Goal: Task Accomplishment & Management: Manage account settings

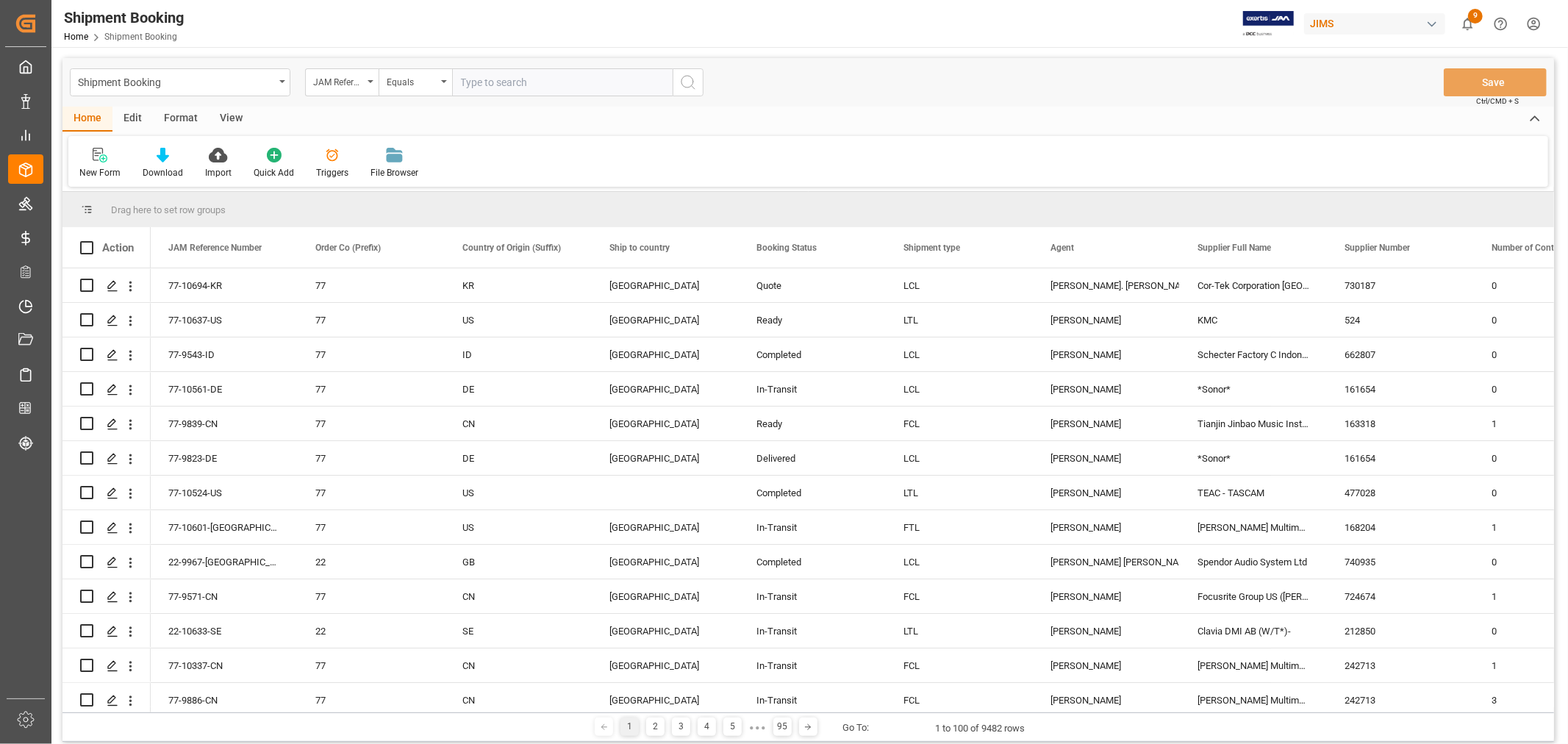
click at [556, 82] on input "text" at bounding box center [562, 82] width 220 height 28
paste input "77-9886-CN"
type input "77-9886-CN"
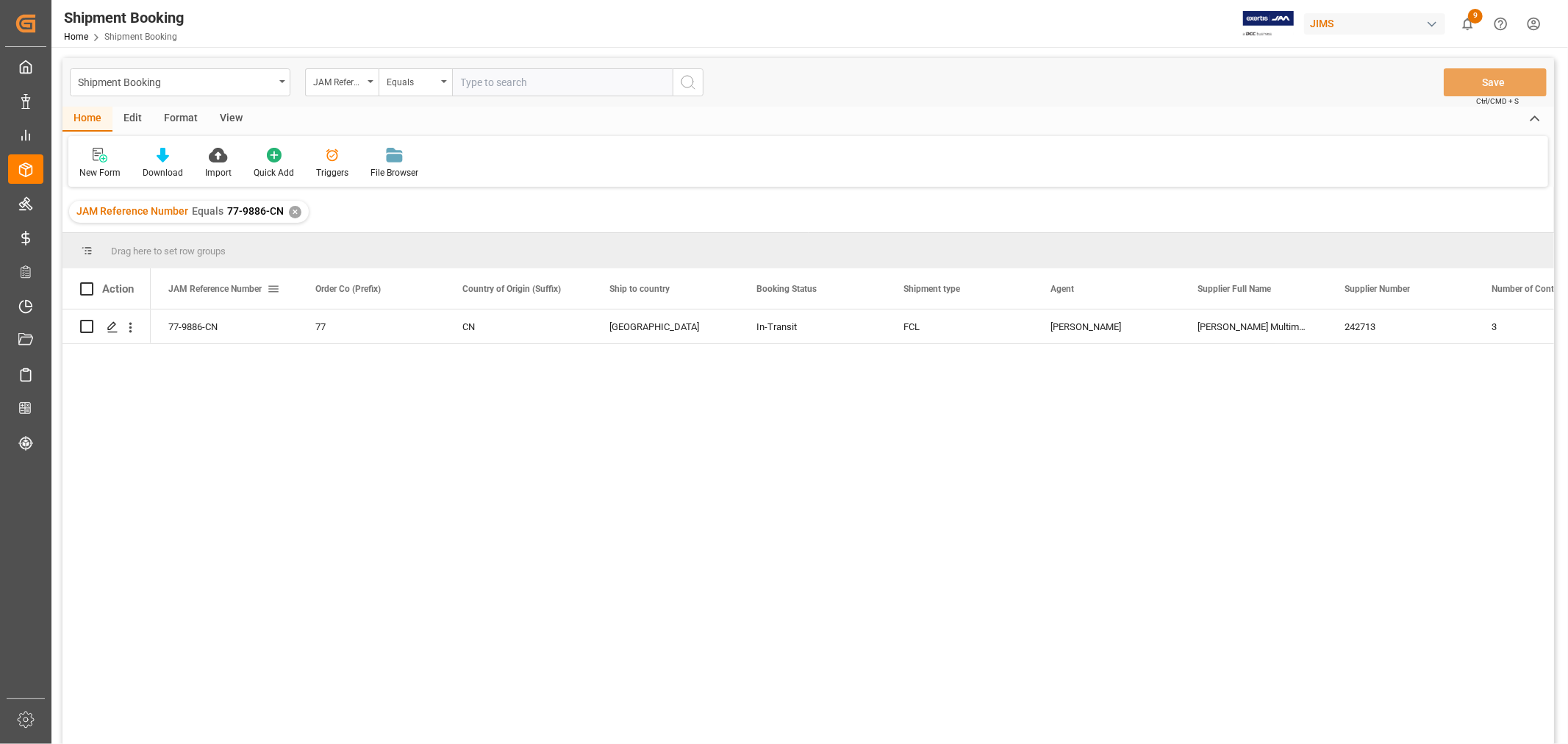
click at [272, 285] on span at bounding box center [274, 289] width 14 height 14
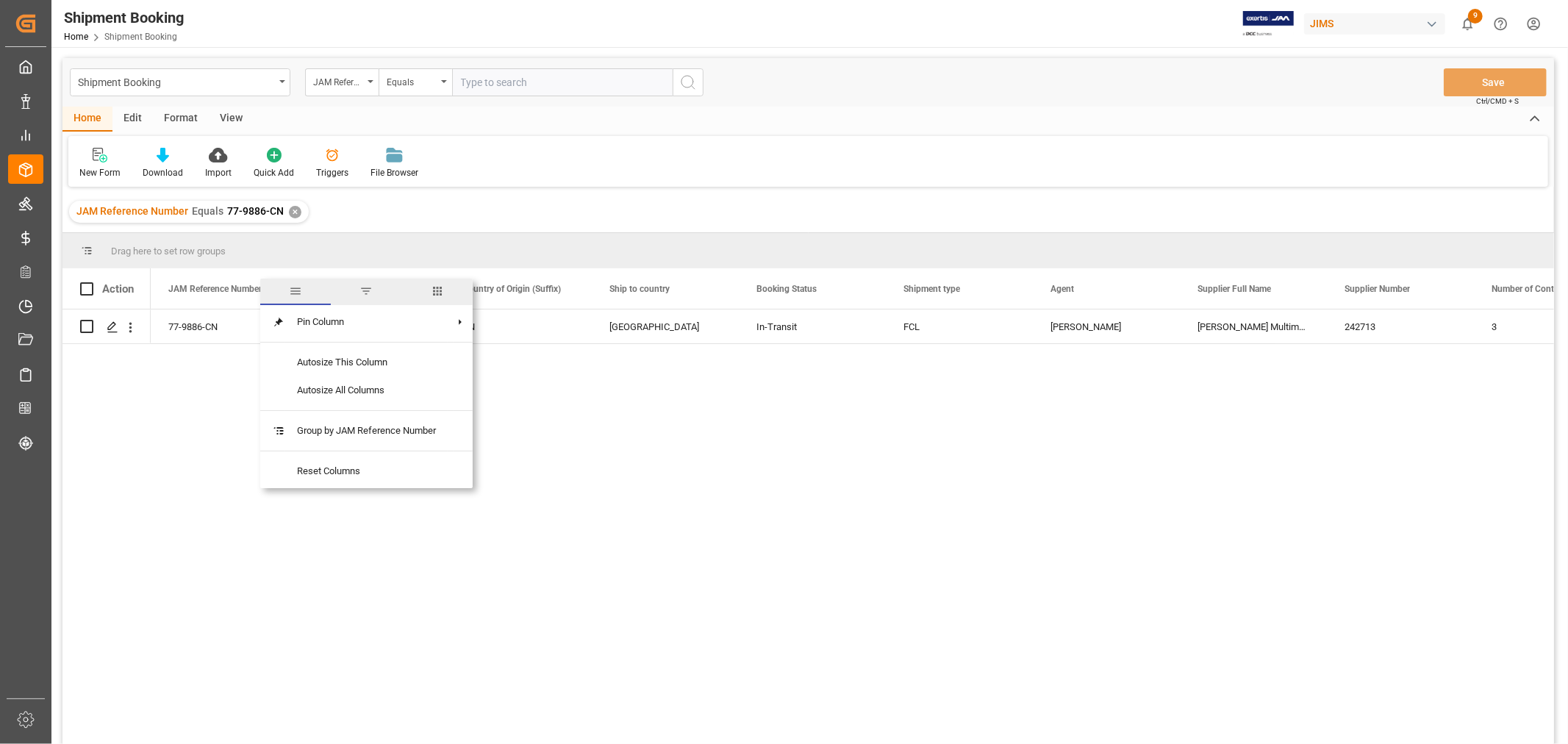
click at [438, 288] on span "columns" at bounding box center [438, 292] width 14 height 14
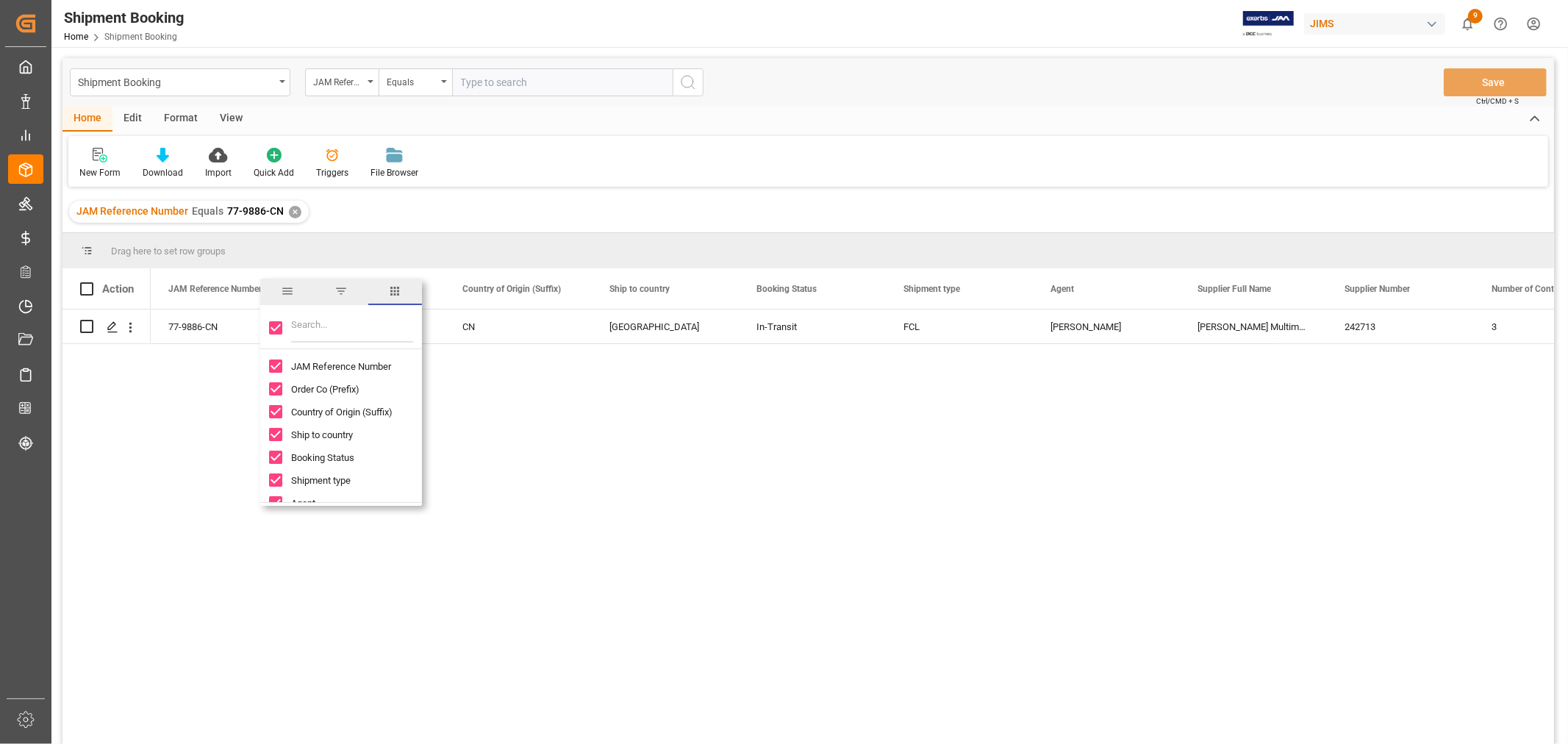
click at [275, 333] on input "Toggle Select All Columns" at bounding box center [276, 328] width 14 height 14
checkbox input "false"
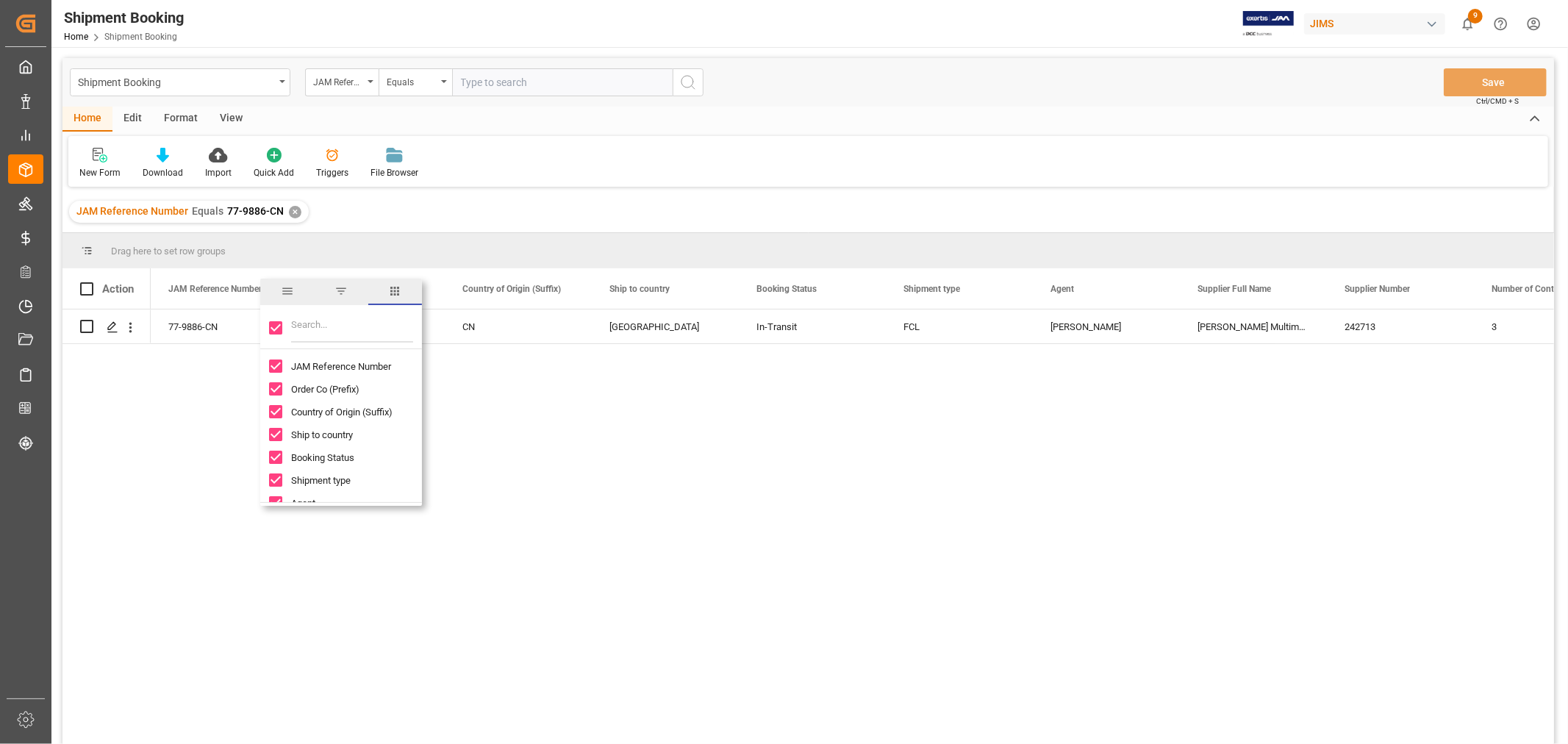
checkbox input "false"
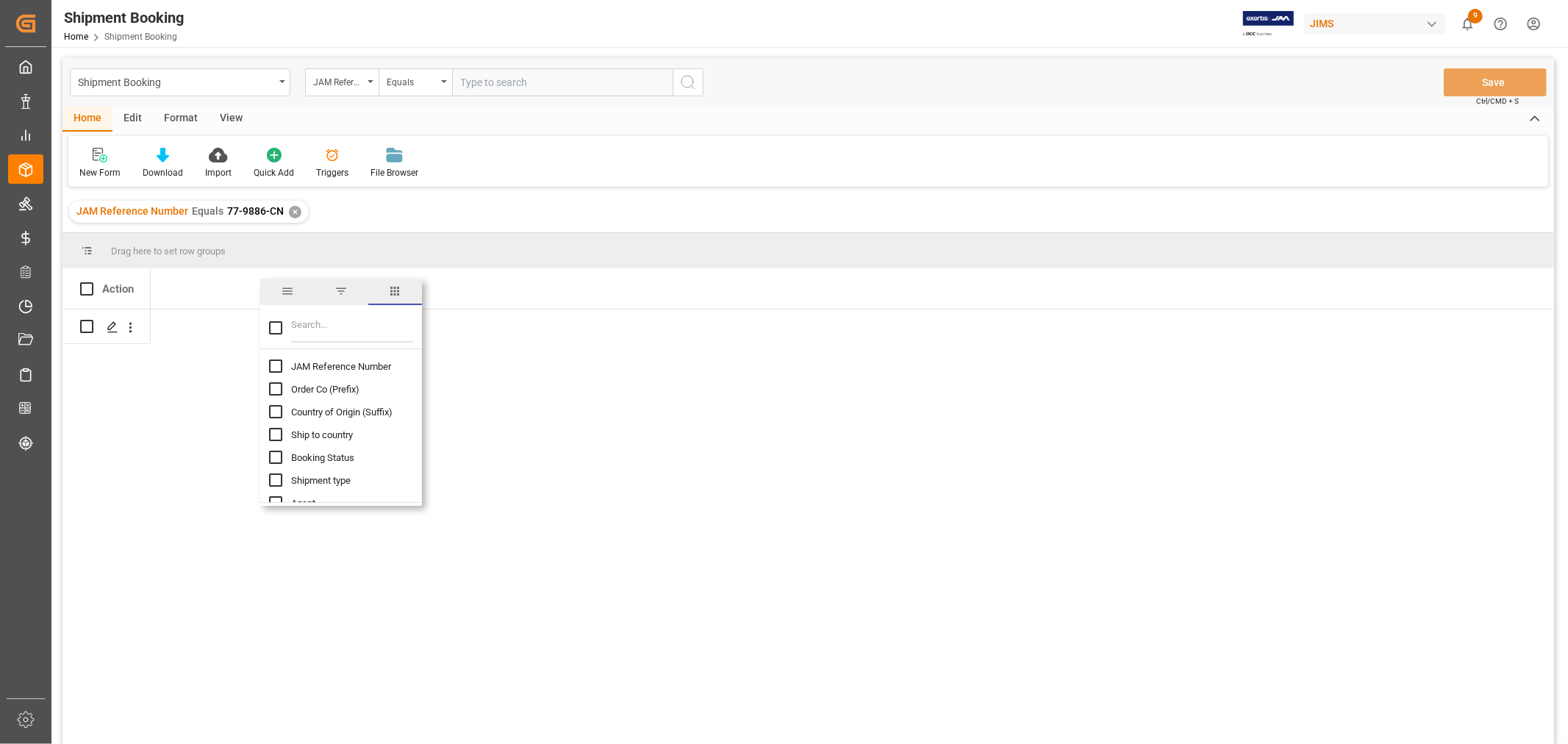
click at [274, 363] on input "JAM Reference Number column toggle visibility (hidden)" at bounding box center [276, 366] width 14 height 14
checkbox input "true"
checkbox input "false"
click at [291, 324] on input "Filter Columns Input" at bounding box center [351, 328] width 122 height 29
type input "cus"
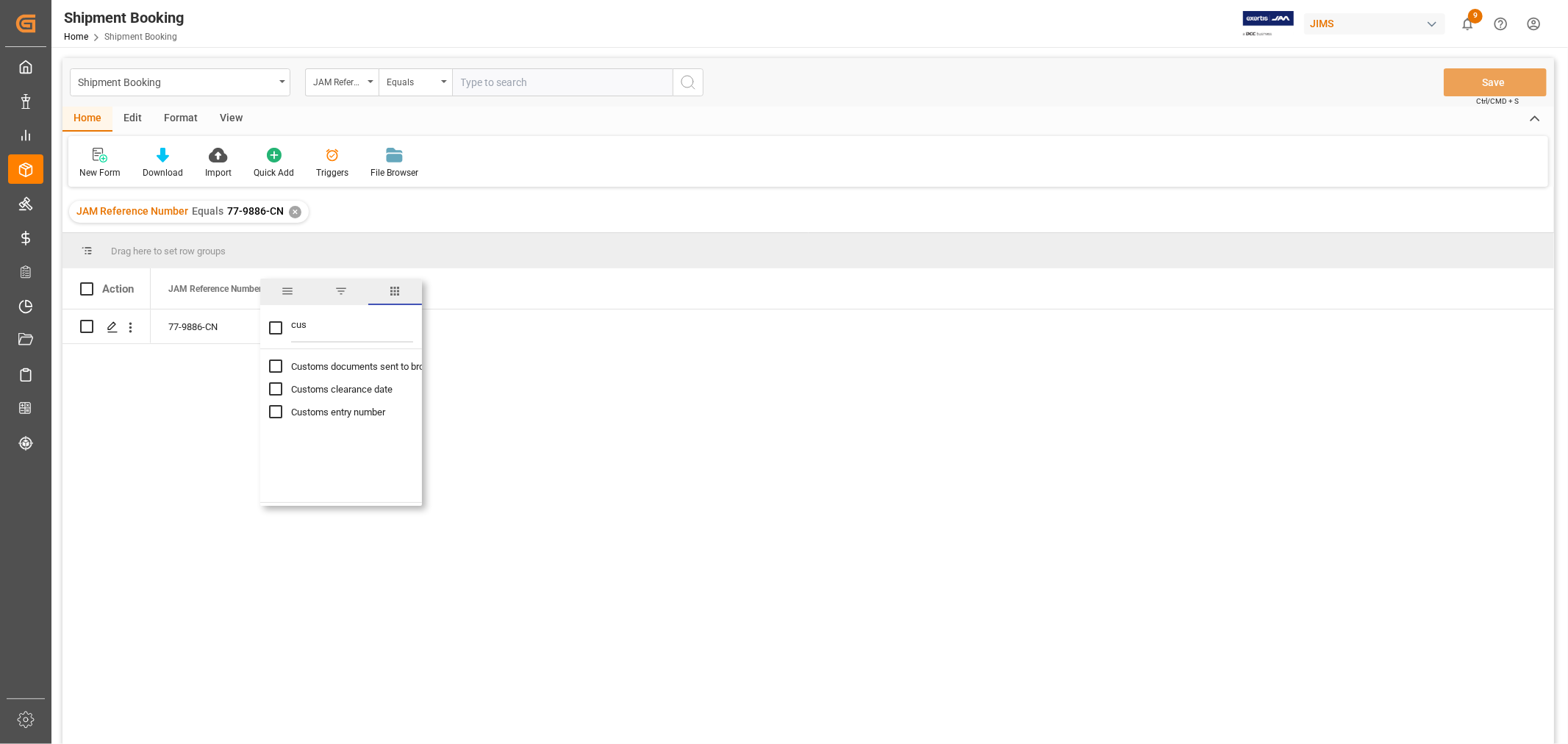
click at [276, 408] on input "Customs entry number column toggle visibility (hidden)" at bounding box center [276, 412] width 14 height 14
checkbox input "true"
checkbox input "false"
click at [564, 443] on div "77-9886-CN 13391-69265710-2" at bounding box center [853, 532] width 1404 height 444
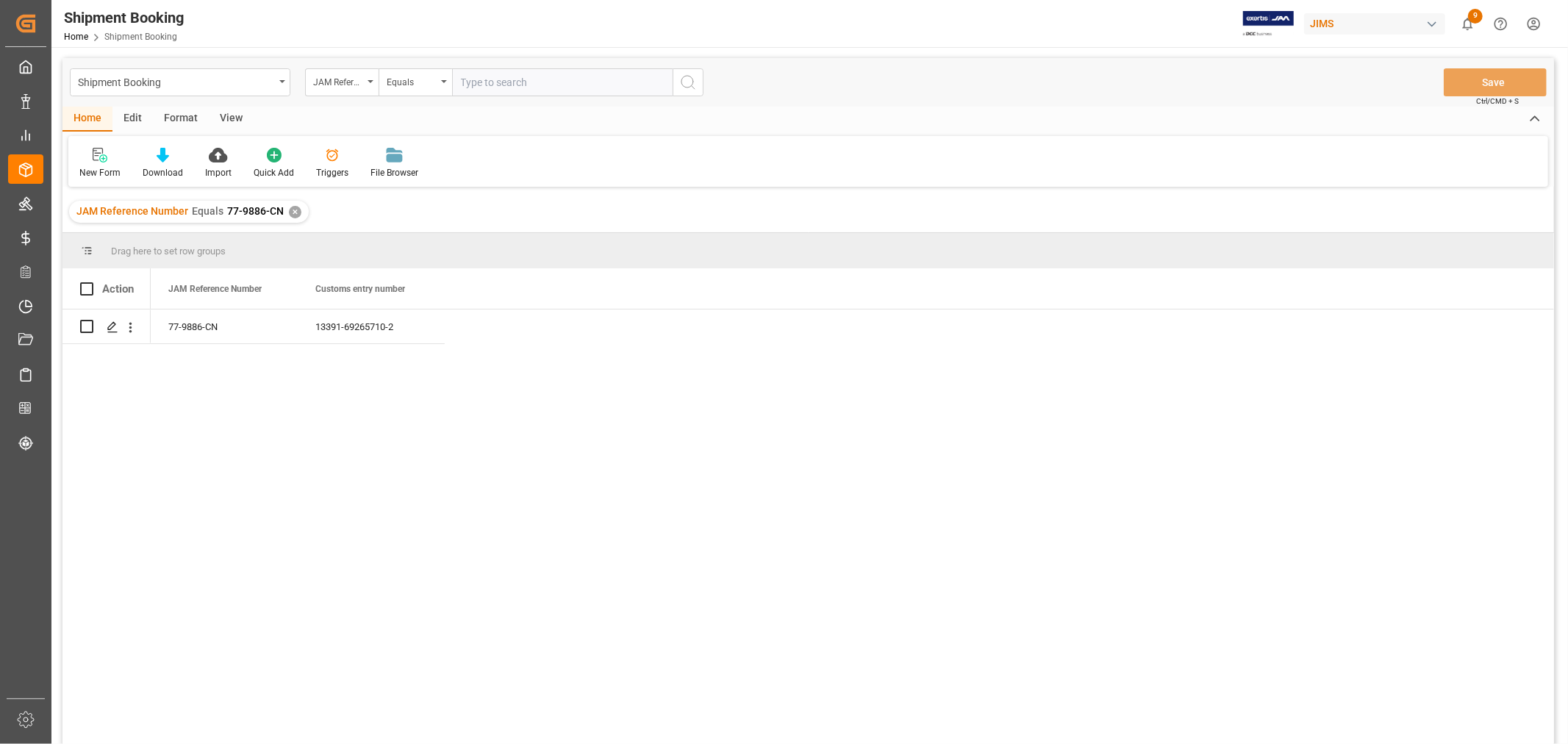
click at [293, 213] on div "✕" at bounding box center [295, 211] width 13 height 13
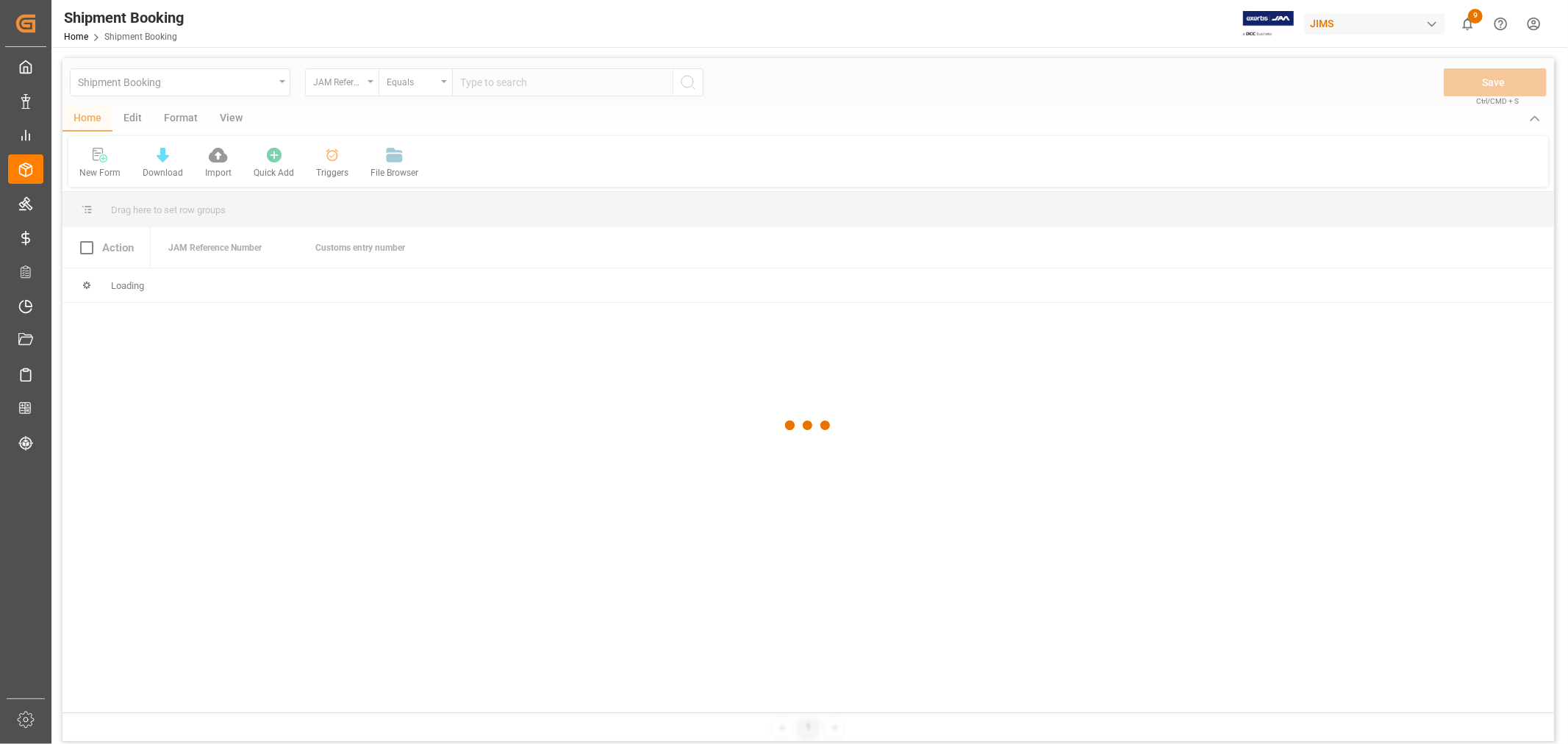
click at [465, 86] on div at bounding box center [808, 425] width 1492 height 735
click at [481, 82] on div at bounding box center [808, 425] width 1492 height 735
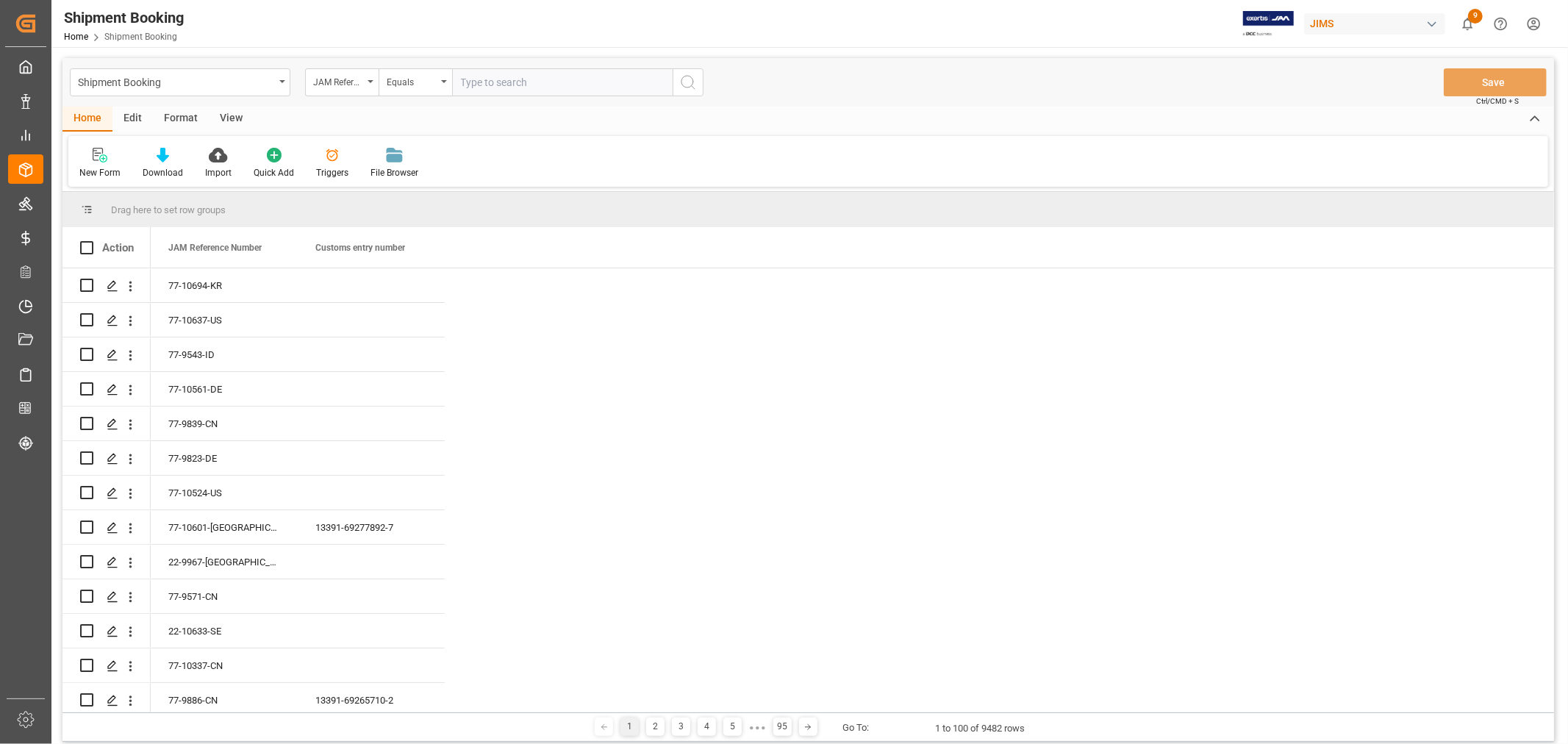
click at [481, 82] on input "text" at bounding box center [562, 82] width 220 height 28
paste input "77-9764-CN"
type input "77-9764-CN"
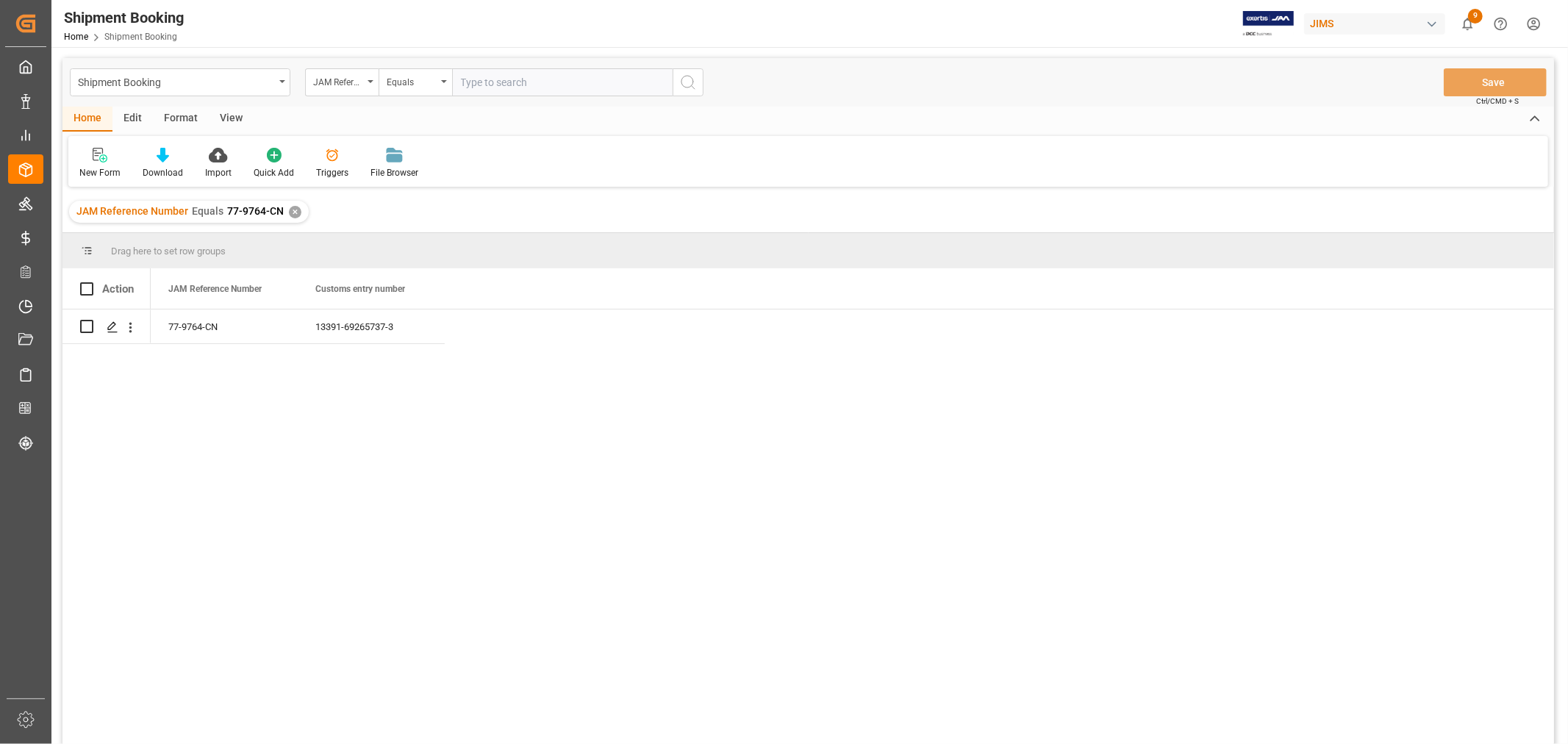
click at [293, 213] on div "✕" at bounding box center [295, 211] width 13 height 13
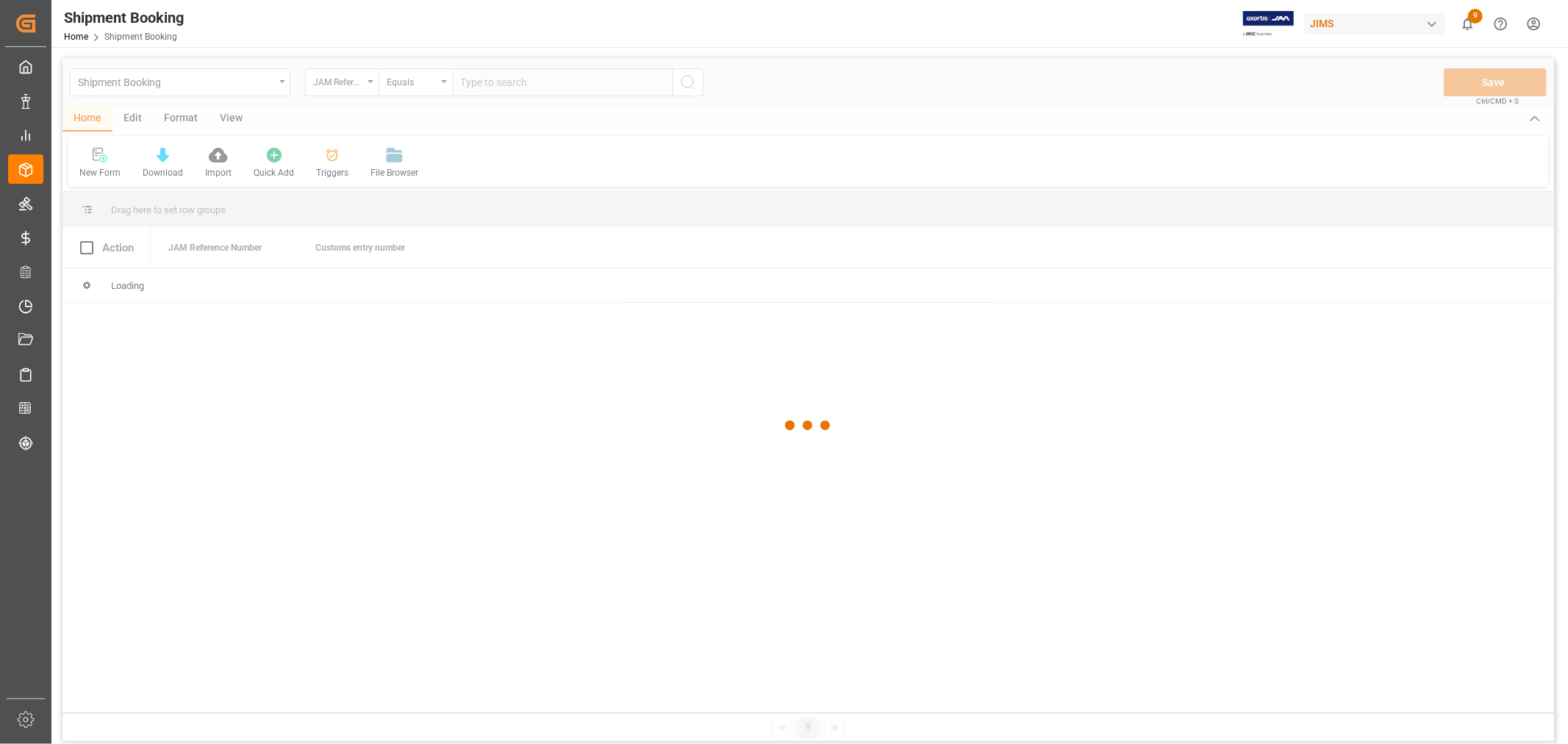
click at [472, 85] on div at bounding box center [808, 425] width 1492 height 735
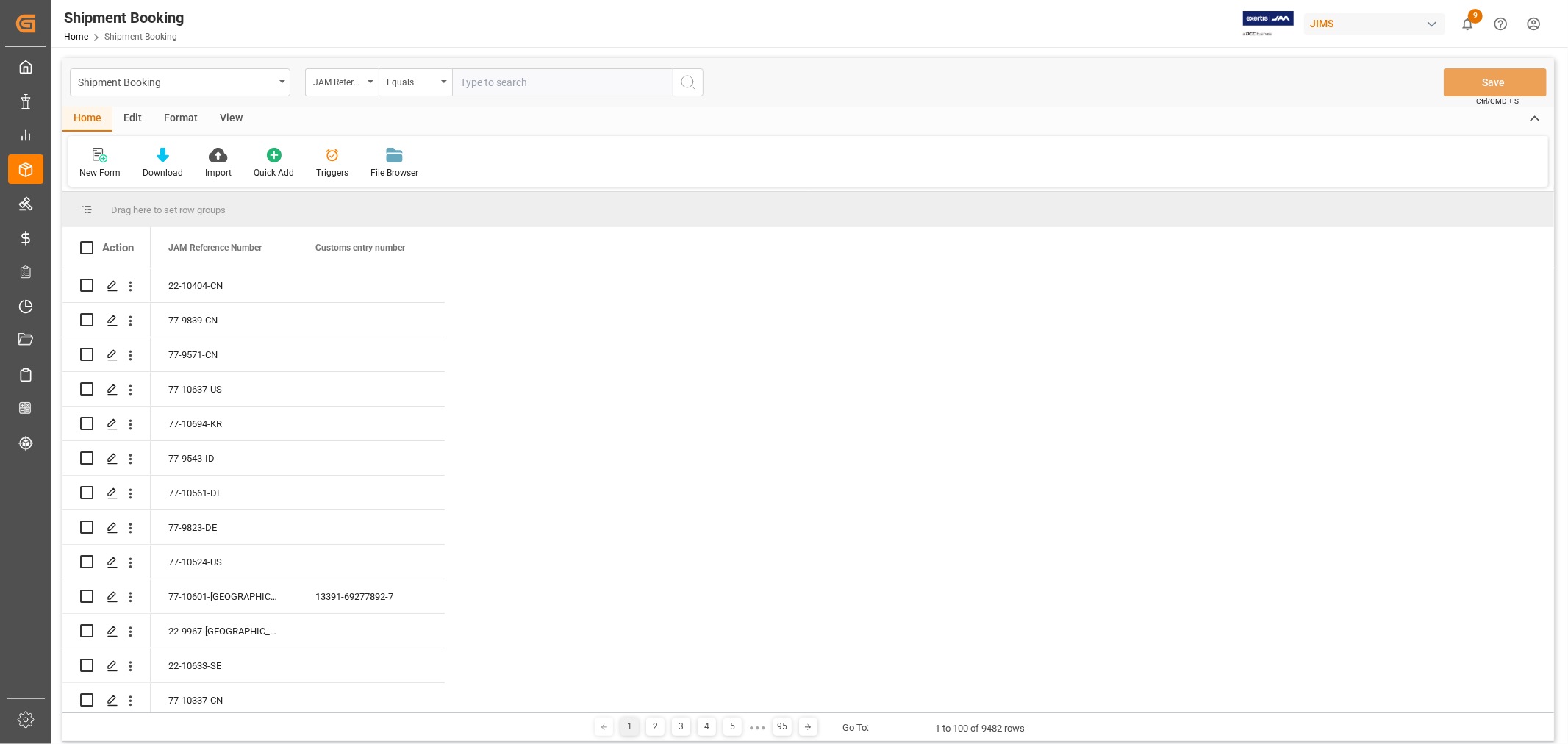
click at [472, 84] on input "text" at bounding box center [562, 82] width 220 height 28
type input "77-9781-cn"
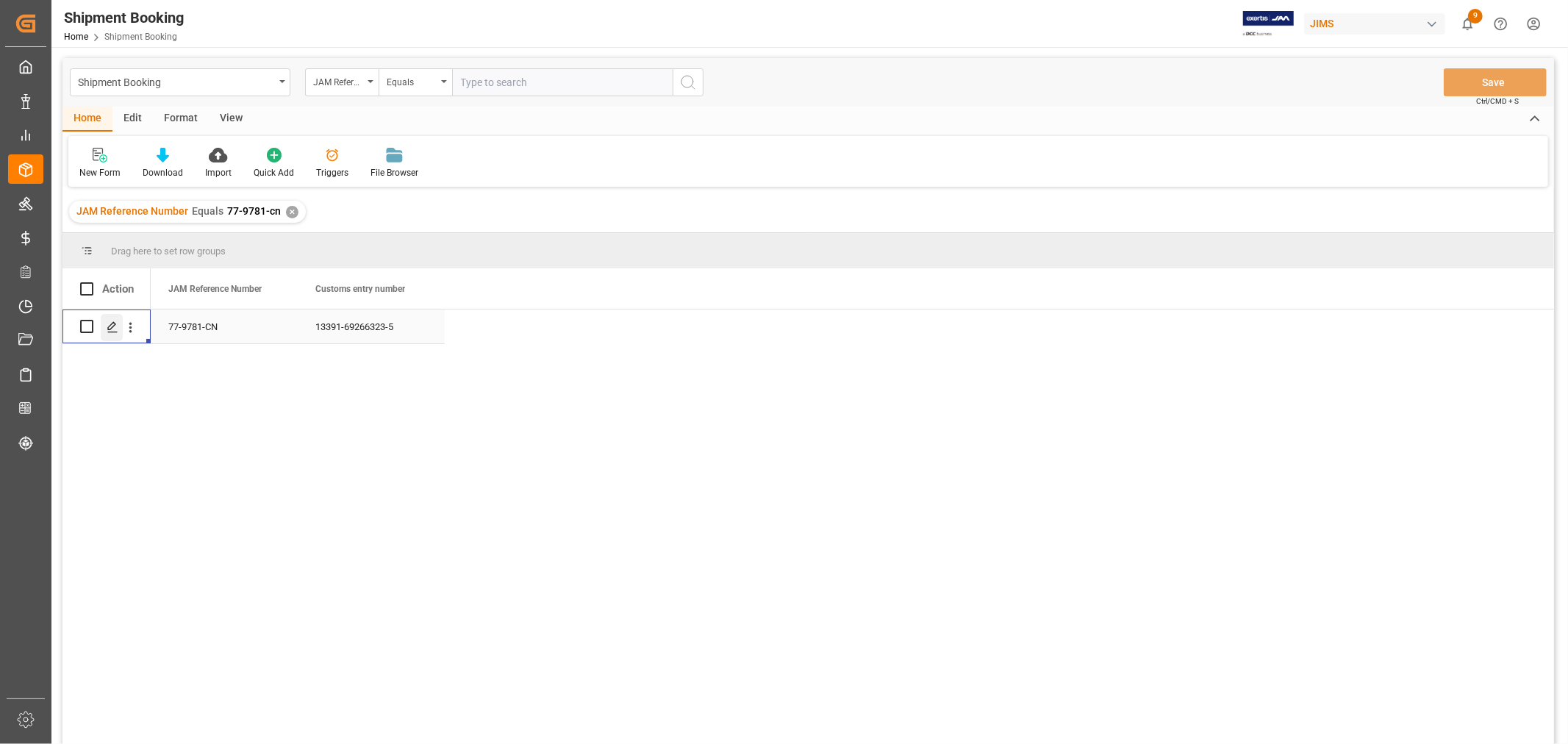
click at [109, 327] on icon "Press SPACE to select this row." at bounding box center [113, 327] width 12 height 12
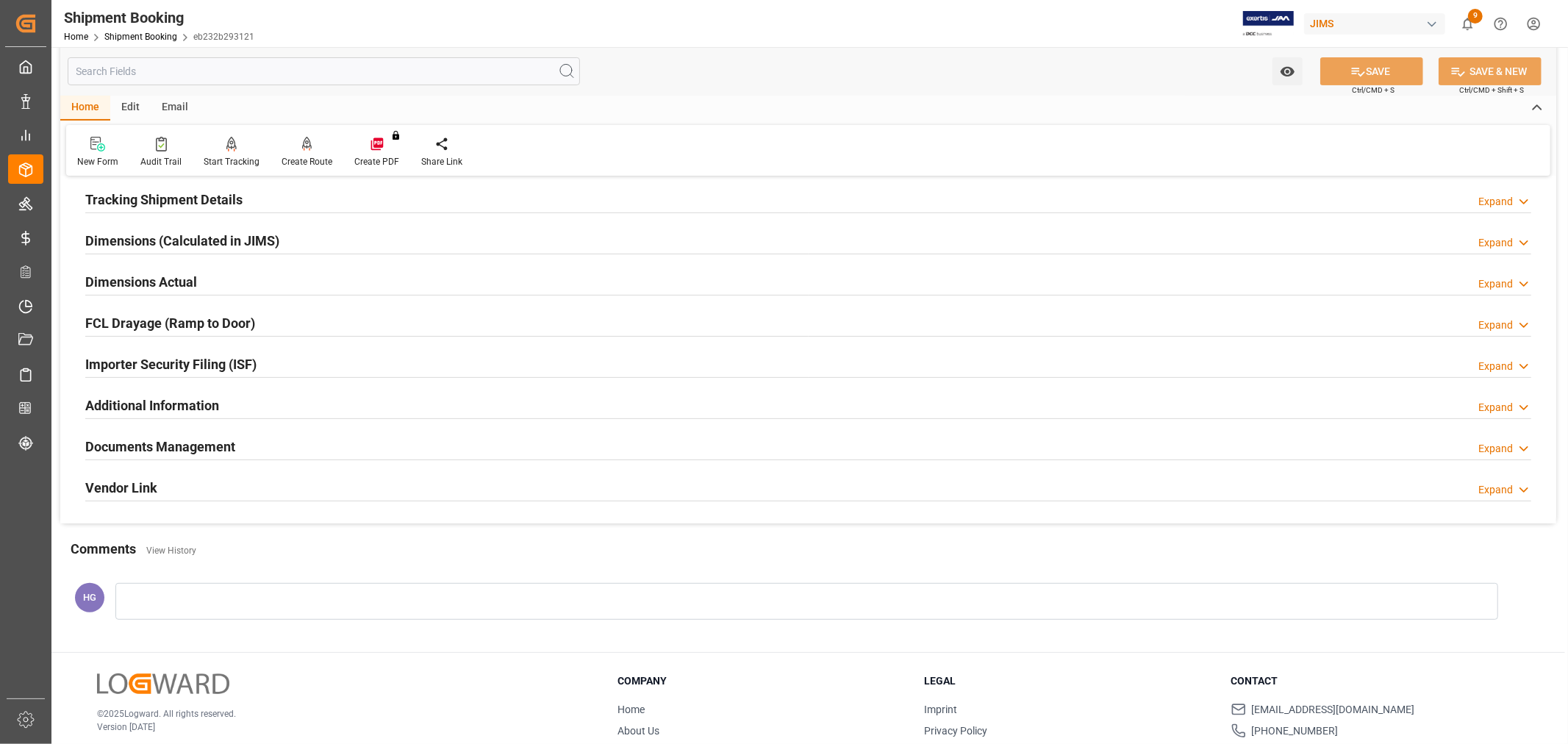
scroll to position [361, 0]
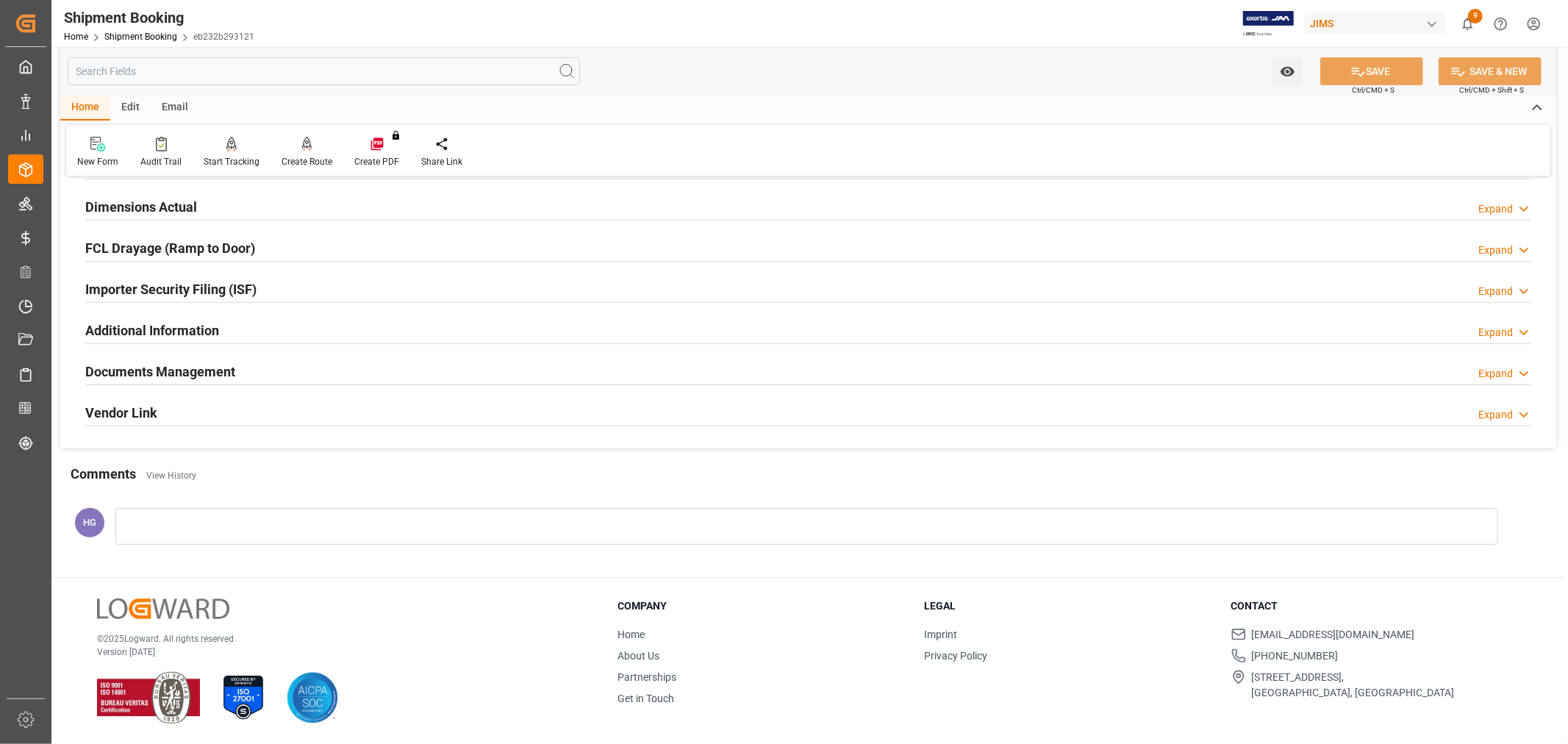
click at [143, 368] on h2 "Documents Management" at bounding box center [160, 372] width 150 height 20
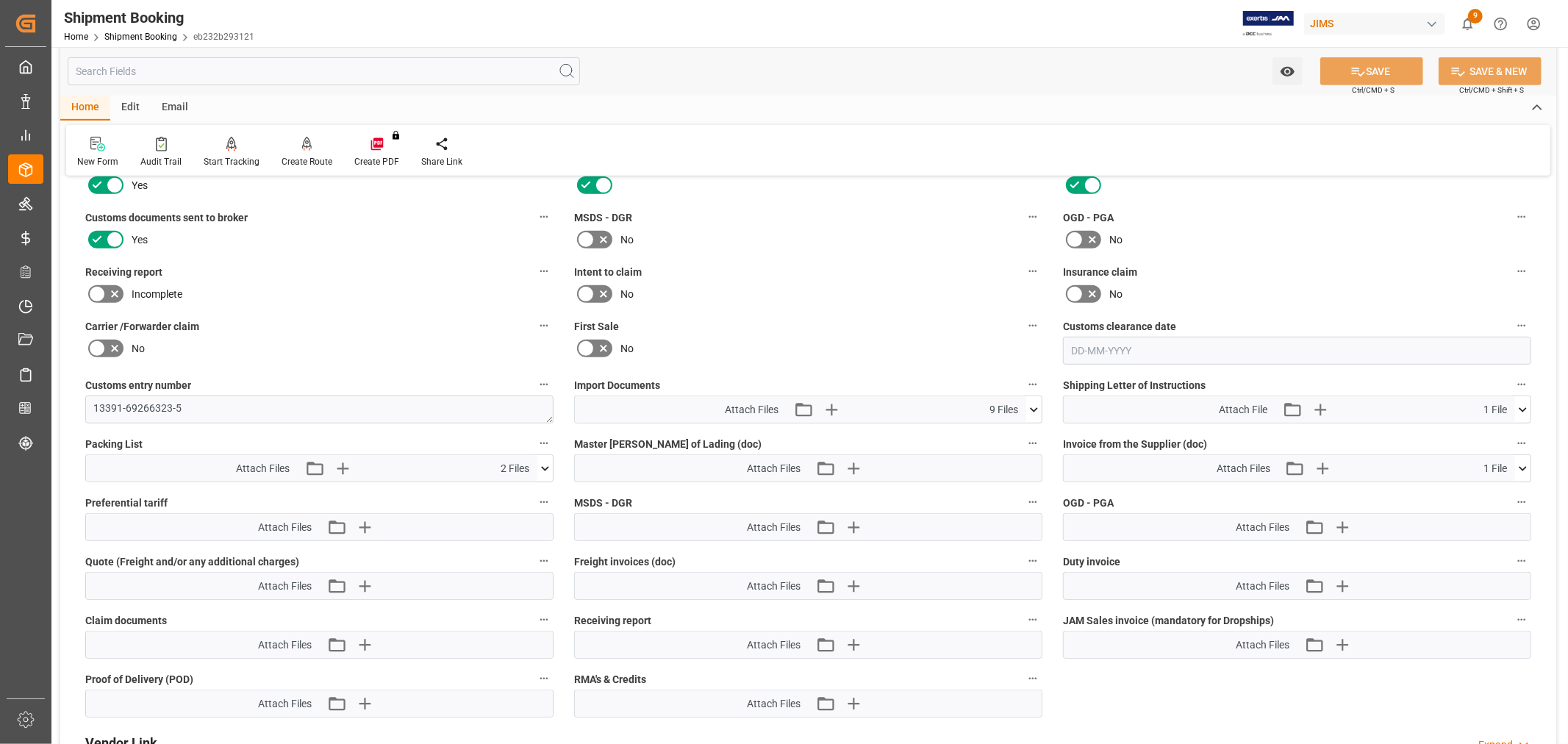
scroll to position [606, 0]
click at [342, 461] on icon "button" at bounding box center [342, 468] width 23 height 23
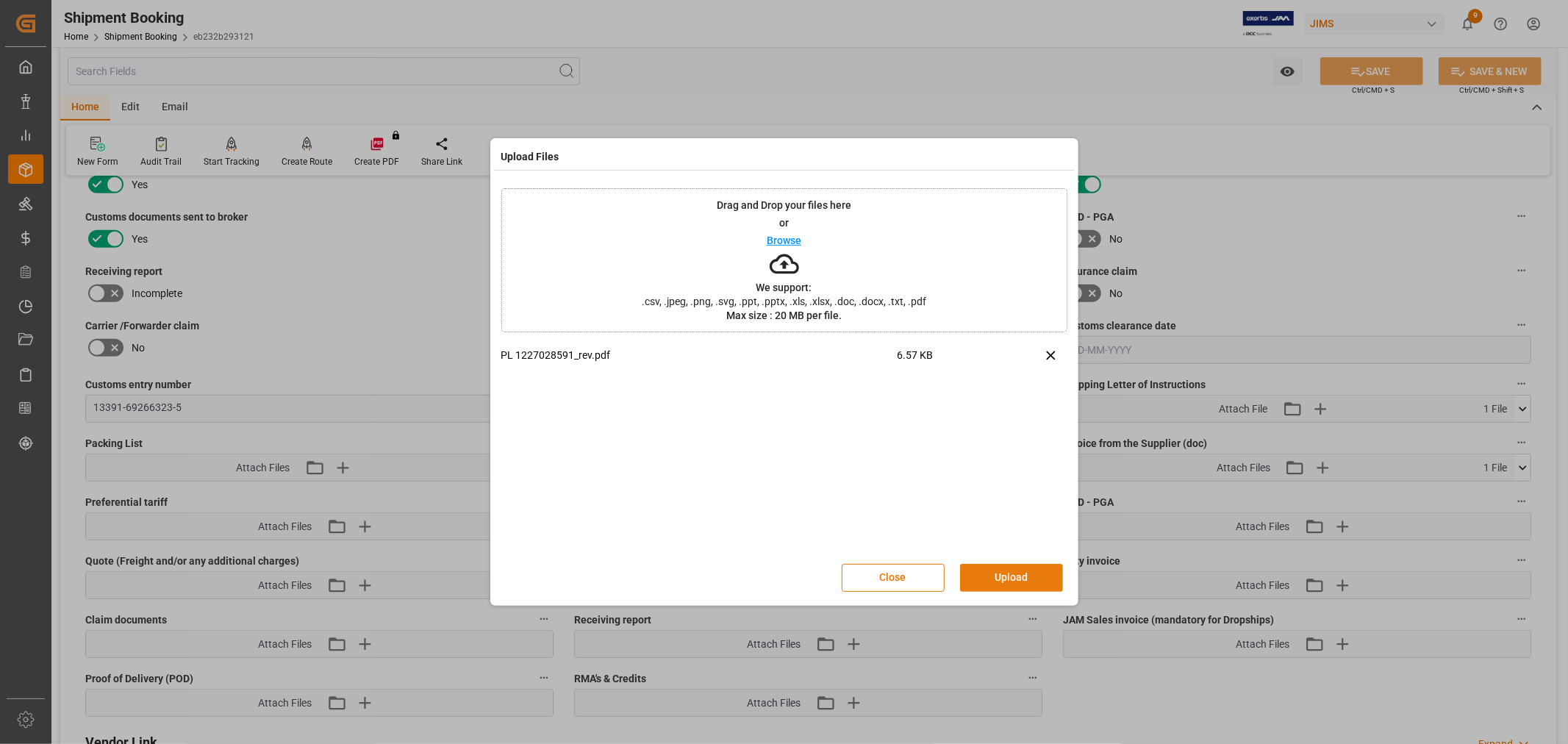
click at [1012, 575] on button "Upload" at bounding box center [1011, 578] width 103 height 28
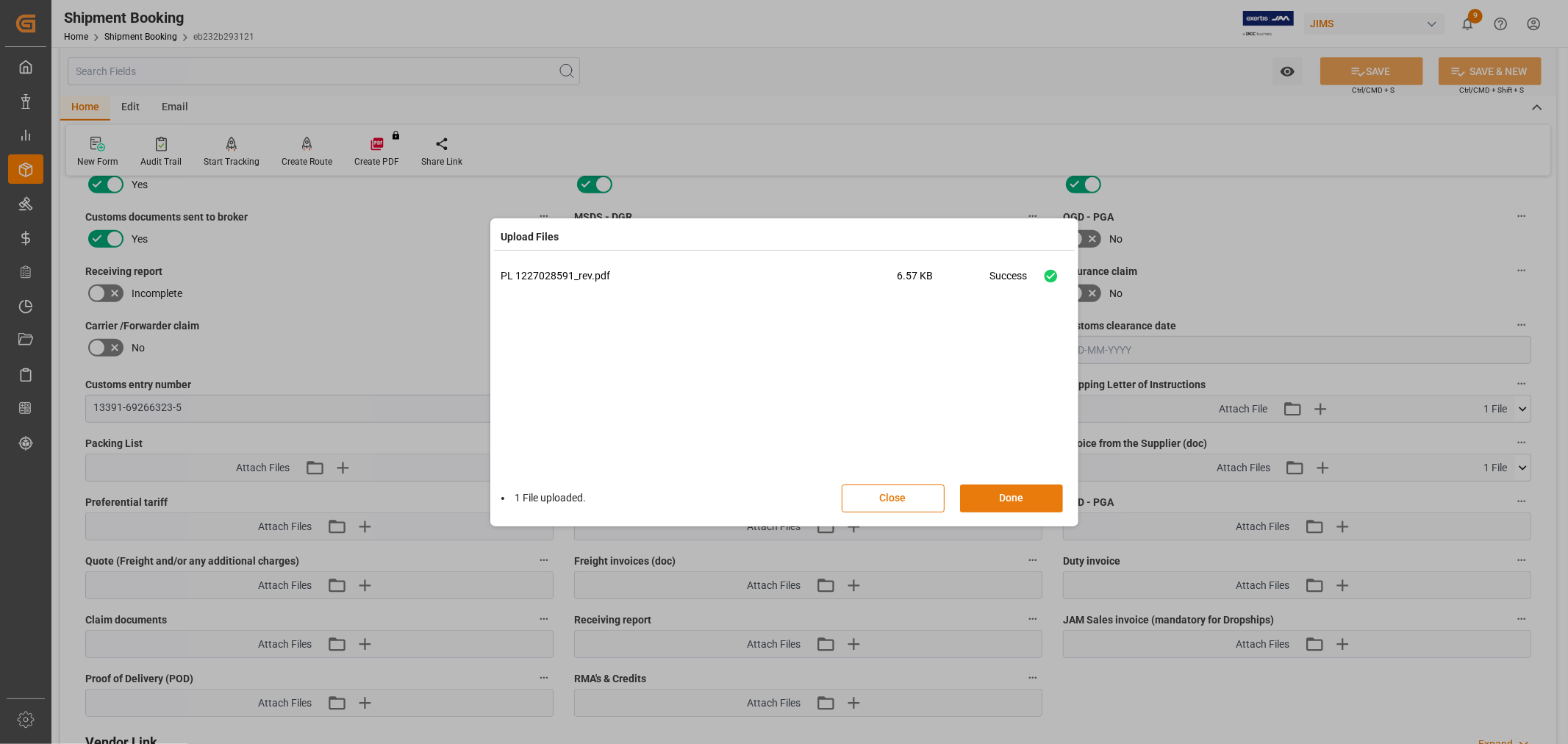
click at [979, 500] on button "Done" at bounding box center [1011, 498] width 103 height 28
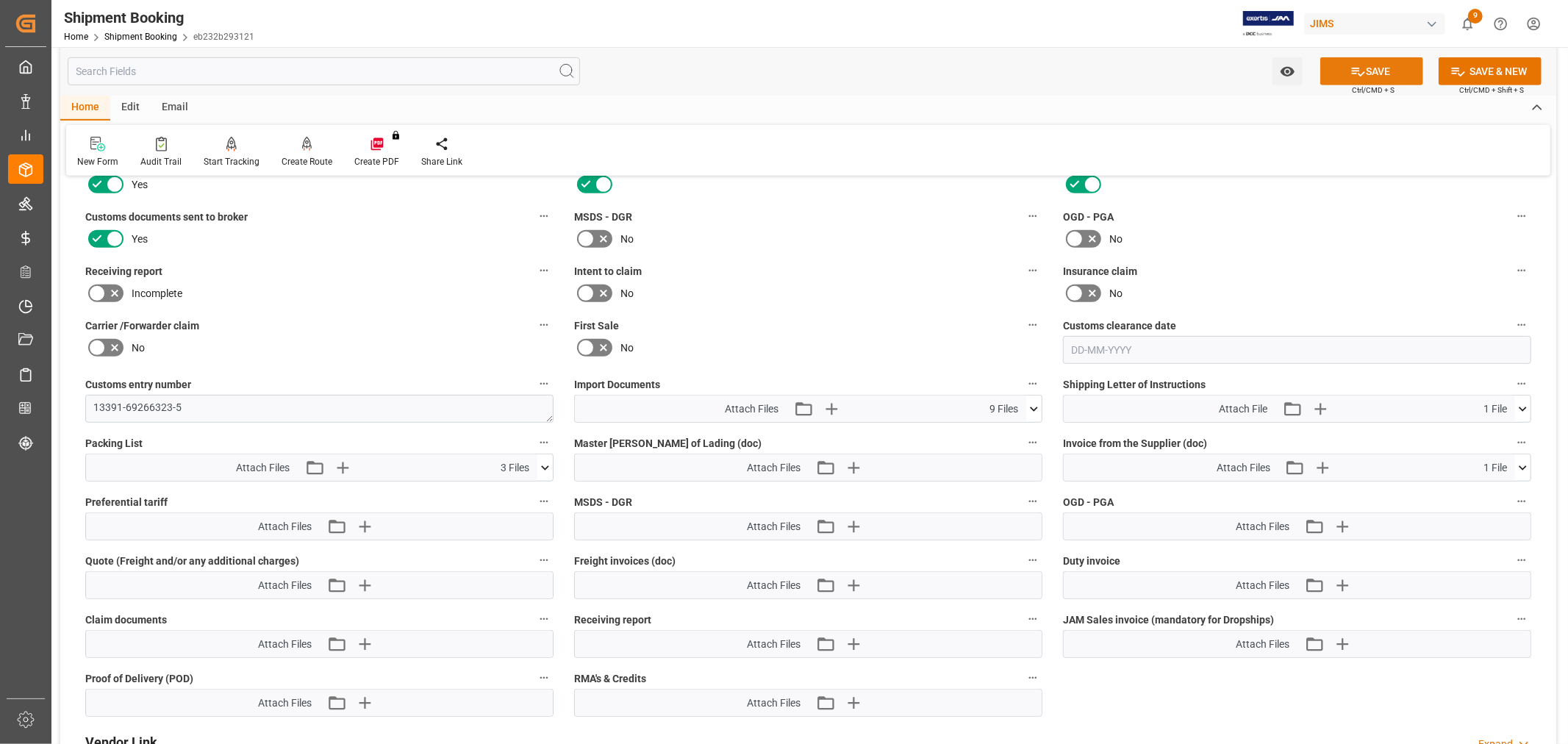
click at [1361, 59] on button "SAVE" at bounding box center [1371, 71] width 103 height 28
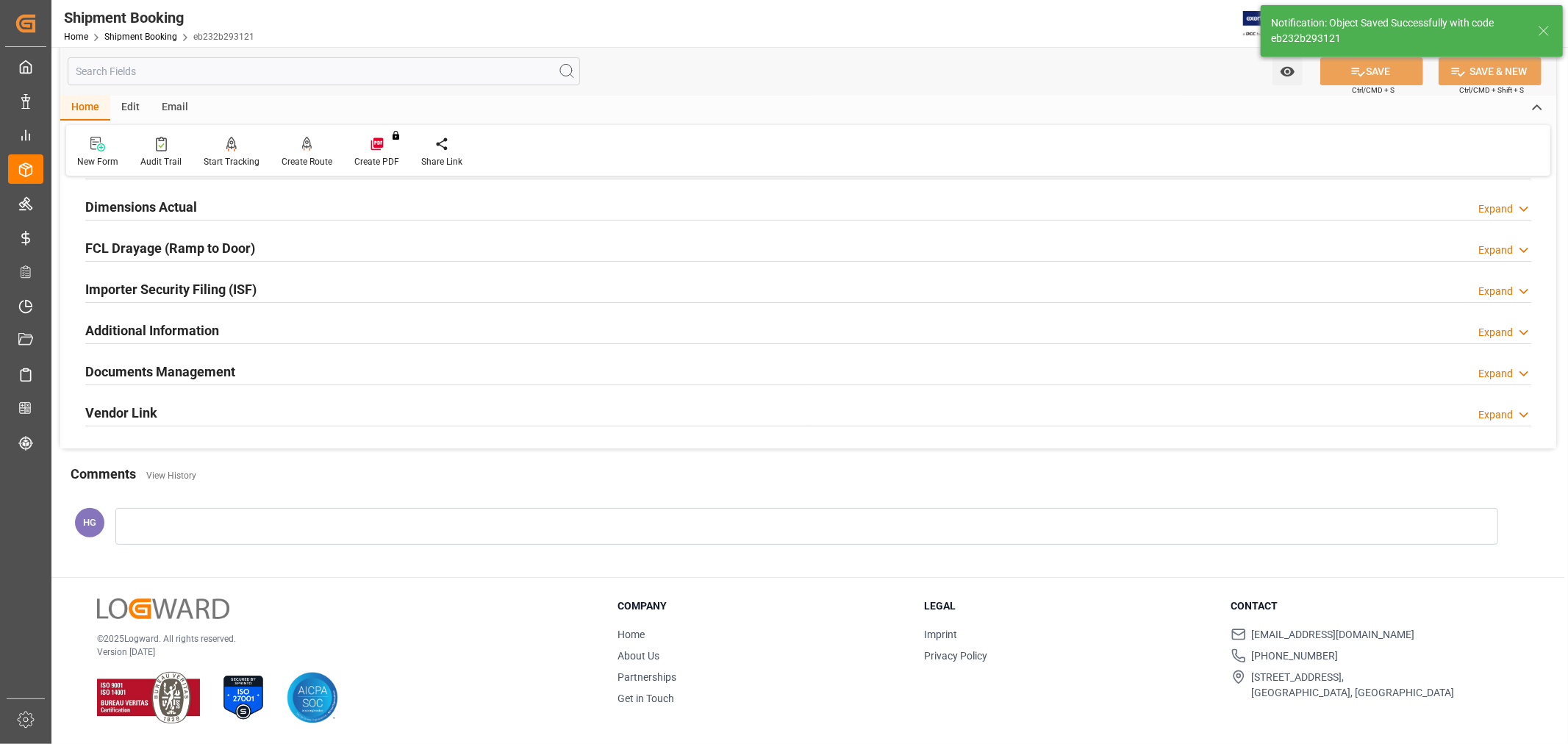
scroll to position [361, 0]
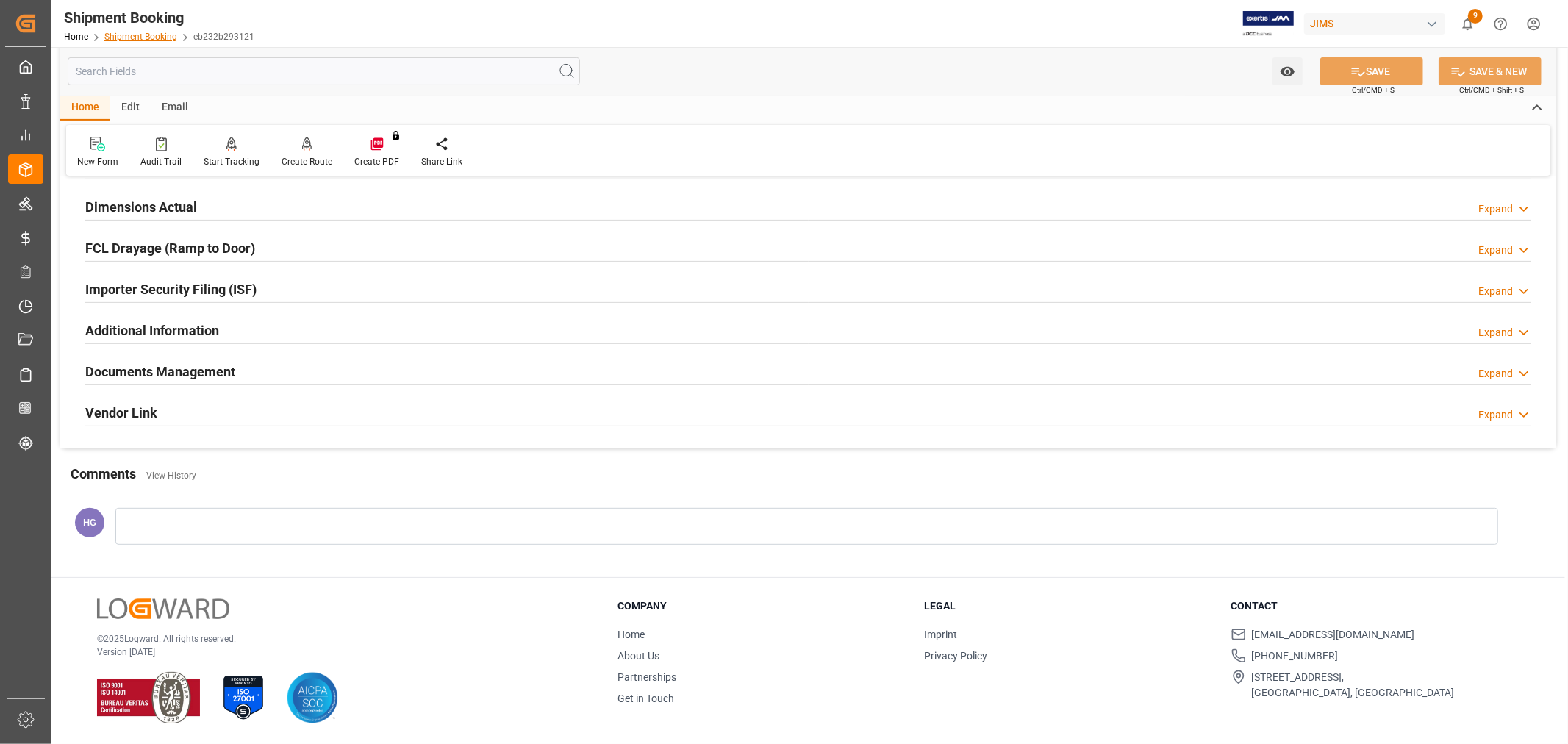
click at [129, 37] on link "Shipment Booking" at bounding box center [141, 36] width 72 height 11
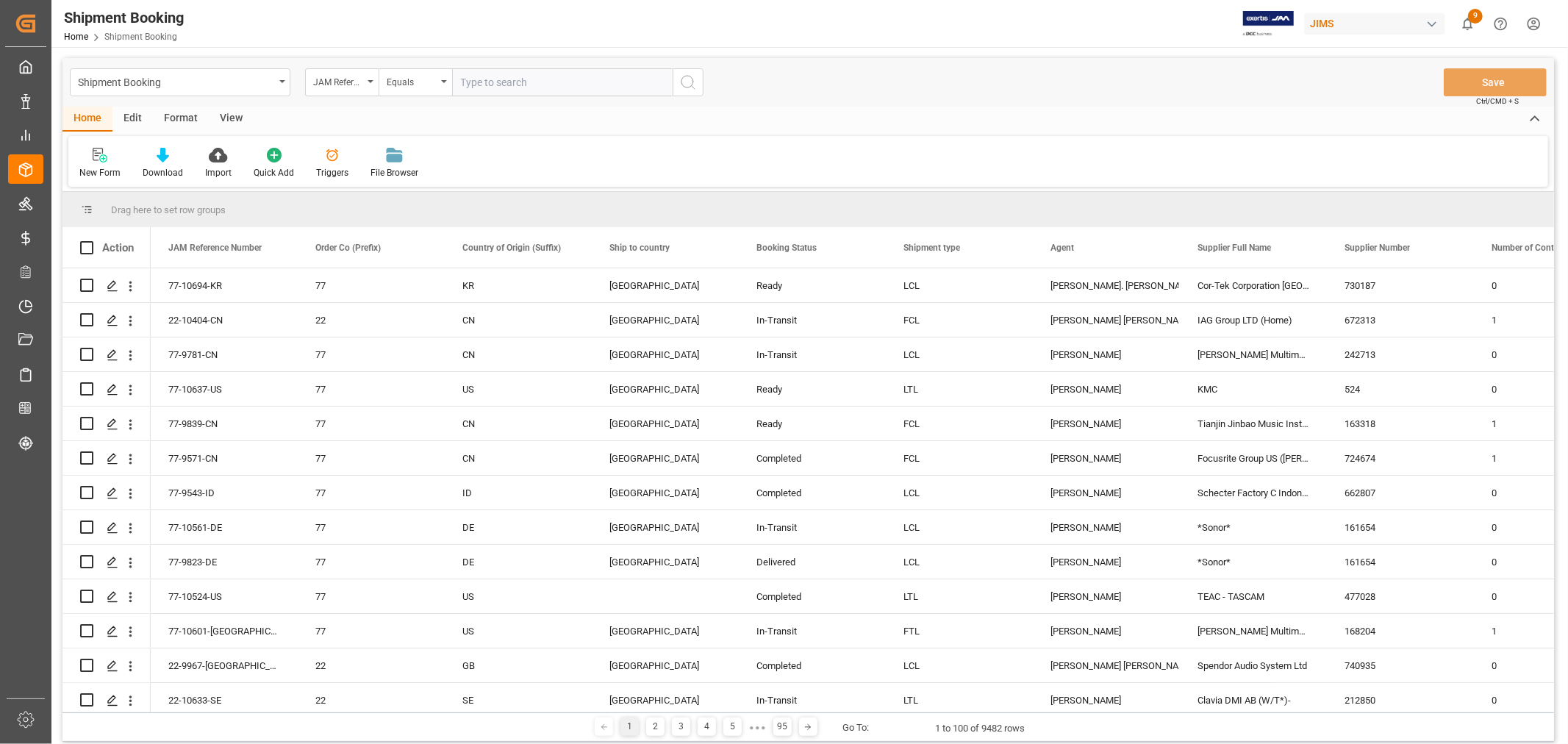
click at [500, 78] on input "text" at bounding box center [562, 82] width 220 height 28
type input "77-10093-cn"
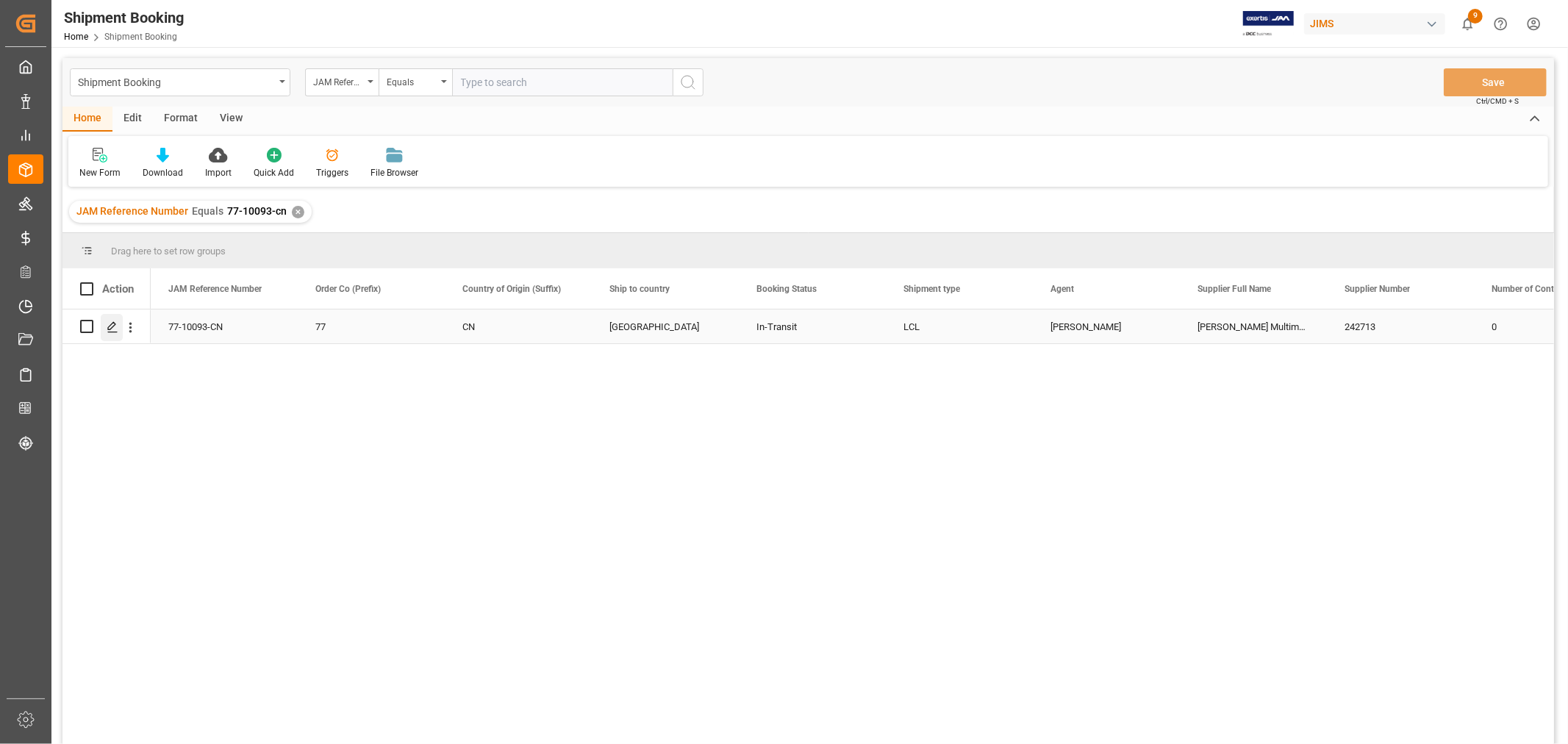
click at [104, 327] on div "Press SPACE to select this row." at bounding box center [112, 328] width 23 height 27
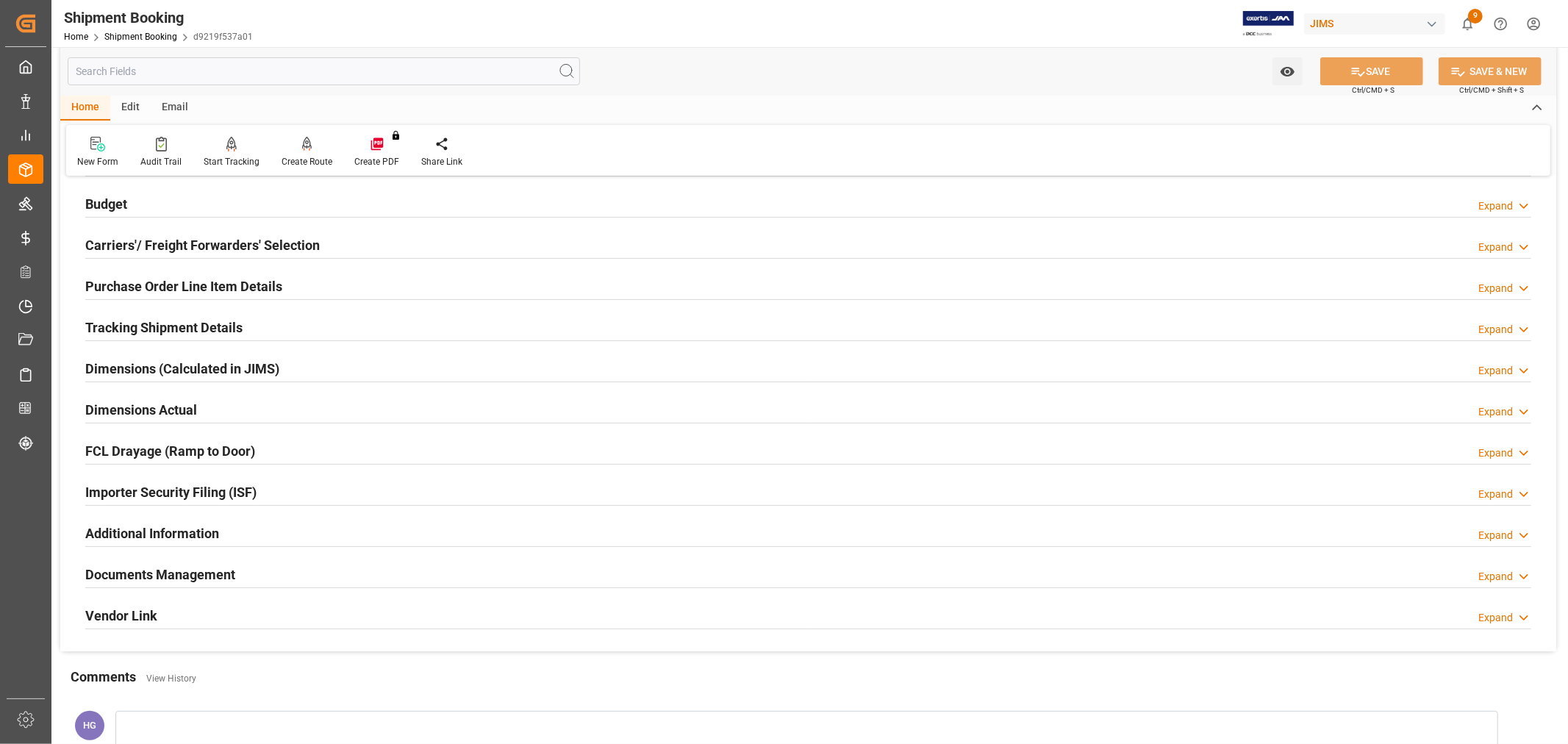
scroll to position [163, 0]
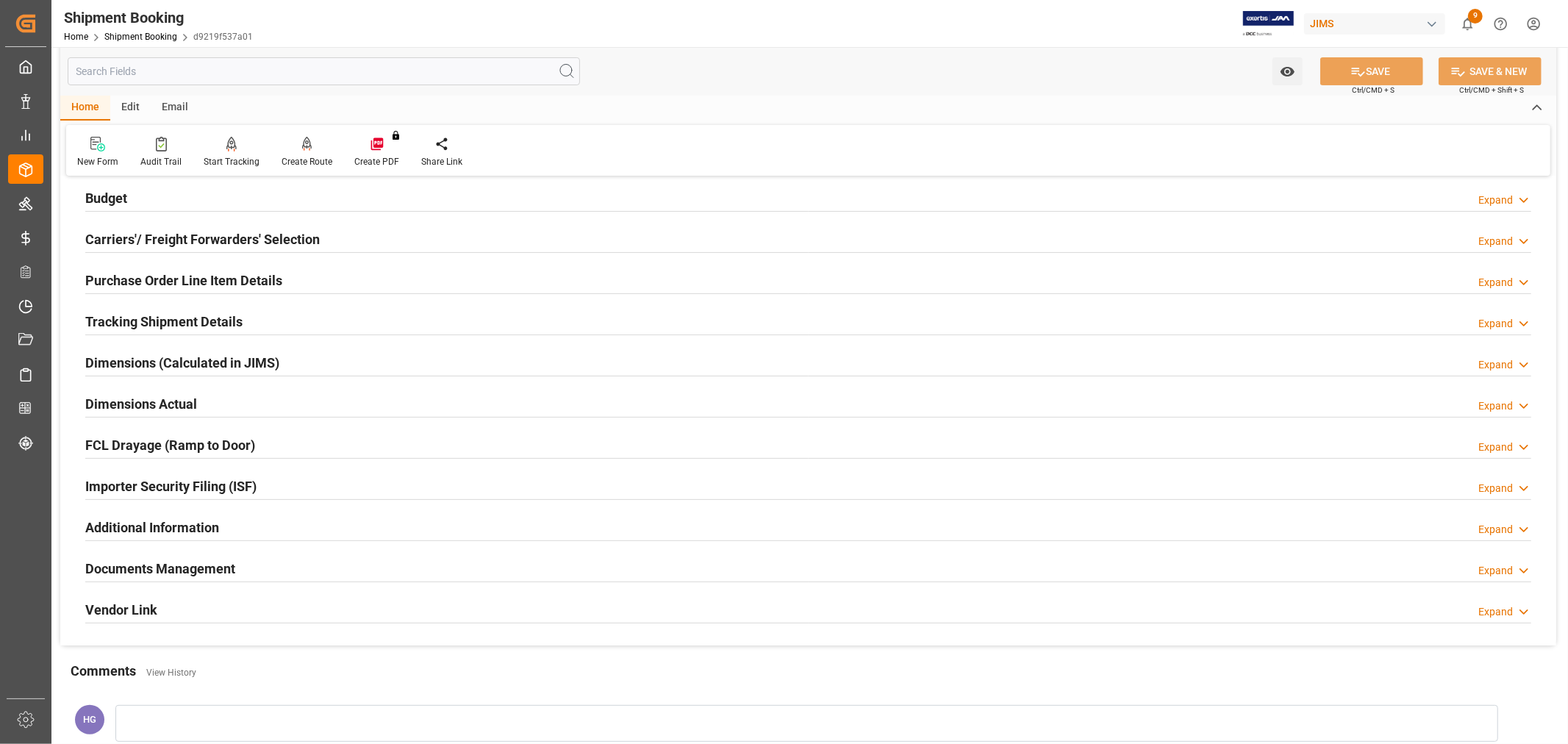
click at [208, 564] on h2 "Documents Management" at bounding box center [160, 569] width 150 height 20
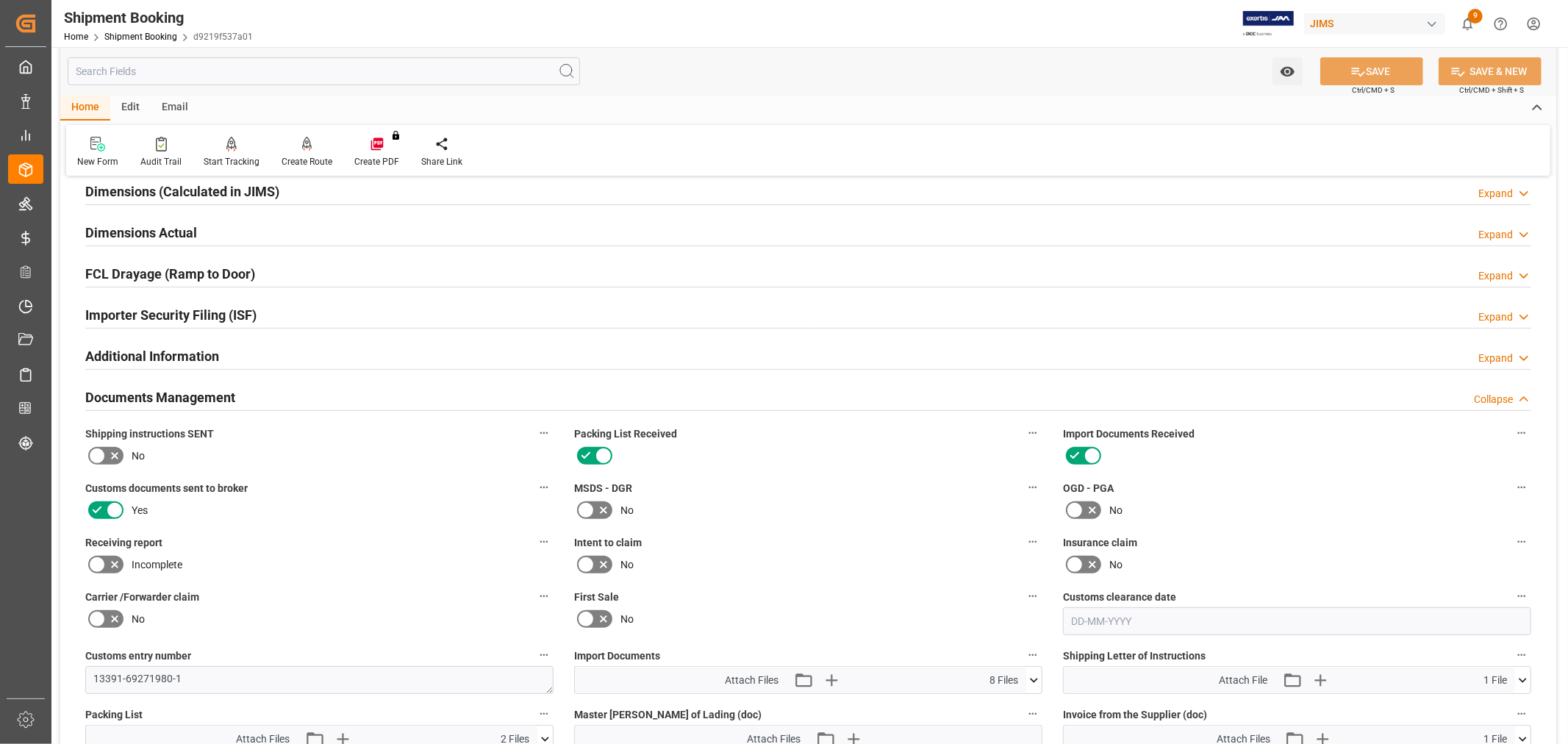
scroll to position [489, 0]
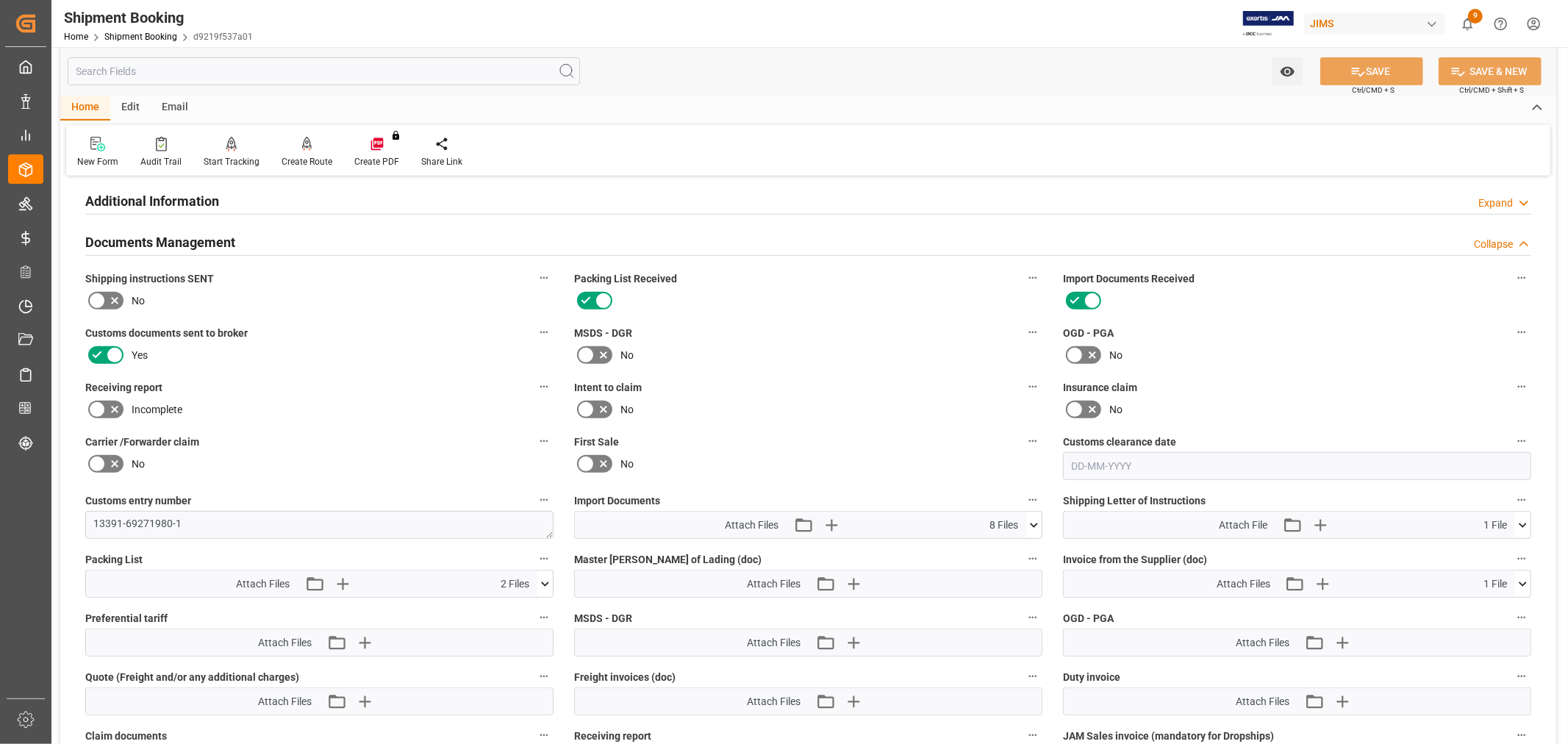
click at [1037, 519] on icon at bounding box center [1035, 526] width 16 height 16
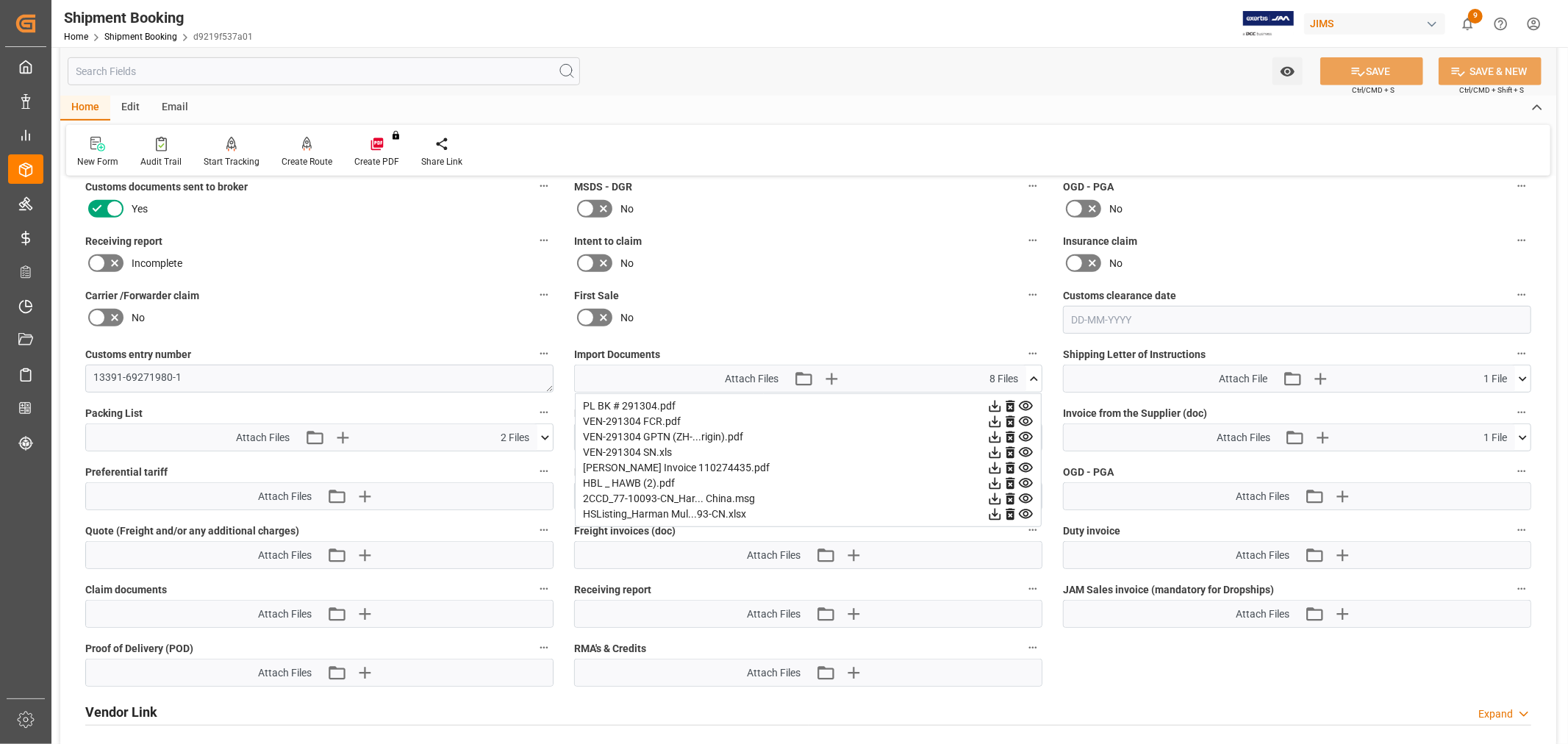
scroll to position [653, 0]
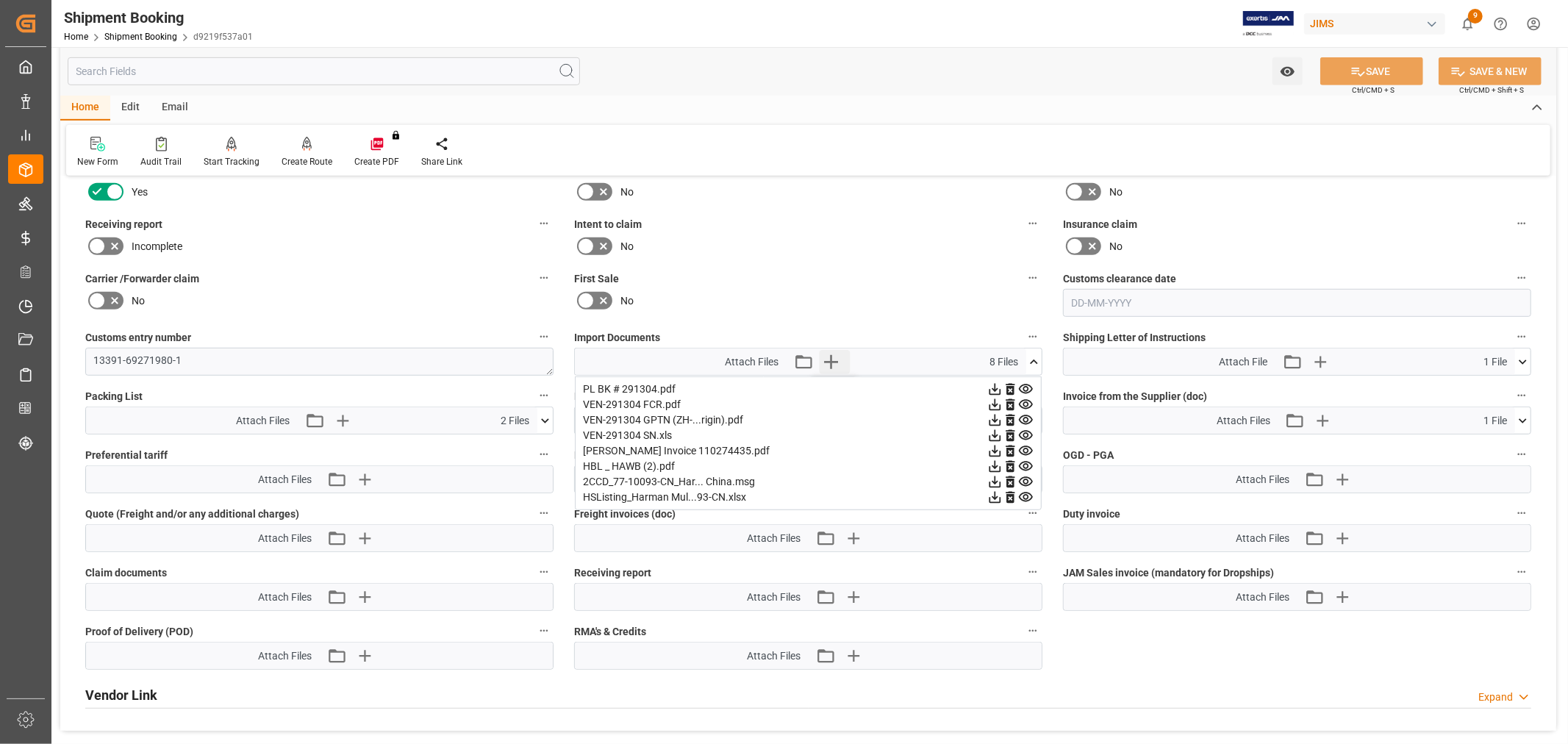
click at [823, 362] on icon "button" at bounding box center [831, 362] width 23 height 23
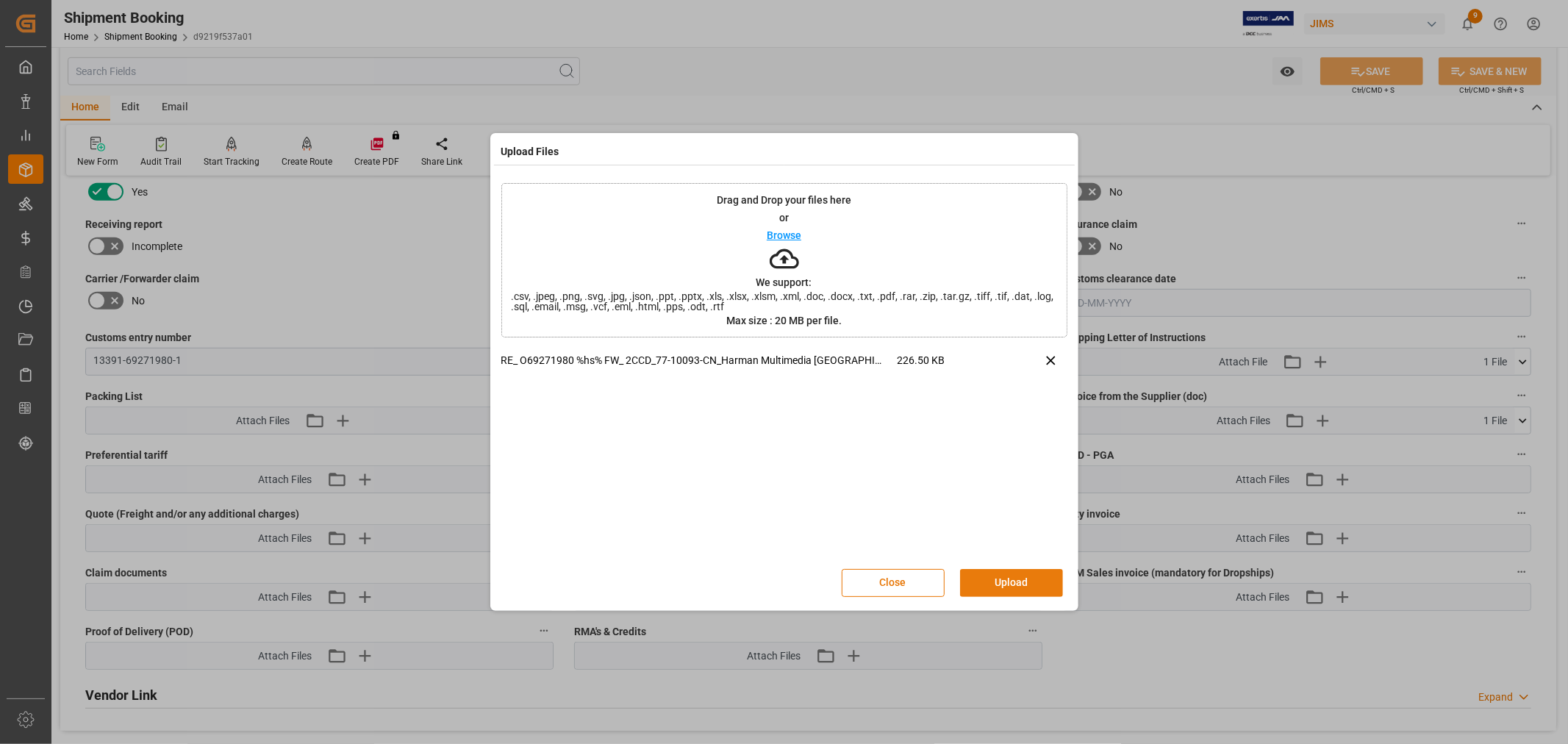
click at [996, 582] on button "Upload" at bounding box center [1011, 582] width 103 height 28
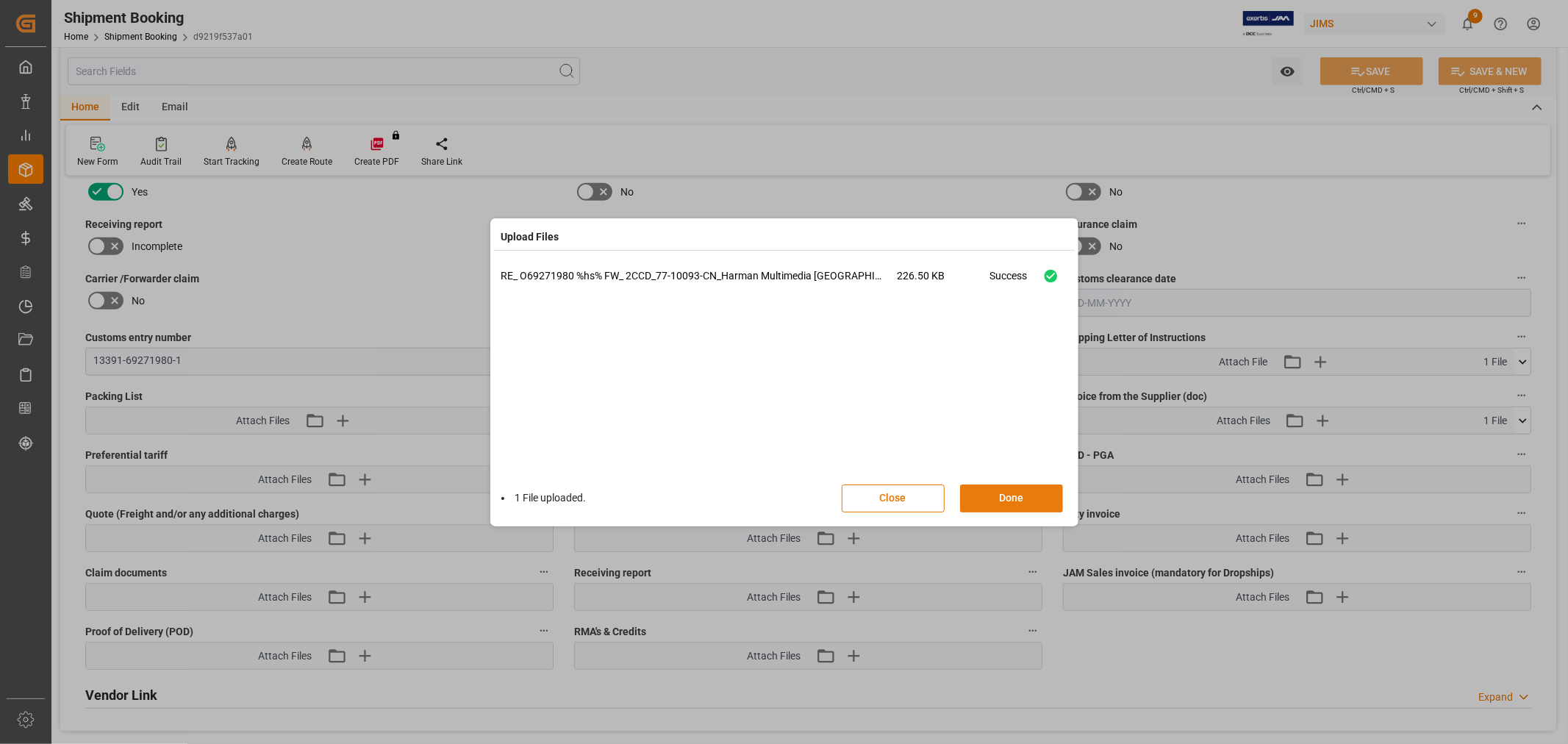
click at [1001, 493] on button "Done" at bounding box center [1011, 498] width 103 height 28
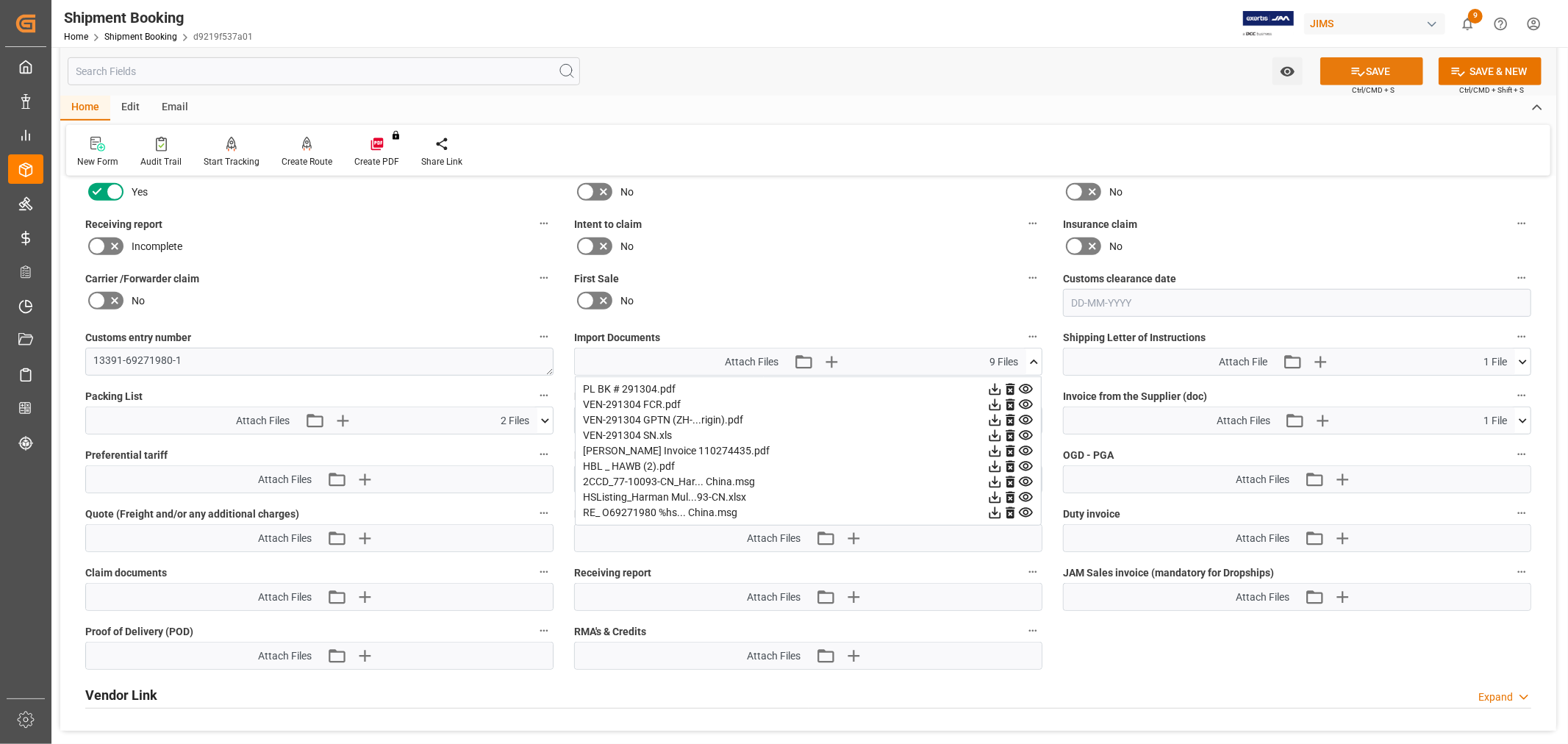
click at [1358, 76] on icon at bounding box center [1359, 71] width 16 height 16
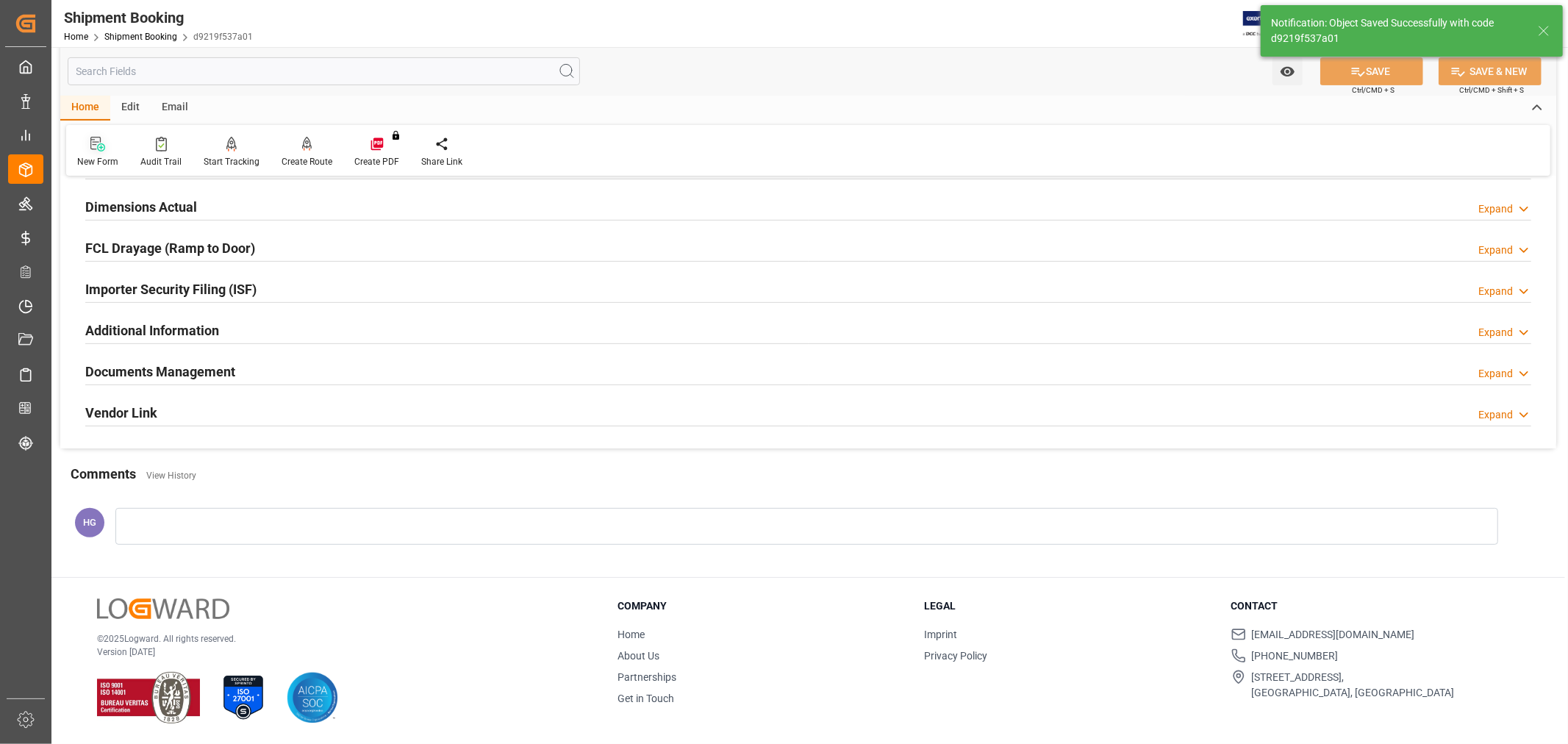
scroll to position [361, 0]
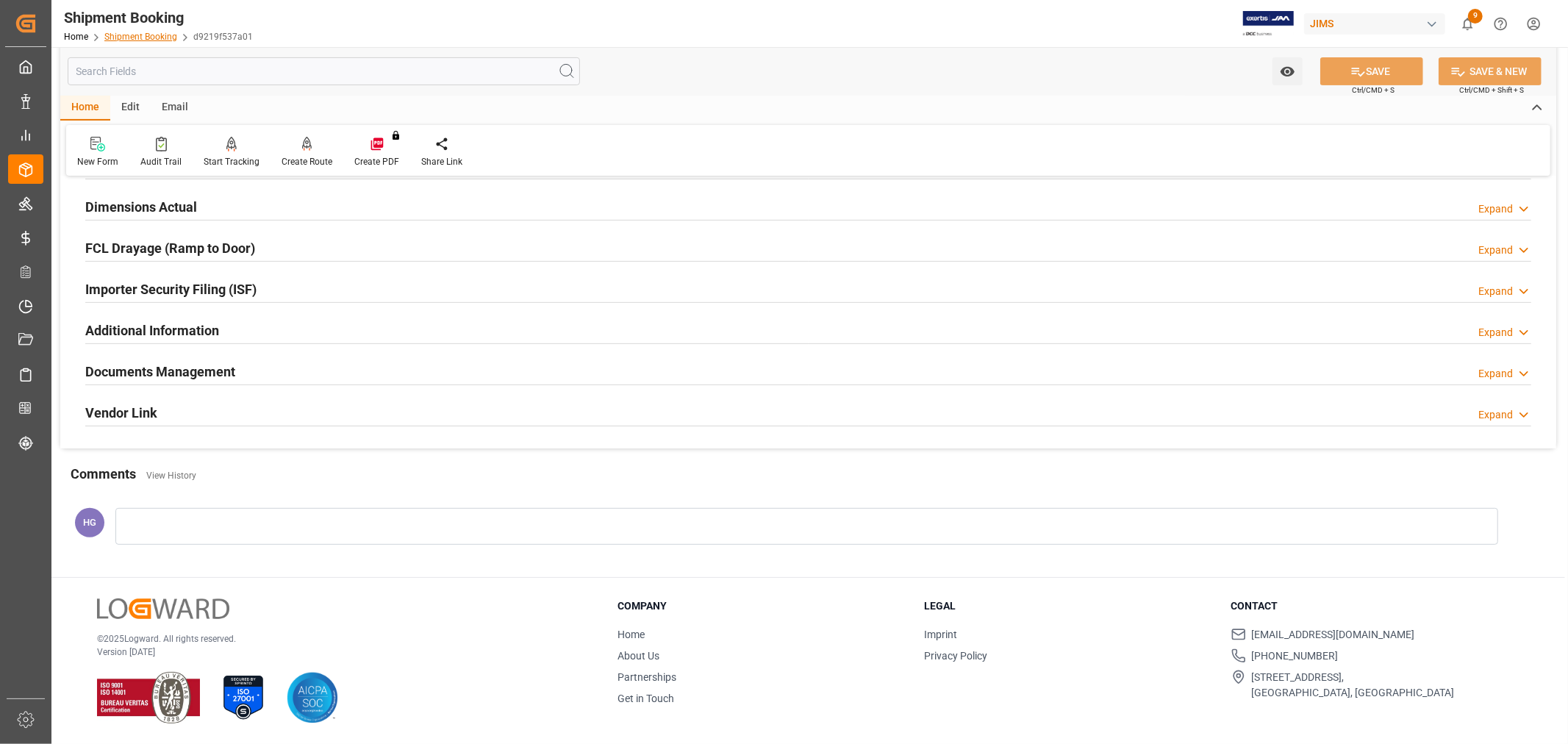
click at [143, 37] on link "Shipment Booking" at bounding box center [141, 36] width 72 height 11
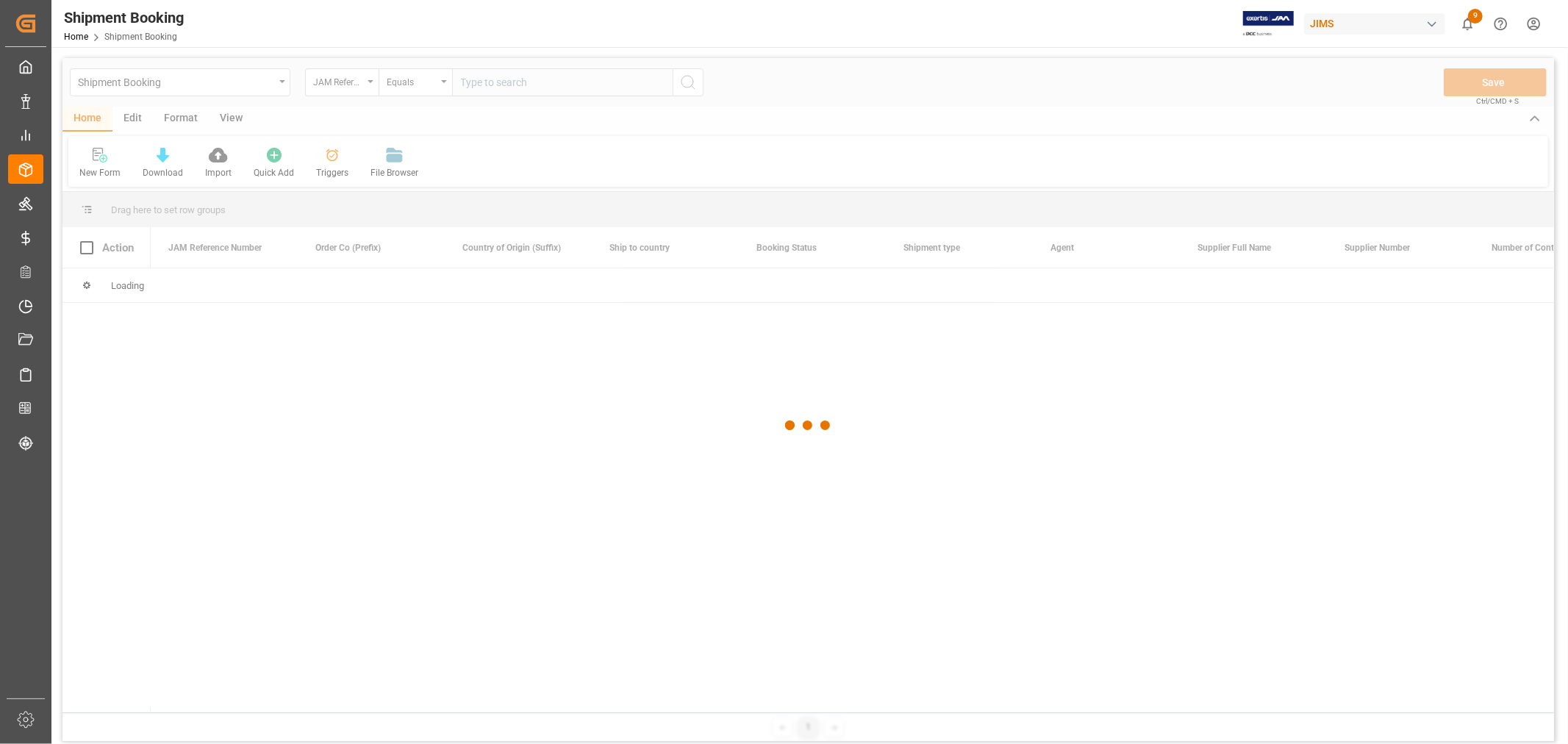
click at [494, 84] on div at bounding box center [808, 425] width 1492 height 735
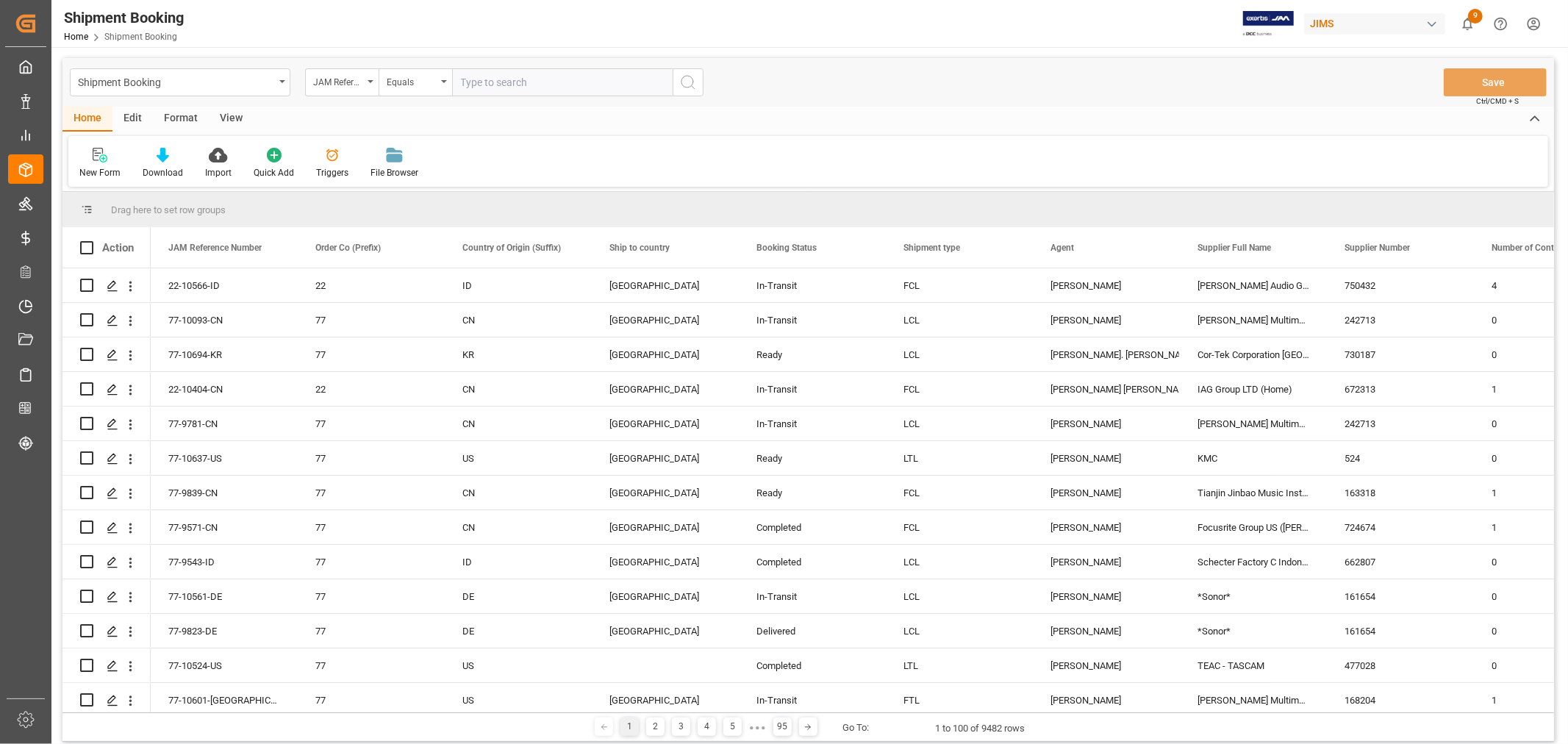
click at [494, 84] on input "text" at bounding box center [562, 82] width 220 height 28
type input "77-9762-cn"
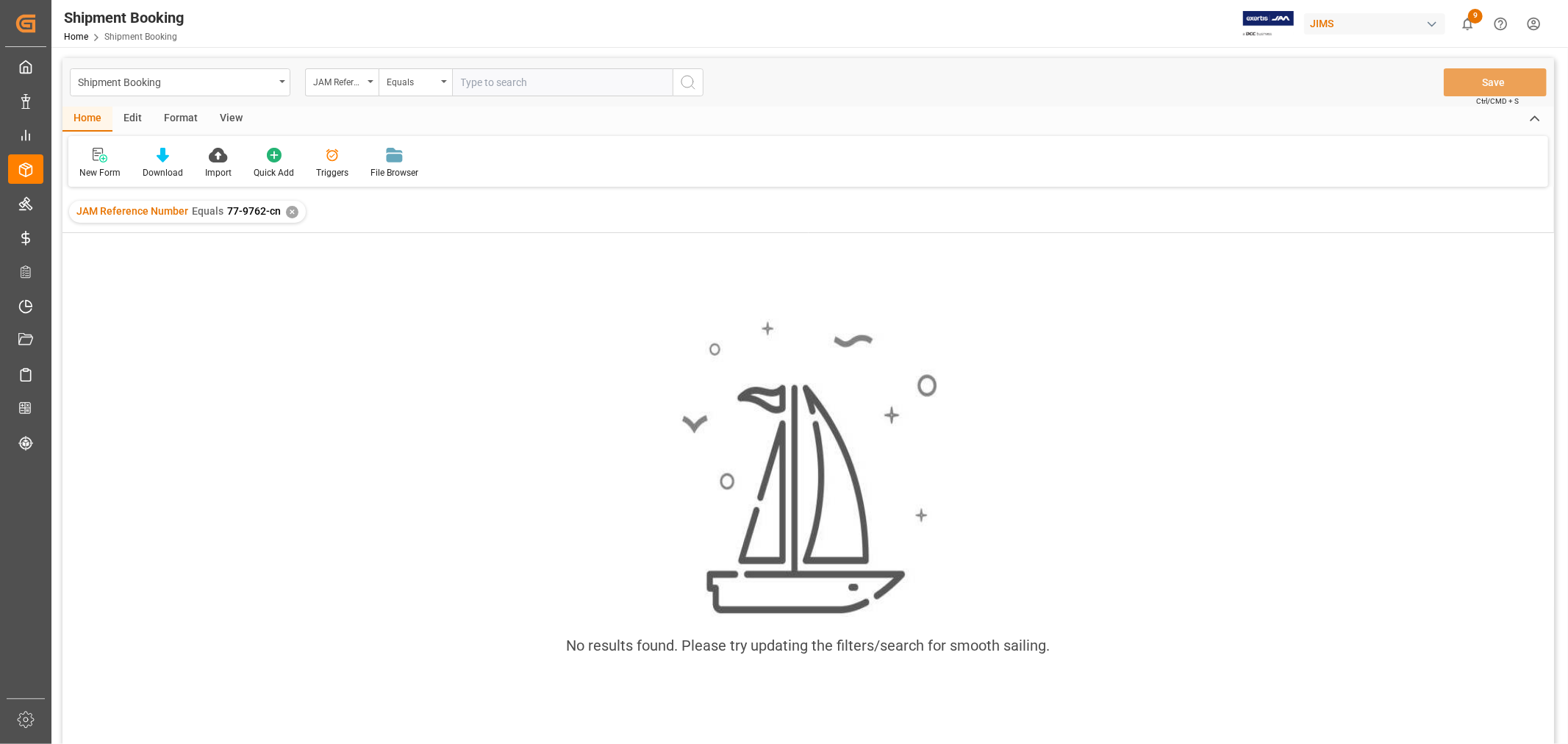
click at [291, 206] on div "✕" at bounding box center [292, 211] width 13 height 13
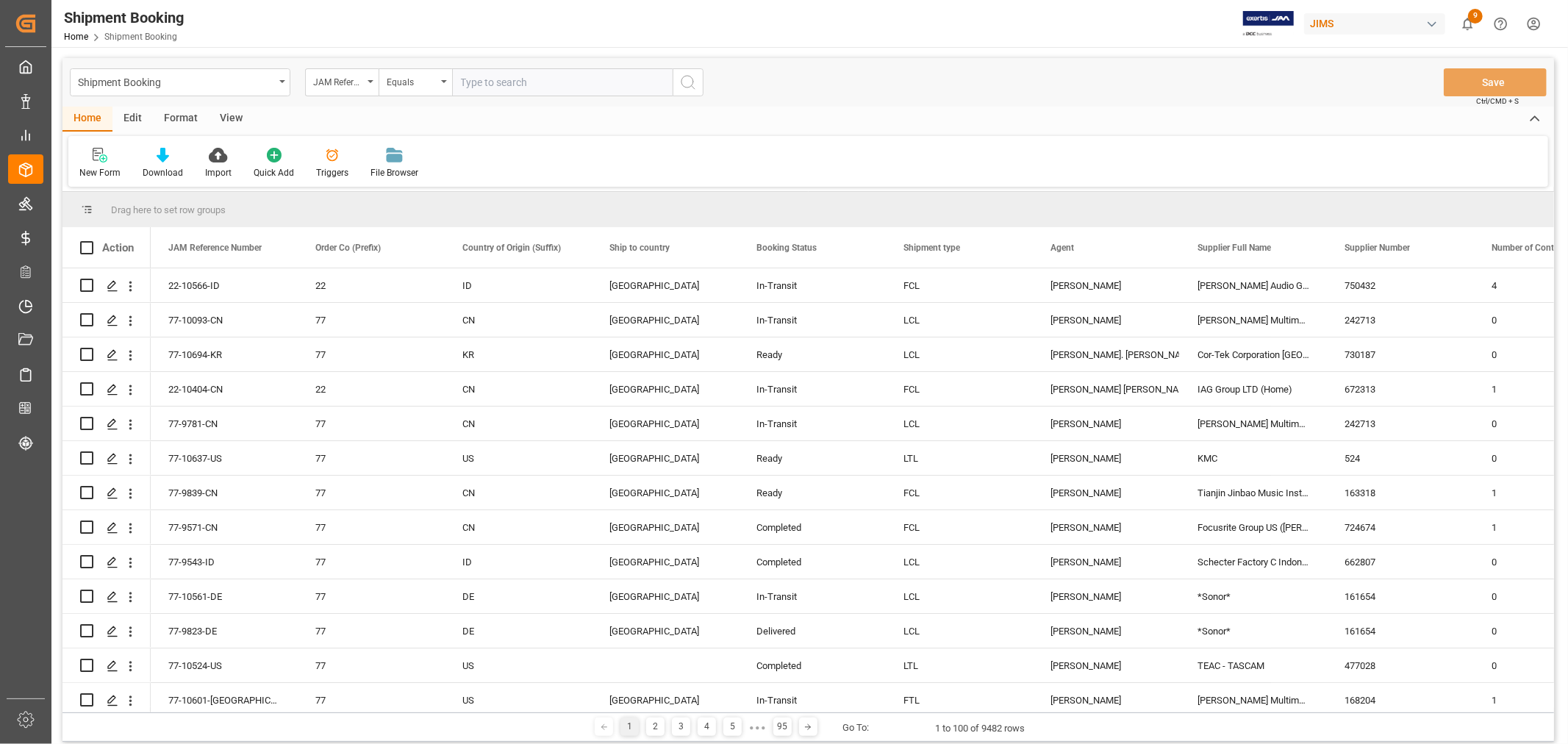
click at [483, 78] on input "text" at bounding box center [562, 82] width 220 height 28
paste input "77-9762-VN"
type input "77-9762-VN"
click at [693, 79] on icon "search button" at bounding box center [688, 82] width 18 height 18
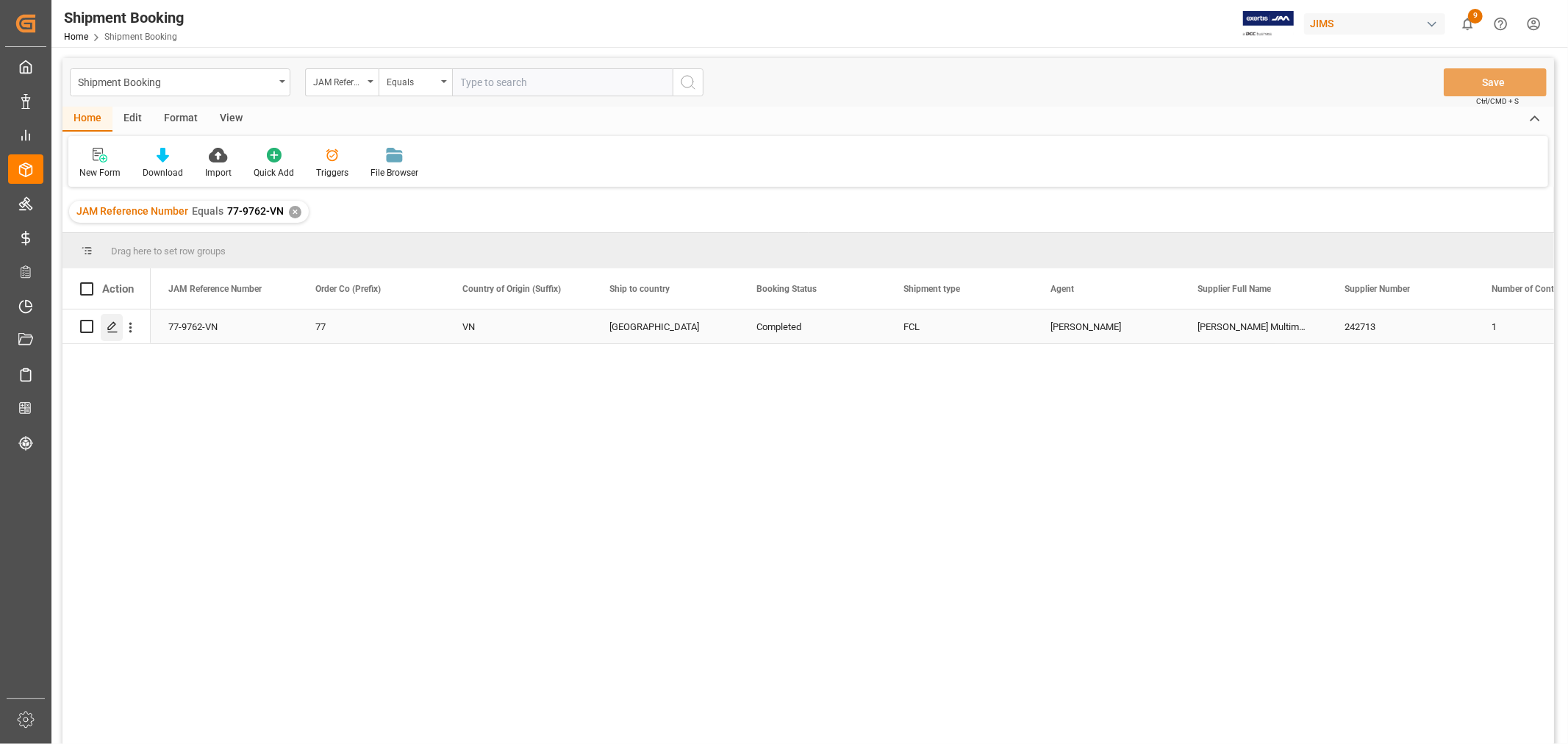
click at [114, 333] on icon "Press SPACE to select this row." at bounding box center [113, 327] width 12 height 12
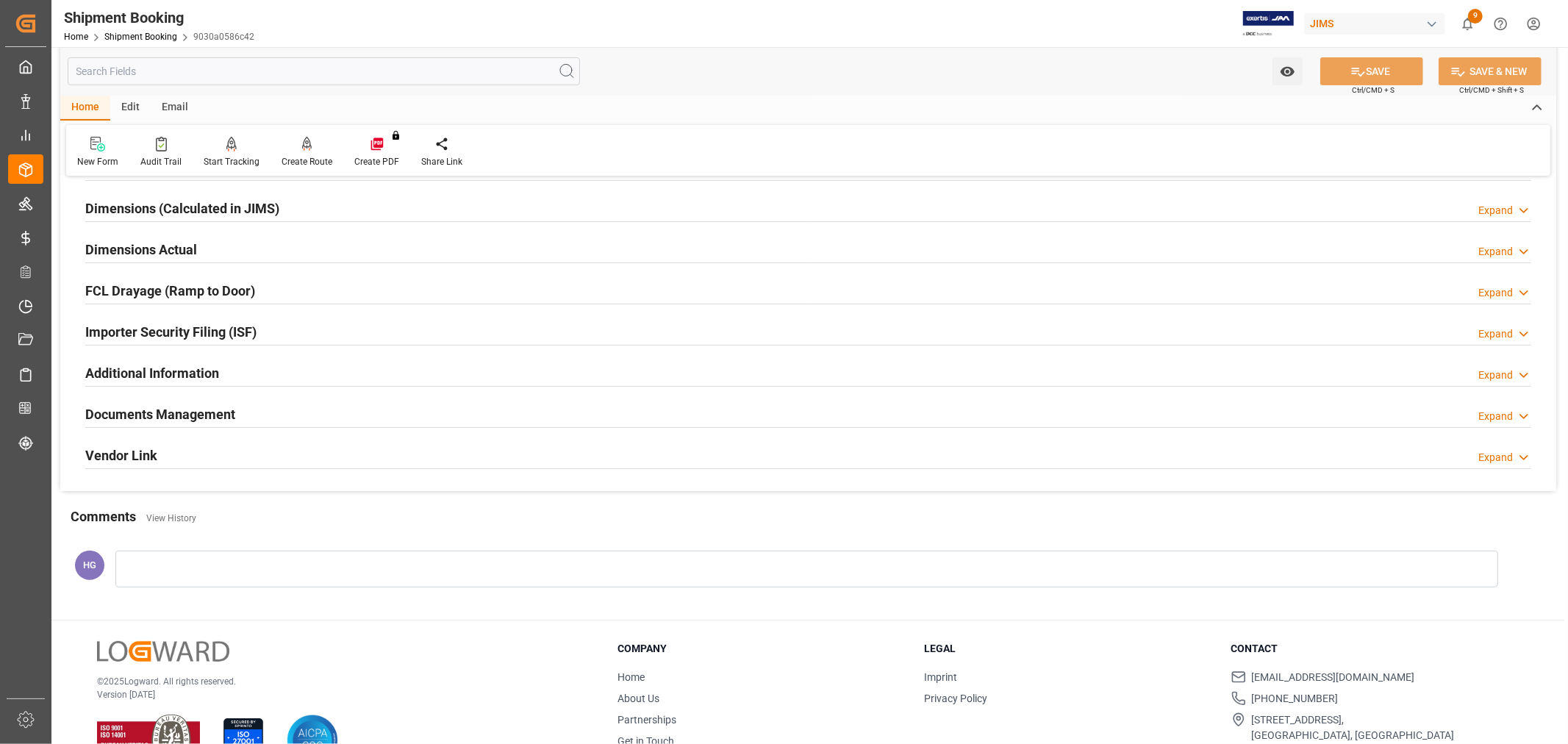
scroll to position [327, 0]
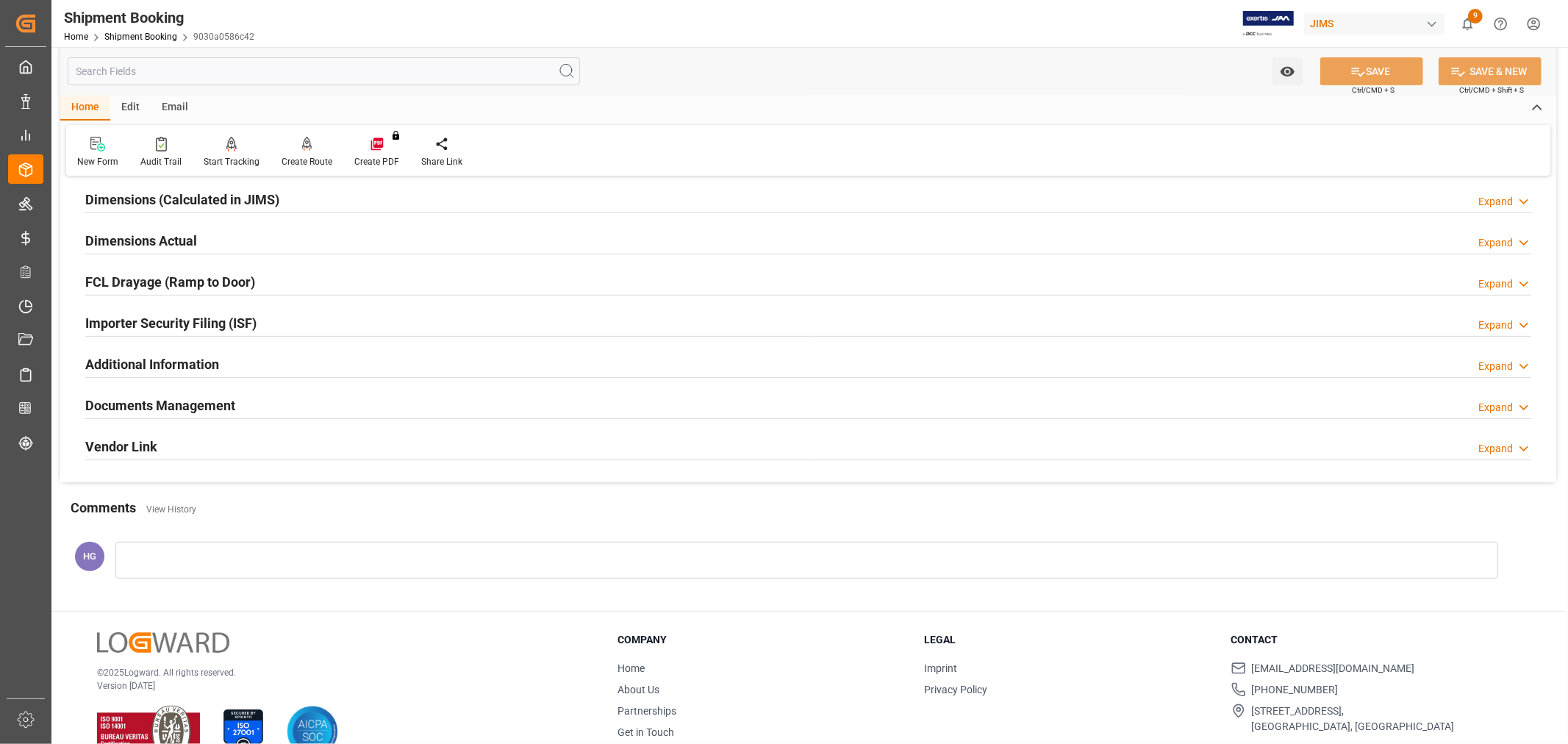
click at [213, 408] on h2 "Documents Management" at bounding box center [160, 405] width 150 height 20
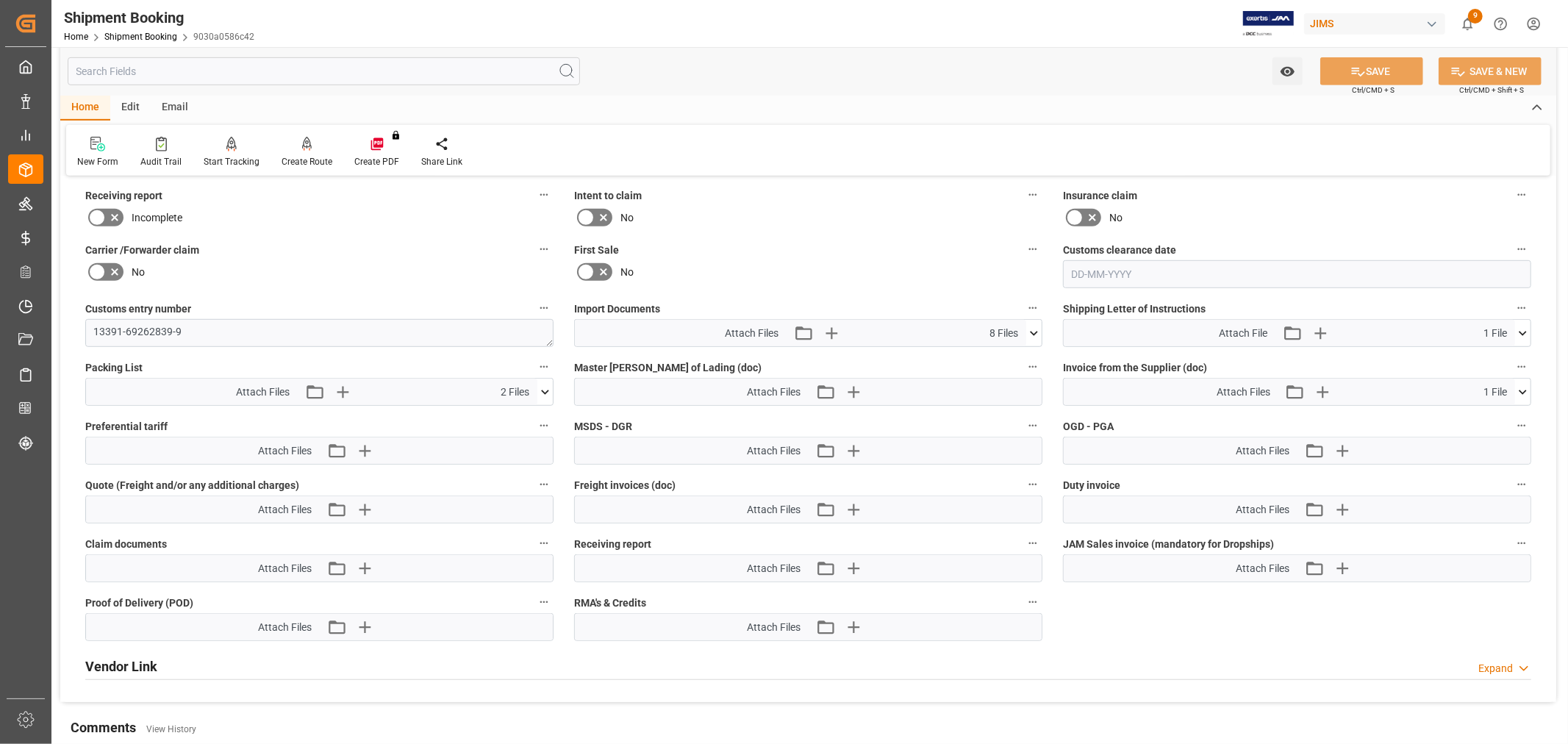
scroll to position [653, 0]
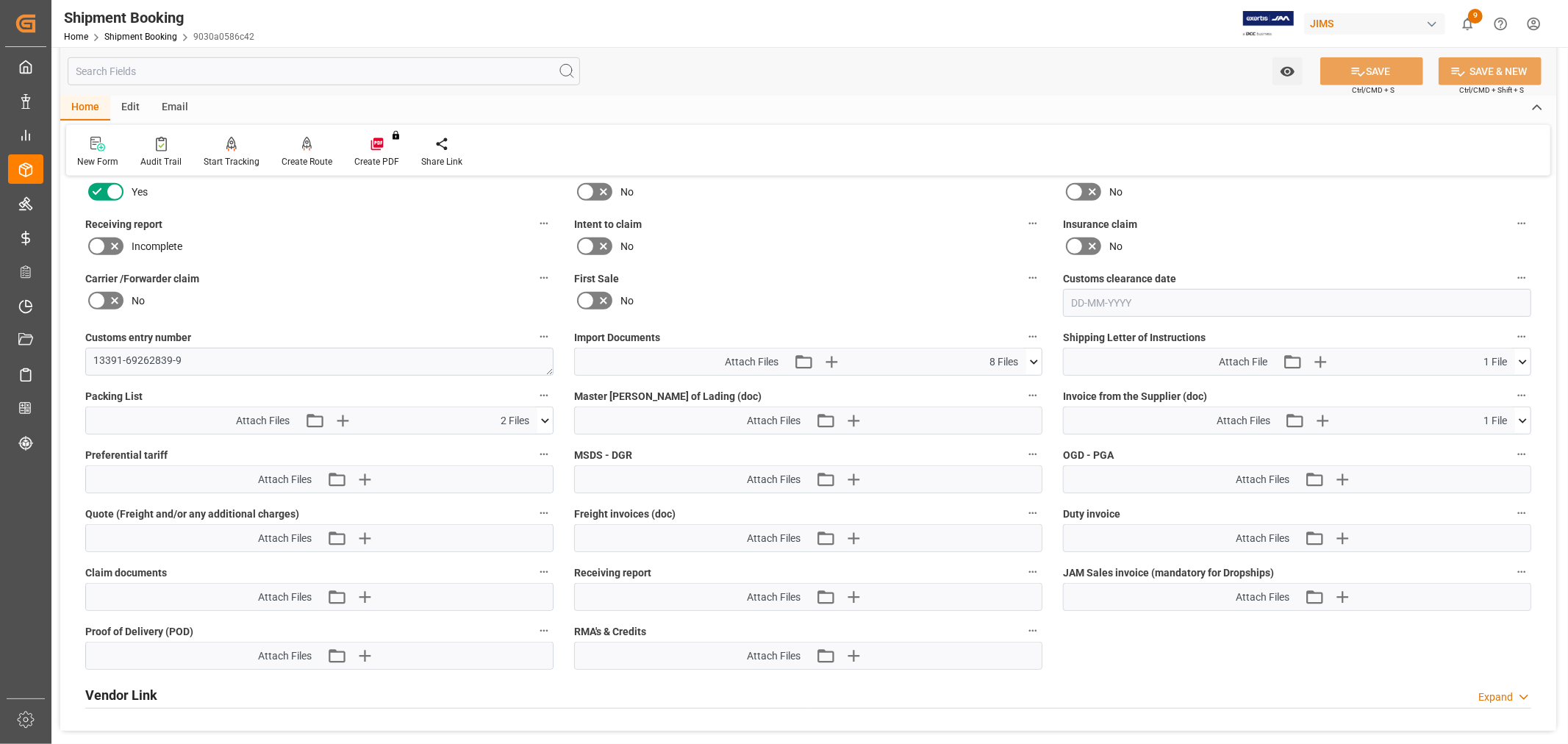
click at [104, 243] on icon at bounding box center [97, 247] width 18 height 18
click at [0, 0] on input "checkbox" at bounding box center [0, 0] width 0 height 0
click at [855, 594] on icon "button" at bounding box center [853, 597] width 23 height 23
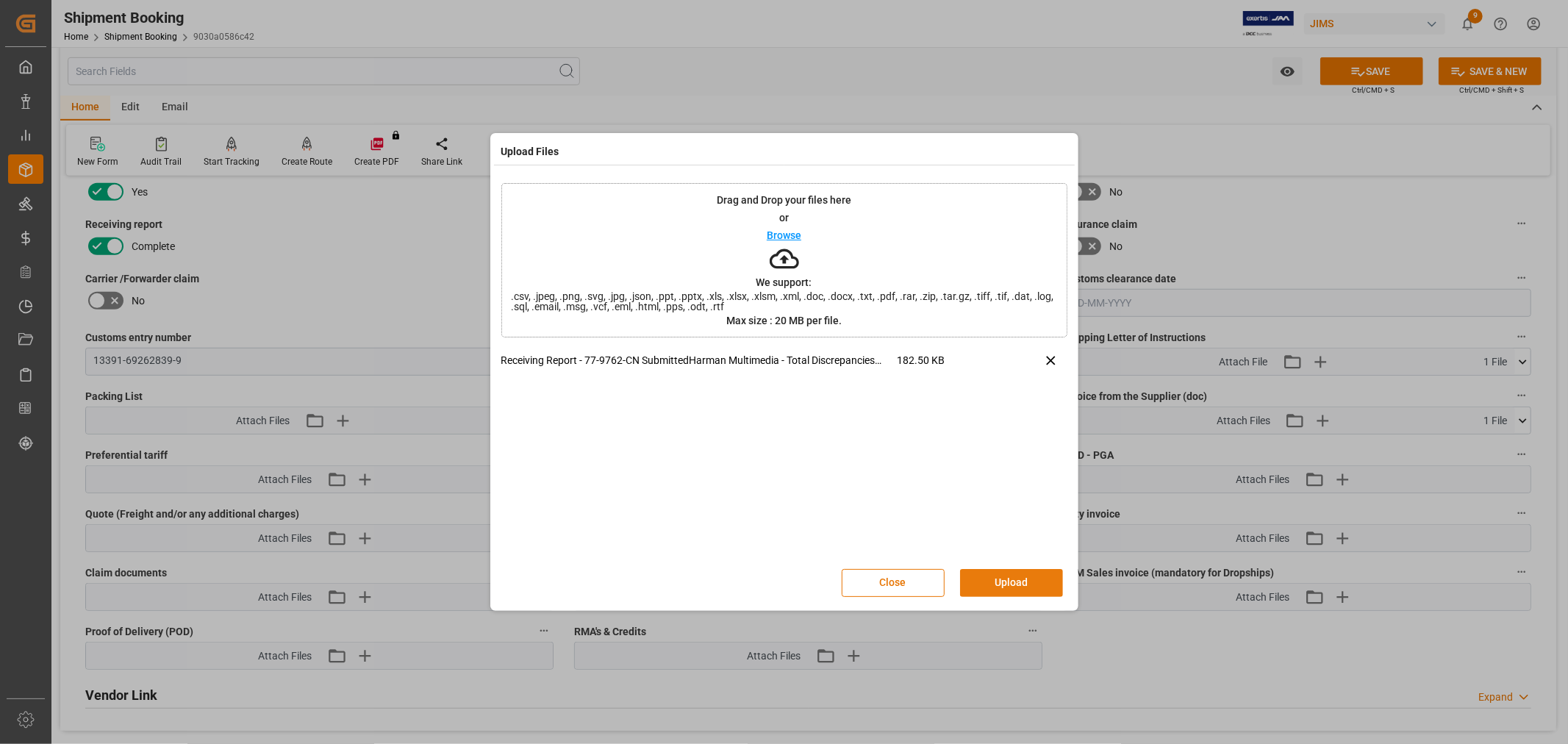
click at [1009, 579] on button "Upload" at bounding box center [1011, 582] width 103 height 28
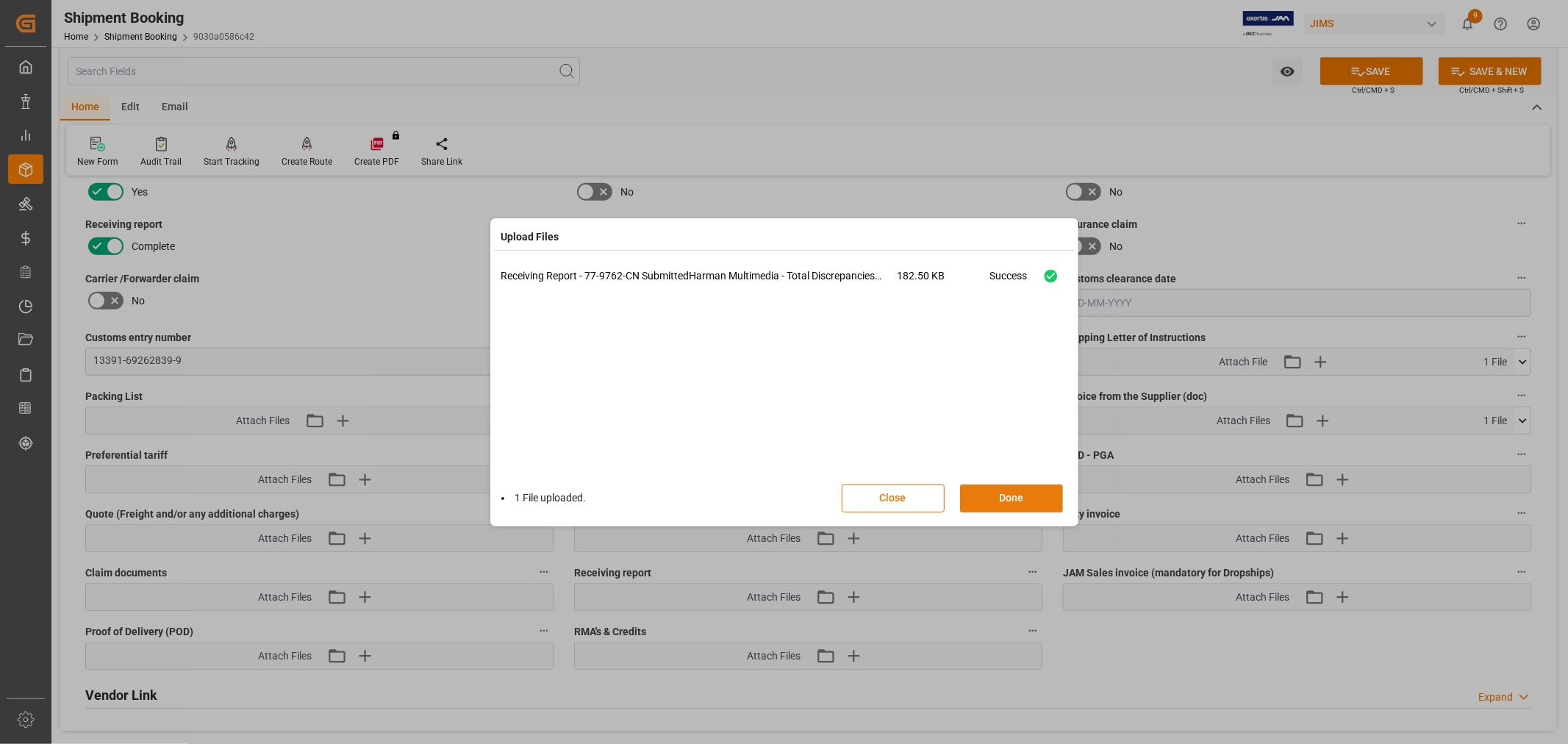
click at [1001, 501] on button "Done" at bounding box center [1011, 498] width 103 height 28
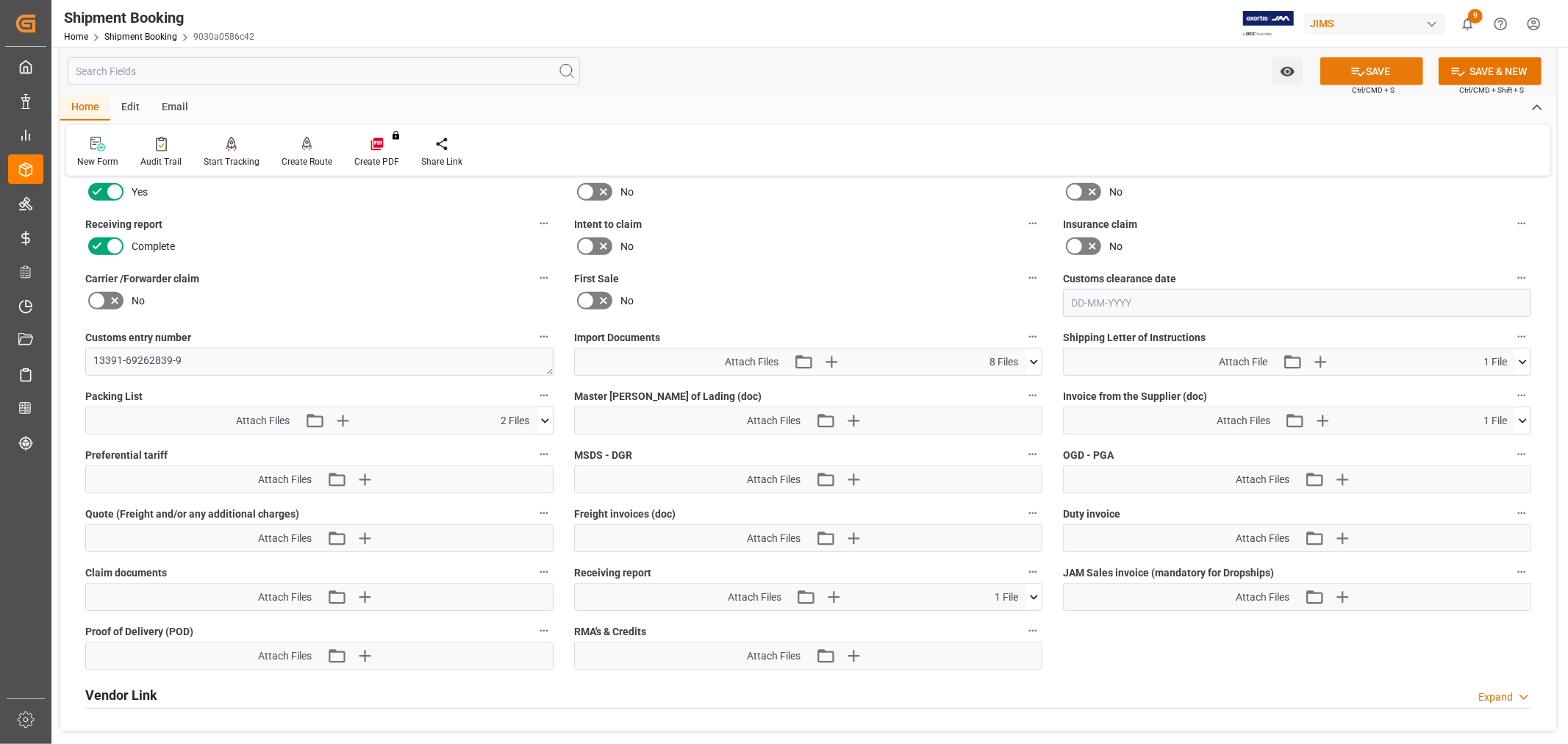
click at [1368, 61] on button "SAVE" at bounding box center [1371, 71] width 103 height 28
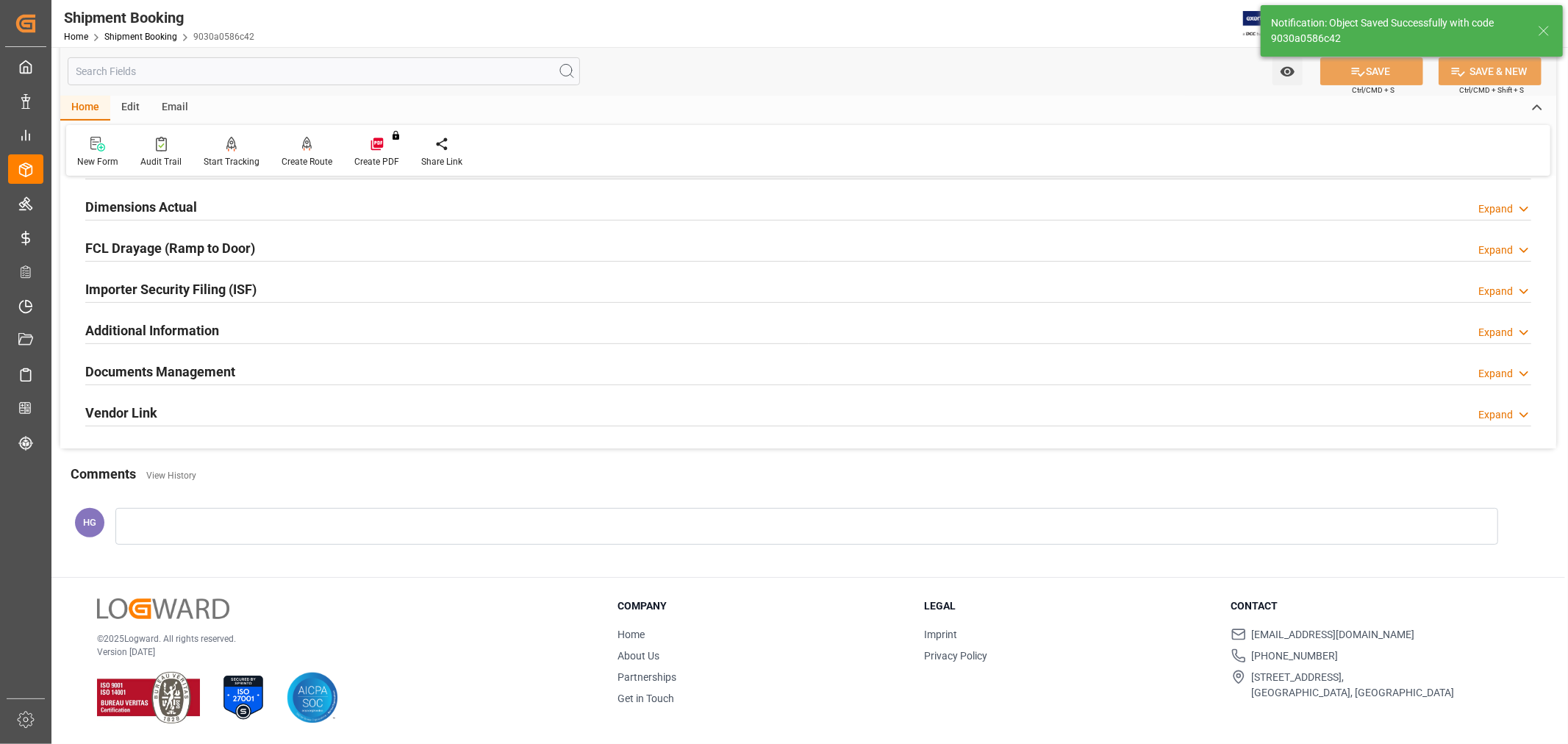
scroll to position [361, 0]
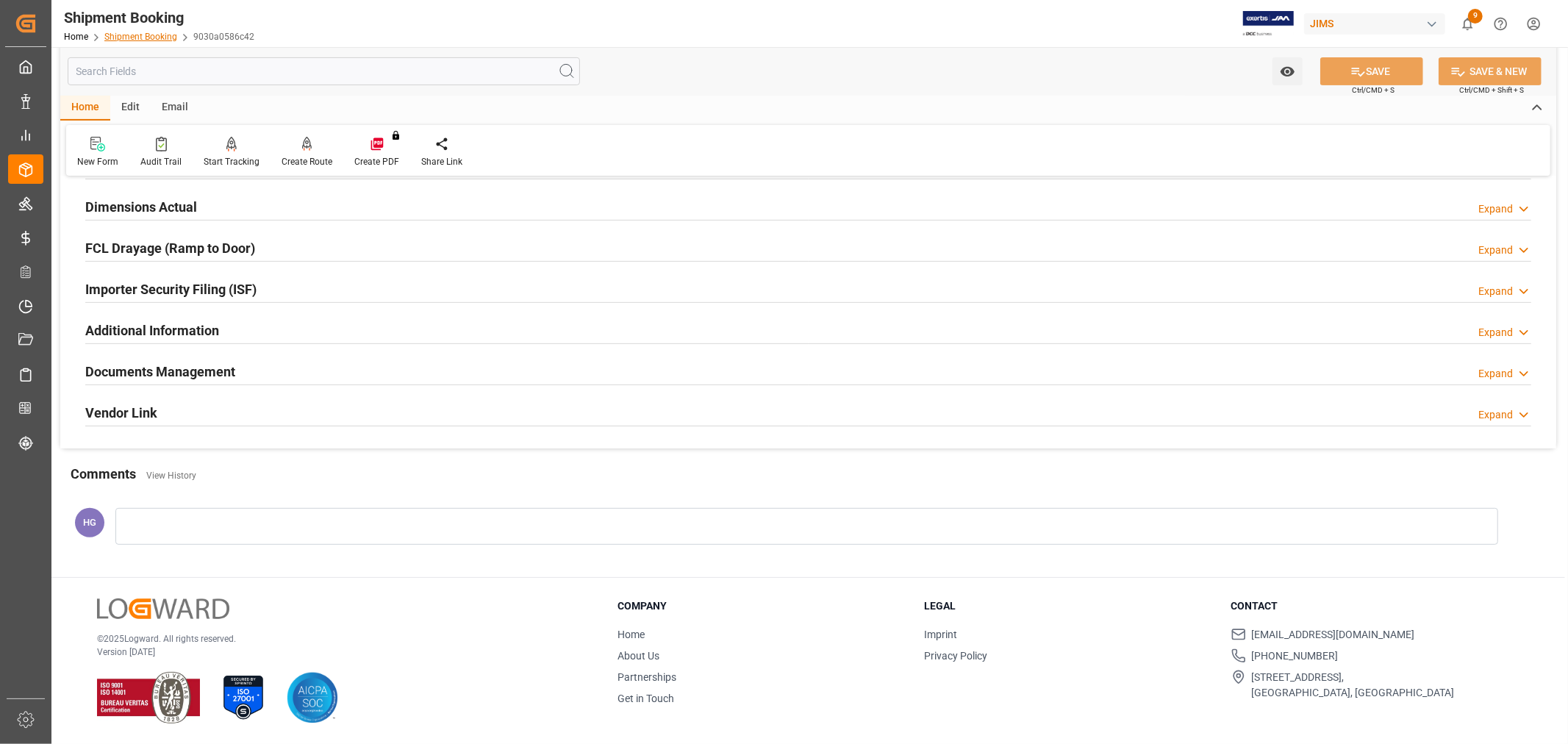
click at [155, 33] on link "Shipment Booking" at bounding box center [141, 36] width 72 height 11
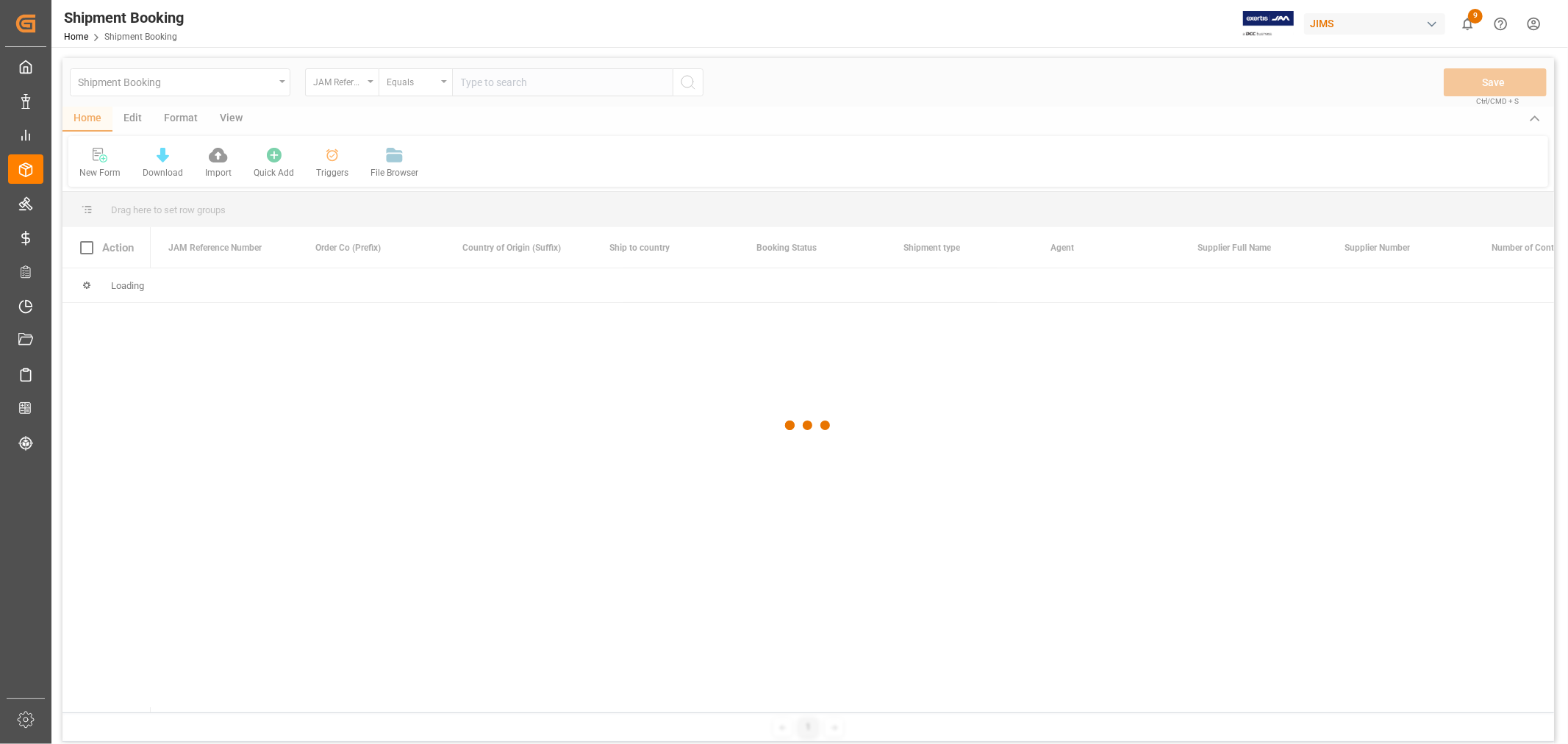
click at [475, 88] on div at bounding box center [808, 425] width 1492 height 735
click at [474, 76] on div at bounding box center [808, 425] width 1492 height 735
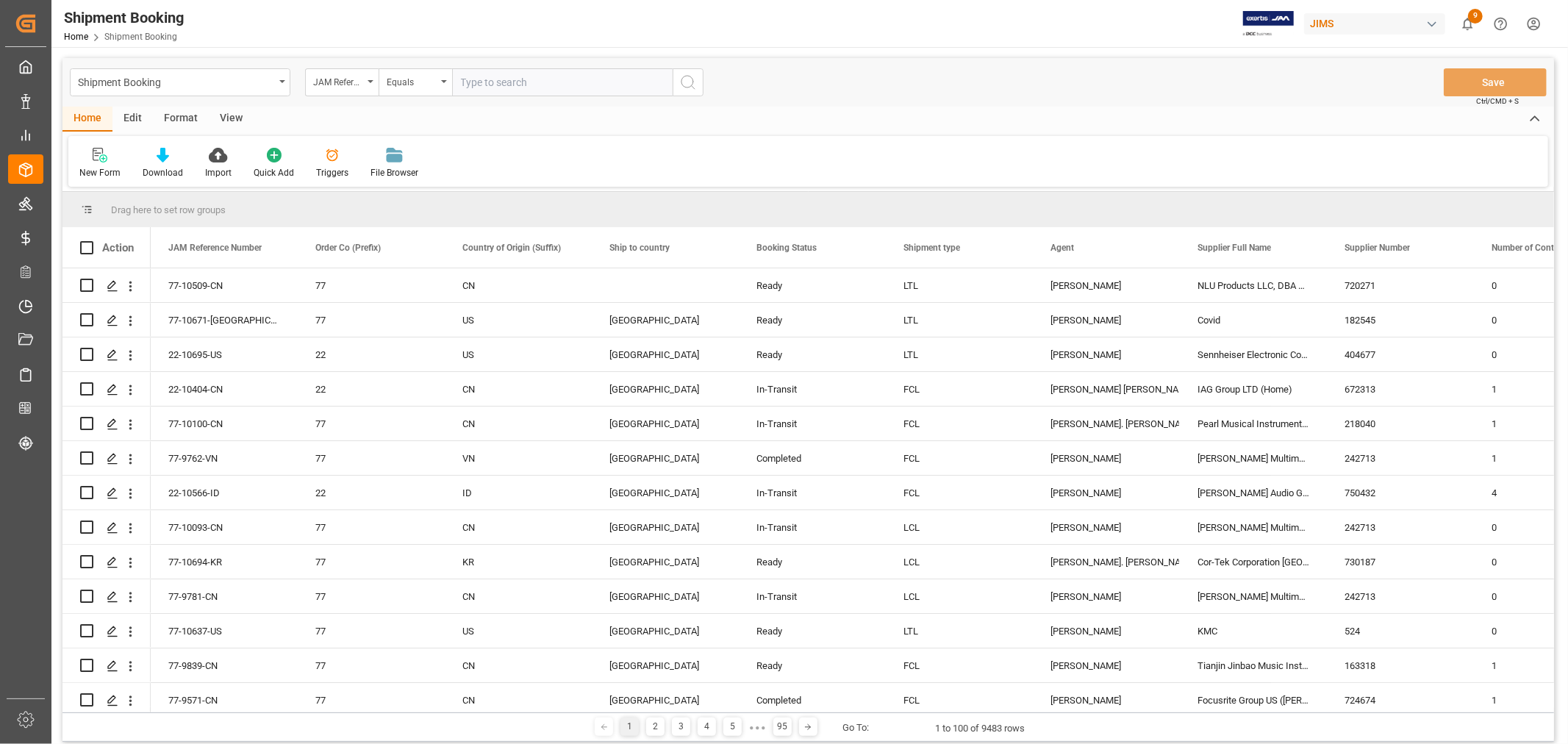
click at [473, 75] on input "text" at bounding box center [562, 82] width 220 height 28
paste input "77-10509-CN"
type input "77-10509-CN"
click at [703, 76] on button "search button" at bounding box center [688, 82] width 31 height 28
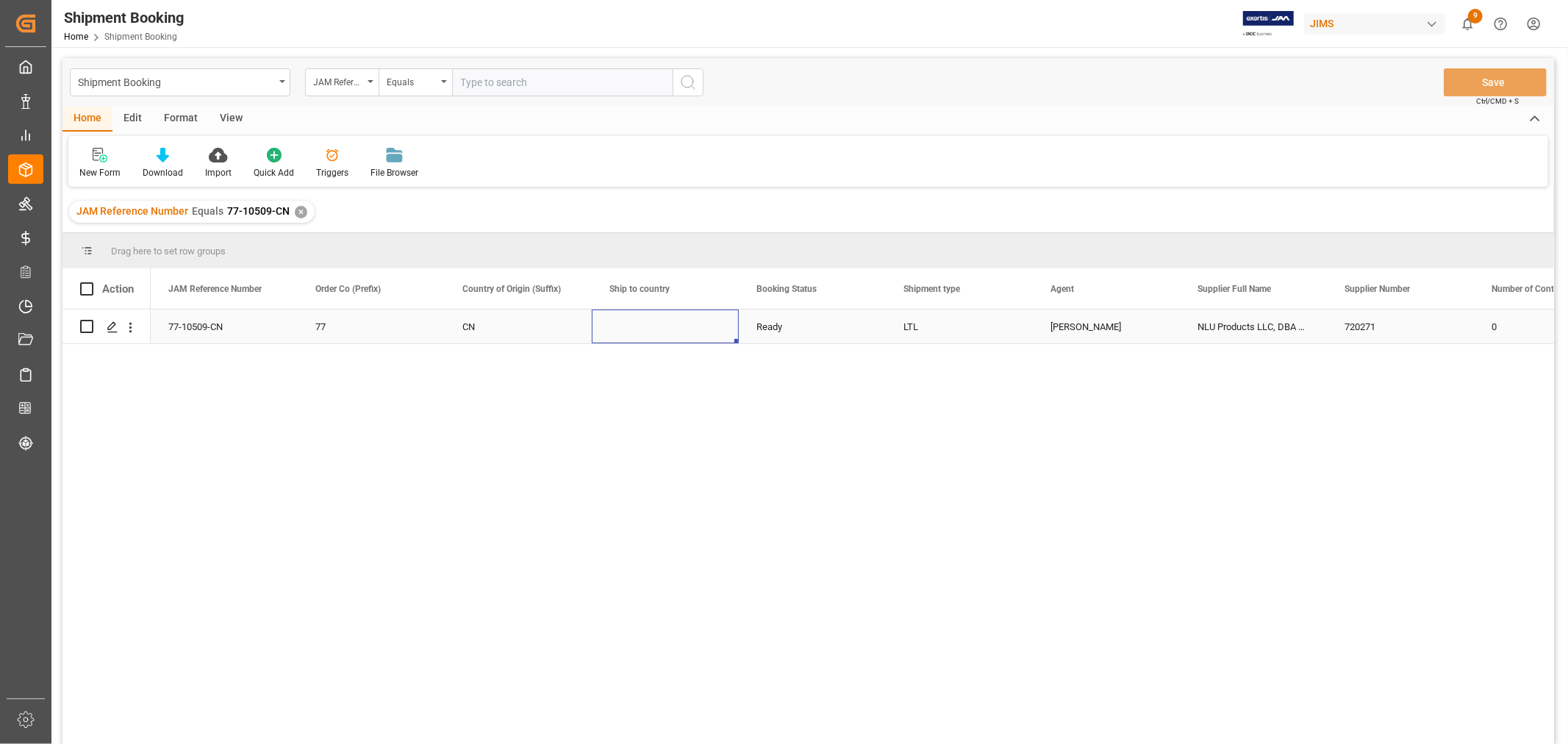
click at [667, 336] on div "Press SPACE to select this row." at bounding box center [666, 326] width 147 height 34
drag, startPoint x: 226, startPoint y: 115, endPoint x: 197, endPoint y: 136, distance: 35.8
click at [228, 115] on div "View" at bounding box center [231, 119] width 45 height 25
click at [83, 164] on div "Default" at bounding box center [94, 163] width 51 height 32
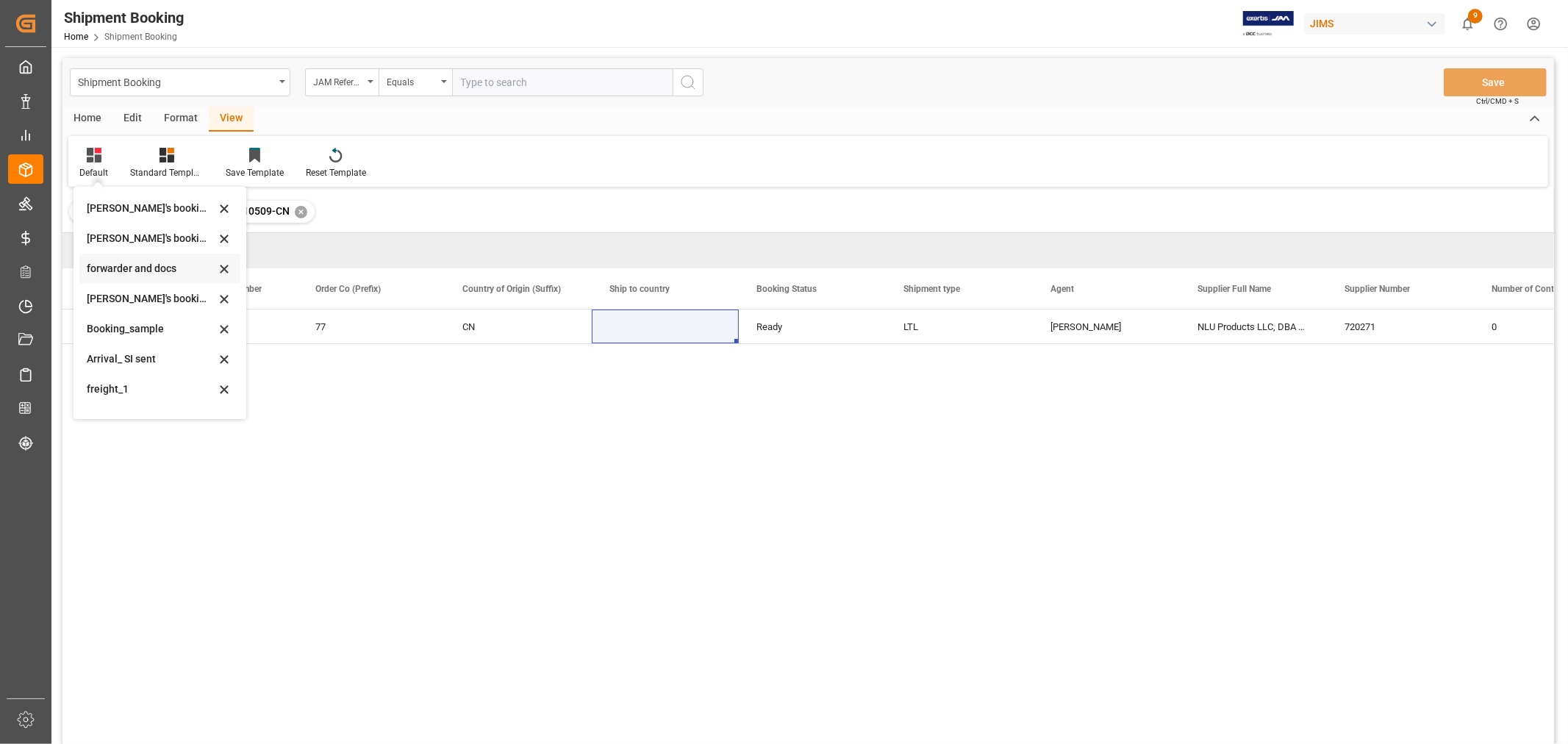
scroll to position [140, 0]
click at [123, 399] on div "booking_5" at bounding box center [151, 399] width 128 height 16
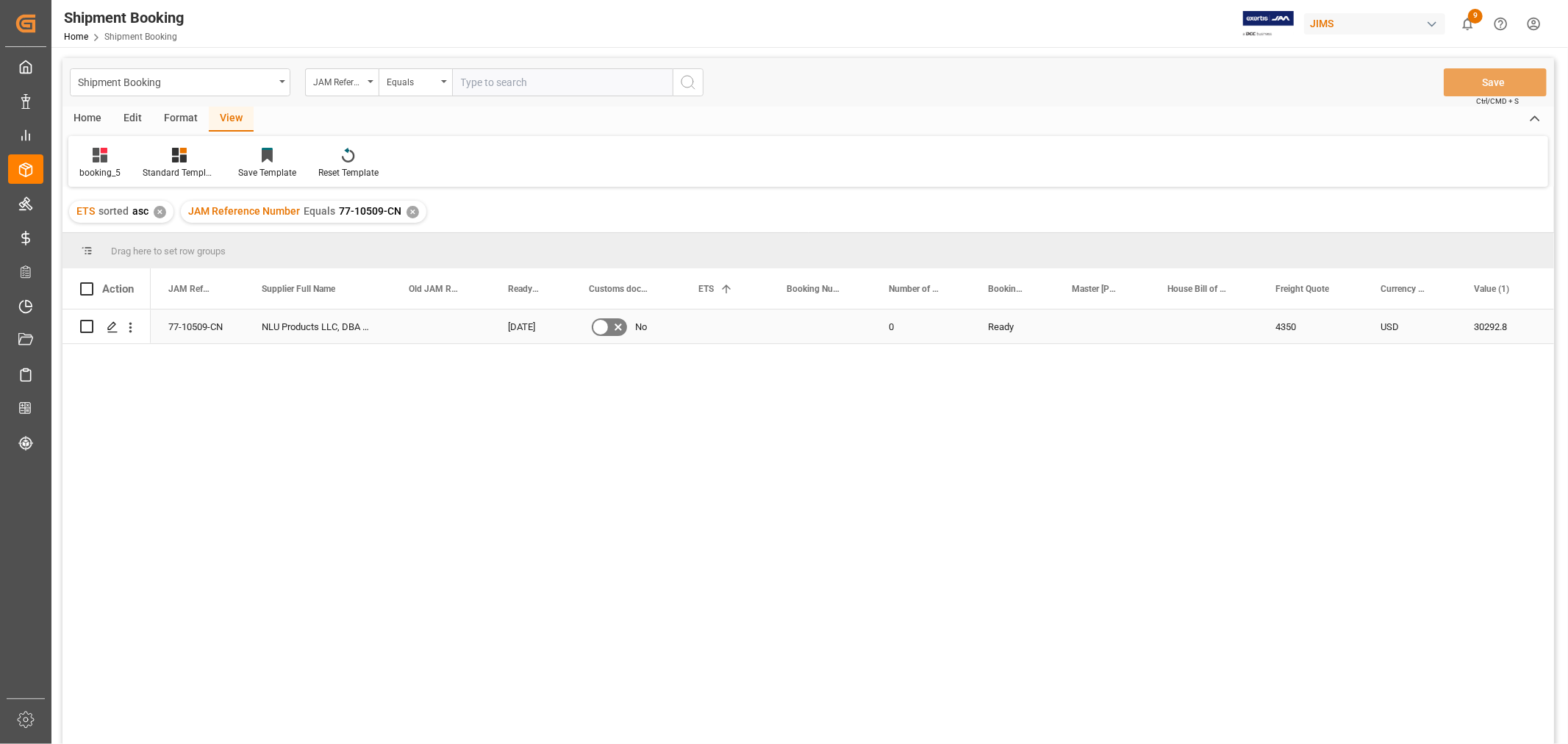
click at [519, 327] on div "07-08-2025" at bounding box center [530, 326] width 81 height 34
click at [699, 327] on div "Press SPACE to select this row." at bounding box center [725, 326] width 88 height 34
click at [797, 327] on div "Press SPACE to select this row." at bounding box center [820, 326] width 102 height 34
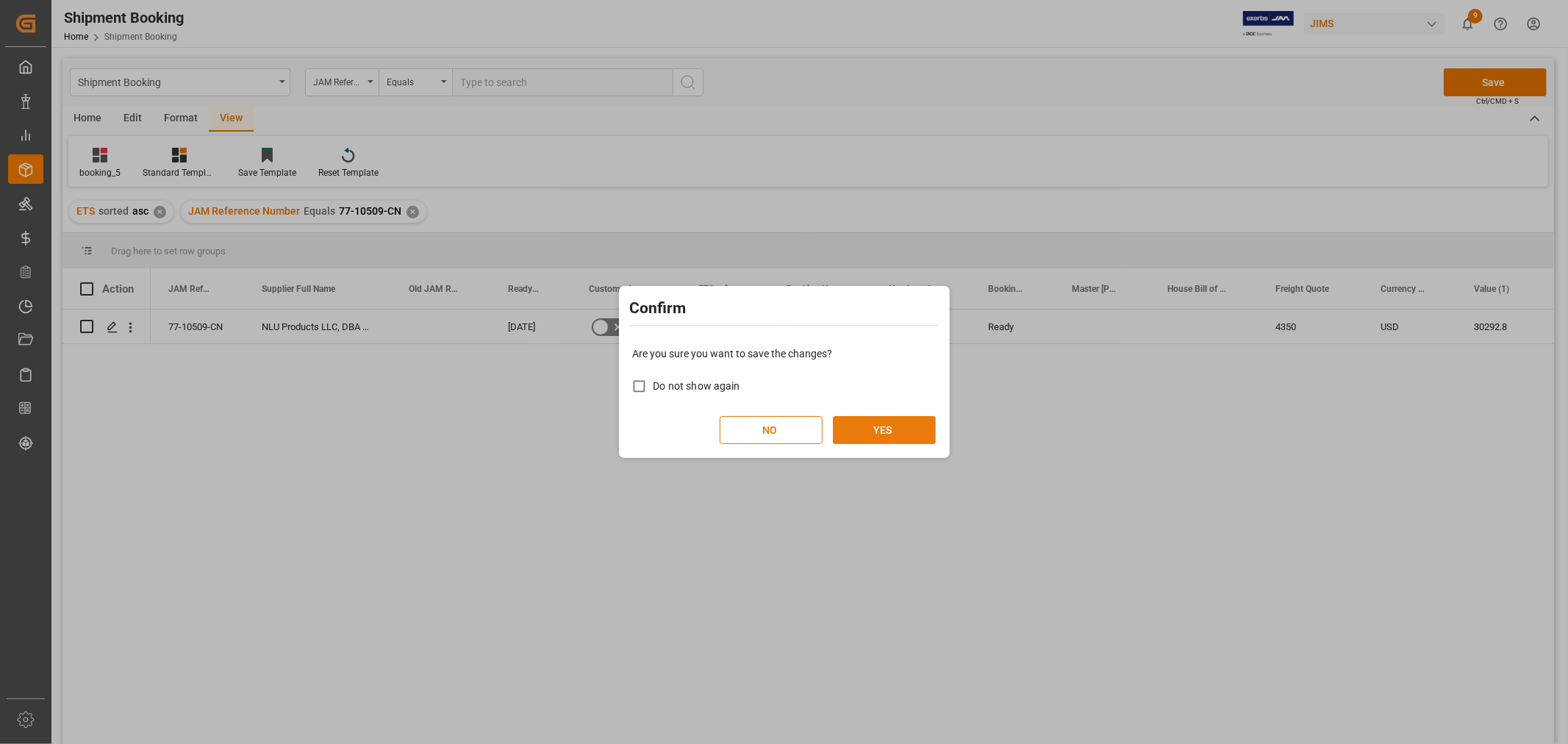
click at [892, 417] on button "YES" at bounding box center [884, 430] width 103 height 28
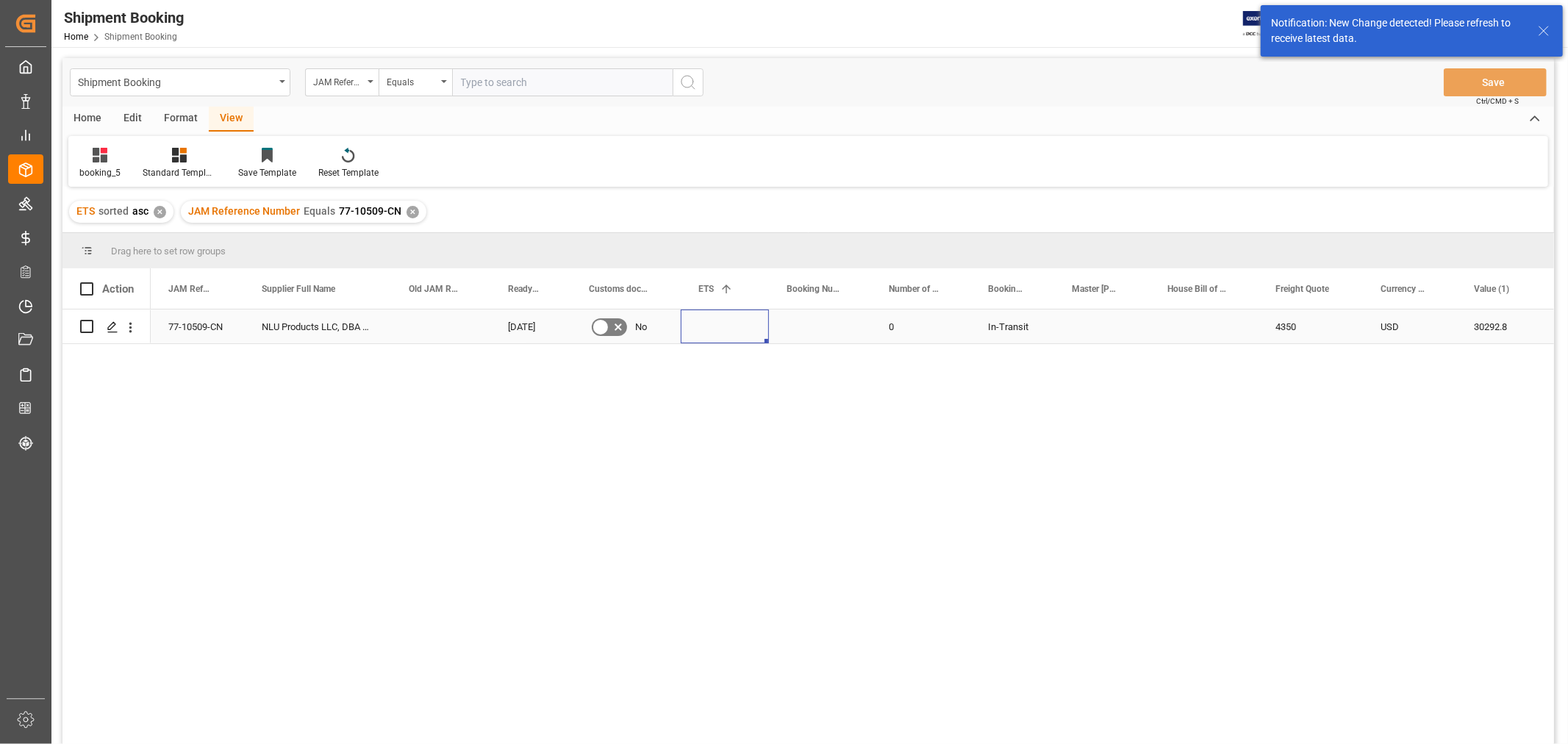
click at [738, 325] on div "Press SPACE to select this row." at bounding box center [725, 326] width 88 height 34
click at [791, 333] on div "Press SPACE to select this row." at bounding box center [820, 326] width 102 height 34
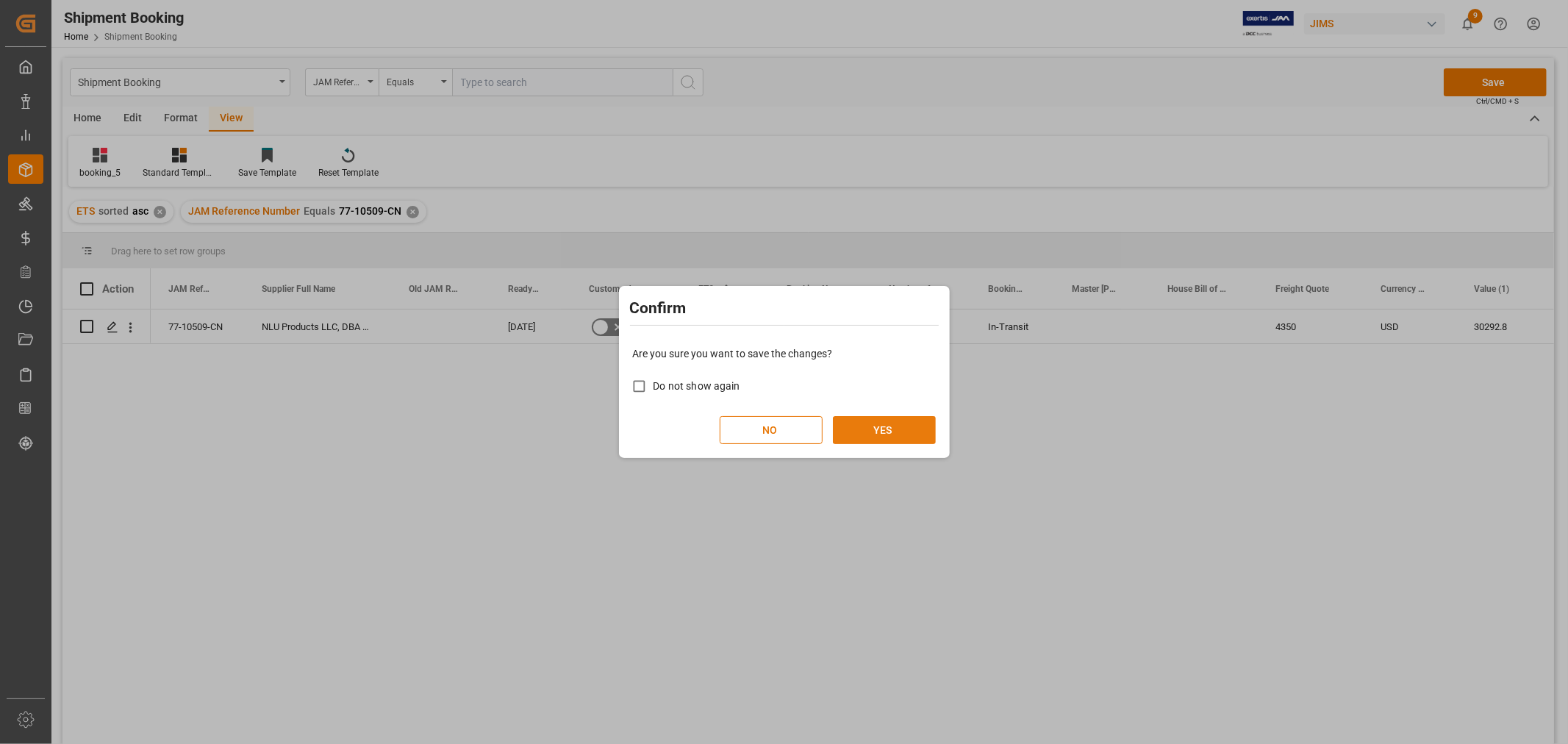
click at [885, 428] on button "YES" at bounding box center [884, 430] width 103 height 28
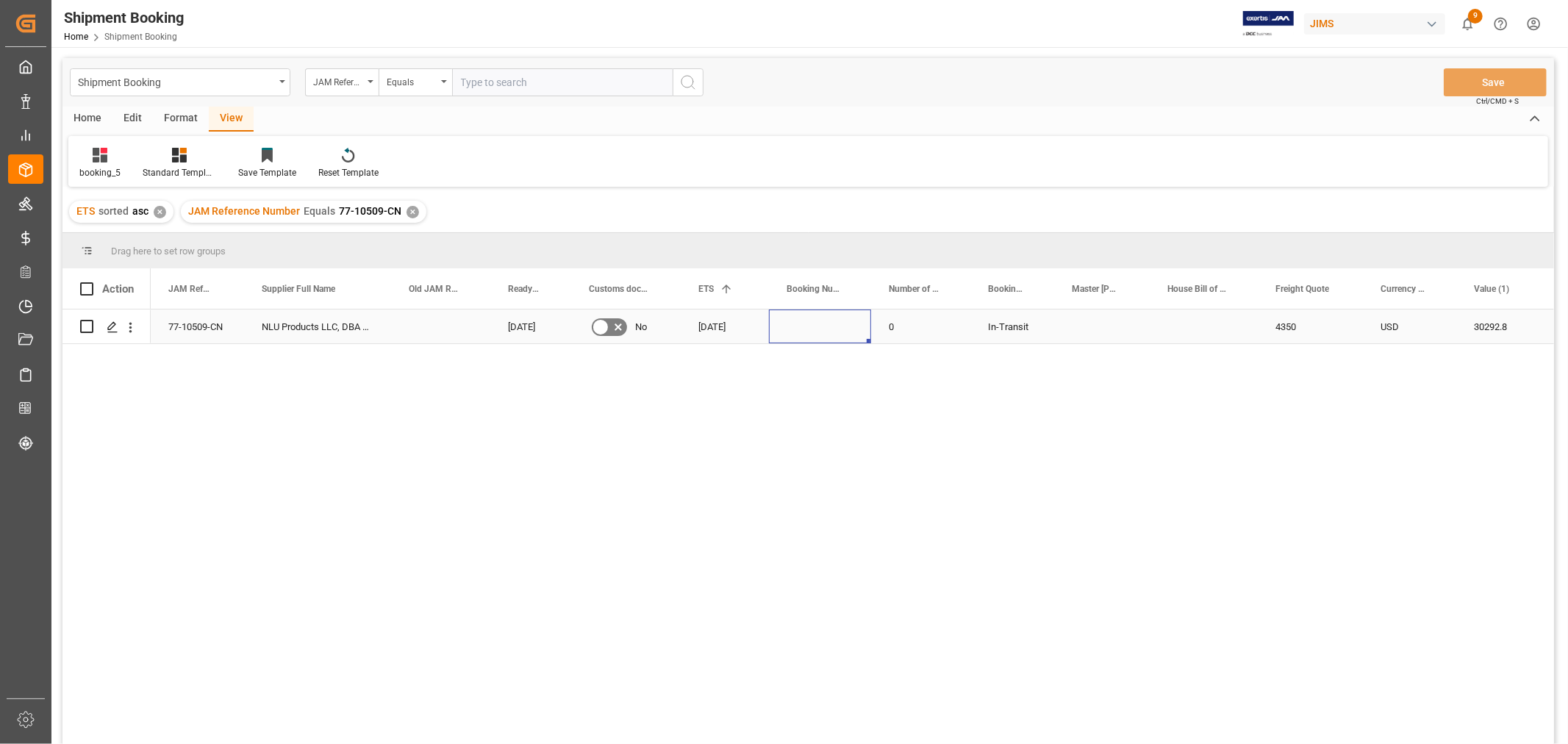
click at [796, 330] on div "Press SPACE to select this row." at bounding box center [820, 326] width 102 height 34
click at [822, 318] on div "Press SPACE to select this row." at bounding box center [820, 326] width 102 height 34
click at [822, 322] on div "Press SPACE to select this row." at bounding box center [820, 326] width 102 height 34
click at [821, 324] on div "Press SPACE to select this row." at bounding box center [820, 326] width 102 height 34
type input "172-92517666"
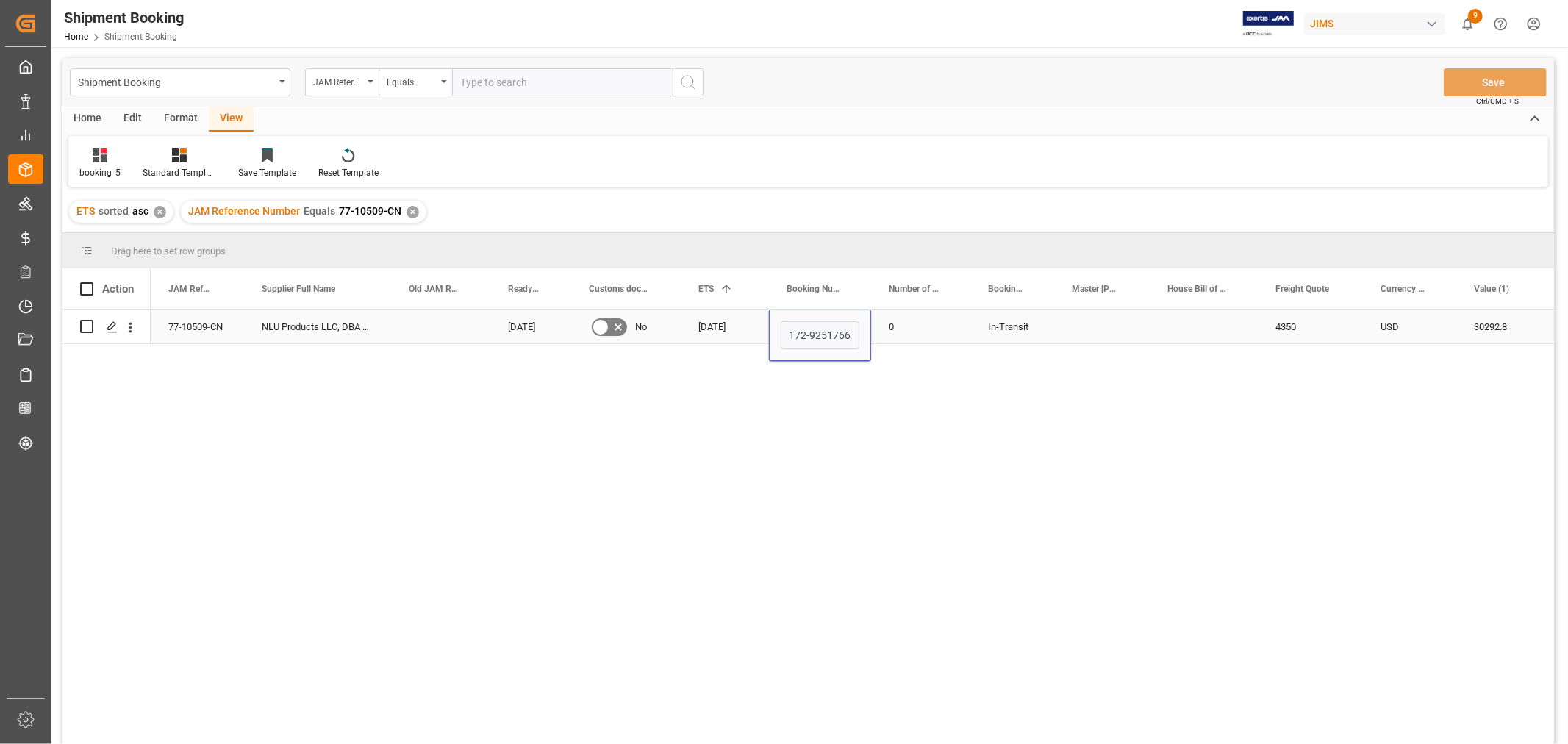
scroll to position [0, 5]
click at [1062, 324] on div "Press SPACE to select this row." at bounding box center [1102, 326] width 96 height 34
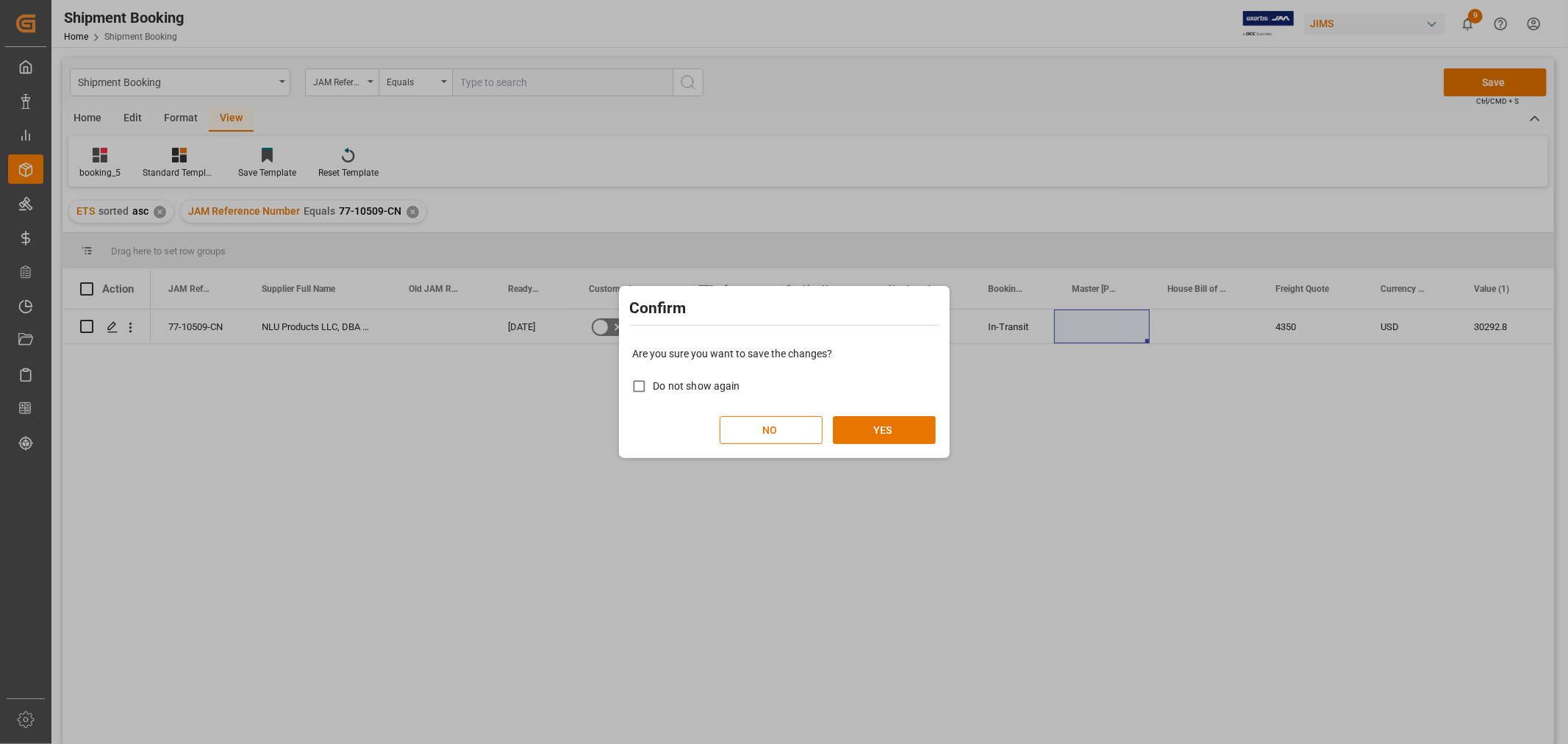
click at [883, 415] on div "Are you sure you want to save the changes? Do not show again NO YES" at bounding box center [784, 395] width 324 height 118
click at [891, 427] on button "YES" at bounding box center [884, 430] width 103 height 28
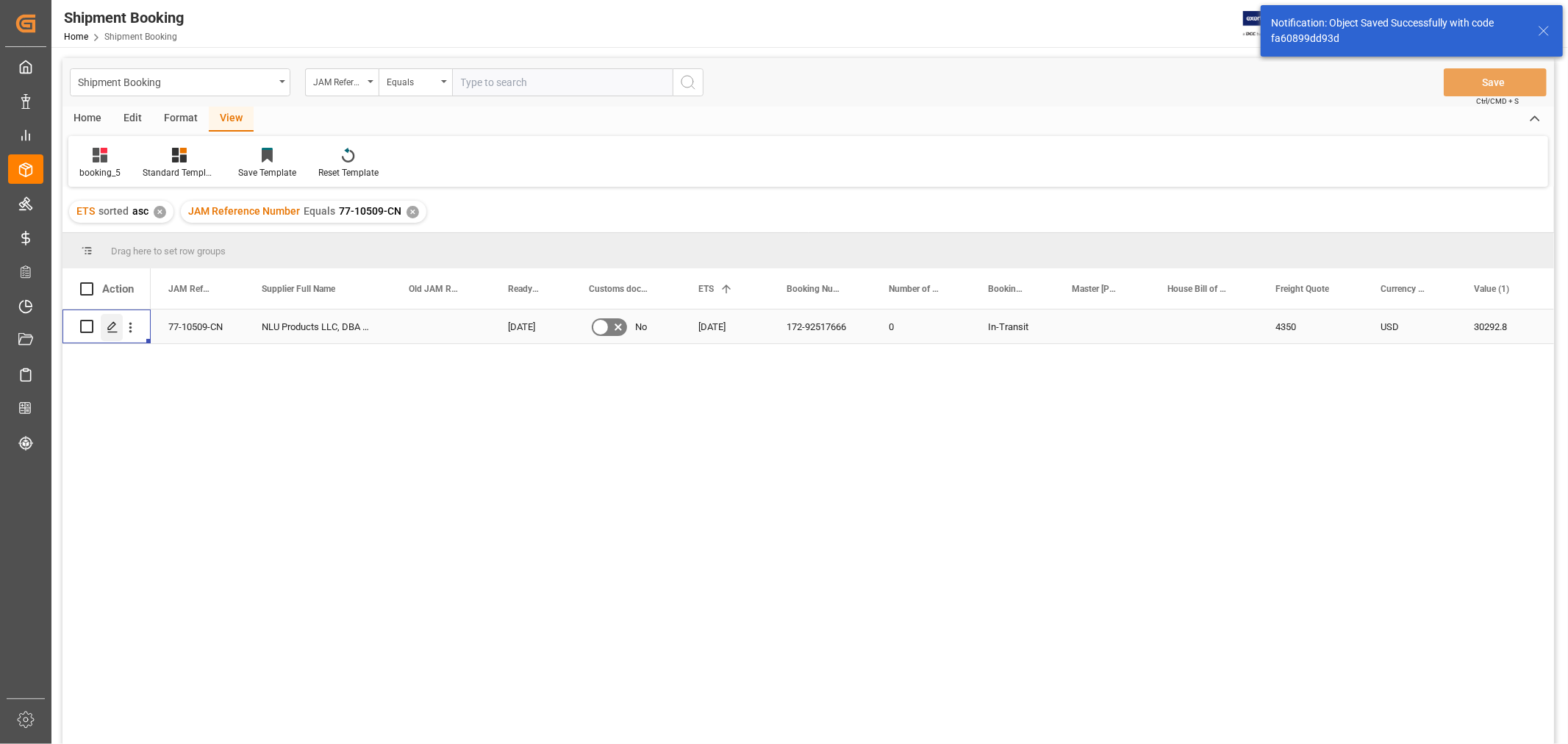
click at [114, 328] on icon "Press SPACE to select this row." at bounding box center [113, 327] width 12 height 12
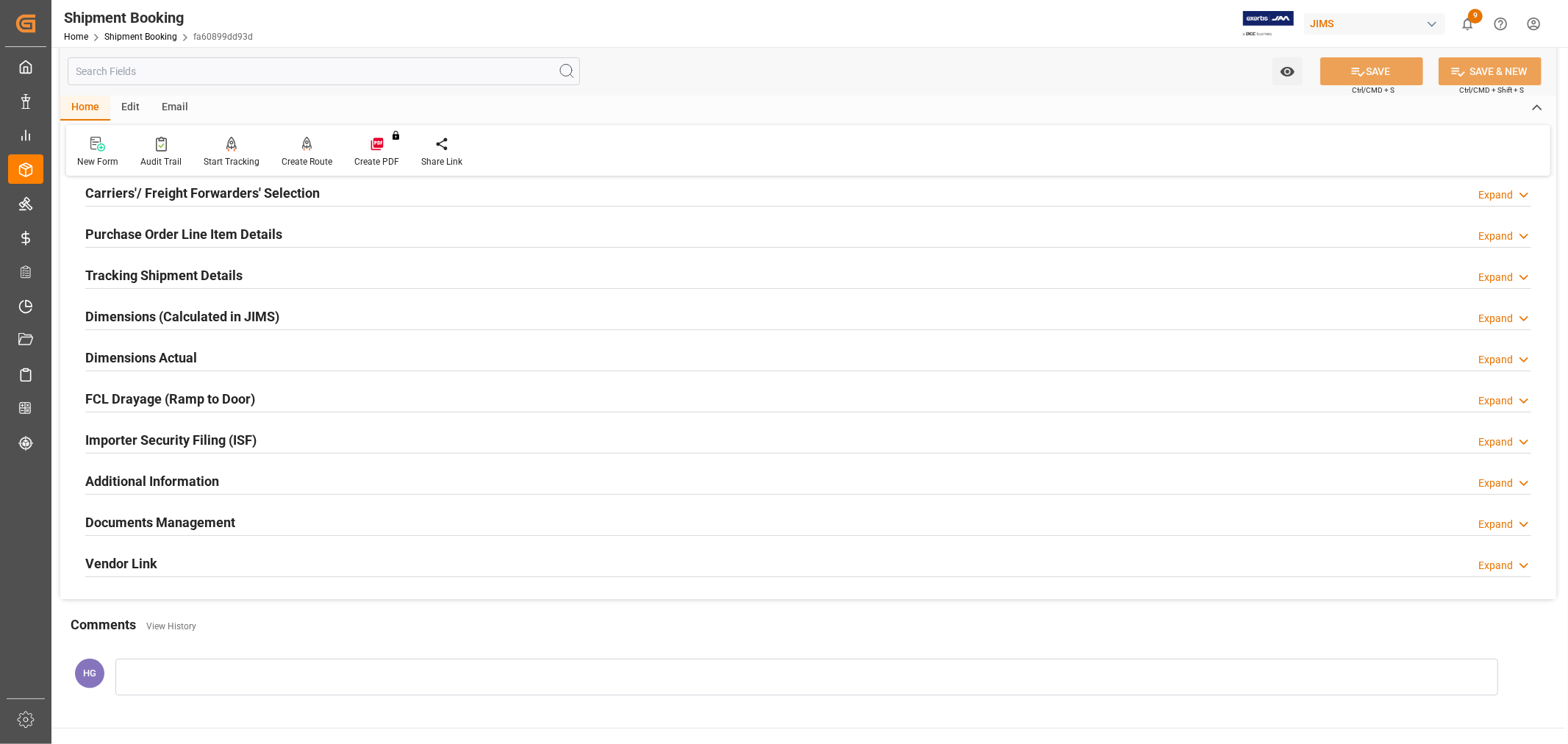
scroll to position [327, 0]
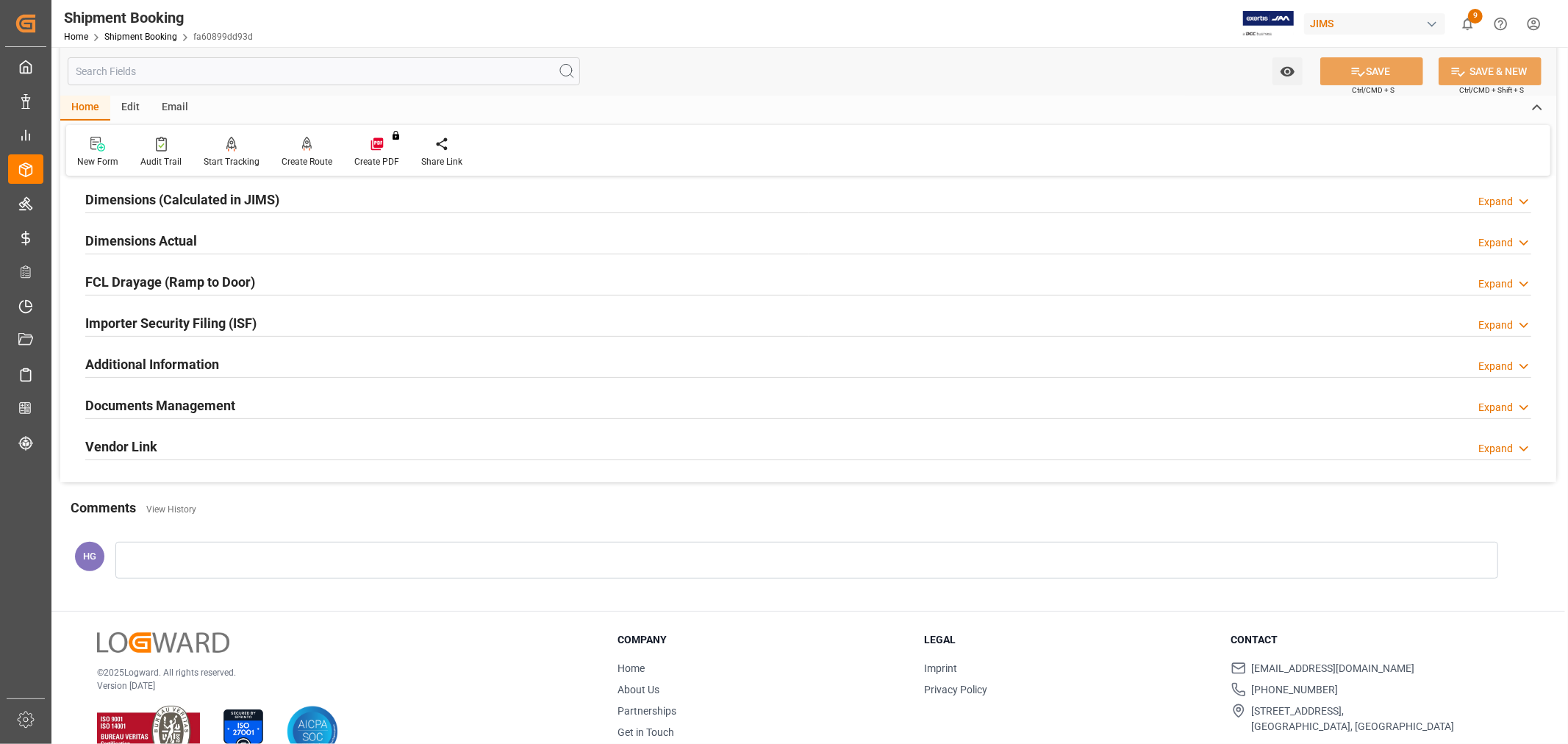
click at [169, 395] on h2 "Documents Management" at bounding box center [160, 405] width 150 height 20
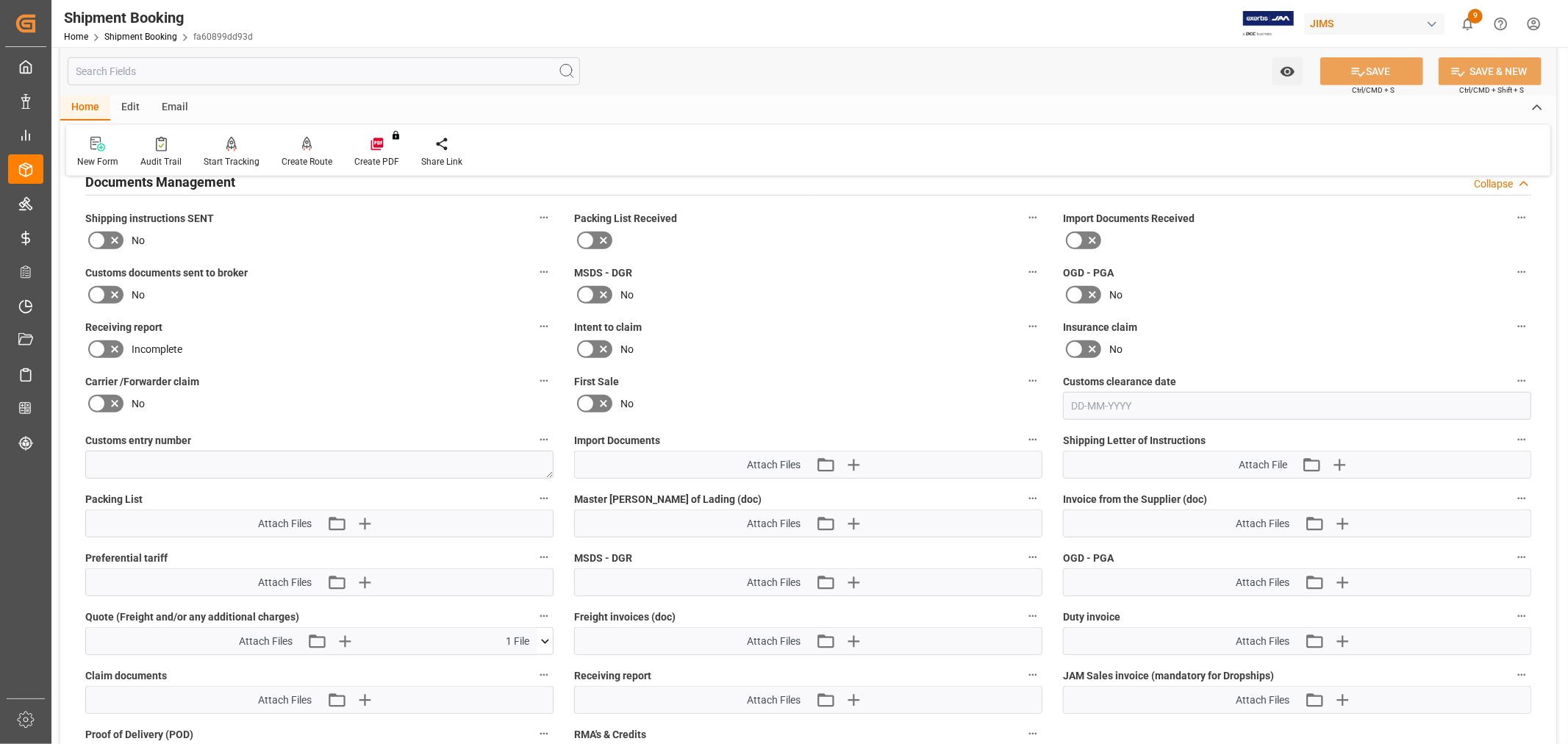
scroll to position [572, 0]
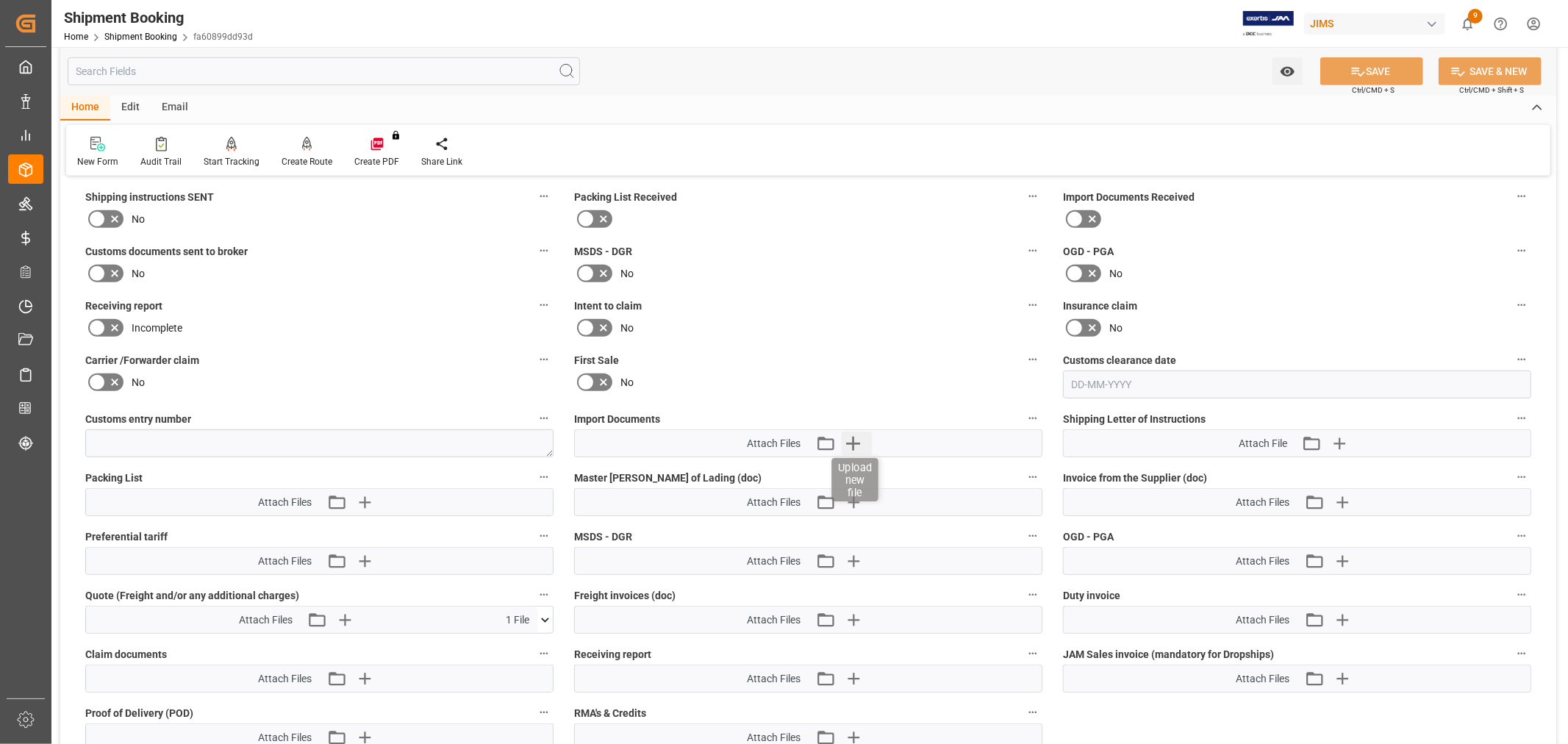
click at [853, 440] on icon "button" at bounding box center [853, 443] width 14 height 14
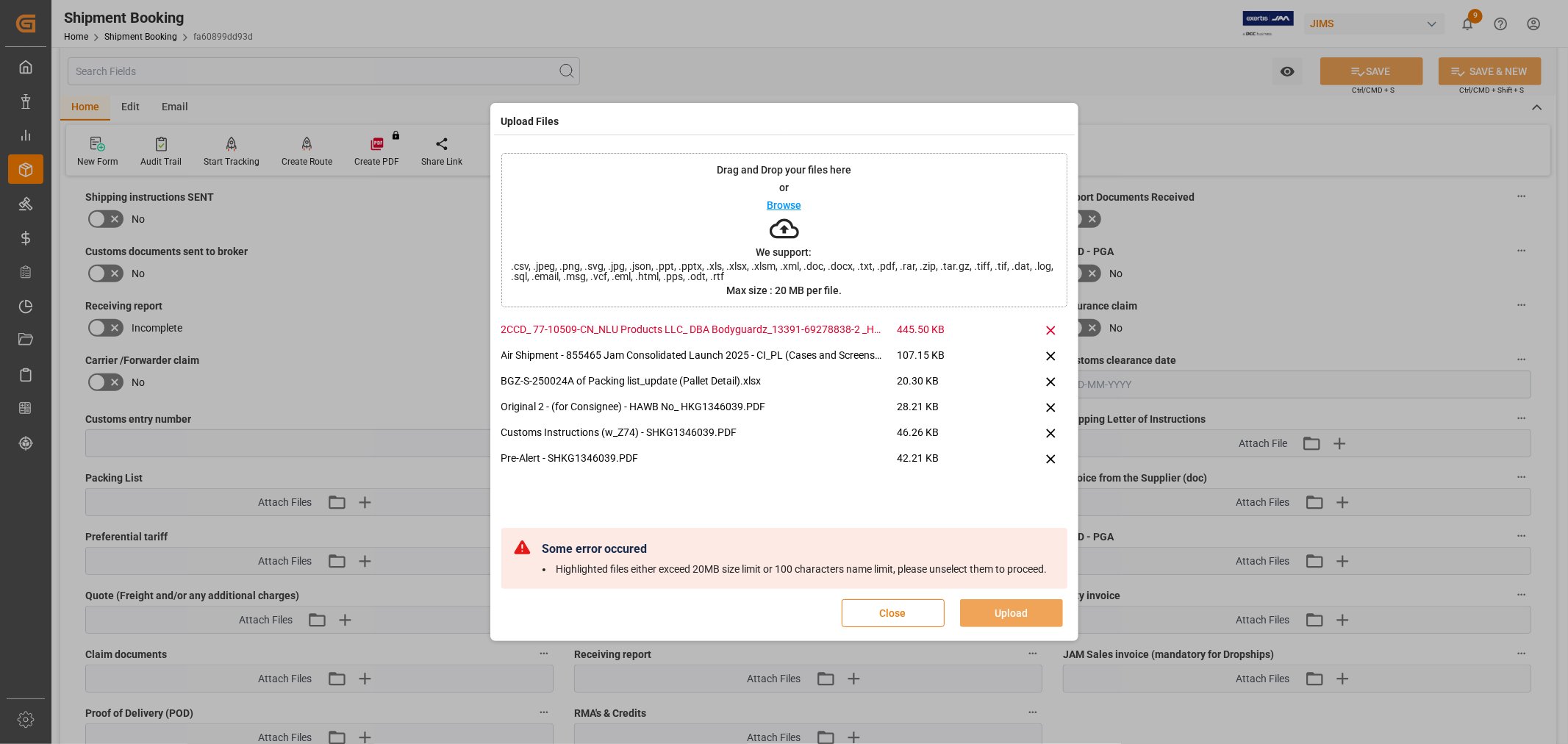
click at [879, 622] on button "Close" at bounding box center [893, 613] width 103 height 28
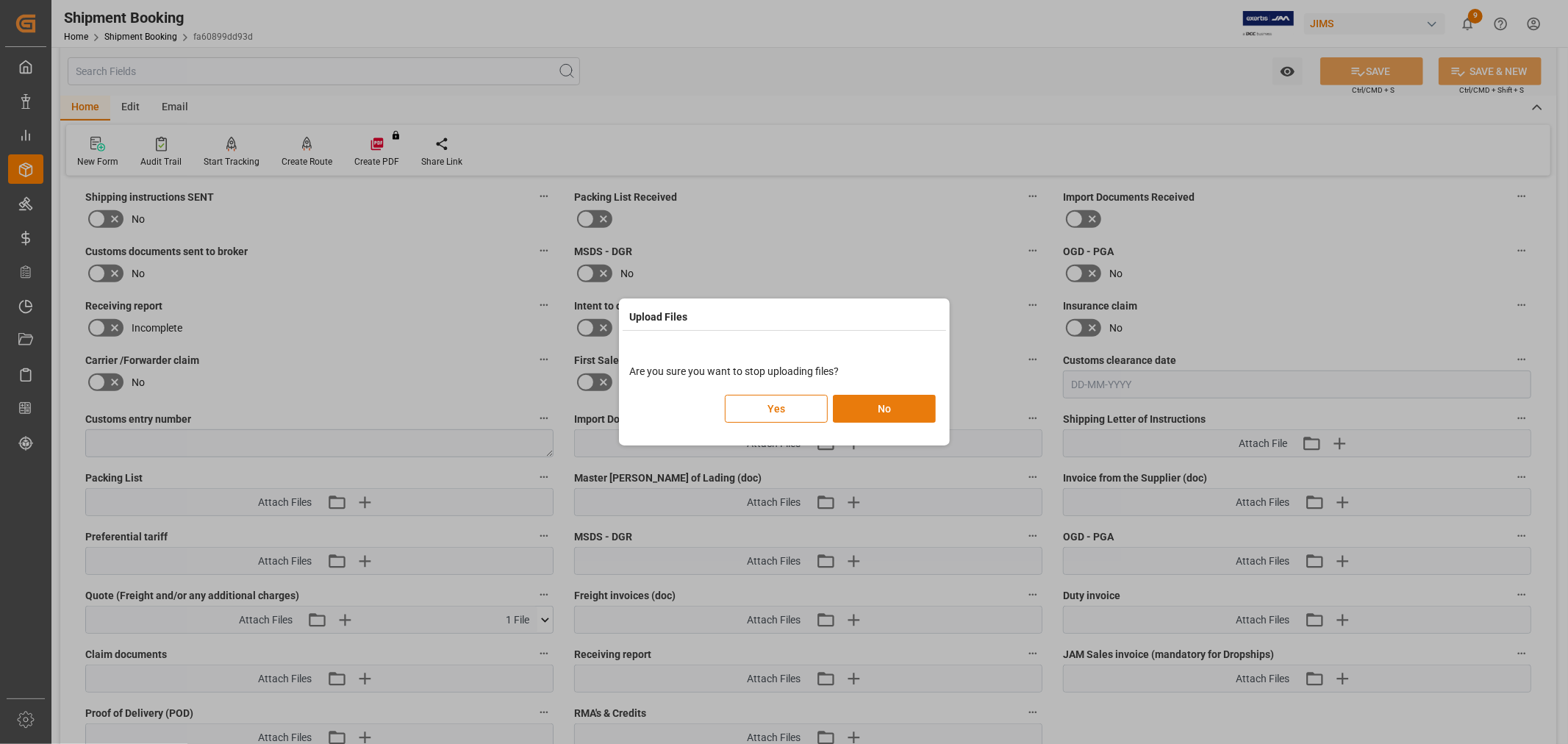
click at [858, 407] on button "No" at bounding box center [884, 408] width 103 height 28
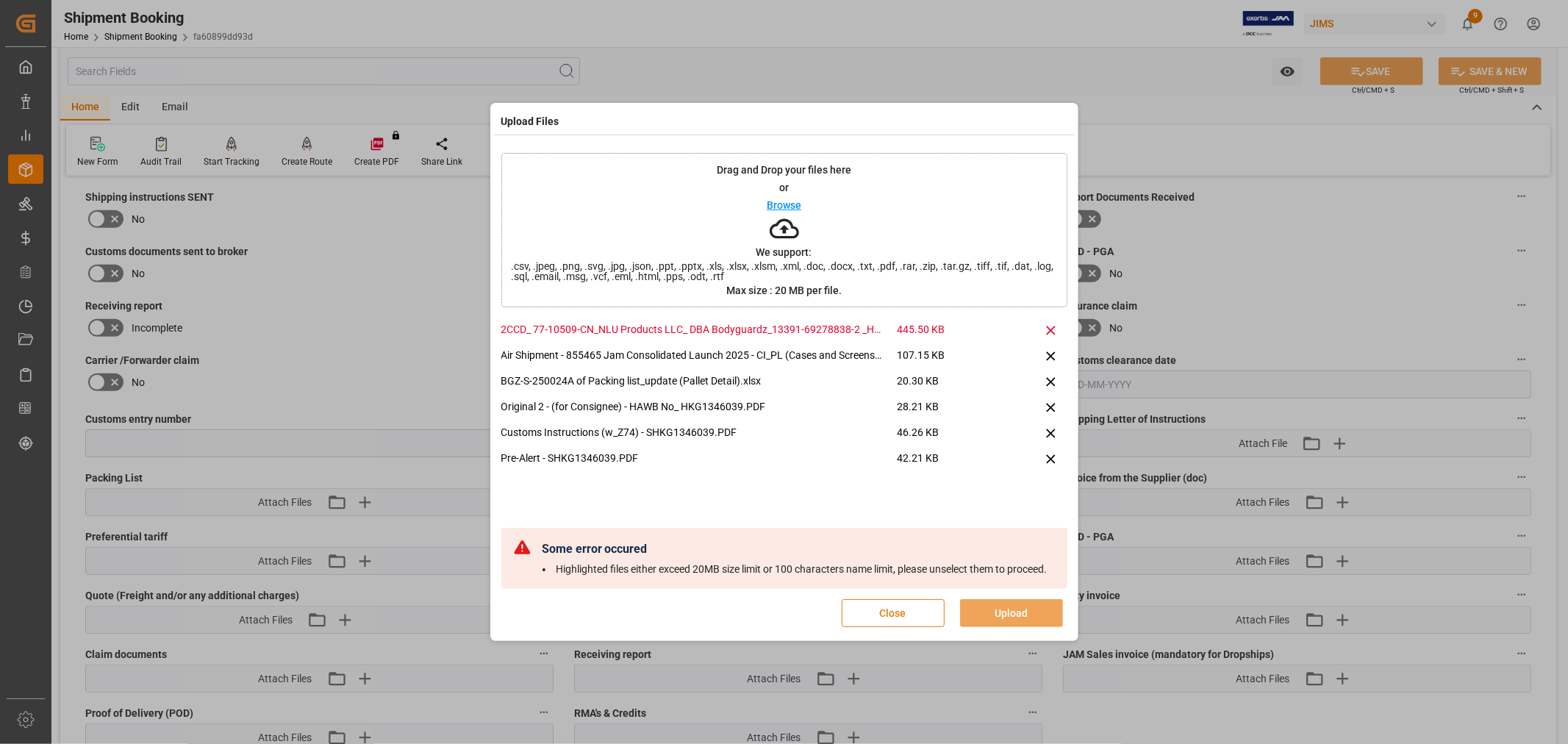
click at [899, 623] on button "Close" at bounding box center [893, 613] width 103 height 28
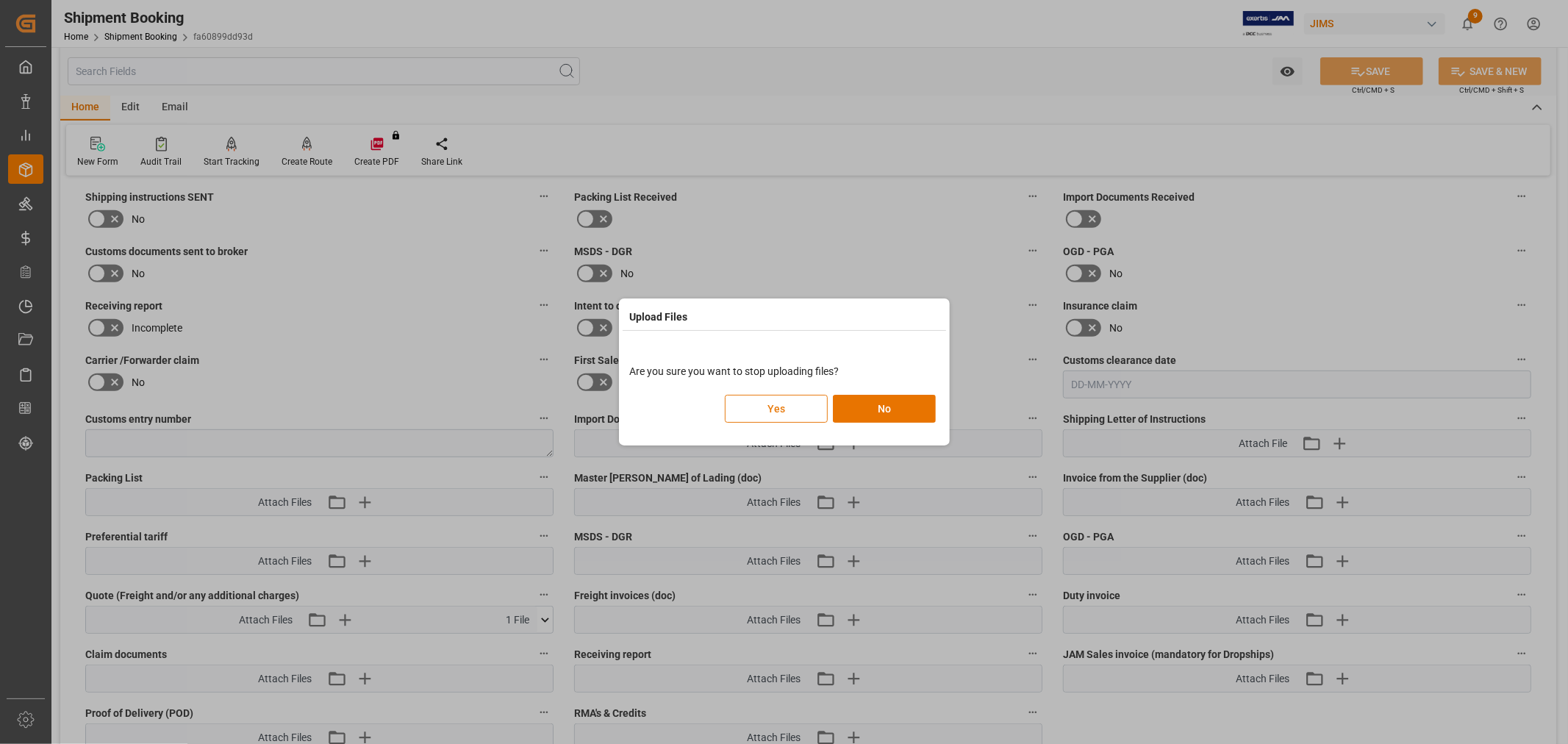
click at [764, 406] on button "Yes" at bounding box center [776, 408] width 103 height 28
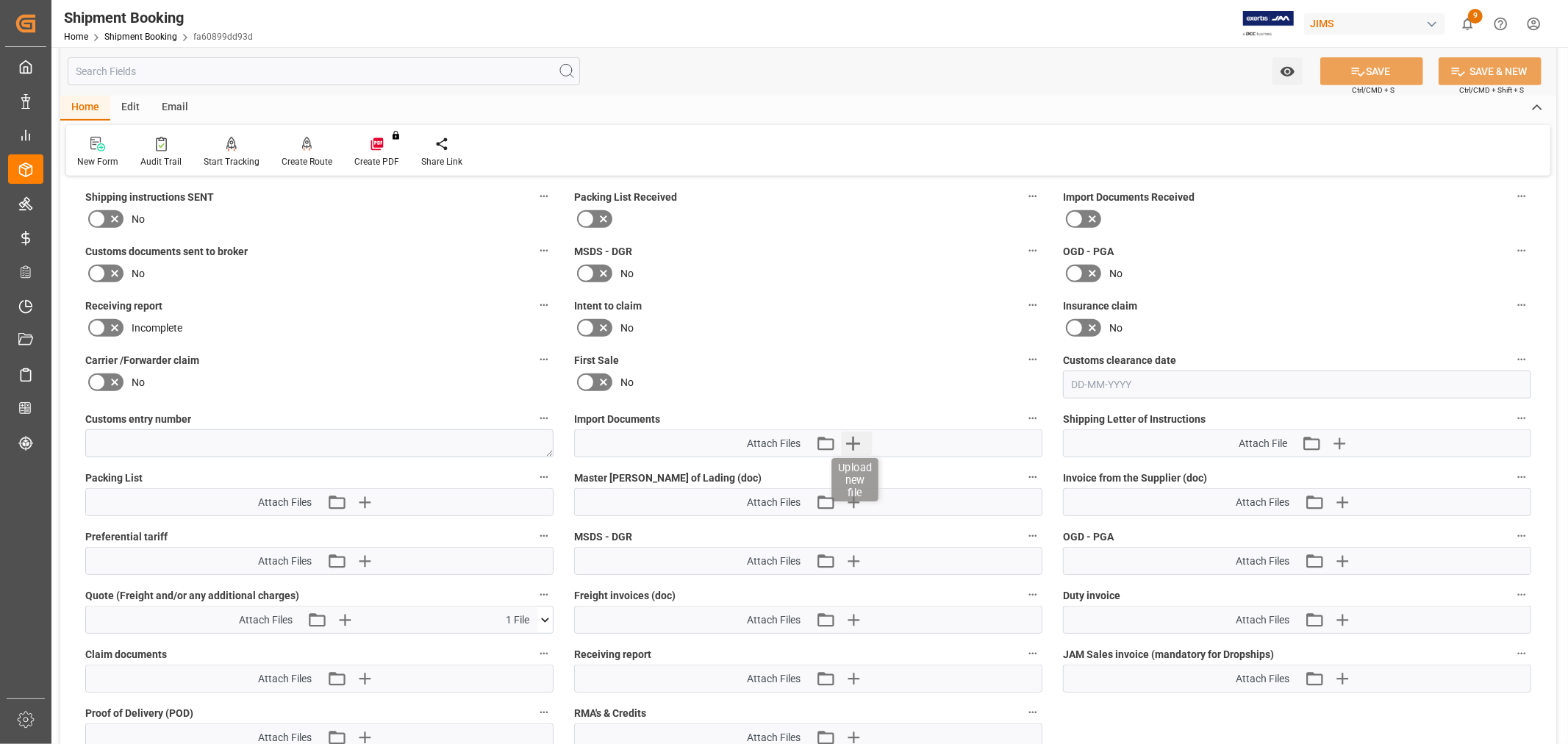
click at [855, 444] on icon "button" at bounding box center [853, 443] width 23 height 23
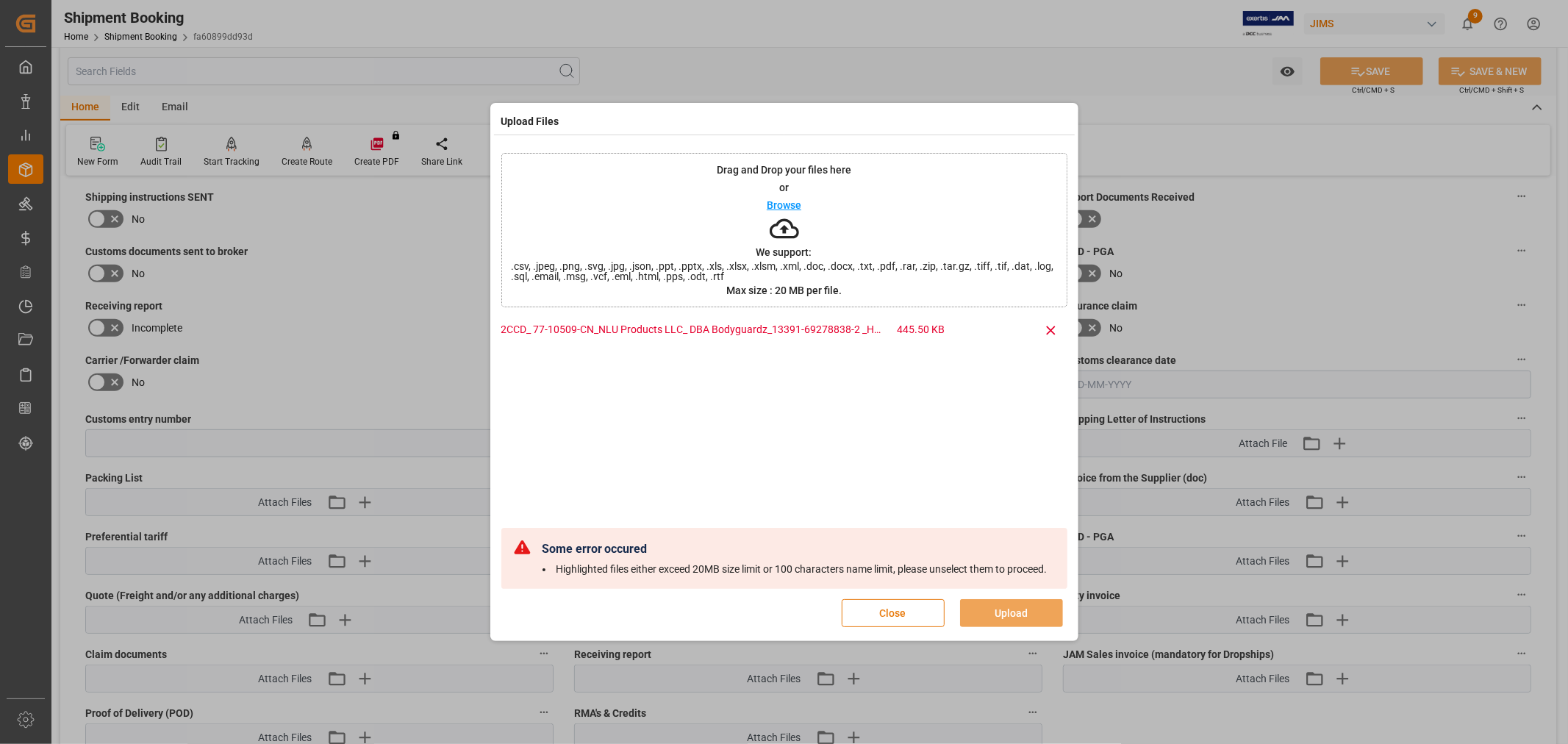
drag, startPoint x: 869, startPoint y: 620, endPoint x: 873, endPoint y: 608, distance: 12.6
click at [870, 620] on button "Close" at bounding box center [893, 613] width 103 height 28
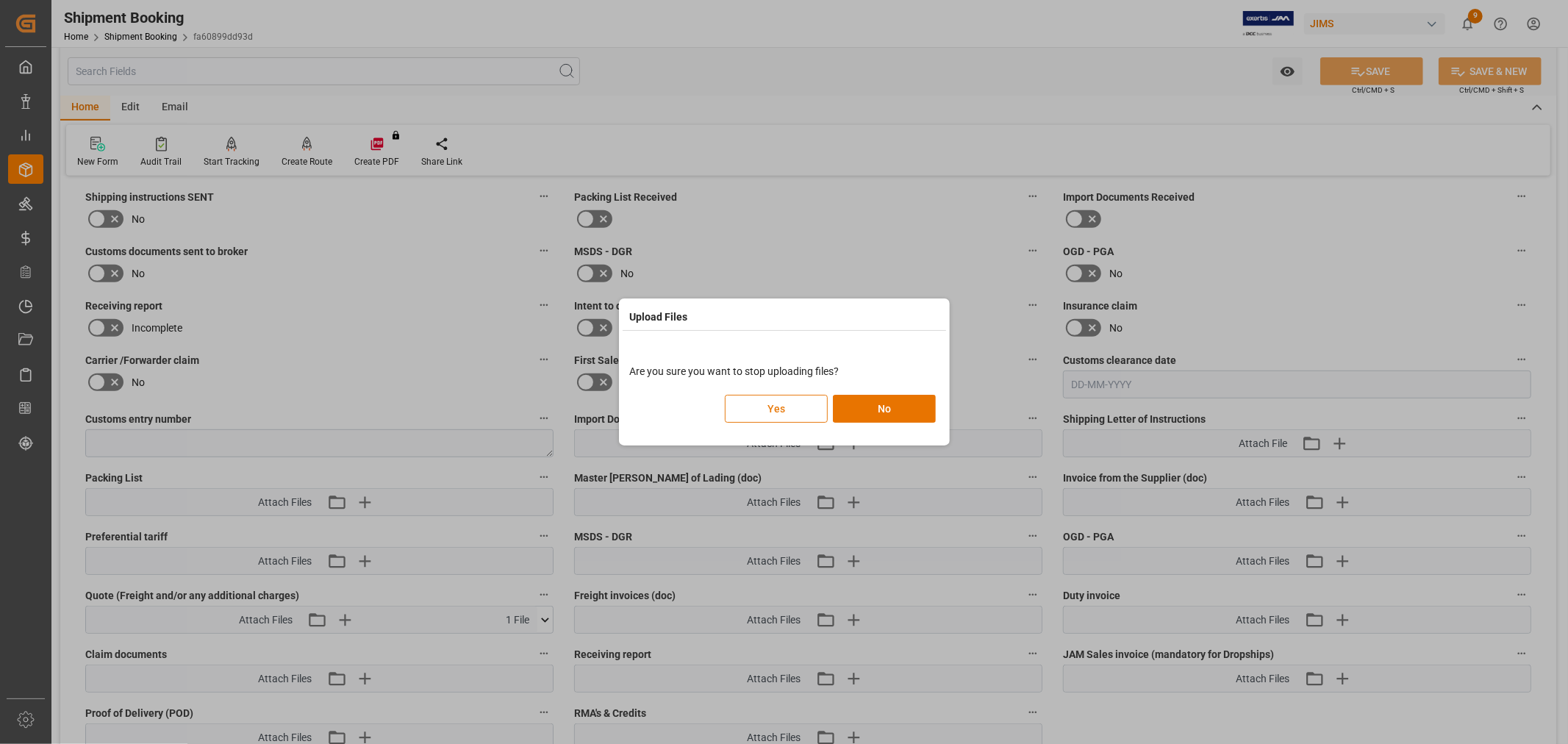
click at [775, 409] on button "Yes" at bounding box center [776, 408] width 103 height 28
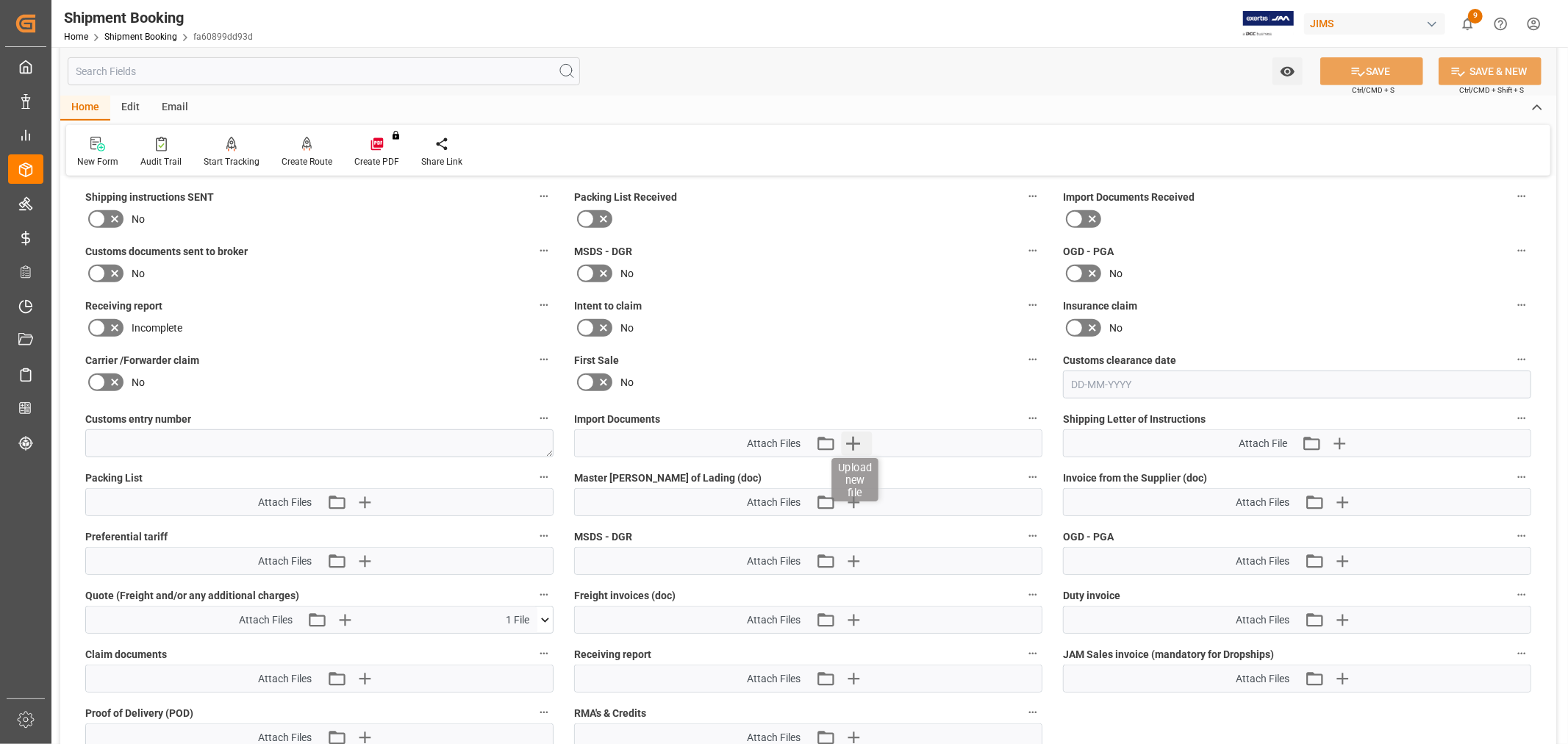
click at [851, 436] on icon "button" at bounding box center [853, 443] width 23 height 23
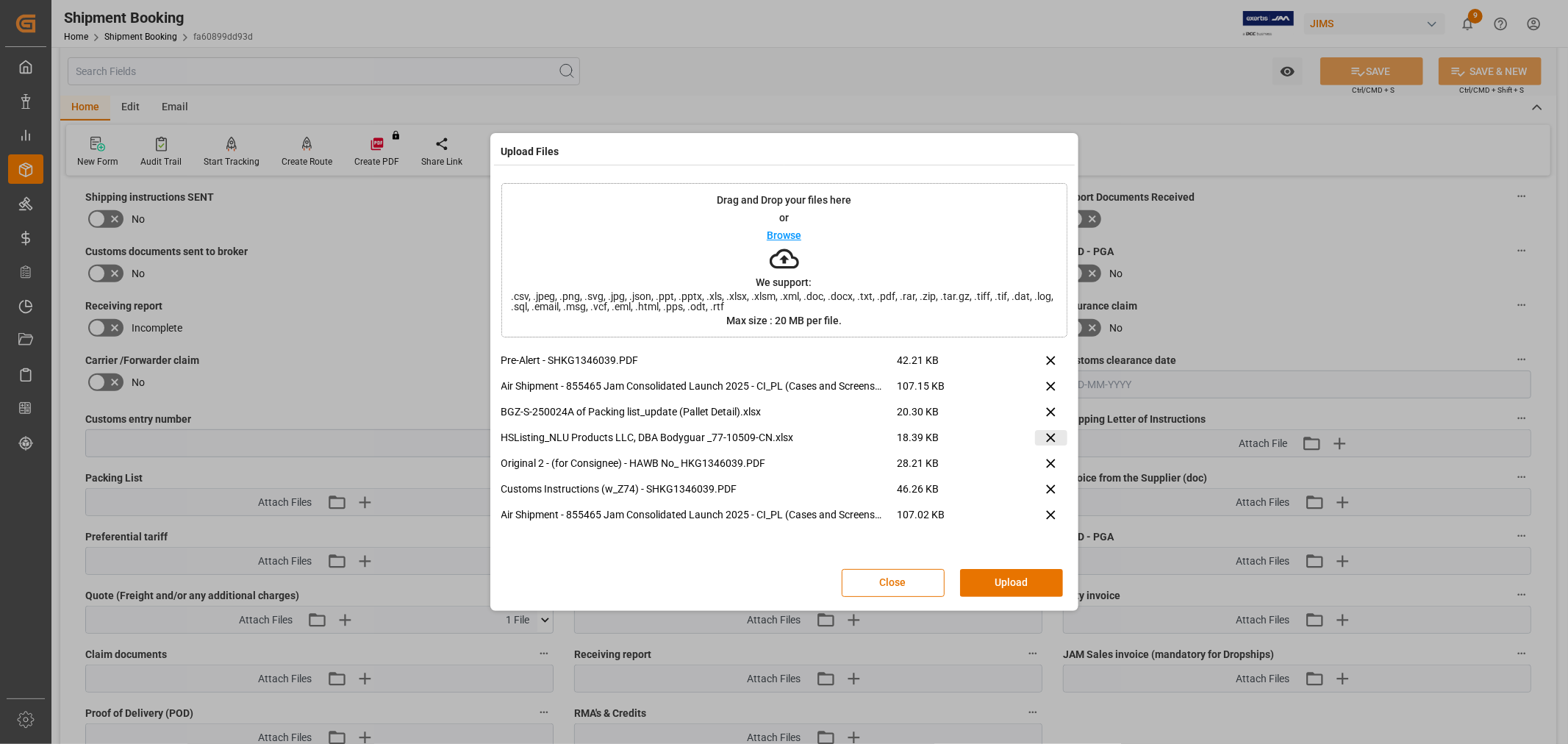
click at [1047, 440] on icon at bounding box center [1050, 438] width 9 height 9
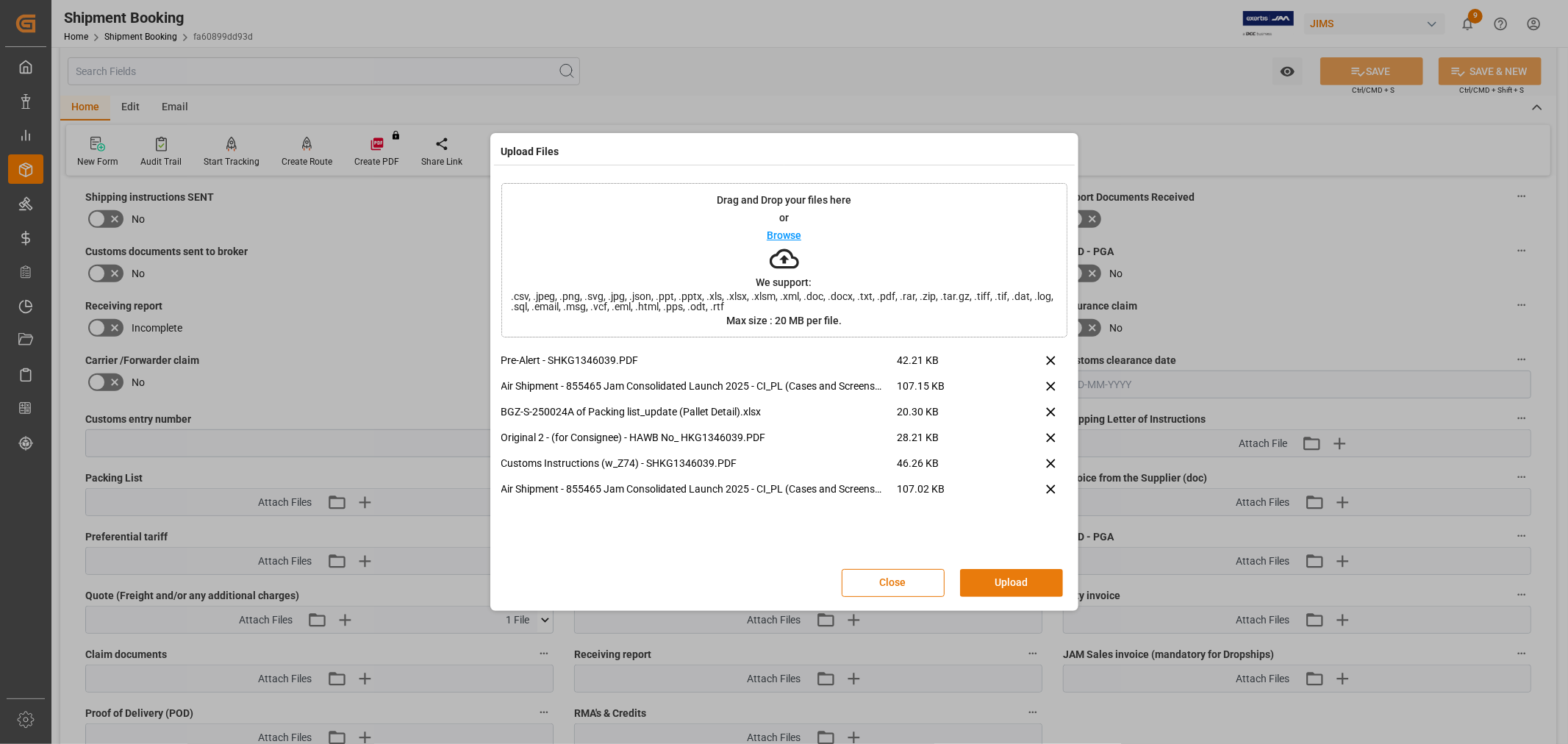
click at [1000, 576] on button "Upload" at bounding box center [1011, 582] width 103 height 28
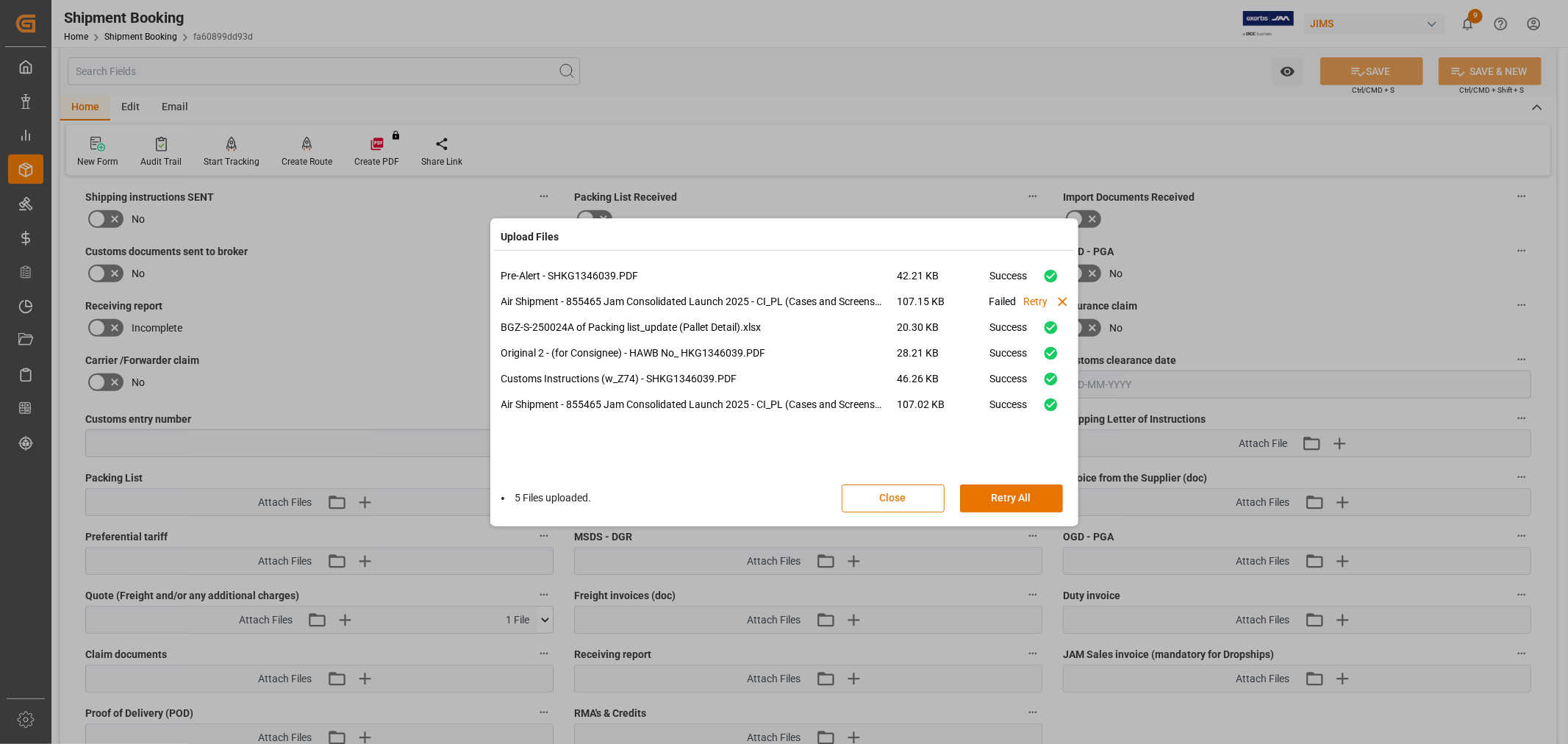
click at [856, 504] on button "Close" at bounding box center [893, 498] width 103 height 28
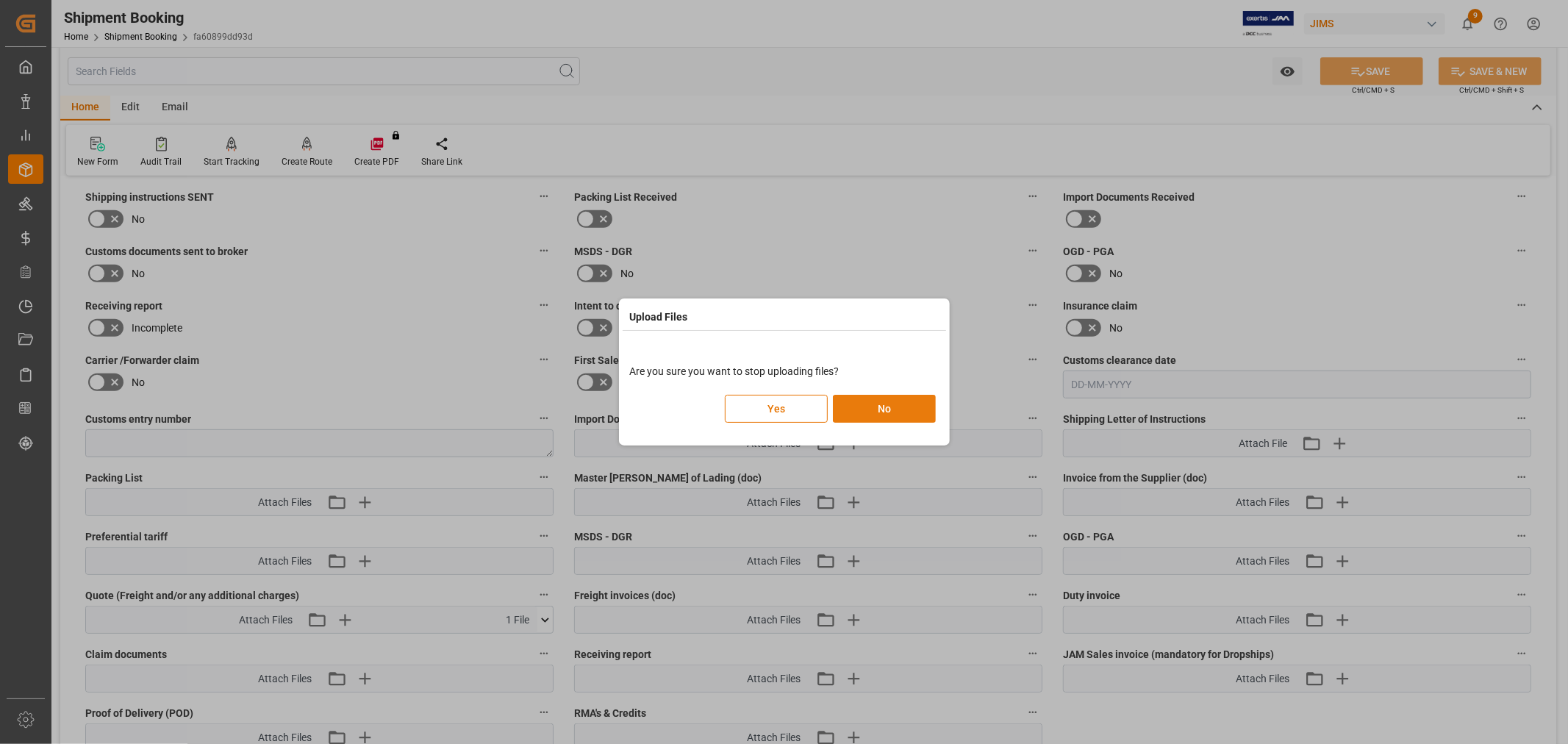
click at [861, 405] on button "No" at bounding box center [884, 408] width 103 height 28
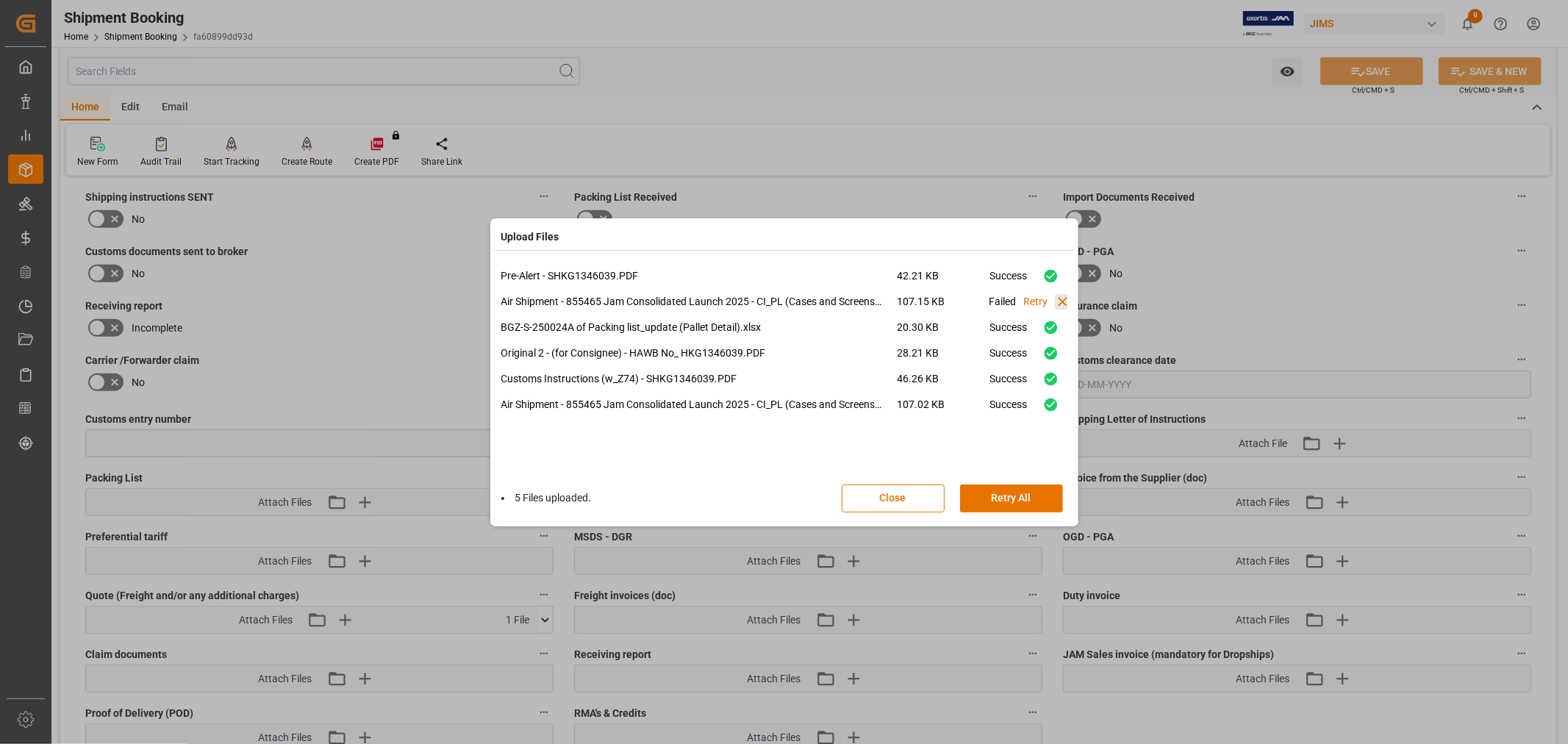
click at [1061, 305] on icon at bounding box center [1063, 302] width 16 height 16
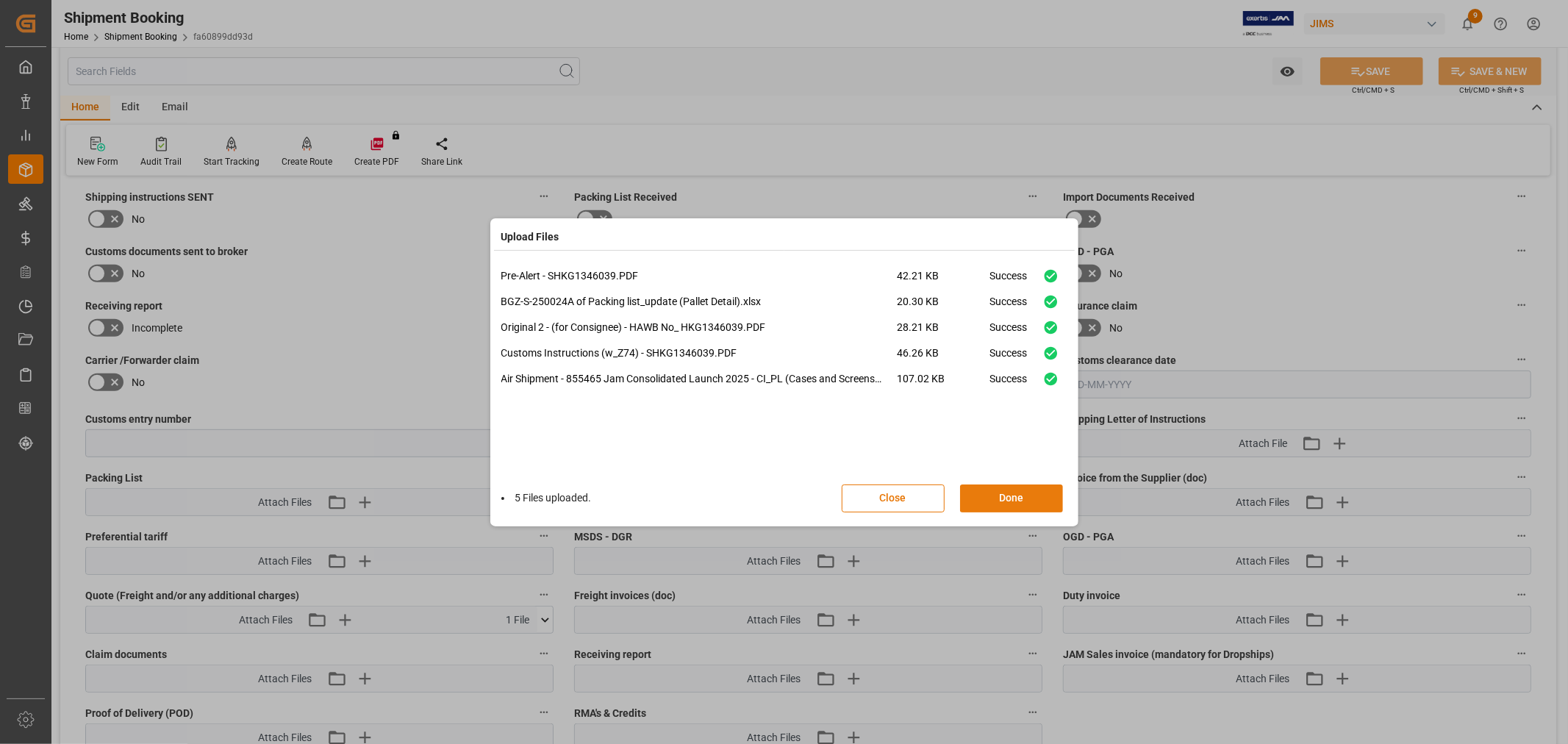
click at [982, 497] on button "Done" at bounding box center [1011, 498] width 103 height 28
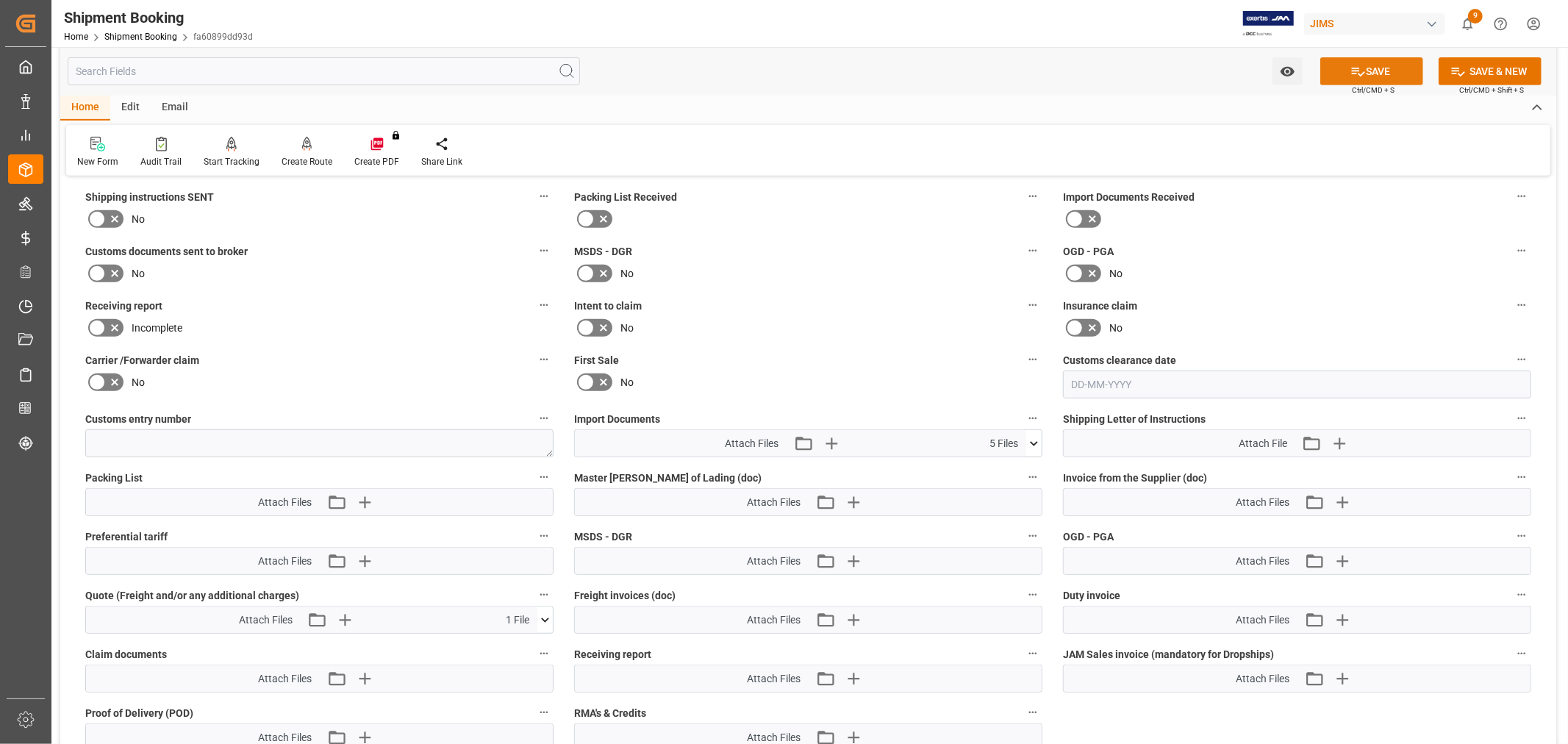
click at [1360, 64] on icon at bounding box center [1359, 71] width 16 height 16
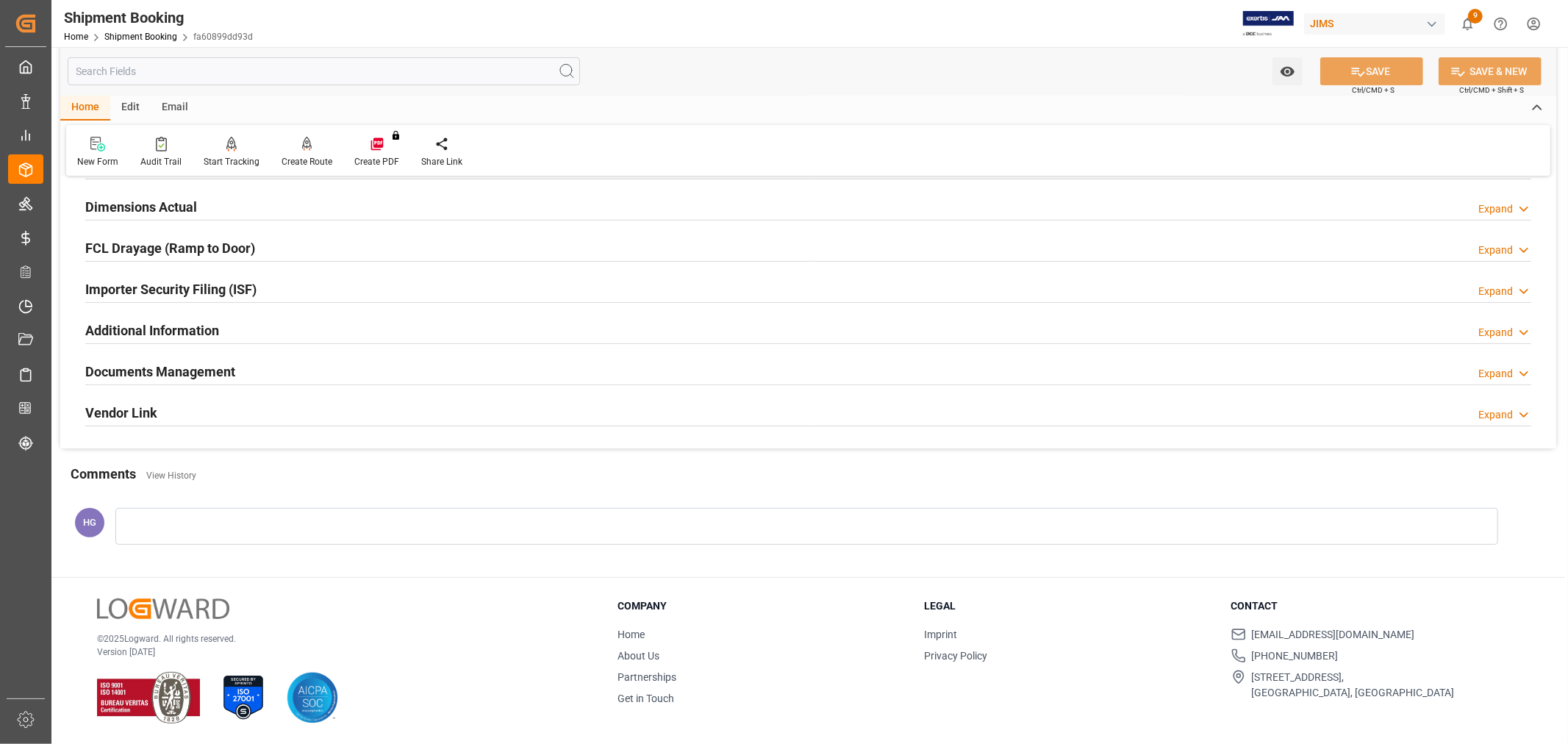
scroll to position [197, 0]
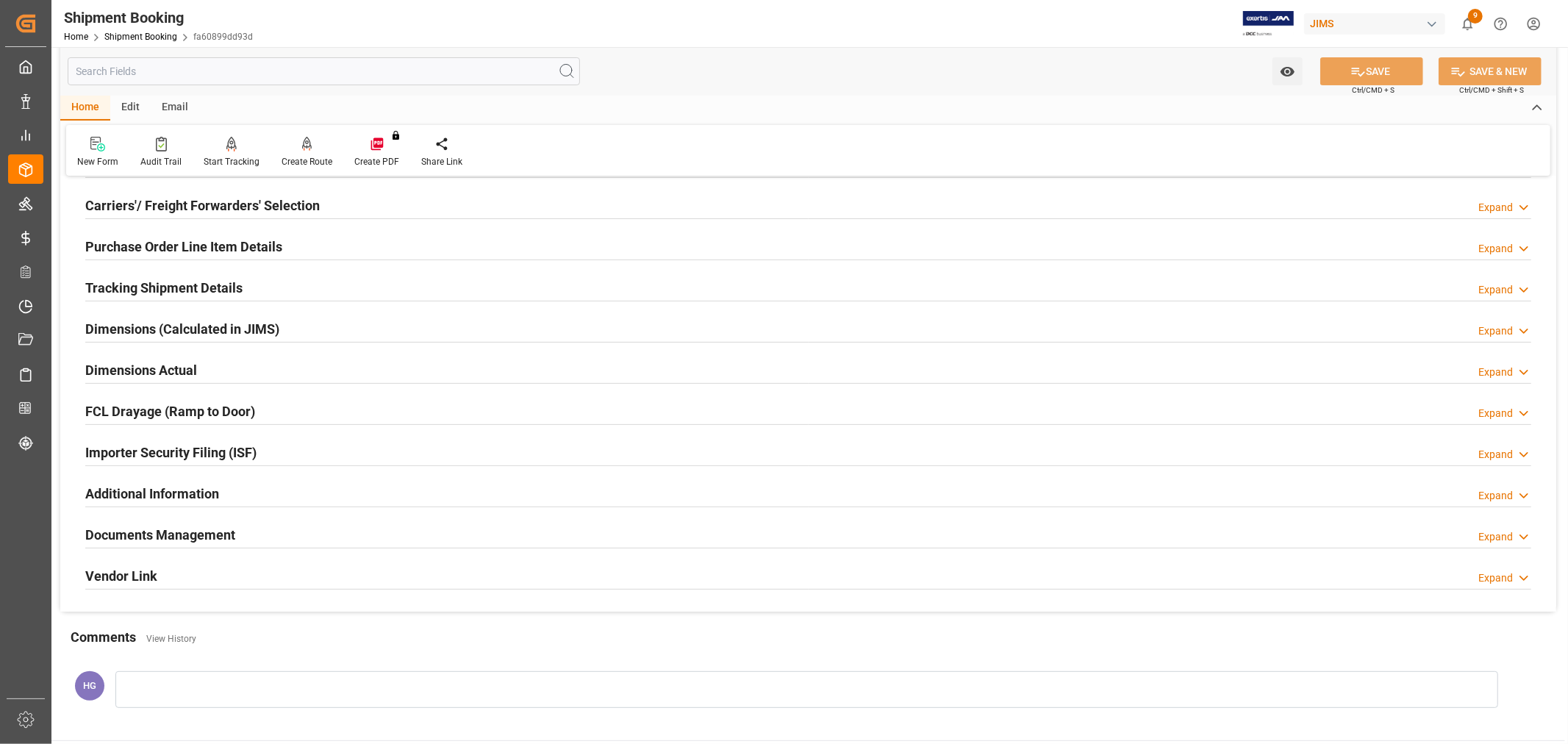
click at [177, 541] on h2 "Documents Management" at bounding box center [160, 535] width 150 height 20
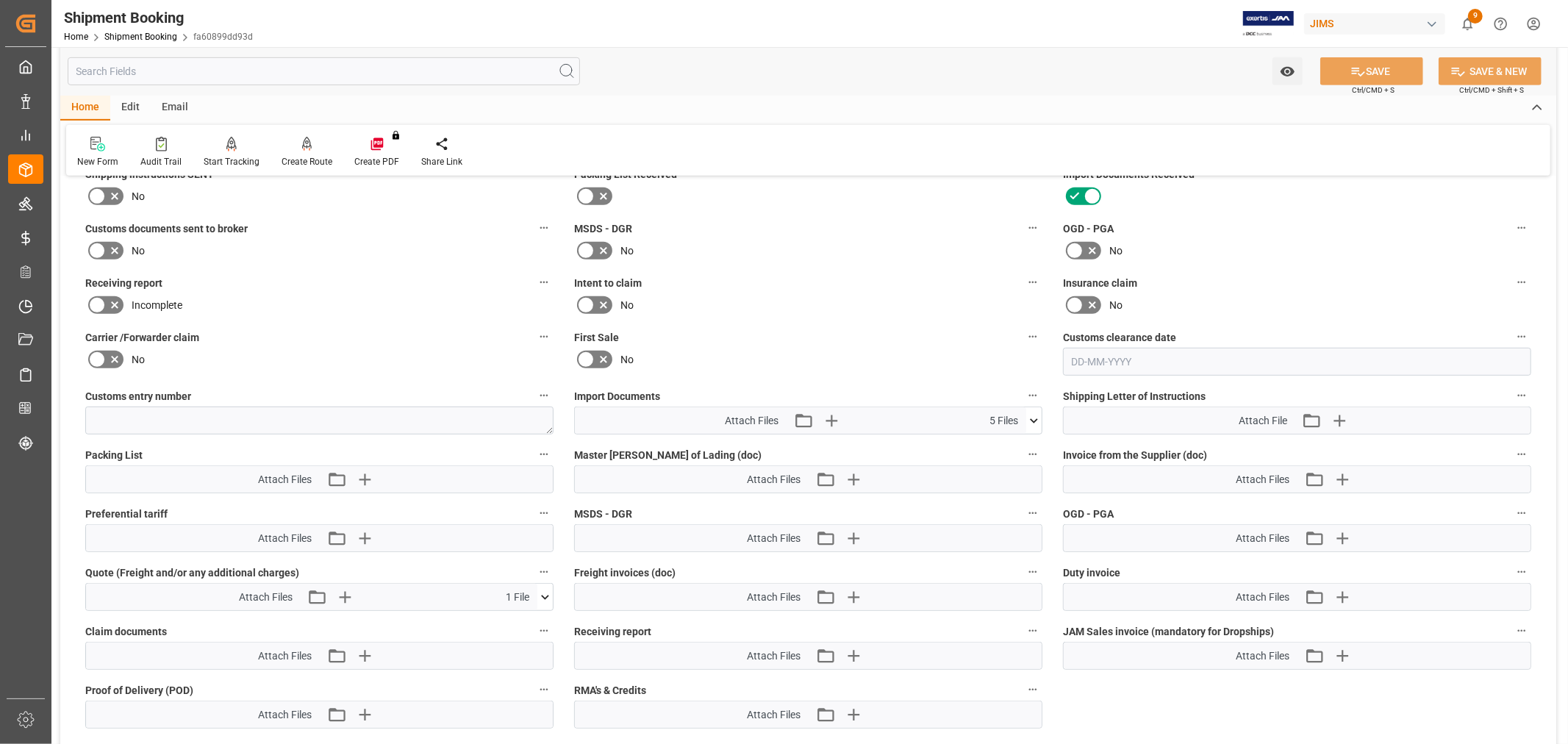
scroll to position [606, 0]
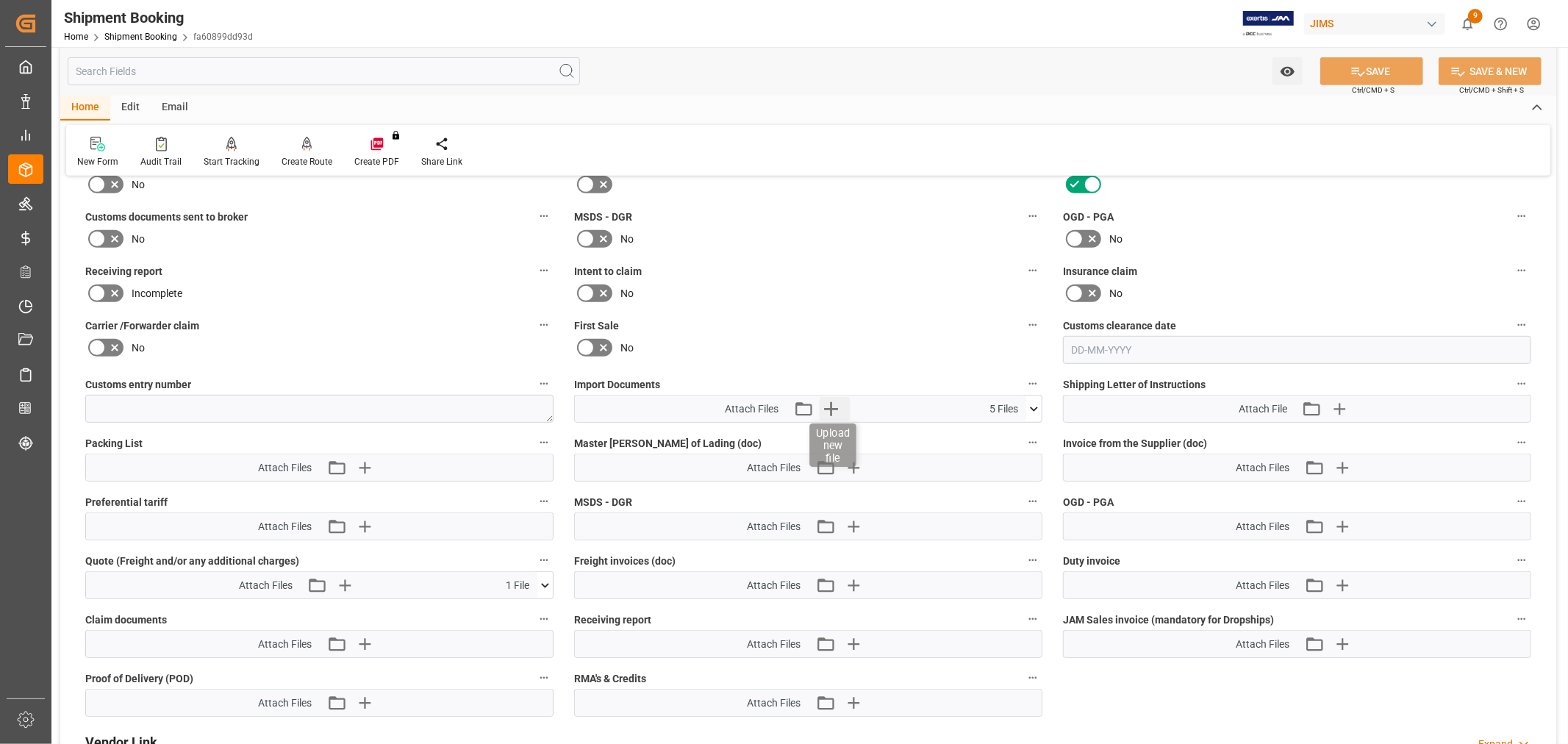
click at [825, 406] on icon "button" at bounding box center [831, 409] width 14 height 14
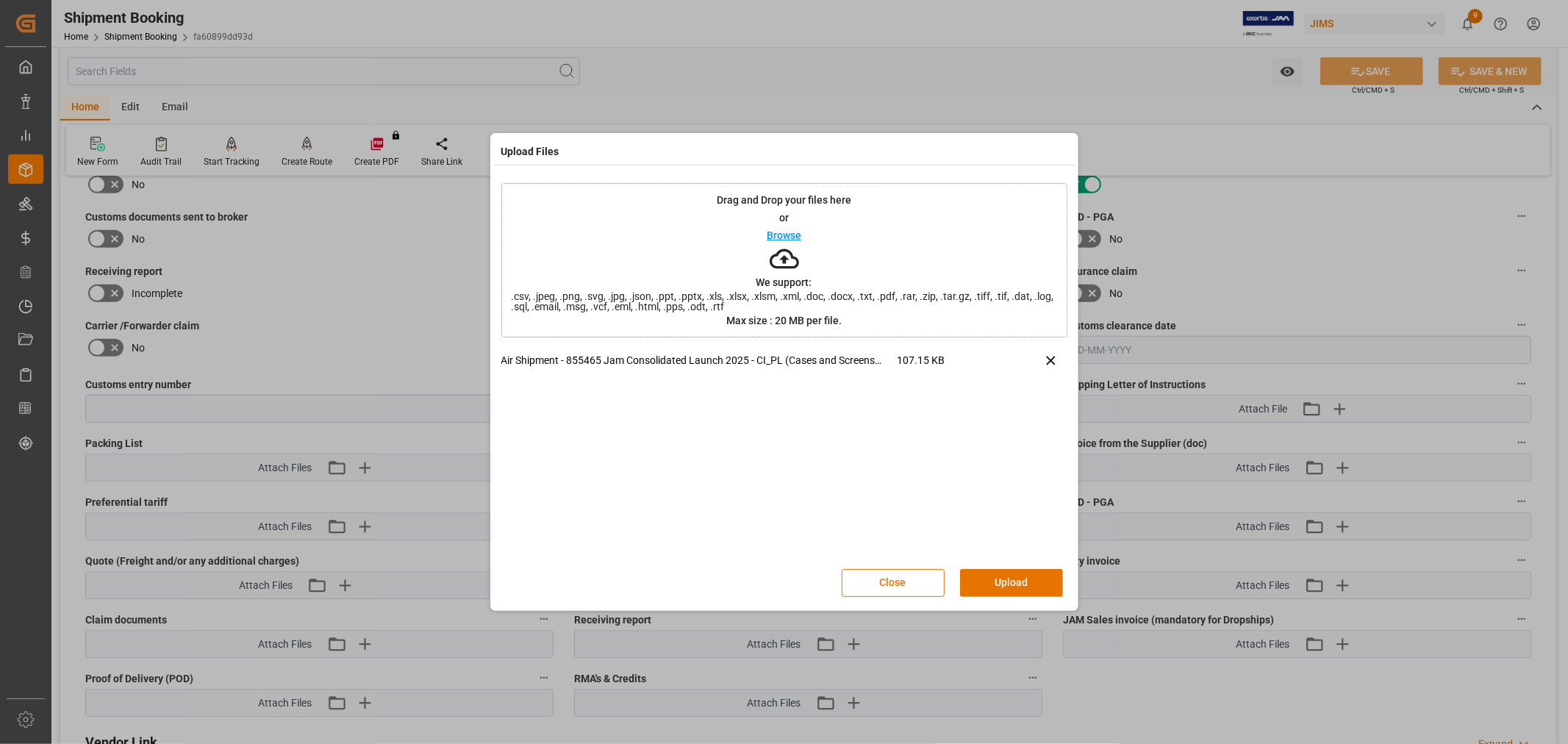
click at [998, 582] on button "Upload" at bounding box center [1011, 582] width 103 height 28
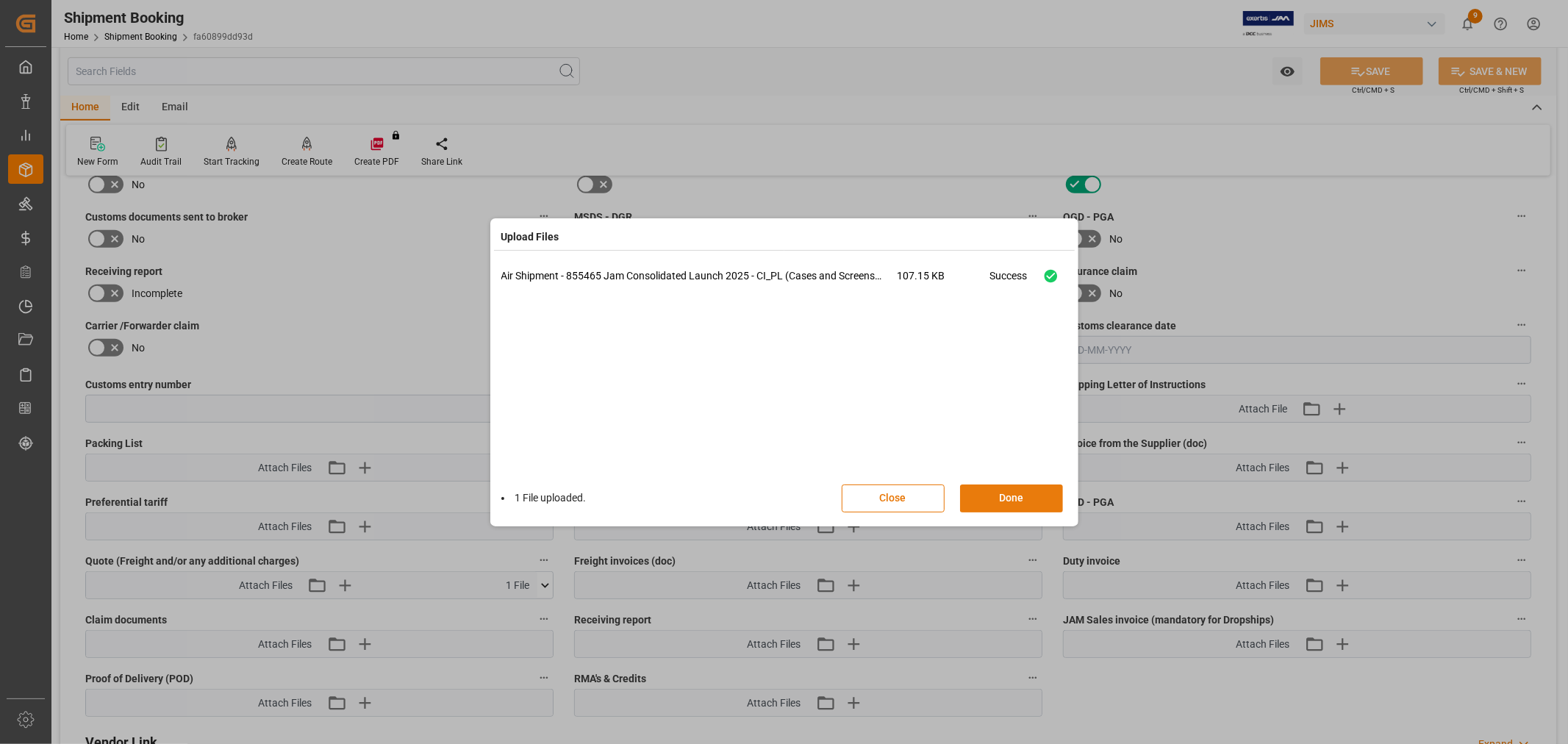
click at [994, 491] on button "Done" at bounding box center [1011, 498] width 103 height 28
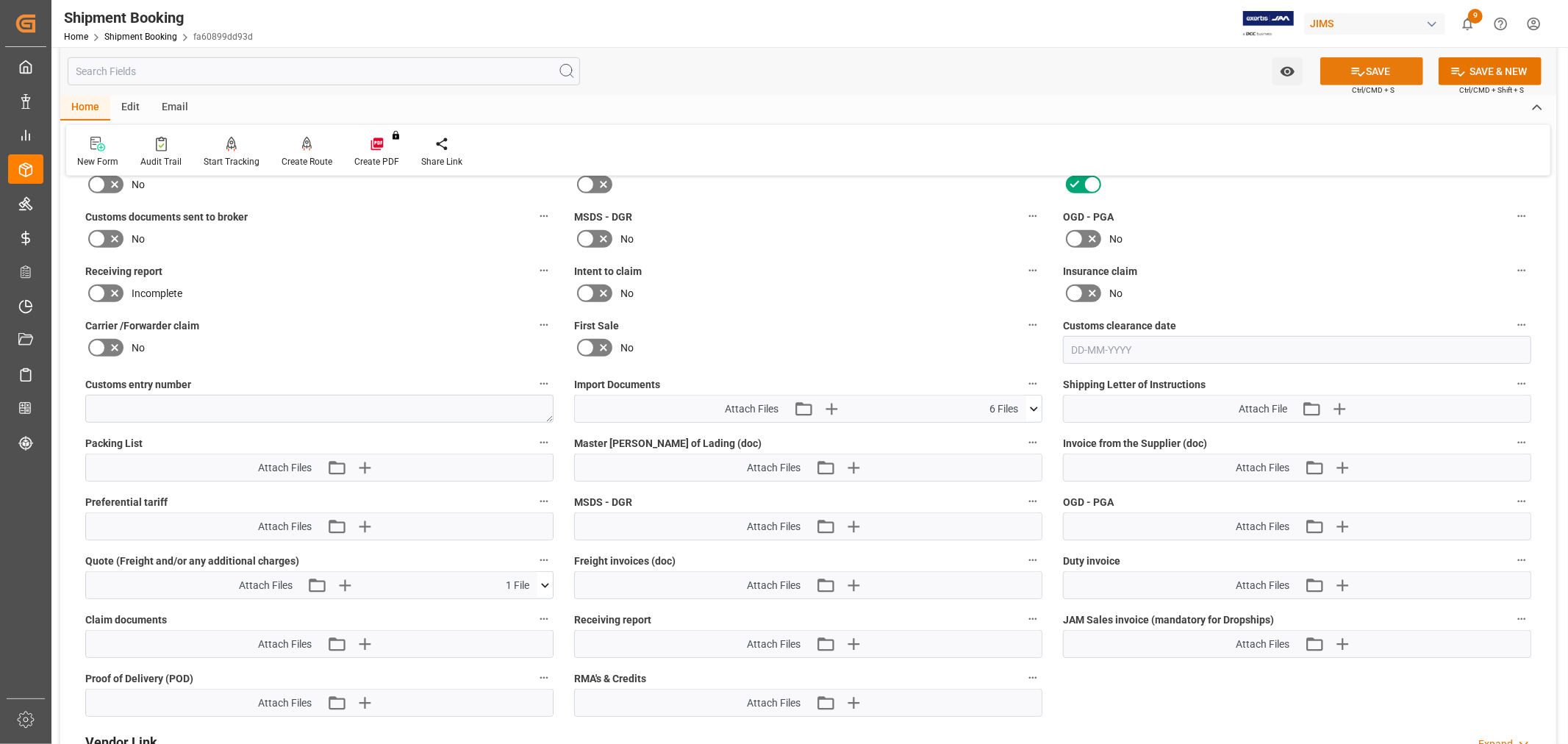
click at [1357, 61] on button "SAVE" at bounding box center [1371, 71] width 103 height 28
click at [1339, 465] on icon "button" at bounding box center [1342, 468] width 14 height 14
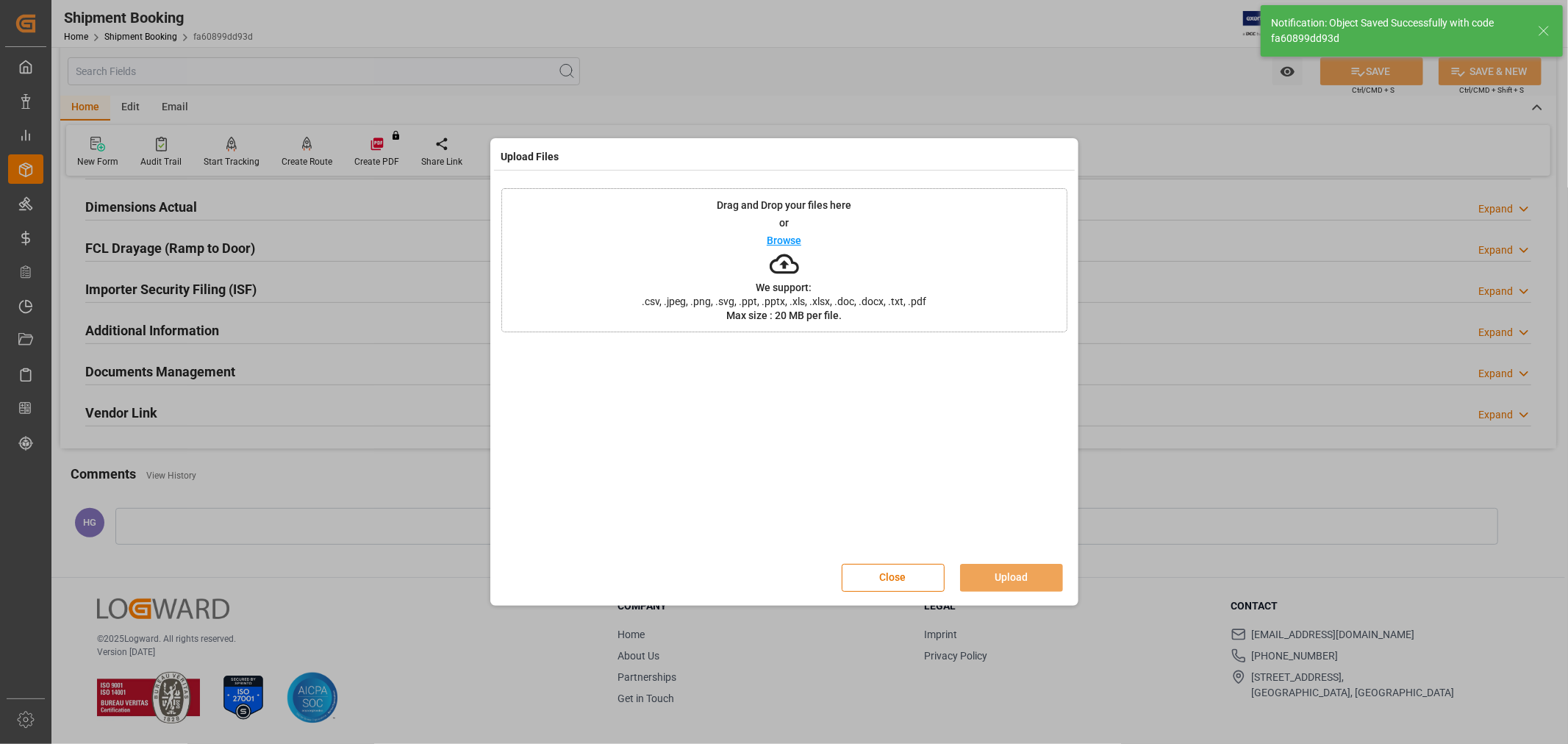
scroll to position [361, 0]
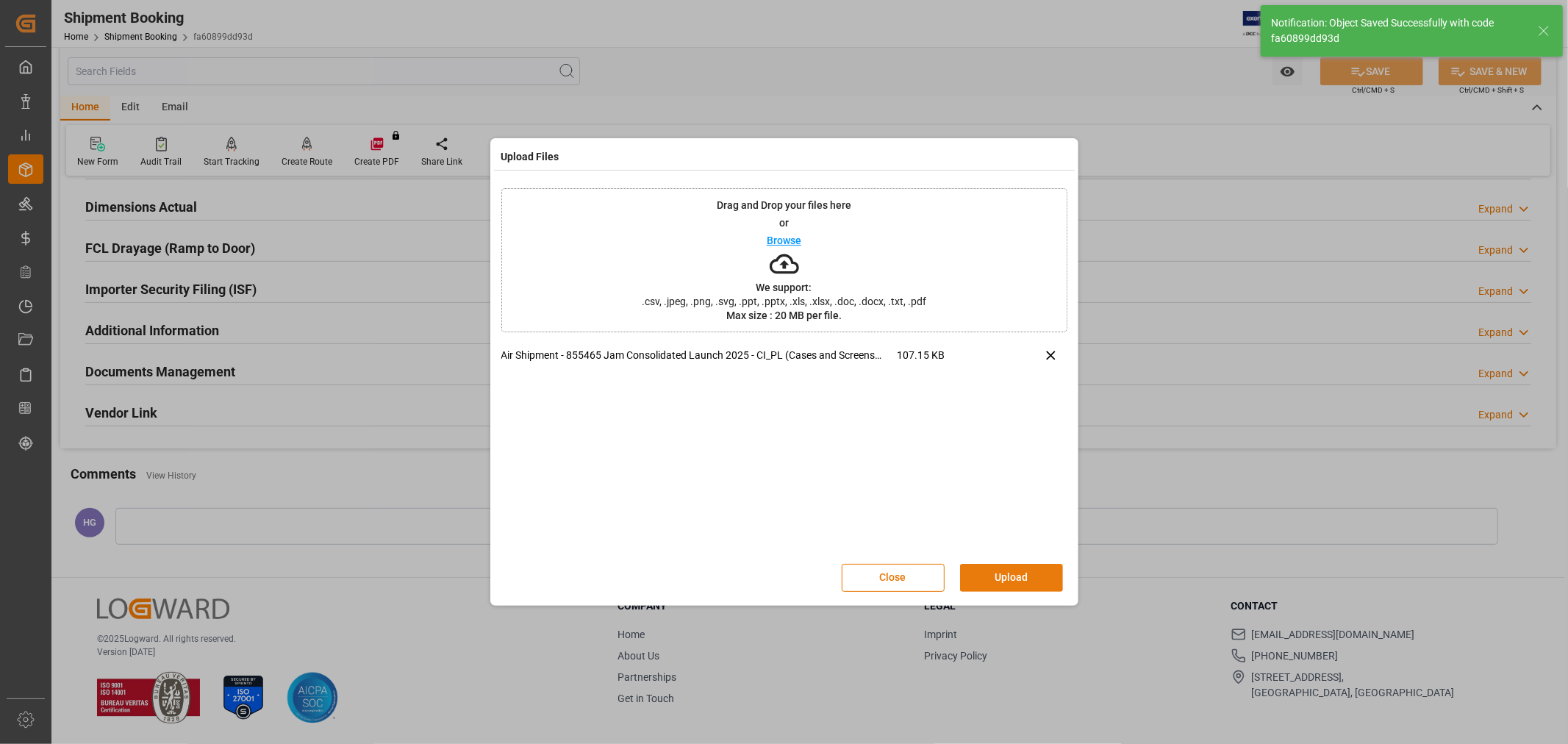
click at [1040, 581] on button "Upload" at bounding box center [1011, 578] width 103 height 28
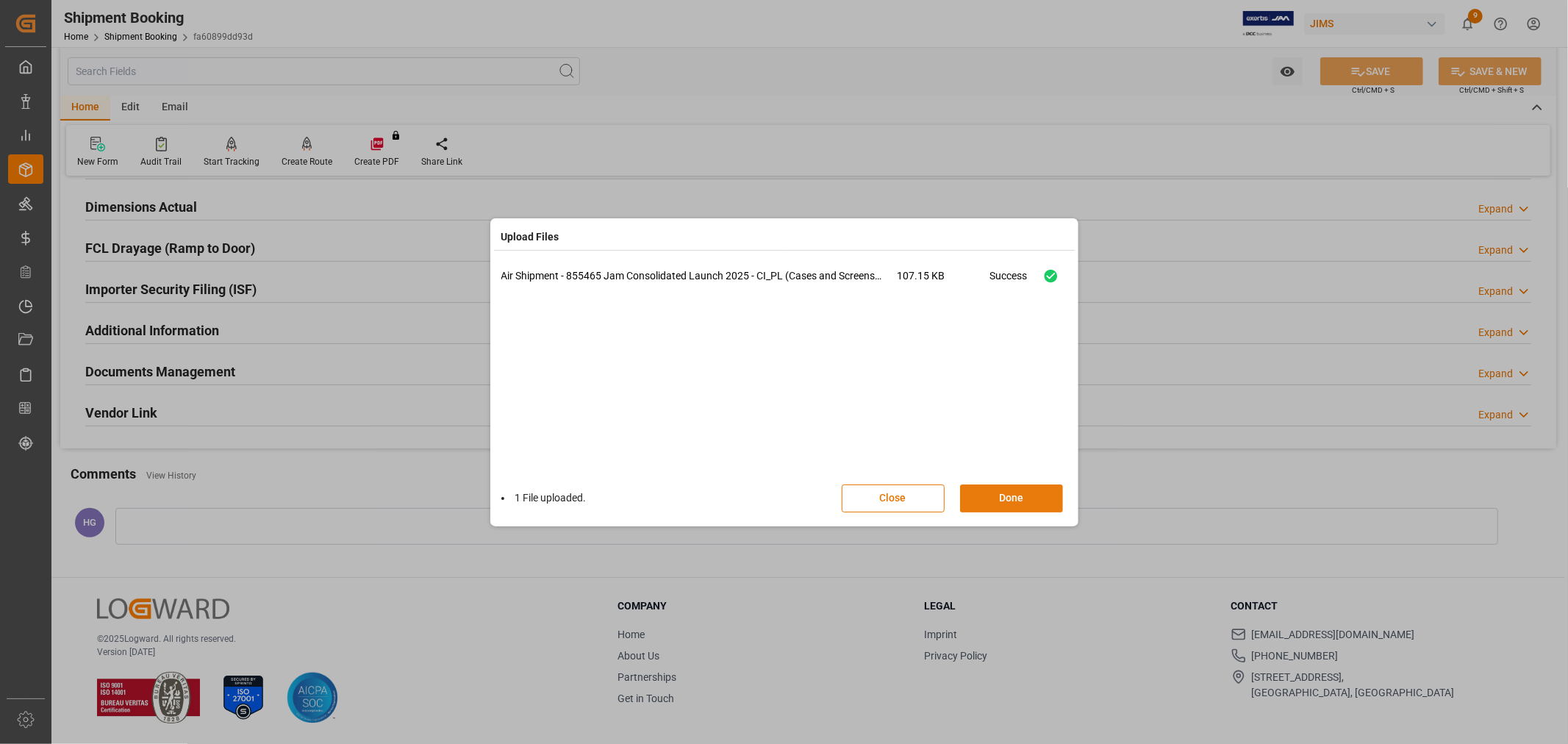
click at [971, 498] on button "Done" at bounding box center [1011, 498] width 103 height 28
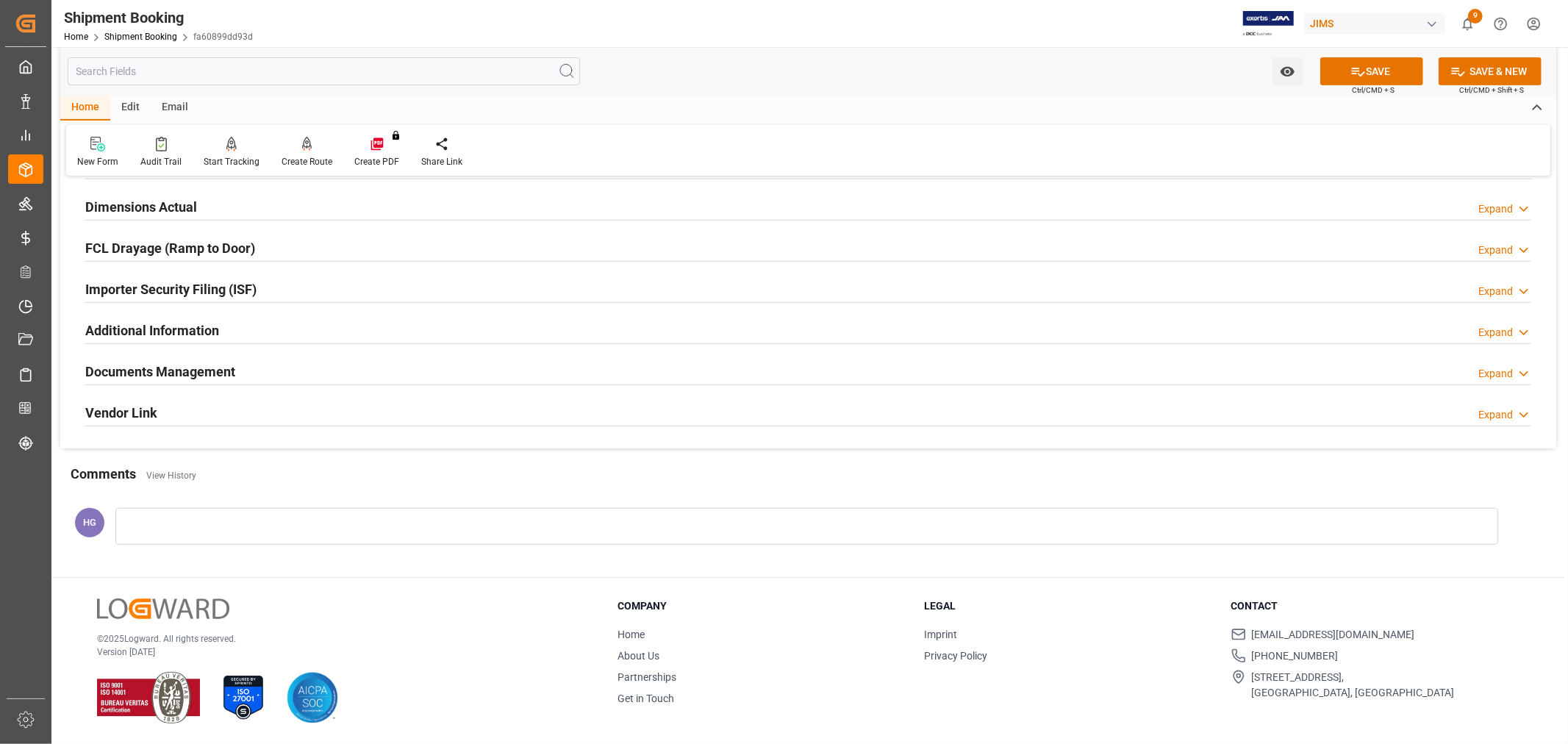
click at [143, 368] on h2 "Documents Management" at bounding box center [160, 372] width 150 height 20
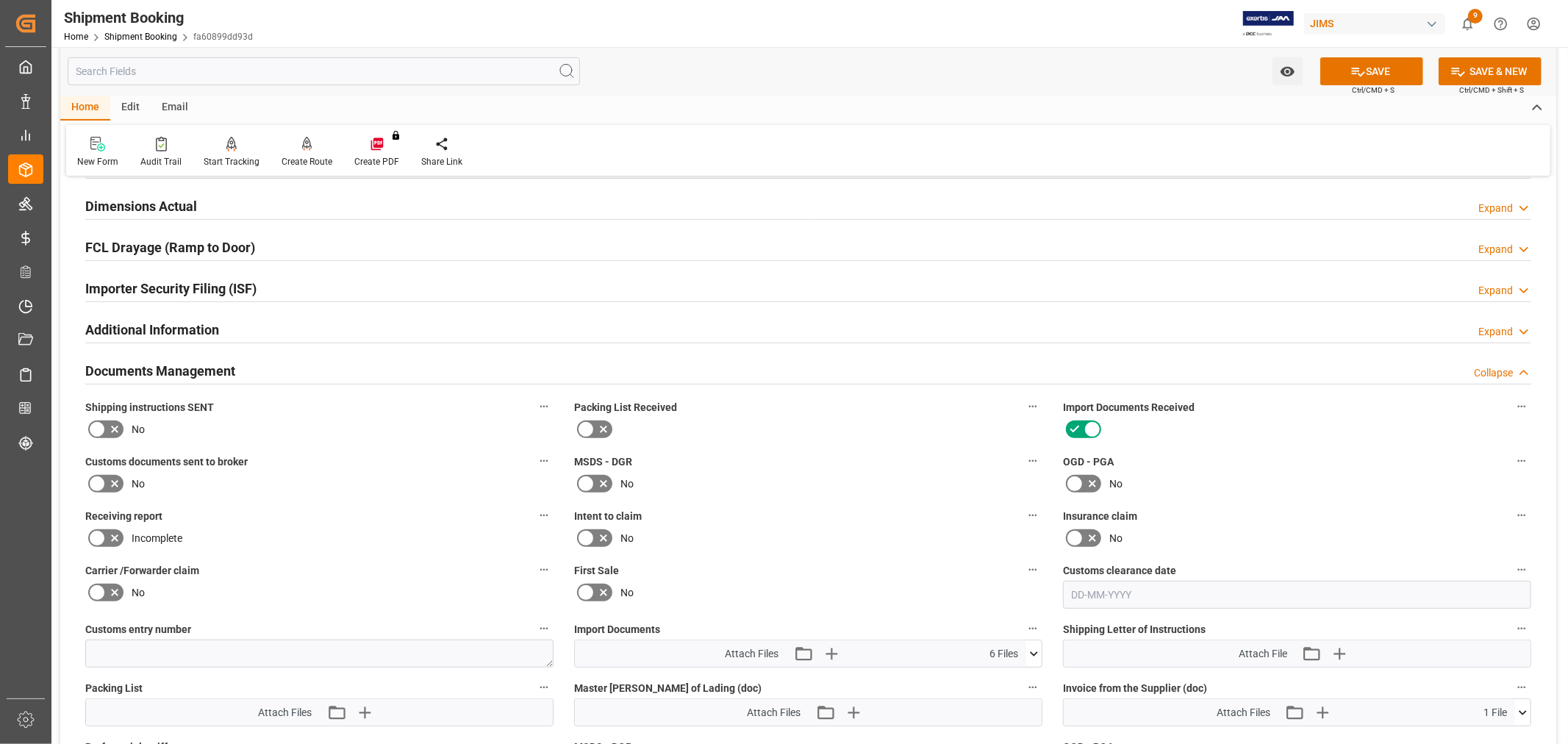
scroll to position [606, 0]
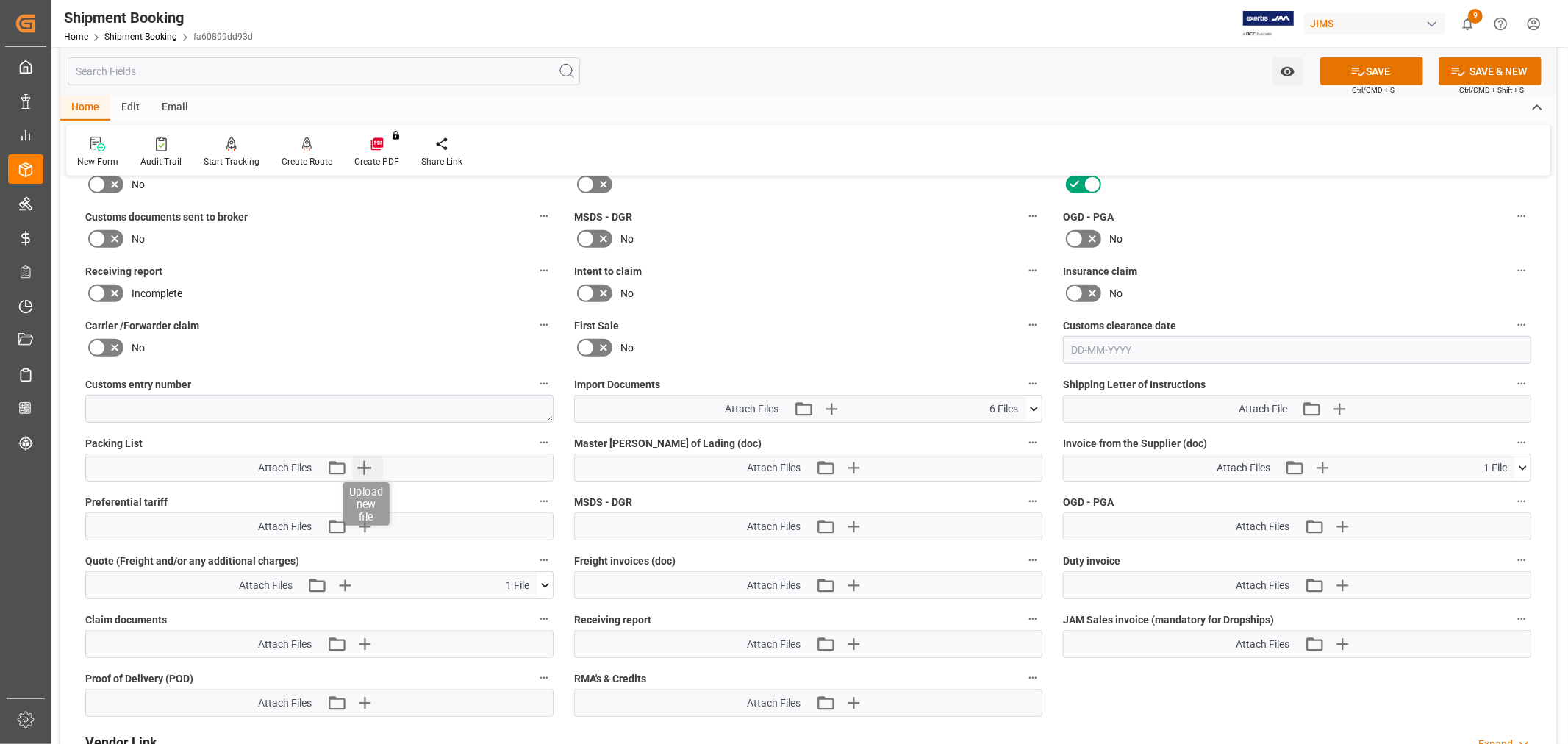
click at [361, 466] on icon "button" at bounding box center [364, 468] width 23 height 23
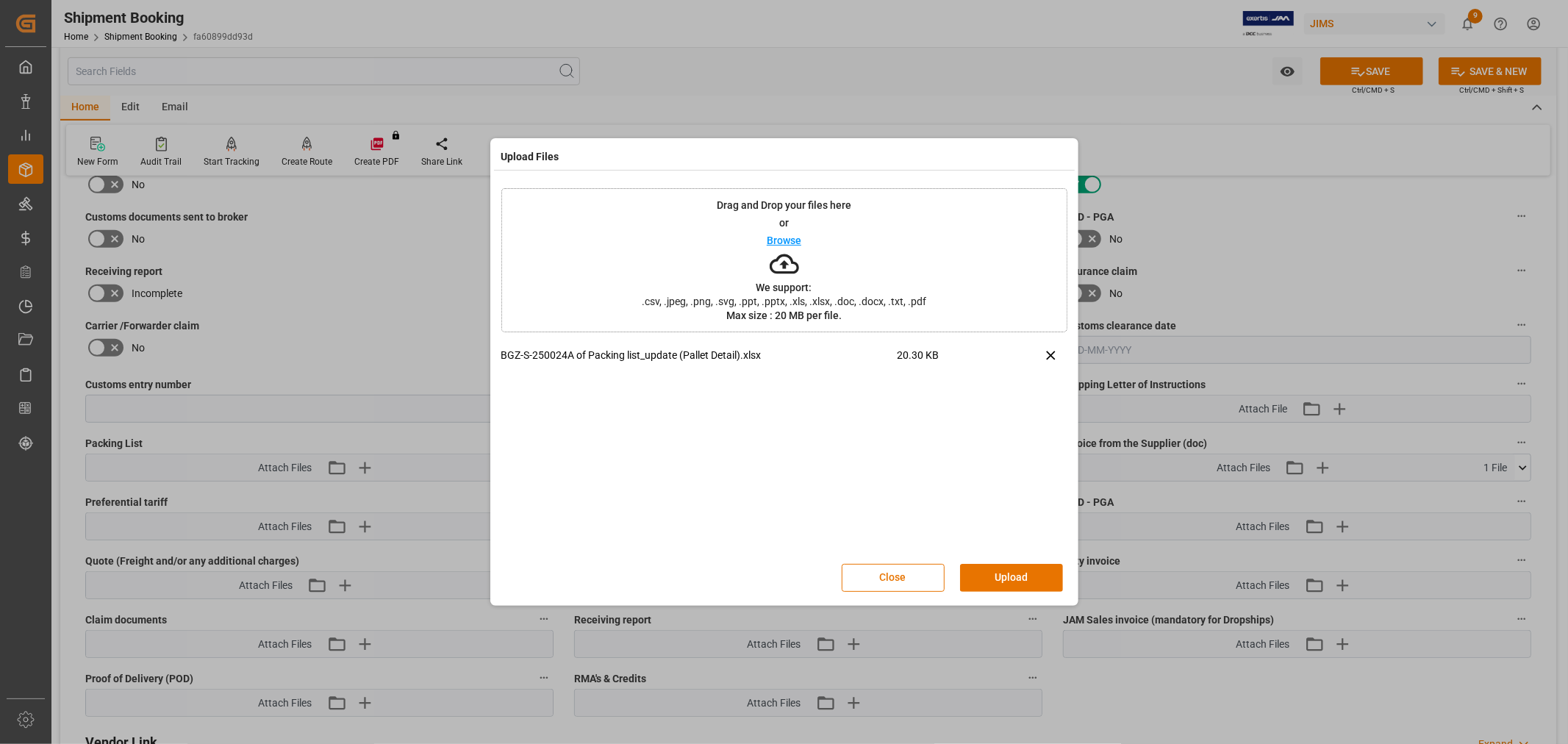
drag, startPoint x: 989, startPoint y: 572, endPoint x: 993, endPoint y: 561, distance: 11.7
click at [991, 571] on button "Upload" at bounding box center [1011, 578] width 103 height 28
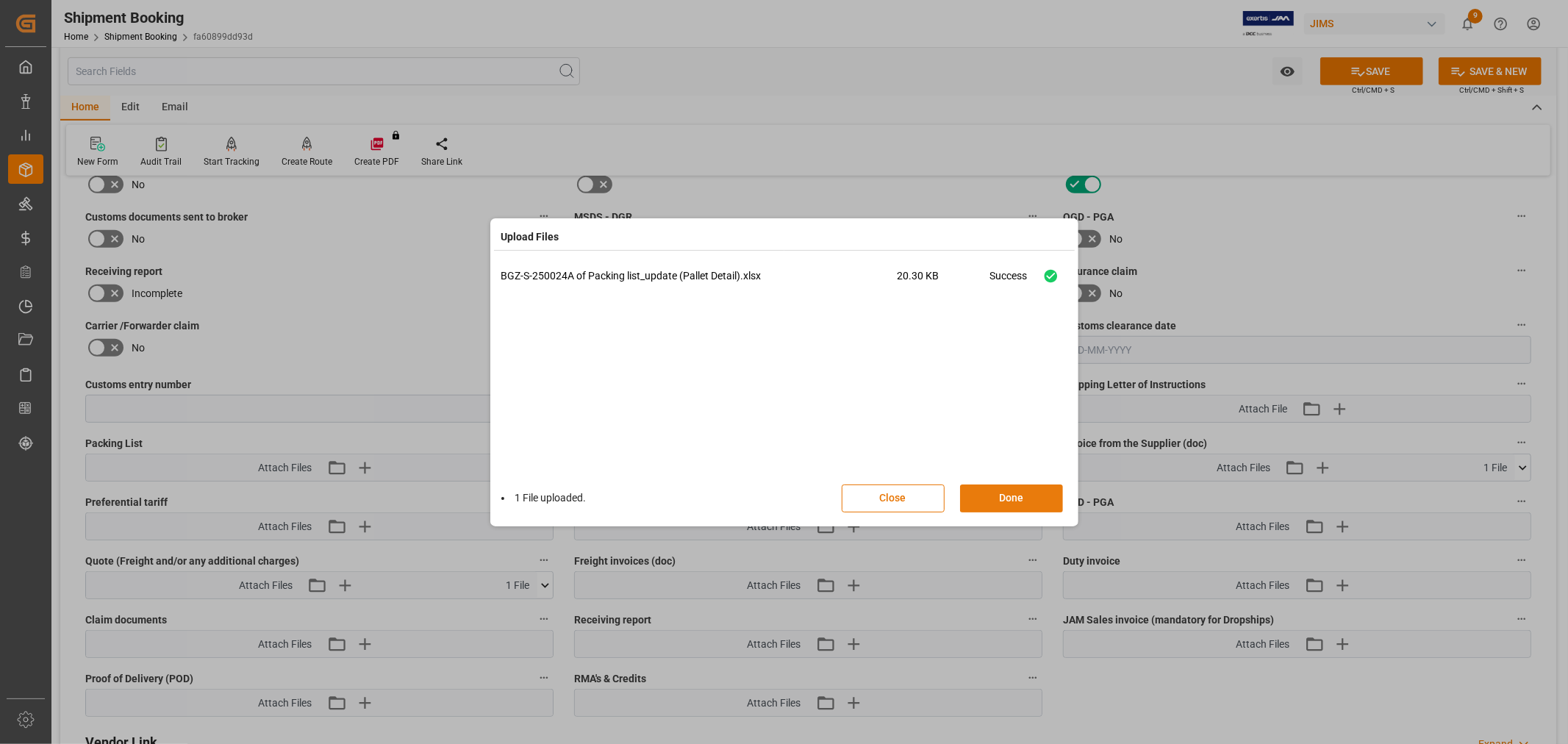
click at [1012, 494] on button "Done" at bounding box center [1011, 498] width 103 height 28
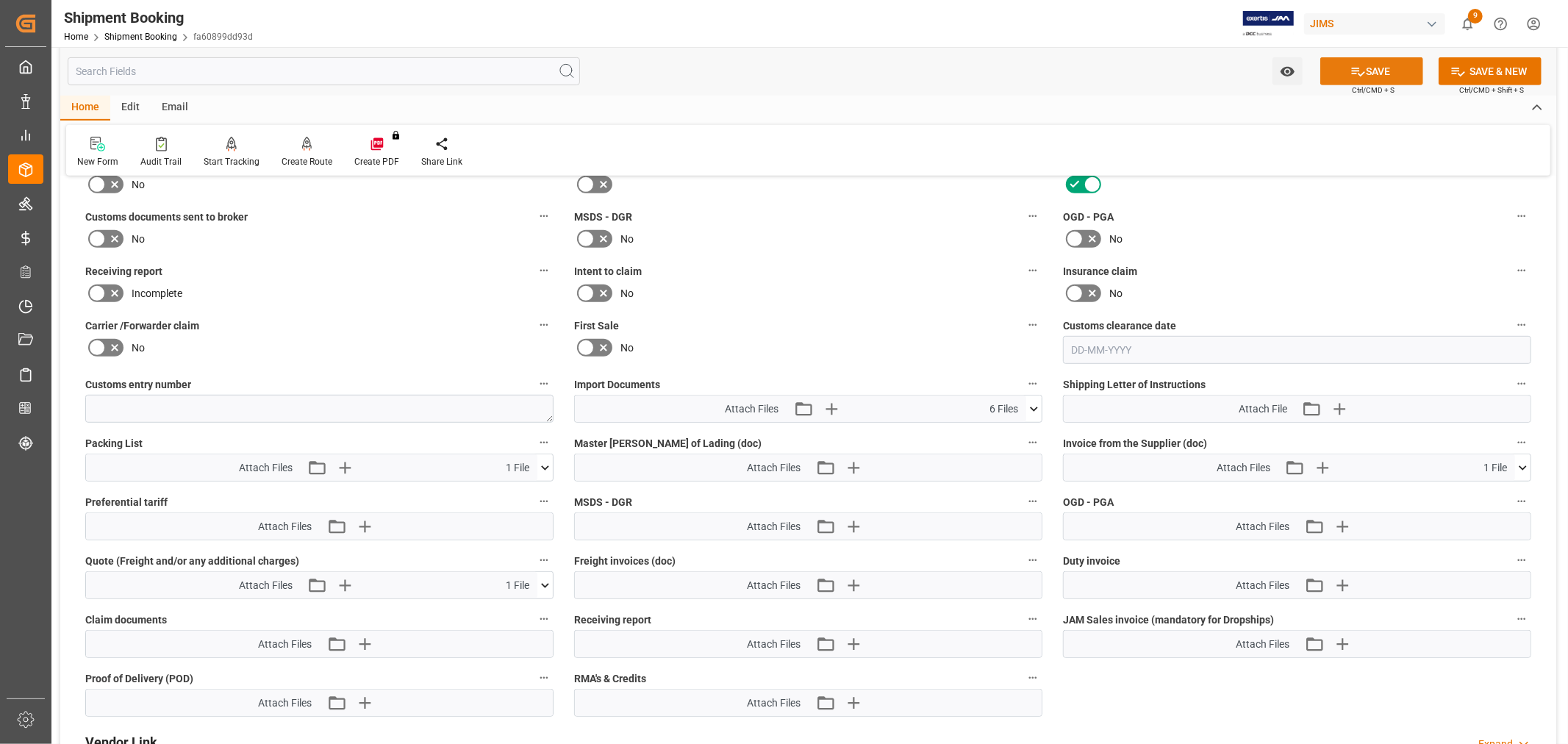
click at [1351, 77] on icon at bounding box center [1359, 71] width 16 height 16
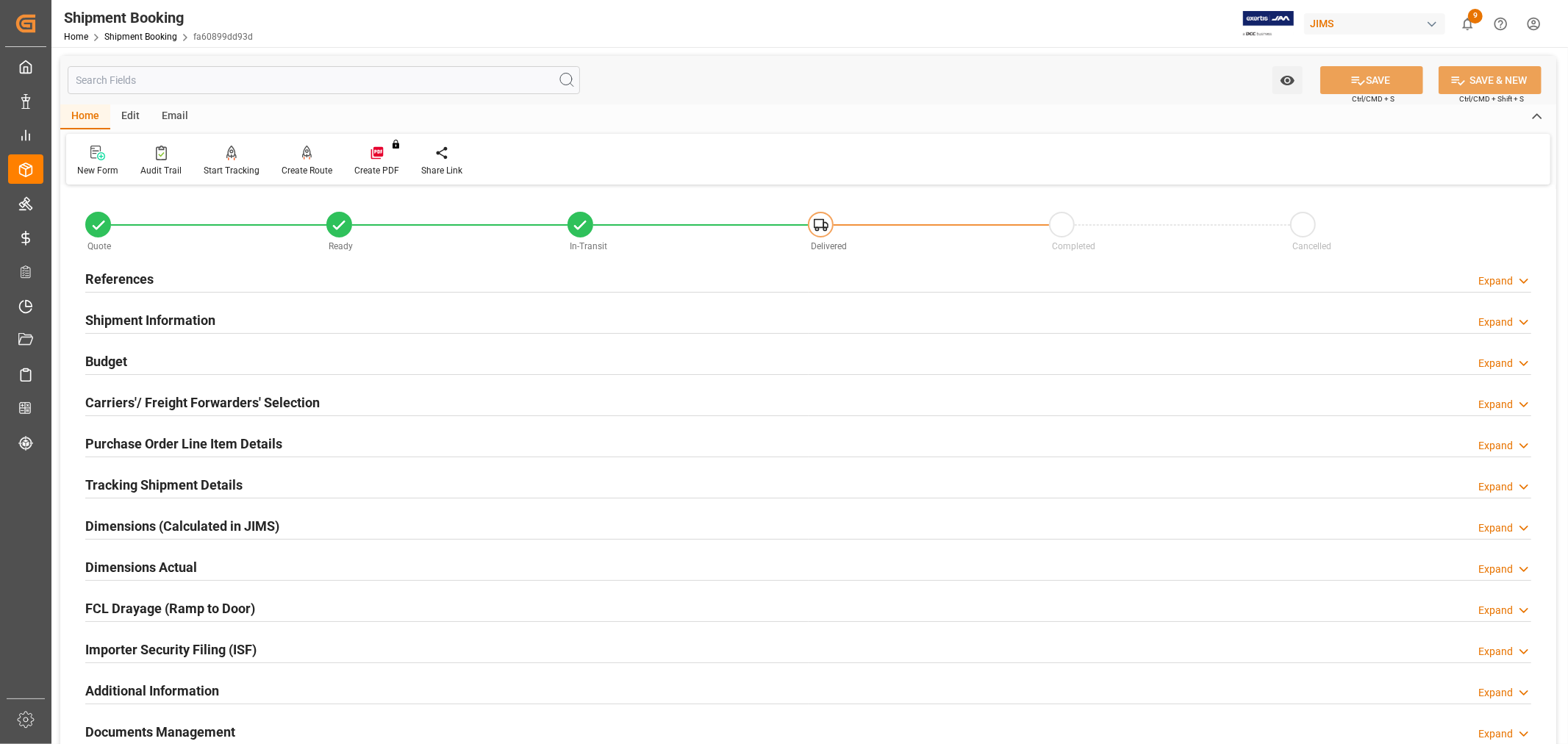
scroll to position [245, 0]
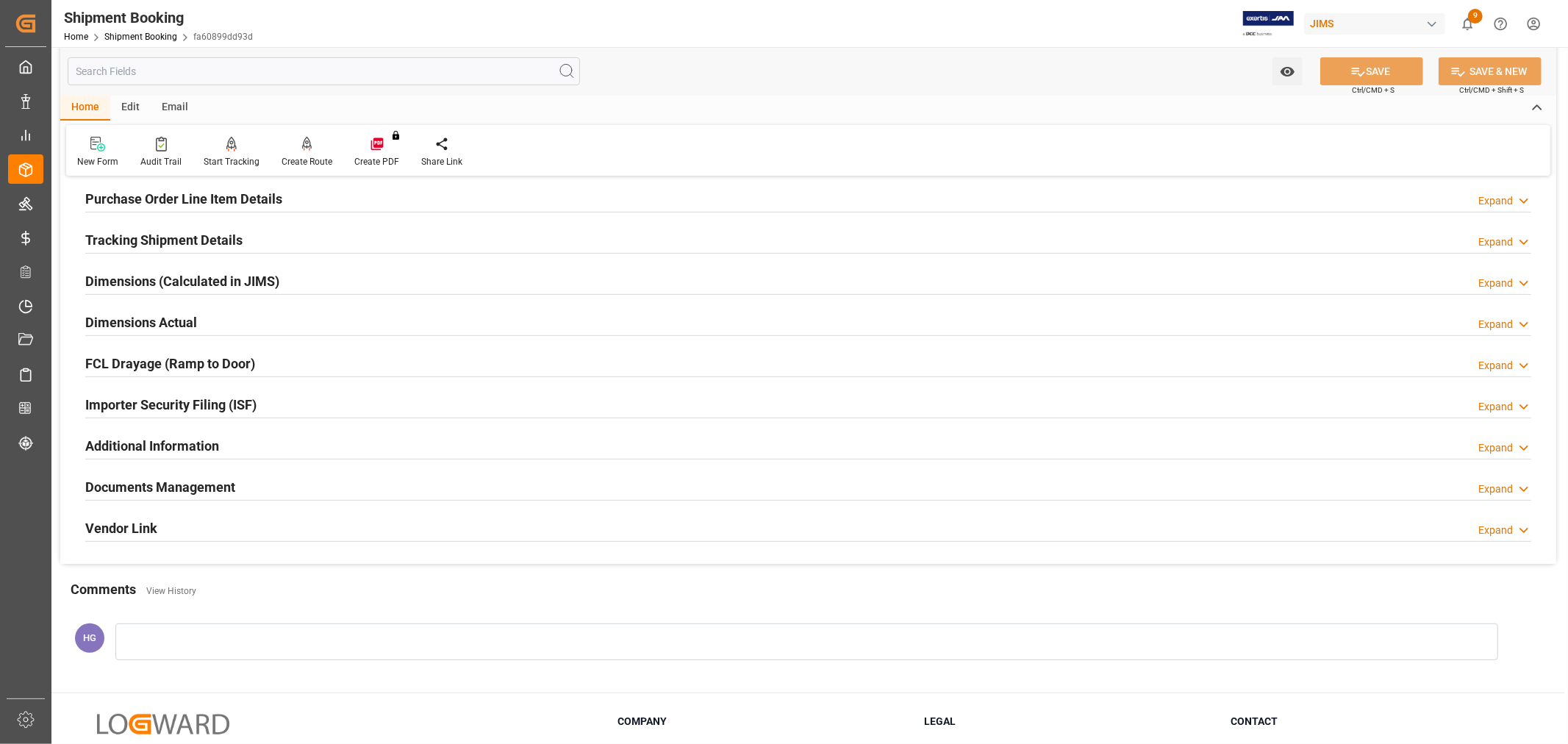
drag, startPoint x: 160, startPoint y: 483, endPoint x: 166, endPoint y: 469, distance: 15.2
click at [160, 483] on h2 "Documents Management" at bounding box center [160, 488] width 150 height 20
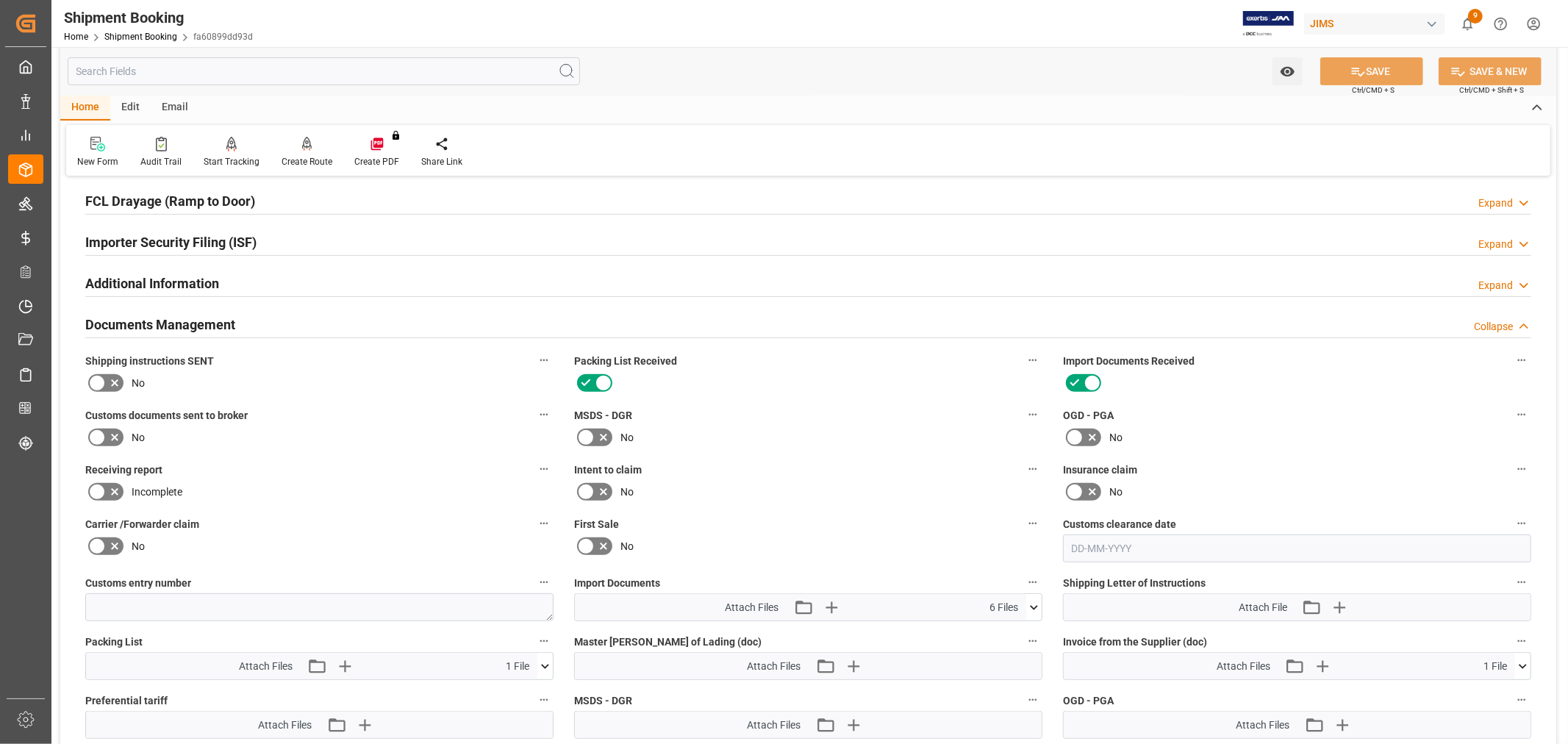
scroll to position [408, 0]
click at [111, 434] on icon at bounding box center [115, 437] width 18 height 18
click at [0, 0] on input "checkbox" at bounding box center [0, 0] width 0 height 0
click at [1358, 72] on icon at bounding box center [1359, 71] width 16 height 16
click at [1130, 150] on div "New Form Audit Trail Start Tracking Create Empty Shipment Tracking Create Route…" at bounding box center [808, 151] width 1485 height 51
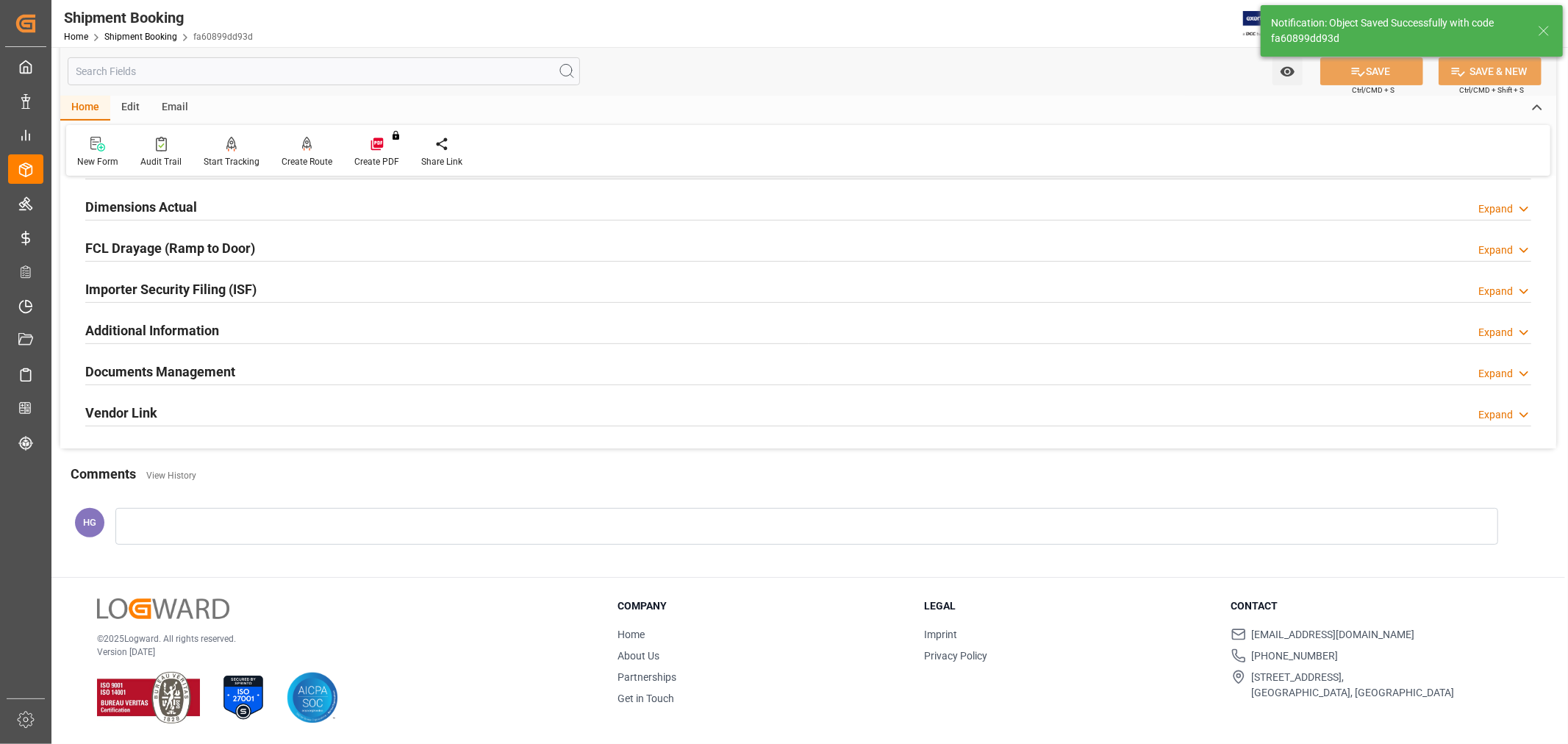
scroll to position [361, 0]
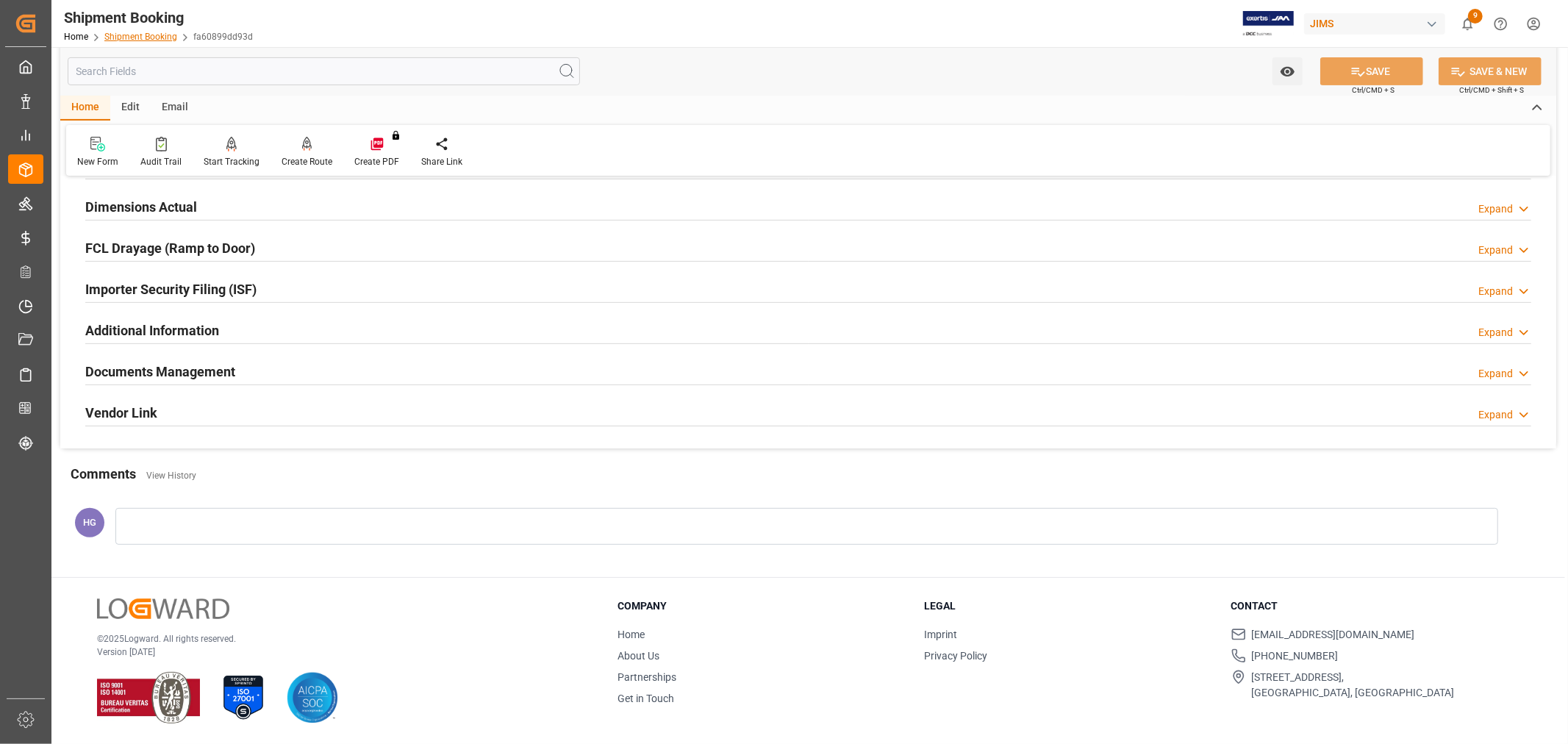
click at [158, 39] on link "Shipment Booking" at bounding box center [141, 36] width 72 height 11
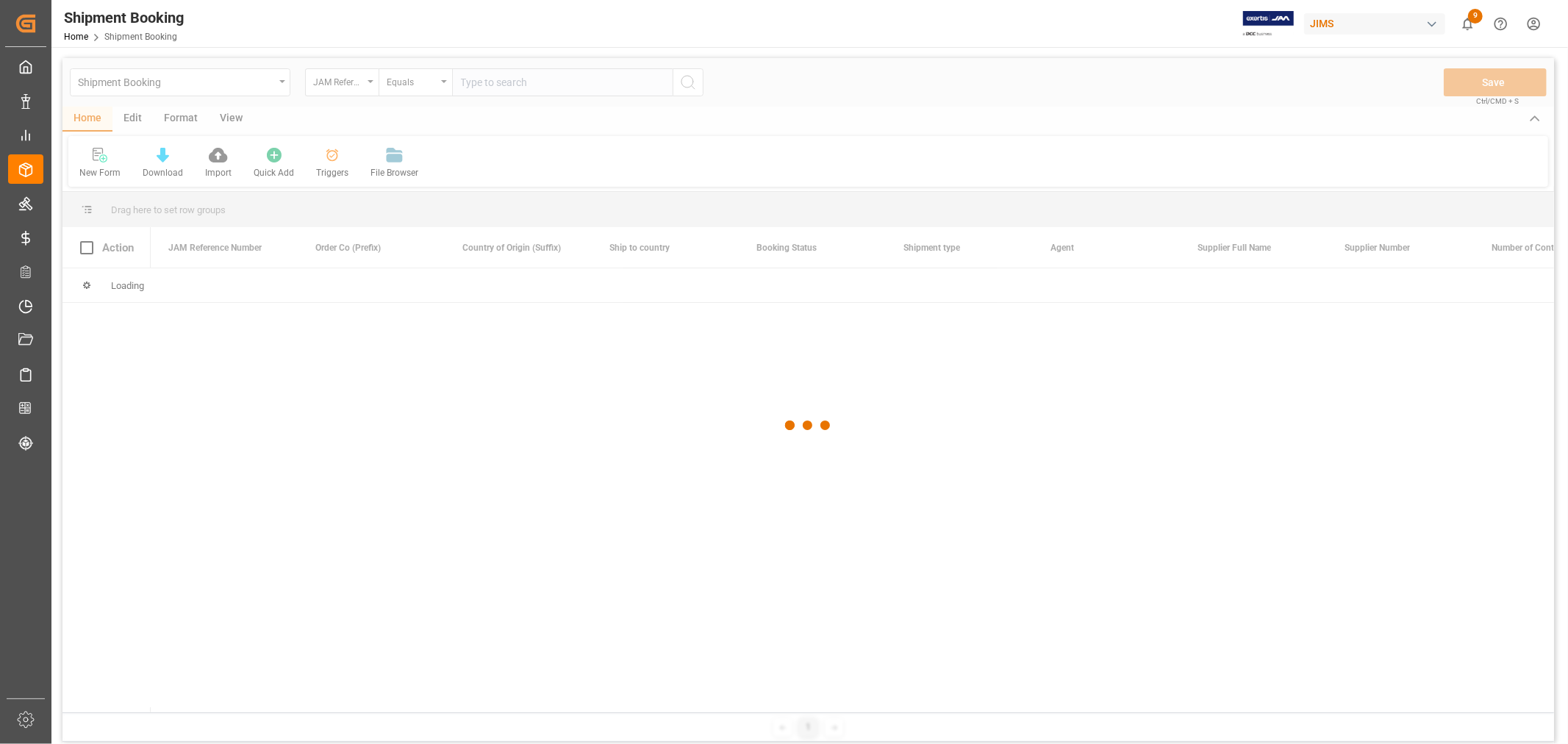
click at [519, 81] on div at bounding box center [808, 425] width 1492 height 735
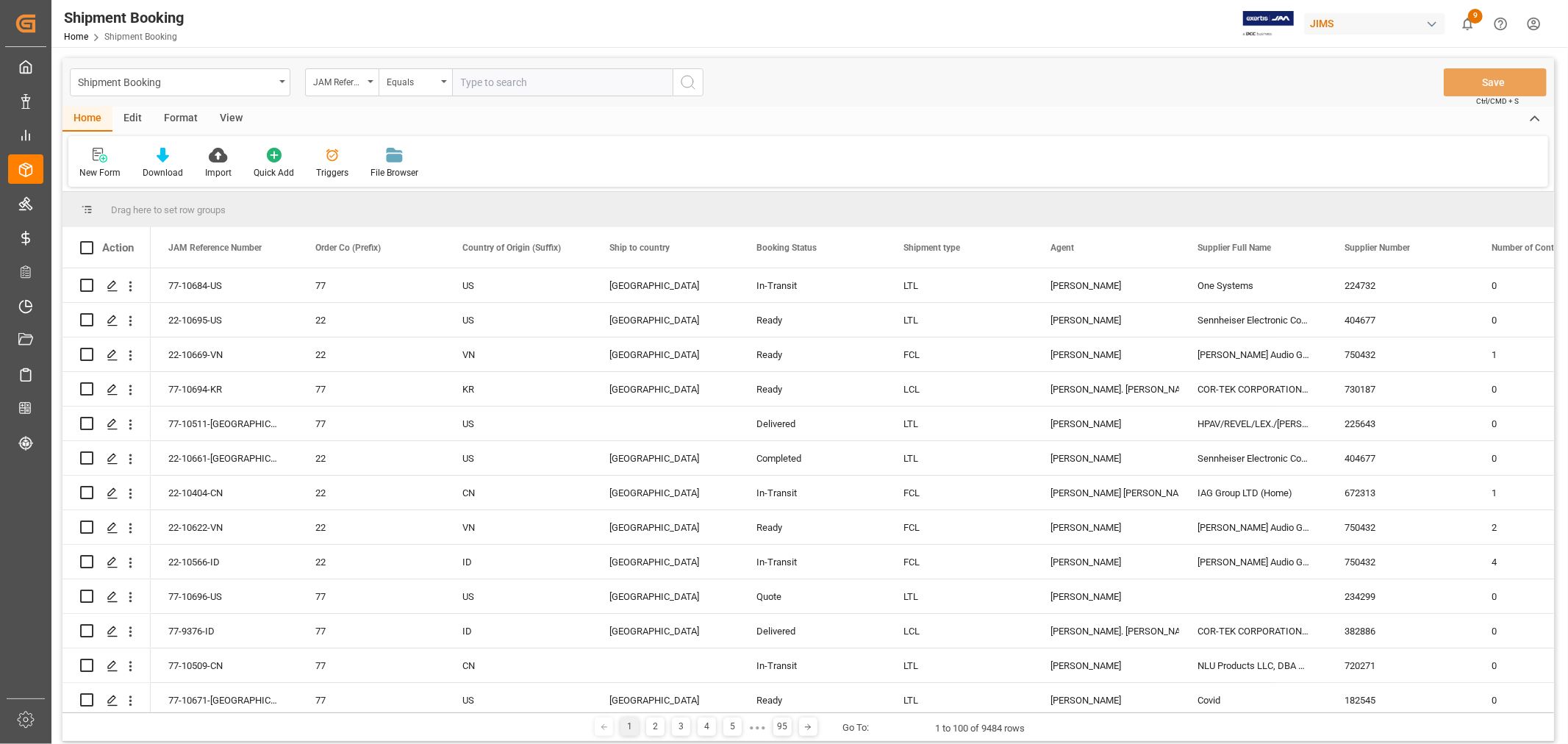
click at [531, 81] on input "text" at bounding box center [562, 82] width 220 height 28
type input "77-10285-cn"
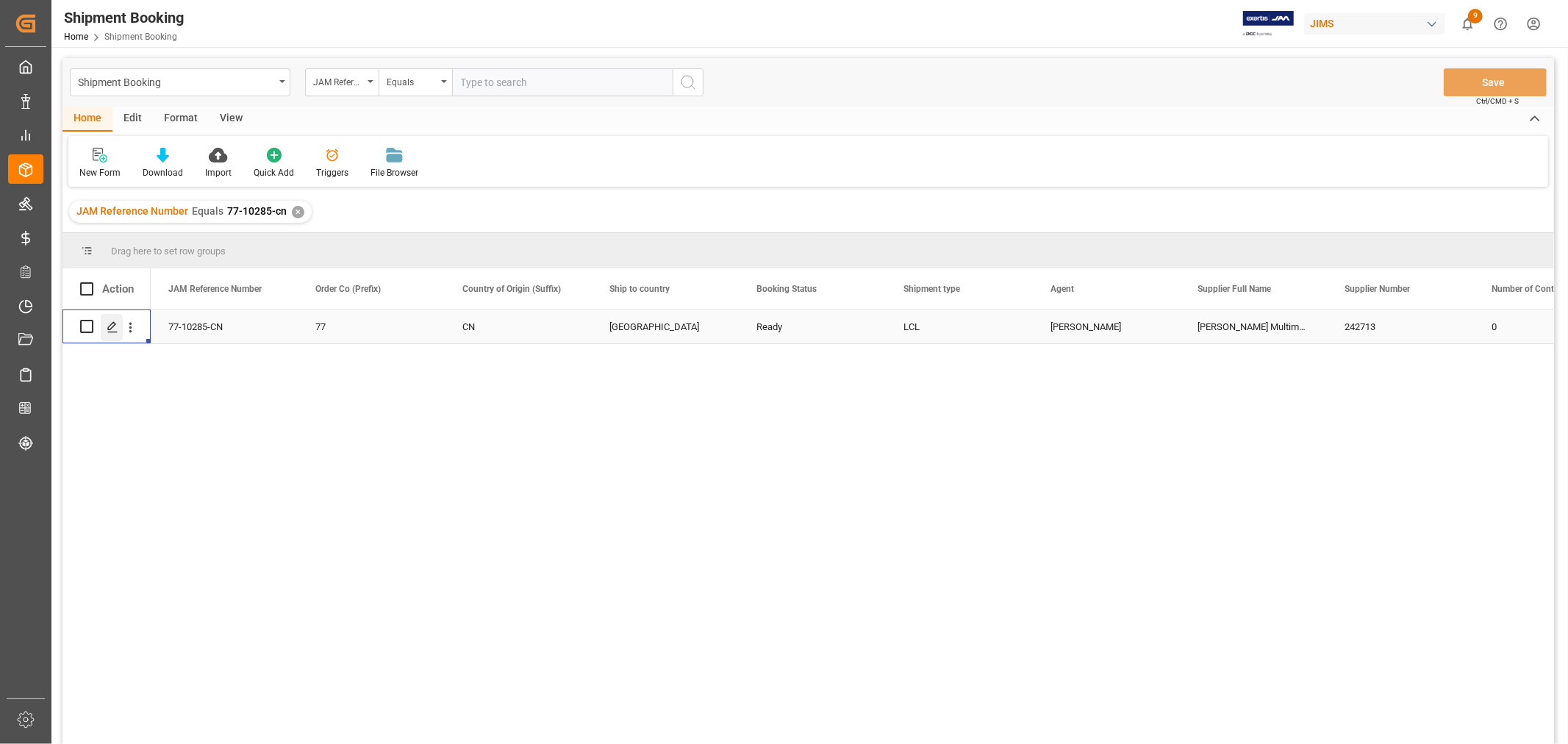
click at [108, 324] on icon "Press SPACE to select this row." at bounding box center [113, 327] width 12 height 12
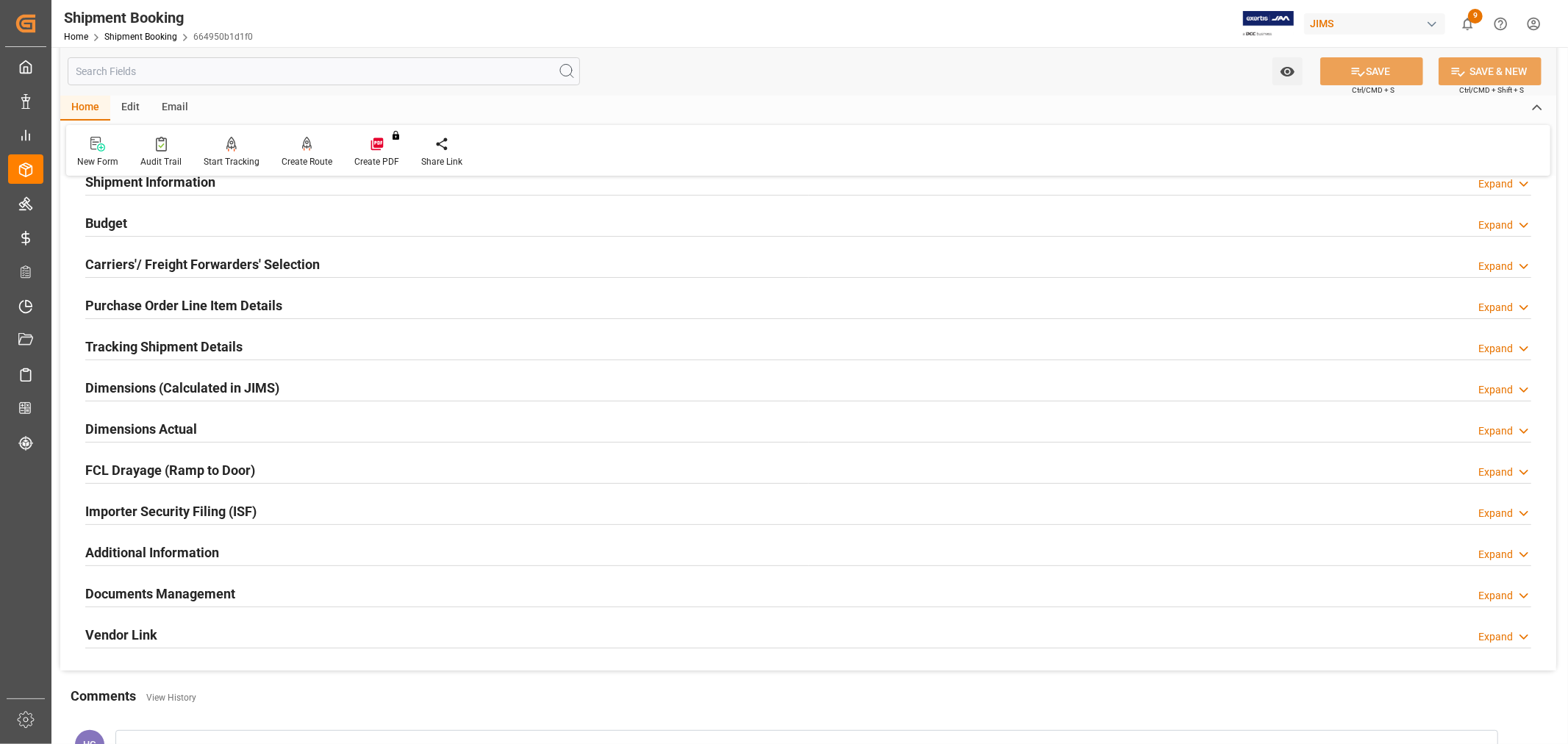
scroll to position [361, 0]
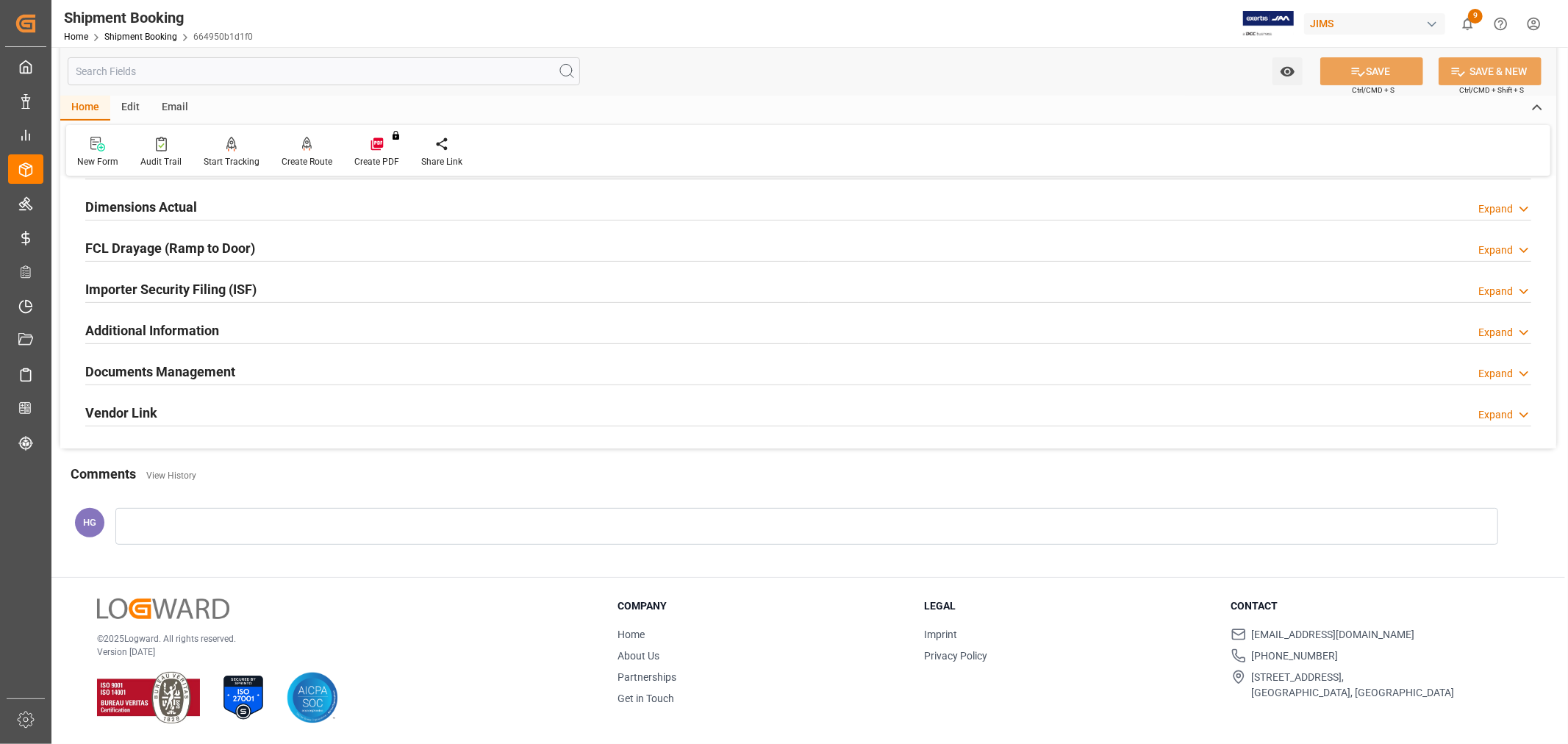
click at [229, 366] on h2 "Documents Management" at bounding box center [160, 372] width 150 height 20
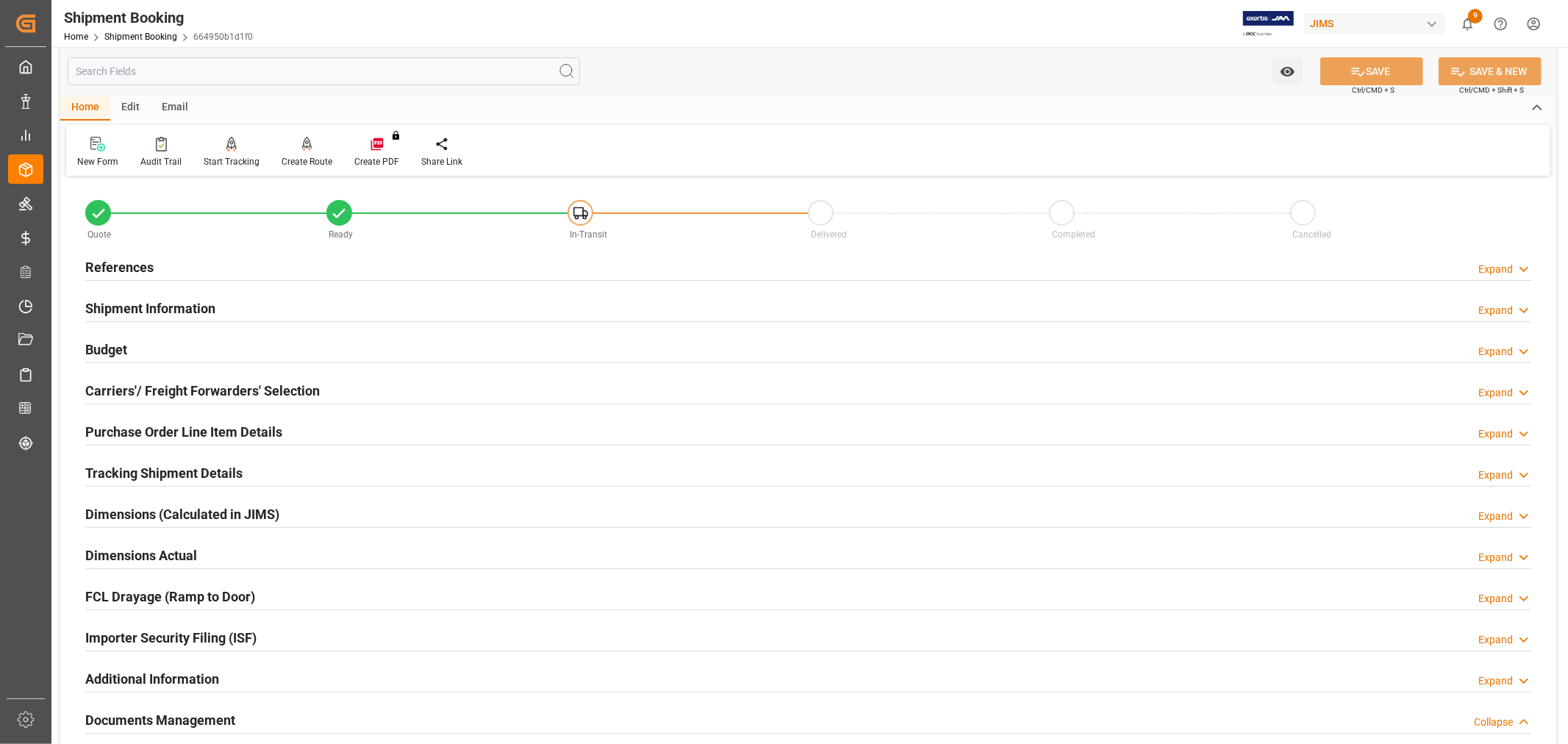
scroll to position [0, 0]
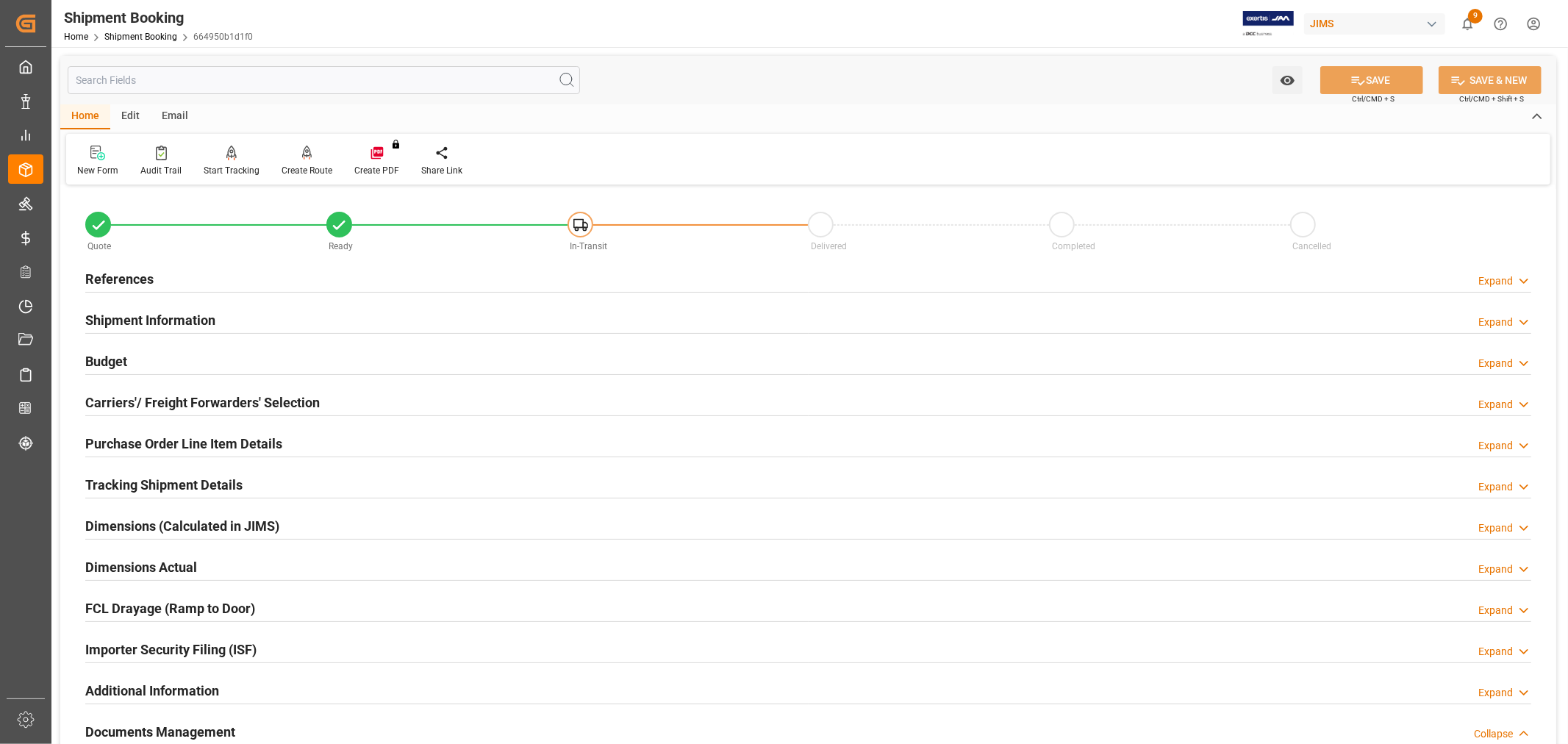
click at [148, 284] on h2 "References" at bounding box center [119, 279] width 69 height 20
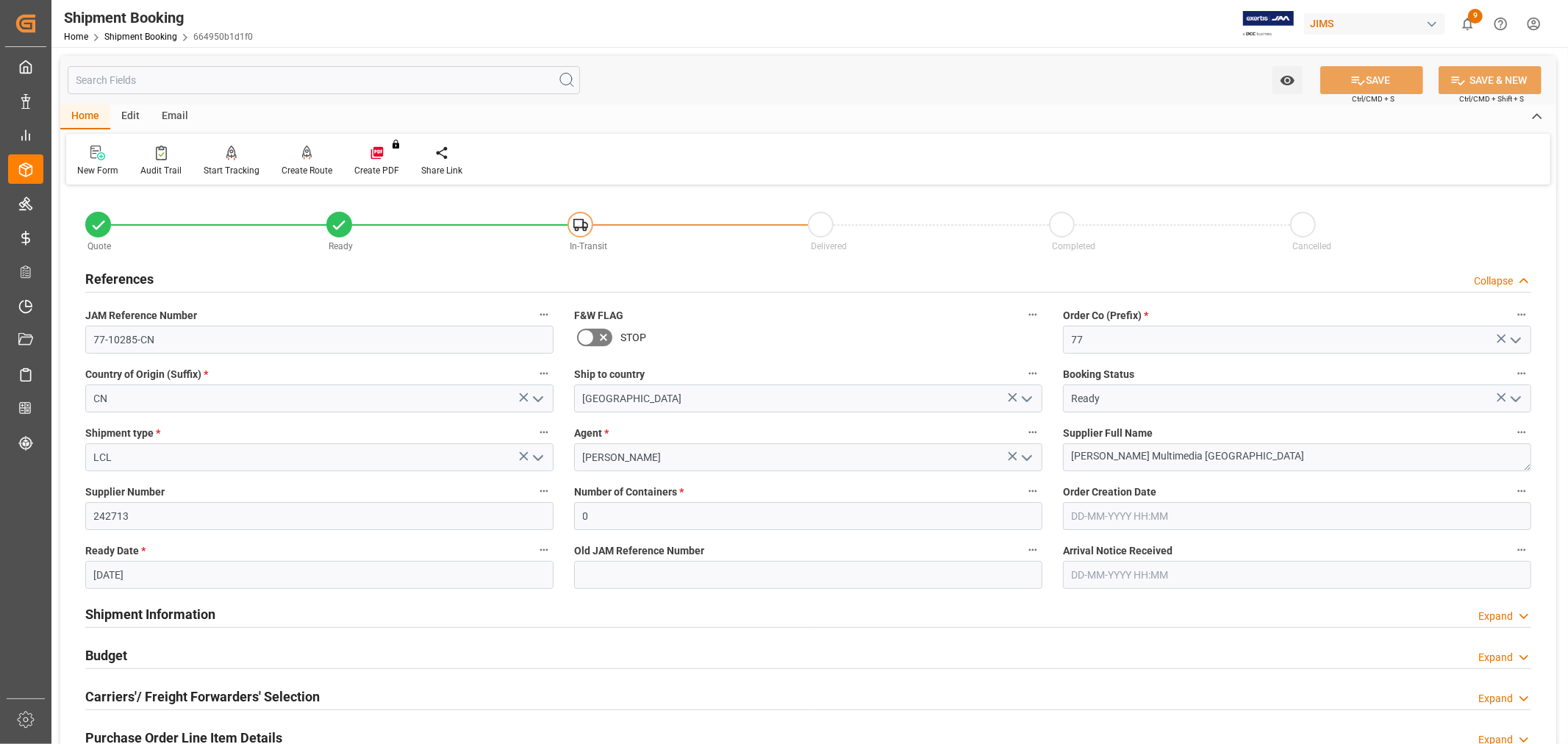
click at [148, 284] on h2 "References" at bounding box center [119, 279] width 69 height 20
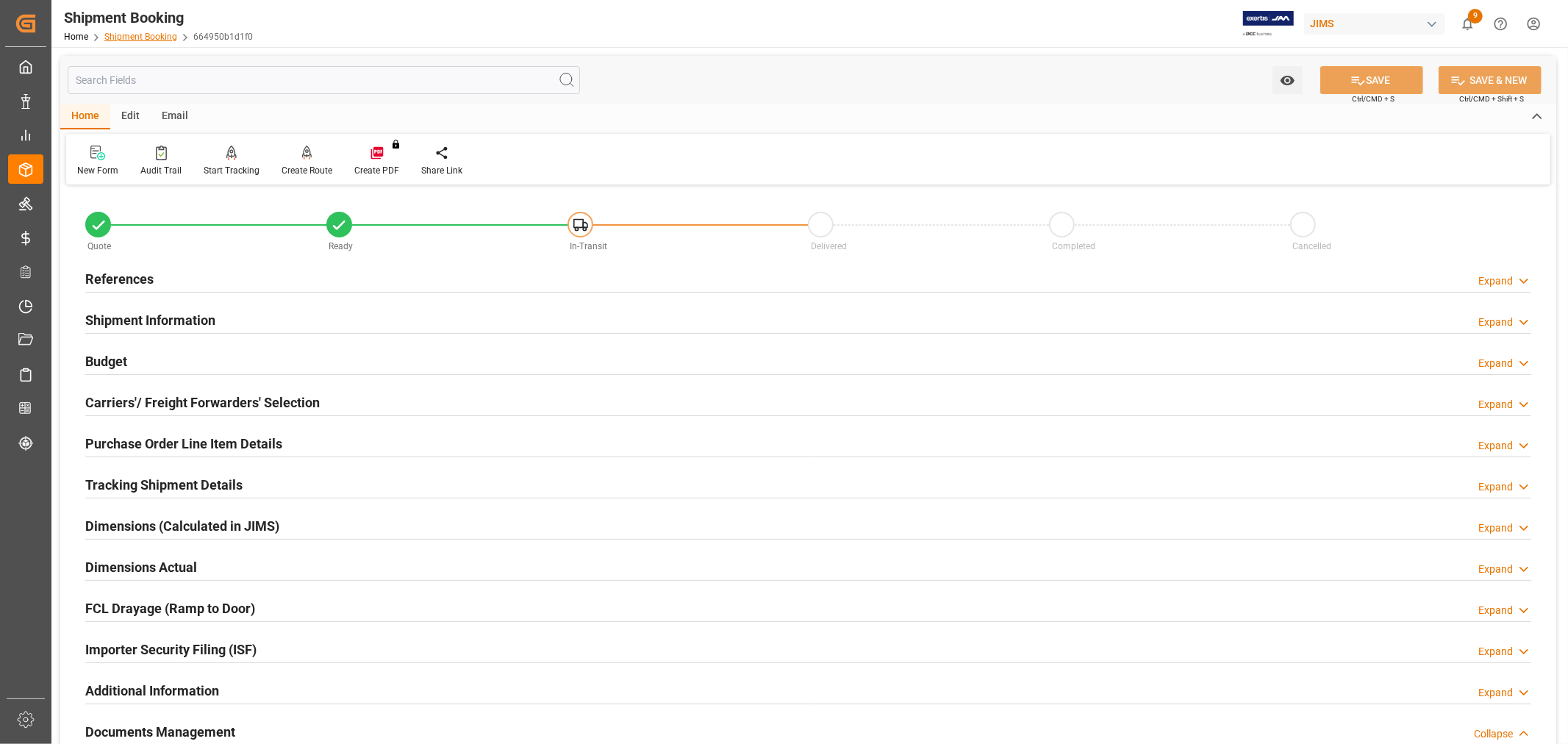
click at [143, 37] on link "Shipment Booking" at bounding box center [141, 36] width 72 height 11
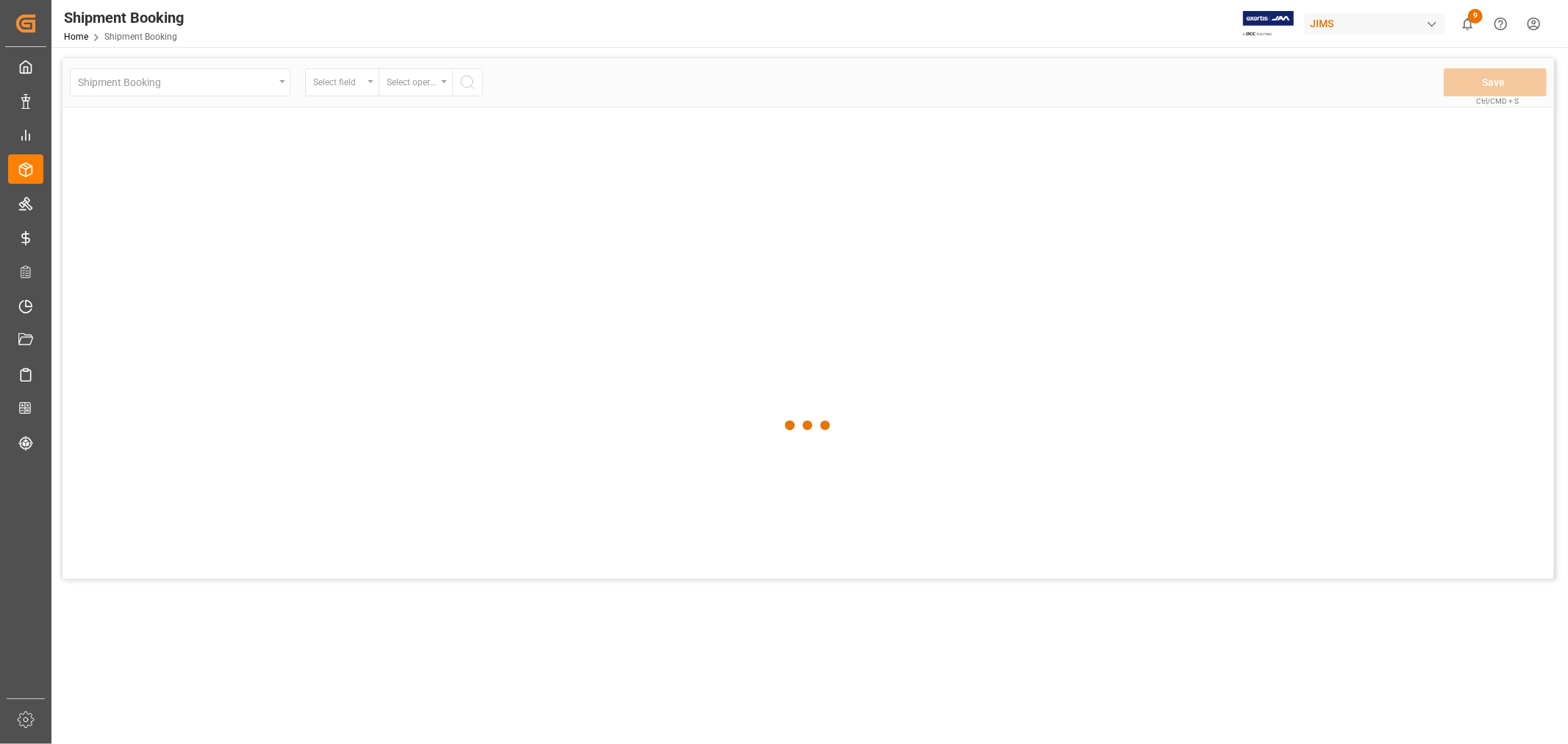
click at [429, 88] on div at bounding box center [808, 425] width 1492 height 735
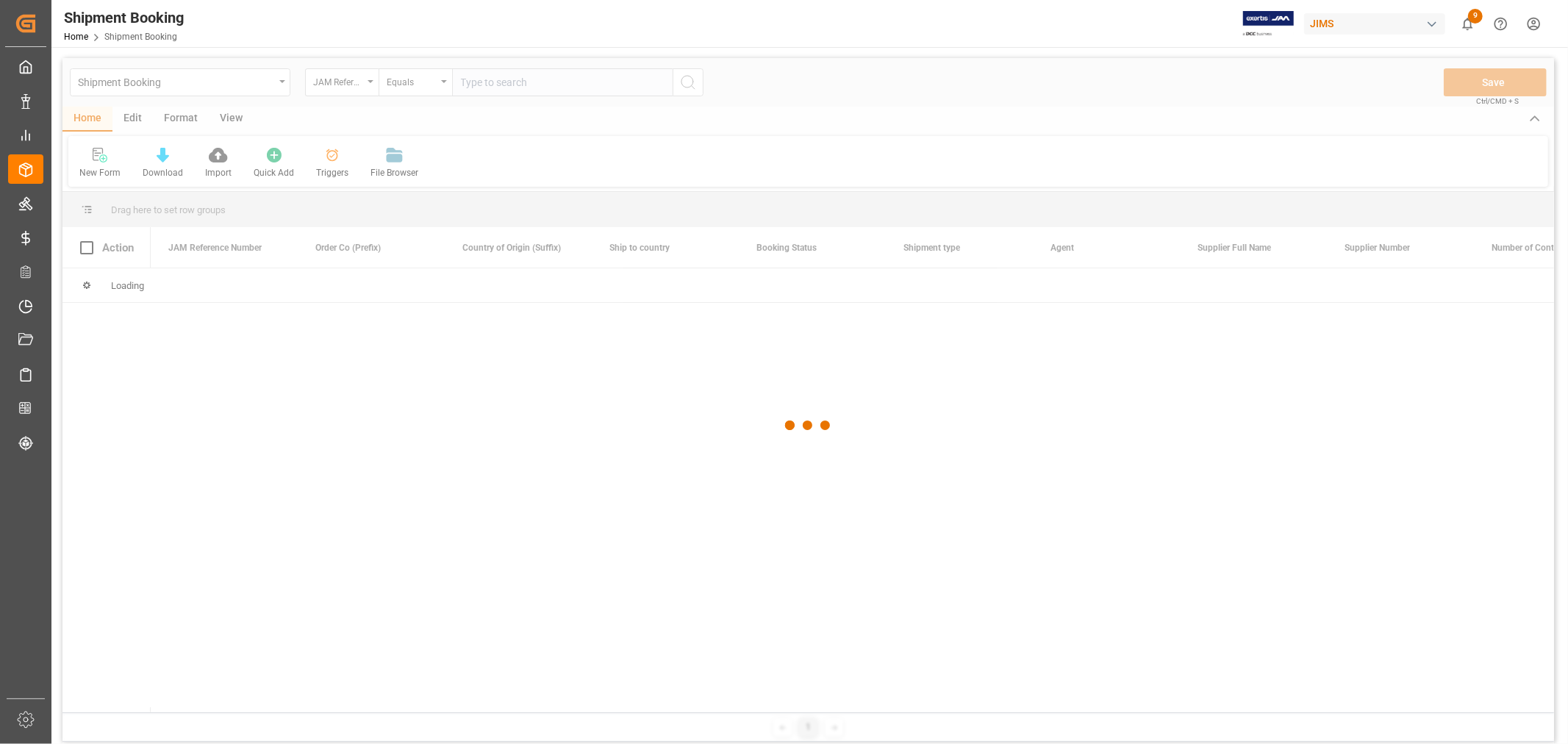
click at [429, 88] on div at bounding box center [808, 425] width 1492 height 735
click at [475, 84] on div at bounding box center [808, 425] width 1492 height 735
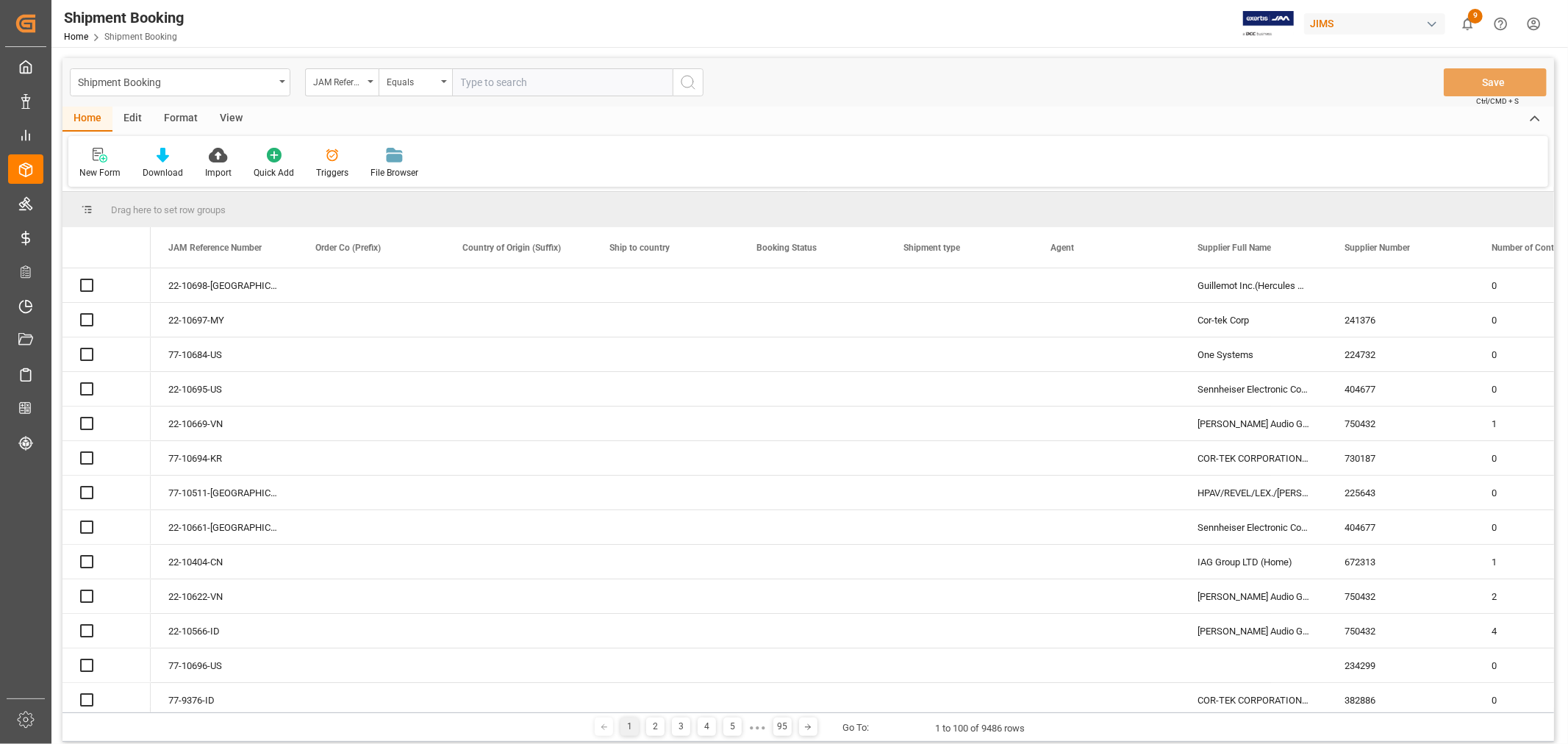
click at [475, 84] on input "text" at bounding box center [562, 82] width 220 height 28
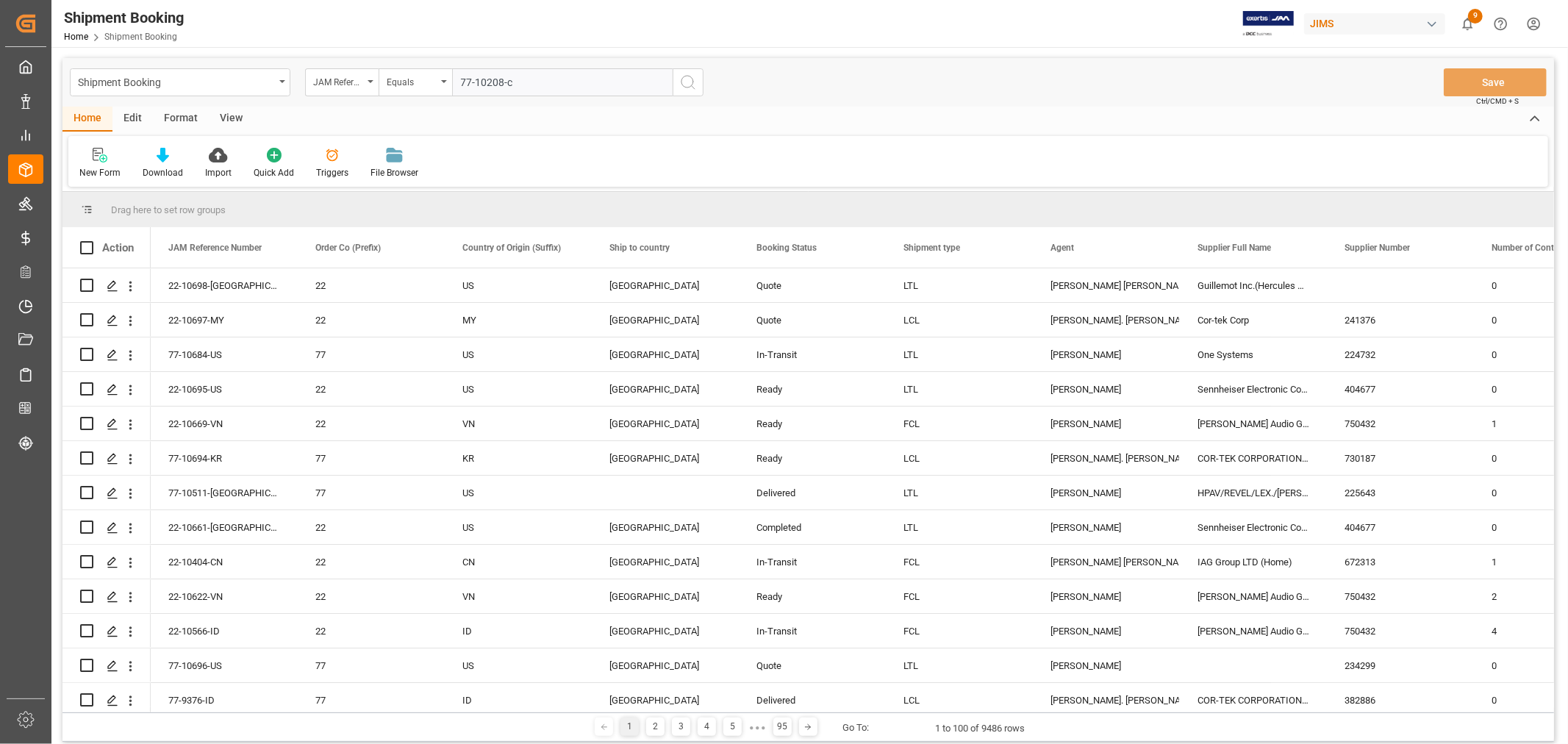
type input "77-10208-cn"
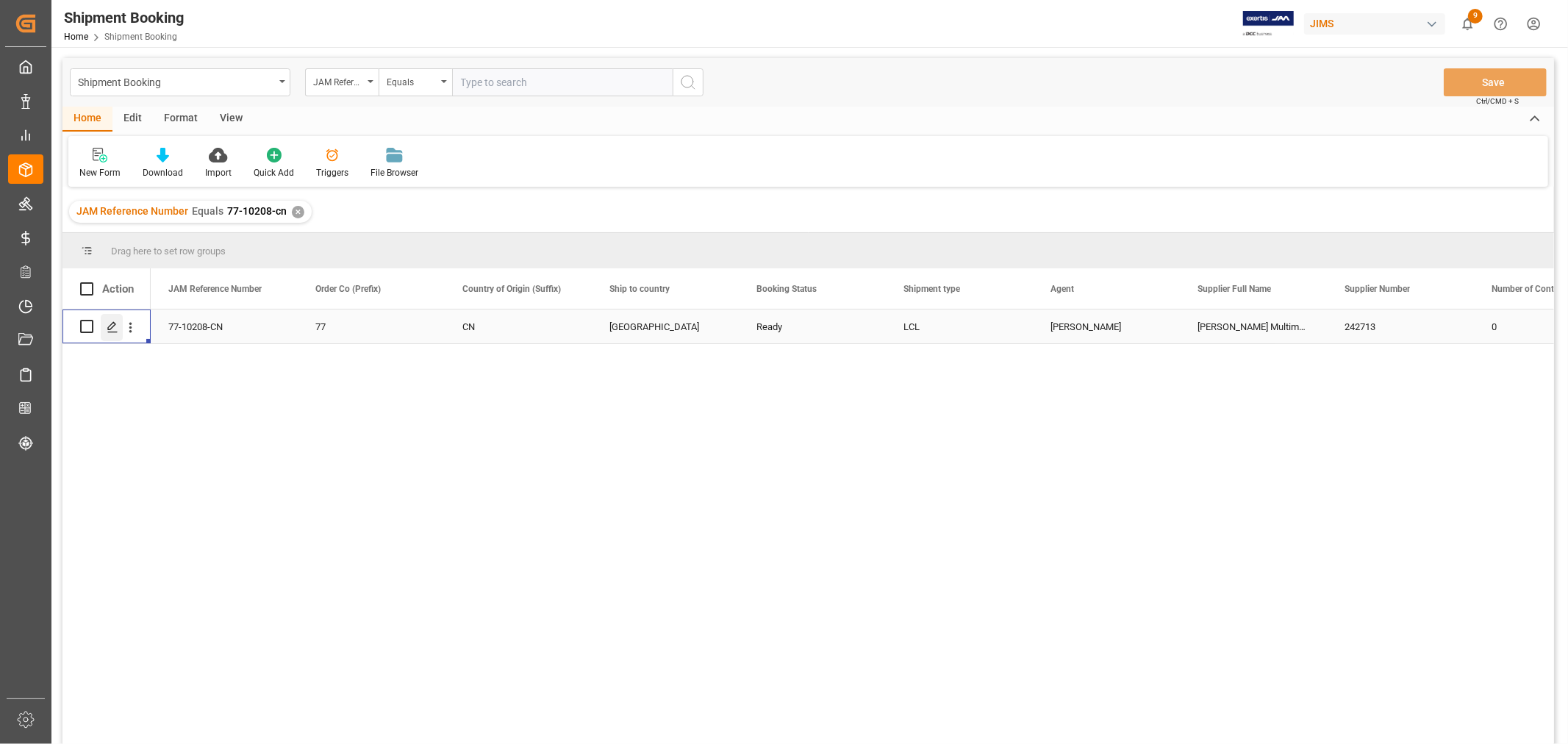
click at [101, 327] on div "Press SPACE to select this row." at bounding box center [112, 328] width 23 height 27
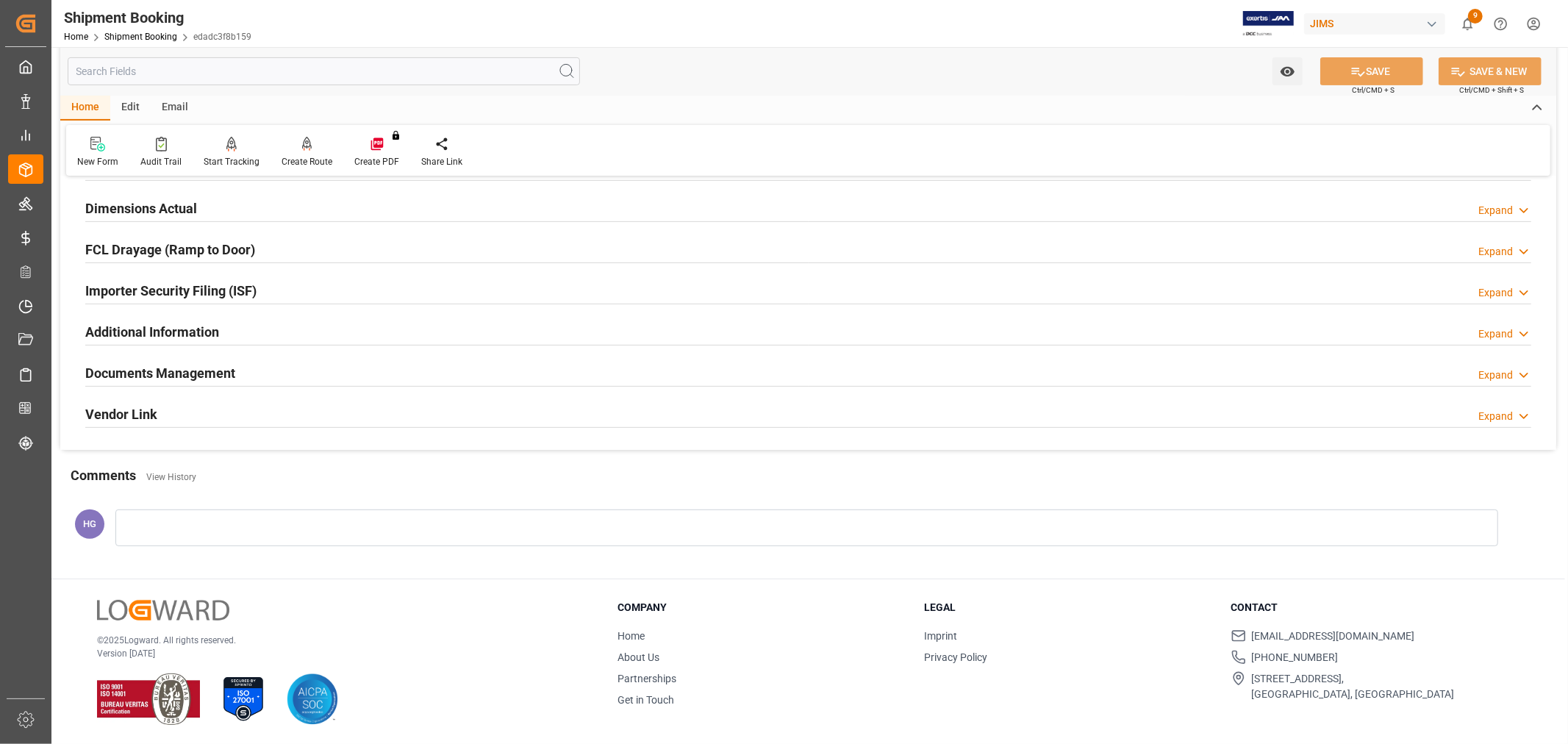
scroll to position [361, 0]
click at [151, 370] on h2 "Documents Management" at bounding box center [160, 372] width 150 height 20
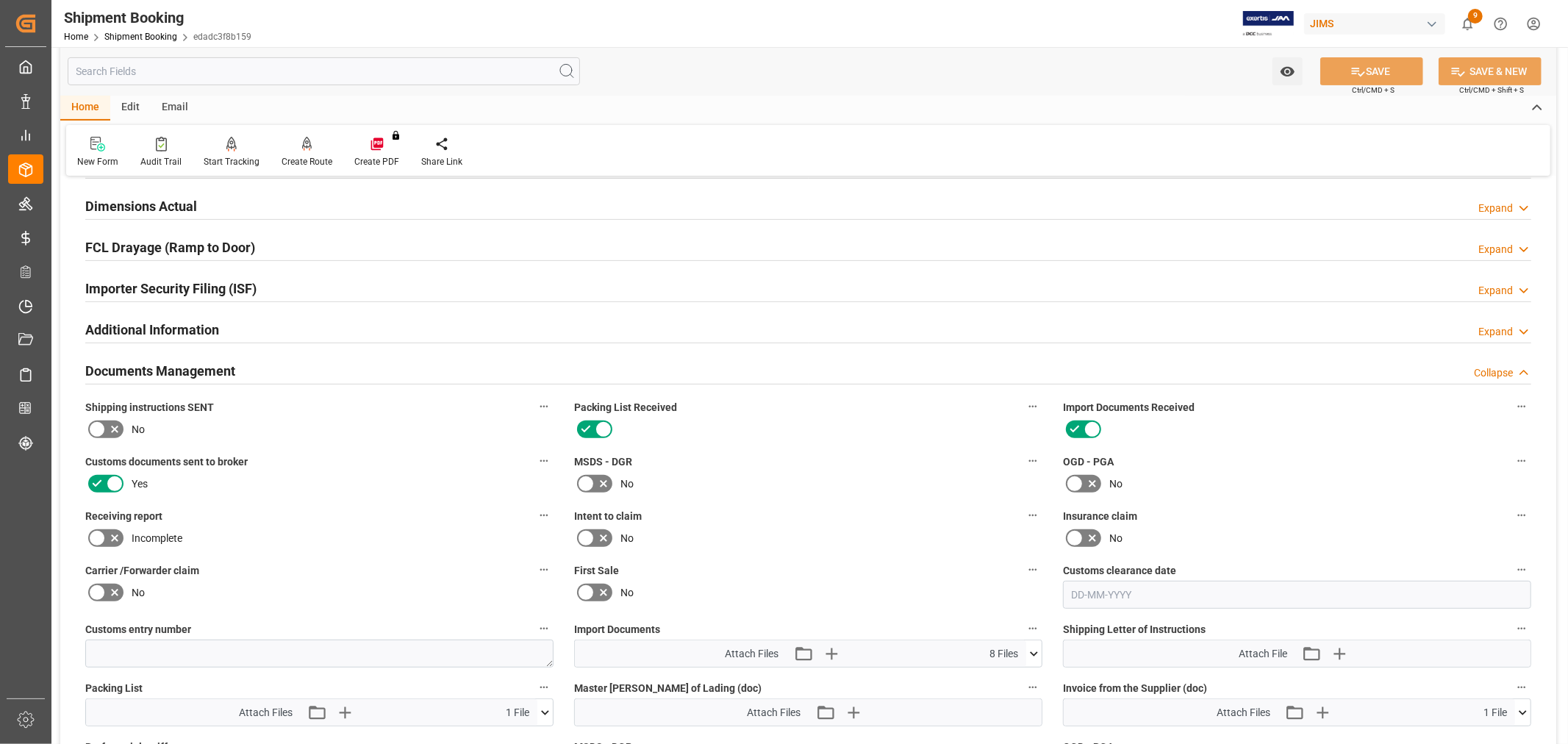
scroll to position [687, 0]
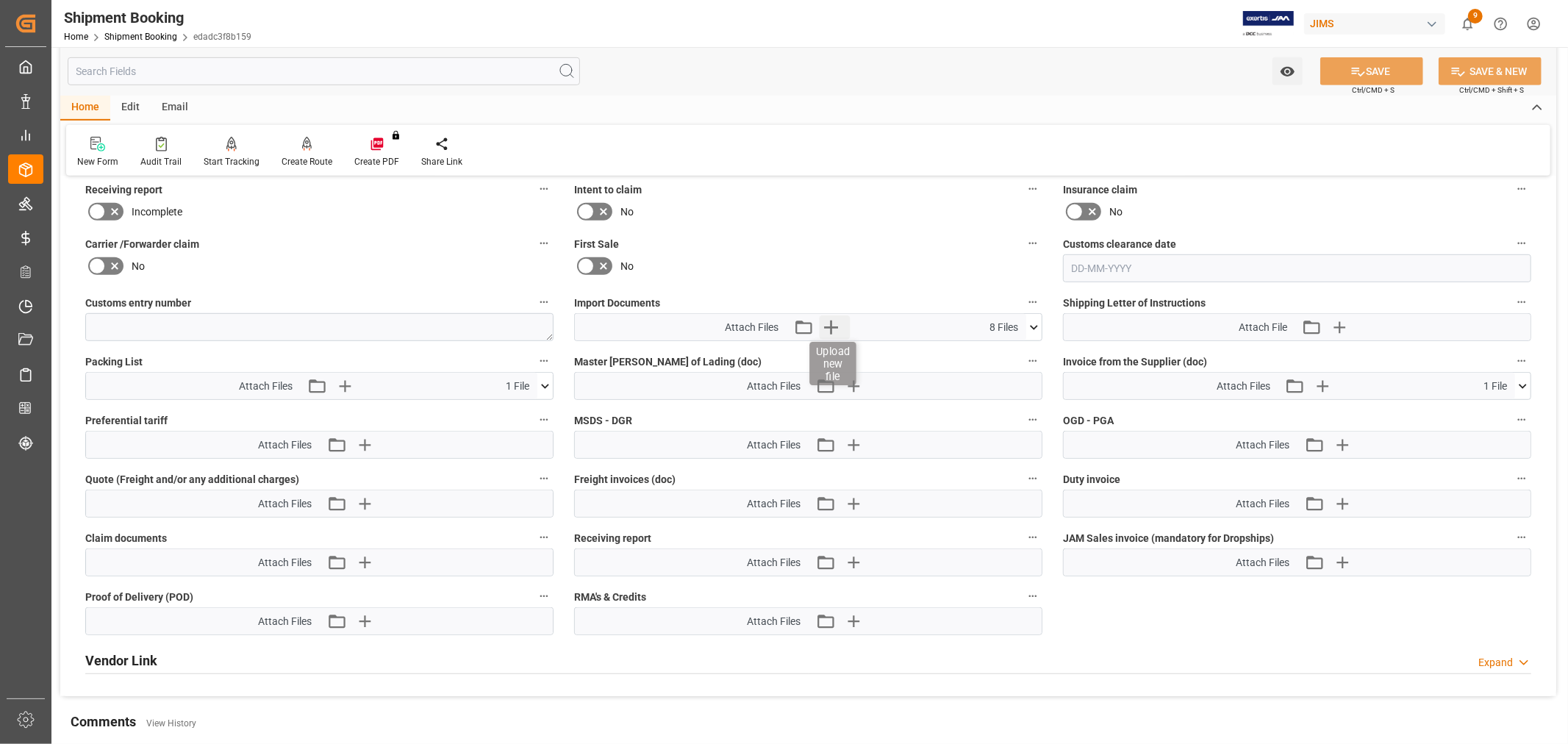
click at [839, 321] on icon "button" at bounding box center [831, 327] width 23 height 23
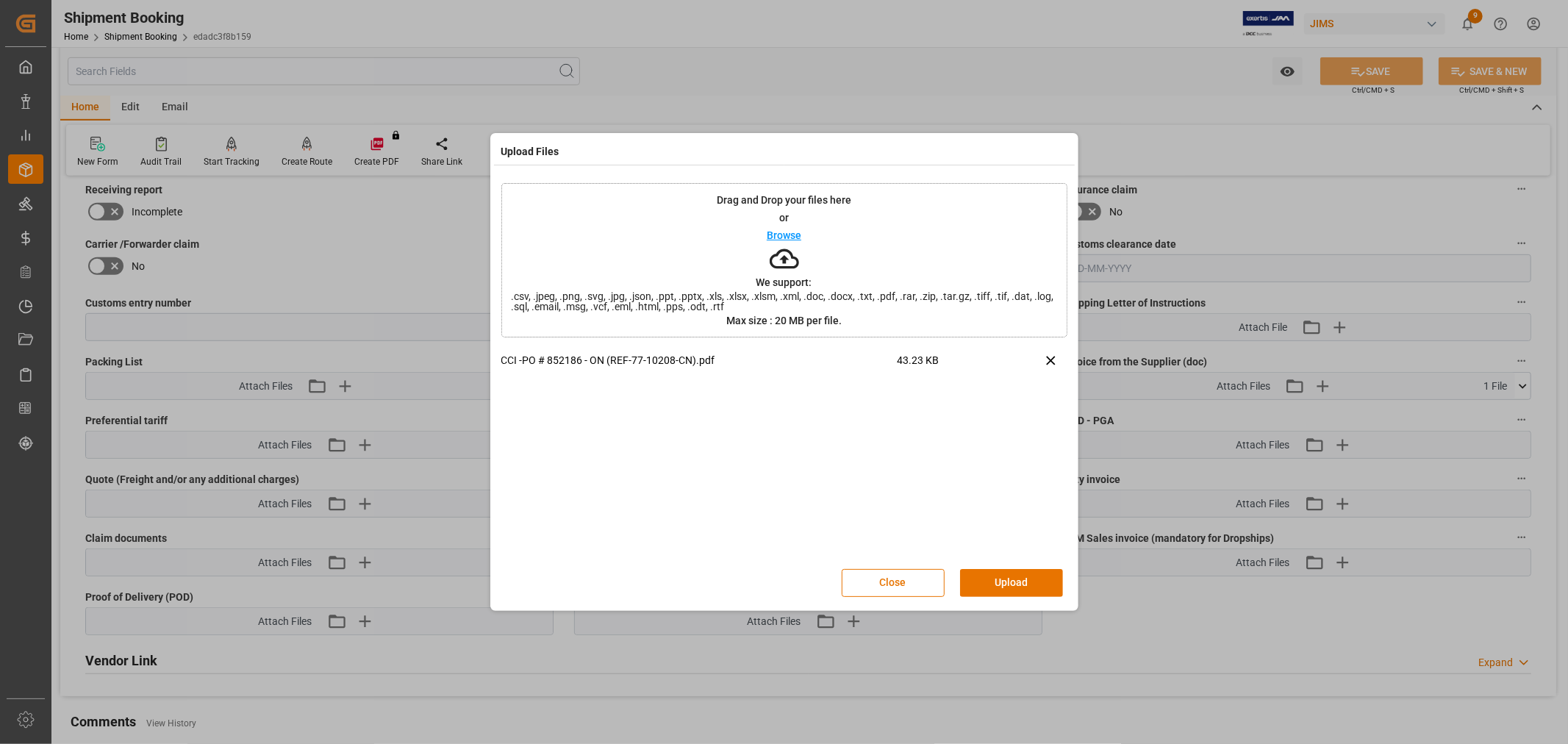
click at [993, 577] on button "Upload" at bounding box center [1011, 582] width 103 height 28
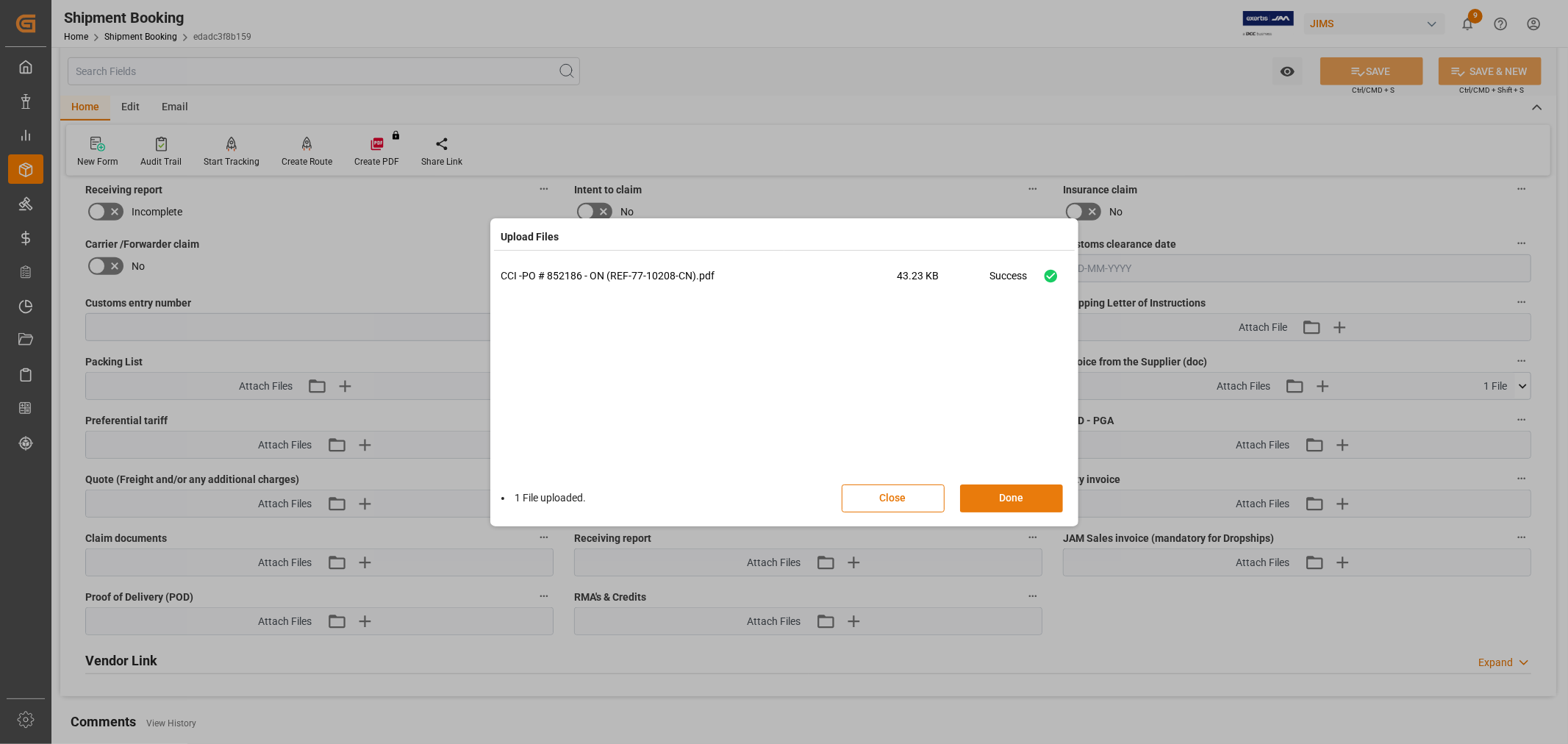
click at [1018, 492] on button "Done" at bounding box center [1011, 498] width 103 height 28
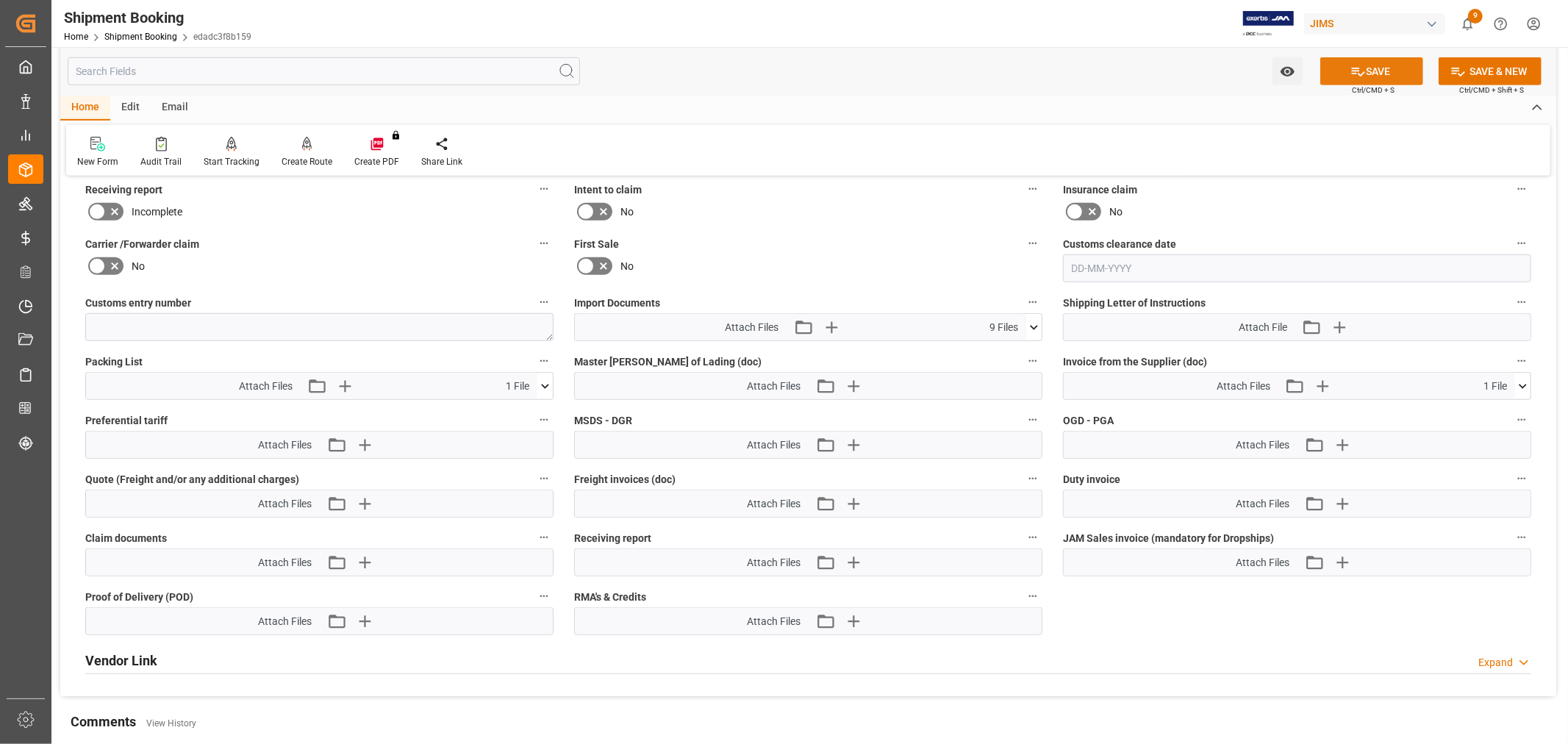
click at [1351, 71] on icon at bounding box center [1359, 71] width 16 height 16
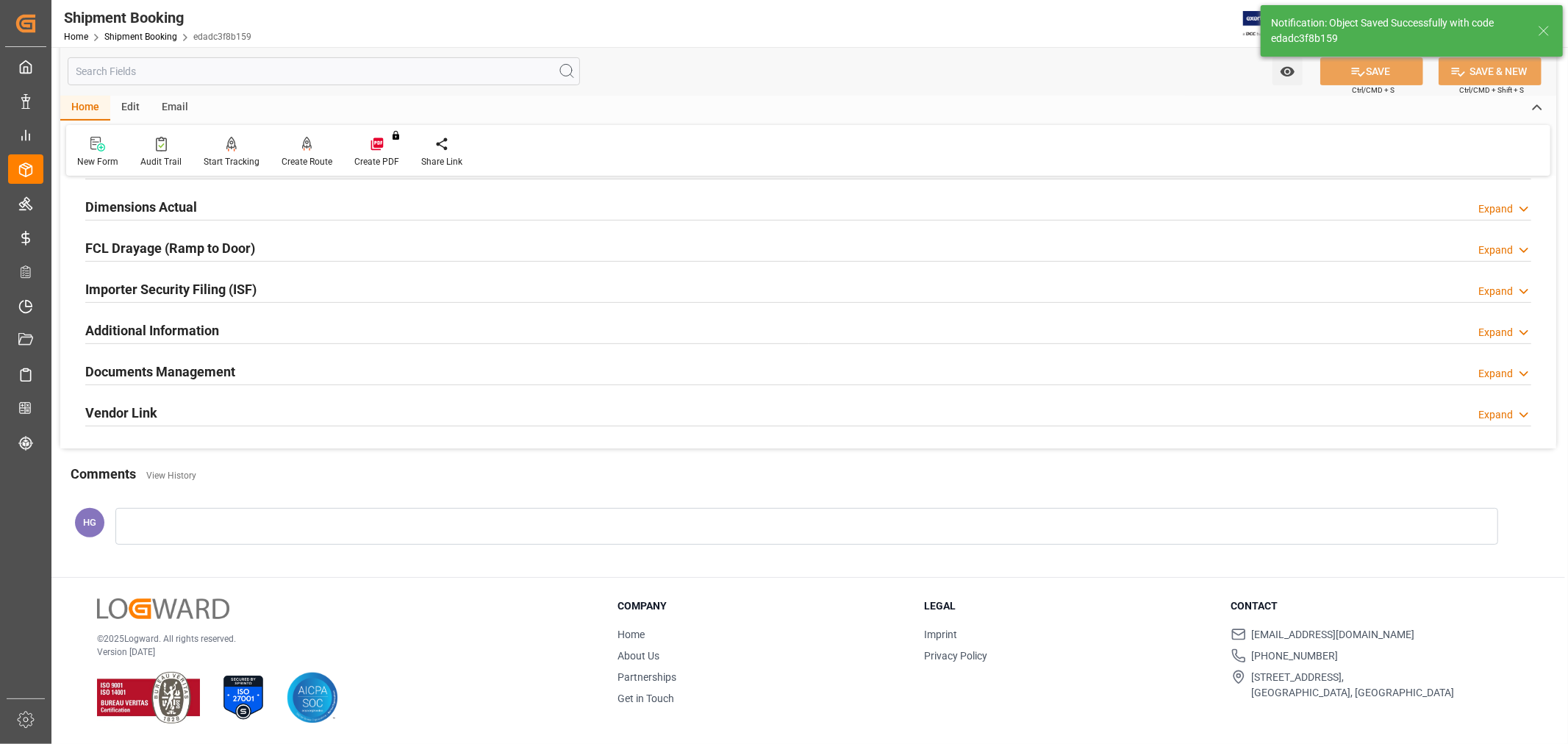
scroll to position [361, 0]
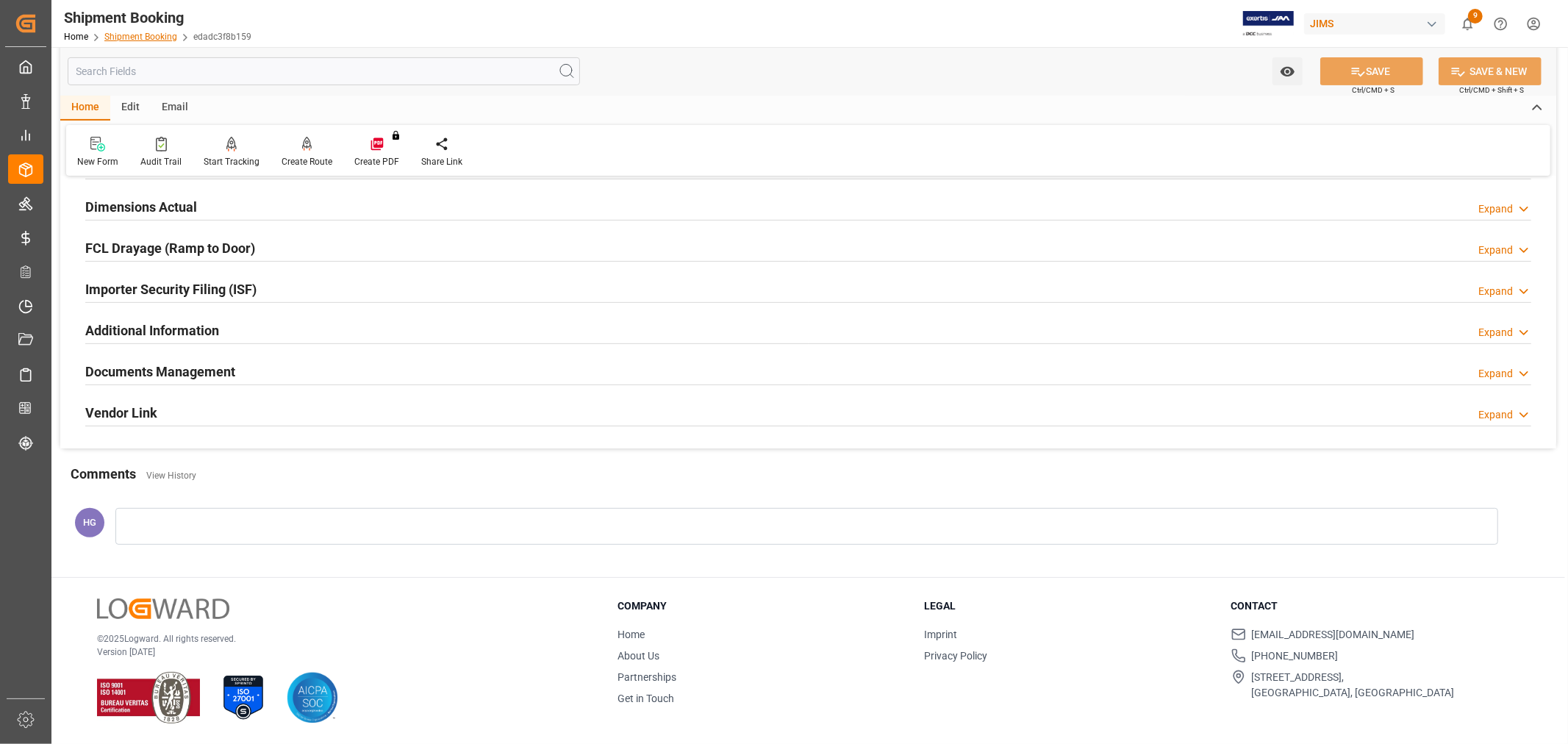
click at [142, 31] on link "Shipment Booking" at bounding box center [141, 36] width 72 height 11
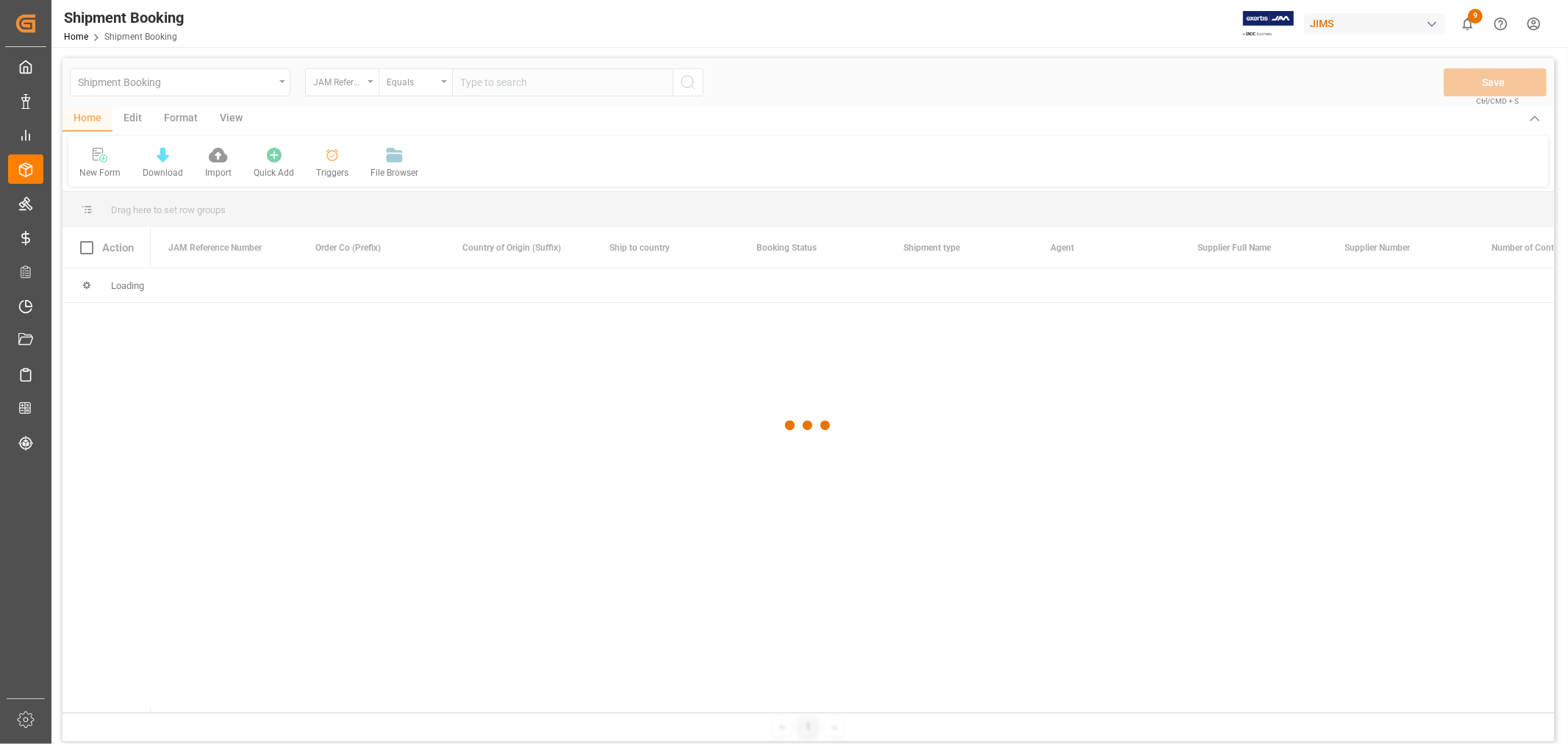
click at [500, 81] on div at bounding box center [808, 425] width 1492 height 735
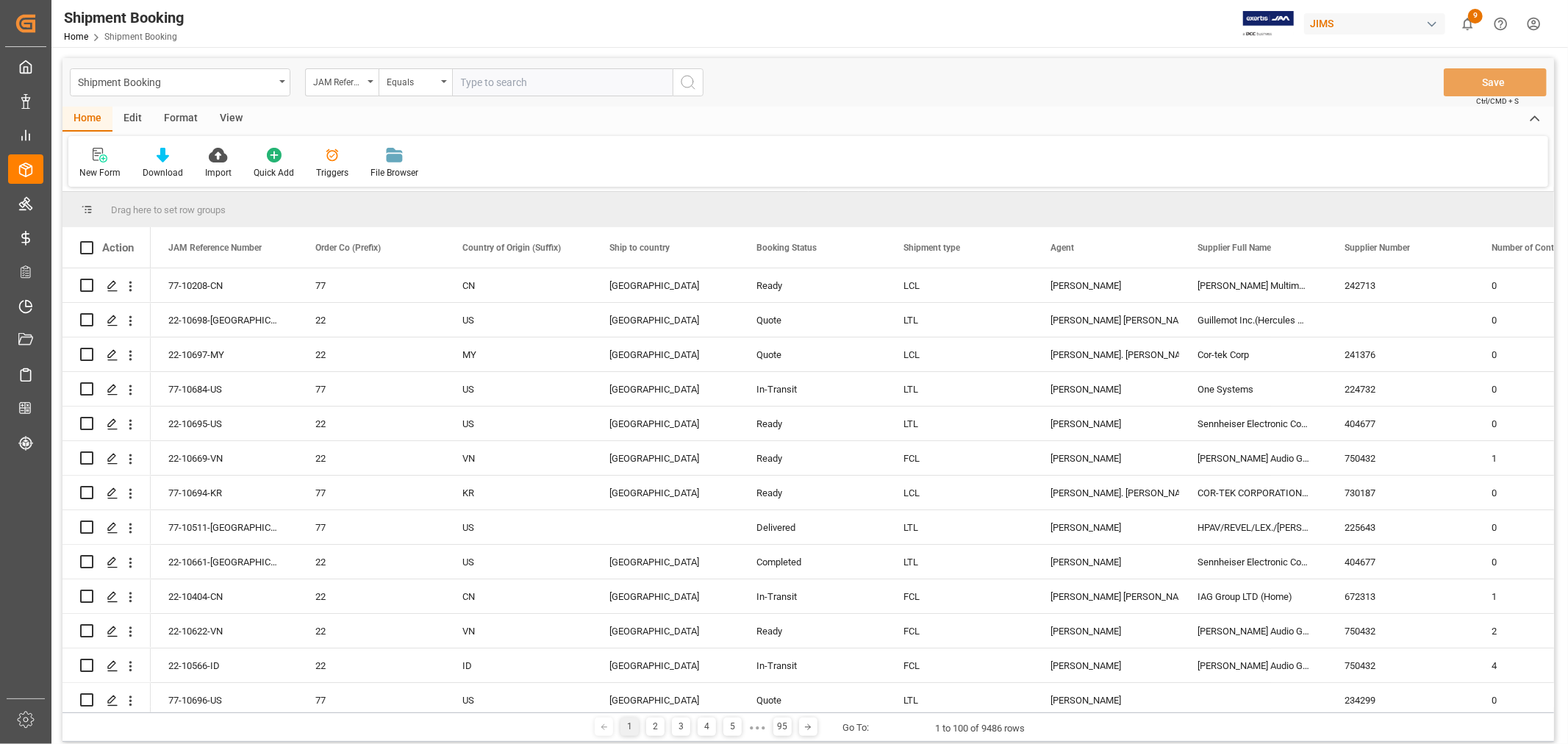
click at [498, 84] on input "text" at bounding box center [562, 82] width 220 height 28
type input "77-10291-cn"
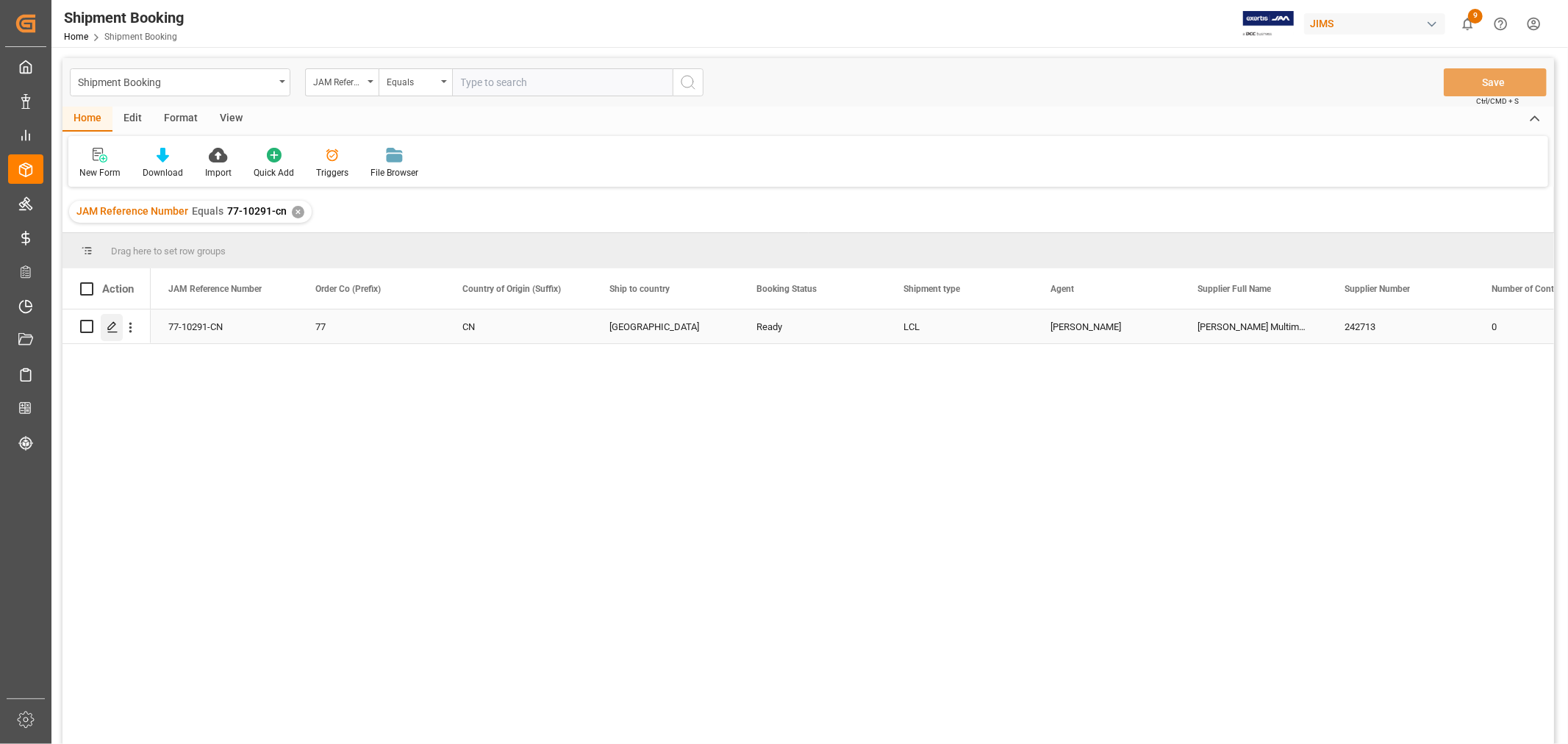
click at [108, 324] on icon "Press SPACE to select this row." at bounding box center [113, 327] width 12 height 12
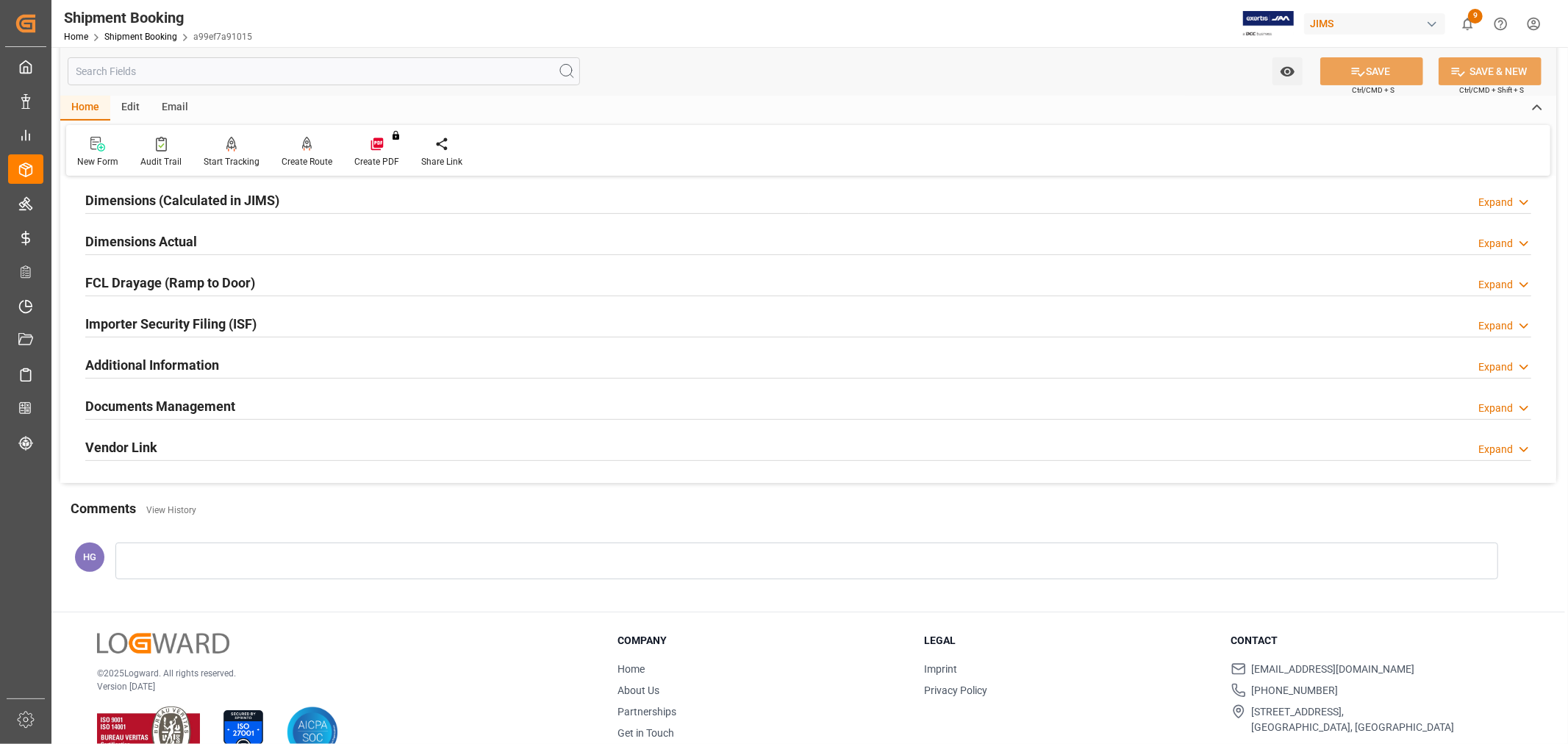
scroll to position [327, 0]
click at [142, 404] on h2 "Documents Management" at bounding box center [160, 405] width 150 height 20
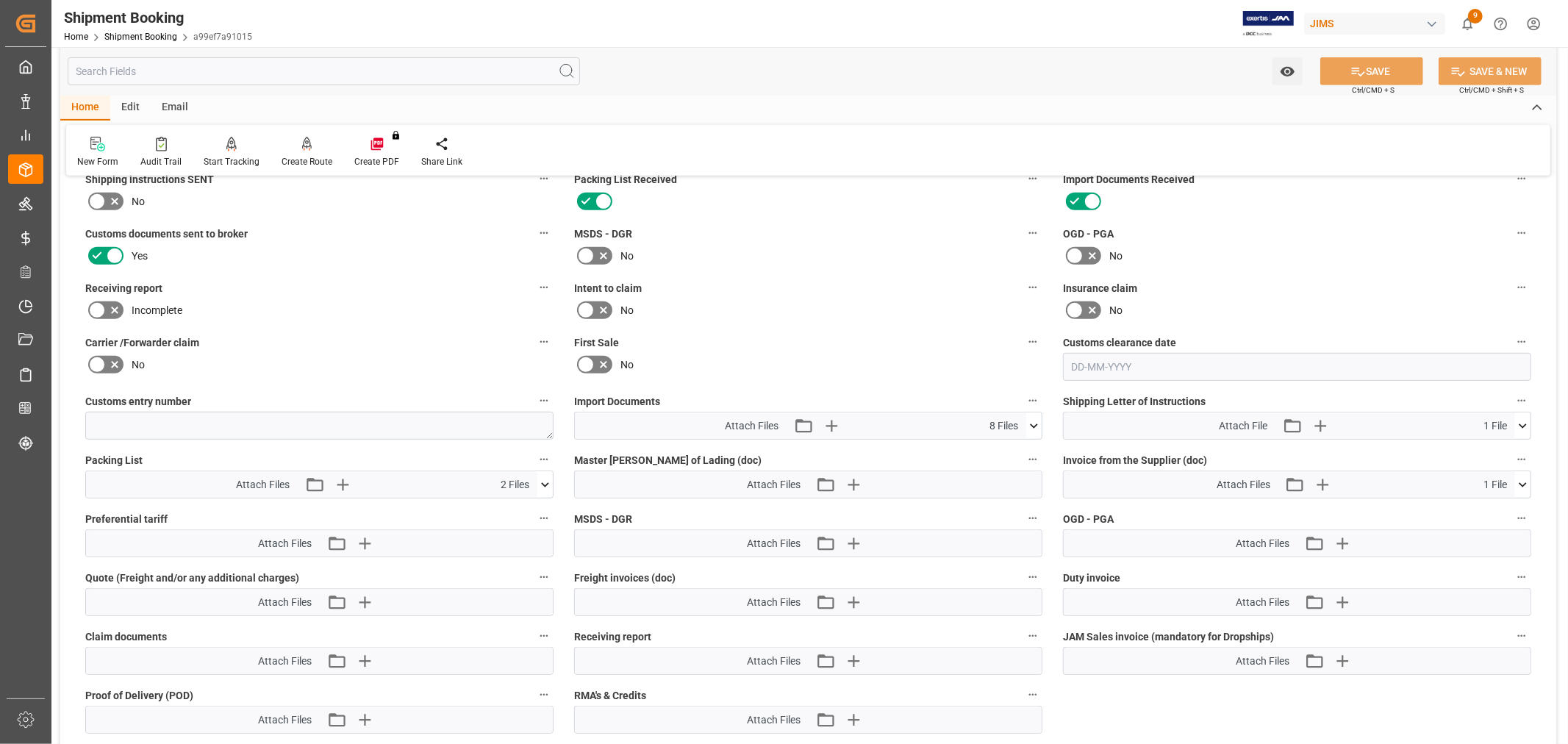
scroll to position [735, 0]
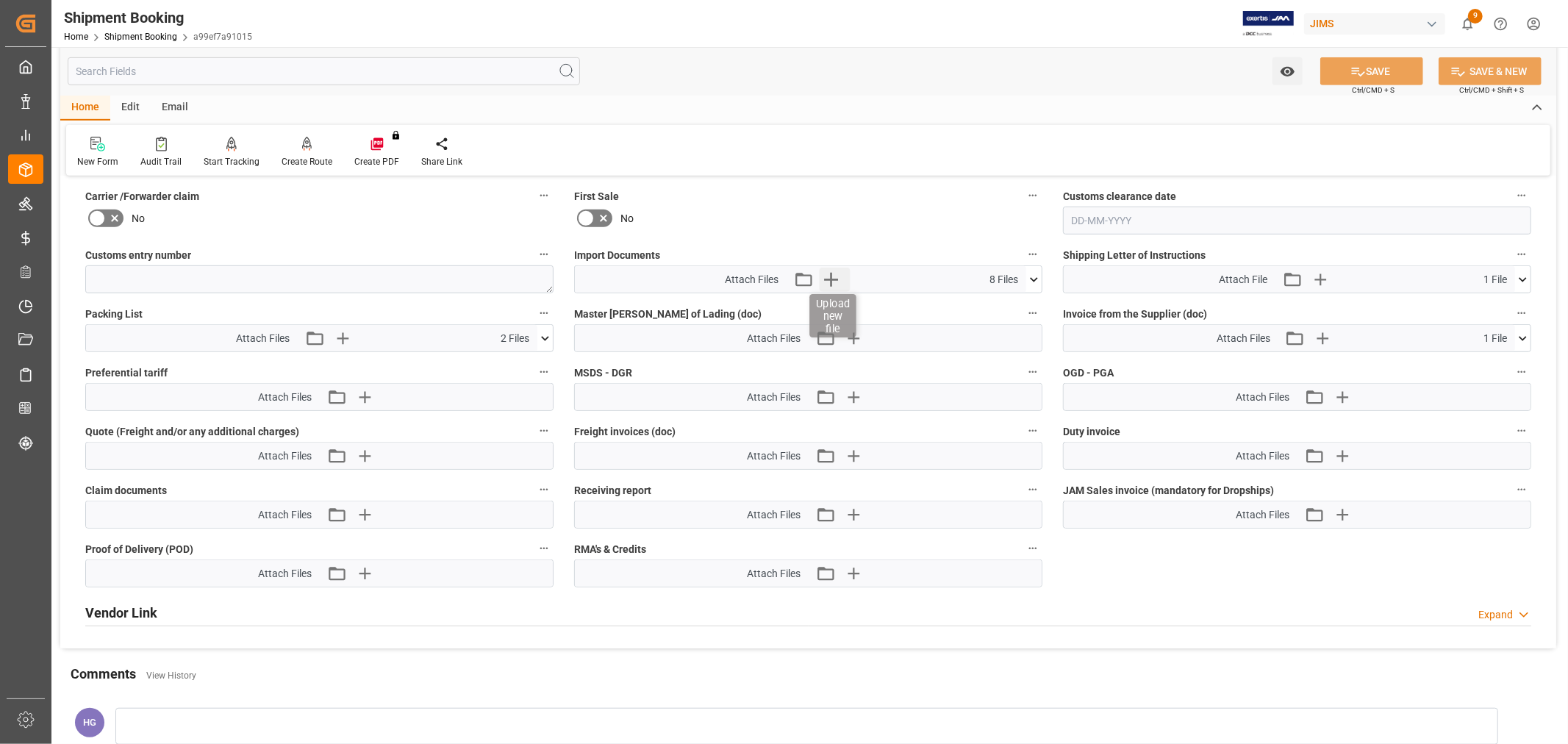
click at [826, 280] on icon "button" at bounding box center [831, 279] width 23 height 23
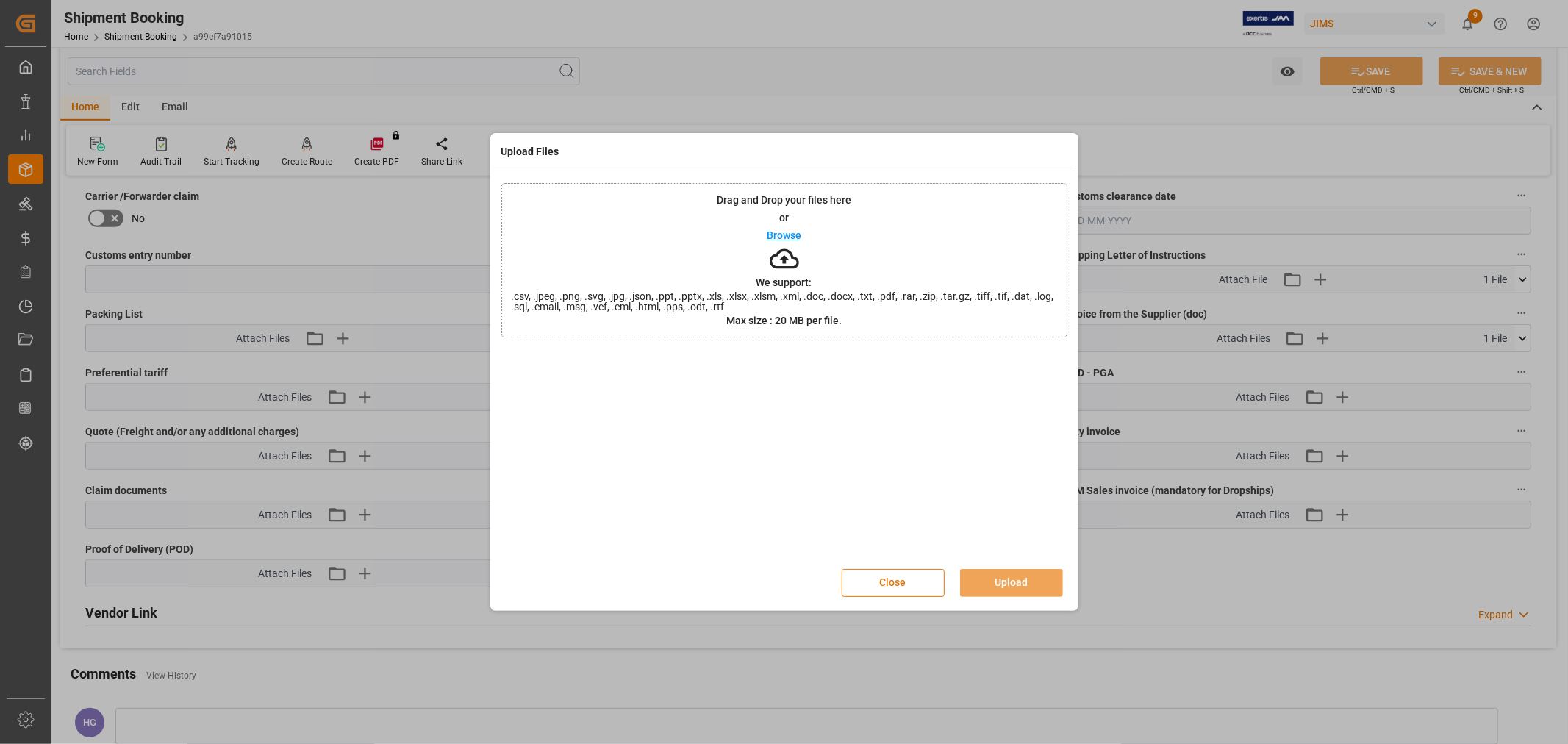
click at [1504, 479] on div "Upload Files Drag and Drop your files here or Browse We support: .csv, .jpeg, .…" at bounding box center [784, 372] width 1568 height 744
click at [870, 583] on button "Close" at bounding box center [893, 582] width 103 height 28
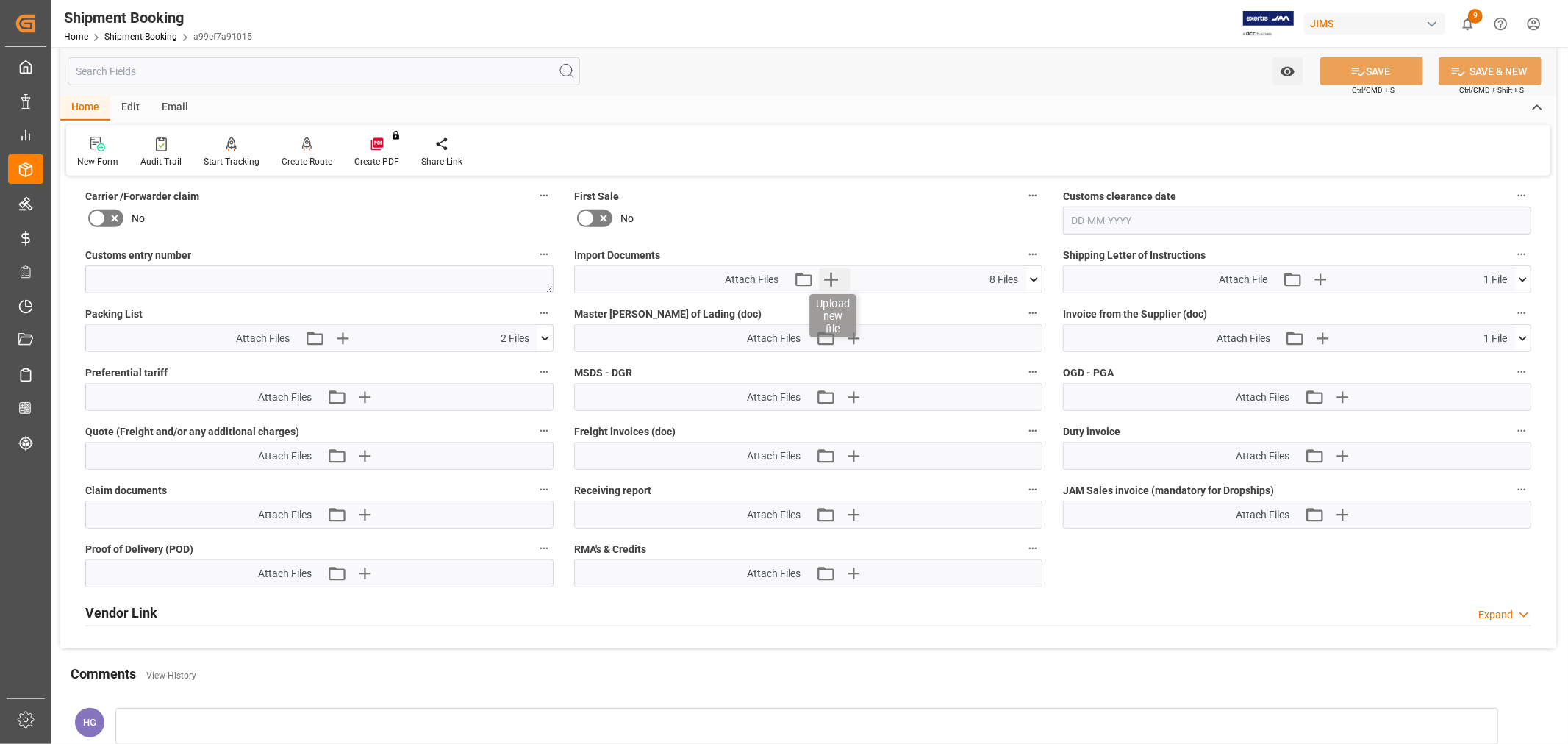
click at [829, 278] on icon "button" at bounding box center [831, 280] width 14 height 14
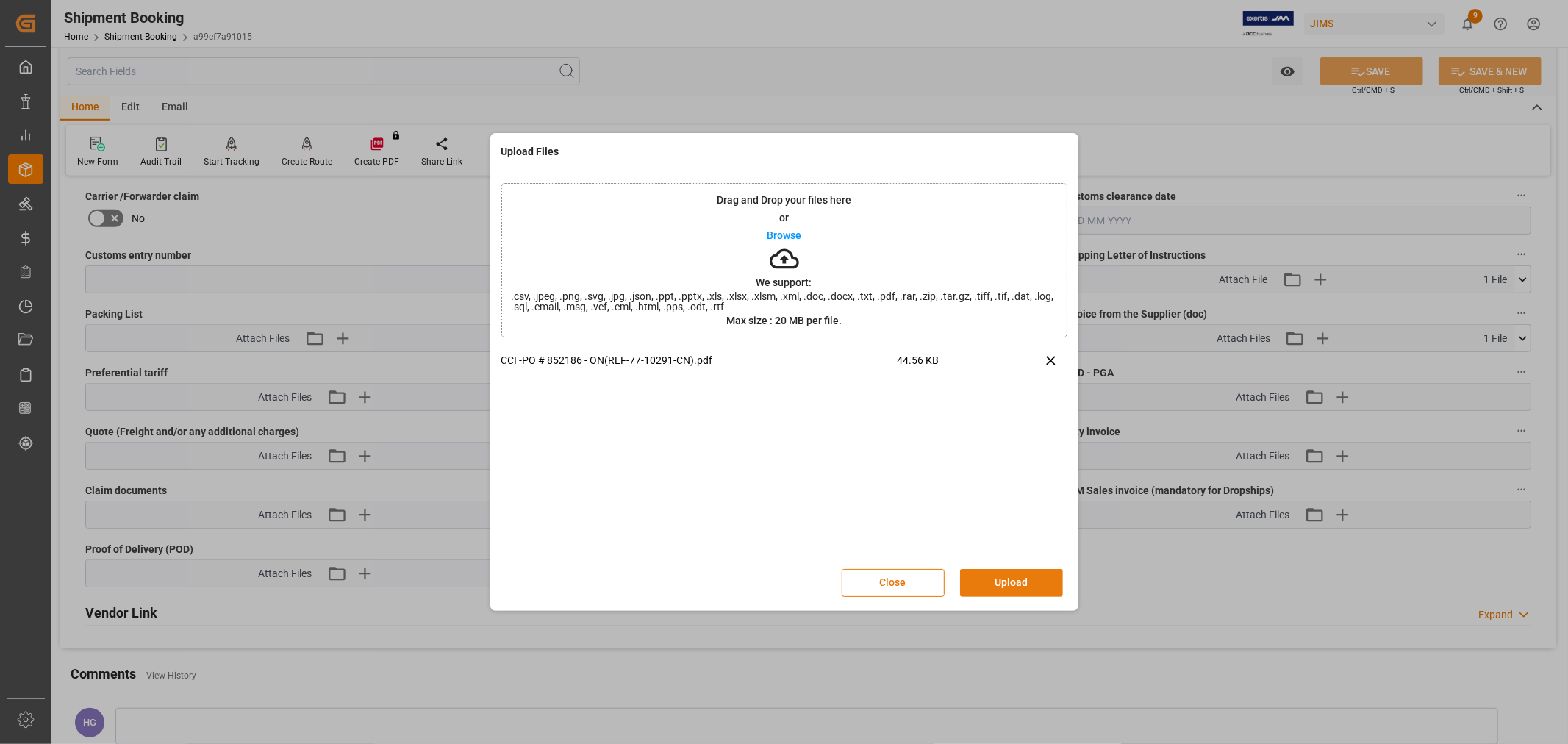
click at [1010, 583] on button "Upload" at bounding box center [1011, 582] width 103 height 28
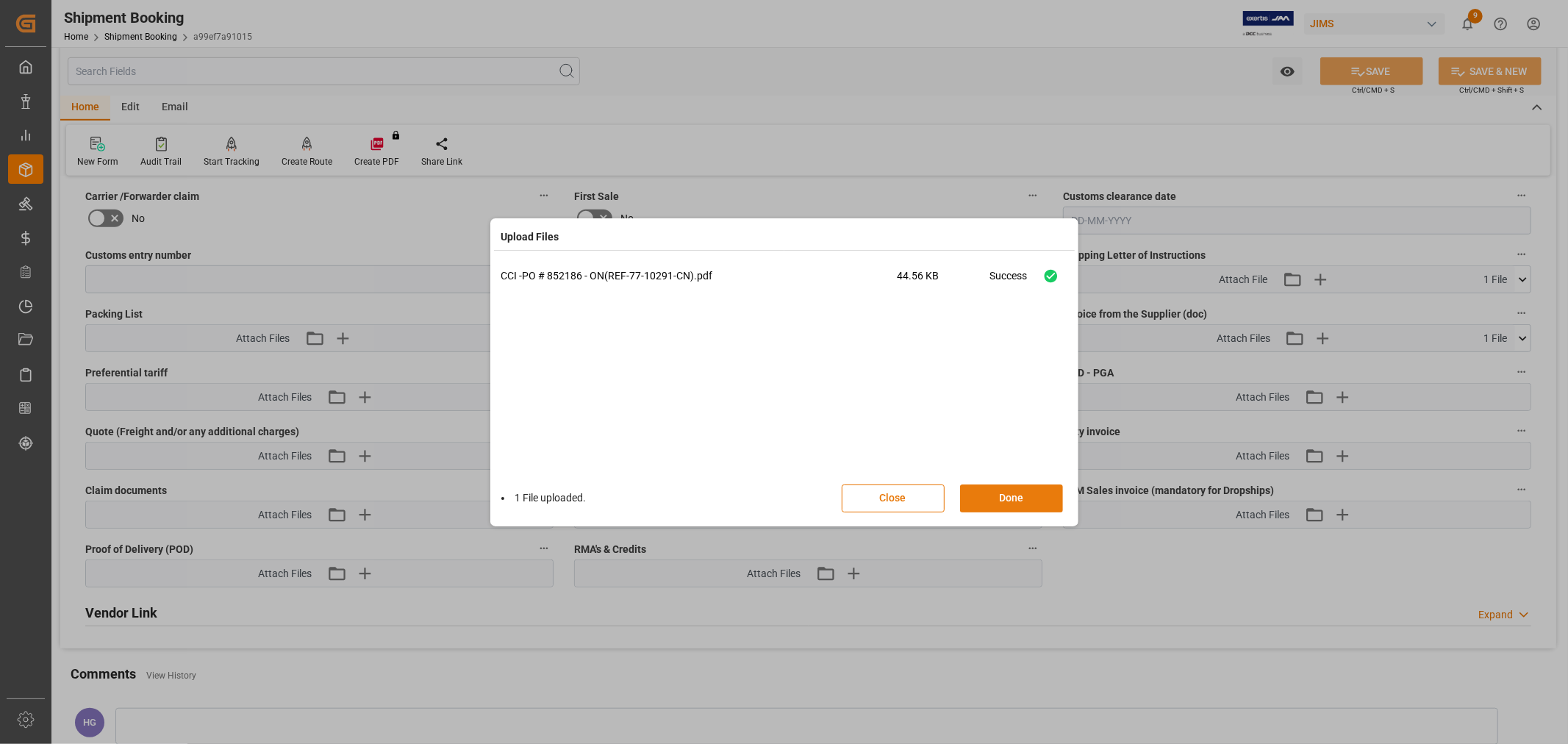
click at [1022, 496] on button "Done" at bounding box center [1011, 498] width 103 height 28
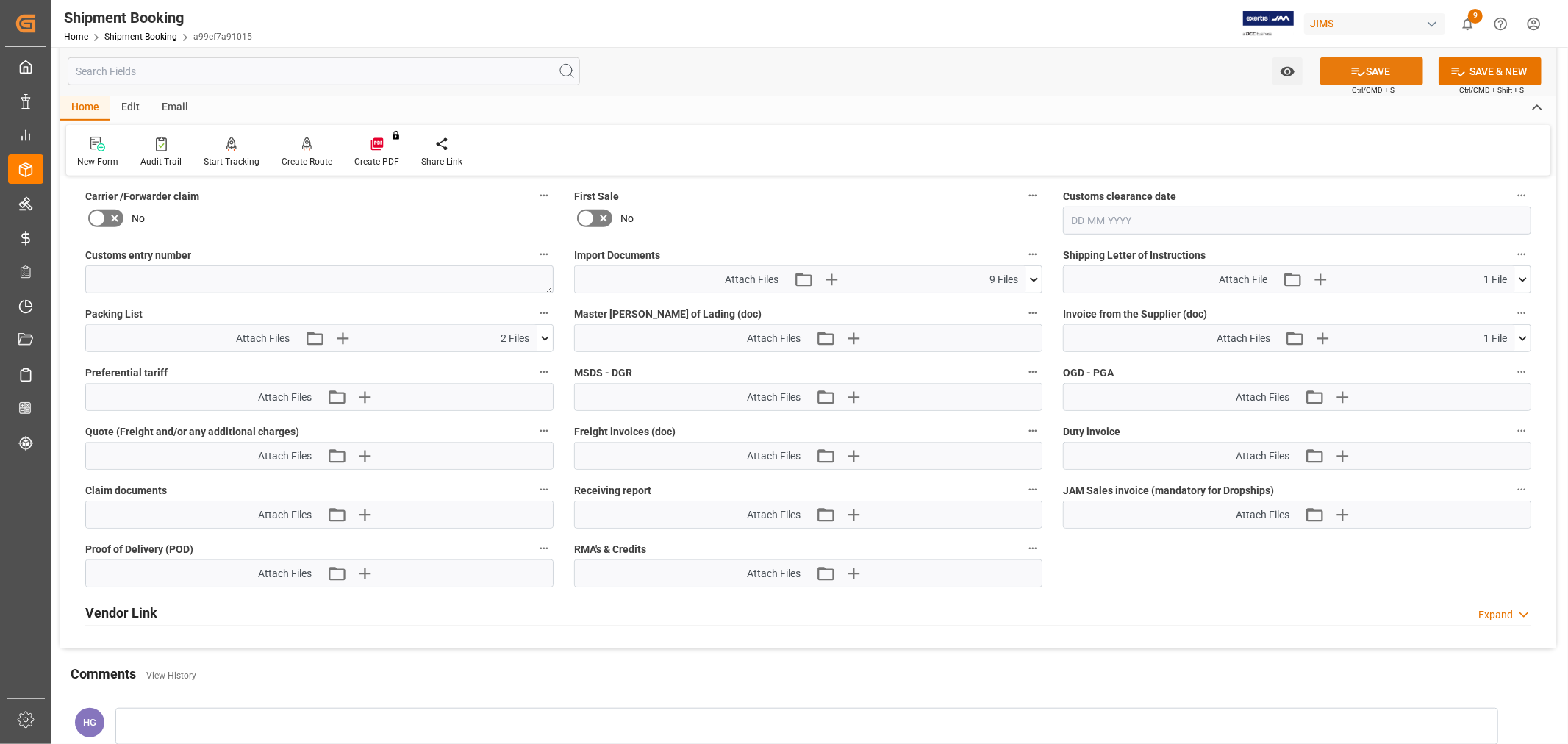
click at [1363, 75] on button "SAVE" at bounding box center [1371, 71] width 103 height 28
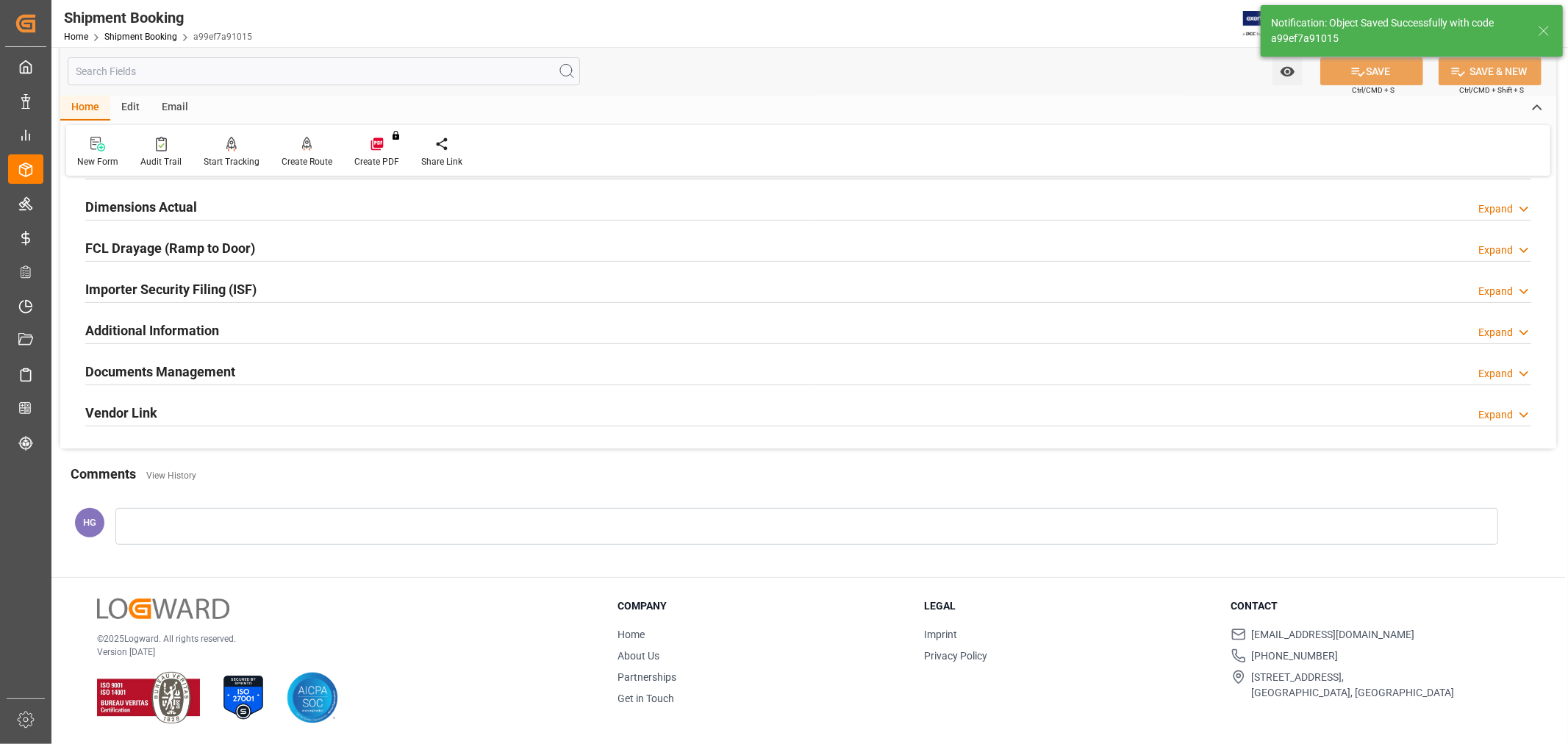
scroll to position [163, 0]
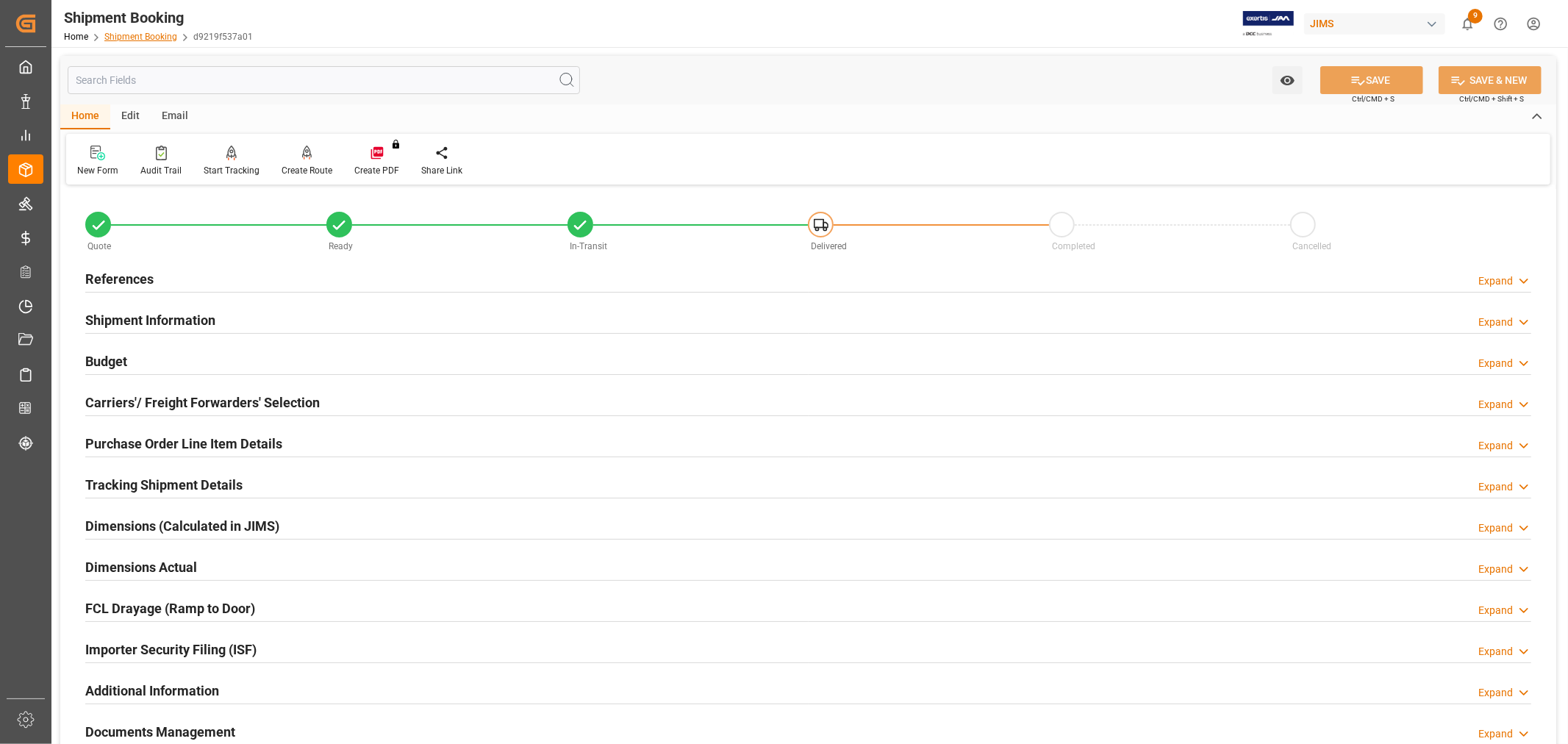
click at [137, 35] on link "Shipment Booking" at bounding box center [141, 36] width 72 height 11
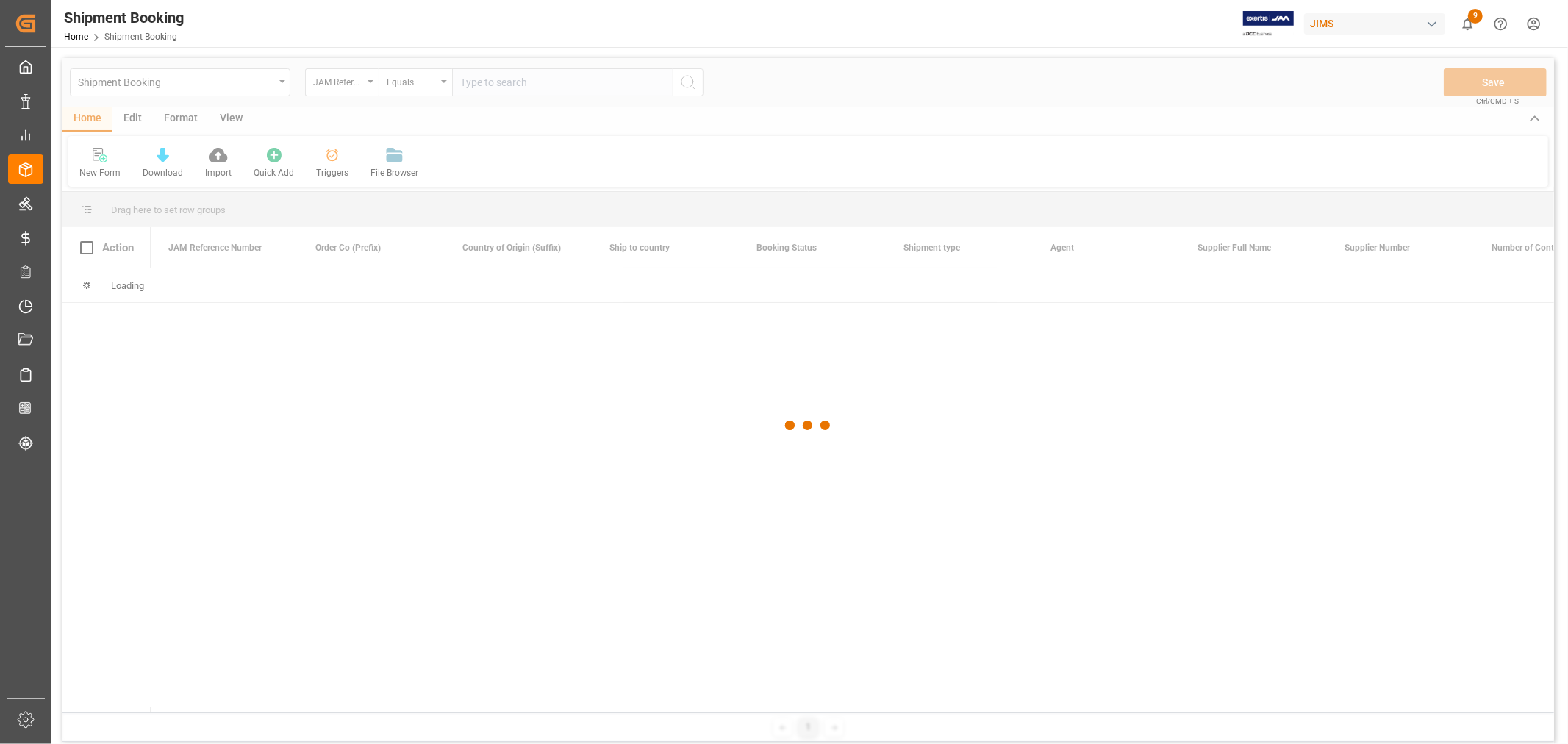
click at [171, 90] on div at bounding box center [808, 425] width 1492 height 735
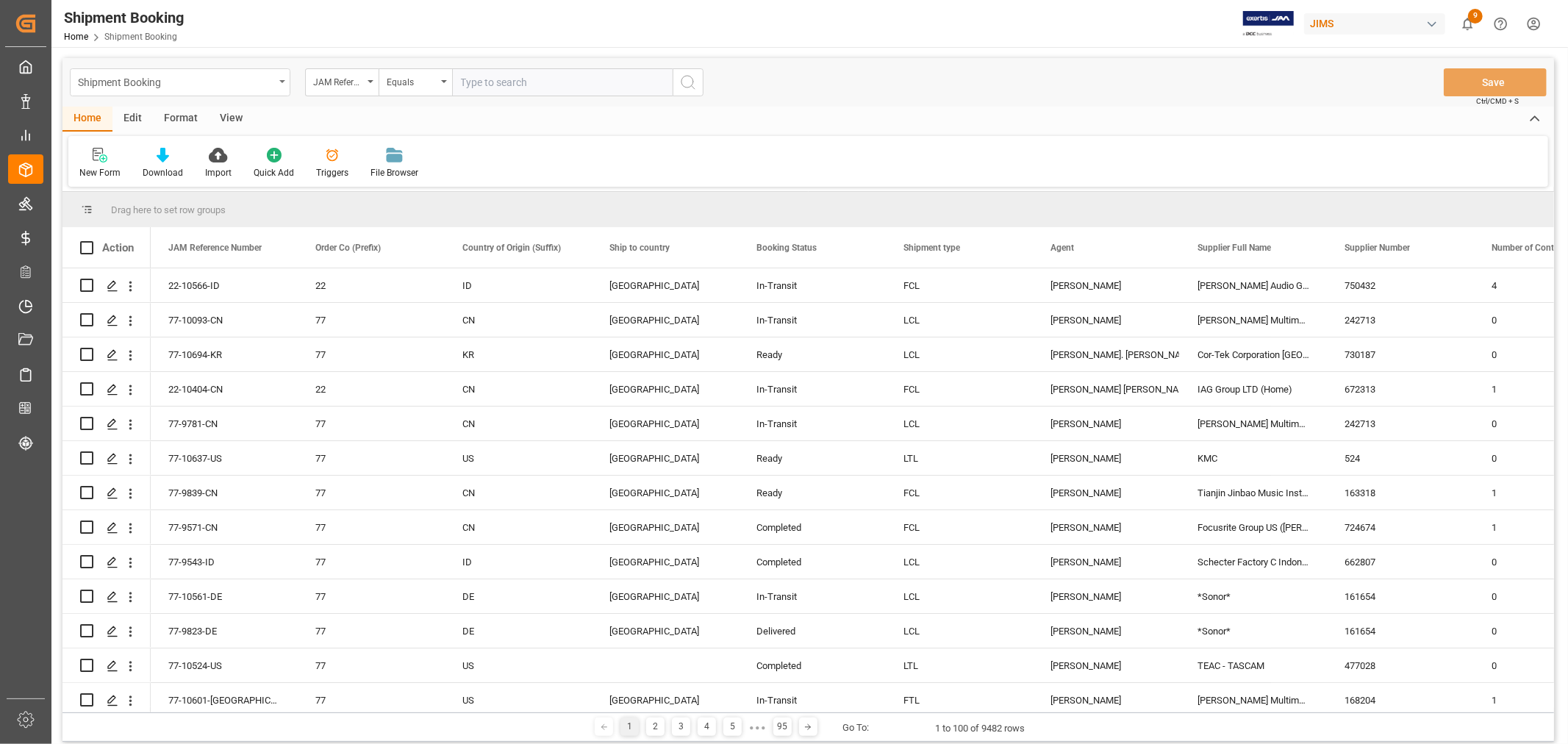
click at [170, 78] on div "Shipment Booking" at bounding box center [176, 81] width 197 height 19
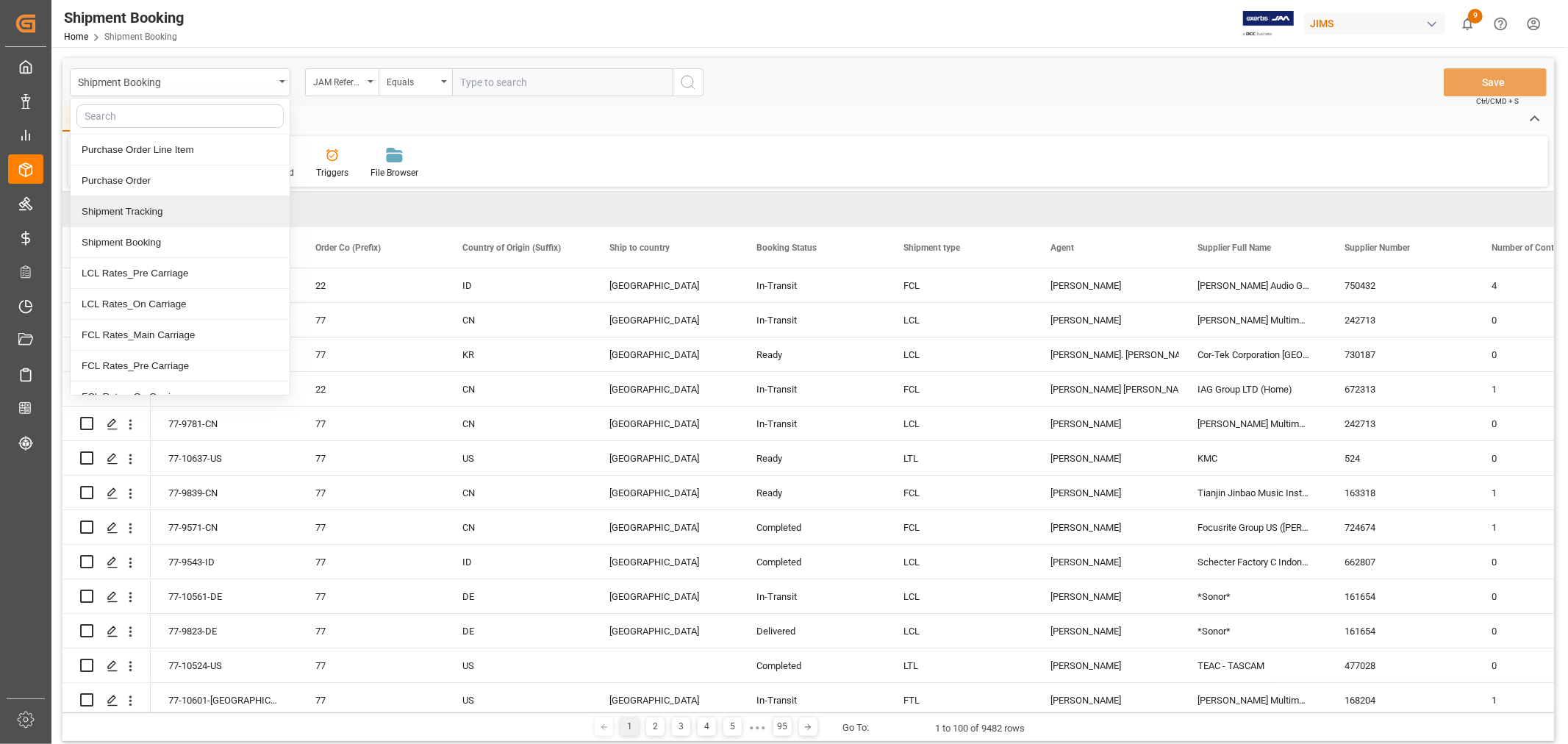
drag, startPoint x: 151, startPoint y: 217, endPoint x: 165, endPoint y: 209, distance: 16.1
click at [149, 217] on div "Shipment Tracking" at bounding box center [180, 212] width 219 height 31
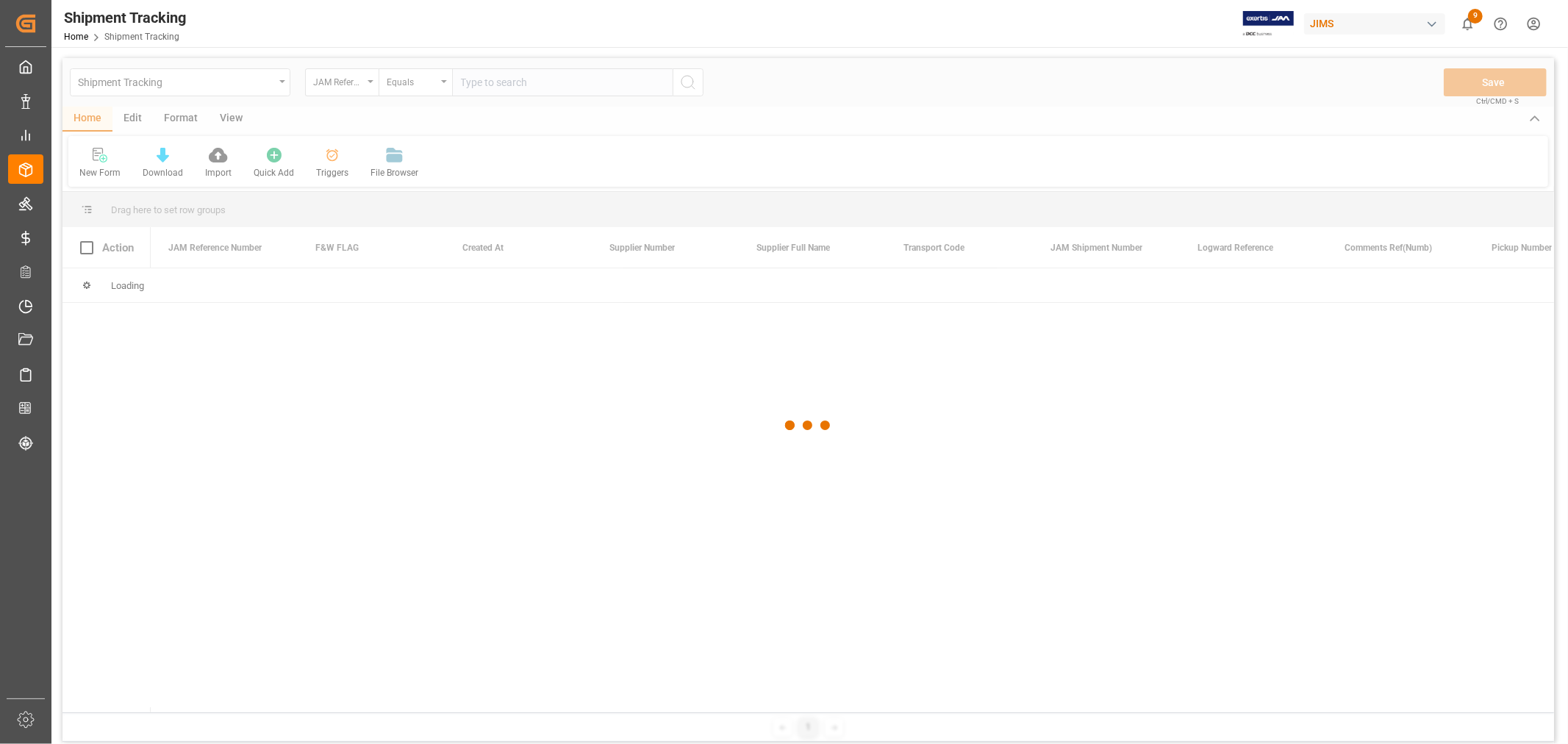
click at [493, 84] on div at bounding box center [808, 425] width 1492 height 735
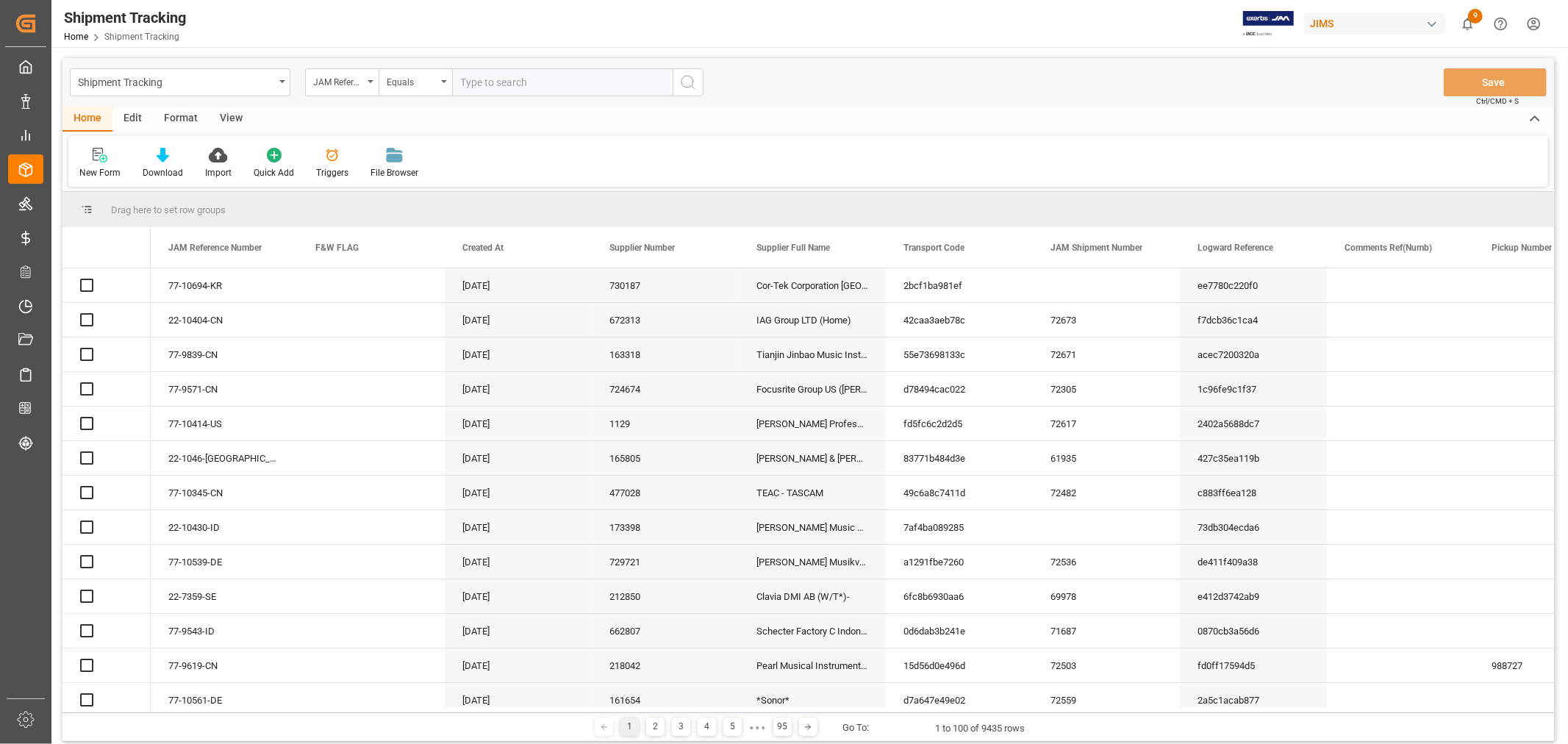
click at [492, 84] on input "text" at bounding box center [562, 82] width 220 height 28
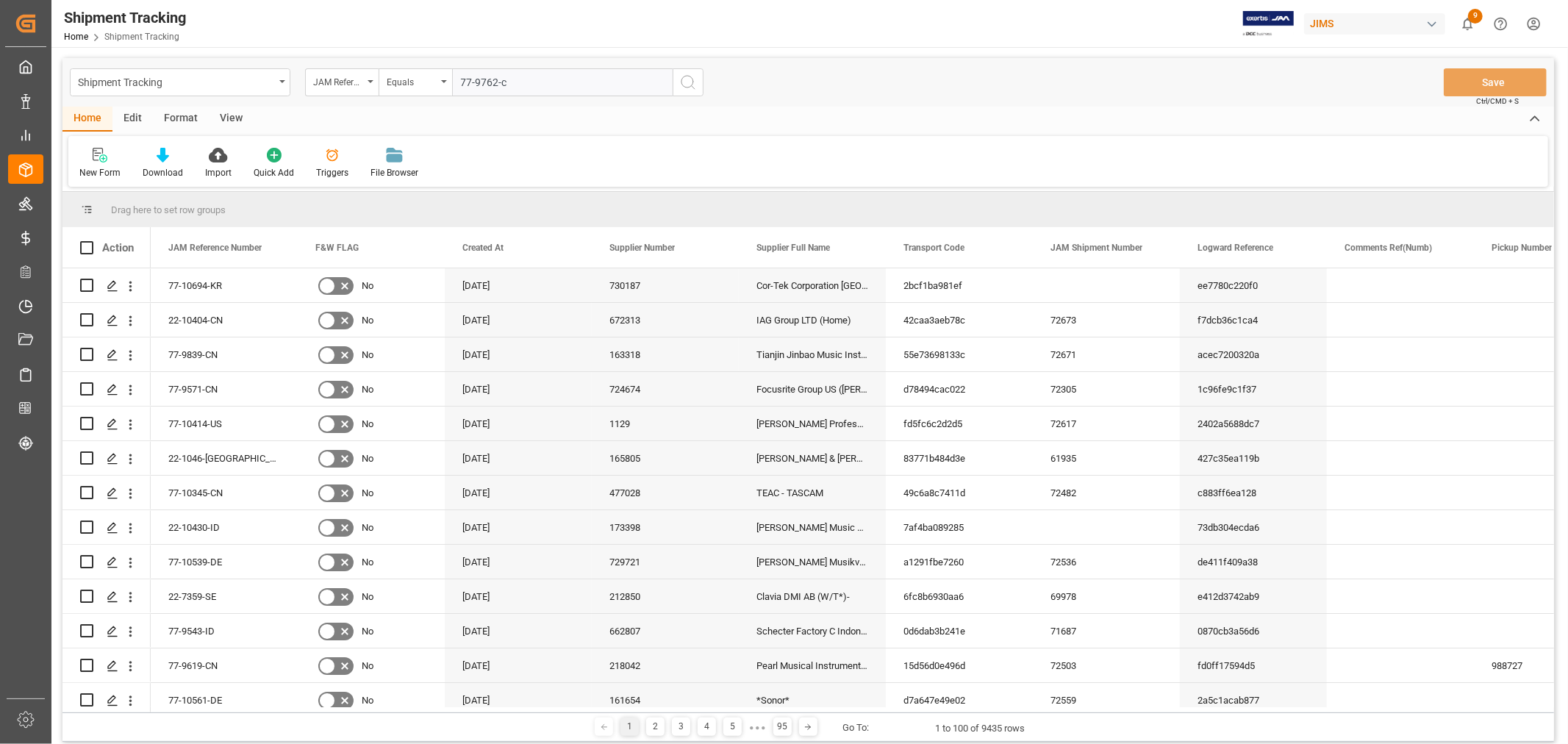
type input "77-9762-cn"
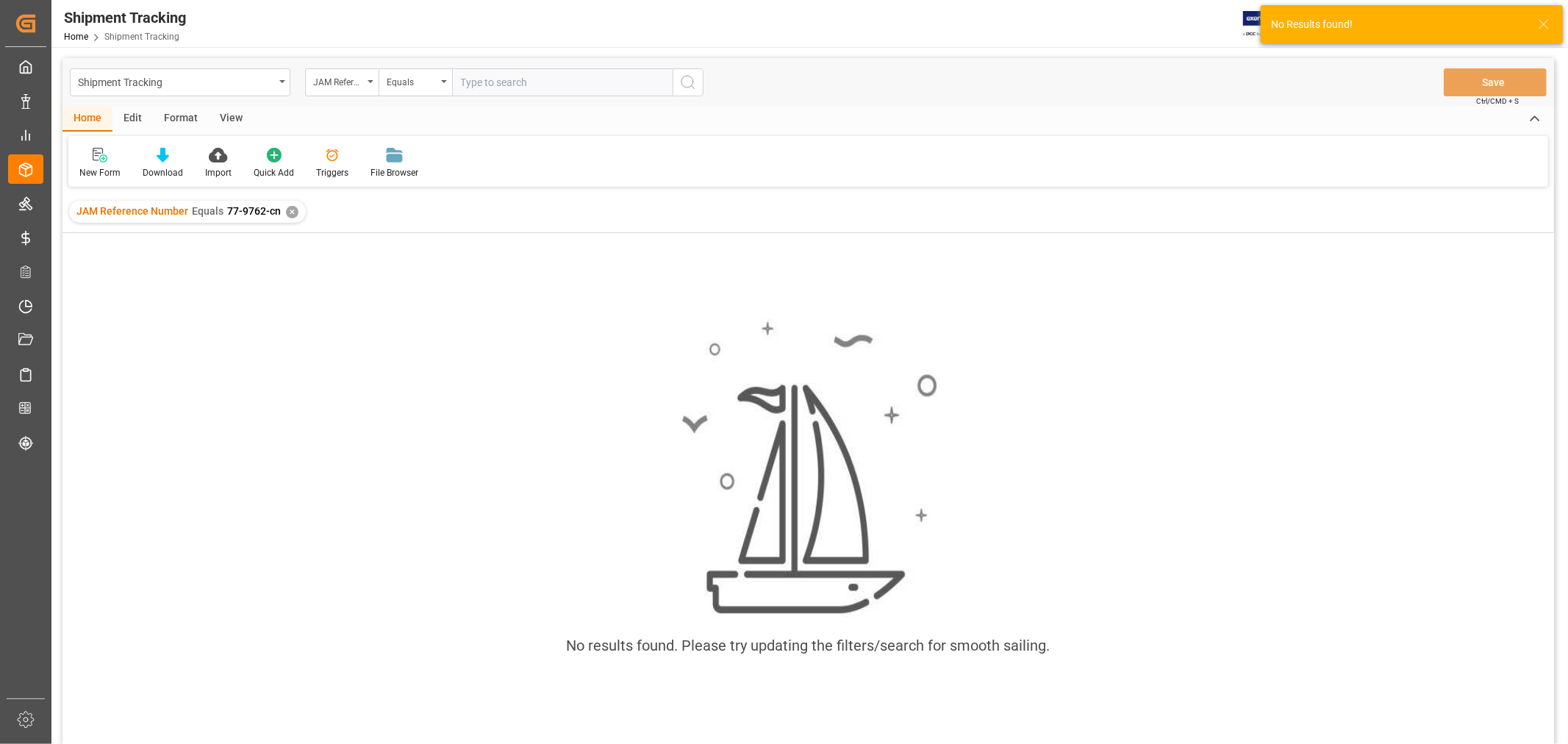
click at [294, 209] on div "✕" at bounding box center [292, 211] width 13 height 13
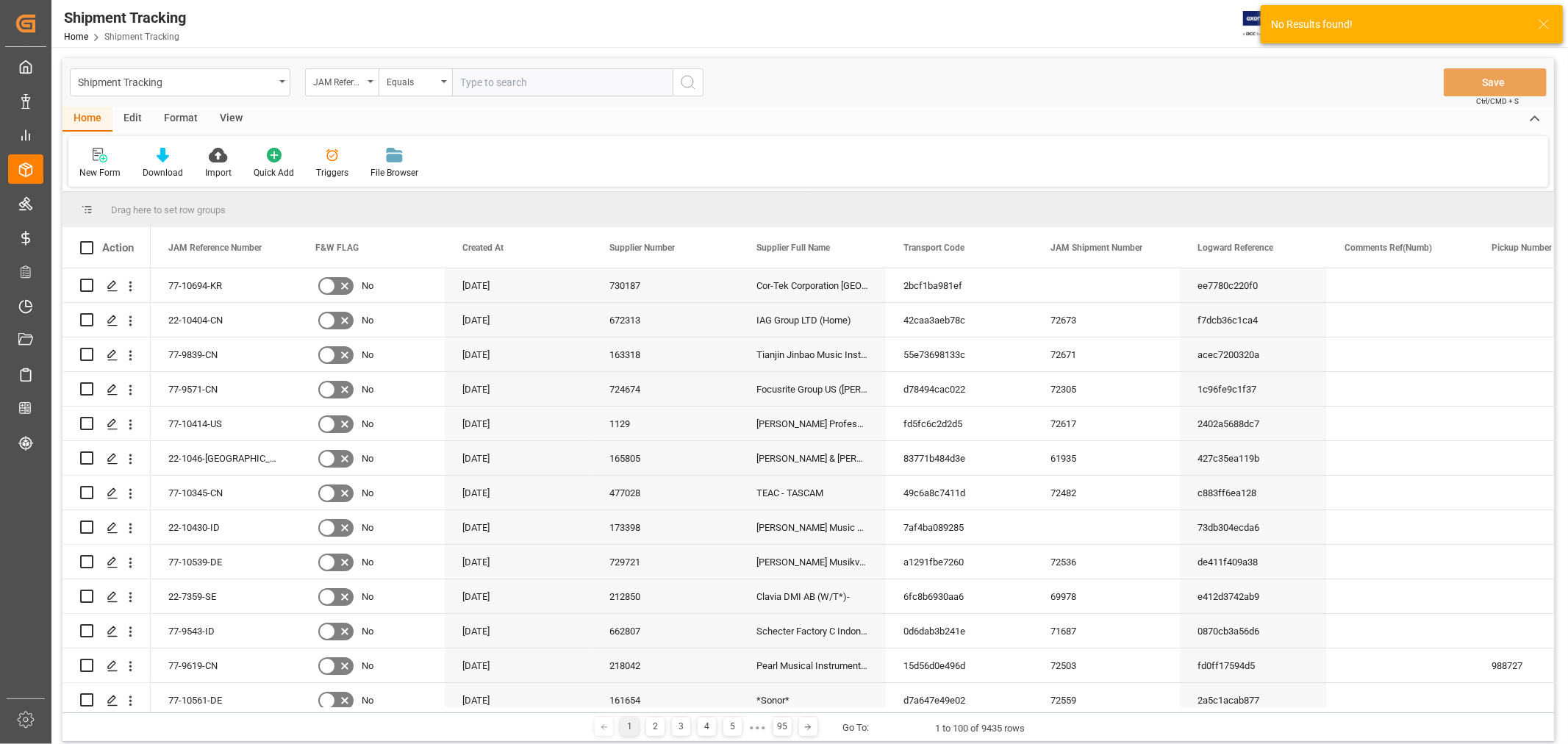
click at [498, 84] on input "text" at bounding box center [562, 82] width 220 height 28
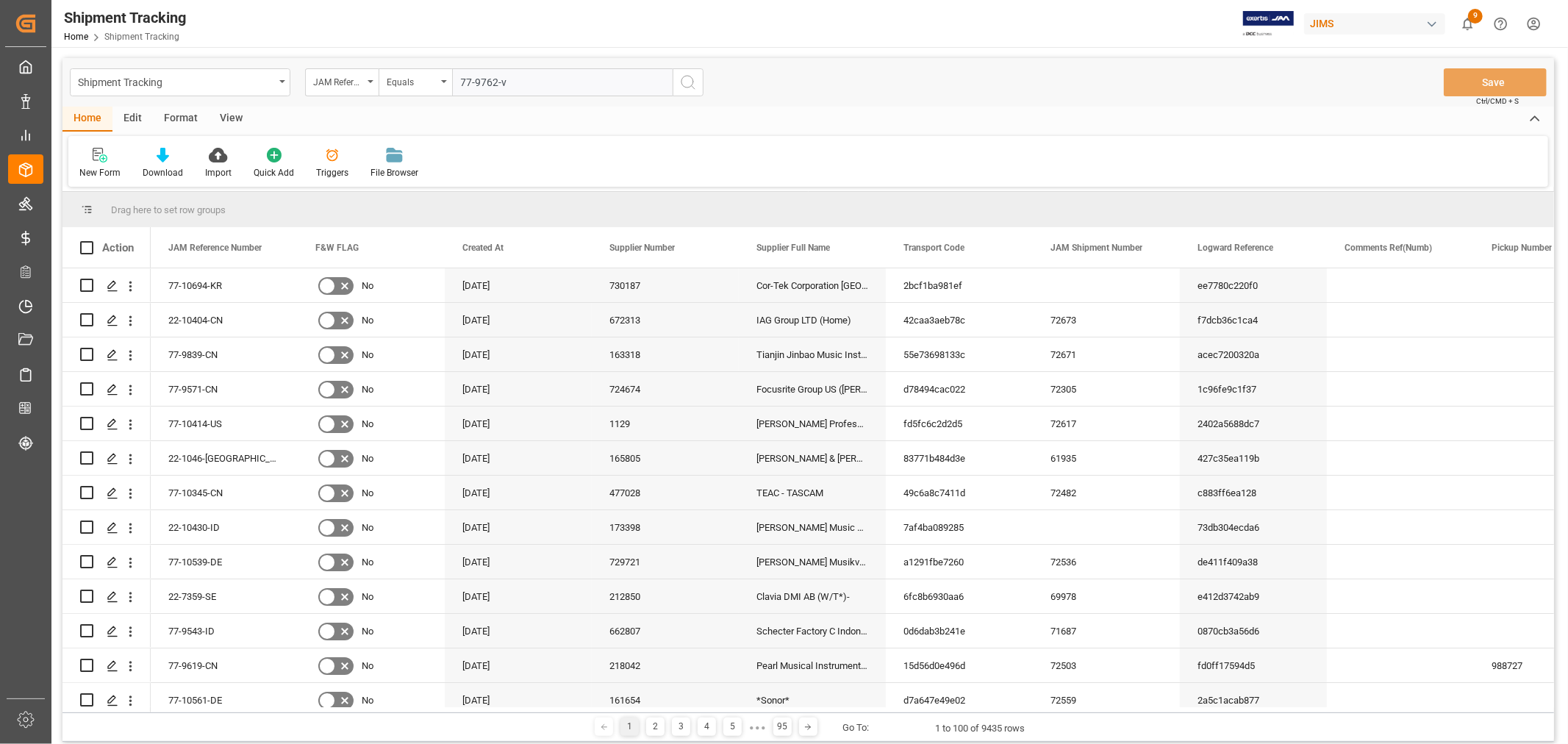
type input "77-9762-vn"
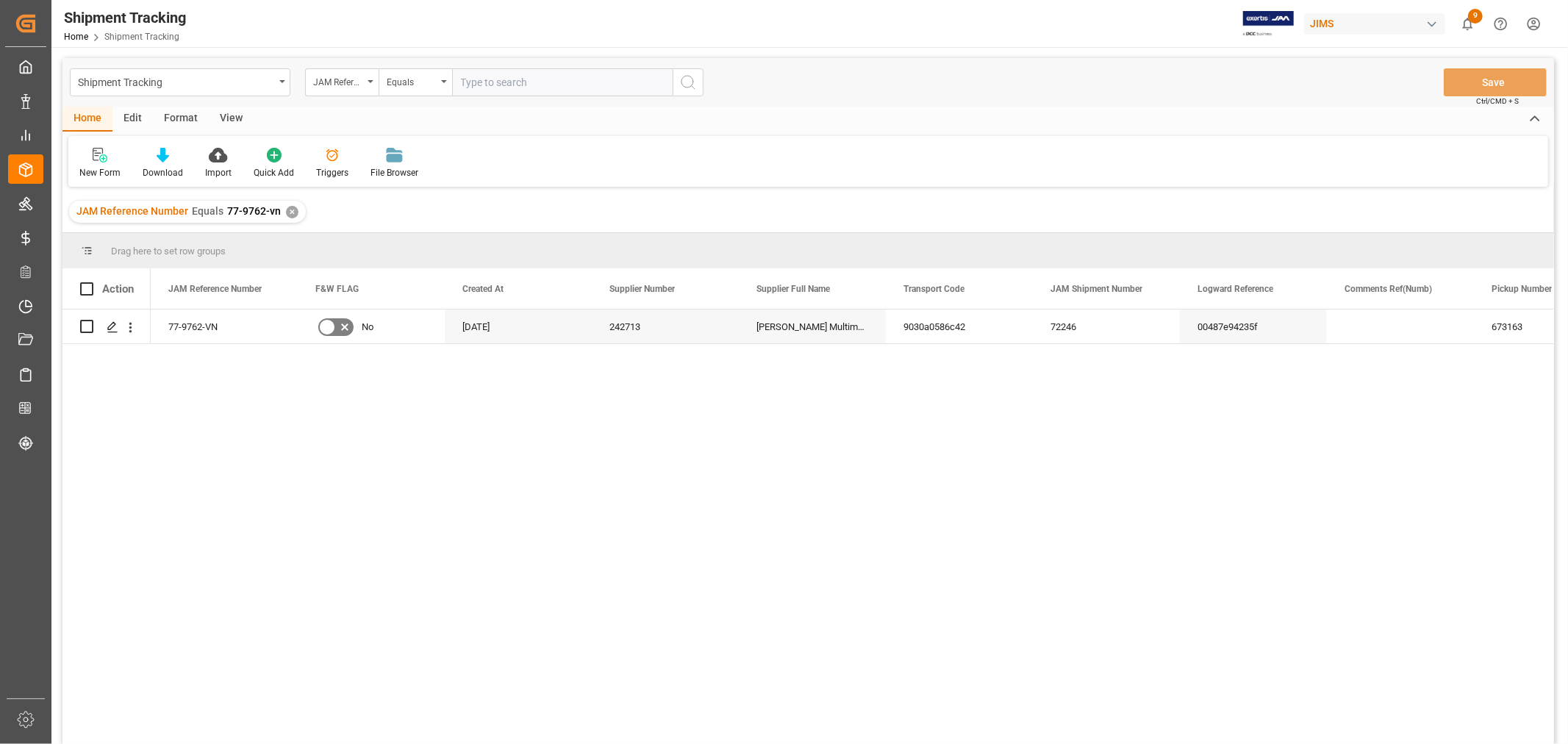
click at [229, 116] on div "View" at bounding box center [231, 119] width 45 height 25
click at [98, 173] on div "Default" at bounding box center [93, 173] width 28 height 14
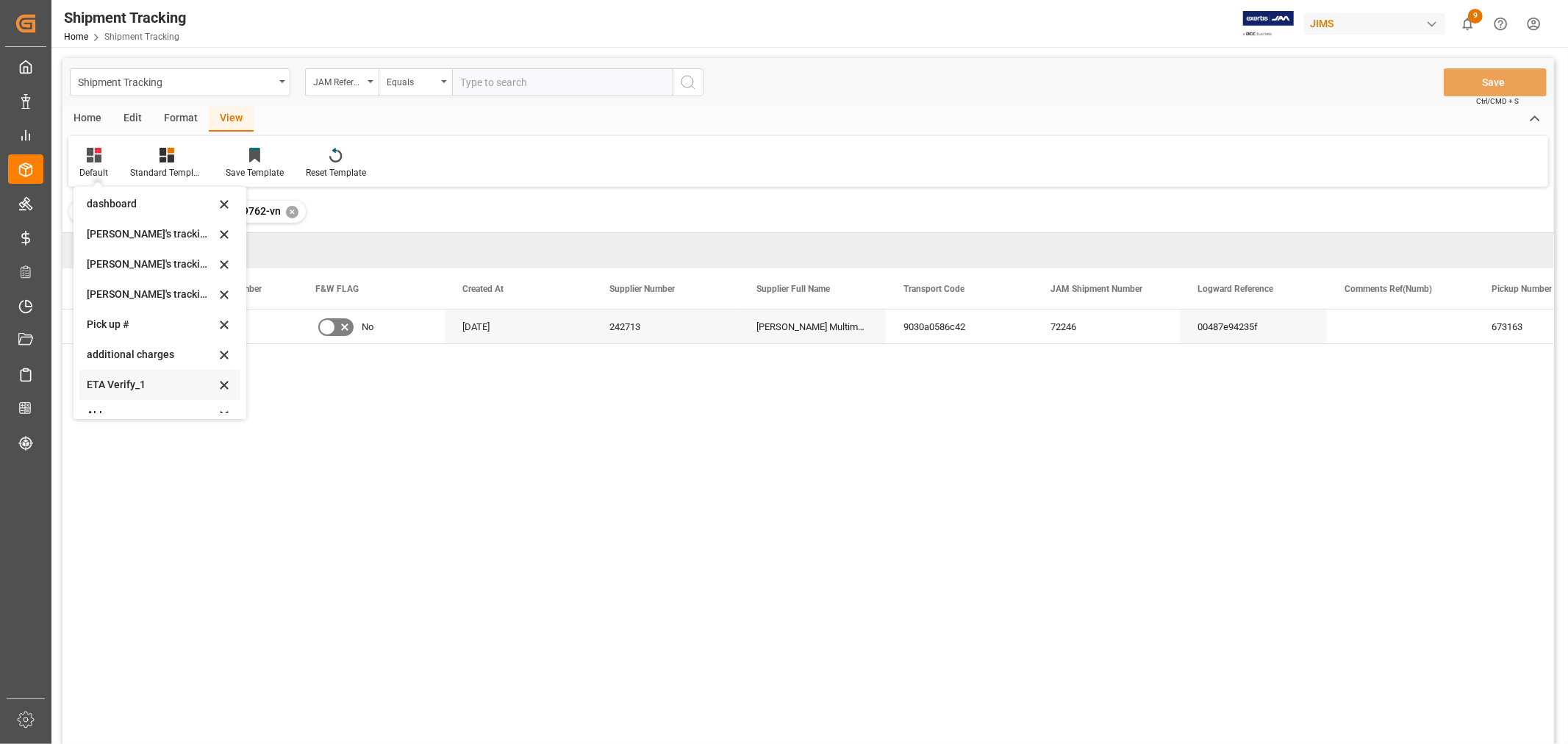
scroll to position [291, 0]
click at [159, 249] on div "[PERSON_NAME]'s tracking all # _5" at bounding box center [151, 249] width 128 height 16
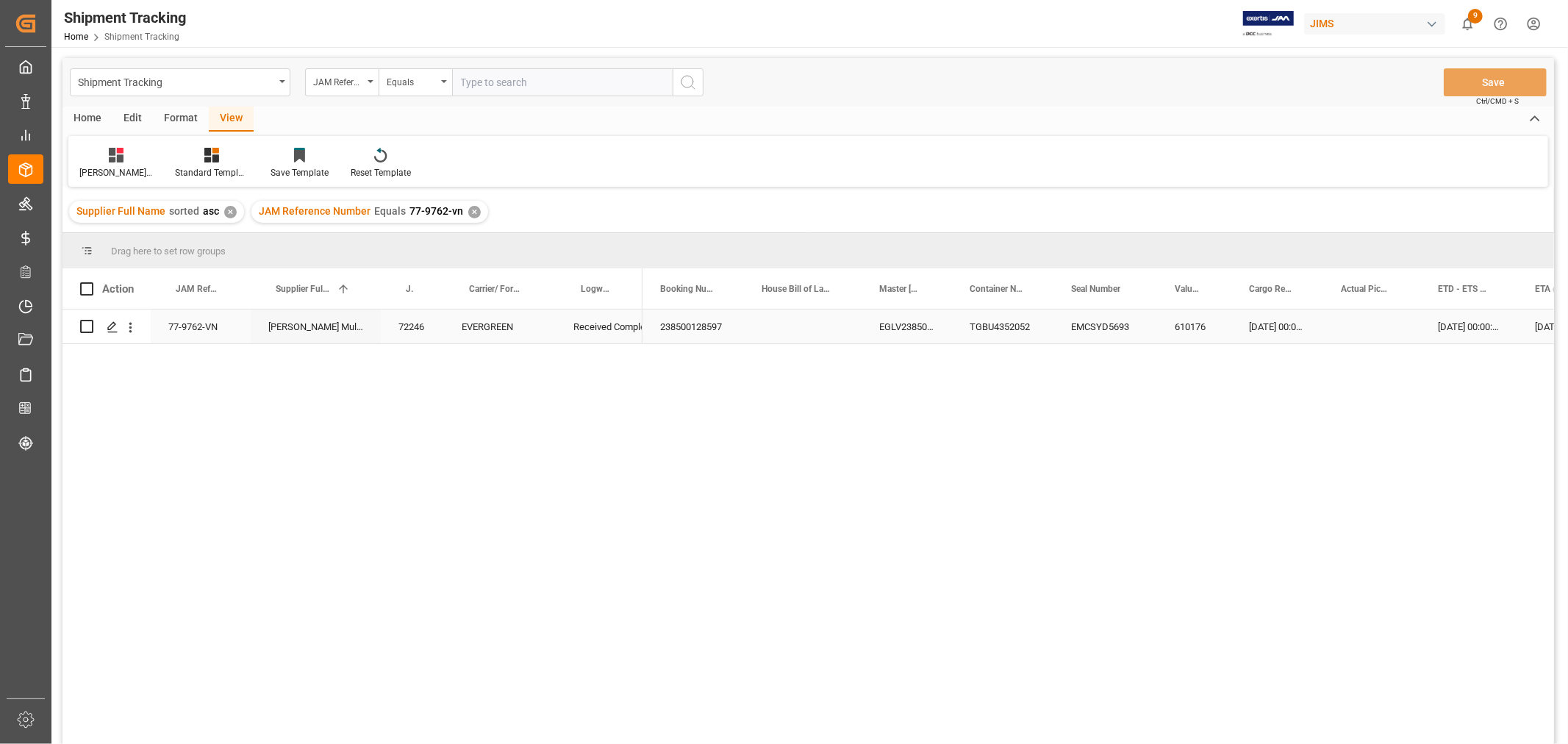
click at [1384, 328] on div "Press SPACE to select this row." at bounding box center [1371, 326] width 97 height 34
click at [1325, 336] on div "Press SPACE to select this row." at bounding box center [1329, 326] width 147 height 34
click at [1269, 330] on div "Press SPACE to select this row." at bounding box center [1329, 326] width 147 height 34
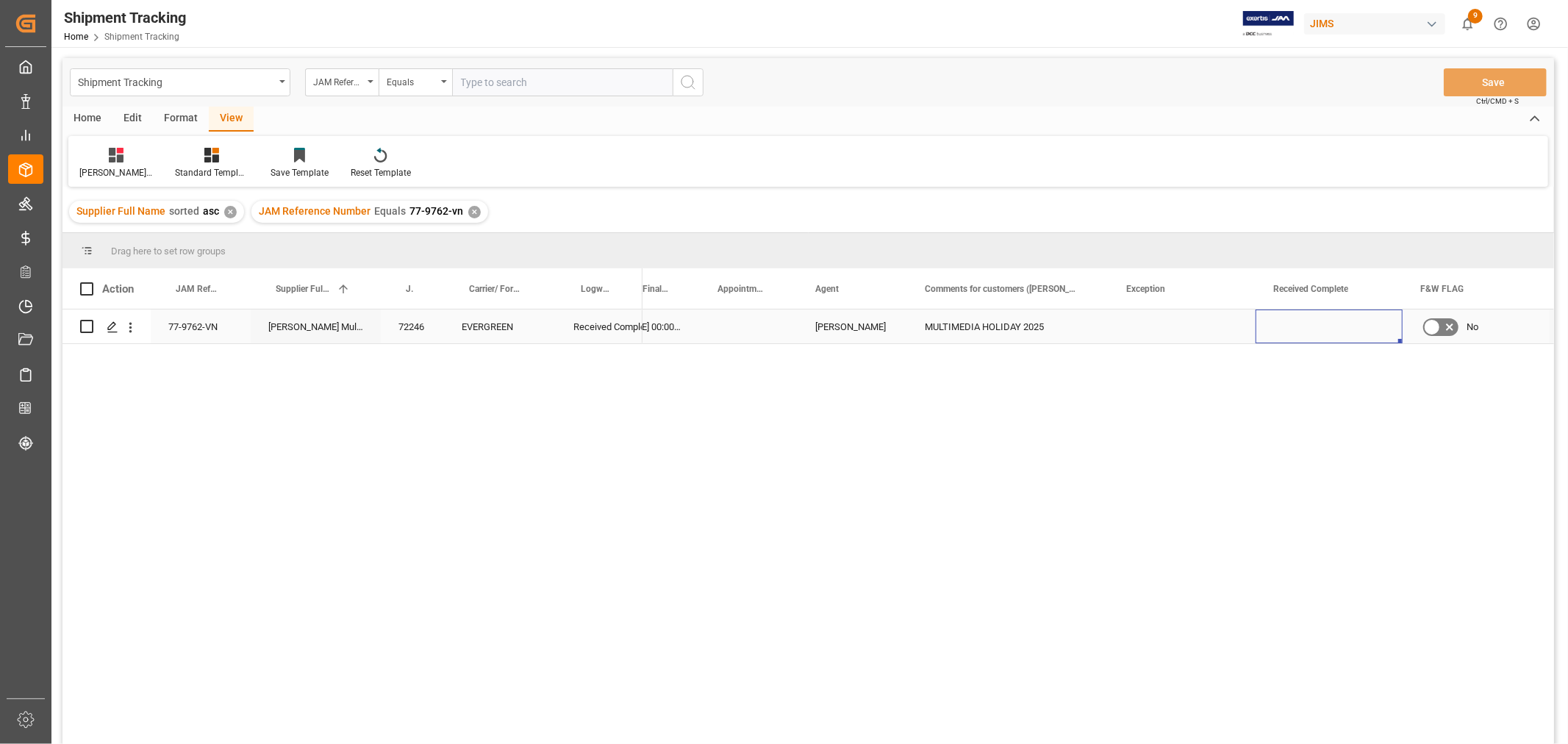
click at [1269, 330] on div "Press SPACE to select this row." at bounding box center [1329, 326] width 147 height 34
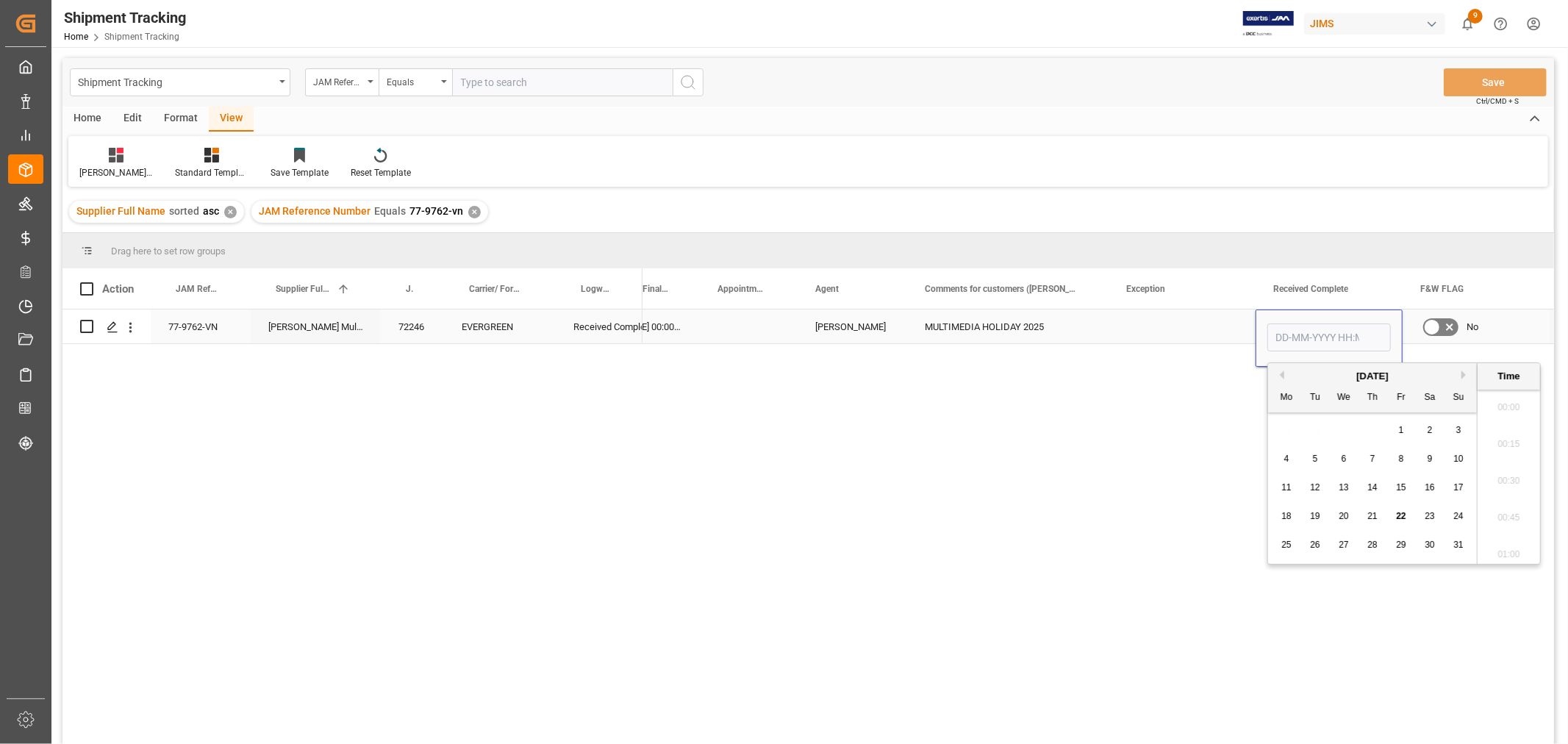
scroll to position [1291, 0]
click at [1277, 336] on input "Press SPACE to select this row." at bounding box center [1329, 338] width 123 height 28
type input "[DATE] 00:00"
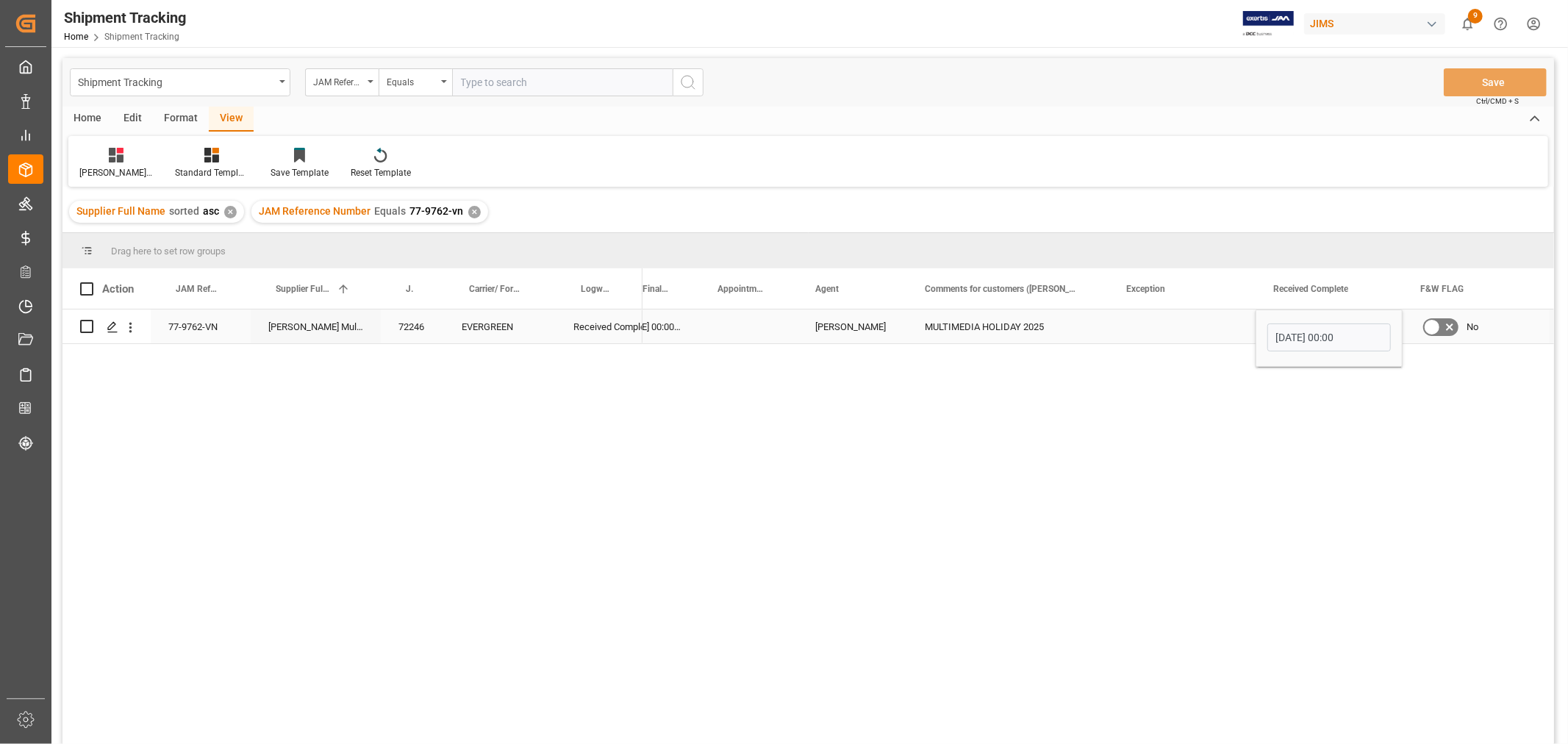
click at [1162, 326] on div "Press SPACE to select this row." at bounding box center [1182, 326] width 147 height 34
click at [1482, 79] on button "Save" at bounding box center [1495, 82] width 103 height 28
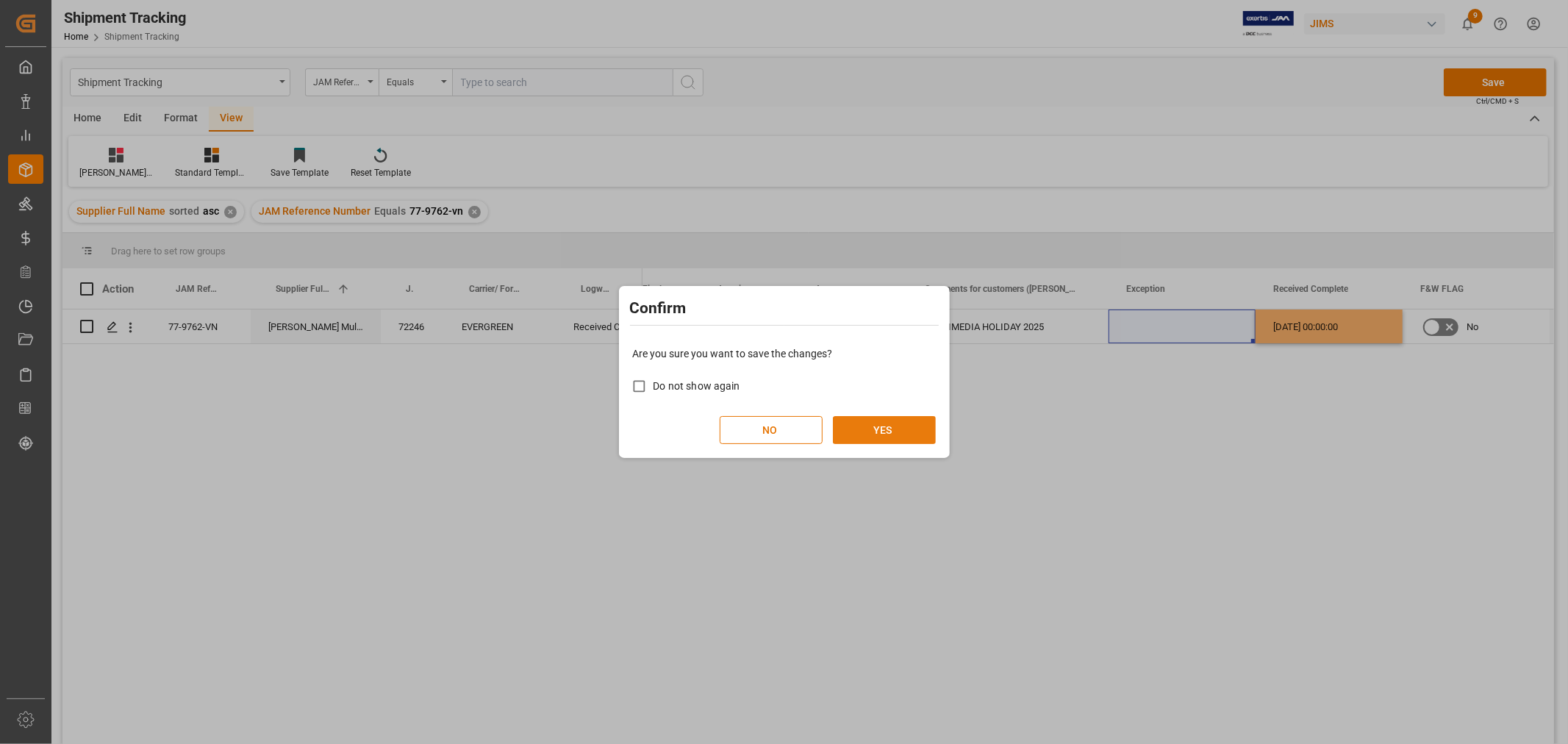
click at [861, 430] on button "YES" at bounding box center [884, 430] width 103 height 28
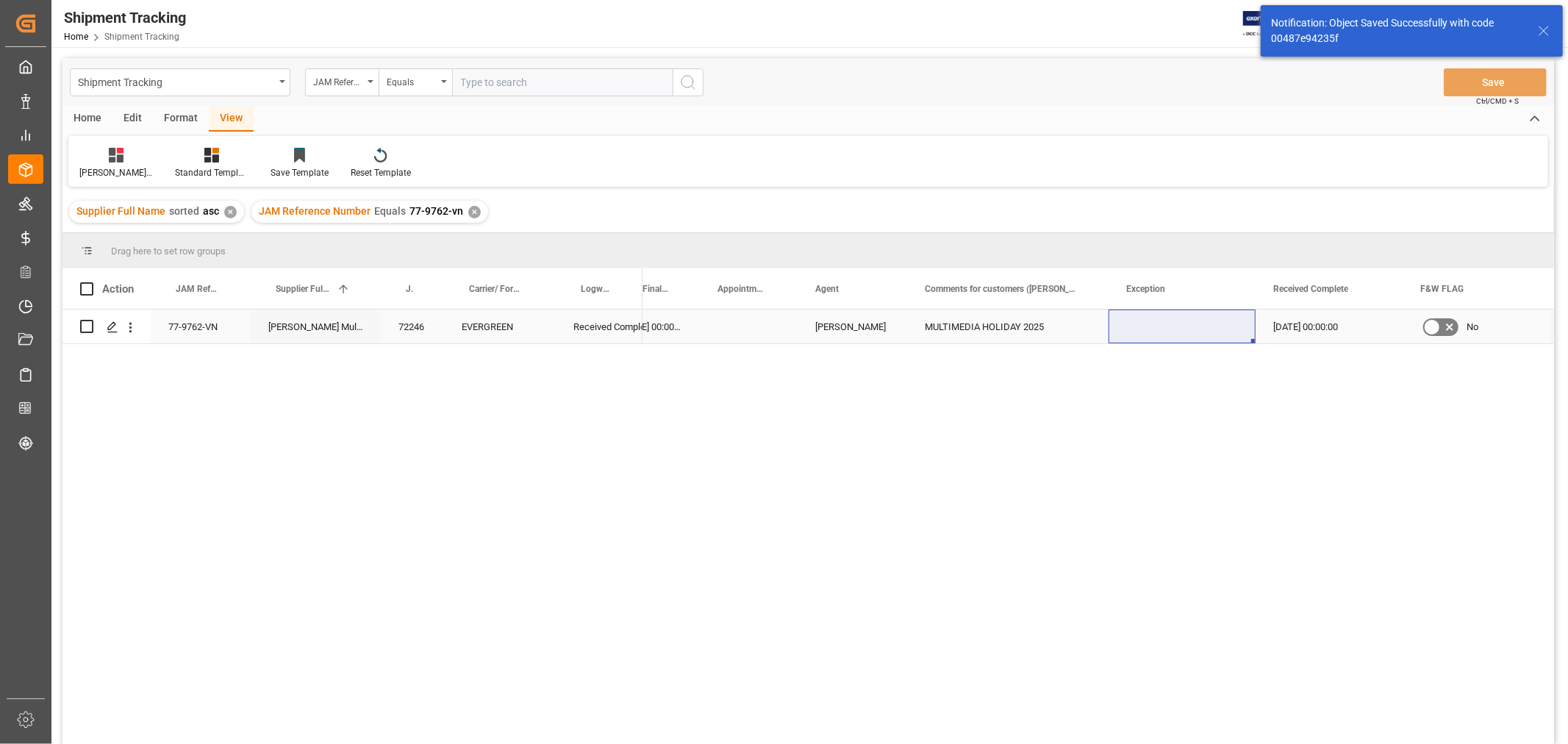
click at [175, 333] on div "77-9762-VN" at bounding box center [201, 326] width 100 height 34
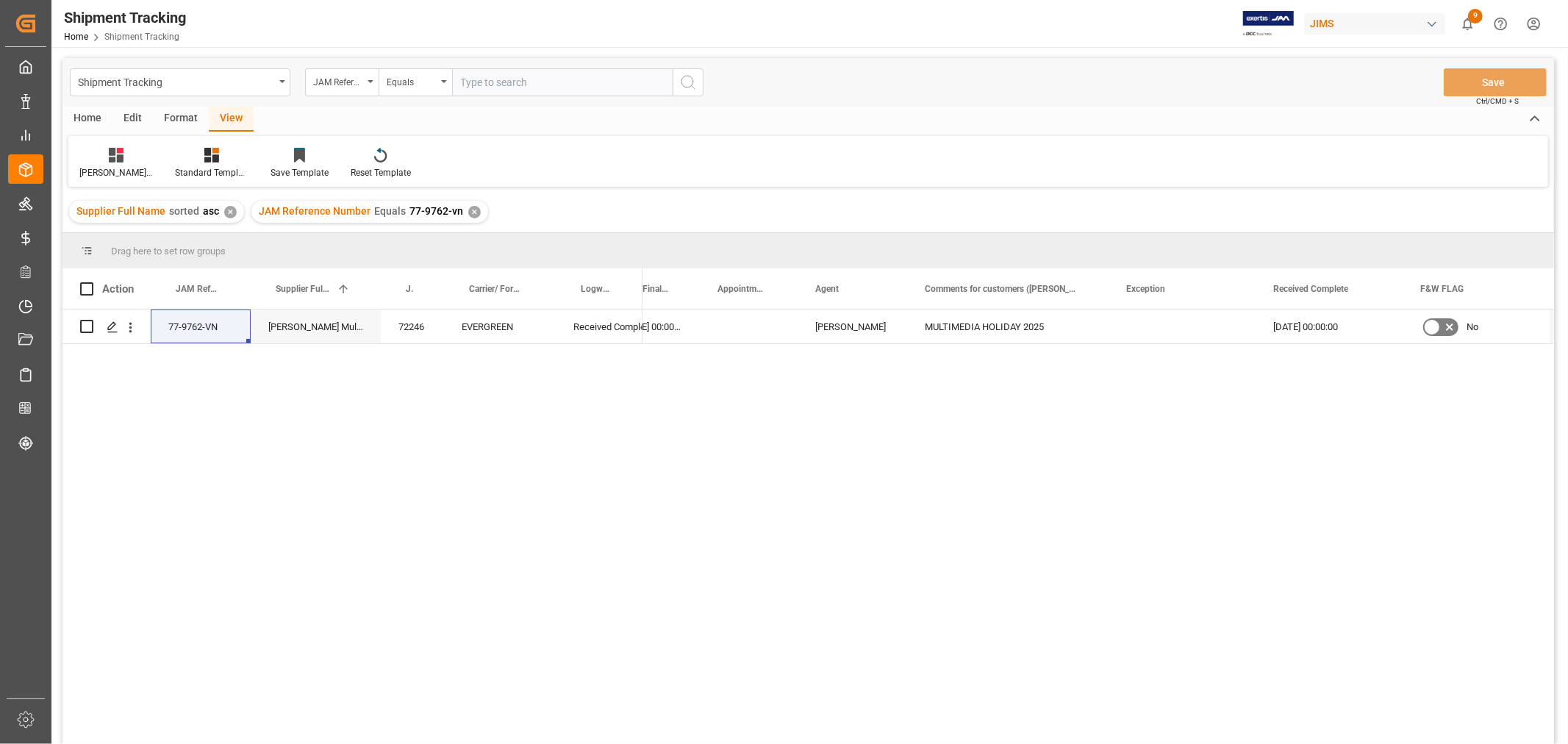
click at [472, 211] on div "✕" at bounding box center [474, 211] width 13 height 13
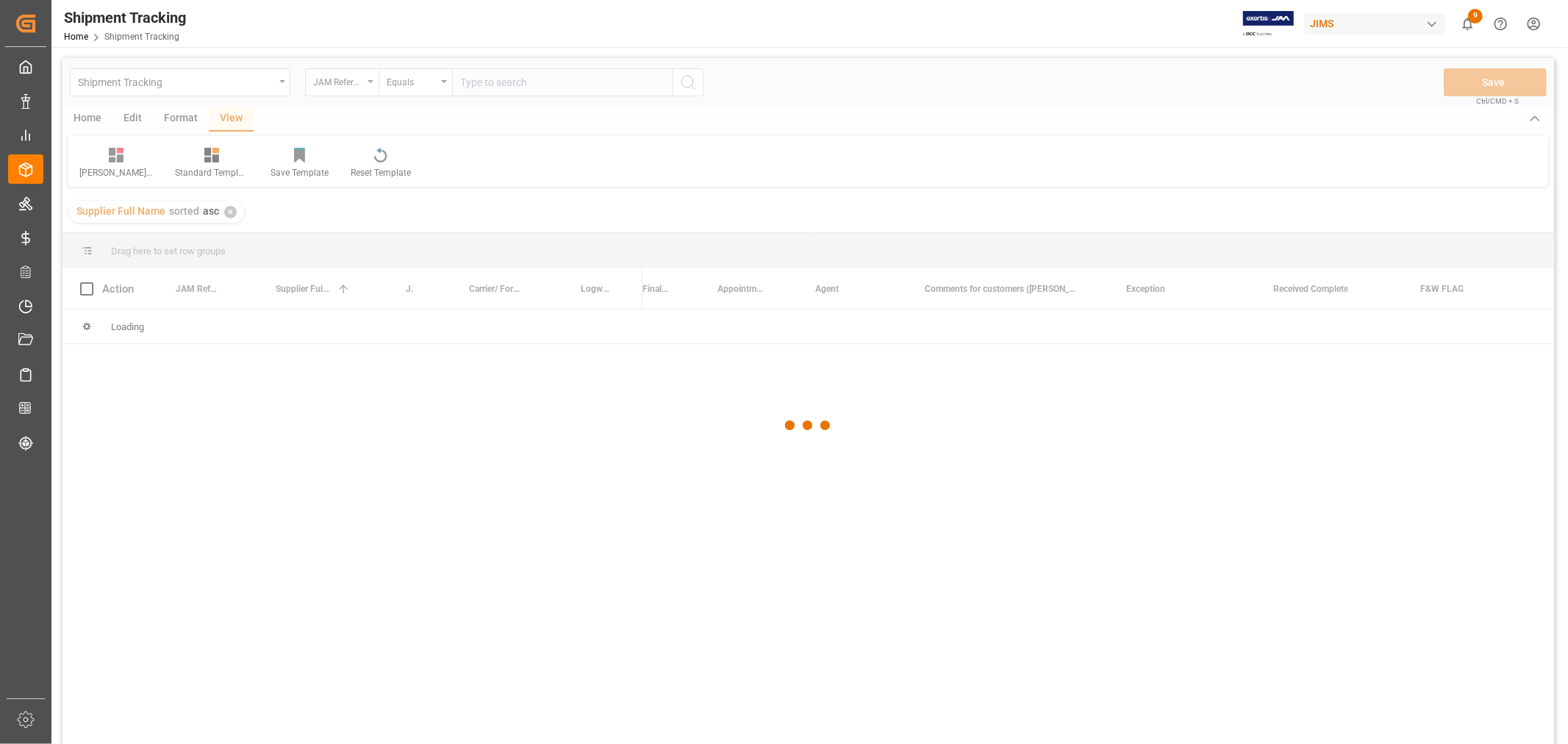
click at [479, 89] on div at bounding box center [808, 425] width 1492 height 735
click at [472, 88] on div at bounding box center [808, 425] width 1492 height 735
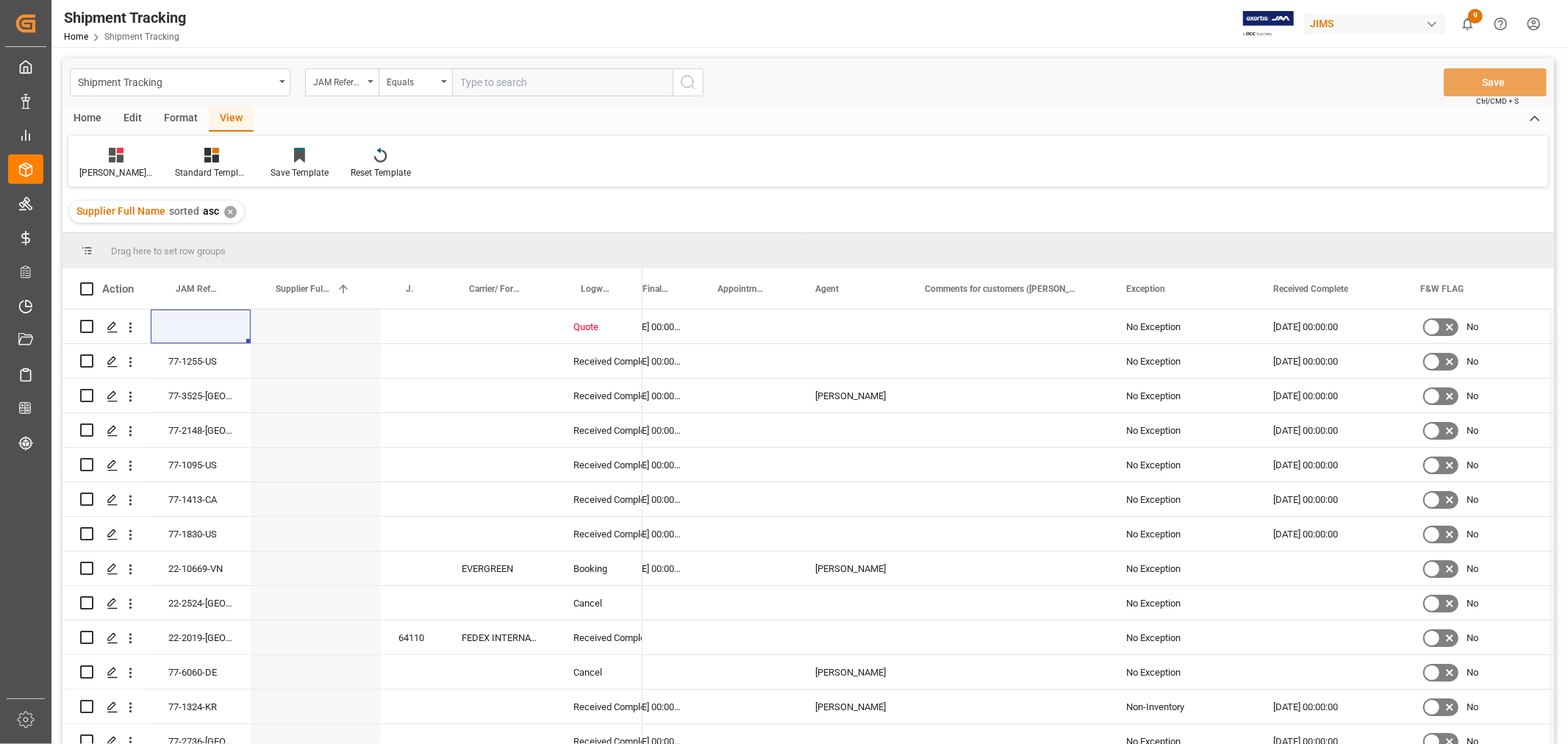
click at [469, 83] on input "text" at bounding box center [562, 82] width 220 height 28
paste input "77-10509-CN"
type input "77-10509-CN"
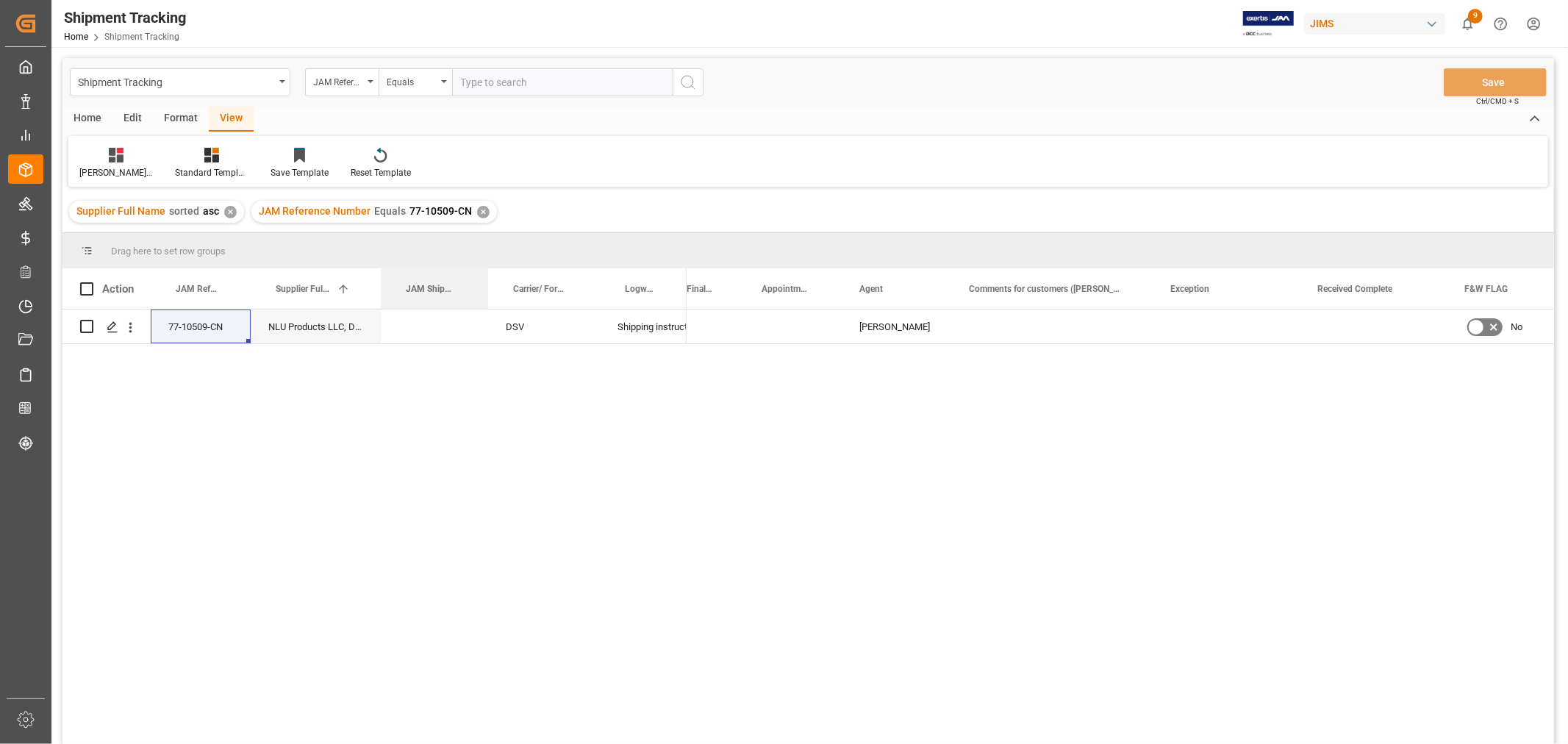
drag, startPoint x: 439, startPoint y: 267, endPoint x: 495, endPoint y: 258, distance: 56.7
click at [495, 258] on div "Drag here to set row groups Drag here to set column labels Action JAM Reference…" at bounding box center [808, 493] width 1492 height 521
click at [449, 331] on div "Press SPACE to select this row." at bounding box center [440, 326] width 119 height 34
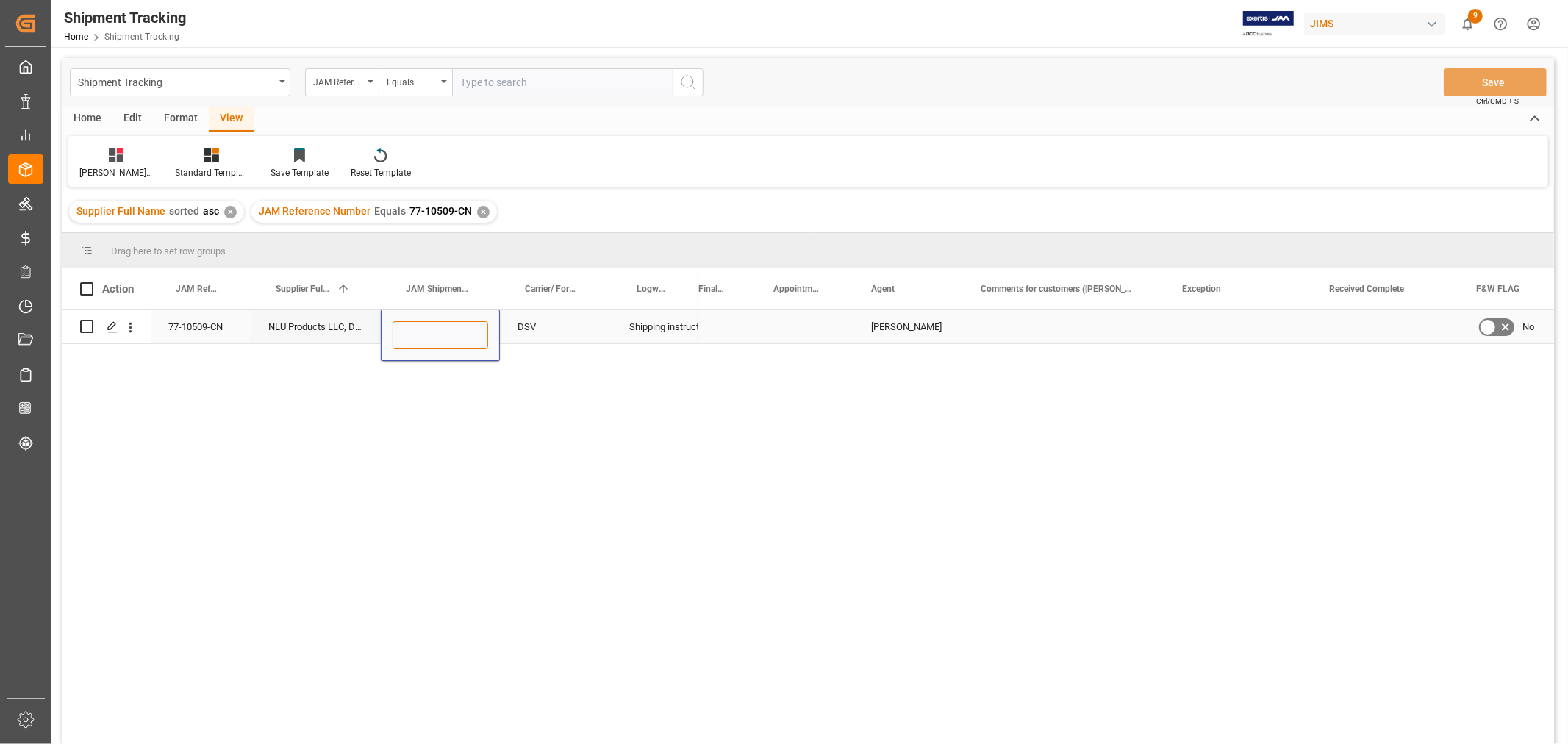
click at [449, 331] on input "Press SPACE to select this row." at bounding box center [440, 335] width 96 height 28
paste input "72674"
type input "72674"
click at [562, 333] on div "DSV" at bounding box center [556, 326] width 112 height 34
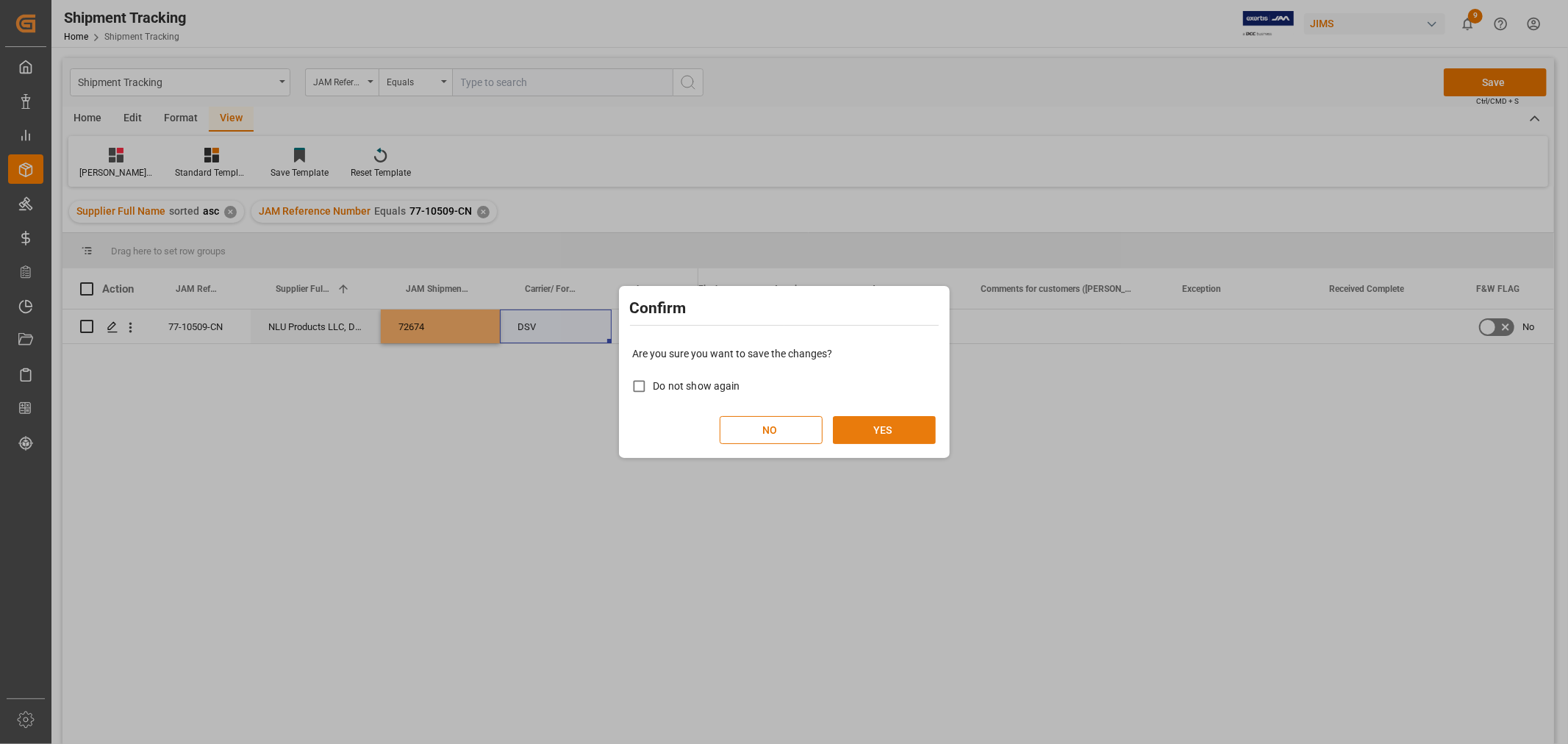
click at [875, 430] on button "YES" at bounding box center [884, 430] width 103 height 28
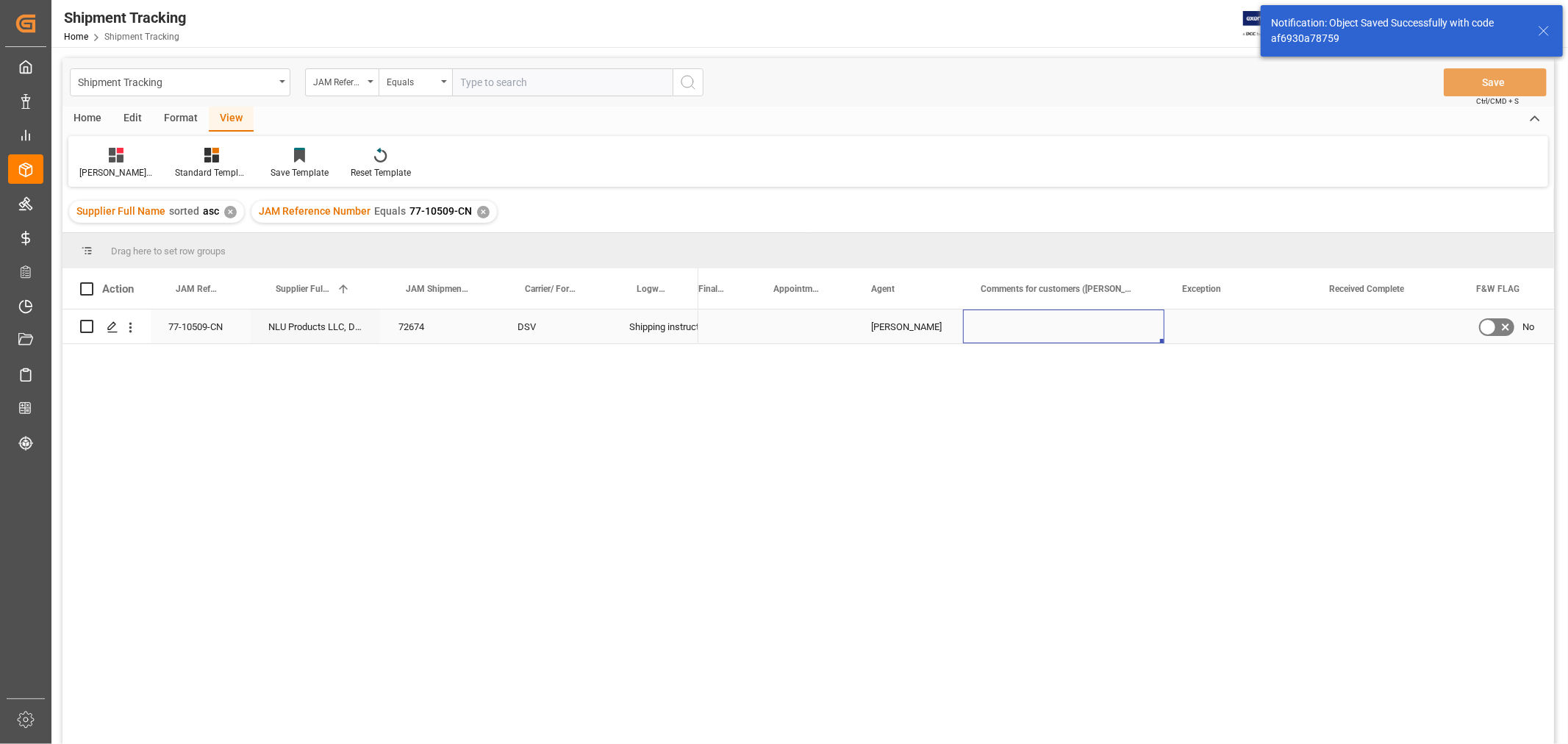
click at [980, 339] on div "Press SPACE to select this row." at bounding box center [1064, 326] width 202 height 34
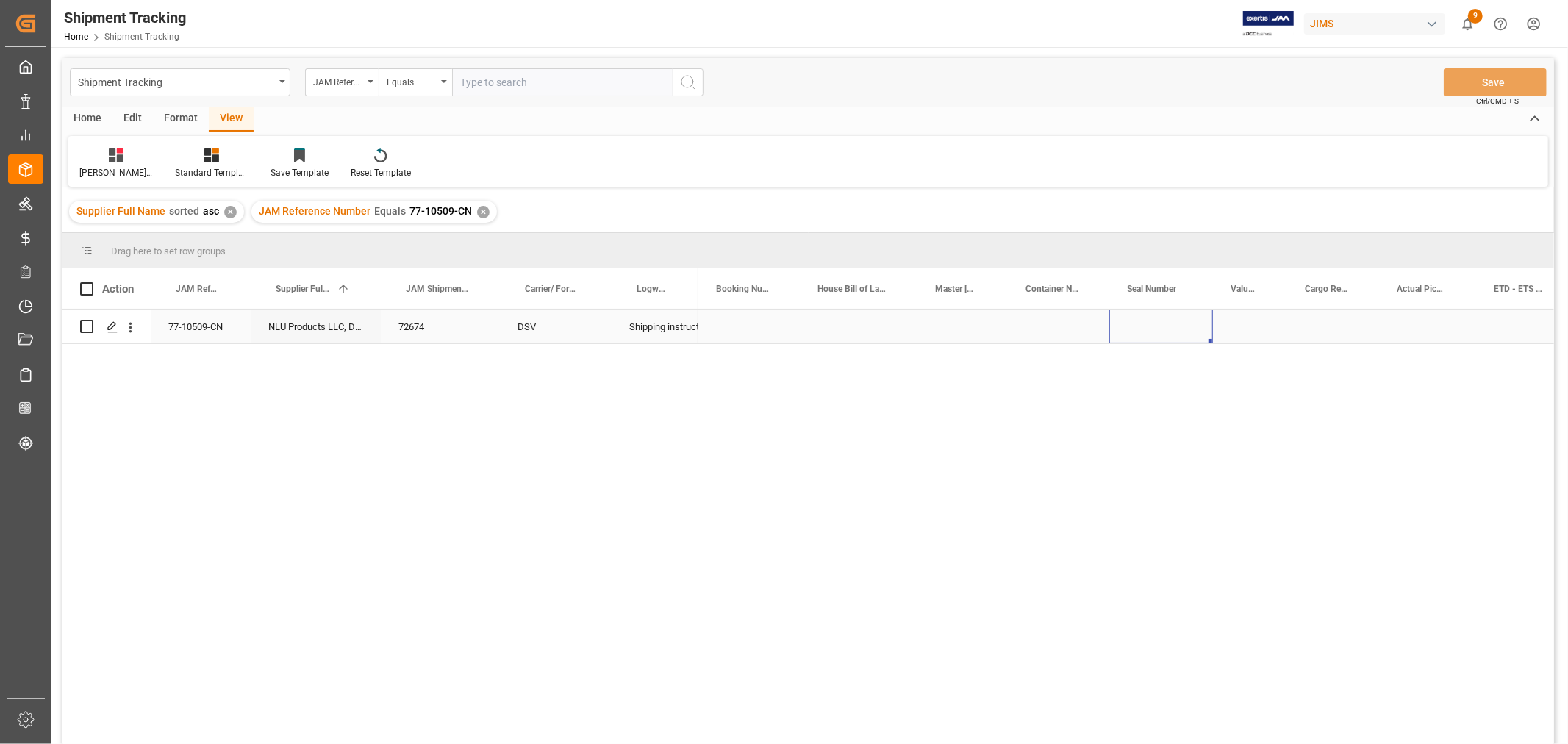
scroll to position [0, 119]
click at [1380, 320] on div "Press SPACE to select this row." at bounding box center [1406, 326] width 97 height 34
click at [1393, 328] on div "Press SPACE to select this row." at bounding box center [1406, 326] width 97 height 34
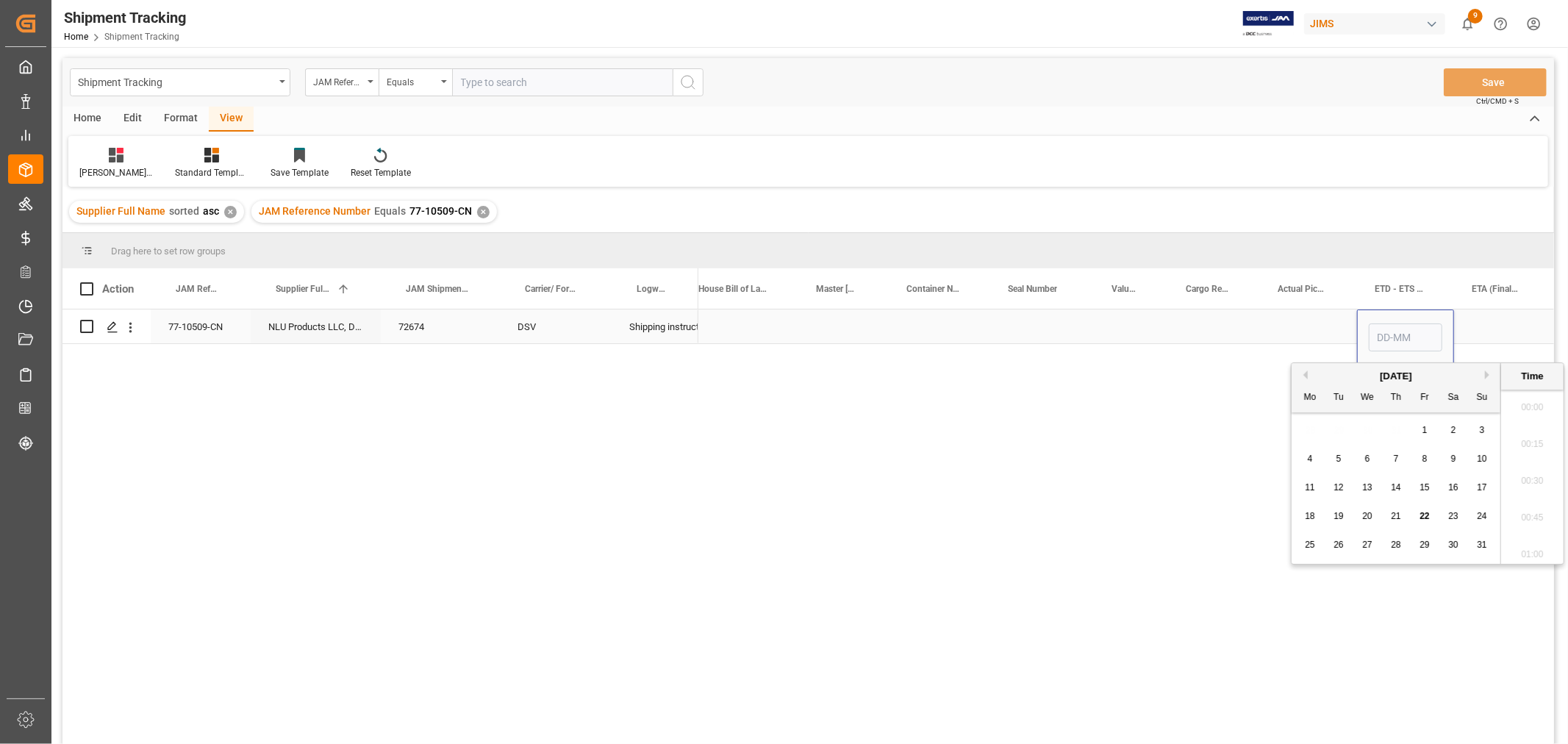
scroll to position [1328, 0]
click at [1422, 516] on span "22" at bounding box center [1425, 516] width 10 height 11
type input "[DATE] 00:00"
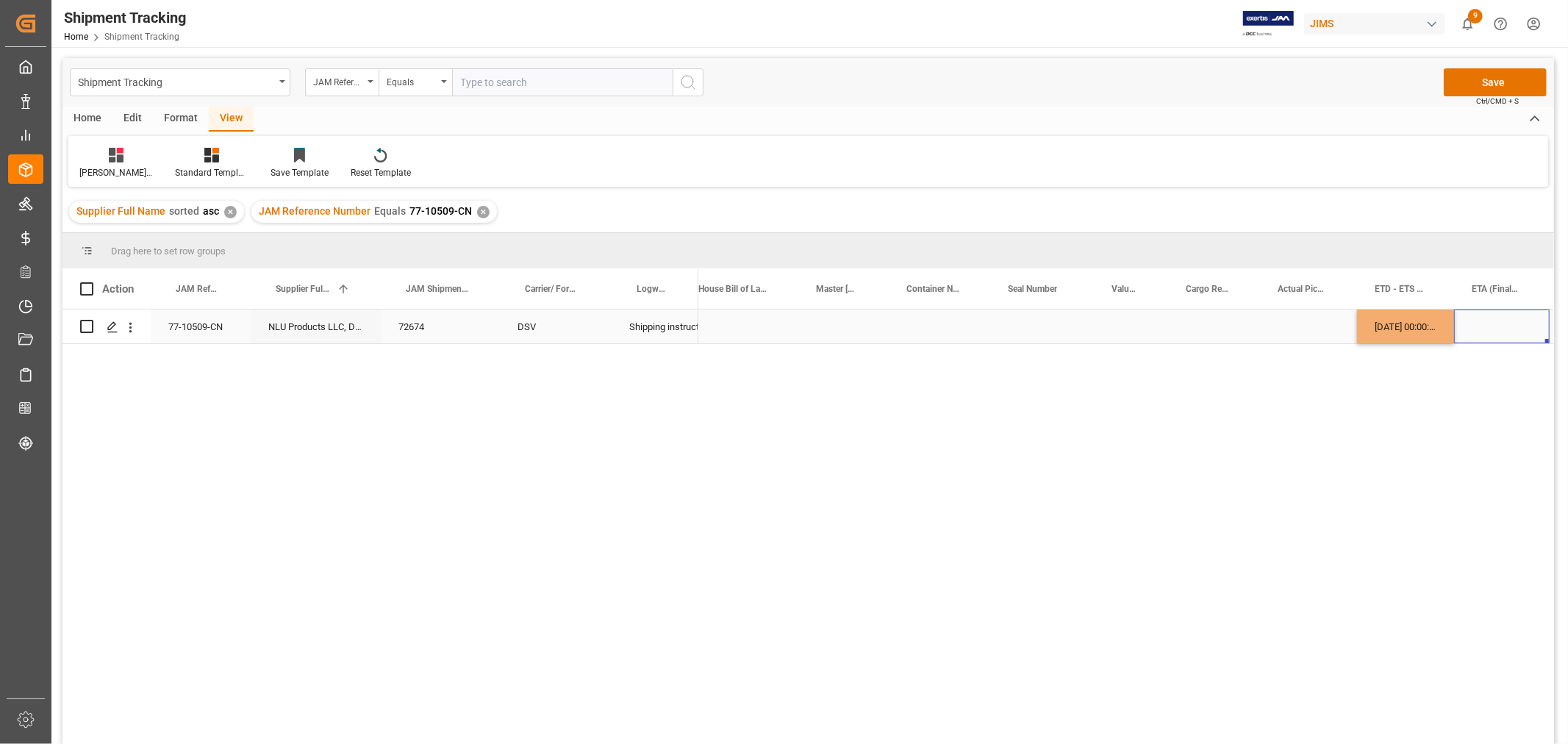
click at [1484, 330] on div "Press SPACE to select this row." at bounding box center [1502, 326] width 96 height 34
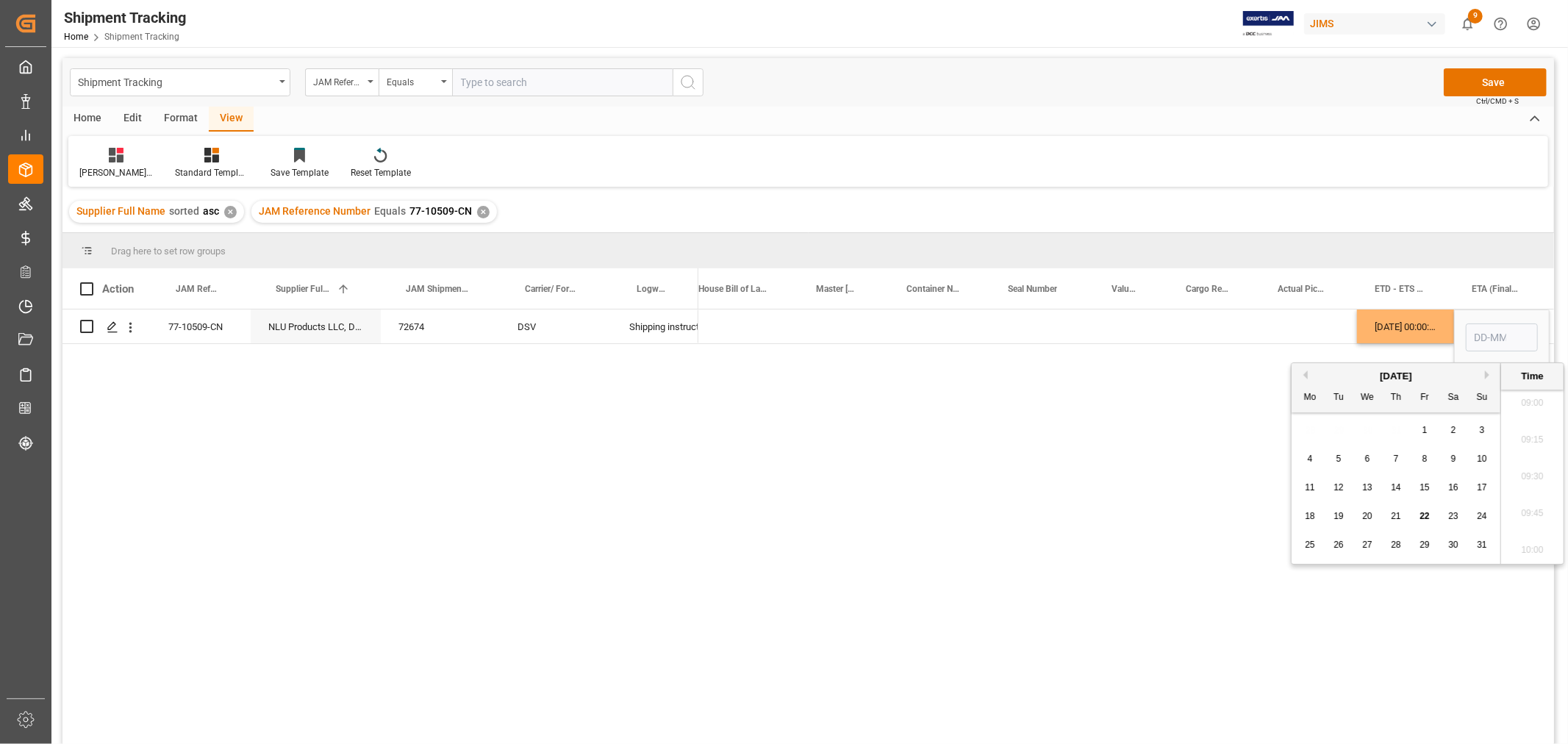
click at [1324, 544] on div "25 26 27 28 29 30 31" at bounding box center [1396, 544] width 201 height 28
click at [1339, 551] on div "26" at bounding box center [1339, 545] width 19 height 18
type input "[DATE] 00:00"
click at [1210, 334] on div "Press SPACE to select this row." at bounding box center [1215, 326] width 92 height 34
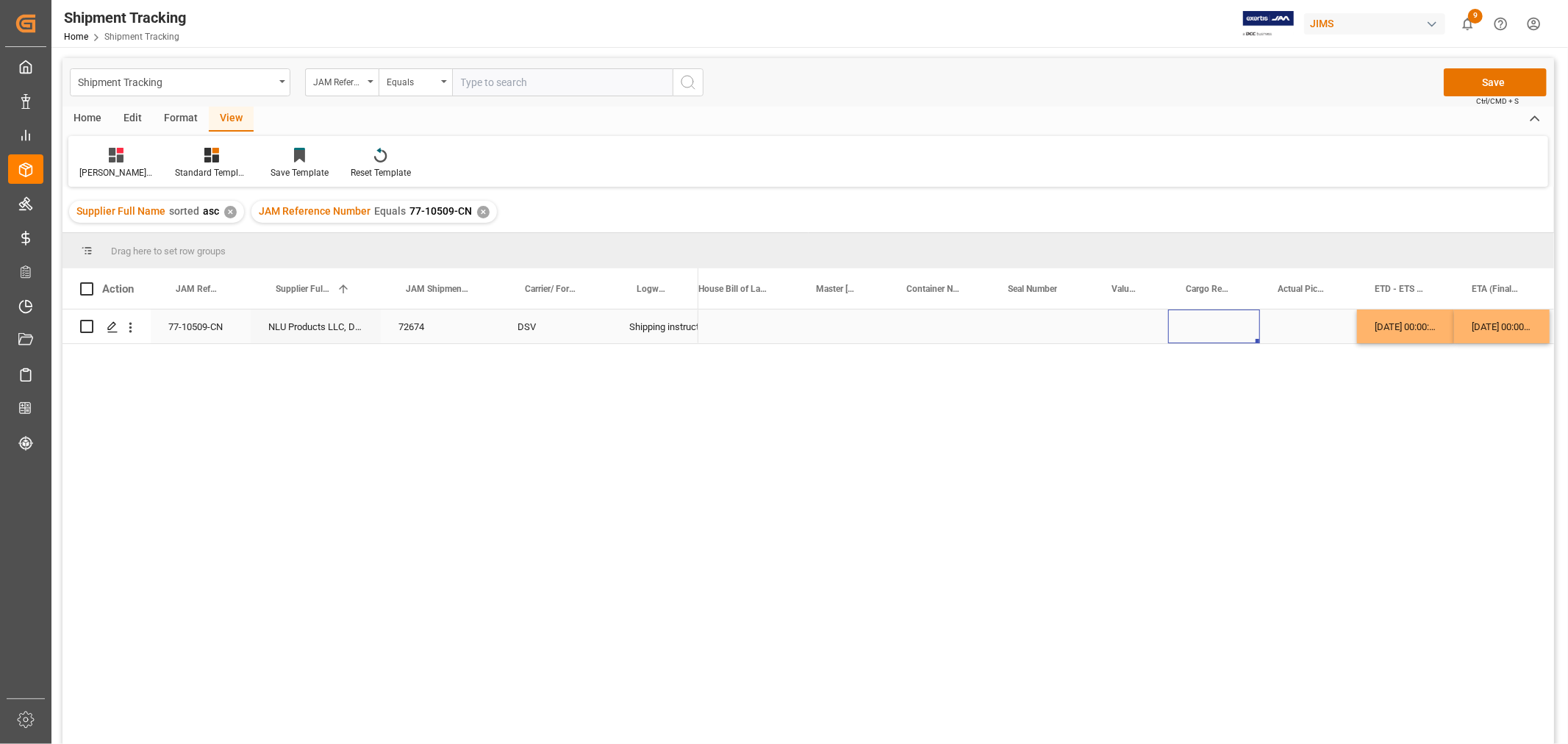
click at [1275, 332] on div "Press SPACE to select this row." at bounding box center [1309, 326] width 97 height 34
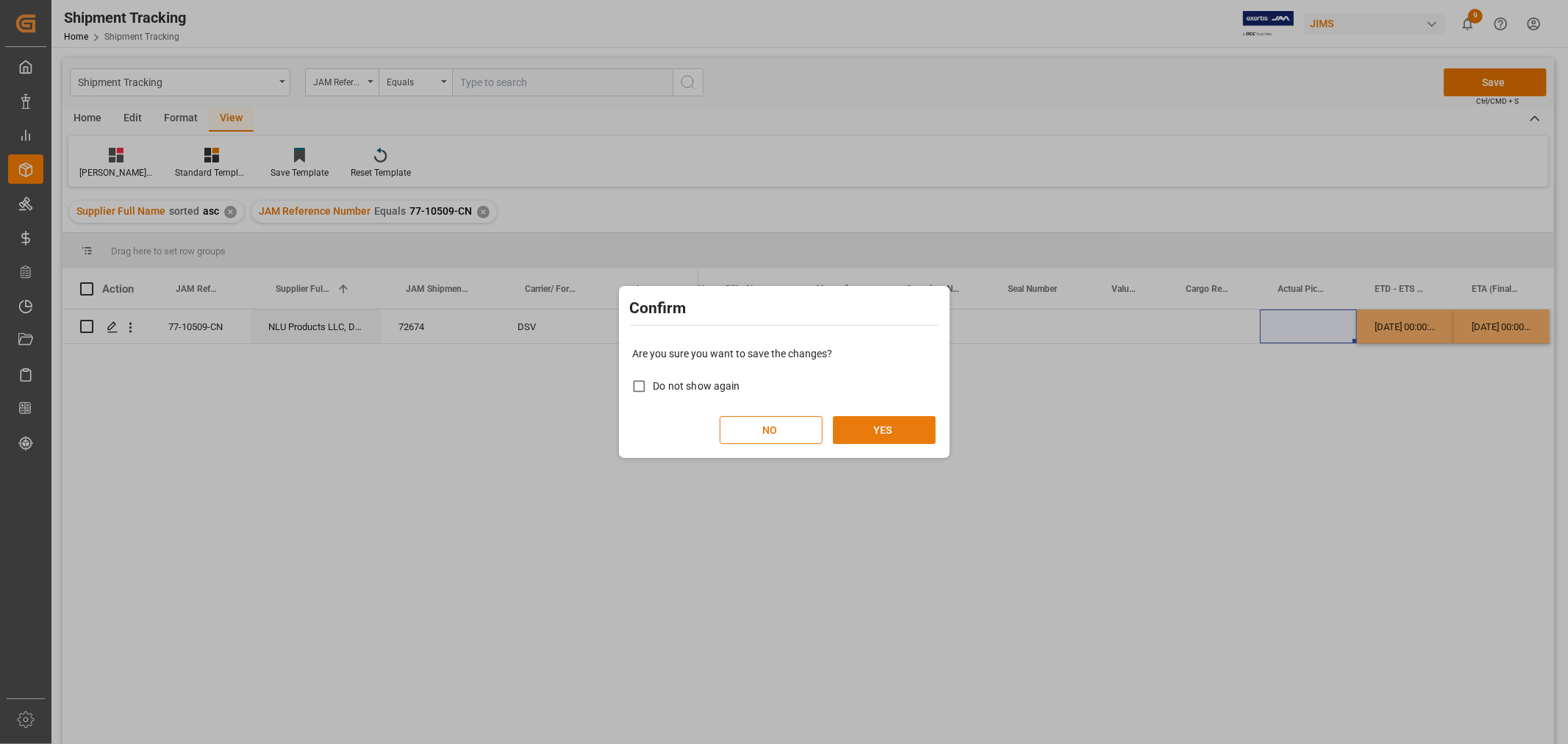
click at [858, 424] on button "YES" at bounding box center [884, 430] width 103 height 28
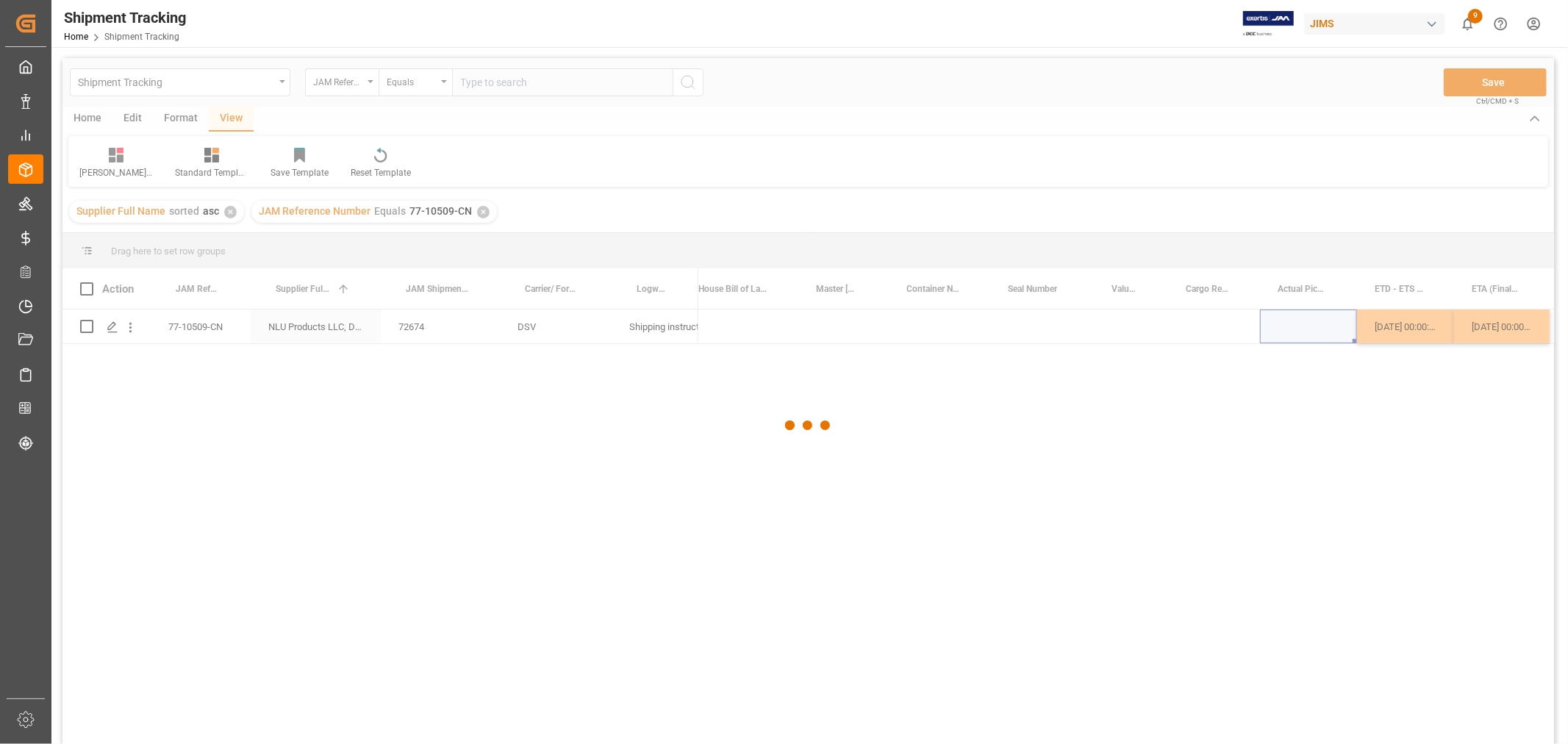
click at [218, 325] on div at bounding box center [808, 425] width 1492 height 735
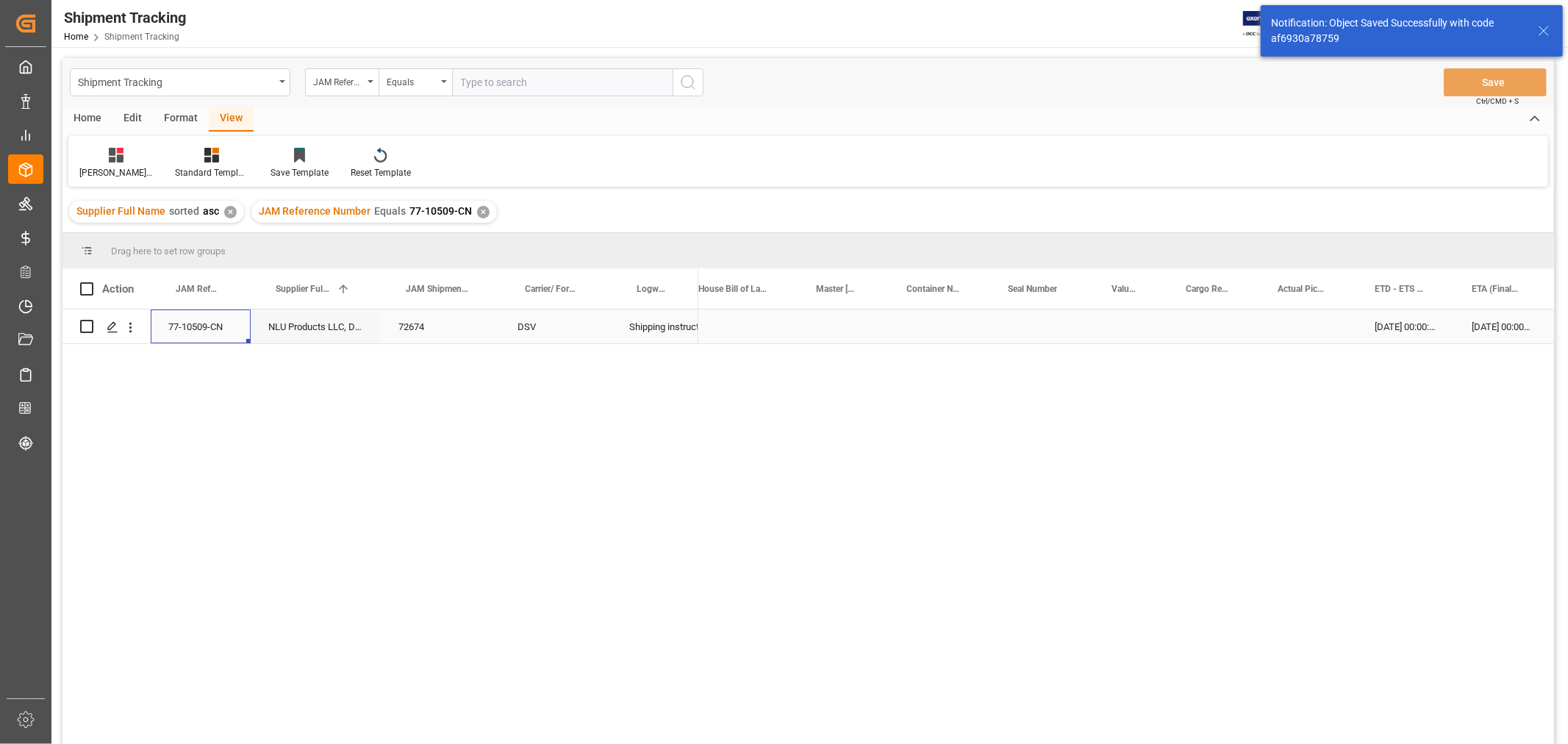
click at [216, 325] on div "77-10509-CN" at bounding box center [201, 326] width 100 height 34
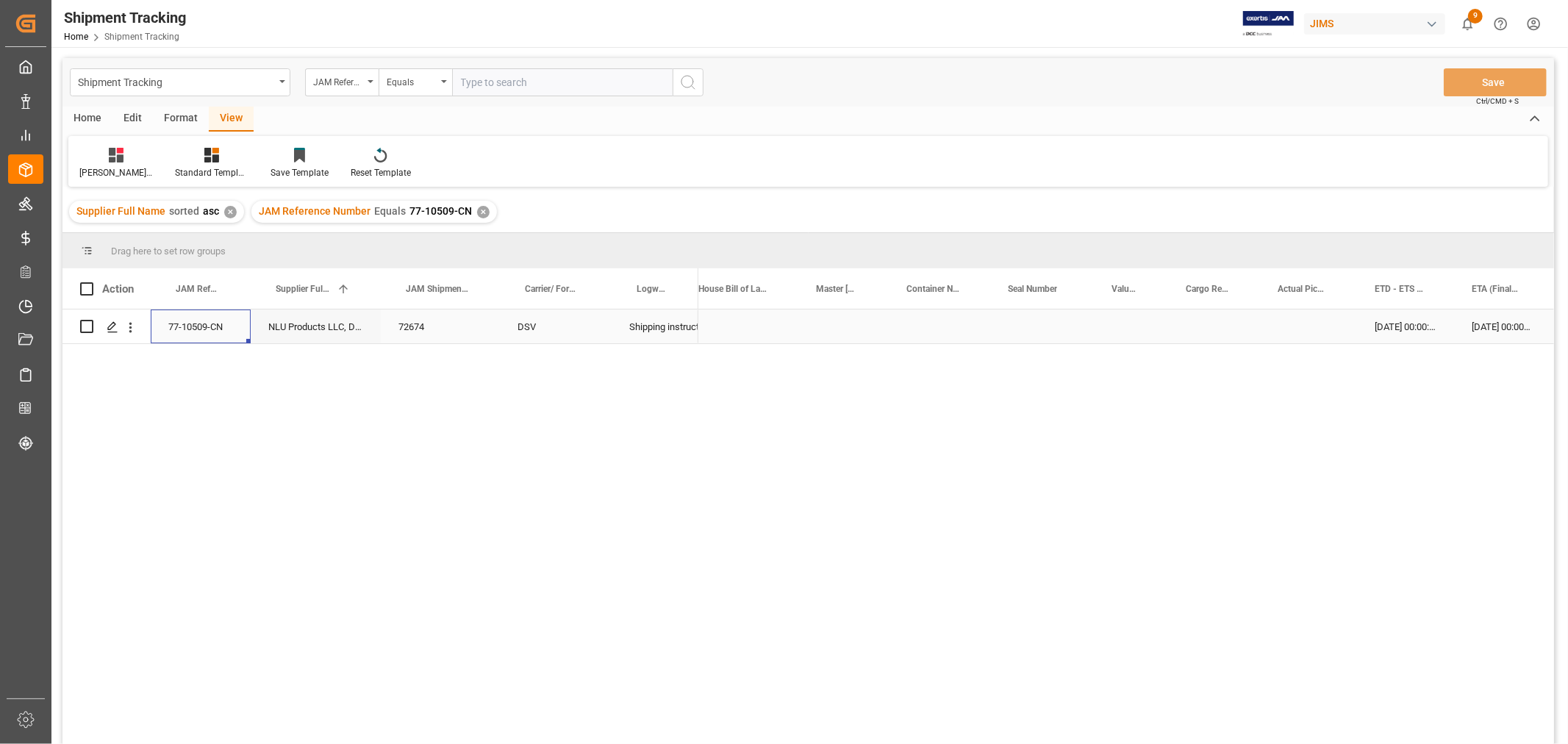
click at [1203, 333] on div "Press SPACE to select this row." at bounding box center [1215, 326] width 92 height 34
click at [1375, 324] on div "[DATE] 00:00:00" at bounding box center [1406, 326] width 97 height 34
click at [1316, 327] on div "Press SPACE to select this row." at bounding box center [1309, 326] width 97 height 34
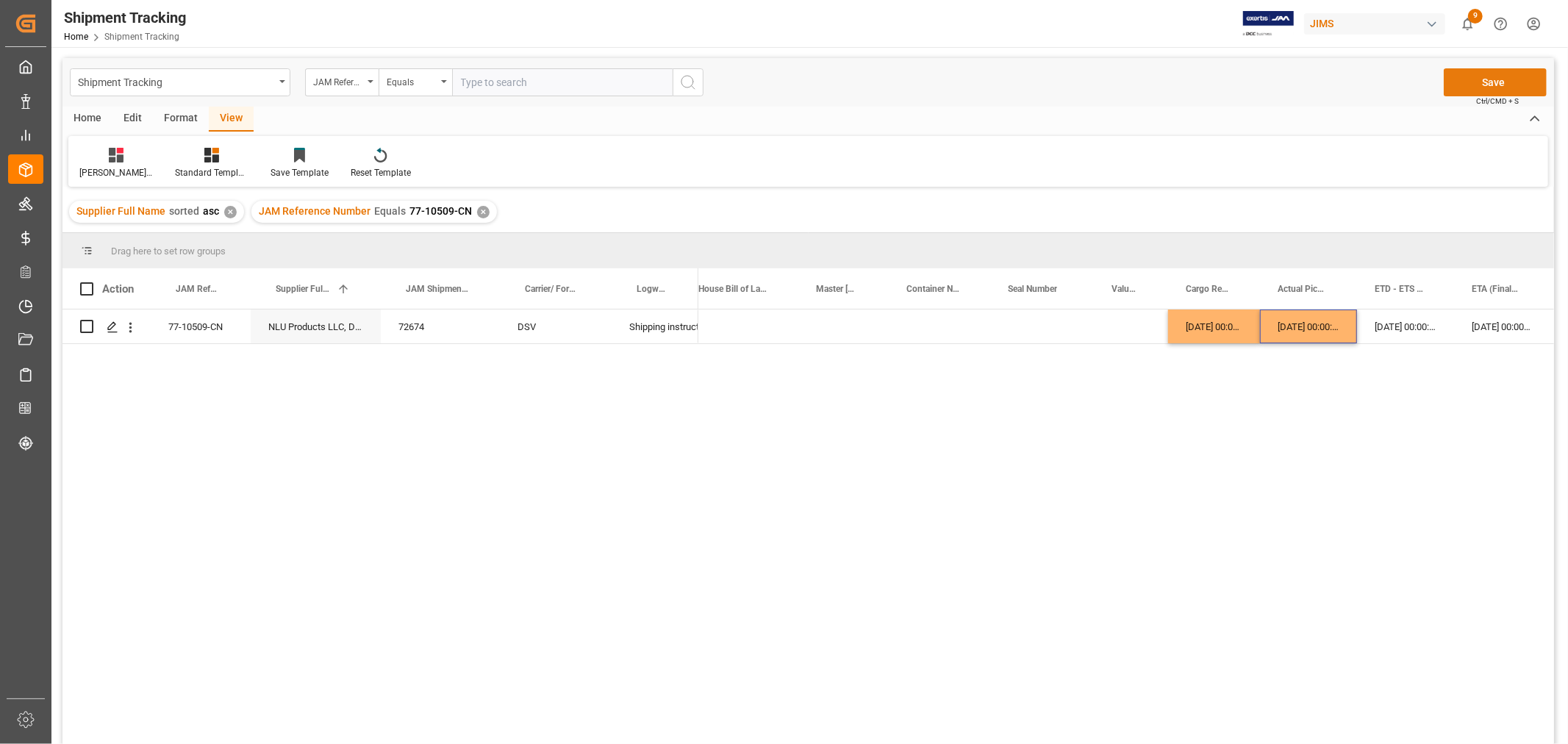
click at [1461, 81] on button "Save" at bounding box center [1495, 82] width 103 height 28
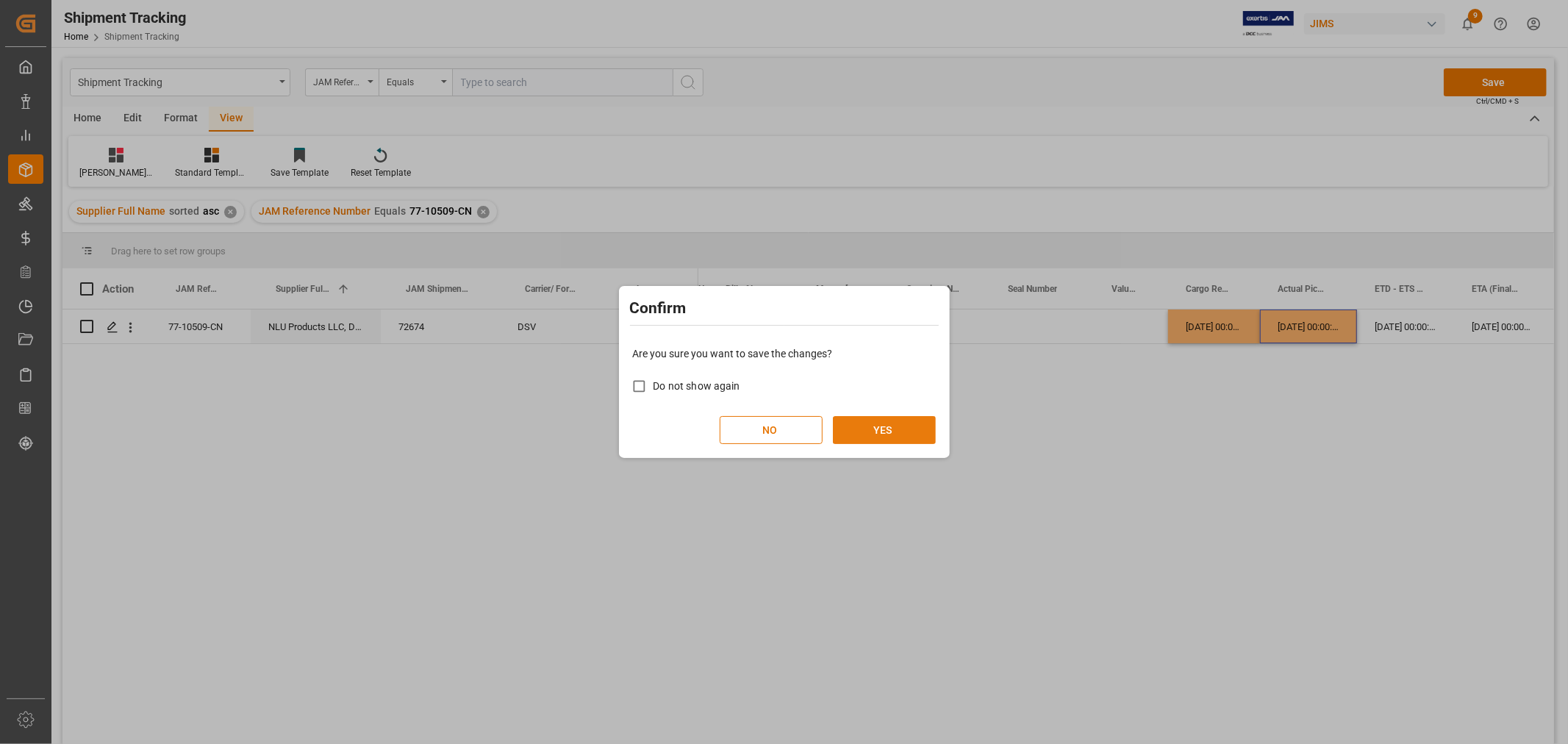
click at [857, 442] on button "YES" at bounding box center [884, 430] width 103 height 28
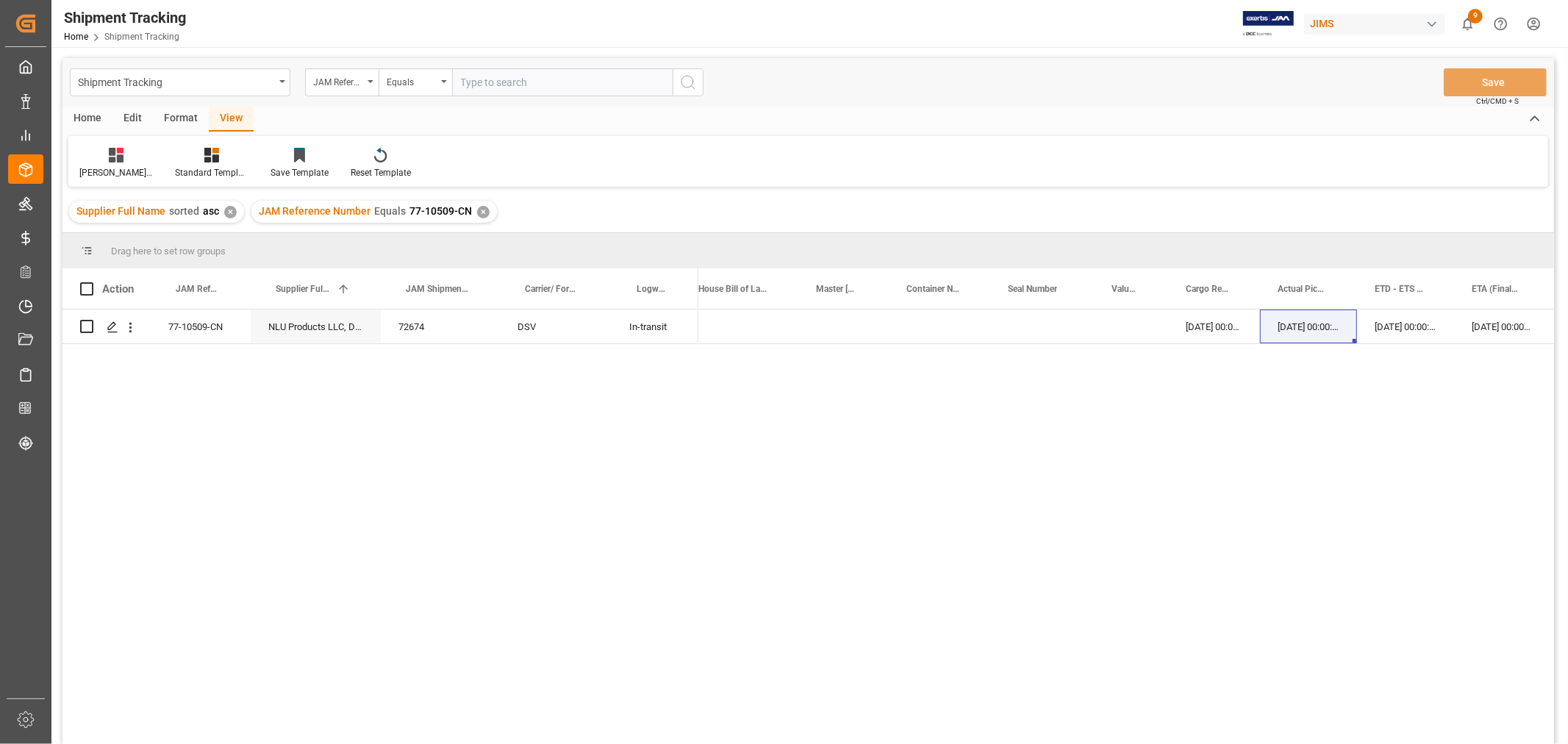
click at [478, 209] on div "✕" at bounding box center [484, 211] width 13 height 13
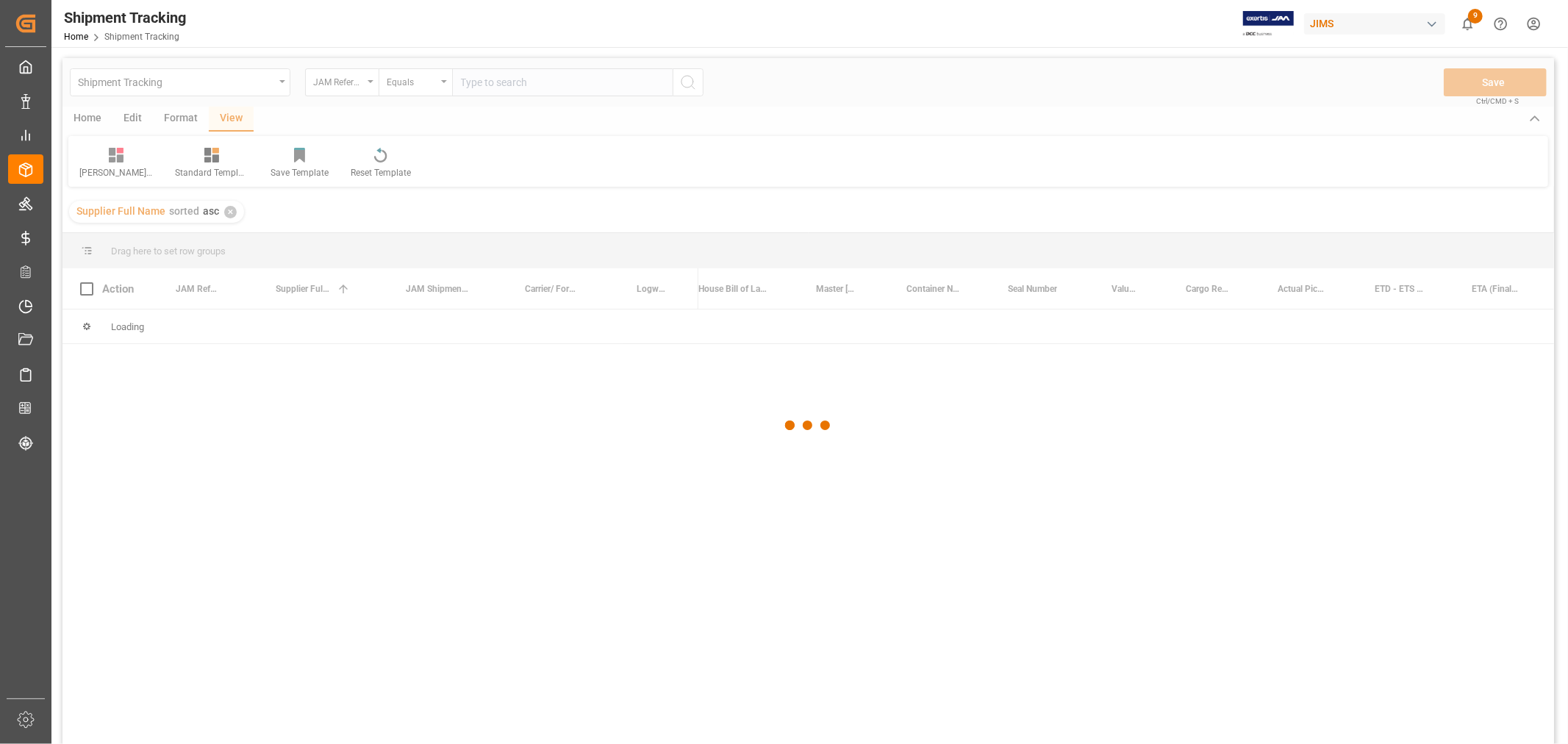
click at [484, 78] on div at bounding box center [808, 425] width 1492 height 735
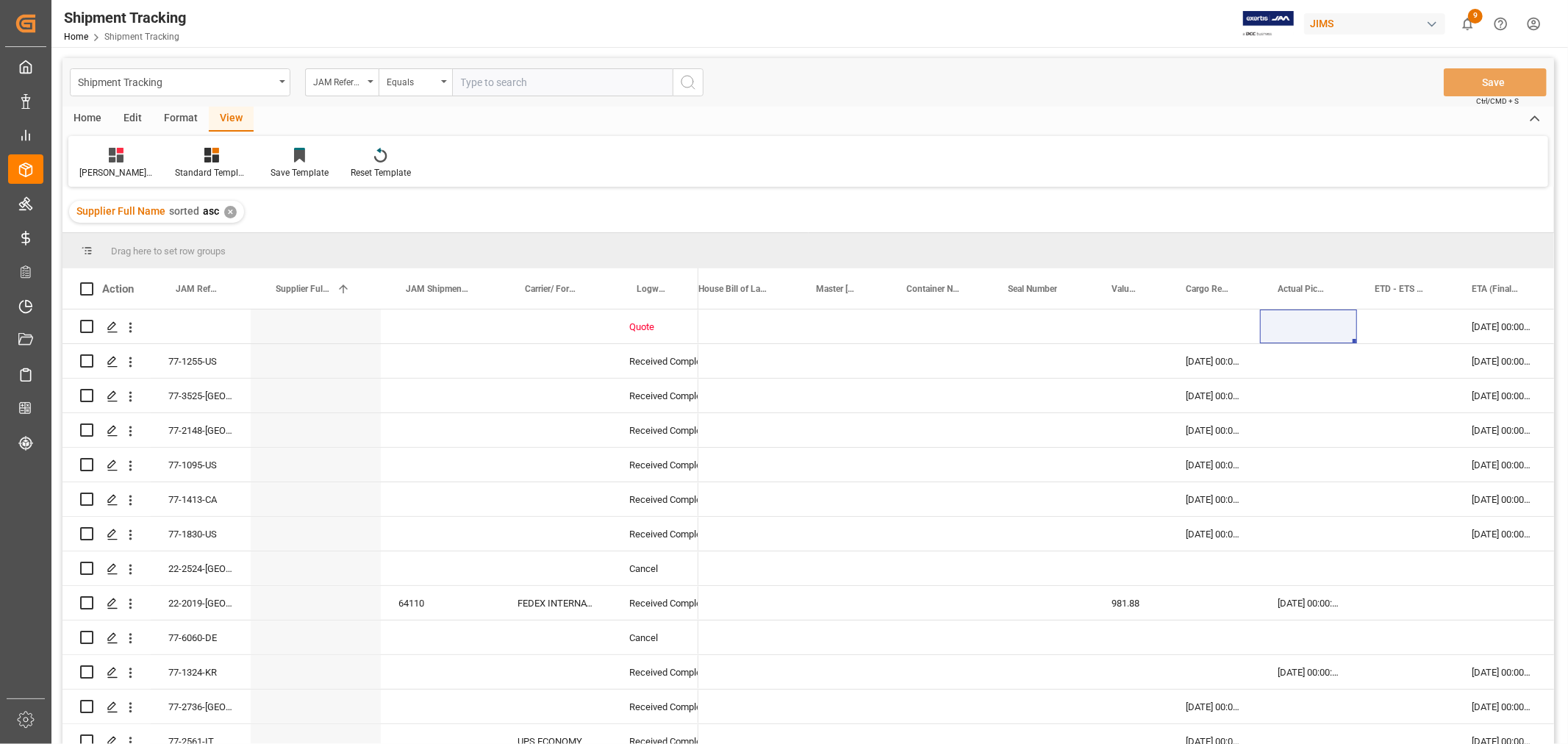
click at [484, 78] on input "text" at bounding box center [562, 82] width 220 height 28
type input "77-9762-cn"
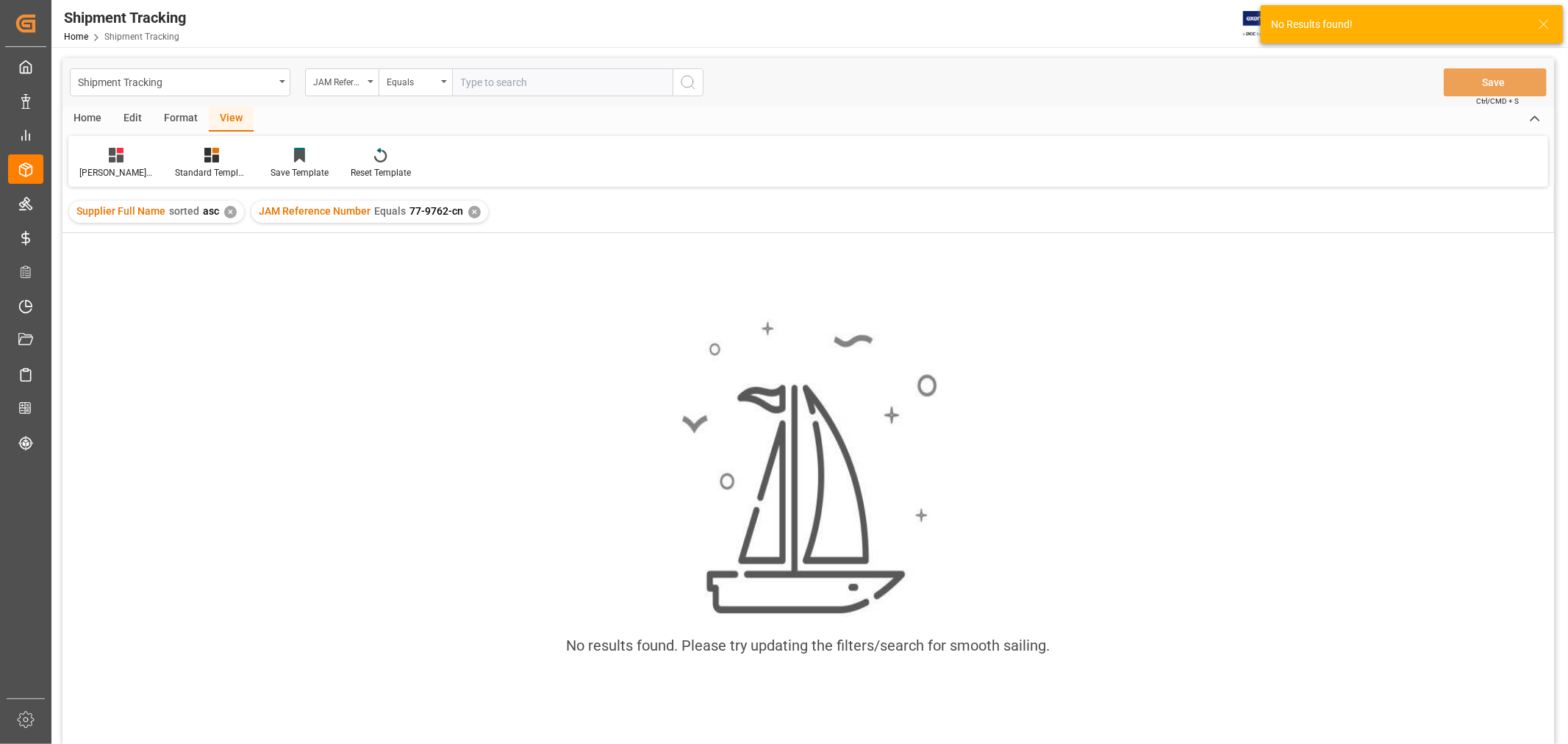
click at [472, 209] on div "✕" at bounding box center [474, 211] width 13 height 13
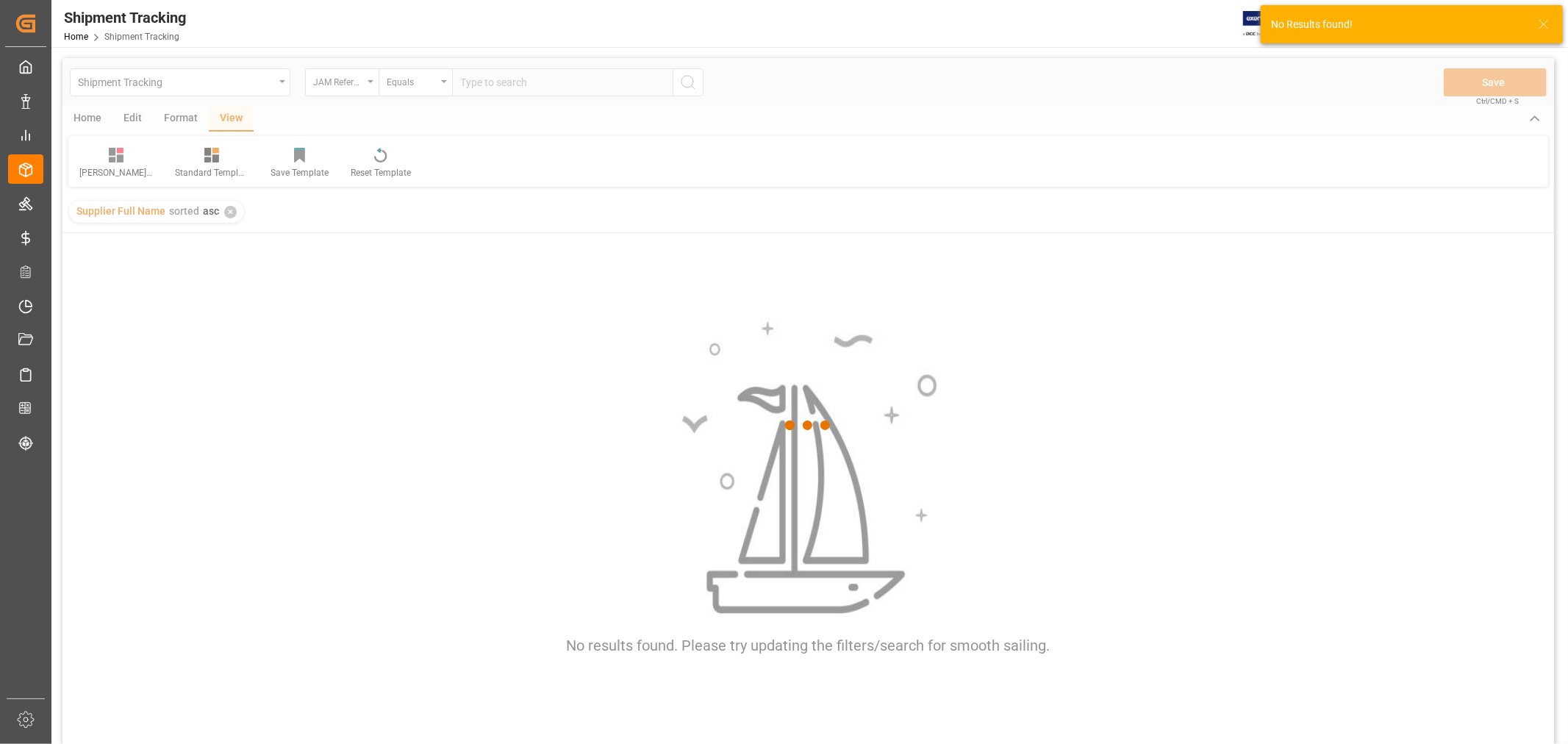
click at [484, 91] on div at bounding box center [808, 425] width 1492 height 735
click at [482, 89] on div at bounding box center [808, 425] width 1492 height 735
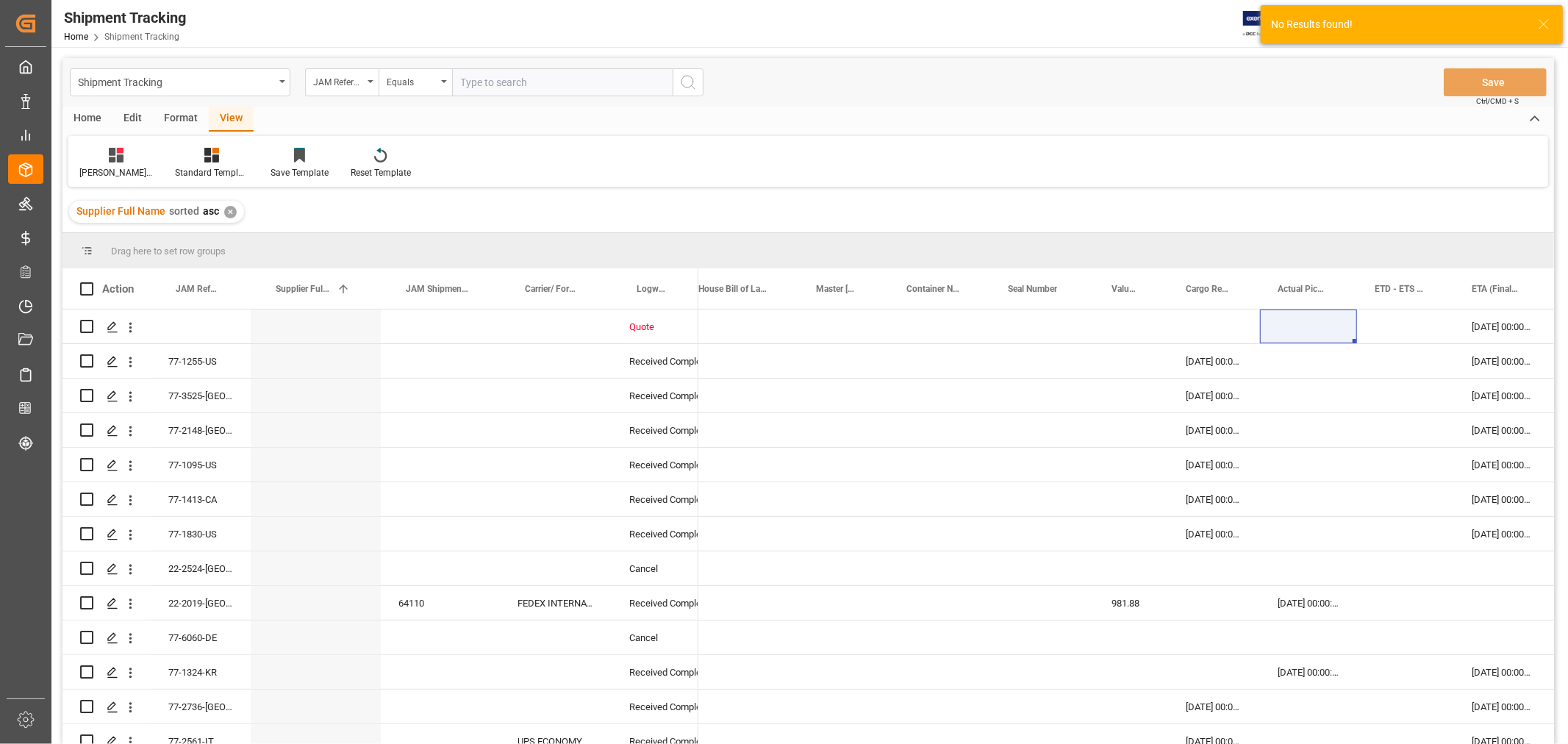
click at [482, 89] on input "text" at bounding box center [562, 82] width 220 height 28
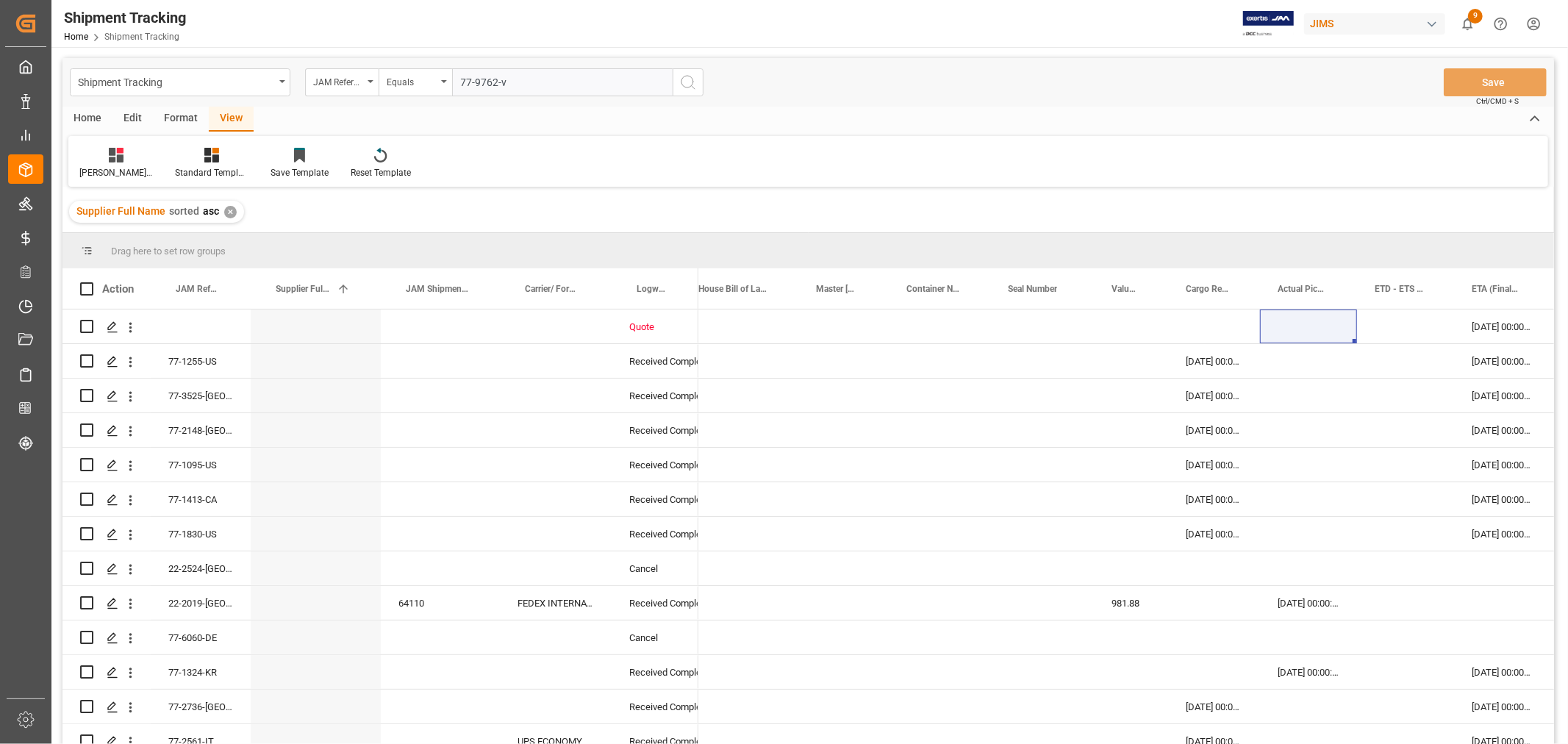
type input "77-9762-vn"
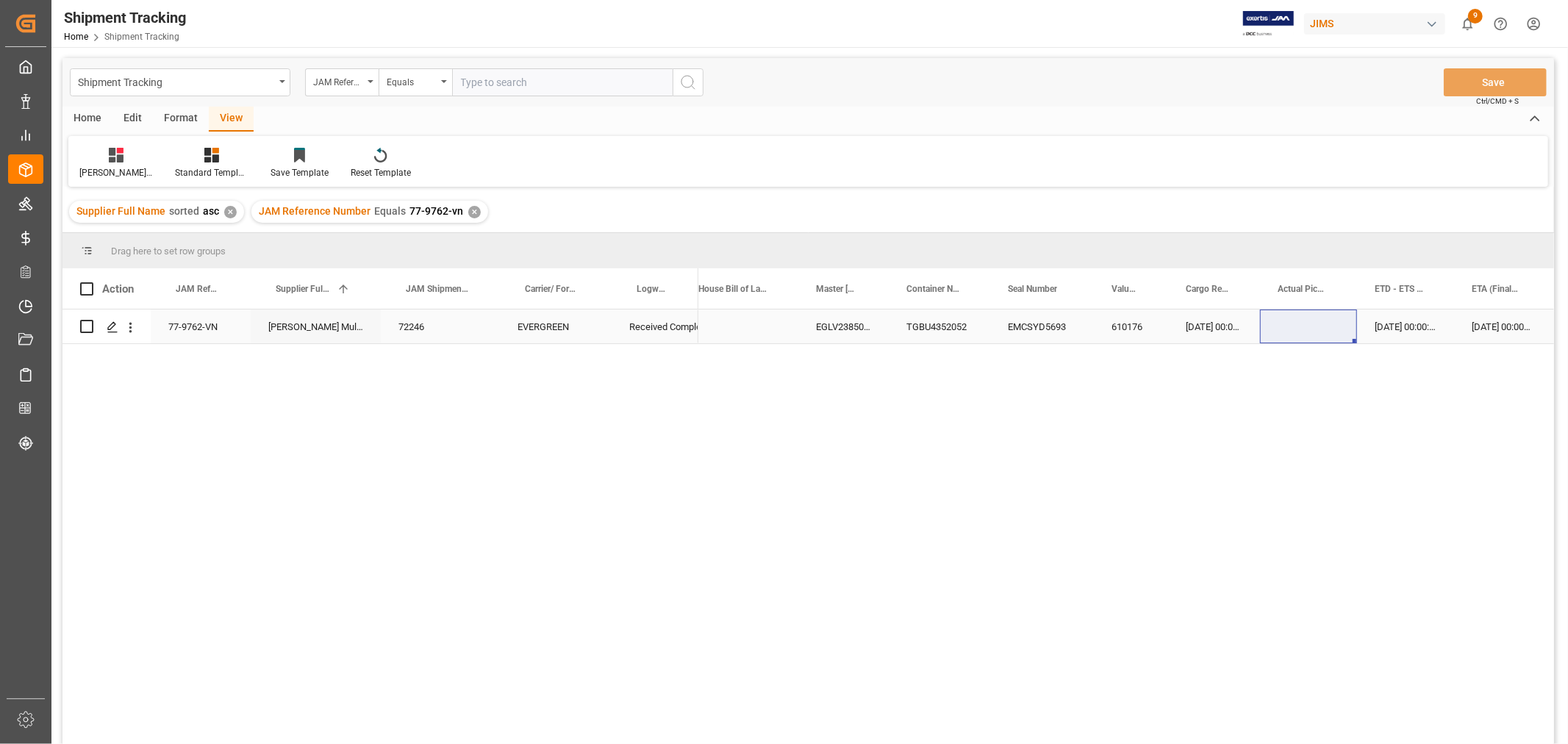
click at [1409, 329] on div "11-07-2025 00:00:00" at bounding box center [1406, 326] width 97 height 34
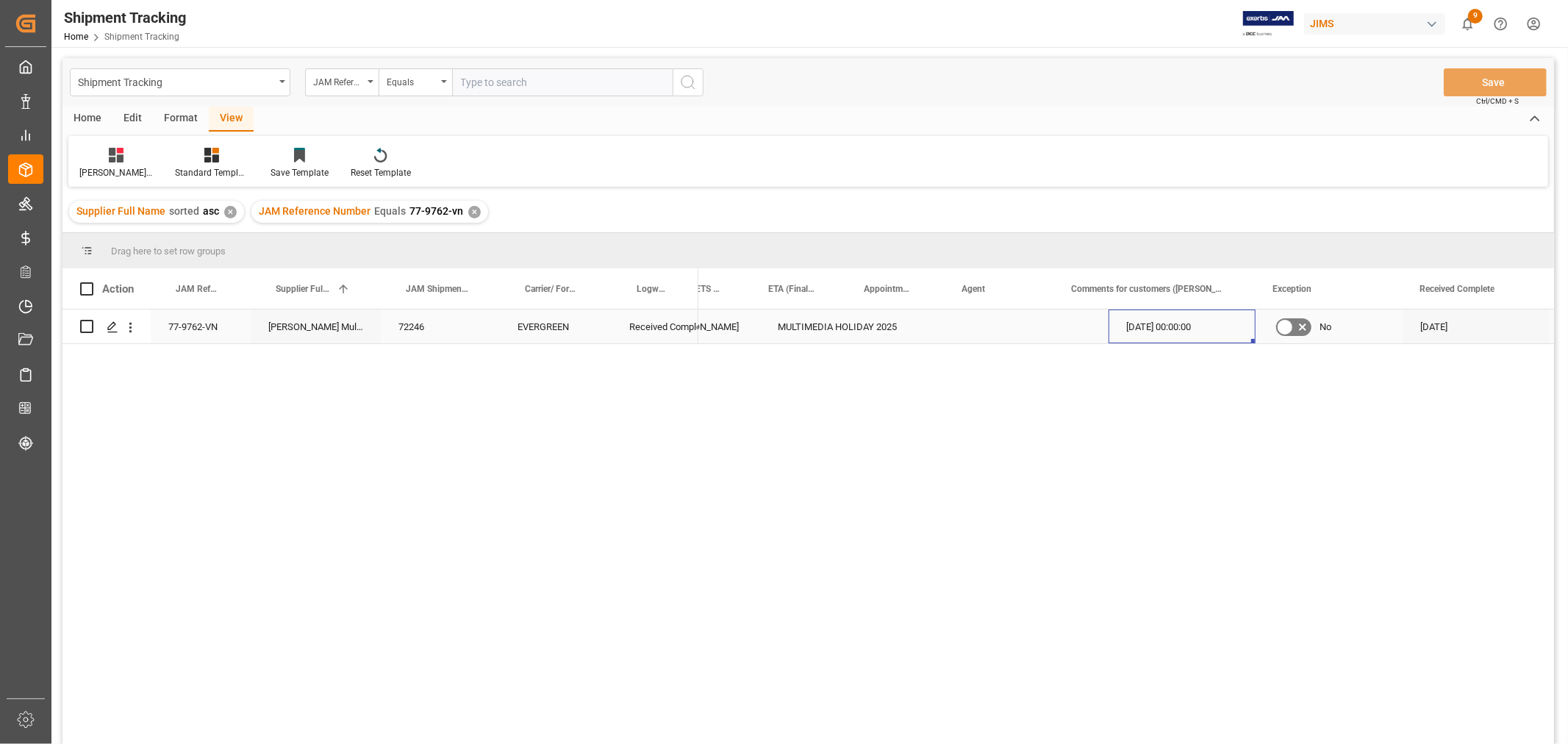
scroll to position [0, 1410]
click at [116, 166] on div "Huixin's tracking all # _5" at bounding box center [115, 173] width 73 height 14
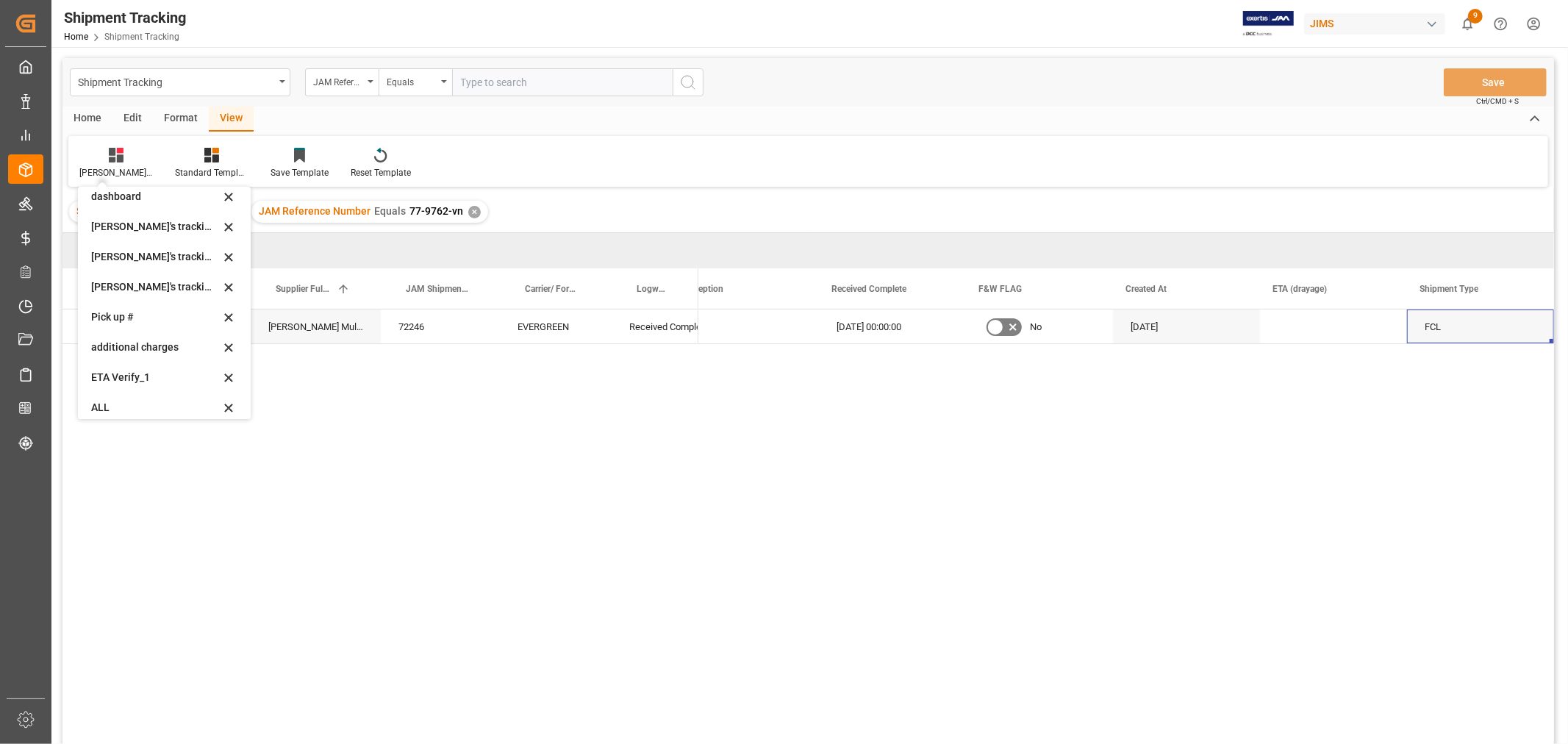
scroll to position [291, 0]
click at [173, 246] on div "Huixin's tracking all # _5" at bounding box center [155, 249] width 128 height 16
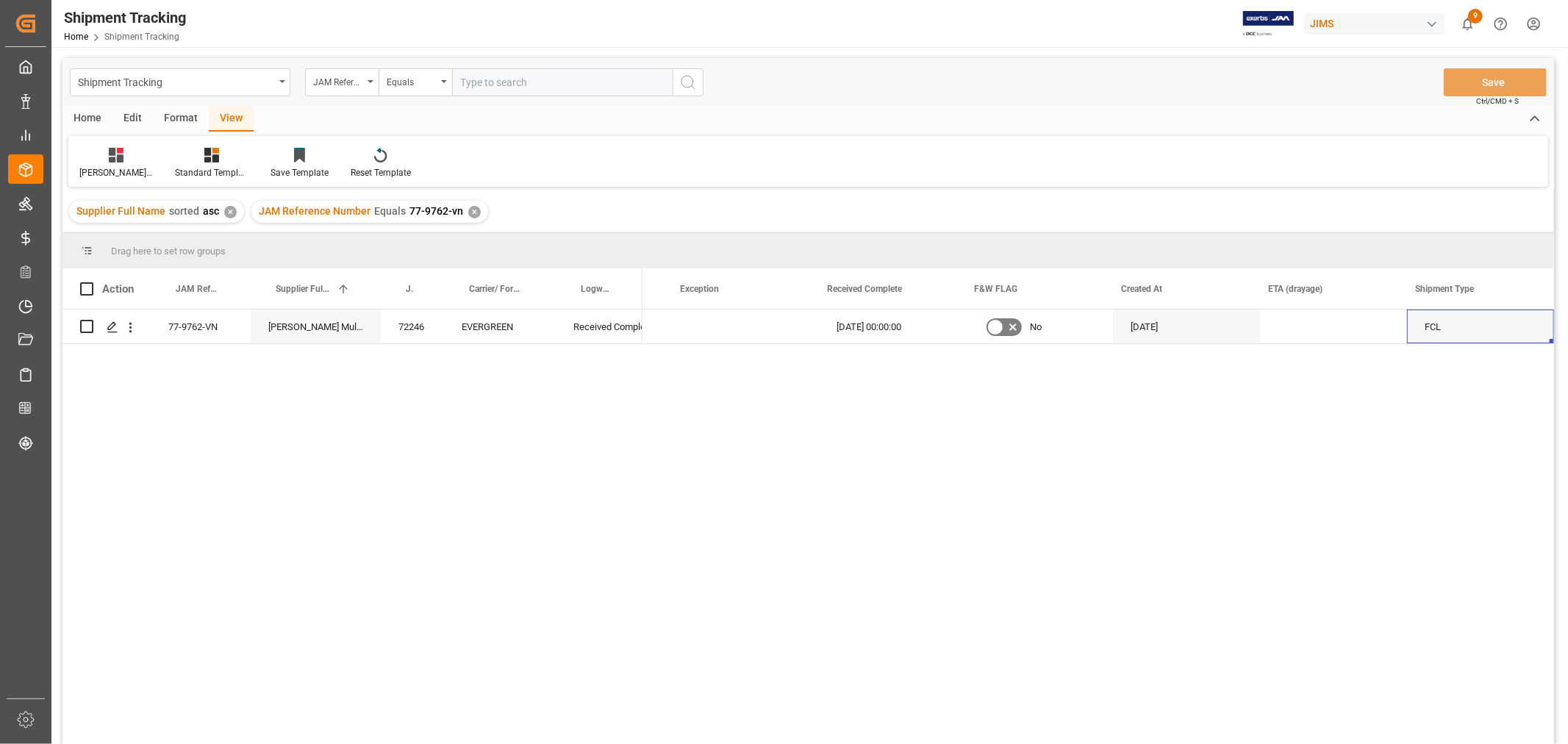
scroll to position [0, 5]
click at [465, 213] on div "JAM Reference Number Equals 77-9762-vn ✕" at bounding box center [370, 211] width 237 height 23
click at [459, 211] on div "JAM Reference Number Equals 77-9762-vn ✕" at bounding box center [370, 211] width 237 height 23
click at [468, 208] on div "✕" at bounding box center [474, 211] width 13 height 13
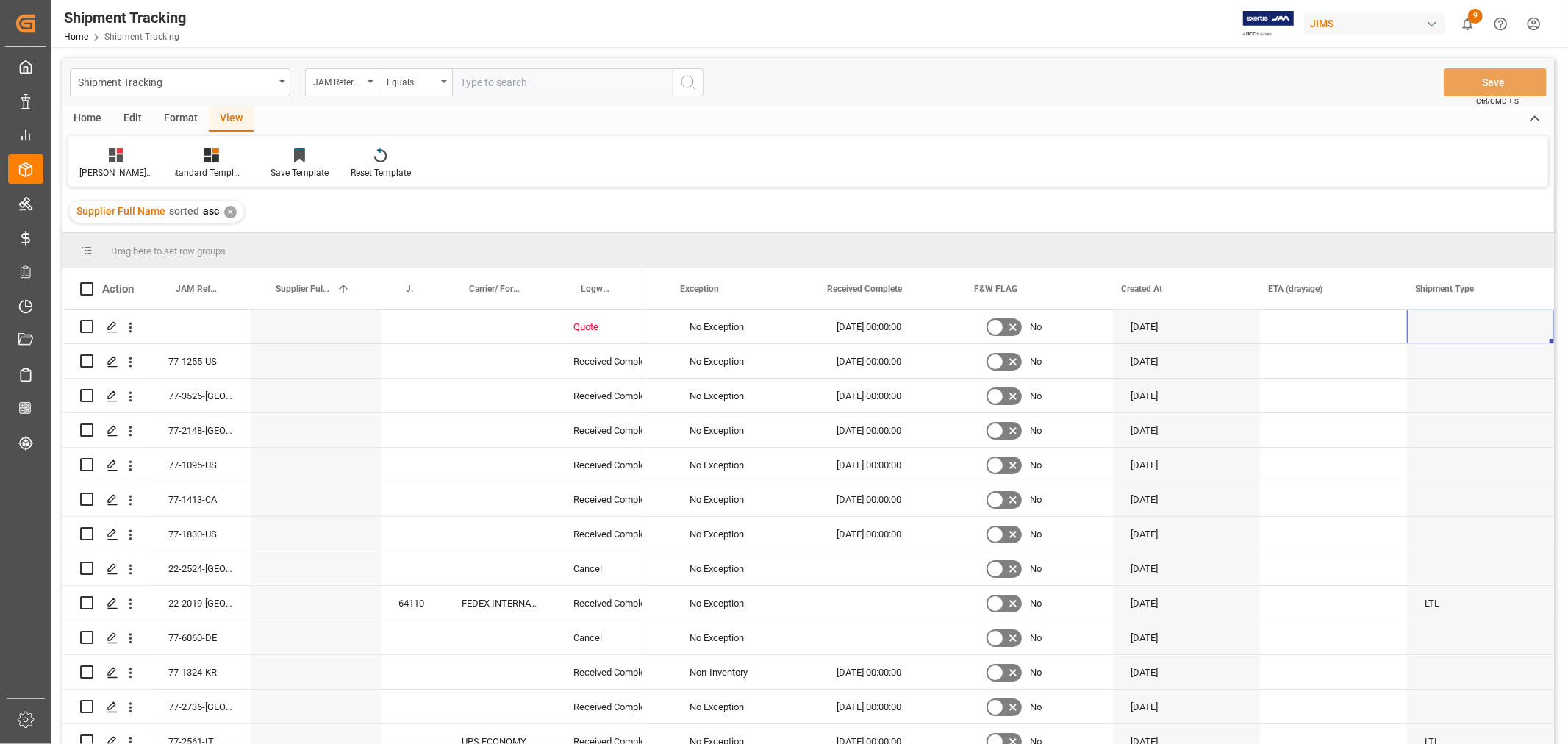
click at [476, 85] on input "text" at bounding box center [562, 82] width 220 height 28
paste input "77-10409-CN"
type input "77-10409-CN"
click at [699, 81] on button "search button" at bounding box center [688, 82] width 31 height 28
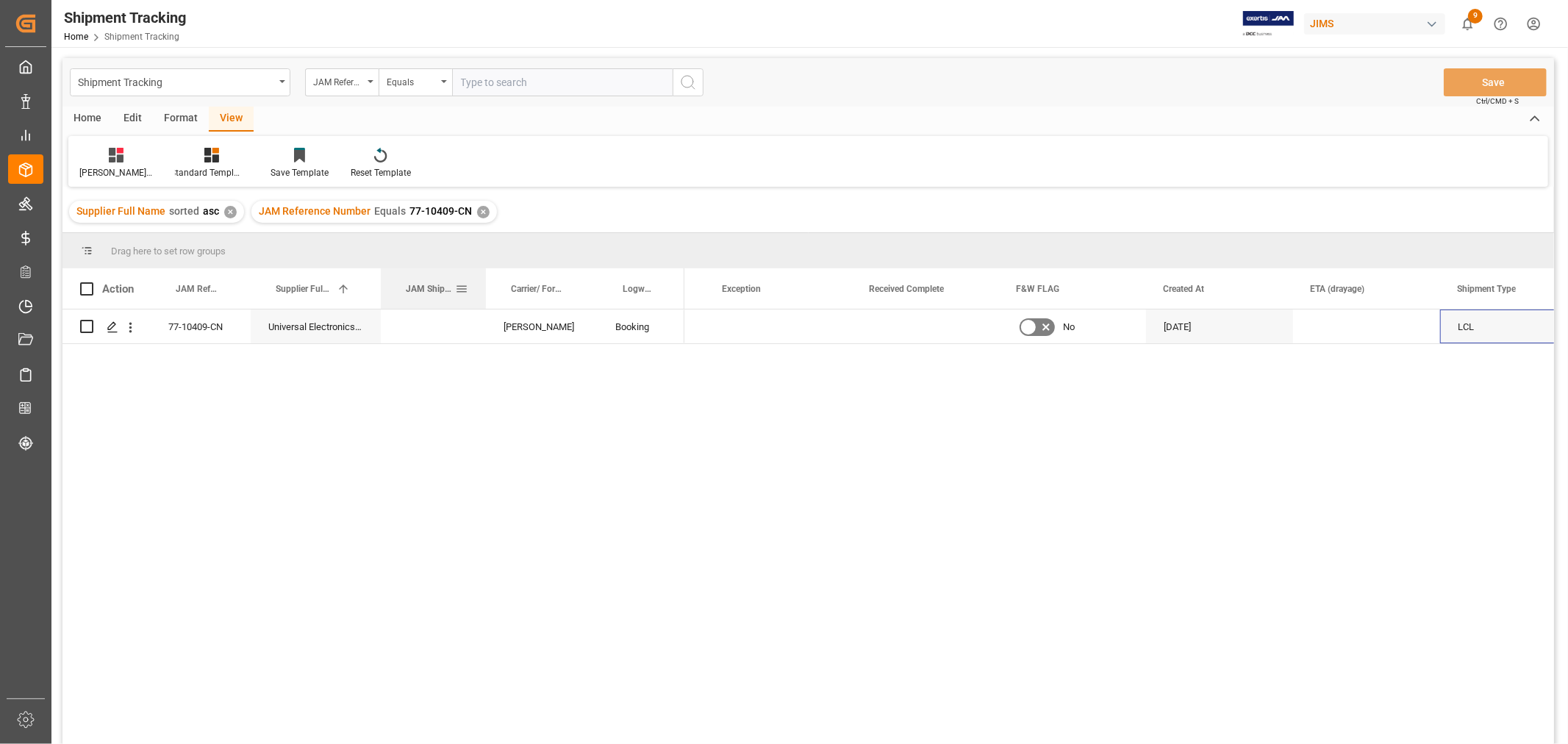
drag, startPoint x: 443, startPoint y: 276, endPoint x: 485, endPoint y: 280, distance: 42.2
click at [485, 280] on div at bounding box center [486, 288] width 6 height 40
click at [417, 322] on div "Press SPACE to select this row." at bounding box center [433, 326] width 105 height 34
click at [418, 321] on input "Press SPACE to select this row." at bounding box center [433, 335] width 81 height 28
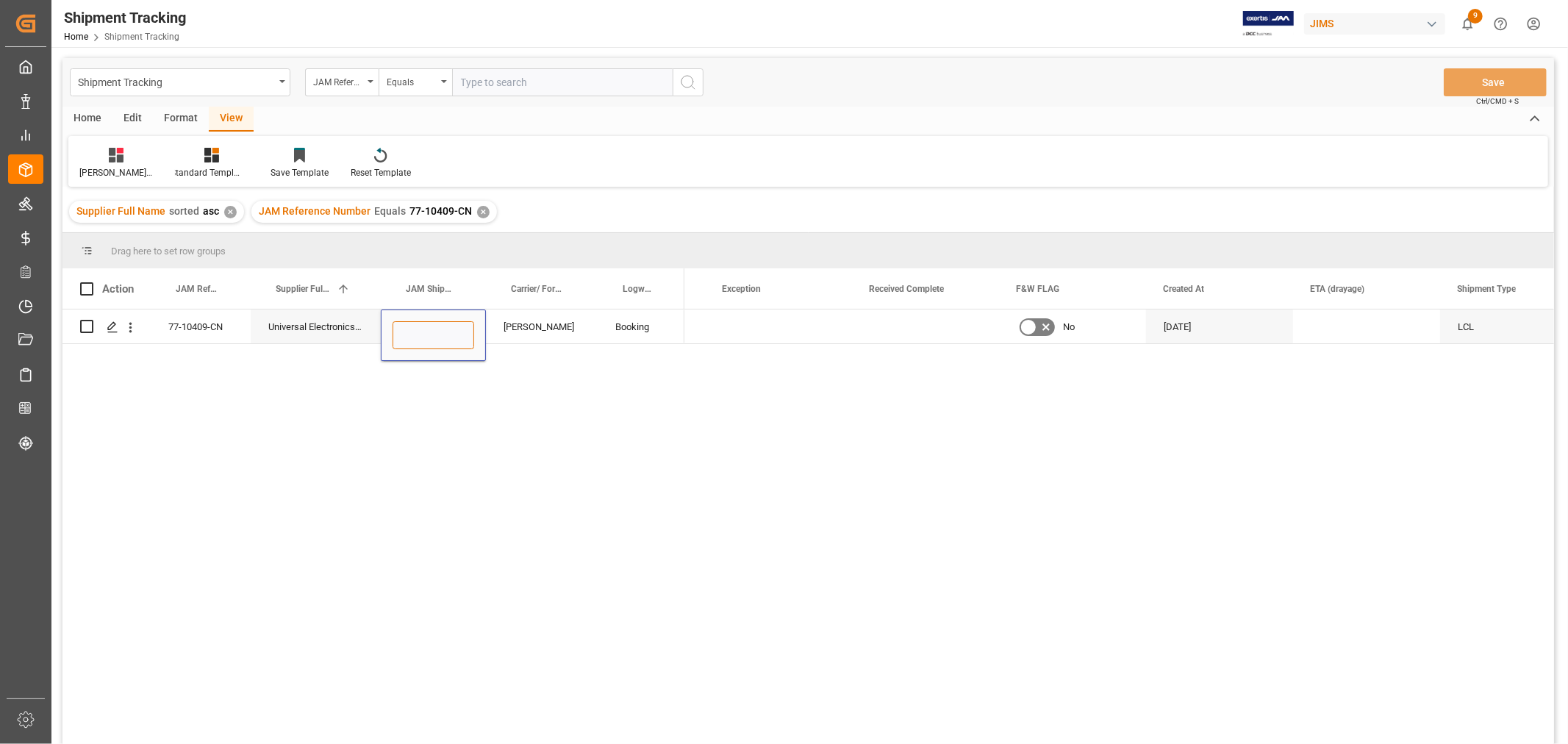
paste input "72677"
type input "72677"
click at [570, 324] on div "[PERSON_NAME]" at bounding box center [542, 326] width 112 height 34
click at [1460, 85] on button "Save" at bounding box center [1495, 82] width 103 height 28
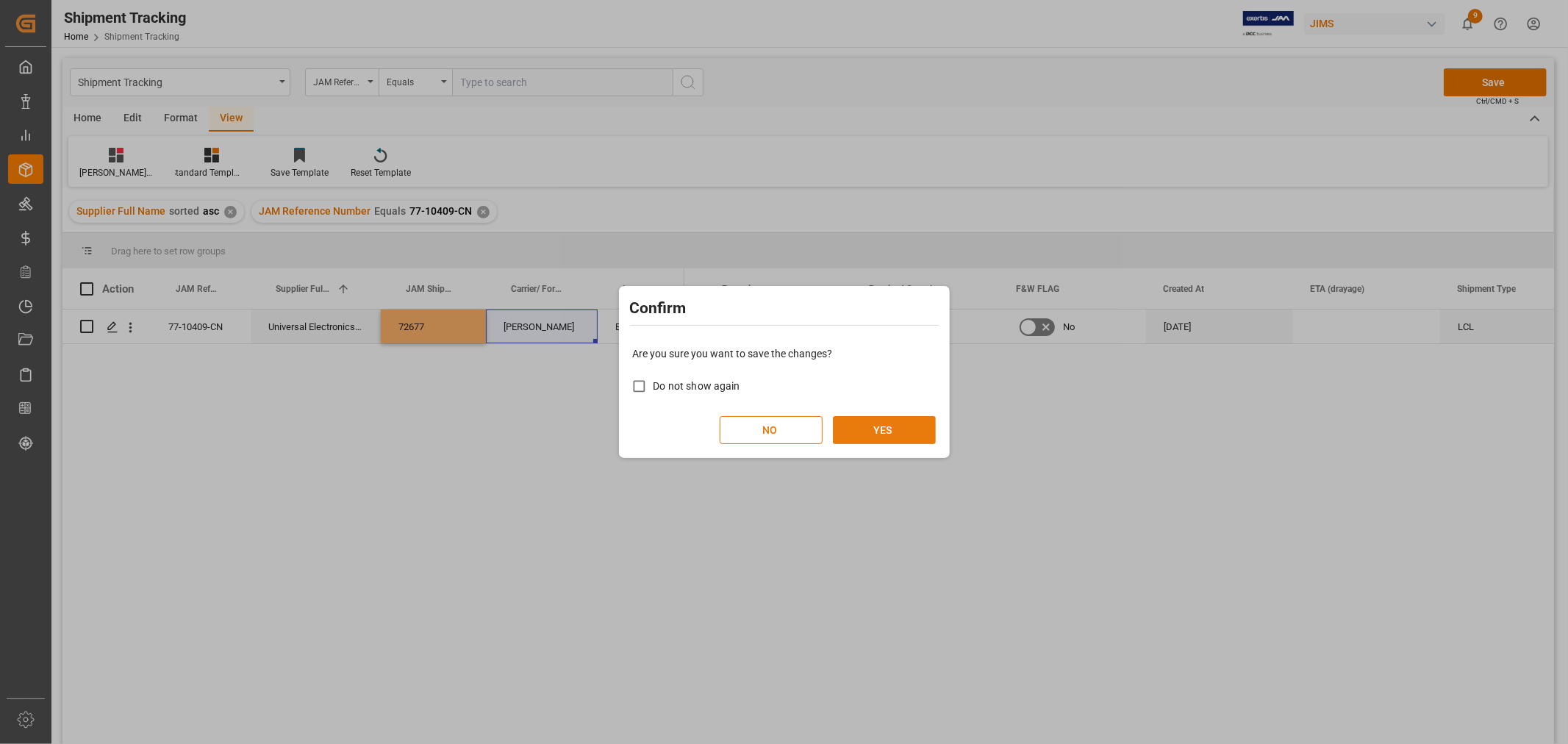
click at [857, 425] on button "YES" at bounding box center [884, 430] width 103 height 28
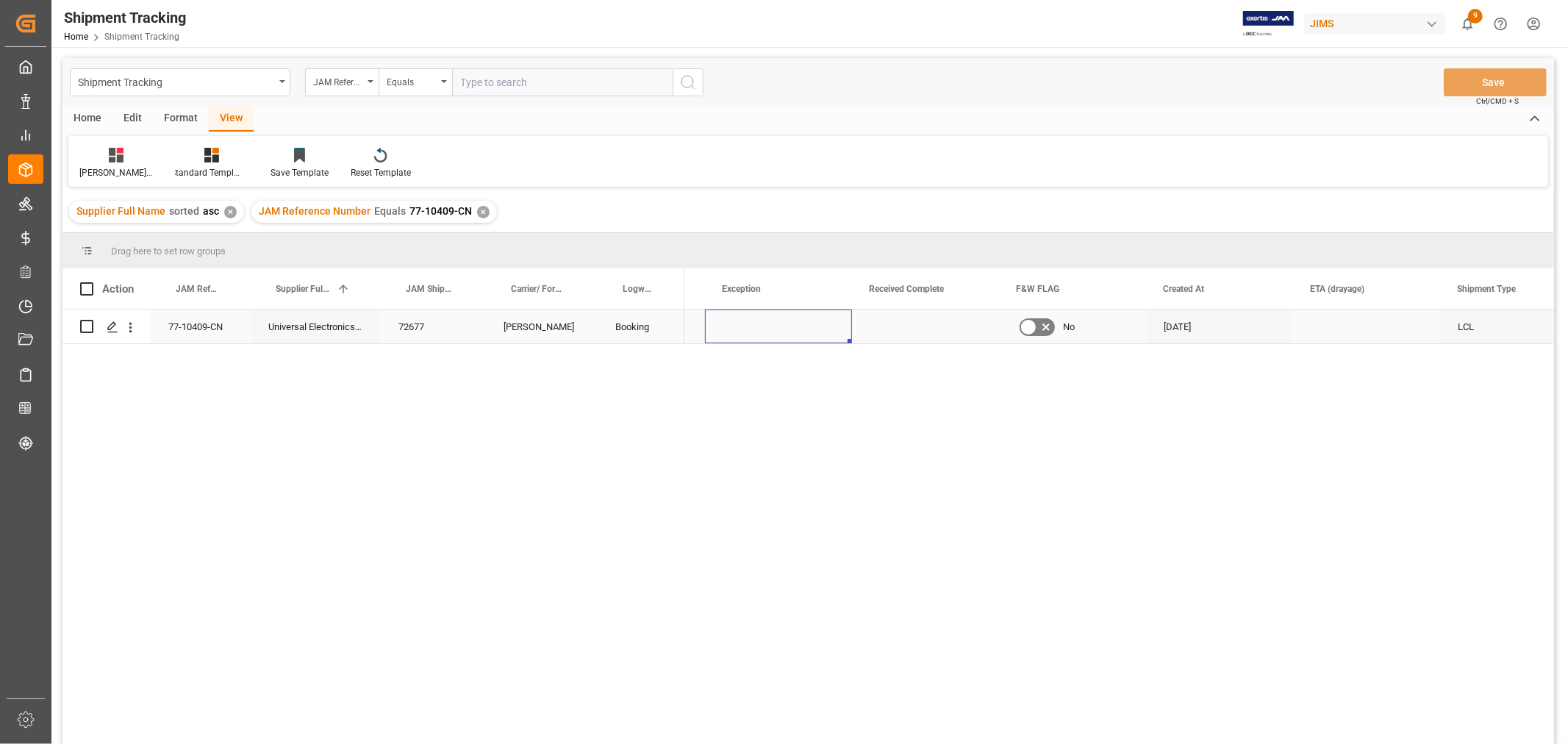
click at [712, 319] on div "Press SPACE to select this row." at bounding box center [778, 326] width 147 height 34
click at [1403, 327] on div "Press SPACE to select this row." at bounding box center [1413, 326] width 97 height 34
click at [1402, 325] on div "Press SPACE to select this row." at bounding box center [1404, 326] width 97 height 34
click at [722, 339] on div "13633702" at bounding box center [726, 326] width 102 height 34
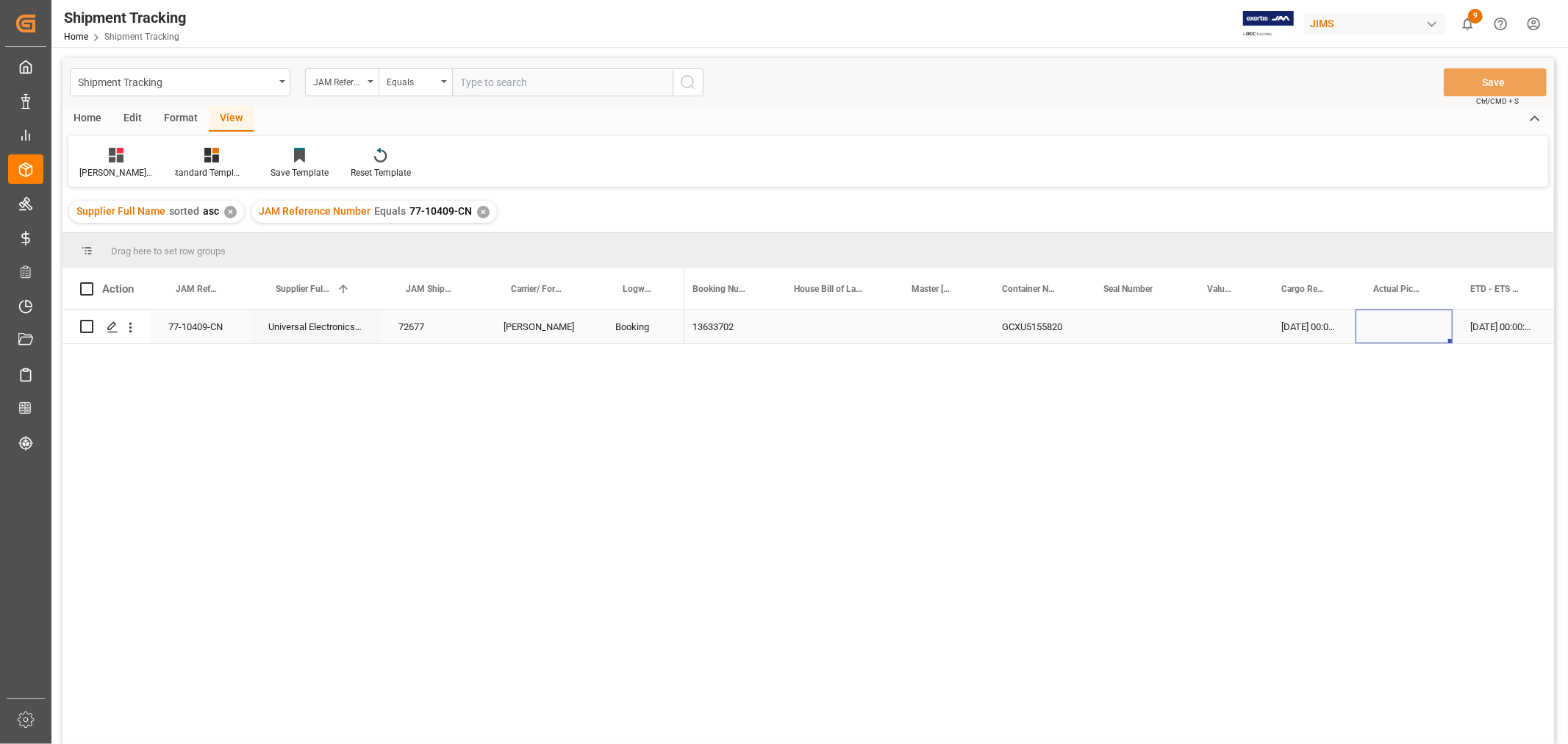
click at [1392, 315] on div "Press SPACE to select this row." at bounding box center [1404, 326] width 97 height 34
click at [1467, 322] on div "15-08-2025 00:00:00" at bounding box center [1500, 326] width 97 height 34
click at [1369, 332] on div "Press SPACE to select this row." at bounding box center [1404, 326] width 97 height 34
click at [1465, 84] on button "Save" at bounding box center [1495, 82] width 103 height 28
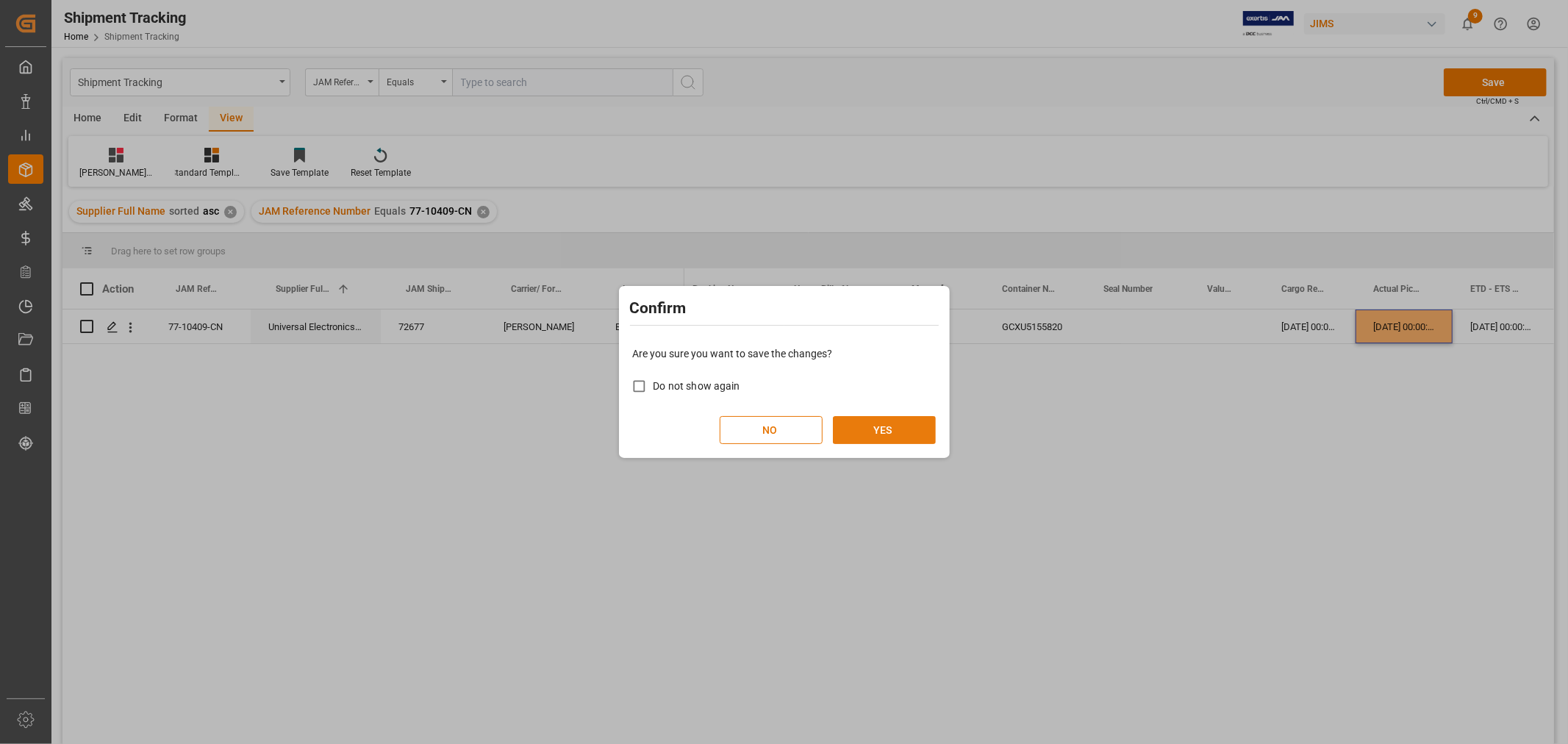
click at [900, 439] on button "YES" at bounding box center [884, 430] width 103 height 28
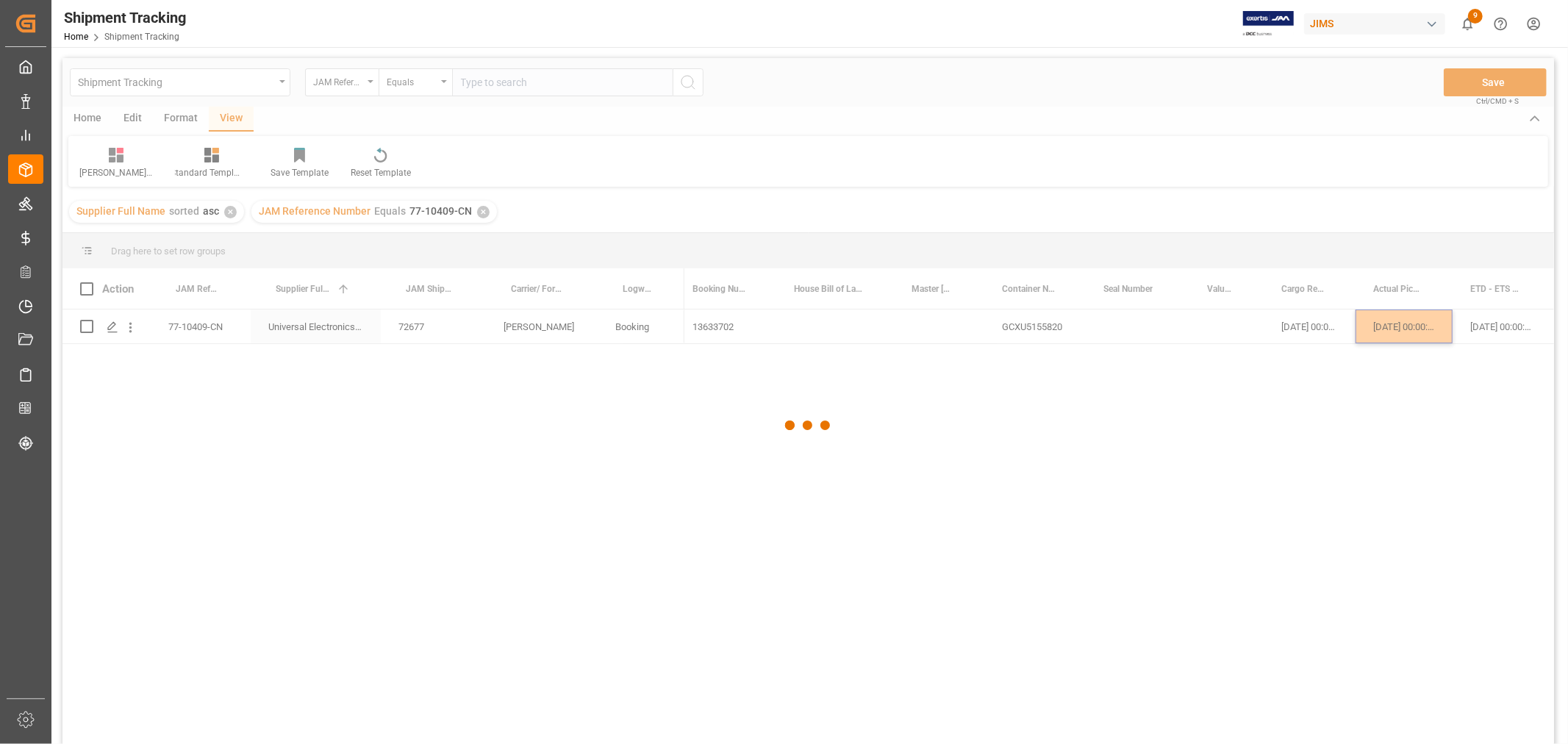
click at [1169, 484] on div at bounding box center [808, 425] width 1492 height 735
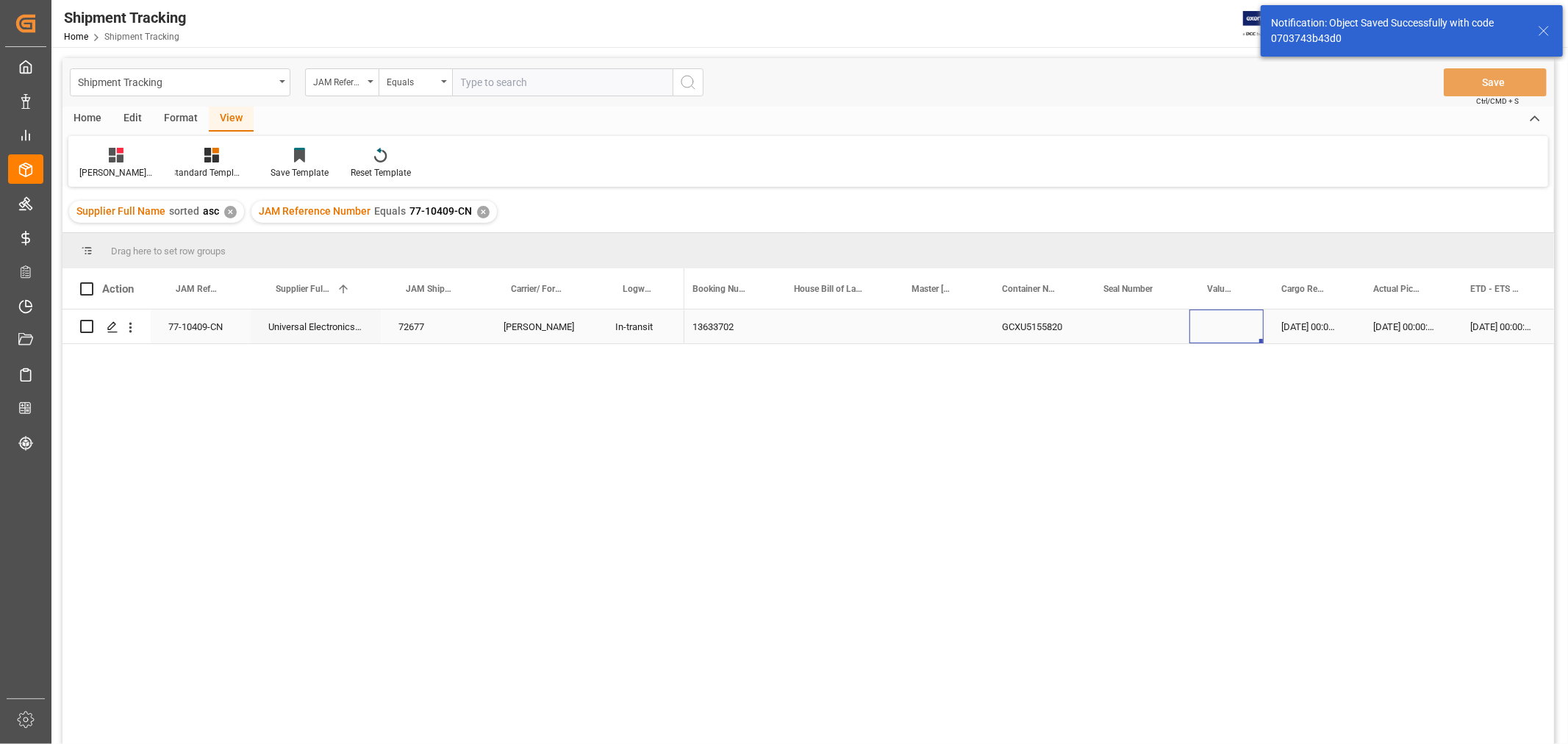
click at [1193, 340] on div "Press SPACE to select this row." at bounding box center [1226, 326] width 74 height 34
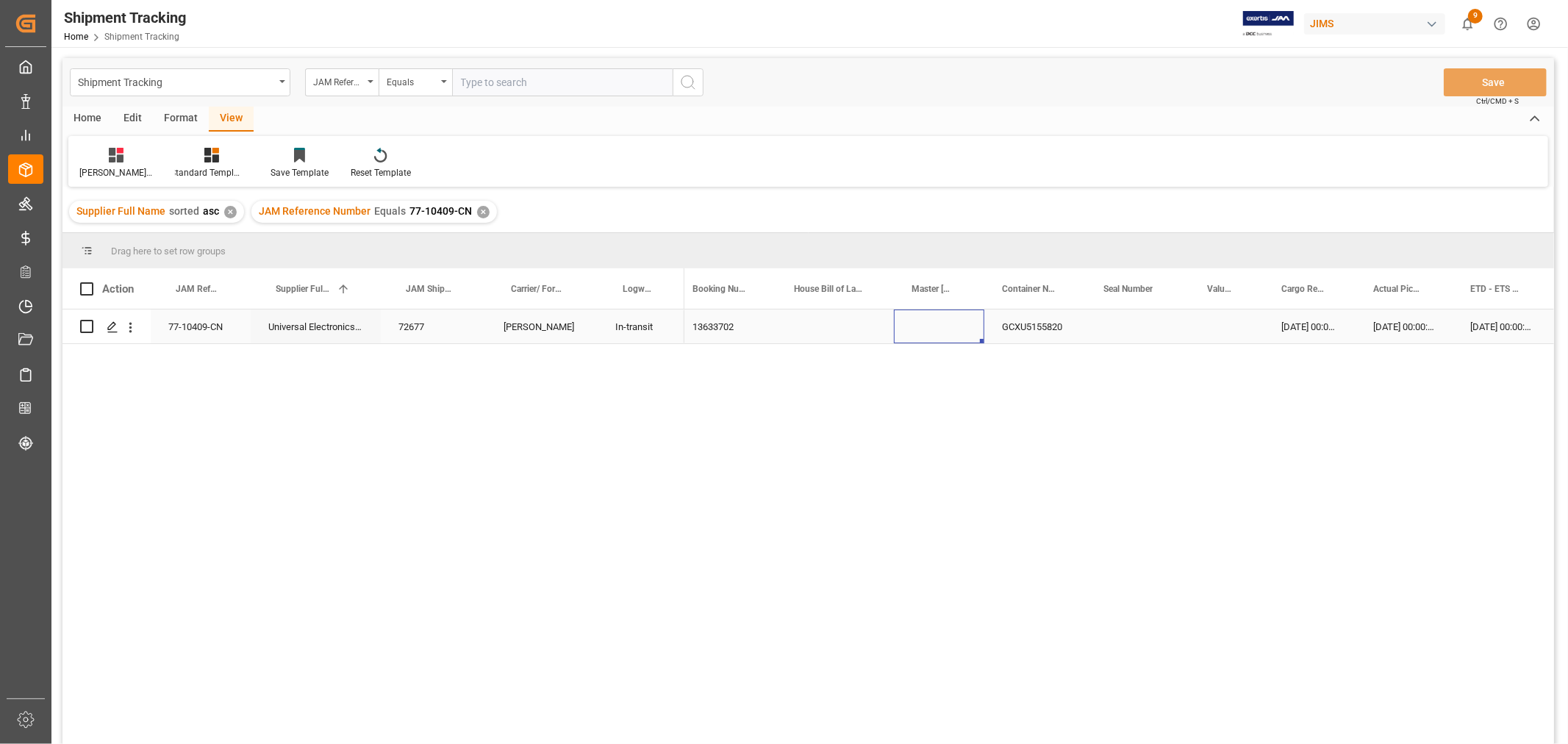
click at [939, 333] on div "Press SPACE to select this row." at bounding box center [939, 326] width 90 height 34
click at [1130, 327] on div "Press SPACE to select this row." at bounding box center [1137, 326] width 104 height 34
click at [471, 210] on div "JAM Reference Number Equals 77-10409-CN ✕" at bounding box center [374, 211] width 246 height 23
click at [465, 214] on span "77-10409-CN" at bounding box center [440, 211] width 63 height 12
click at [478, 214] on div "✕" at bounding box center [484, 211] width 13 height 13
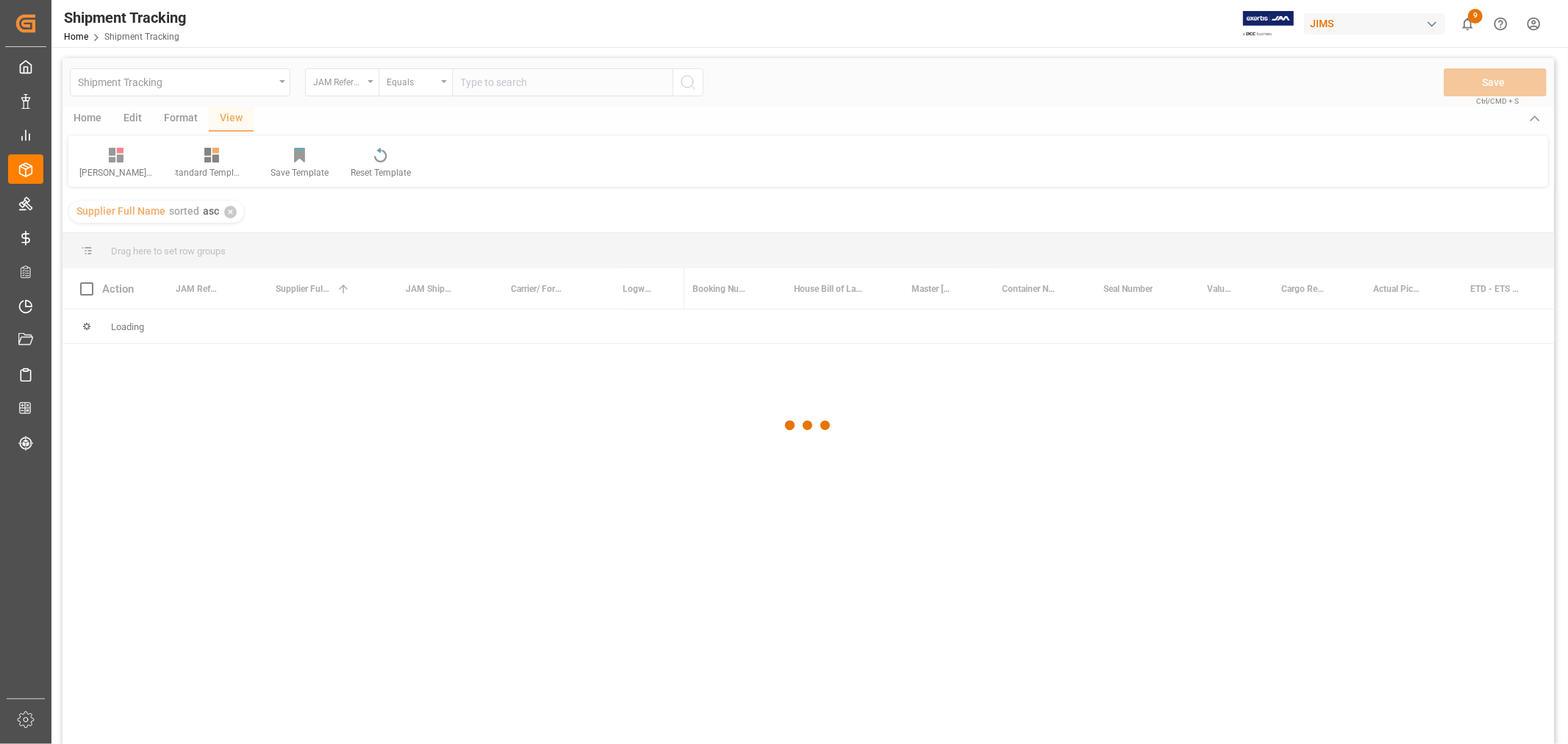
click at [471, 92] on div at bounding box center [808, 425] width 1492 height 735
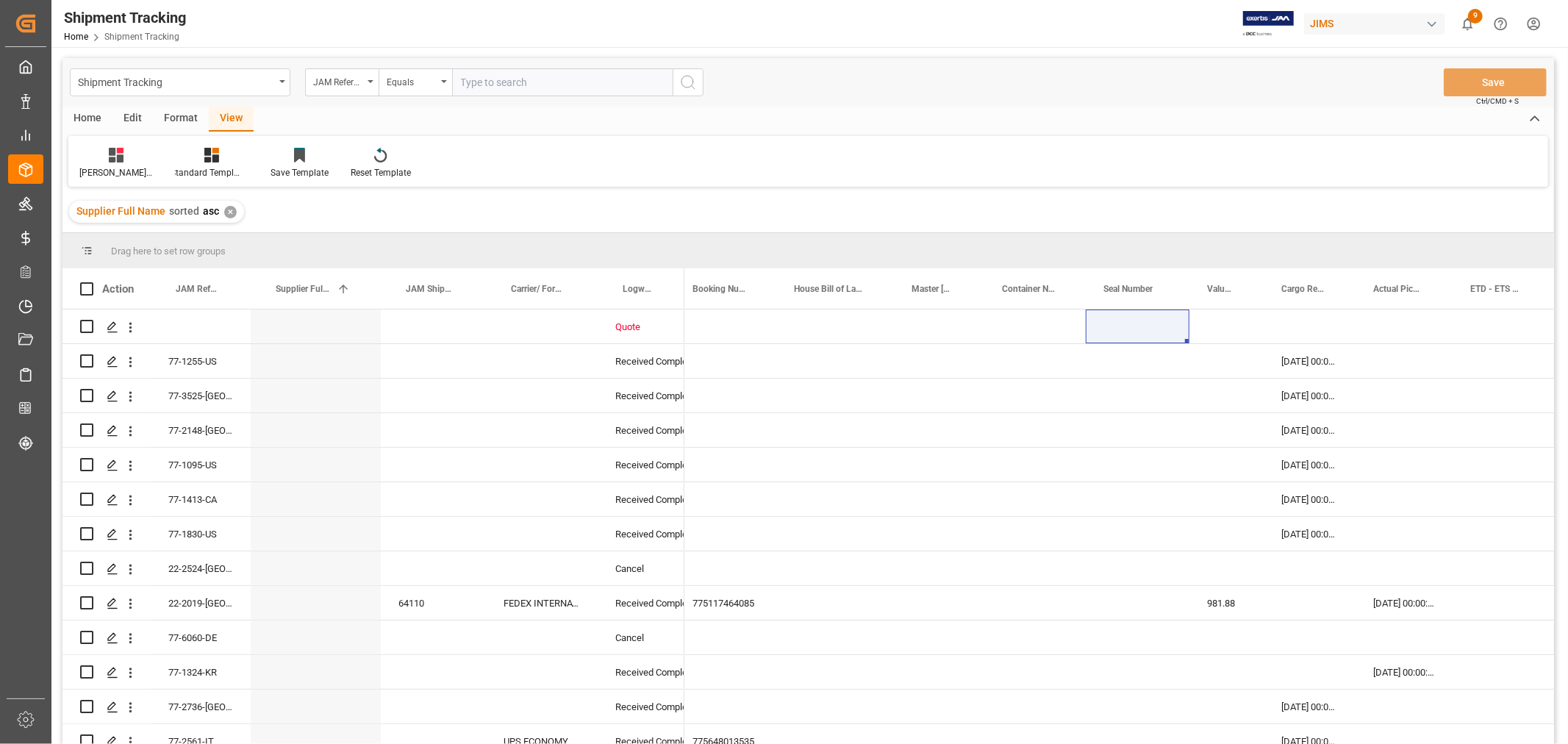
click at [469, 91] on input "text" at bounding box center [562, 82] width 220 height 28
paste input "77-10291-CN"
type input "77-10291-CN"
click at [684, 81] on icon "search button" at bounding box center [688, 82] width 18 height 18
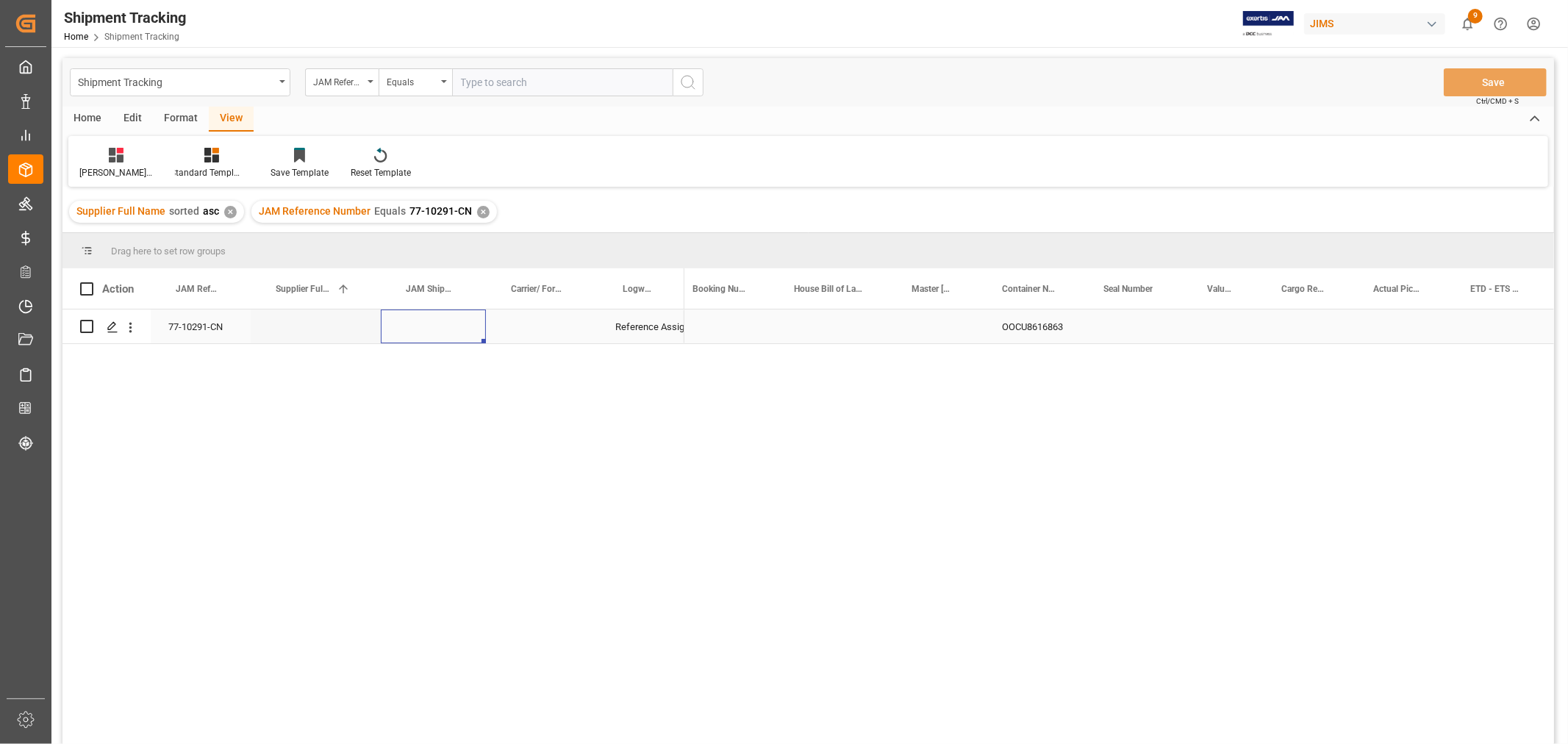
click at [414, 331] on div "Press SPACE to select this row." at bounding box center [433, 326] width 105 height 34
click at [414, 331] on input "Press SPACE to select this row." at bounding box center [433, 335] width 81 height 28
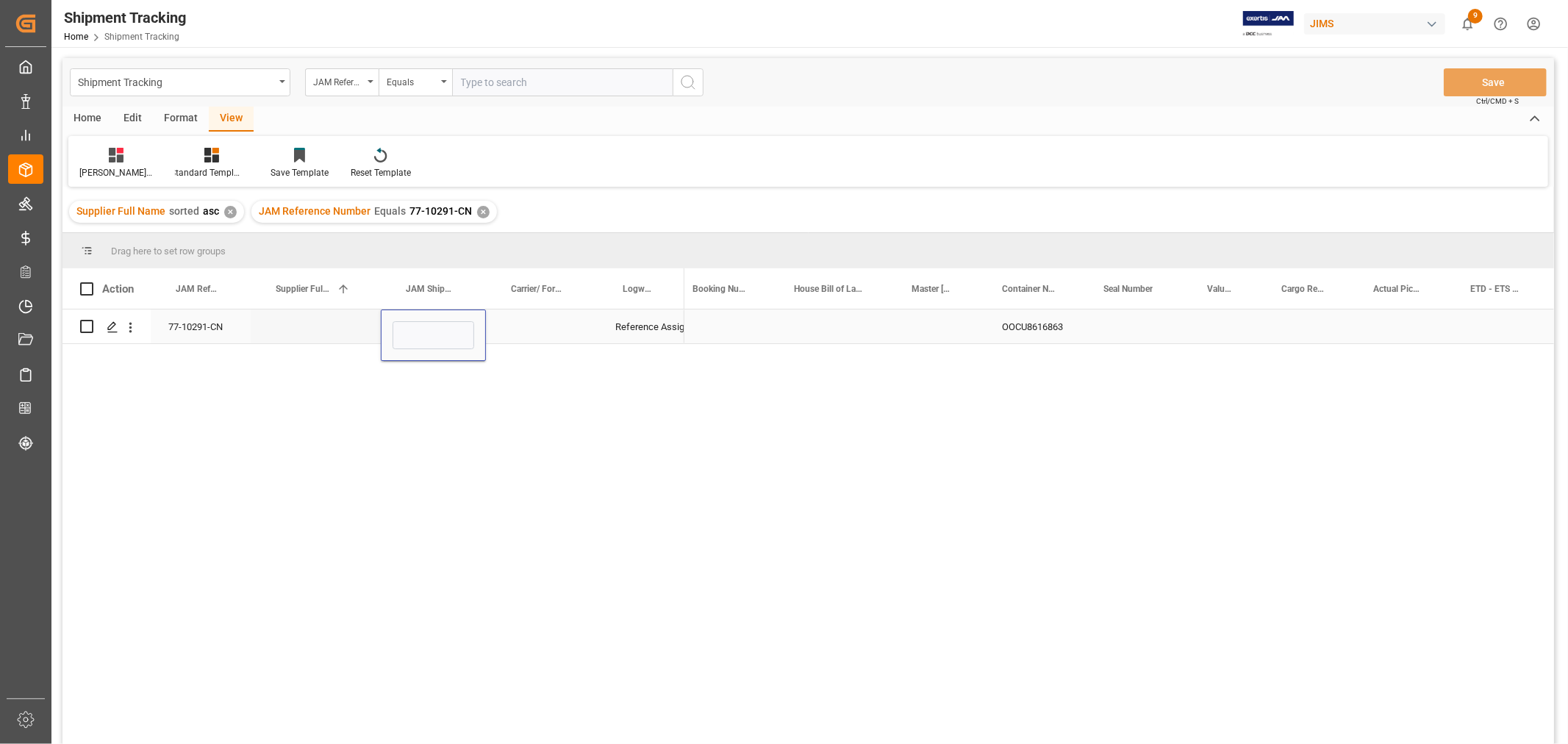
click at [414, 331] on input "Press SPACE to select this row." at bounding box center [433, 335] width 81 height 28
type input "72679"
click at [539, 318] on div "Press SPACE to select this row." at bounding box center [542, 326] width 112 height 34
click at [201, 322] on div "77-10291-CN" at bounding box center [201, 326] width 100 height 34
click at [333, 315] on div "Press SPACE to select this row." at bounding box center [315, 326] width 130 height 34
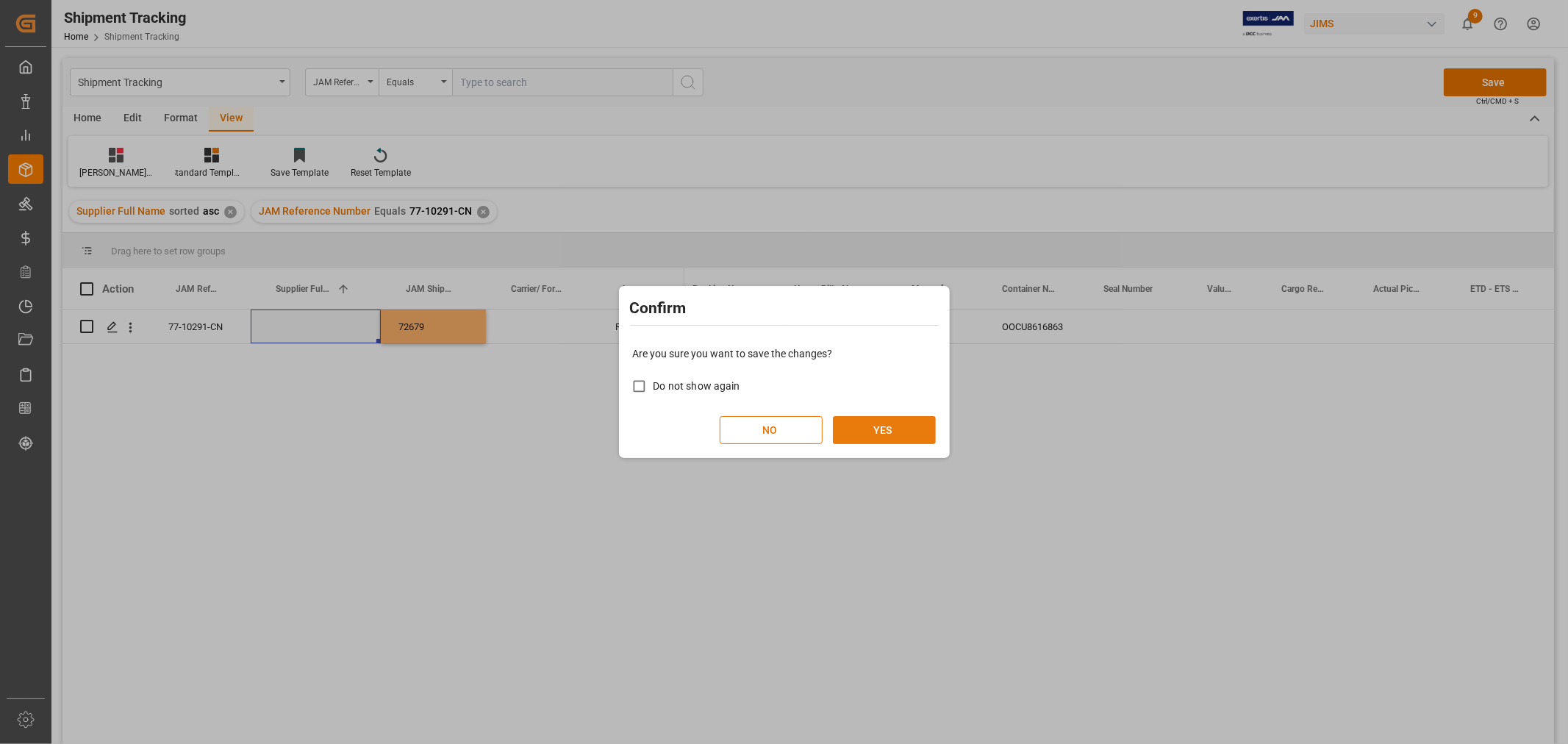
click at [894, 434] on button "YES" at bounding box center [884, 430] width 103 height 28
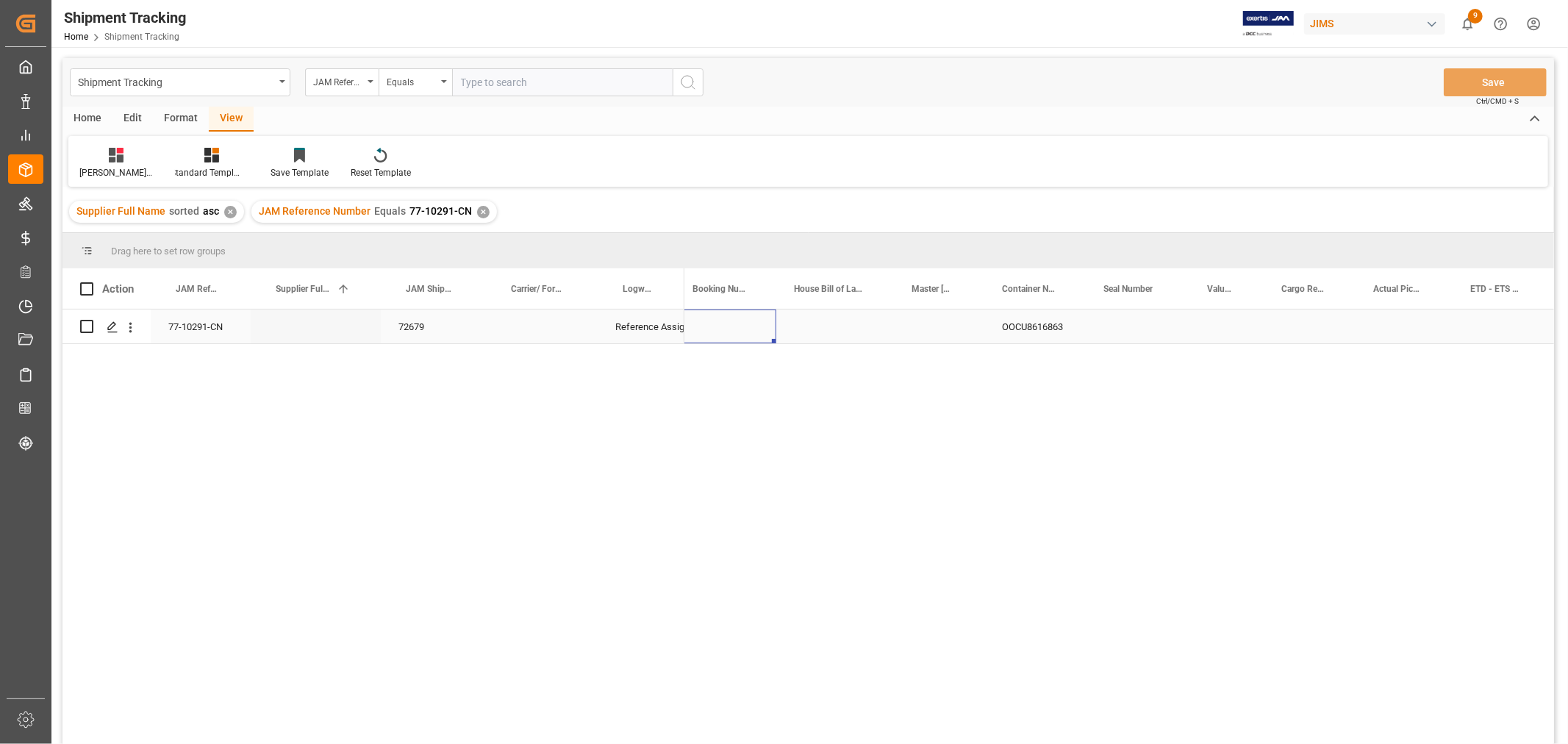
click at [746, 321] on div "Press SPACE to select this row." at bounding box center [726, 326] width 102 height 34
click at [111, 326] on icon "Press SPACE to select this row." at bounding box center [113, 327] width 12 height 12
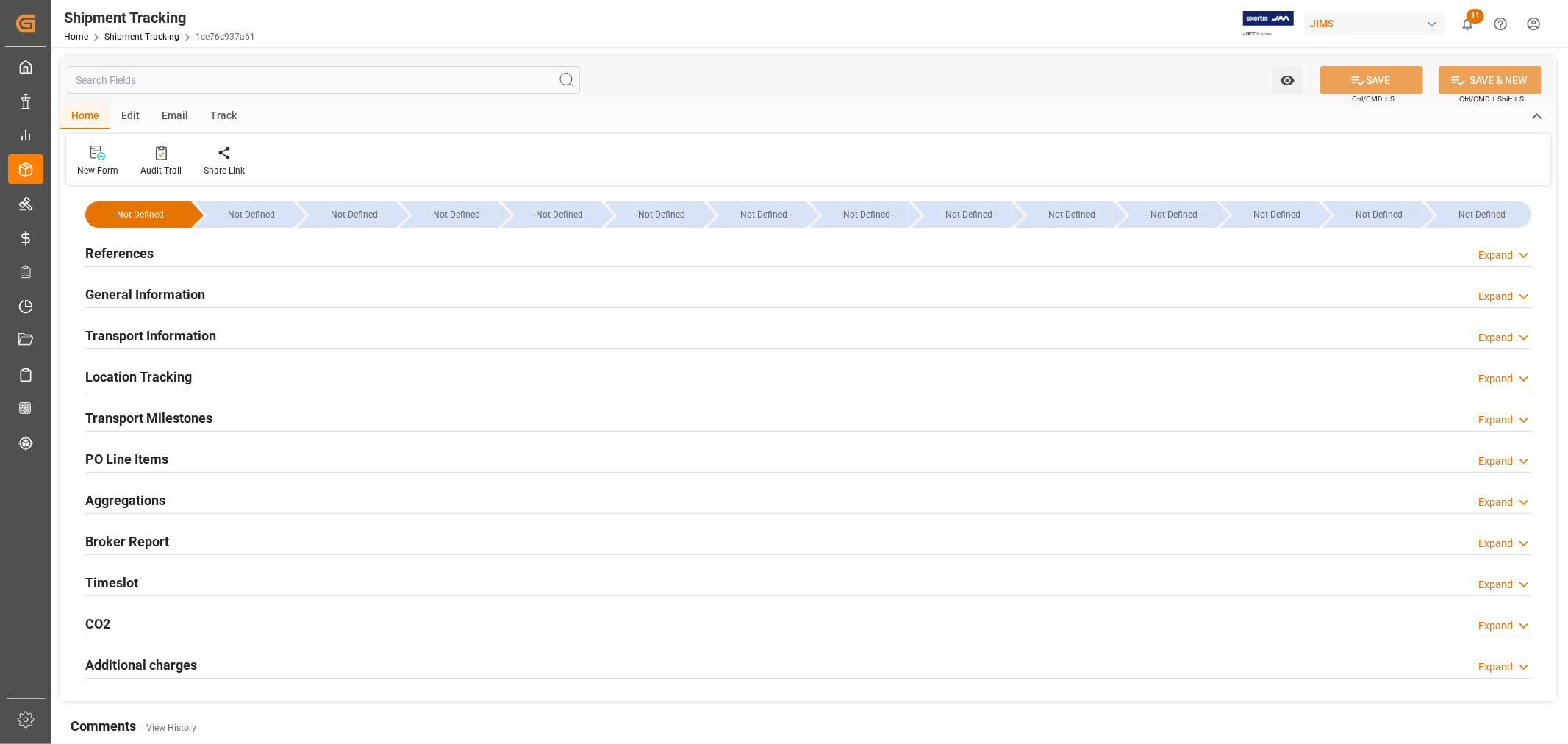
type input "15-08-2025"
click at [149, 253] on h2 "References" at bounding box center [119, 254] width 69 height 20
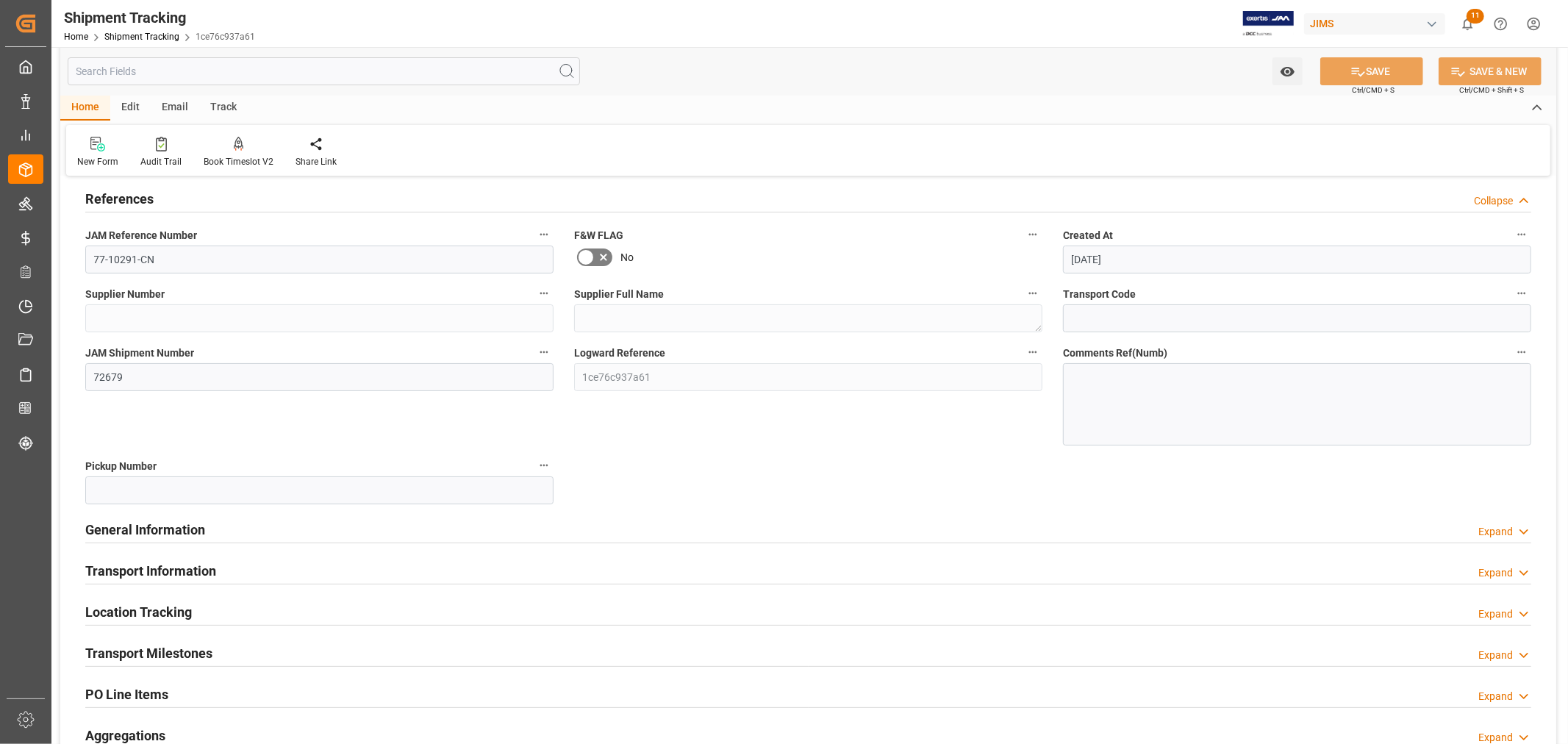
scroll to position [81, 0]
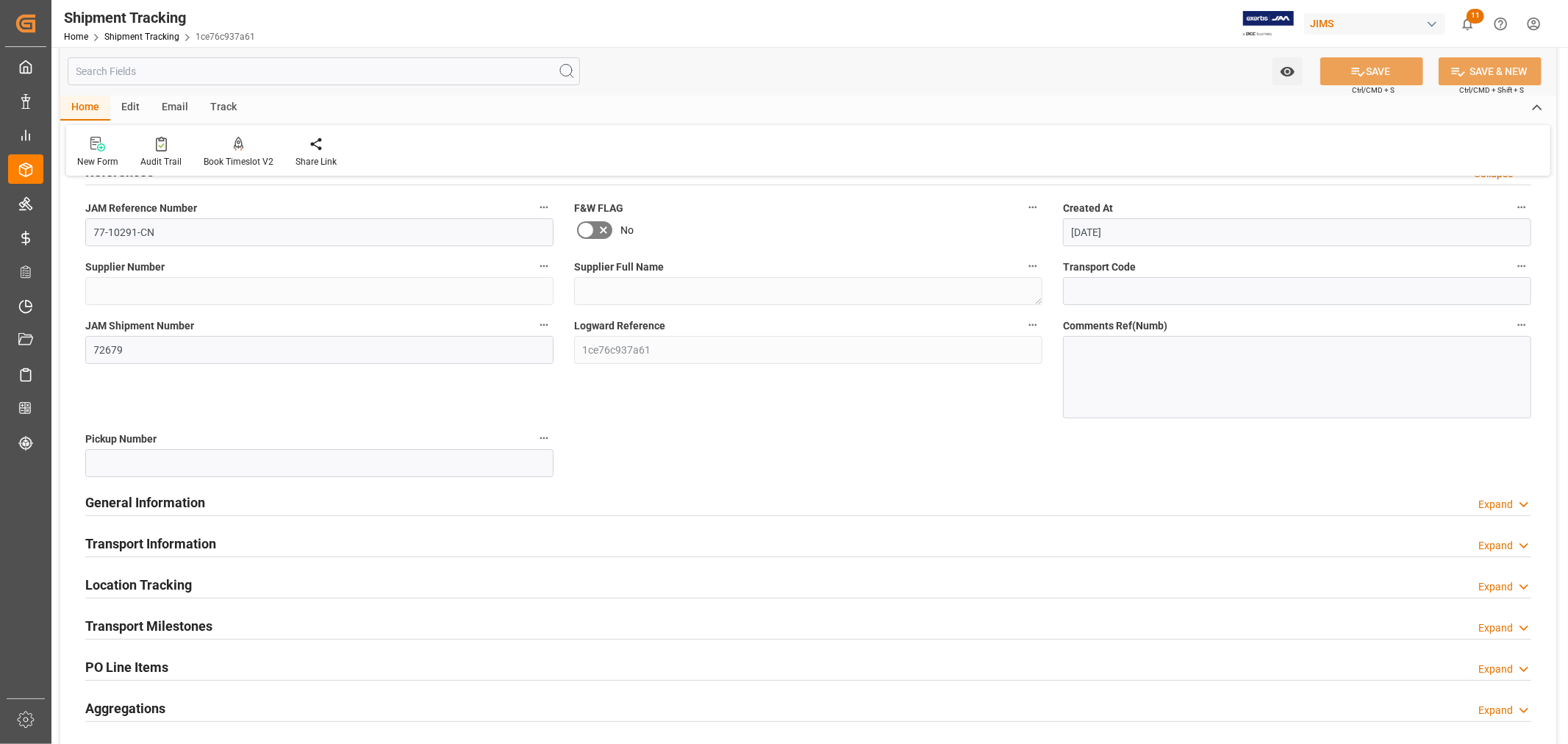
click at [193, 501] on h2 "General Information" at bounding box center [145, 502] width 119 height 20
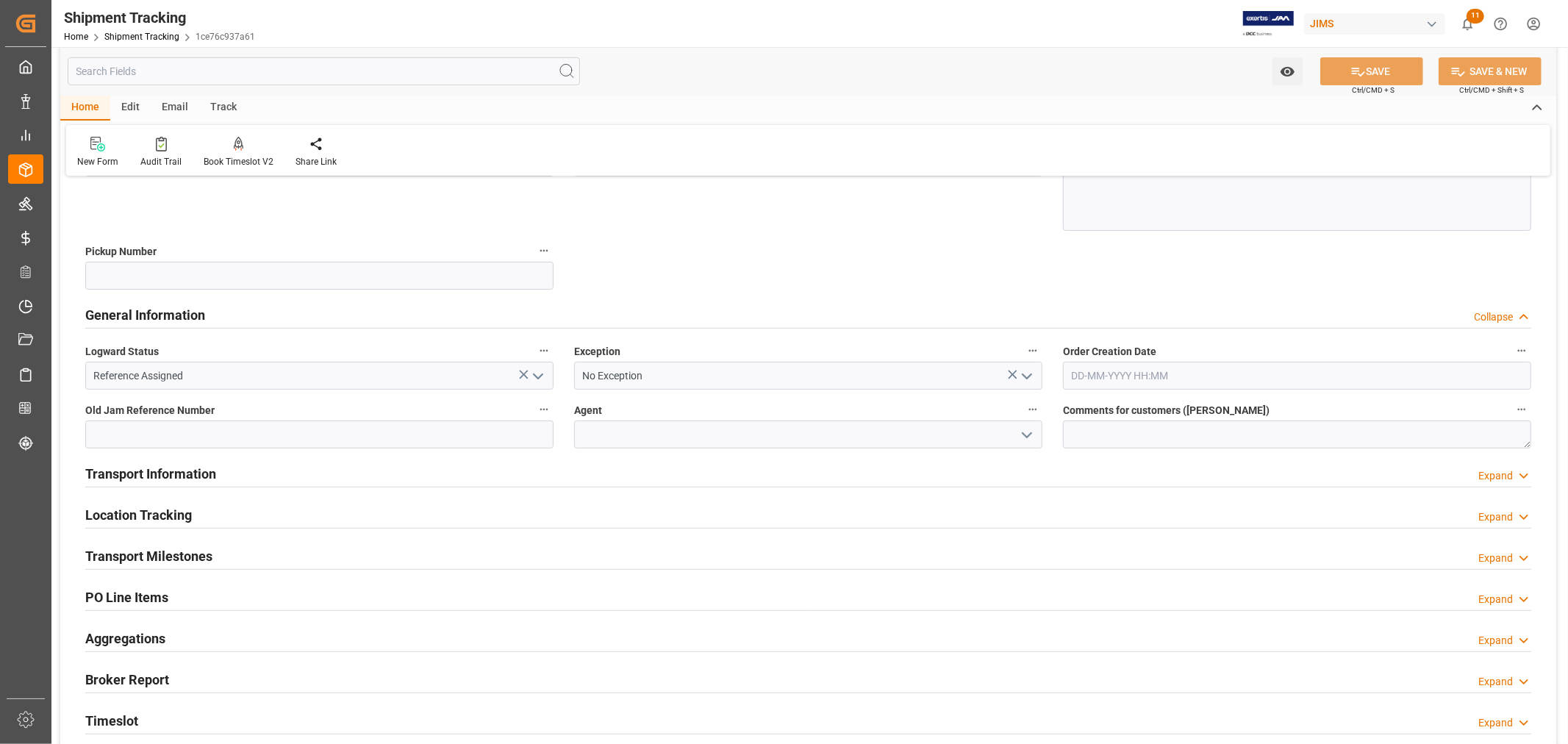
scroll to position [327, 0]
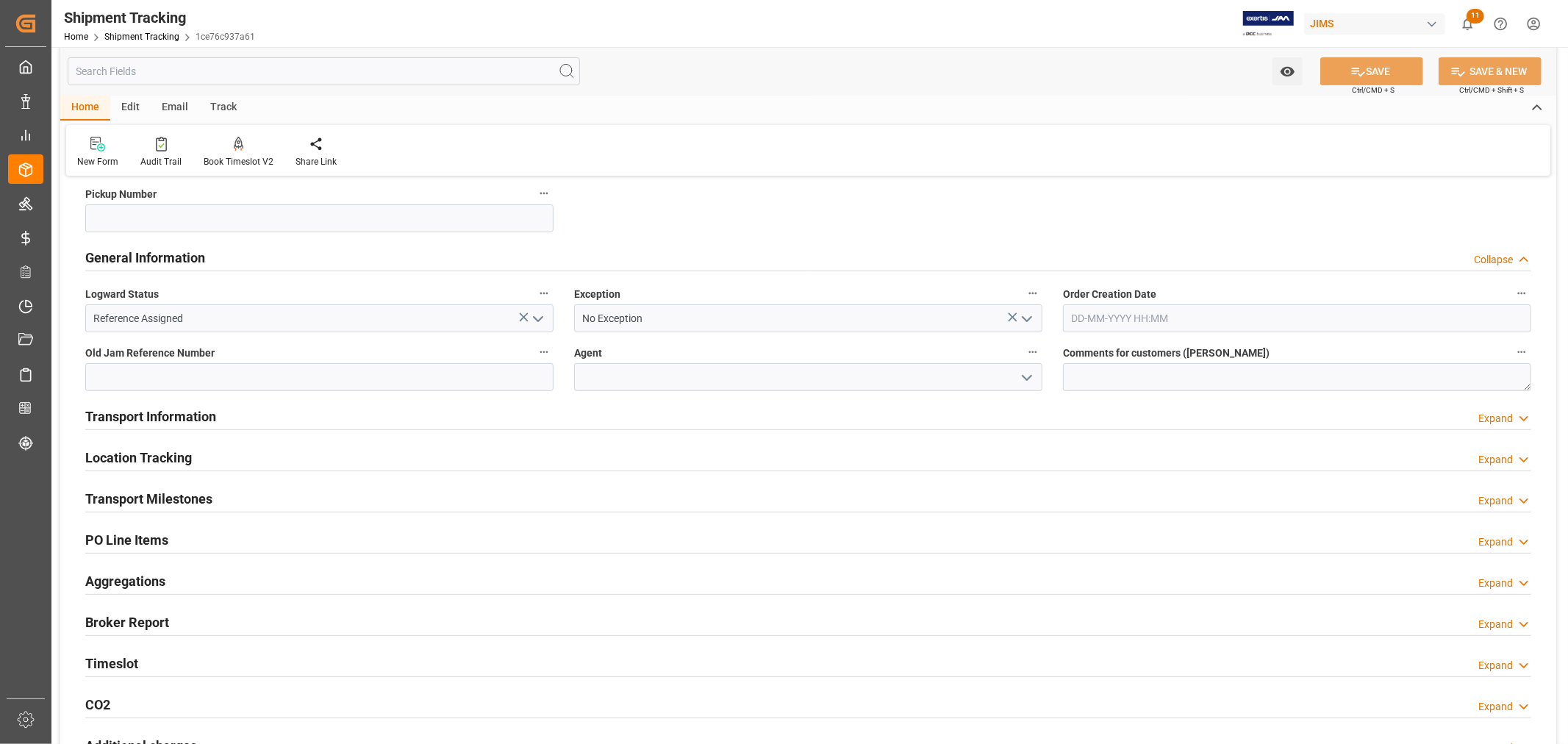
click at [152, 544] on h2 "PO Line Items" at bounding box center [126, 540] width 83 height 20
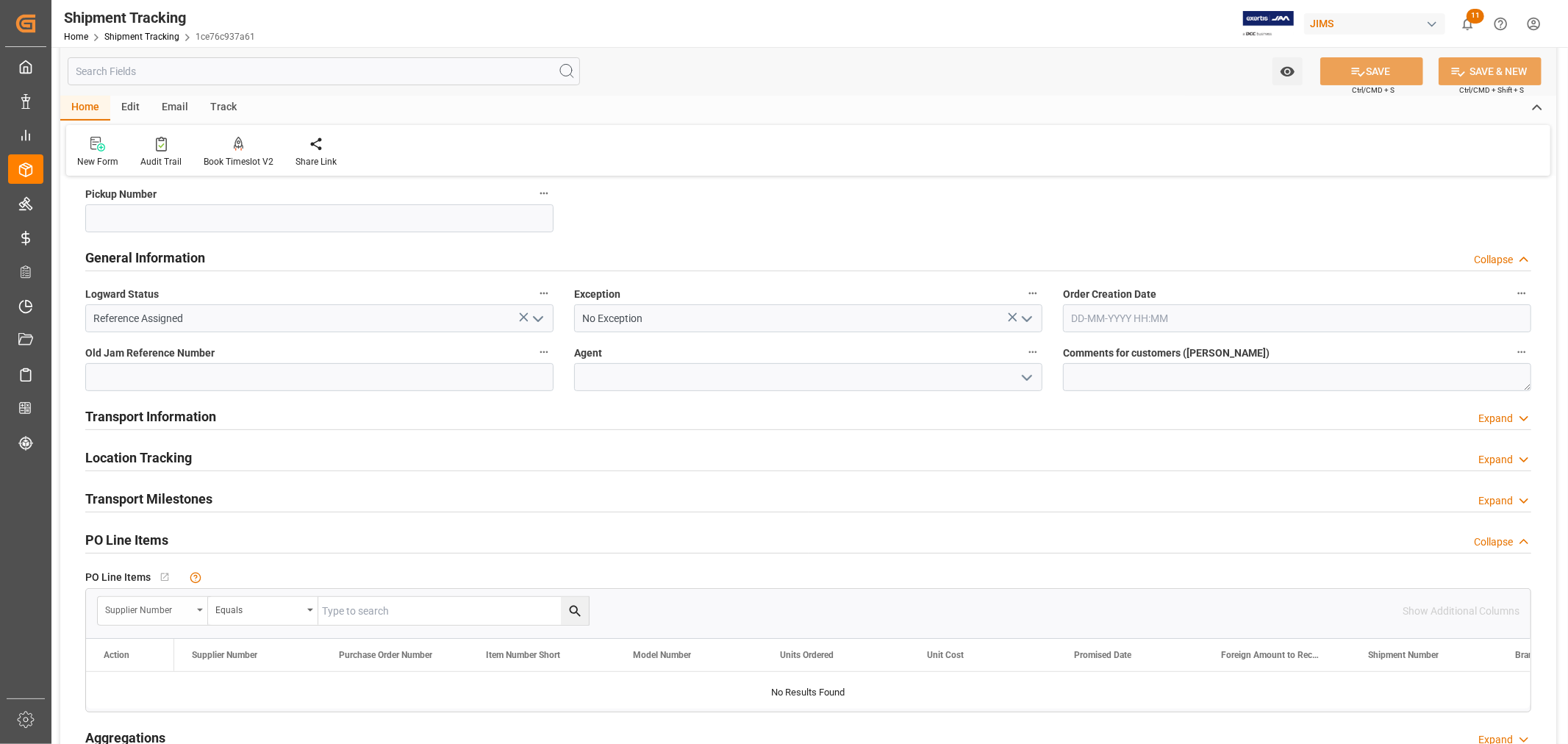
click at [200, 604] on div "Supplier Number" at bounding box center [153, 611] width 111 height 28
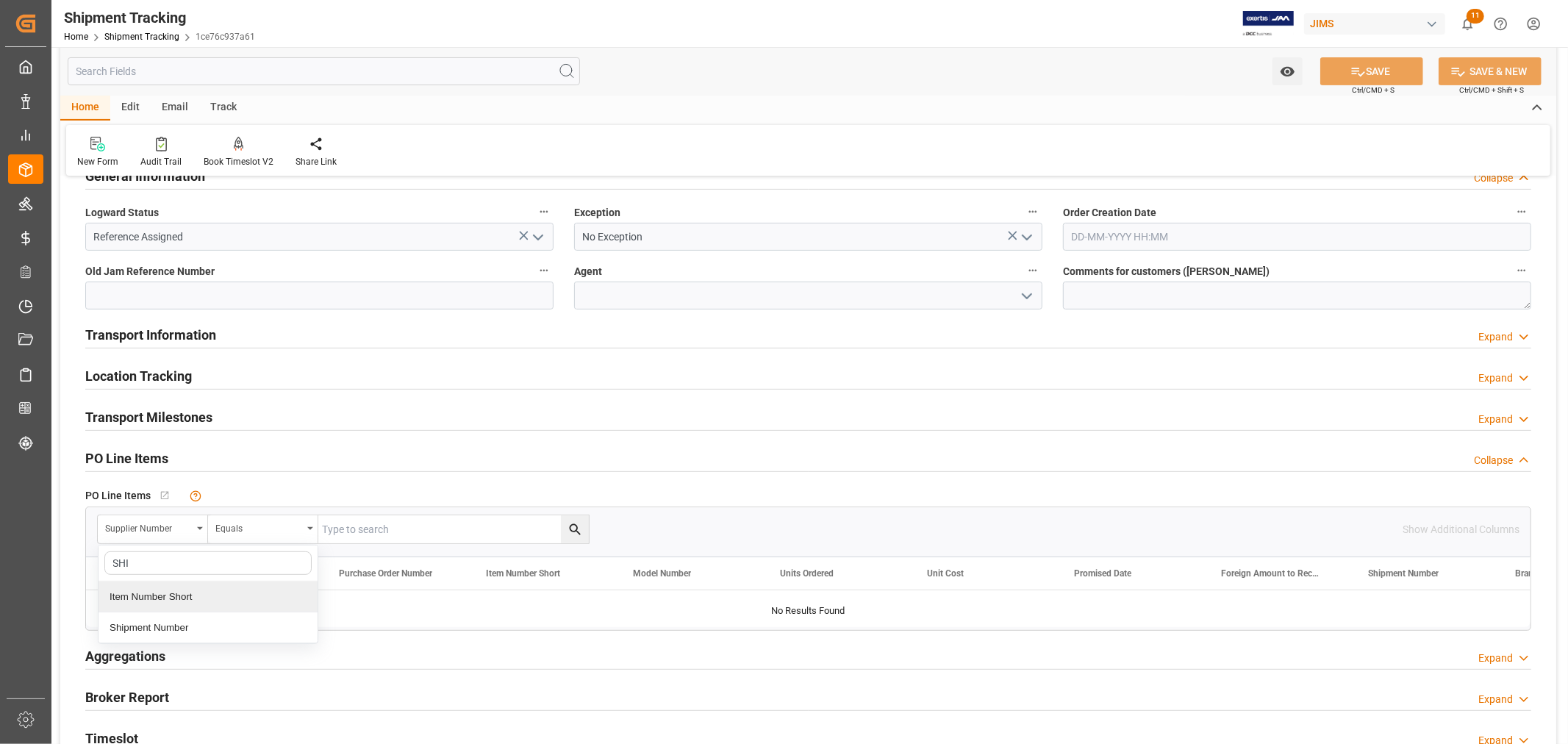
type input "SHIP"
click at [205, 595] on div "Shipment Number" at bounding box center [208, 597] width 219 height 31
click at [449, 531] on input "text" at bounding box center [453, 530] width 270 height 28
type input "72679"
click at [575, 525] on icon "search button" at bounding box center [576, 530] width 16 height 16
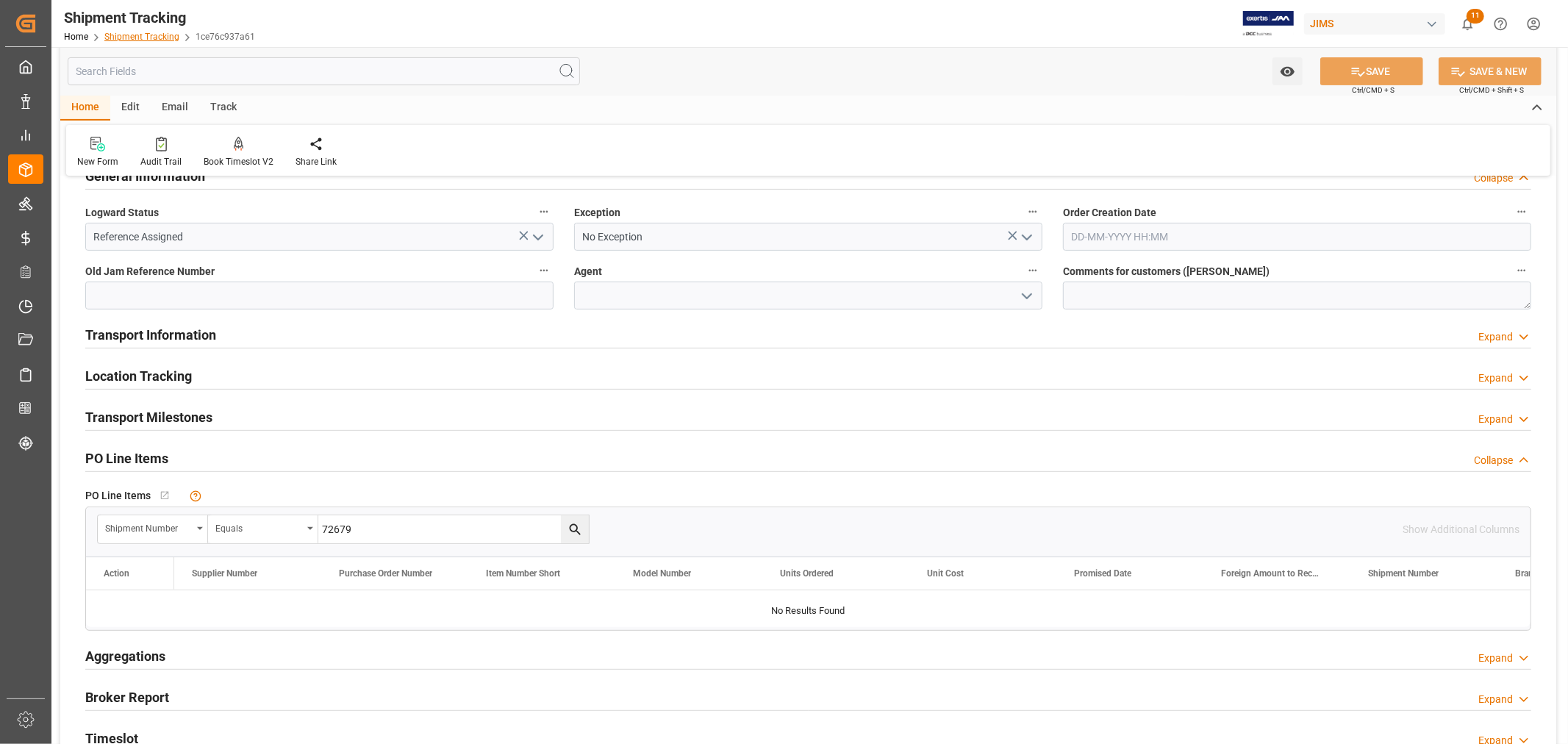
click at [140, 39] on link "Shipment Tracking" at bounding box center [142, 36] width 75 height 11
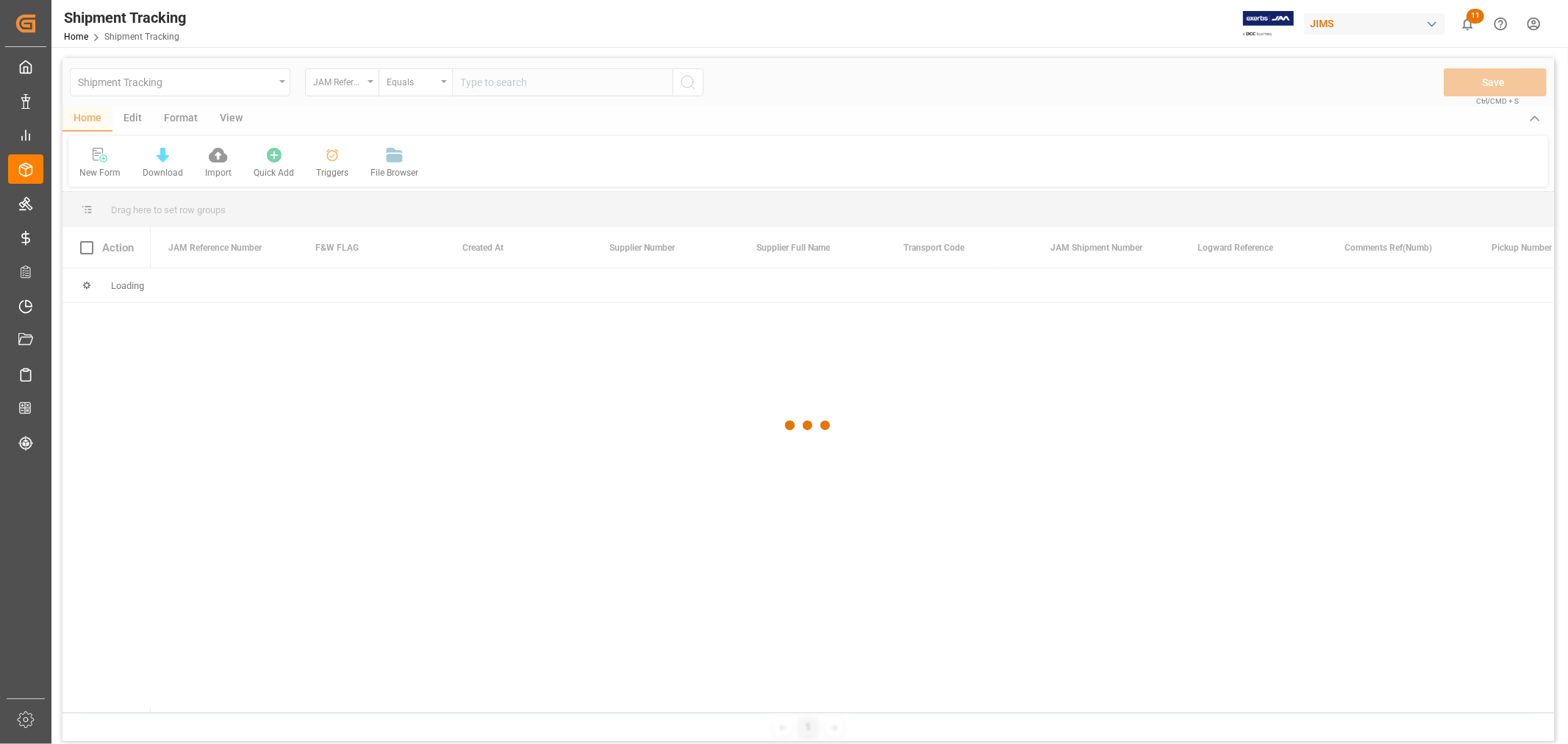
click at [513, 88] on div at bounding box center [808, 425] width 1492 height 735
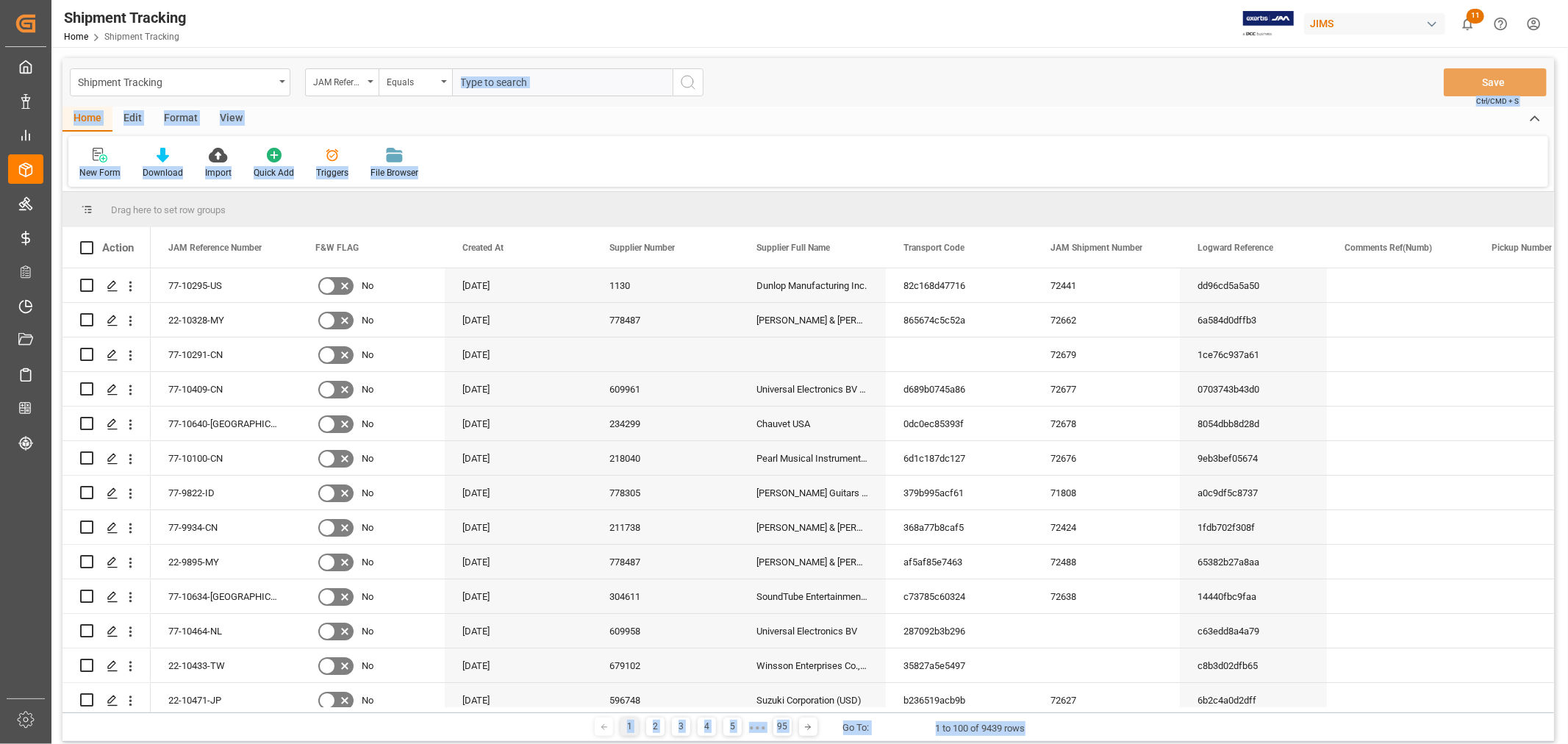
click at [507, 87] on input "text" at bounding box center [562, 82] width 220 height 28
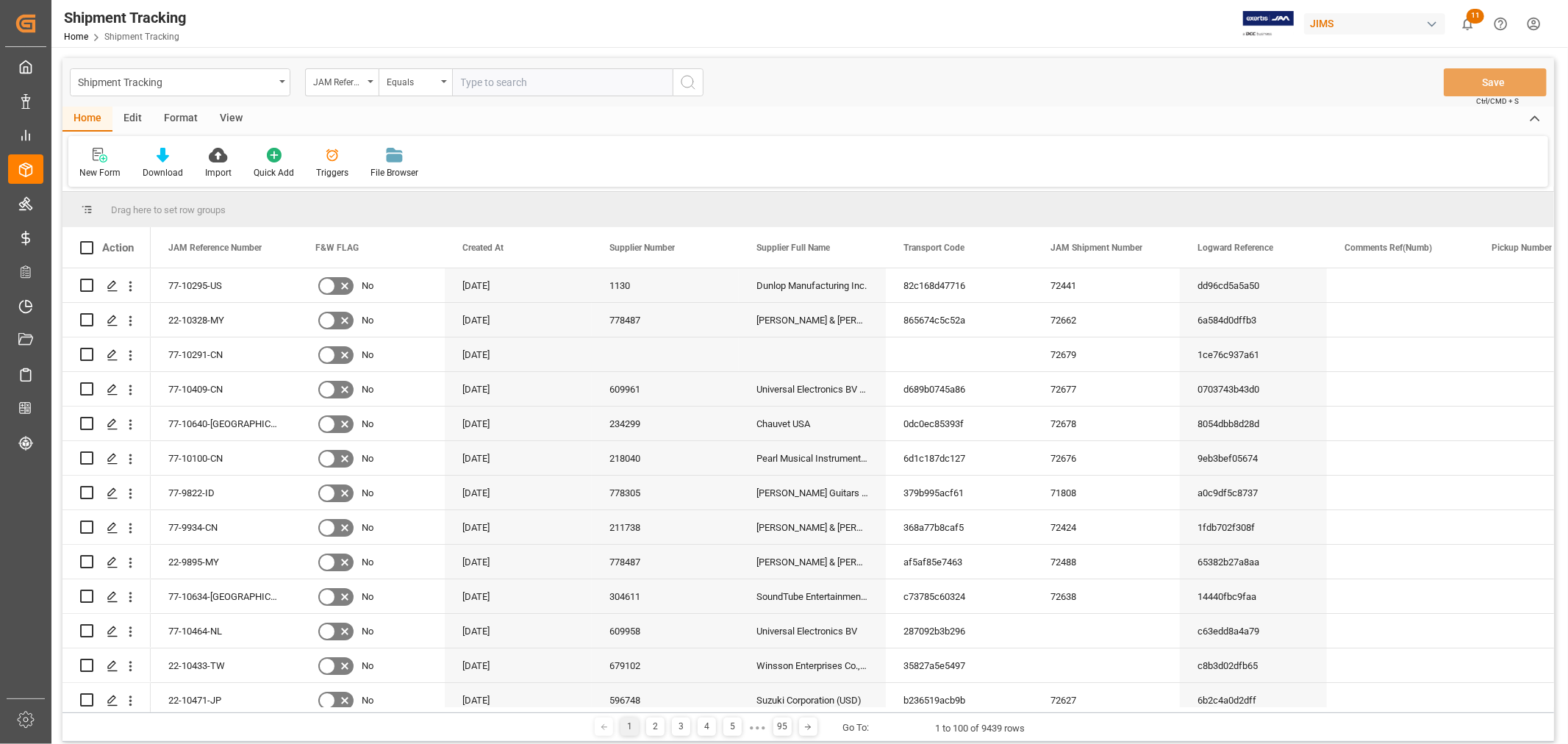
paste input "77-10148-CN"
type input "77-10148-CN"
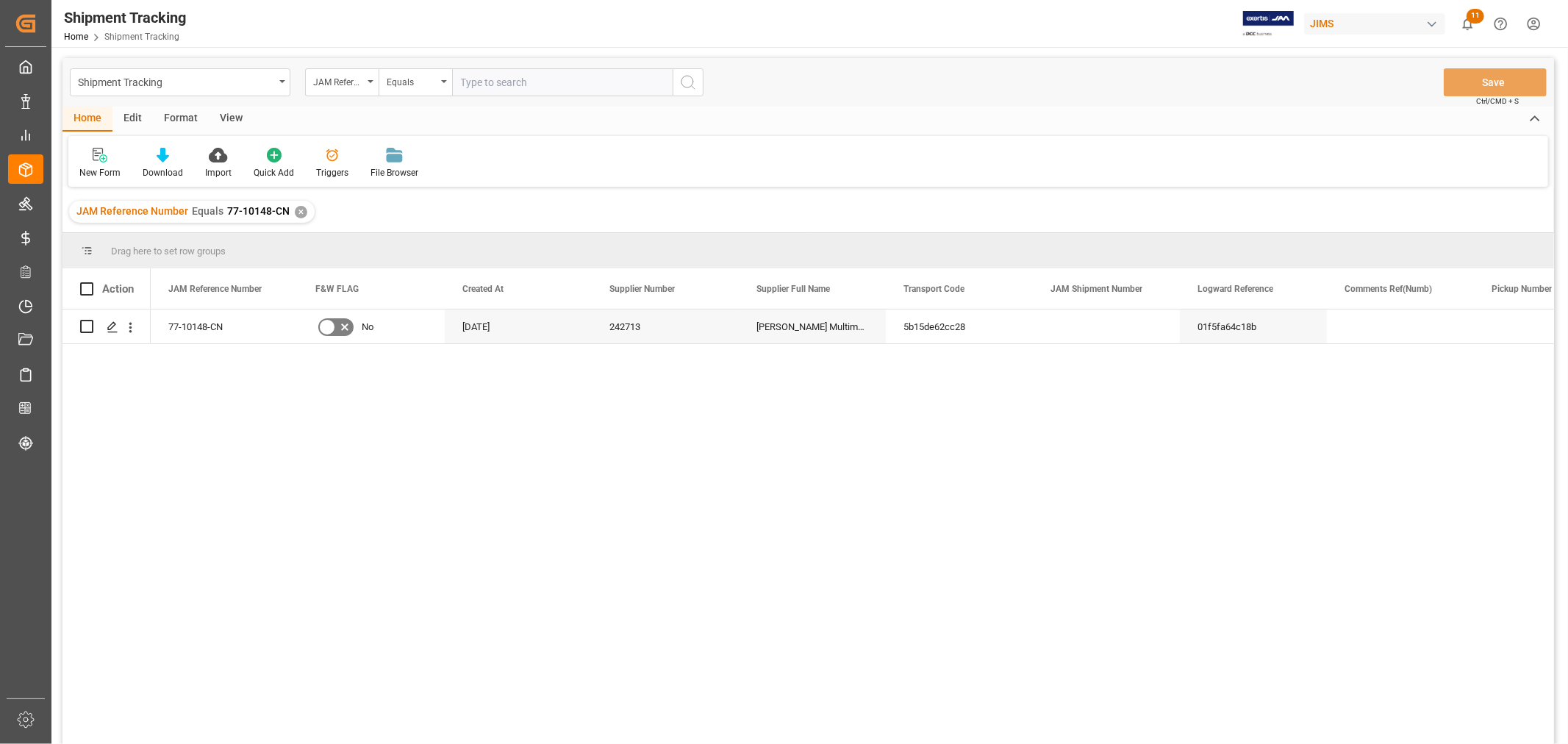
click at [233, 111] on div "View" at bounding box center [231, 119] width 45 height 25
click at [99, 159] on icon at bounding box center [94, 155] width 15 height 15
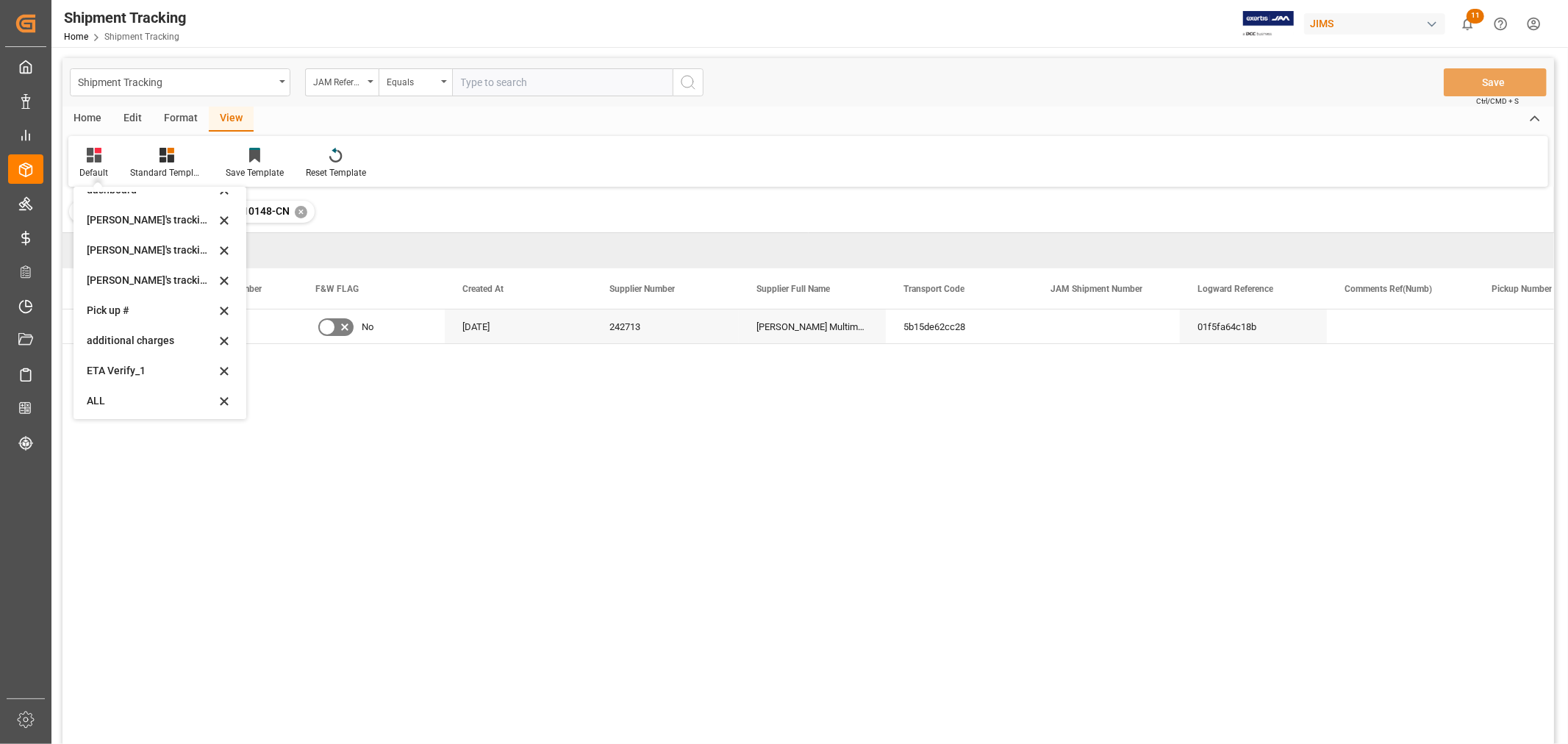
scroll to position [291, 0]
click at [155, 270] on div "Huixin's tracking all_sample" at bounding box center [151, 278] width 128 height 16
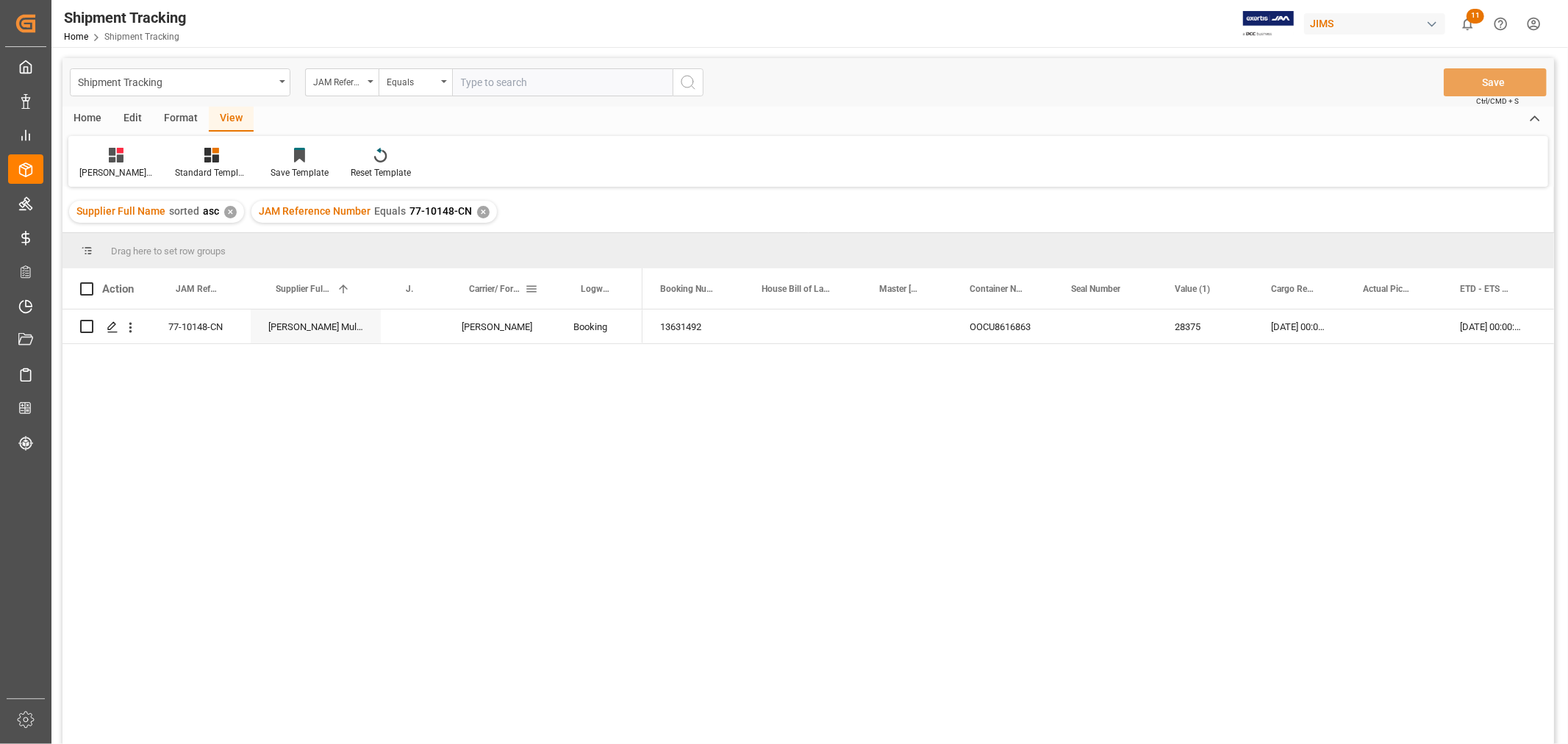
drag, startPoint x: 436, startPoint y: 275, endPoint x: 456, endPoint y: 267, distance: 21.5
click at [456, 268] on div "Action JAM Reference Number Supplier Full Name 1 JAM Shipment Number" at bounding box center [352, 288] width 580 height 40
click at [406, 333] on div "Press SPACE to select this row." at bounding box center [412, 326] width 64 height 34
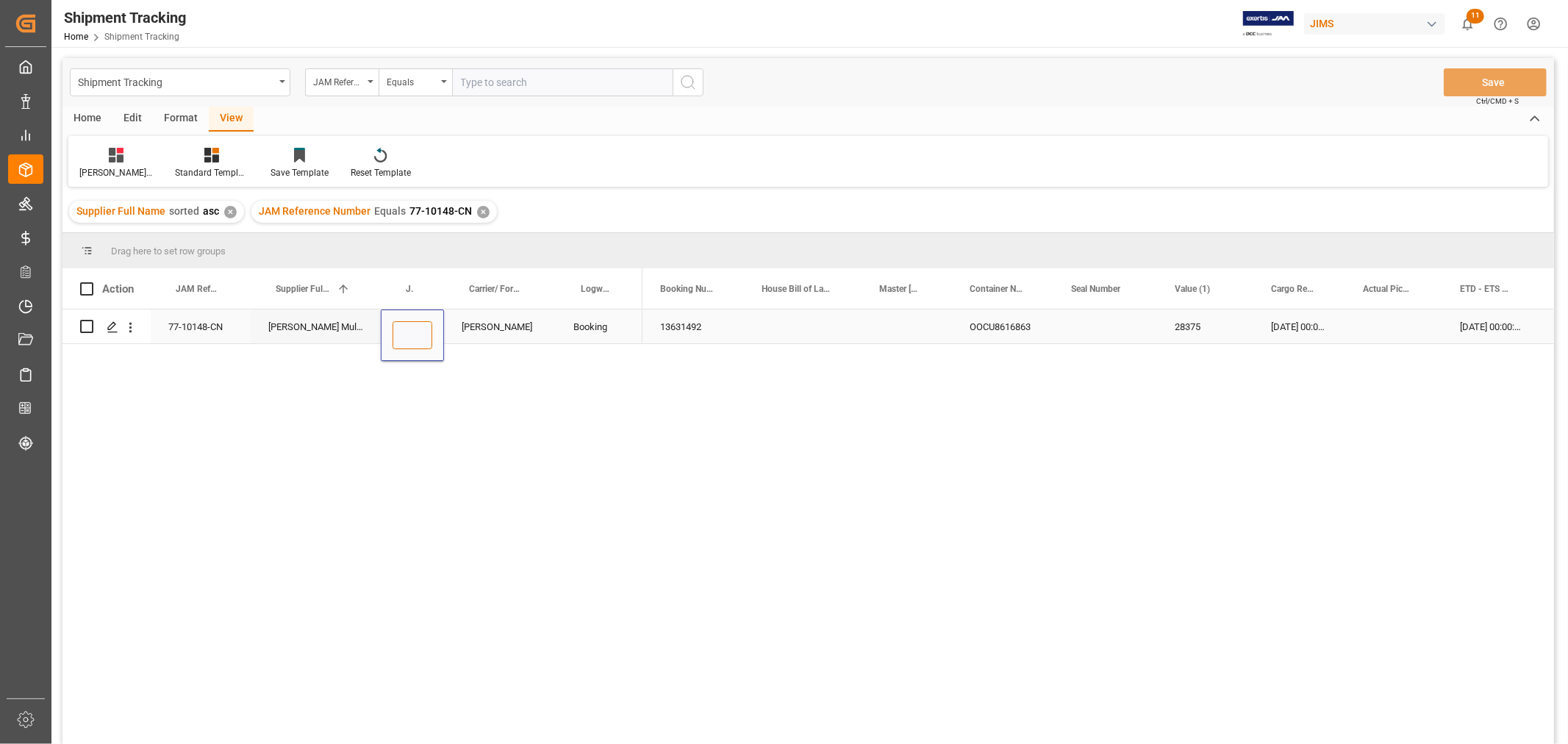
click at [406, 333] on input "Press SPACE to select this row." at bounding box center [412, 335] width 40 height 28
click at [410, 339] on input "Press SPACE to select this row." at bounding box center [412, 335] width 40 height 28
type input "72680"
click at [495, 332] on div "[PERSON_NAME]" at bounding box center [500, 326] width 112 height 34
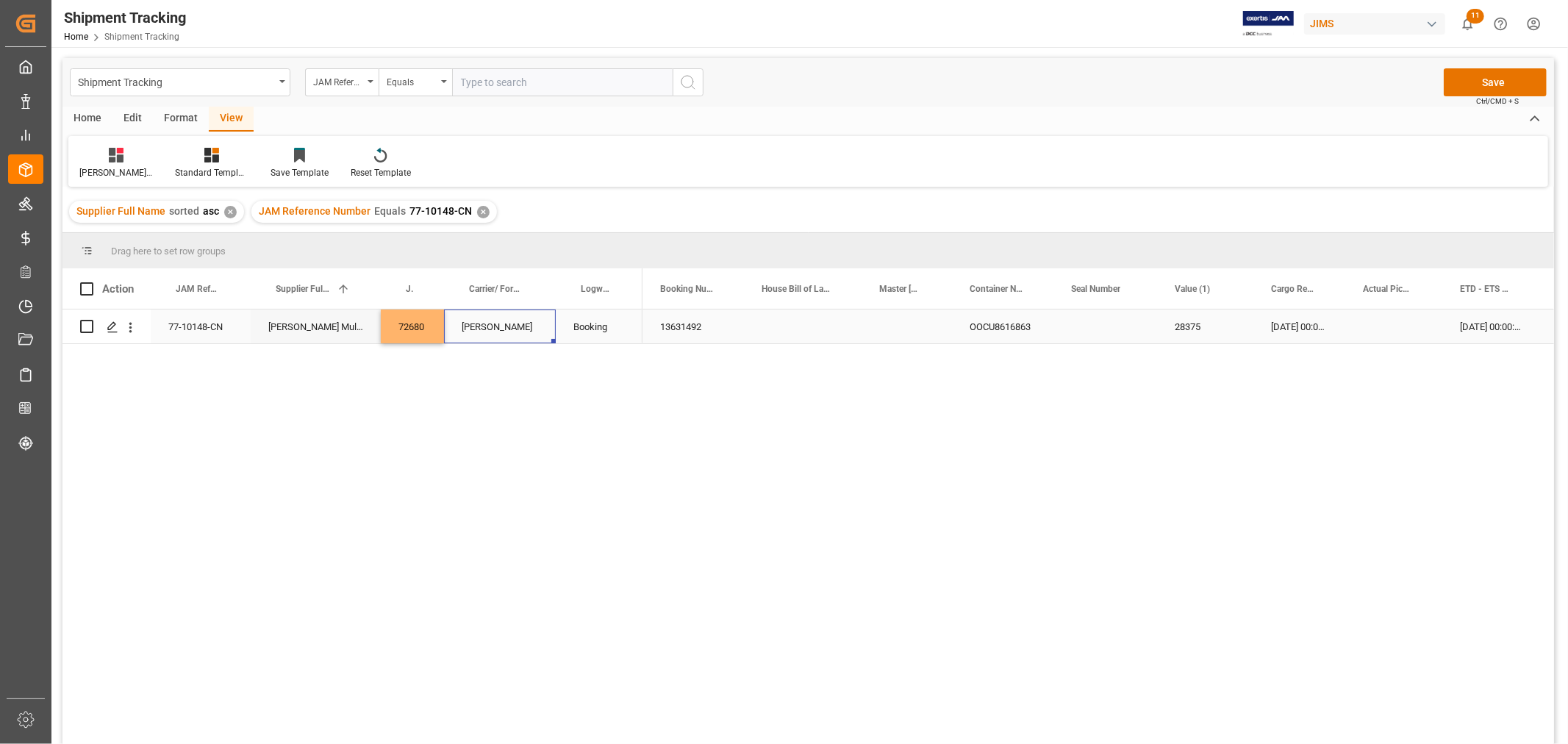
click at [767, 332] on div "Press SPACE to select this row." at bounding box center [803, 326] width 117 height 34
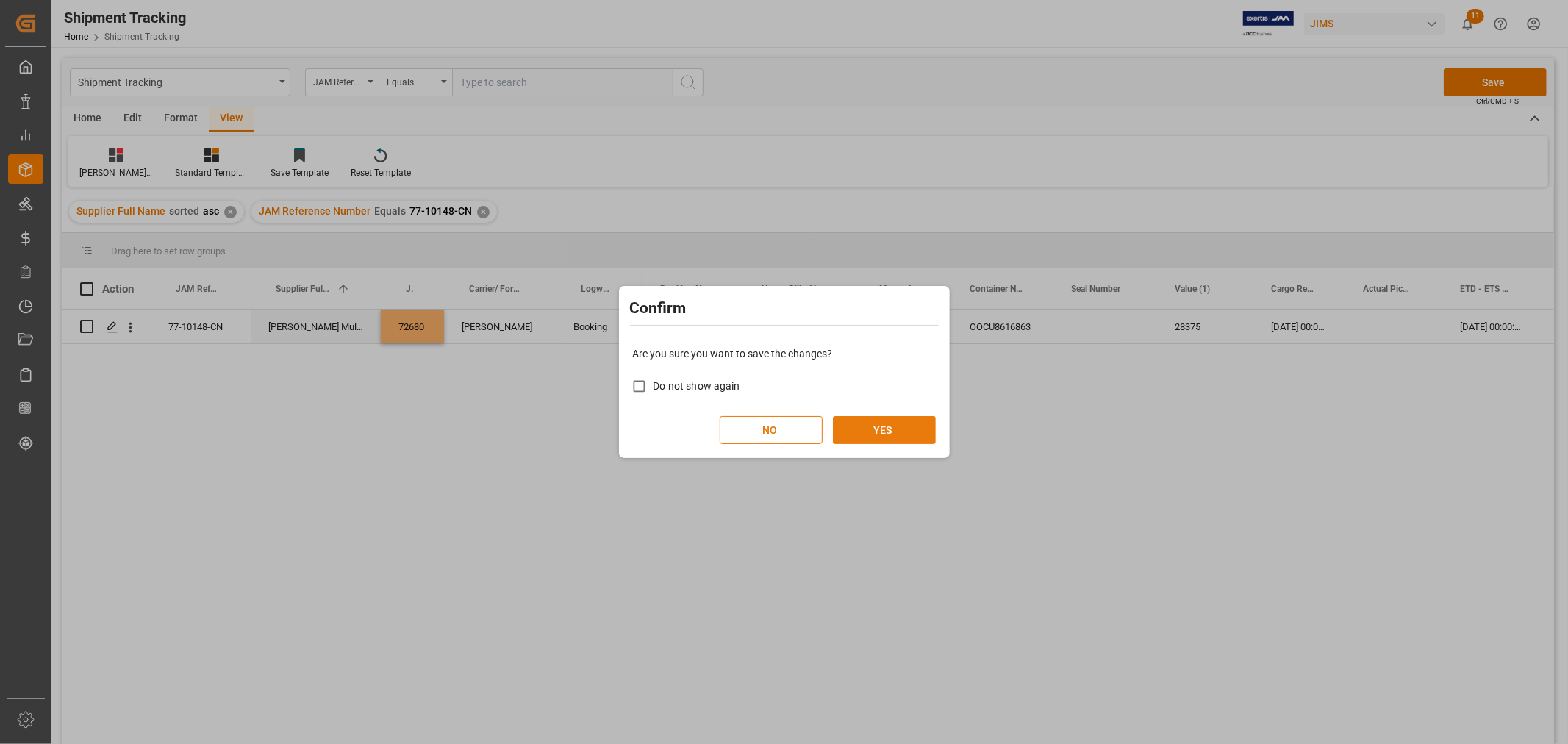
click at [855, 423] on button "YES" at bounding box center [884, 430] width 103 height 28
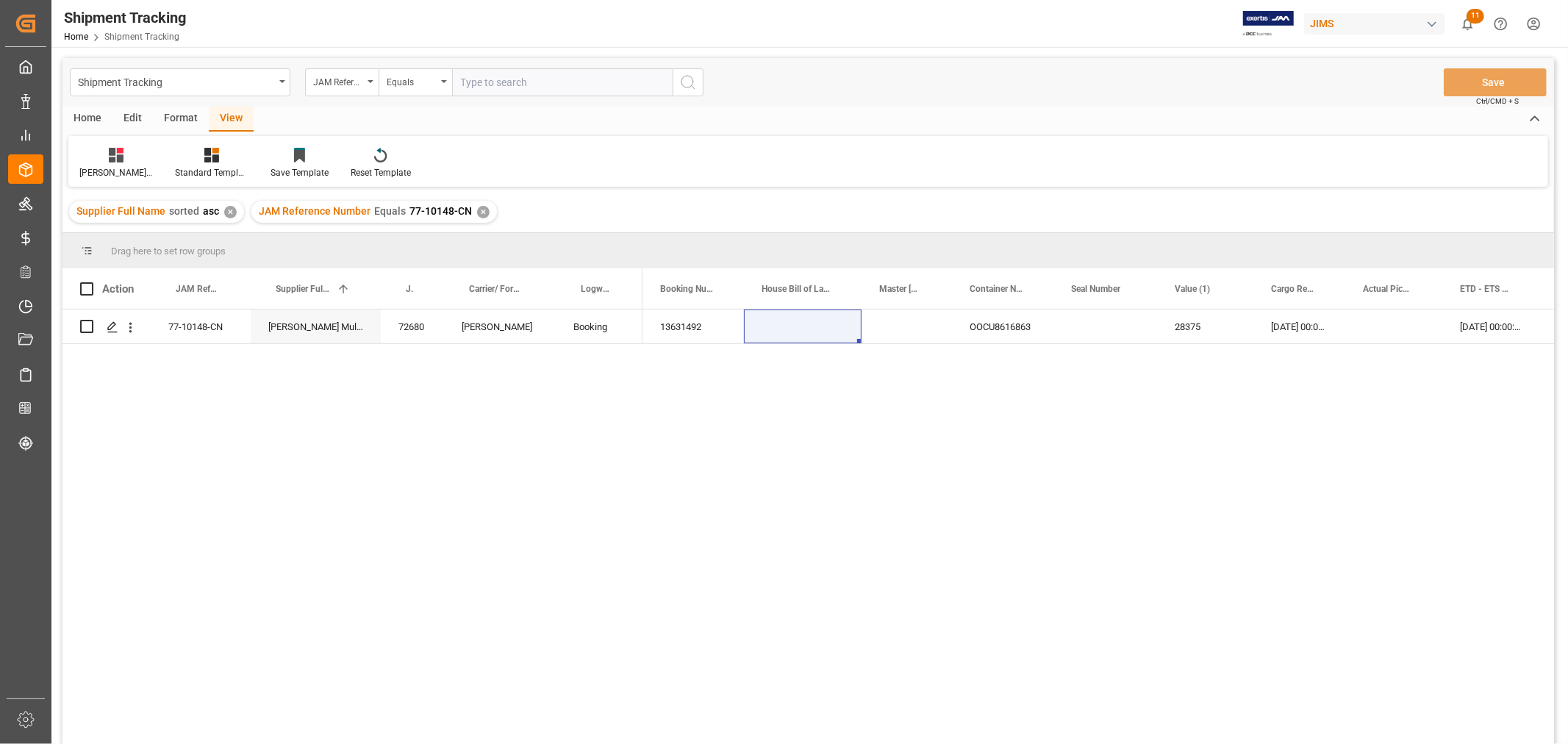
click at [575, 164] on div "Huixin's tracking all_sample Standard Templates Save Template Reset Template" at bounding box center [808, 162] width 1480 height 51
click at [896, 339] on div "Press SPACE to select this row." at bounding box center [906, 326] width 90 height 34
click at [478, 210] on div "✕" at bounding box center [484, 211] width 13 height 13
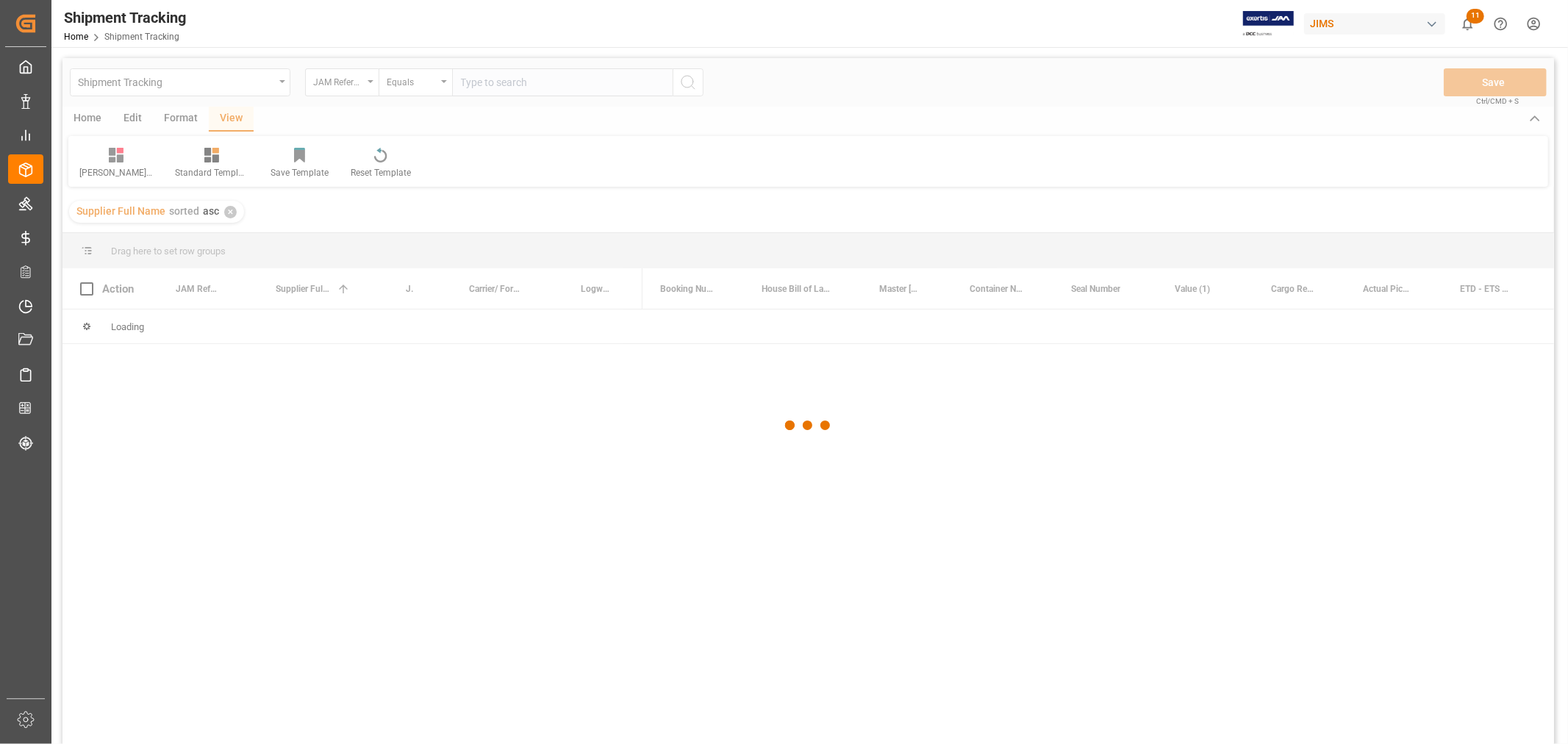
click at [491, 88] on div at bounding box center [808, 425] width 1492 height 735
click at [493, 81] on div at bounding box center [808, 425] width 1492 height 735
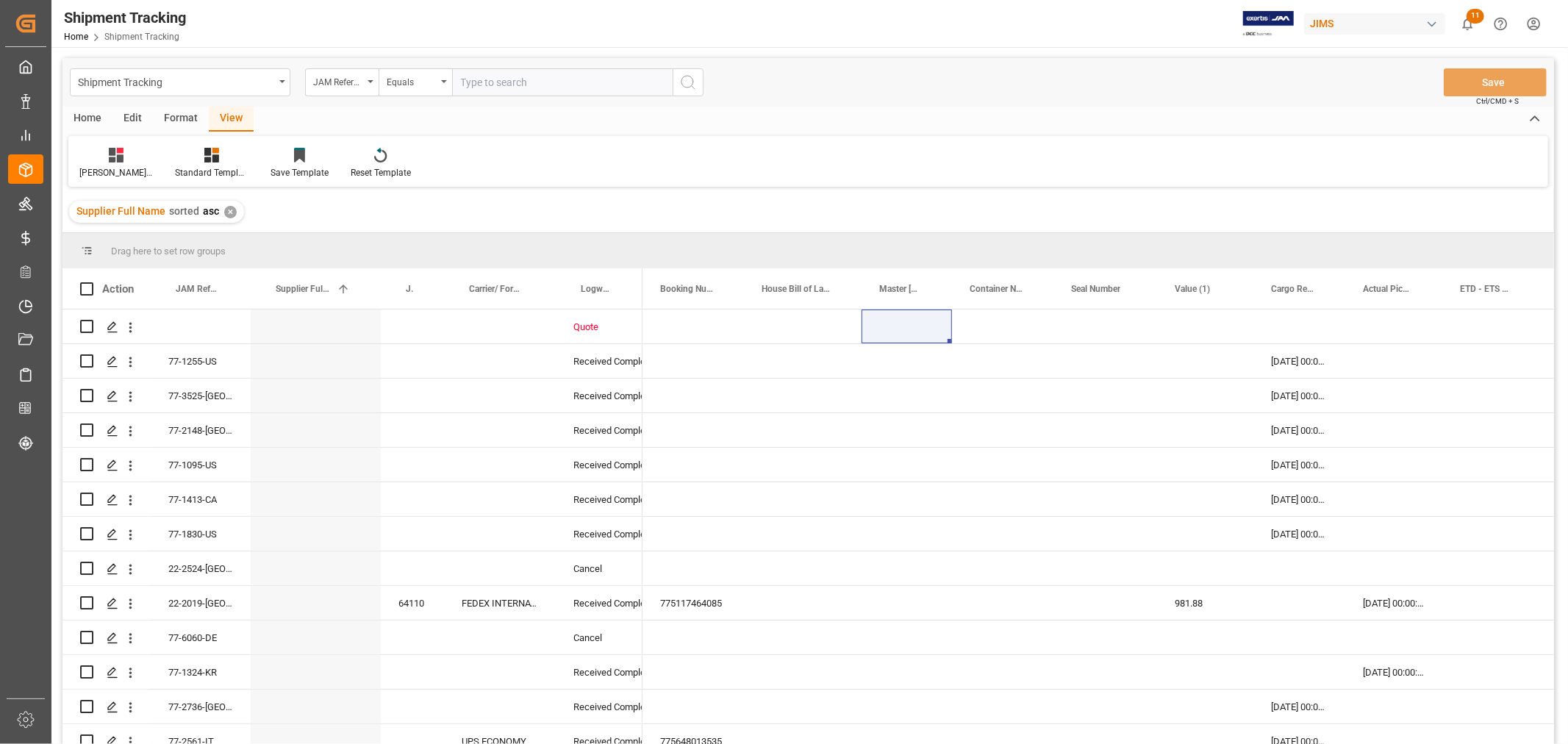
click at [493, 84] on input "text" at bounding box center [562, 82] width 220 height 28
paste input "77-10208-CN"
type input "77-10208-CN"
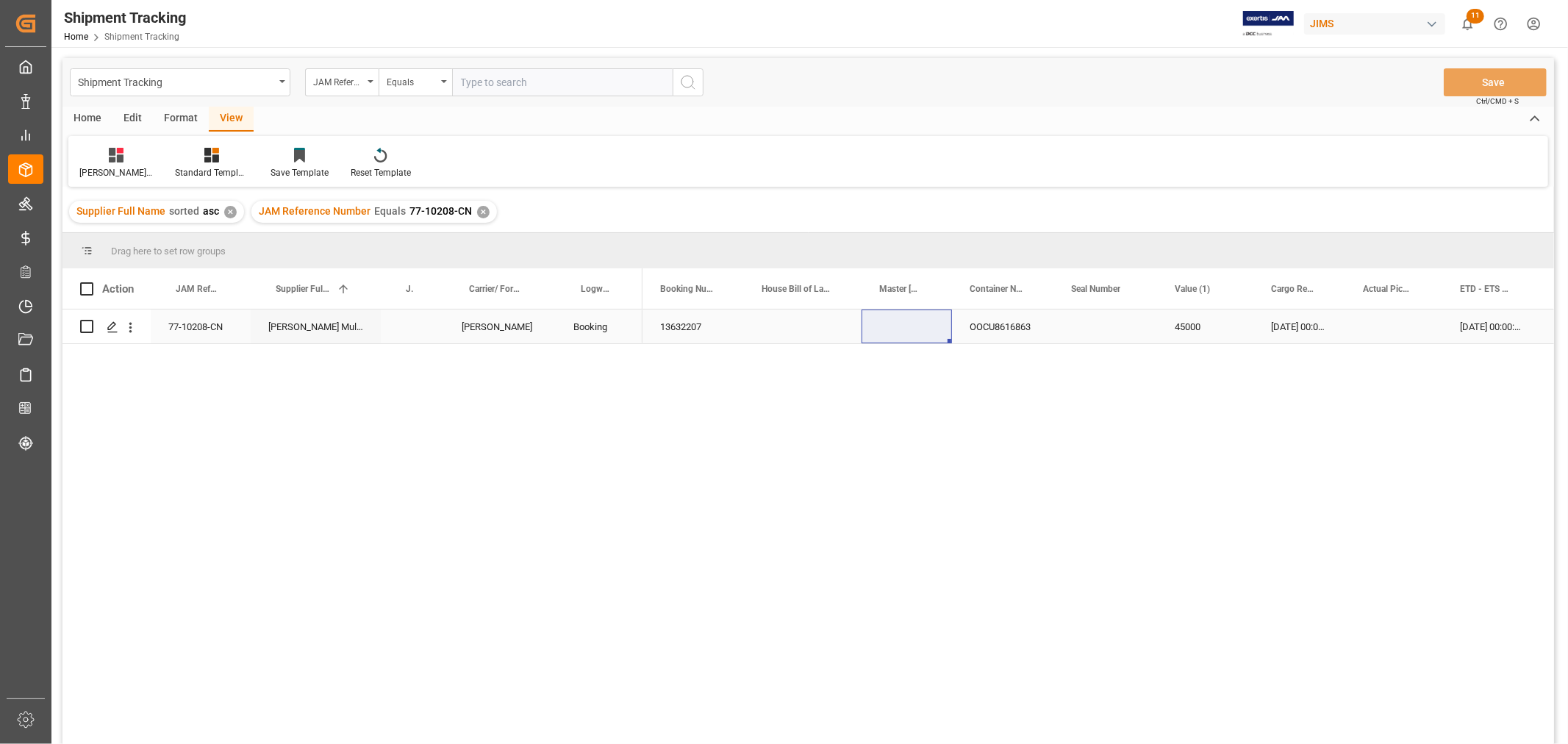
click at [405, 331] on div "Press SPACE to select this row." at bounding box center [412, 326] width 64 height 34
type input "72682"
click at [487, 332] on div "[PERSON_NAME]" at bounding box center [500, 326] width 112 height 34
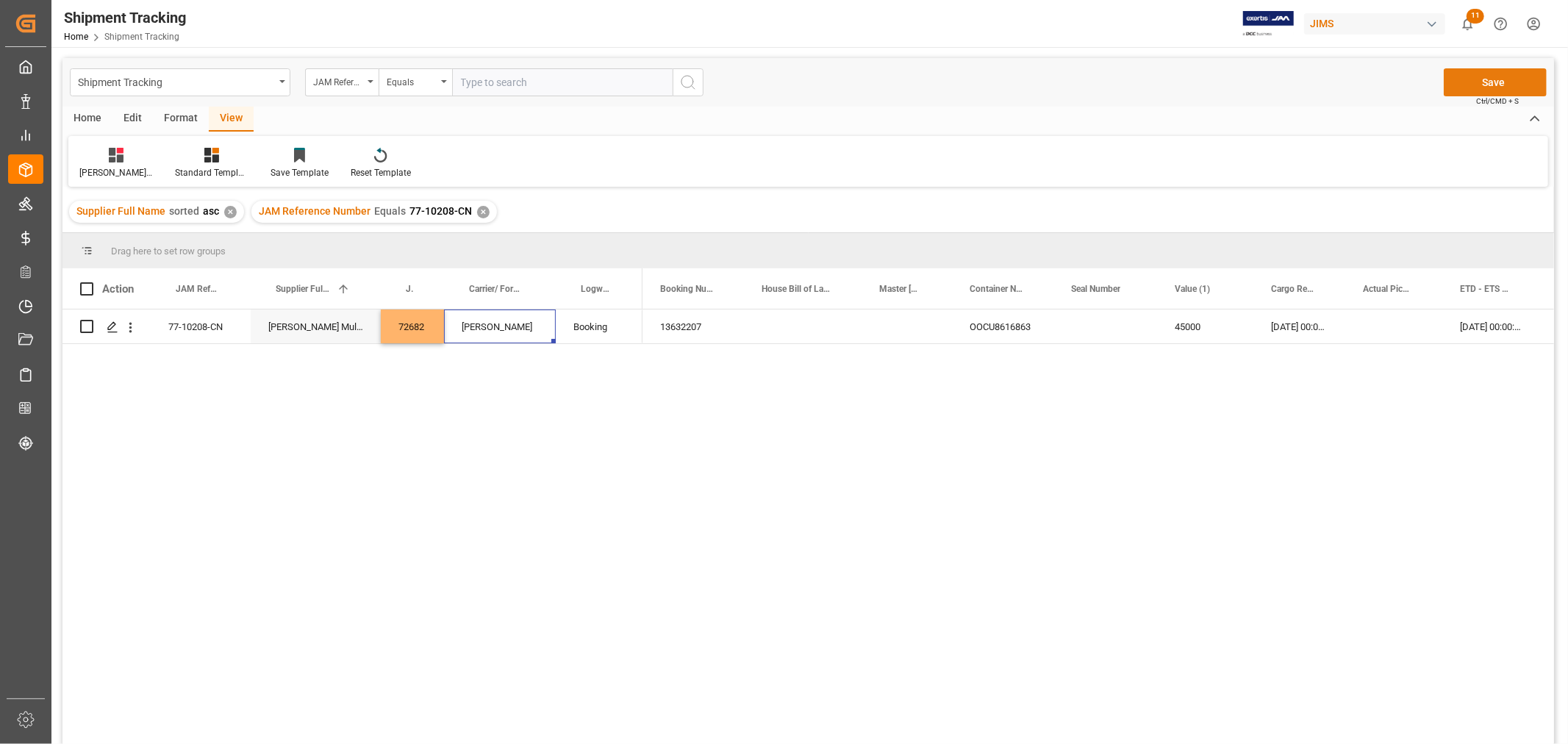
click at [1479, 78] on button "Save" at bounding box center [1495, 82] width 103 height 28
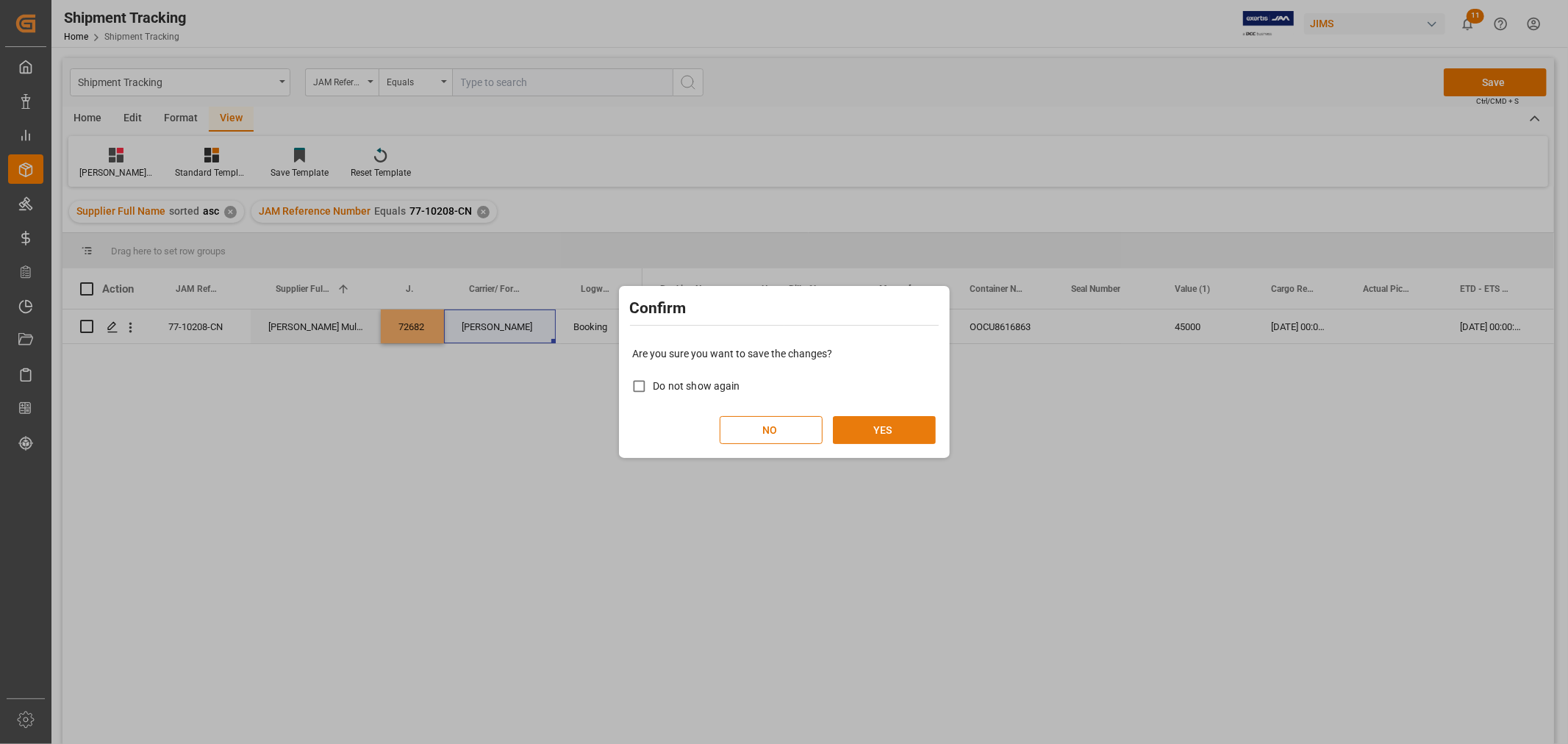
click at [886, 432] on button "YES" at bounding box center [884, 430] width 103 height 28
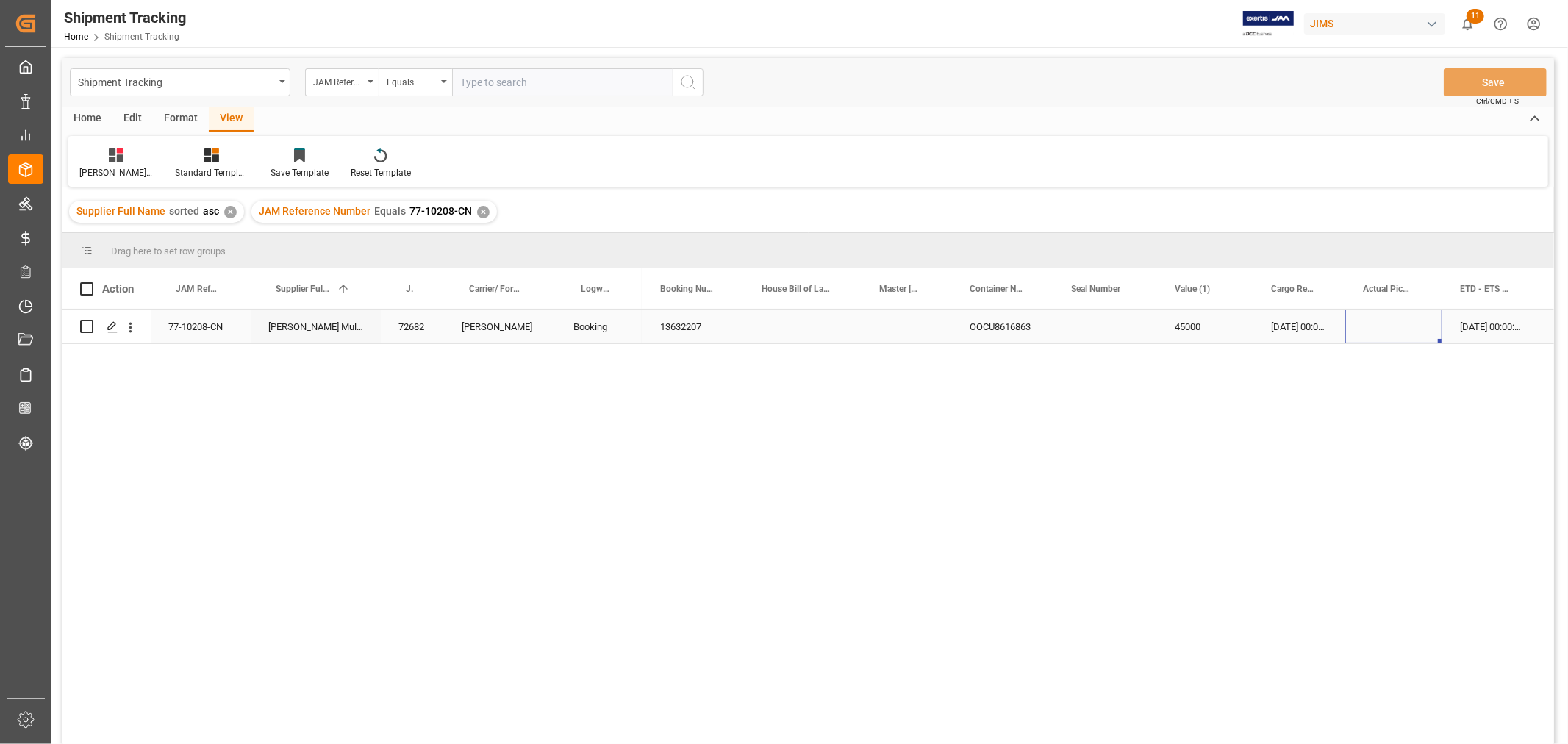
click at [1363, 327] on div "Press SPACE to select this row." at bounding box center [1394, 326] width 97 height 34
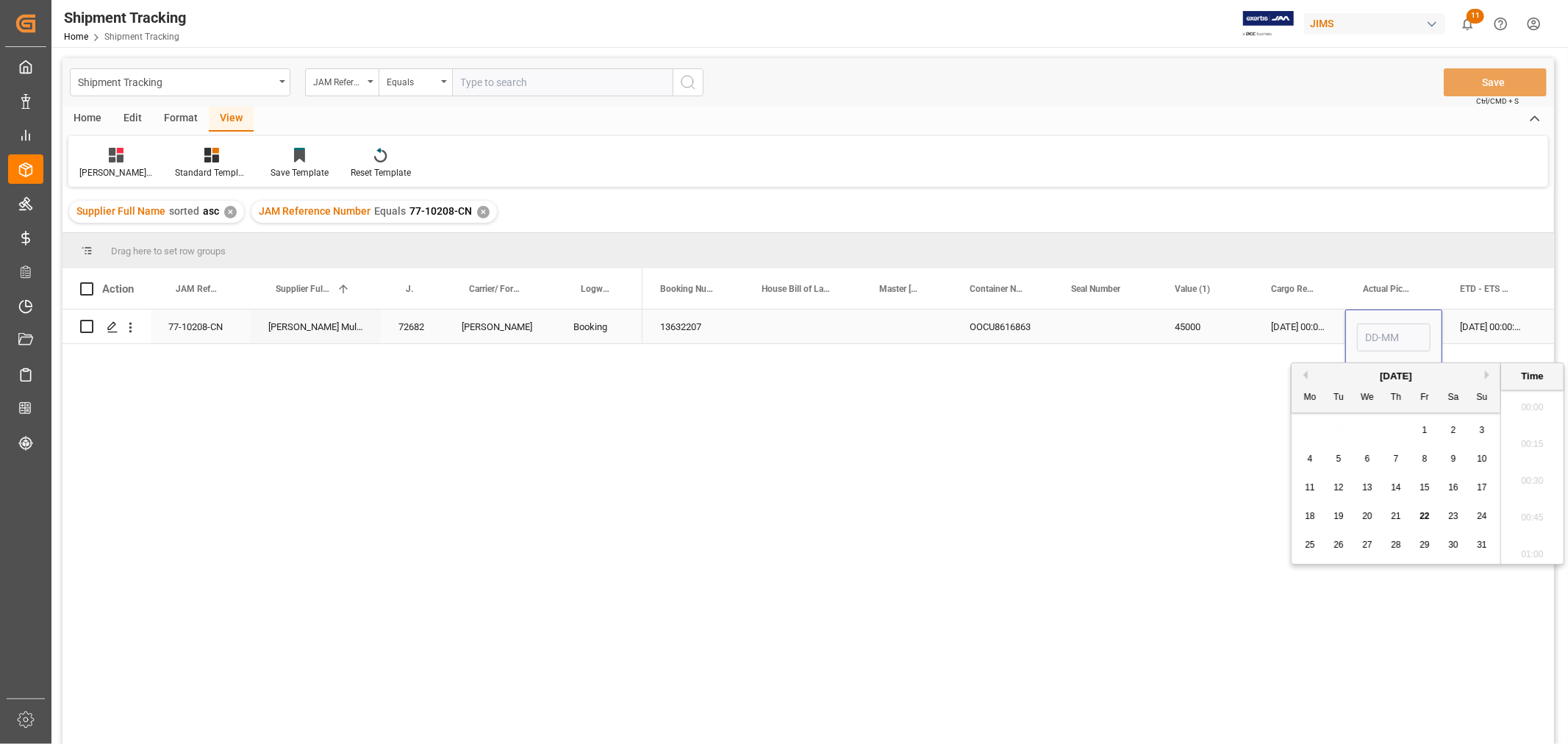
click at [1363, 327] on input "Press SPACE to select this row." at bounding box center [1394, 338] width 73 height 28
type input "11-08-2025 00:00"
click at [1088, 348] on div "13632207 OOCU8616863 45000 08-08-2025 00:00:00 11-08-2025 00:00 15-08-2025 00:0…" at bounding box center [1098, 532] width 911 height 444
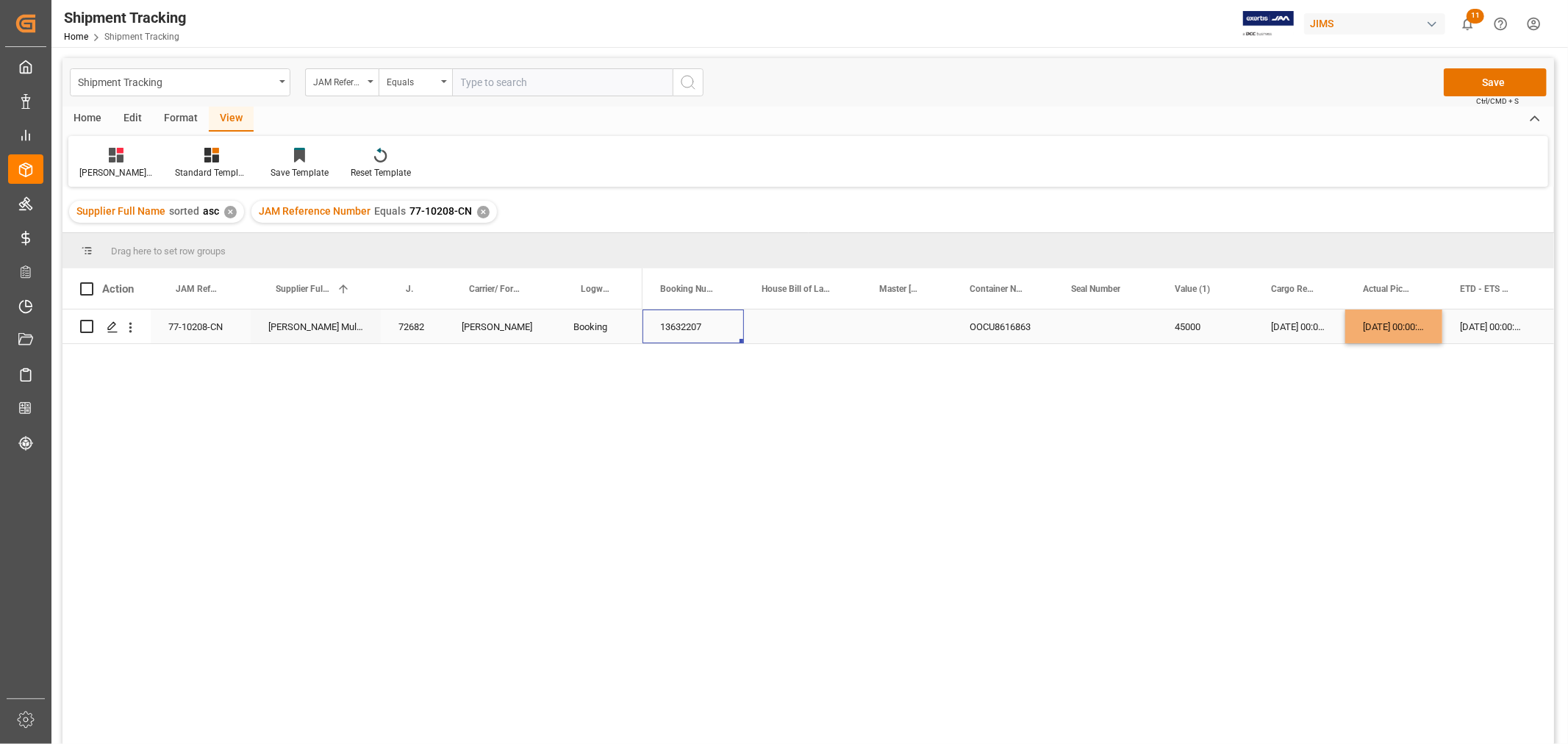
click at [701, 327] on div "13632207" at bounding box center [694, 326] width 102 height 34
click at [1369, 325] on div "11-08-2025 00:00:00" at bounding box center [1394, 326] width 97 height 34
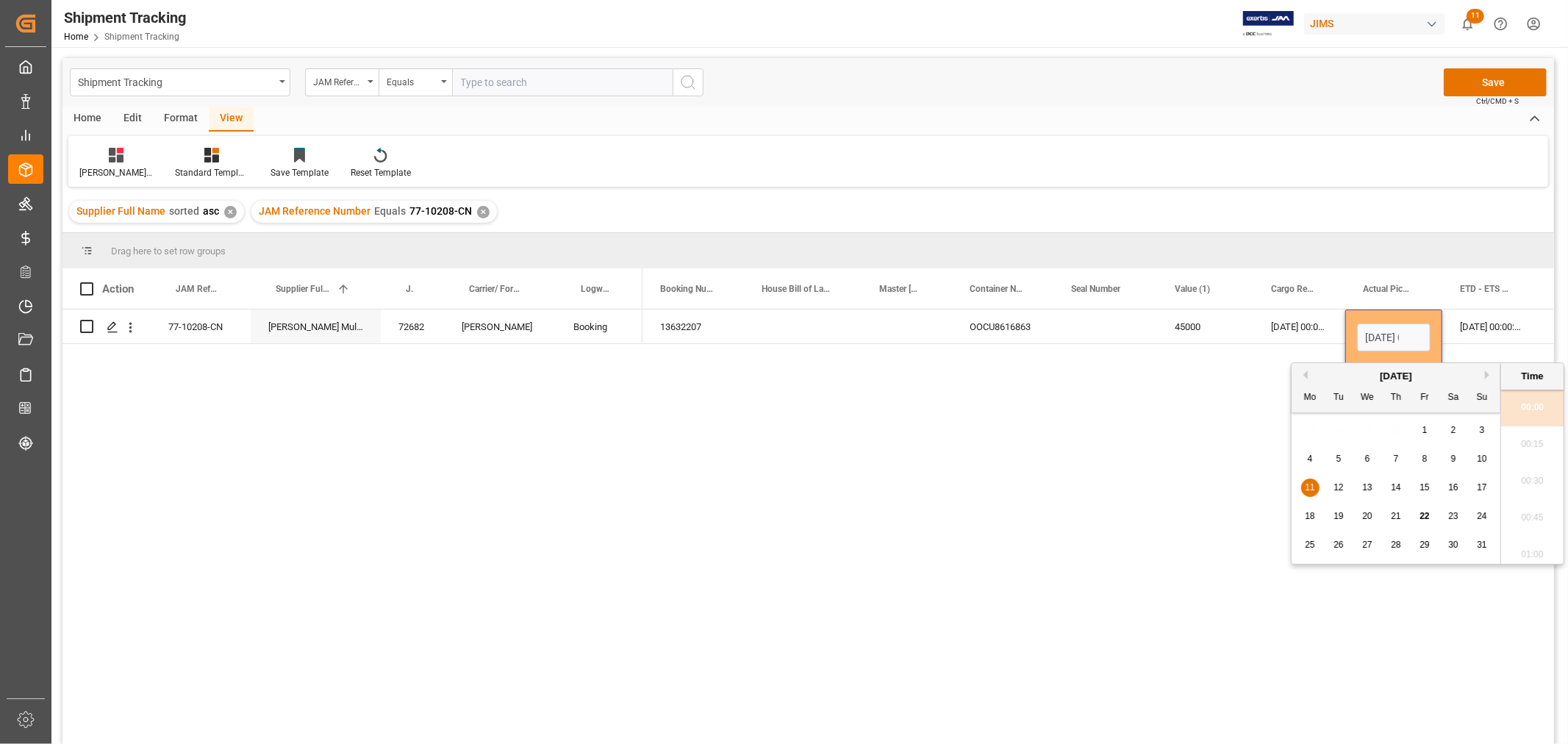
click at [1393, 459] on div "7" at bounding box center [1396, 459] width 19 height 18
type input "07-08-2025 00:00"
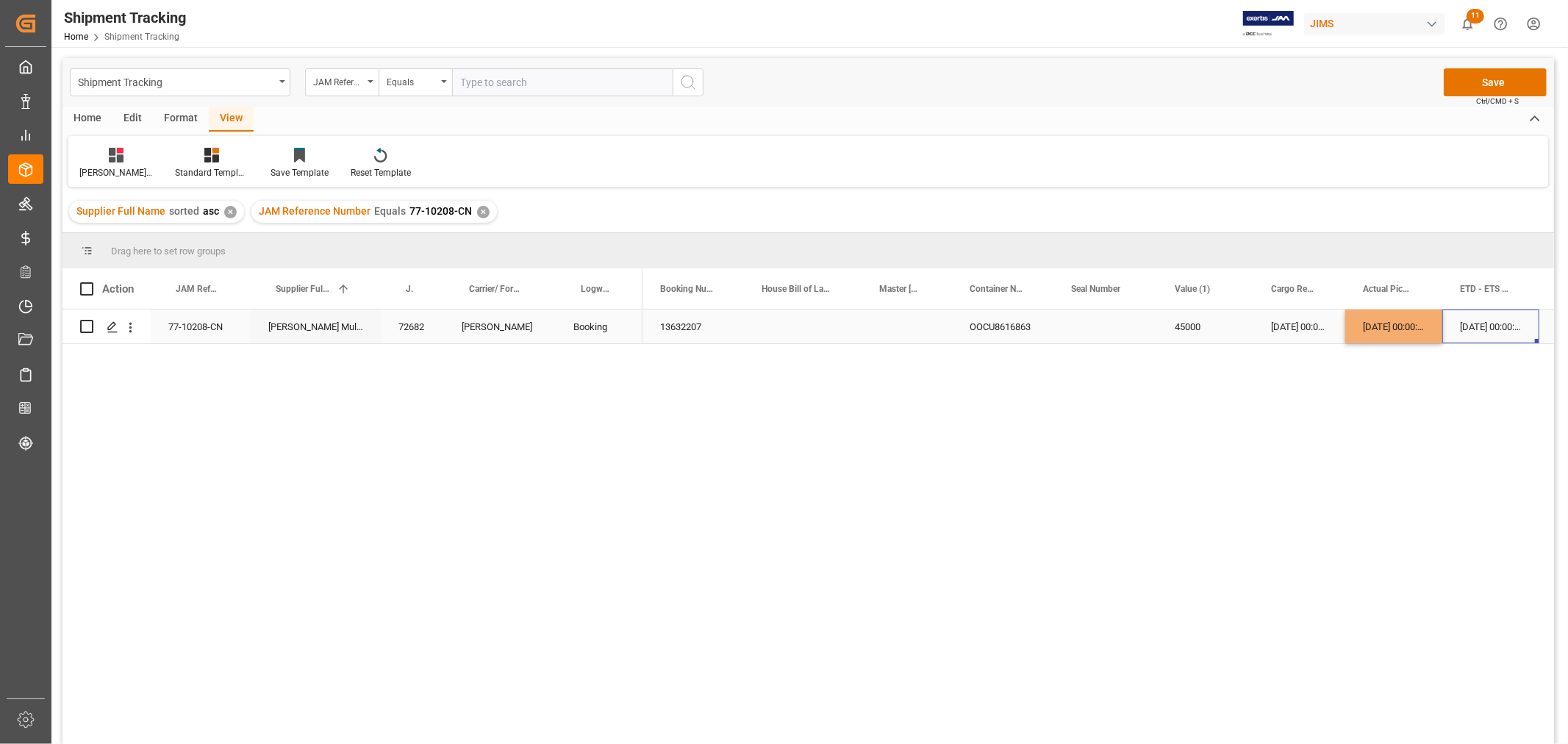
click at [1482, 327] on div "15-08-2025 00:00:00" at bounding box center [1491, 326] width 97 height 34
click at [1496, 75] on button "Save" at bounding box center [1495, 82] width 103 height 28
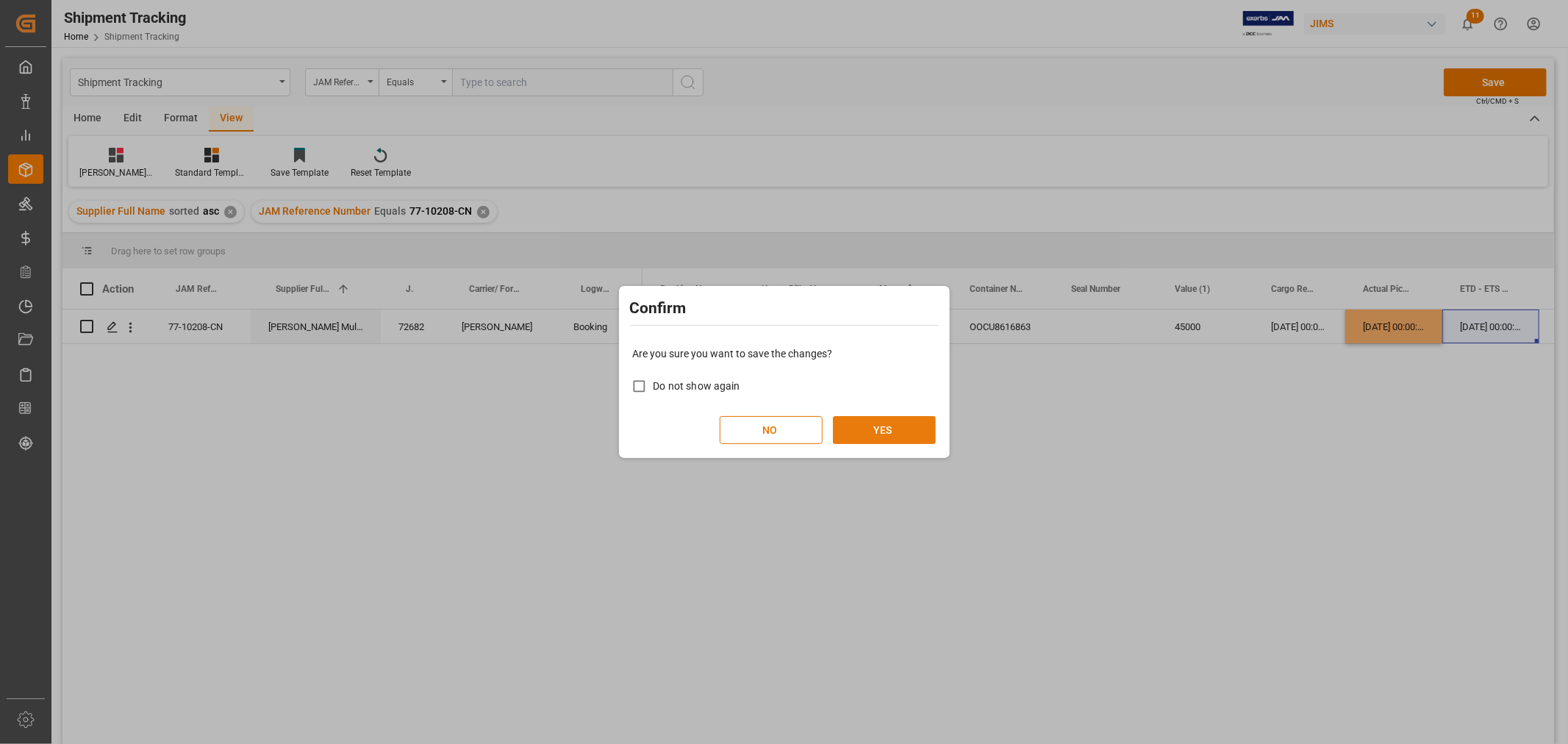
click at [877, 439] on button "YES" at bounding box center [884, 430] width 103 height 28
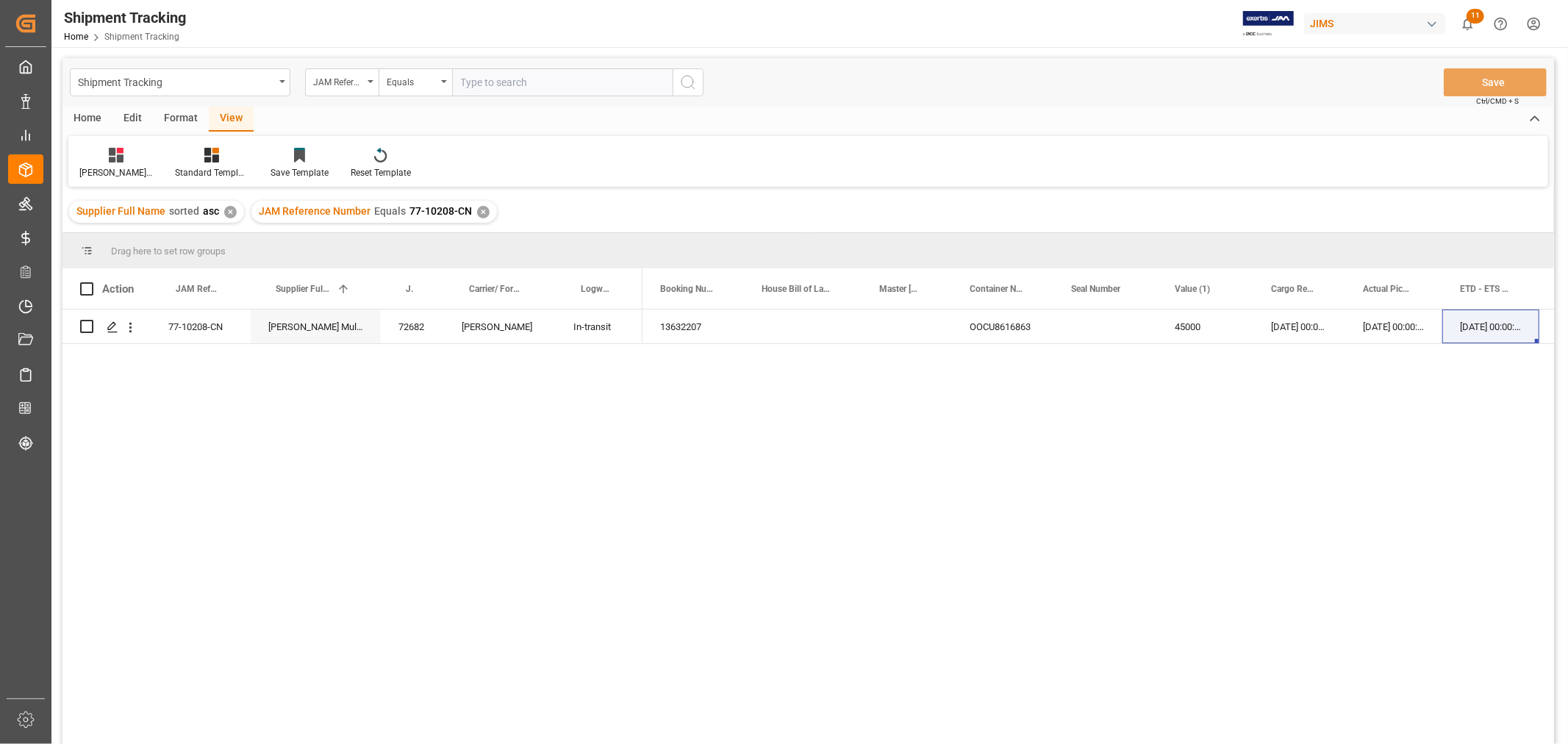
click at [478, 213] on div "✕" at bounding box center [484, 211] width 13 height 13
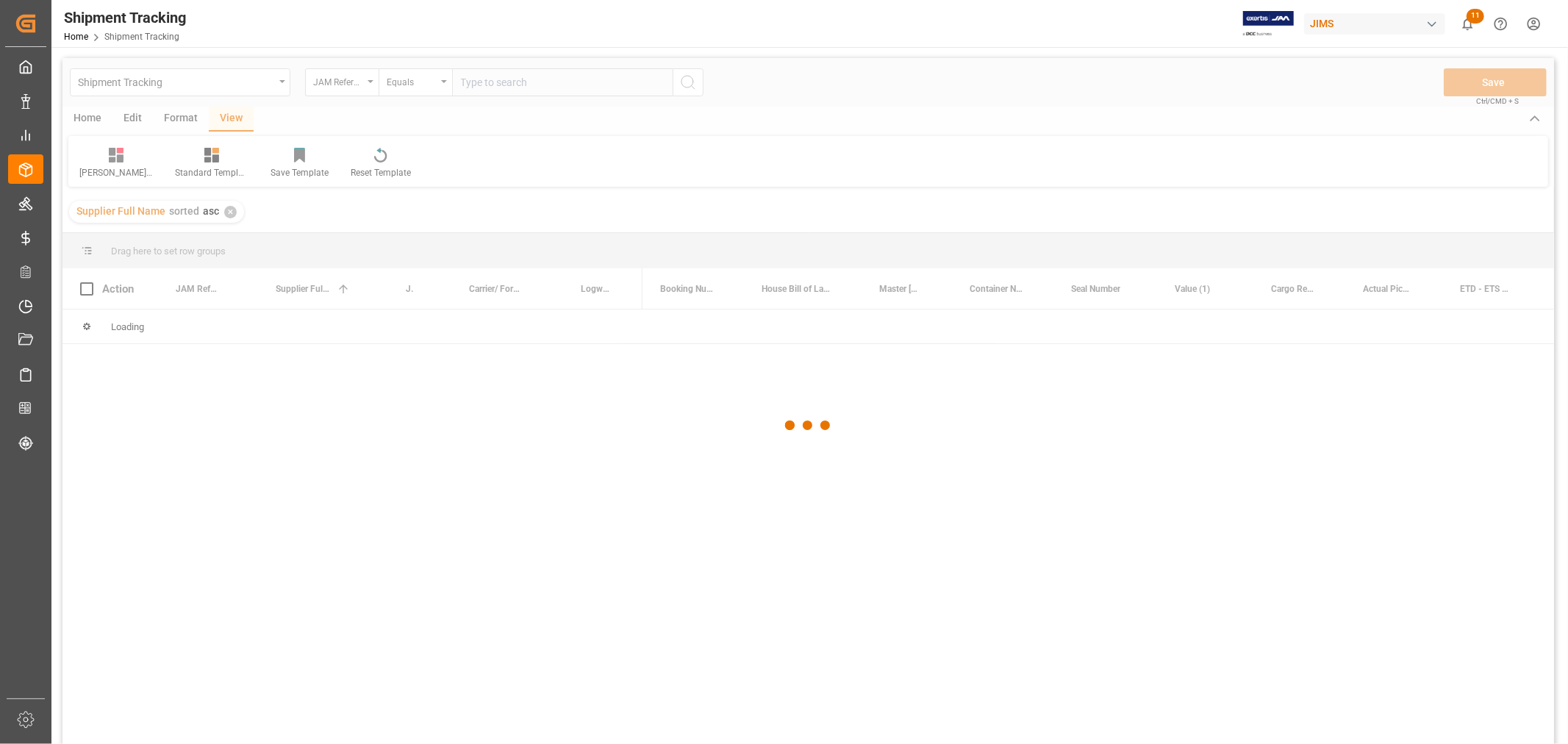
click at [494, 90] on div at bounding box center [808, 425] width 1492 height 735
click at [495, 83] on div at bounding box center [808, 425] width 1492 height 735
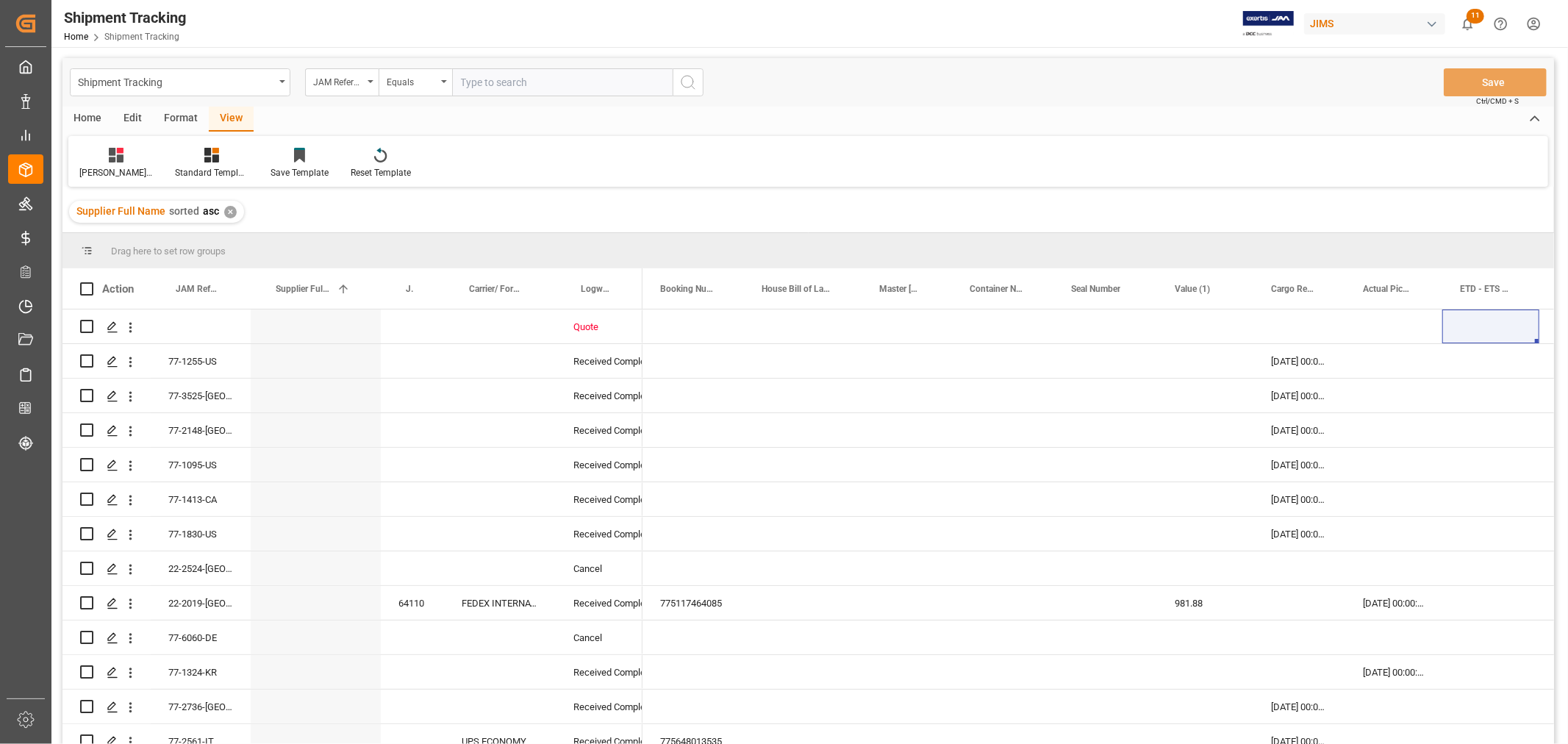
click at [496, 83] on input "text" at bounding box center [562, 82] width 220 height 28
type input "77-10409-CN"
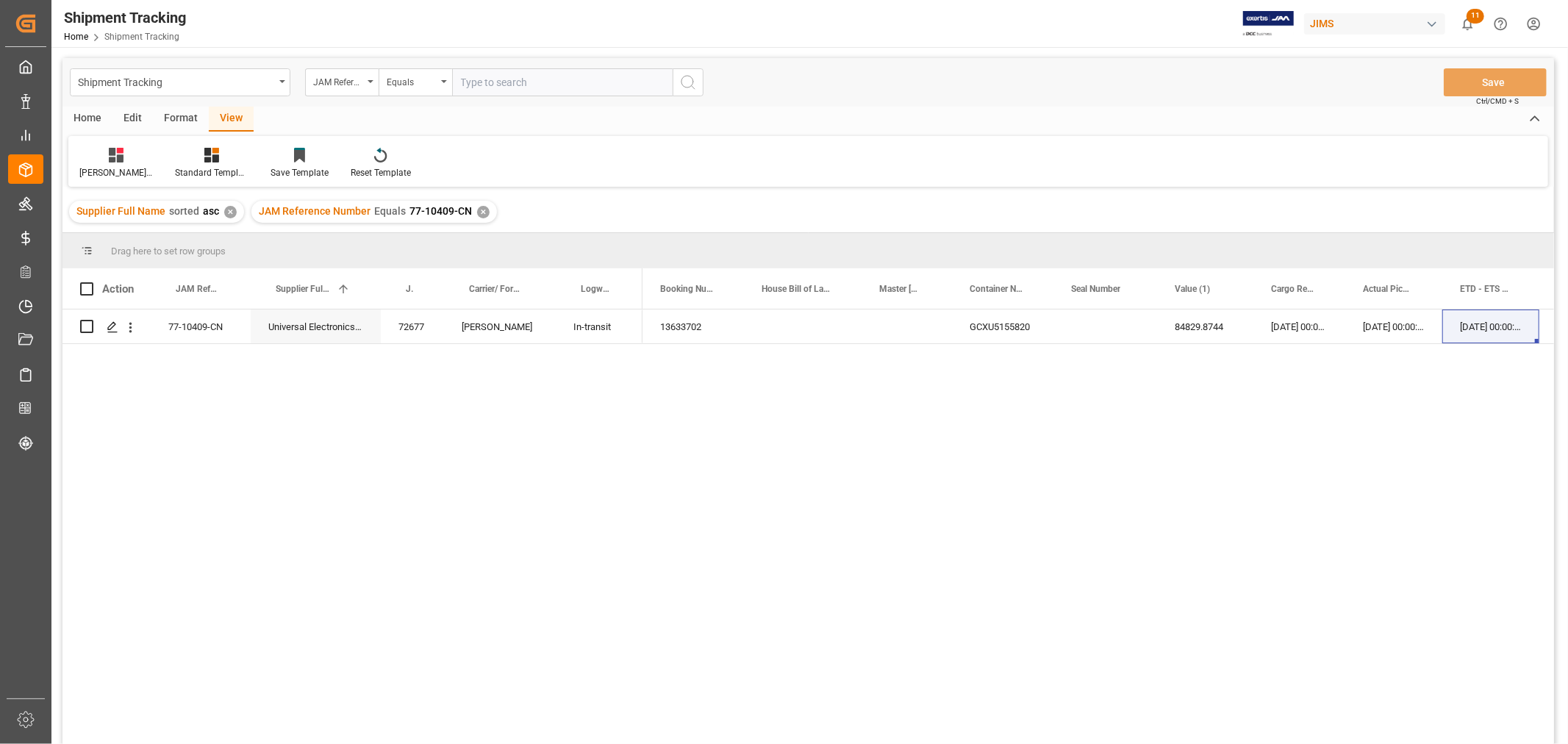
click at [481, 211] on div "✕" at bounding box center [484, 211] width 13 height 13
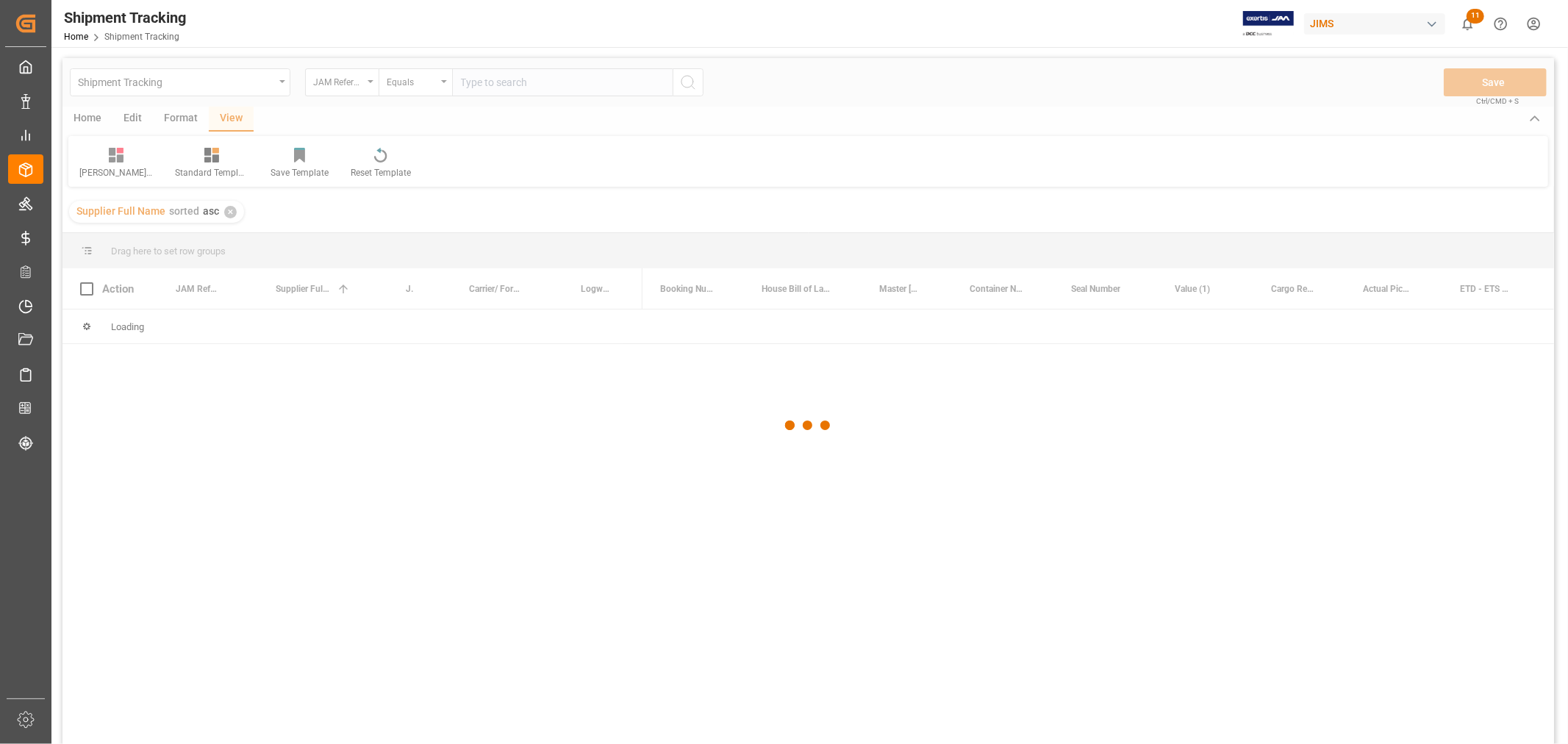
click at [474, 83] on div at bounding box center [808, 425] width 1492 height 735
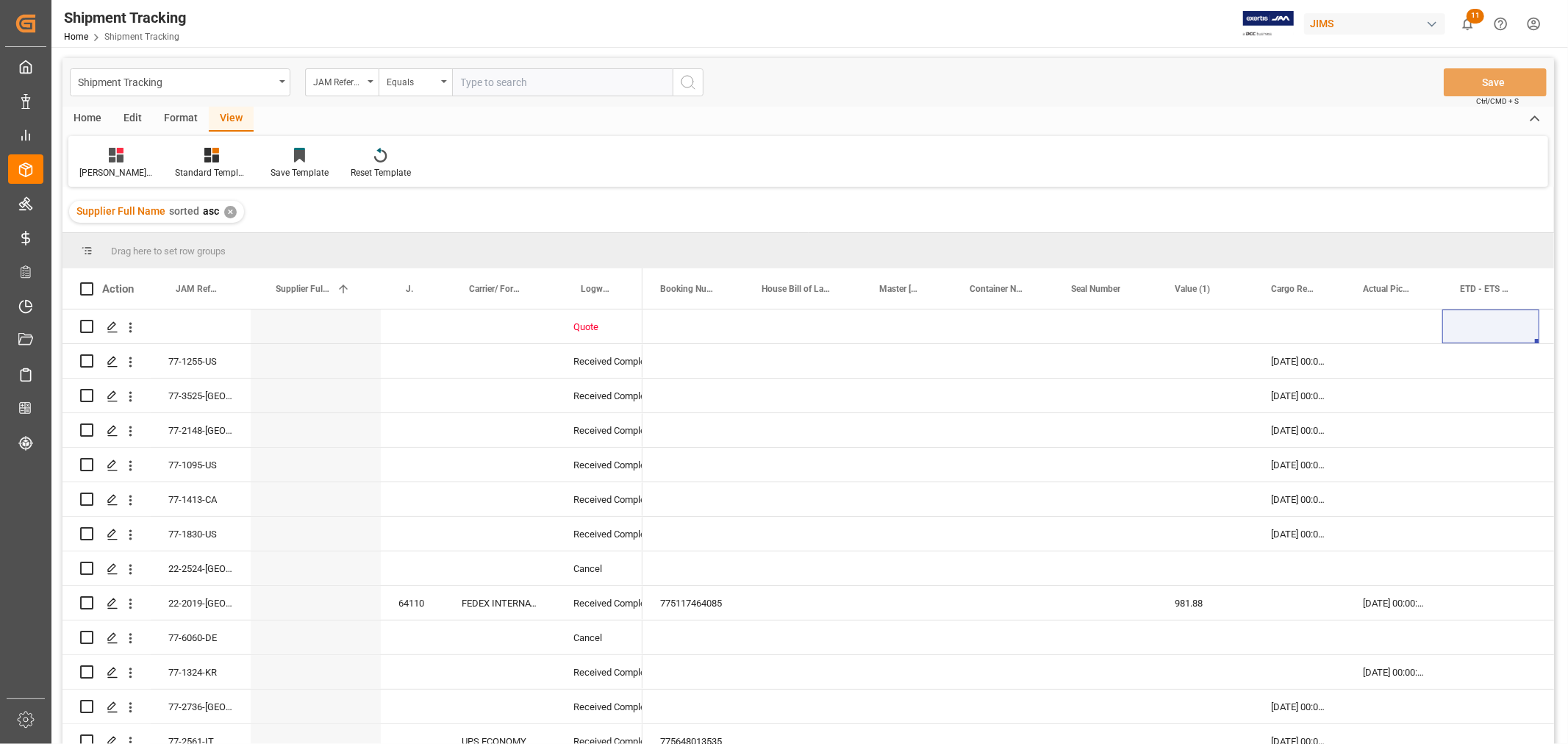
click at [474, 83] on input "text" at bounding box center [562, 82] width 220 height 28
type input "77-10291-CN"
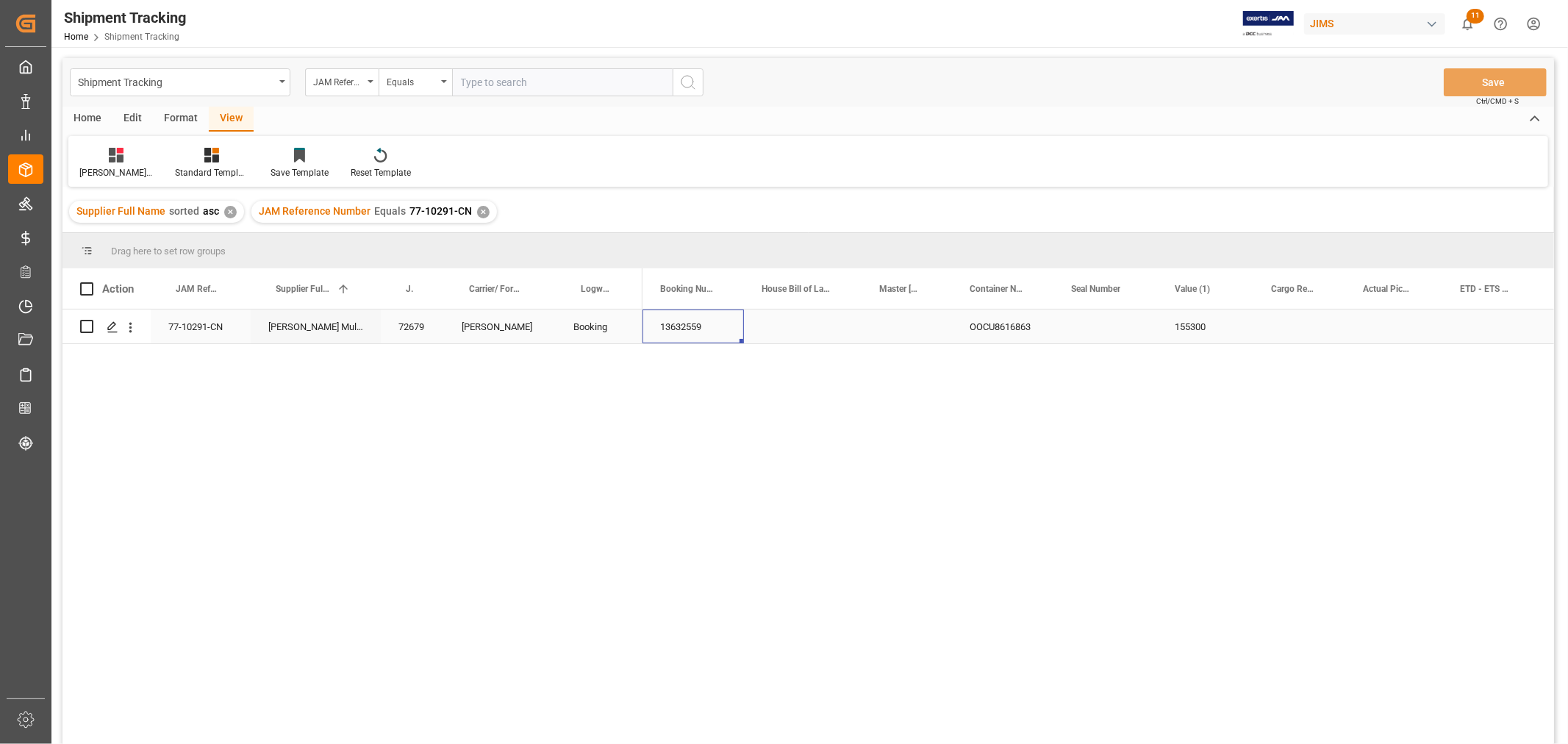
click at [709, 321] on div "13632559" at bounding box center [694, 326] width 102 height 34
click at [1377, 336] on div "Press SPACE to select this row." at bounding box center [1394, 326] width 97 height 34
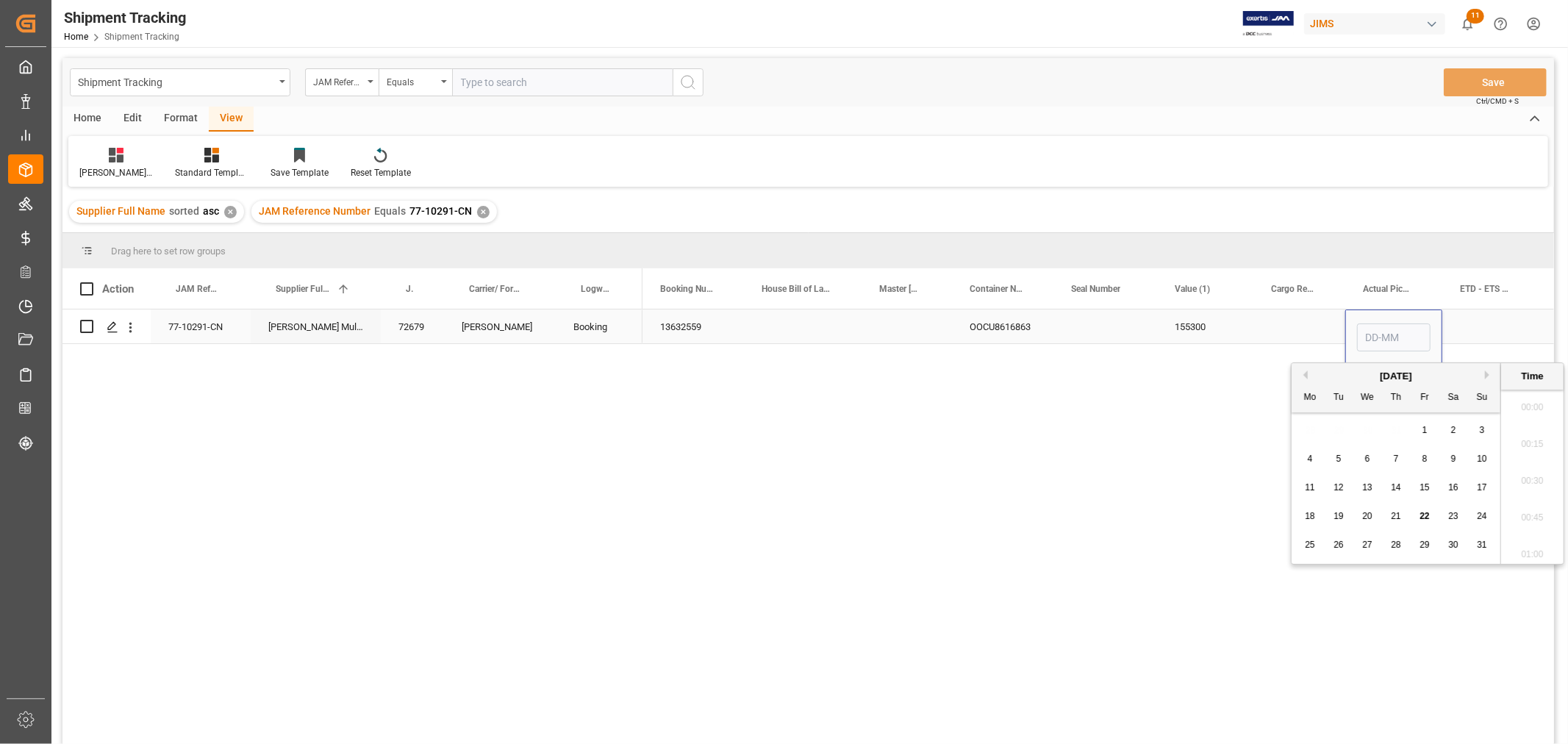
scroll to position [1586, 0]
click at [1393, 458] on div "7" at bounding box center [1396, 459] width 19 height 18
type input "07-08-2025 00:00"
click at [1282, 329] on div "Press SPACE to select this row." at bounding box center [1300, 326] width 92 height 34
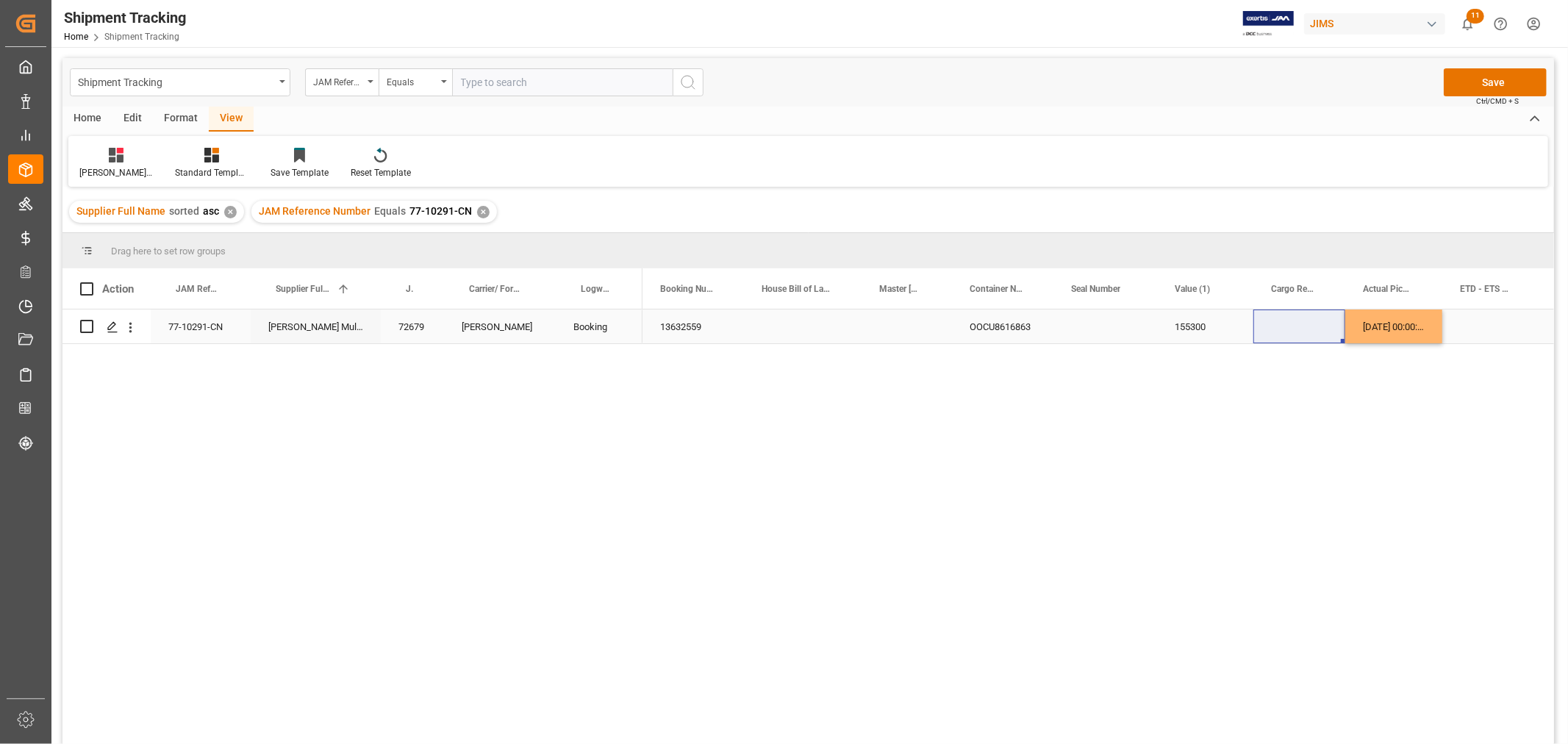
click at [1402, 335] on div "[DATE] 00:00:00" at bounding box center [1394, 326] width 97 height 34
click at [1289, 331] on div "Press SPACE to select this row." at bounding box center [1300, 326] width 92 height 34
click at [1474, 339] on div "Press SPACE to select this row." at bounding box center [1491, 326] width 97 height 34
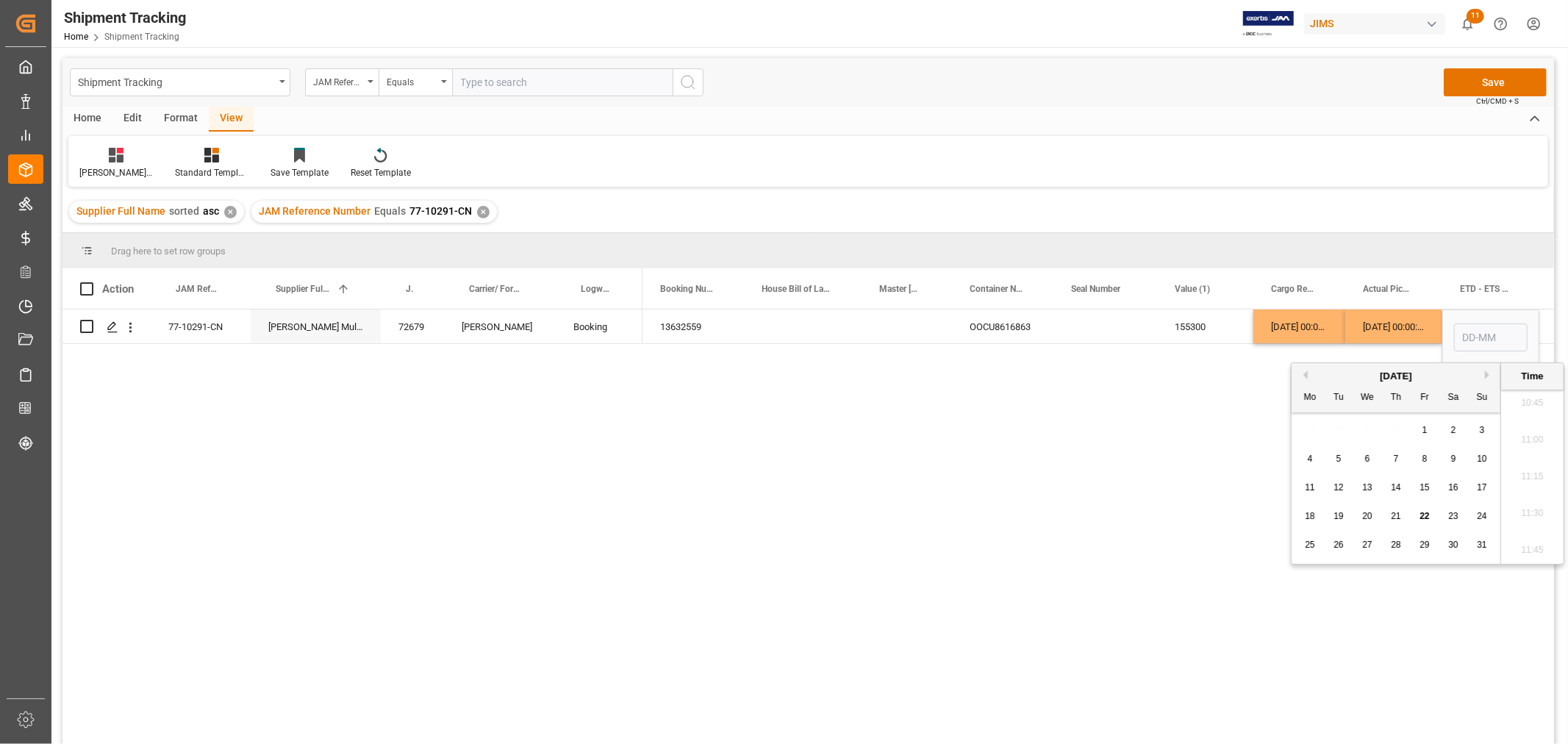
click at [1423, 488] on span "15" at bounding box center [1425, 488] width 10 height 11
type input "[DATE] 00:00"
click at [1417, 327] on div "[DATE] 00:00:00" at bounding box center [1394, 326] width 97 height 34
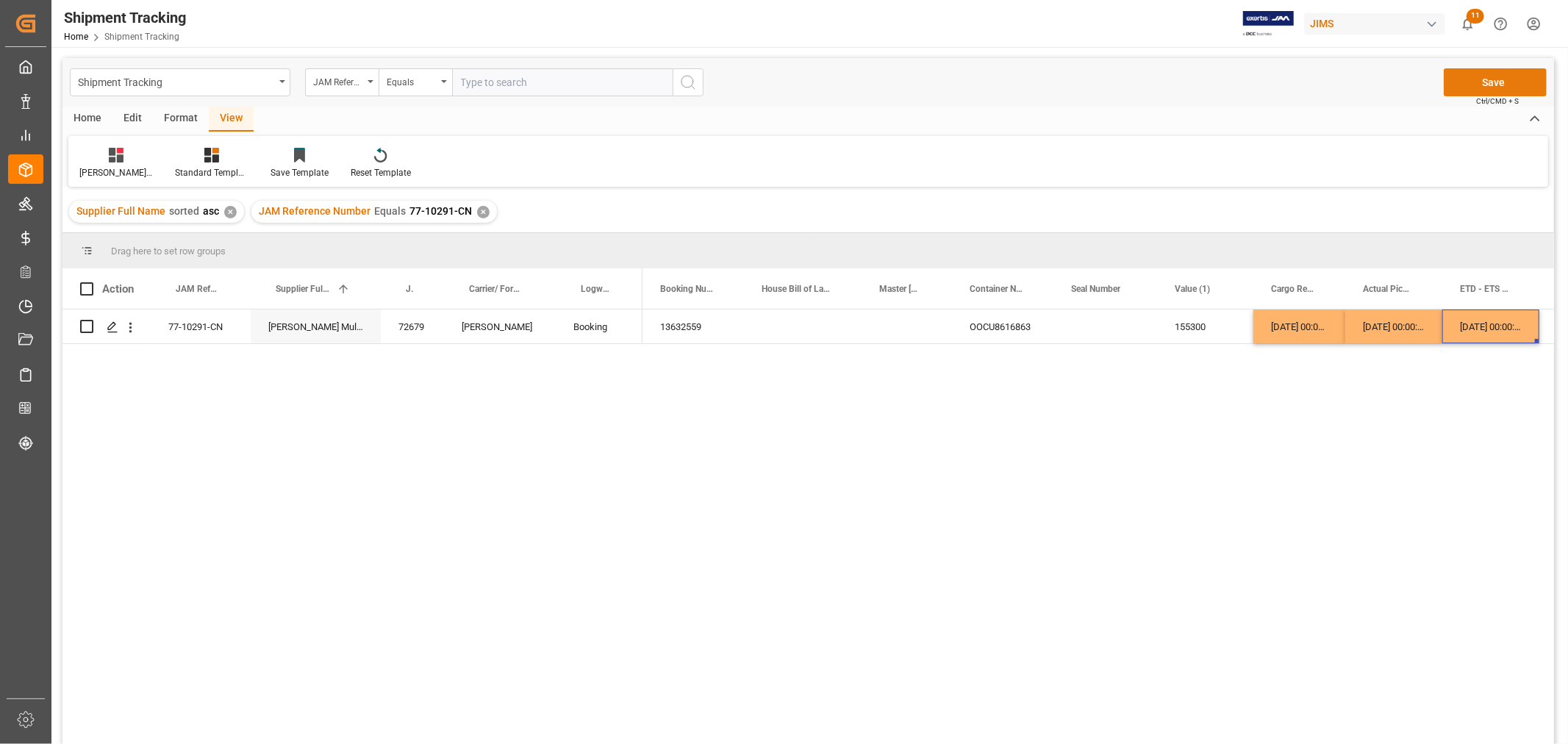
click at [1496, 83] on button "Save" at bounding box center [1495, 82] width 103 height 28
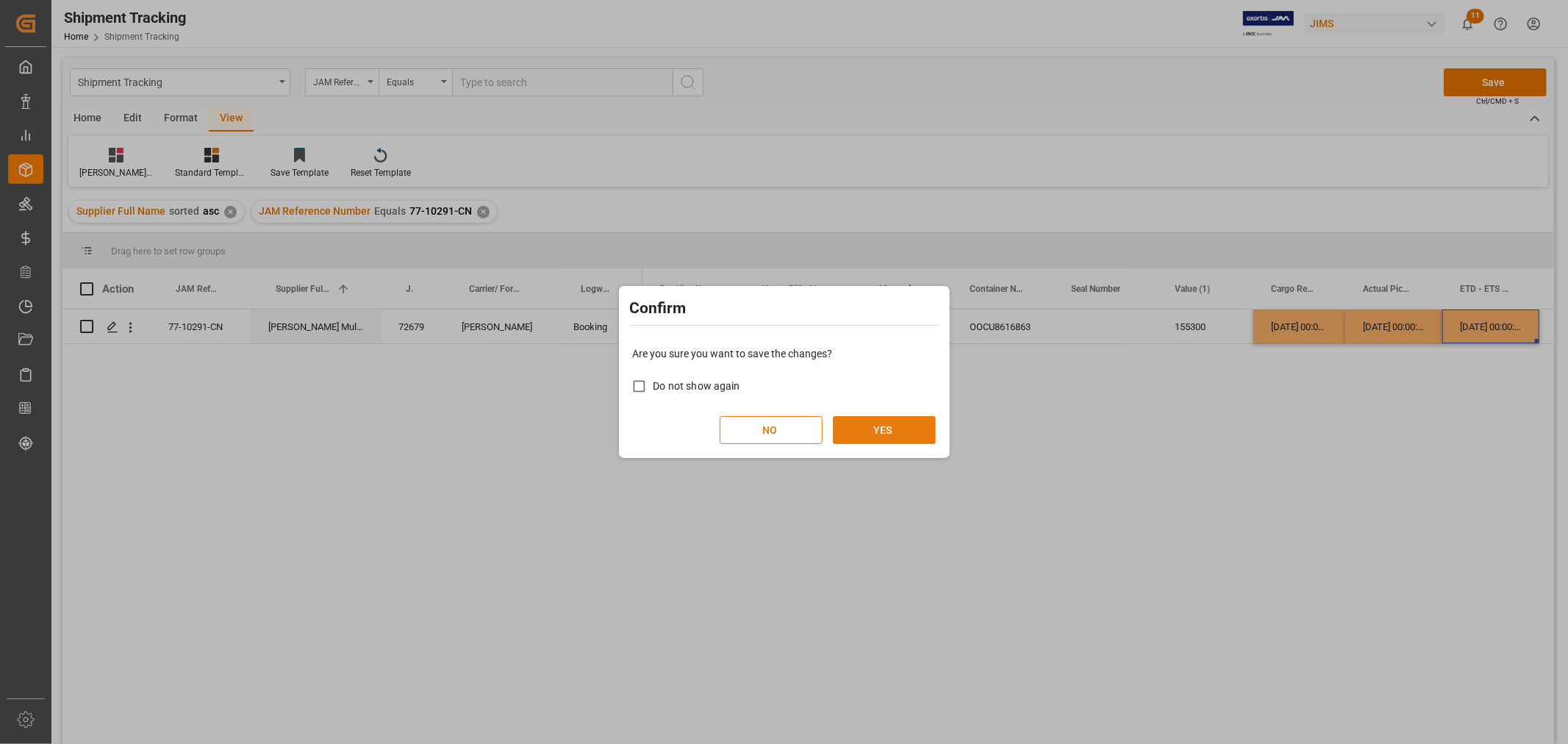
click at [885, 423] on button "YES" at bounding box center [884, 430] width 103 height 28
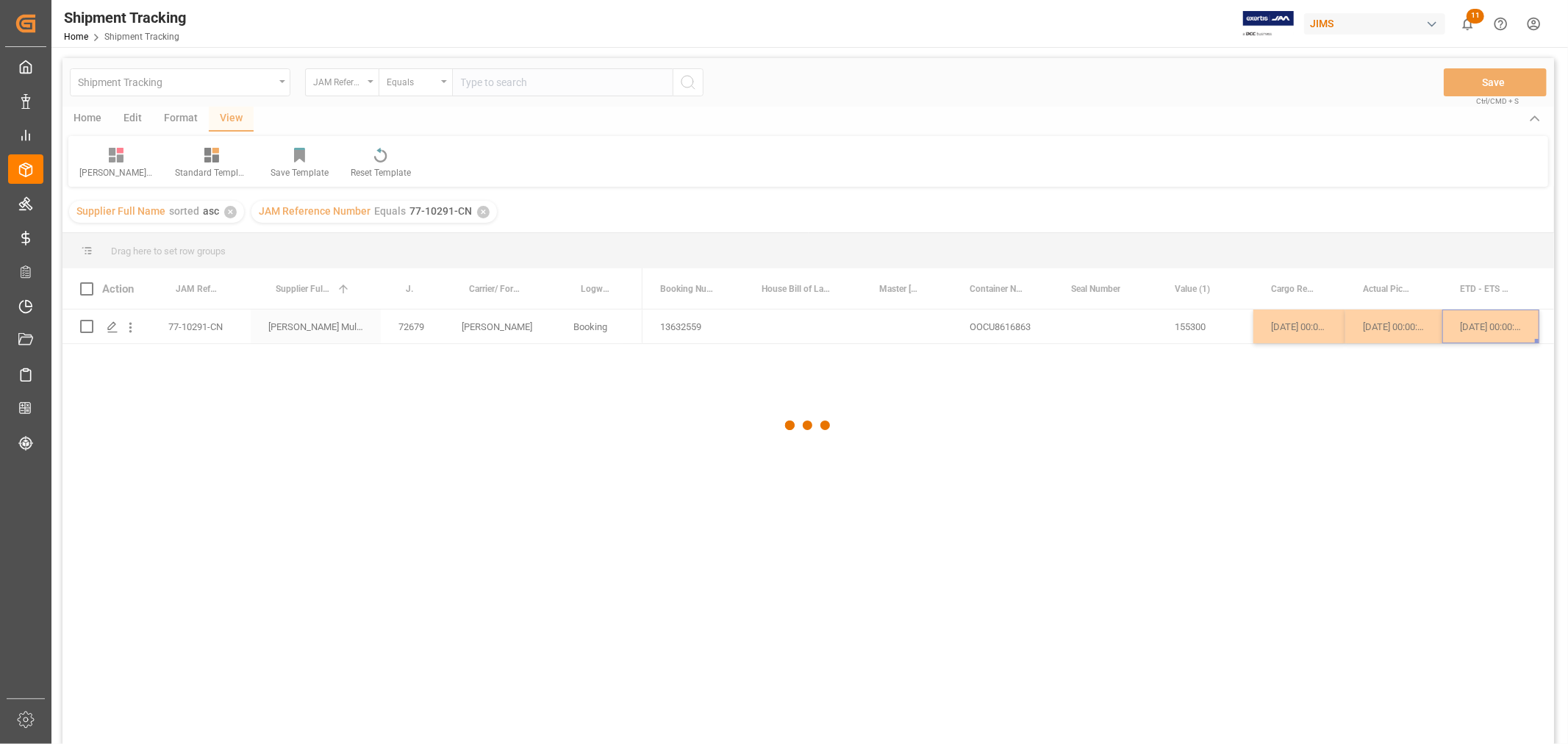
click at [1224, 333] on div at bounding box center [808, 425] width 1492 height 735
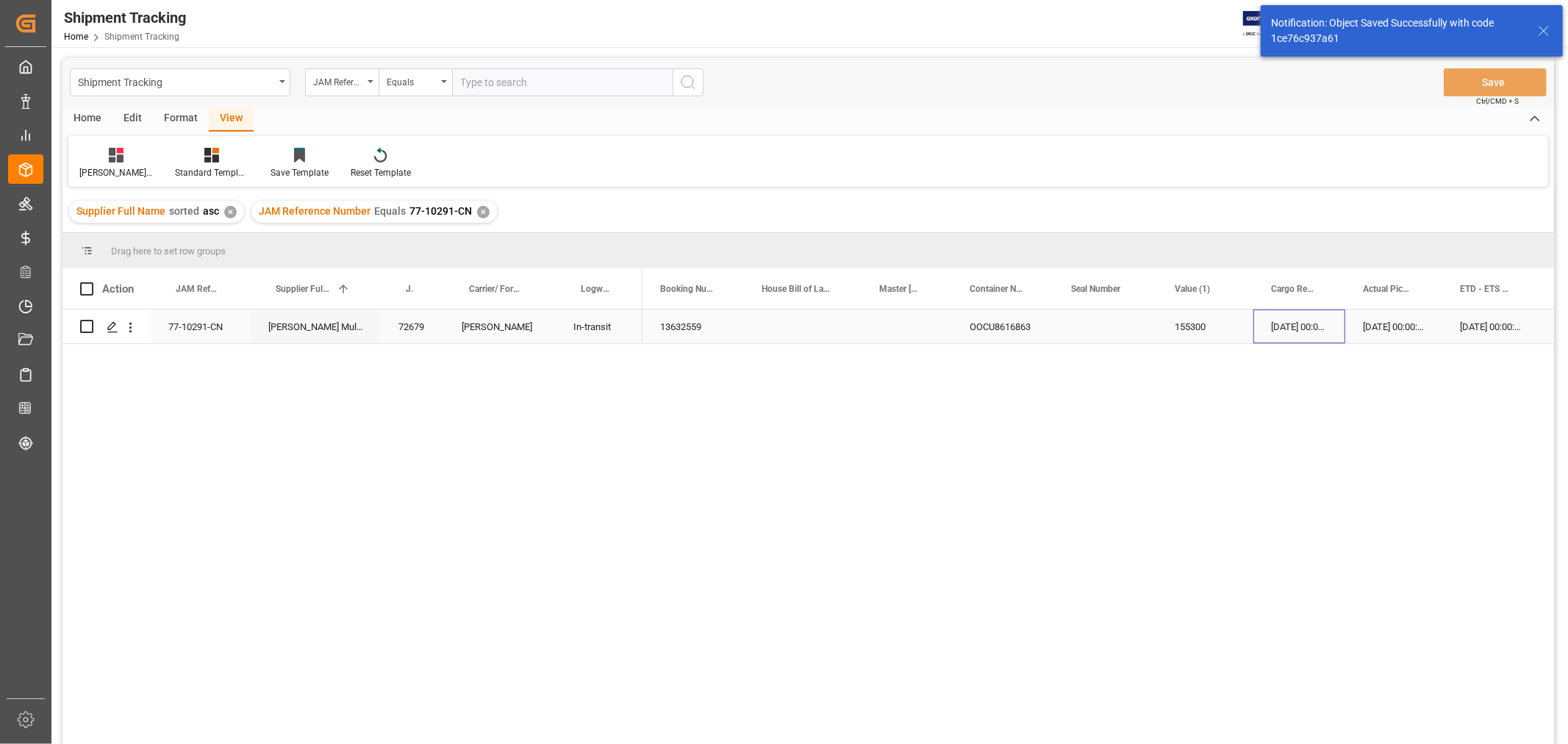
click at [1295, 330] on div "[DATE] 00:00:00" at bounding box center [1300, 326] width 92 height 34
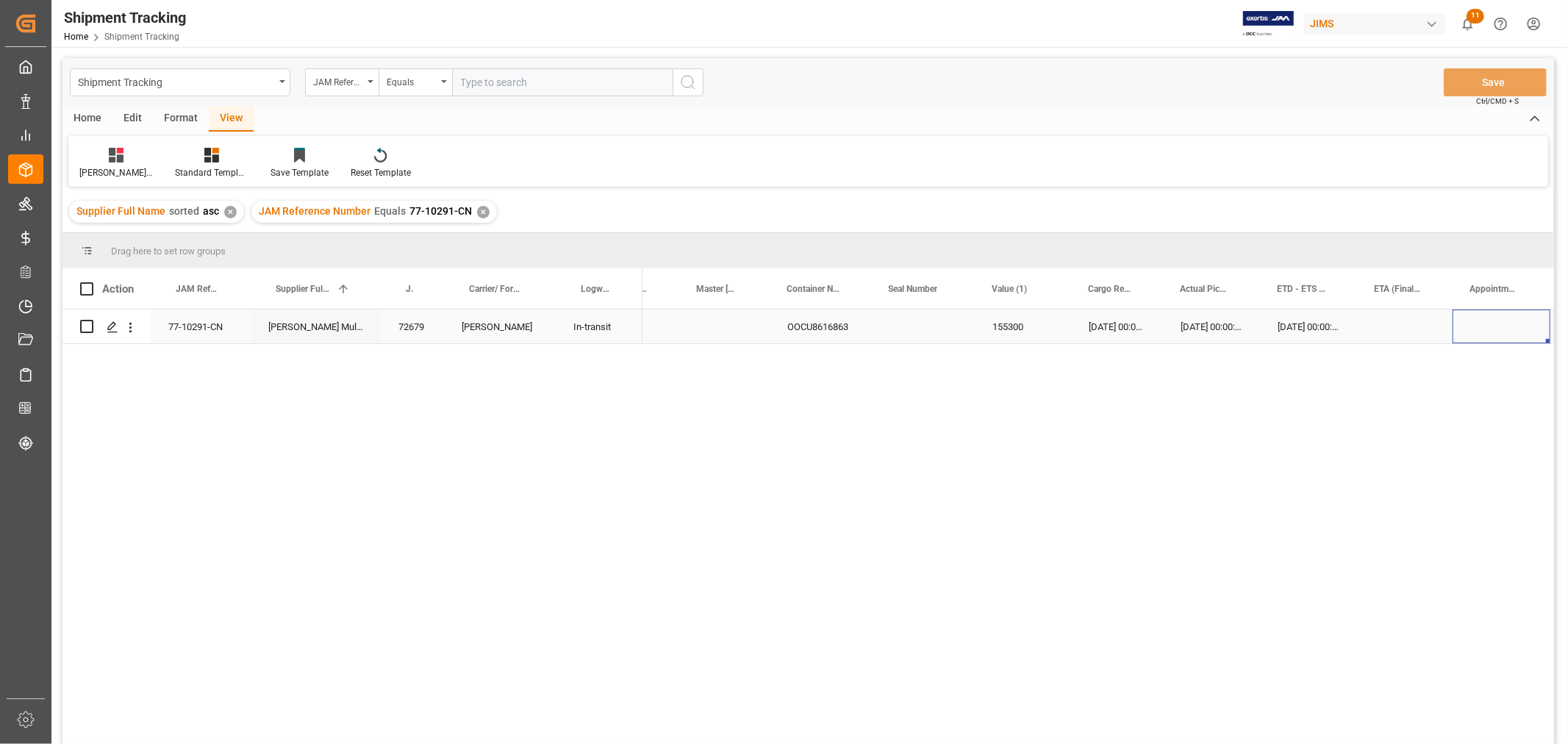
click at [1399, 322] on div "Press SPACE to select this row." at bounding box center [1406, 326] width 96 height 34
click at [1386, 335] on div "Press SPACE to select this row." at bounding box center [1406, 326] width 96 height 34
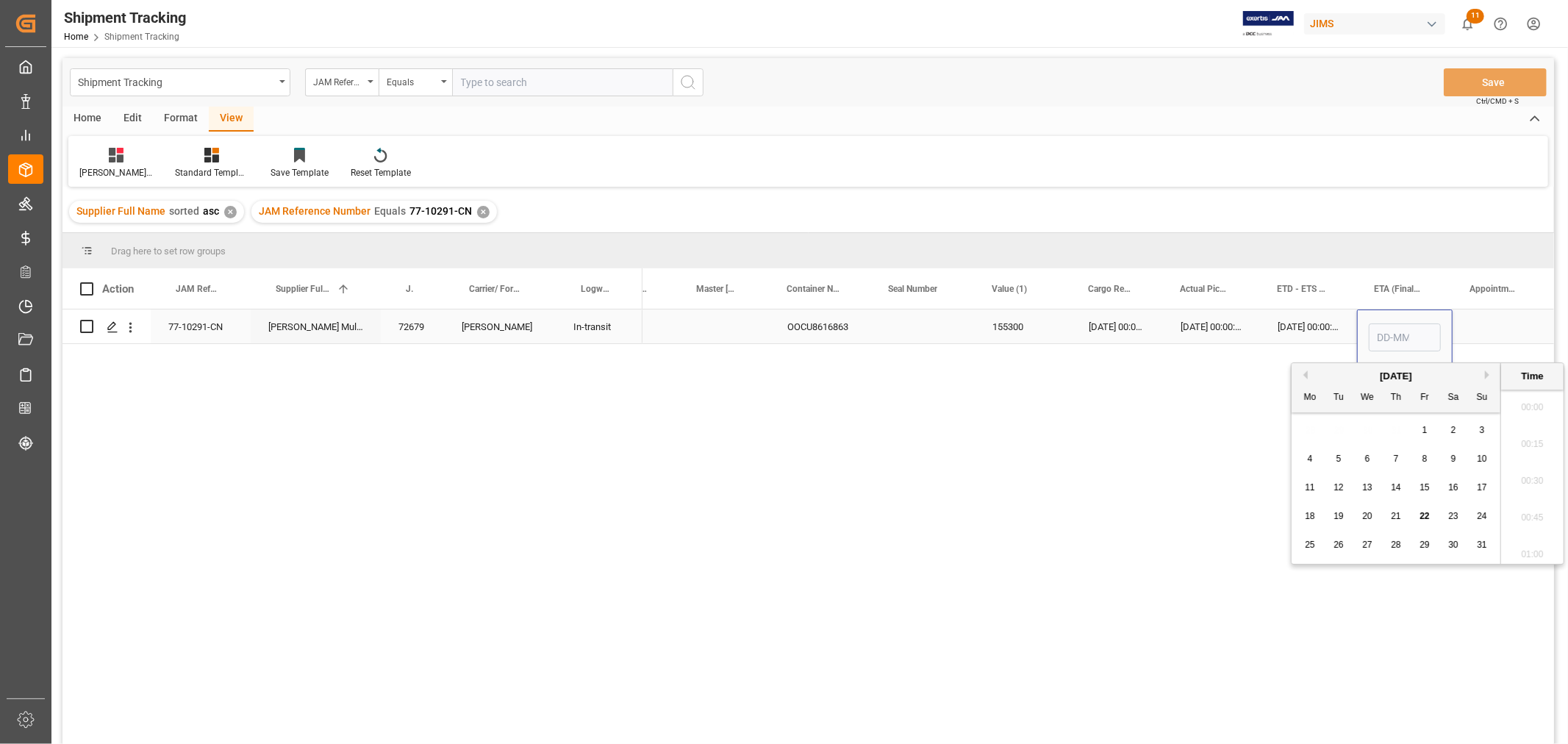
scroll to position [1586, 0]
click at [1311, 513] on span "22" at bounding box center [1310, 516] width 10 height 11
type input "22-09-2025 00:00"
click at [1290, 321] on div "[DATE] 00:00:00" at bounding box center [1309, 326] width 97 height 34
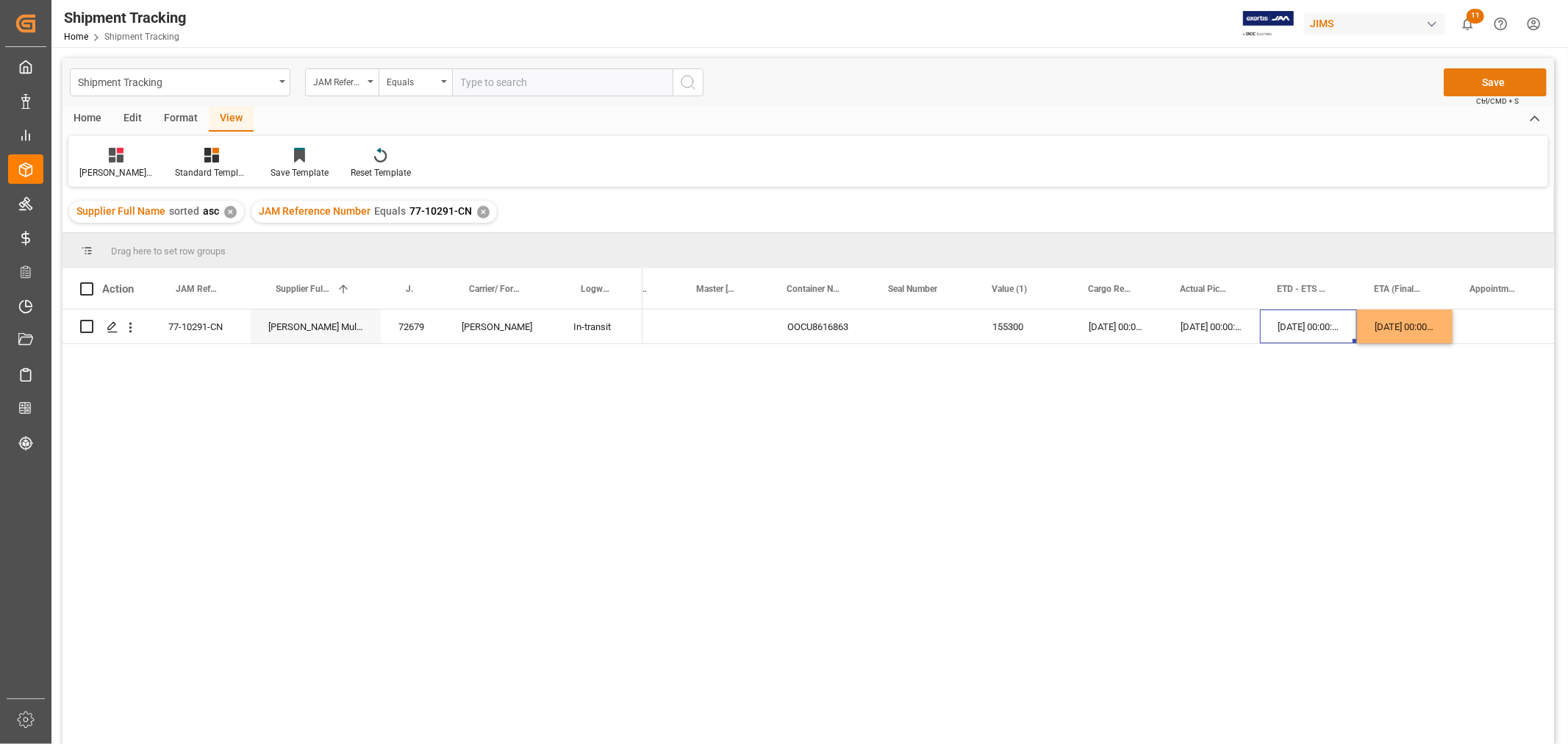
click at [1465, 85] on button "Save" at bounding box center [1495, 82] width 103 height 28
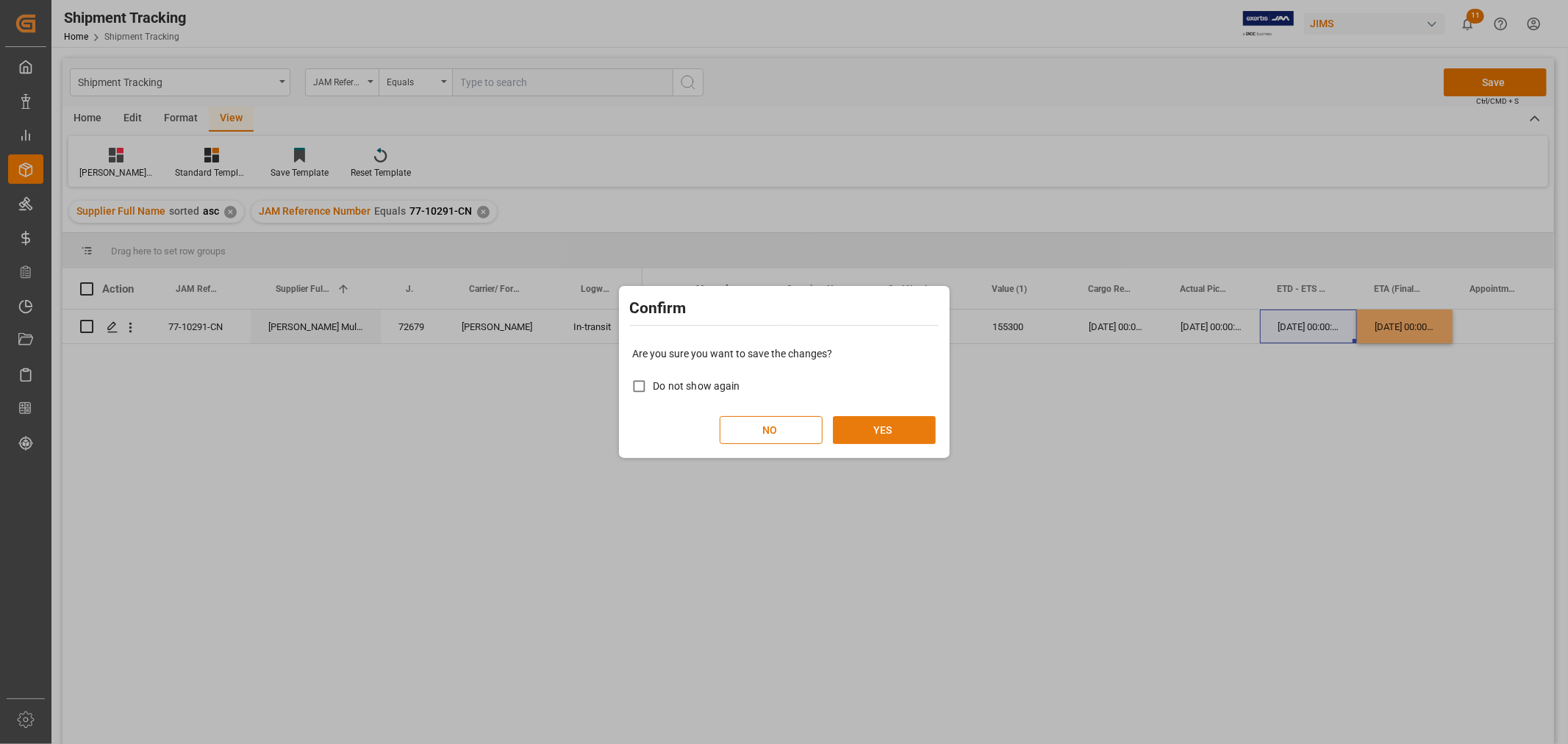
click at [878, 439] on button "YES" at bounding box center [884, 430] width 103 height 28
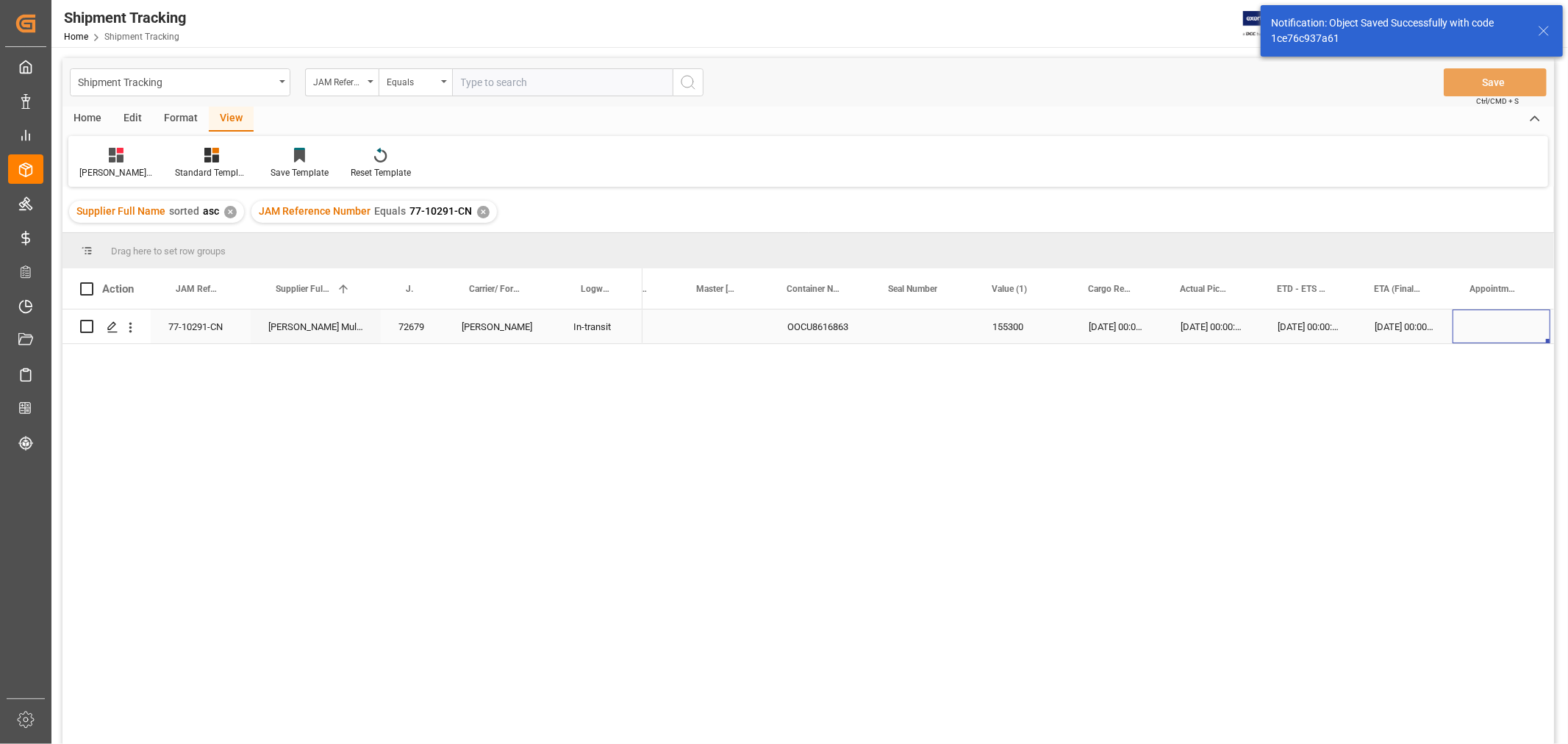
click at [1486, 315] on div "Press SPACE to select this row." at bounding box center [1501, 326] width 98 height 34
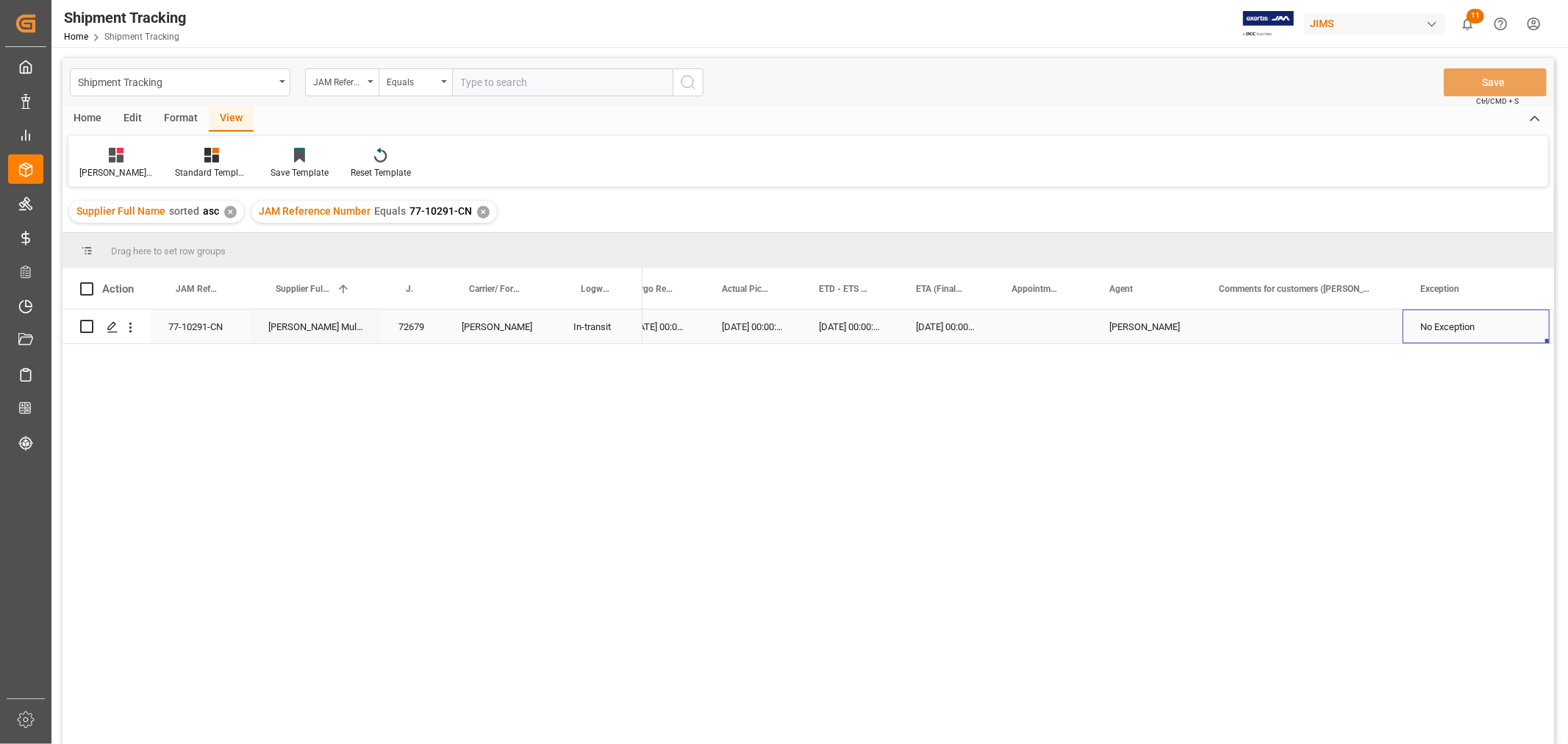
click at [1281, 320] on div "Press SPACE to select this row." at bounding box center [1302, 326] width 202 height 34
click at [207, 327] on div "77-10291-CN" at bounding box center [201, 326] width 100 height 34
click at [1302, 327] on div "Press SPACE to select this row." at bounding box center [1302, 326] width 202 height 34
click at [1302, 327] on input "Press SPACE to select this row." at bounding box center [1302, 335] width 178 height 28
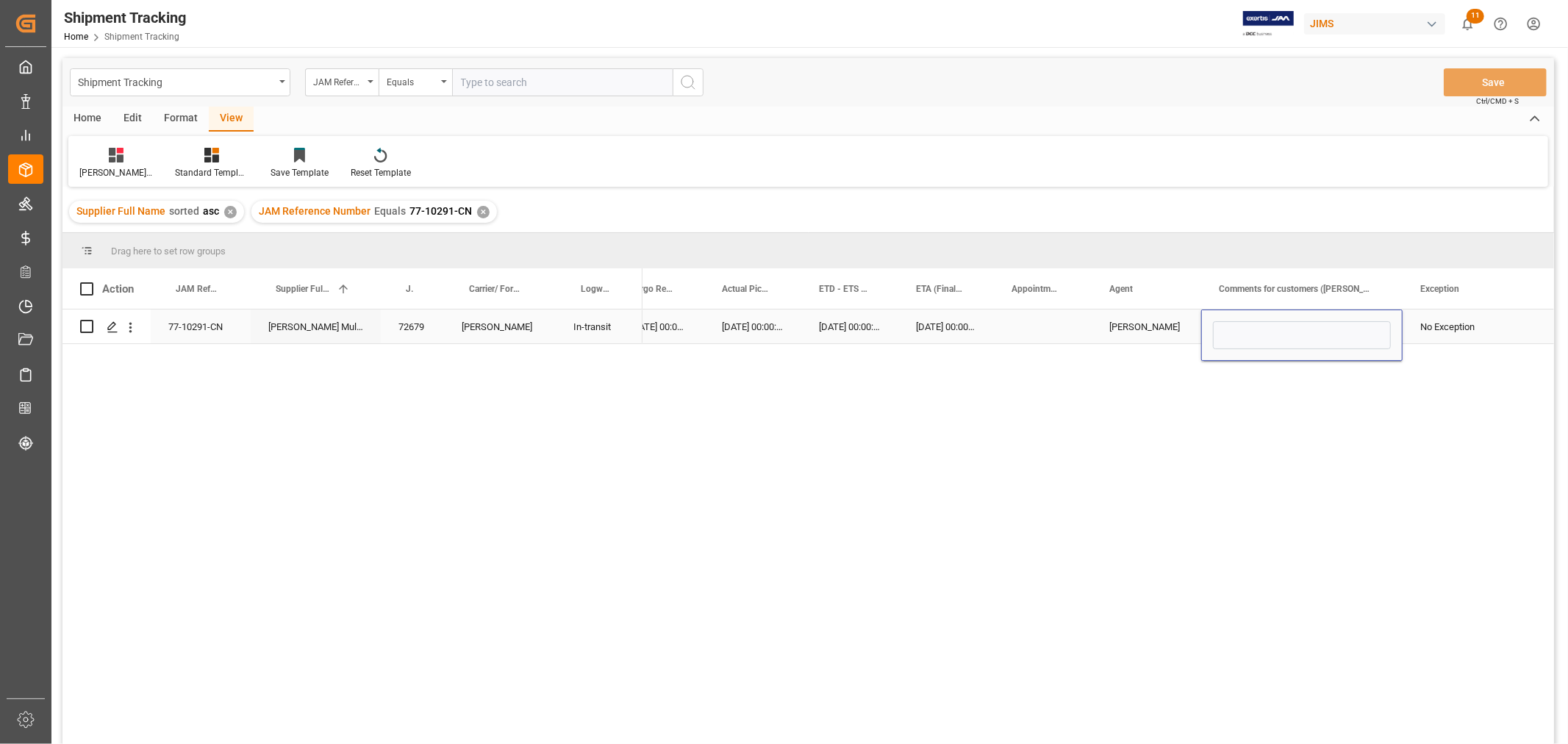
type input "MULTIMEDIA HOLIDAY 2025"
click at [1438, 336] on div "No Exception" at bounding box center [1476, 327] width 112 height 34
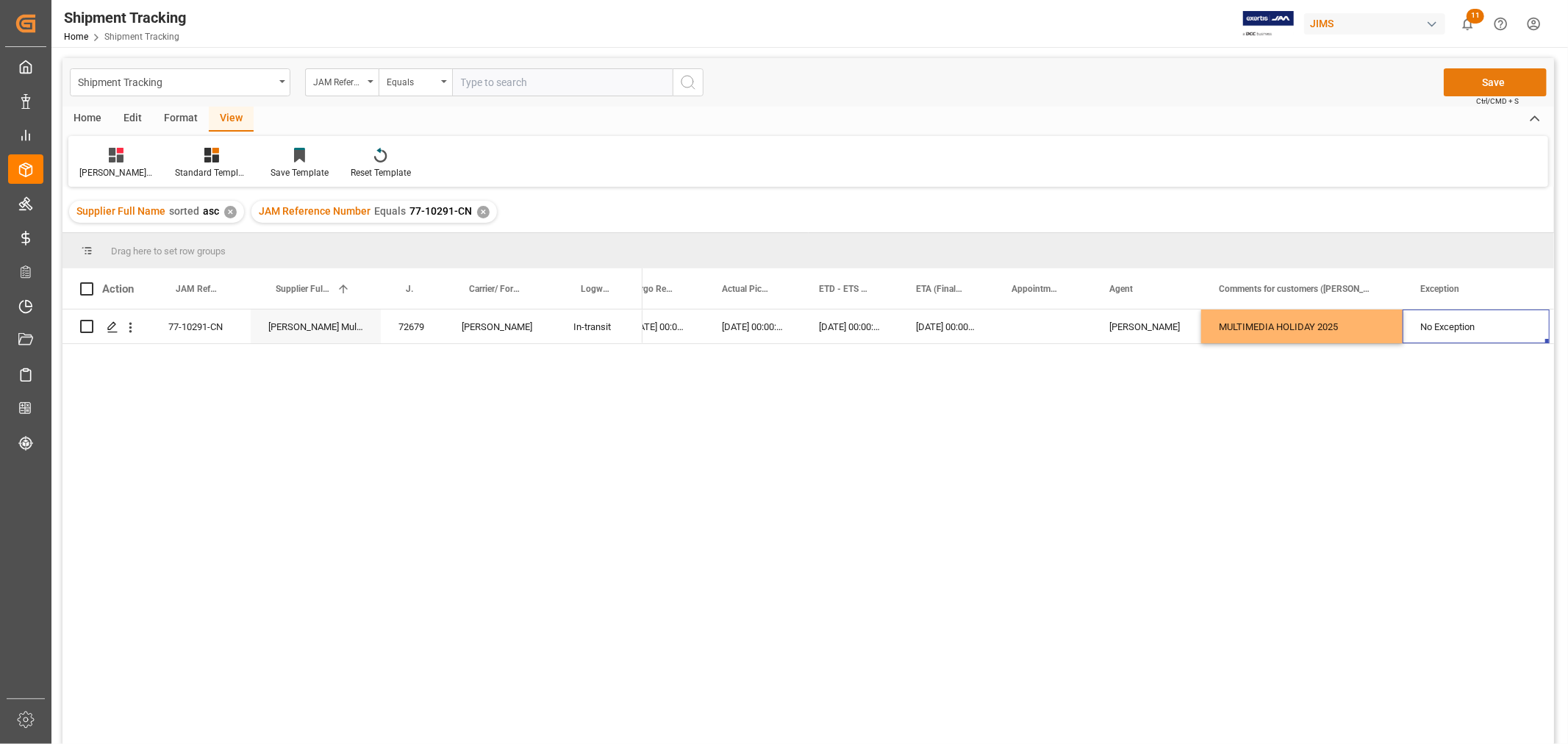
click at [1489, 82] on button "Save" at bounding box center [1495, 82] width 103 height 28
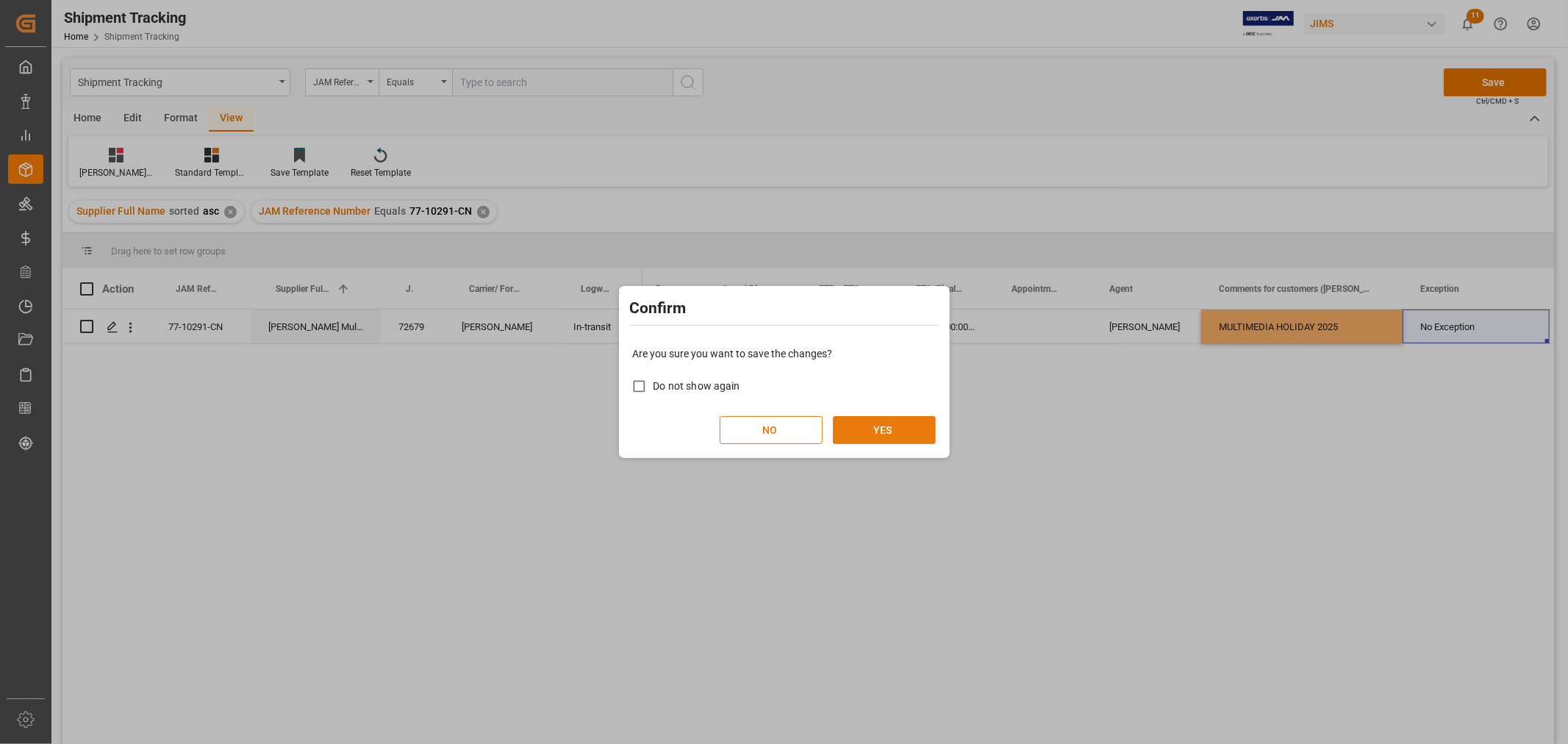
click at [901, 433] on button "YES" at bounding box center [884, 430] width 103 height 28
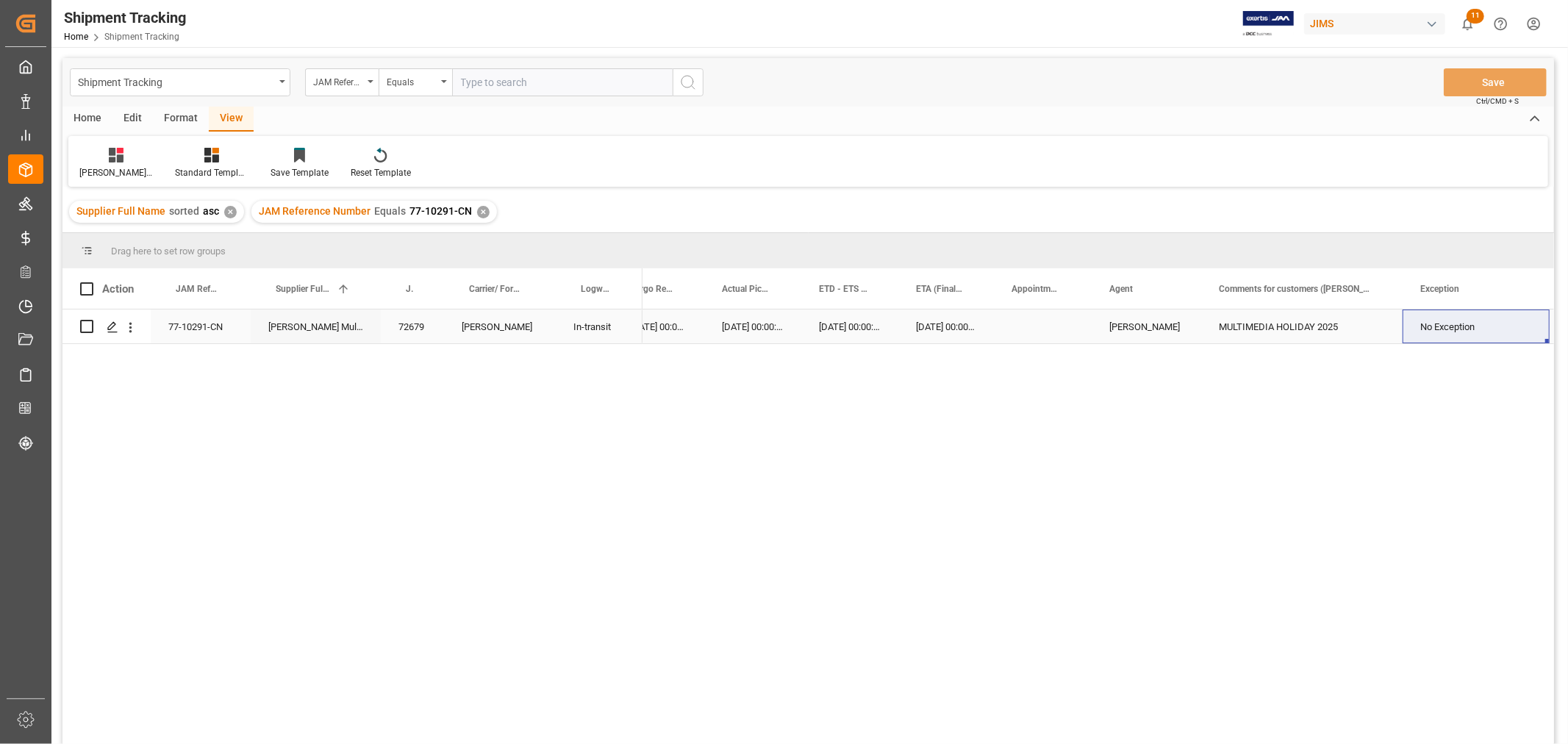
click at [202, 327] on div "77-10291-CN" at bounding box center [201, 326] width 100 height 34
click at [478, 214] on div "✕" at bounding box center [484, 211] width 13 height 13
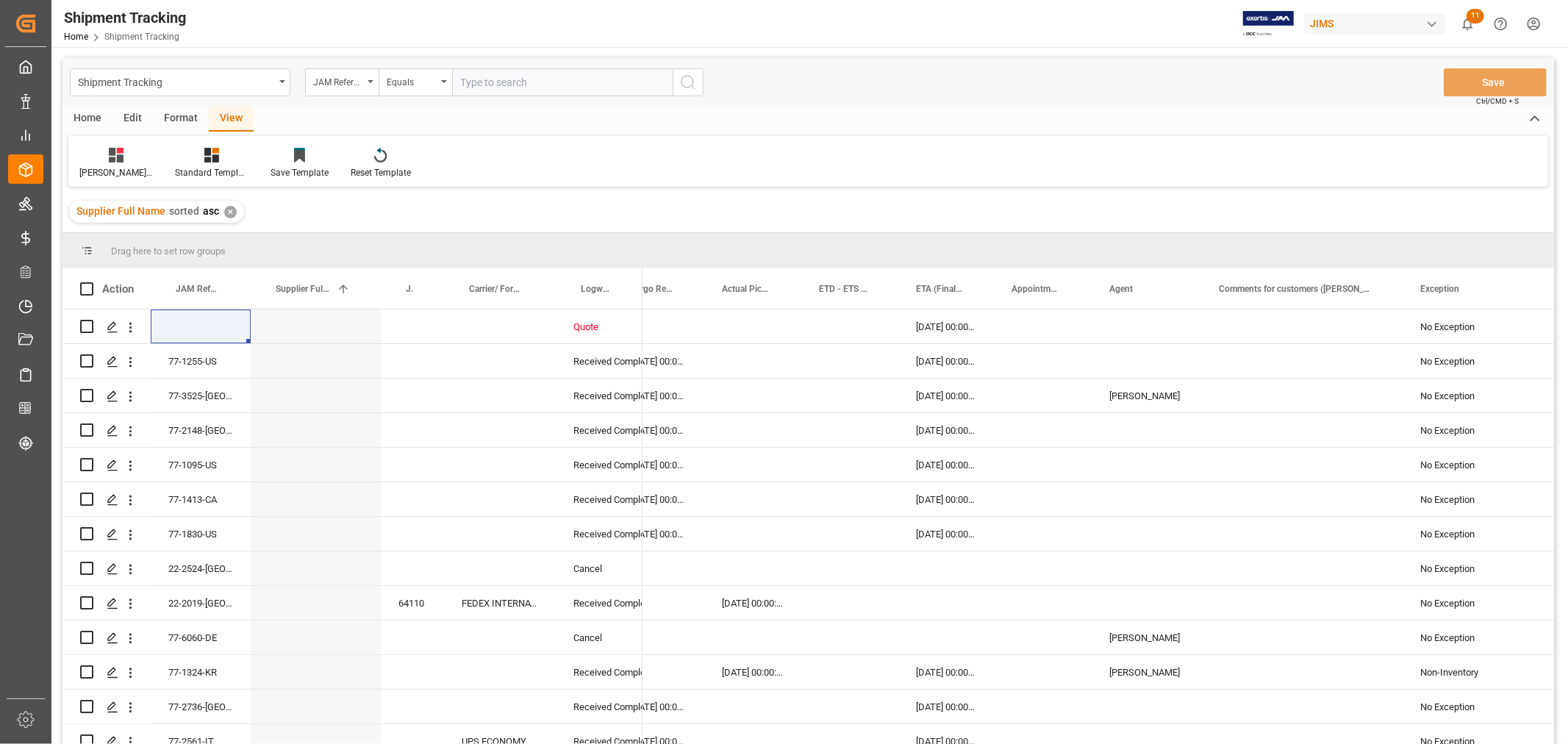
click at [487, 85] on input "text" at bounding box center [562, 82] width 220 height 28
type input "77-10148-CN"
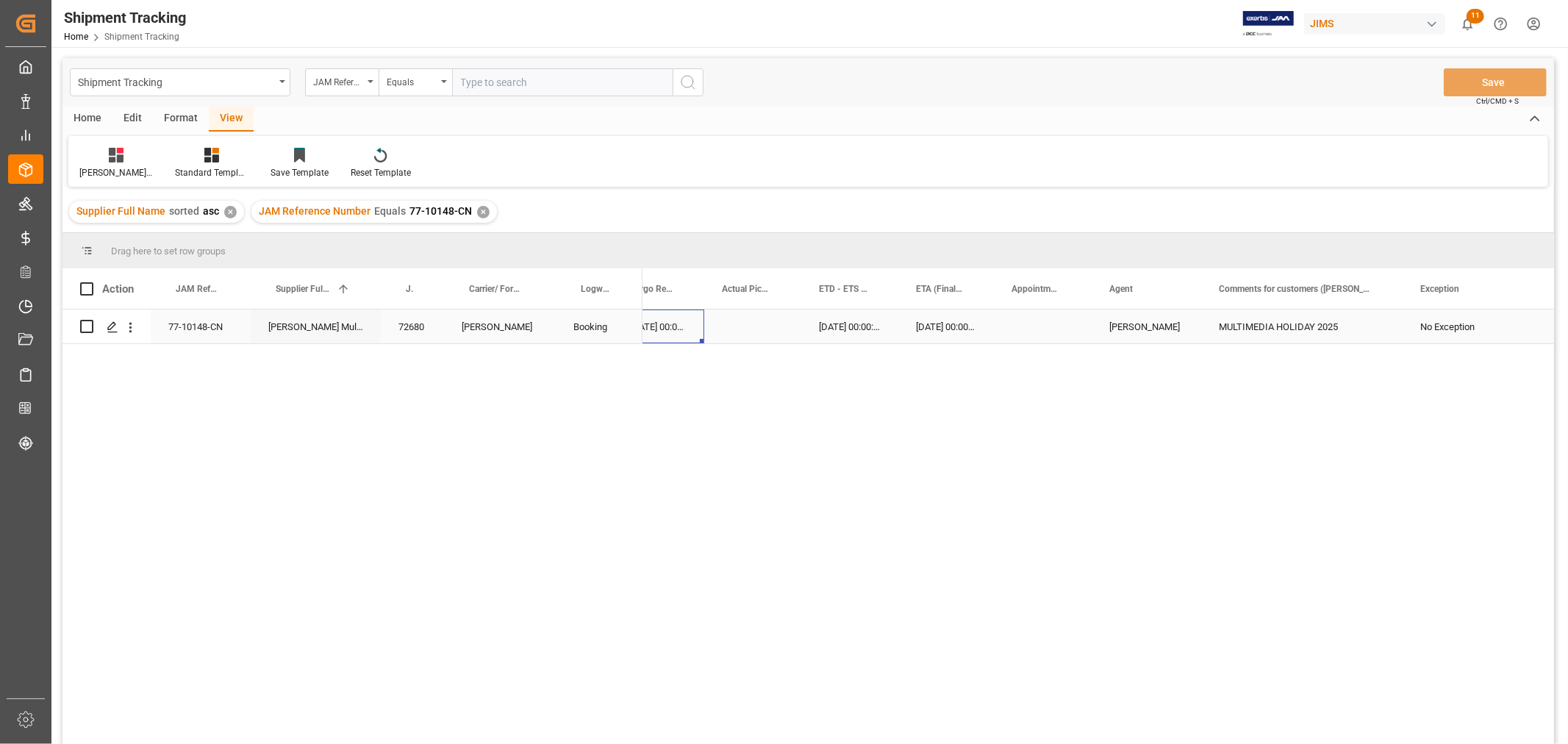
click at [676, 324] on div "05-08-2025 00:00:00" at bounding box center [659, 326] width 92 height 34
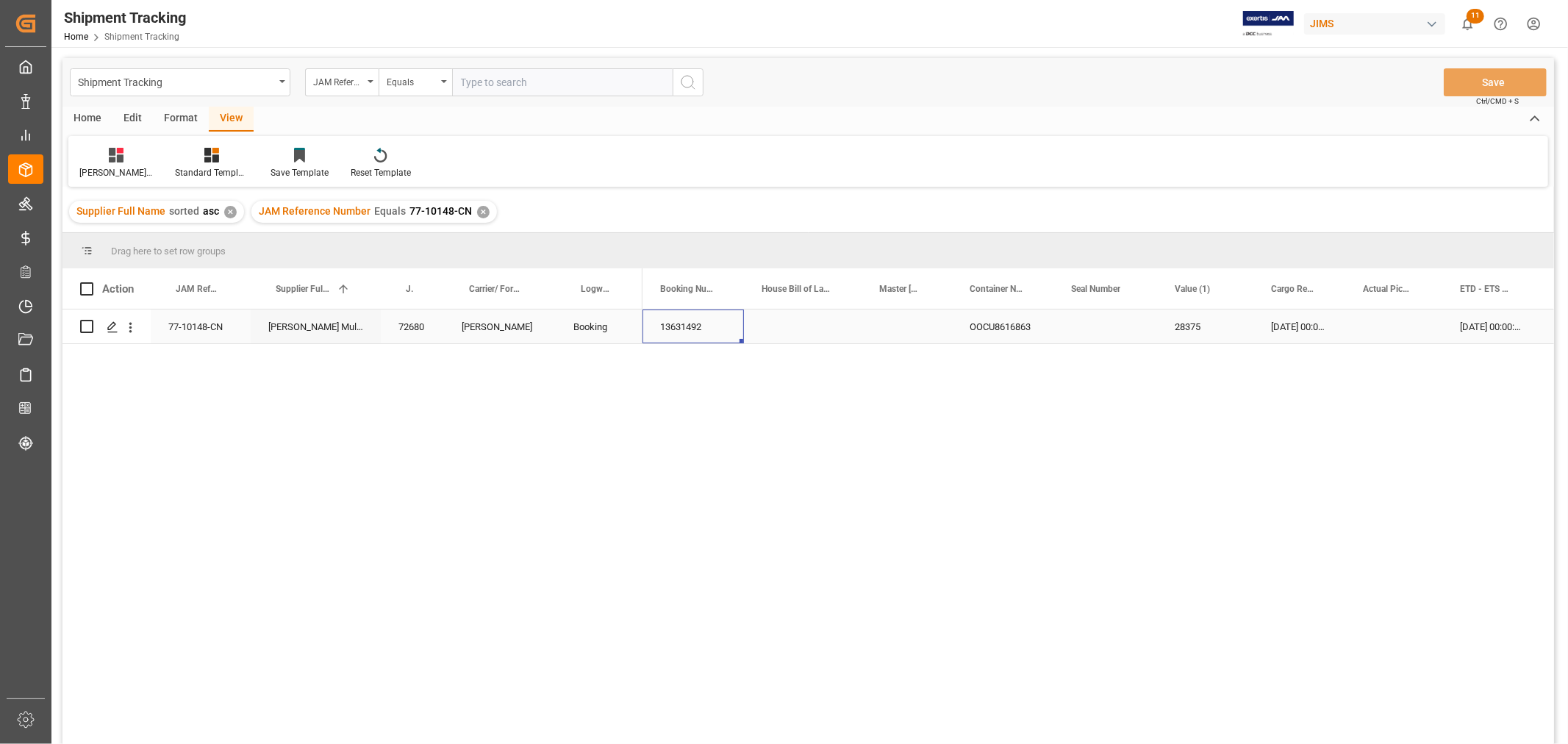
click at [694, 324] on div "13631492" at bounding box center [694, 326] width 102 height 34
click at [1377, 331] on div "Press SPACE to select this row." at bounding box center [1394, 326] width 97 height 34
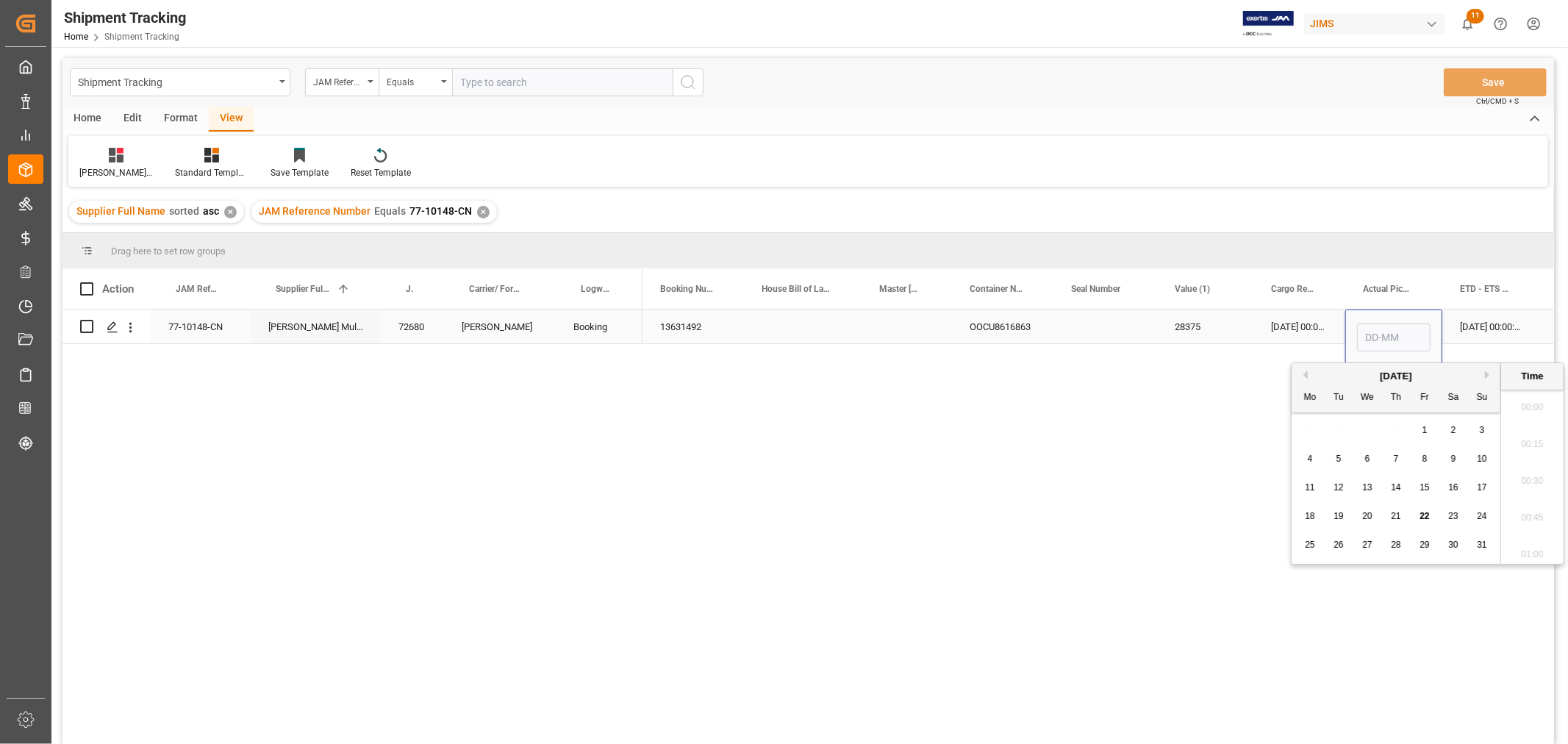
scroll to position [1586, 0]
click at [1390, 457] on div "7" at bounding box center [1396, 459] width 19 height 18
type input "07-08-2025 00:00"
click at [1491, 331] on div "16-08-2025 00:00:00" at bounding box center [1491, 326] width 97 height 34
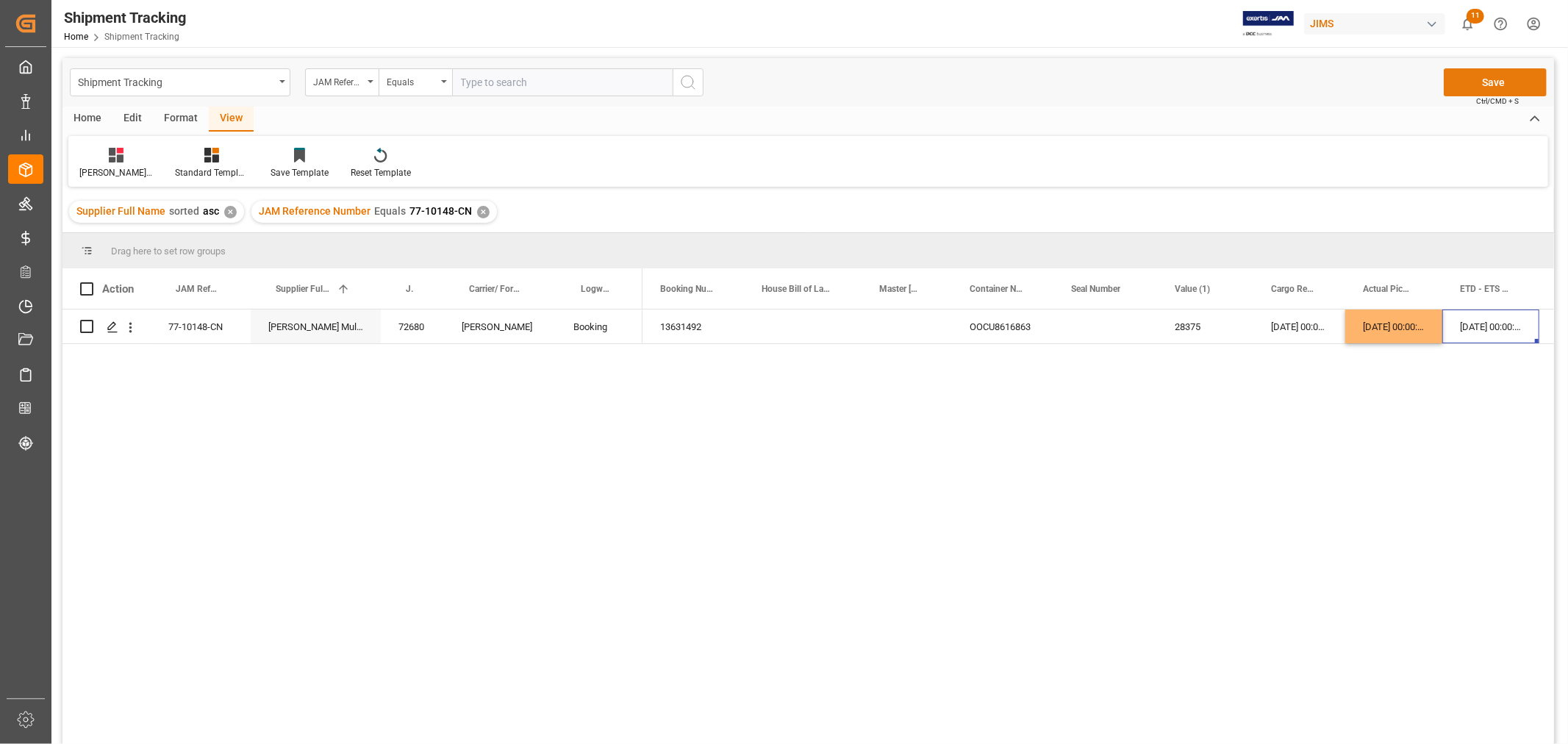
click at [1491, 75] on button "Save" at bounding box center [1495, 82] width 103 height 28
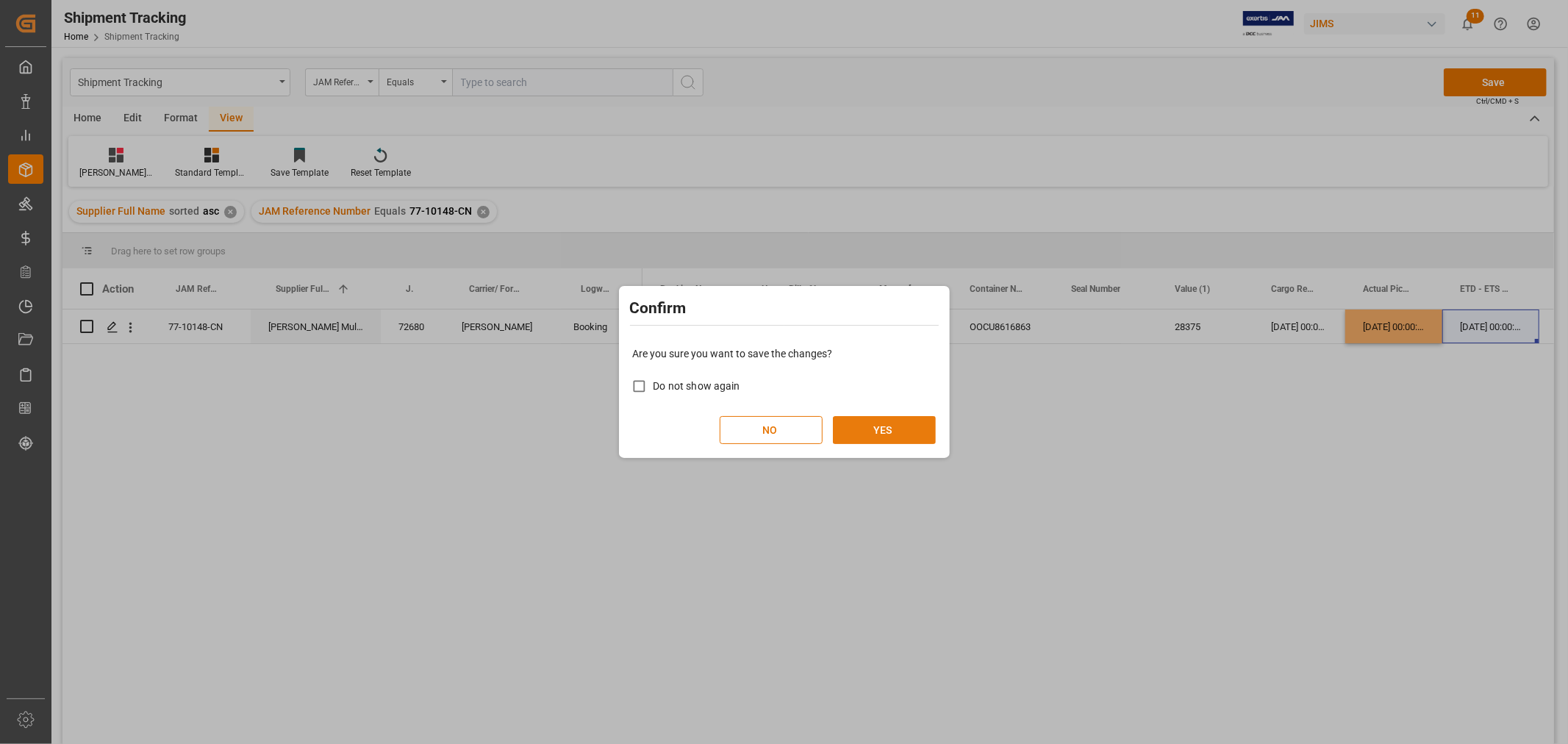
click at [877, 431] on button "YES" at bounding box center [884, 430] width 103 height 28
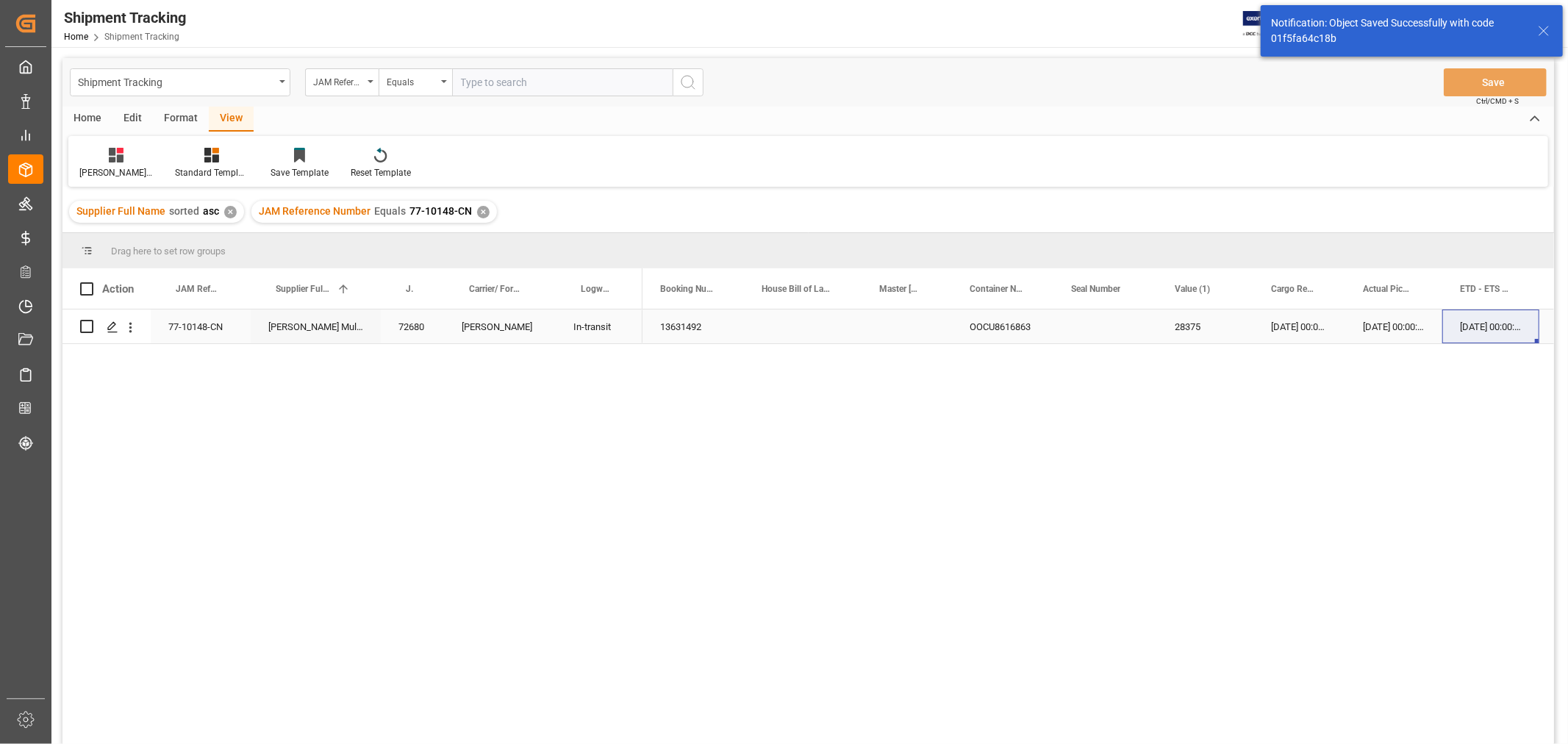
click at [1483, 333] on div "16-08-2025 00:00:00" at bounding box center [1491, 326] width 97 height 34
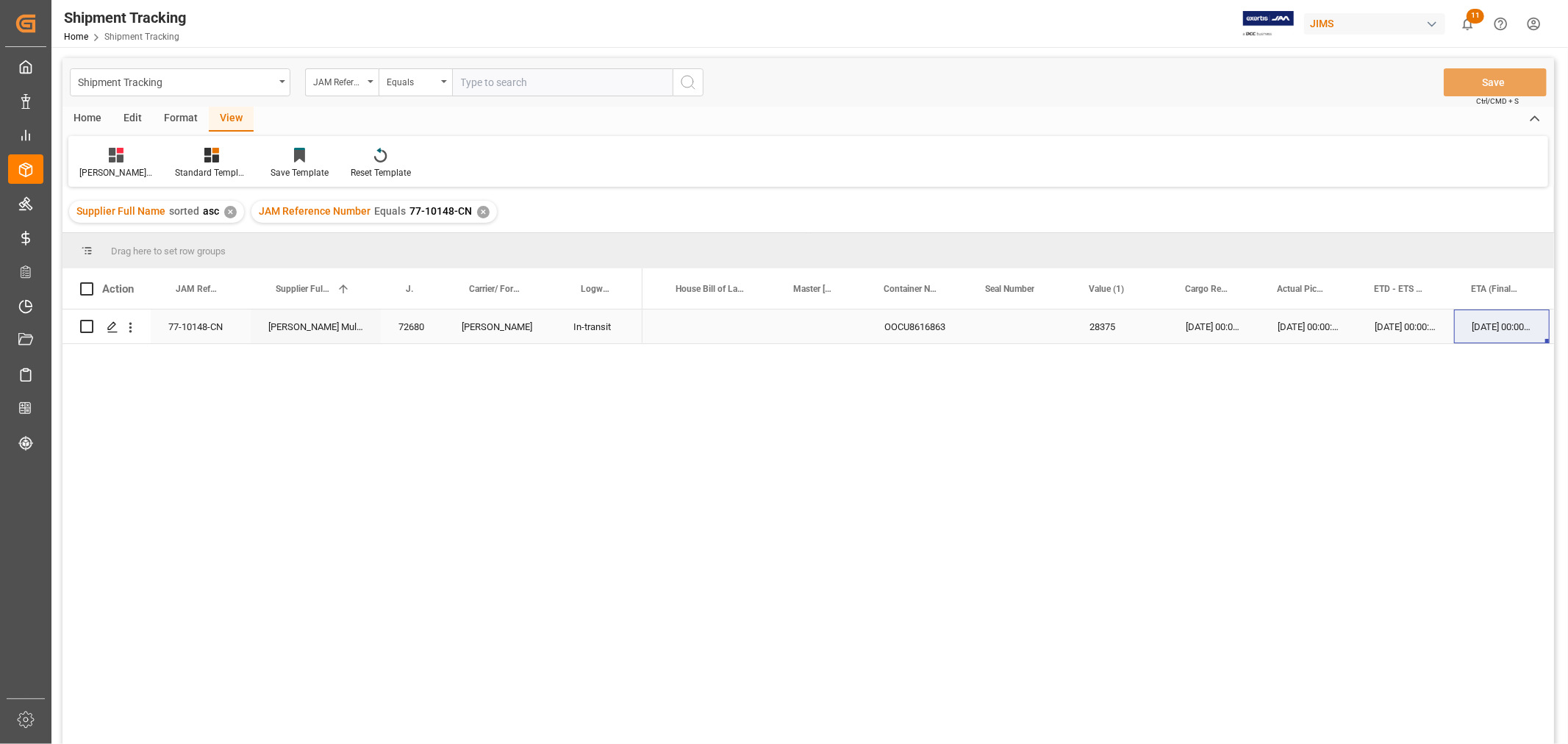
click at [1390, 334] on div "16-08-2025 00:00:00" at bounding box center [1406, 326] width 97 height 34
click at [478, 214] on div "✕" at bounding box center [484, 211] width 13 height 13
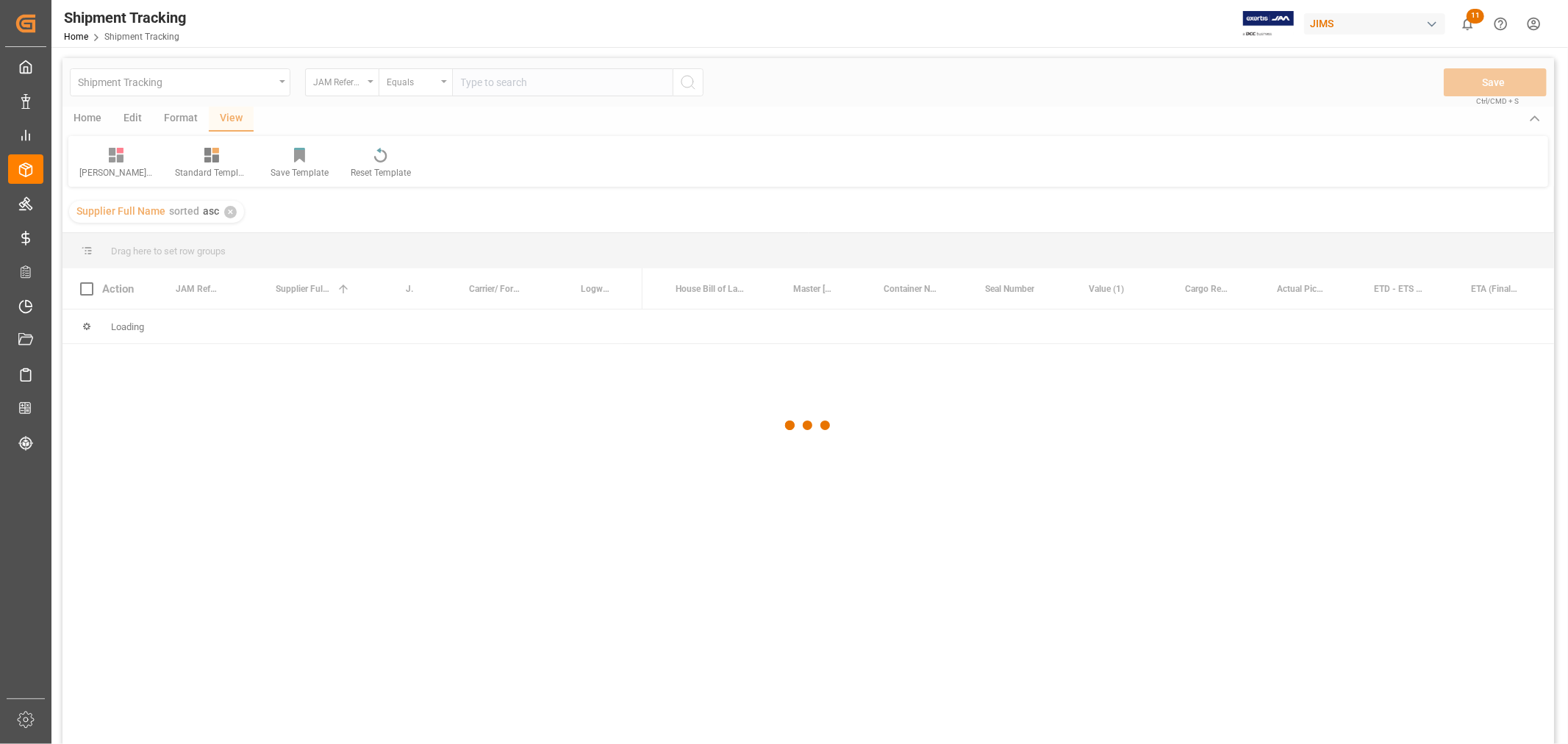
click at [482, 83] on div at bounding box center [808, 425] width 1492 height 735
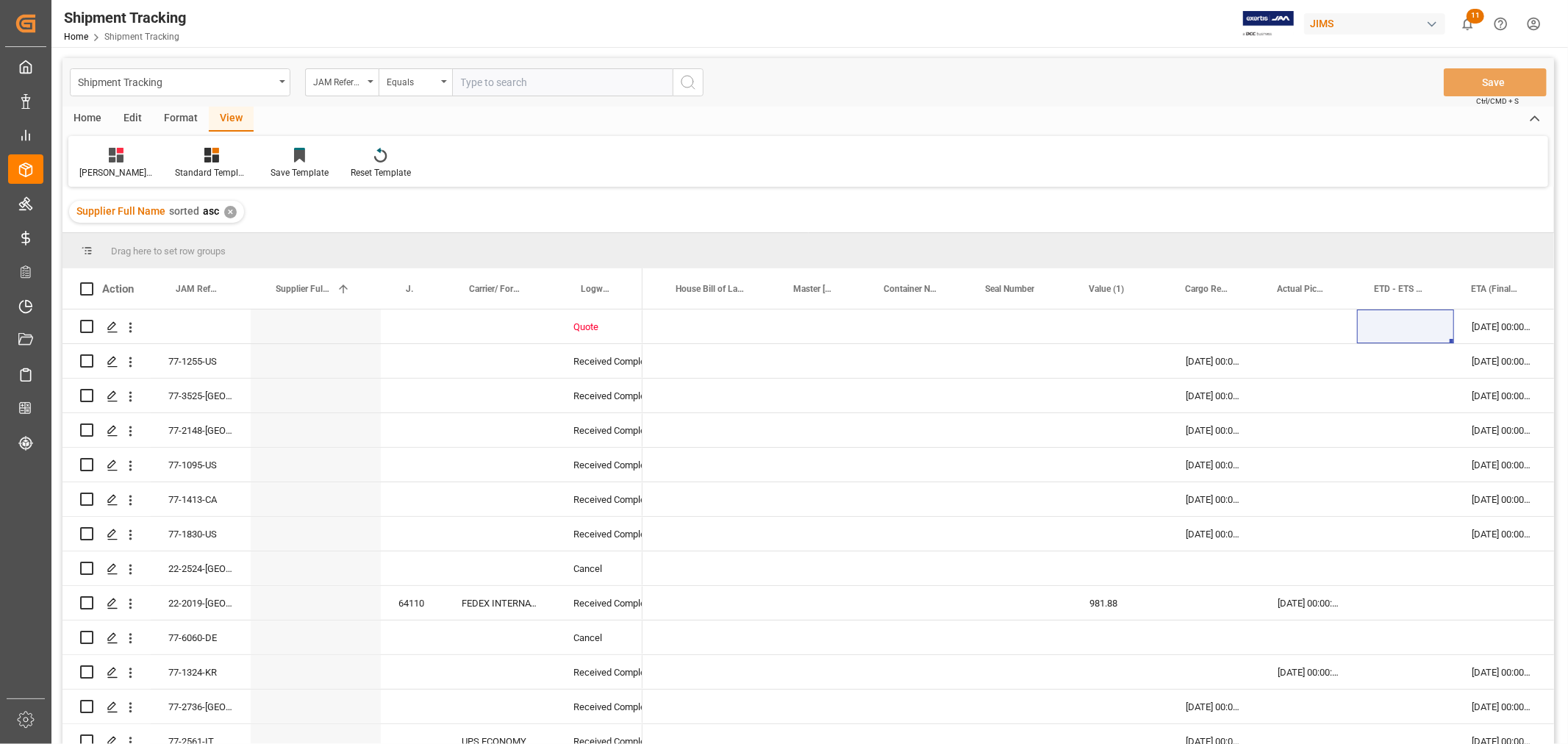
click at [482, 82] on input "text" at bounding box center [562, 82] width 220 height 28
paste input "13631492"
drag, startPoint x: 513, startPoint y: 81, endPoint x: 408, endPoint y: 88, distance: 105.2
click at [408, 88] on div "JAM Reference Number Equals 13631492" at bounding box center [504, 82] width 398 height 28
type input "77-10208-CN"
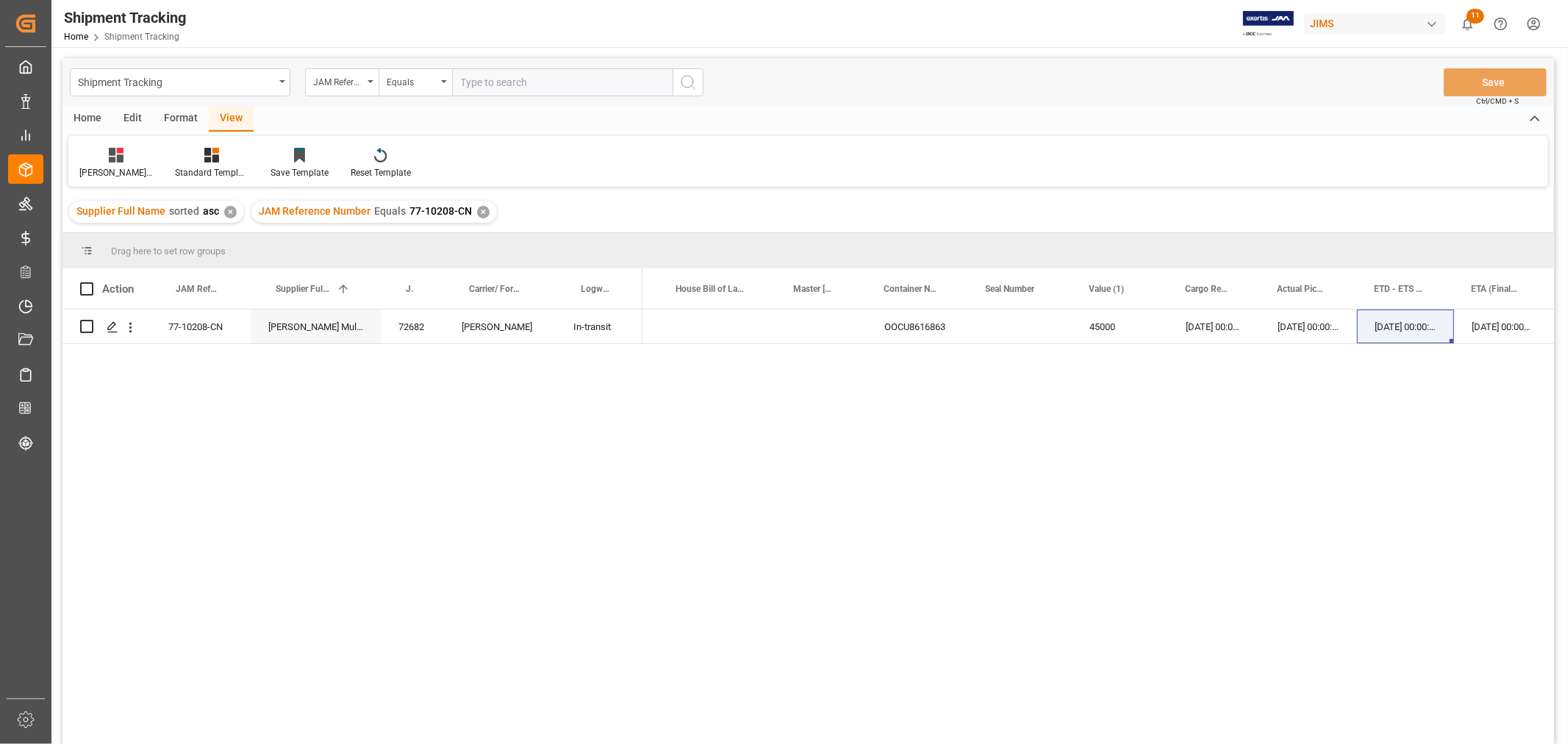
click at [483, 209] on div "✕" at bounding box center [484, 211] width 13 height 13
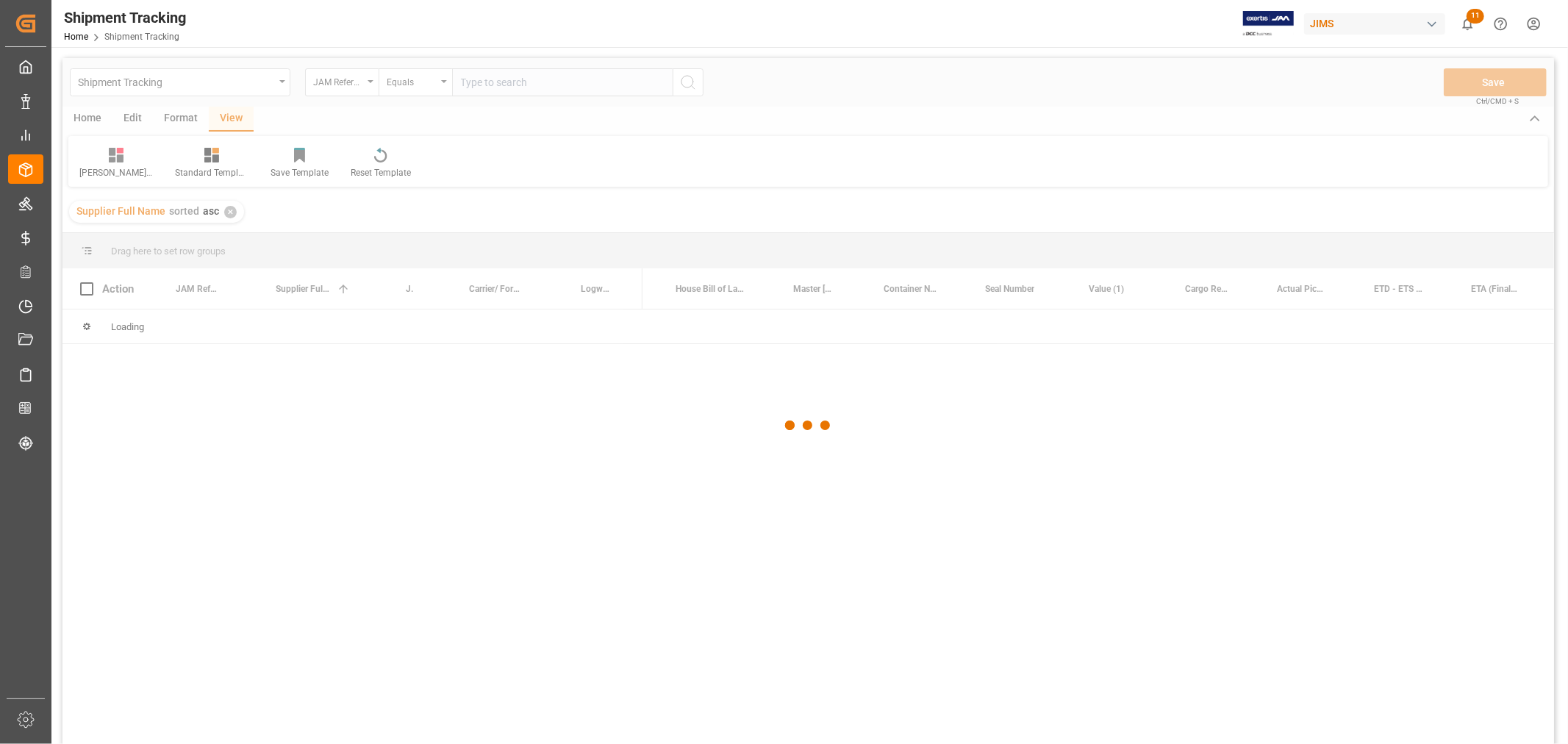
click at [502, 78] on div at bounding box center [808, 425] width 1492 height 735
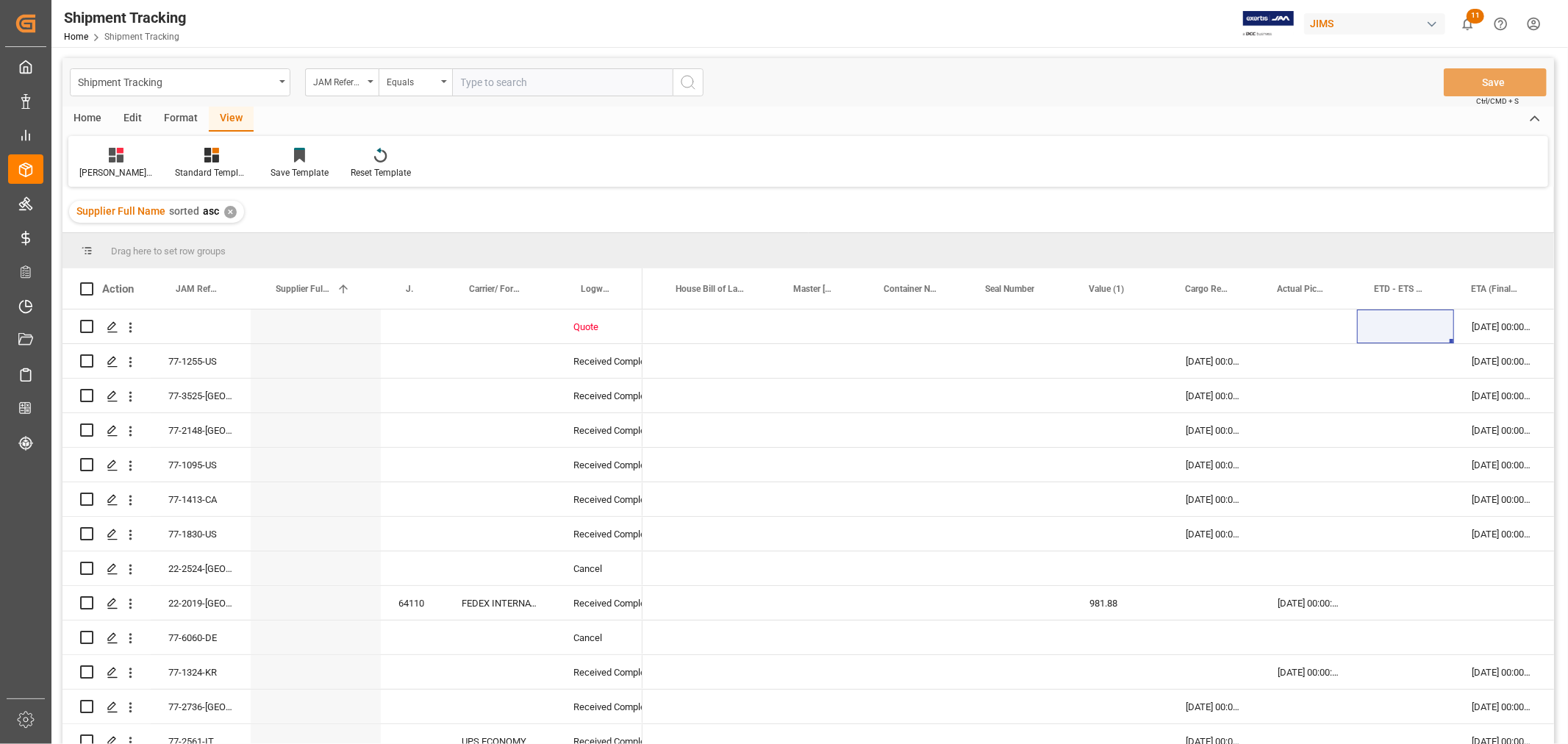
click at [502, 78] on input "text" at bounding box center [562, 82] width 220 height 28
type input "77-10291-CN"
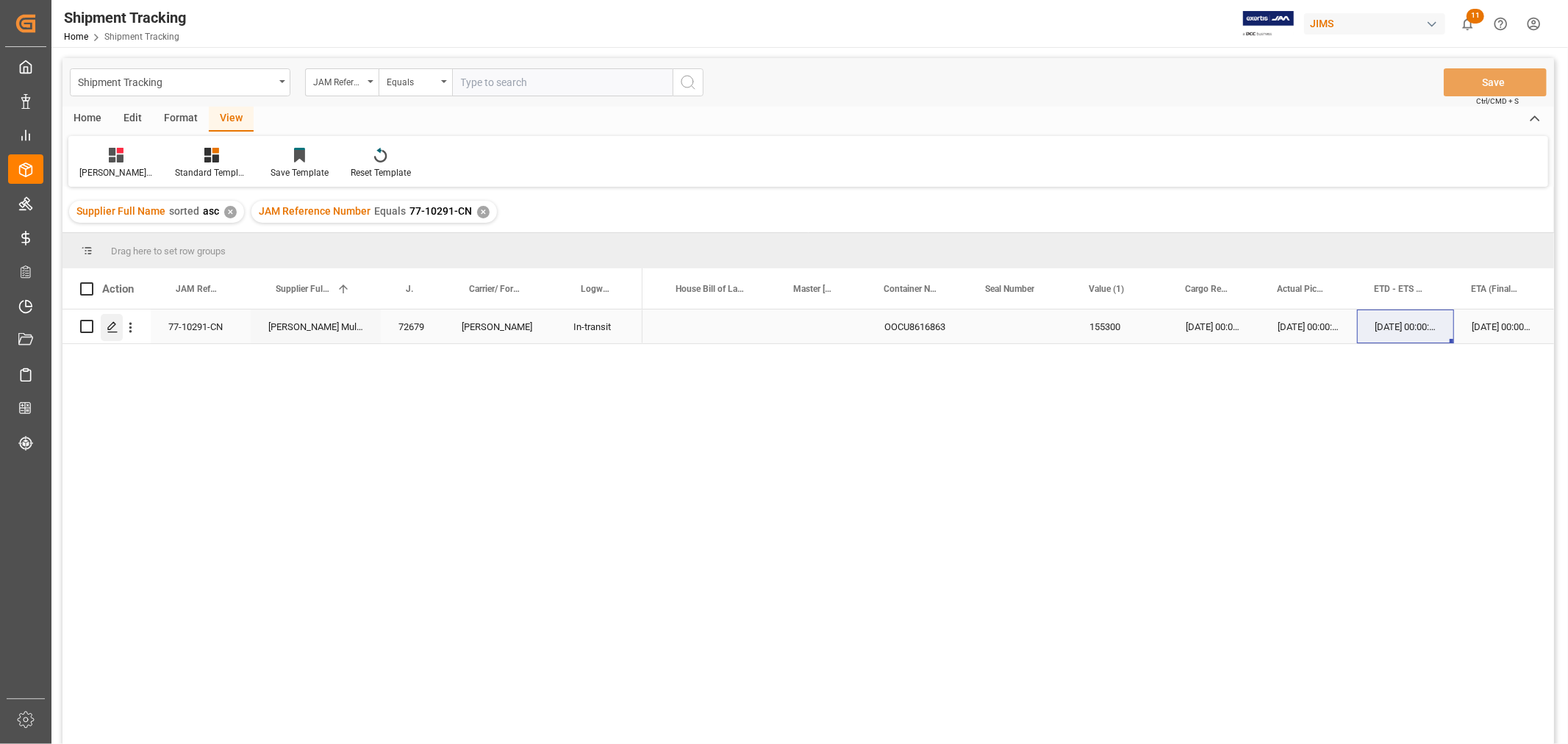
click at [103, 324] on div "Press SPACE to select this row." at bounding box center [112, 328] width 23 height 27
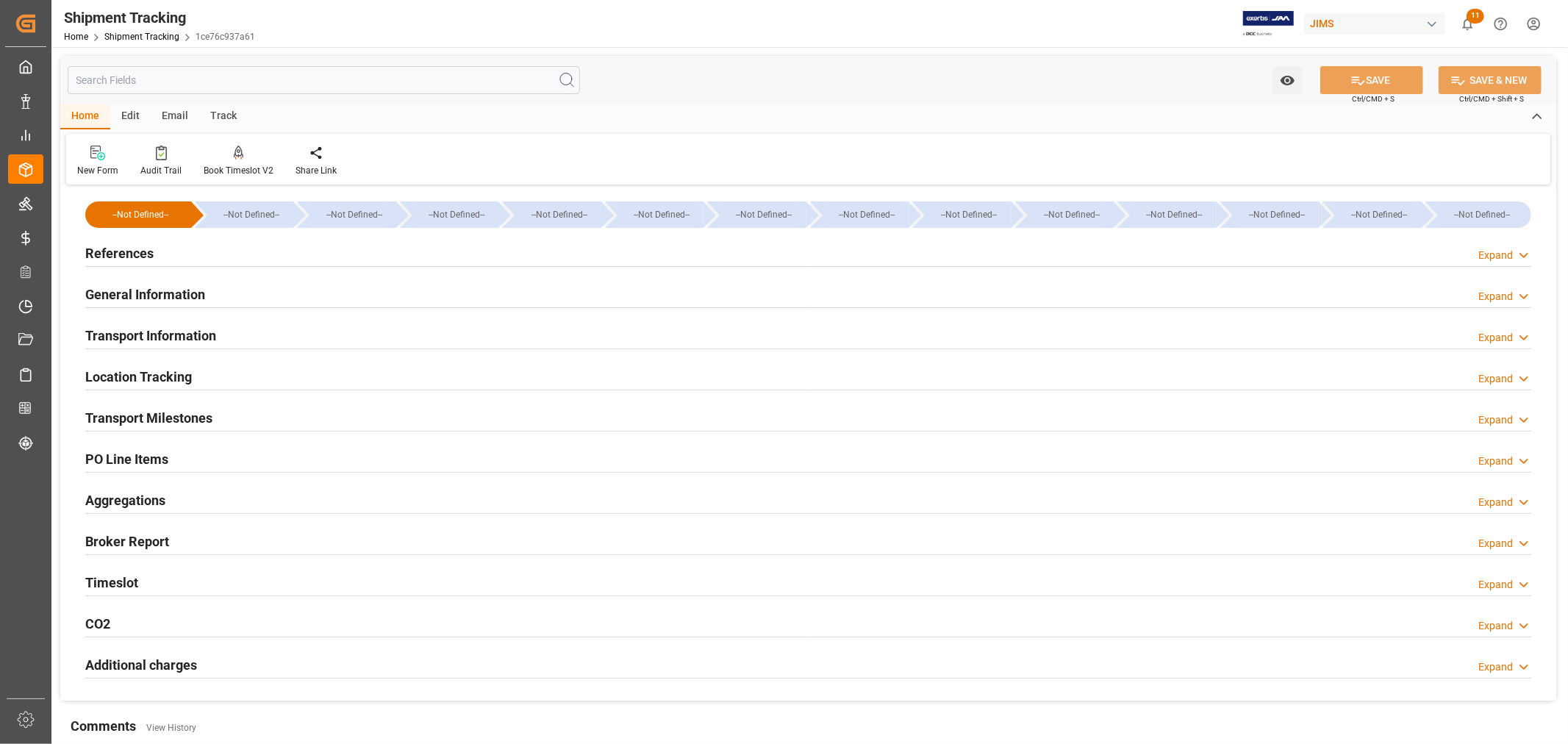
type input "15-08-2025"
click at [127, 257] on h2 "References" at bounding box center [119, 254] width 69 height 20
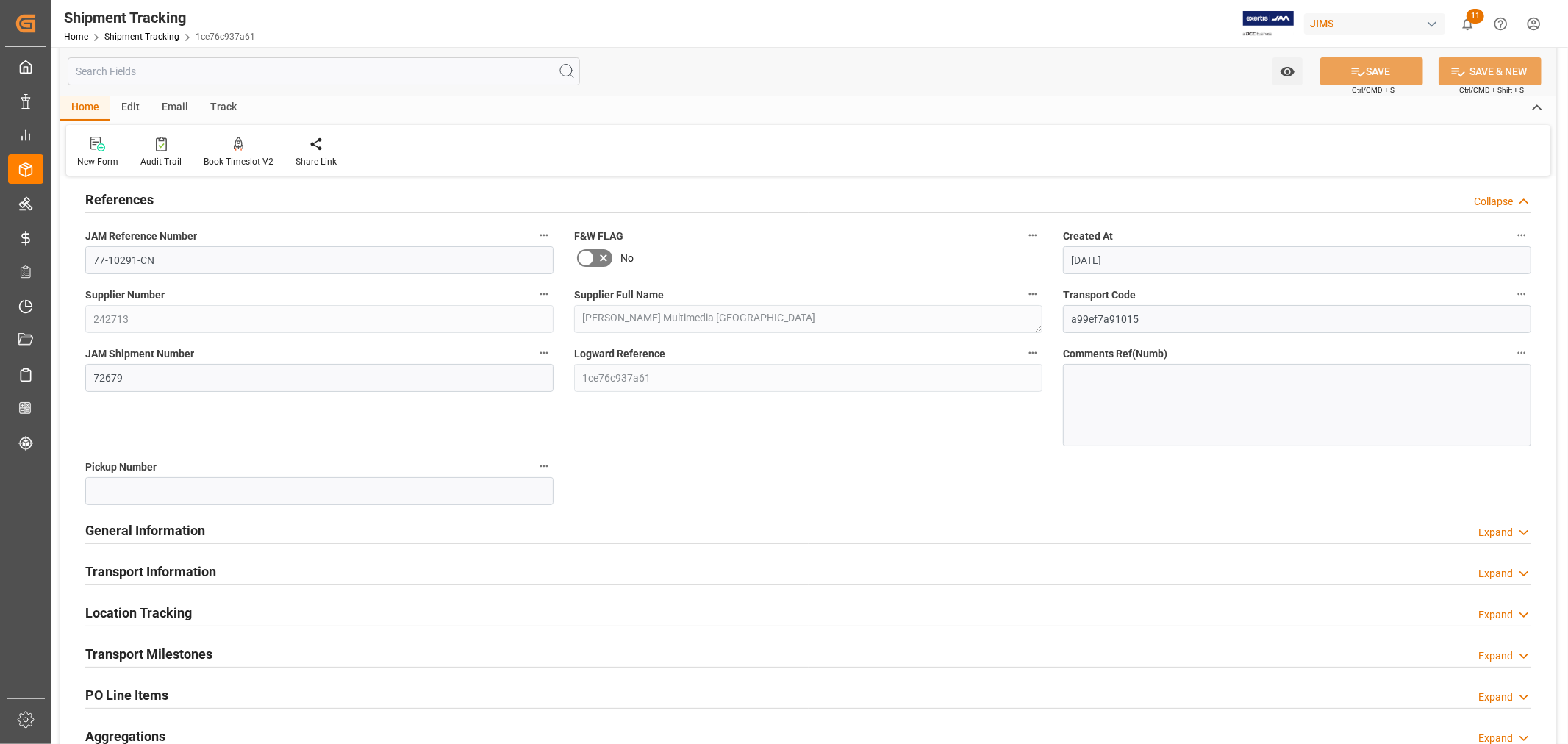
scroll to position [163, 0]
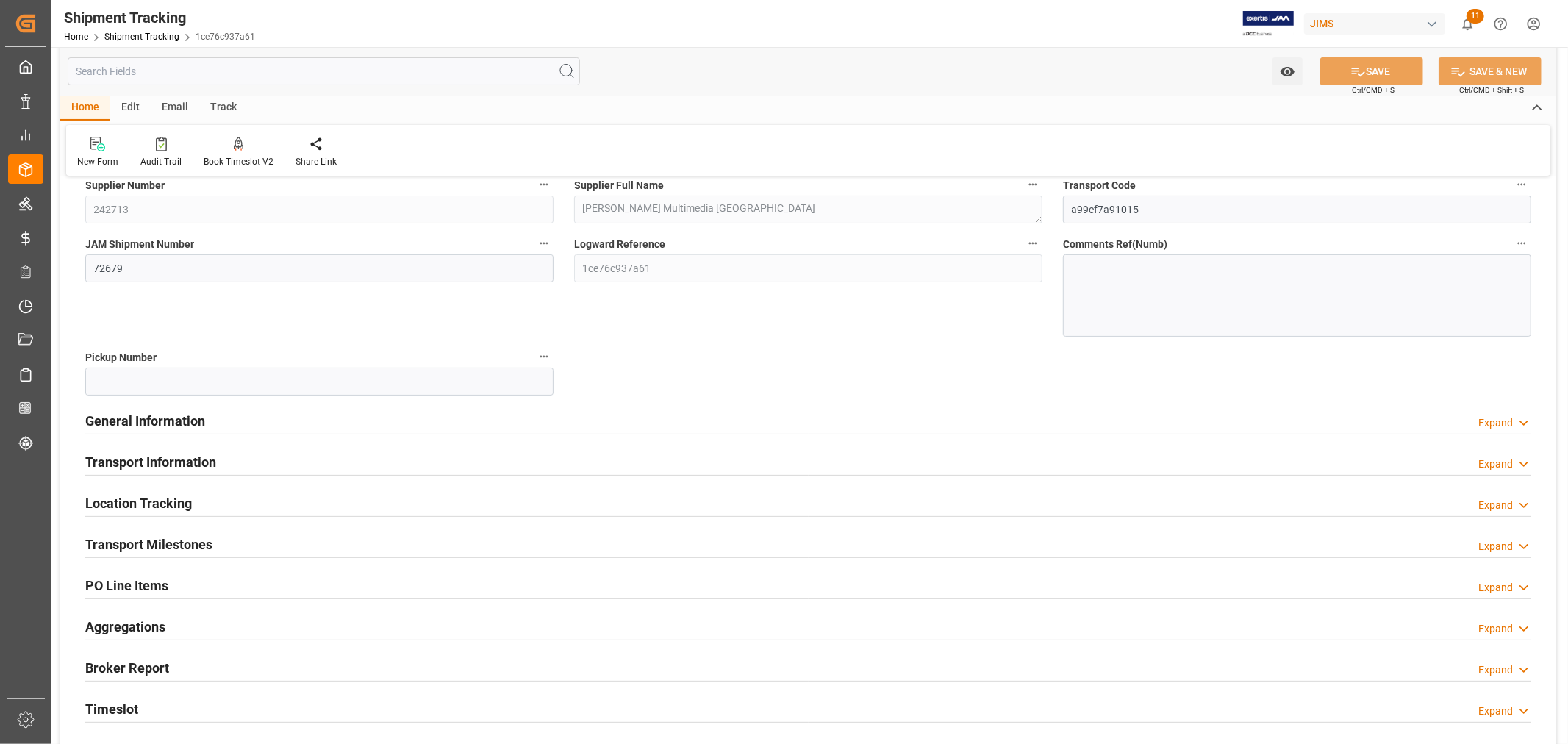
click at [158, 586] on h2 "PO Line Items" at bounding box center [126, 585] width 83 height 20
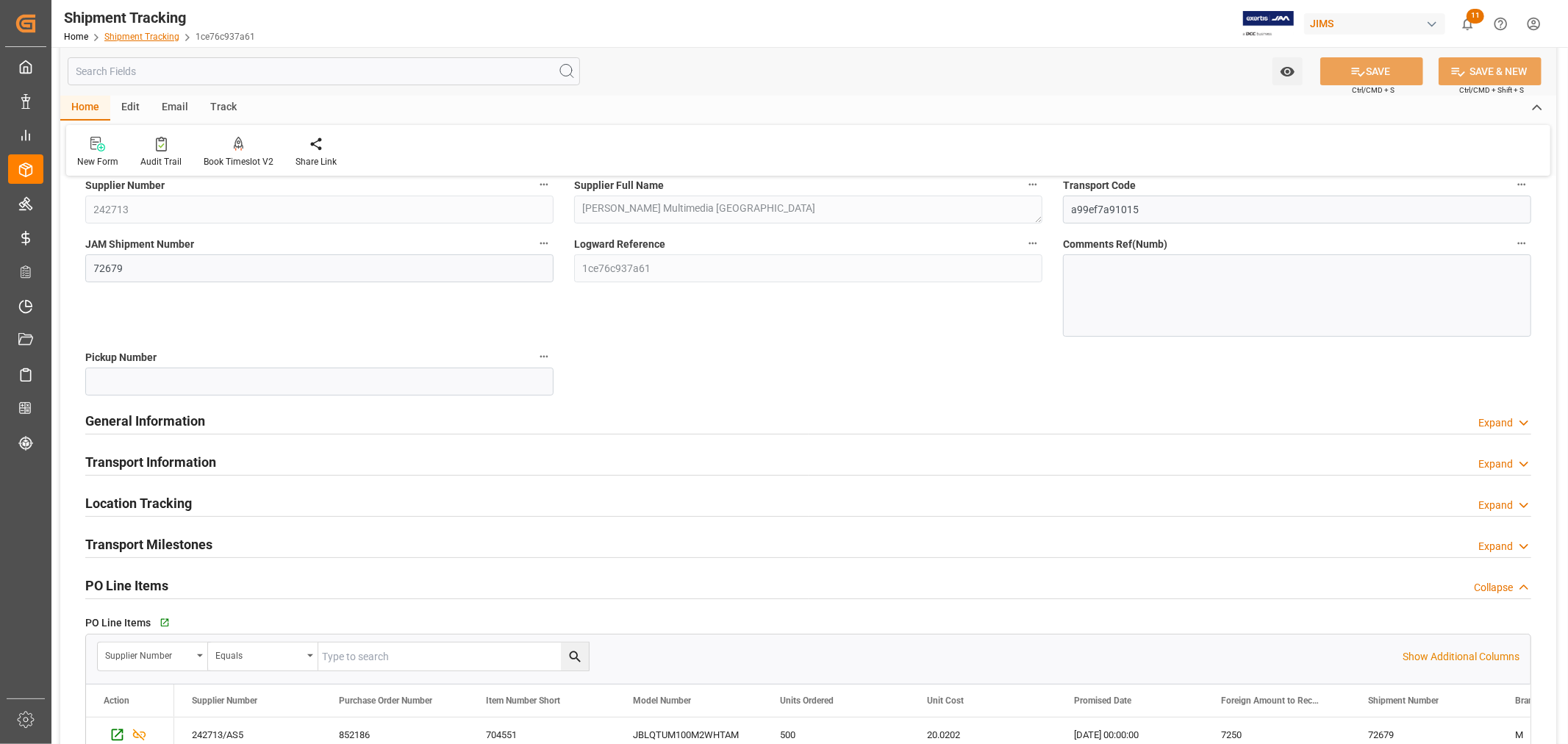
click at [141, 40] on link "Shipment Tracking" at bounding box center [142, 36] width 75 height 11
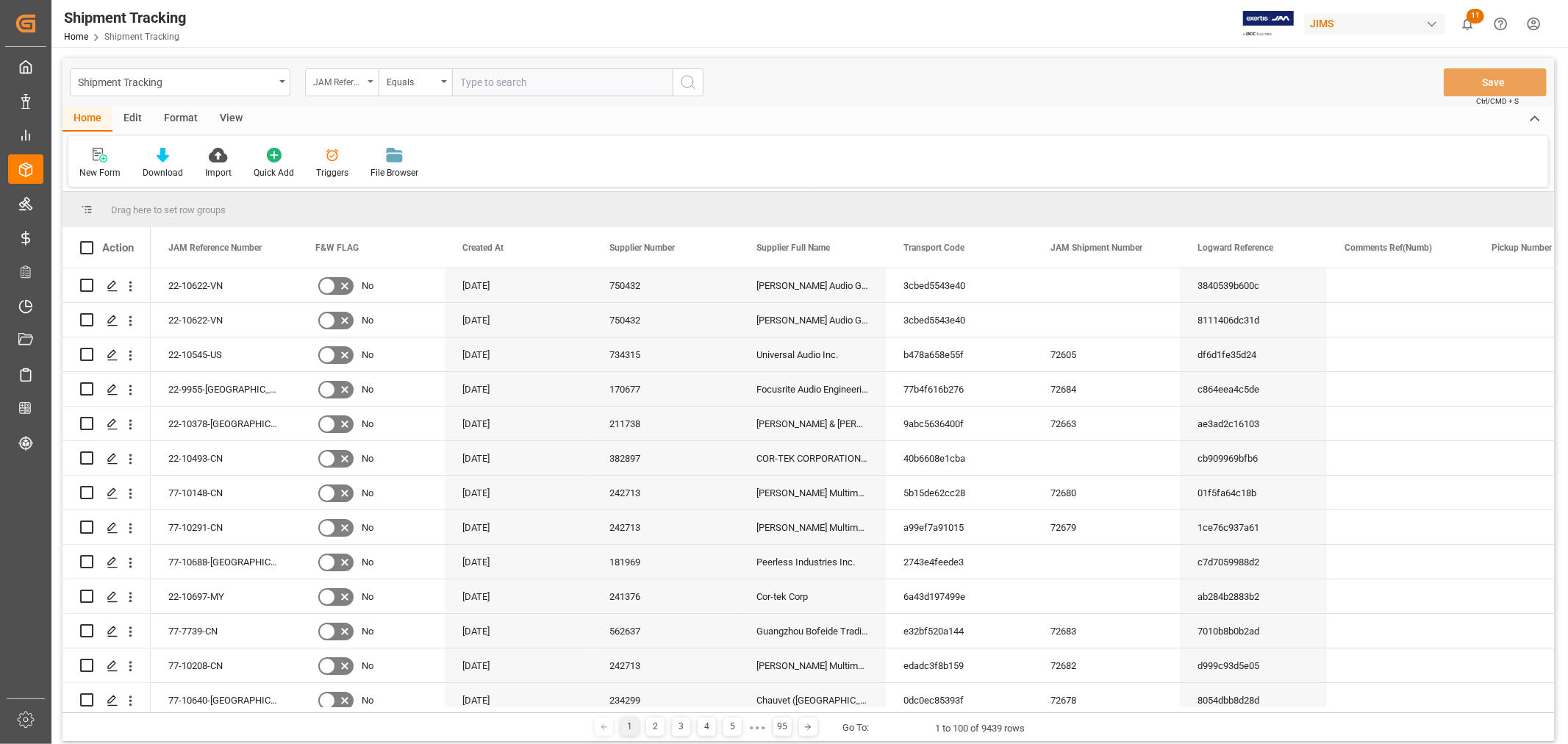
click at [373, 83] on div "JAM Reference Number" at bounding box center [342, 82] width 73 height 28
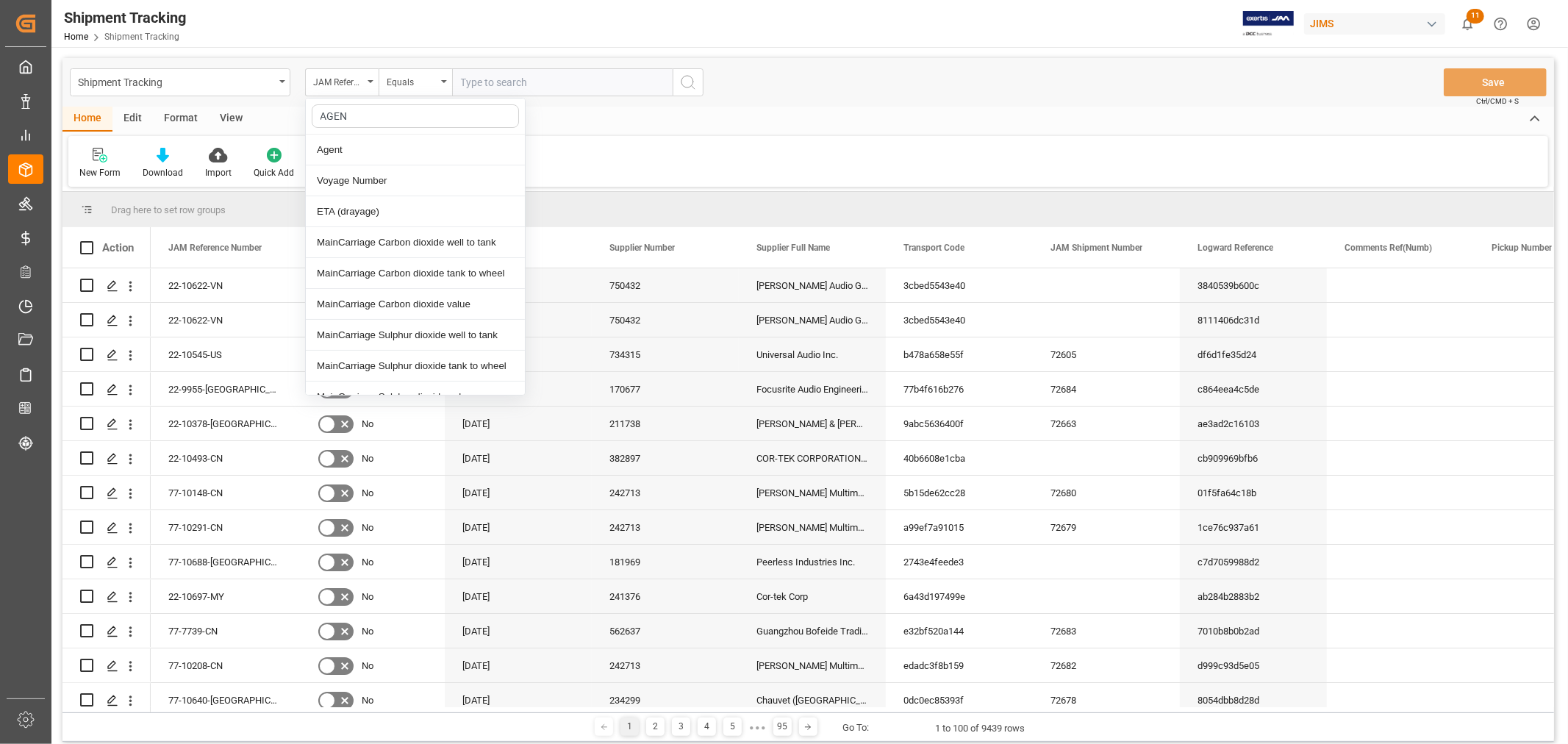
type input "AGENT"
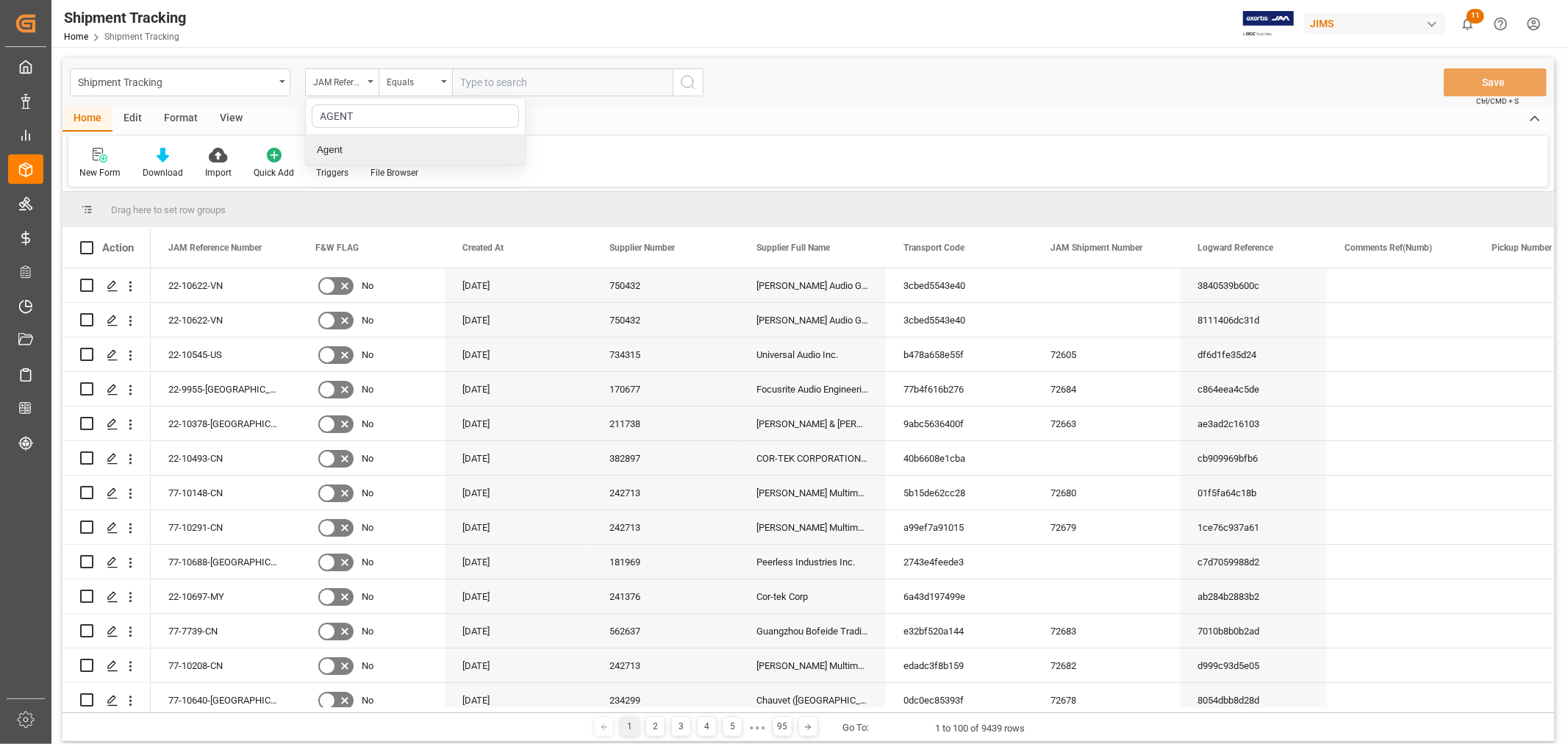
click at [346, 152] on div "Agent" at bounding box center [415, 150] width 219 height 31
click at [480, 84] on span "Select Items" at bounding box center [492, 82] width 63 height 12
type input "HUI"
click at [486, 150] on span "HuiXin Gao" at bounding box center [522, 149] width 80 height 12
click at [482, 150] on input "HuiXin Gao" at bounding box center [467, 149] width 28 height 28
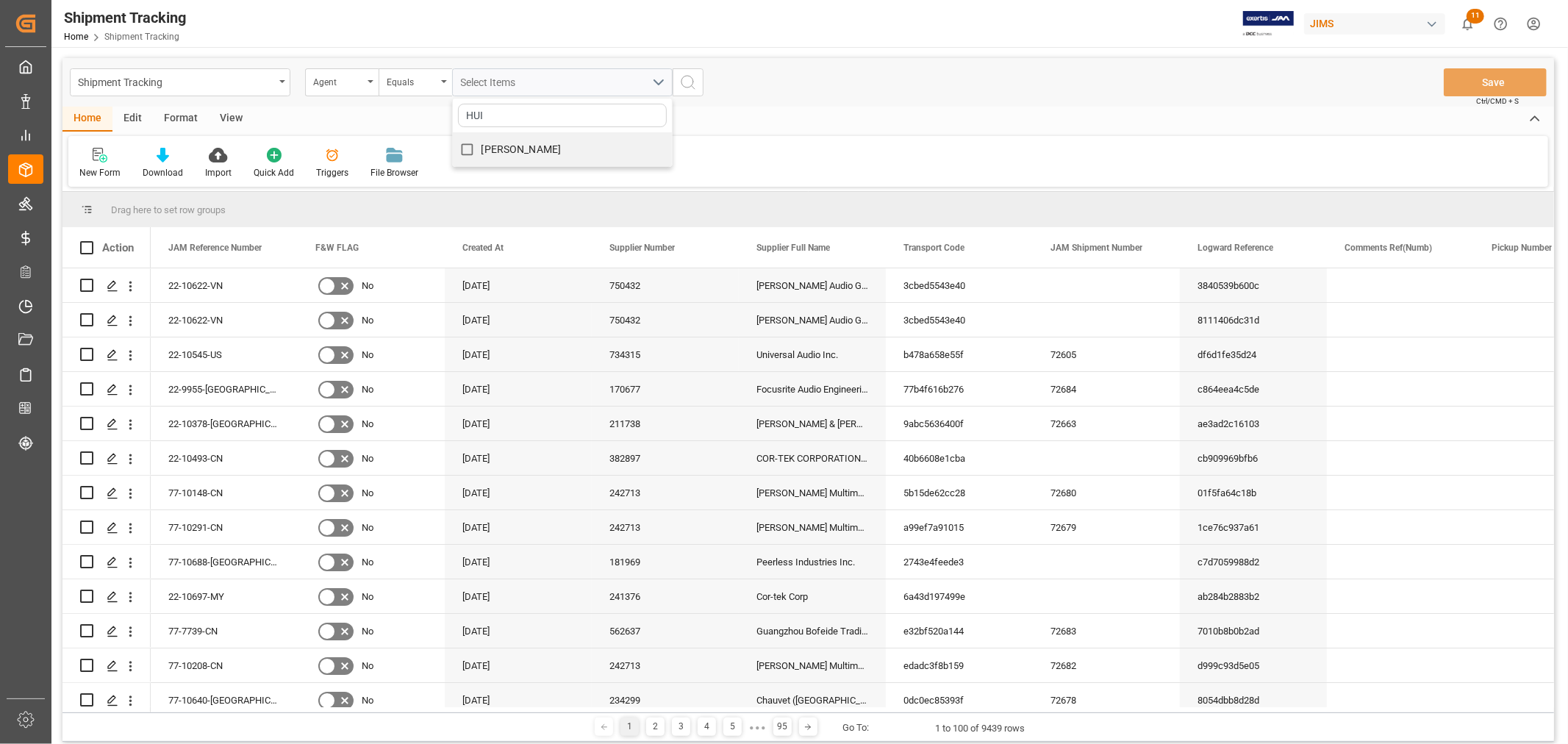
checkbox input "true"
click at [686, 75] on circle "search button" at bounding box center [687, 81] width 12 height 12
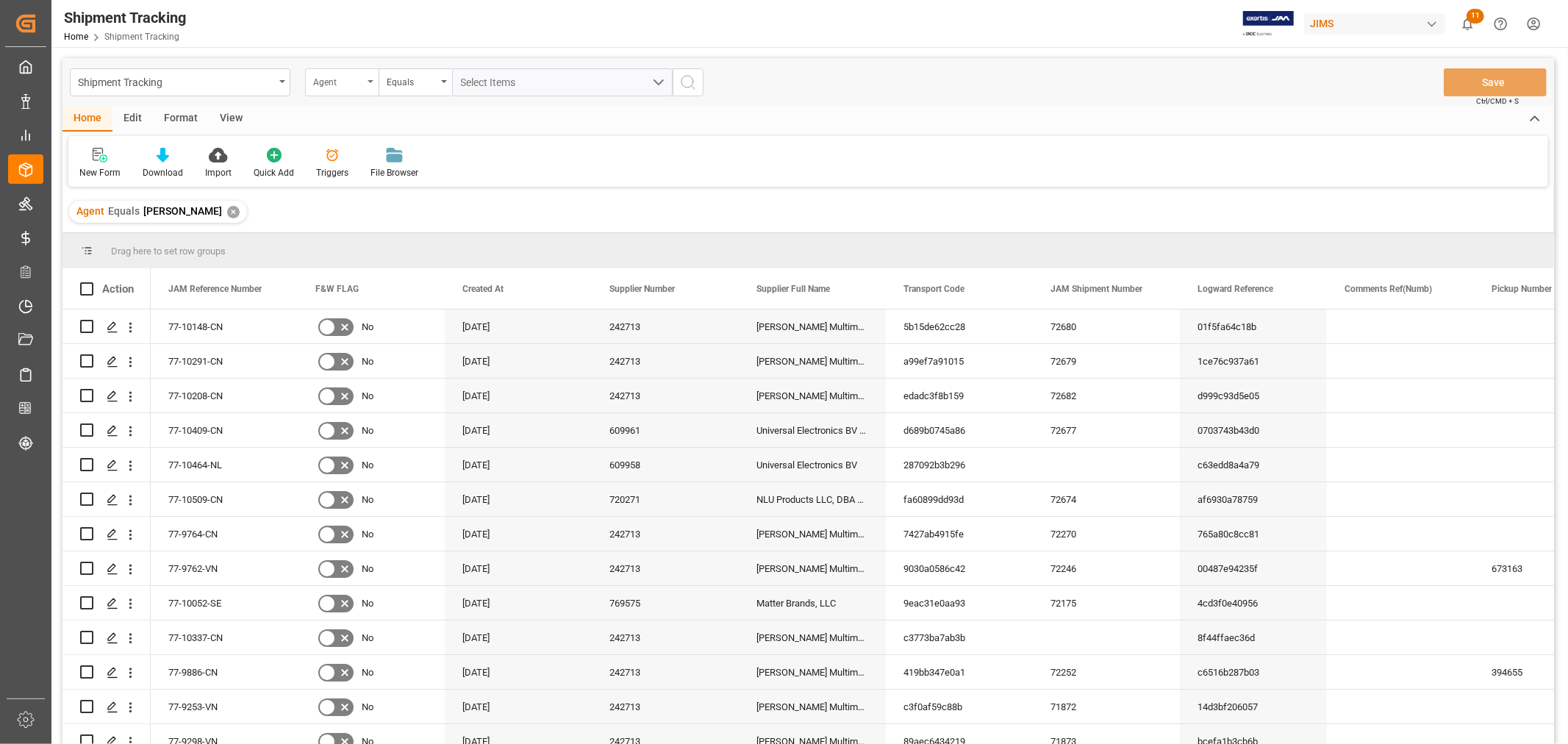
click at [371, 82] on icon "open menu" at bounding box center [371, 81] width 6 height 3
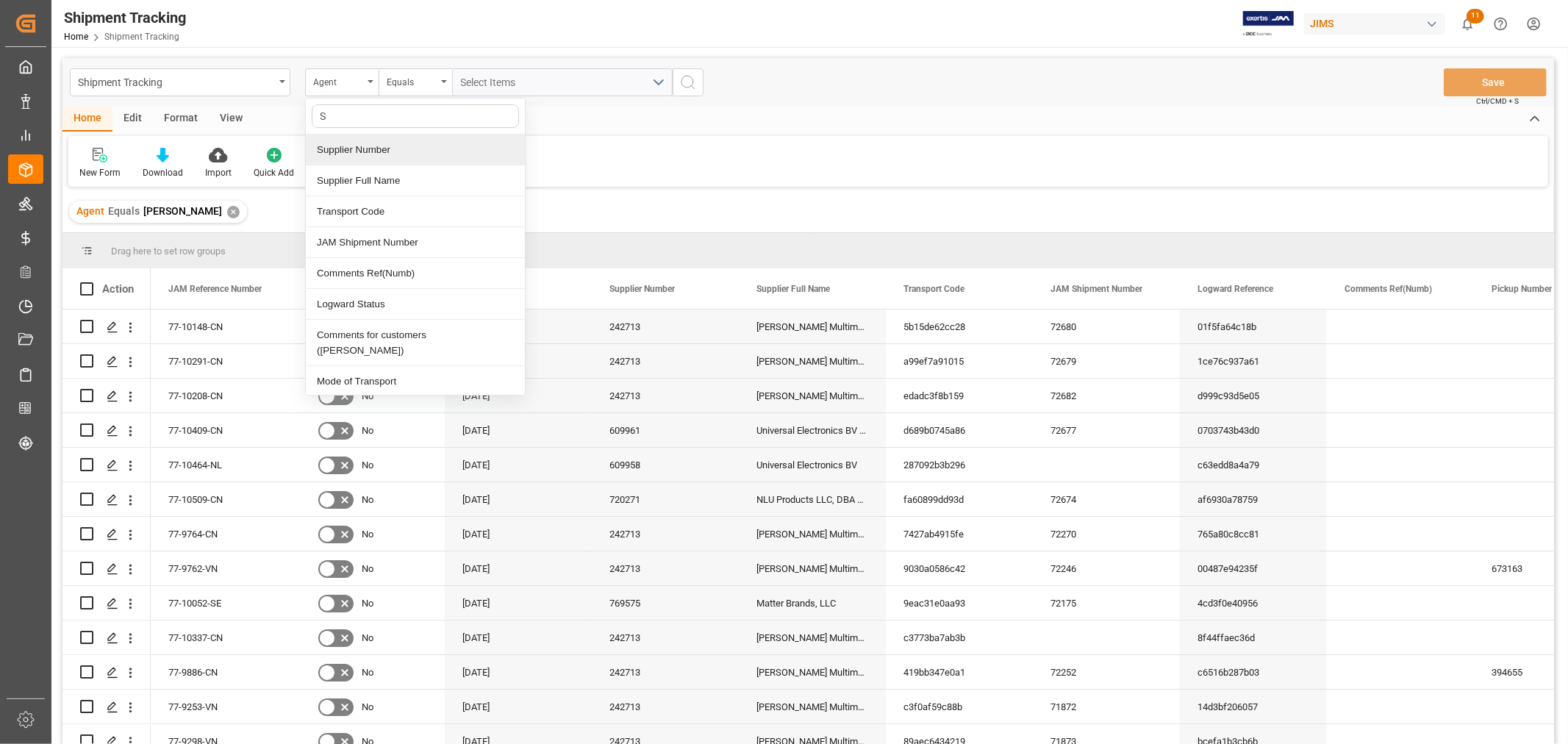
type input "ST"
click at [366, 147] on div "Logward Status" at bounding box center [415, 150] width 219 height 31
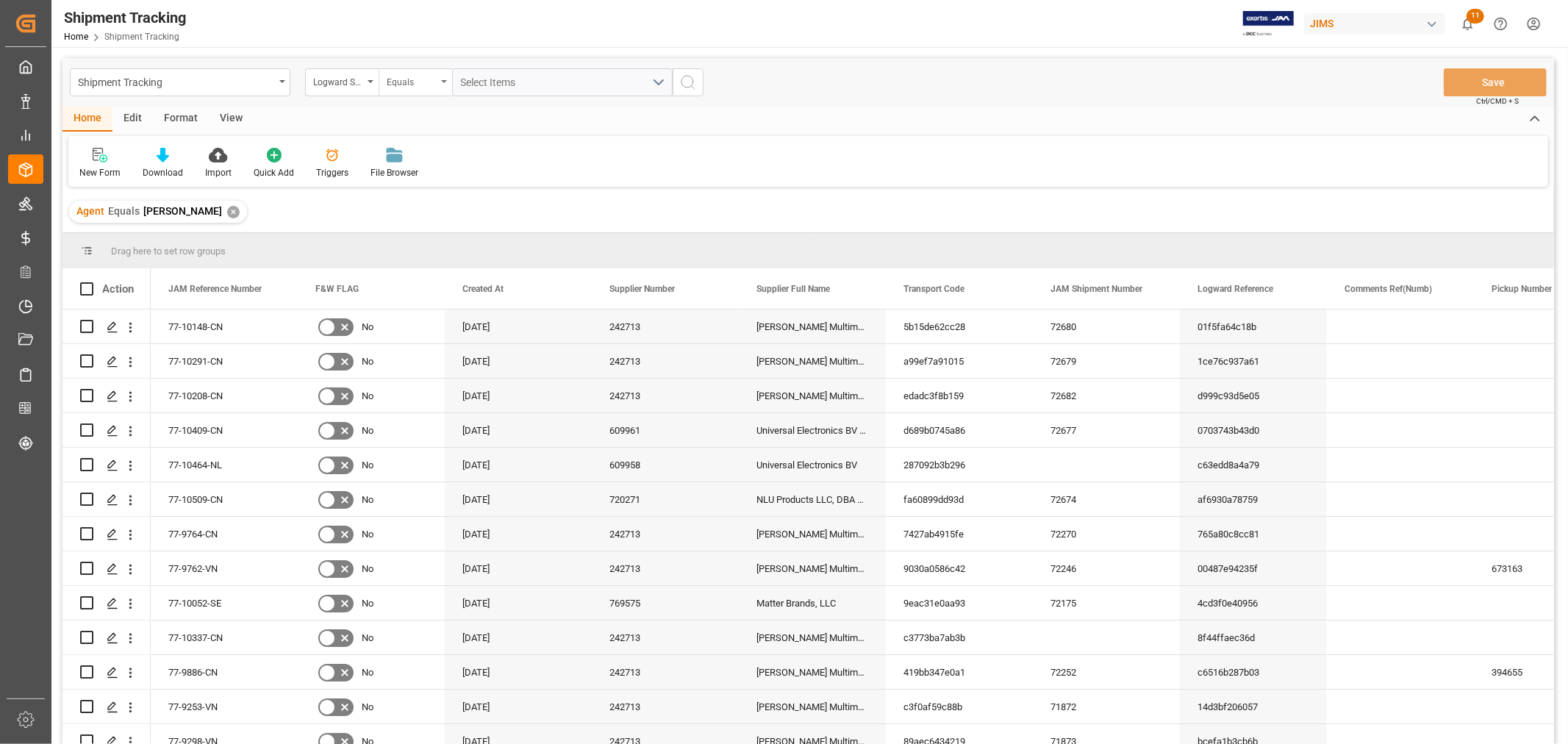
click at [445, 81] on icon "open menu" at bounding box center [444, 81] width 6 height 3
click at [413, 216] on div "Contains" at bounding box center [489, 212] width 219 height 31
click at [667, 75] on button "Select Items" at bounding box center [562, 82] width 220 height 28
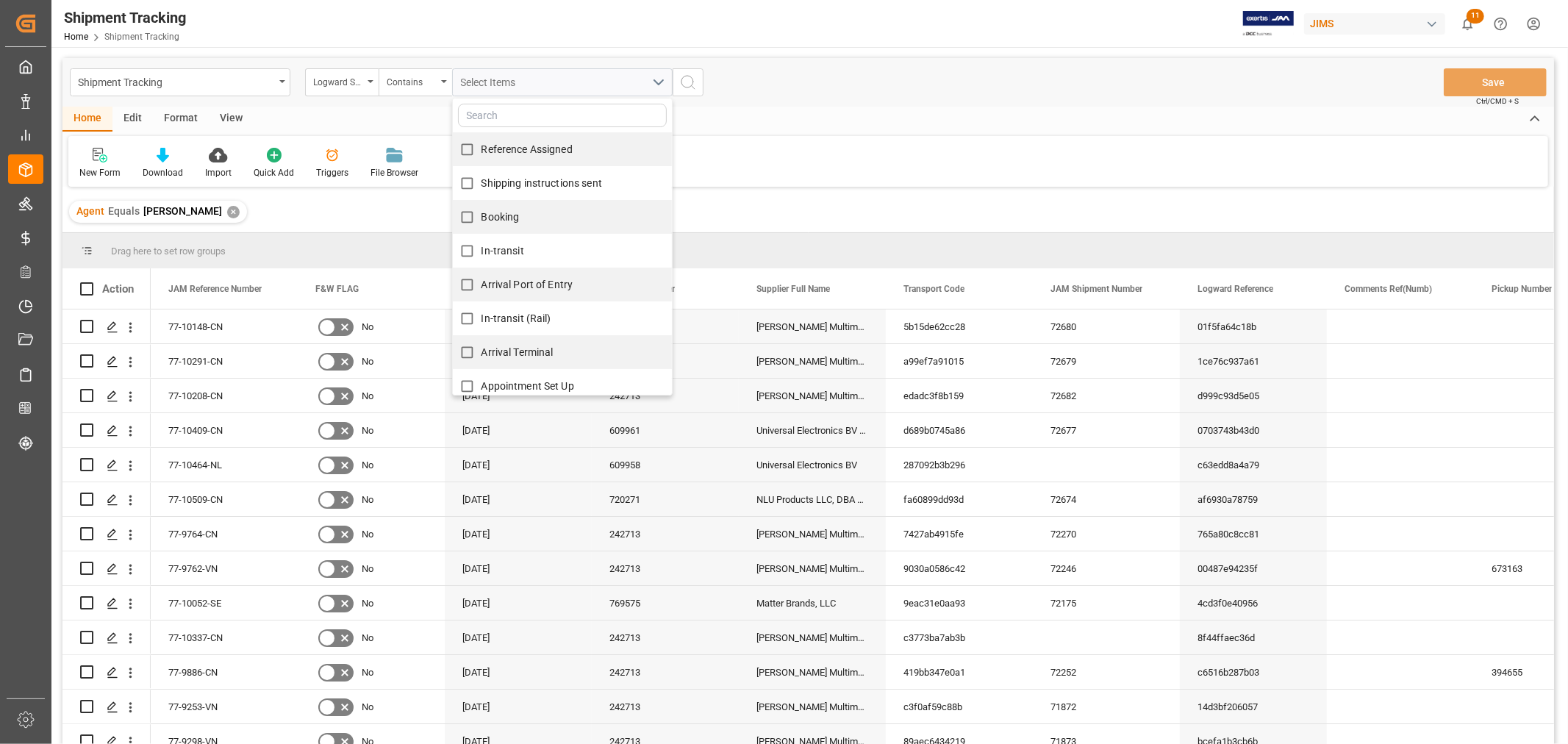
click at [530, 150] on span "Reference Assigned" at bounding box center [527, 149] width 91 height 12
click at [482, 150] on input "Reference Assigned" at bounding box center [467, 149] width 28 height 28
checkbox input "true"
click at [535, 182] on span "Shipping instructions sent" at bounding box center [541, 183] width 120 height 12
click at [482, 182] on input "Shipping instructions sent" at bounding box center [467, 183] width 28 height 28
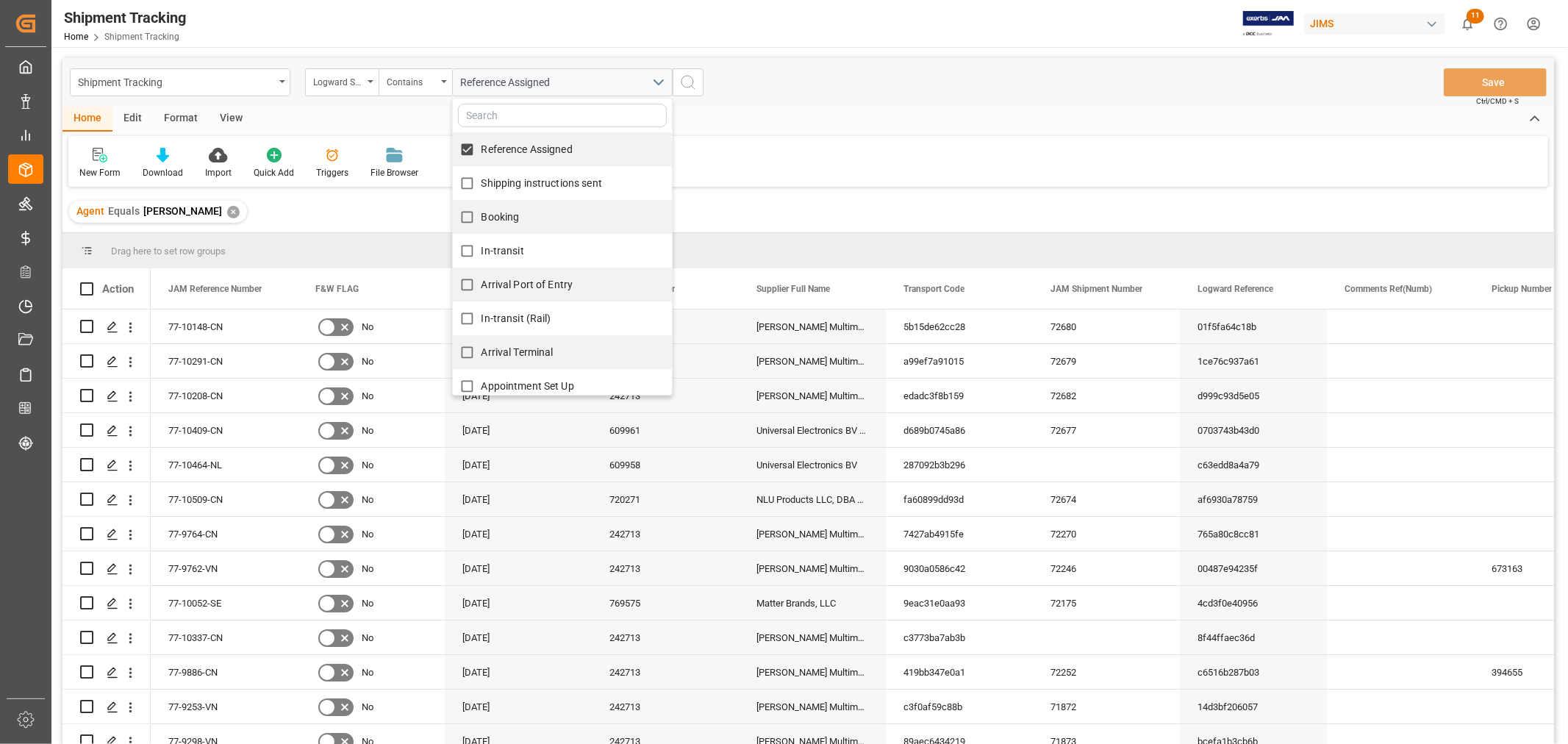
checkbox input "true"
click at [482, 213] on span "Booking" at bounding box center [500, 217] width 38 height 12
click at [465, 214] on input "Booking" at bounding box center [467, 216] width 28 height 28
checkbox input "true"
click at [483, 249] on span "In-transit" at bounding box center [503, 251] width 43 height 12
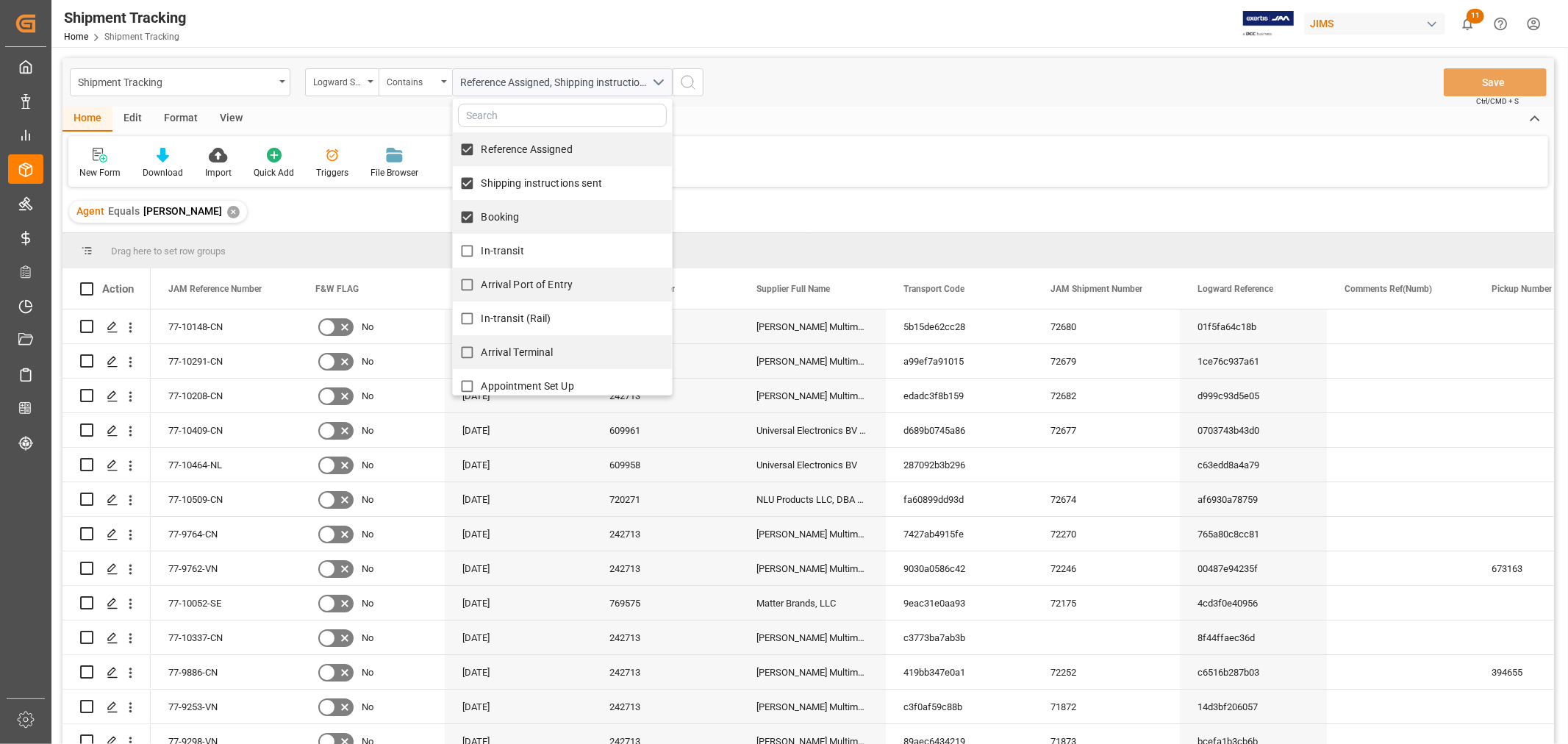
click at [482, 249] on input "In-transit" at bounding box center [467, 251] width 28 height 28
checkbox input "true"
click at [495, 284] on span "Arrival Port of Entry" at bounding box center [528, 285] width 92 height 12
click at [482, 284] on input "Arrival Port of Entry" at bounding box center [467, 284] width 28 height 28
checkbox input "true"
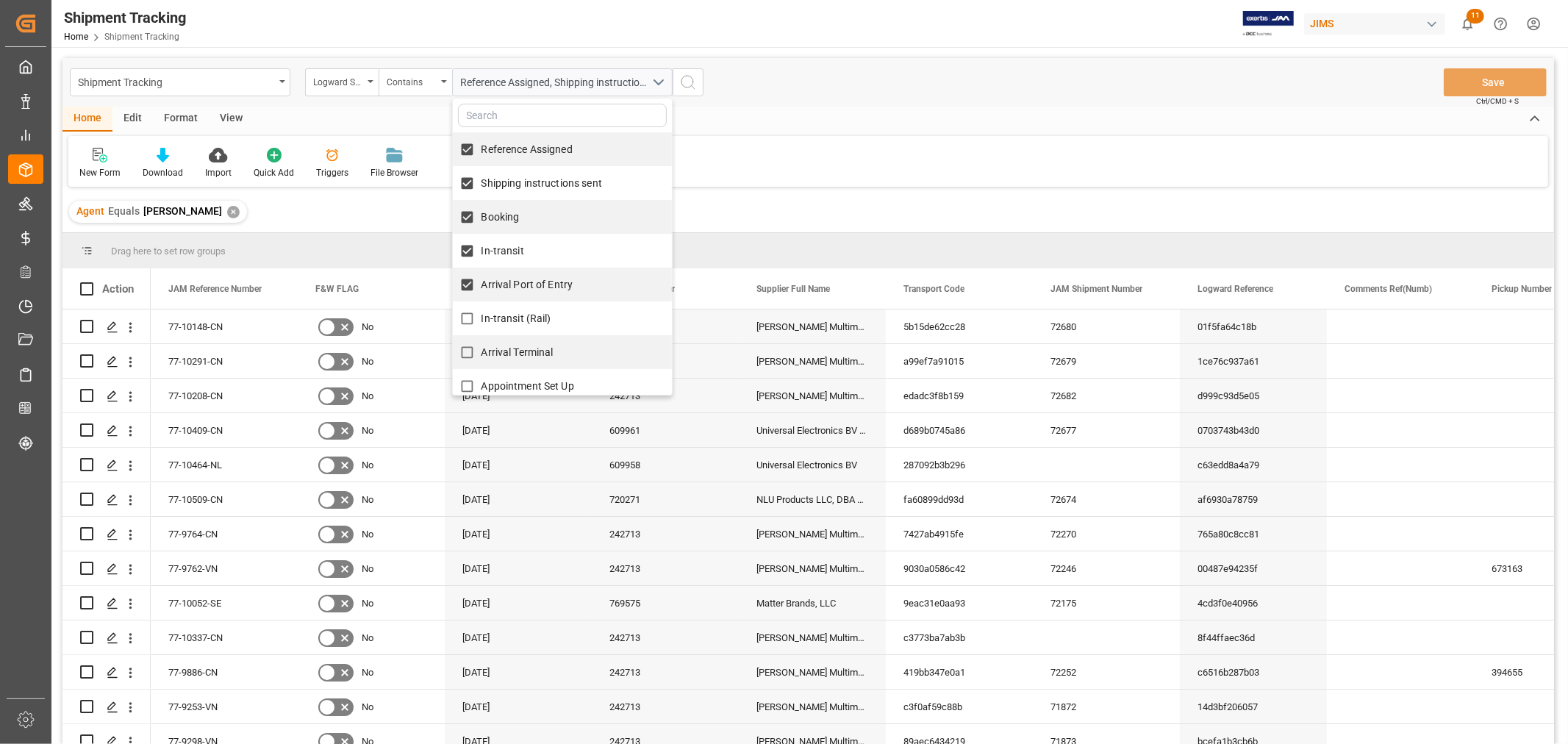
click at [507, 321] on span "In-transit (Rail)" at bounding box center [516, 318] width 69 height 12
click at [482, 321] on input "In-transit (Rail)" at bounding box center [467, 318] width 28 height 28
checkbox input "true"
click at [519, 353] on span "Arrival Terminal" at bounding box center [518, 352] width 72 height 12
click at [482, 353] on input "Arrival Terminal" at bounding box center [467, 352] width 28 height 28
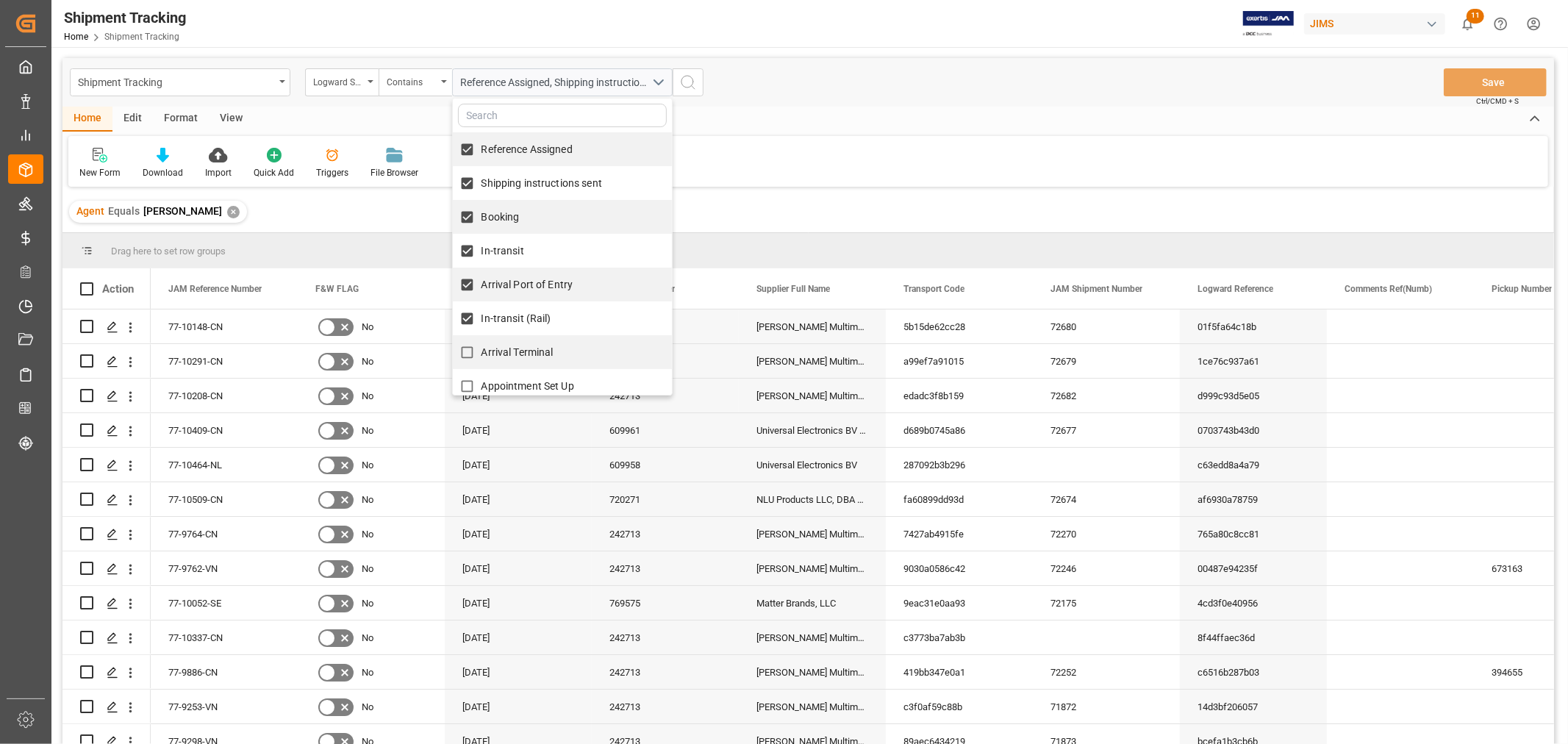
checkbox input "true"
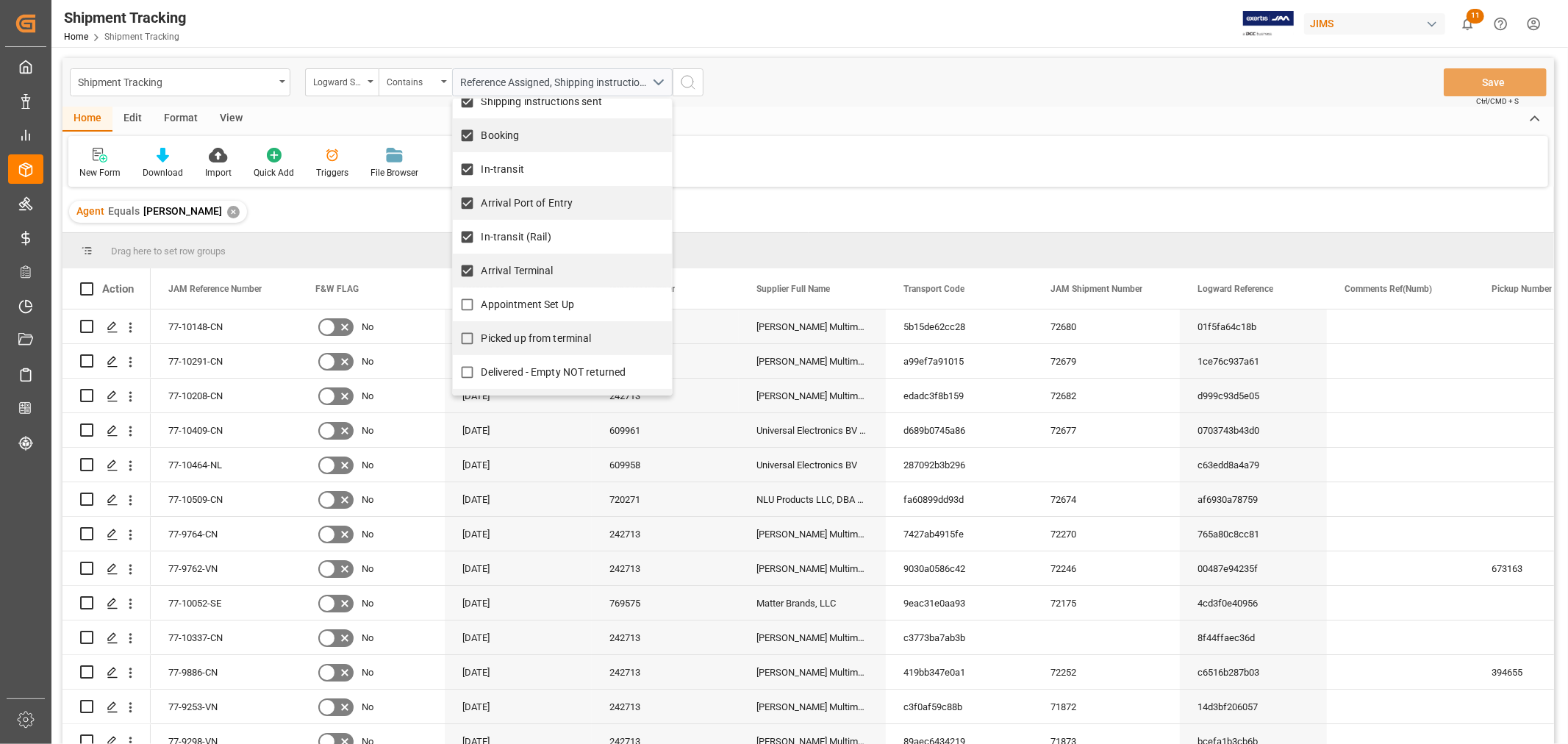
click at [510, 302] on span "Appointment Set Up" at bounding box center [528, 304] width 93 height 12
click at [482, 302] on input "Appointment Set Up" at bounding box center [467, 304] width 28 height 28
checkbox input "true"
click at [517, 335] on span "Picked up from terminal" at bounding box center [536, 339] width 111 height 12
click at [482, 335] on input "Picked up from terminal" at bounding box center [467, 338] width 28 height 28
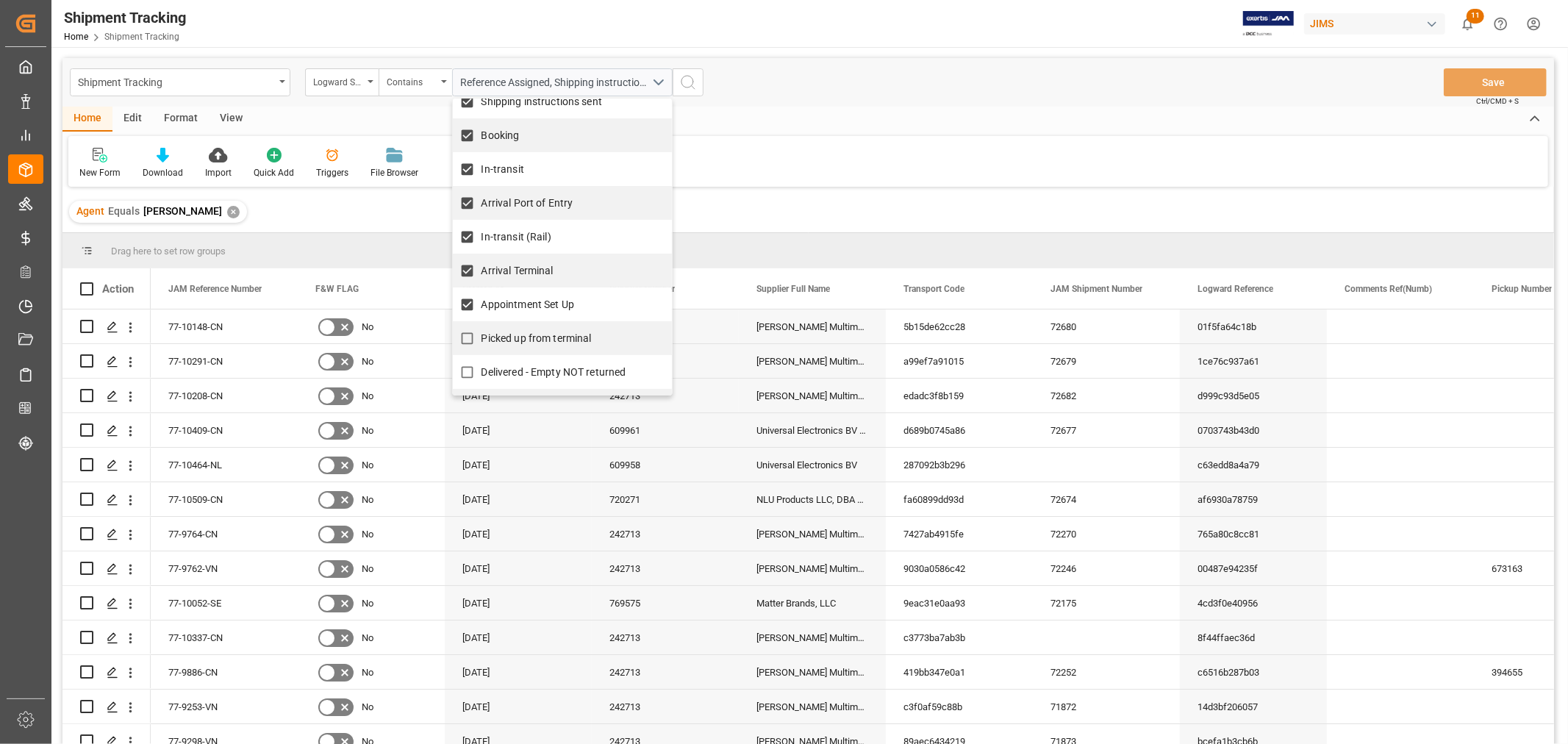
checkbox input "true"
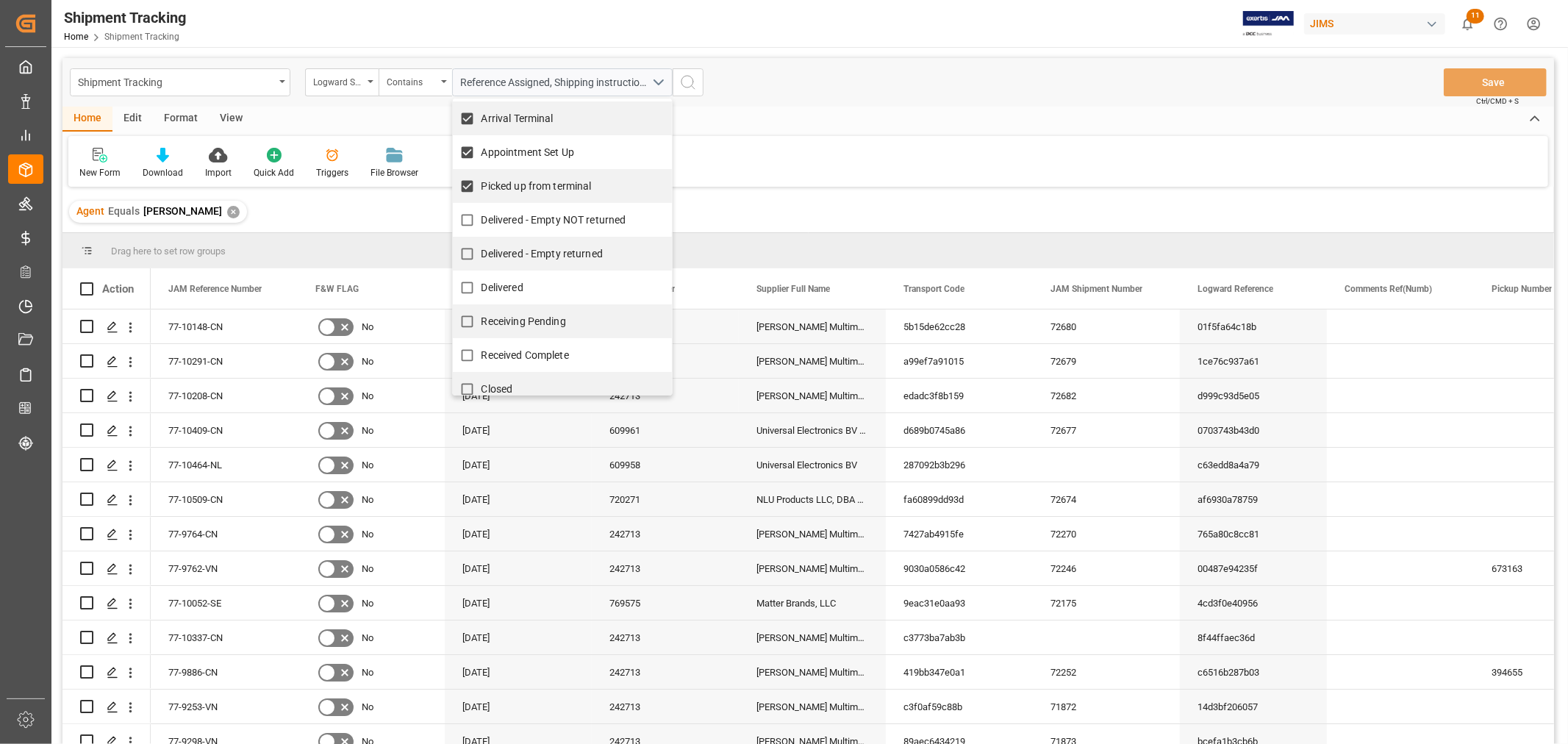
scroll to position [245, 0]
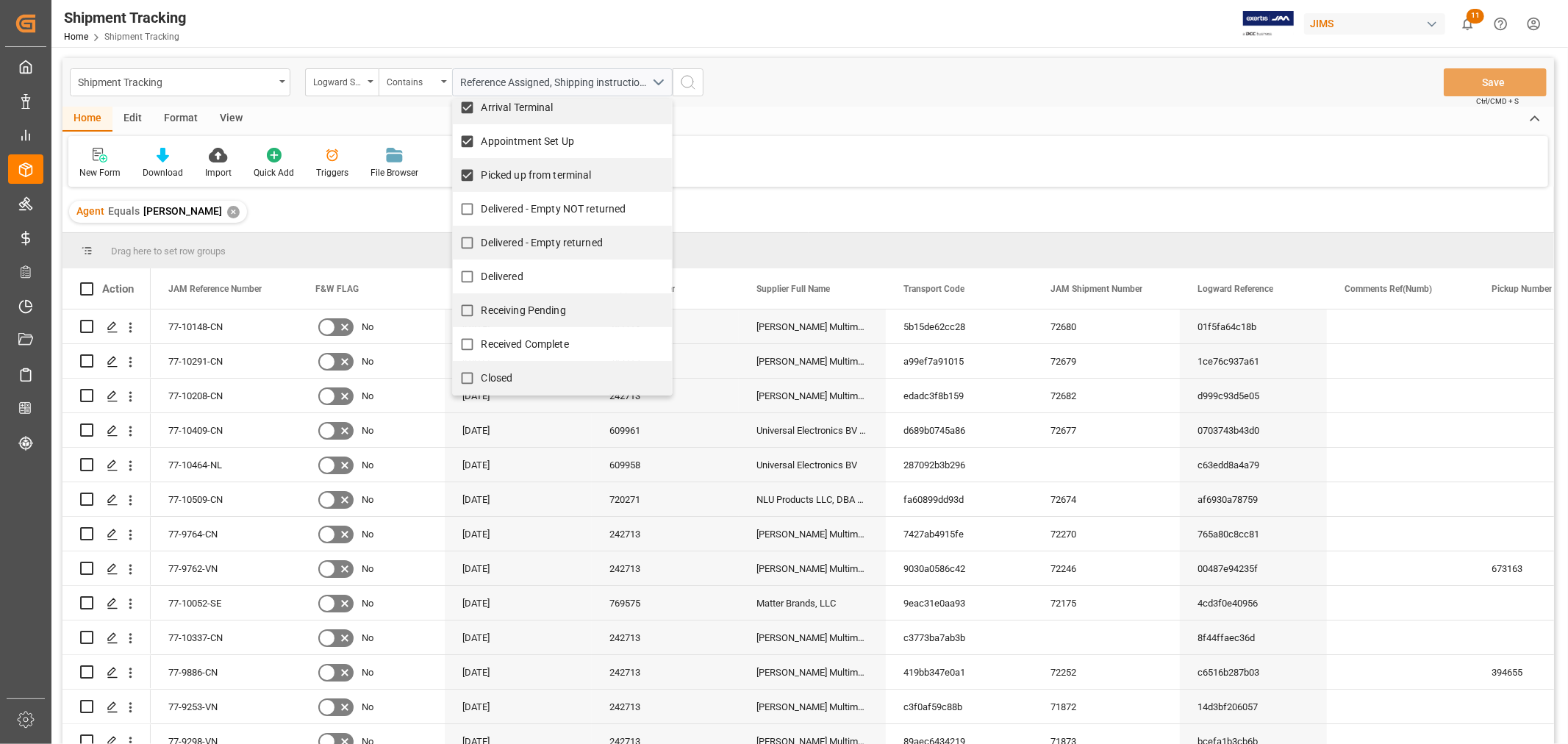
click at [689, 81] on icon "search button" at bounding box center [688, 82] width 18 height 18
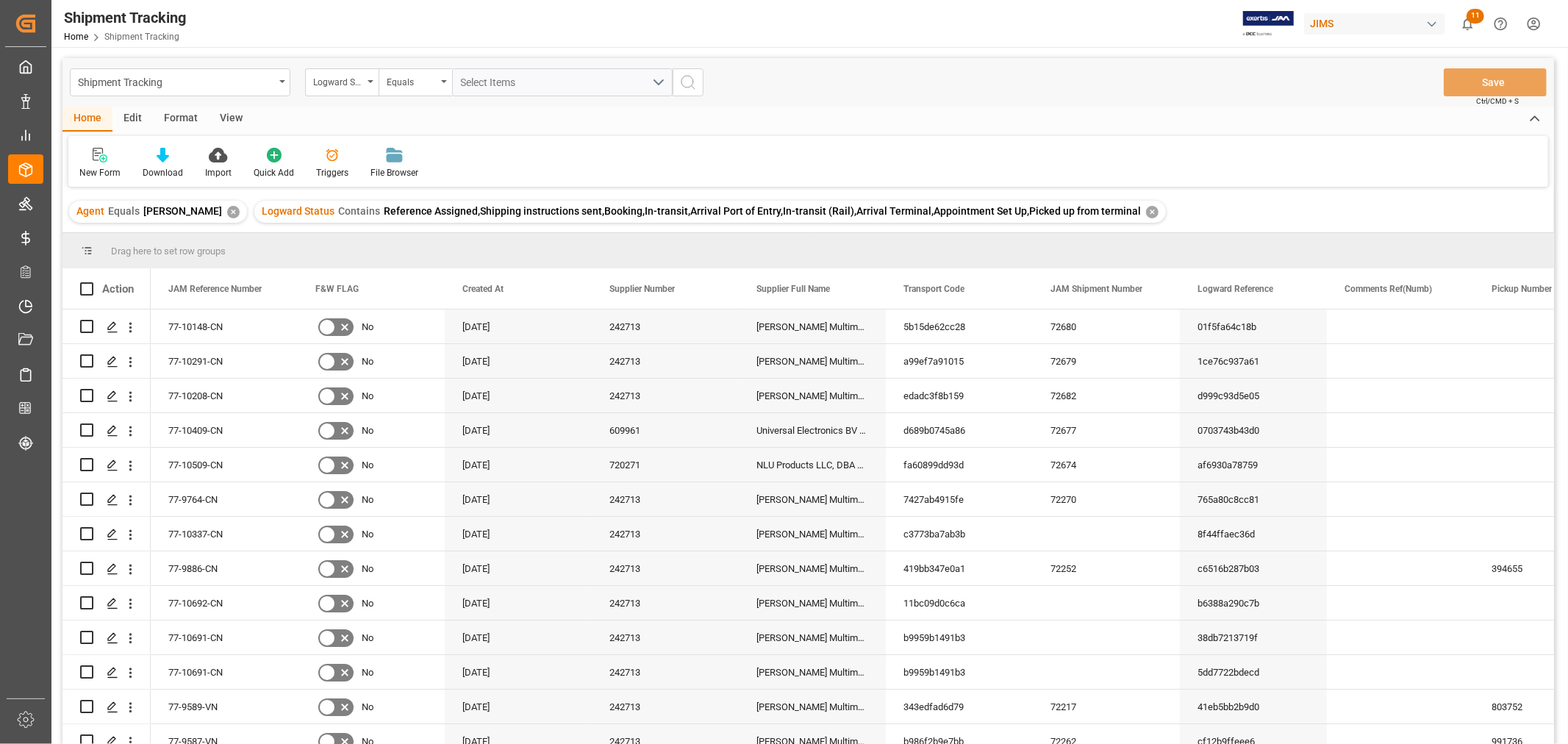
click at [232, 117] on div "View" at bounding box center [231, 119] width 45 height 25
click at [99, 163] on div "Default" at bounding box center [94, 163] width 51 height 32
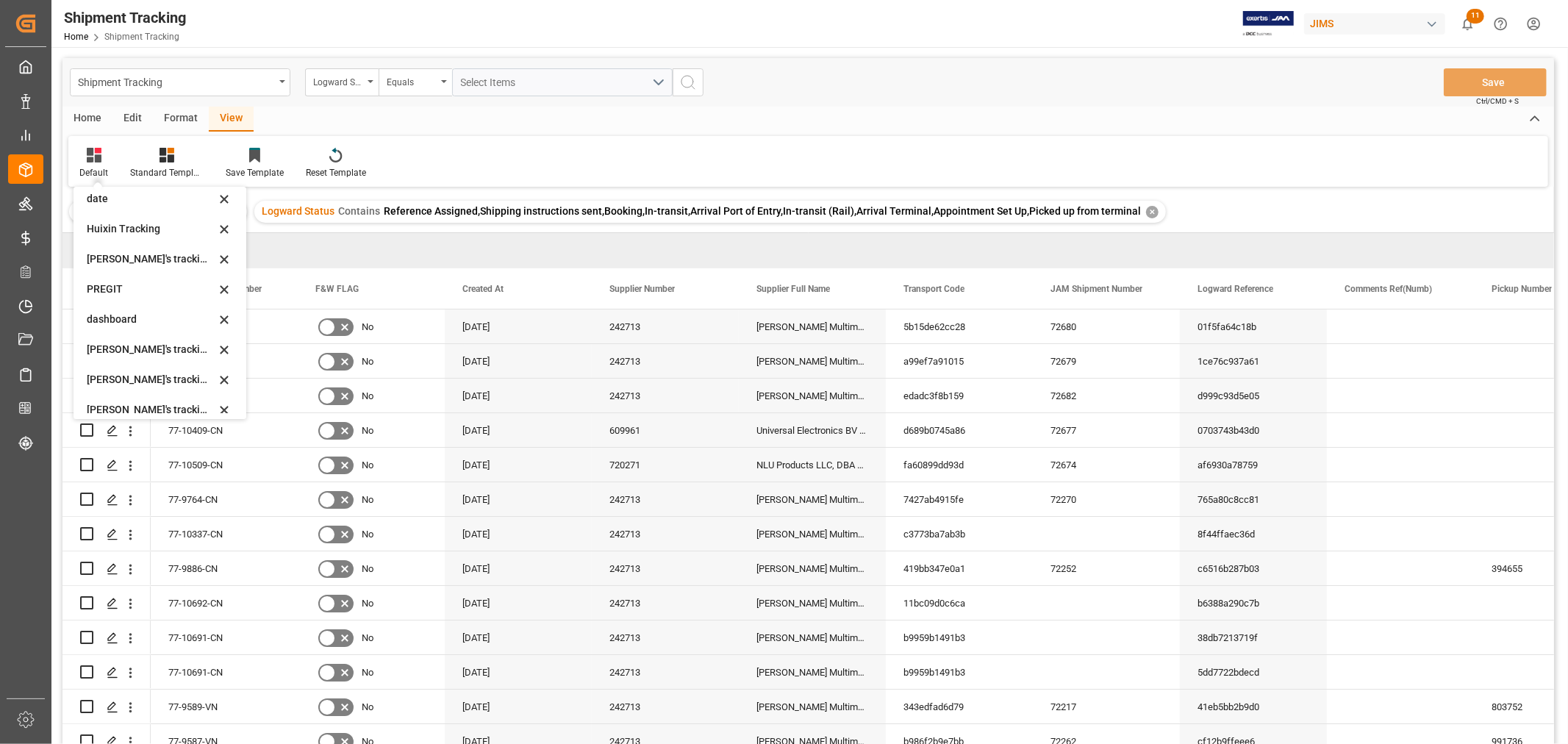
scroll to position [163, 0]
click at [157, 377] on div "Huixin's tracking all # _5" at bounding box center [151, 376] width 128 height 16
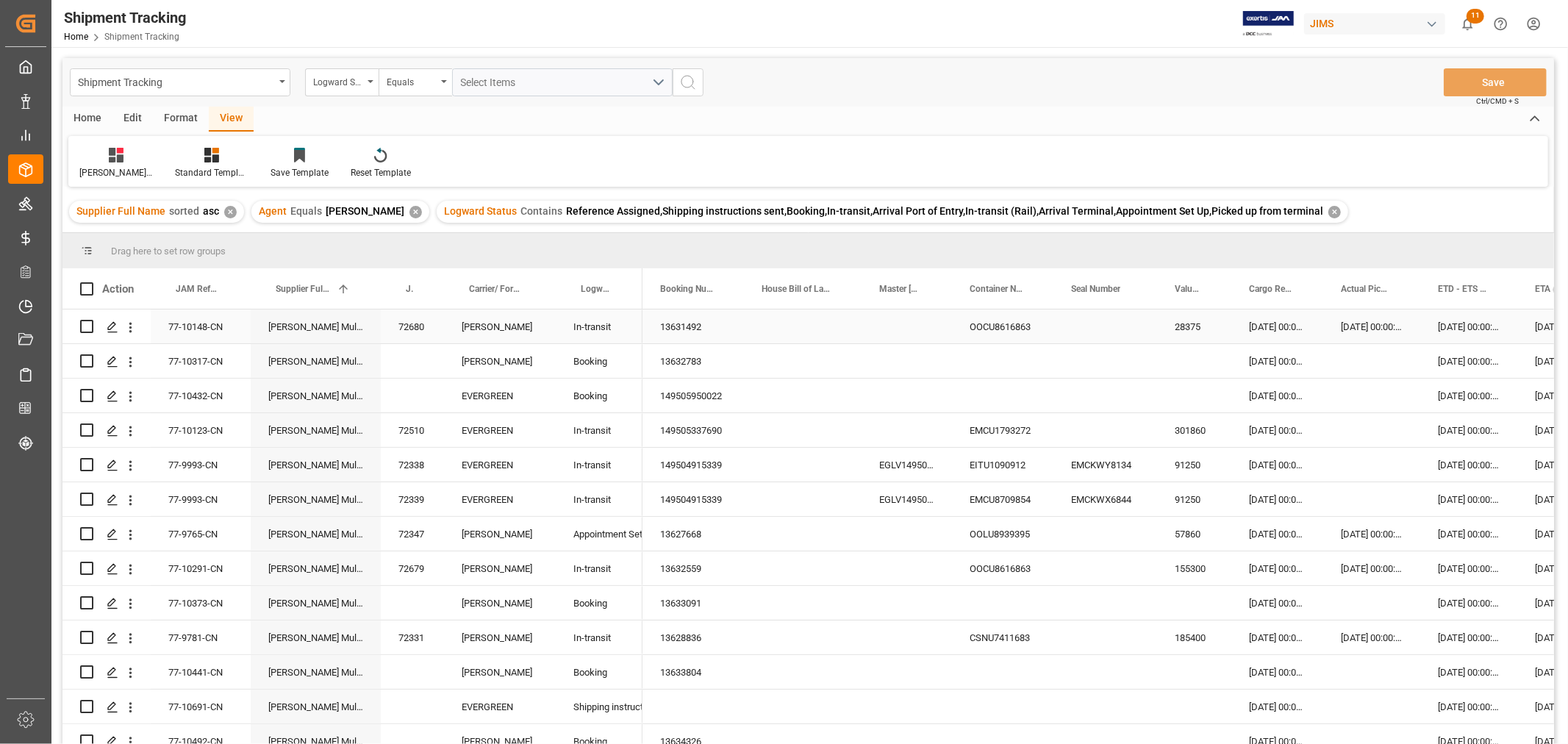
click at [725, 322] on div "13631492" at bounding box center [694, 326] width 102 height 34
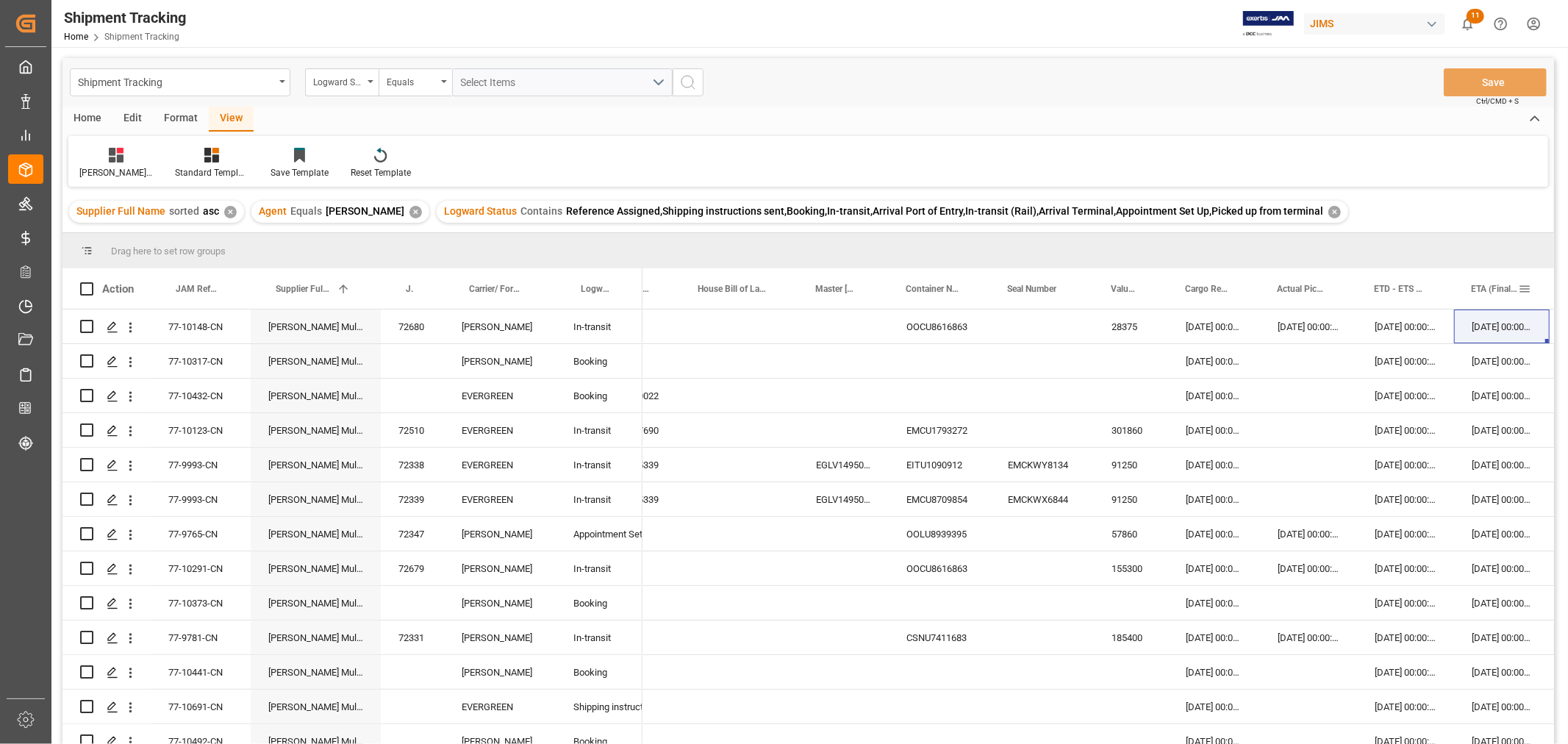
click at [1501, 288] on span "ETA (Final Delivery Location)" at bounding box center [1495, 289] width 47 height 11
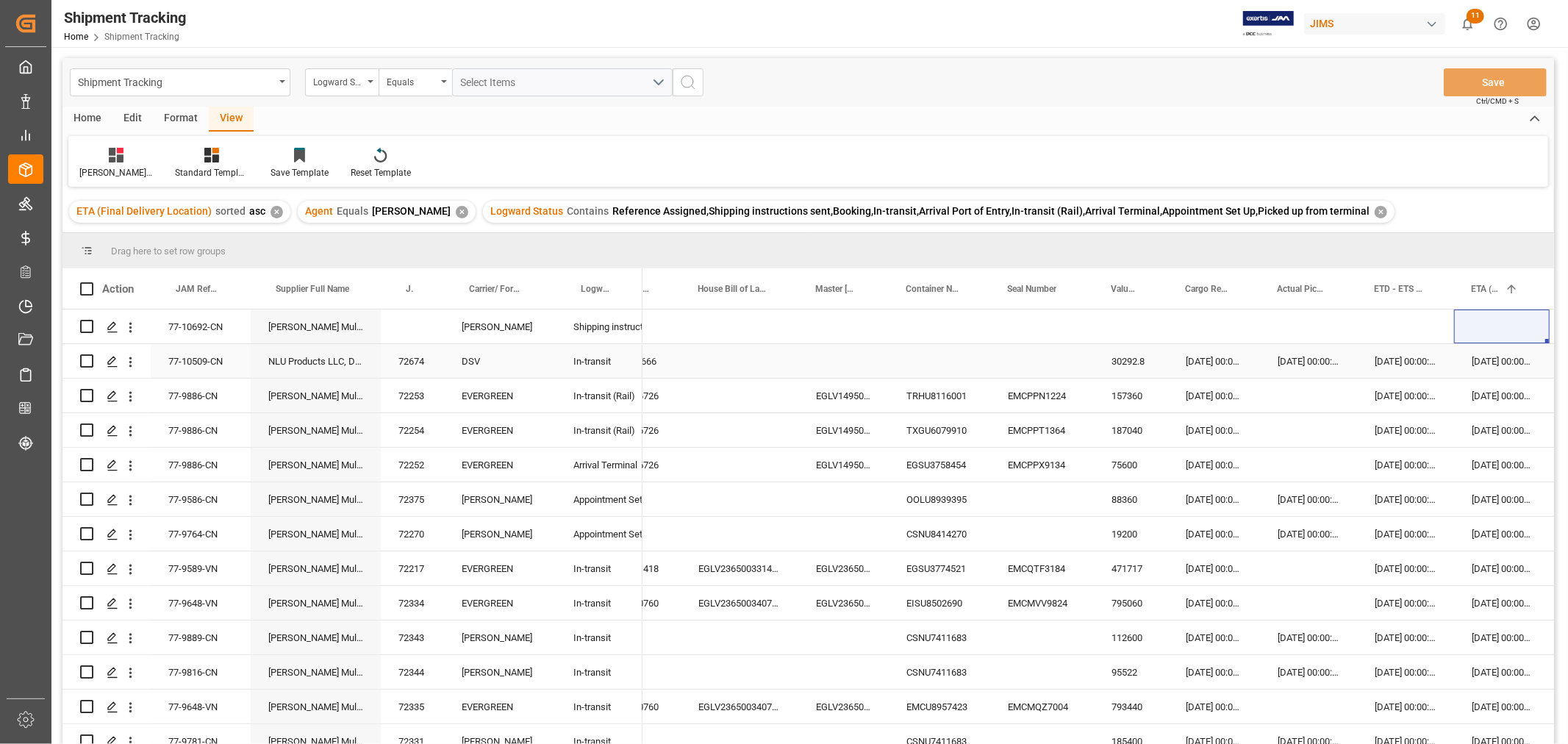
click at [1475, 372] on div "26-08-2025 00:00:00" at bounding box center [1502, 361] width 96 height 34
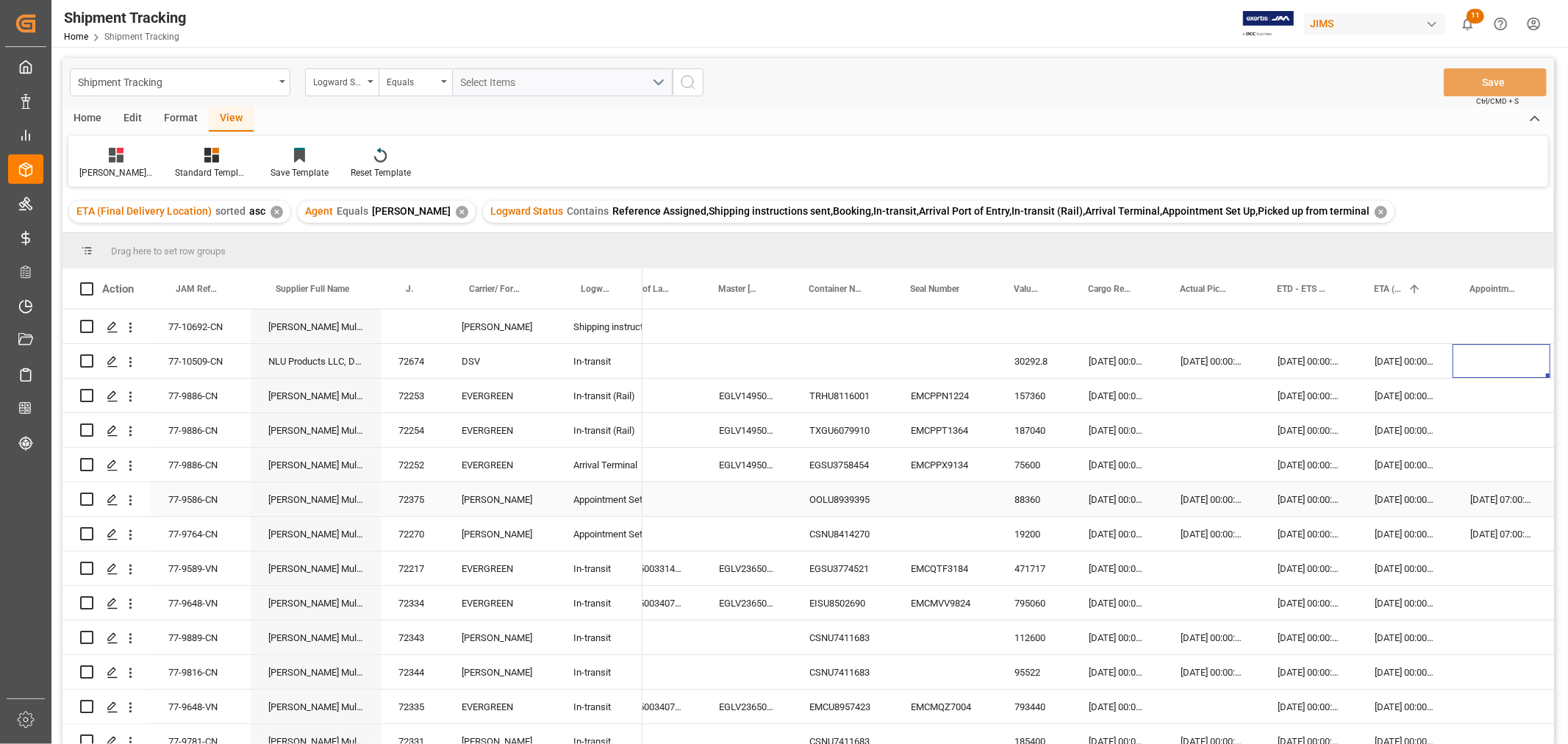
click at [1478, 504] on div "25-08-2025 07:00:00" at bounding box center [1501, 499] width 98 height 34
click at [1393, 498] on div "28-08-2025 00:00:00" at bounding box center [1406, 499] width 96 height 34
click at [1498, 534] on div "26-08-2025 07:00:00" at bounding box center [1501, 534] width 98 height 34
click at [1383, 539] on div "29-08-2025 00:00:00" at bounding box center [1406, 534] width 96 height 34
click at [1447, 570] on div "02-09-2025 00:00:00" at bounding box center [1406, 568] width 96 height 34
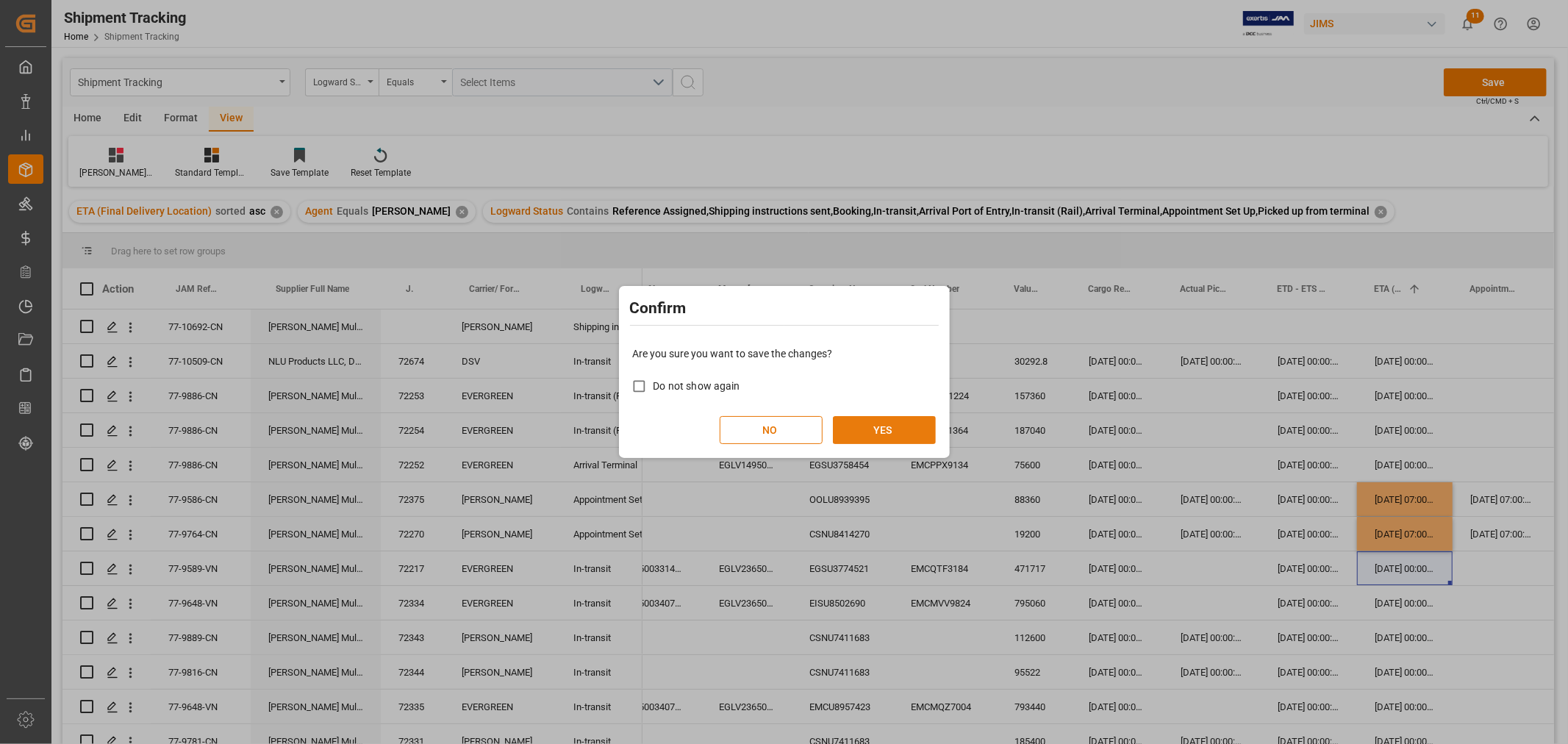
click at [885, 429] on button "YES" at bounding box center [884, 430] width 103 height 28
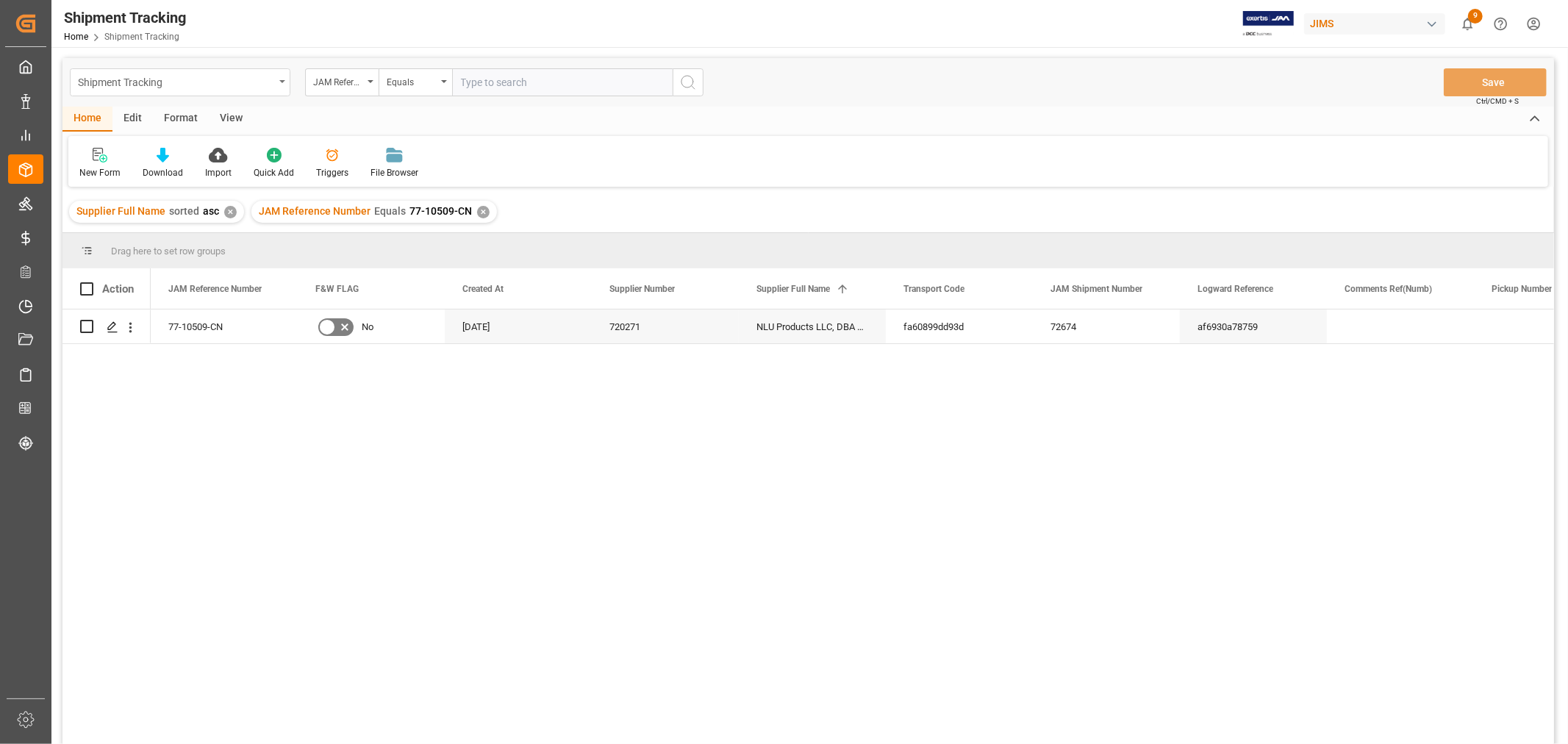
click at [125, 75] on div "Shipment Tracking" at bounding box center [176, 81] width 197 height 19
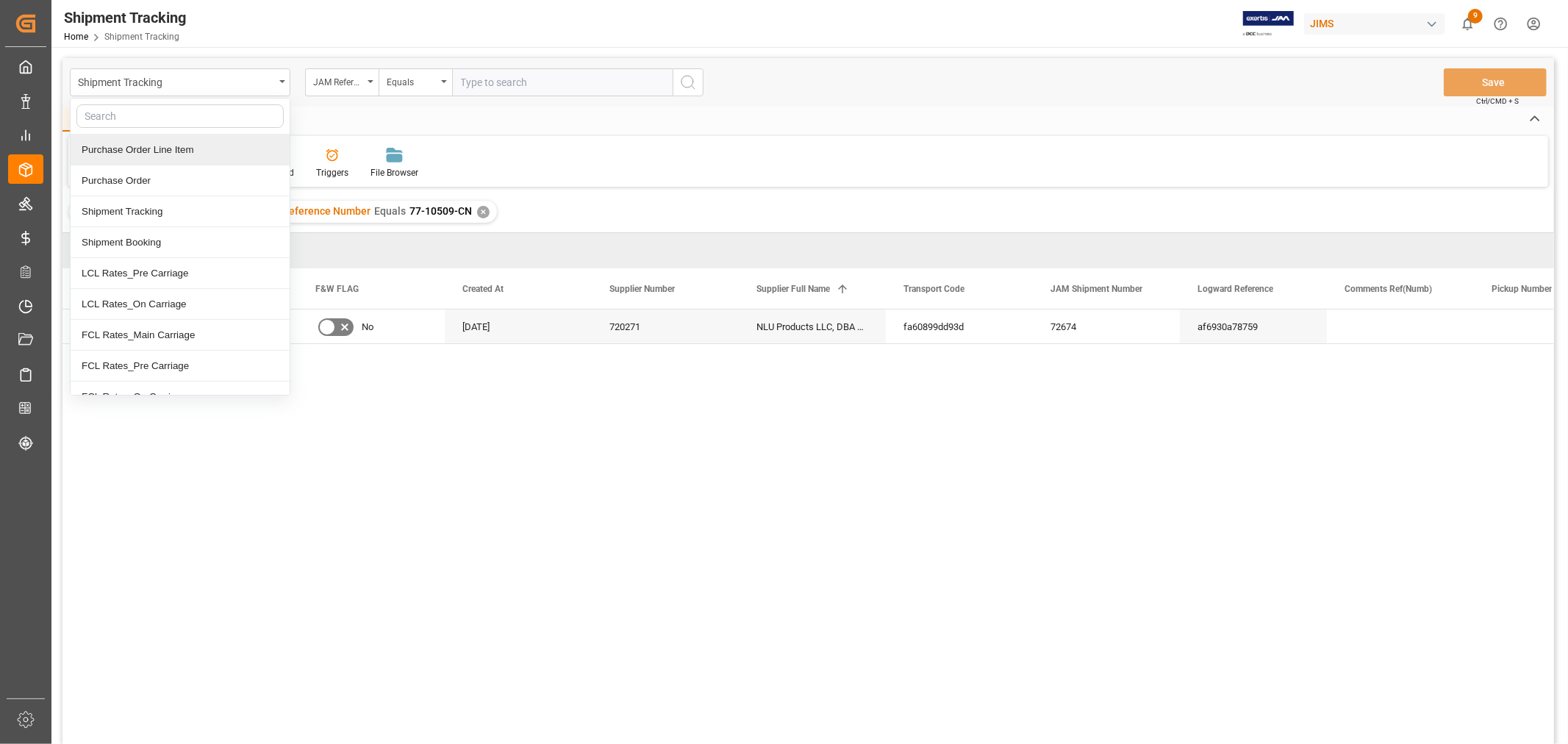
click at [140, 153] on div "Purchase Order Line Item" at bounding box center [180, 150] width 219 height 31
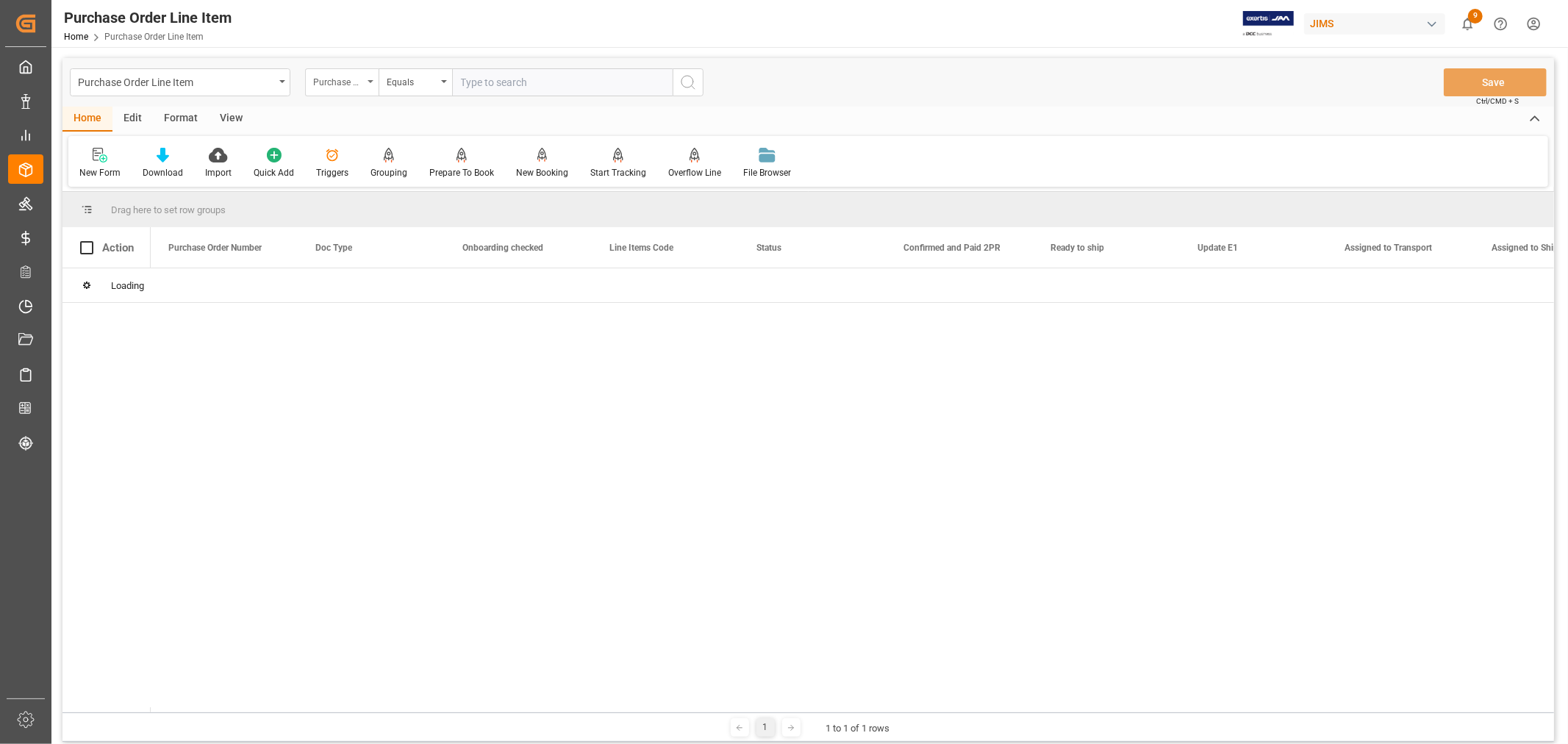
click at [353, 81] on div "Purchase Order Number" at bounding box center [338, 80] width 50 height 17
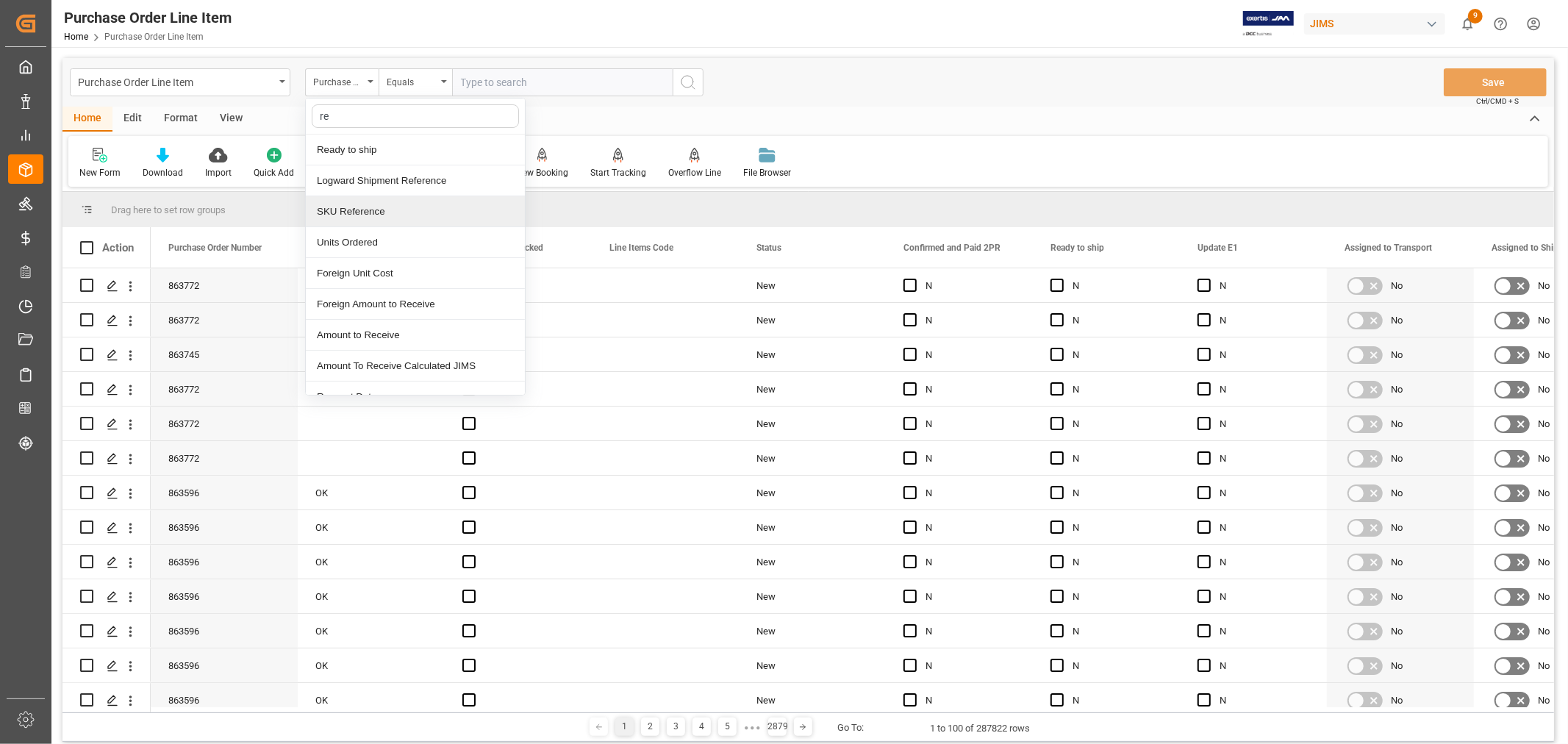
type input "ref"
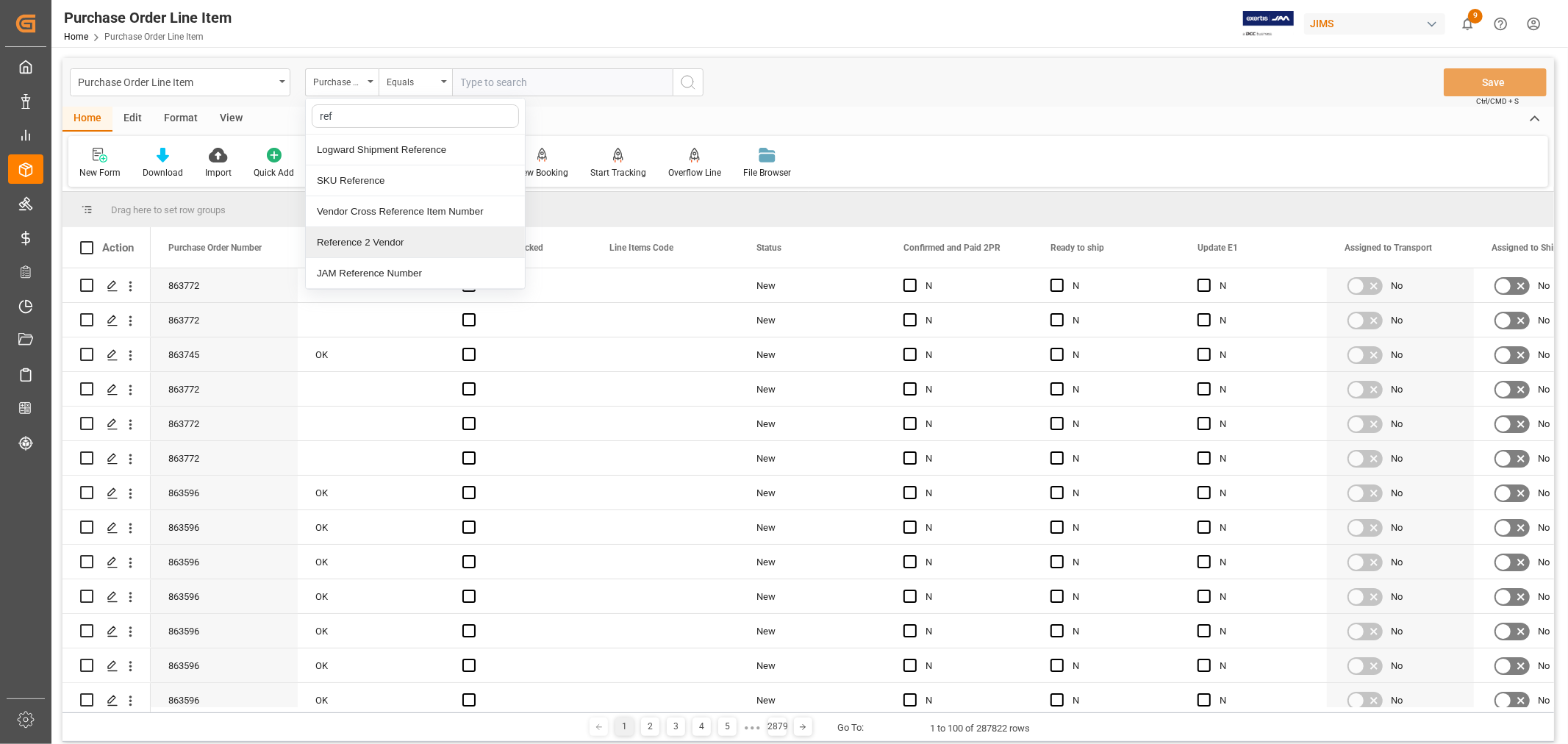
click at [353, 248] on div "Reference 2 Vendor" at bounding box center [415, 243] width 219 height 31
click at [468, 84] on input "text" at bounding box center [562, 82] width 220 height 28
type input "77-10409-cn"
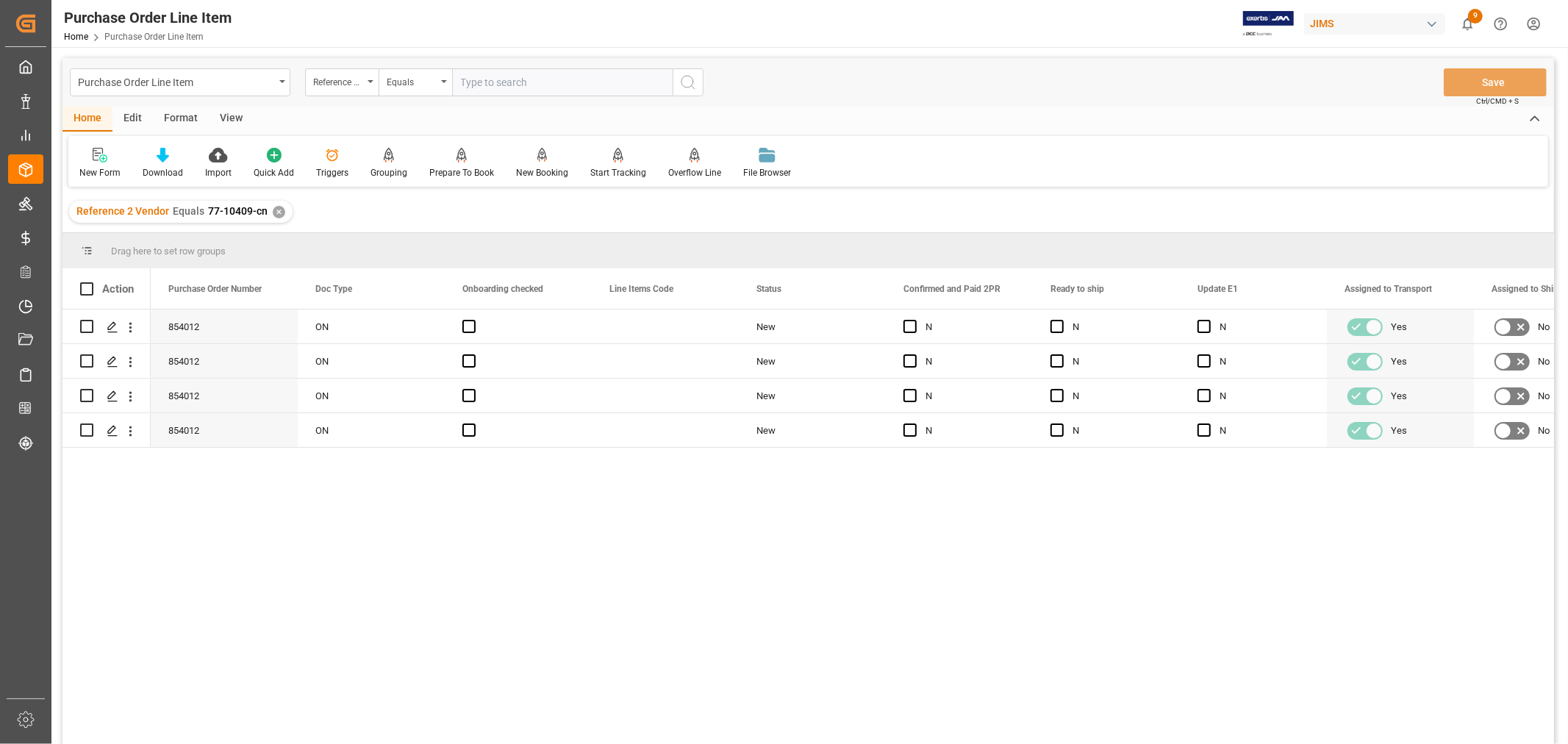
click at [225, 116] on div "View" at bounding box center [231, 119] width 45 height 25
click at [93, 164] on div "Default" at bounding box center [94, 163] width 51 height 32
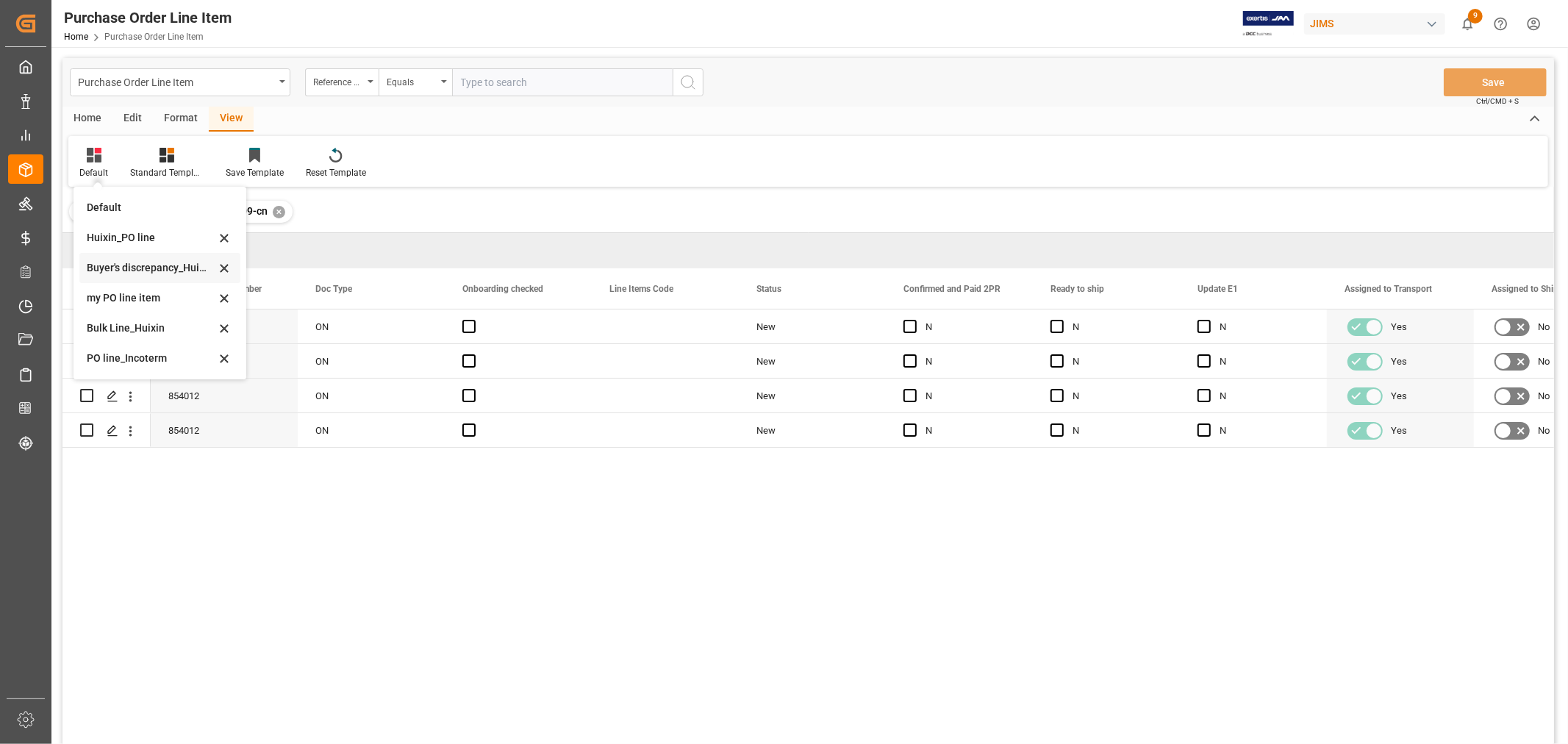
click at [145, 270] on div "Buyer's discrepancy_Huixin" at bounding box center [151, 268] width 128 height 16
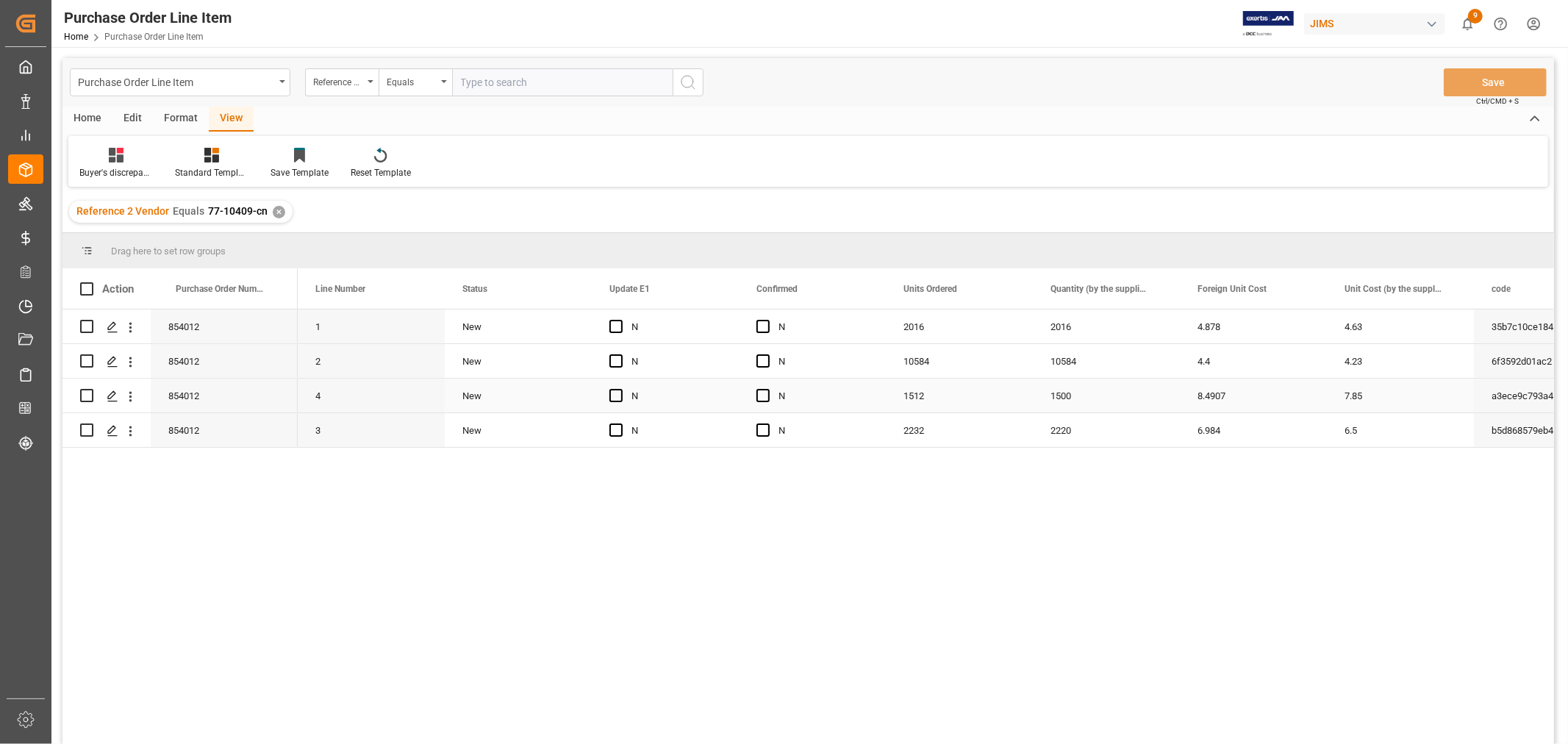
click at [934, 393] on div "1512" at bounding box center [959, 395] width 147 height 34
click at [1067, 400] on div "1500" at bounding box center [1106, 395] width 147 height 34
click at [925, 429] on div "2232" at bounding box center [959, 430] width 147 height 34
click at [1066, 432] on div "2220" at bounding box center [1106, 430] width 147 height 34
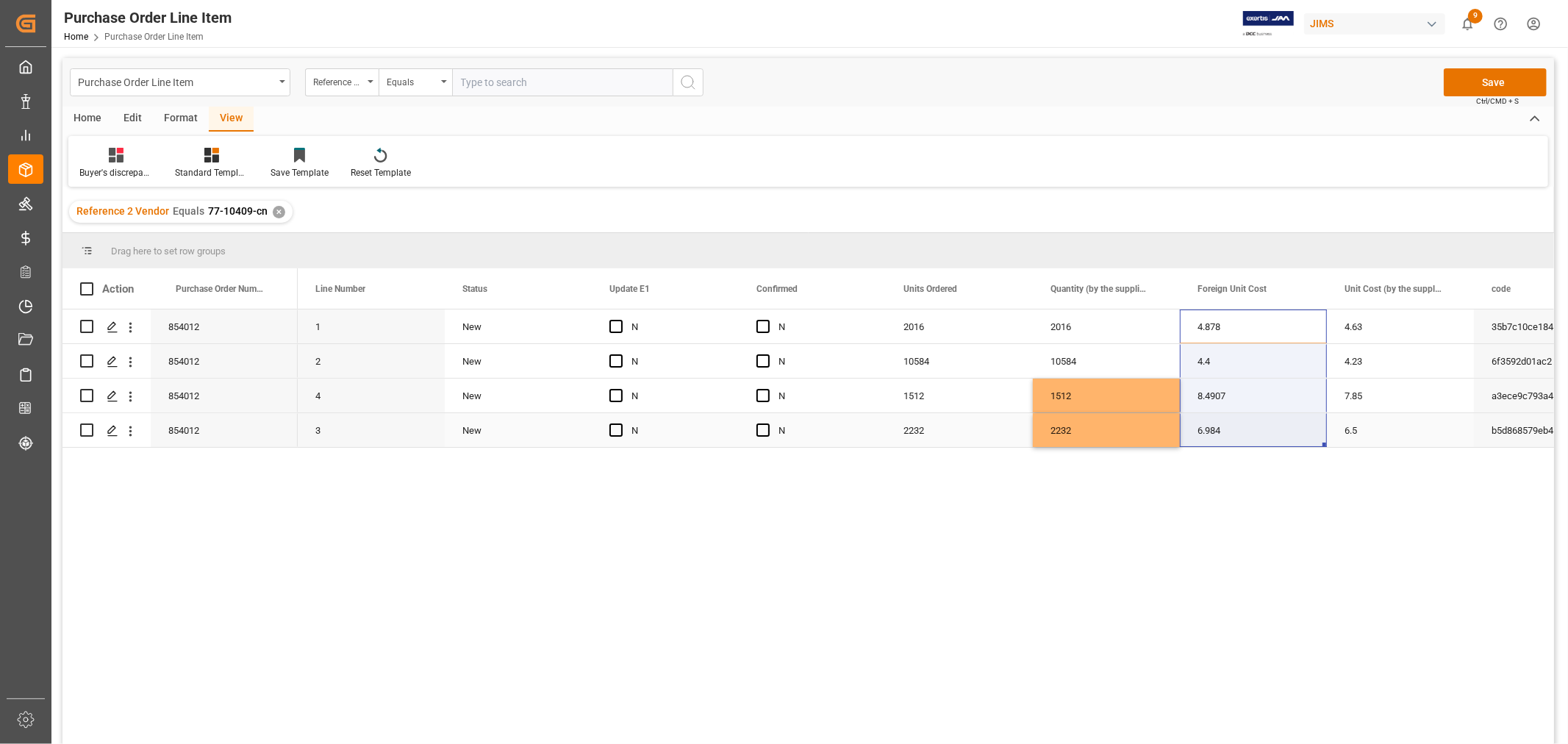
drag, startPoint x: 1212, startPoint y: 326, endPoint x: 1224, endPoint y: 430, distance: 104.7
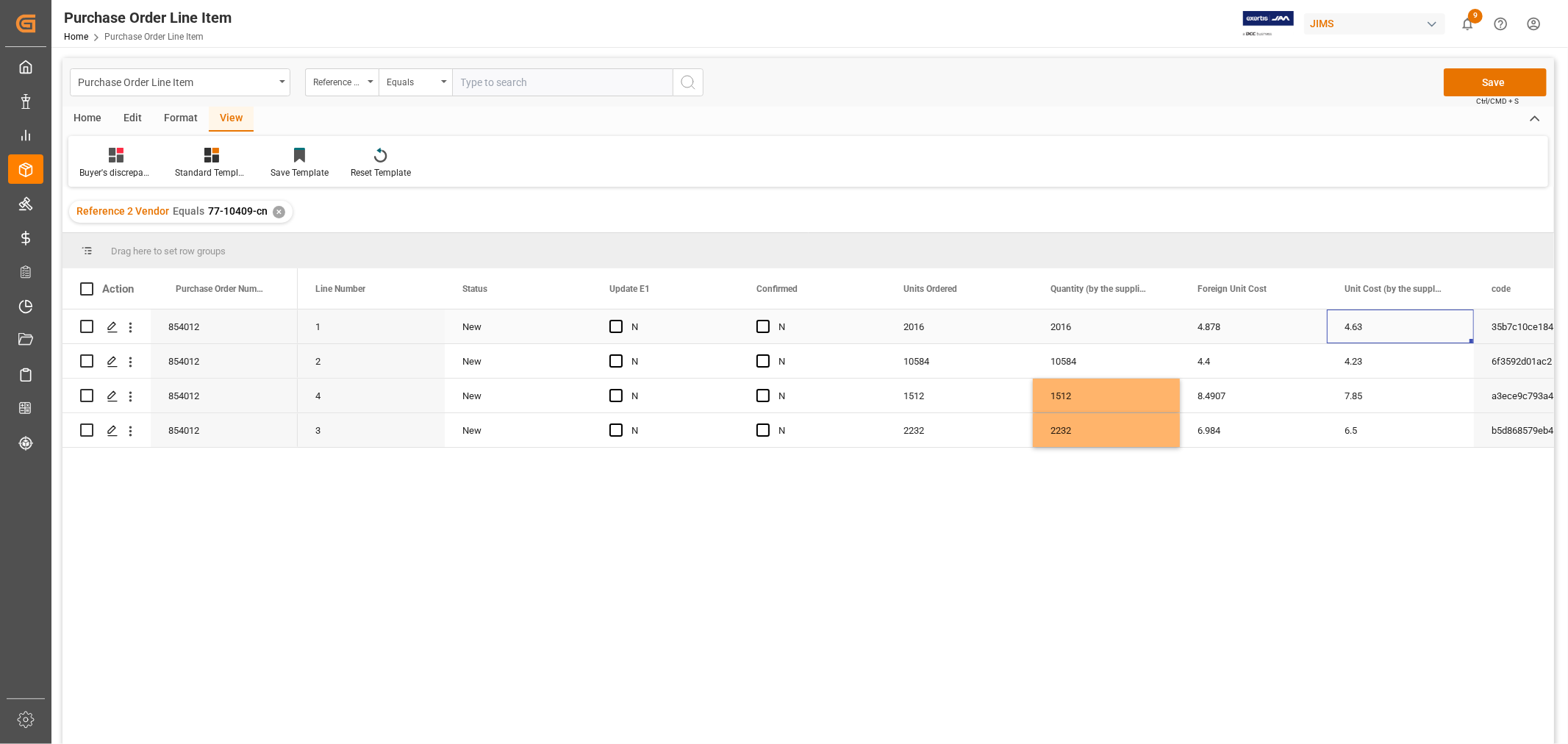
click at [1380, 327] on div "4.63" at bounding box center [1401, 326] width 147 height 34
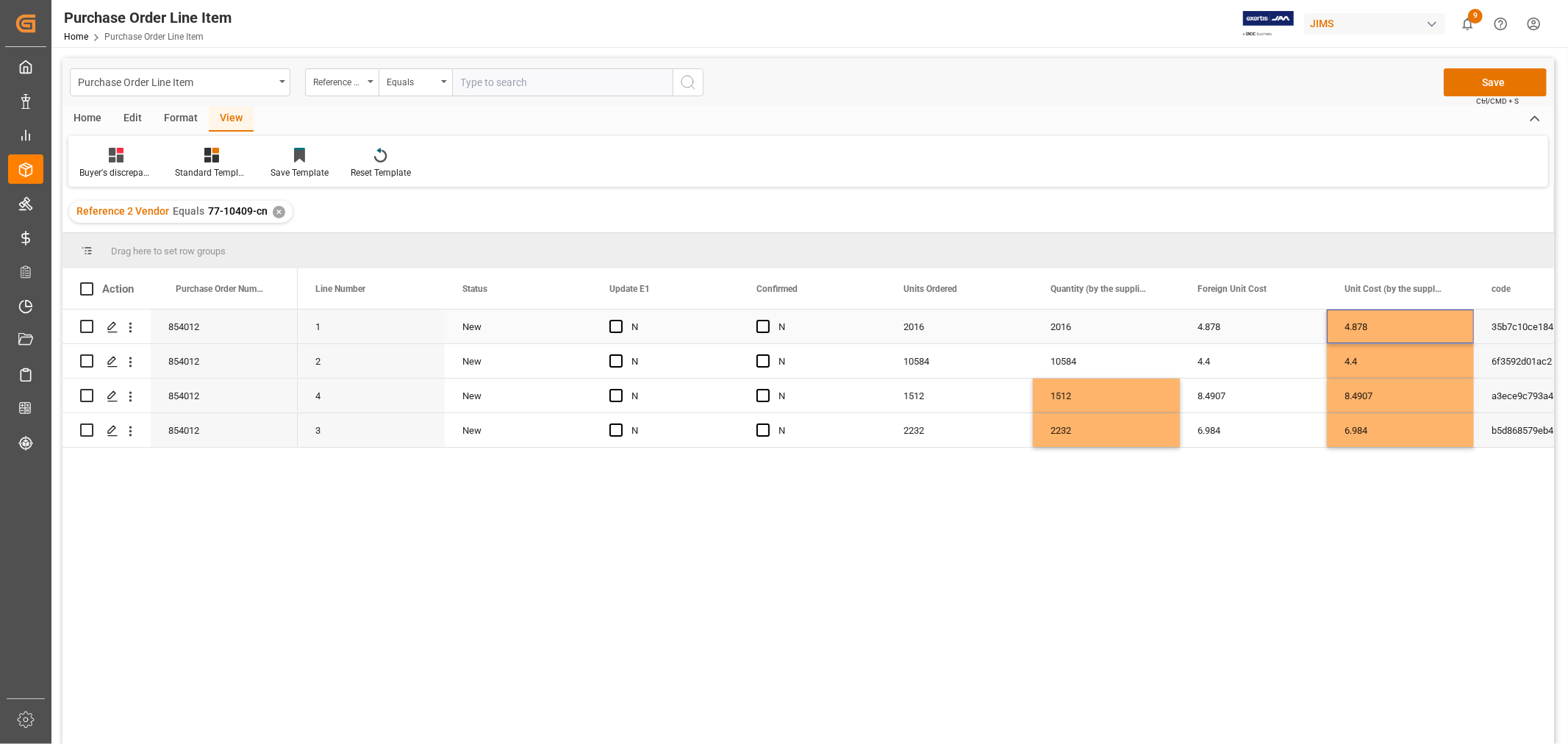
click at [913, 336] on div "2016" at bounding box center [959, 326] width 147 height 34
click at [1490, 74] on button "Save" at bounding box center [1495, 82] width 103 height 28
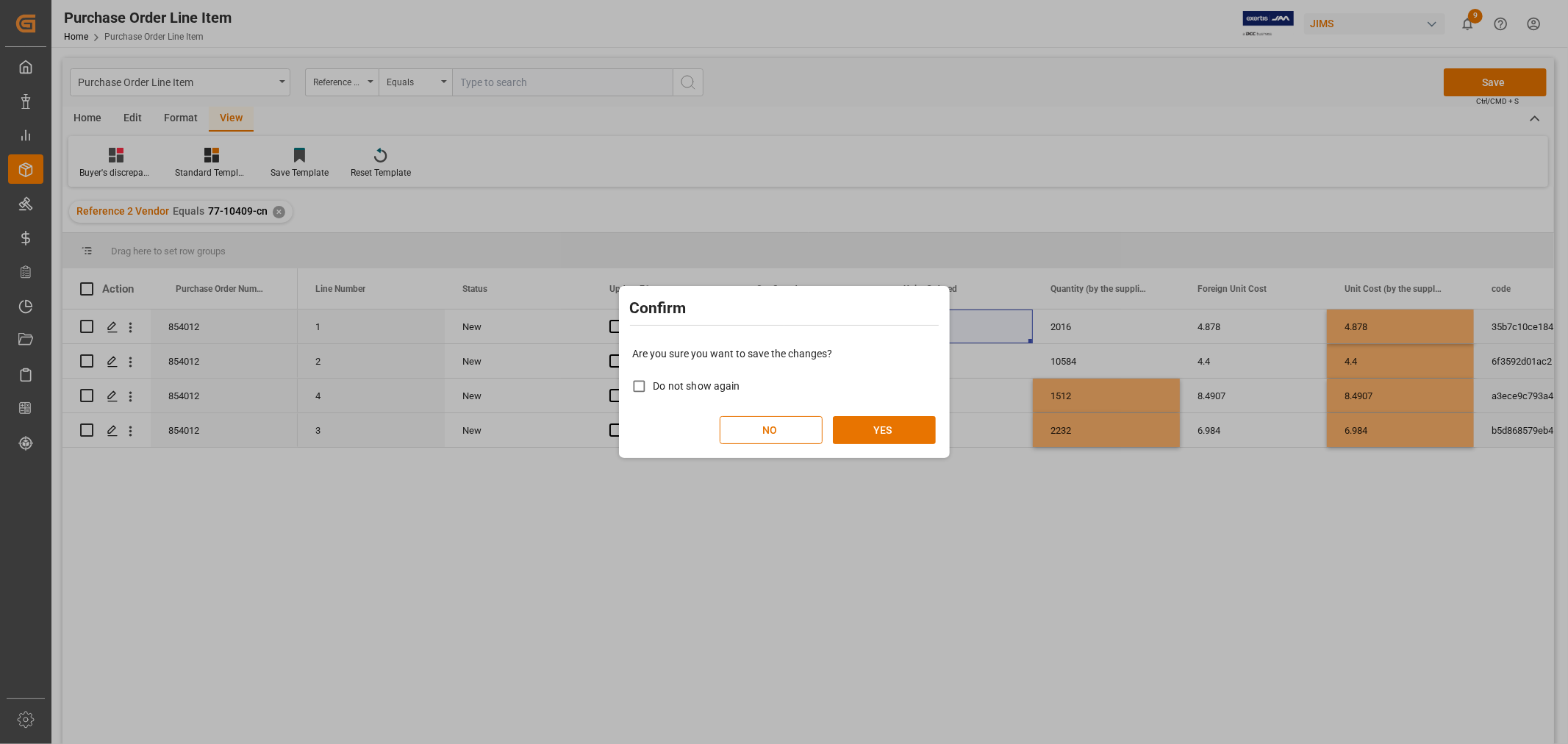
click at [894, 413] on div "Are you sure you want to save the changes? Do not show again NO YES" at bounding box center [784, 395] width 324 height 118
click at [887, 423] on button "YES" at bounding box center [884, 430] width 103 height 28
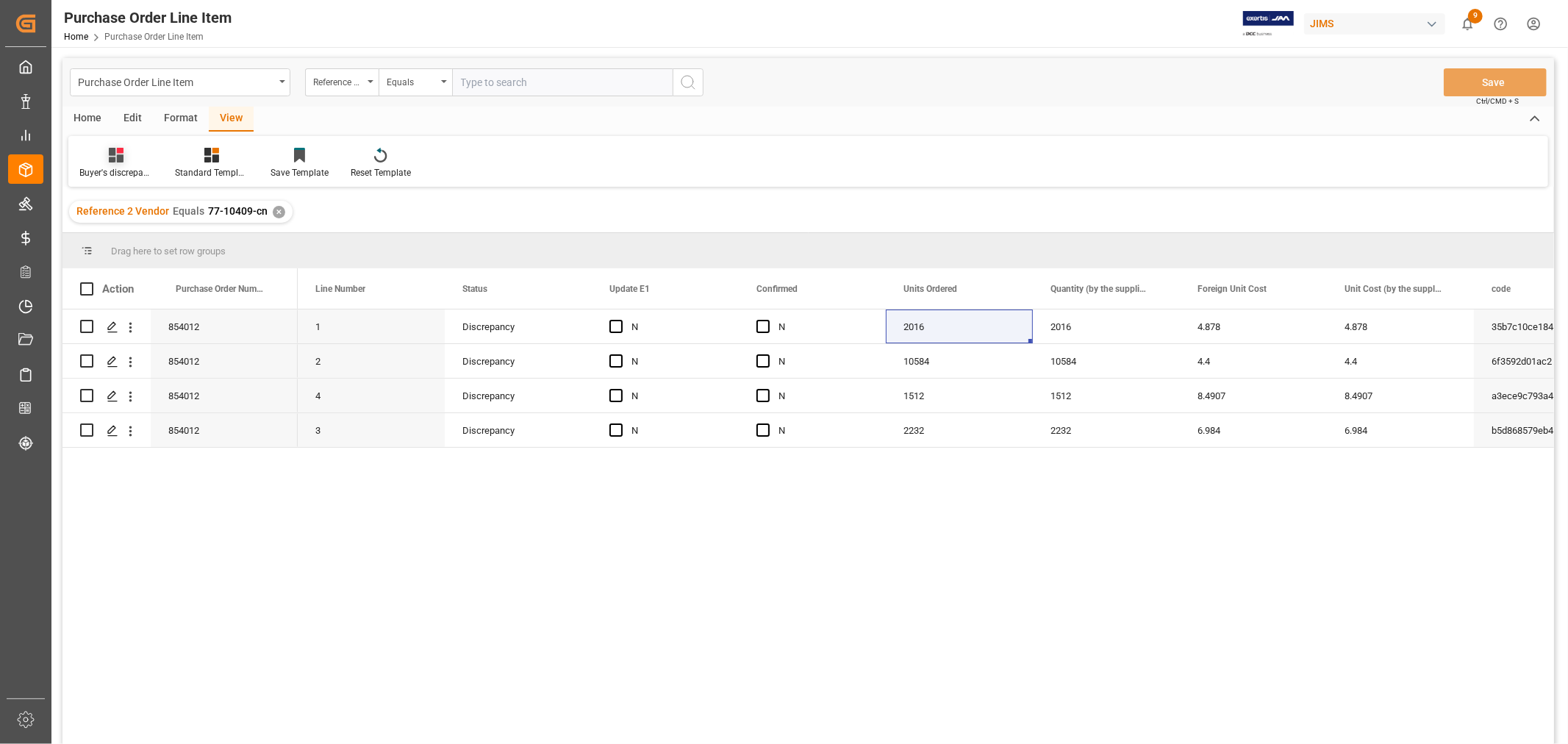
click at [122, 159] on icon at bounding box center [115, 155] width 15 height 15
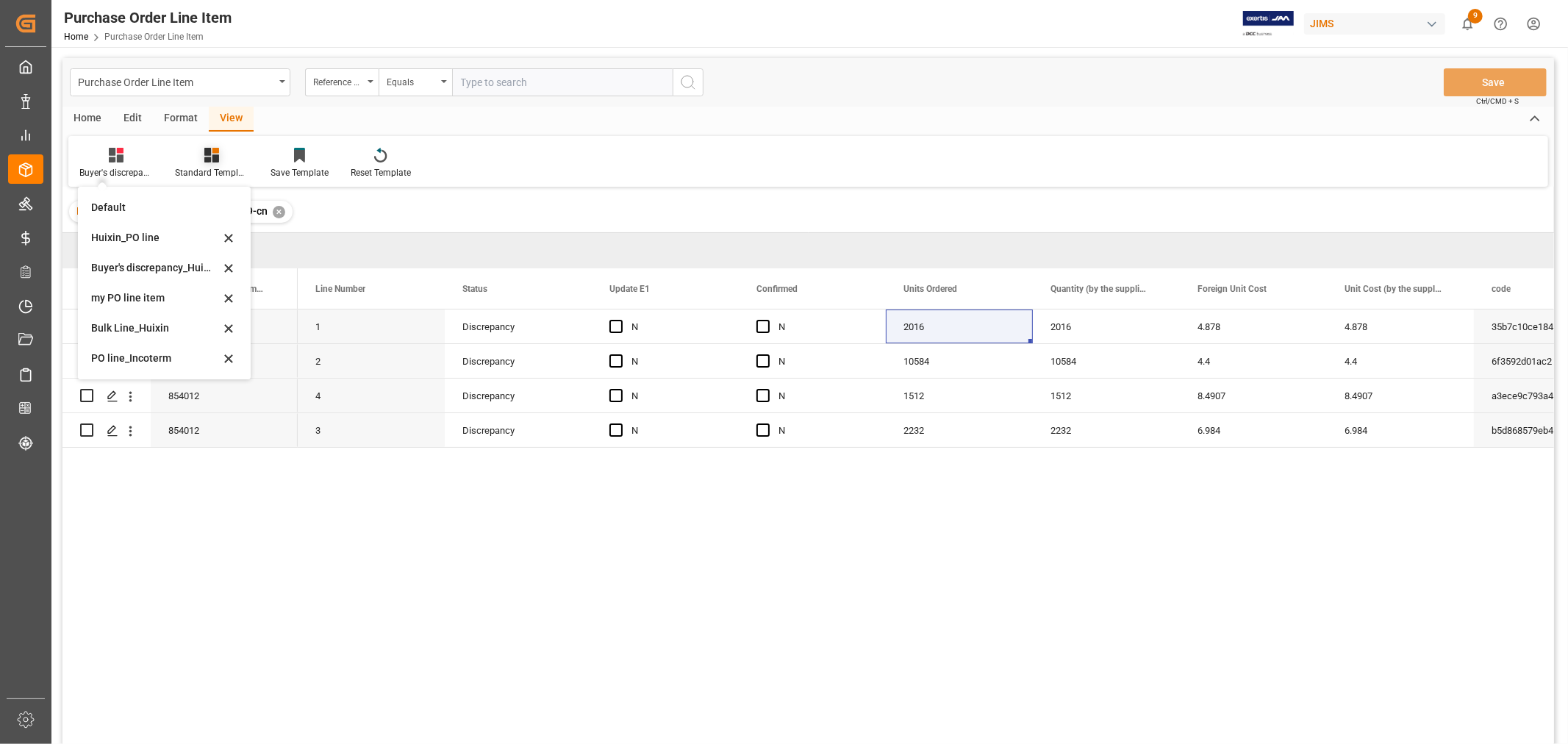
click at [208, 159] on icon at bounding box center [211, 155] width 15 height 15
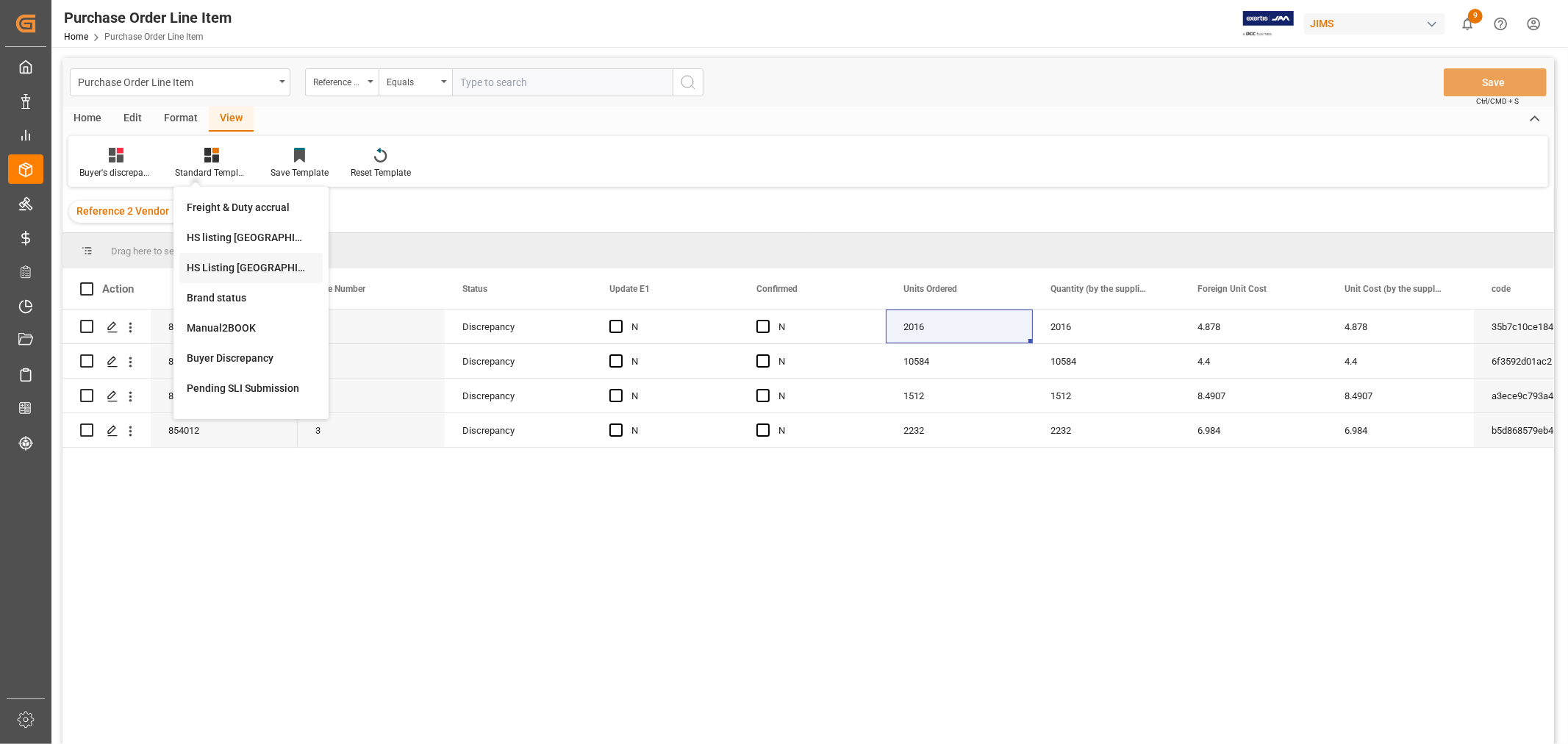
click at [247, 270] on div "HS Listing CANADA" at bounding box center [251, 268] width 128 height 16
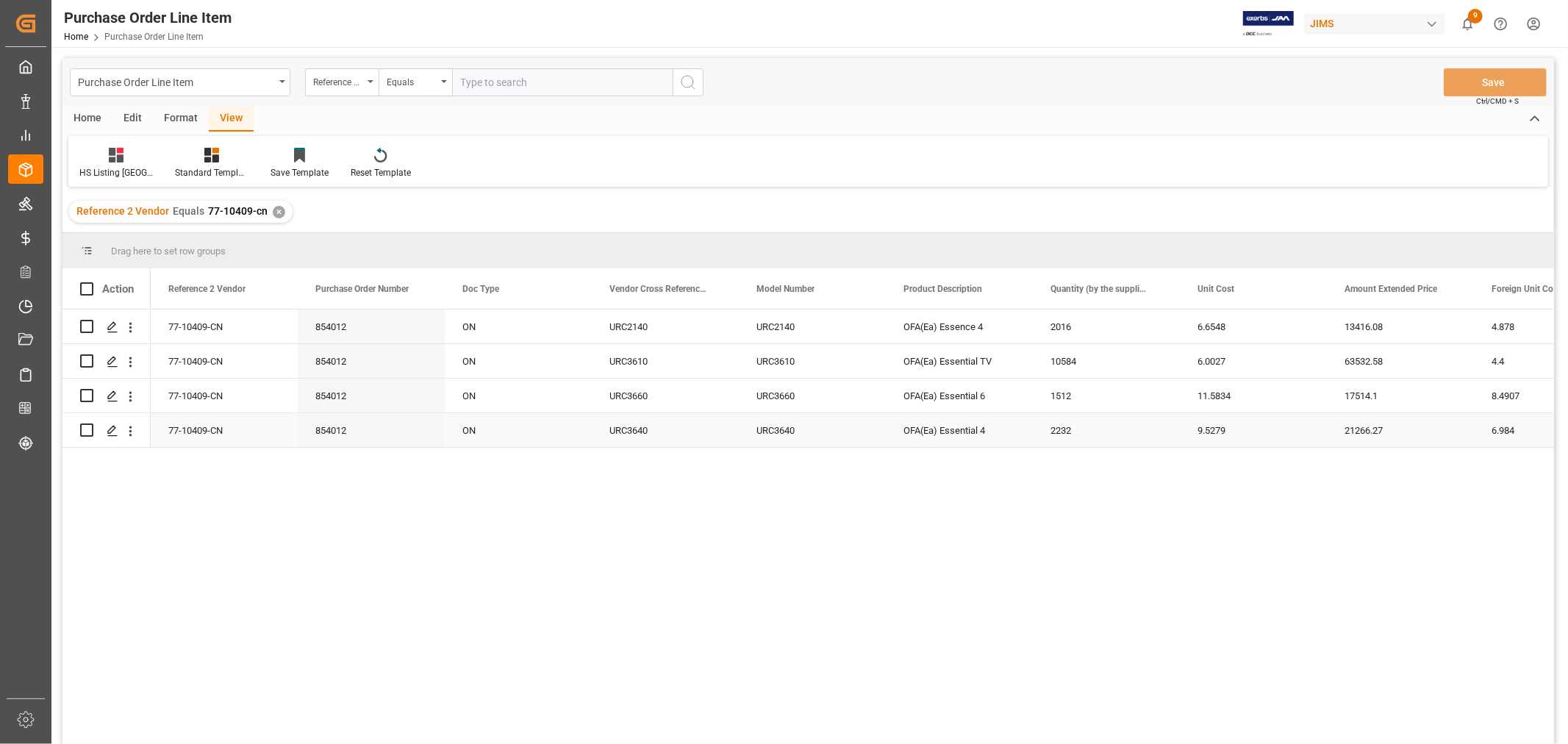
click at [436, 424] on div "854012" at bounding box center [371, 430] width 147 height 34
click at [89, 114] on div "Home" at bounding box center [87, 119] width 50 height 25
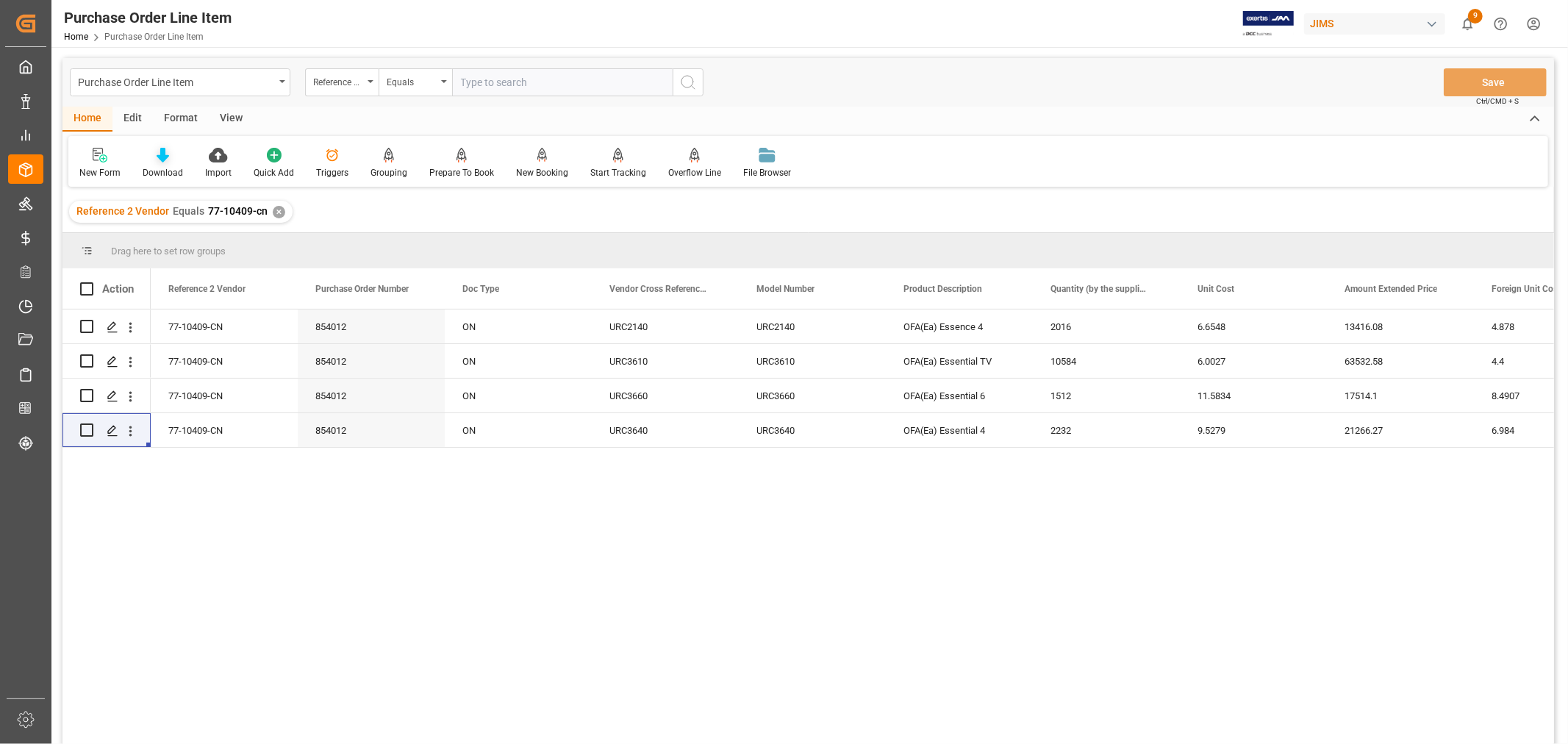
click at [161, 171] on div "Download" at bounding box center [162, 173] width 40 height 14
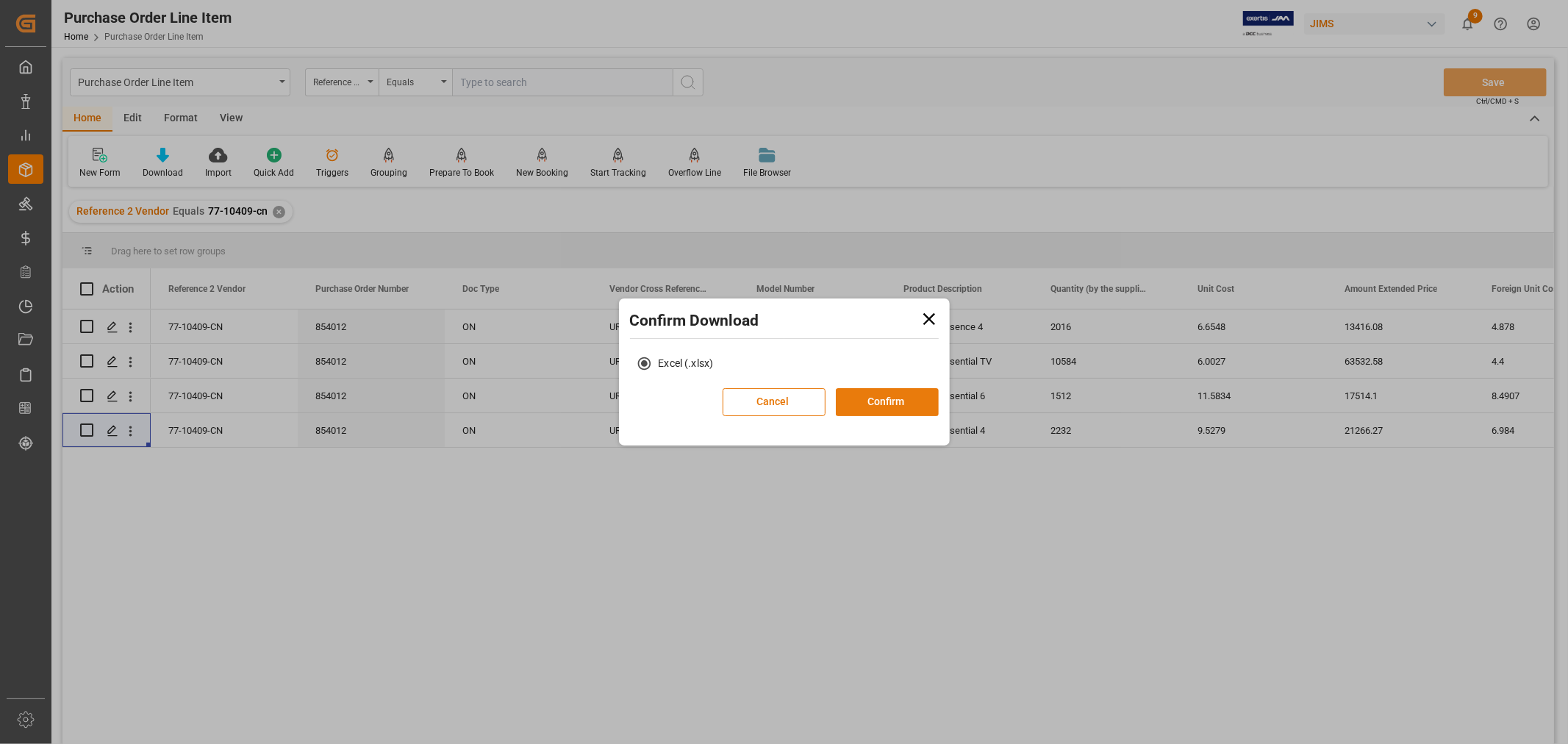
click at [881, 409] on button "Confirm" at bounding box center [887, 402] width 103 height 28
click at [879, 402] on button "Confirm" at bounding box center [887, 402] width 103 height 28
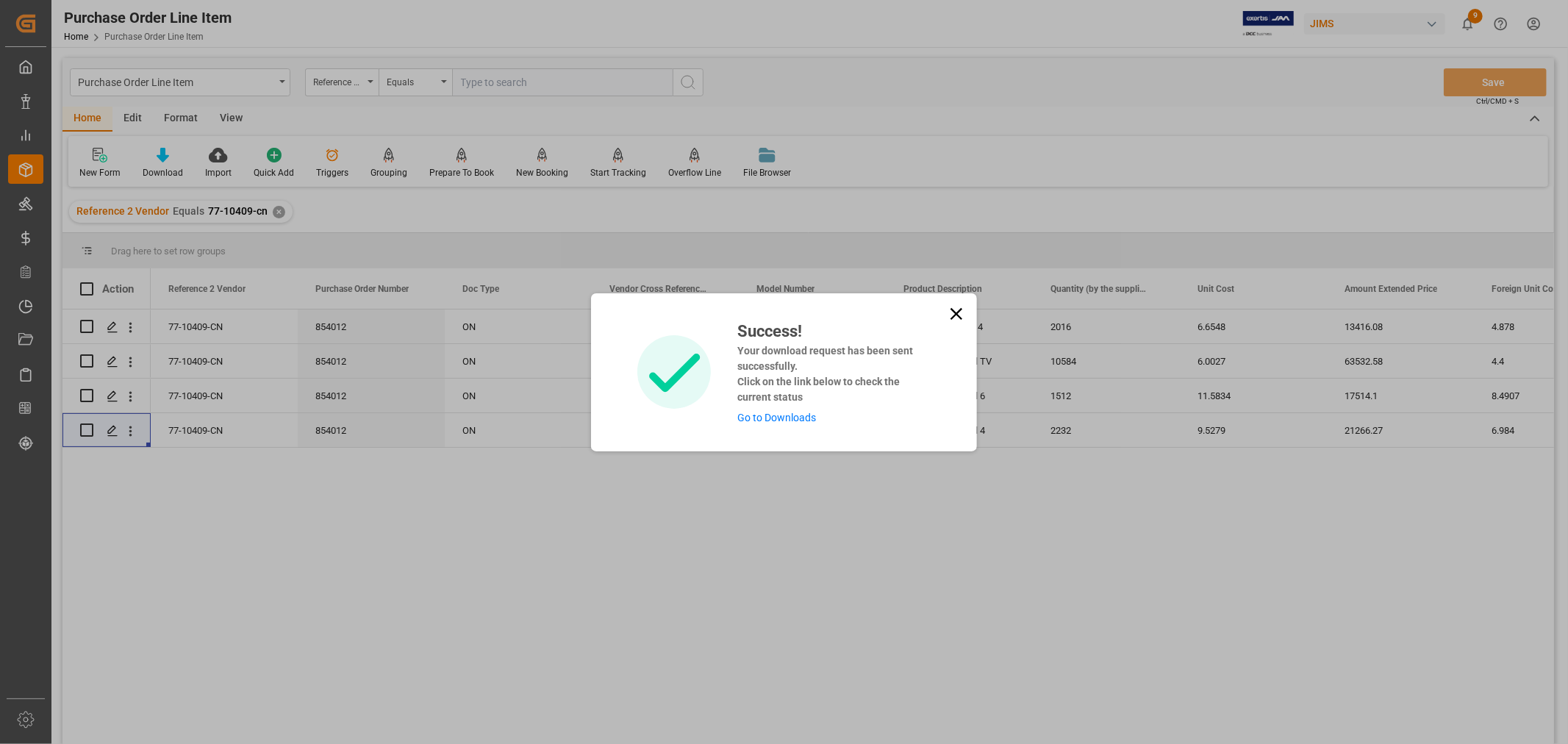
click at [753, 420] on link "Go to Downloads" at bounding box center [776, 418] width 78 height 12
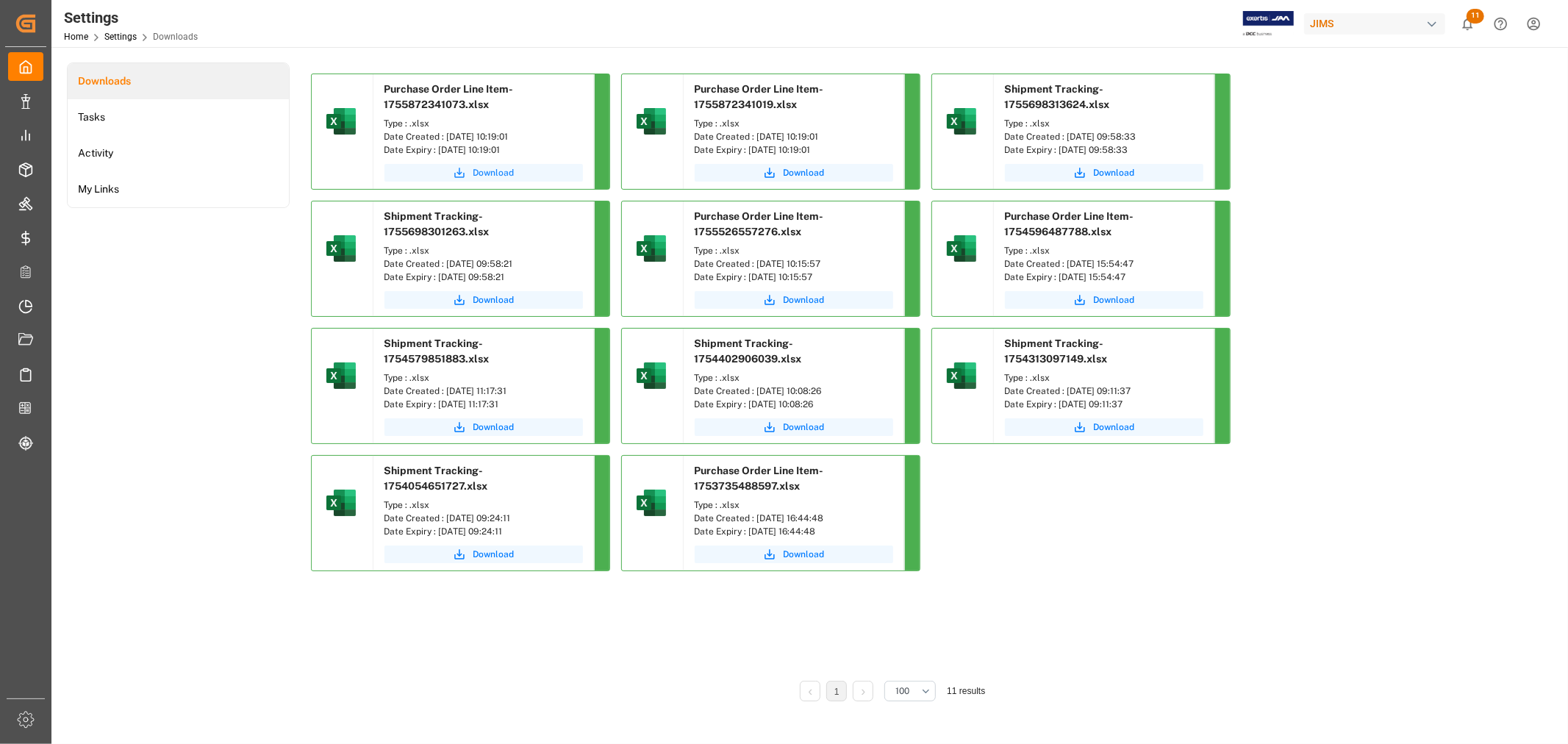
click at [484, 171] on span "Download" at bounding box center [494, 173] width 41 height 14
click at [486, 173] on span "Download" at bounding box center [494, 173] width 41 height 14
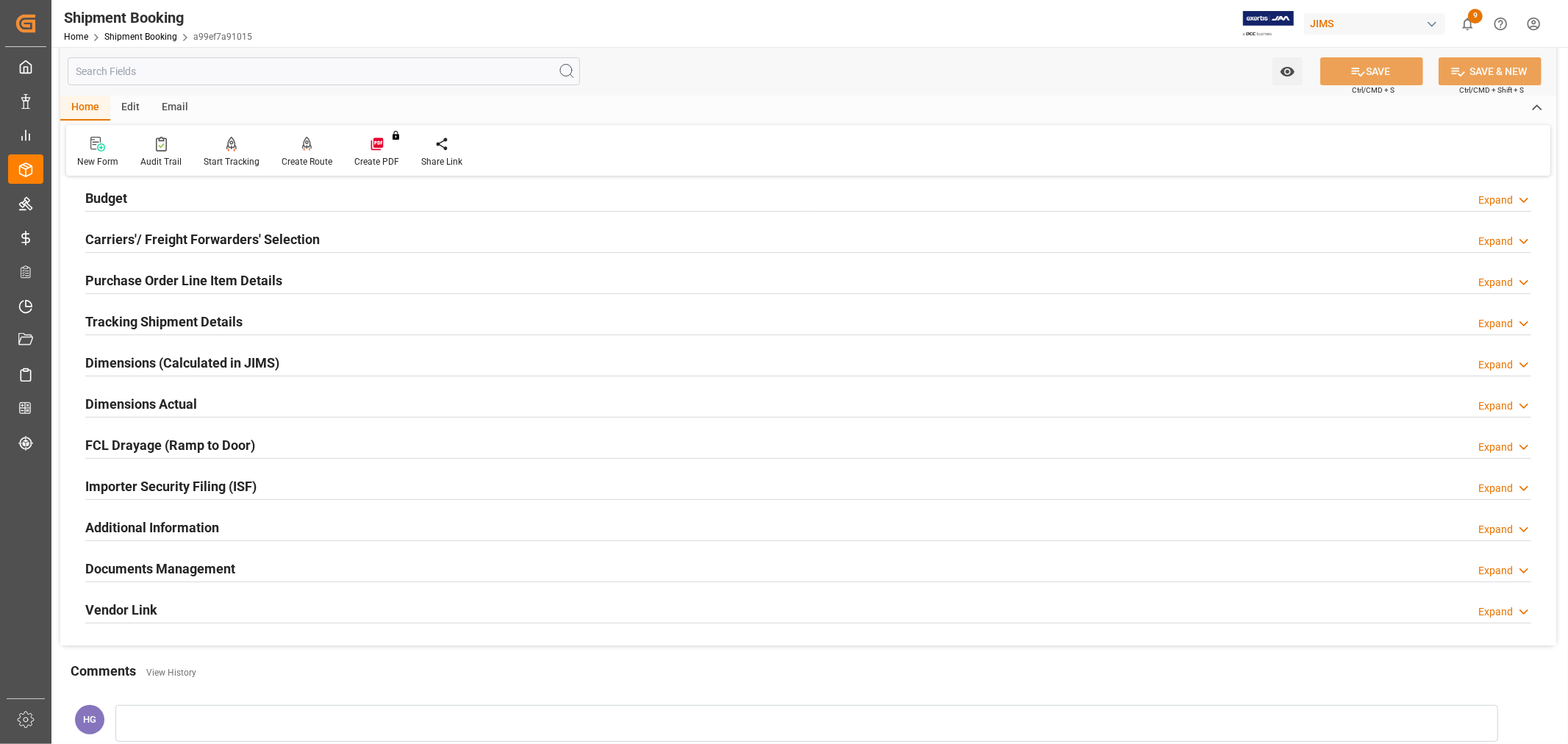
click at [113, 204] on h2 "Budget" at bounding box center [106, 198] width 42 height 20
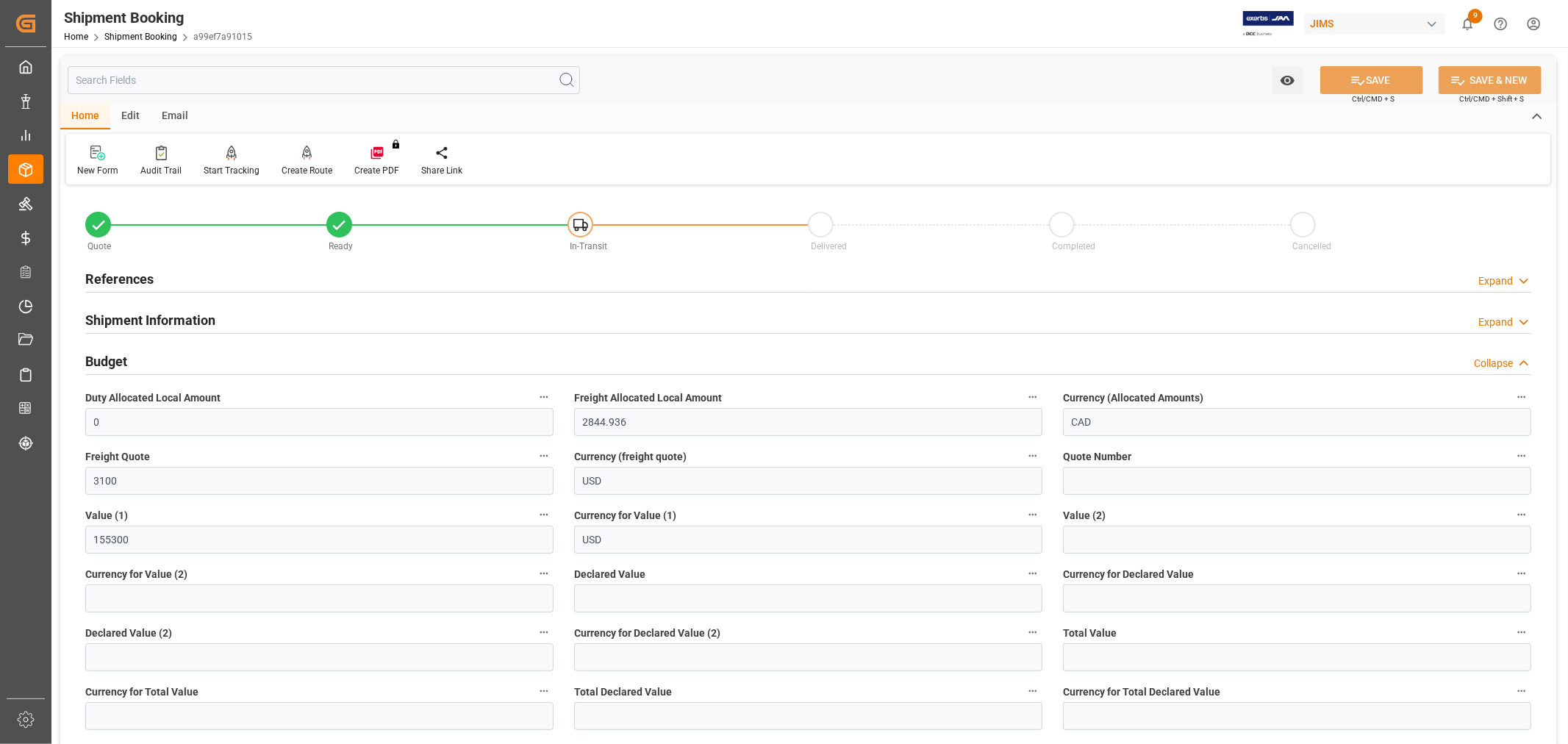
click at [129, 277] on h2 "References" at bounding box center [119, 279] width 69 height 20
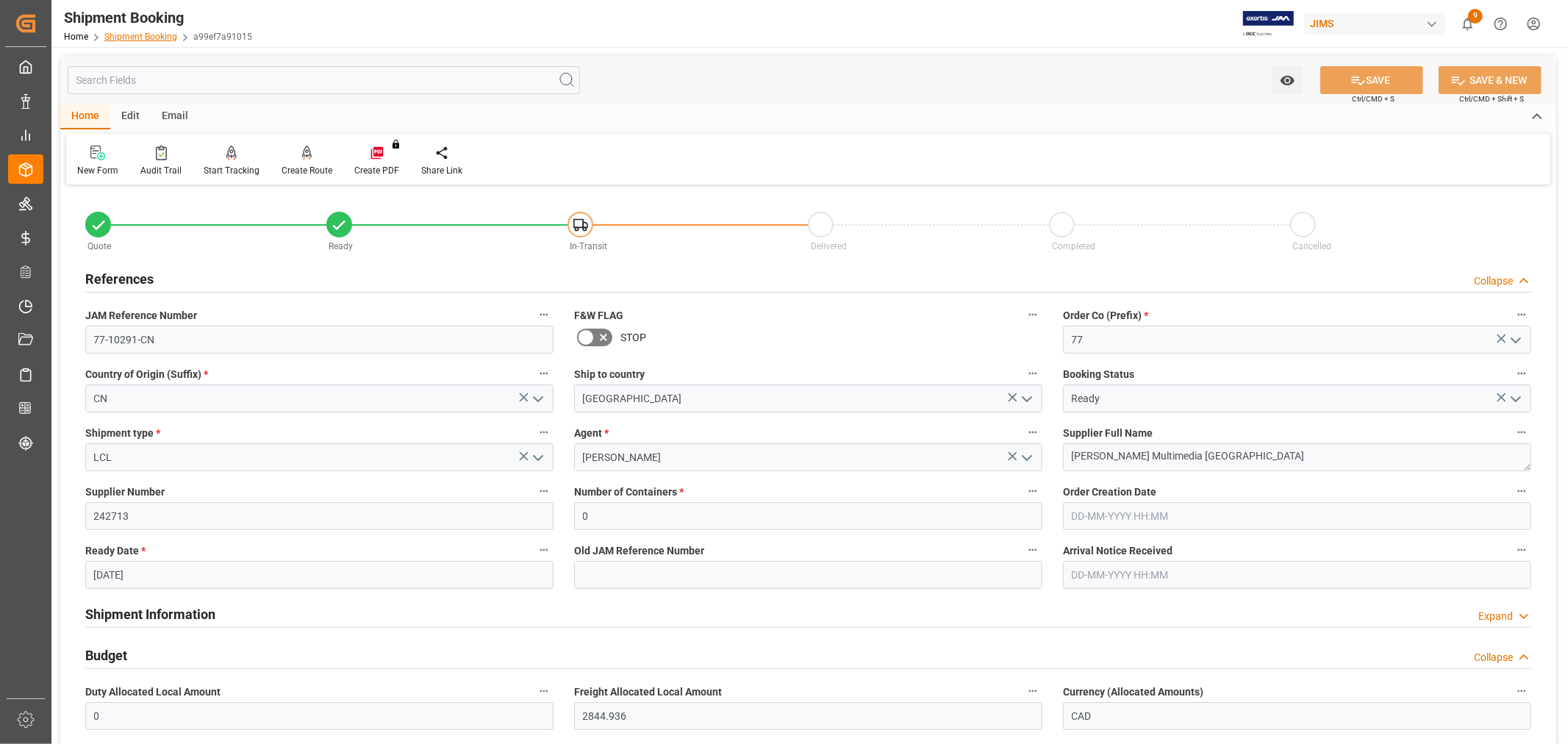
click at [136, 33] on link "Shipment Booking" at bounding box center [141, 36] width 72 height 11
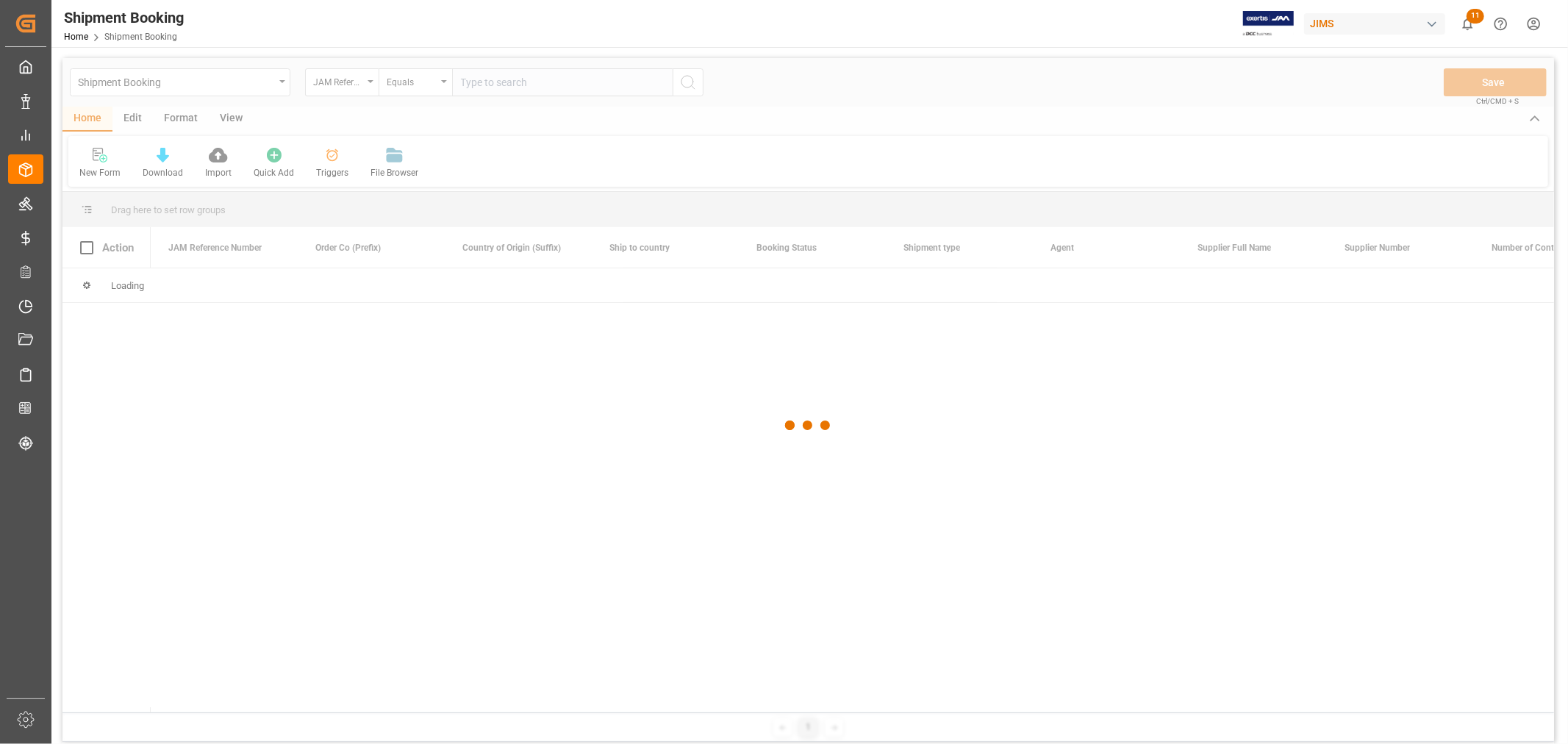
click at [515, 89] on div at bounding box center [808, 425] width 1492 height 735
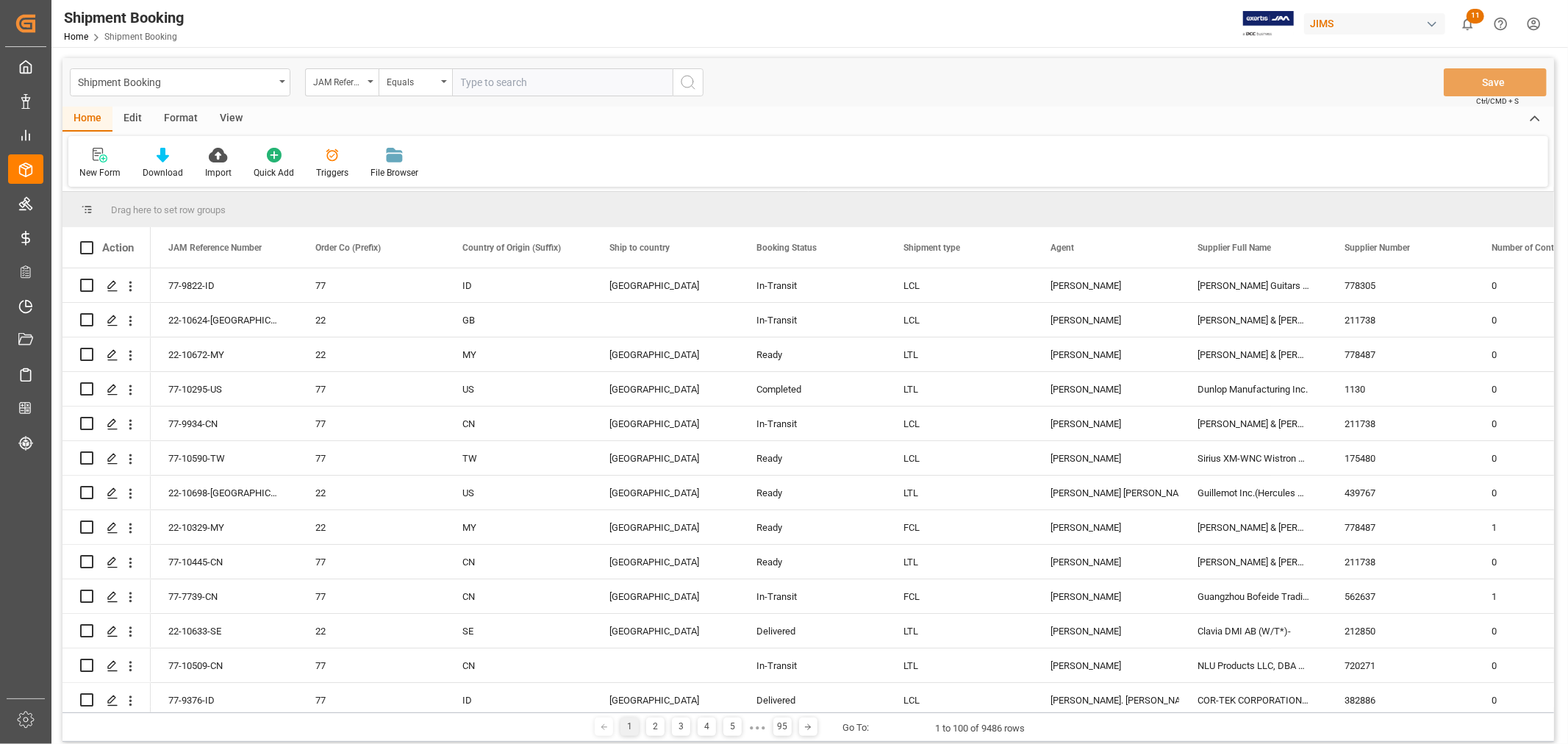
click at [513, 81] on input "text" at bounding box center [562, 82] width 220 height 28
type input "77-10409-CN"
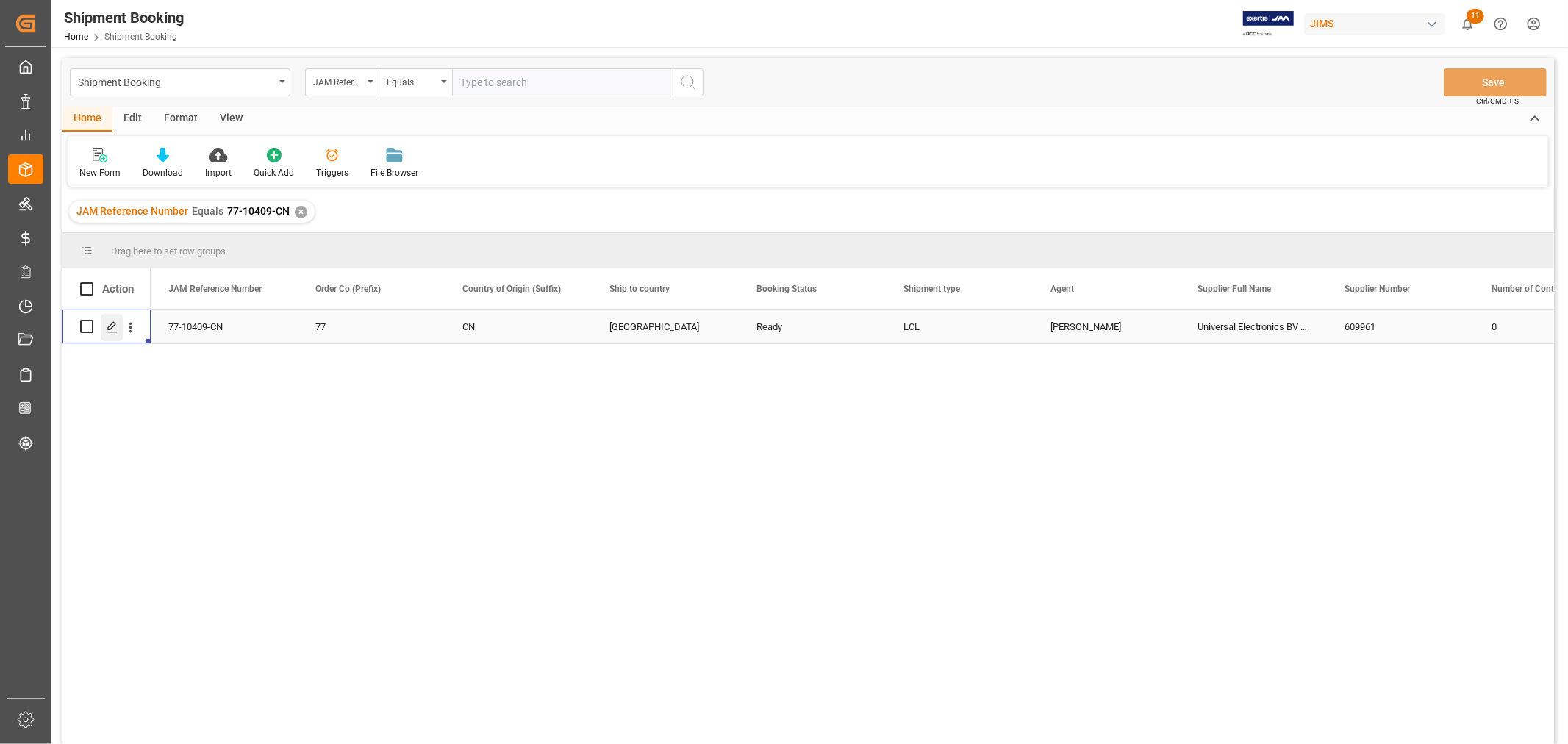
click at [111, 326] on icon "Press SPACE to select this row." at bounding box center [113, 327] width 12 height 12
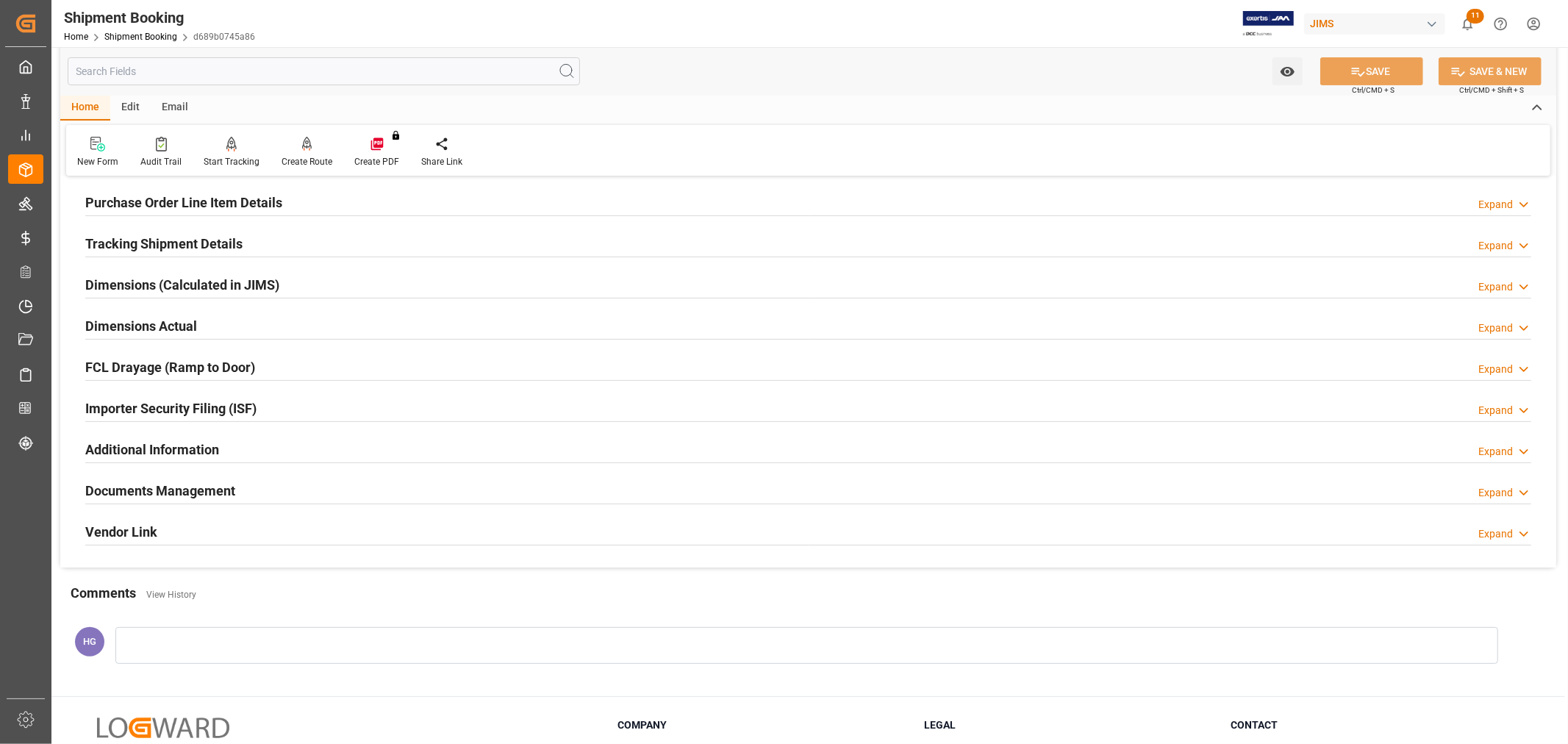
scroll to position [327, 0]
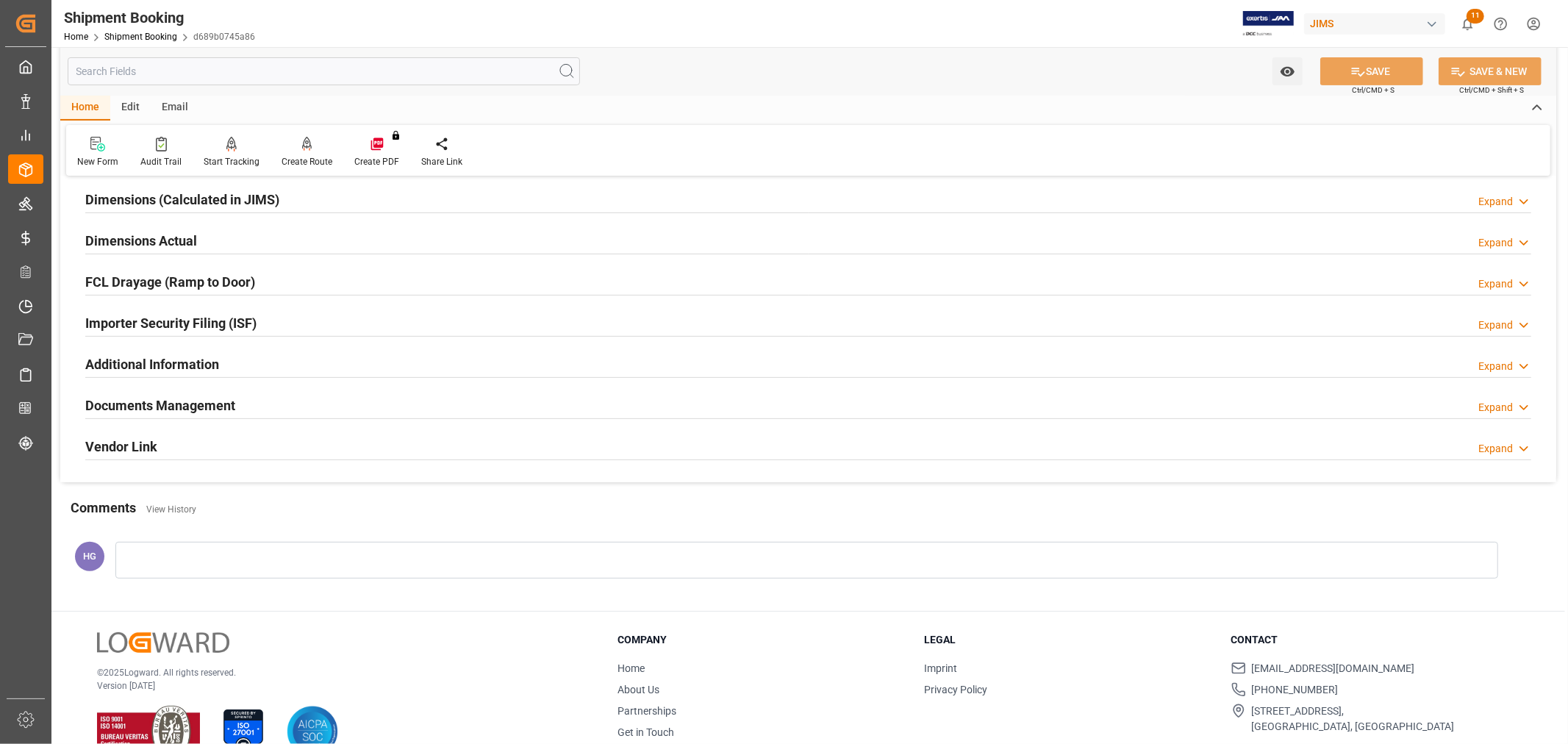
click at [147, 401] on h2 "Documents Management" at bounding box center [160, 405] width 150 height 20
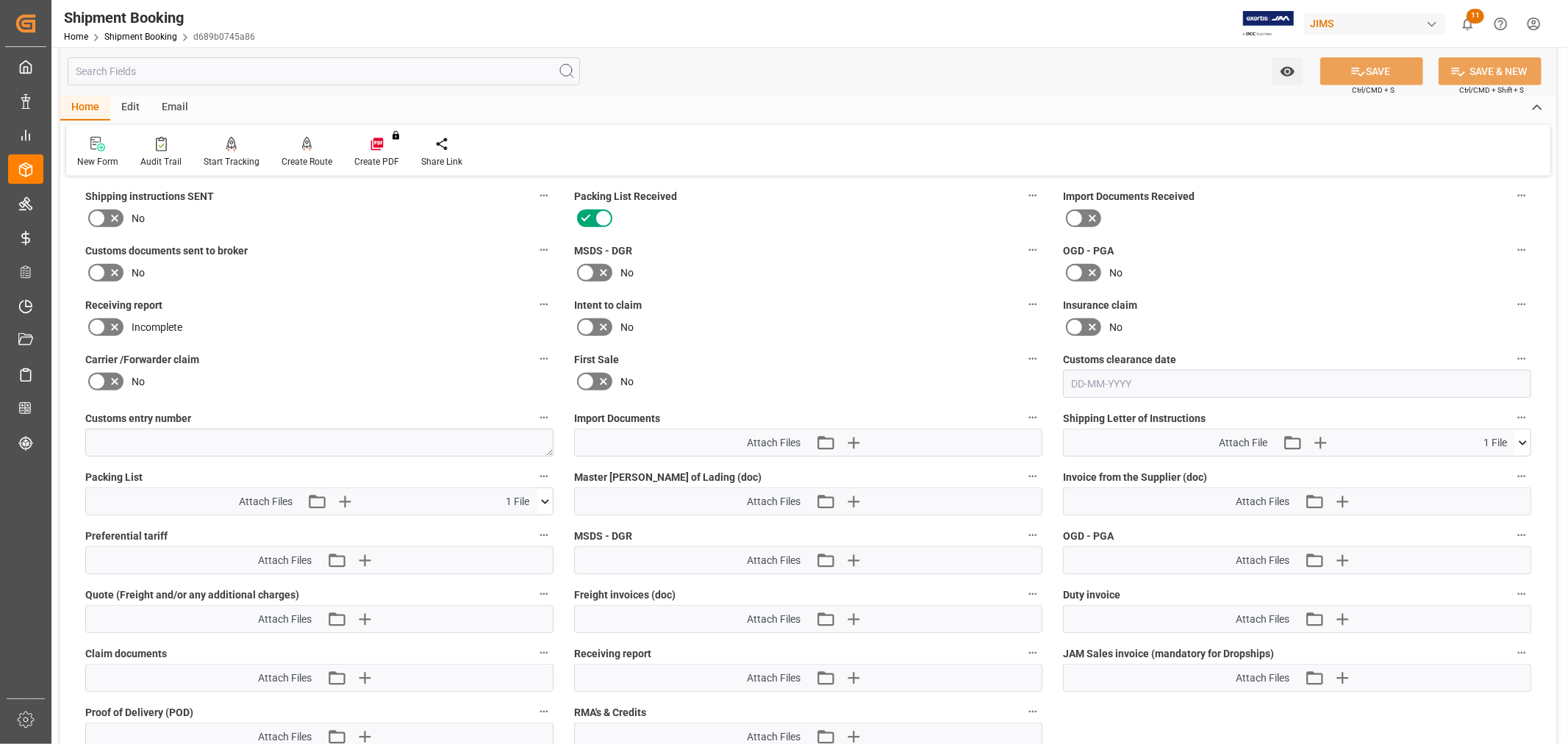
scroll to position [572, 0]
click at [106, 267] on icon at bounding box center [115, 273] width 18 height 18
click at [0, 0] on input "checkbox" at bounding box center [0, 0] width 0 height 0
click at [860, 437] on icon "button" at bounding box center [853, 443] width 23 height 23
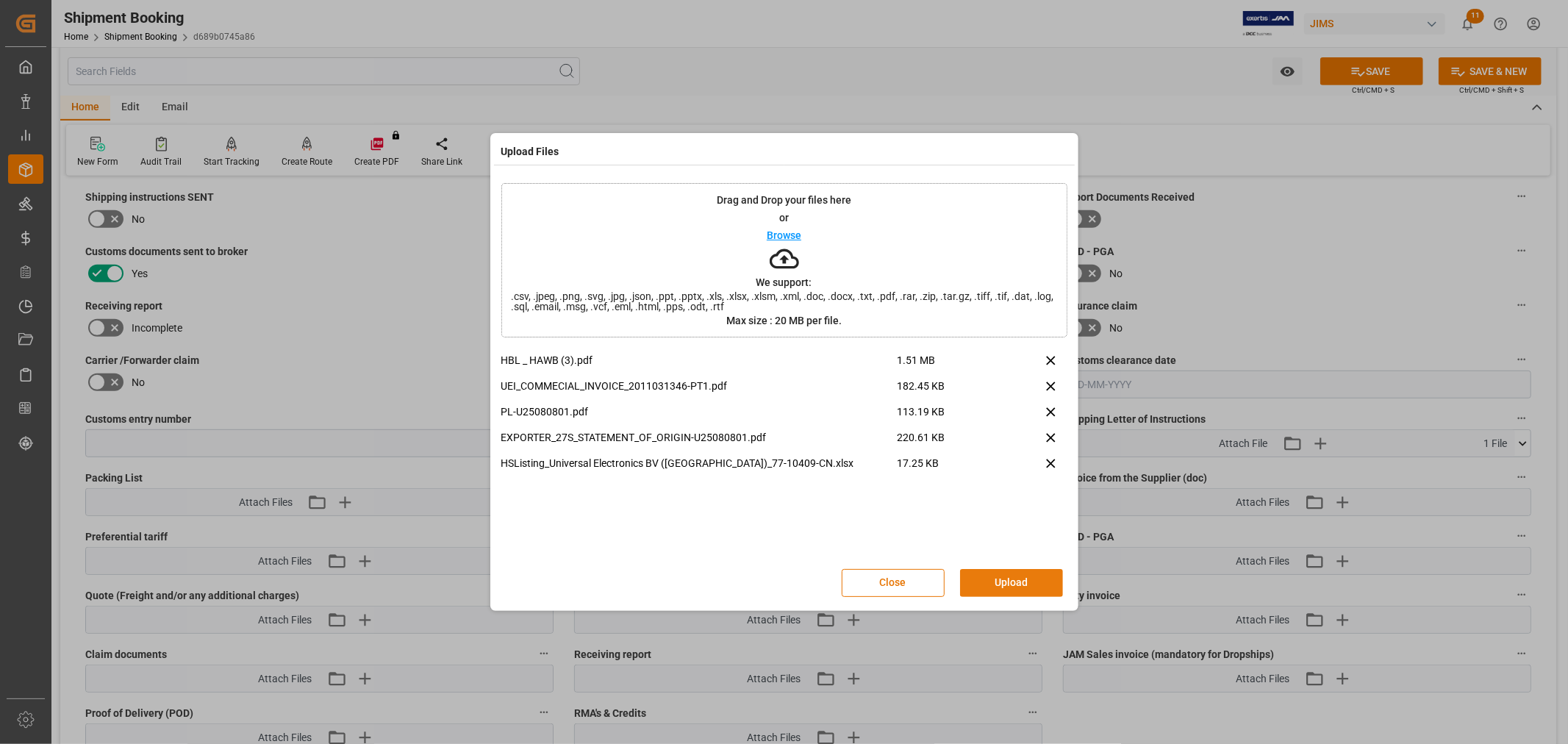
click at [1009, 582] on button "Upload" at bounding box center [1011, 582] width 103 height 28
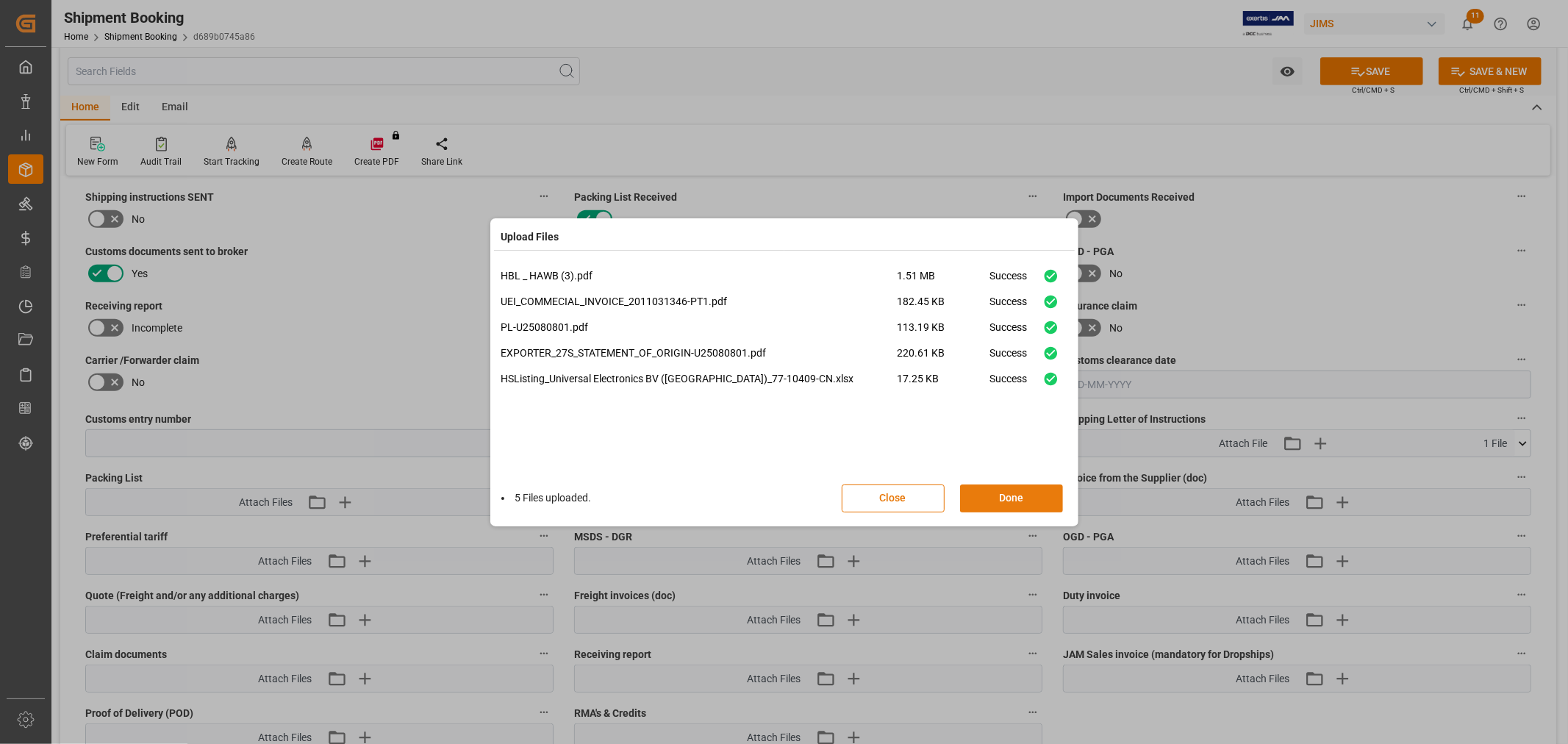
click at [984, 495] on button "Done" at bounding box center [1011, 498] width 103 height 28
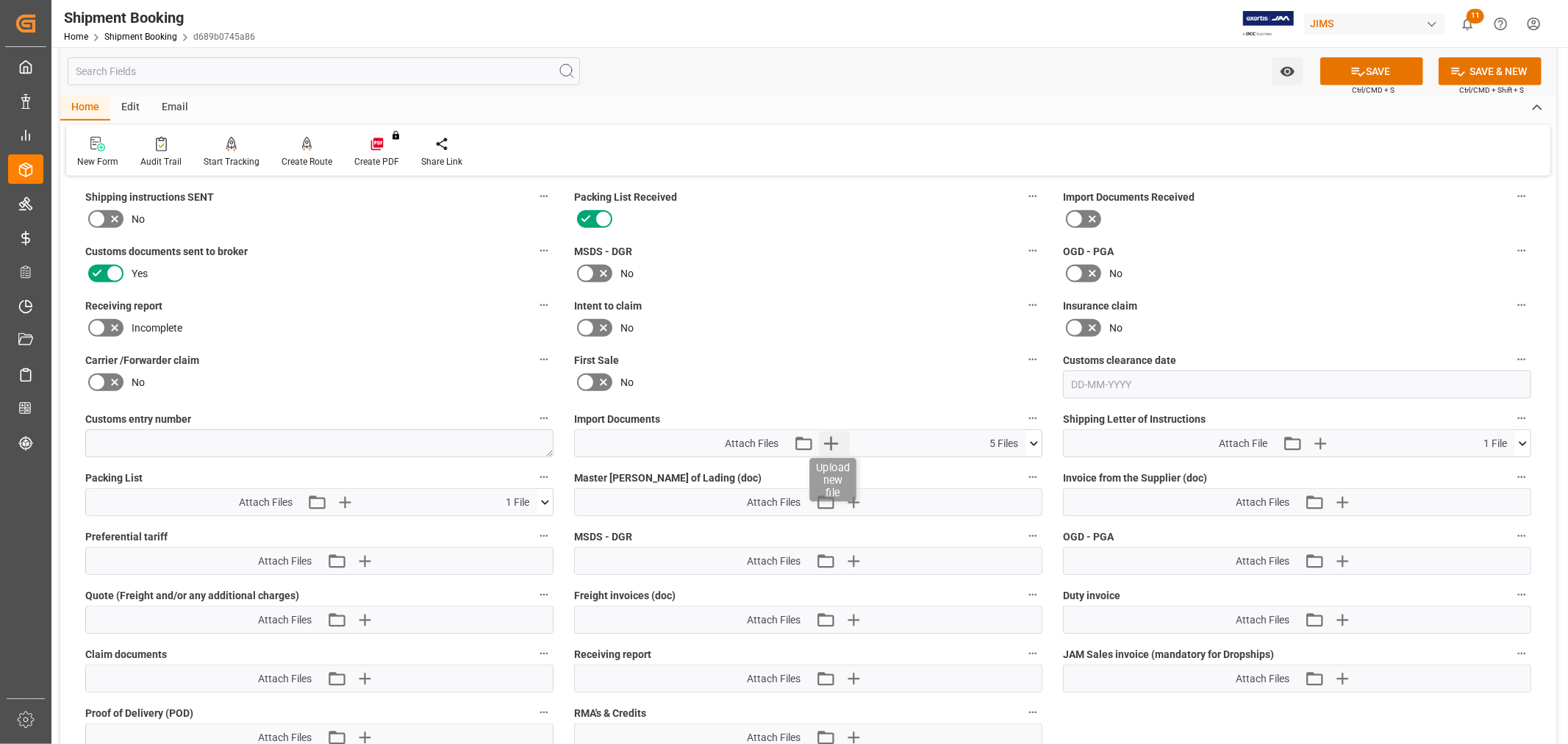
click at [832, 440] on icon "button" at bounding box center [831, 443] width 14 height 14
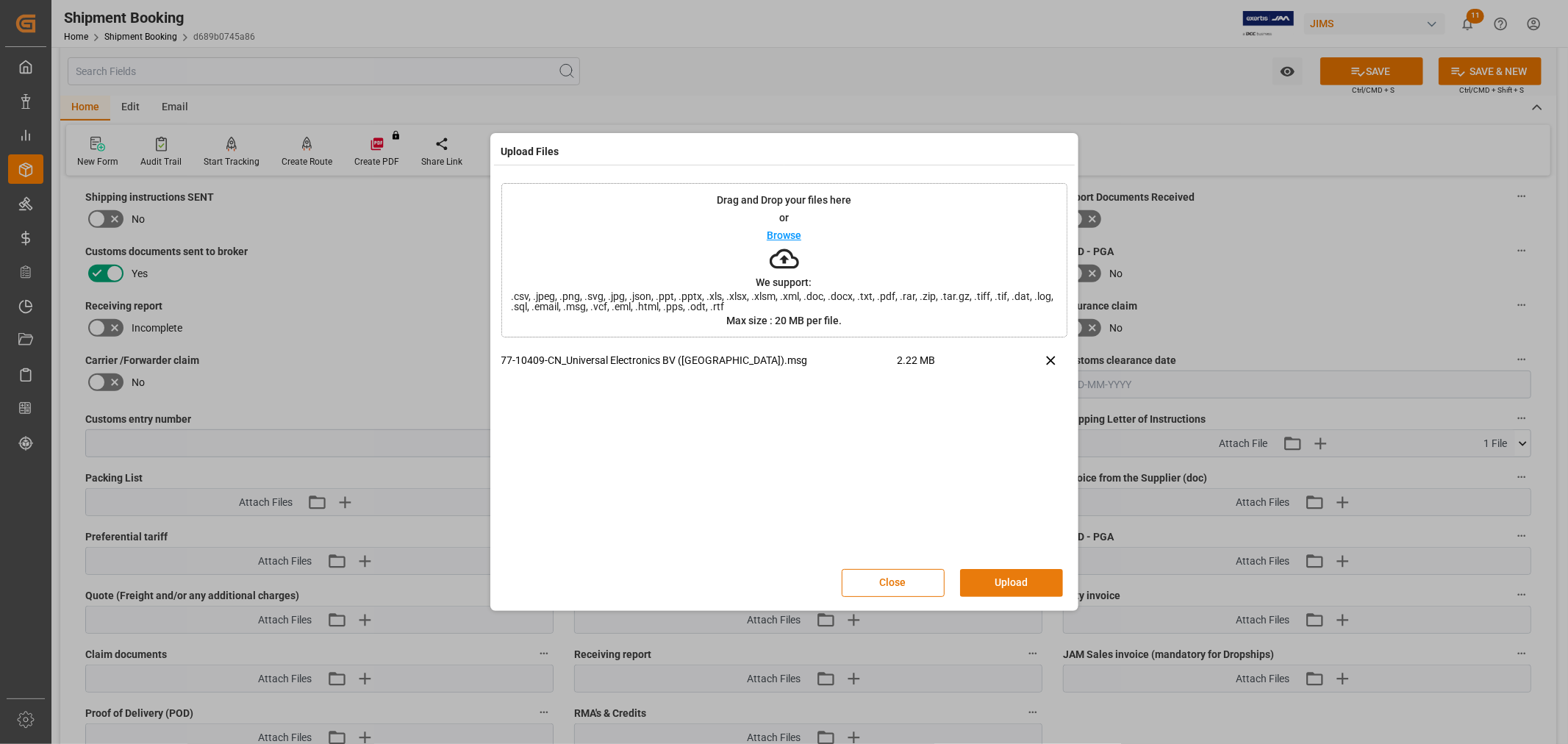
click at [986, 583] on button "Upload" at bounding box center [1011, 582] width 103 height 28
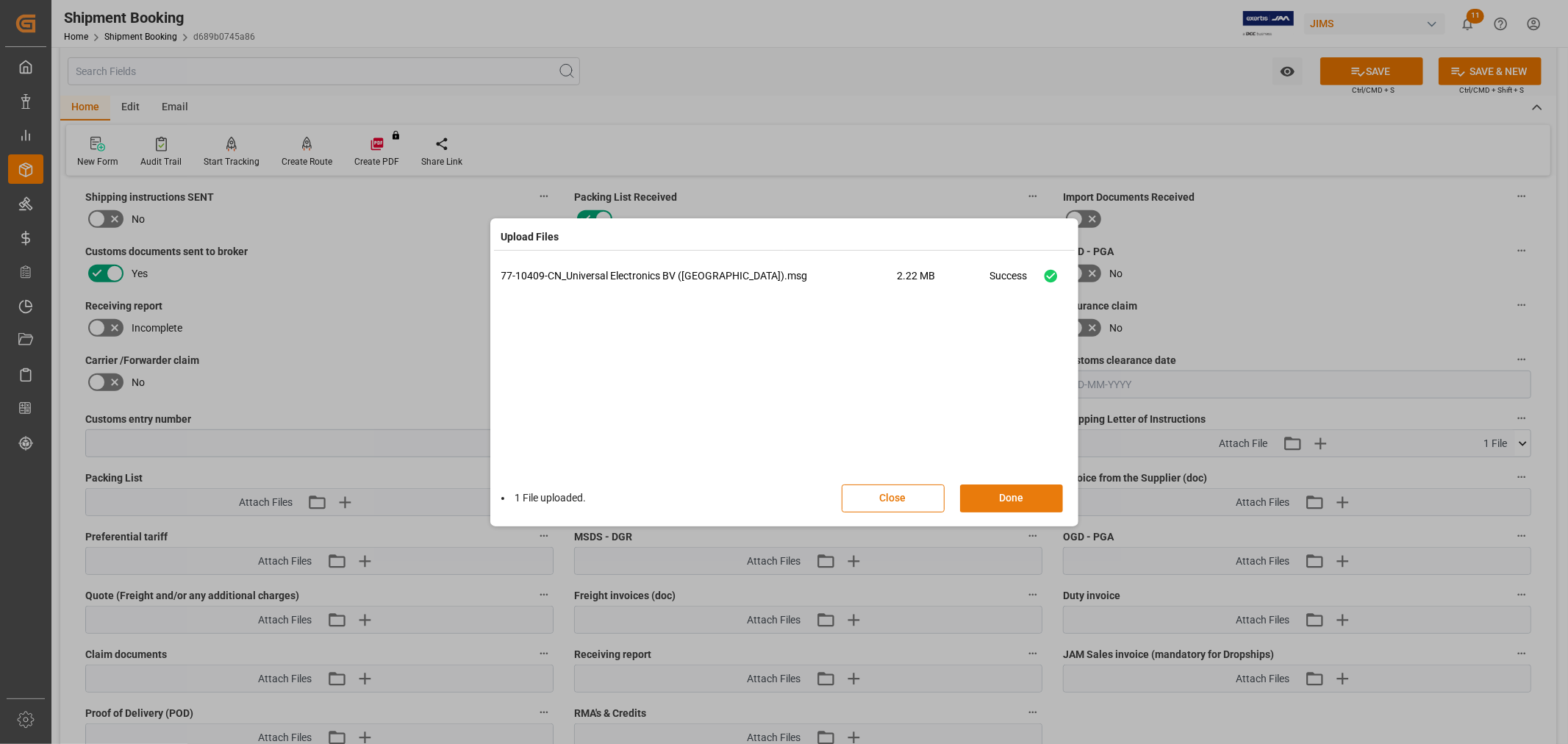
click at [1027, 496] on button "Done" at bounding box center [1011, 498] width 103 height 28
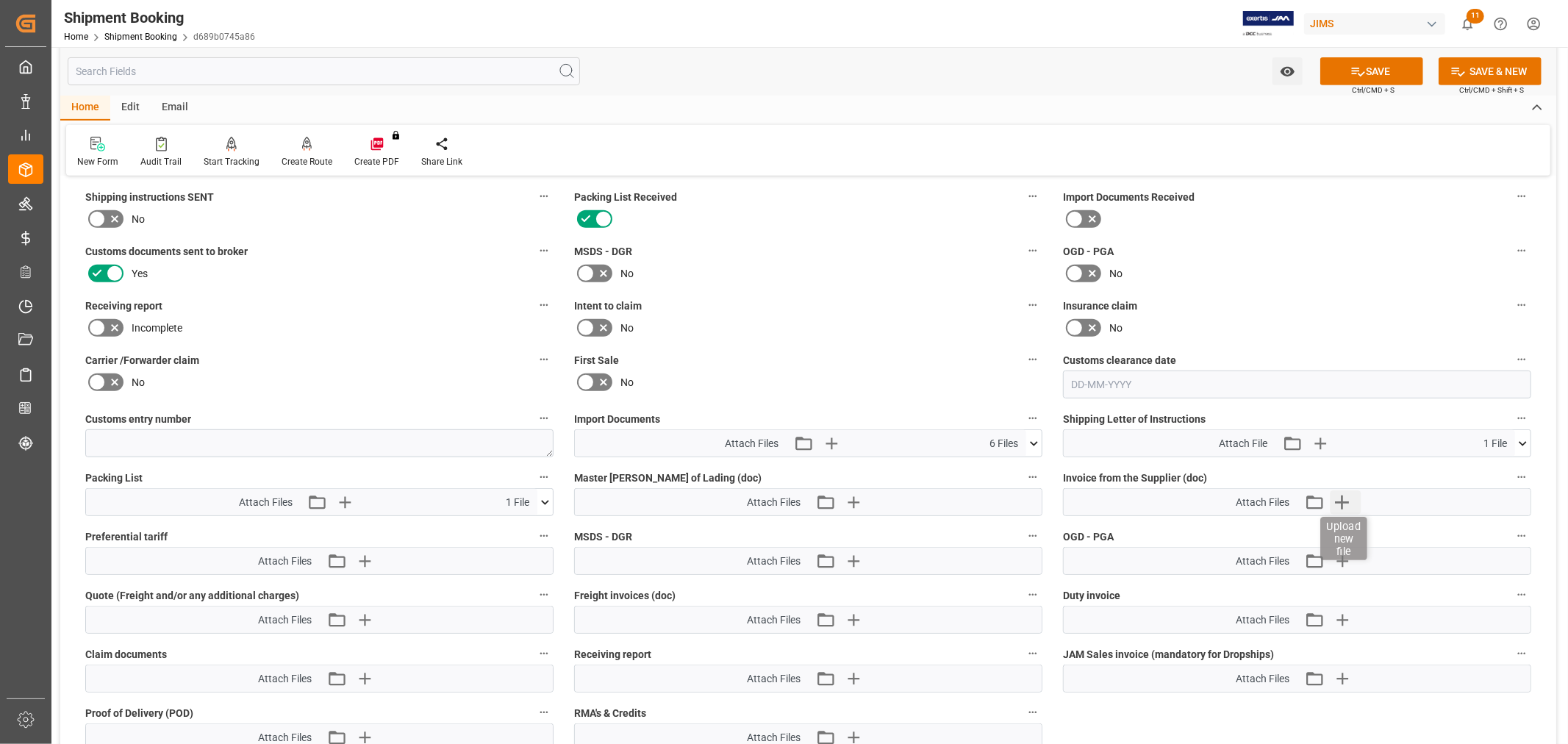
click at [1349, 496] on icon "button" at bounding box center [1342, 502] width 23 height 23
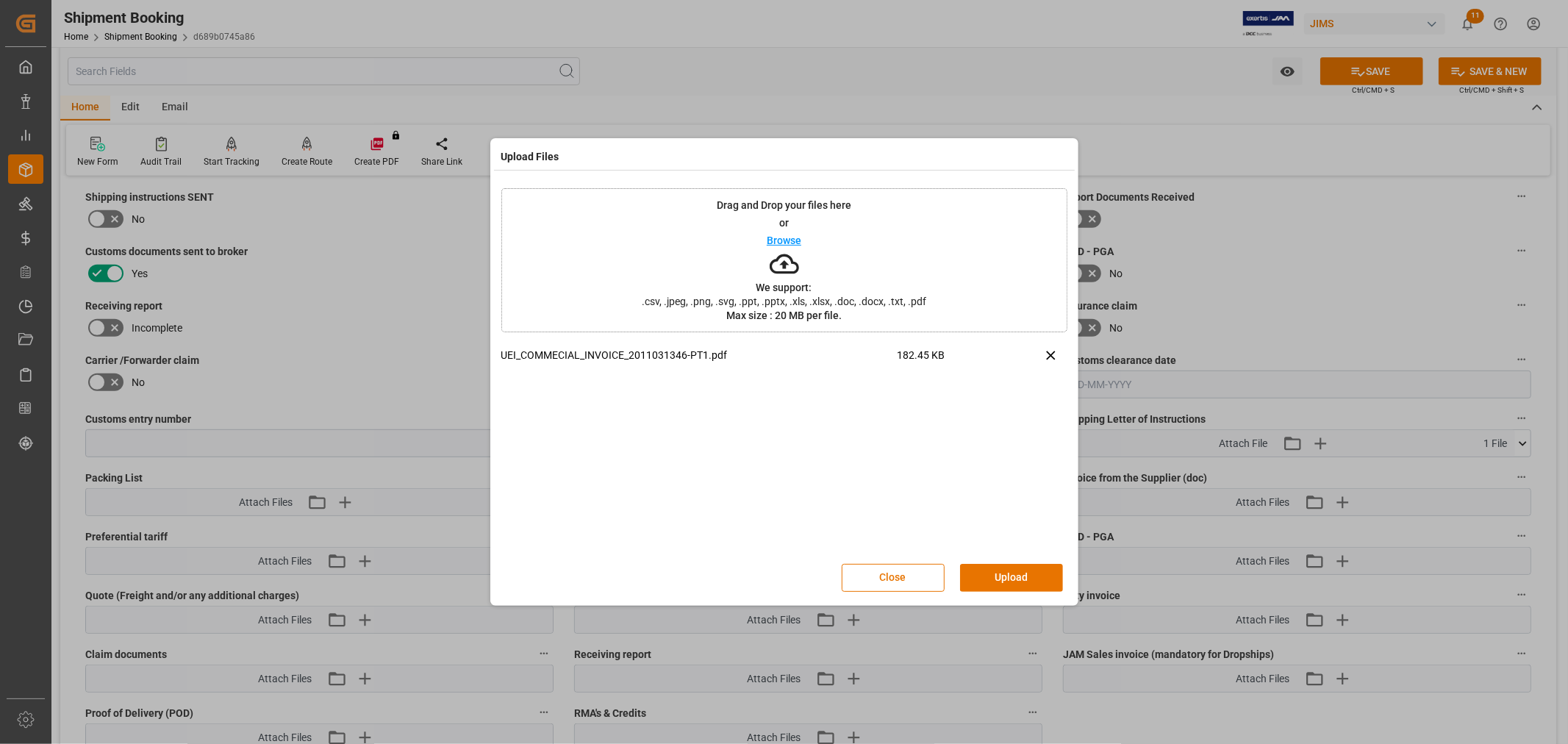
click at [1005, 586] on button "Upload" at bounding box center [1011, 578] width 103 height 28
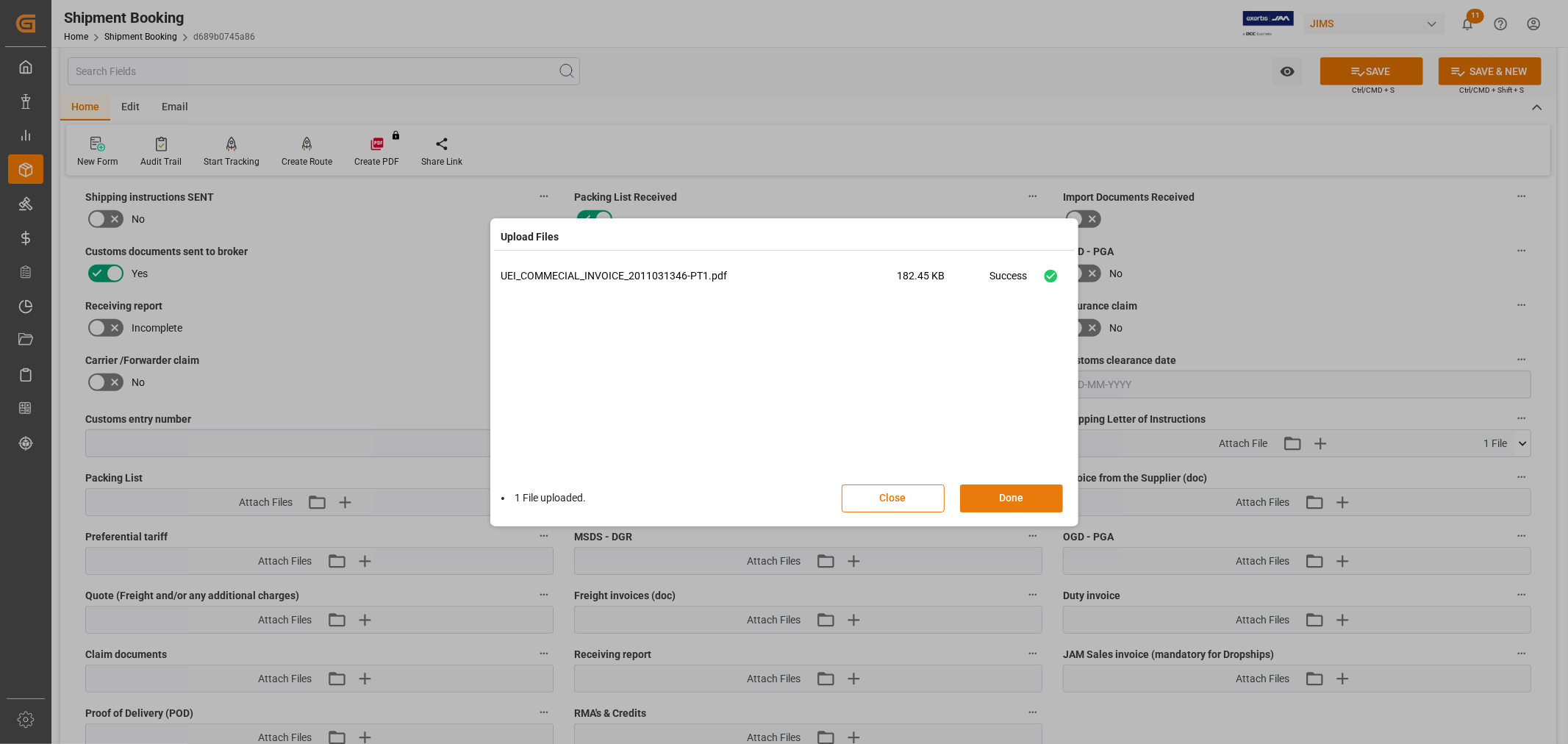
click at [1022, 498] on button "Done" at bounding box center [1011, 498] width 103 height 28
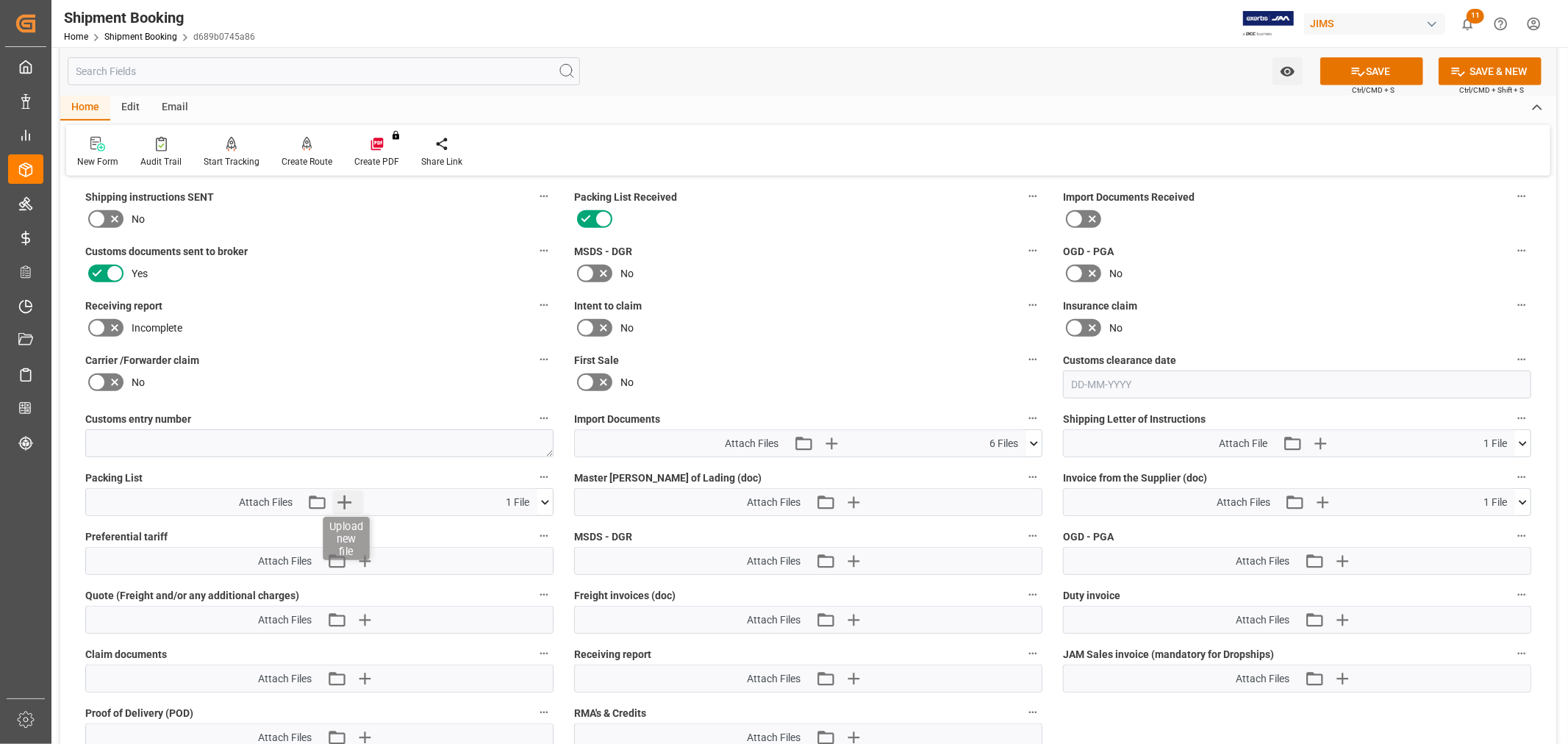
click at [348, 495] on icon "button" at bounding box center [345, 502] width 23 height 23
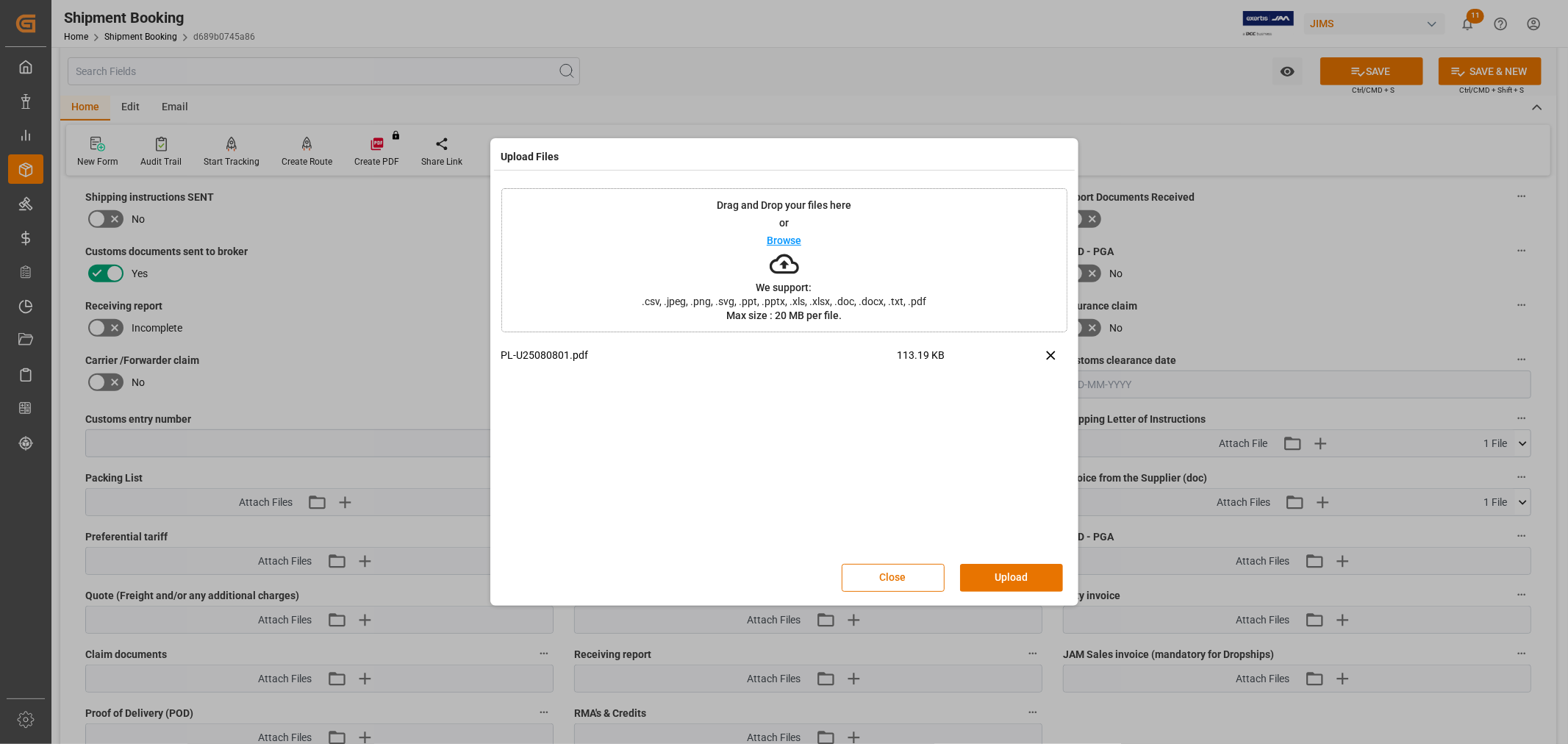
click at [993, 581] on button "Upload" at bounding box center [1011, 578] width 103 height 28
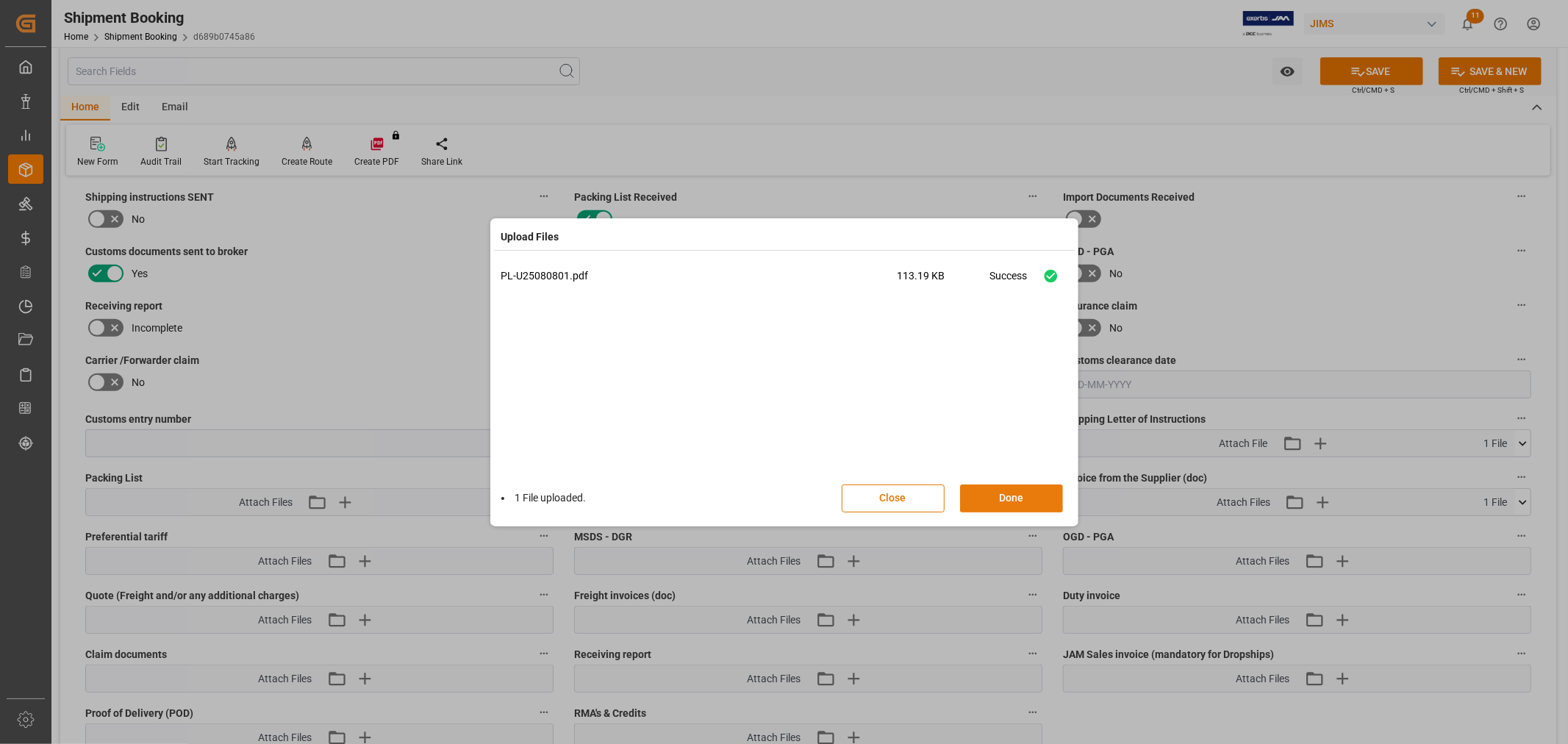
click at [988, 490] on button "Done" at bounding box center [1011, 498] width 103 height 28
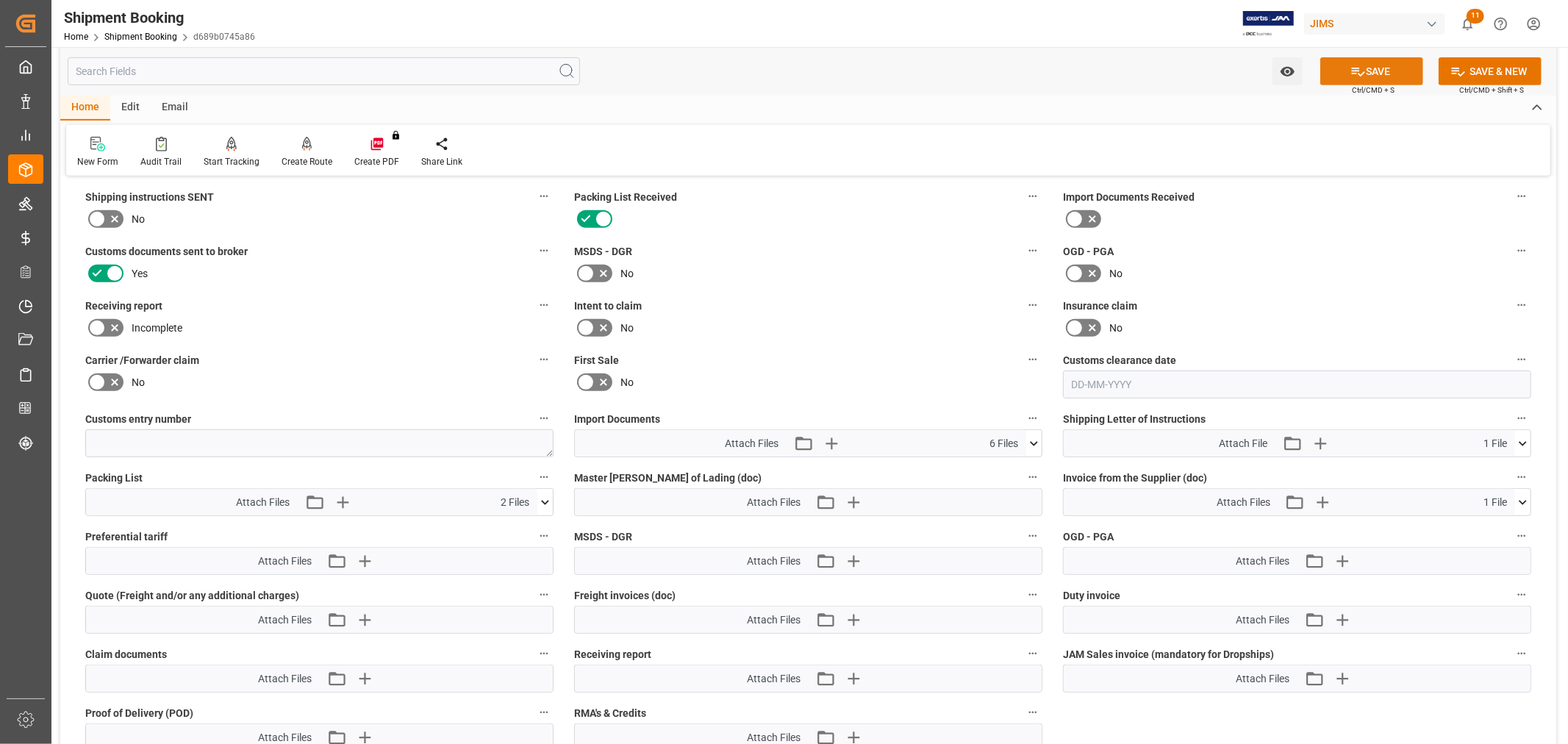
drag, startPoint x: 1379, startPoint y: 63, endPoint x: 1405, endPoint y: 67, distance: 26.3
click at [1378, 63] on button "SAVE" at bounding box center [1371, 71] width 103 height 28
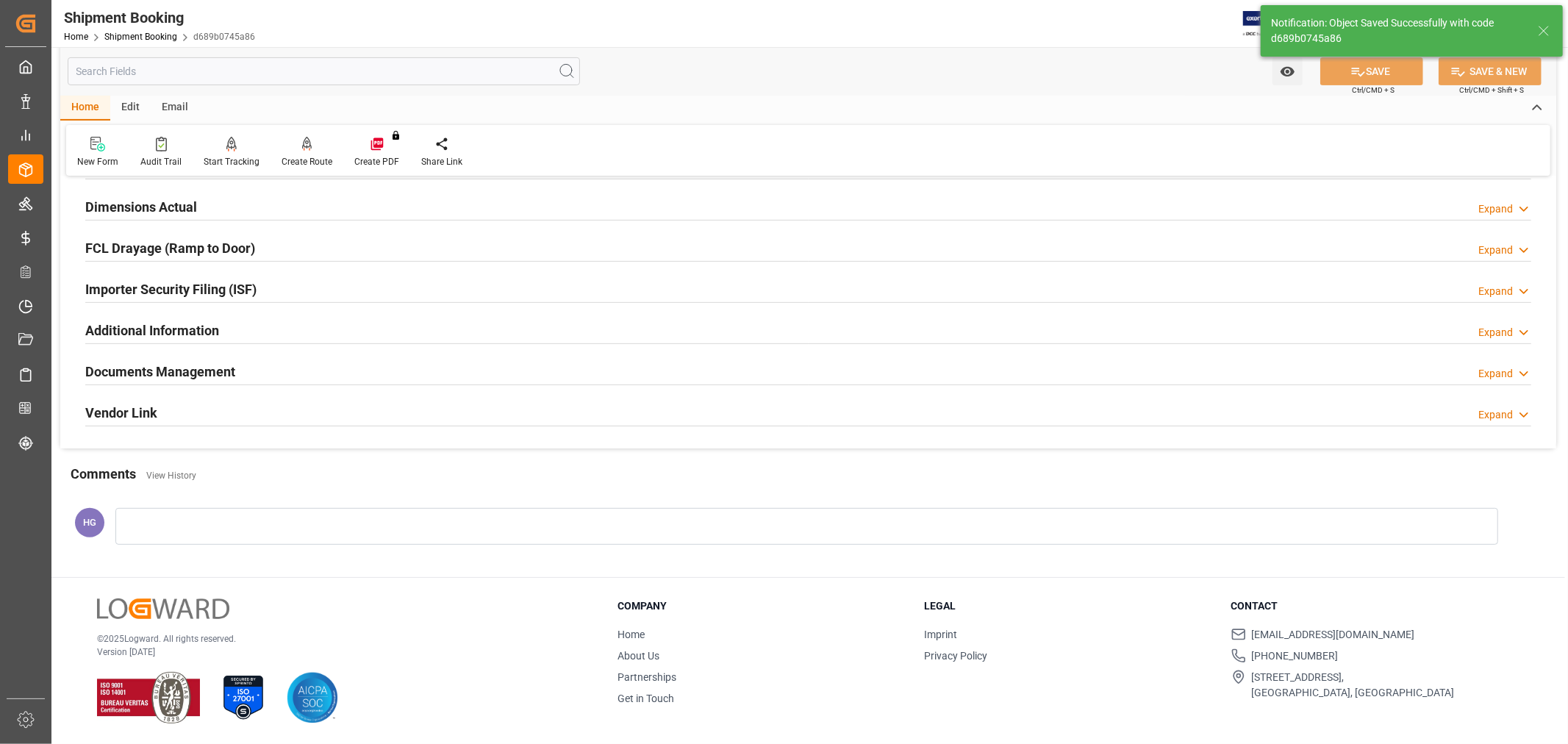
scroll to position [361, 0]
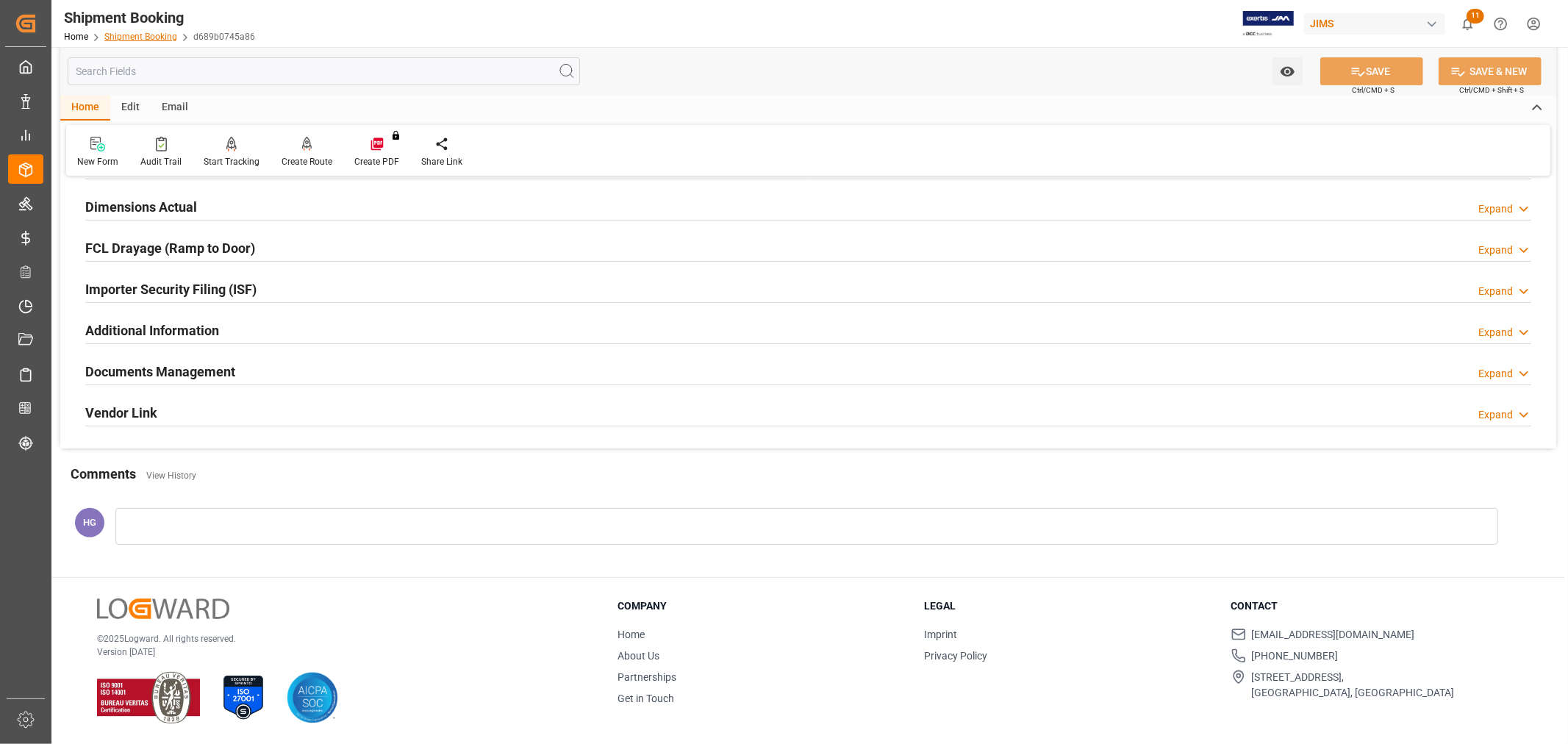
click at [143, 37] on link "Shipment Booking" at bounding box center [141, 36] width 72 height 11
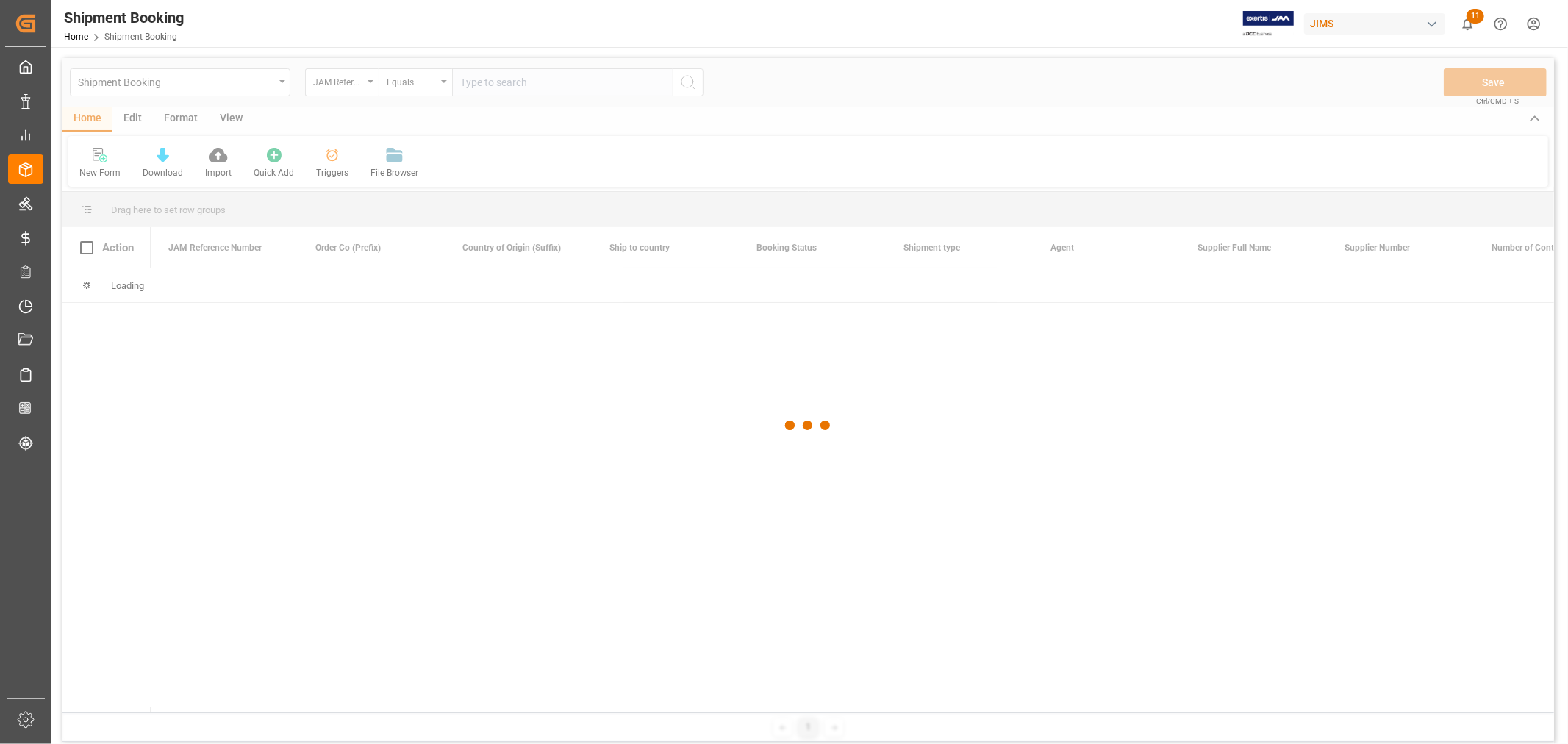
click at [478, 84] on div at bounding box center [808, 425] width 1492 height 735
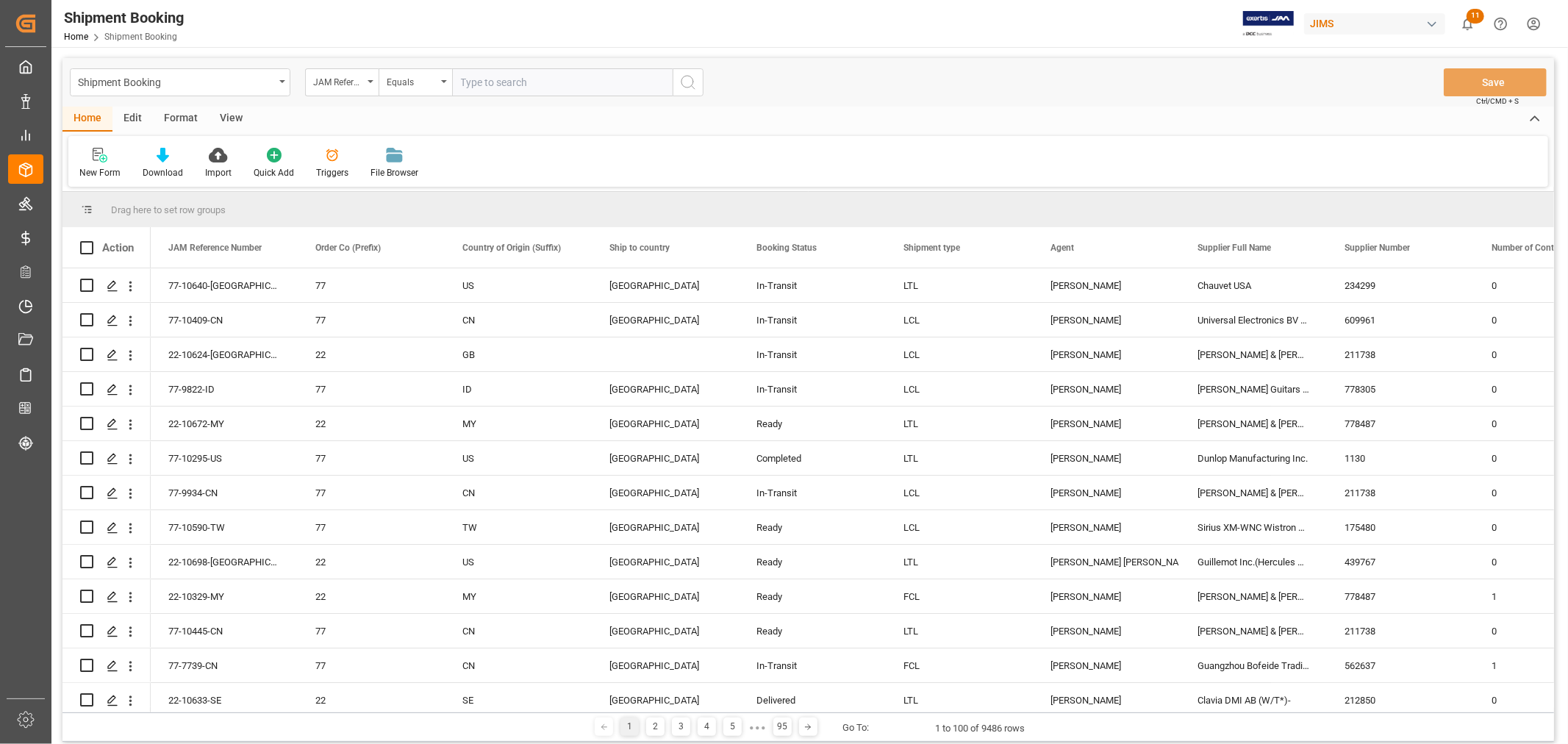
click at [475, 83] on input "text" at bounding box center [562, 82] width 220 height 28
paste input "77-10291-CN"
type input "77-10291-CN"
click at [685, 86] on icon "search button" at bounding box center [688, 82] width 18 height 18
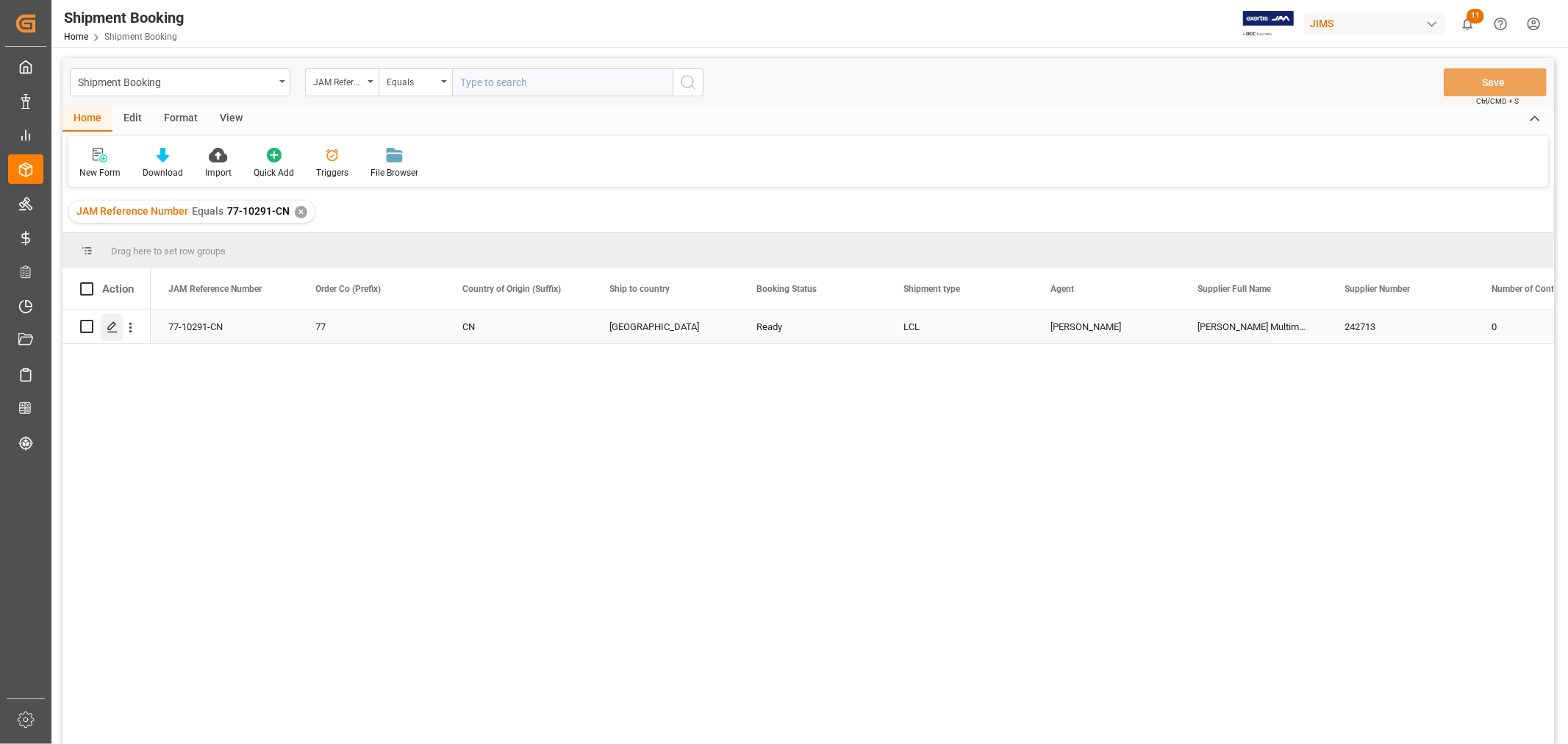
click at [115, 326] on icon "Press SPACE to select this row." at bounding box center [113, 327] width 12 height 12
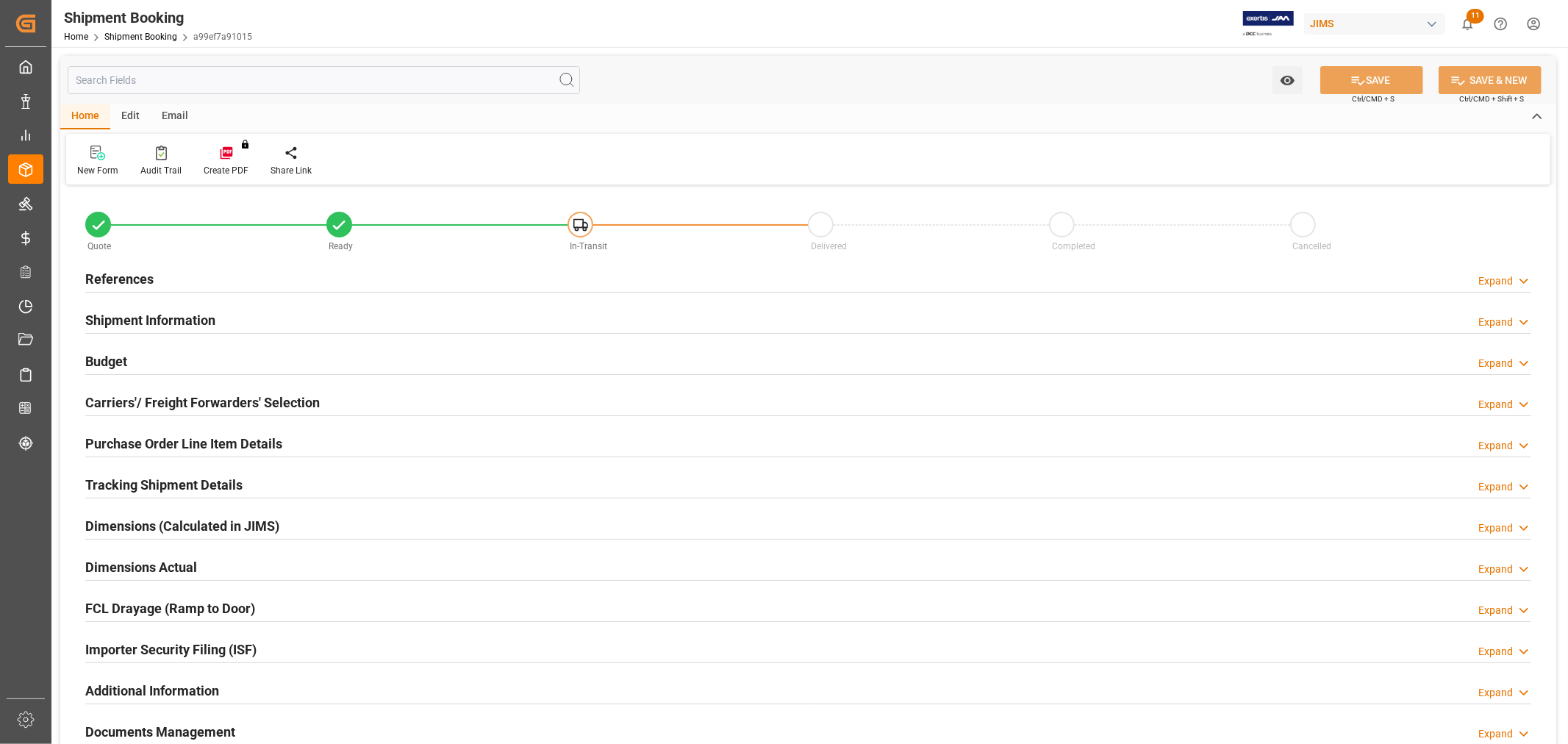
type input "0"
type input "[DATE]"
click at [137, 285] on h2 "References" at bounding box center [119, 279] width 69 height 20
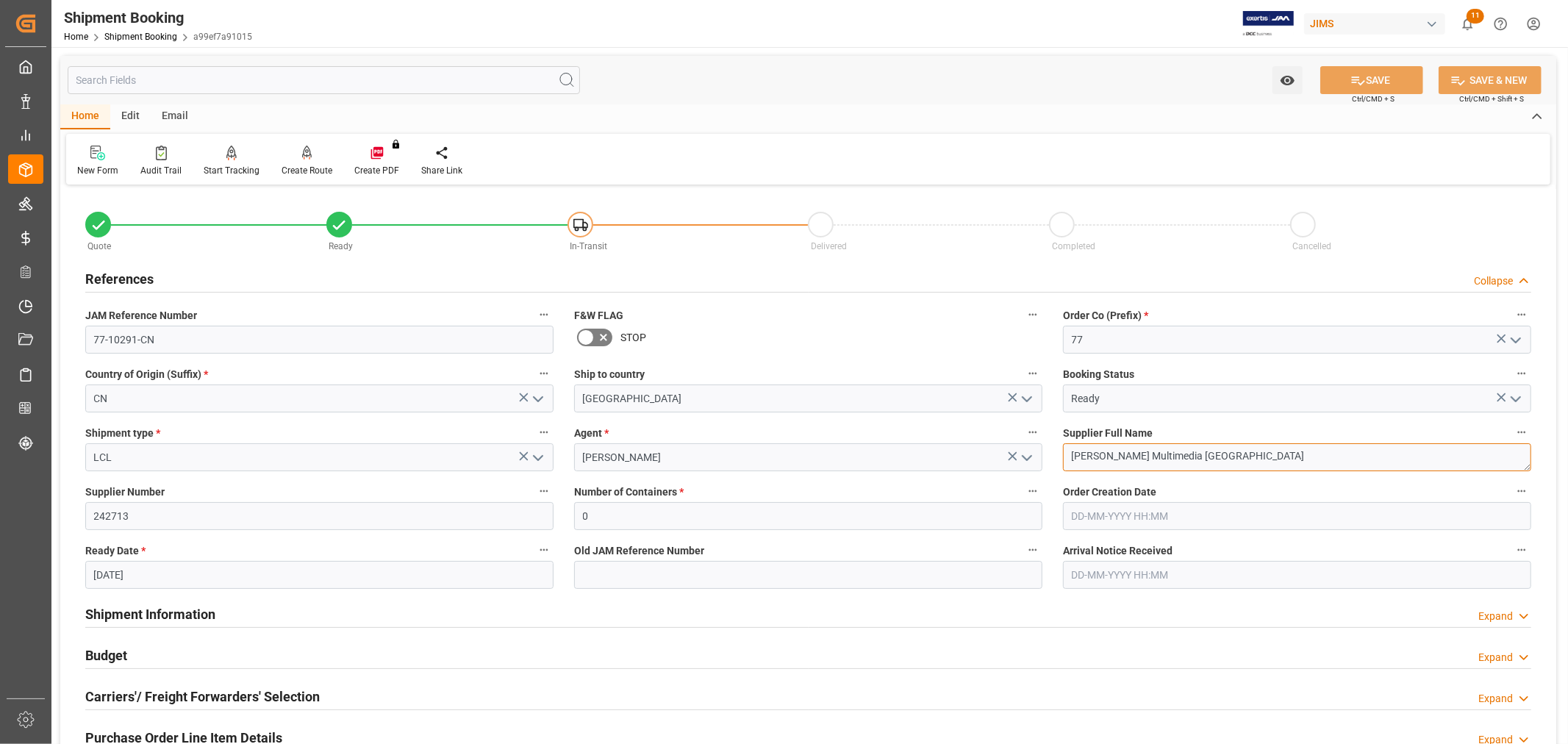
click at [1113, 456] on textarea "[PERSON_NAME] Multimedia [GEOGRAPHIC_DATA]" at bounding box center [1297, 457] width 468 height 28
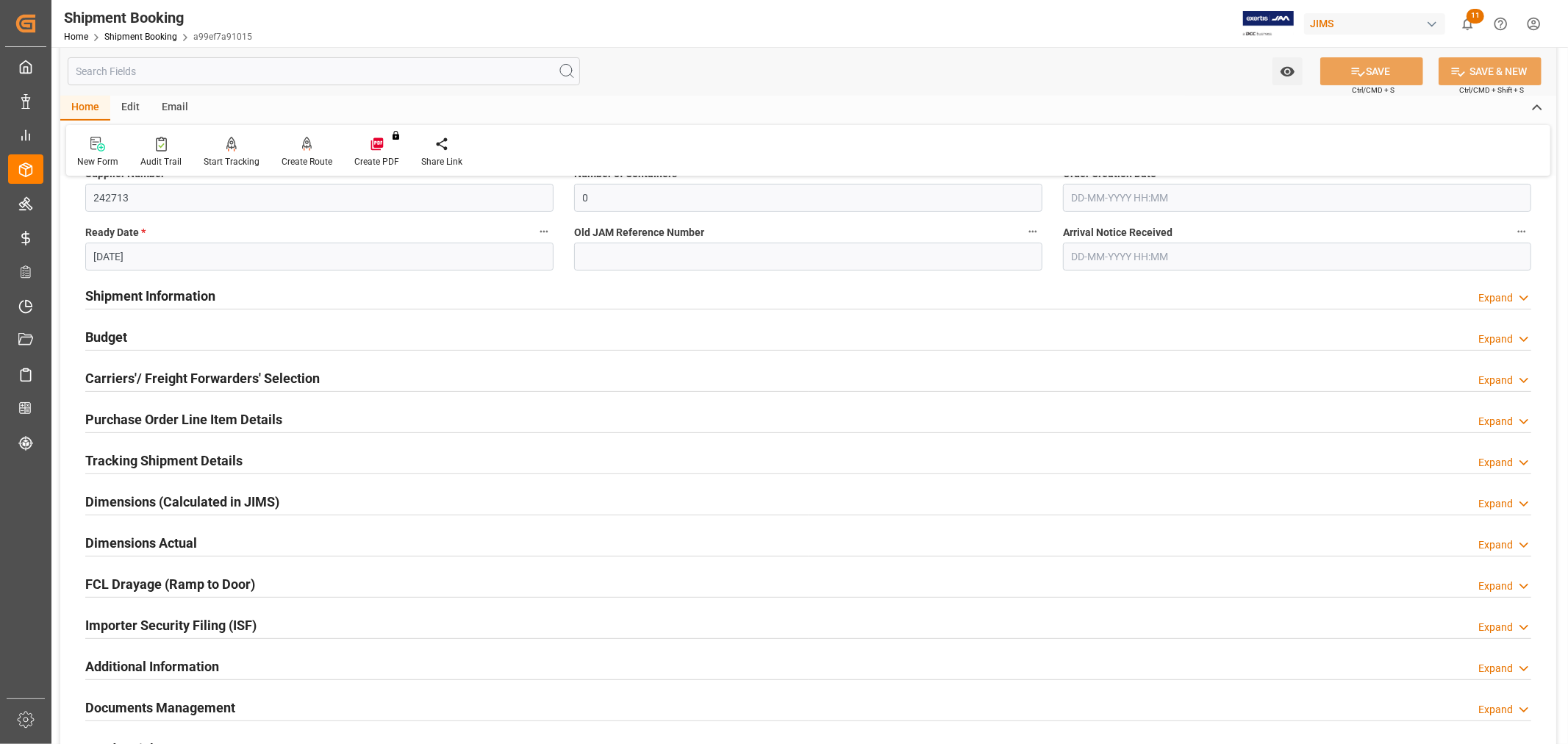
scroll to position [327, 0]
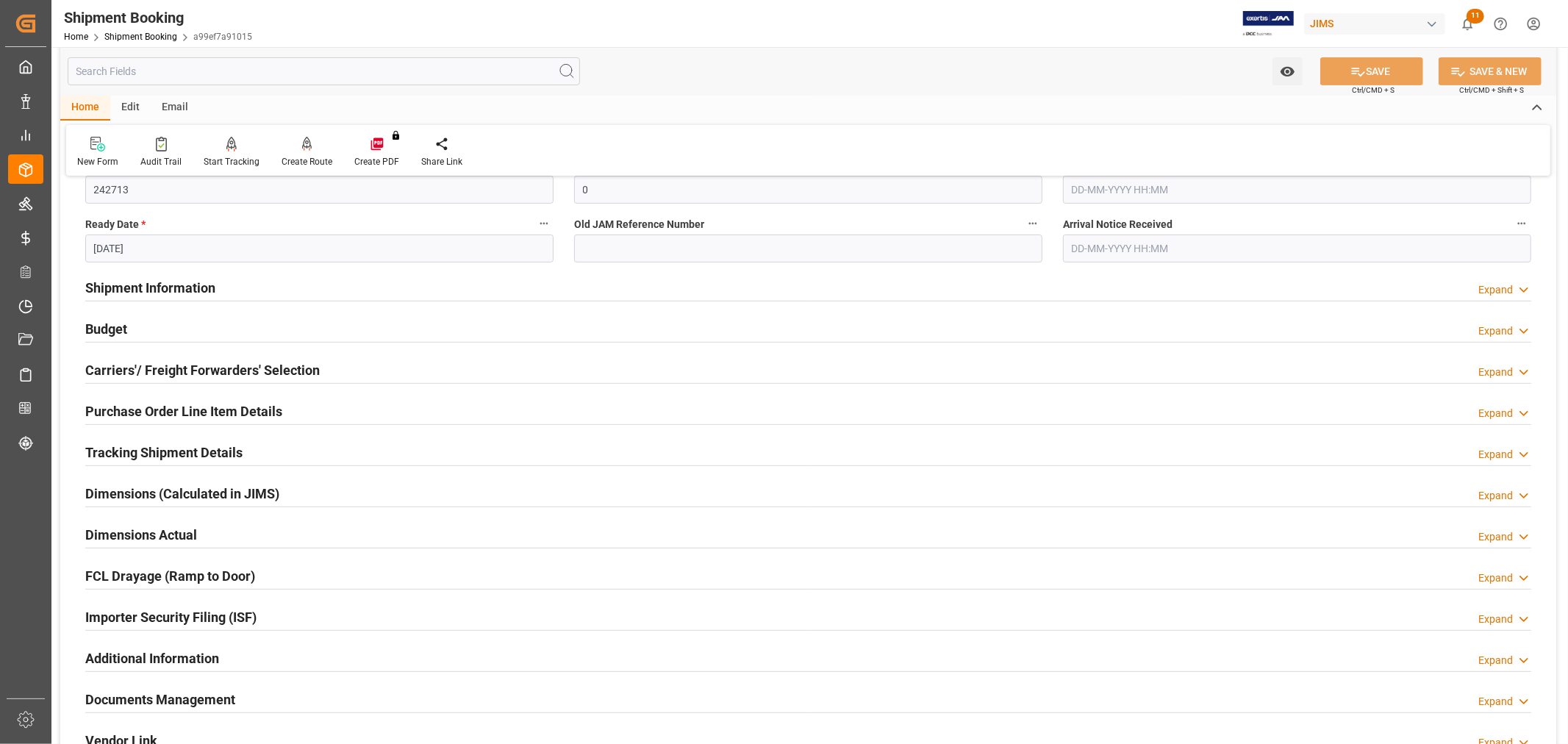
click at [118, 283] on h2 "Shipment Information" at bounding box center [150, 288] width 130 height 20
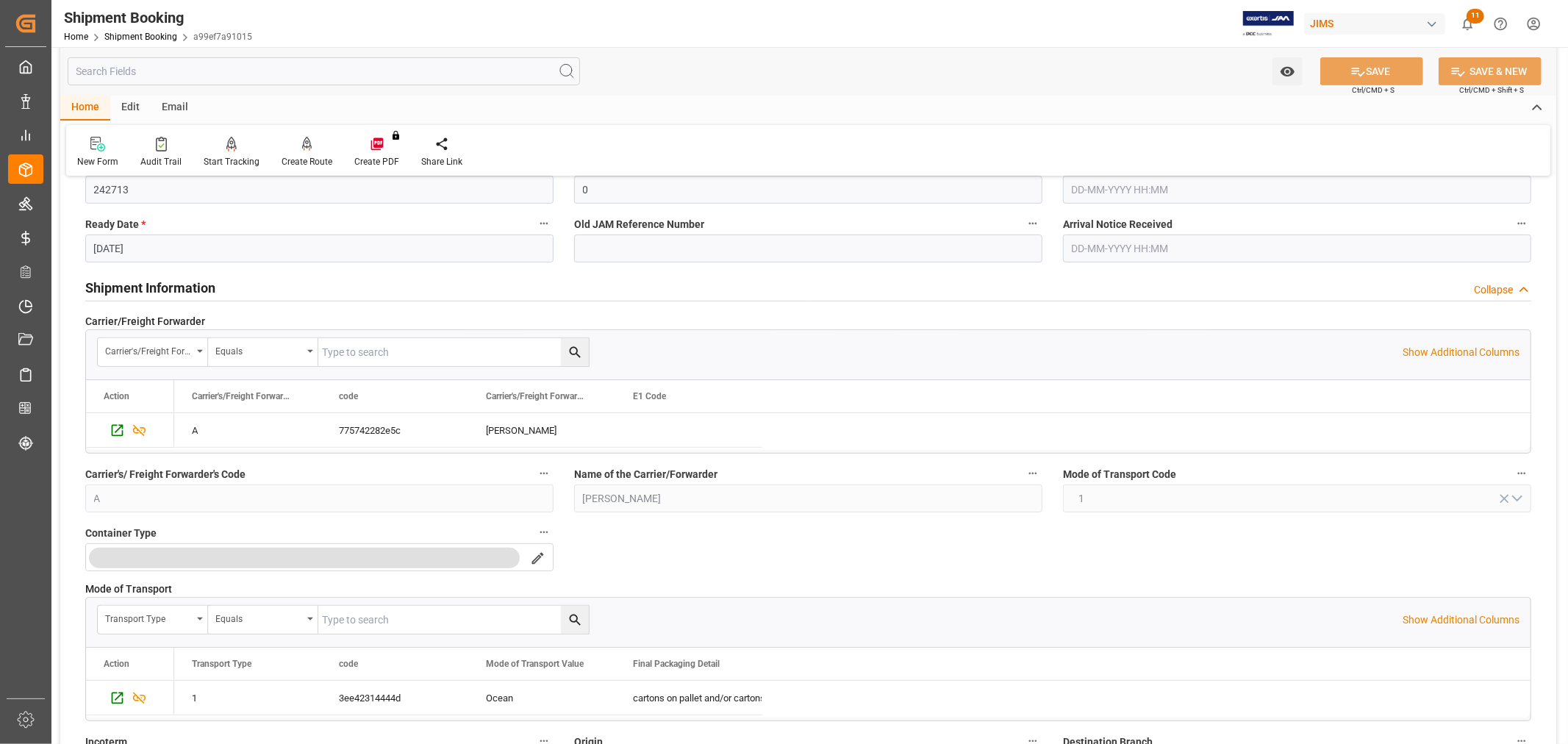
click at [118, 283] on h2 "Shipment Information" at bounding box center [150, 288] width 130 height 20
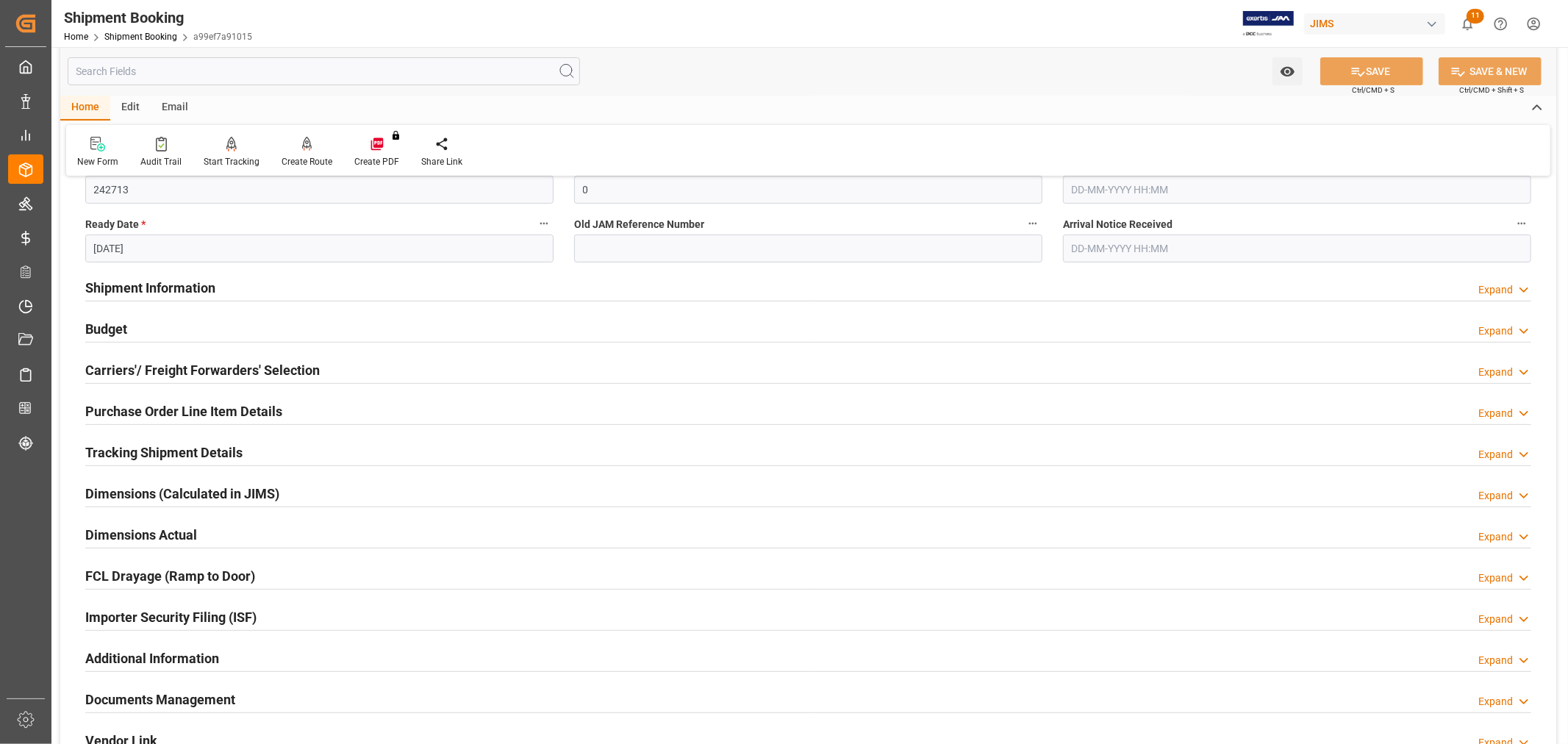
click at [108, 289] on h2 "Shipment Information" at bounding box center [150, 288] width 130 height 20
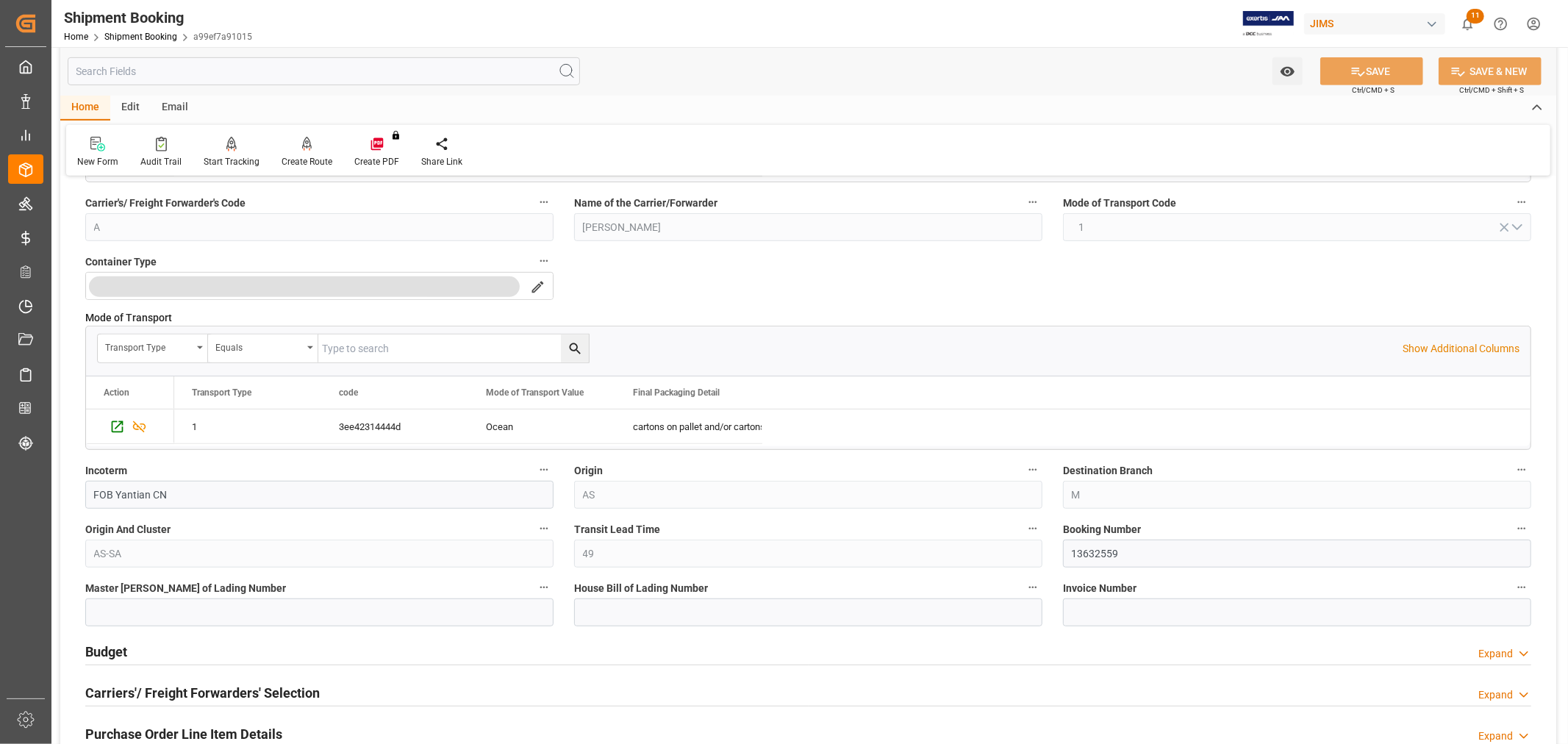
scroll to position [653, 0]
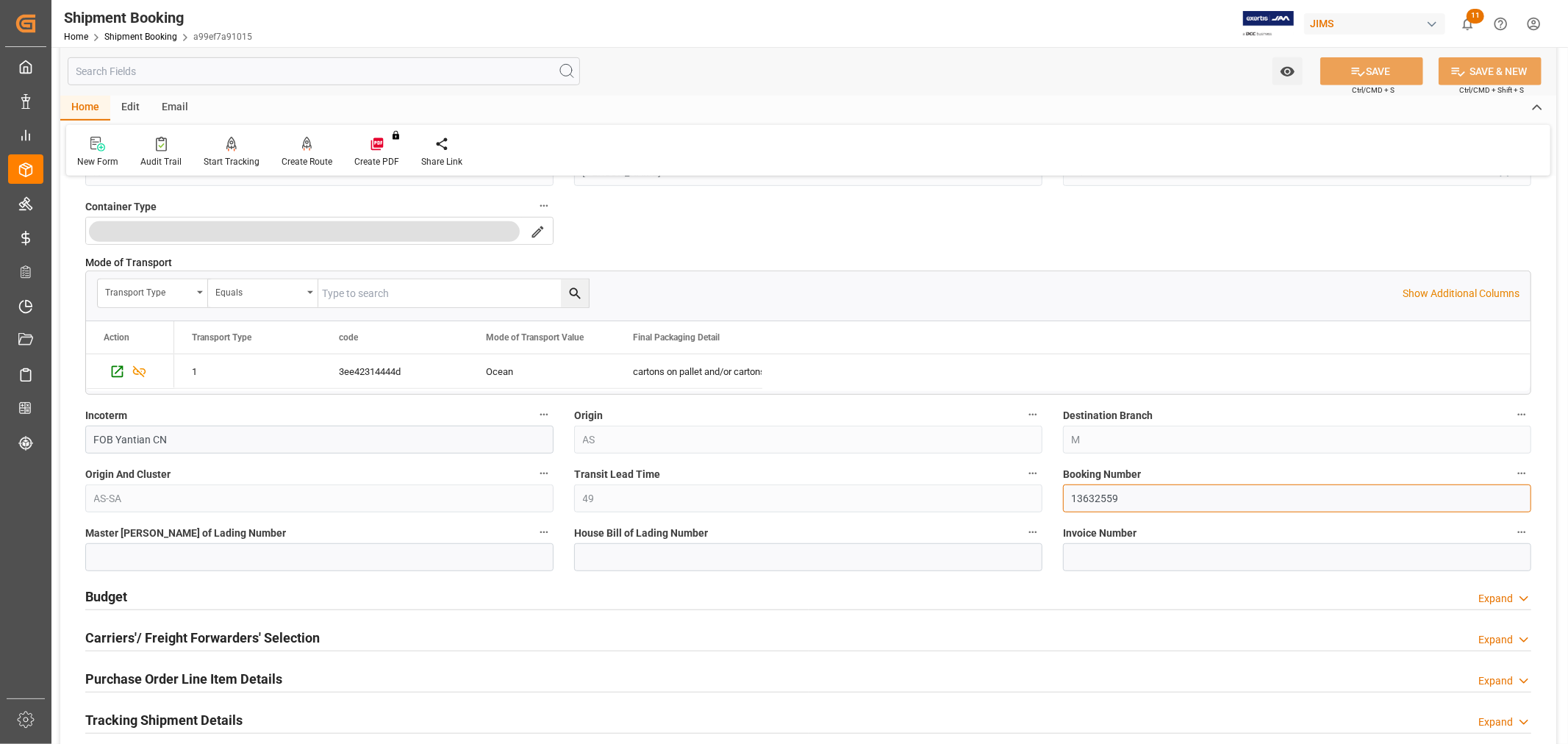
click at [1068, 501] on input "13632559" at bounding box center [1297, 498] width 468 height 28
click at [1142, 496] on input "13632559" at bounding box center [1297, 498] width 468 height 28
drag, startPoint x: 1142, startPoint y: 496, endPoint x: 1039, endPoint y: 484, distance: 103.7
click at [1039, 484] on div "Quote Ready In-Transit Delivered Completed Cancelled References Collapse JAM Re…" at bounding box center [808, 290] width 1497 height 1509
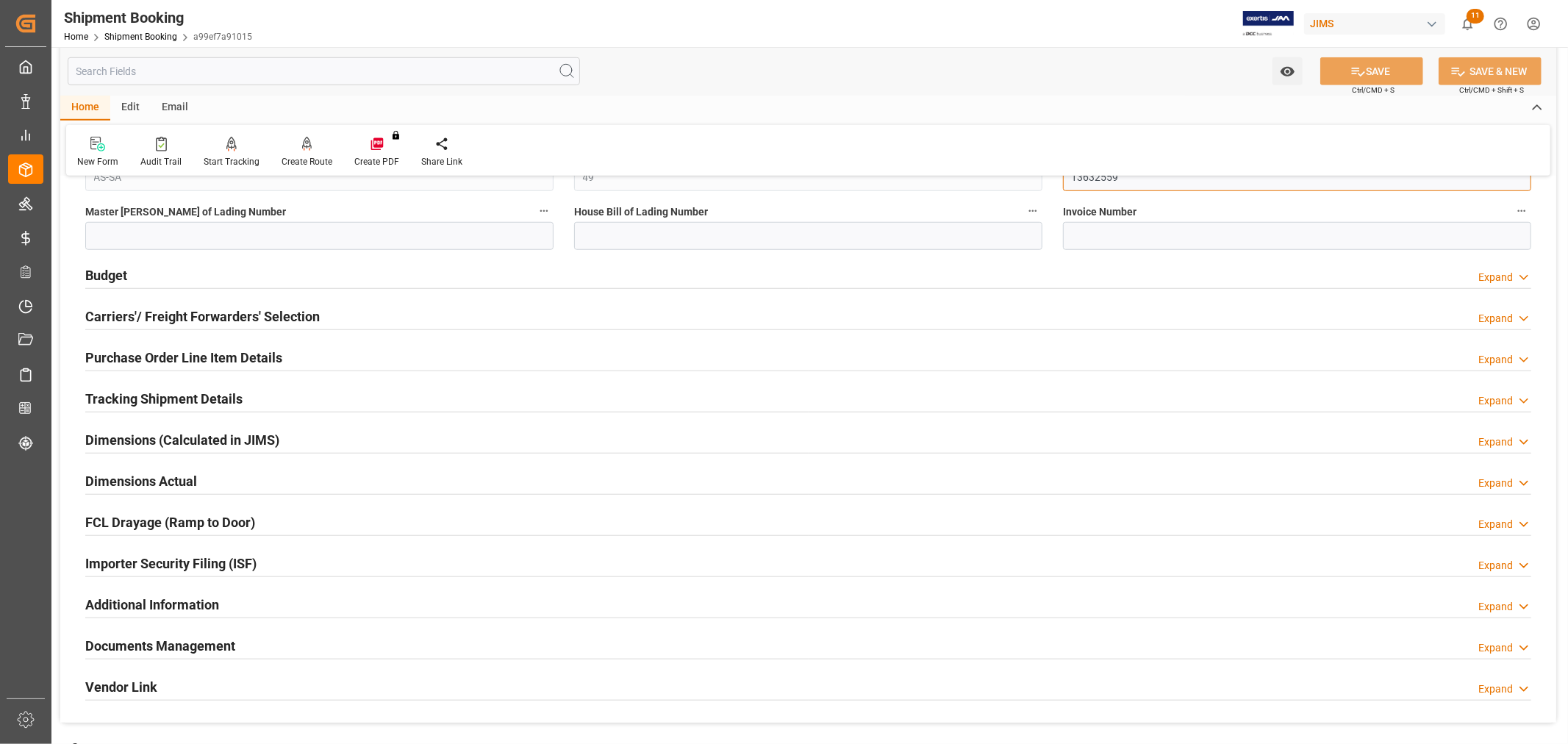
scroll to position [980, 0]
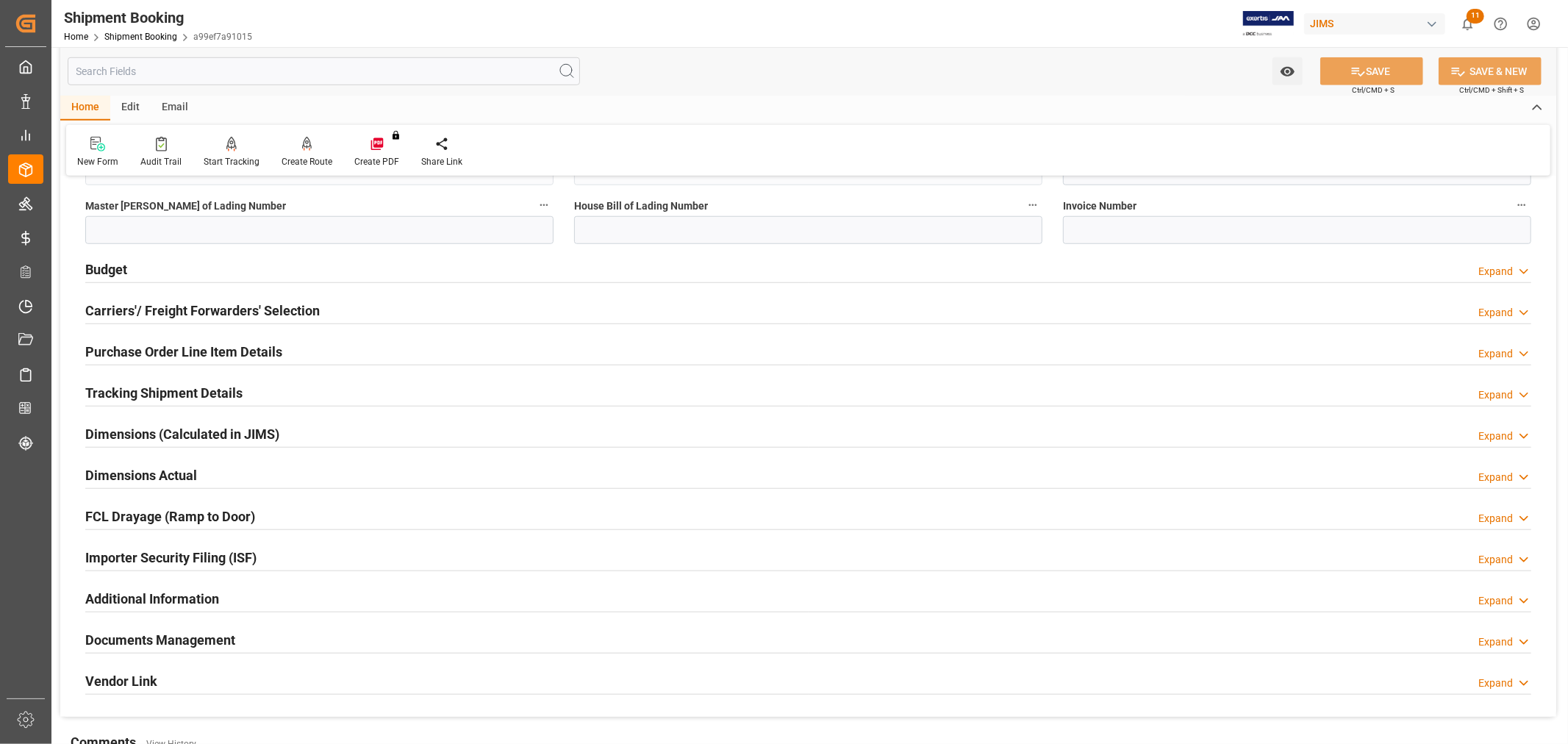
click at [205, 397] on h2 "Tracking Shipment Details" at bounding box center [163, 393] width 158 height 20
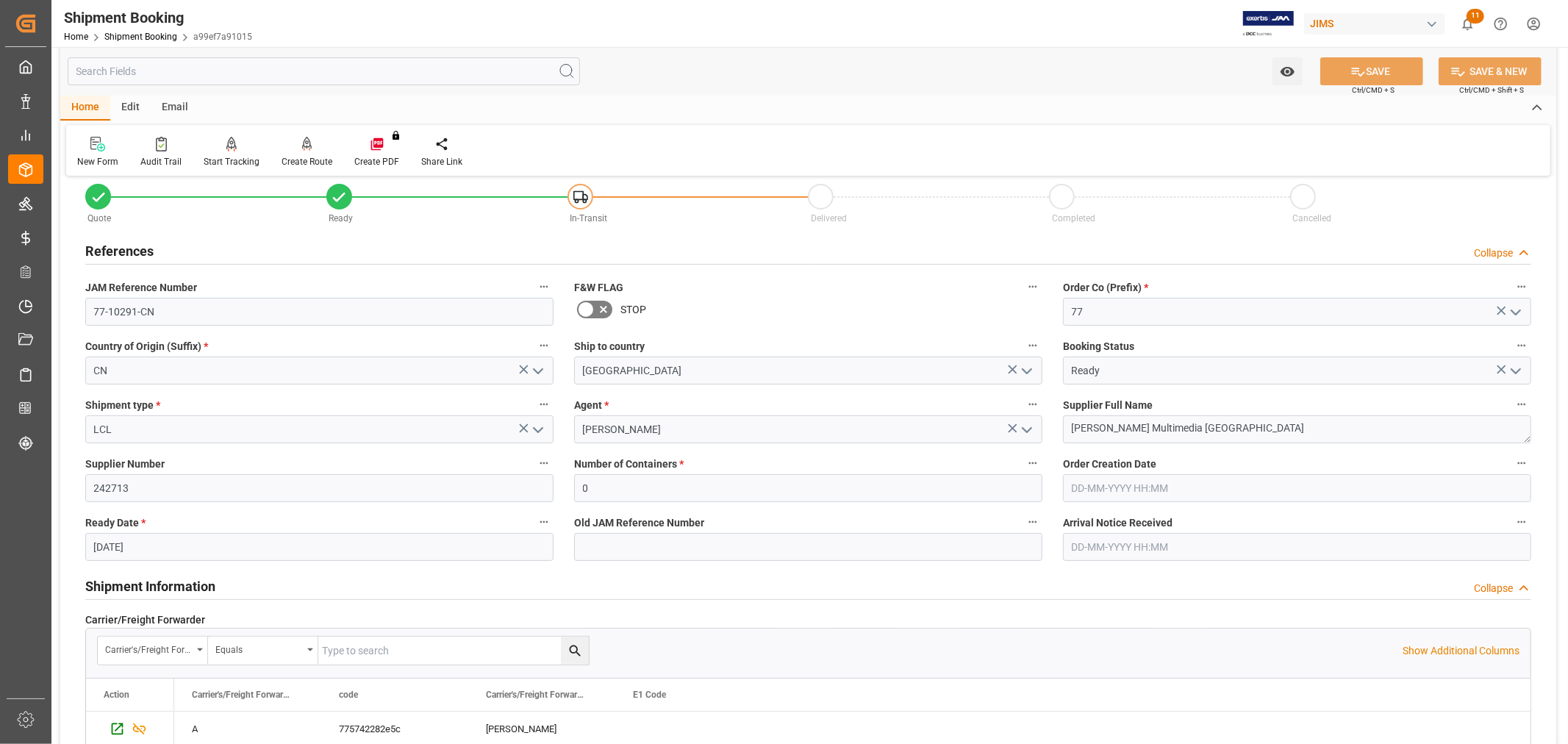
scroll to position [0, 0]
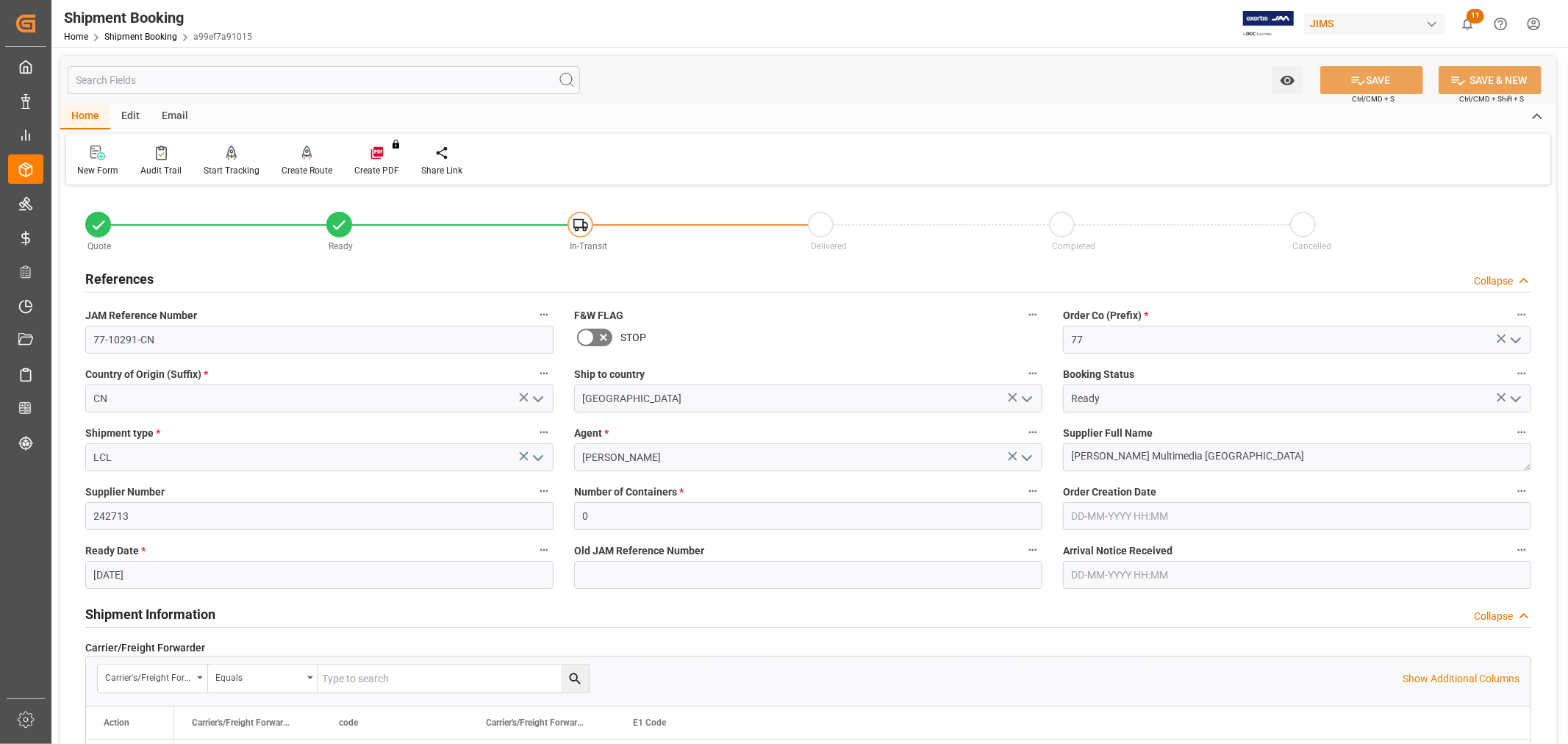
click at [122, 273] on h2 "References" at bounding box center [119, 279] width 69 height 20
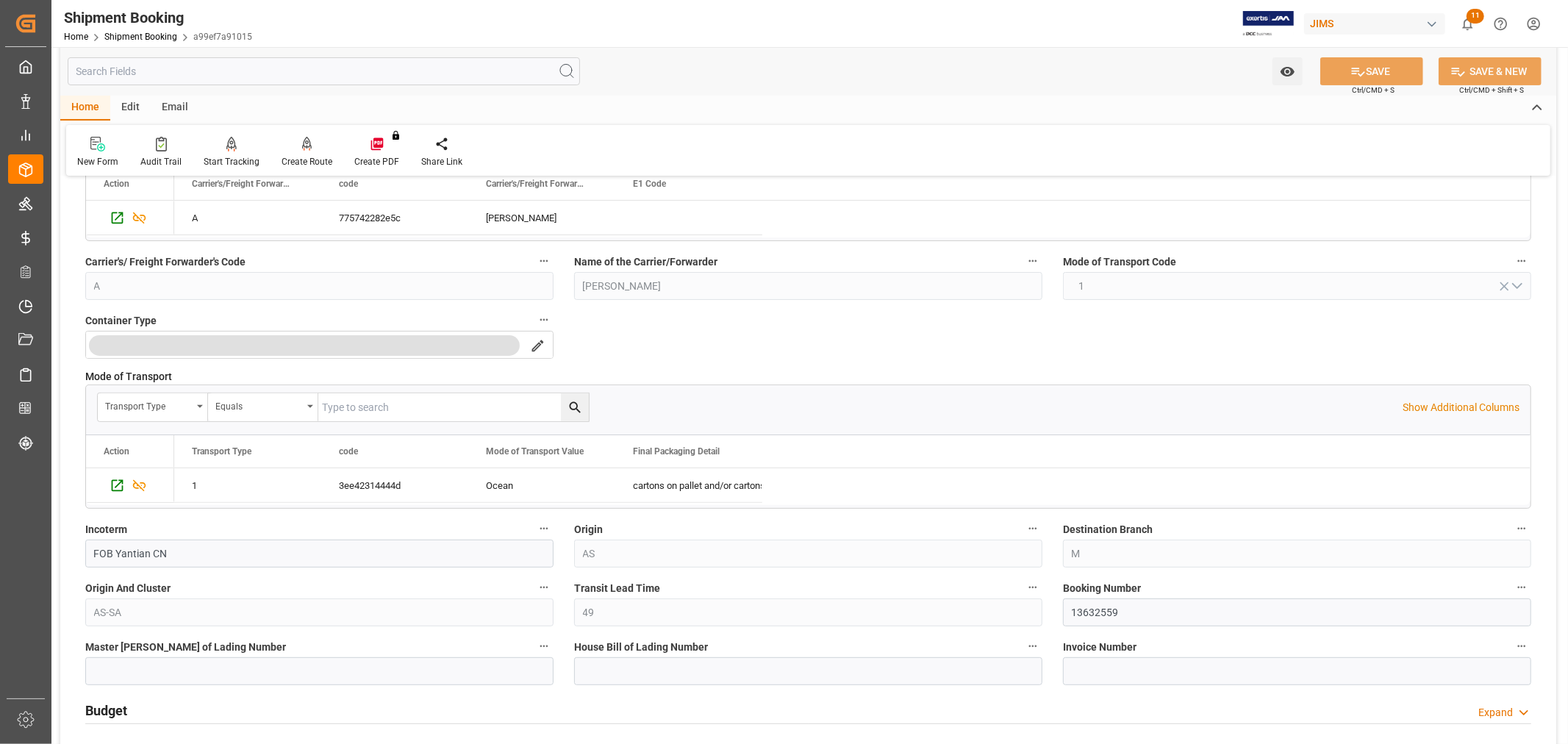
scroll to position [327, 0]
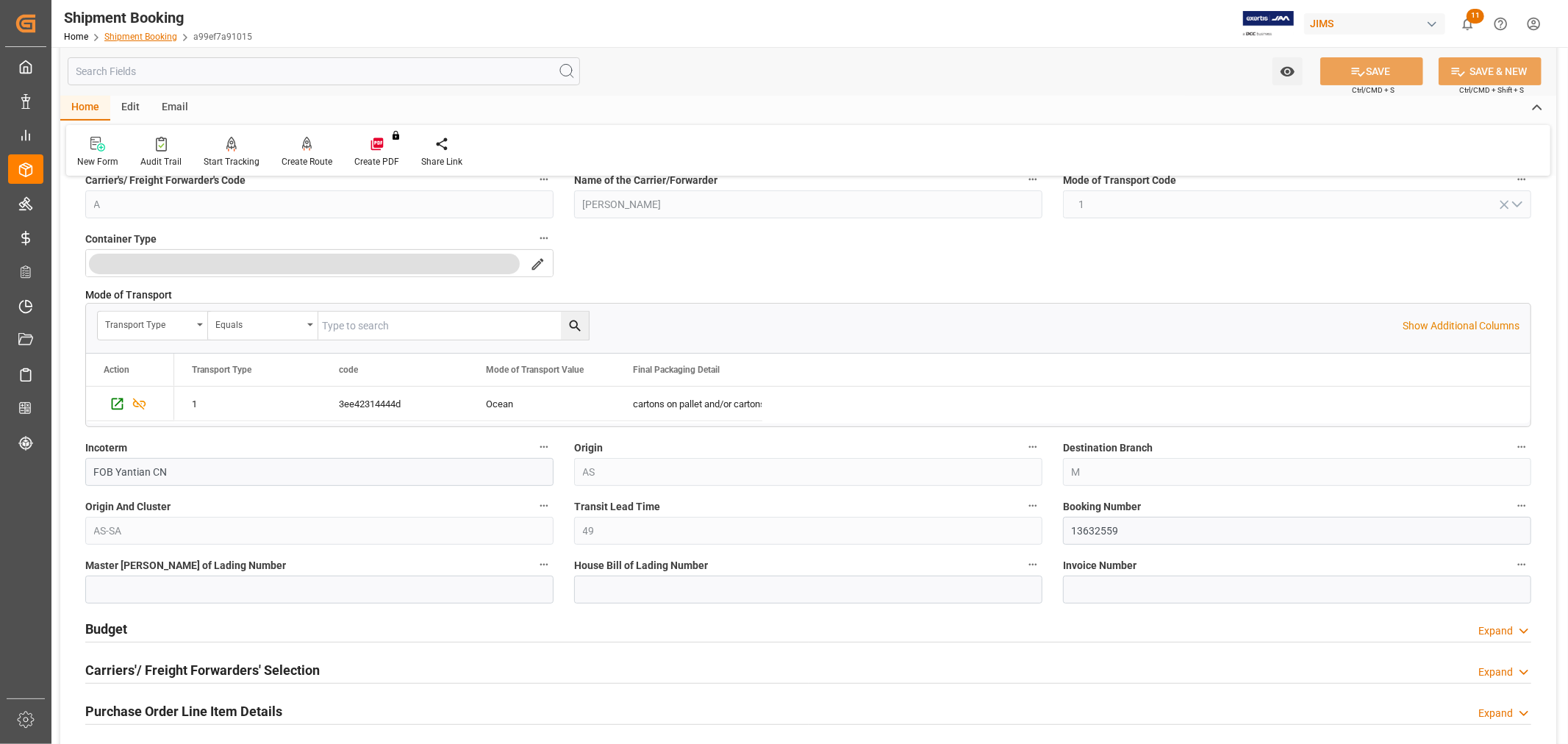
click at [119, 34] on link "Shipment Booking" at bounding box center [141, 36] width 72 height 11
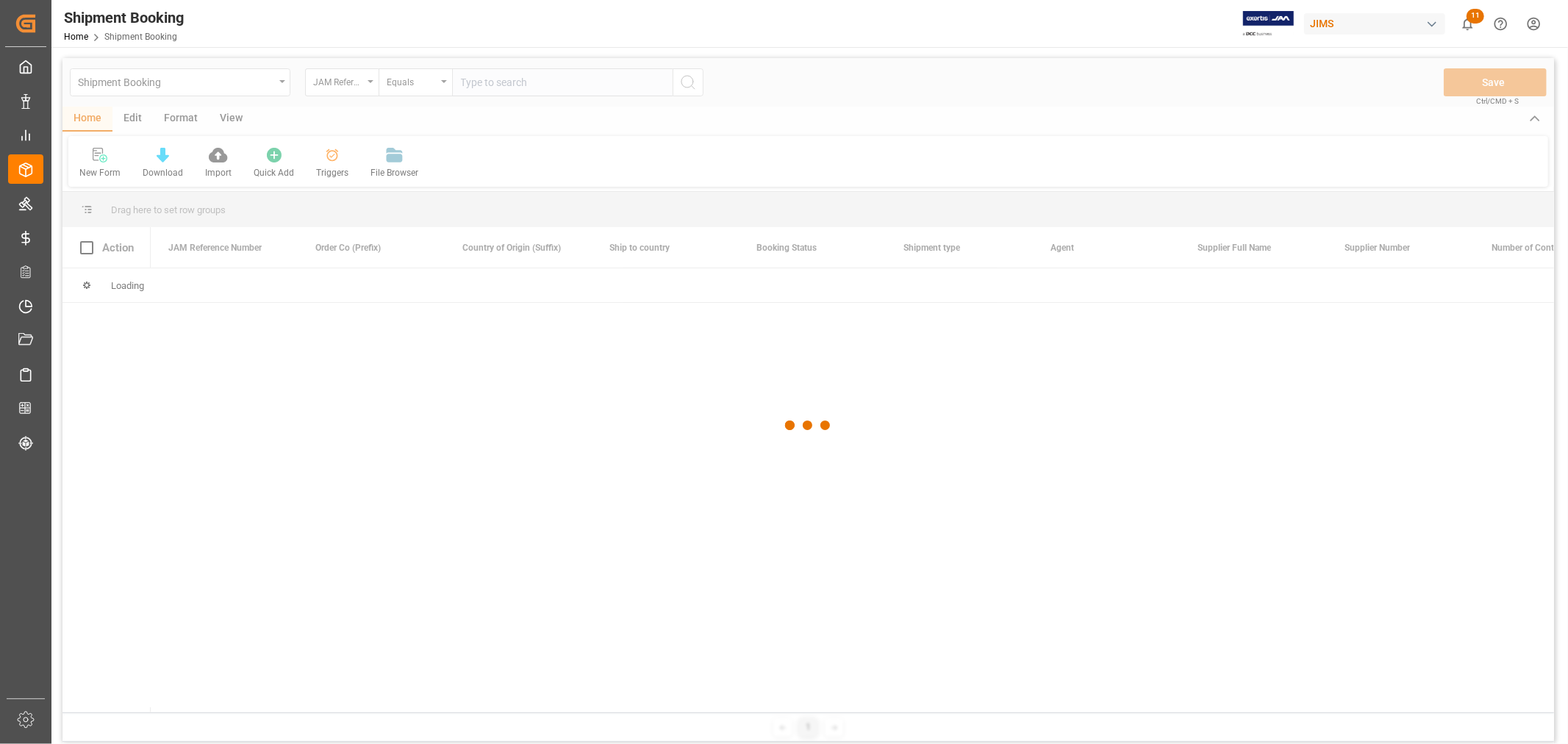
click at [498, 61] on div at bounding box center [808, 425] width 1492 height 735
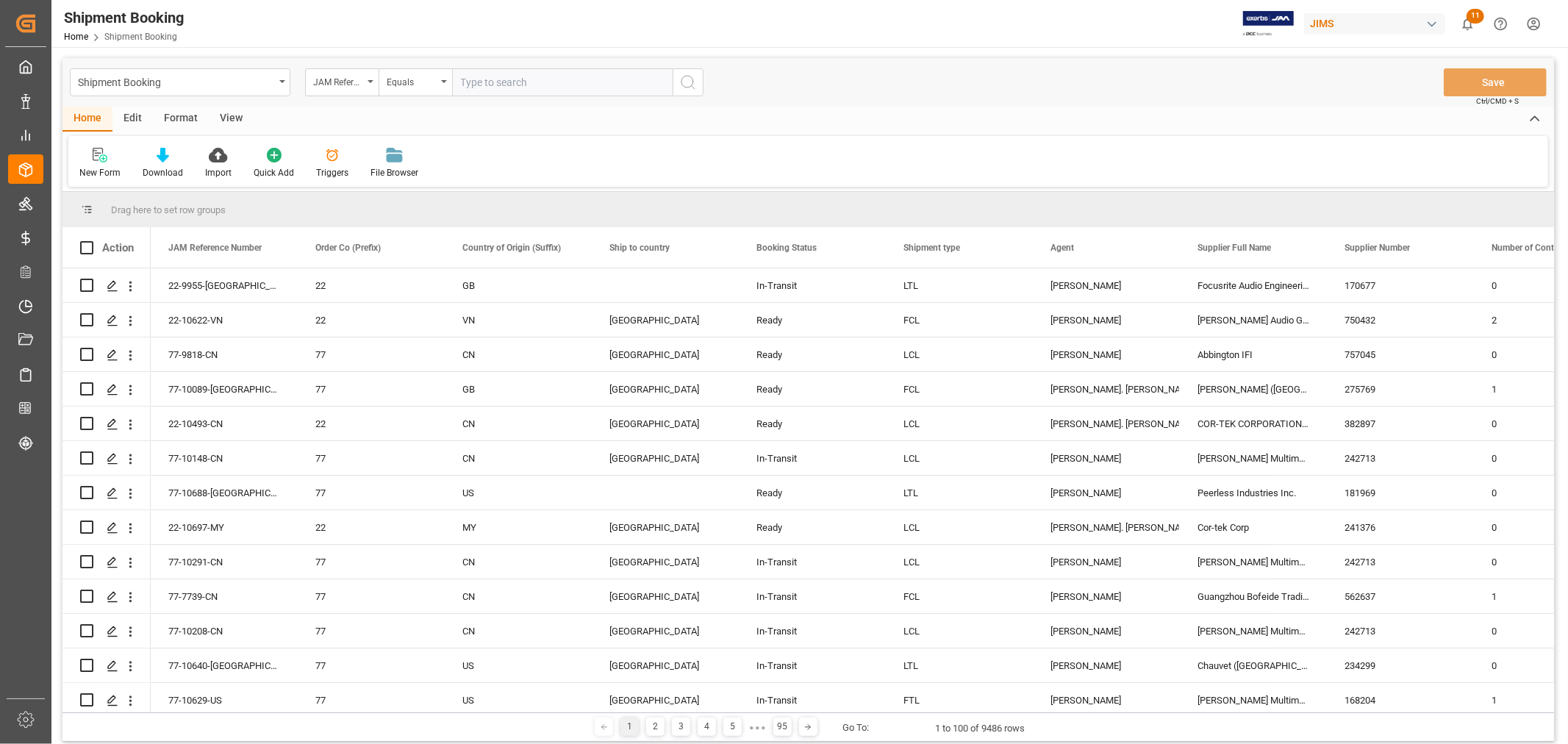
click at [468, 76] on input "text" at bounding box center [562, 82] width 220 height 28
paste input "77-10692-CN"
type input "77-10692-CN"
click at [694, 70] on button "search button" at bounding box center [688, 82] width 31 height 28
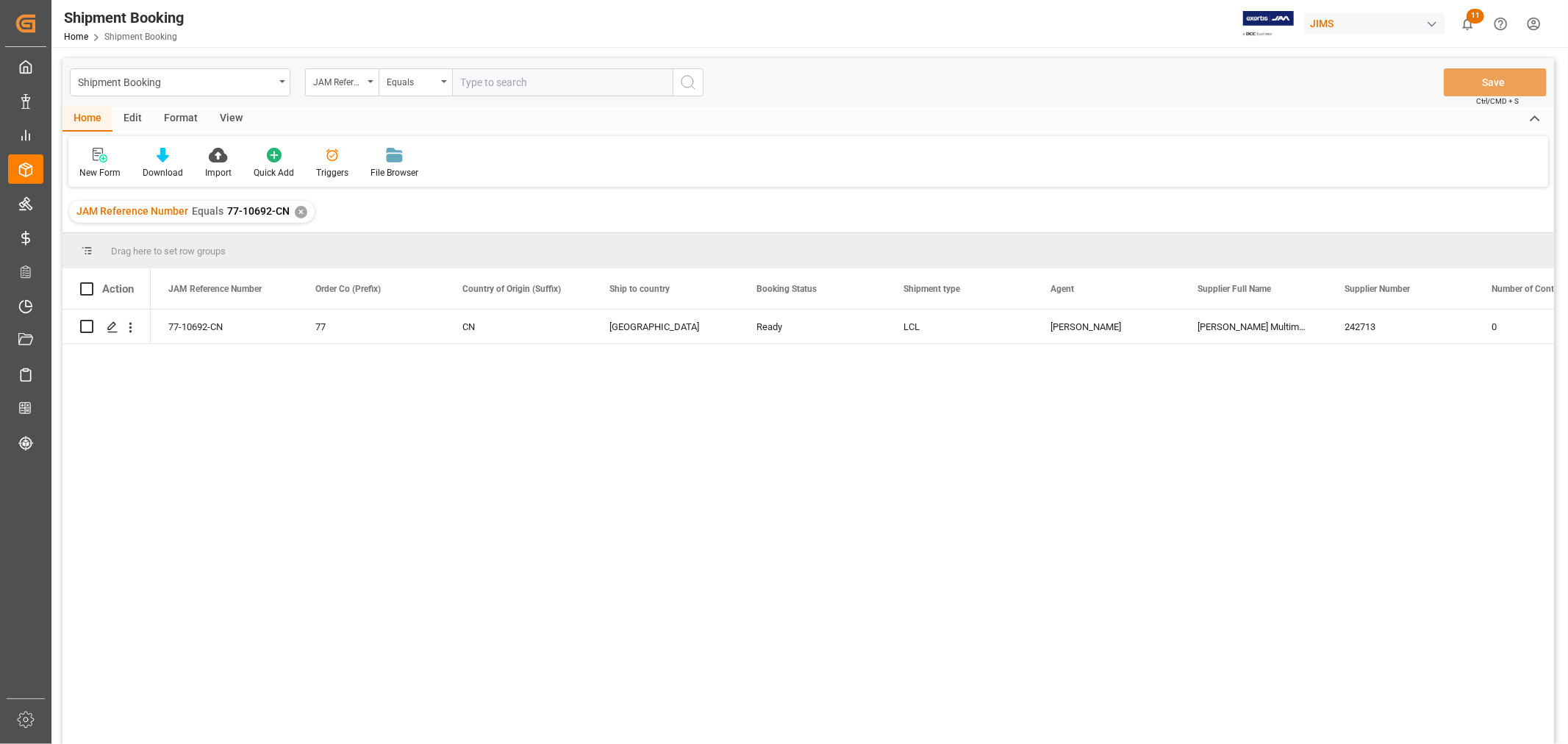
click at [223, 122] on div "View" at bounding box center [231, 119] width 45 height 25
click at [93, 170] on div "Default" at bounding box center [93, 173] width 28 height 14
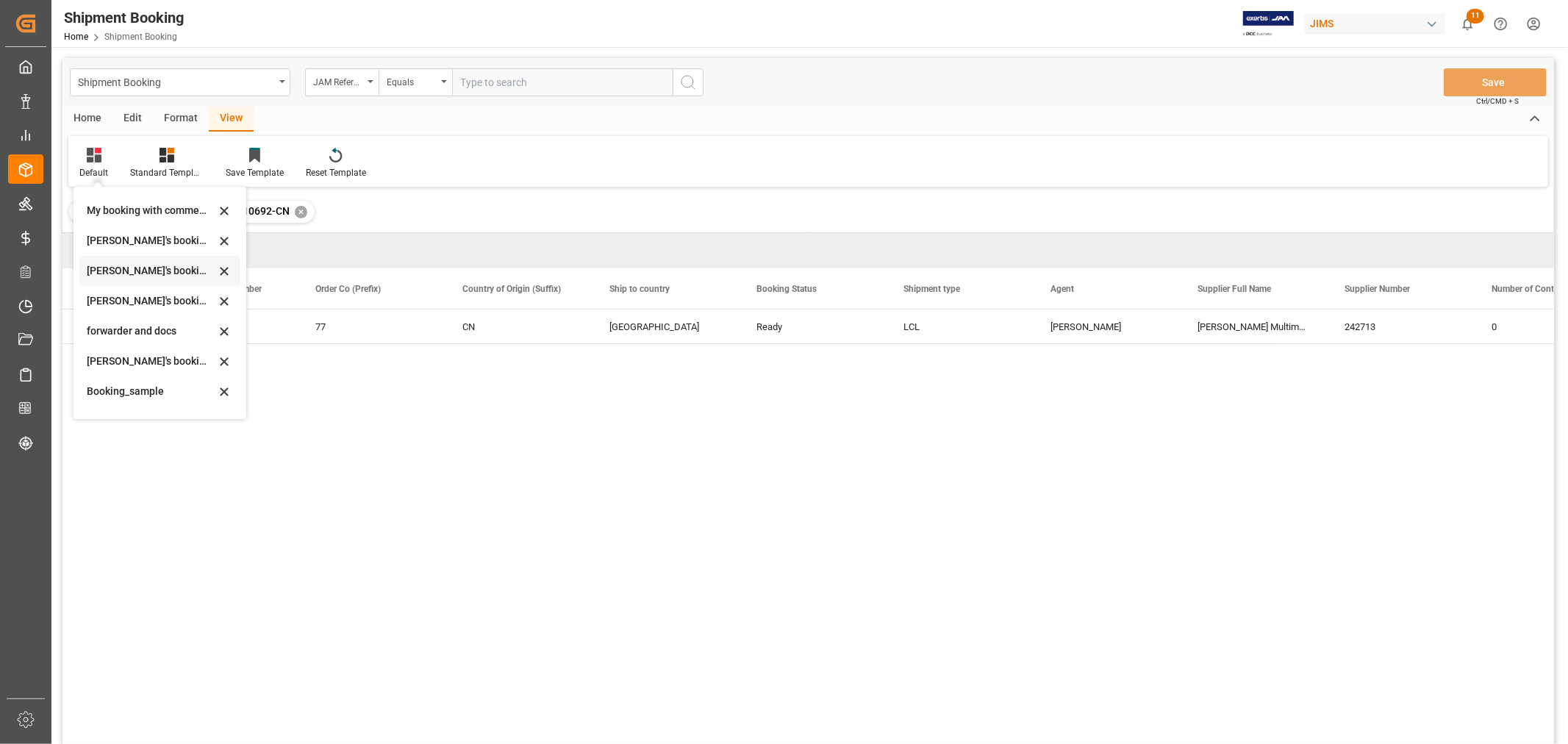
scroll to position [140, 0]
click at [119, 401] on div "booking_5" at bounding box center [151, 399] width 128 height 16
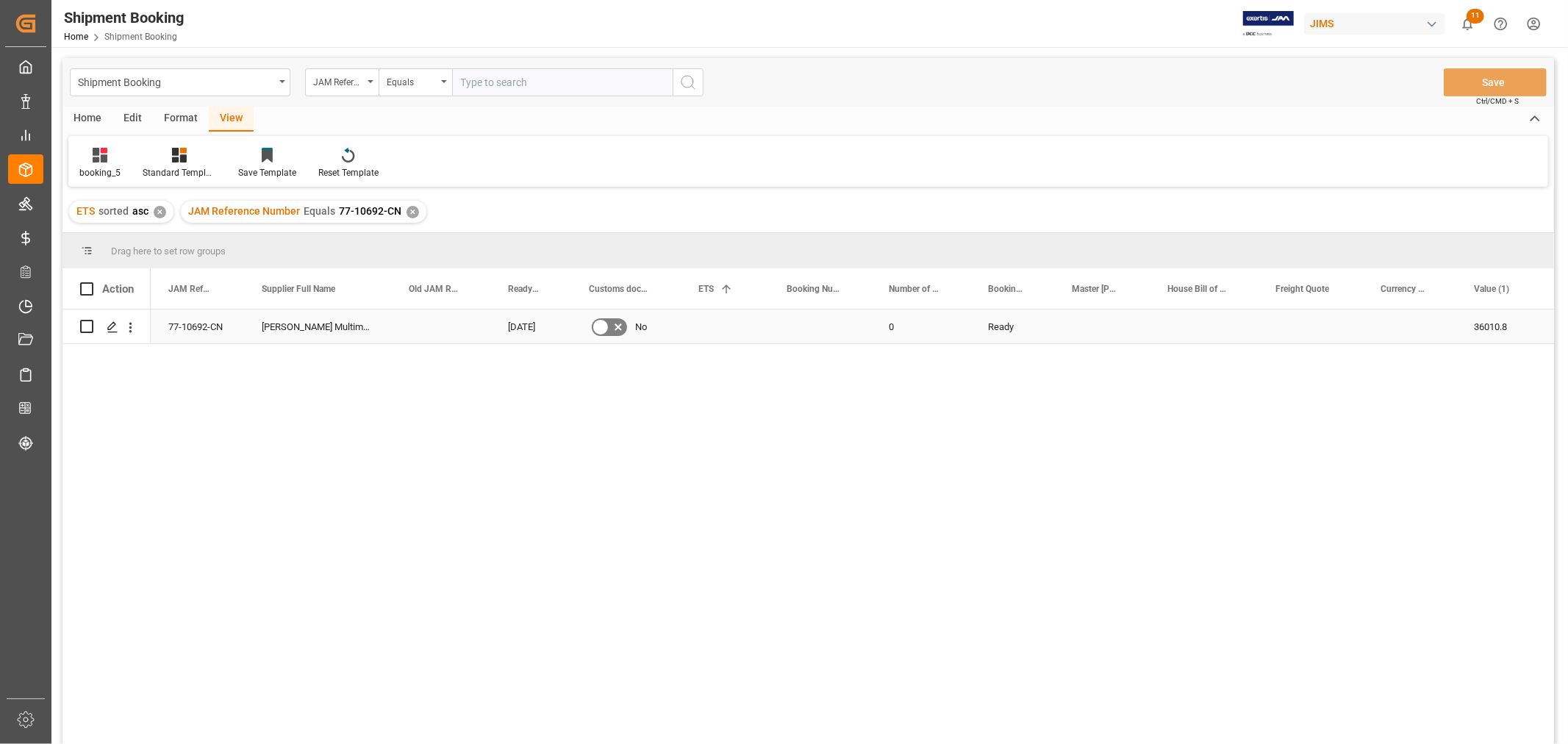
click at [530, 334] on div "23-09-2025" at bounding box center [530, 326] width 81 height 34
click at [397, 209] on span "77-10692-CN" at bounding box center [370, 211] width 63 height 12
click at [407, 209] on div "✕" at bounding box center [412, 211] width 13 height 13
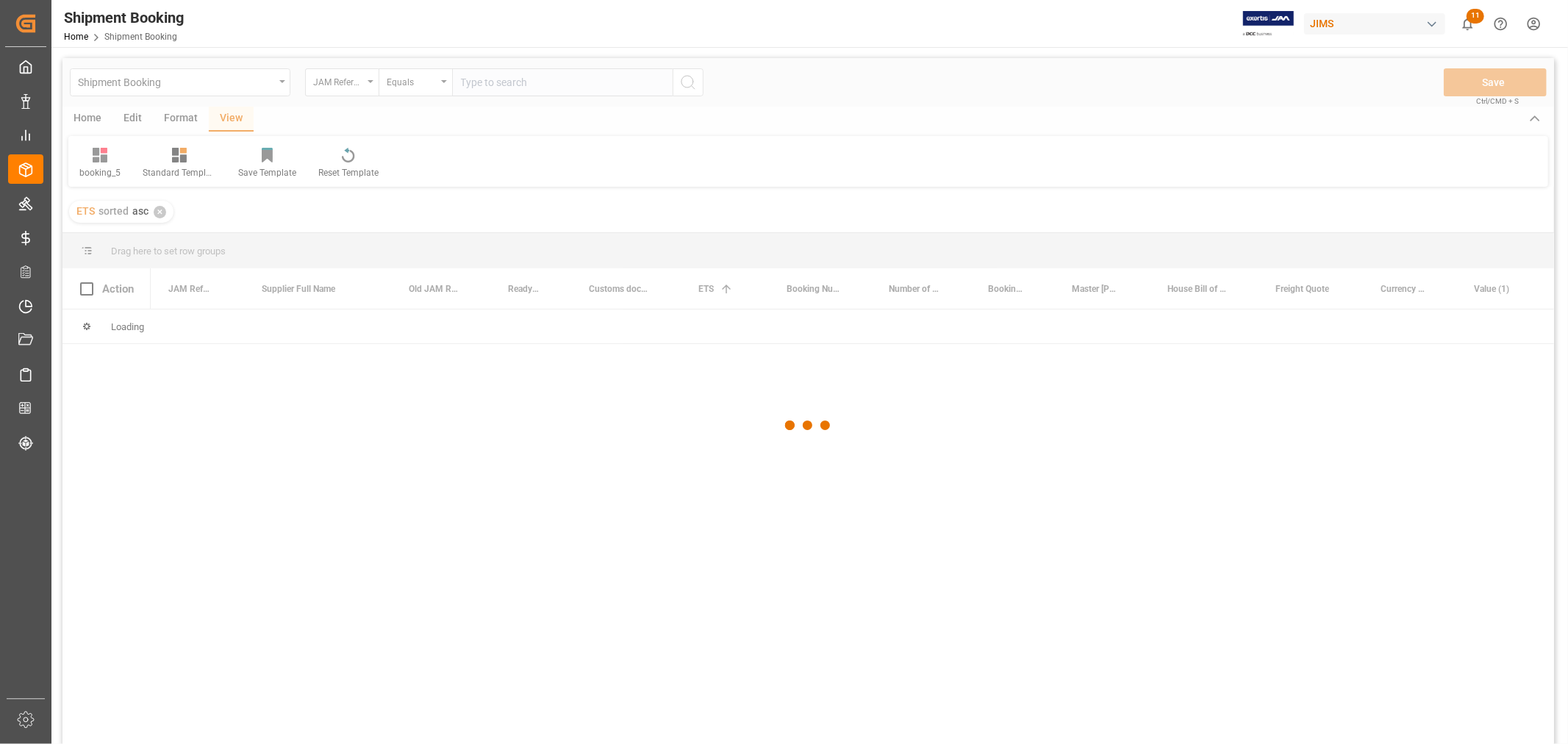
click at [510, 85] on div at bounding box center [808, 425] width 1492 height 735
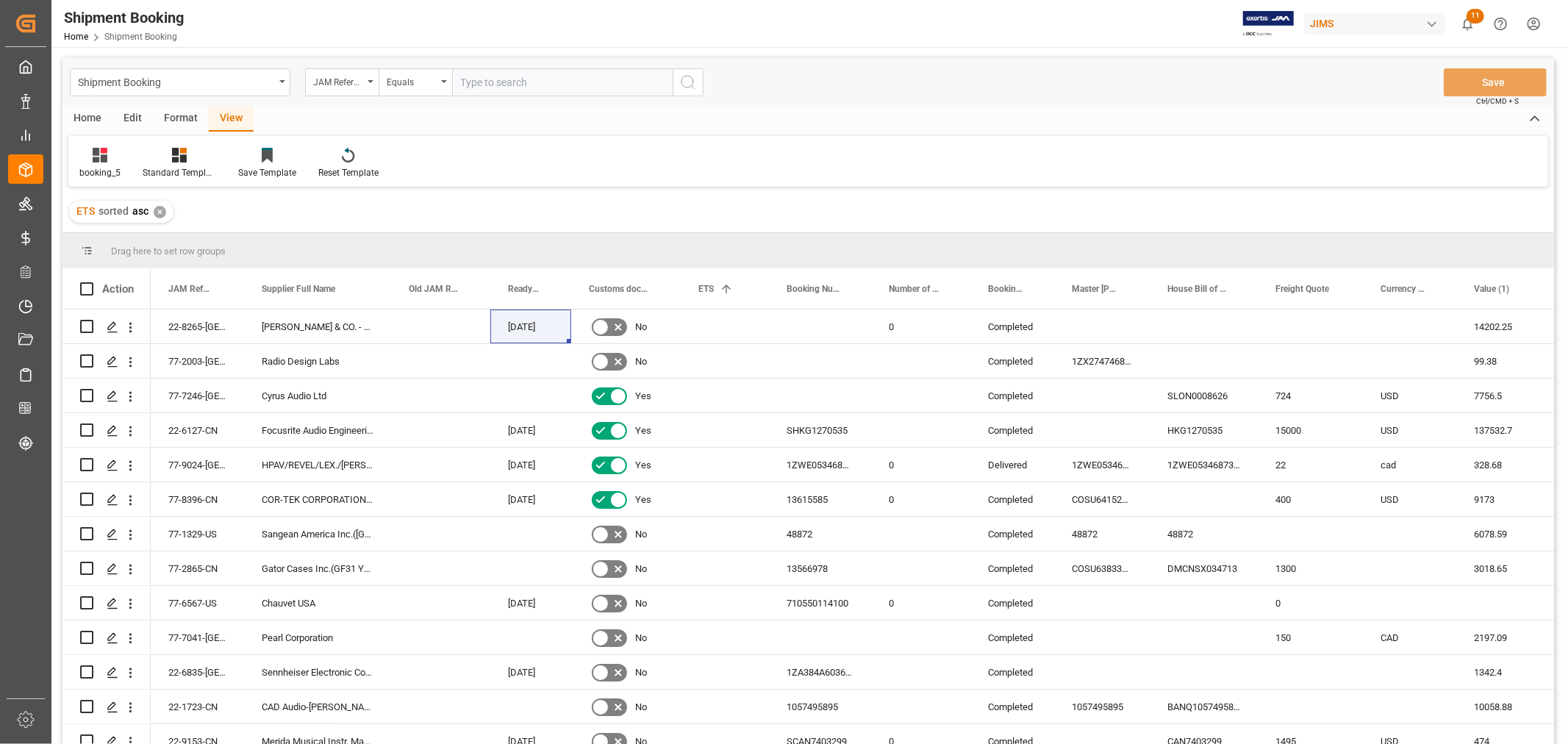
click at [510, 81] on input "text" at bounding box center [562, 82] width 220 height 28
paste input "77-10496-CN"
type input "77-10496-CN"
click at [692, 77] on circle "search button" at bounding box center [687, 81] width 12 height 12
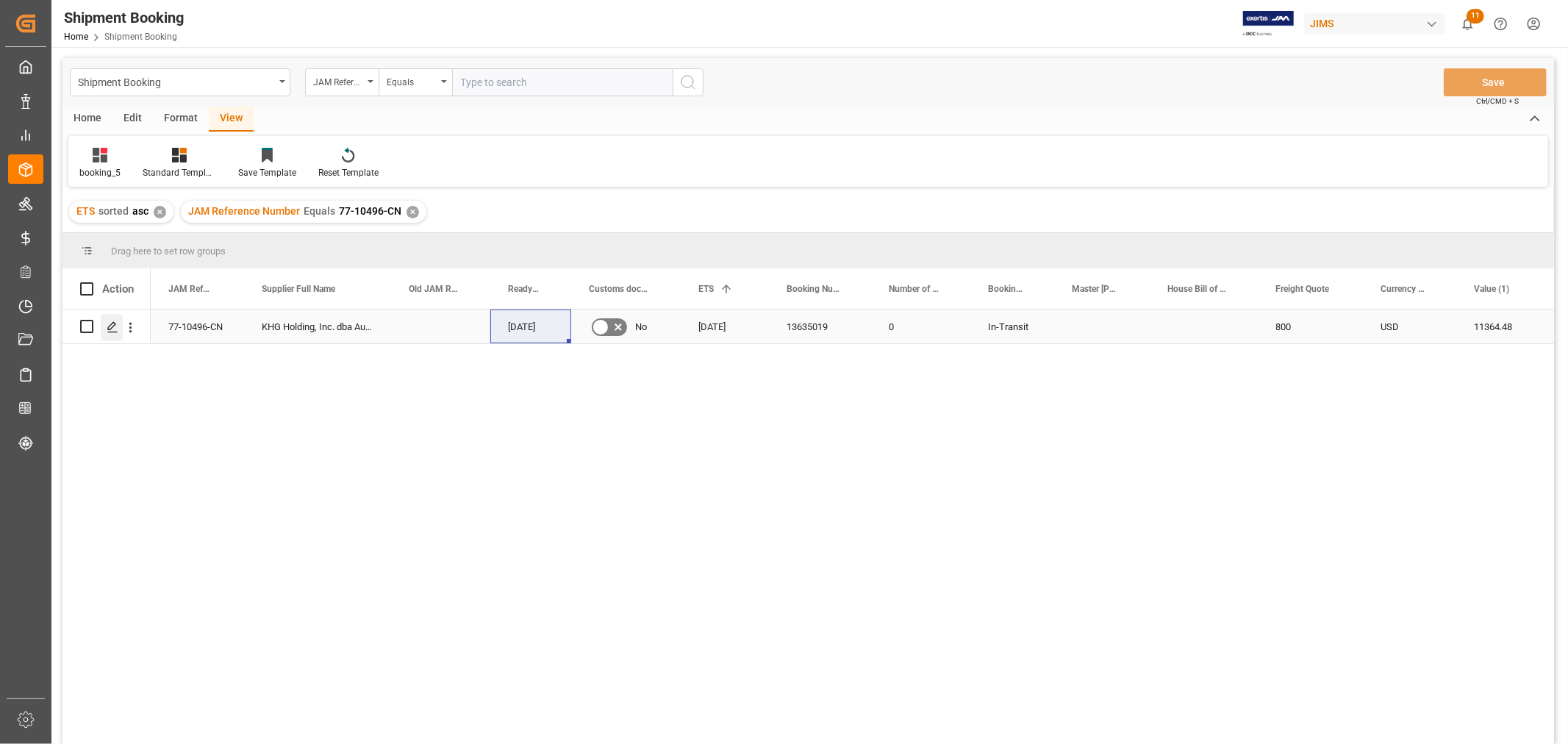
click at [115, 325] on icon "Press SPACE to select this row." at bounding box center [113, 327] width 12 height 12
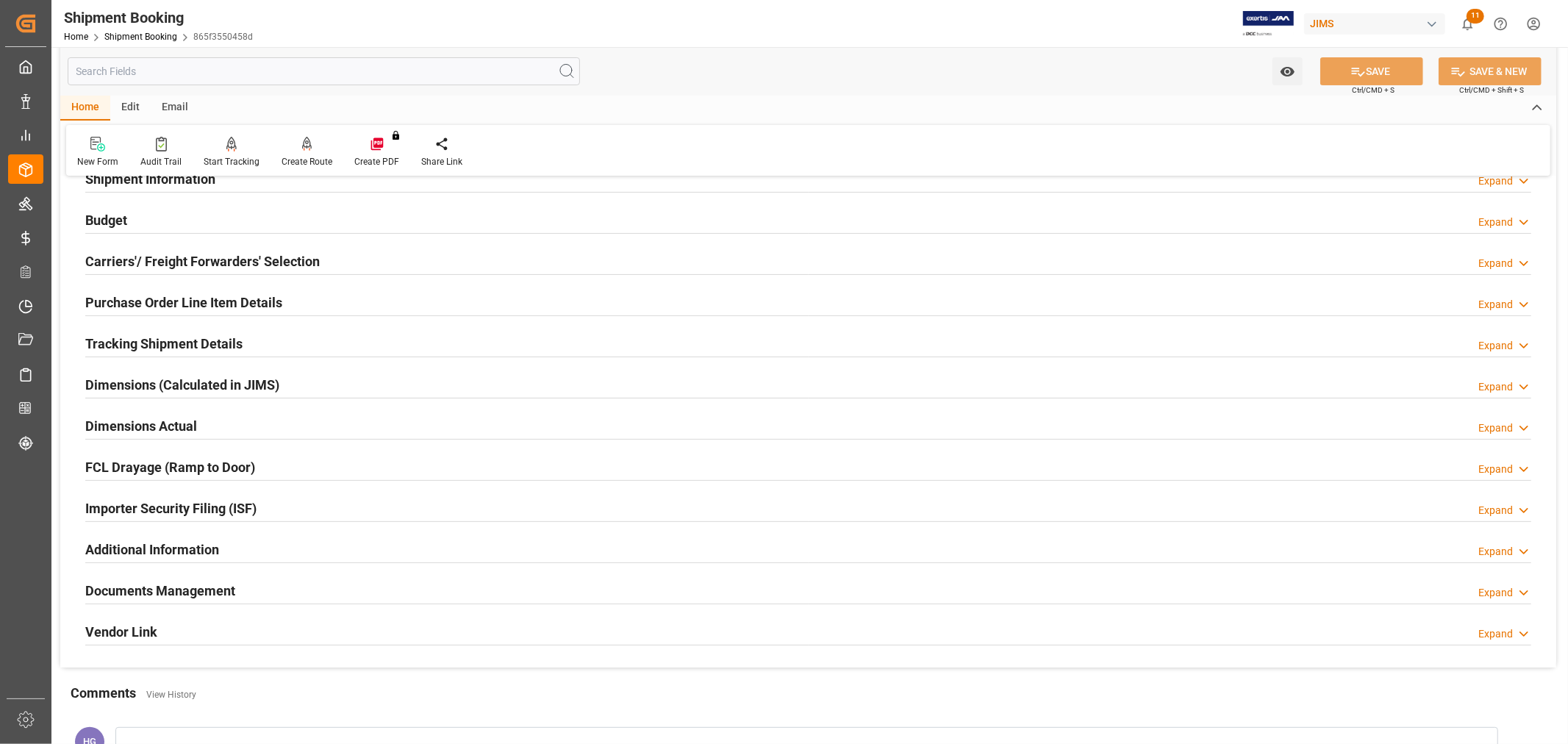
scroll to position [163, 0]
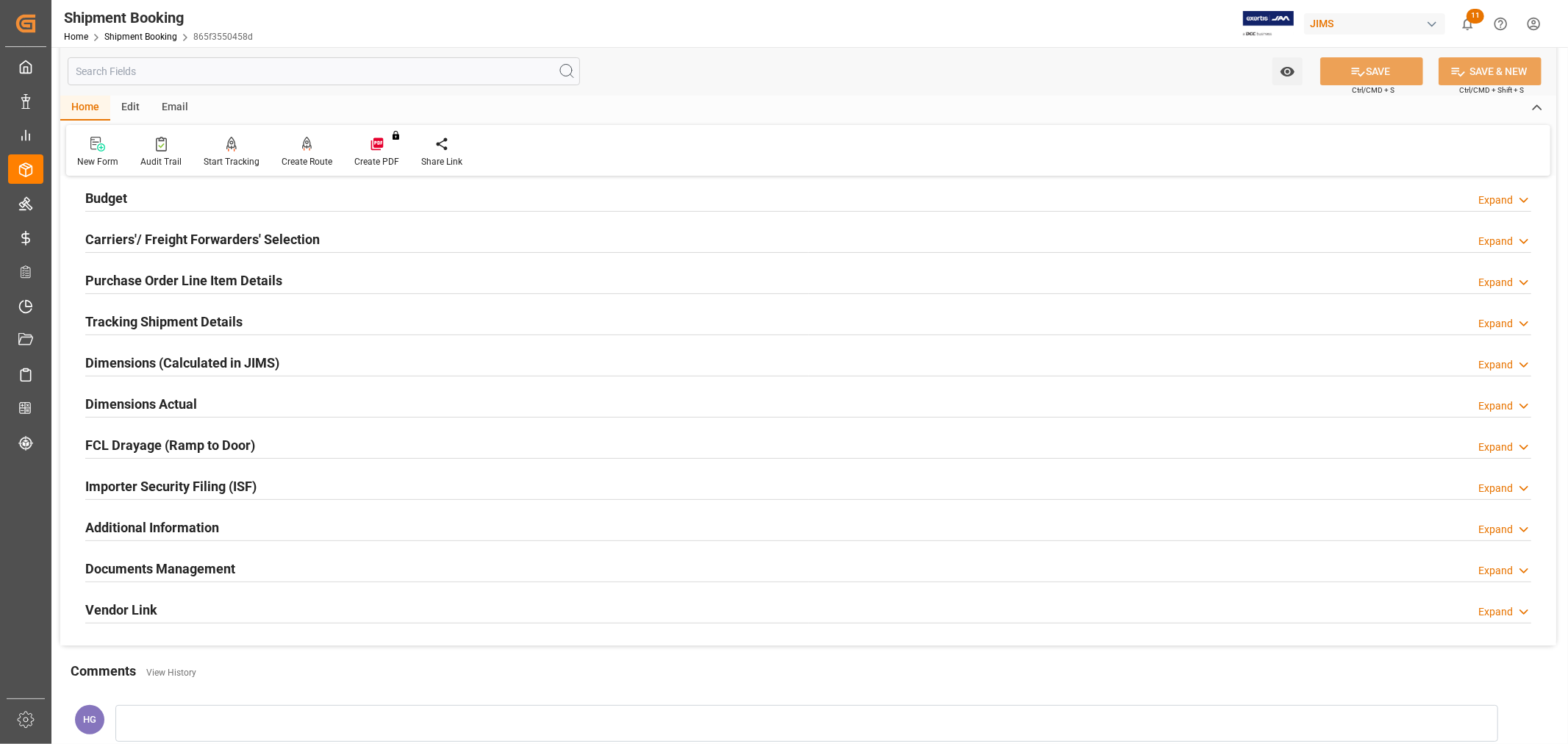
click at [204, 241] on h2 "Carriers'/ Freight Forwarders' Selection" at bounding box center [203, 239] width 235 height 20
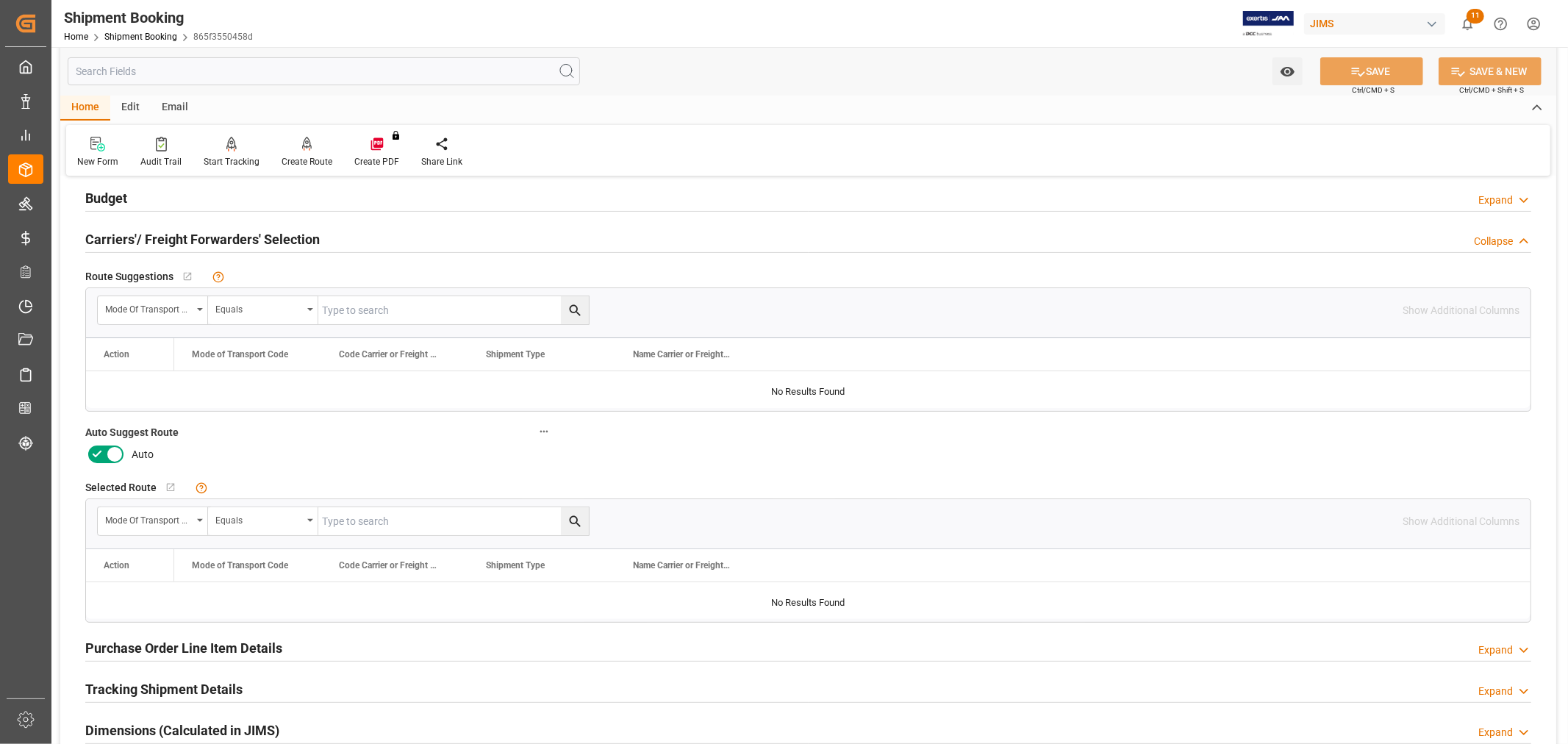
click at [97, 453] on icon at bounding box center [97, 453] width 9 height 7
click at [0, 0] on input "checkbox" at bounding box center [0, 0] width 0 height 0
click at [1342, 71] on button "SAVE" at bounding box center [1371, 71] width 103 height 28
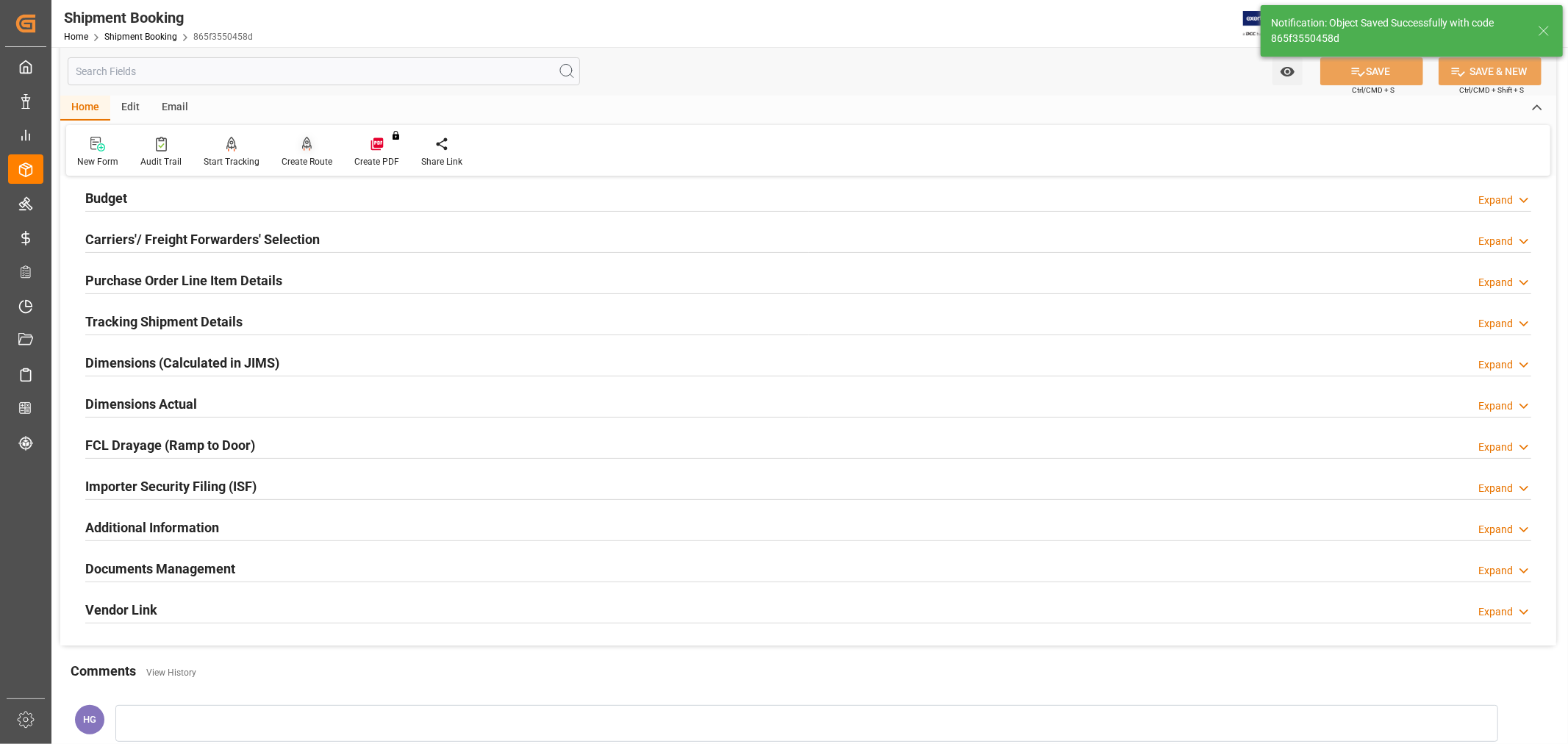
click at [314, 151] on div at bounding box center [307, 144] width 51 height 16
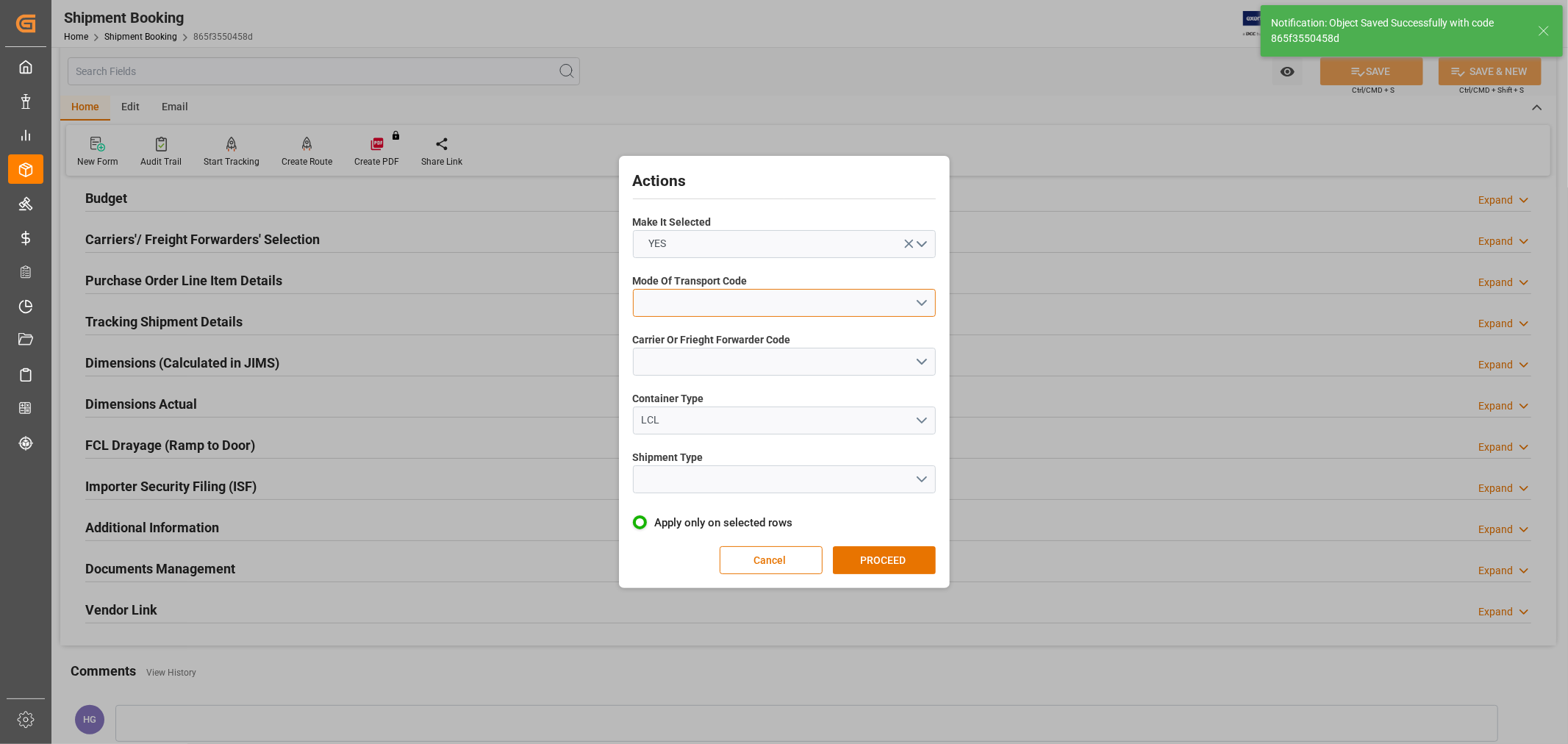
click at [752, 299] on button "open menu" at bounding box center [784, 302] width 302 height 28
click at [708, 309] on div "1- OCEAN" at bounding box center [785, 306] width 301 height 31
click at [706, 353] on button "open menu" at bounding box center [784, 361] width 302 height 28
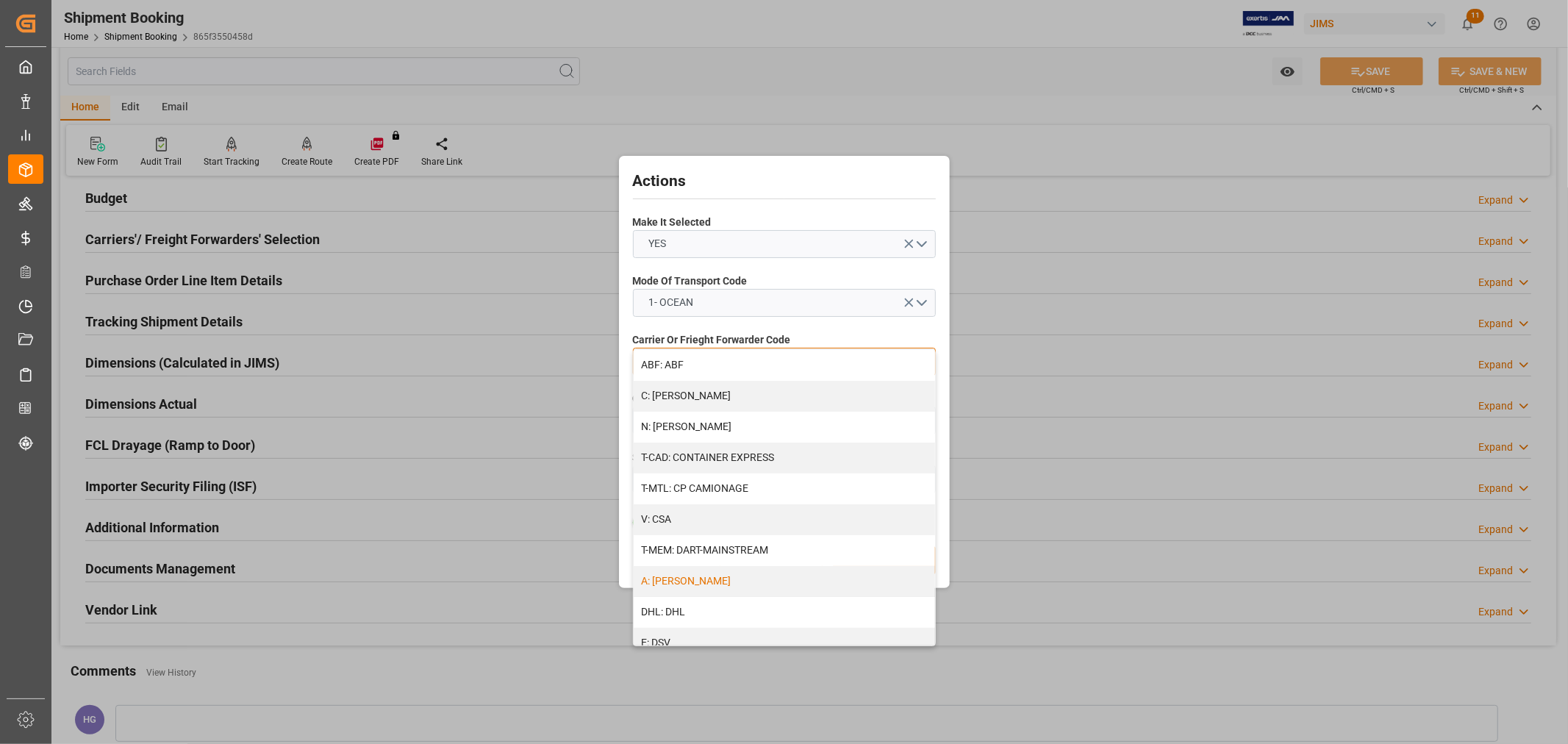
click at [716, 579] on div "A: DELMAR" at bounding box center [785, 581] width 301 height 31
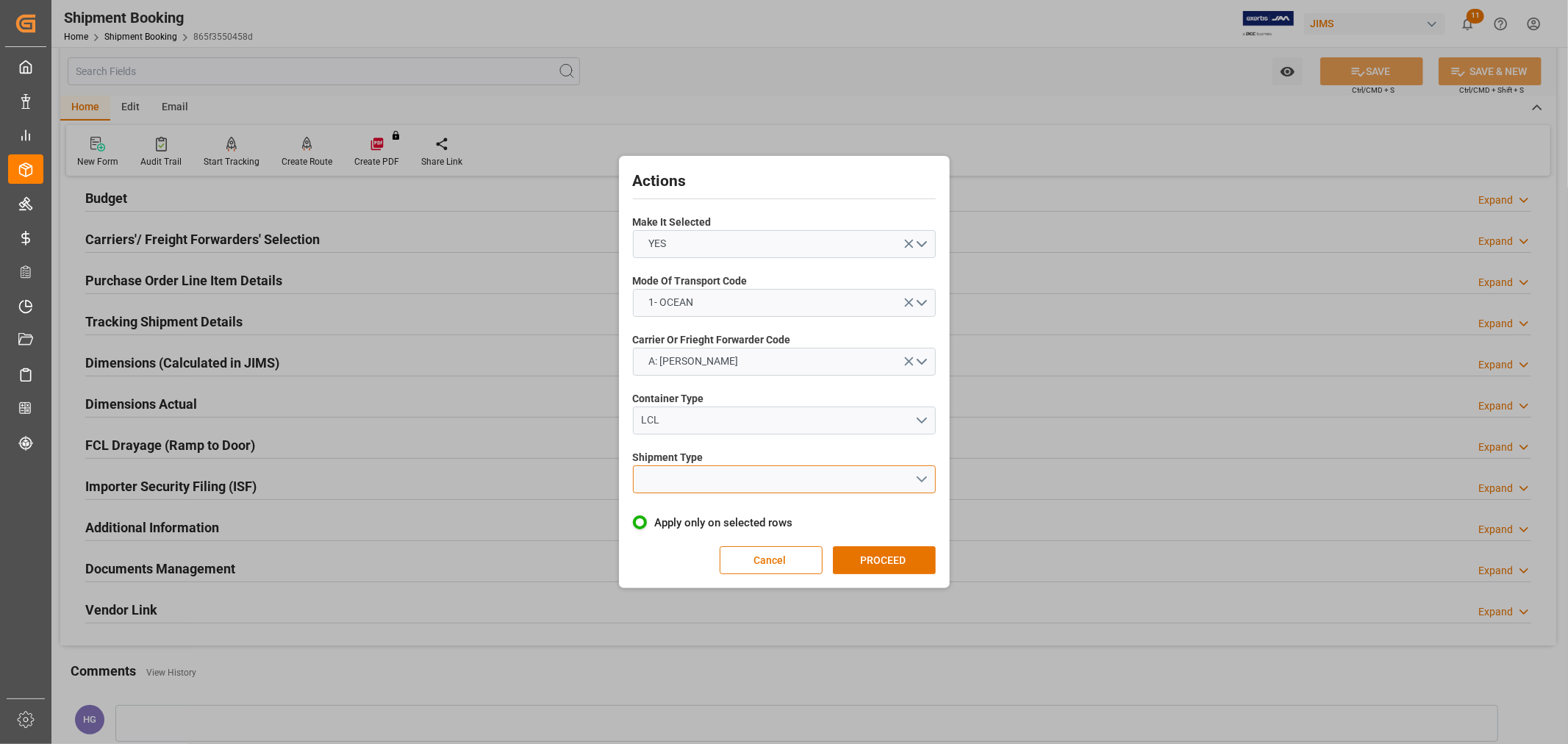
click at [720, 477] on button "open menu" at bounding box center [784, 479] width 302 height 28
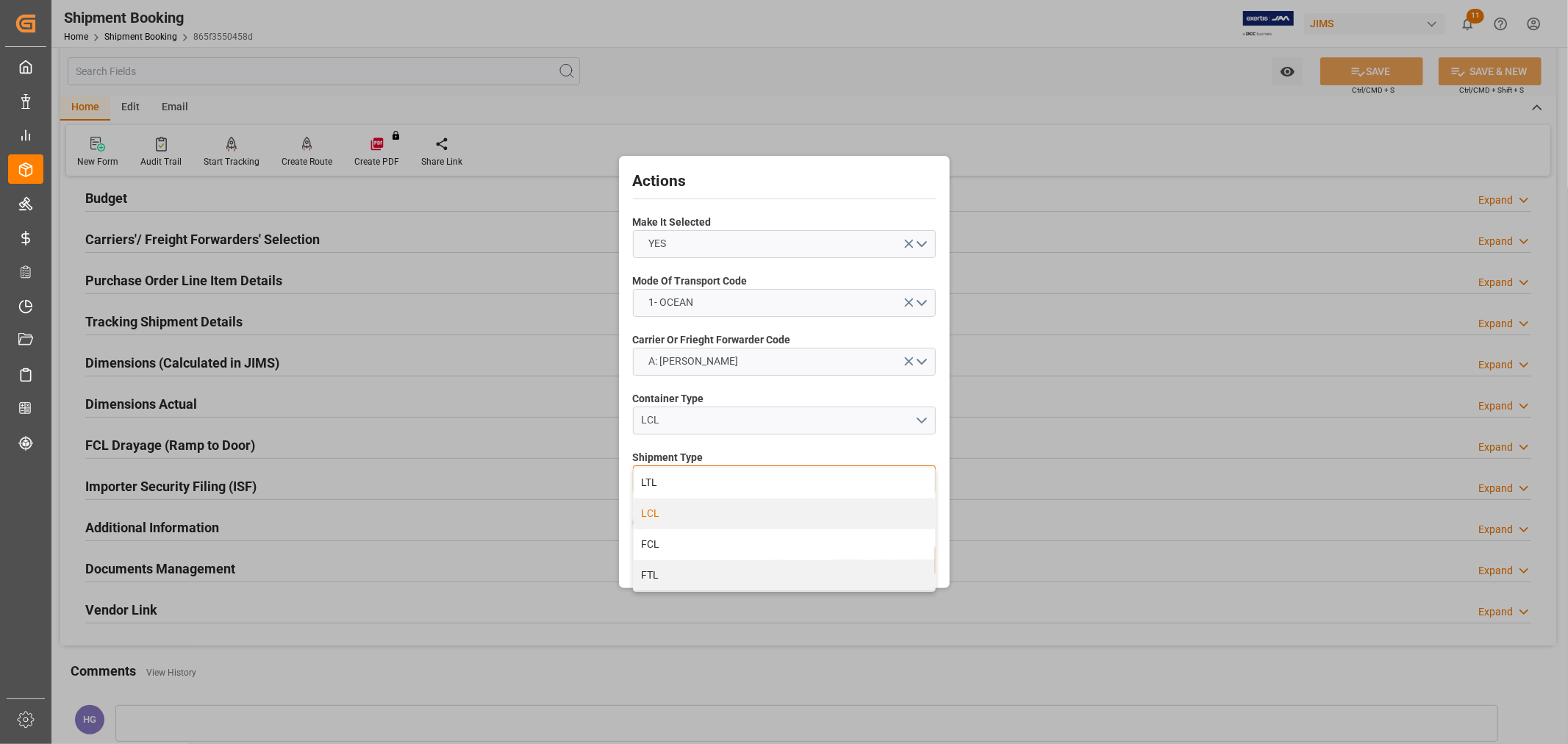
click at [669, 505] on div "LCL" at bounding box center [785, 514] width 301 height 31
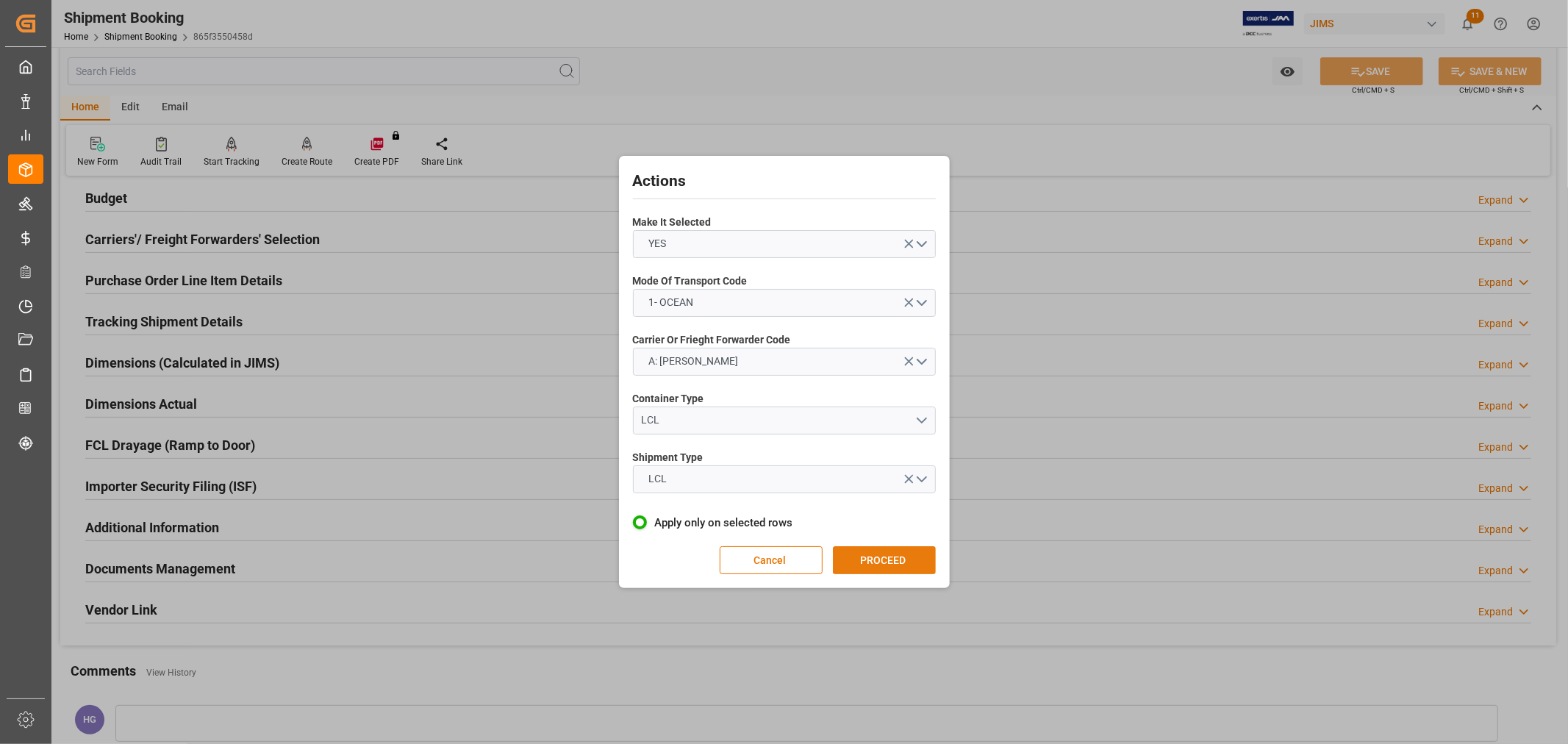
click at [861, 563] on button "PROCEED" at bounding box center [884, 560] width 103 height 28
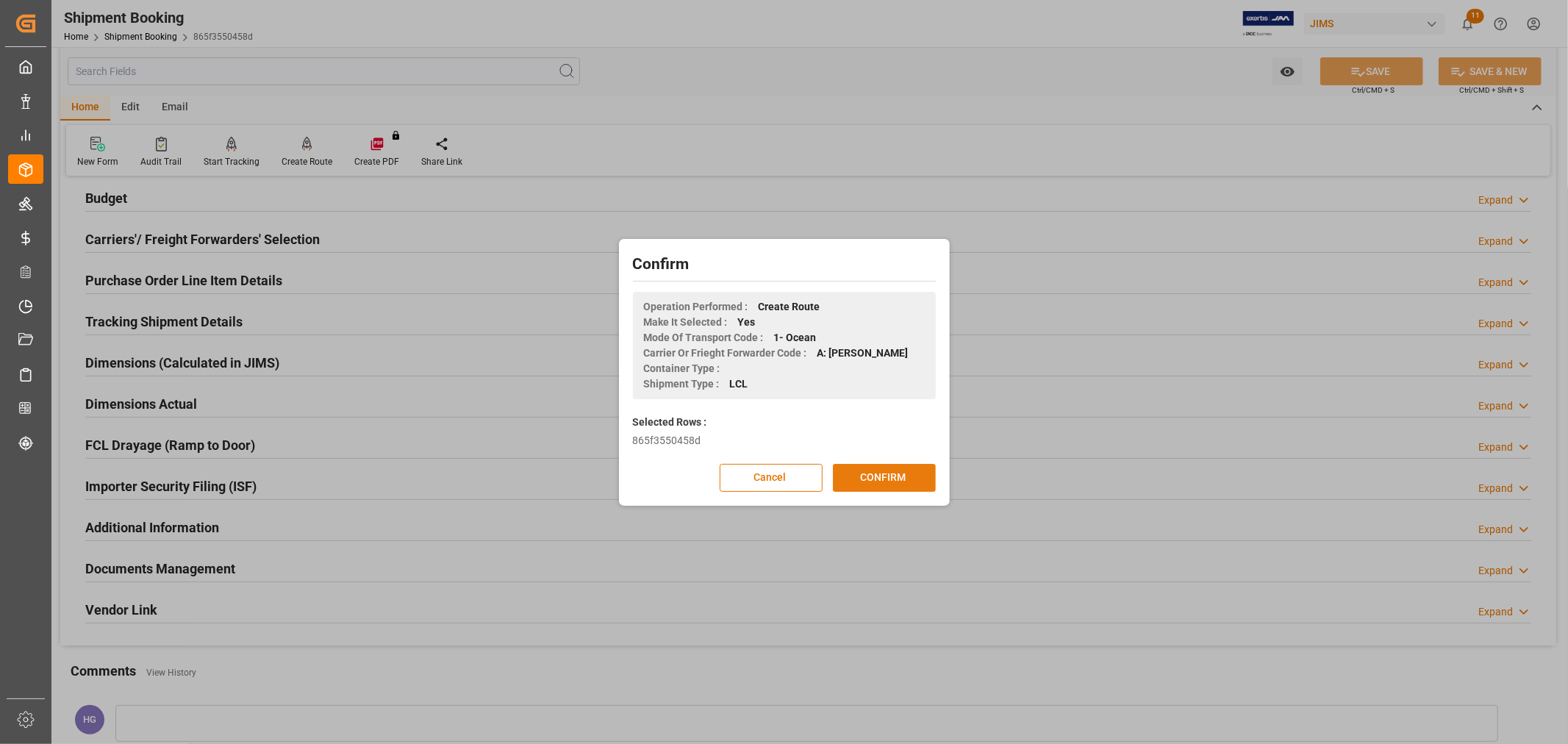
click at [887, 481] on button "CONFIRM" at bounding box center [884, 478] width 103 height 28
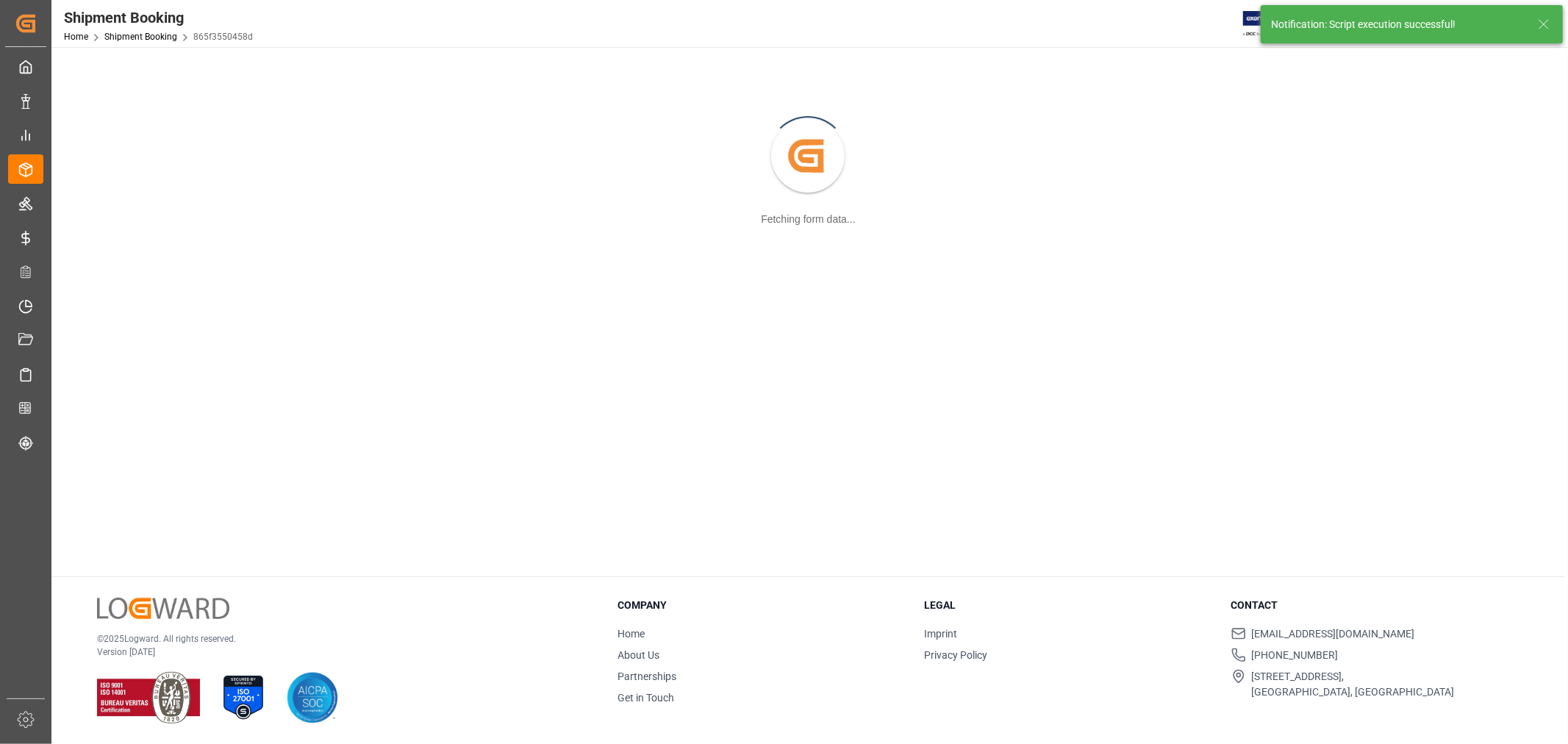
scroll to position [159, 0]
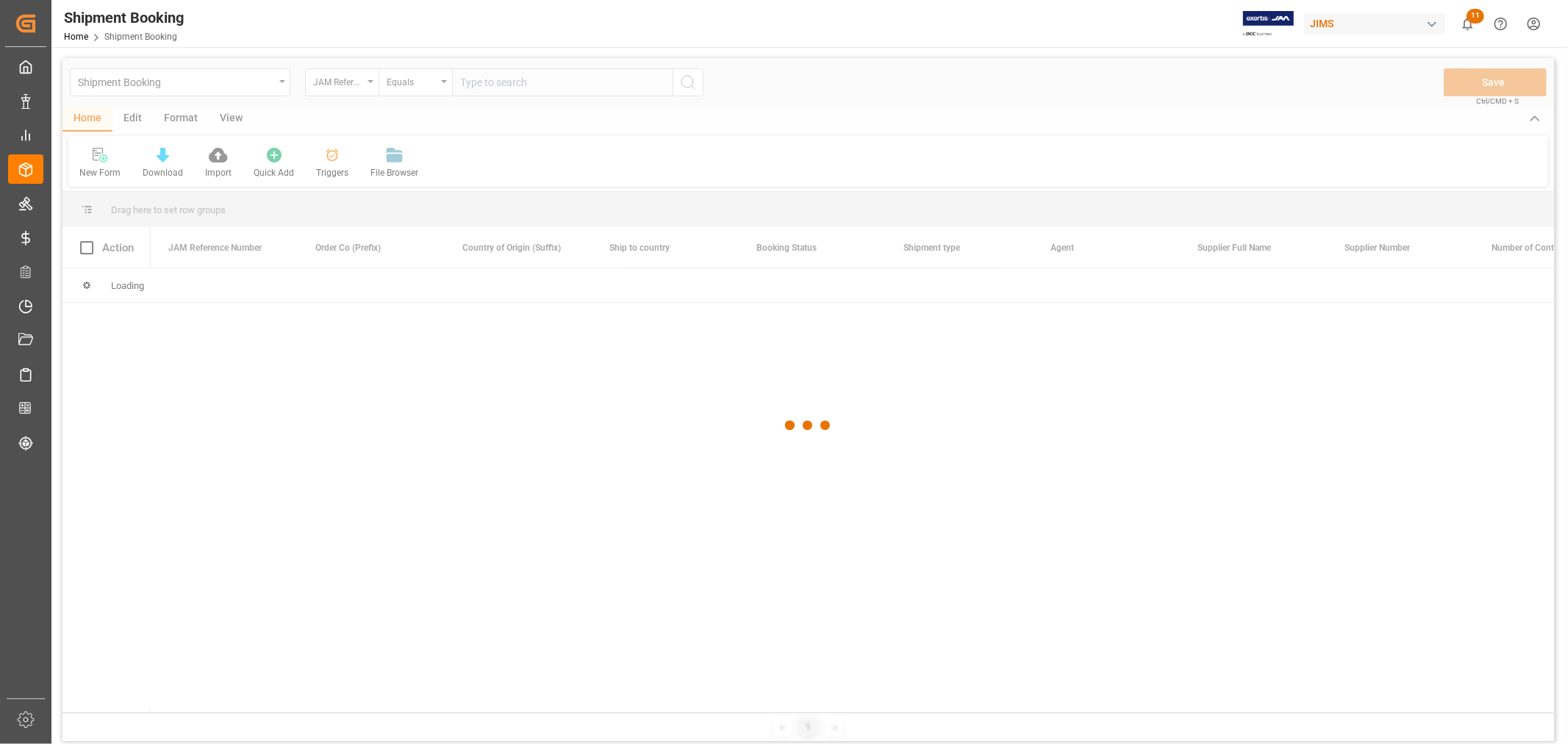
click at [498, 77] on div at bounding box center [808, 425] width 1492 height 735
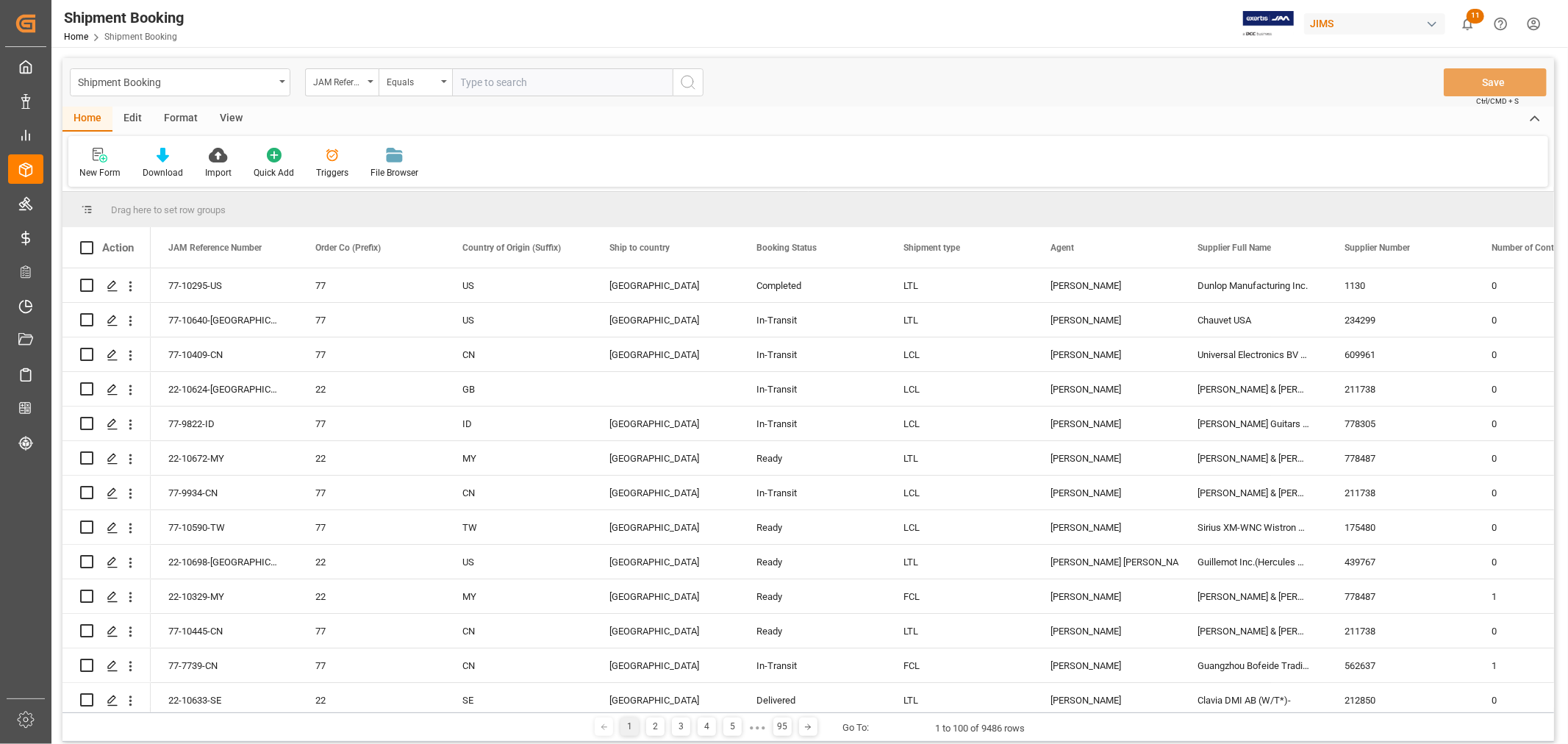
click at [498, 81] on input "text" at bounding box center [562, 82] width 220 height 28
type input "77-10409-CN"
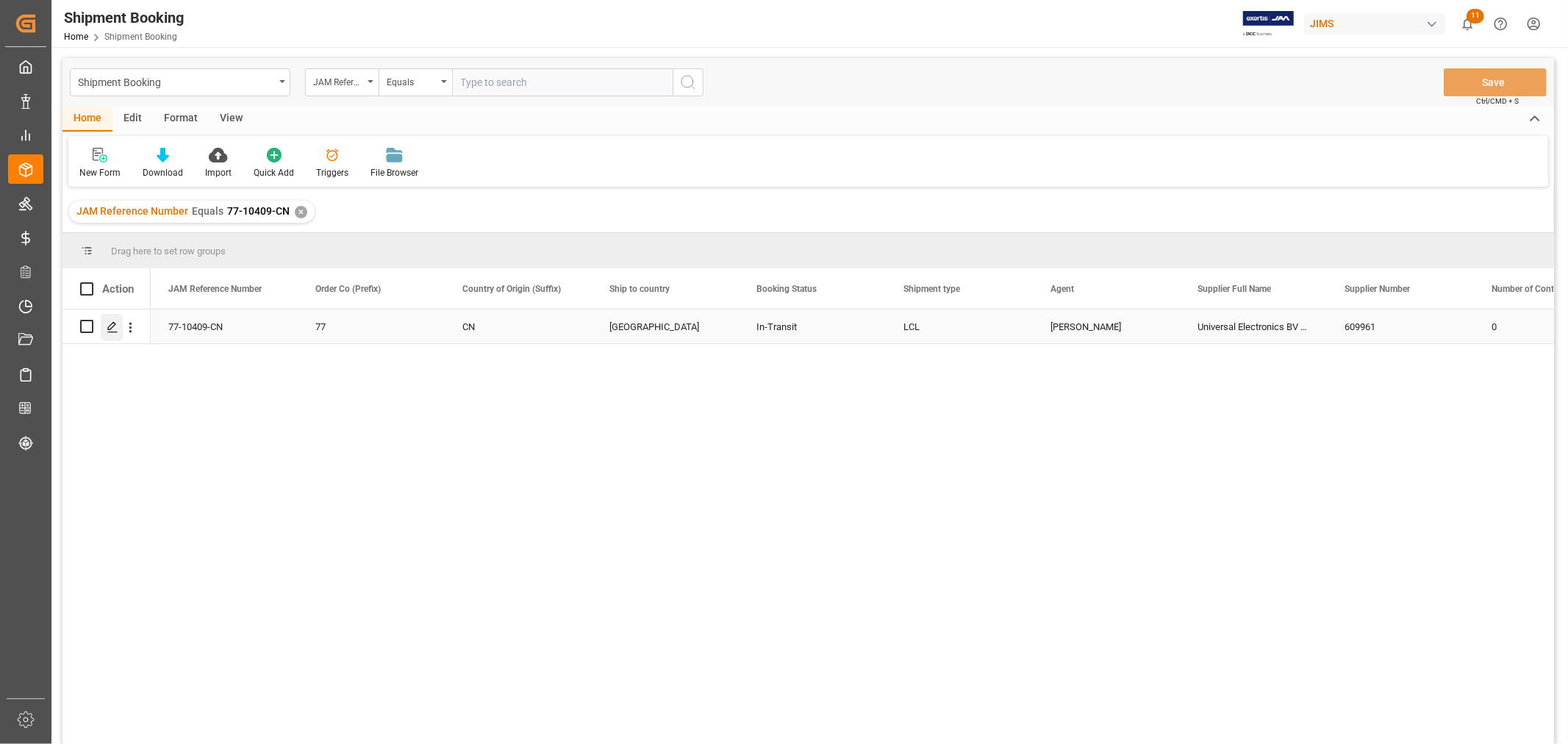
click at [113, 327] on icon "Press SPACE to select this row." at bounding box center [113, 327] width 12 height 12
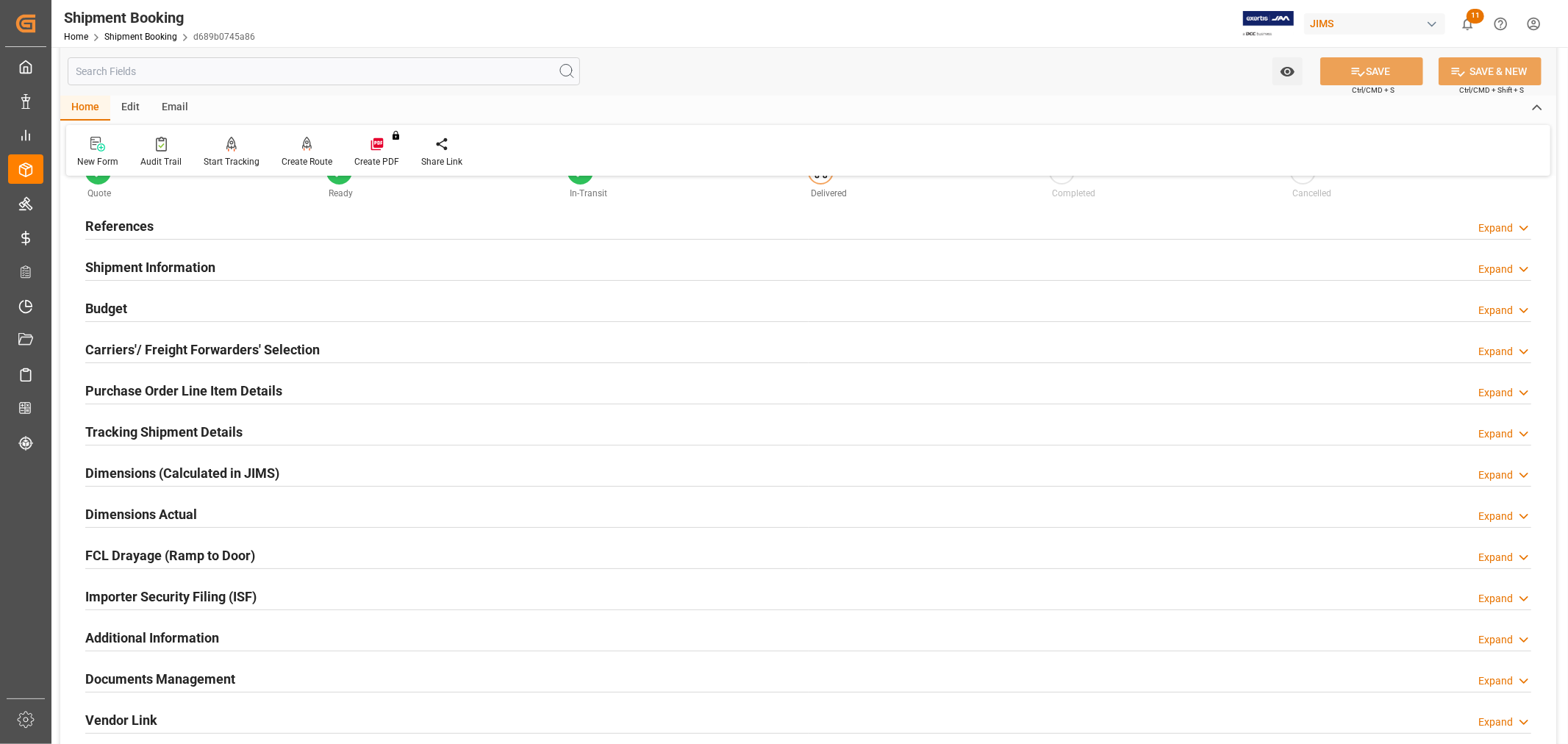
scroll to position [81, 0]
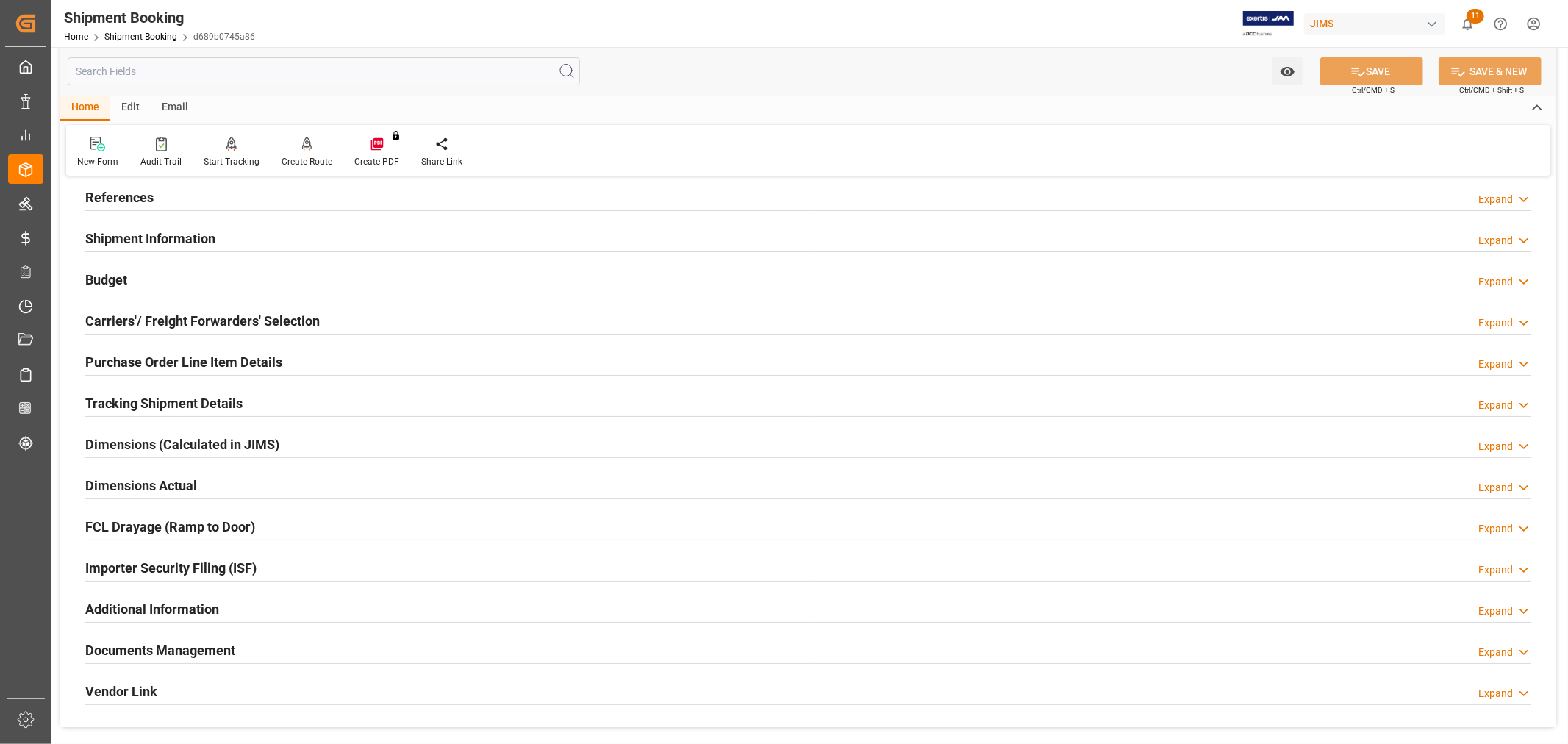
click at [176, 406] on h2 "Tracking Shipment Details" at bounding box center [163, 403] width 158 height 20
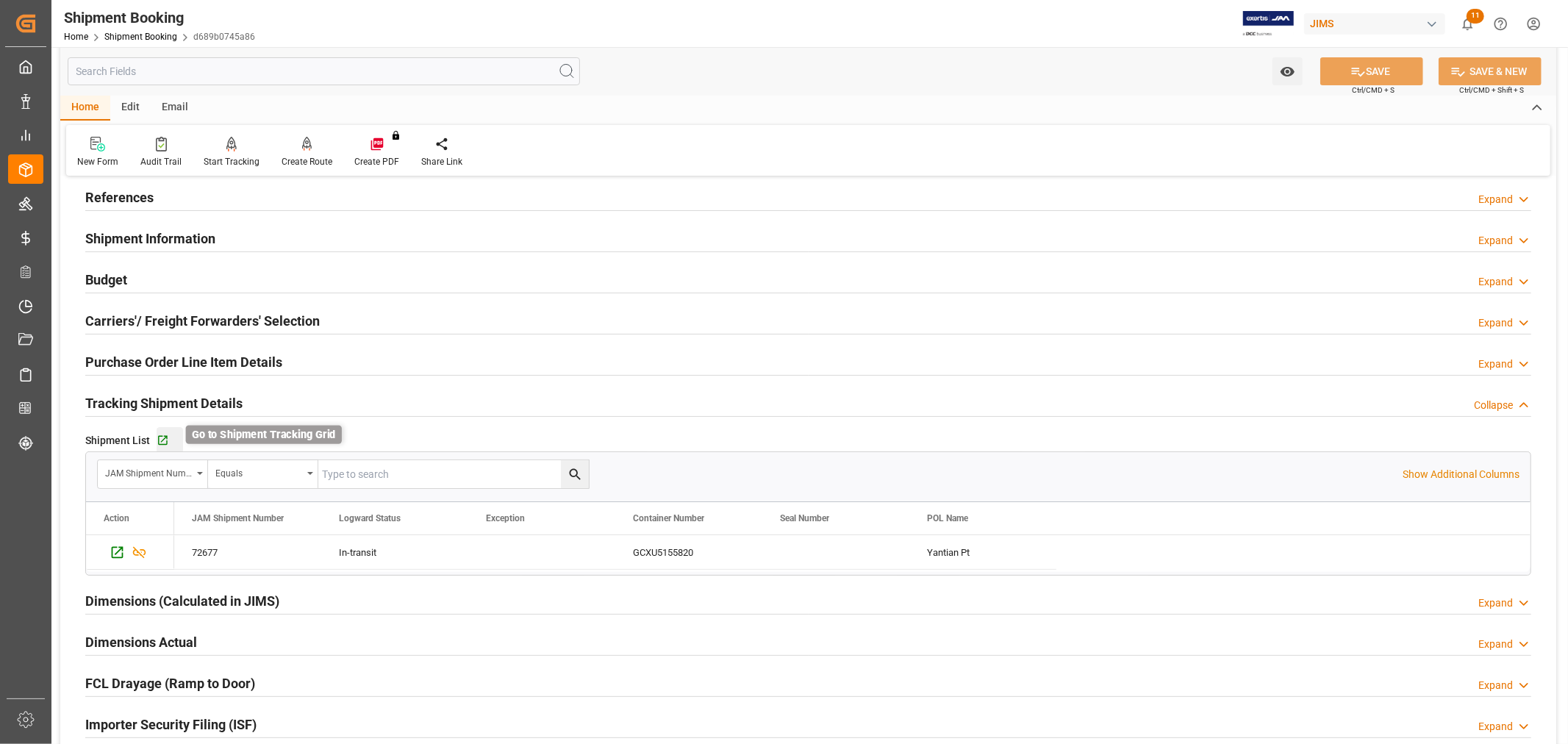
click at [163, 436] on icon "button" at bounding box center [162, 441] width 13 height 13
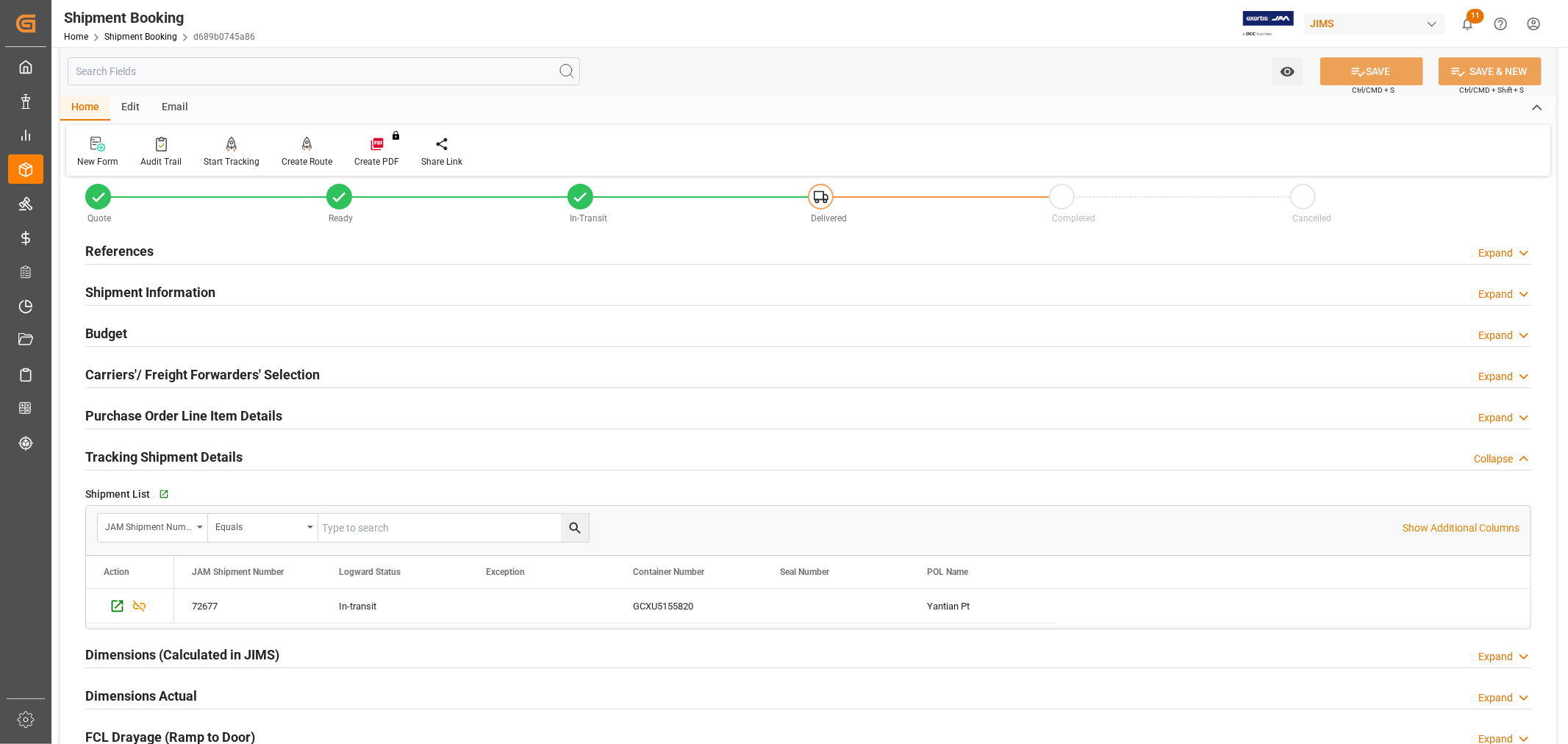
scroll to position [0, 0]
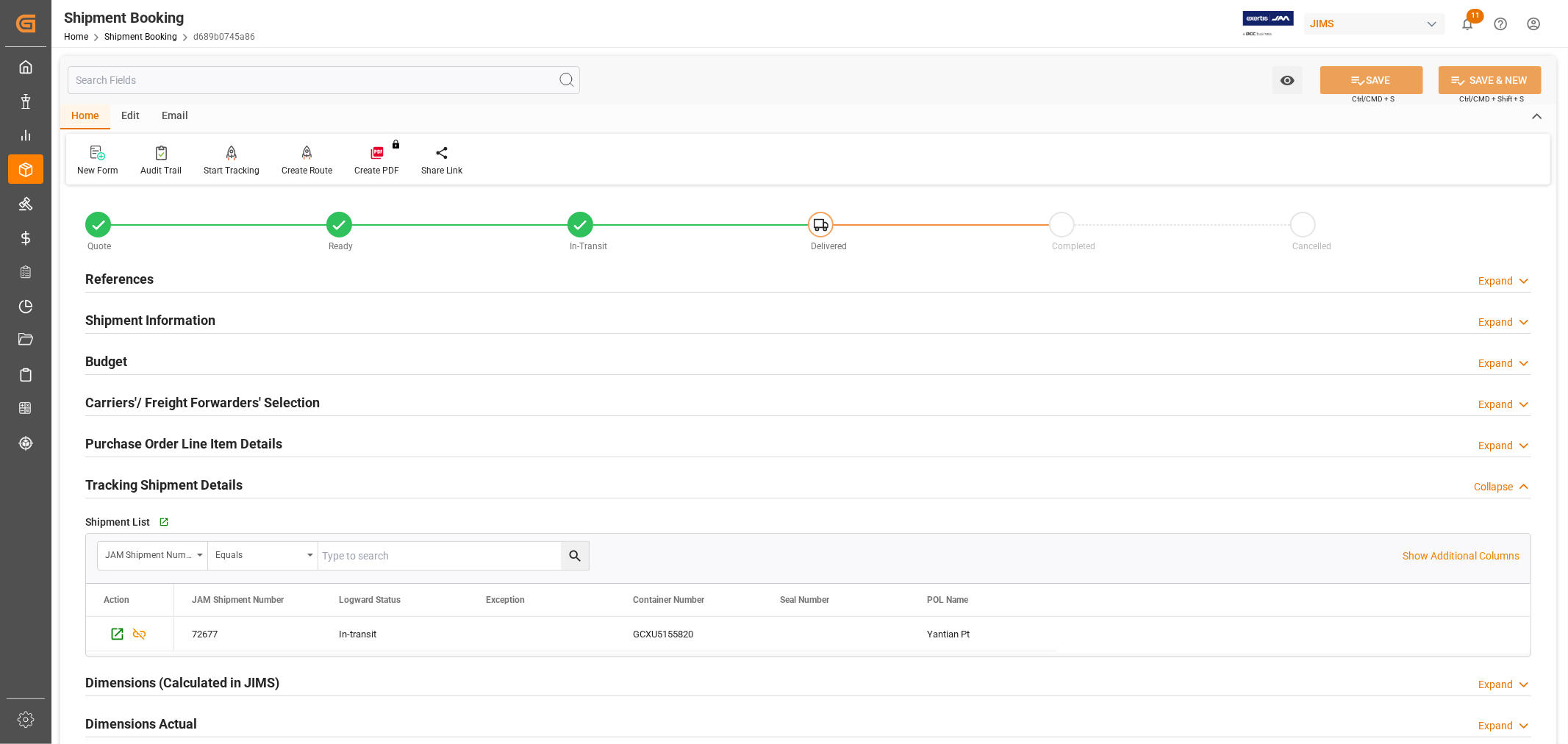
click at [140, 284] on h2 "References" at bounding box center [119, 279] width 69 height 20
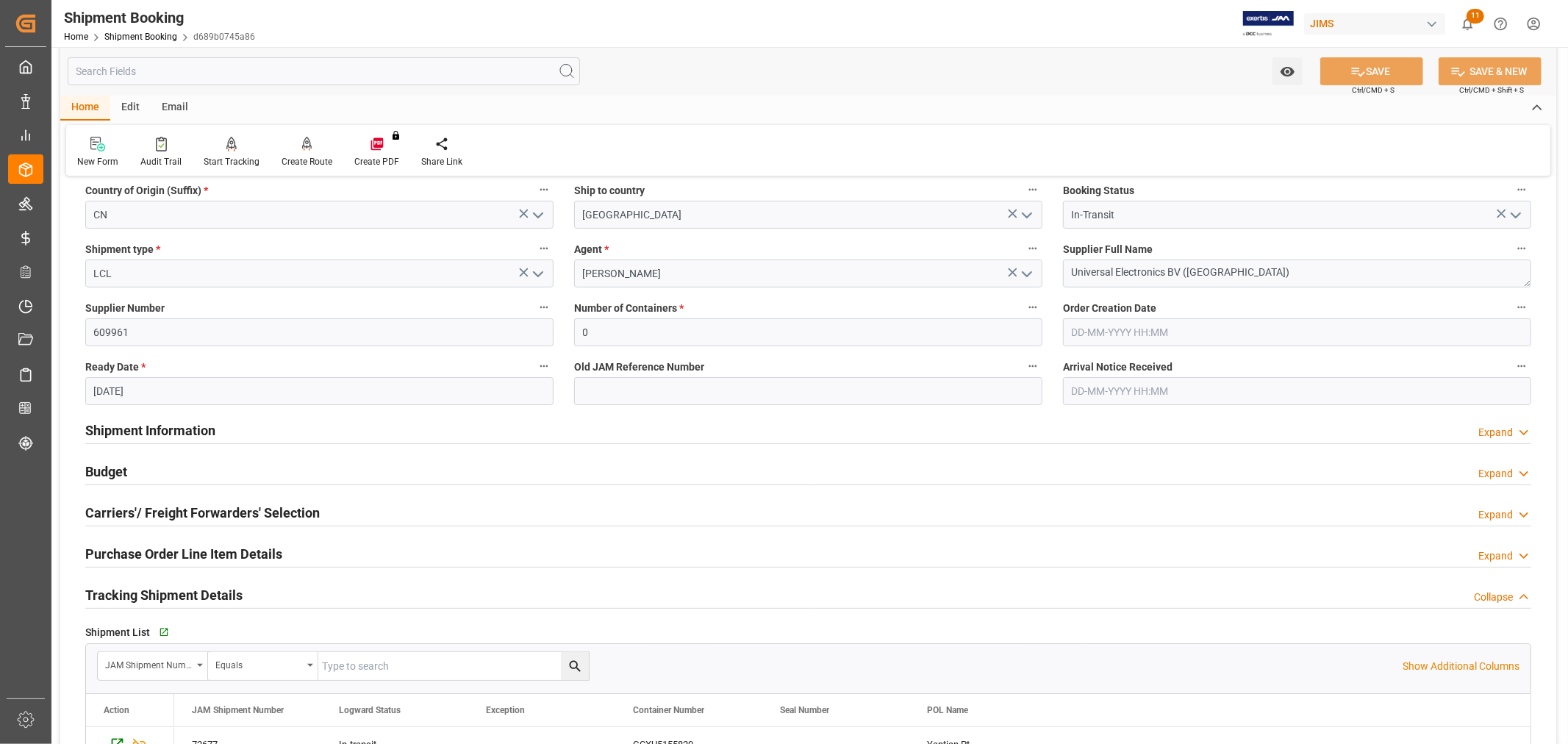
scroll to position [245, 0]
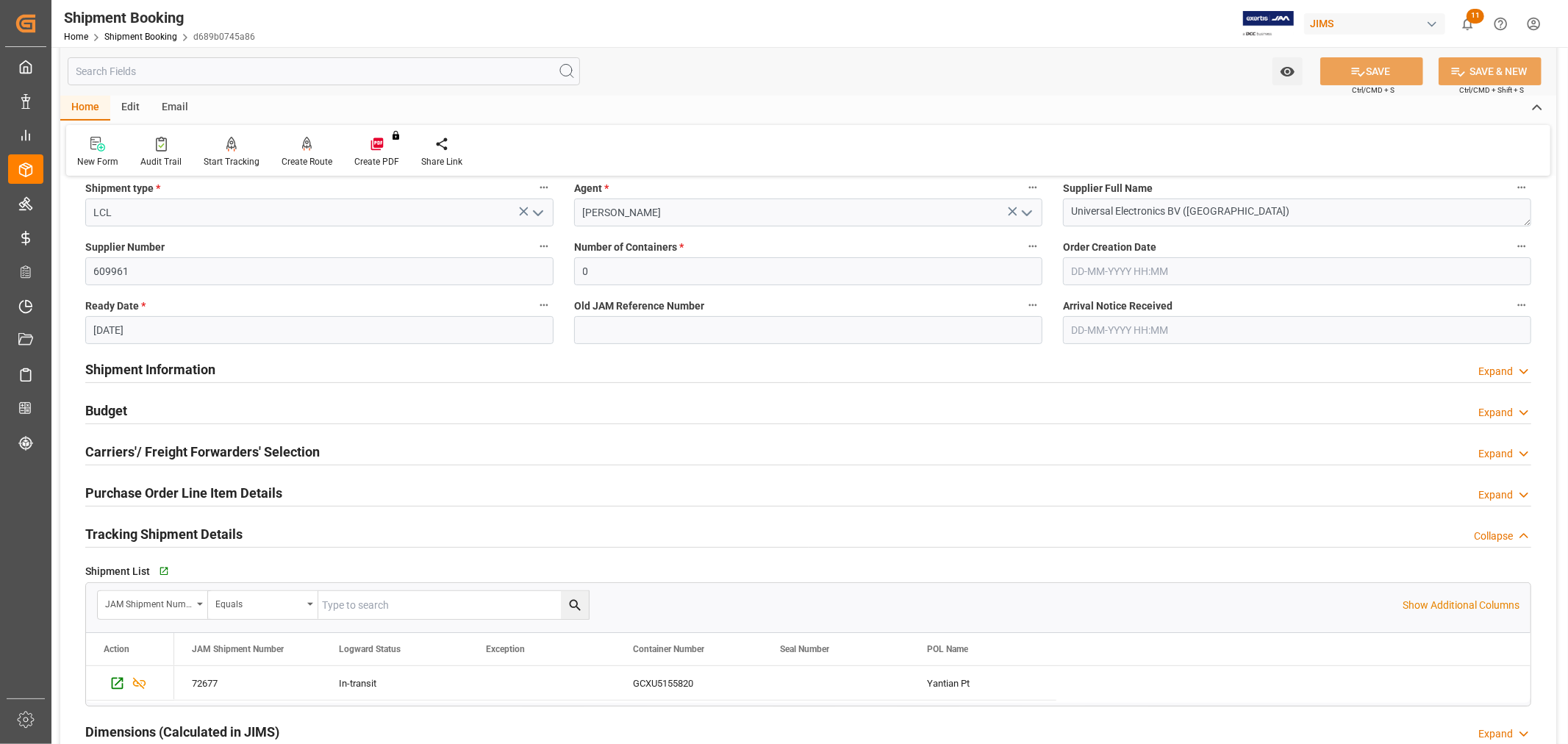
click at [171, 369] on h2 "Shipment Information" at bounding box center [150, 369] width 130 height 20
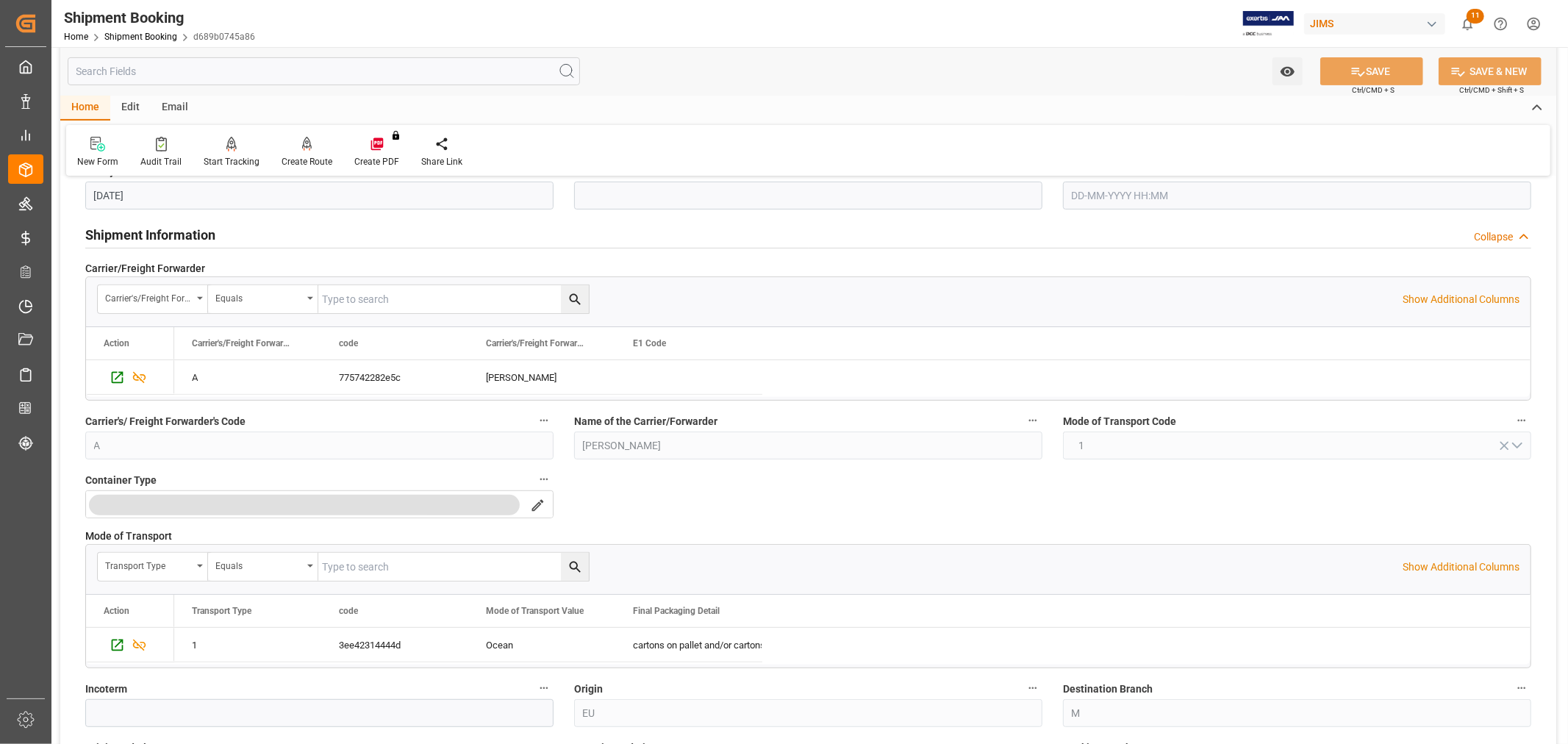
scroll to position [408, 0]
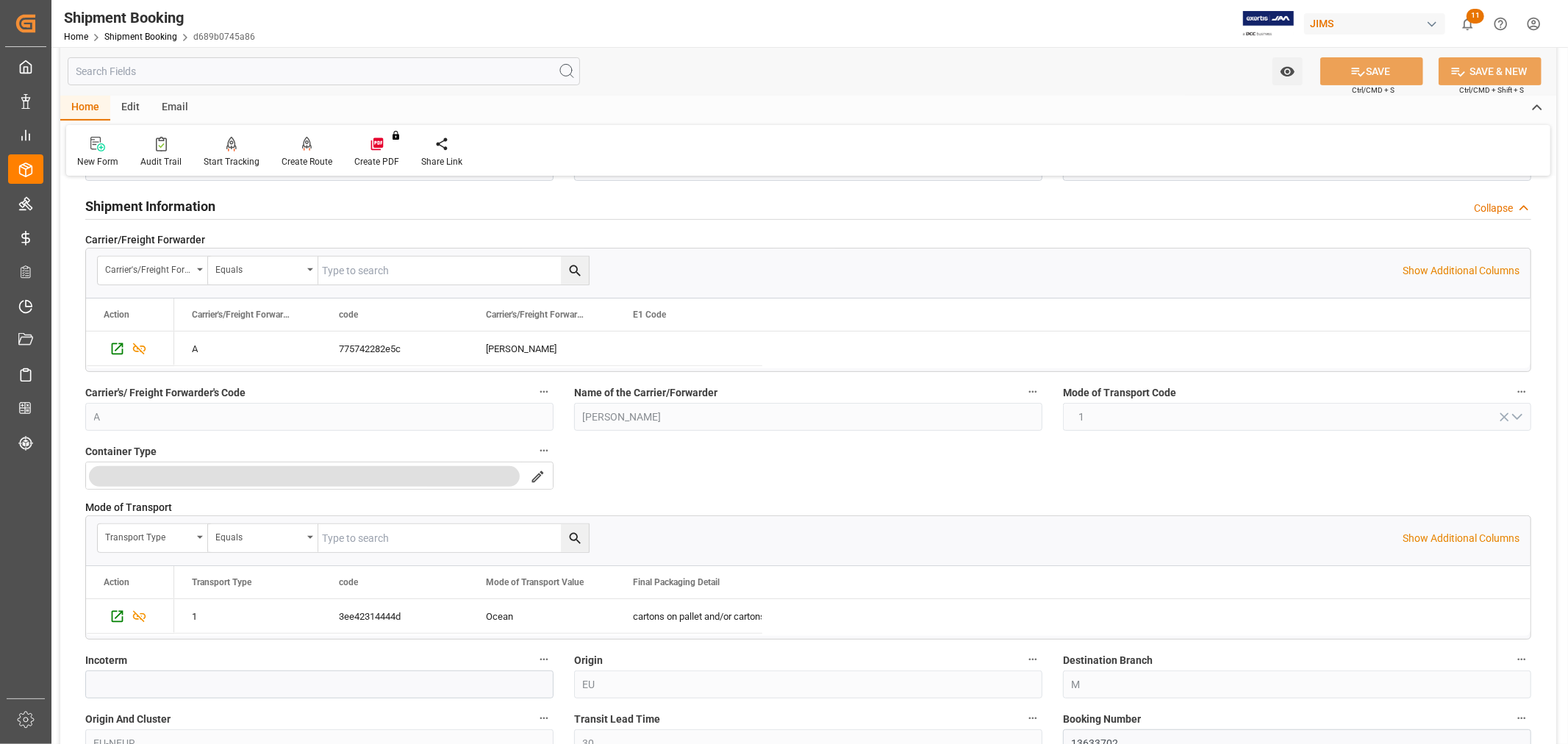
click at [1033, 722] on icon "button" at bounding box center [1033, 719] width 12 height 12
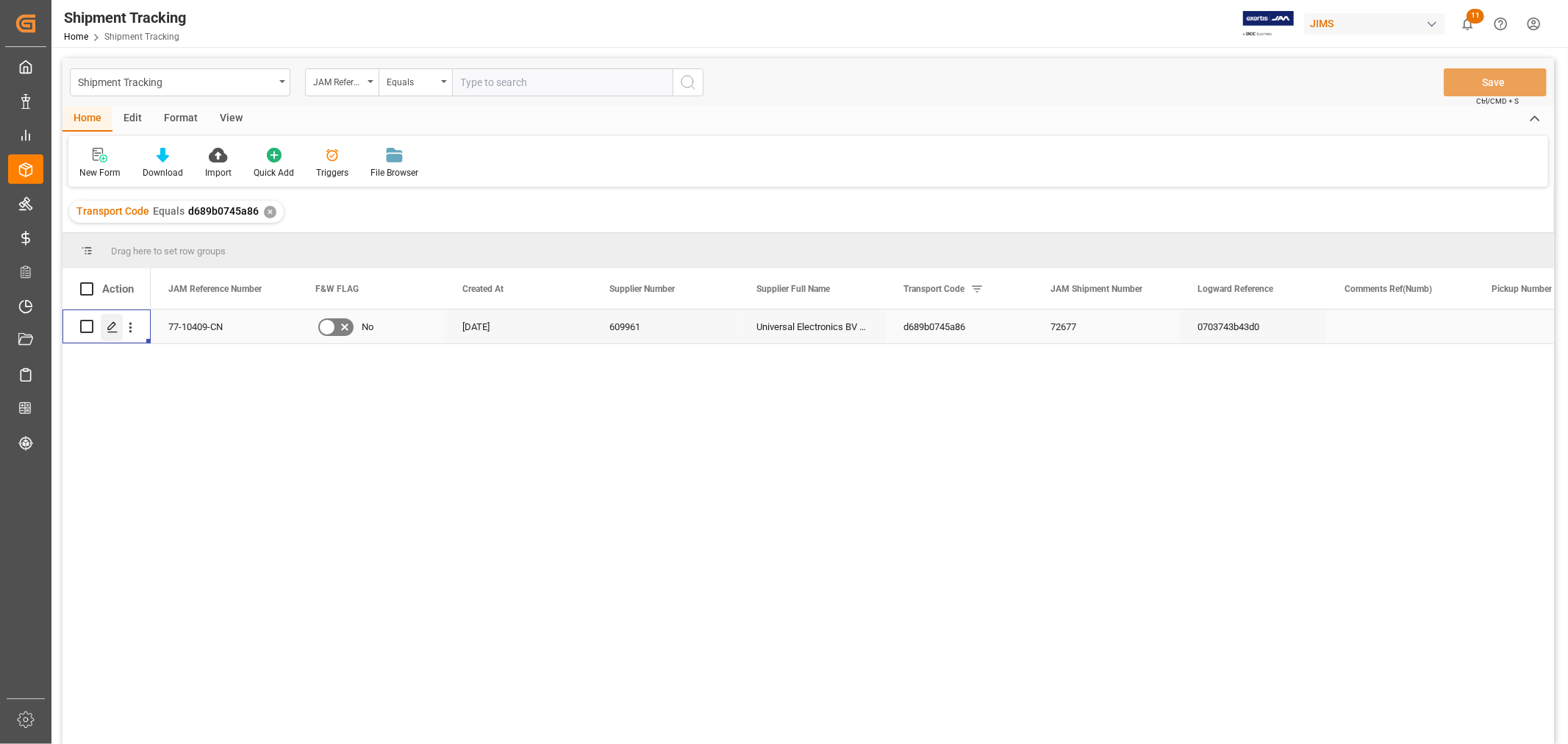
click at [109, 330] on icon "Press SPACE to select this row." at bounding box center [113, 327] width 12 height 12
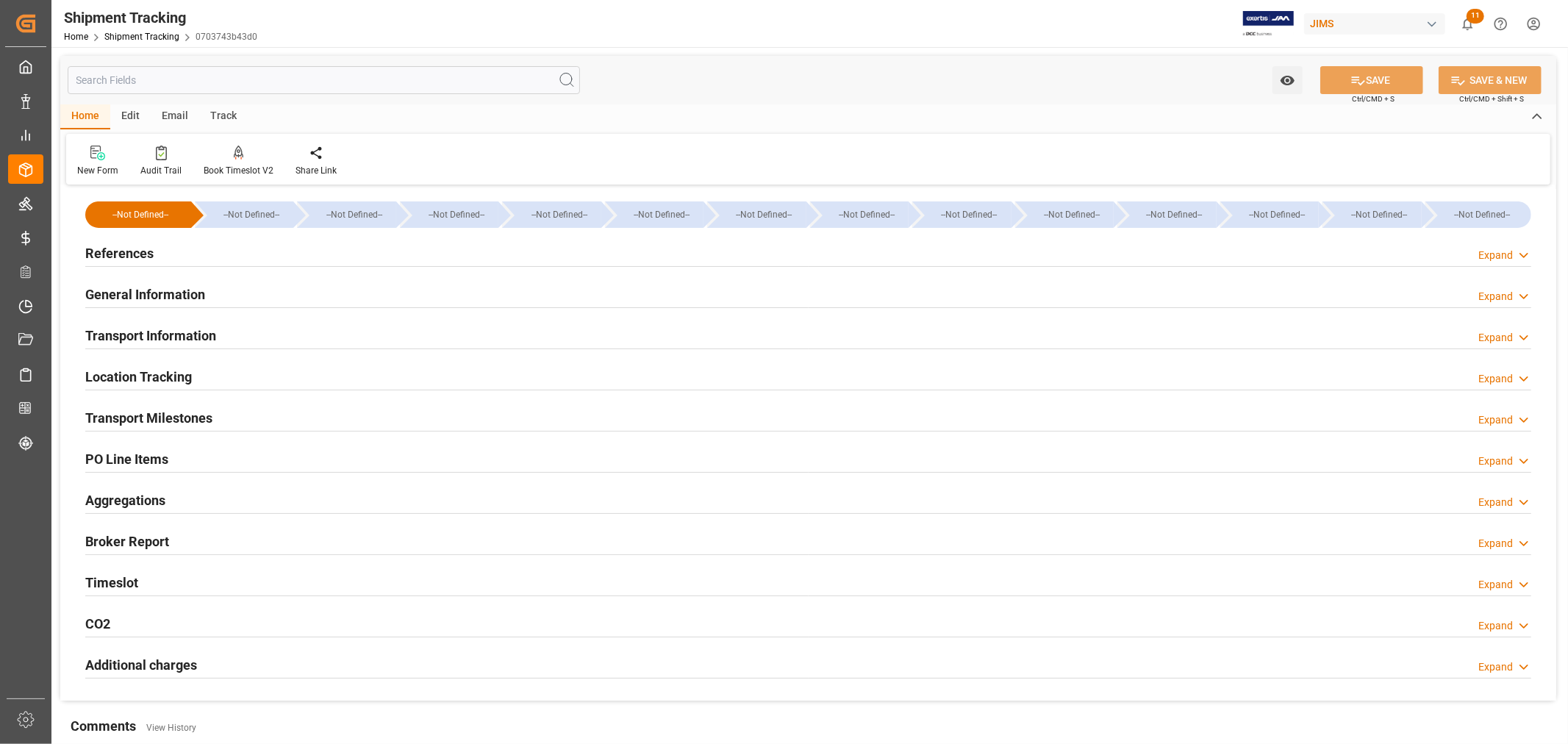
type input "[DATE]"
click at [151, 295] on h2 "General Information" at bounding box center [145, 295] width 119 height 20
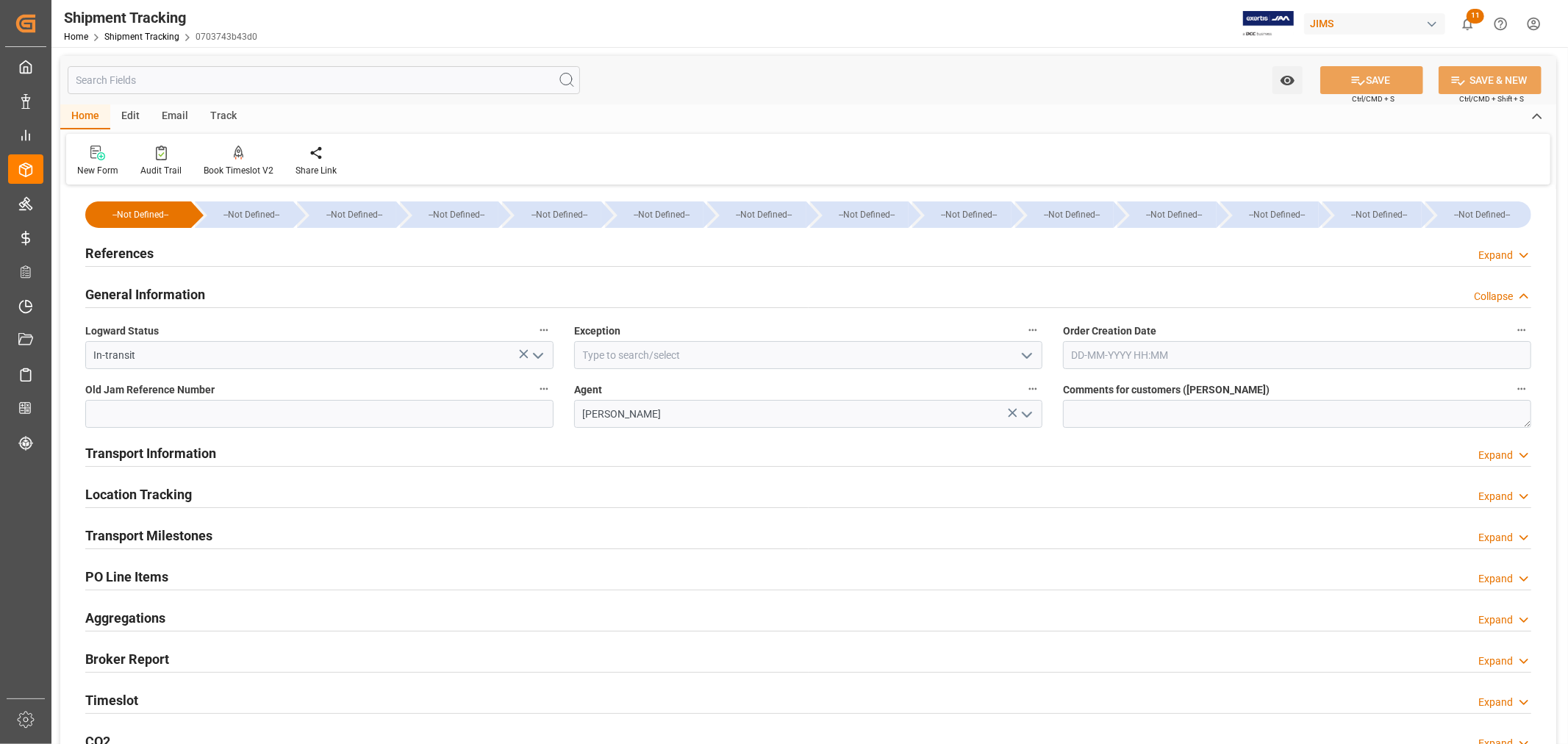
click at [125, 254] on h2 "References" at bounding box center [119, 254] width 69 height 20
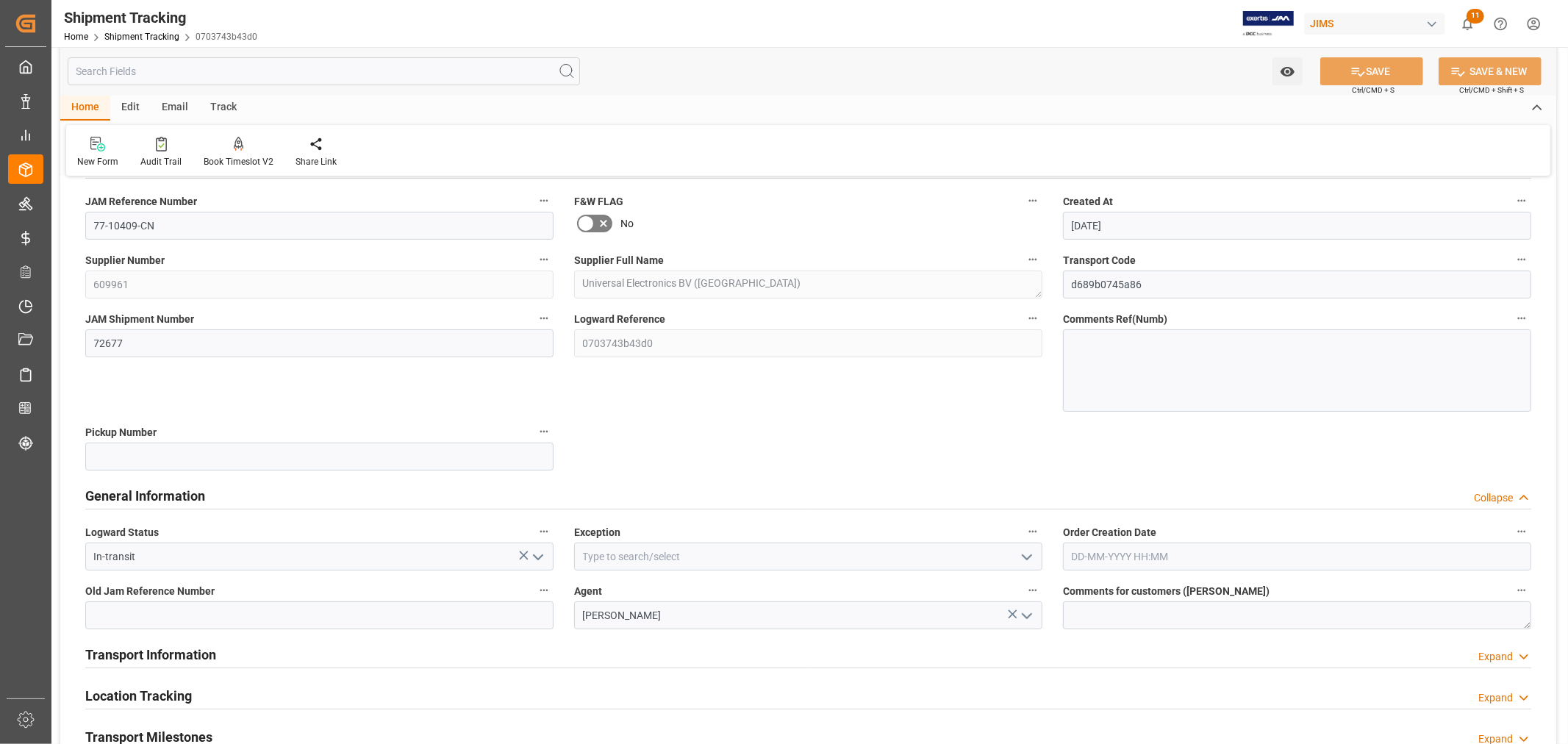
scroll to position [81, 0]
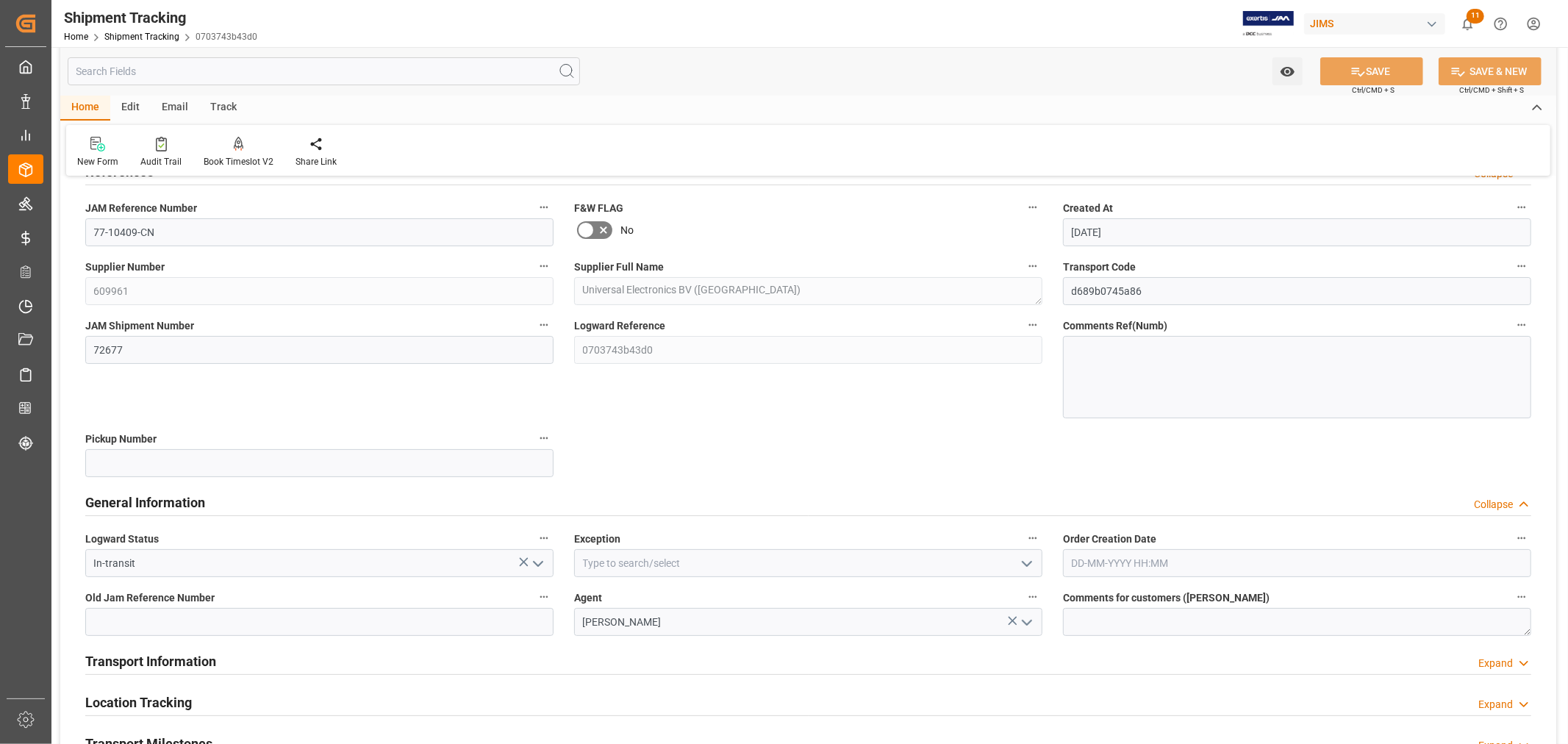
click at [163, 494] on h2 "General Information" at bounding box center [145, 502] width 119 height 20
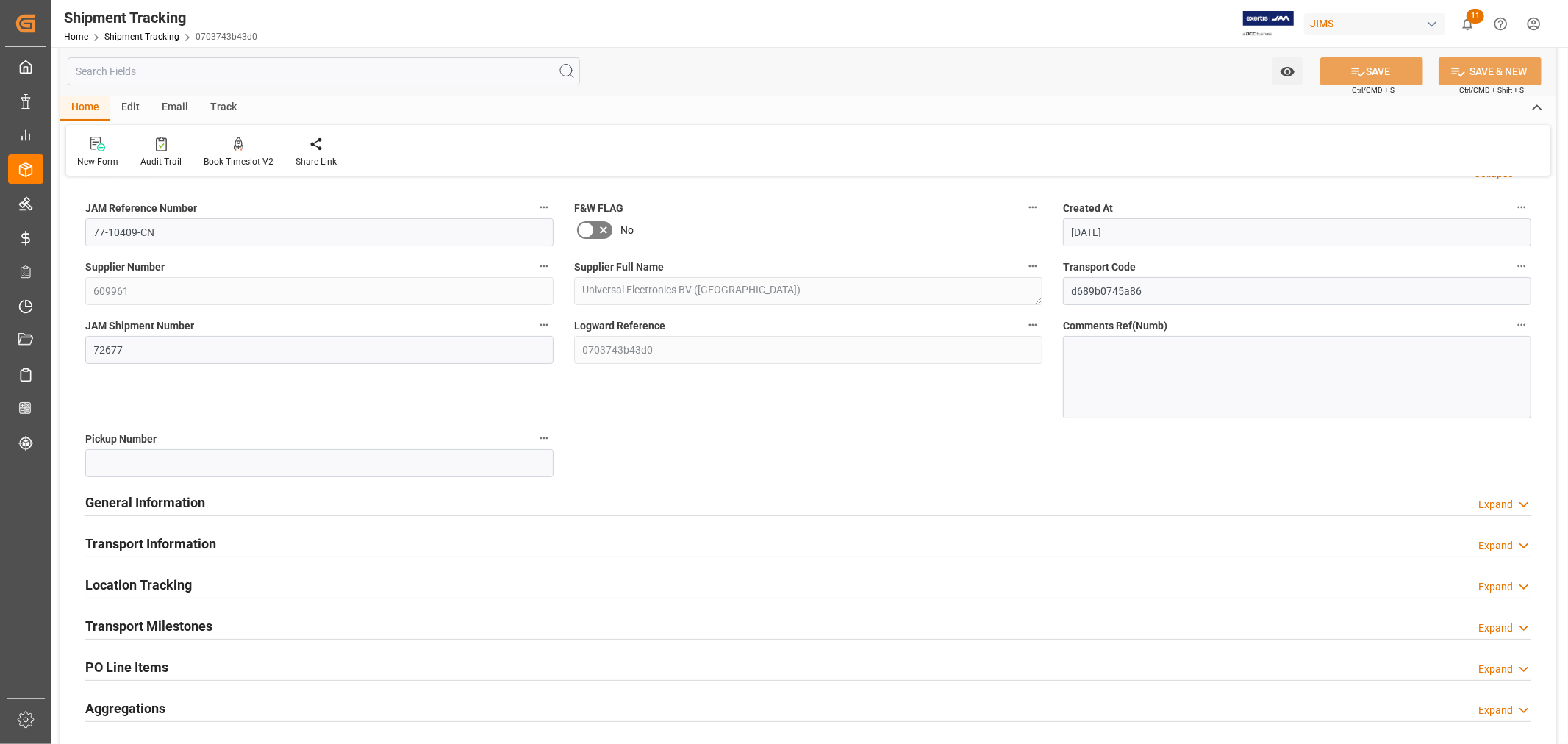
click at [163, 495] on h2 "General Information" at bounding box center [145, 502] width 119 height 20
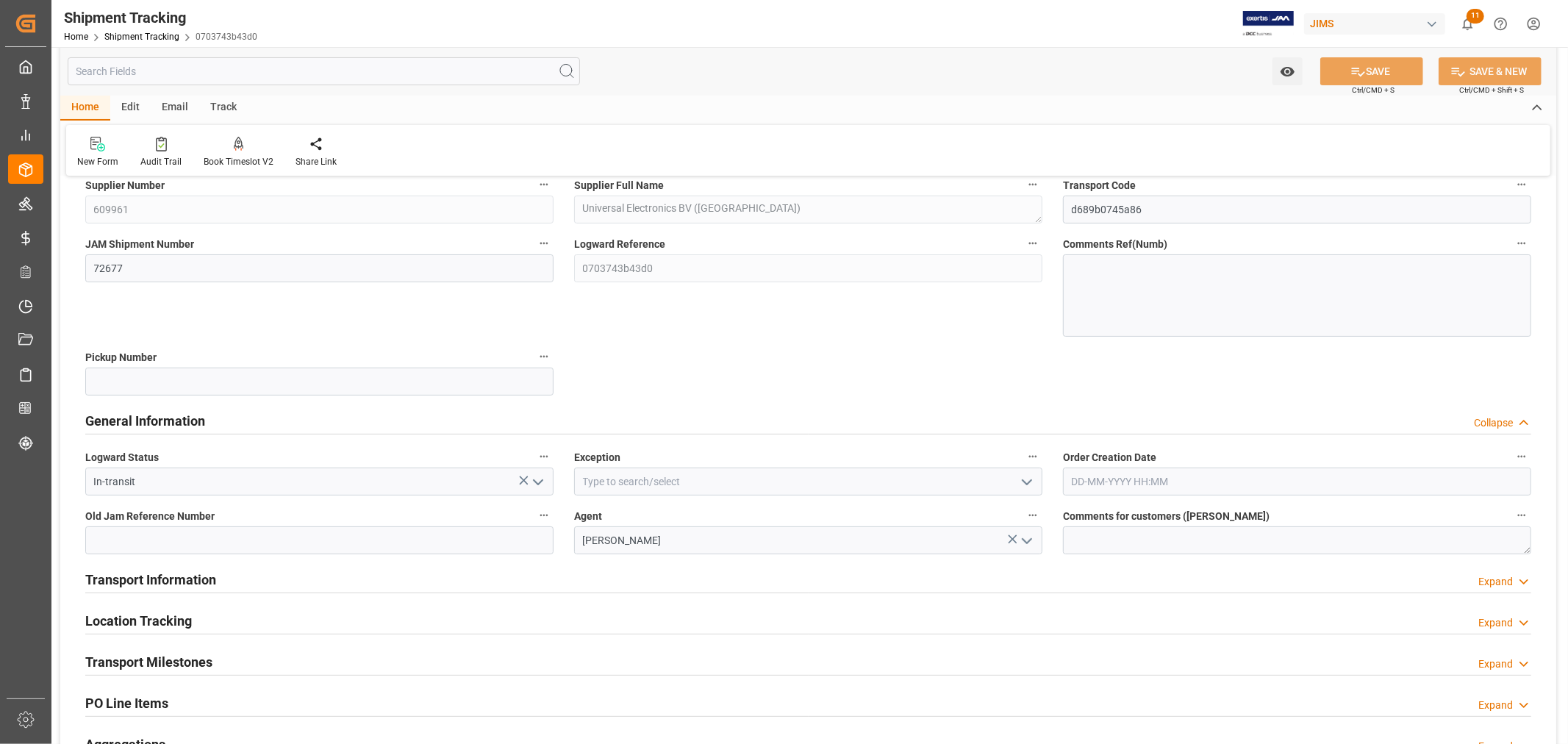
scroll to position [245, 0]
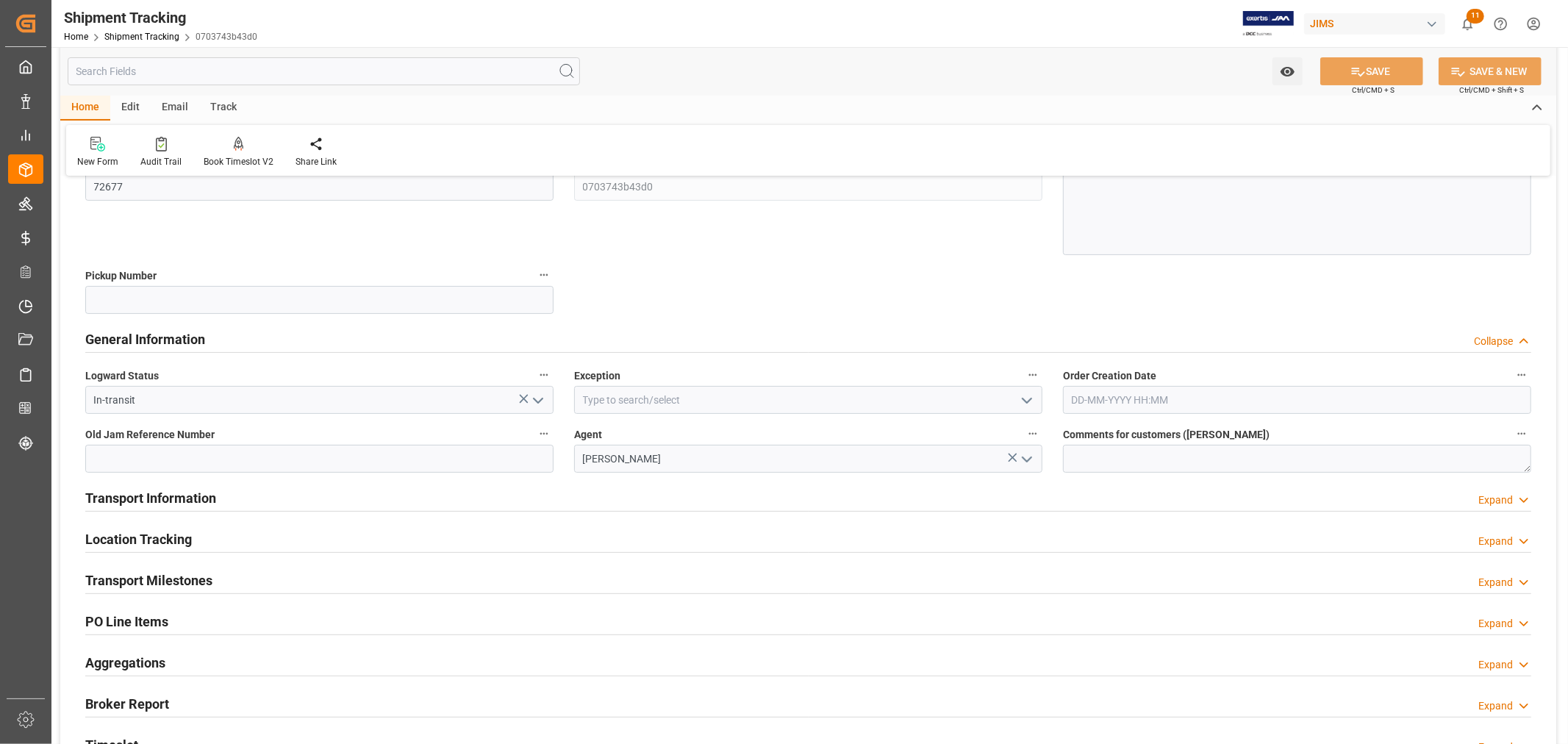
click at [165, 496] on h2 "Transport Information" at bounding box center [151, 498] width 131 height 20
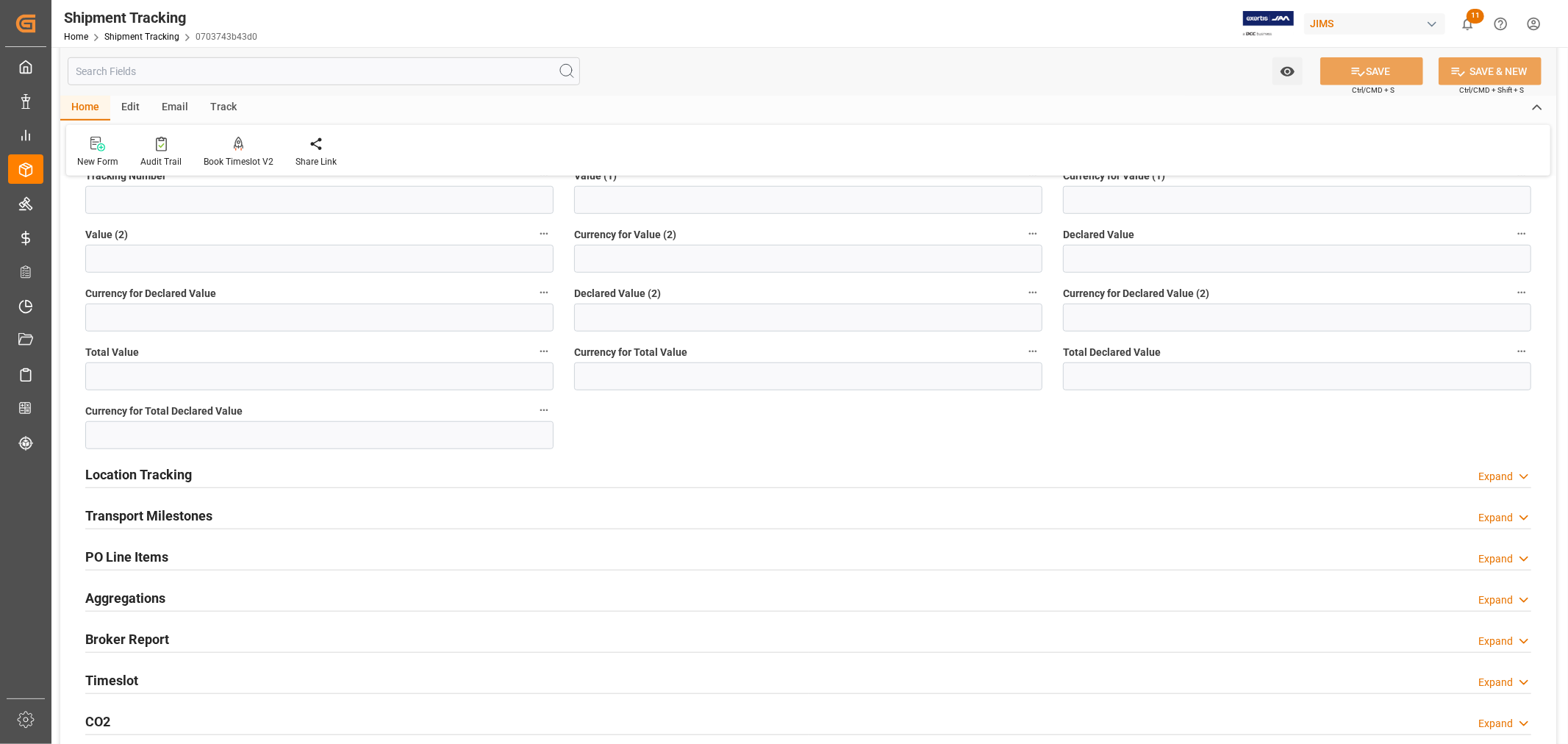
scroll to position [899, 0]
click at [161, 475] on h2 "Location Tracking" at bounding box center [138, 474] width 107 height 20
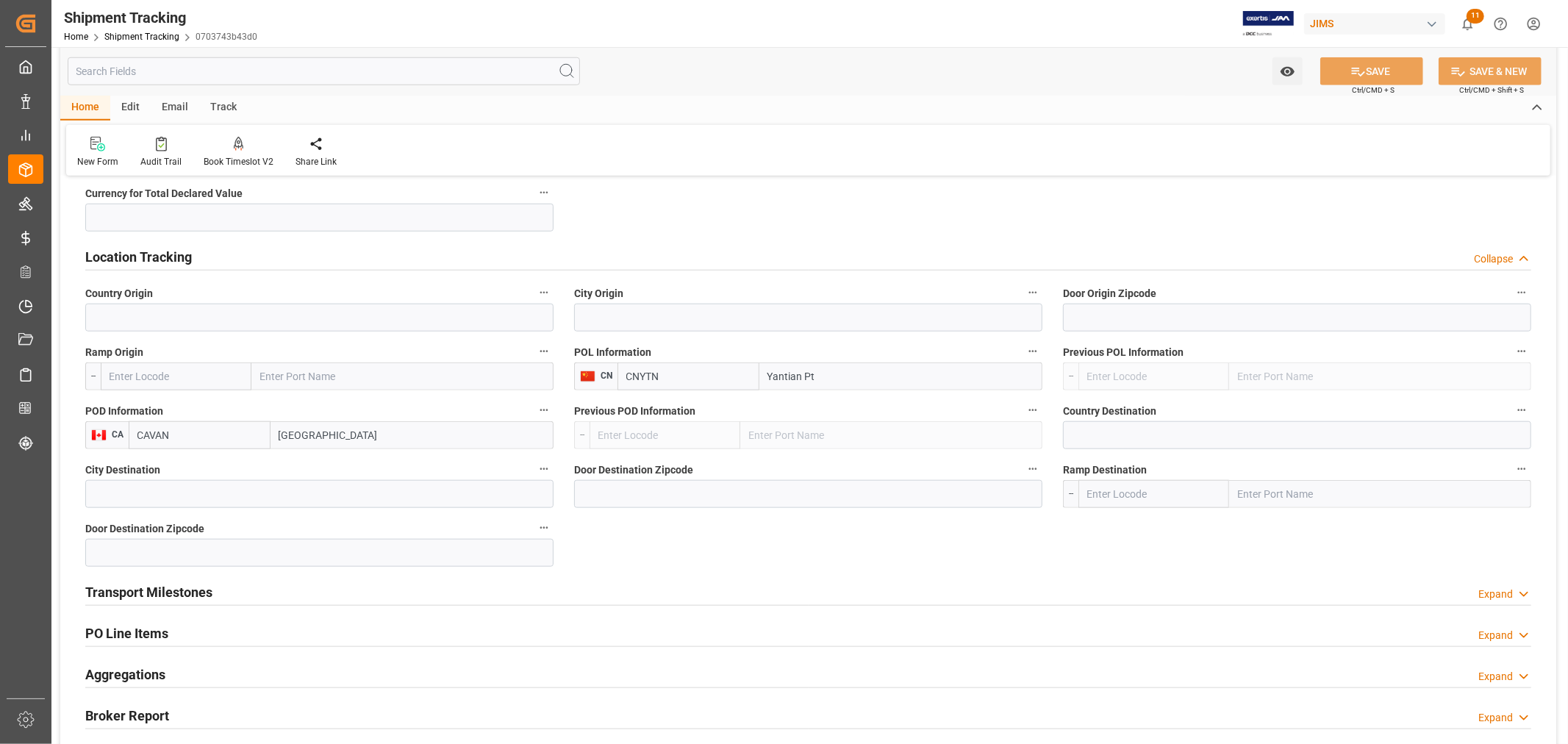
scroll to position [1143, 0]
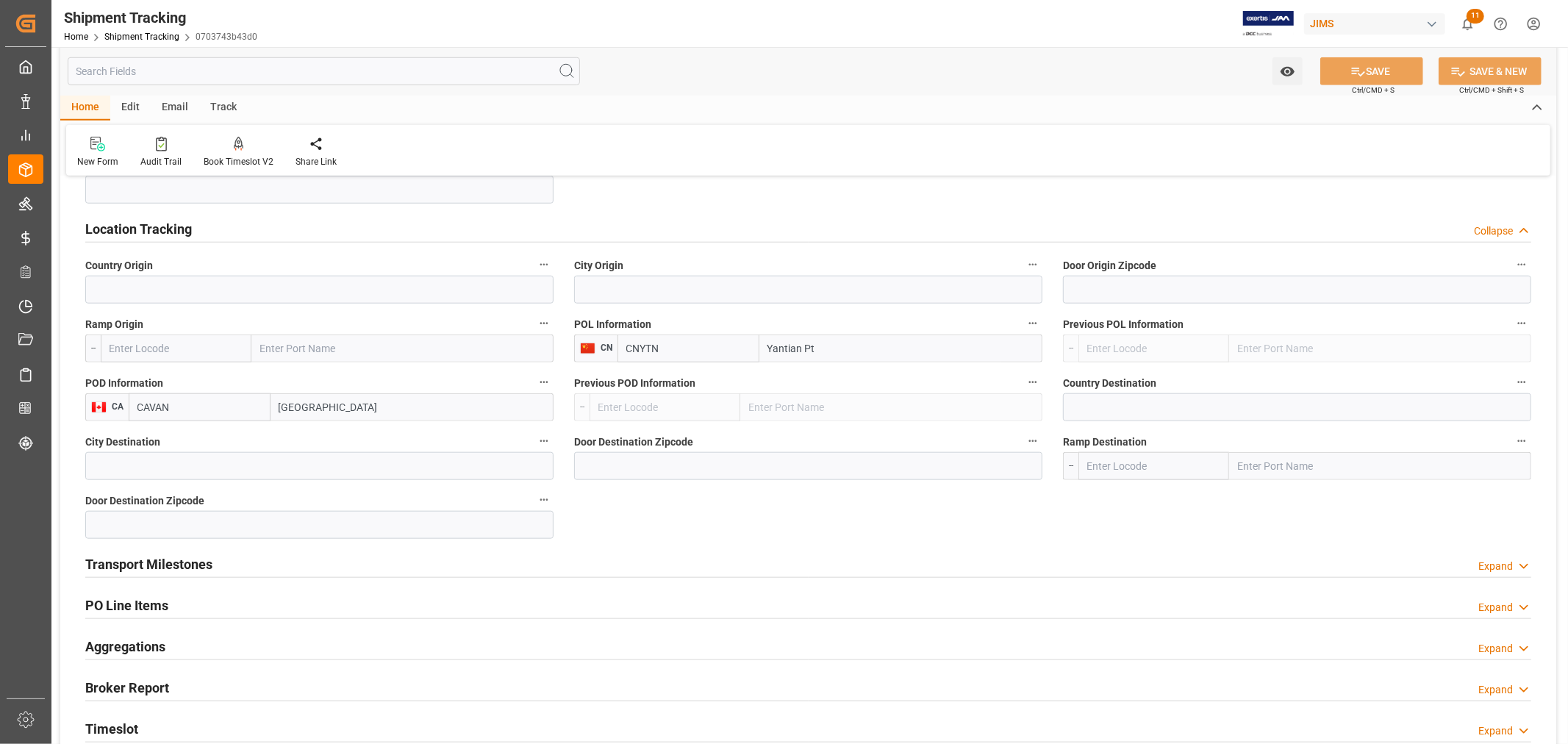
click at [152, 561] on h2 "Transport Milestones" at bounding box center [149, 564] width 127 height 20
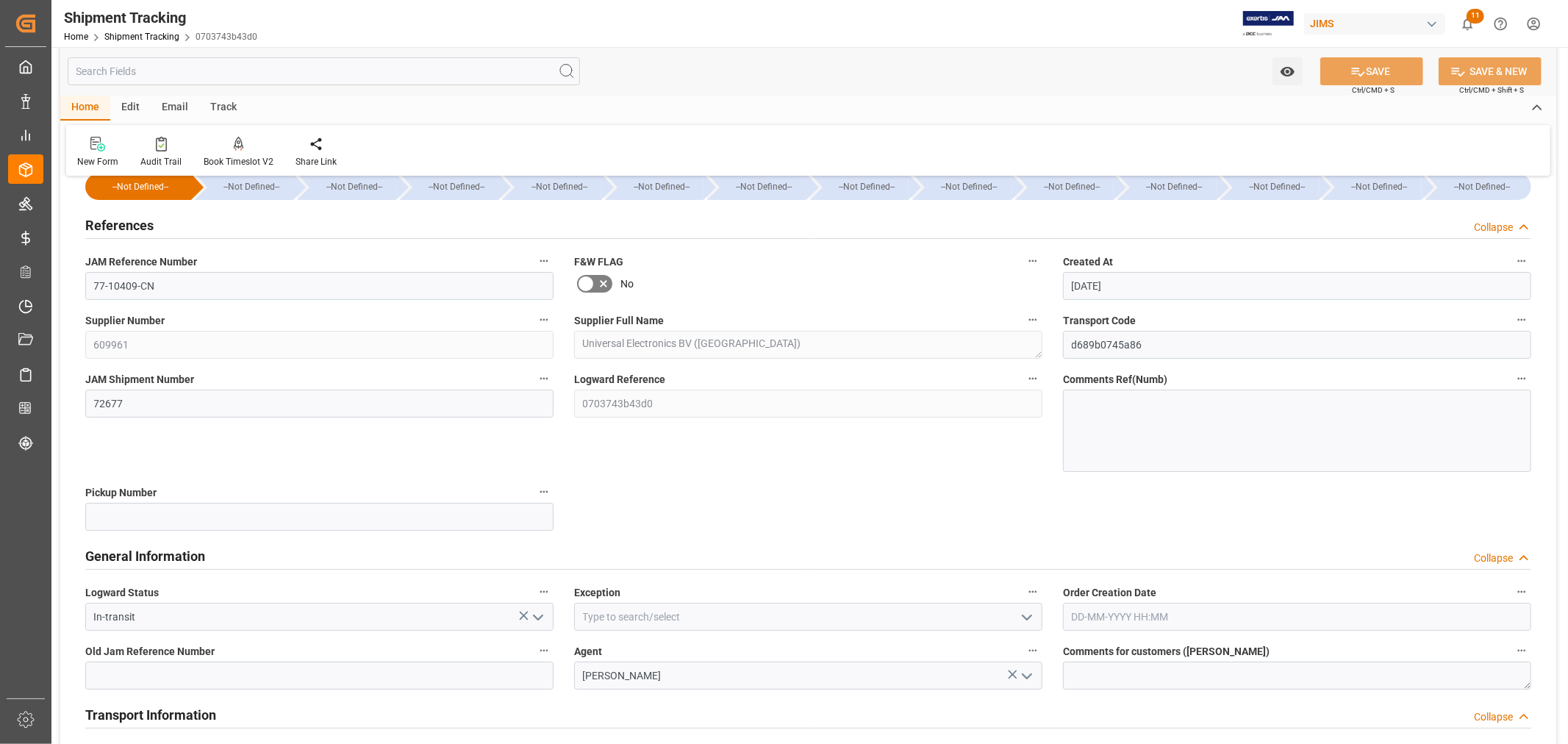
scroll to position [0, 0]
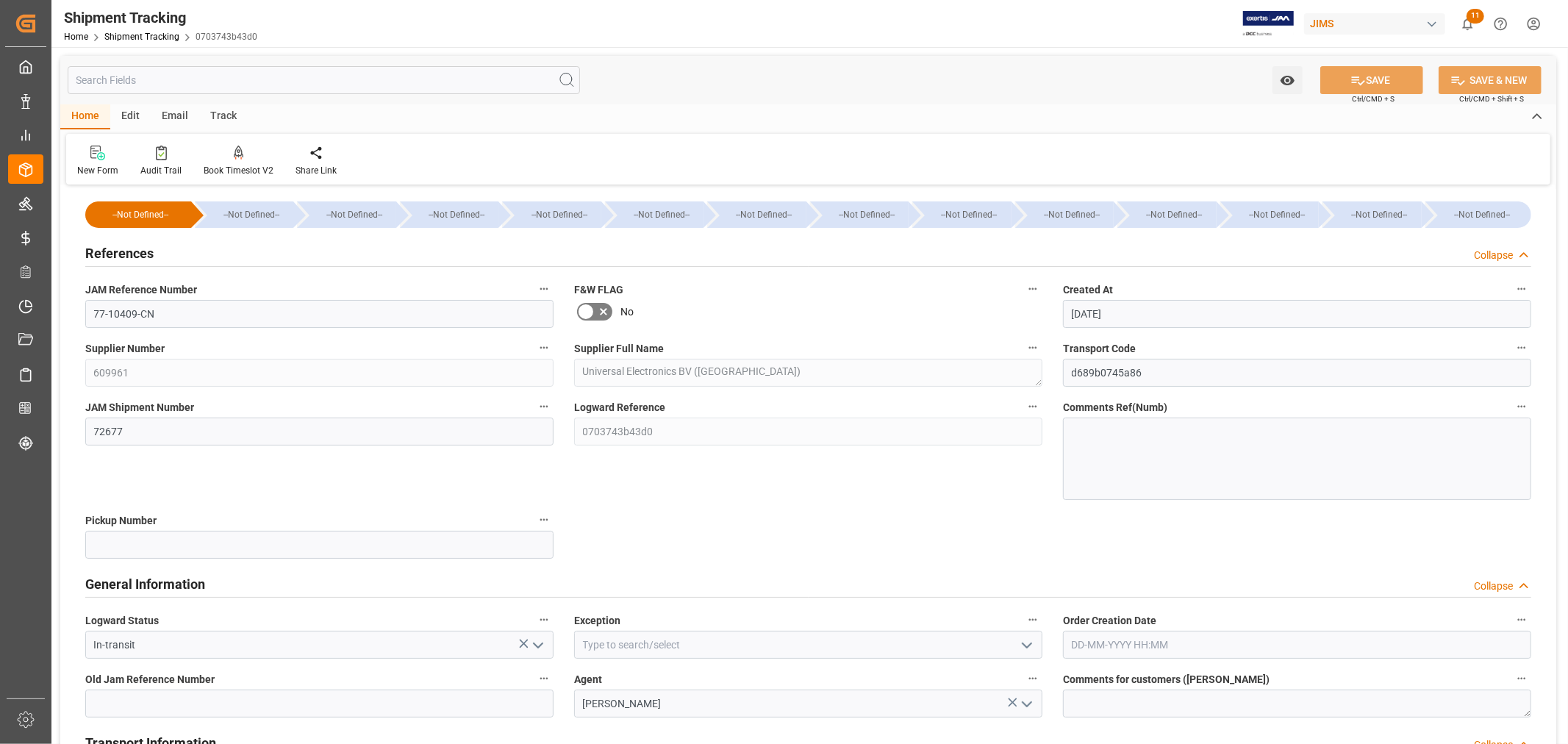
click at [136, 253] on h2 "References" at bounding box center [119, 254] width 69 height 20
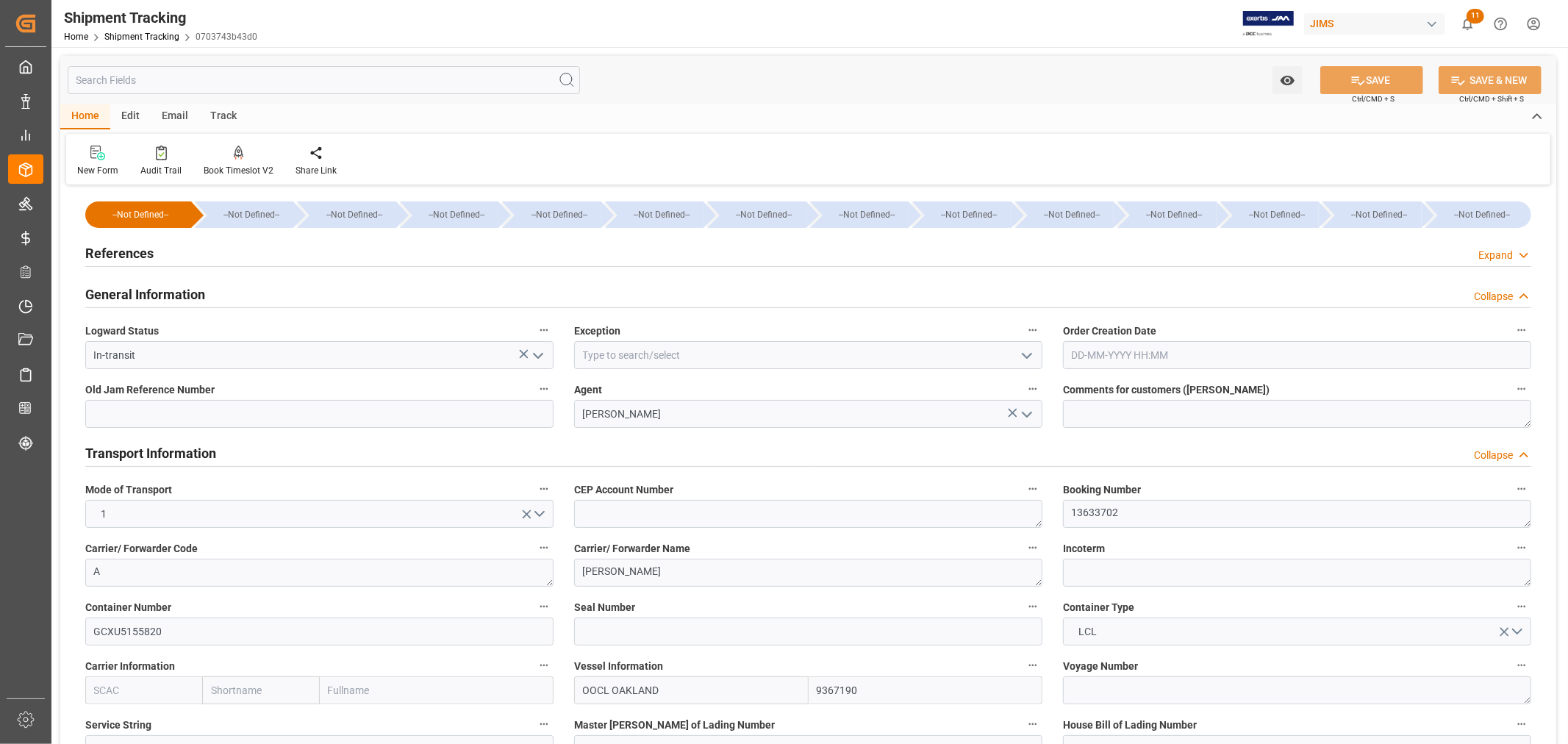
click at [136, 253] on h2 "References" at bounding box center [119, 254] width 69 height 20
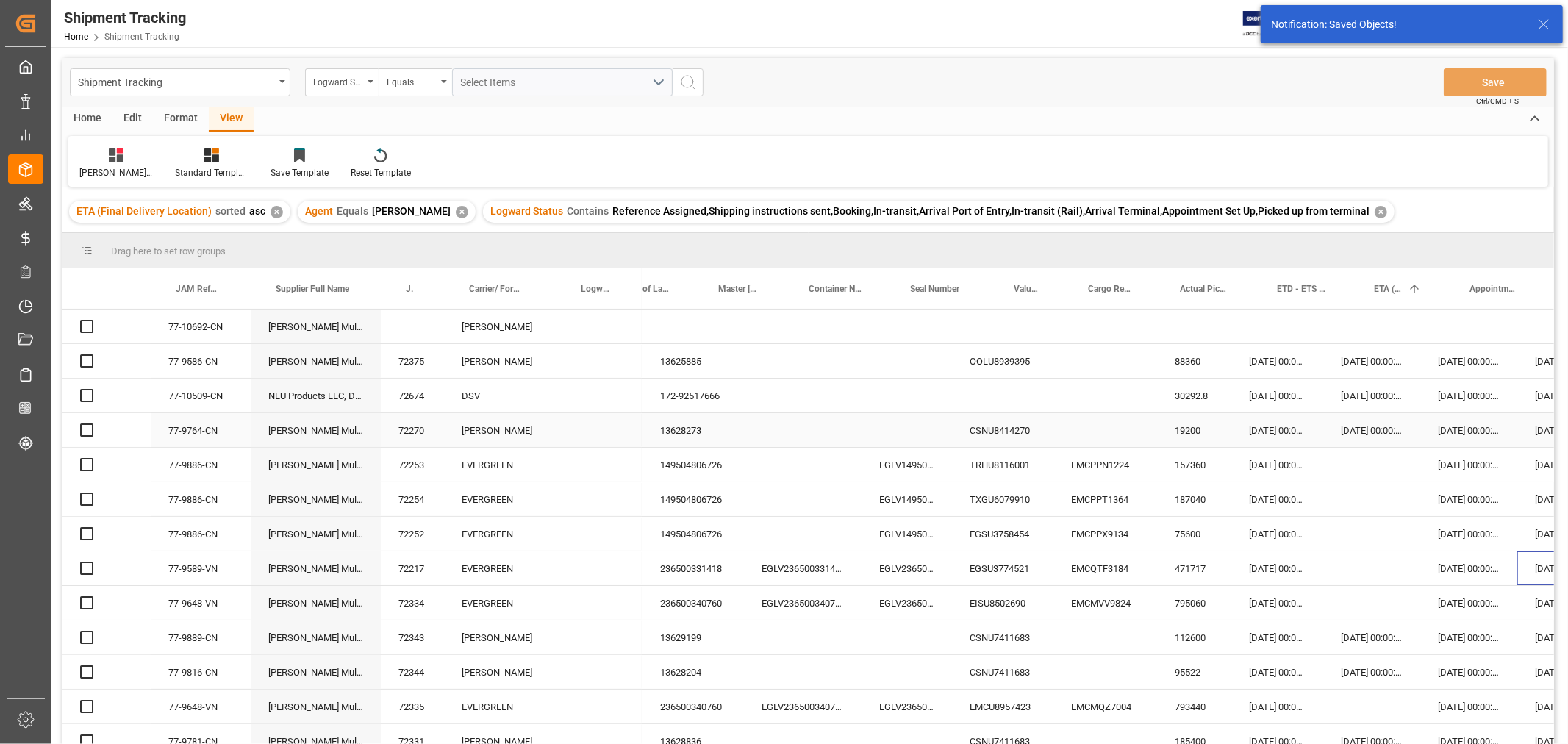
scroll to position [0, 161]
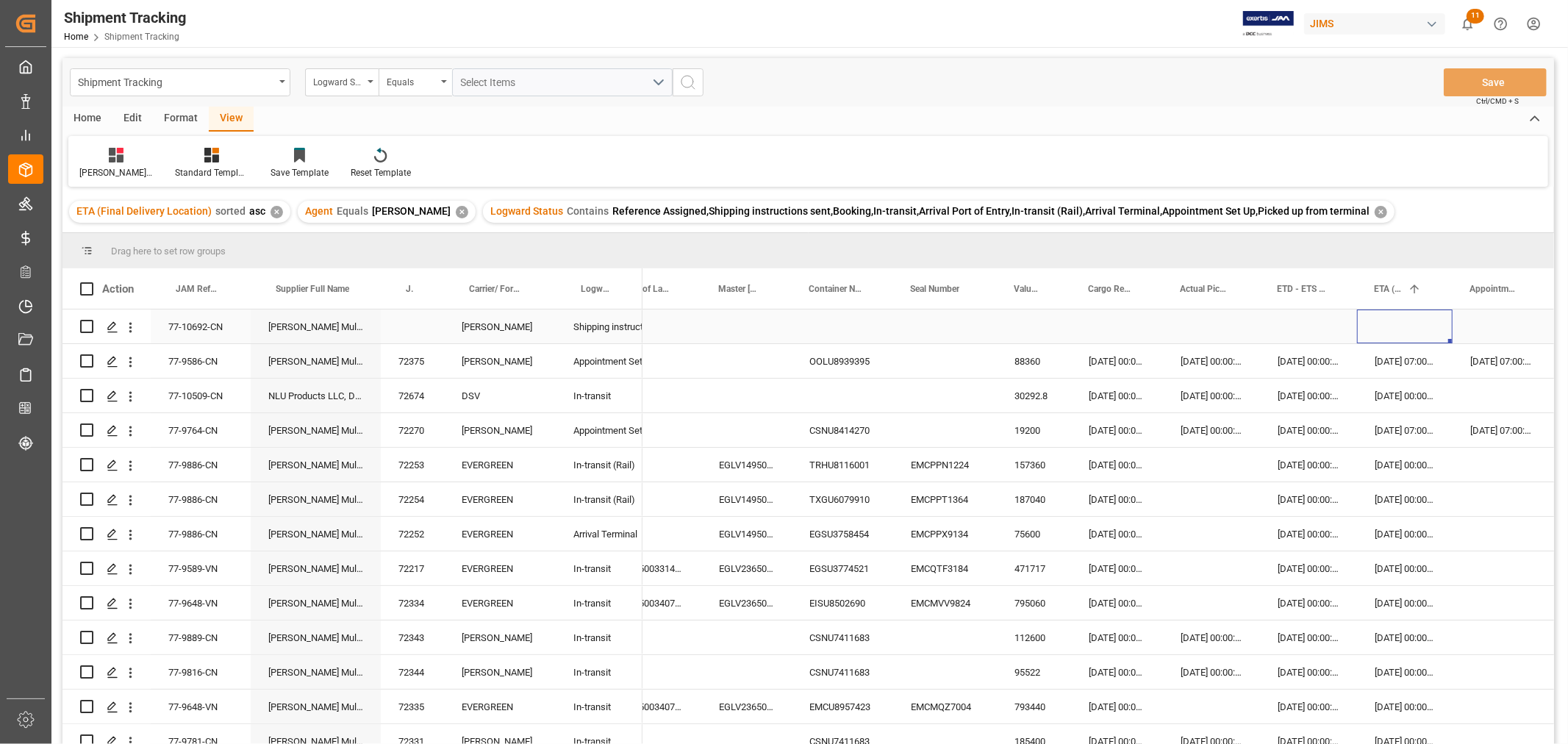
click at [1396, 320] on div "Press SPACE to select this row." at bounding box center [1406, 326] width 96 height 34
click at [174, 324] on div "77-10692-CN" at bounding box center [201, 326] width 100 height 34
click at [1091, 321] on div "Press SPACE to select this row." at bounding box center [1117, 326] width 92 height 34
click at [1283, 326] on div "Press SPACE to select this row." at bounding box center [1309, 326] width 97 height 34
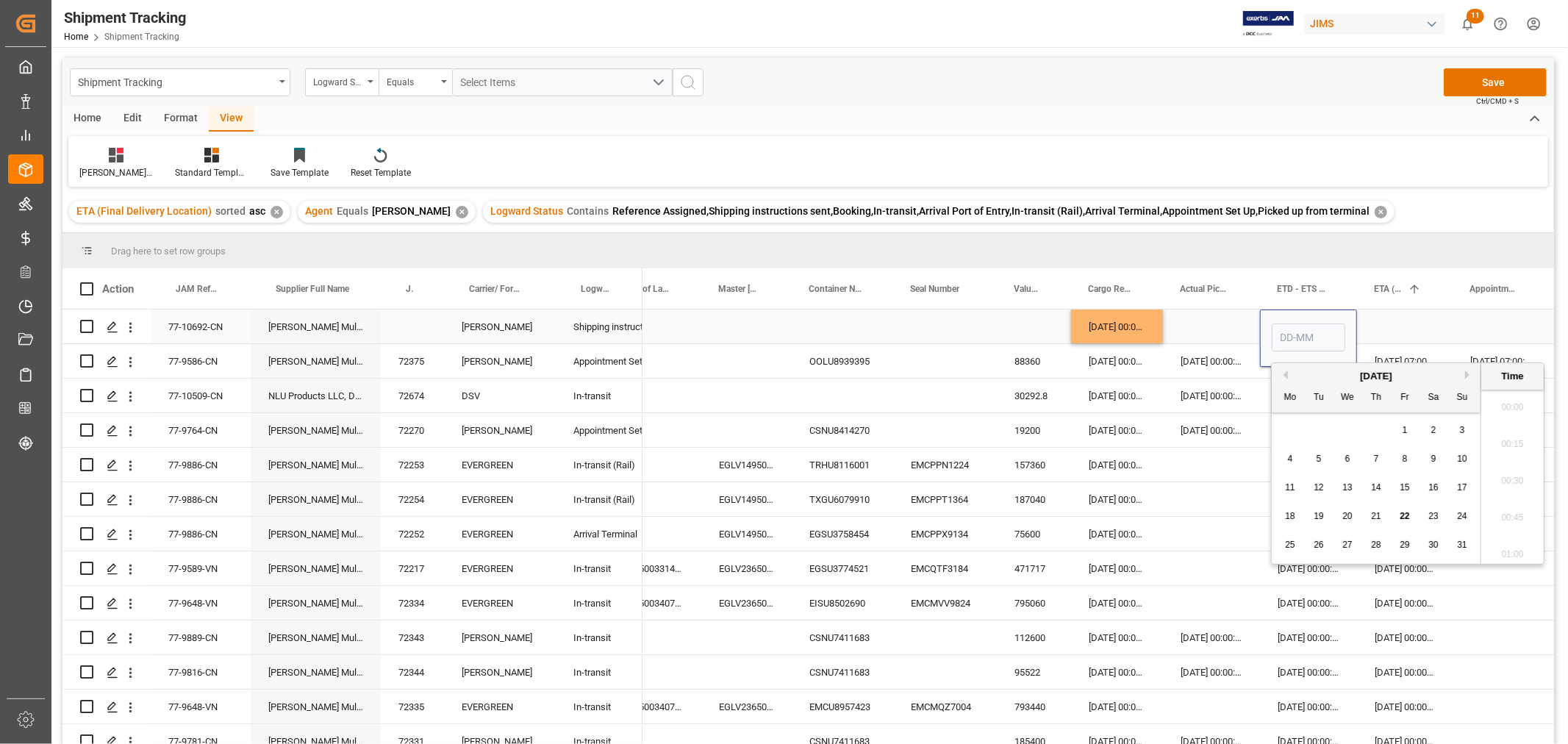
scroll to position [1622, 0]
type input "30-09-2025 00:00"
click at [1376, 336] on div "Press SPACE to select this row." at bounding box center [1406, 326] width 96 height 34
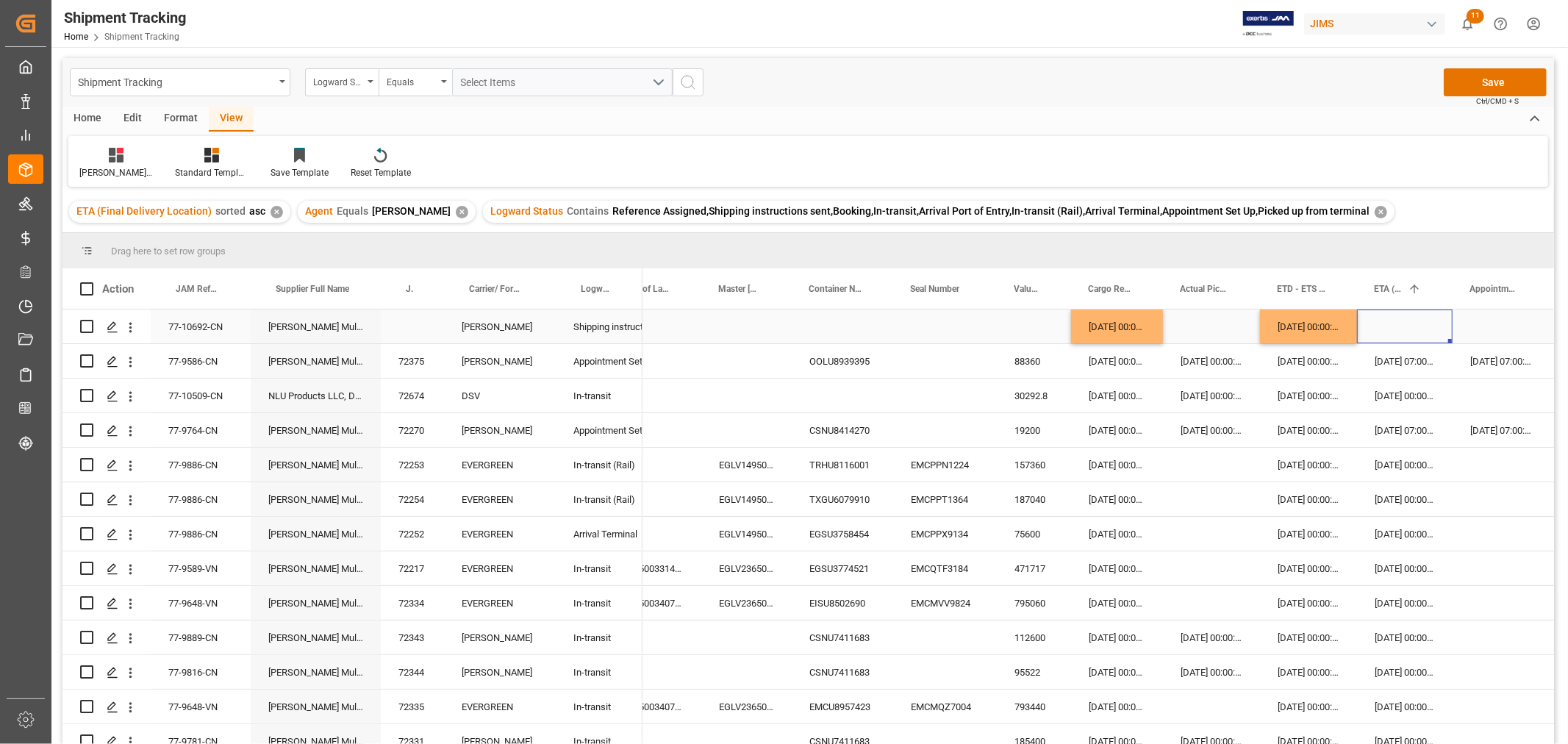
click at [1376, 334] on div "Press SPACE to select this row." at bounding box center [1406, 326] width 96 height 34
click at [1376, 334] on input "Press SPACE to select this row." at bounding box center [1406, 338] width 72 height 28
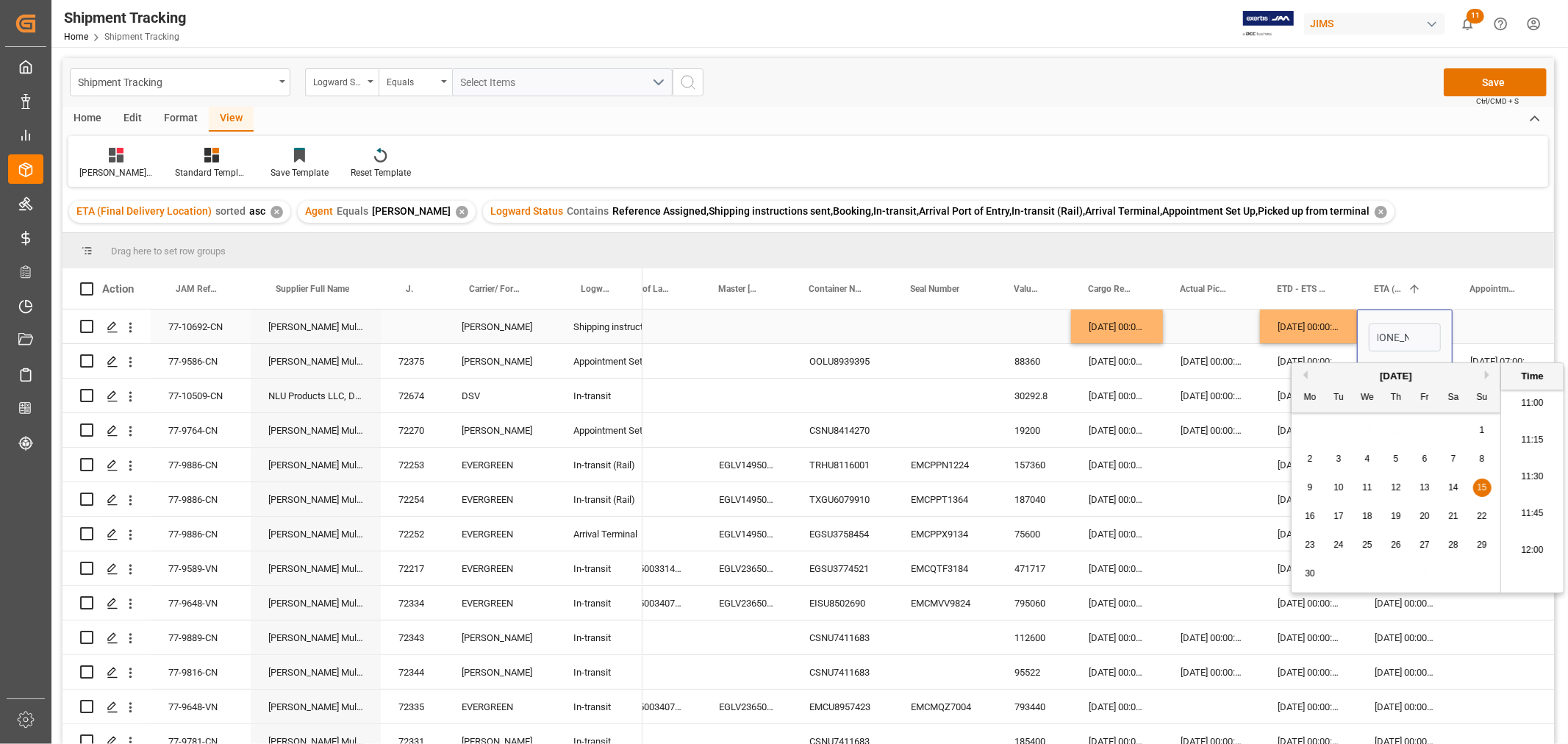
type input "15-11-2025"
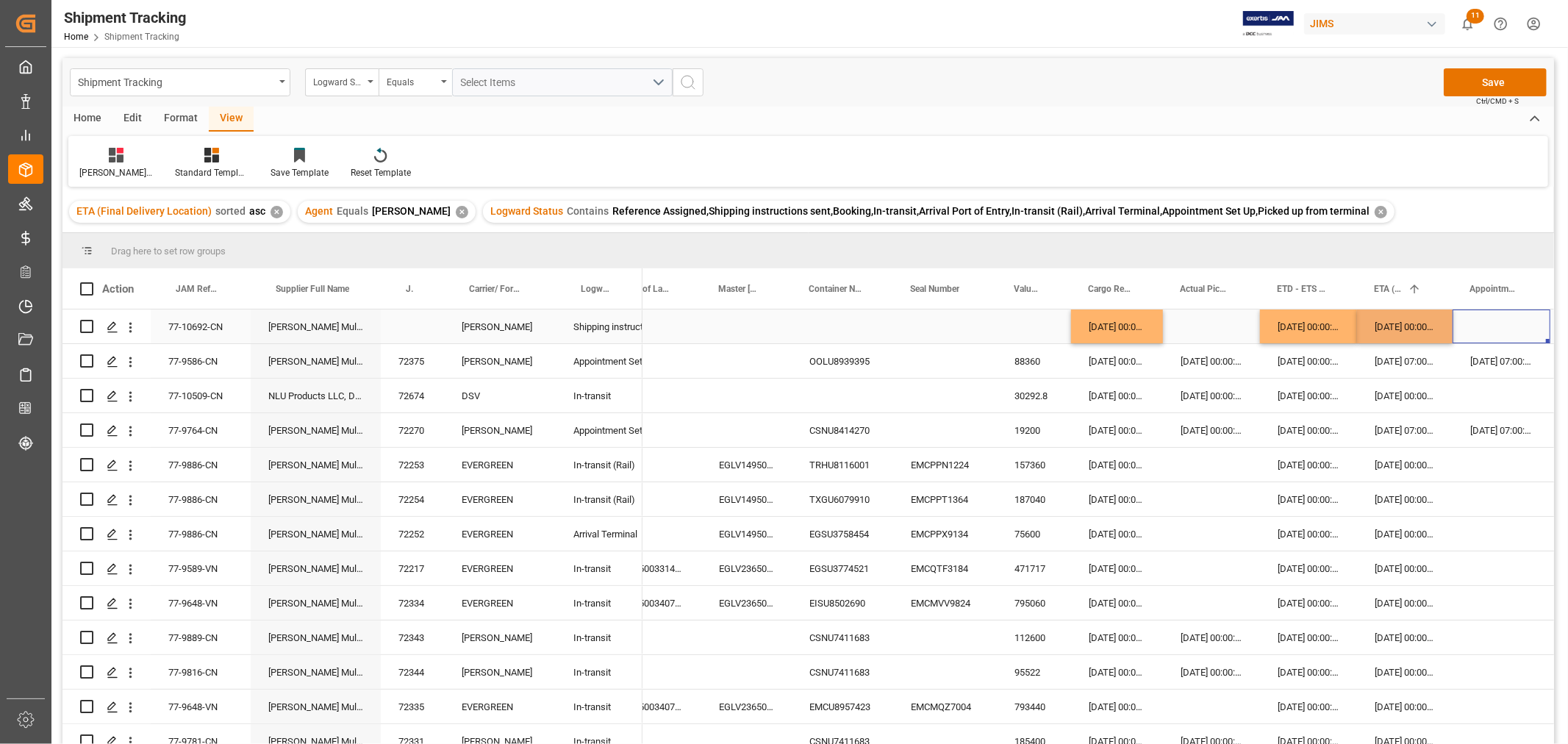
click at [1464, 329] on div "Press SPACE to select this row." at bounding box center [1501, 326] width 98 height 34
click at [1483, 77] on button "Save" at bounding box center [1495, 82] width 103 height 28
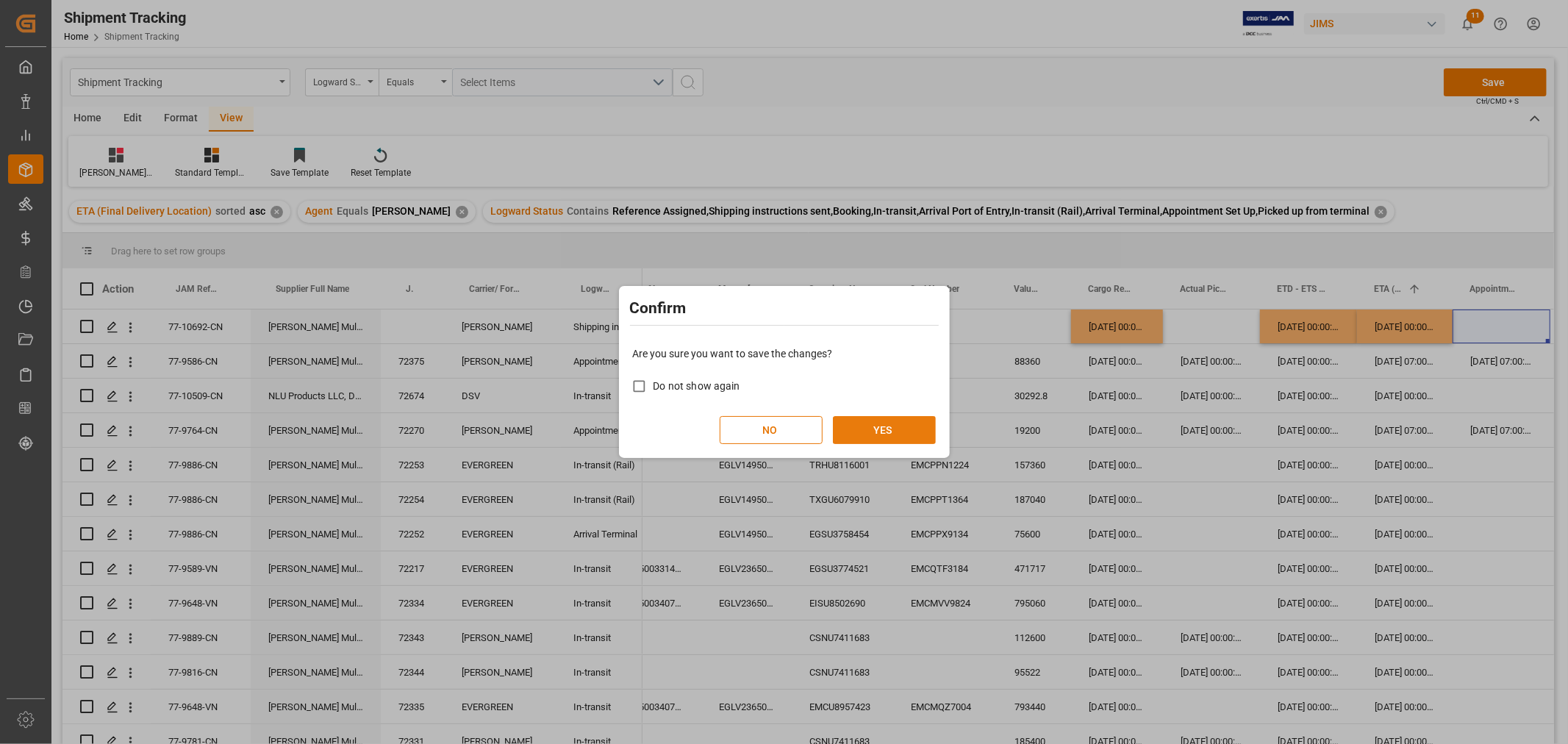
click at [860, 427] on button "YES" at bounding box center [884, 430] width 103 height 28
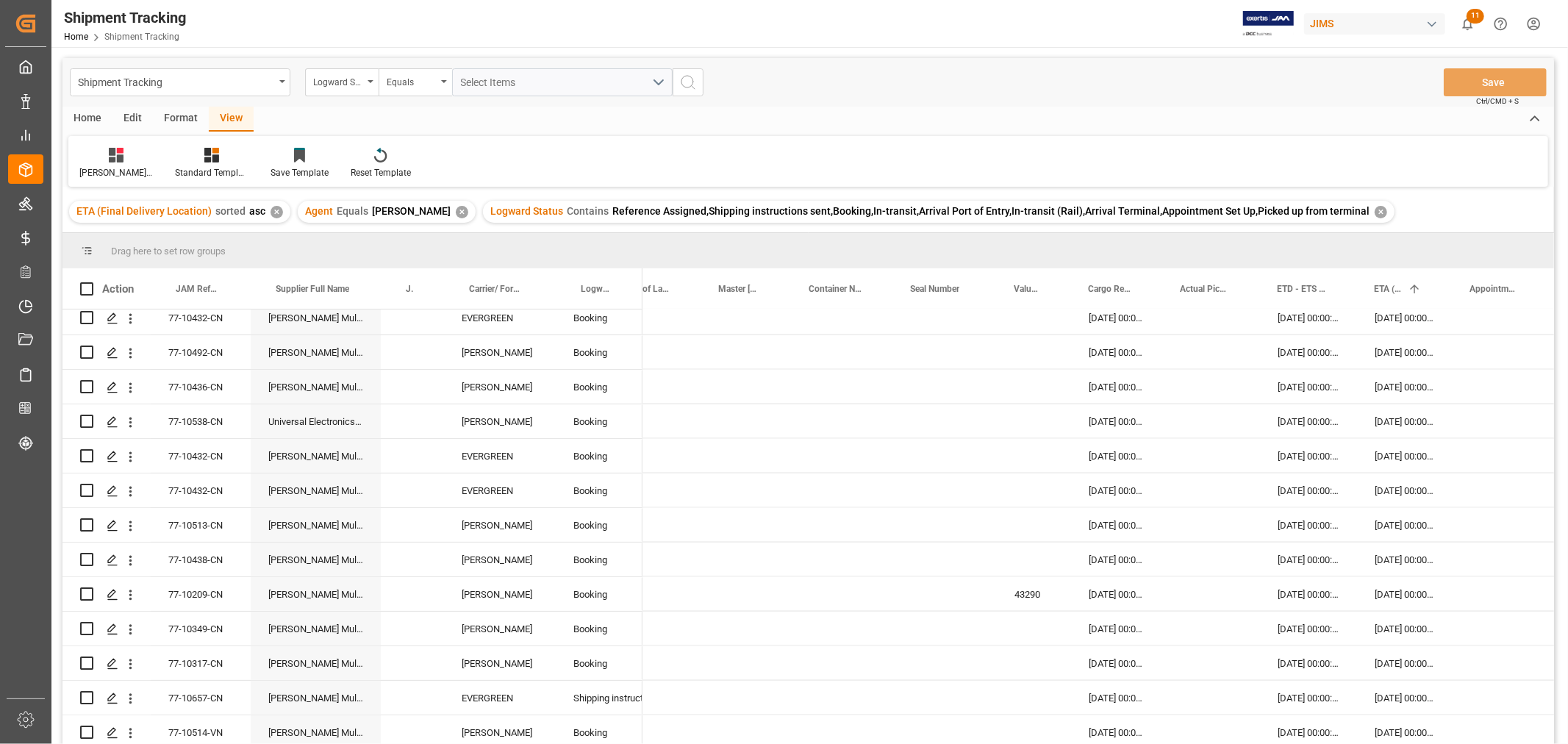
scroll to position [1950, 0]
click at [1427, 731] on div "15-11-2025 00:00:00" at bounding box center [1406, 730] width 96 height 34
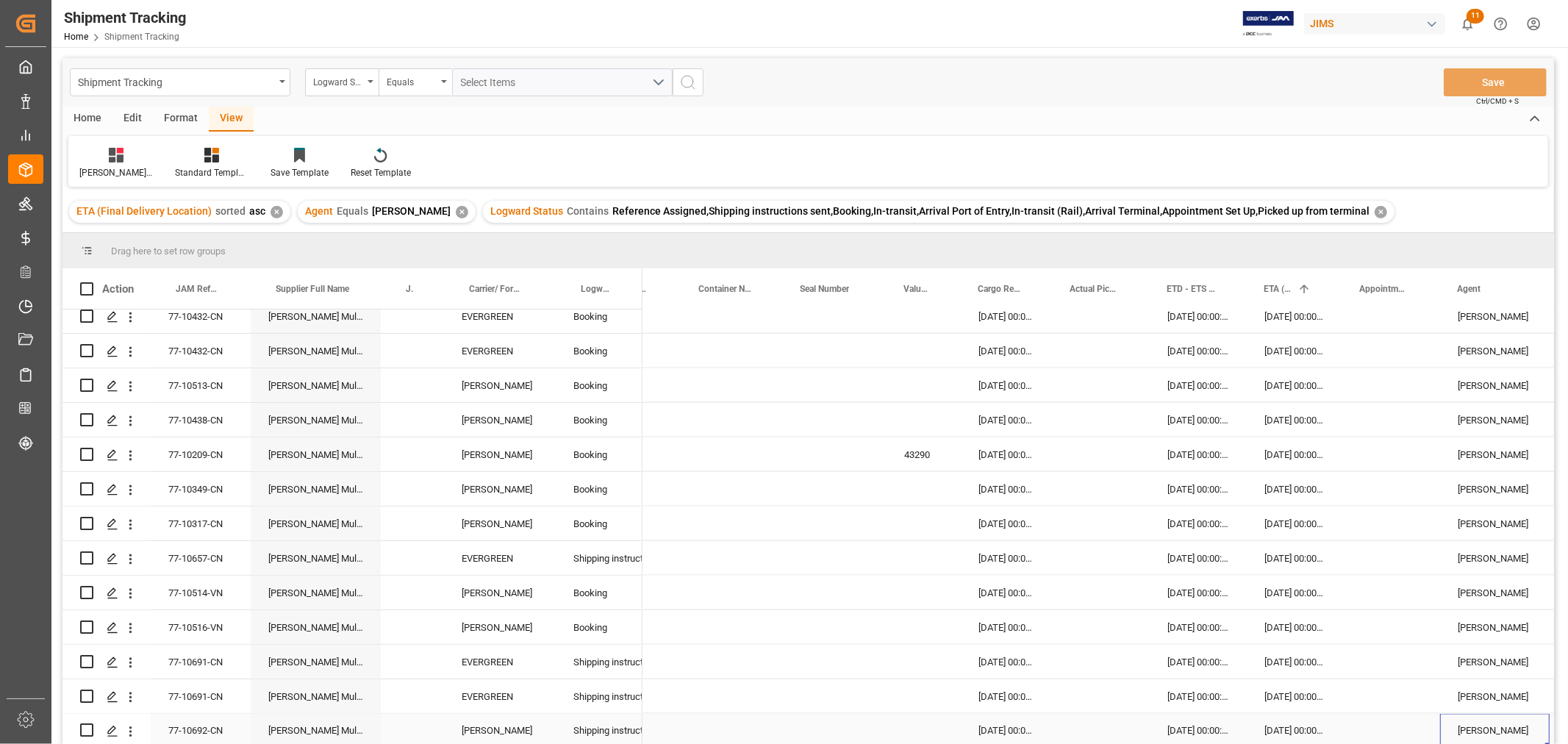
scroll to position [0, 472]
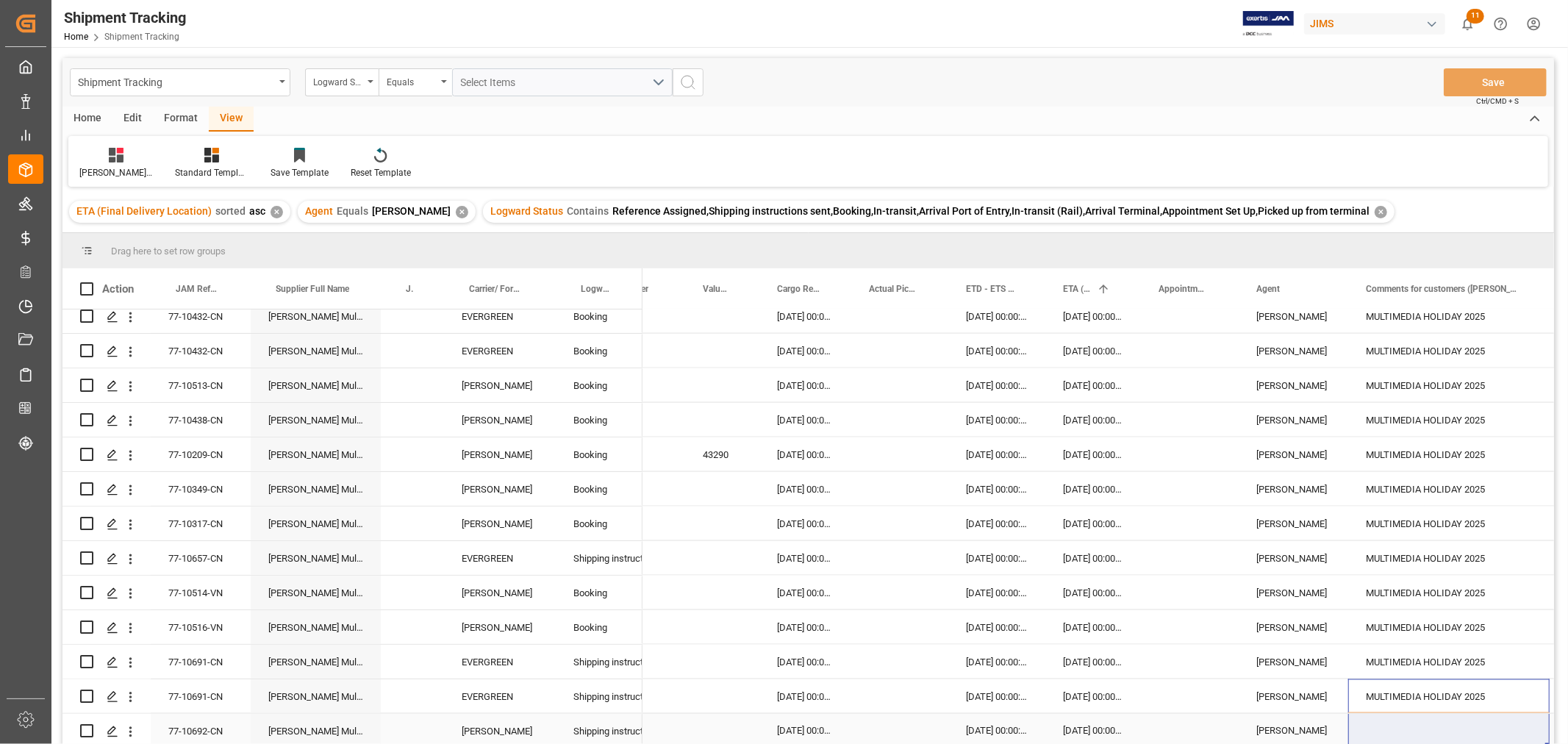
drag, startPoint x: 1393, startPoint y: 688, endPoint x: 1390, endPoint y: 717, distance: 29.2
click at [1405, 649] on div "MULTIMEDIA HOLIDAY 2025" at bounding box center [1450, 662] width 202 height 34
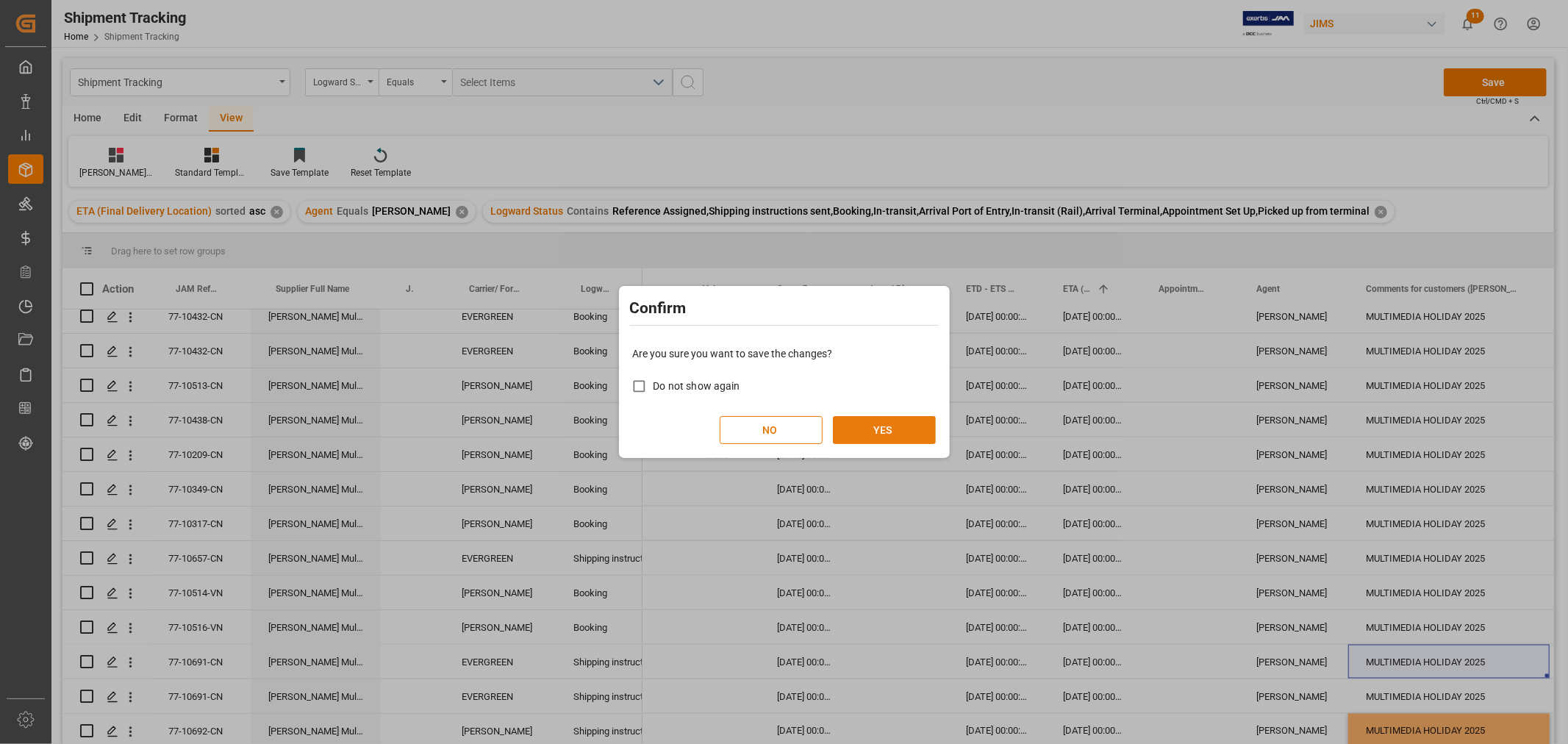
click at [875, 436] on button "YES" at bounding box center [884, 430] width 103 height 28
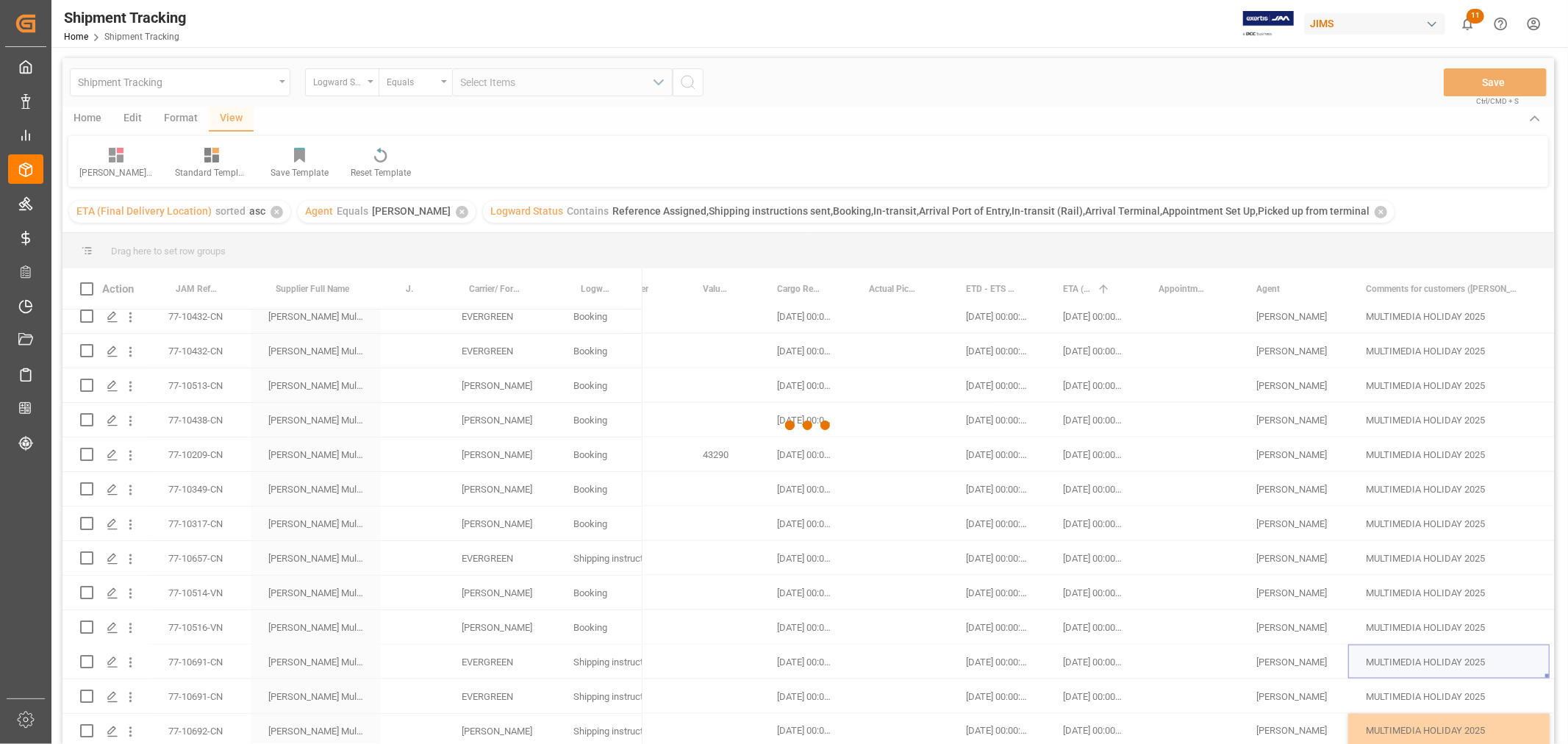
click at [204, 724] on div at bounding box center [808, 425] width 1492 height 735
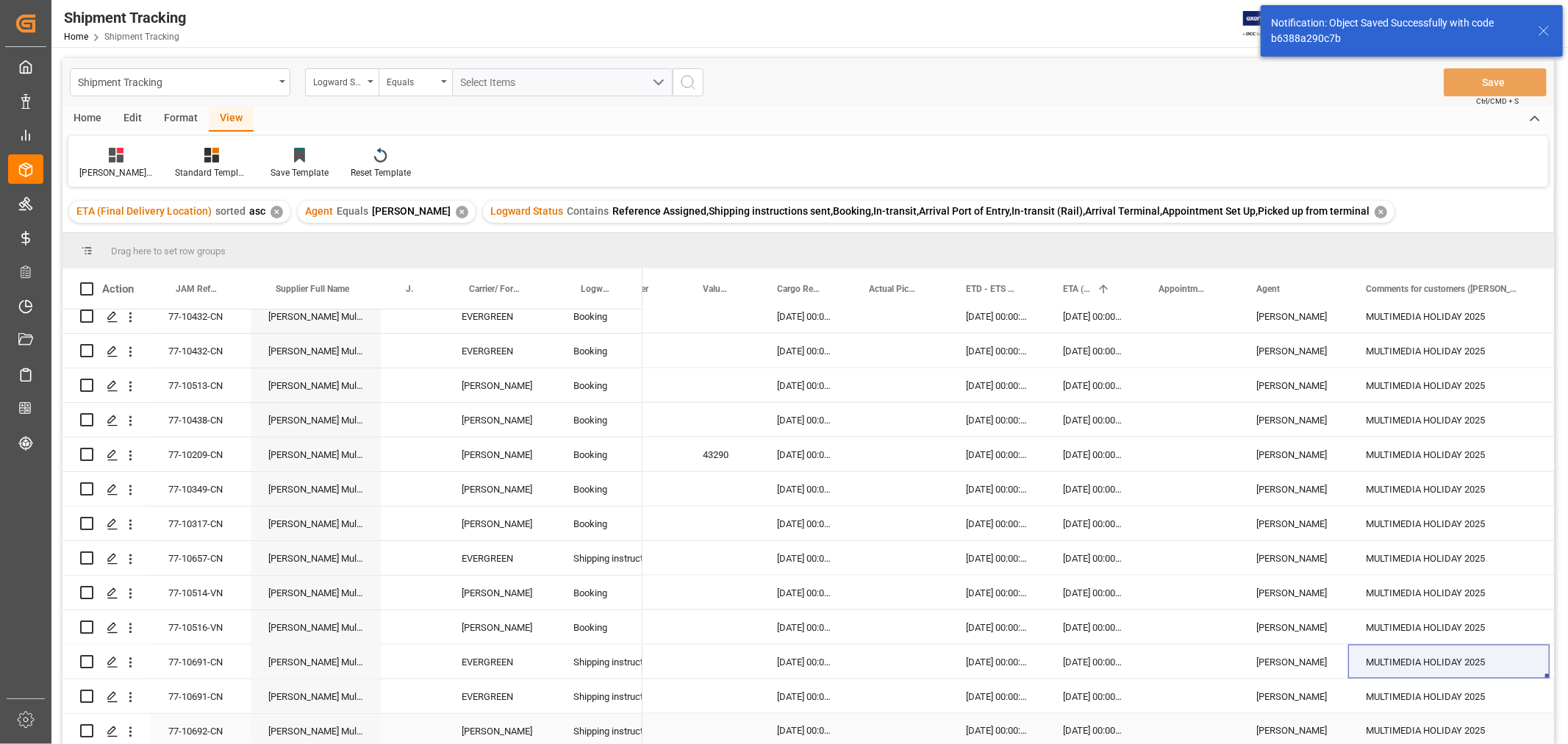
drag, startPoint x: 206, startPoint y: 721, endPoint x: 221, endPoint y: 720, distance: 15.0
click at [205, 720] on div "77-10692-CN" at bounding box center [201, 730] width 100 height 34
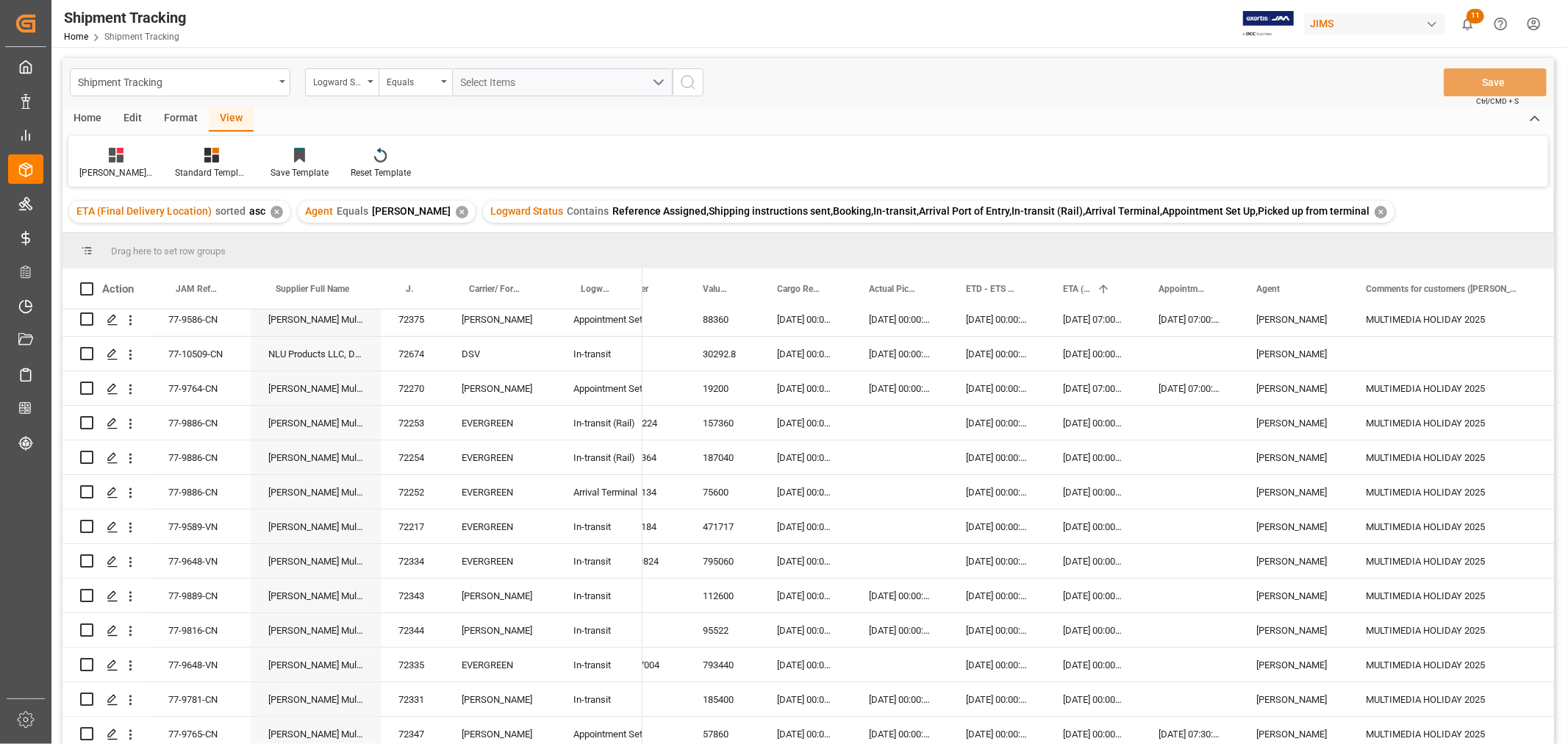
scroll to position [0, 0]
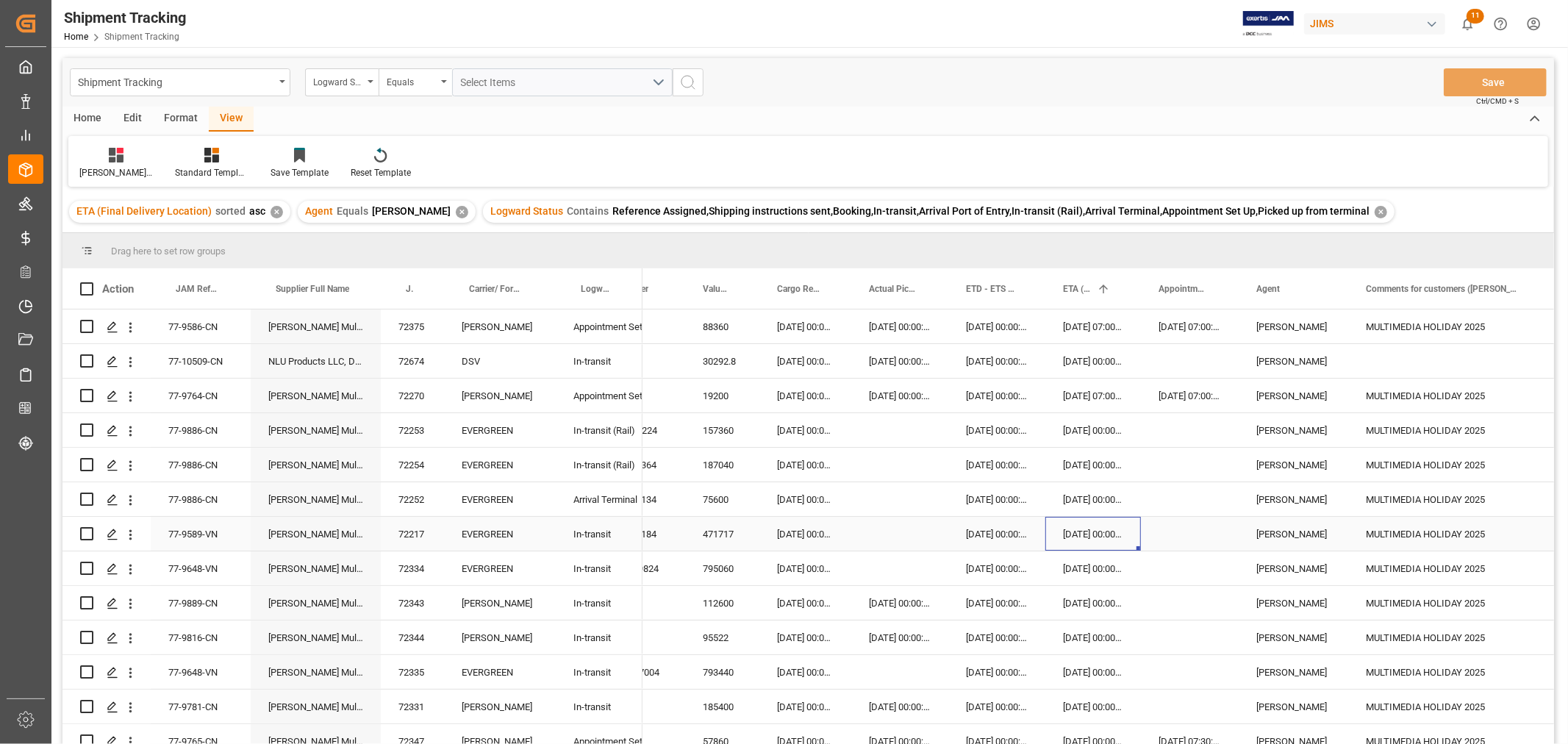
click at [1099, 538] on div "02-09-2025 00:00:00" at bounding box center [1093, 534] width 96 height 34
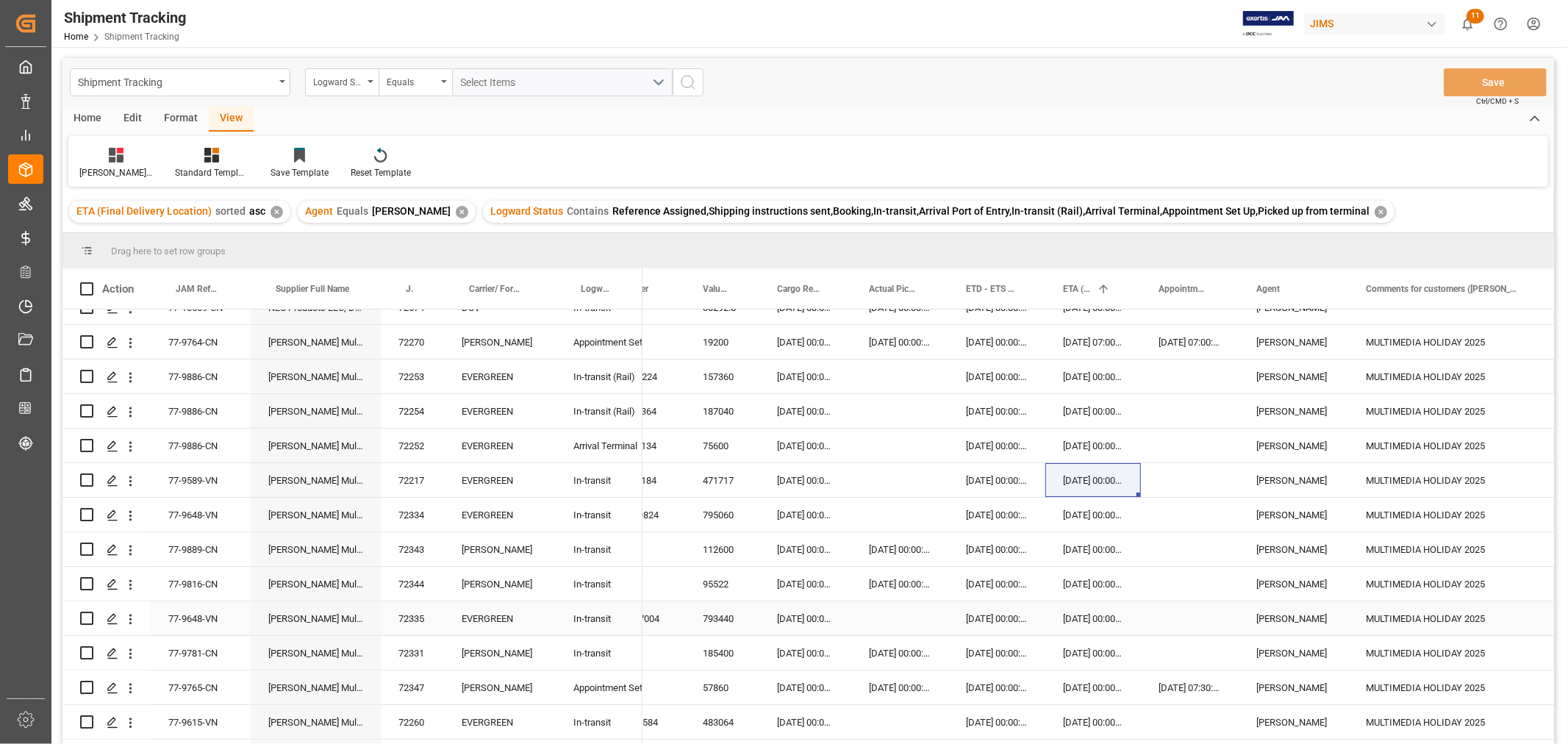
scroll to position [81, 0]
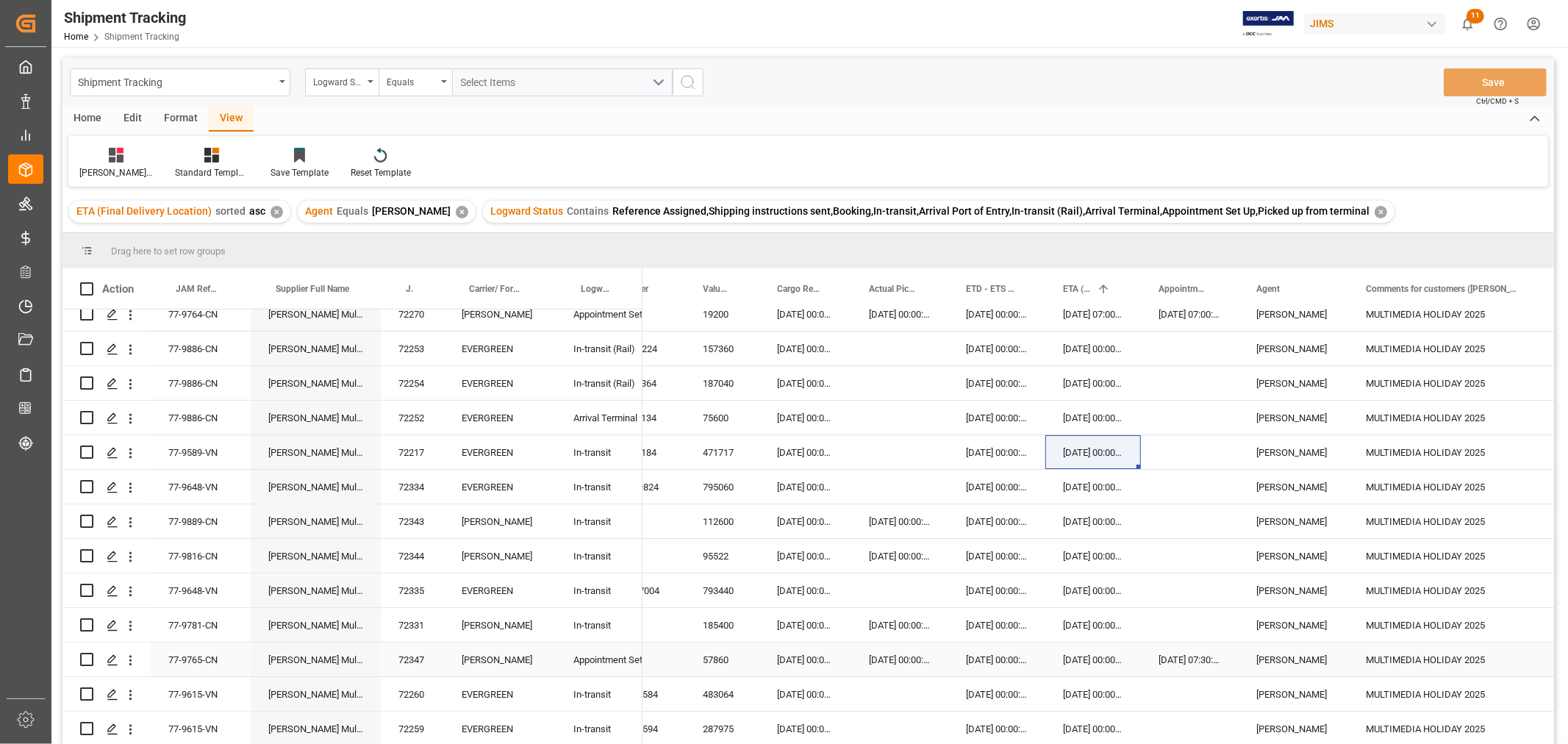
click at [1176, 650] on div "25-08-2025 07:30:00" at bounding box center [1190, 660] width 98 height 34
click at [1074, 658] on div "05-09-2025 00:00:00" at bounding box center [1093, 660] width 96 height 34
click at [1212, 607] on div "Press SPACE to select this row." at bounding box center [1190, 590] width 98 height 34
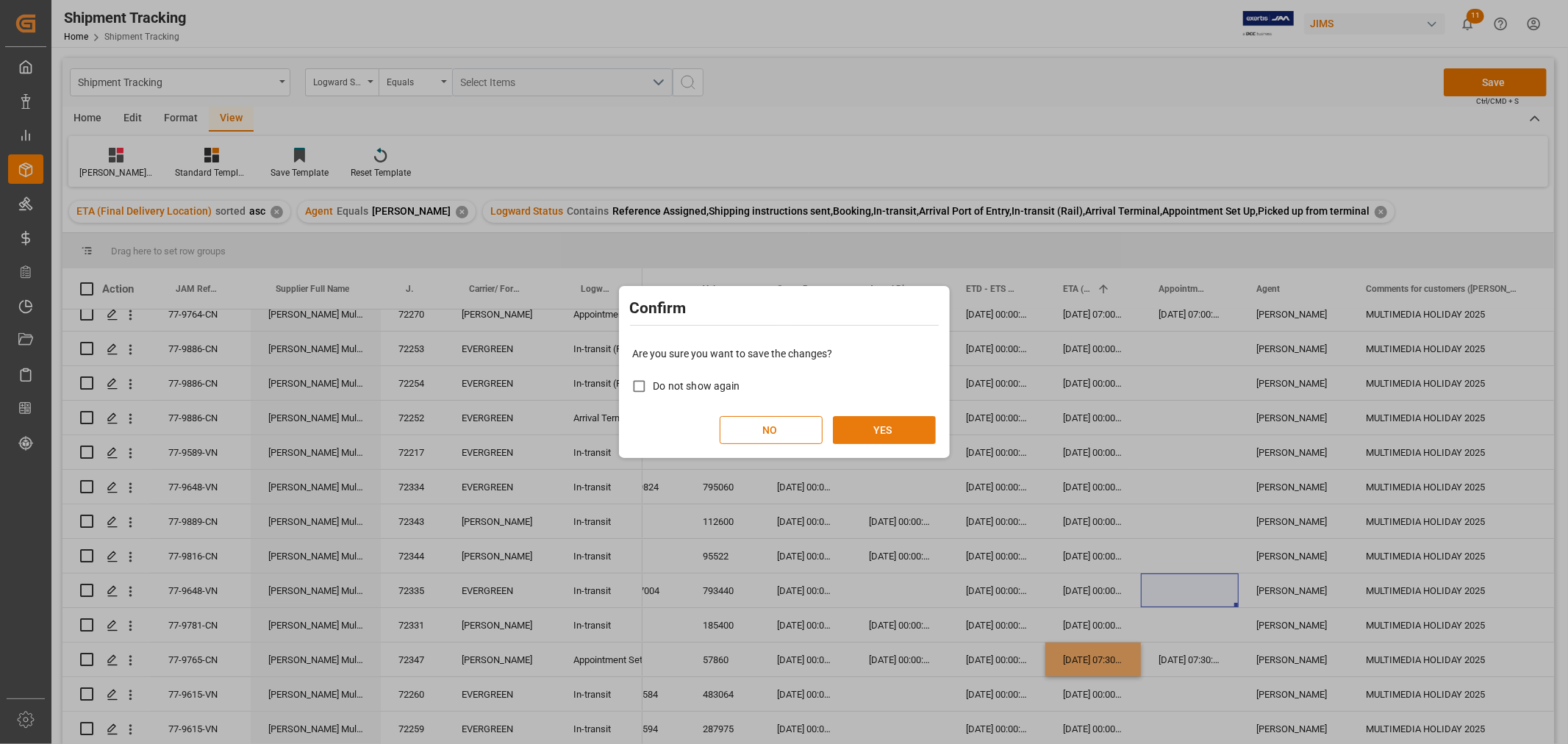
click at [892, 430] on button "YES" at bounding box center [884, 430] width 103 height 28
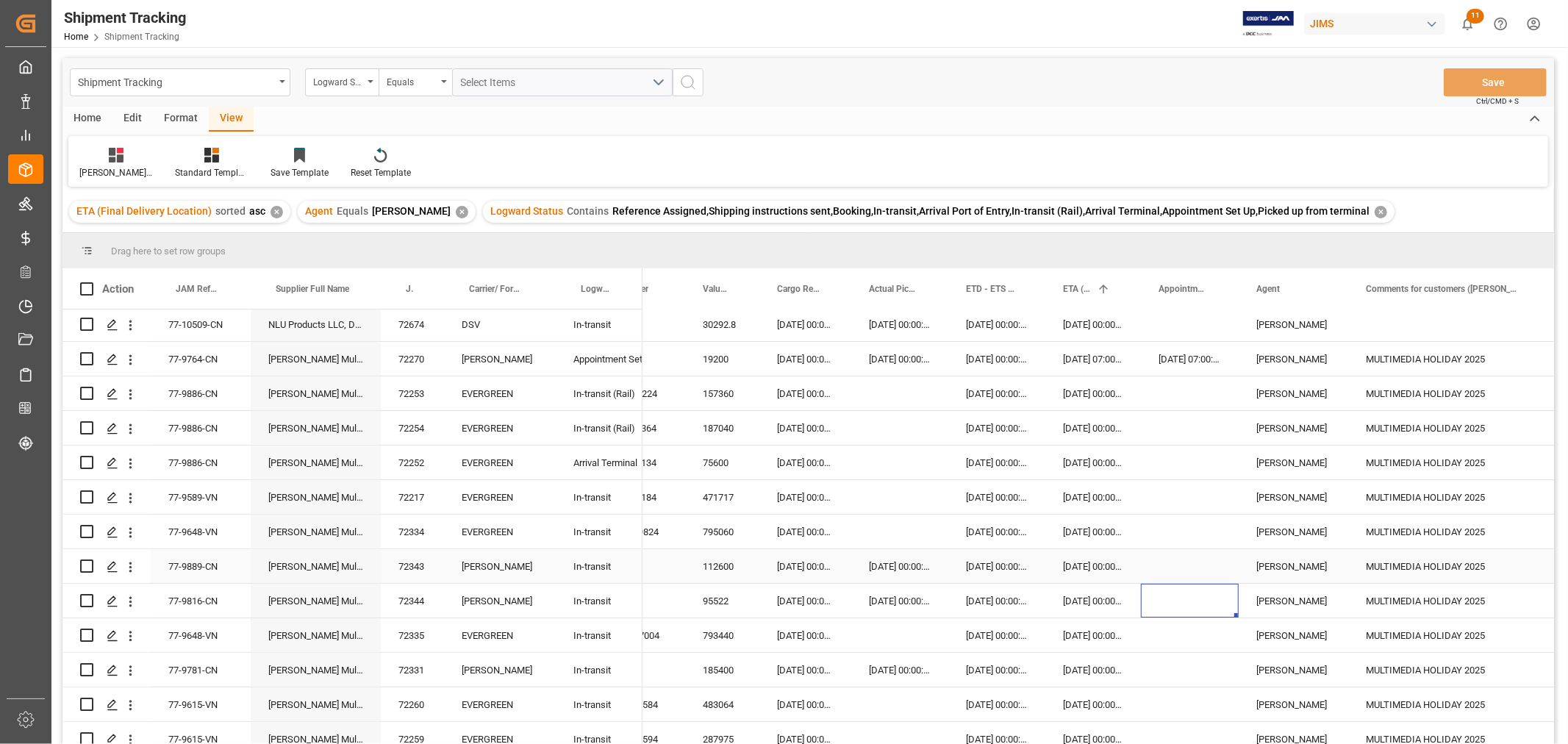
scroll to position [153, 0]
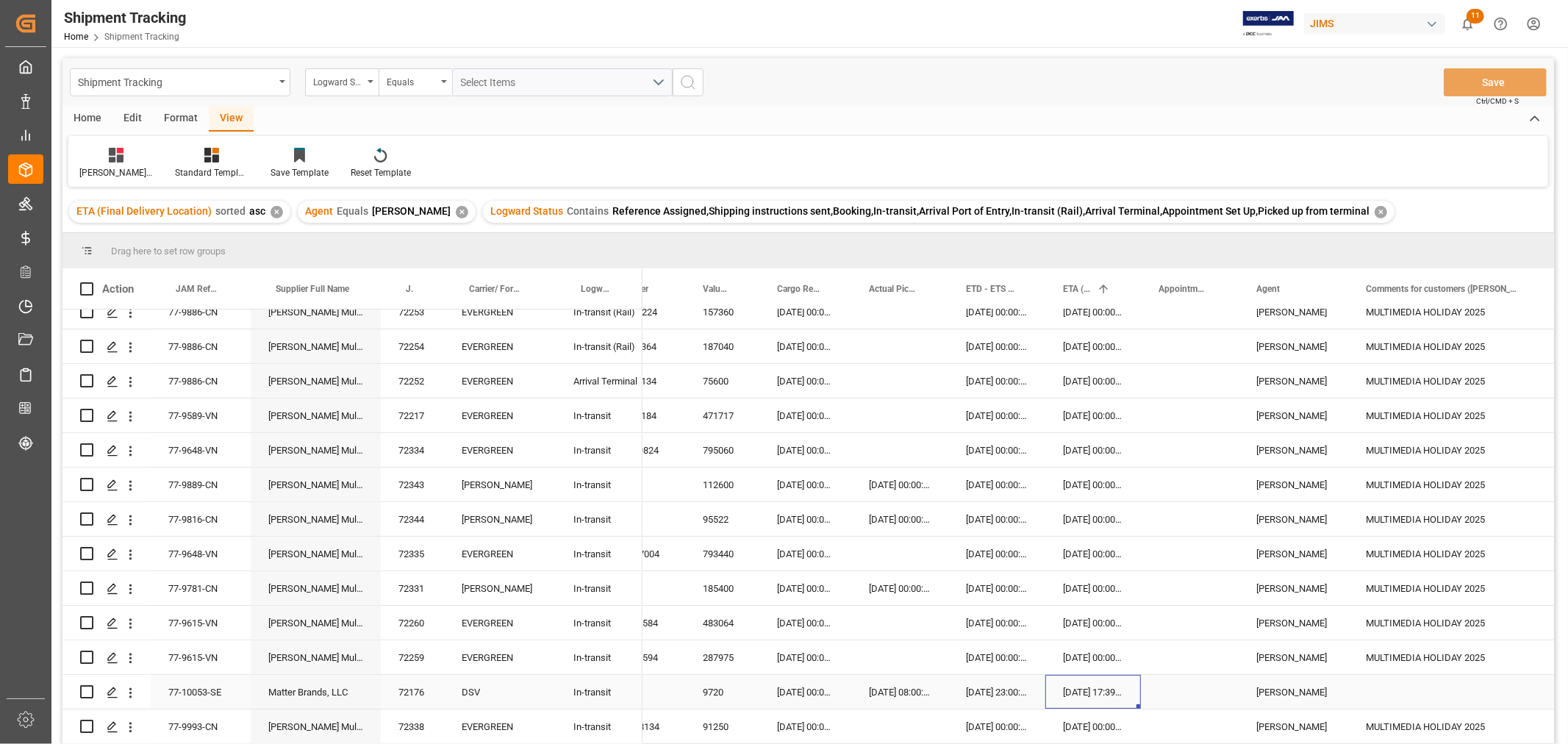
click at [1077, 691] on div "06-09-2025 17:39:00" at bounding box center [1093, 692] width 96 height 34
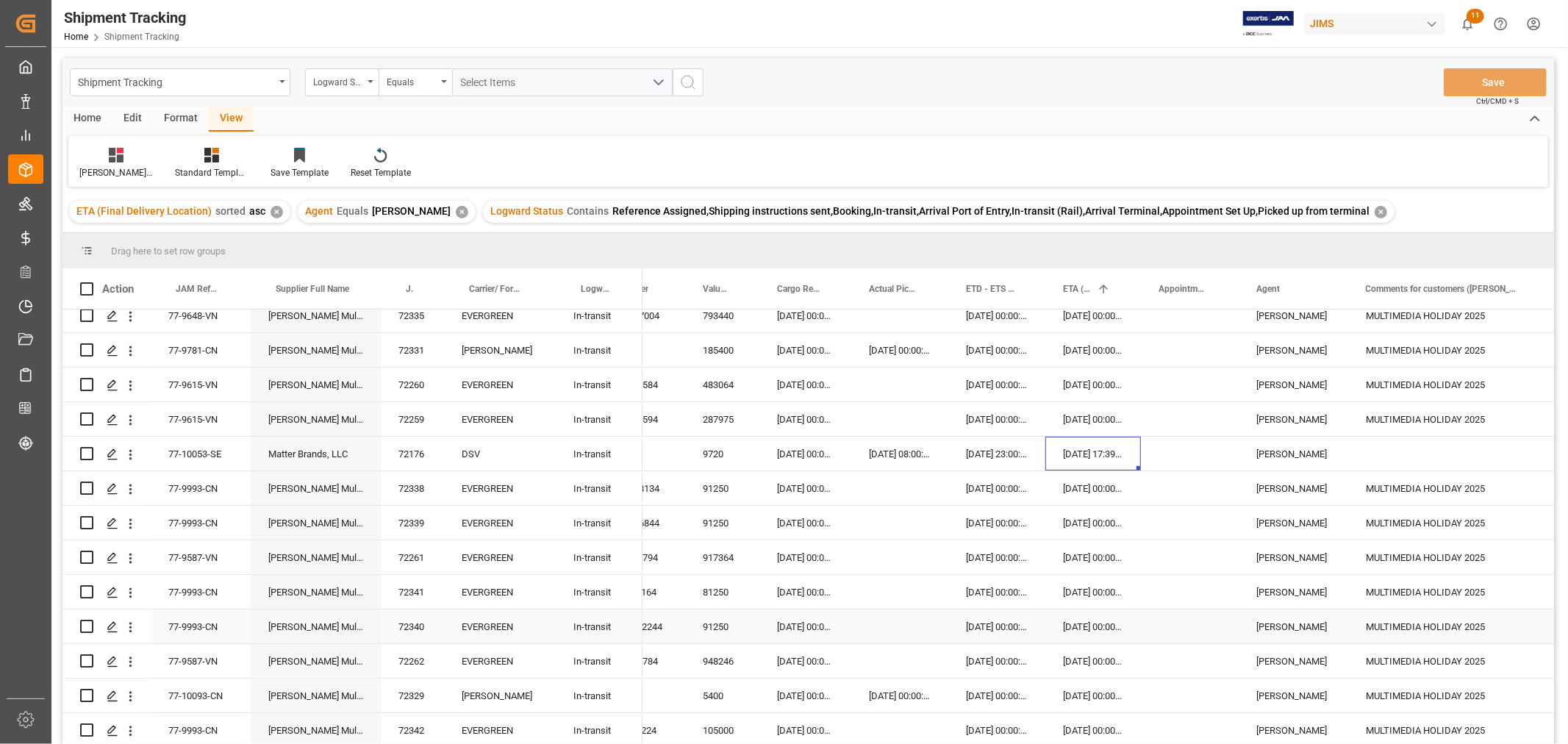
scroll to position [481, 0]
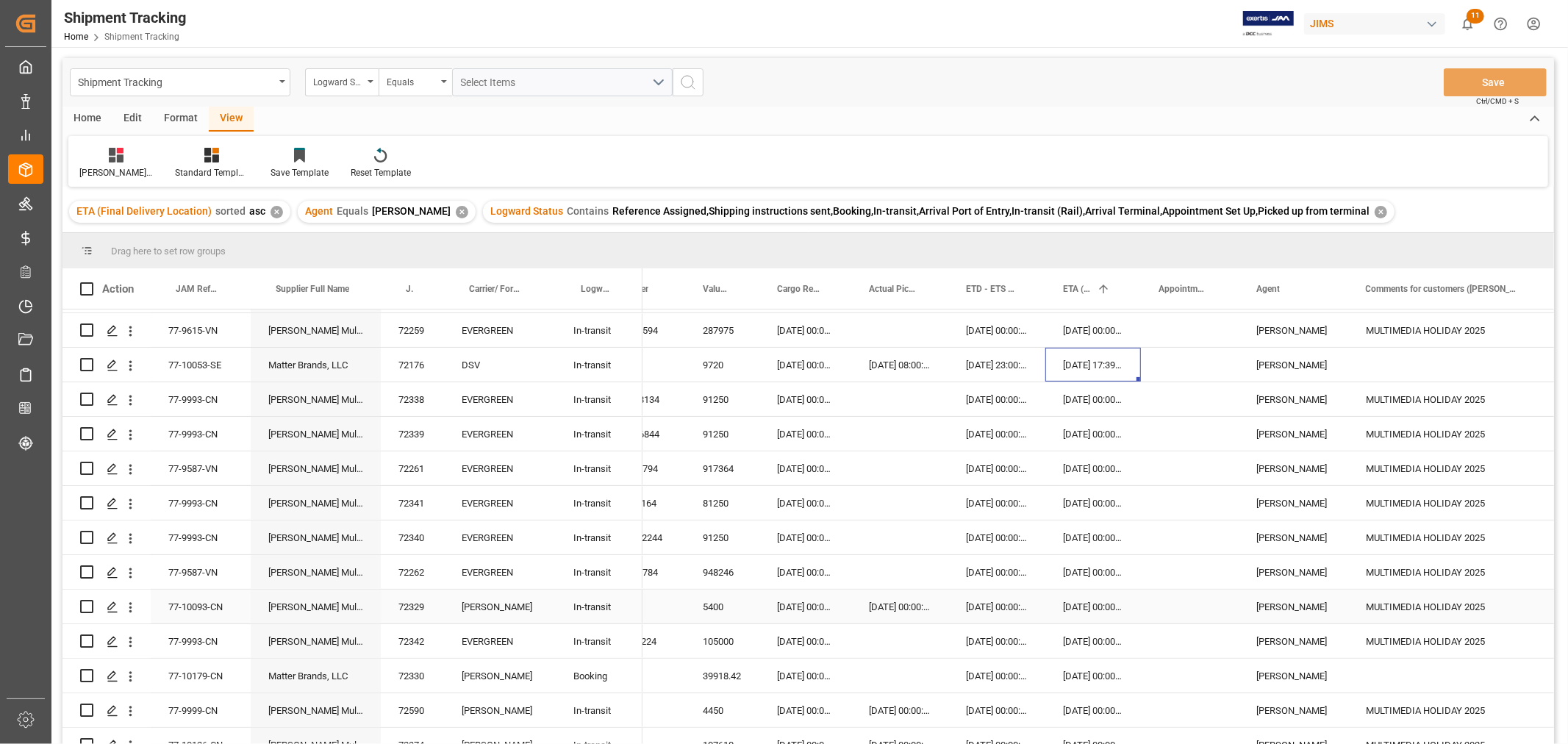
click at [1071, 604] on div "08-09-2025 00:00:00" at bounding box center [1093, 606] width 96 height 34
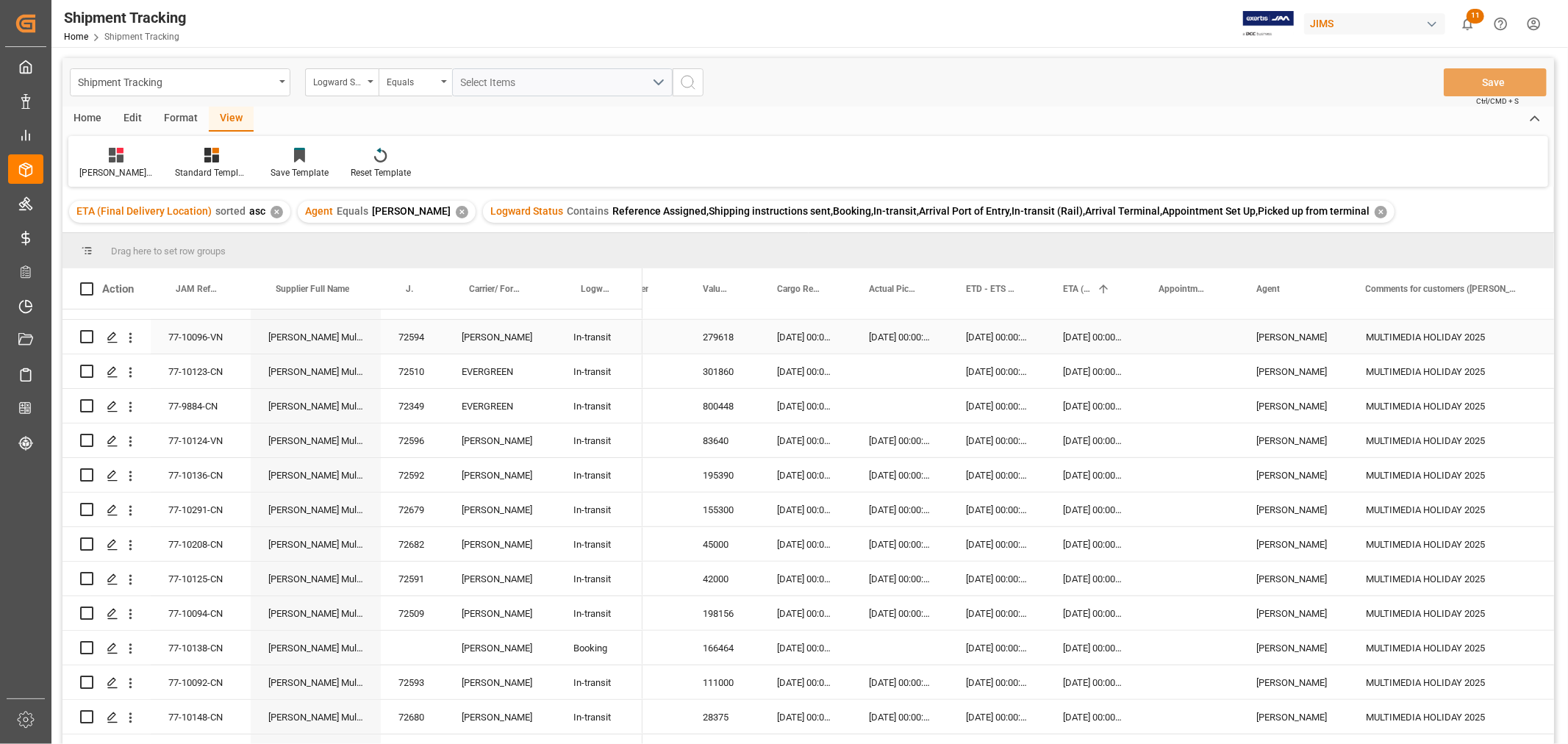
scroll to position [1225, 0]
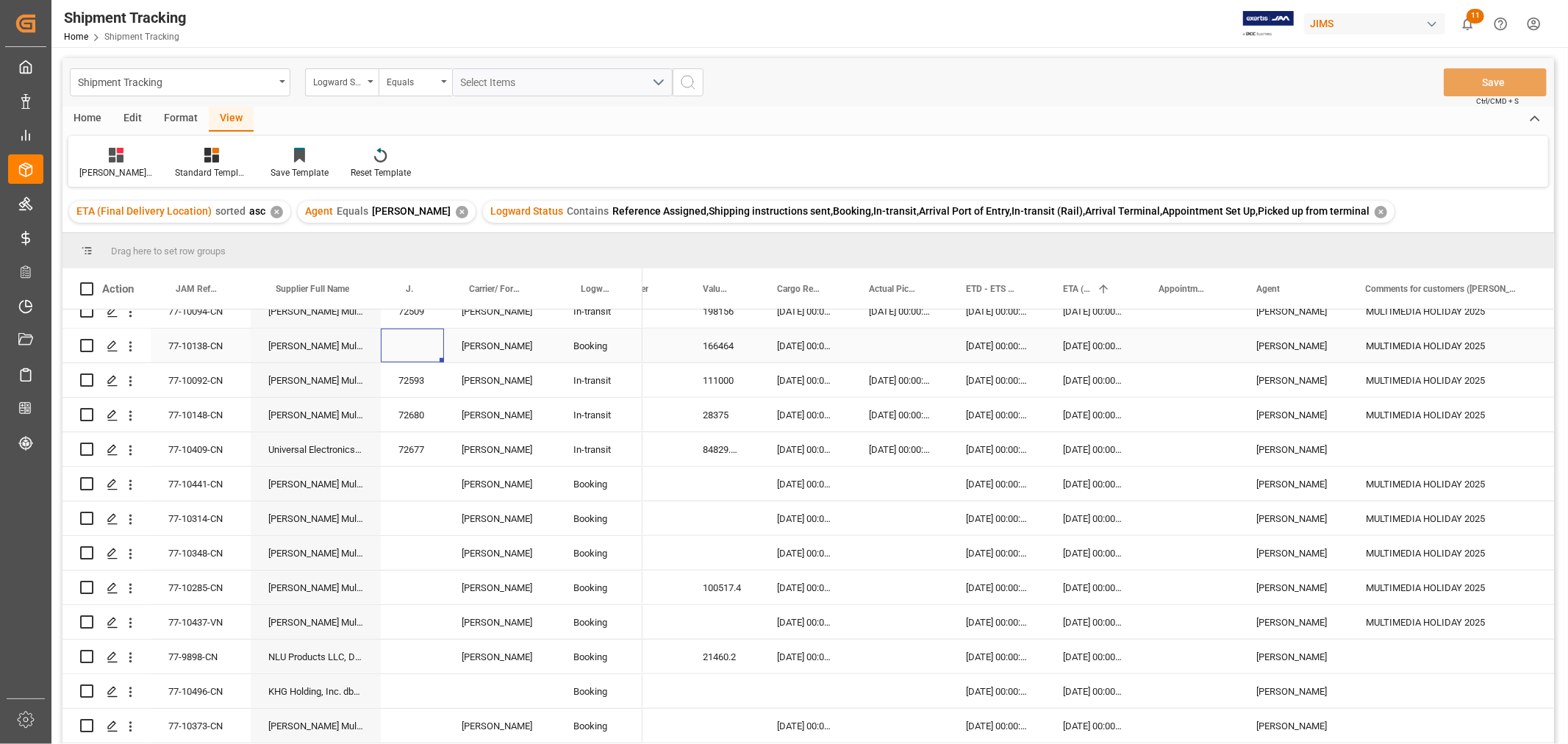
click at [421, 342] on div "Press SPACE to select this row." at bounding box center [412, 346] width 64 height 34
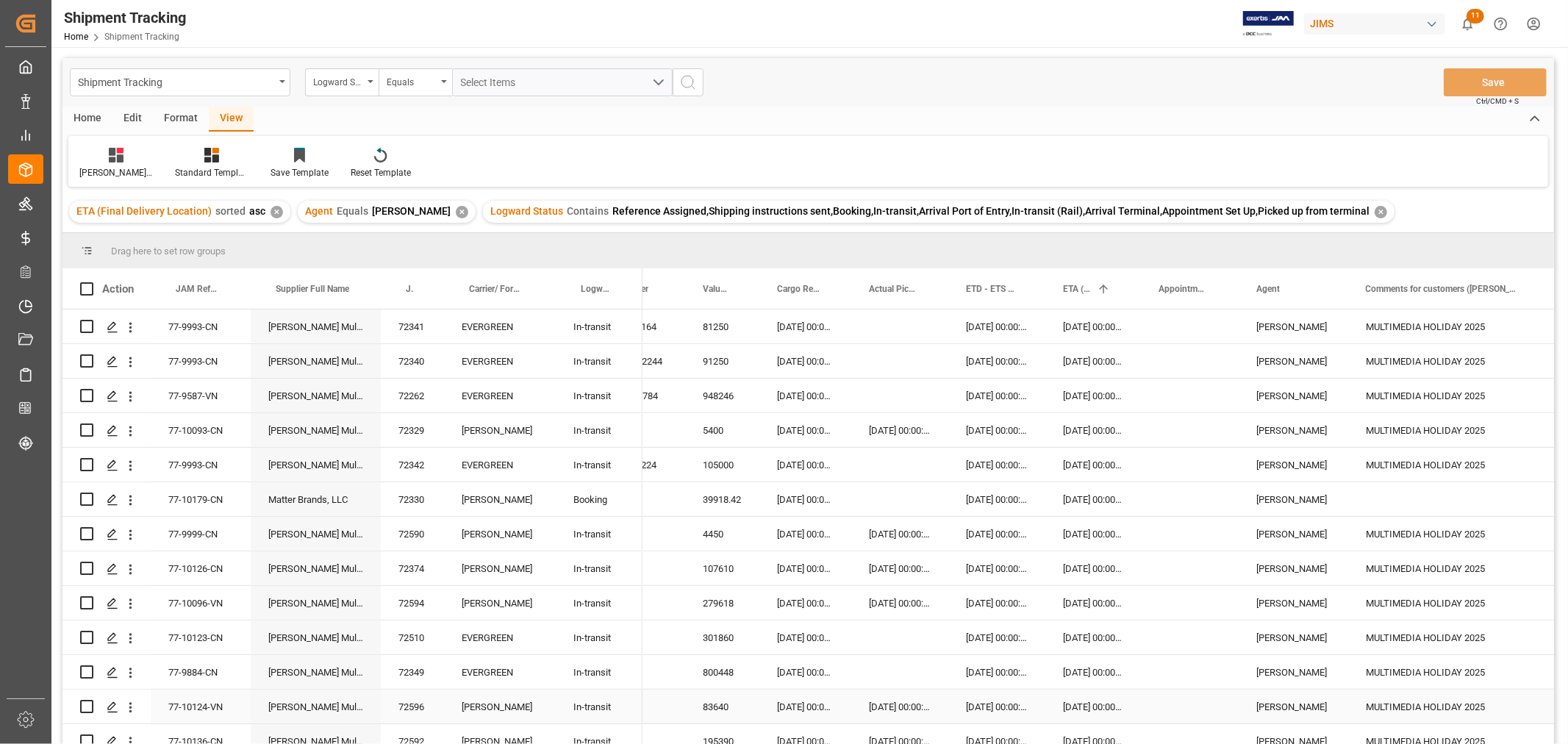
scroll to position [653, 0]
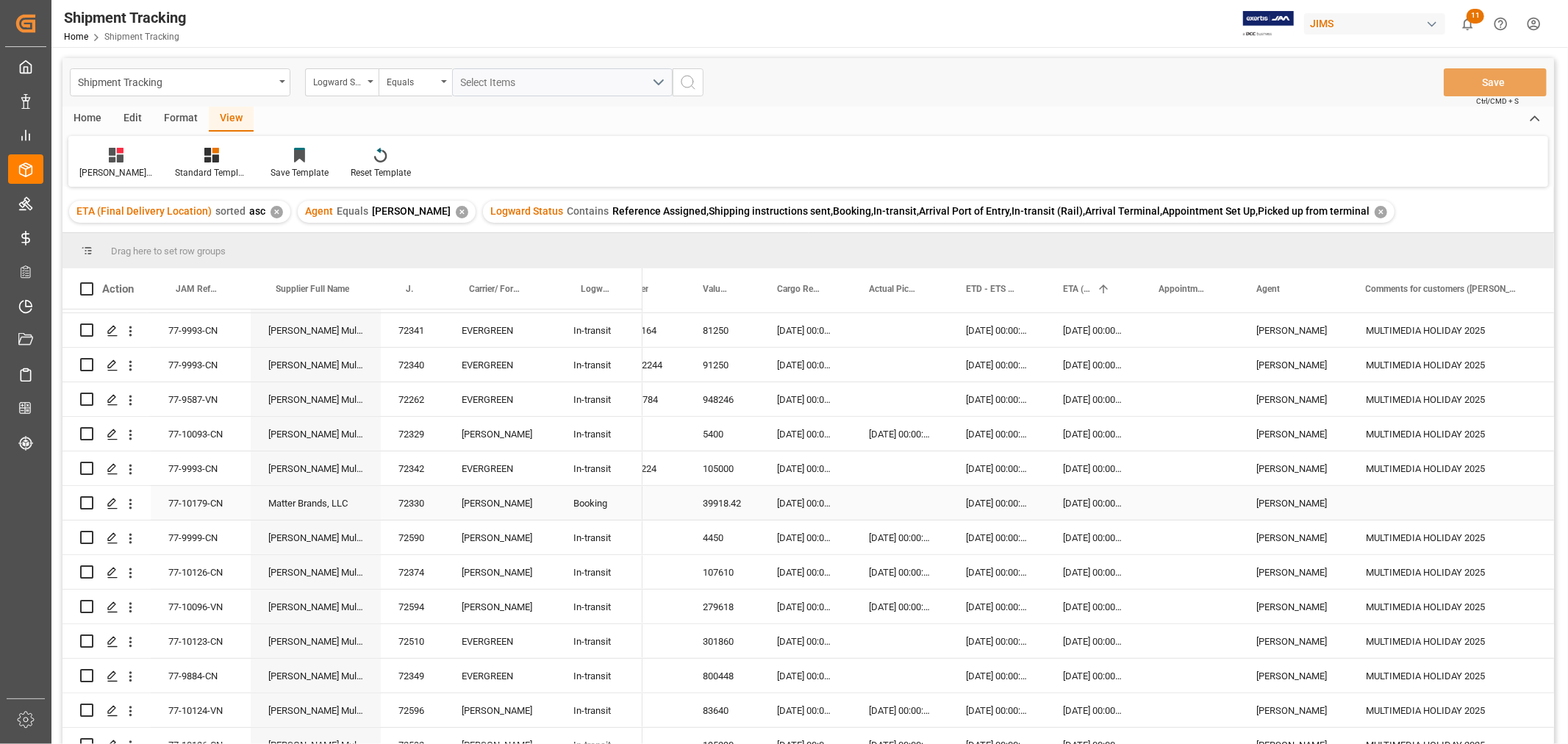
click at [192, 502] on div "77-10179-CN" at bounding box center [201, 503] width 100 height 34
click at [785, 498] on div "21-07-2025 00:00:00" at bounding box center [806, 503] width 92 height 34
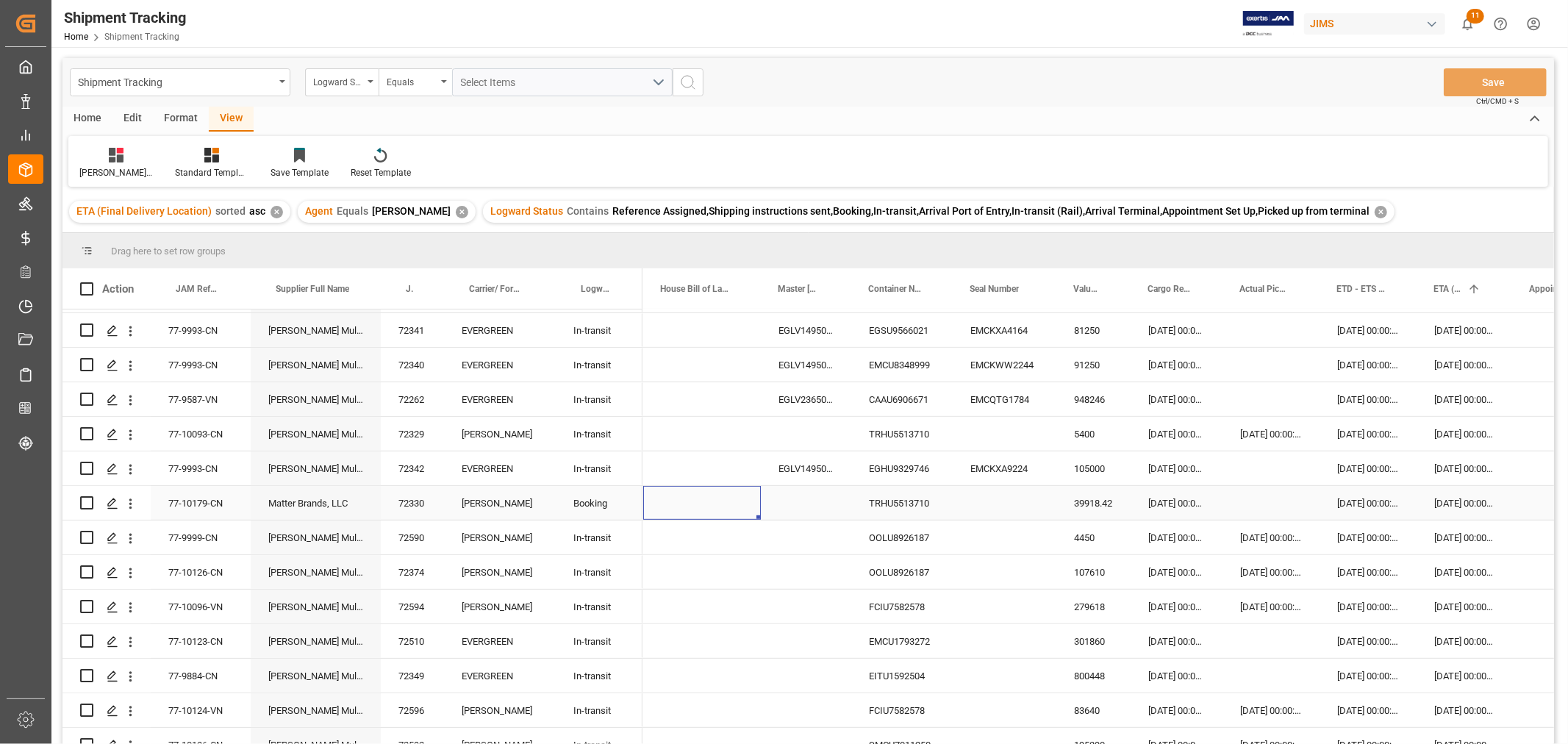
scroll to position [0, 0]
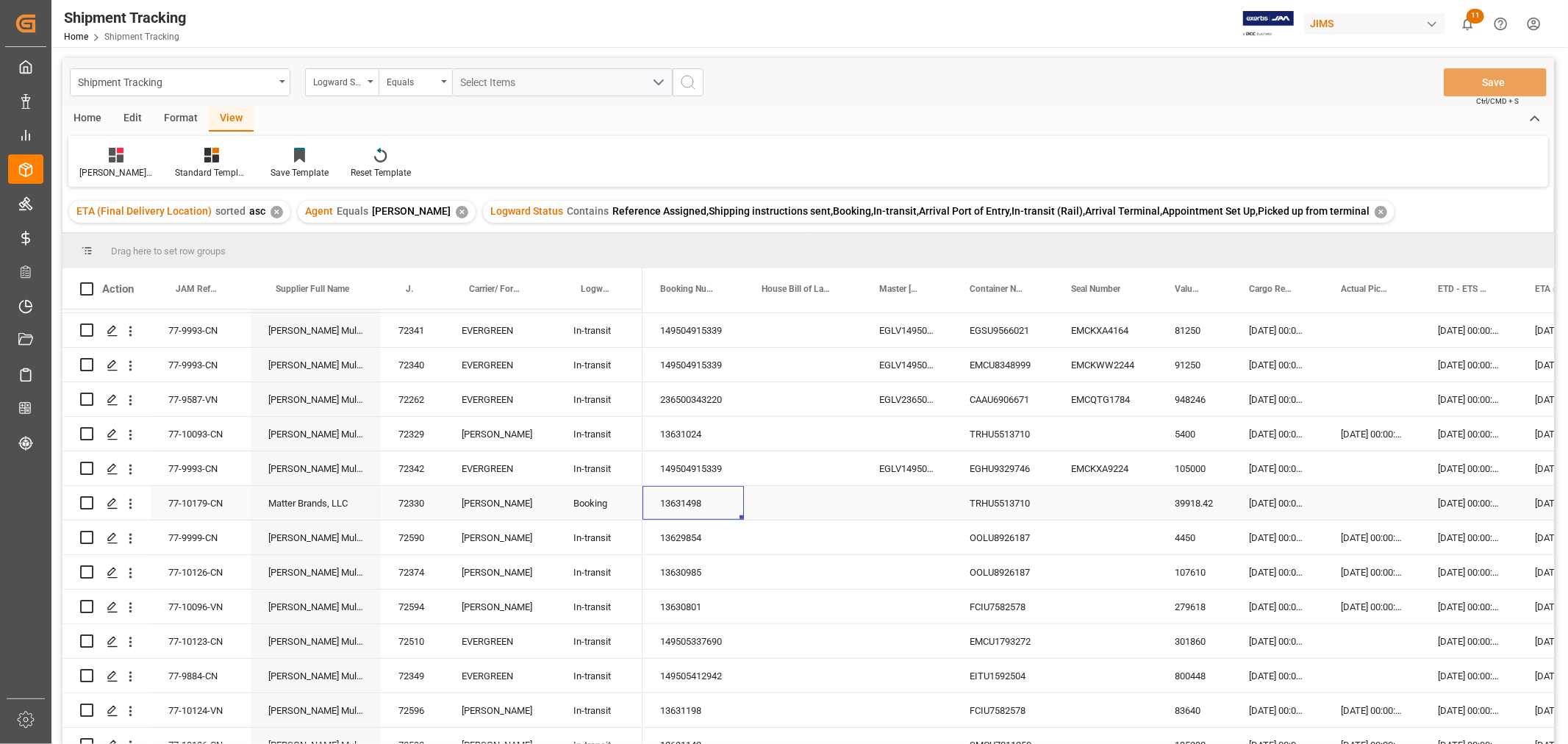
click at [709, 501] on div "13631498" at bounding box center [694, 503] width 102 height 34
click at [1364, 502] on div "Press SPACE to select this row." at bounding box center [1371, 503] width 97 height 34
click at [1451, 500] on div "31-07-2025 00:00:00" at bounding box center [1468, 503] width 97 height 34
click at [1358, 497] on div "Press SPACE to select this row." at bounding box center [1371, 503] width 97 height 34
click at [1488, 498] on div "31-07-2025 00:00:00" at bounding box center [1468, 503] width 97 height 34
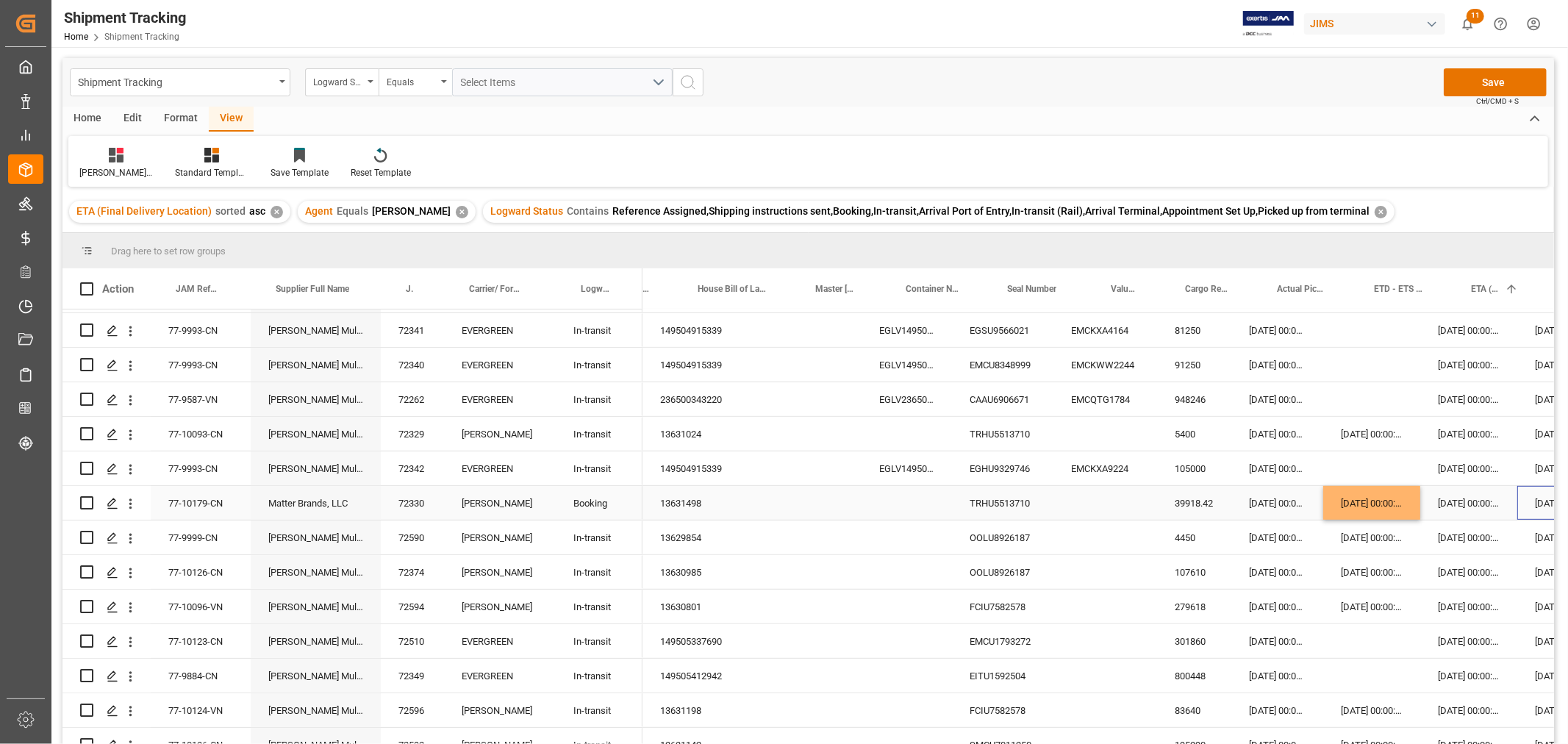
scroll to position [0, 64]
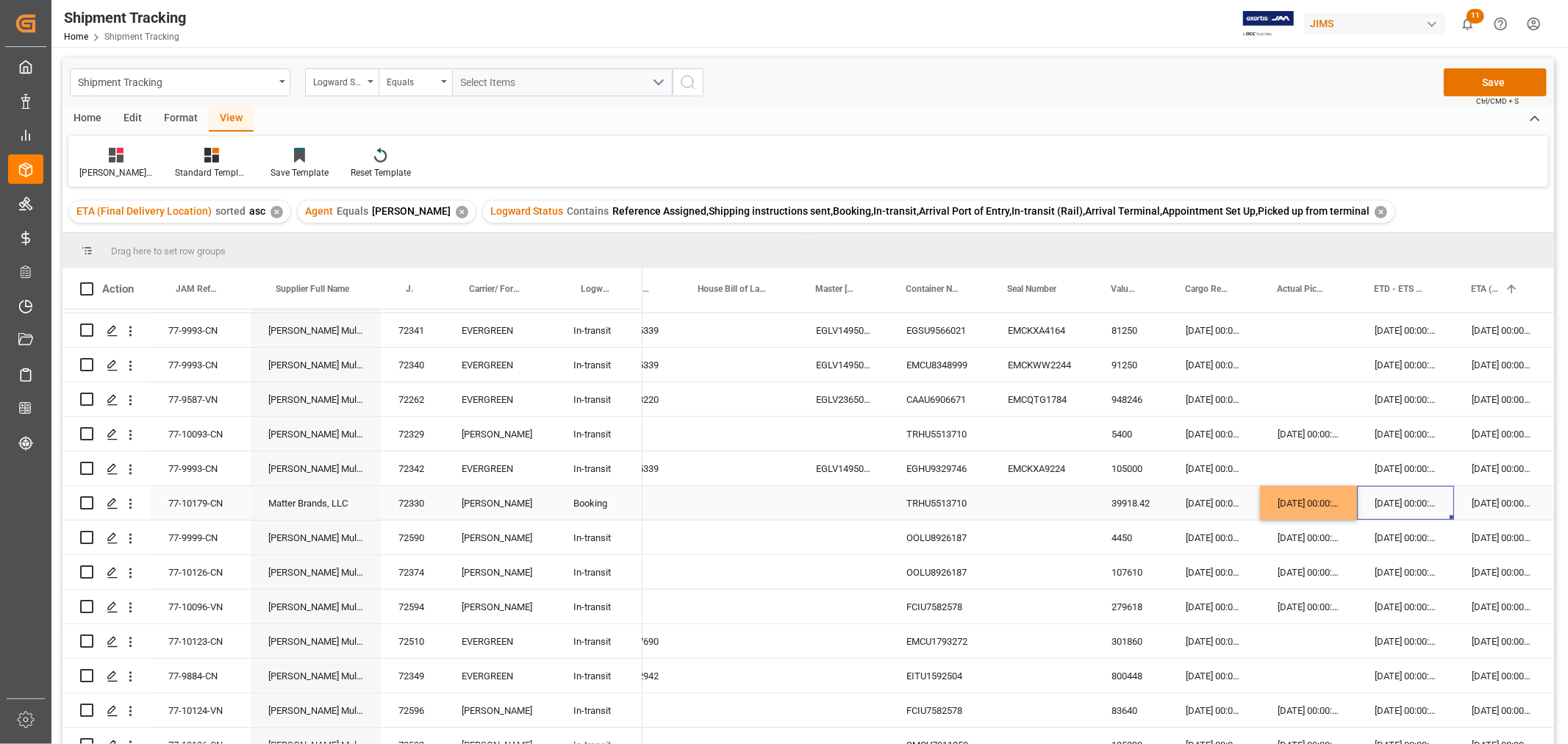
click at [1436, 502] on div "31-07-2025 00:00:00" at bounding box center [1406, 503] width 97 height 34
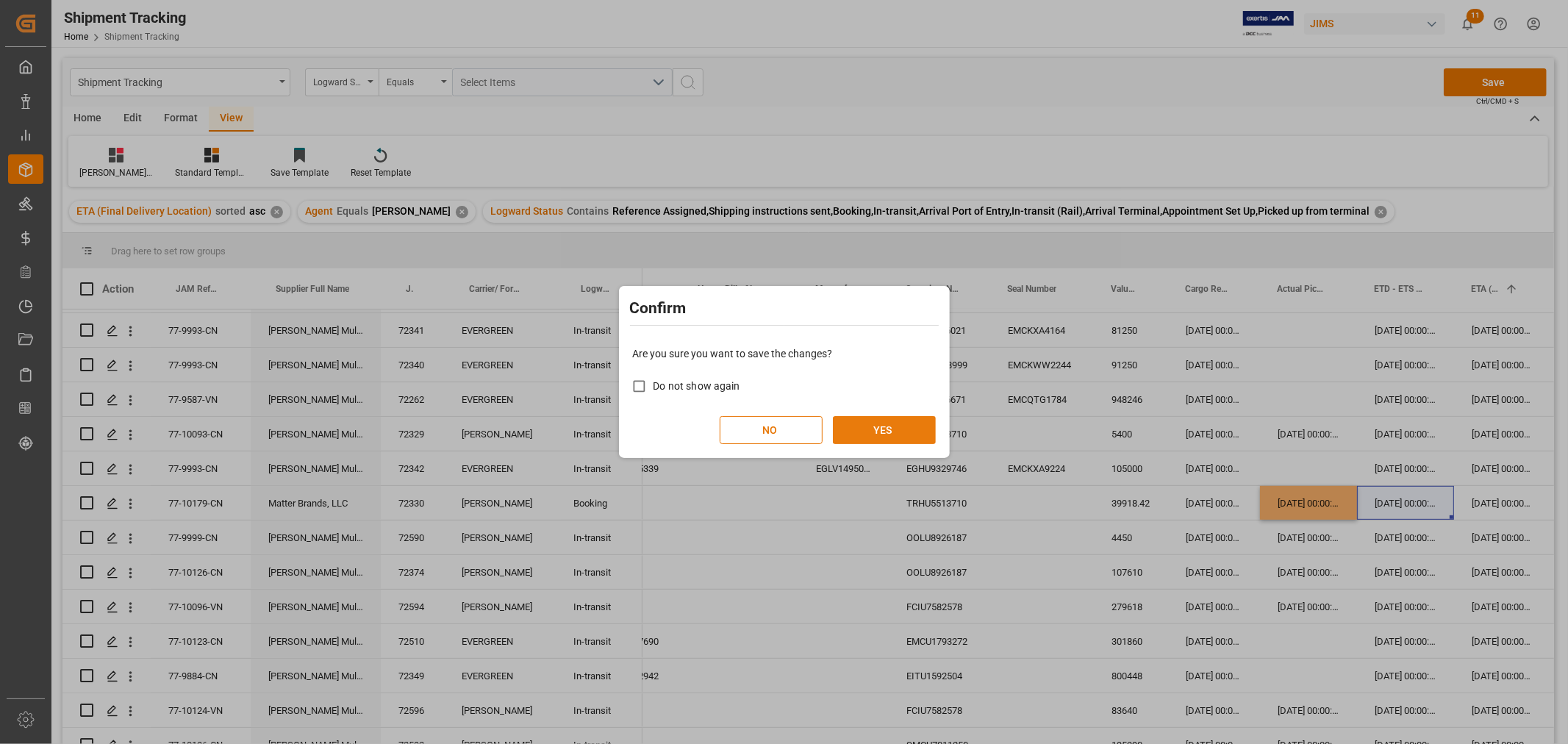
click at [870, 432] on button "YES" at bounding box center [884, 430] width 103 height 28
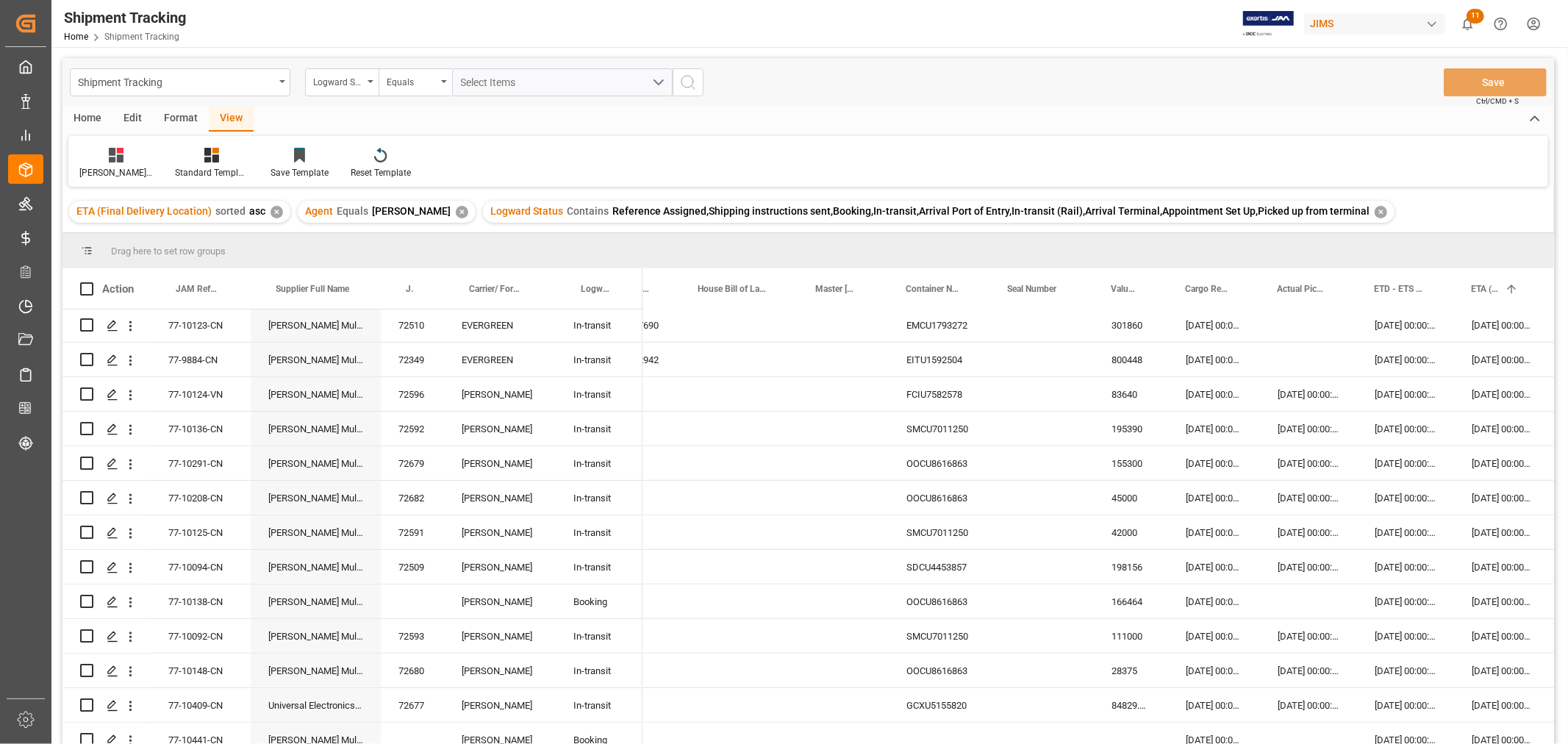
scroll to position [980, 0]
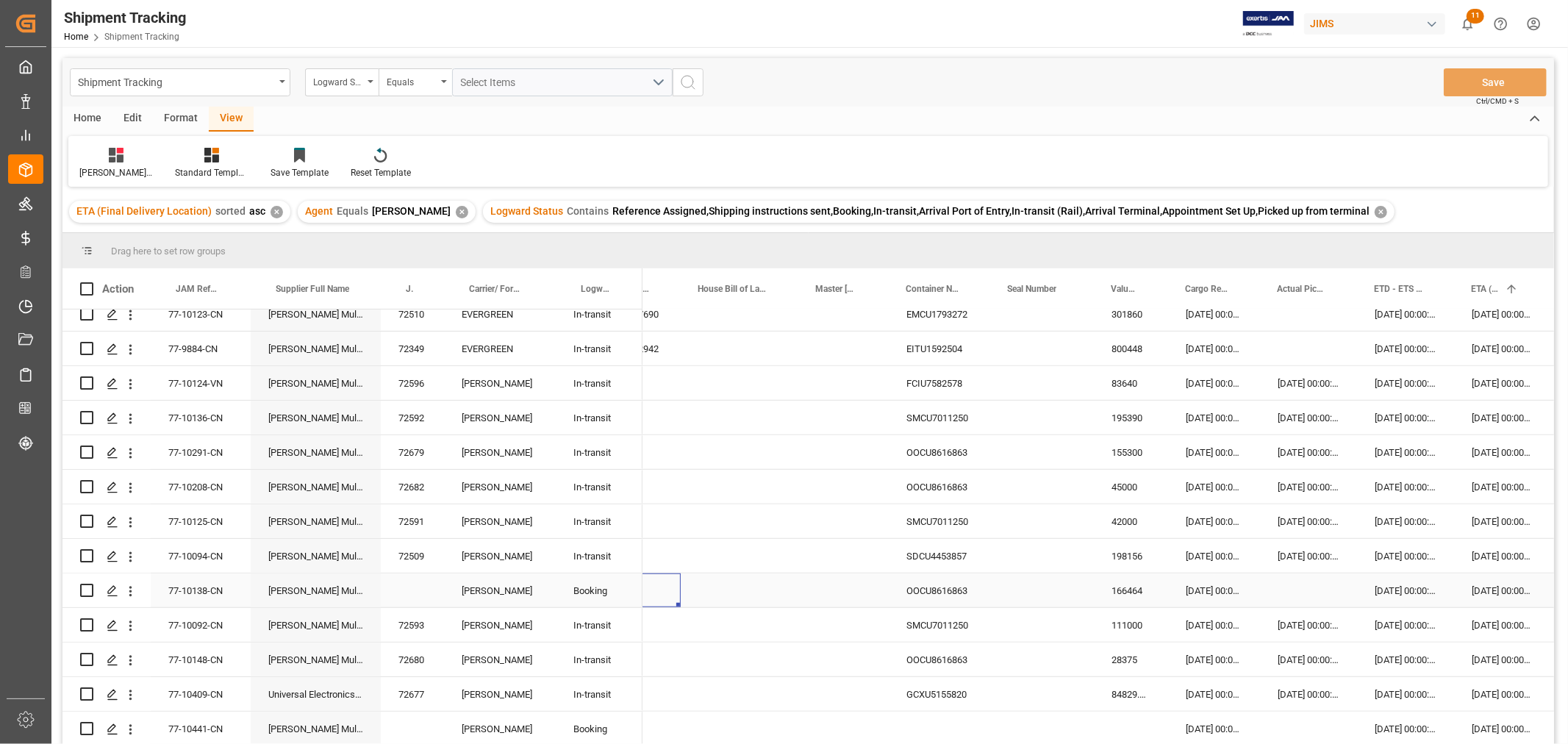
click at [662, 594] on div "13631147" at bounding box center [630, 590] width 102 height 34
click at [667, 586] on div "13631147" at bounding box center [630, 590] width 102 height 34
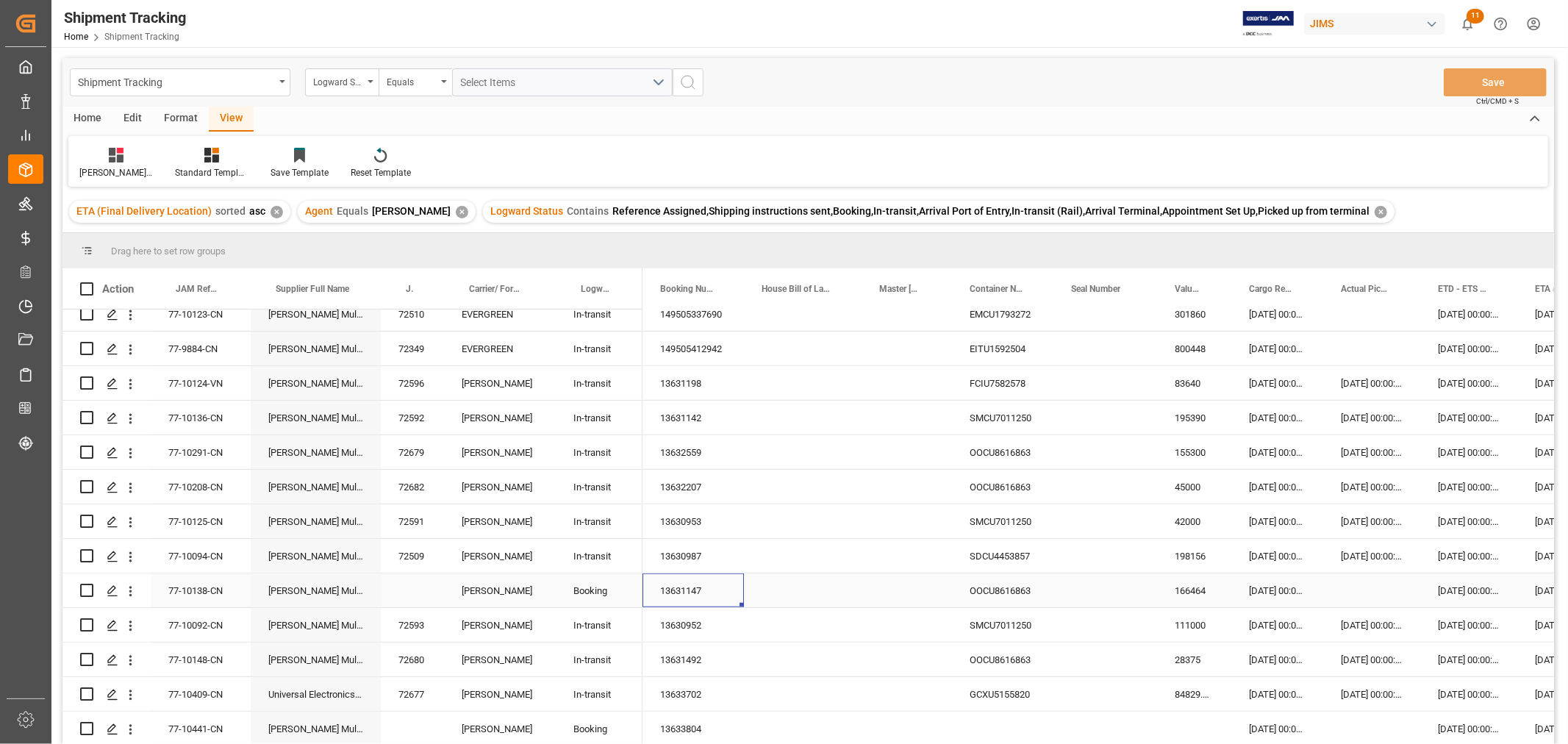
click at [693, 592] on div "13631147" at bounding box center [694, 590] width 102 height 34
click at [1359, 589] on div "Press SPACE to select this row." at bounding box center [1371, 590] width 97 height 34
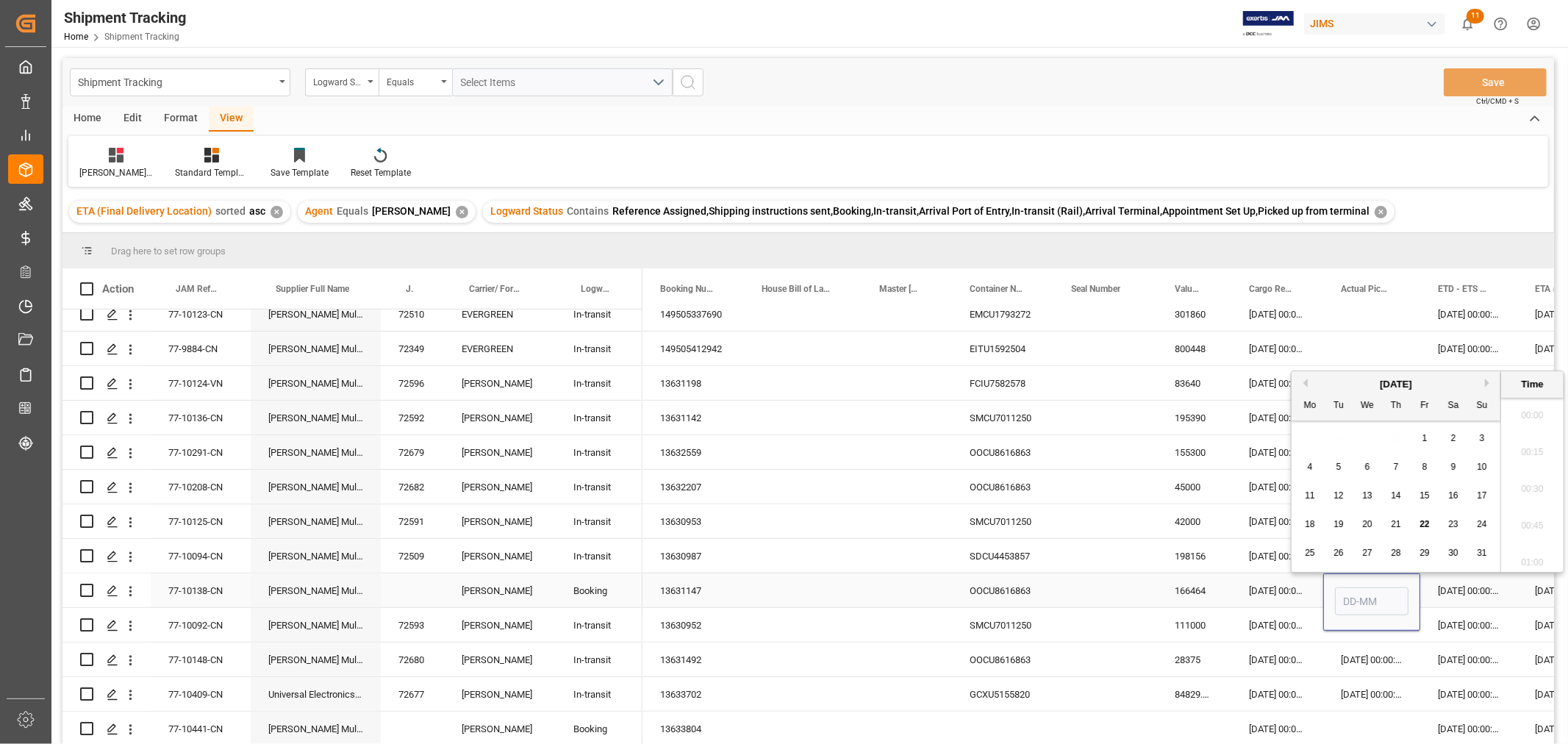
scroll to position [1622, 0]
click at [1366, 468] on span "6" at bounding box center [1367, 467] width 5 height 11
type input "06-08-2025 00:00"
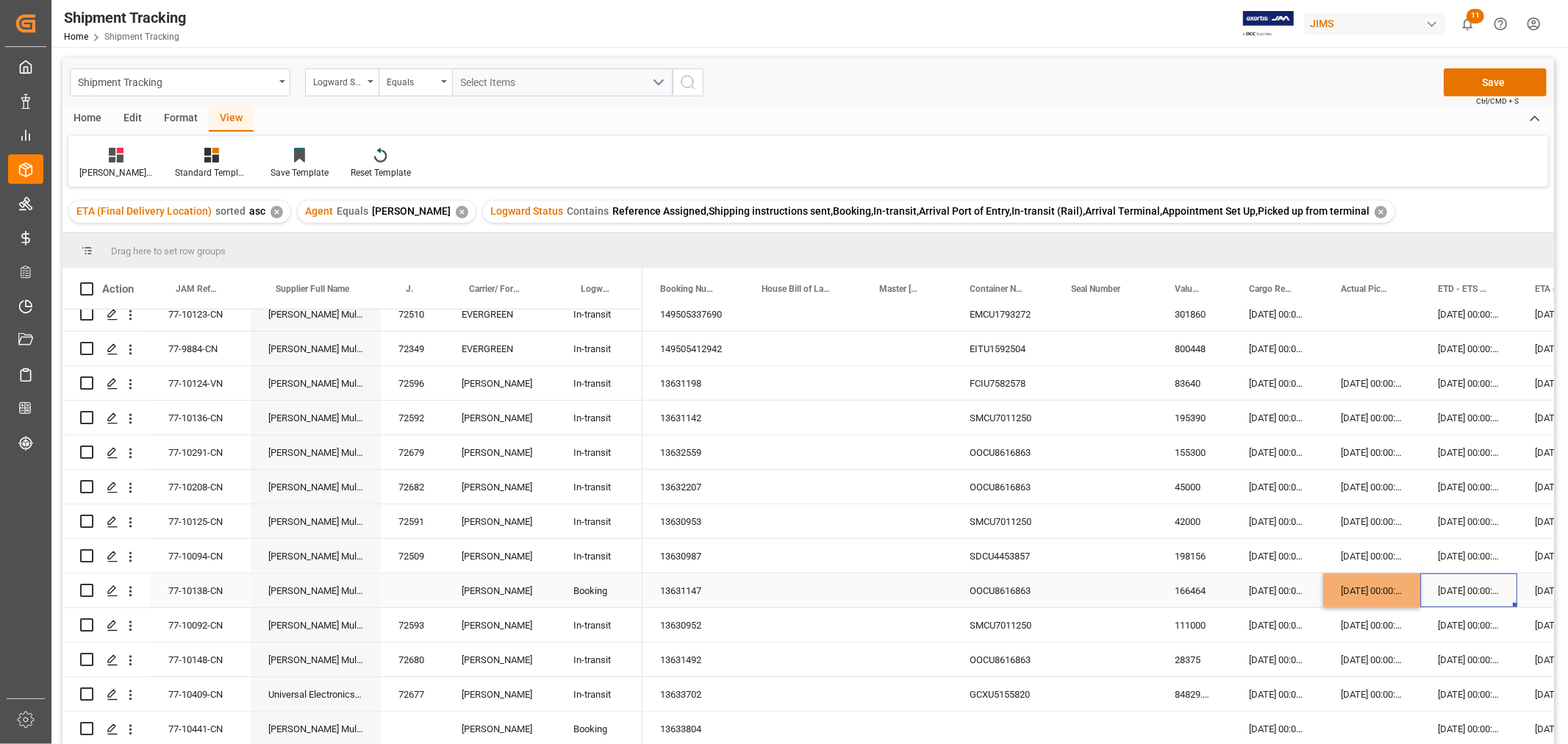
click at [1456, 595] on div "15-08-2025 00:00:00" at bounding box center [1468, 590] width 97 height 34
click at [1467, 85] on button "Save" at bounding box center [1495, 82] width 103 height 28
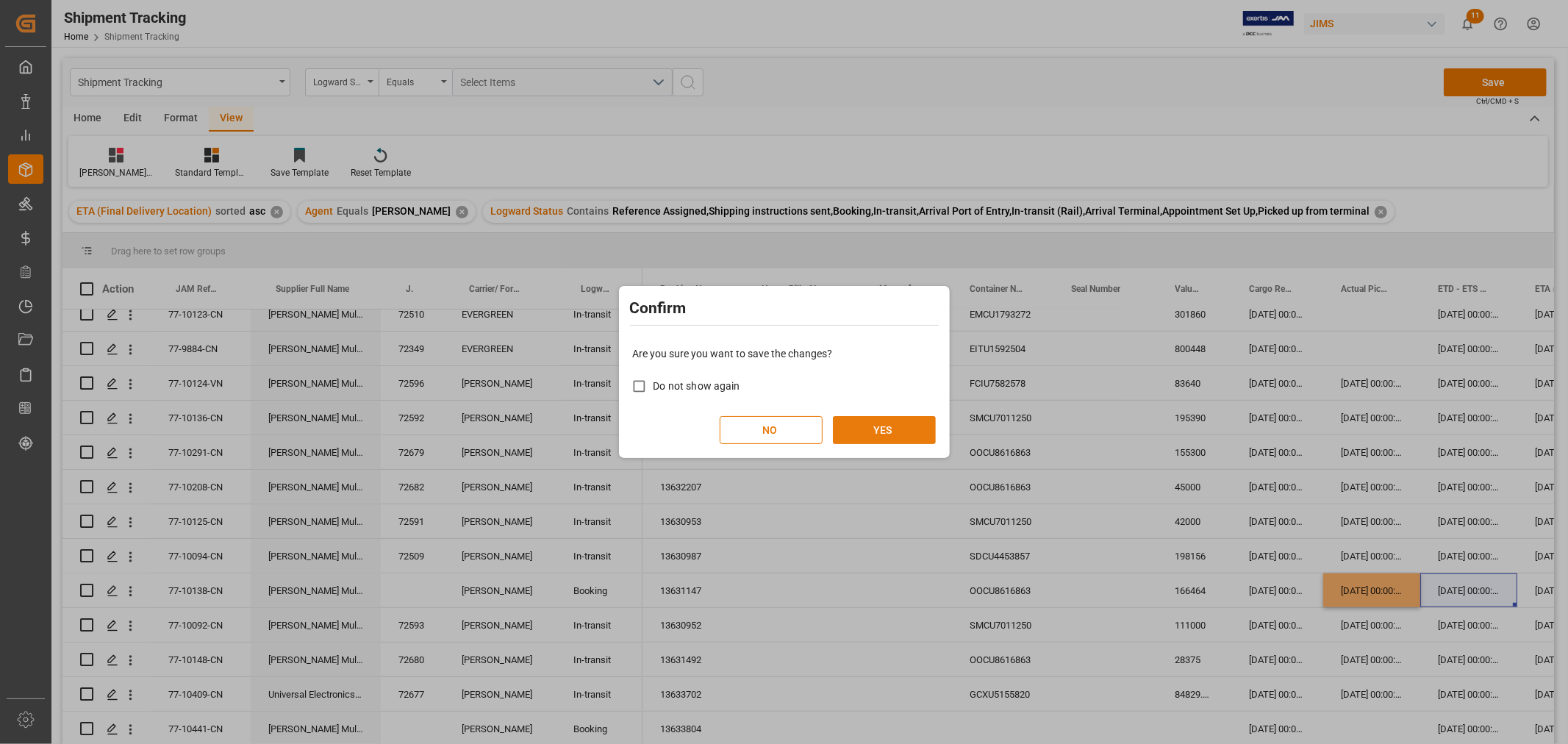
click at [870, 442] on button "YES" at bounding box center [884, 430] width 103 height 28
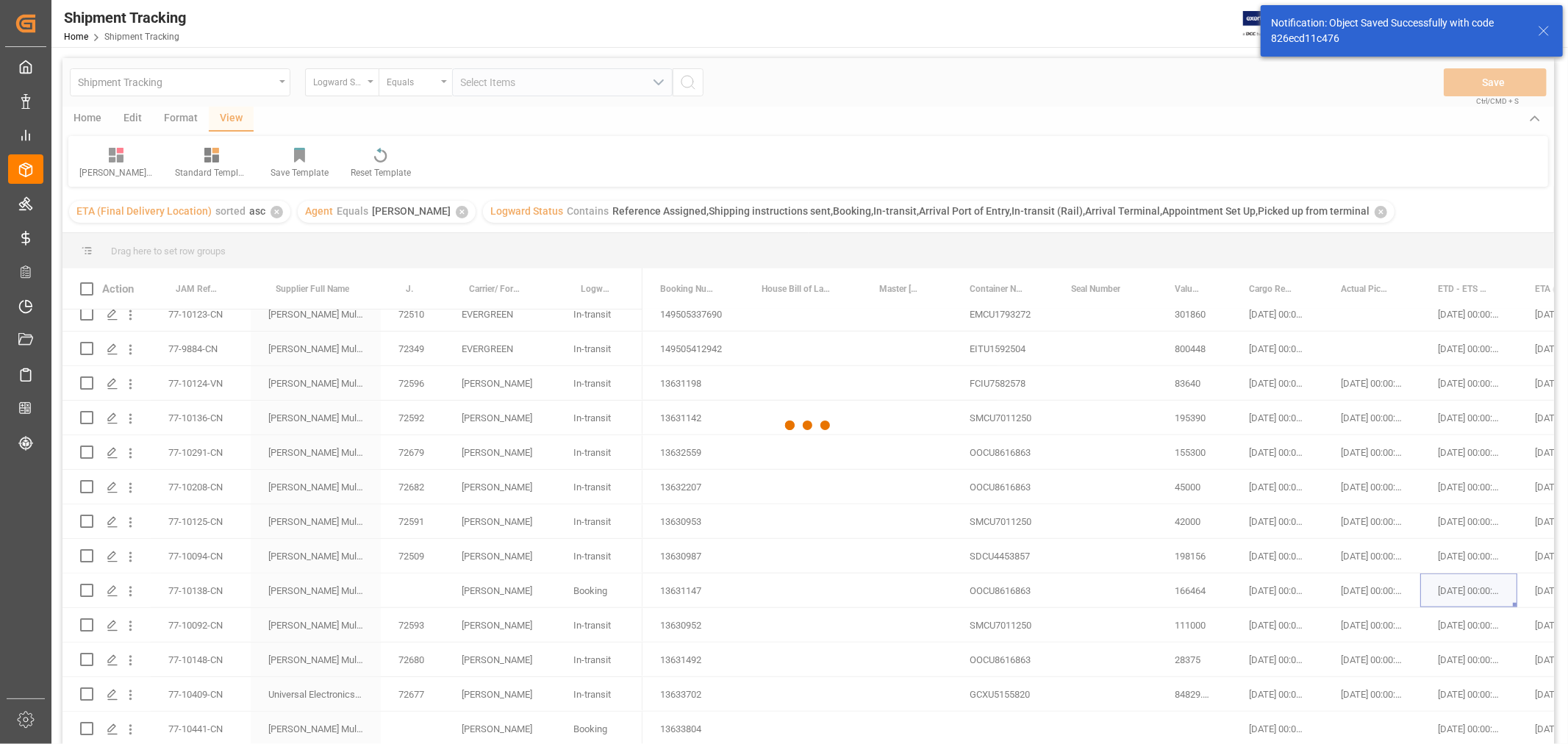
click at [429, 592] on div at bounding box center [808, 425] width 1492 height 735
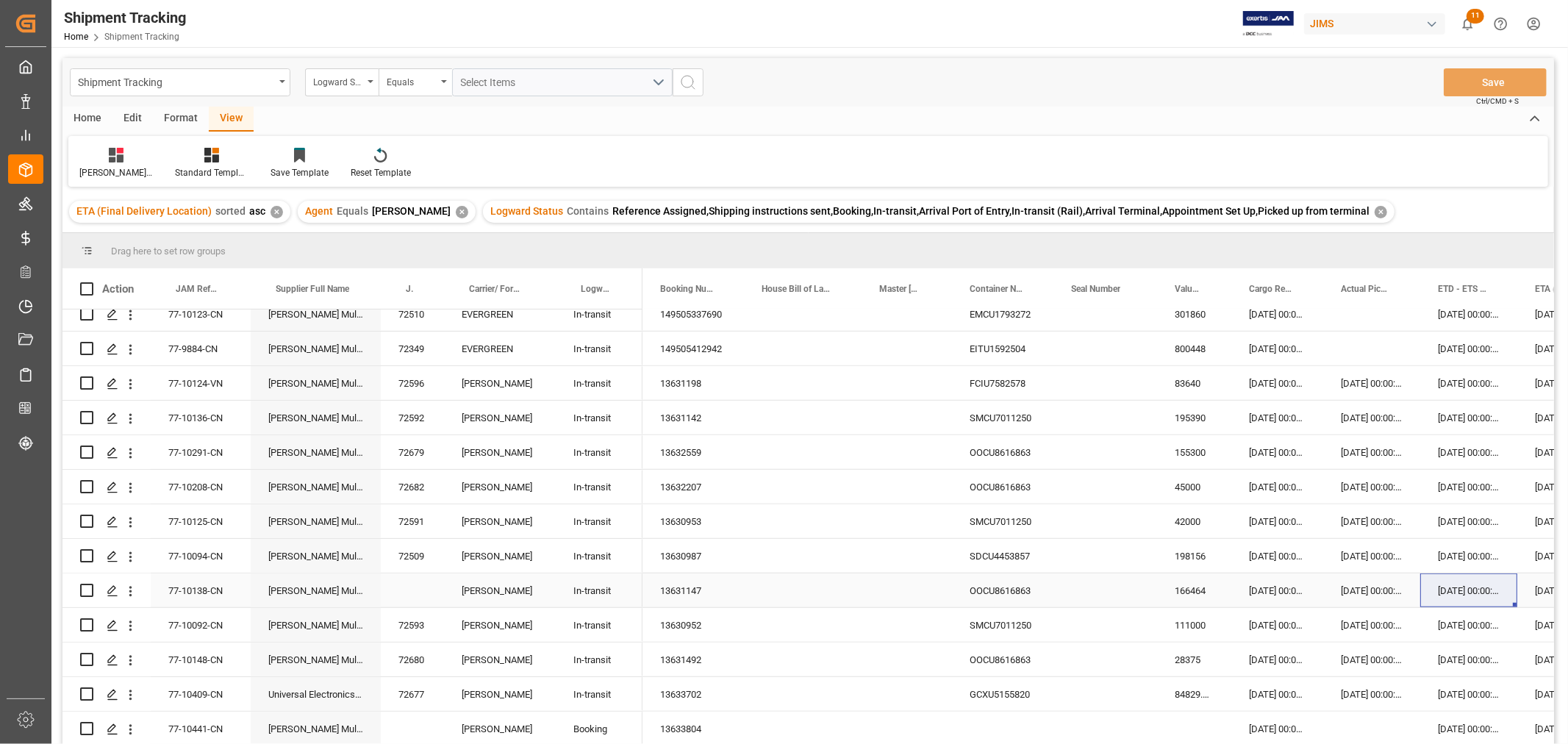
click at [427, 586] on div "Press SPACE to select this row." at bounding box center [412, 590] width 64 height 34
drag, startPoint x: 188, startPoint y: 589, endPoint x: 229, endPoint y: 588, distance: 41.0
click at [188, 589] on div "77-10138-CN" at bounding box center [201, 590] width 100 height 34
click at [423, 584] on div "Press SPACE to select this row." at bounding box center [412, 590] width 64 height 34
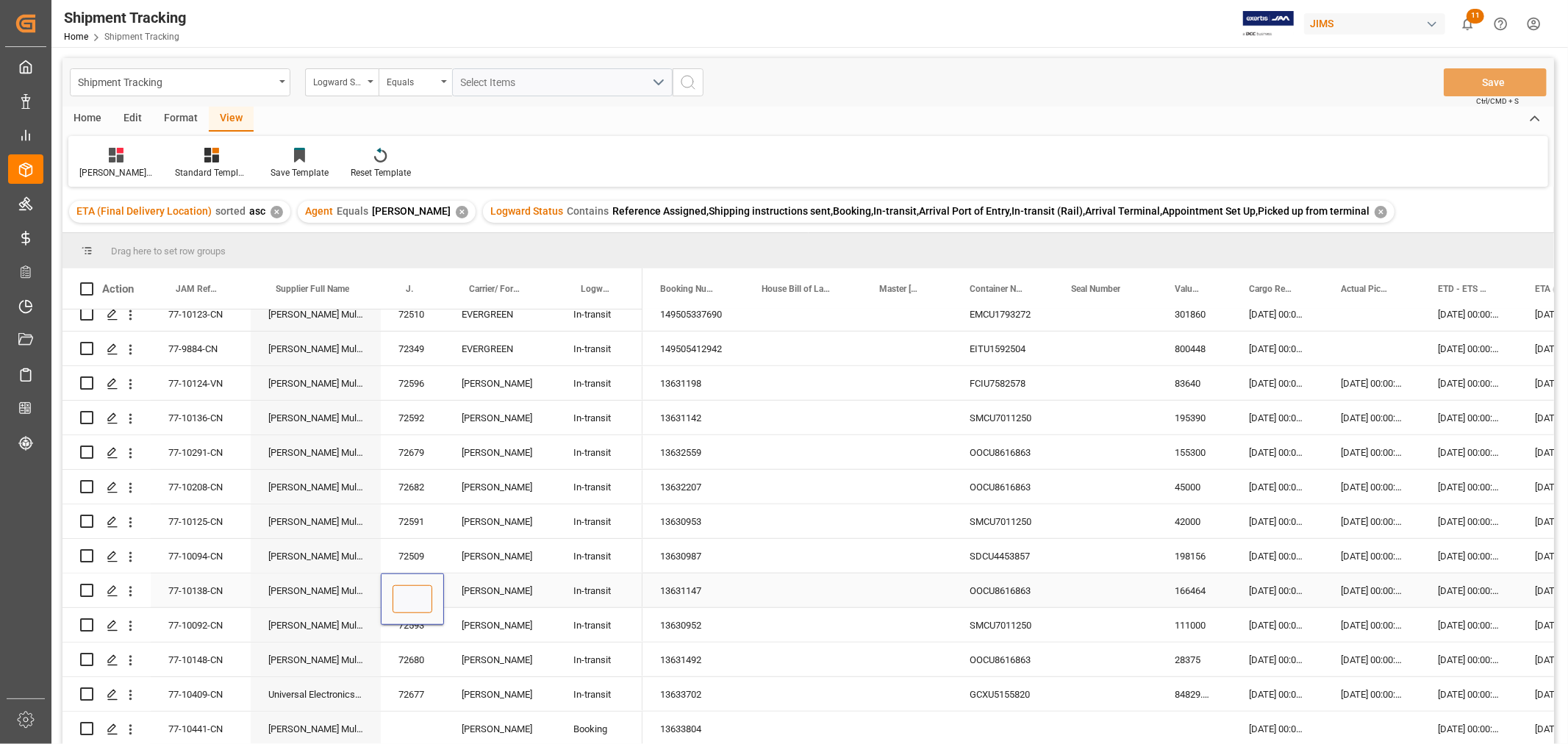
click at [415, 595] on input "Press SPACE to select this row." at bounding box center [412, 599] width 40 height 28
type input "72687"
click at [500, 588] on div "DELMAR" at bounding box center [500, 590] width 112 height 34
click at [1461, 78] on button "Save" at bounding box center [1495, 82] width 103 height 28
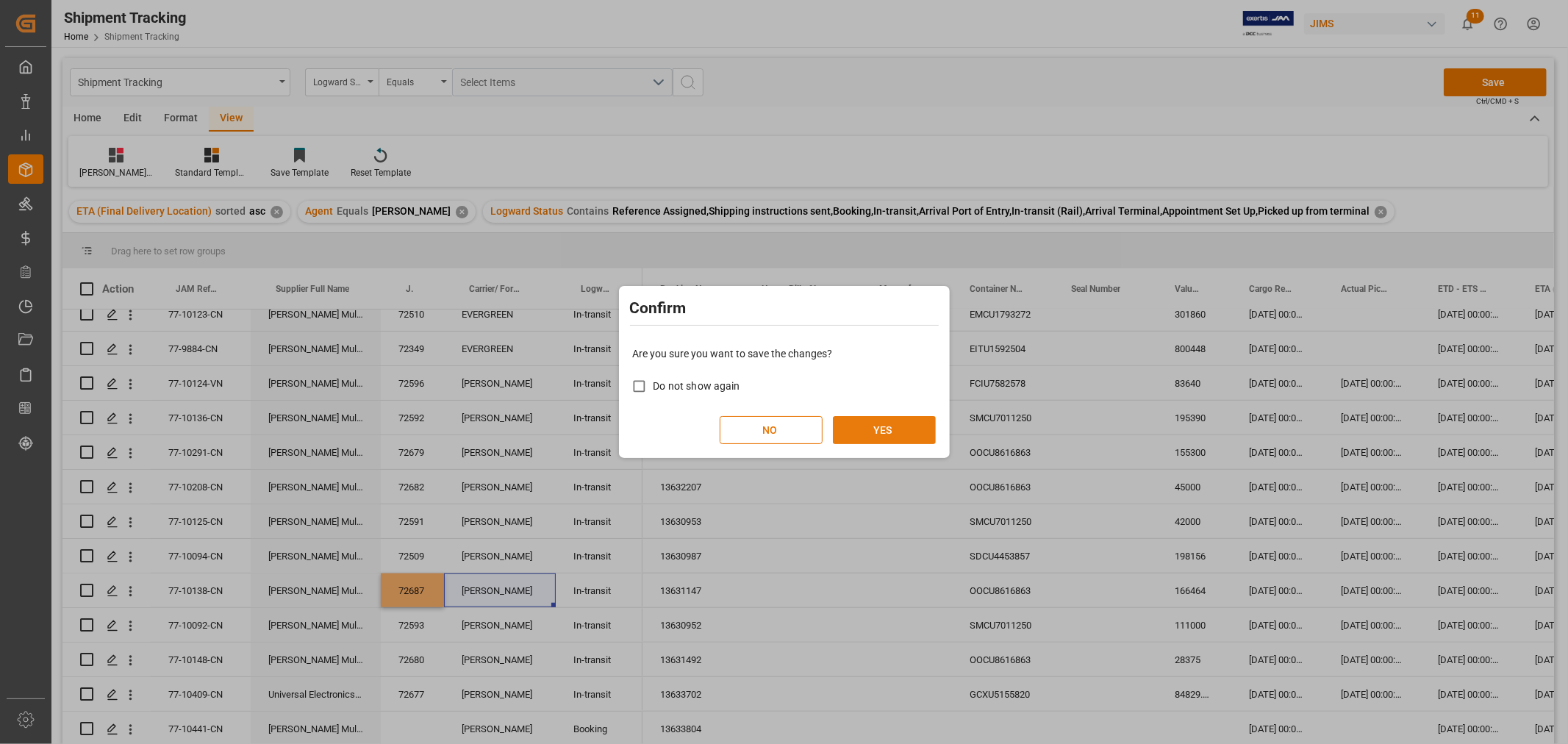
click at [872, 423] on button "YES" at bounding box center [884, 430] width 103 height 28
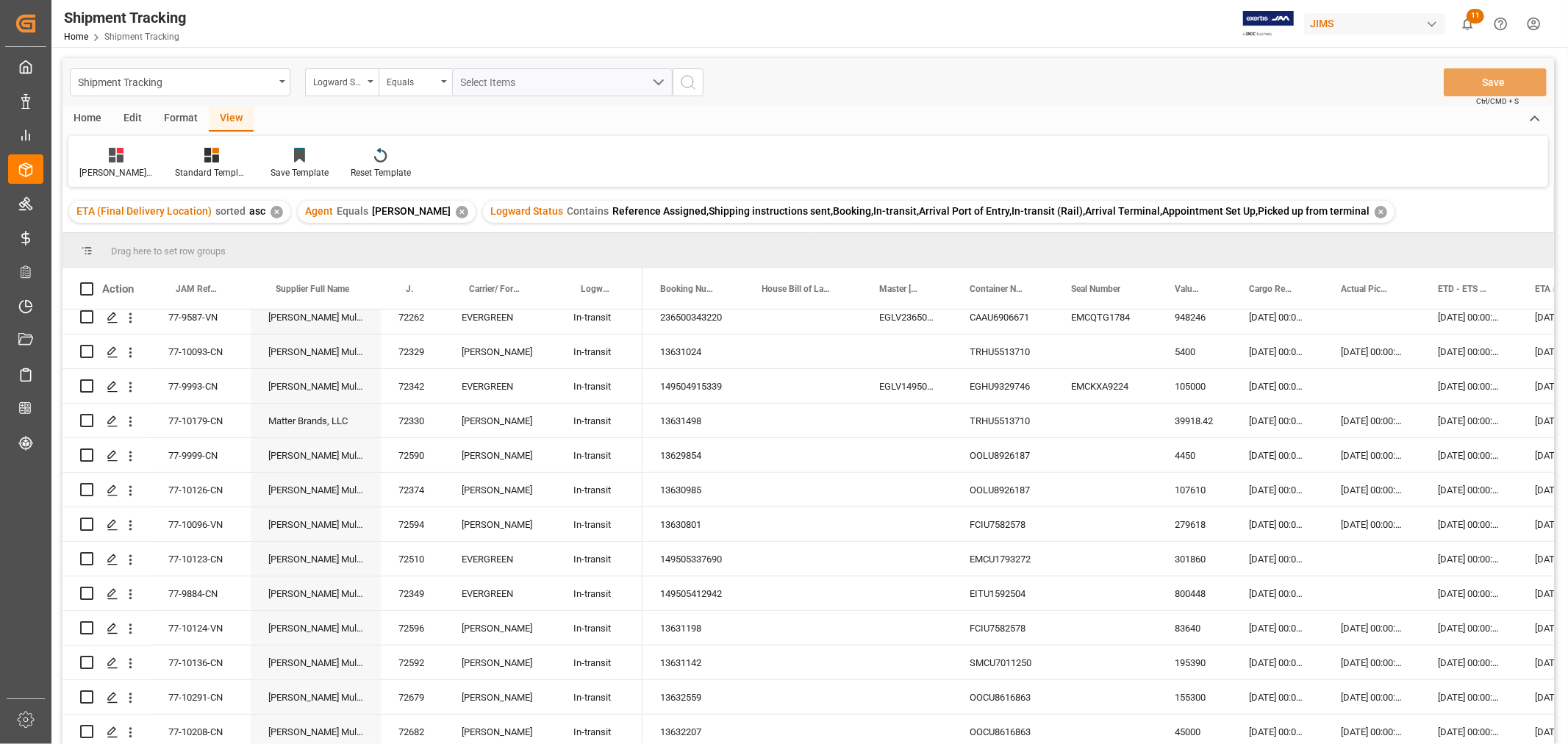
scroll to position [1143, 0]
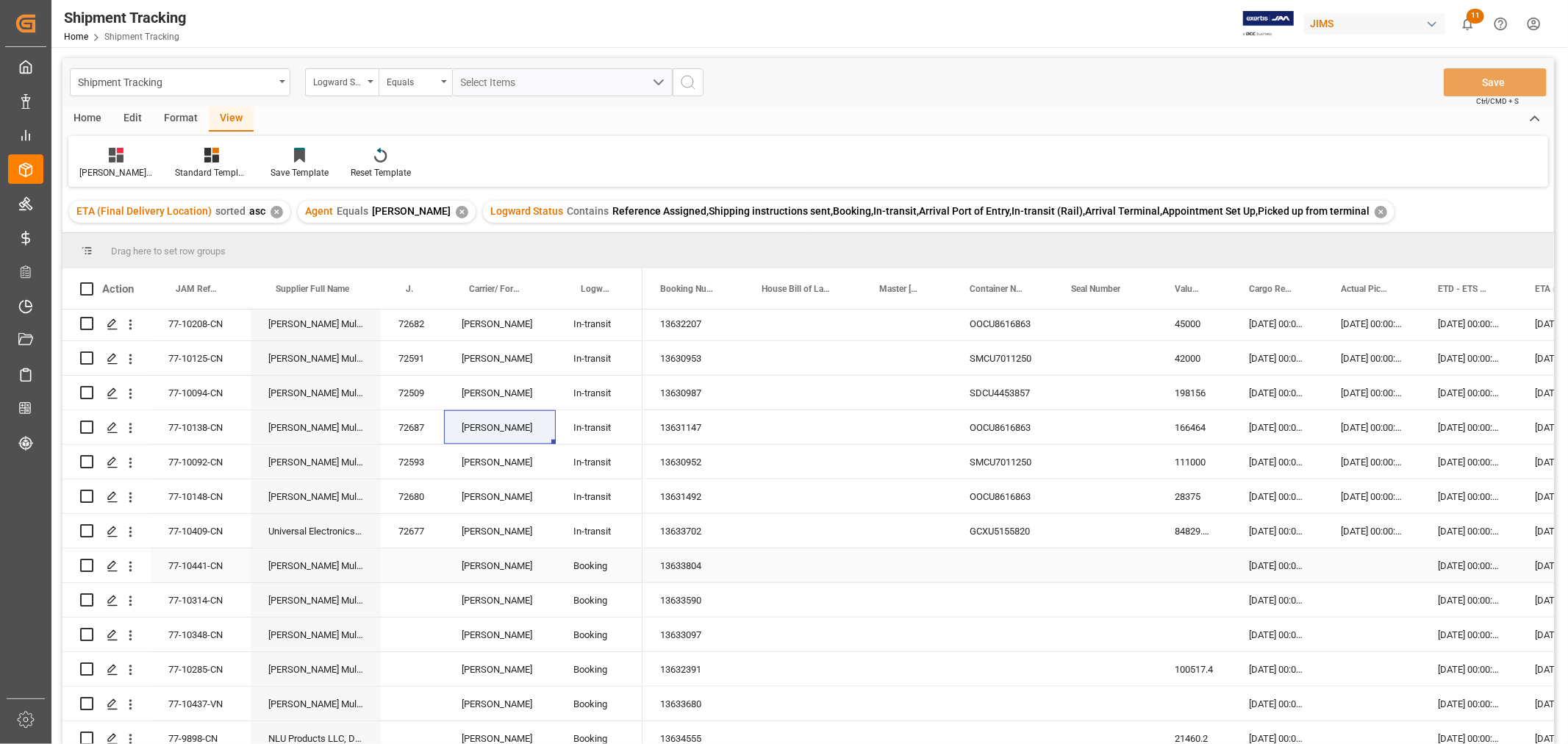
click at [695, 566] on div "13633804" at bounding box center [694, 565] width 102 height 34
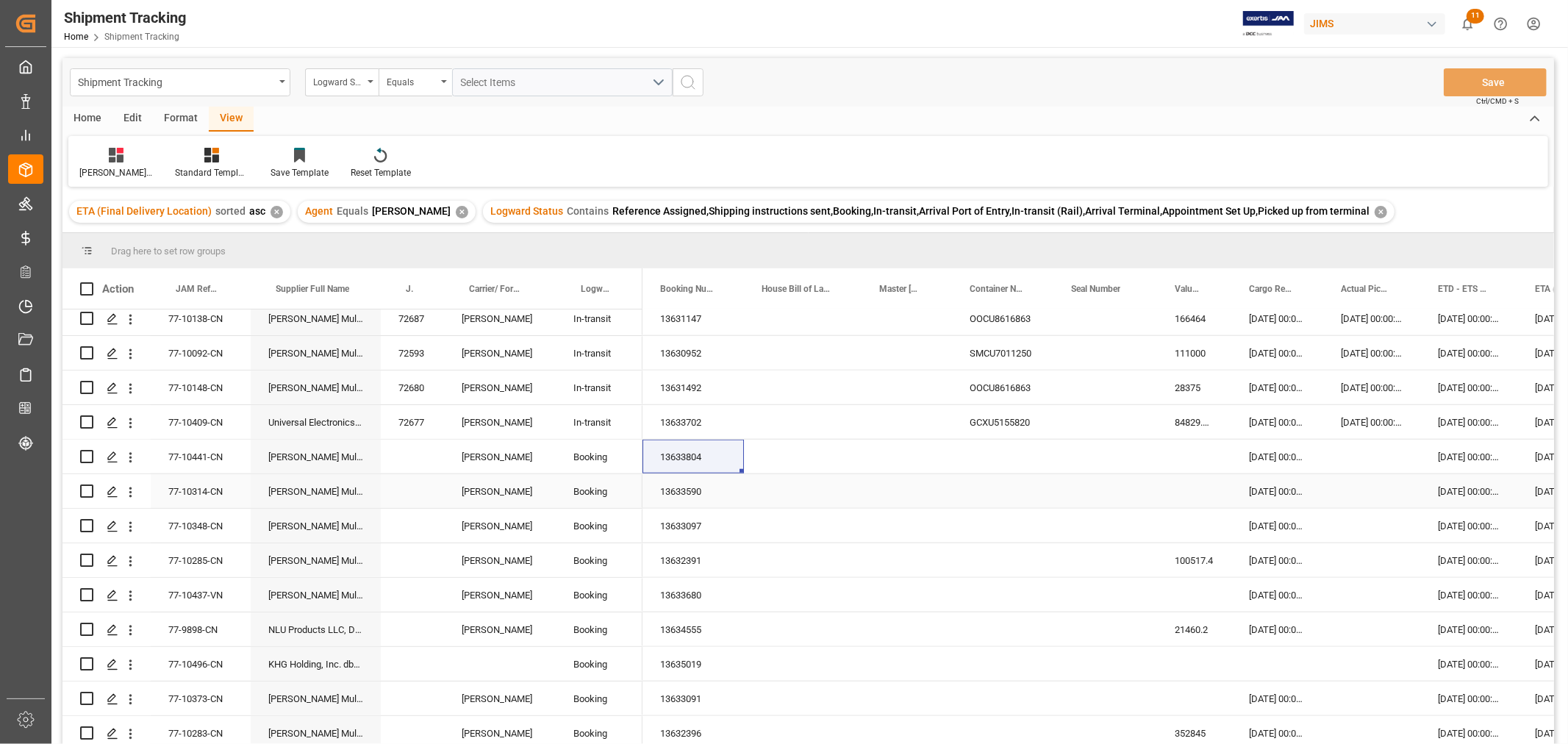
scroll to position [1307, 0]
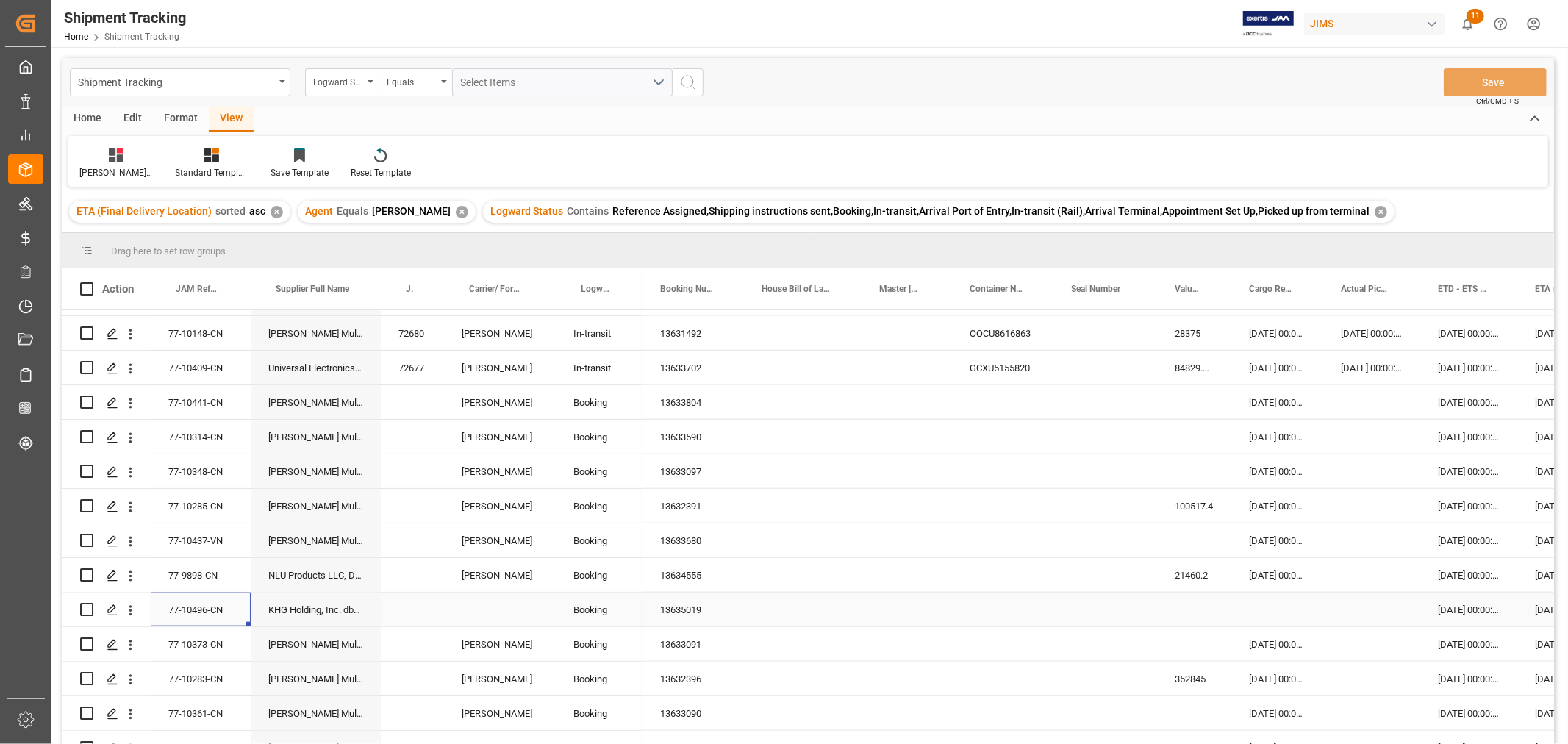
click at [206, 613] on div "77-10496-CN" at bounding box center [201, 609] width 100 height 34
click at [681, 613] on div "13635019" at bounding box center [694, 609] width 102 height 34
click at [687, 614] on div "13635019" at bounding box center [694, 609] width 102 height 34
click at [1267, 606] on div "Press SPACE to select this row." at bounding box center [1277, 609] width 92 height 34
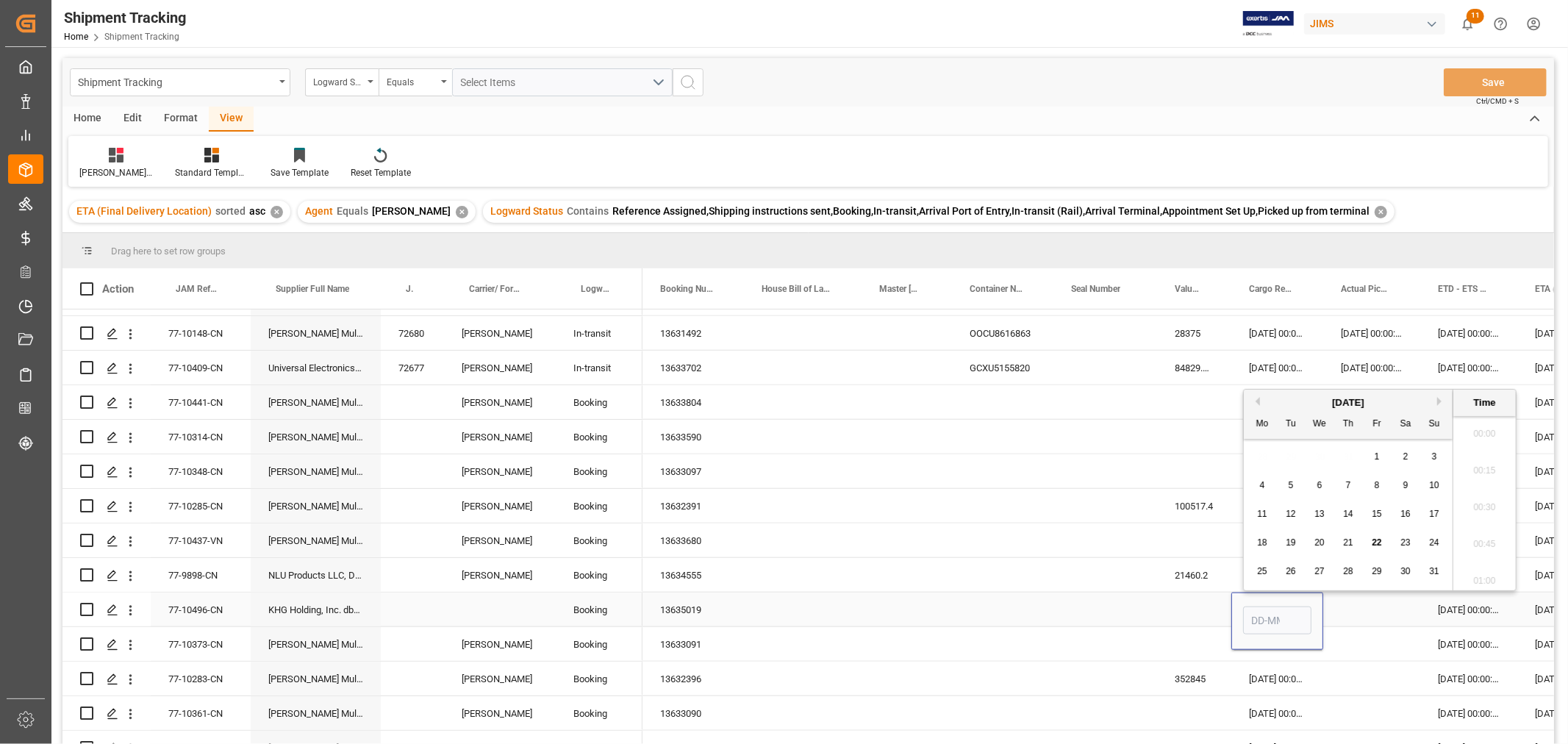
scroll to position [1622, 0]
click at [1320, 542] on span "20" at bounding box center [1319, 542] width 10 height 11
type input "20-08-2025 00:00"
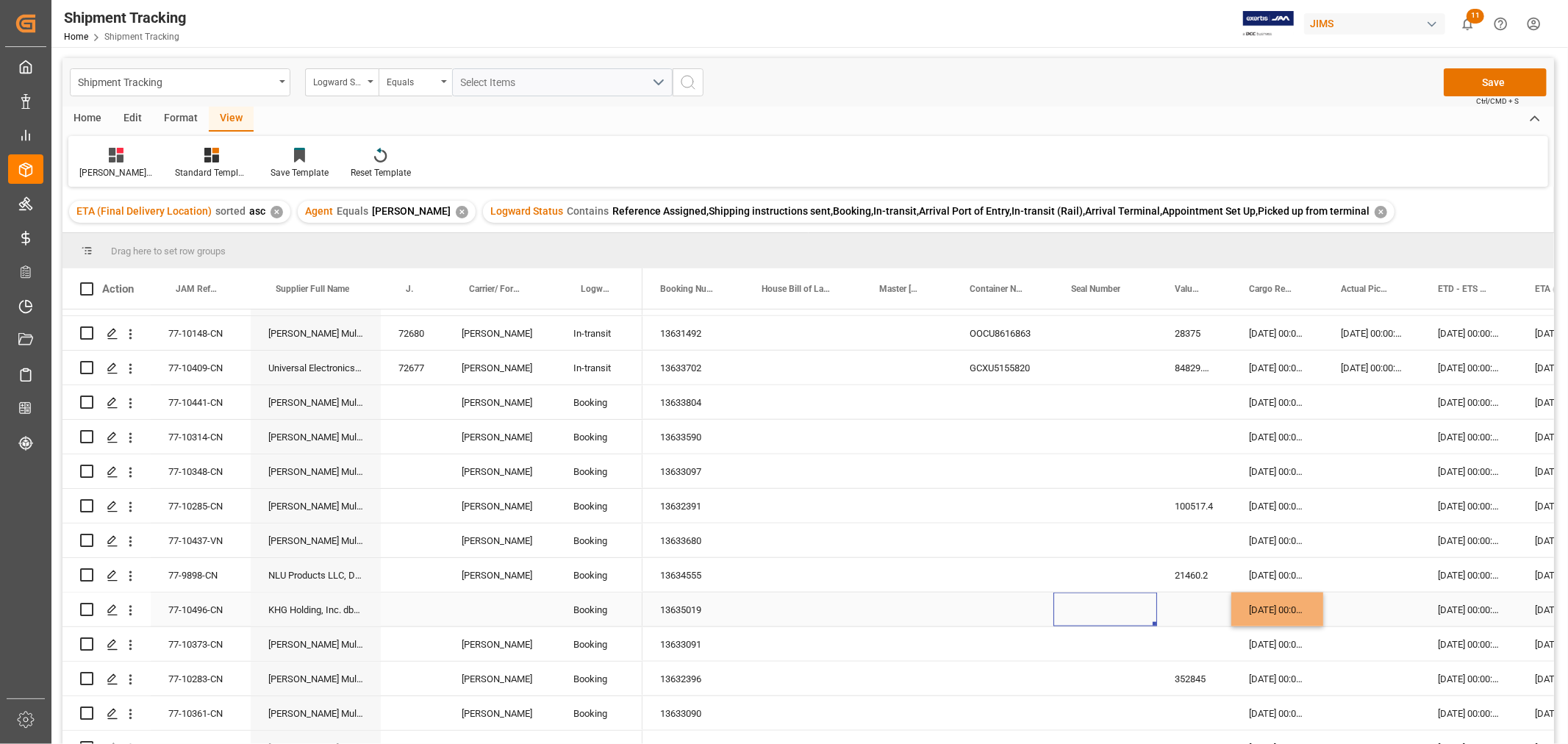
click at [1132, 598] on div "Press SPACE to select this row." at bounding box center [1105, 609] width 104 height 34
click at [1368, 612] on div "Press SPACE to select this row." at bounding box center [1371, 609] width 97 height 34
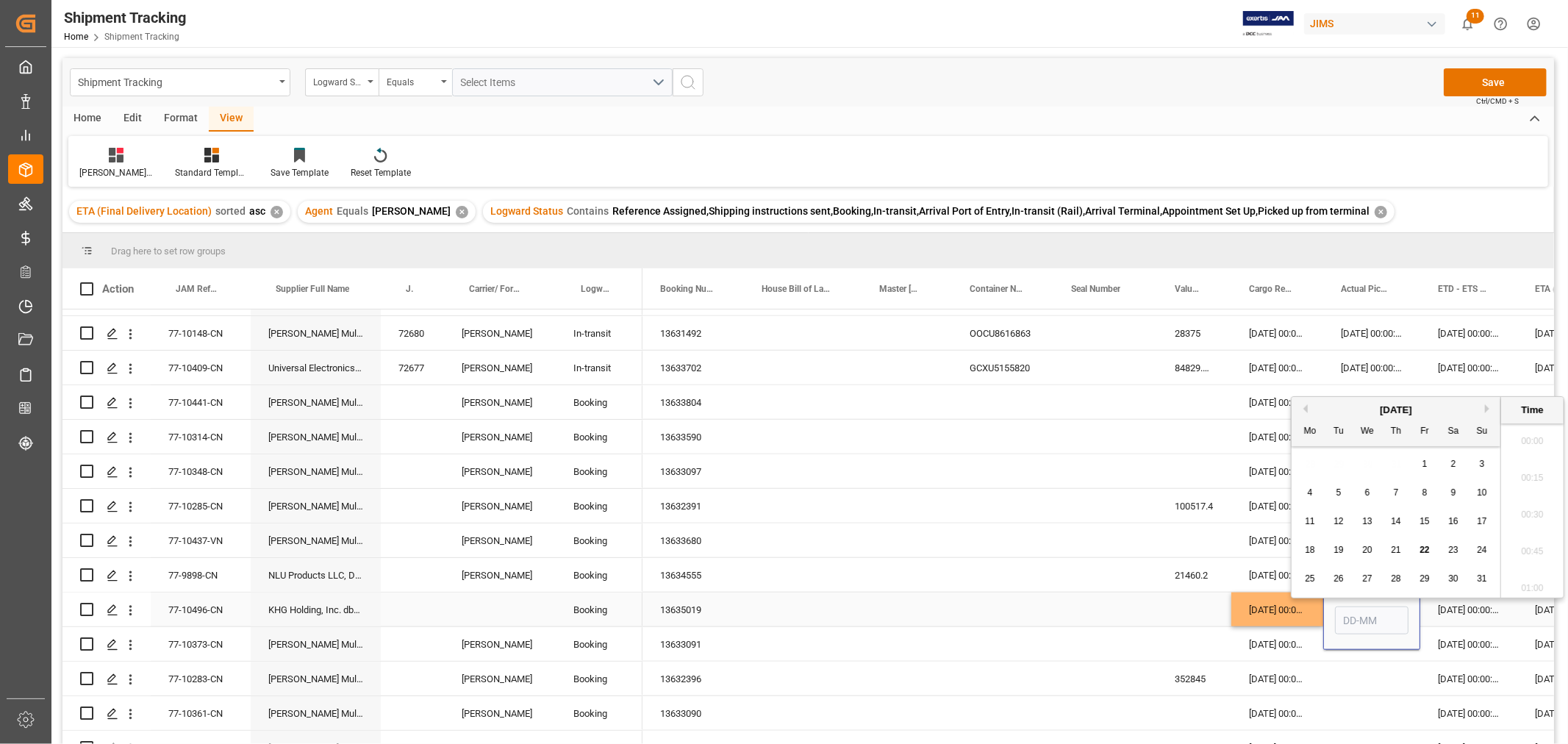
click at [1368, 612] on input "Press SPACE to select this row." at bounding box center [1371, 621] width 73 height 28
type input "21-08-2025 00:00"
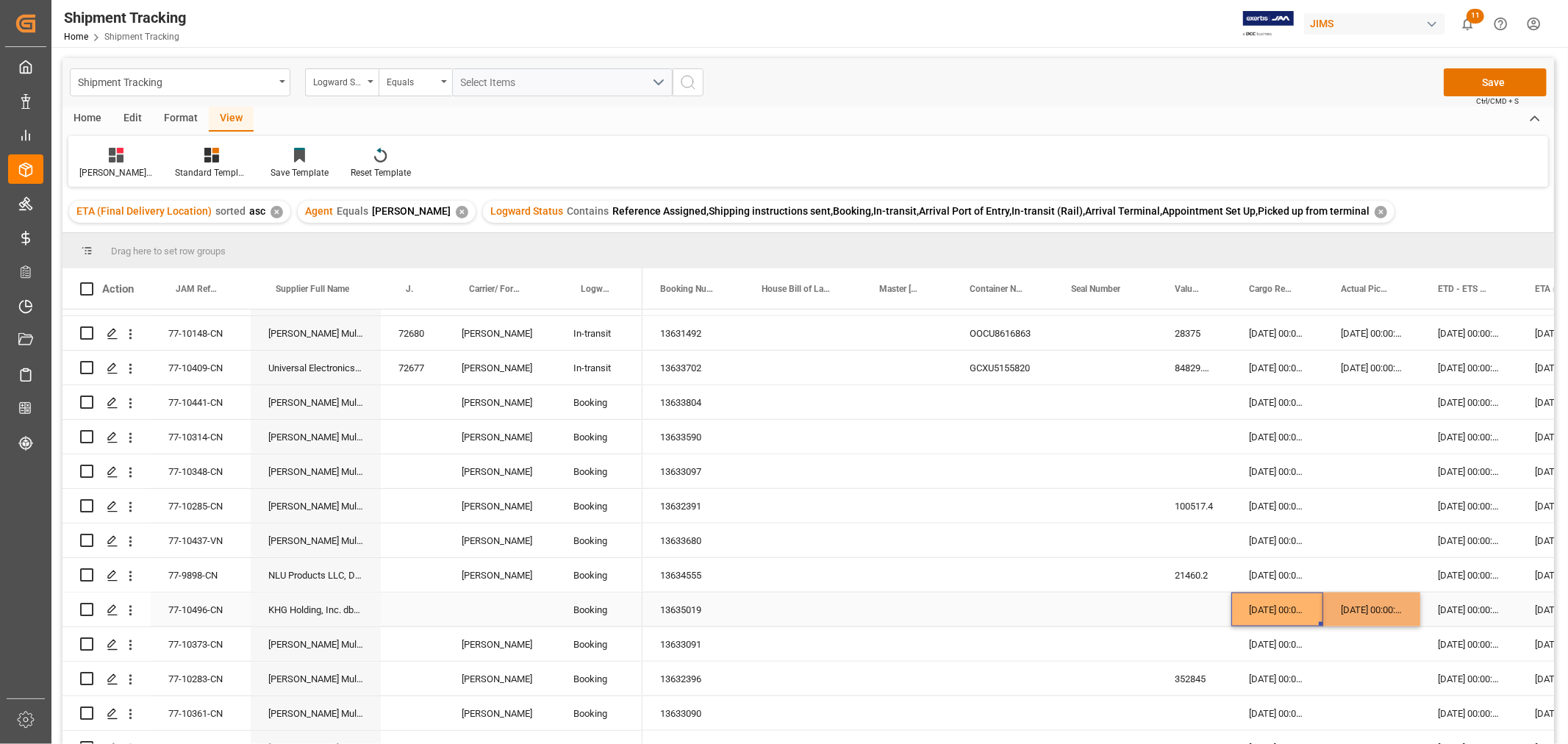
click at [1240, 607] on div "20-08-2025 00:00:00" at bounding box center [1277, 609] width 92 height 34
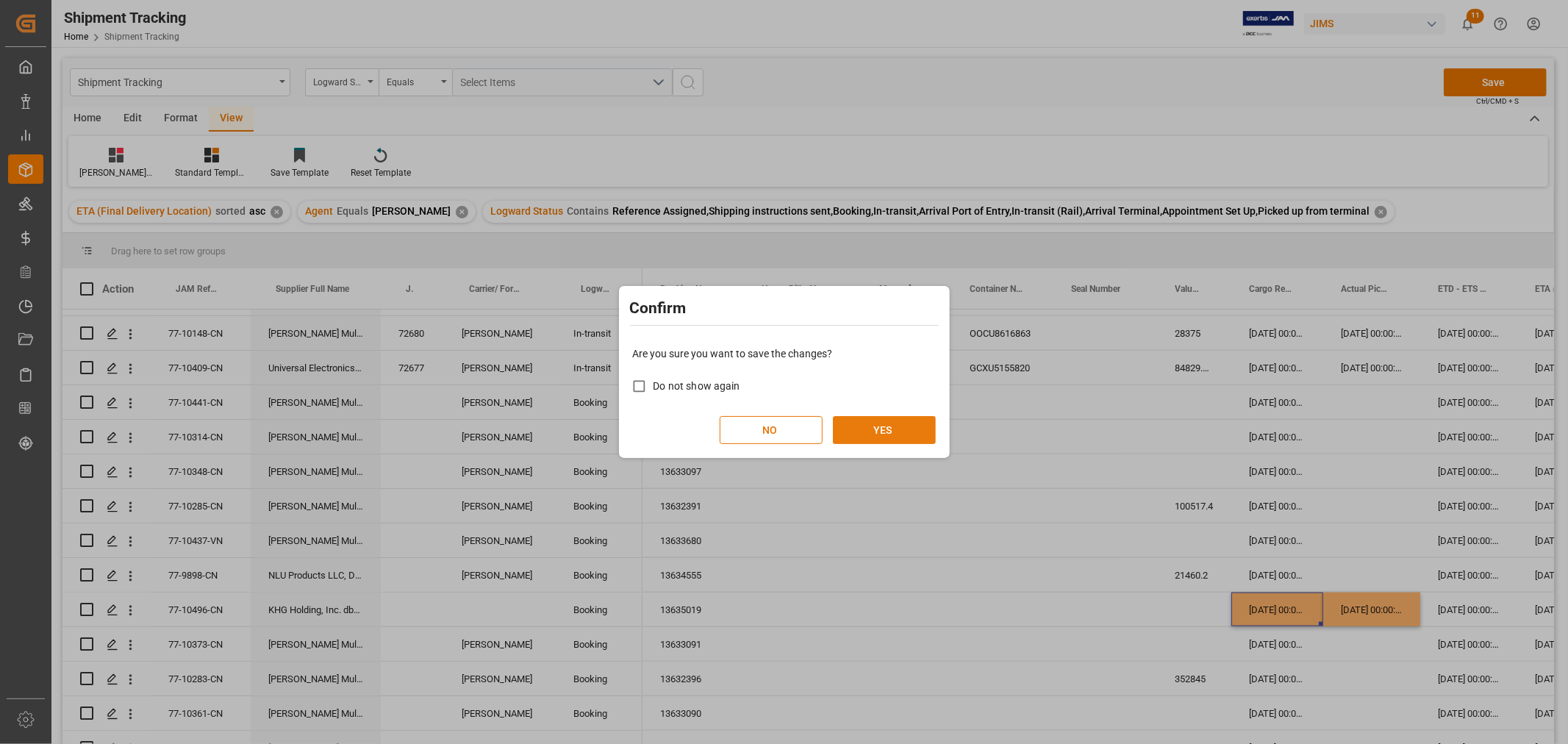
click at [860, 428] on button "YES" at bounding box center [884, 430] width 103 height 28
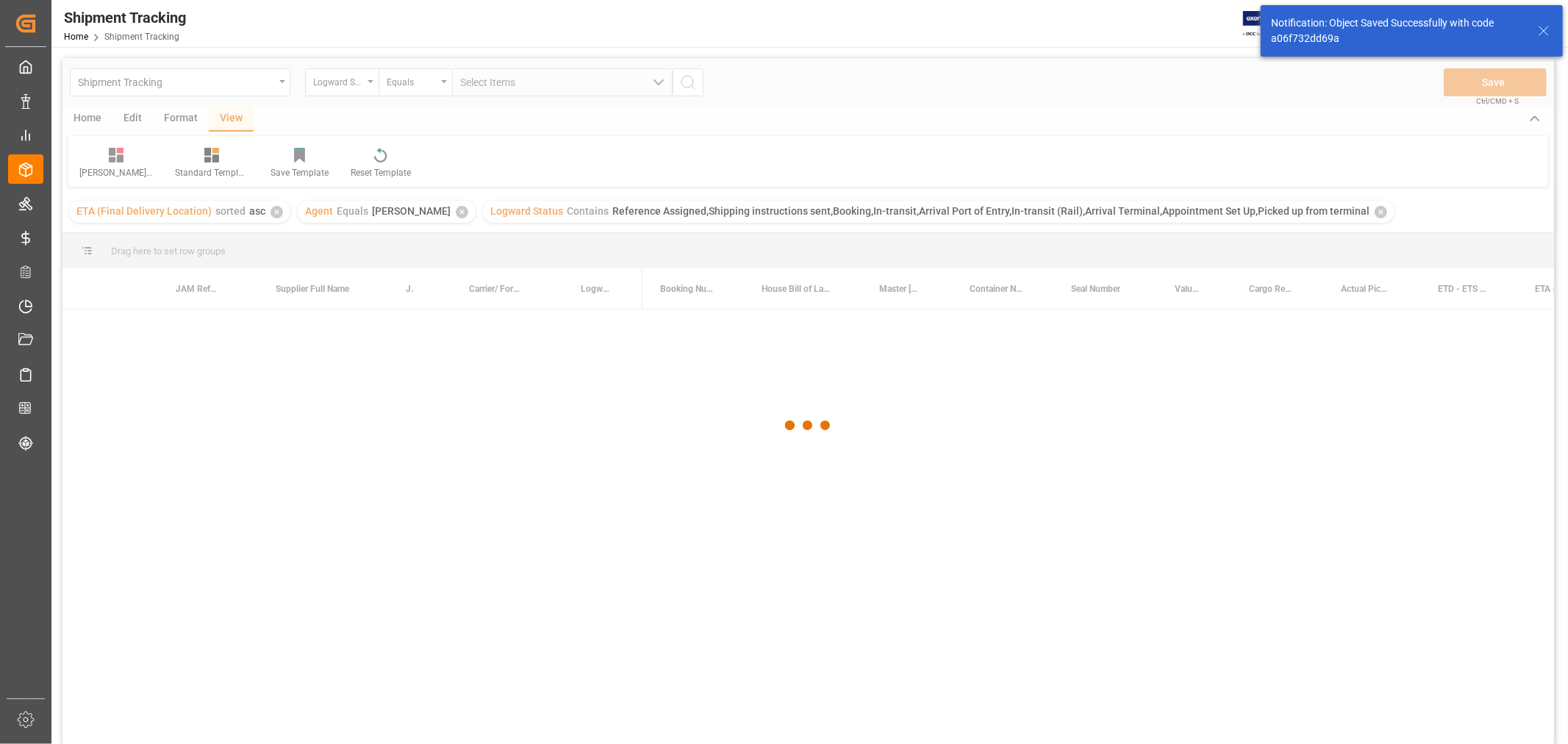
click at [193, 610] on div at bounding box center [808, 425] width 1492 height 735
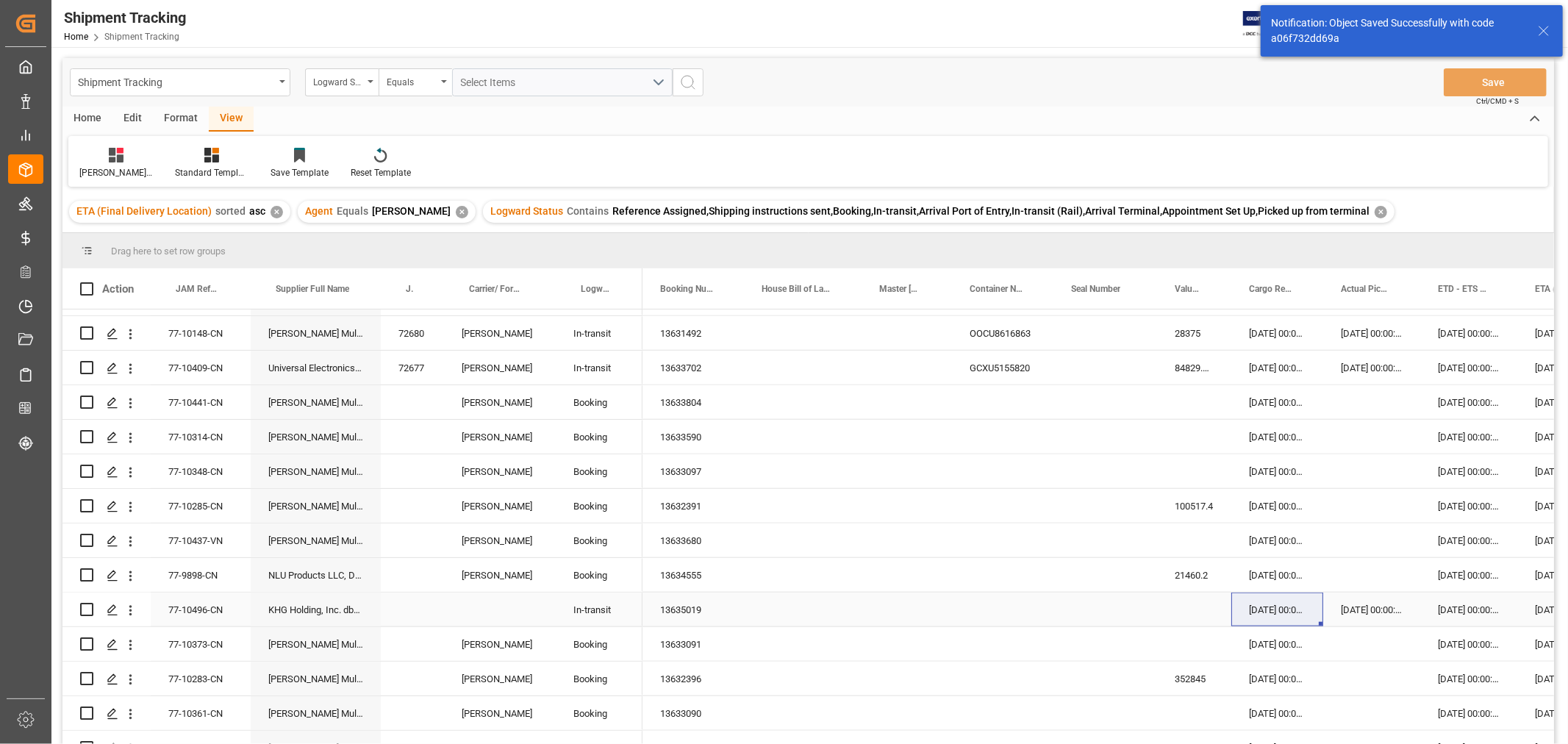
click at [193, 610] on div "77-10496-CN" at bounding box center [201, 609] width 100 height 34
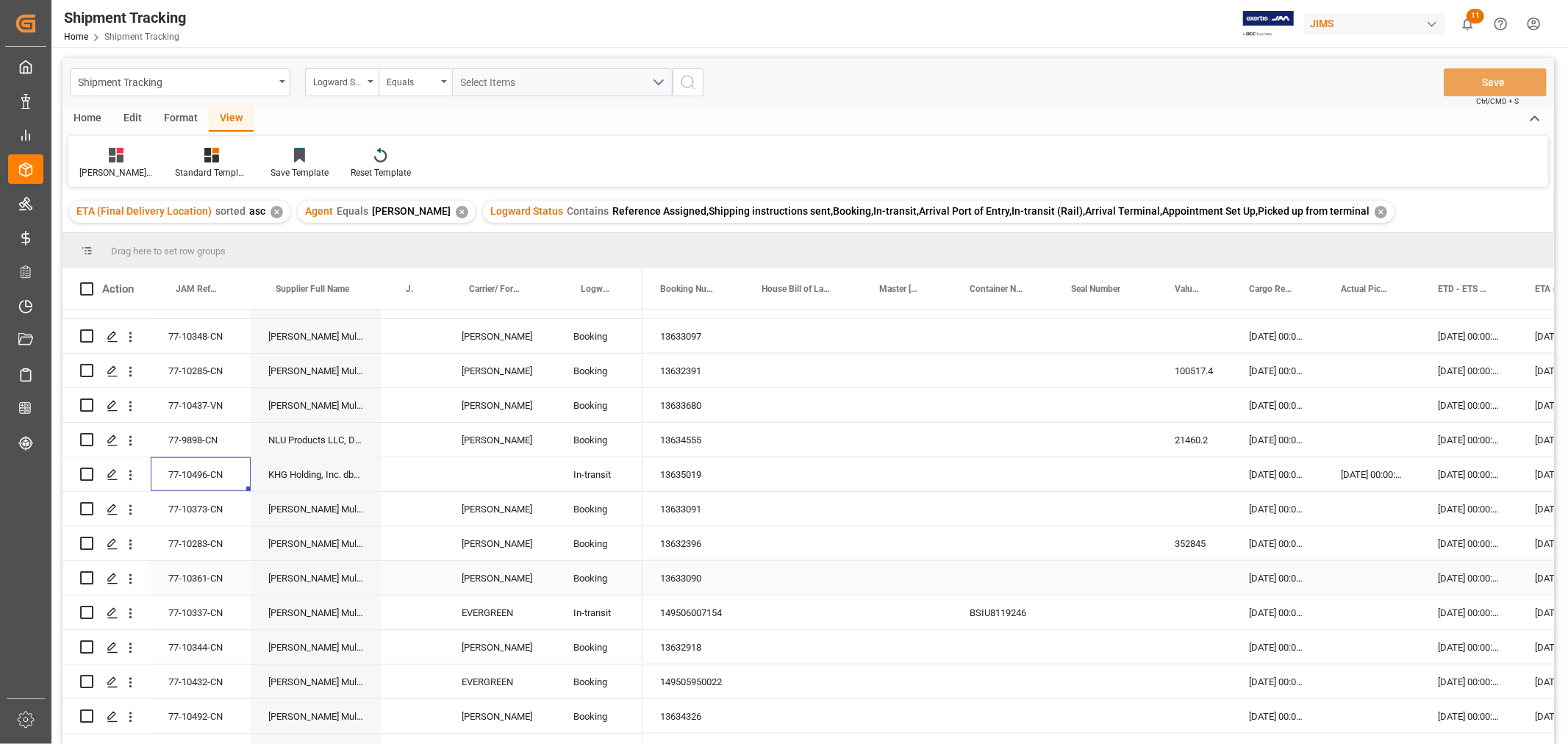
scroll to position [1470, 0]
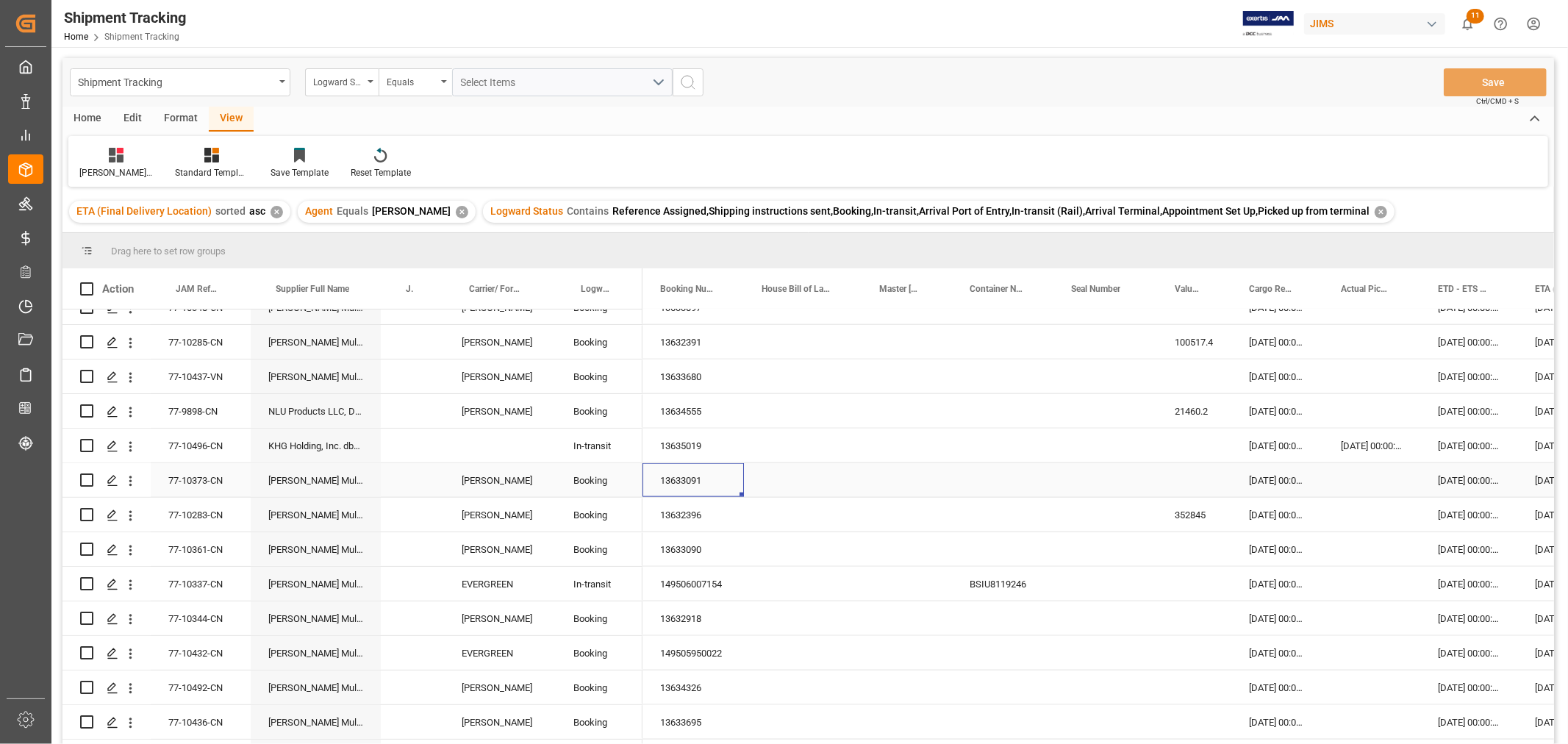
click at [697, 478] on div "13633091" at bounding box center [694, 480] width 102 height 34
click at [1364, 481] on div "Press SPACE to select this row." at bounding box center [1371, 480] width 97 height 34
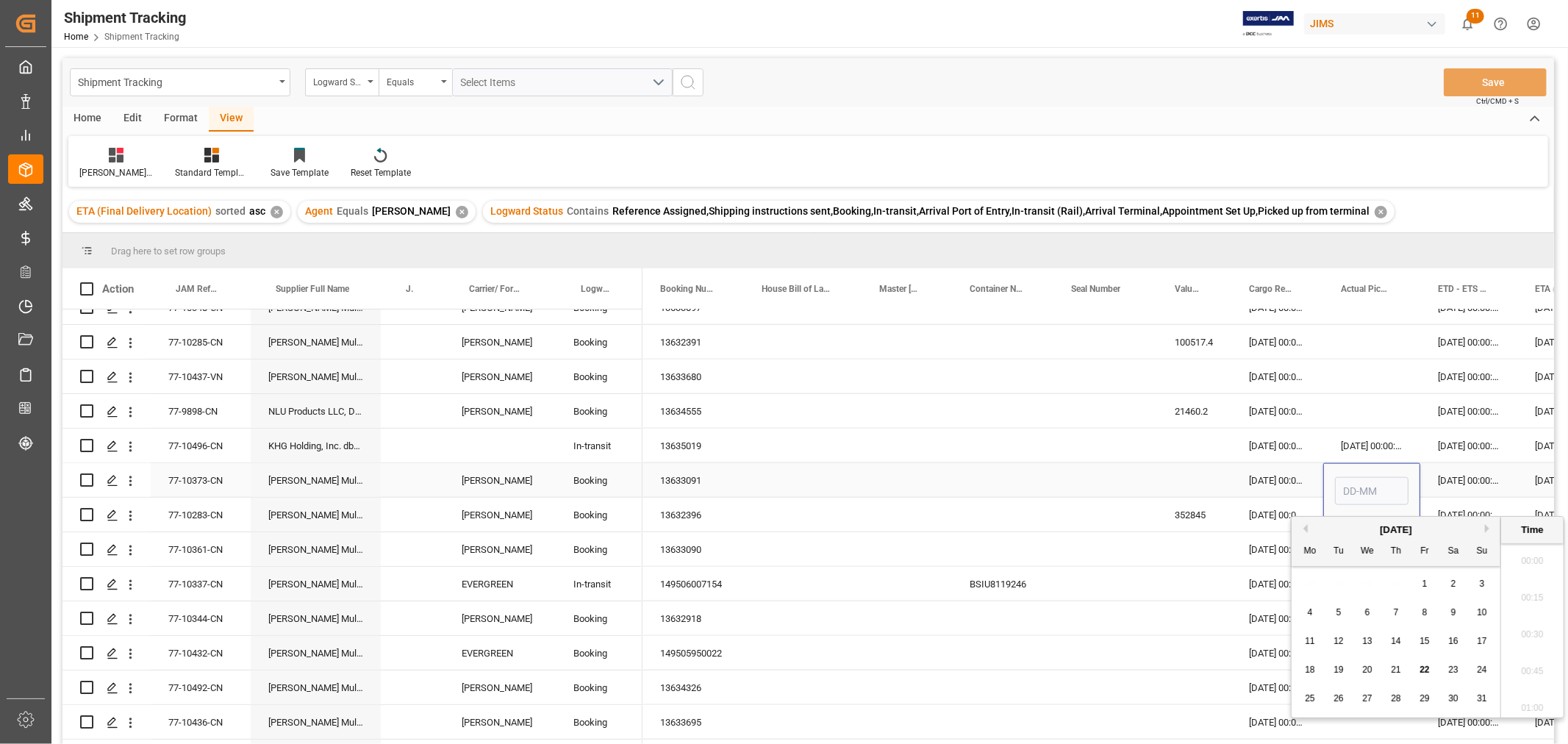
click at [1364, 481] on input "Press SPACE to select this row." at bounding box center [1371, 491] width 73 height 28
click at [1331, 678] on div "19" at bounding box center [1339, 671] width 19 height 18
type input "19-08-2025 00:00"
click at [1091, 483] on div "Press SPACE to select this row." at bounding box center [1105, 480] width 104 height 34
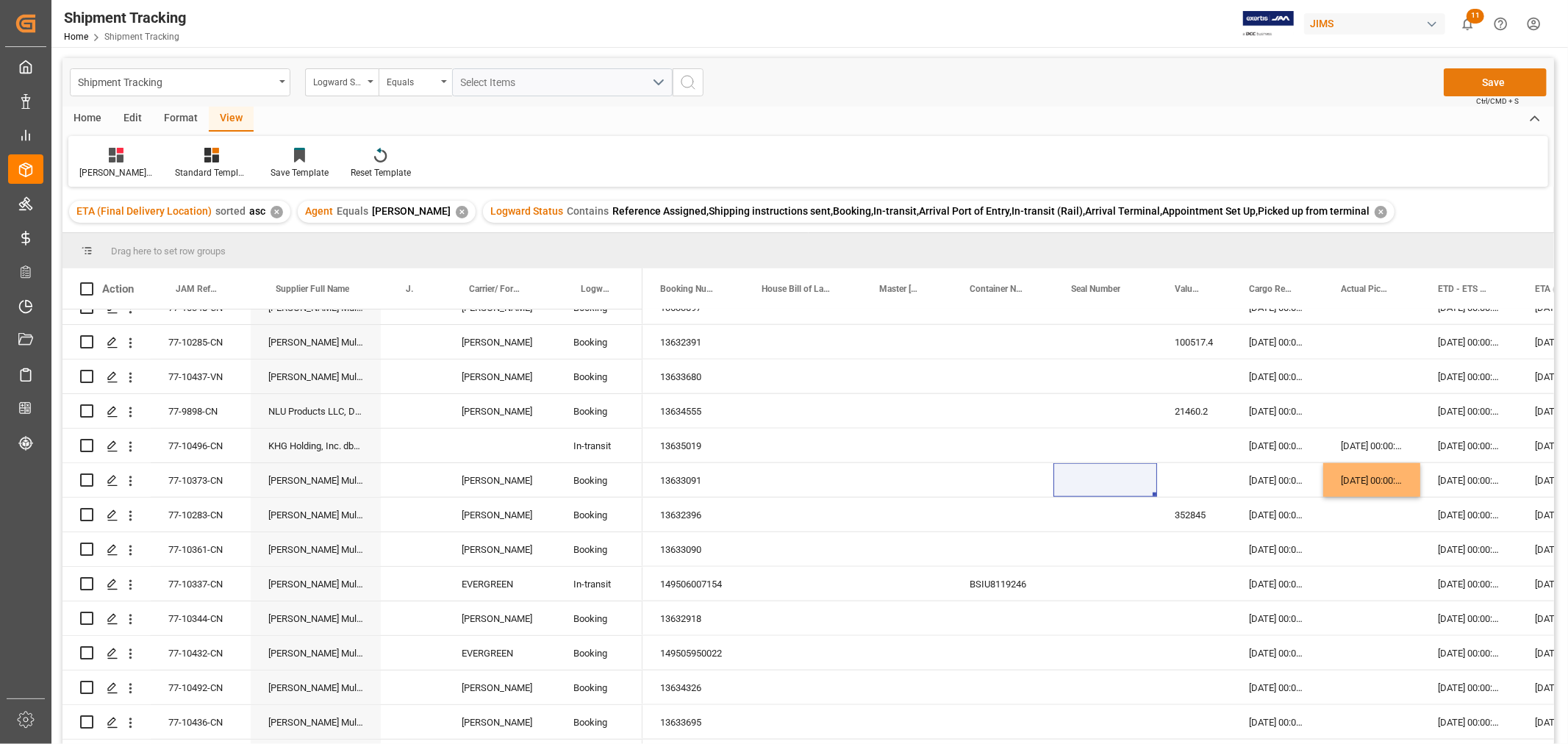
click at [1479, 84] on button "Save" at bounding box center [1495, 82] width 103 height 28
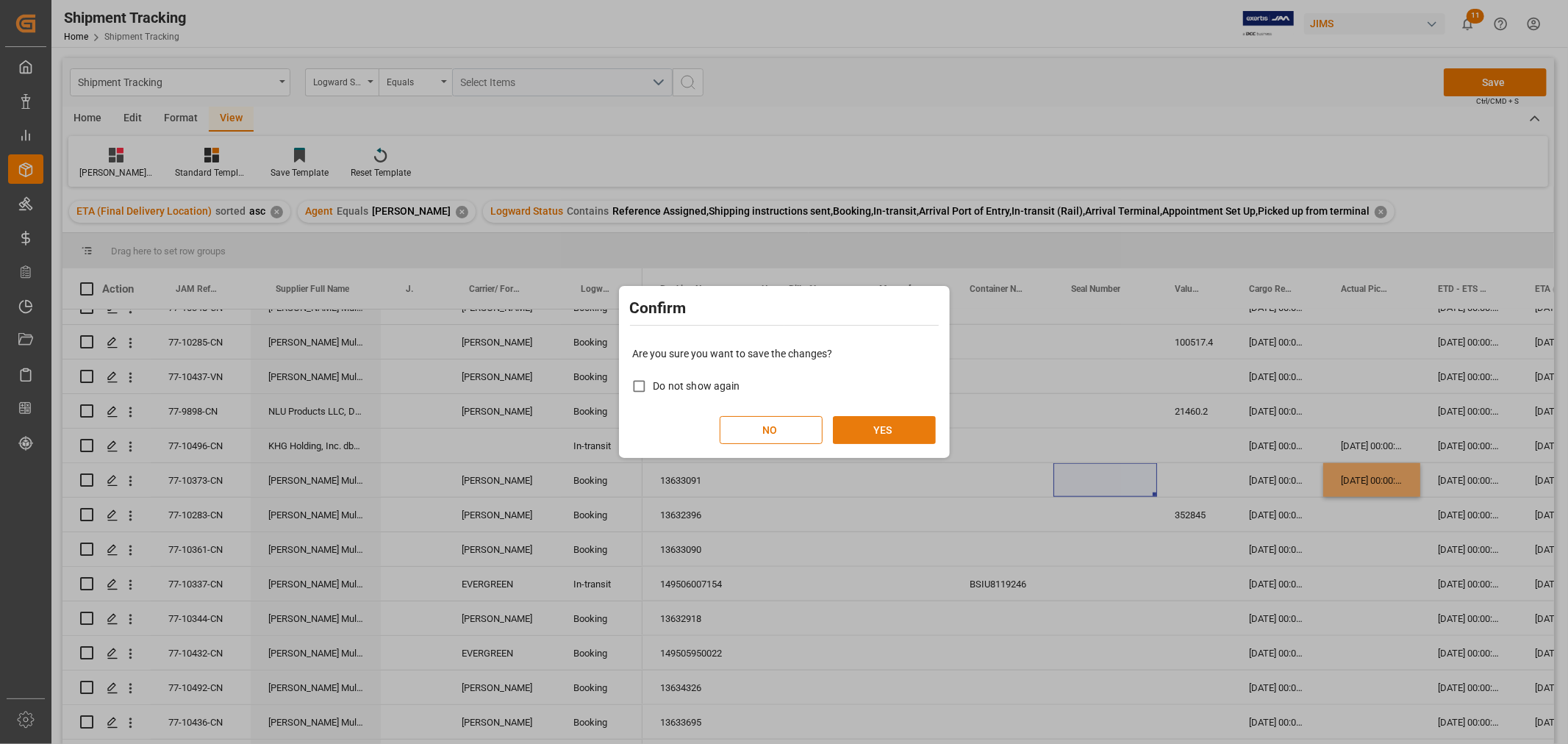
click at [873, 433] on button "YES" at bounding box center [884, 430] width 103 height 28
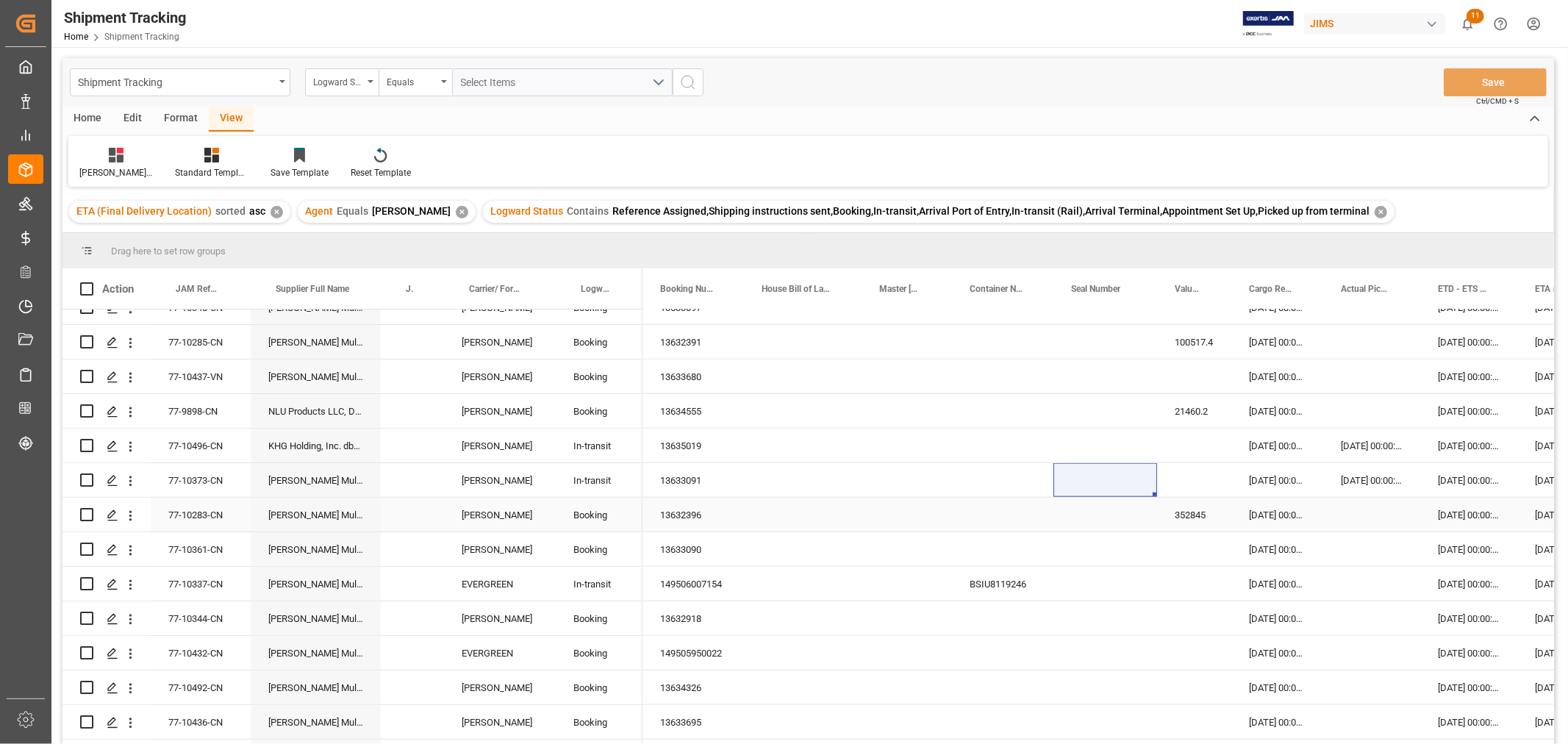
click at [696, 520] on div "13632396" at bounding box center [694, 515] width 102 height 34
click at [1359, 515] on div "Press SPACE to select this row." at bounding box center [1371, 515] width 97 height 34
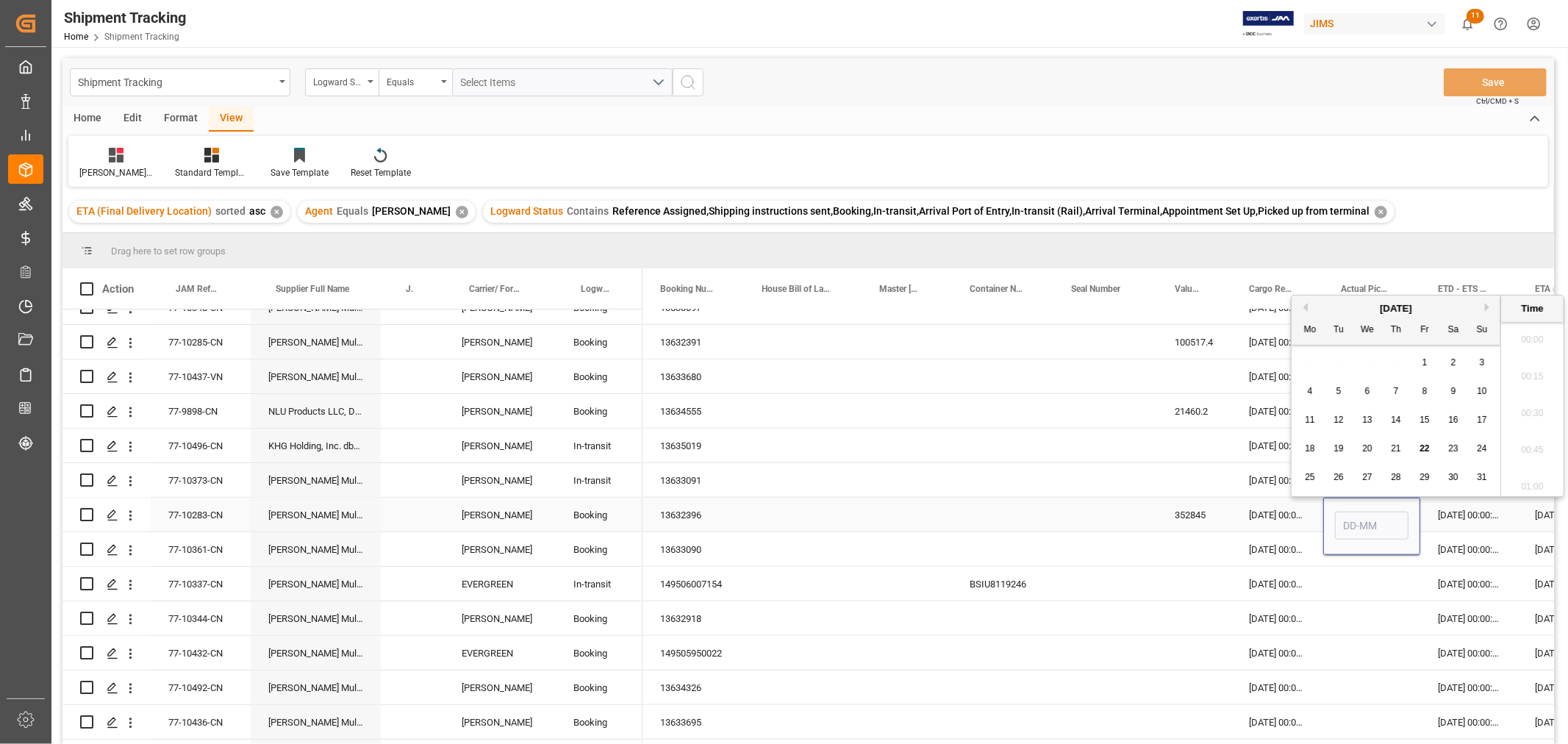
click at [1359, 515] on input "Press SPACE to select this row." at bounding box center [1371, 526] width 73 height 28
click at [1313, 448] on span "18" at bounding box center [1310, 448] width 10 height 11
type input "18-08-2025 00:00"
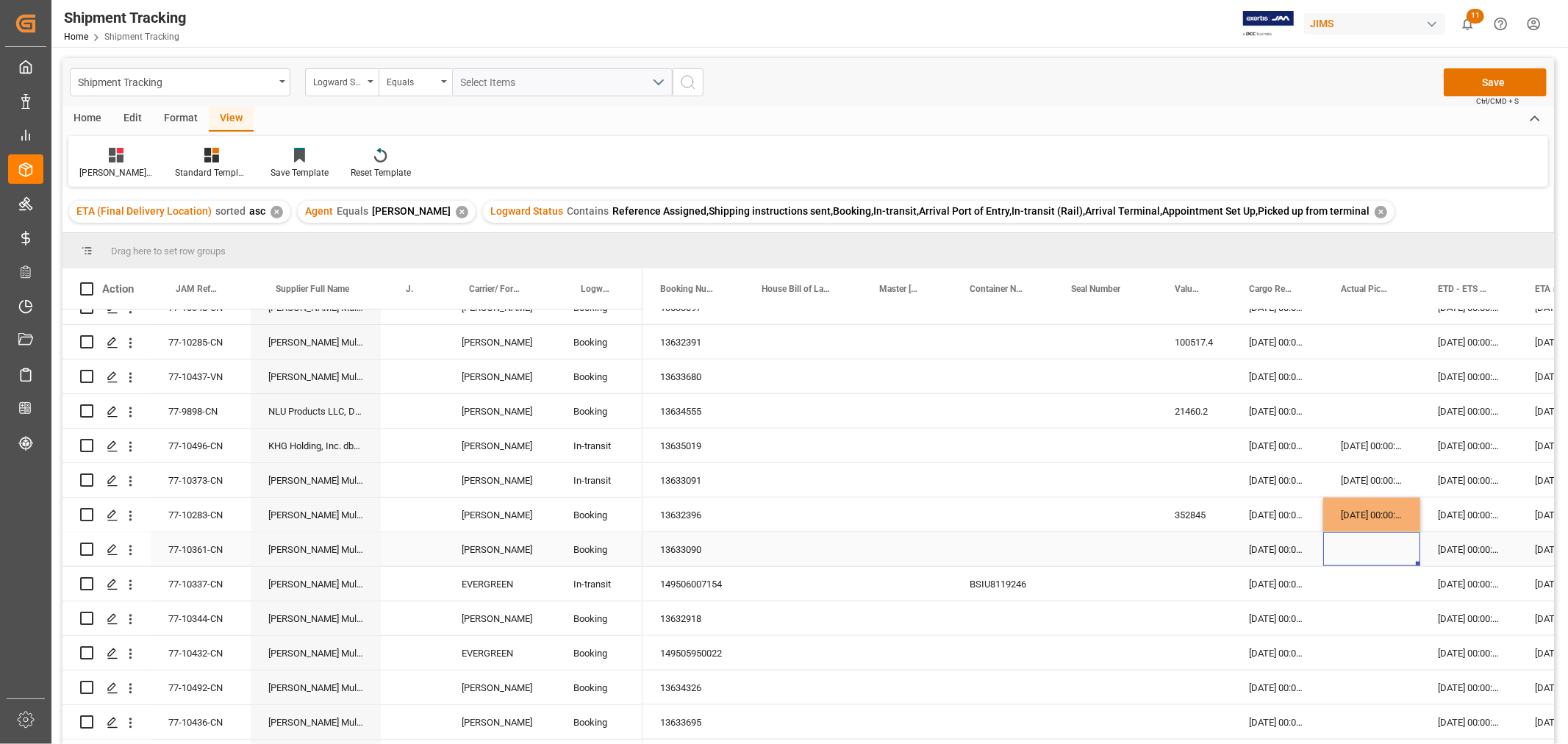
click at [1391, 563] on div "Press SPACE to select this row." at bounding box center [1371, 549] width 97 height 34
click at [696, 548] on div "13633090" at bounding box center [694, 549] width 102 height 34
click at [1353, 542] on div "Press SPACE to select this row." at bounding box center [1371, 549] width 97 height 34
click at [1355, 547] on div "Press SPACE to select this row." at bounding box center [1371, 549] width 97 height 34
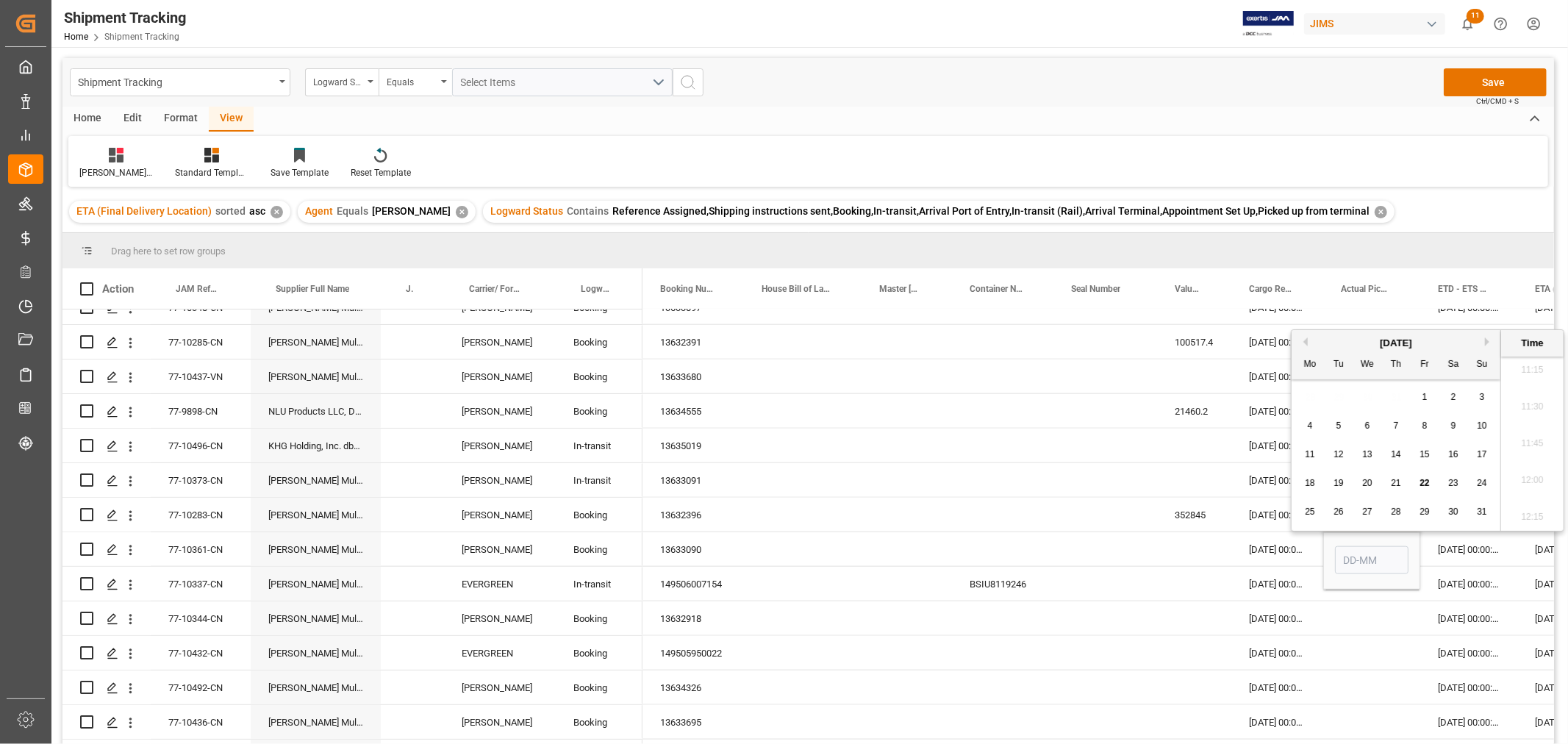
click at [1342, 482] on span "19" at bounding box center [1339, 483] width 10 height 11
type input "19-08-2025 00:00"
click at [1365, 601] on div "Press SPACE to select this row." at bounding box center [1371, 618] width 97 height 34
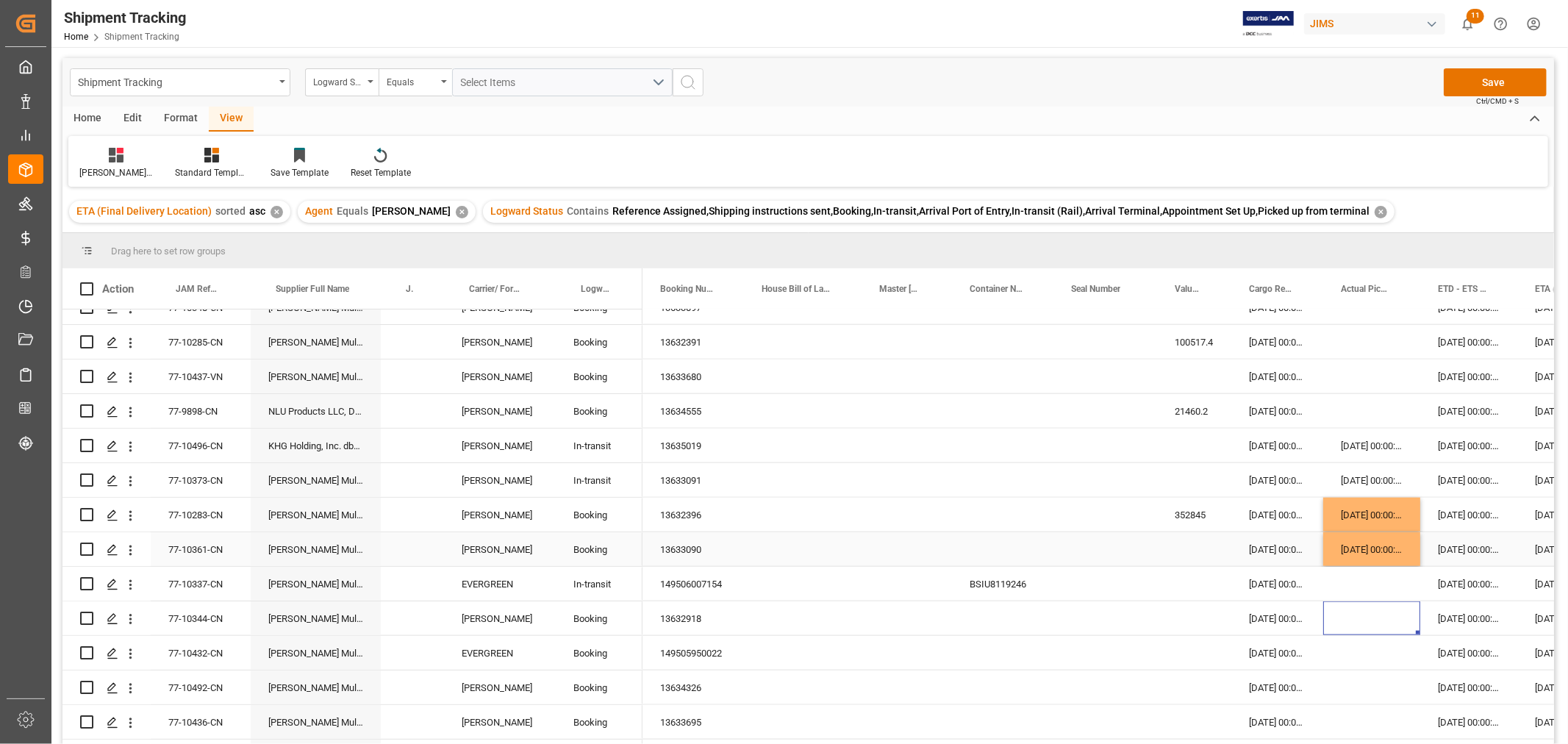
click at [1369, 549] on div "19-08-2025 00:00:00" at bounding box center [1371, 549] width 97 height 34
click at [1470, 87] on button "Save" at bounding box center [1495, 82] width 103 height 28
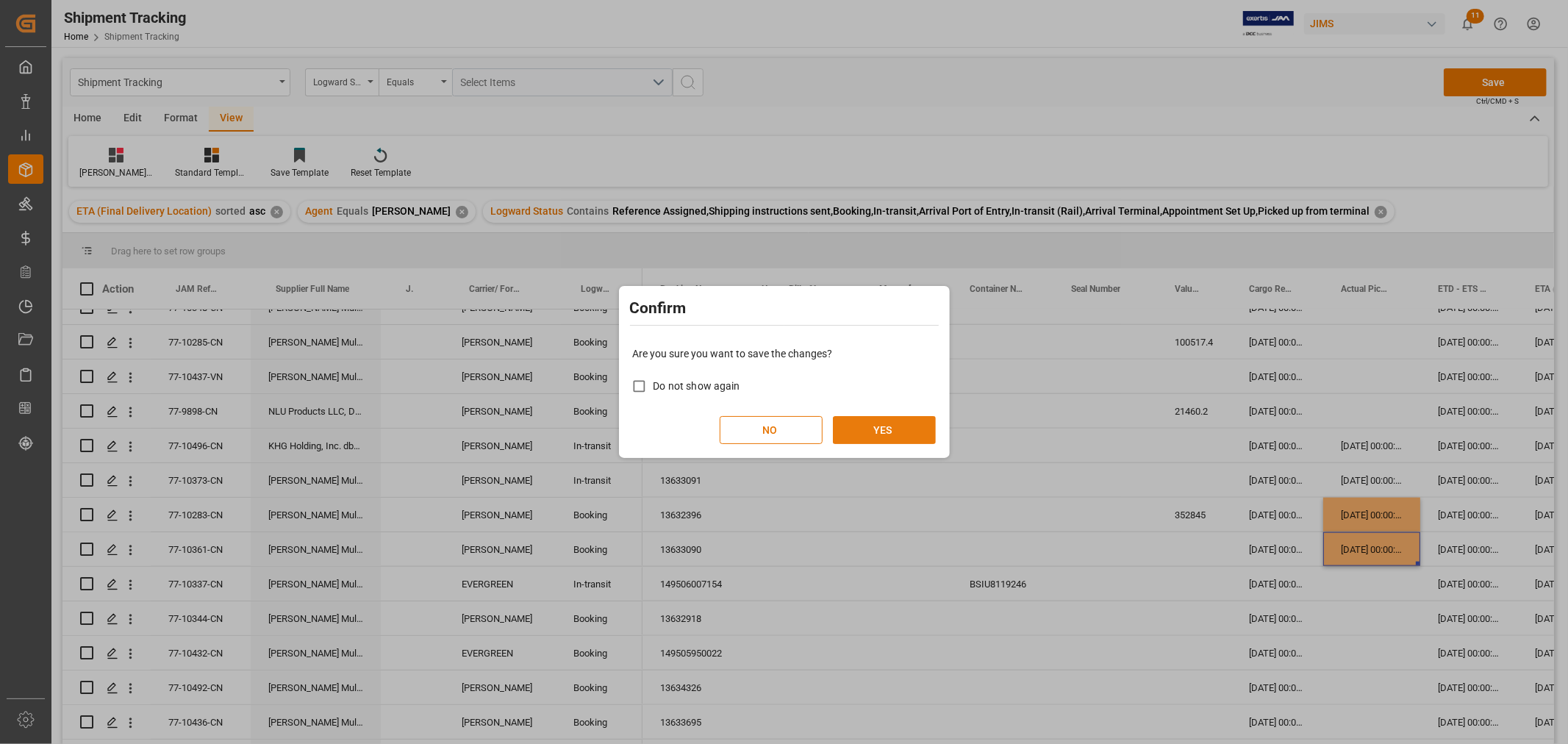
click at [855, 421] on button "YES" at bounding box center [884, 430] width 103 height 28
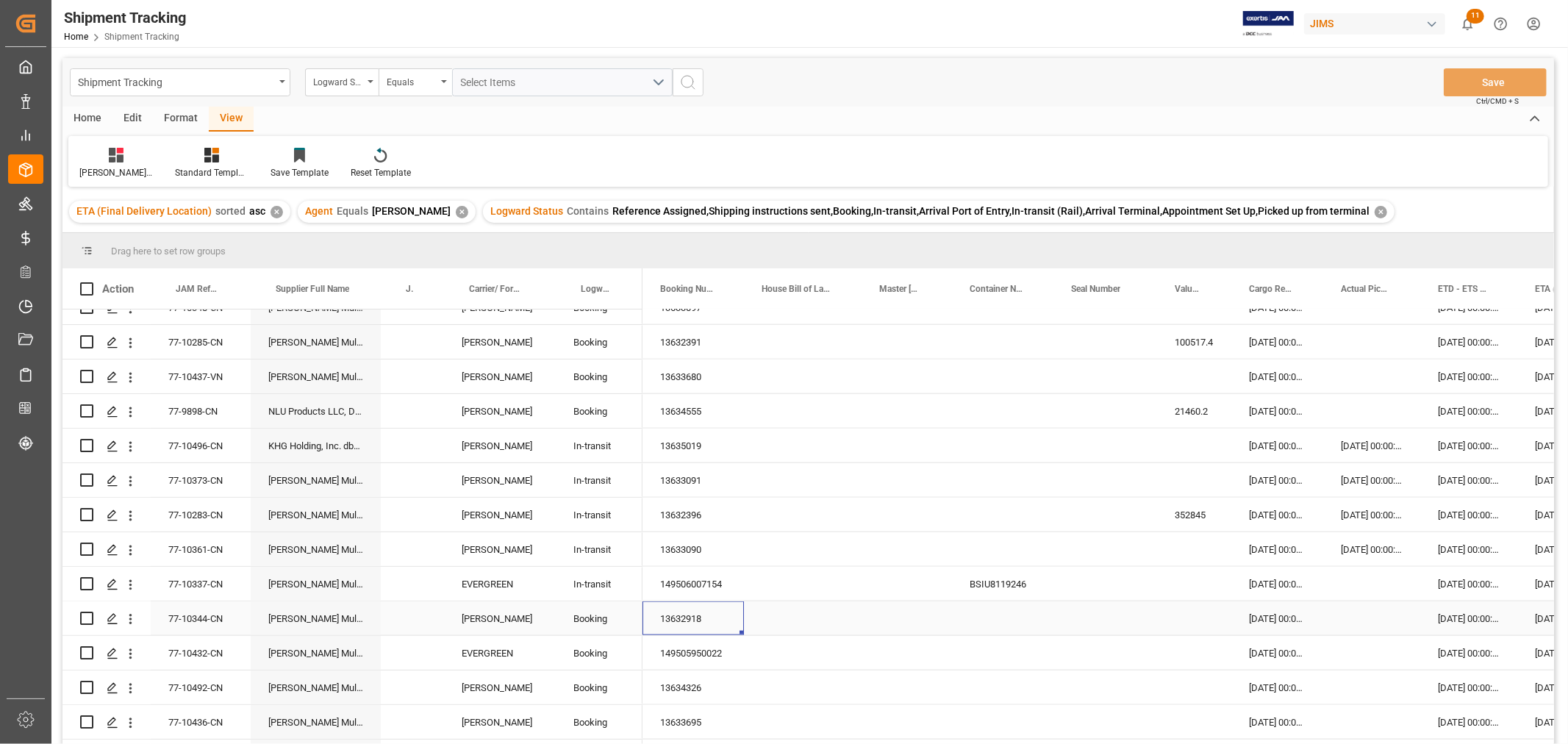
click at [696, 628] on div "13632918" at bounding box center [694, 618] width 102 height 34
click at [702, 690] on div "13634326" at bounding box center [694, 687] width 102 height 34
click at [707, 589] on div "149506007154" at bounding box center [694, 583] width 102 height 34
click at [704, 652] on div "149505950022" at bounding box center [694, 653] width 102 height 34
click at [205, 655] on div "77-10432-CN" at bounding box center [201, 653] width 100 height 34
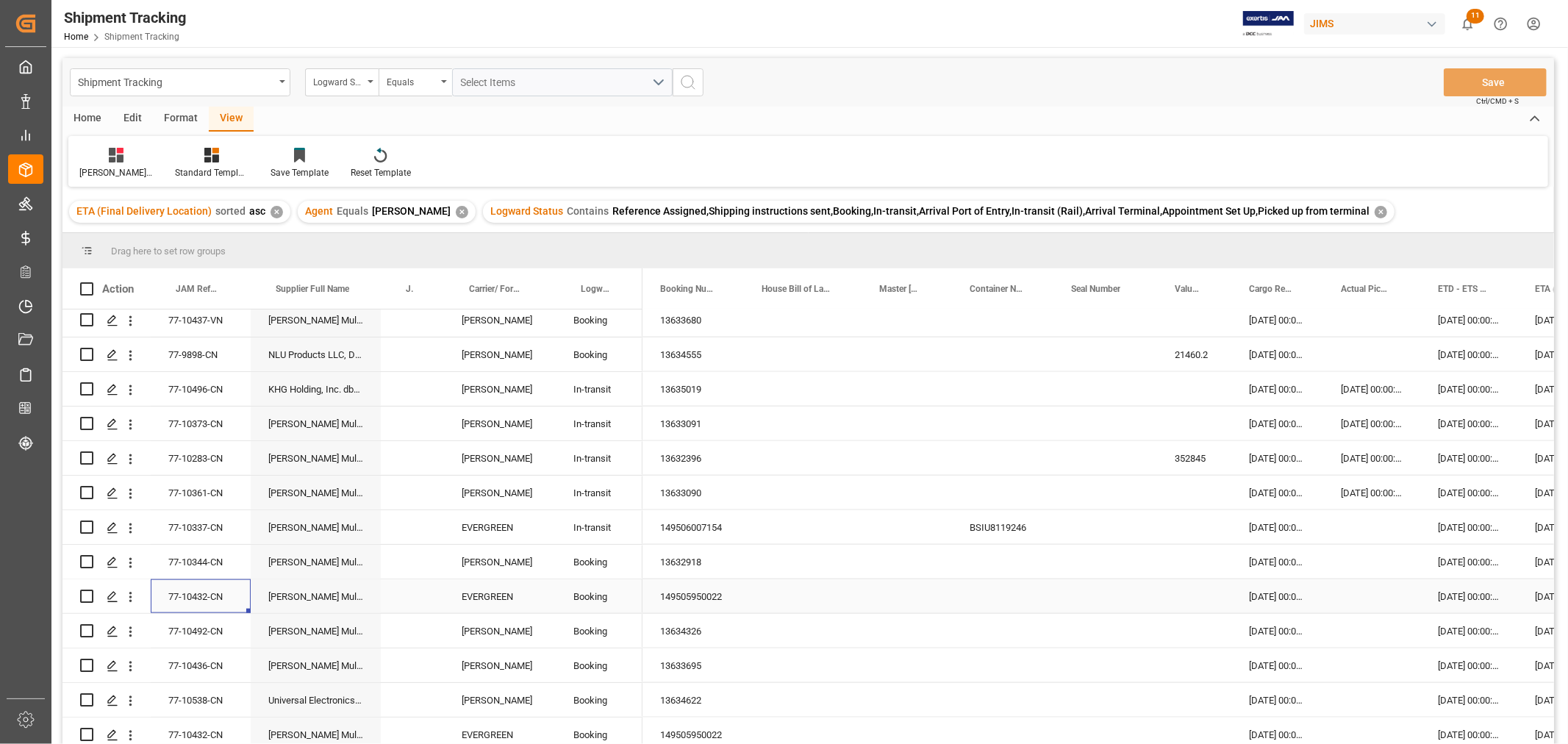
scroll to position [1553, 0]
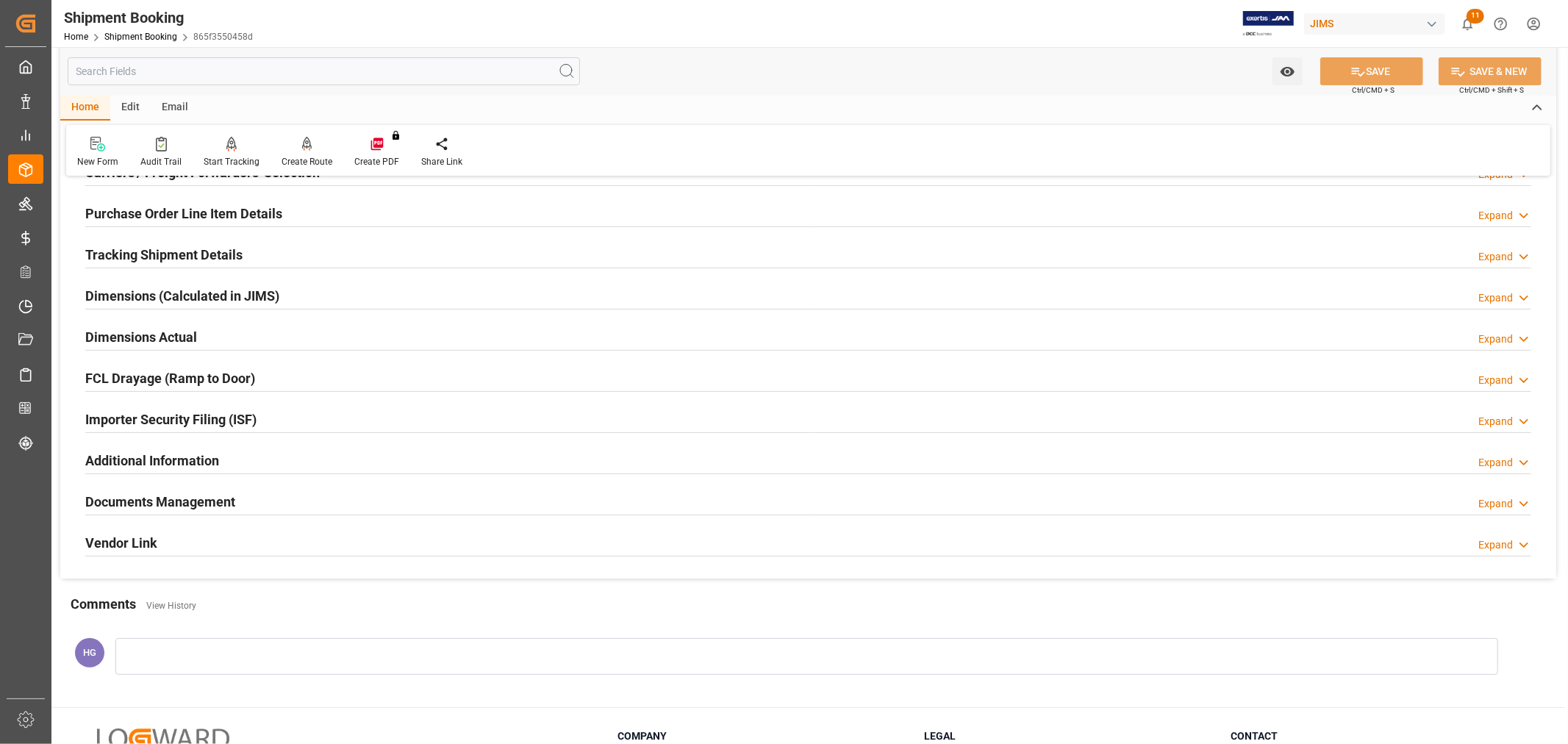
scroll to position [245, 0]
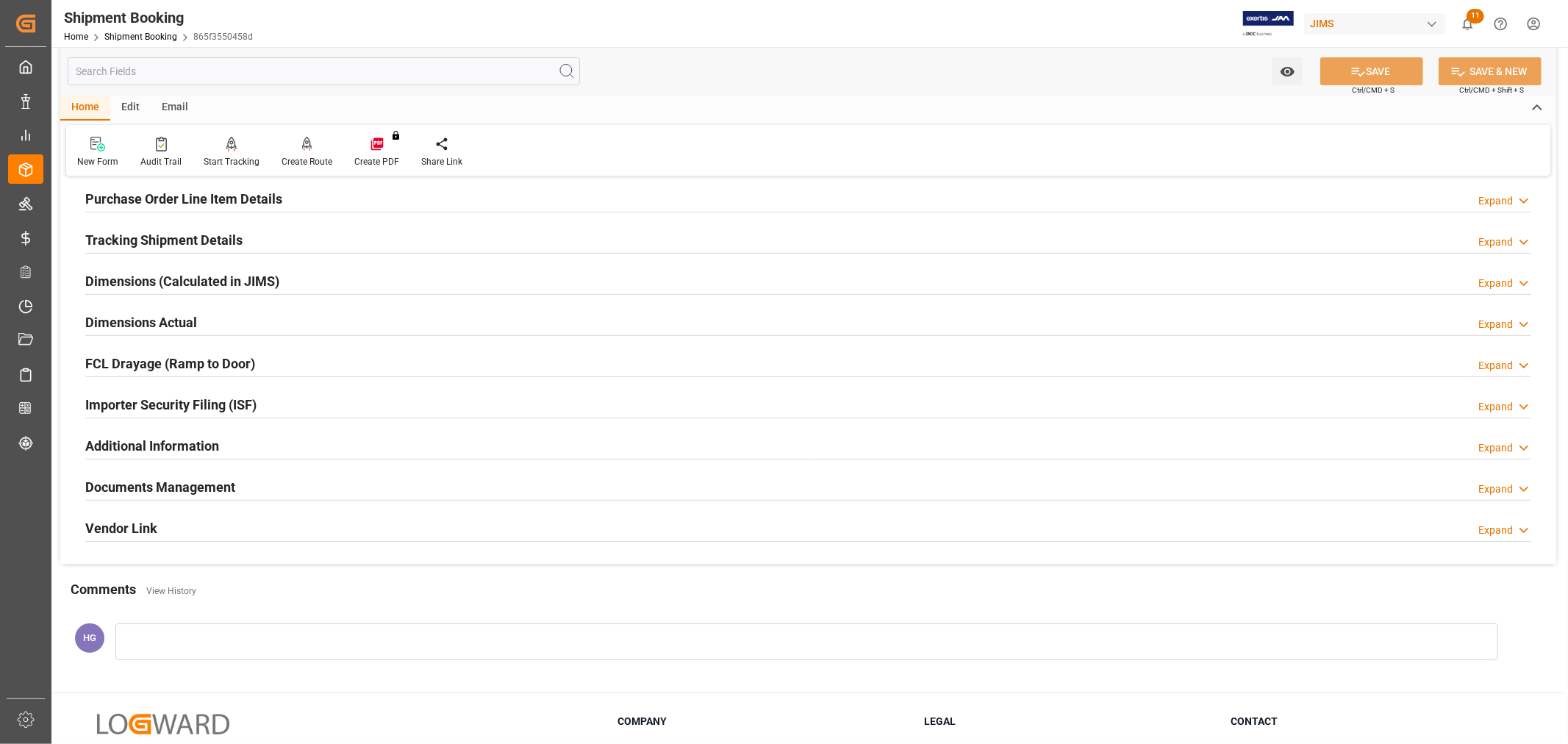
click at [177, 491] on h2 "Documents Management" at bounding box center [160, 488] width 150 height 20
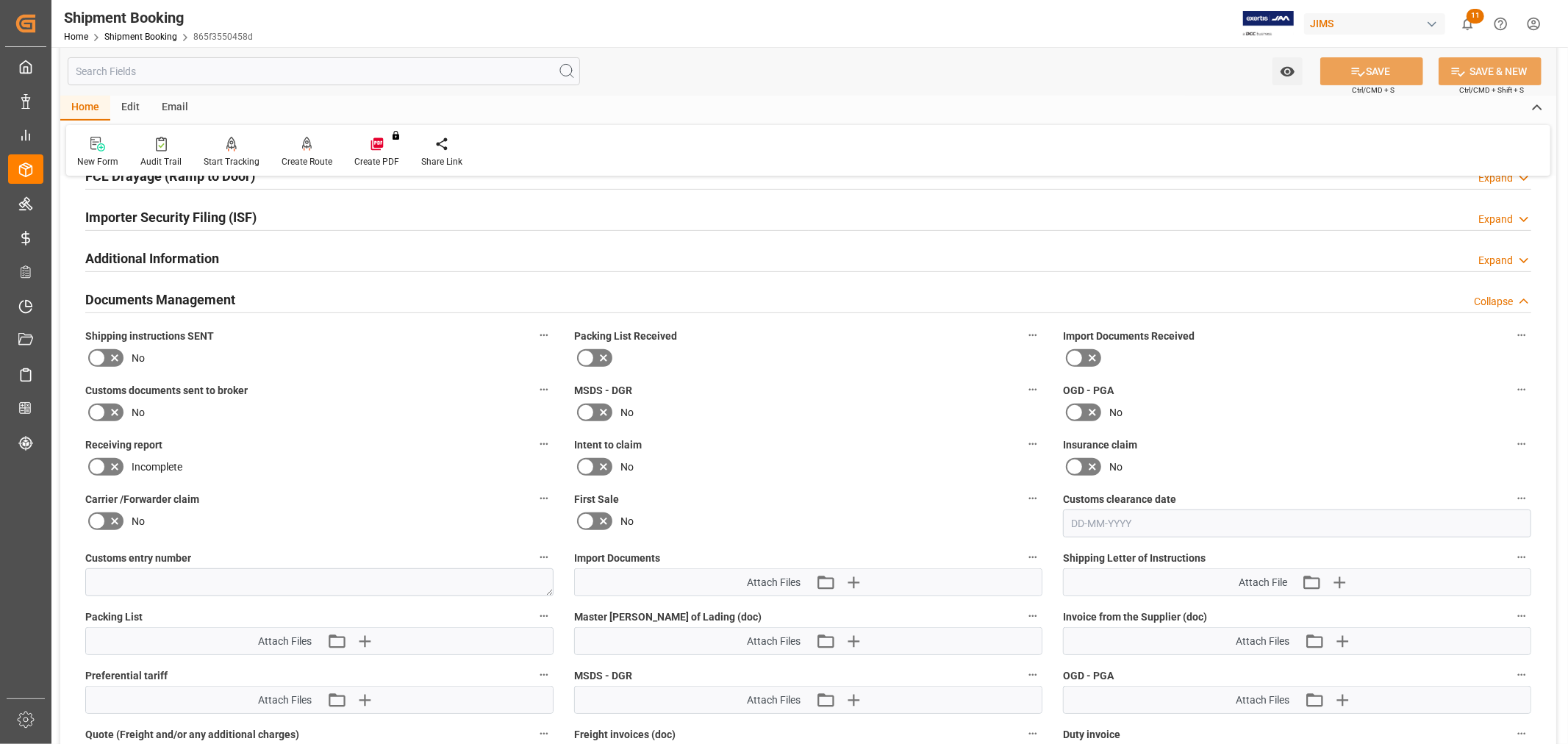
scroll to position [489, 0]
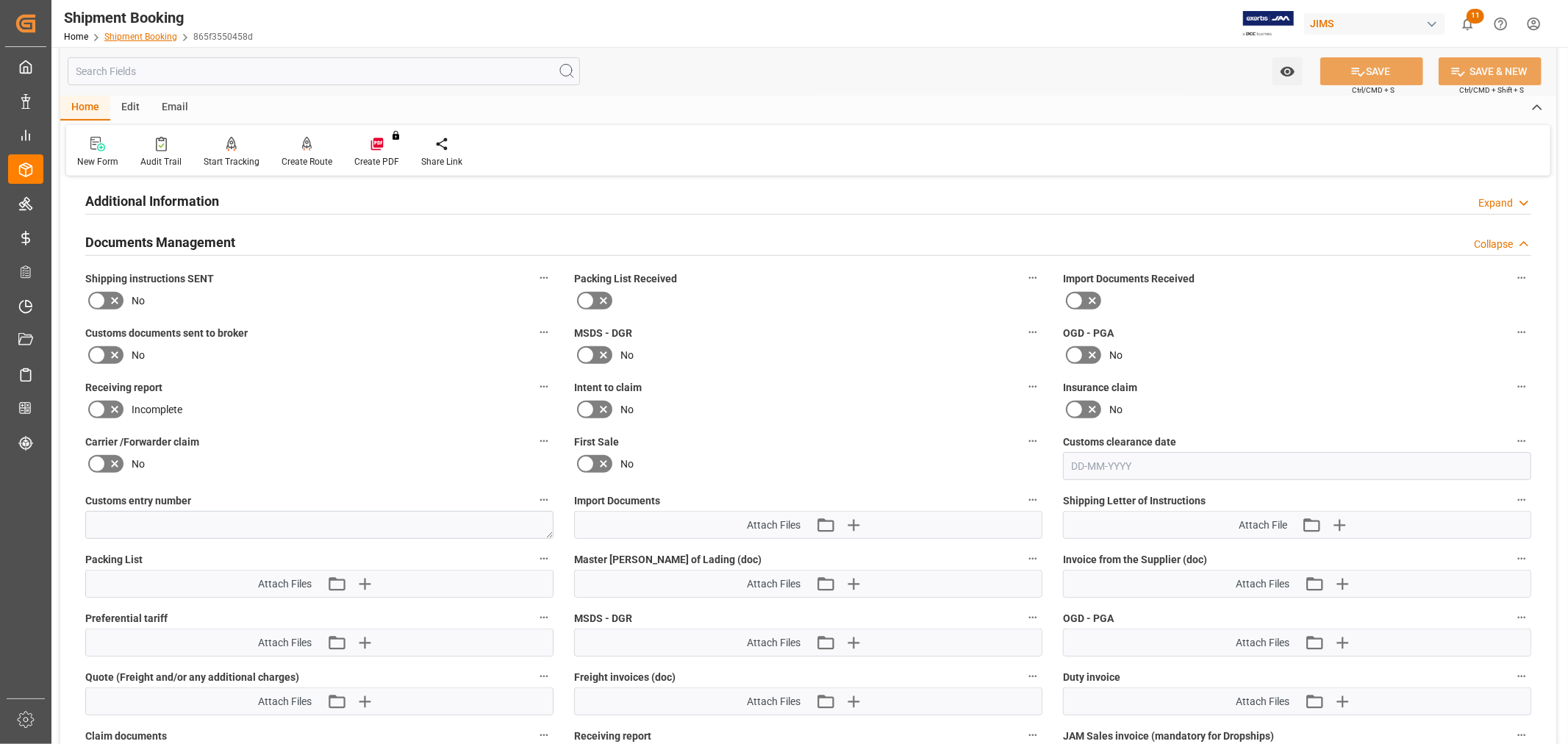
click at [158, 37] on link "Shipment Booking" at bounding box center [141, 36] width 72 height 11
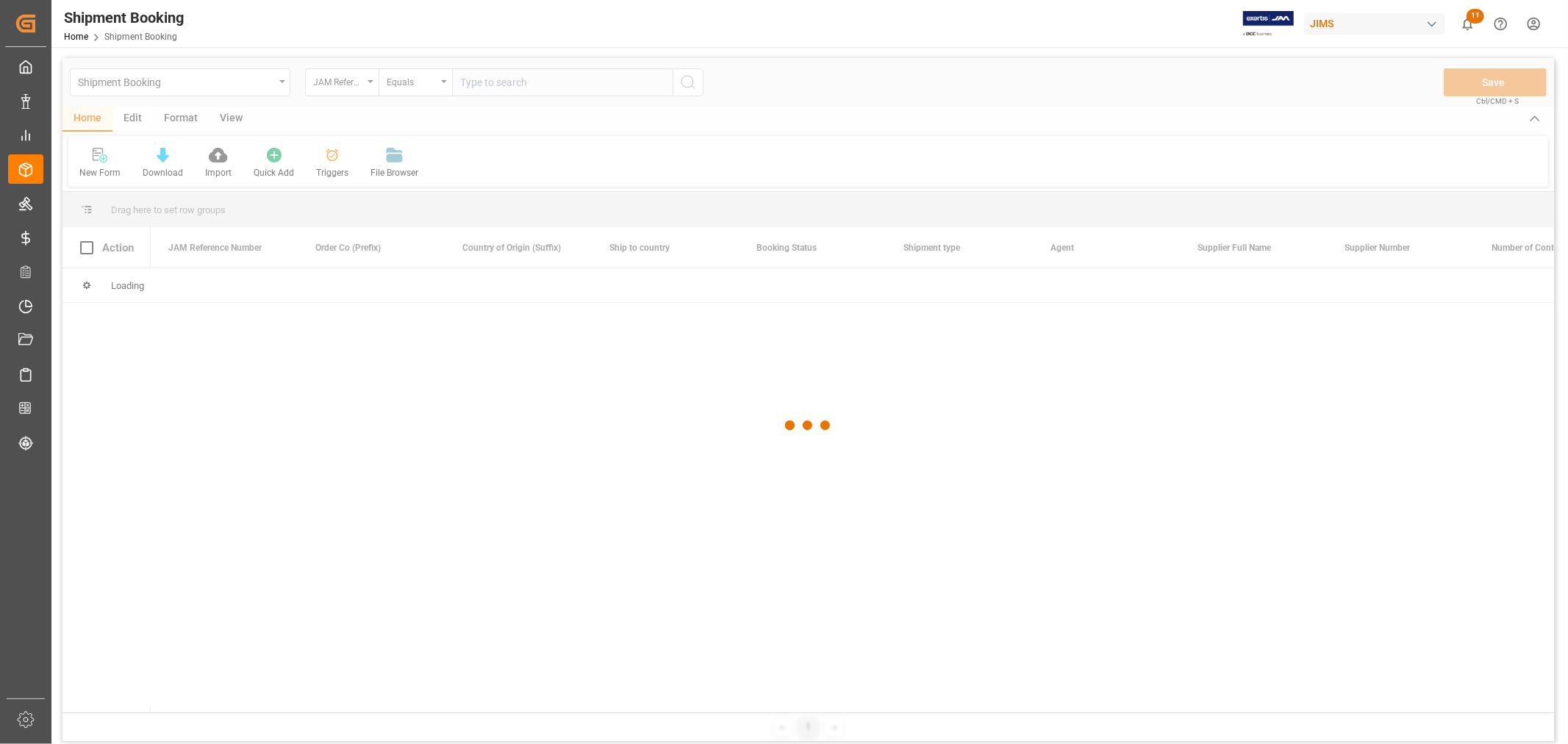
click at [483, 84] on div at bounding box center [808, 425] width 1492 height 735
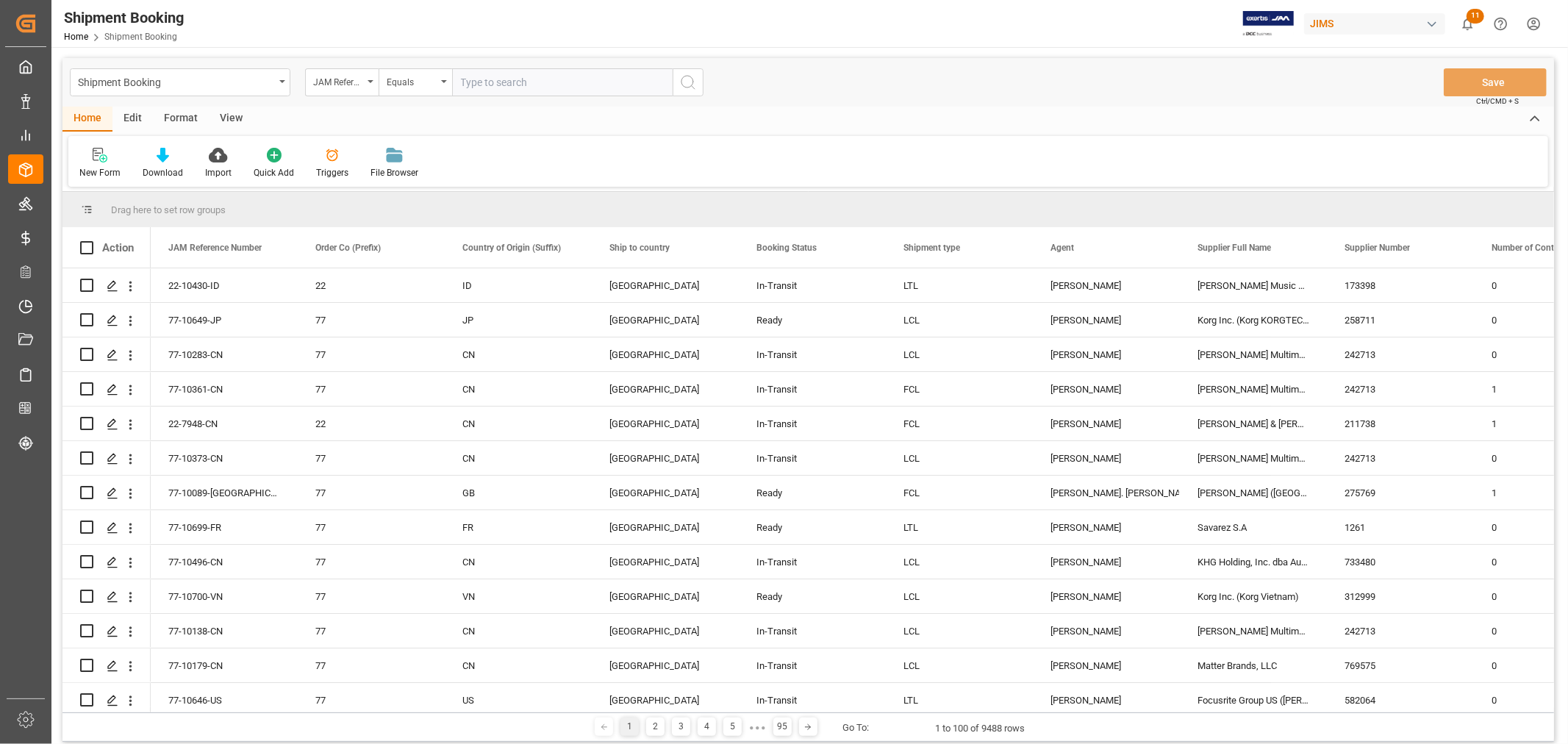
click at [483, 84] on input "text" at bounding box center [562, 82] width 220 height 28
type input "77-10432-CN"
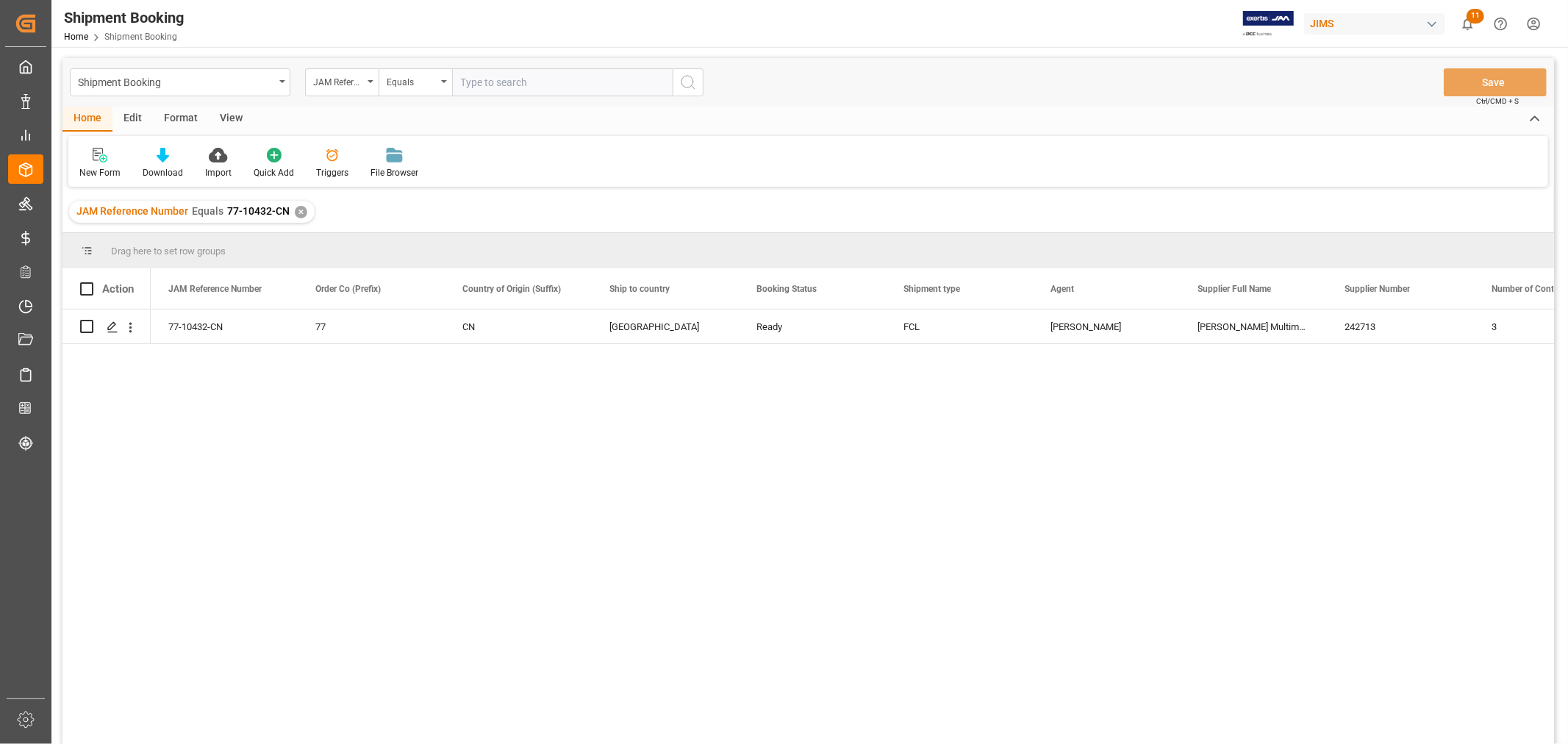
click at [236, 121] on div "View" at bounding box center [231, 119] width 45 height 25
click at [104, 170] on div "Default" at bounding box center [93, 173] width 28 height 14
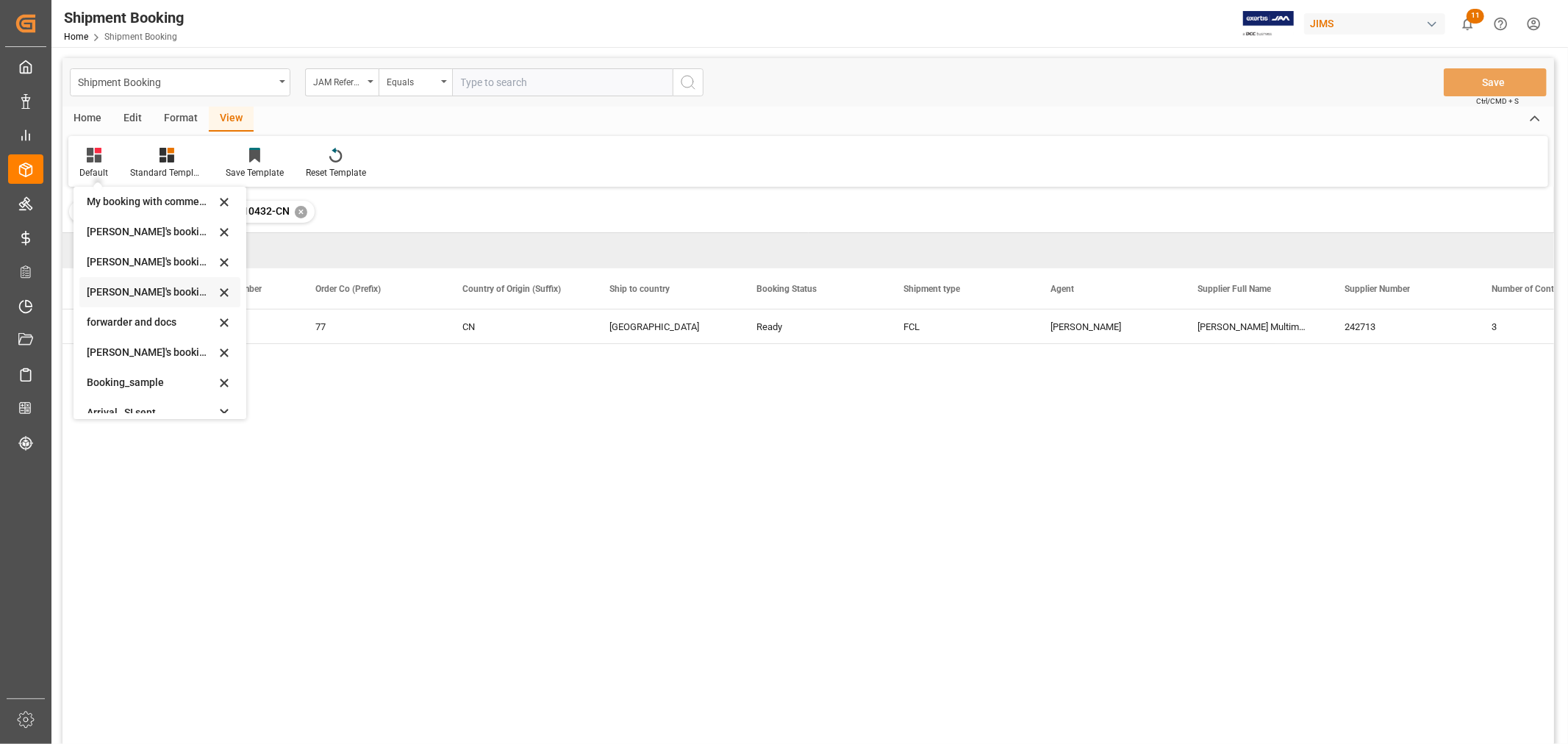
scroll to position [140, 0]
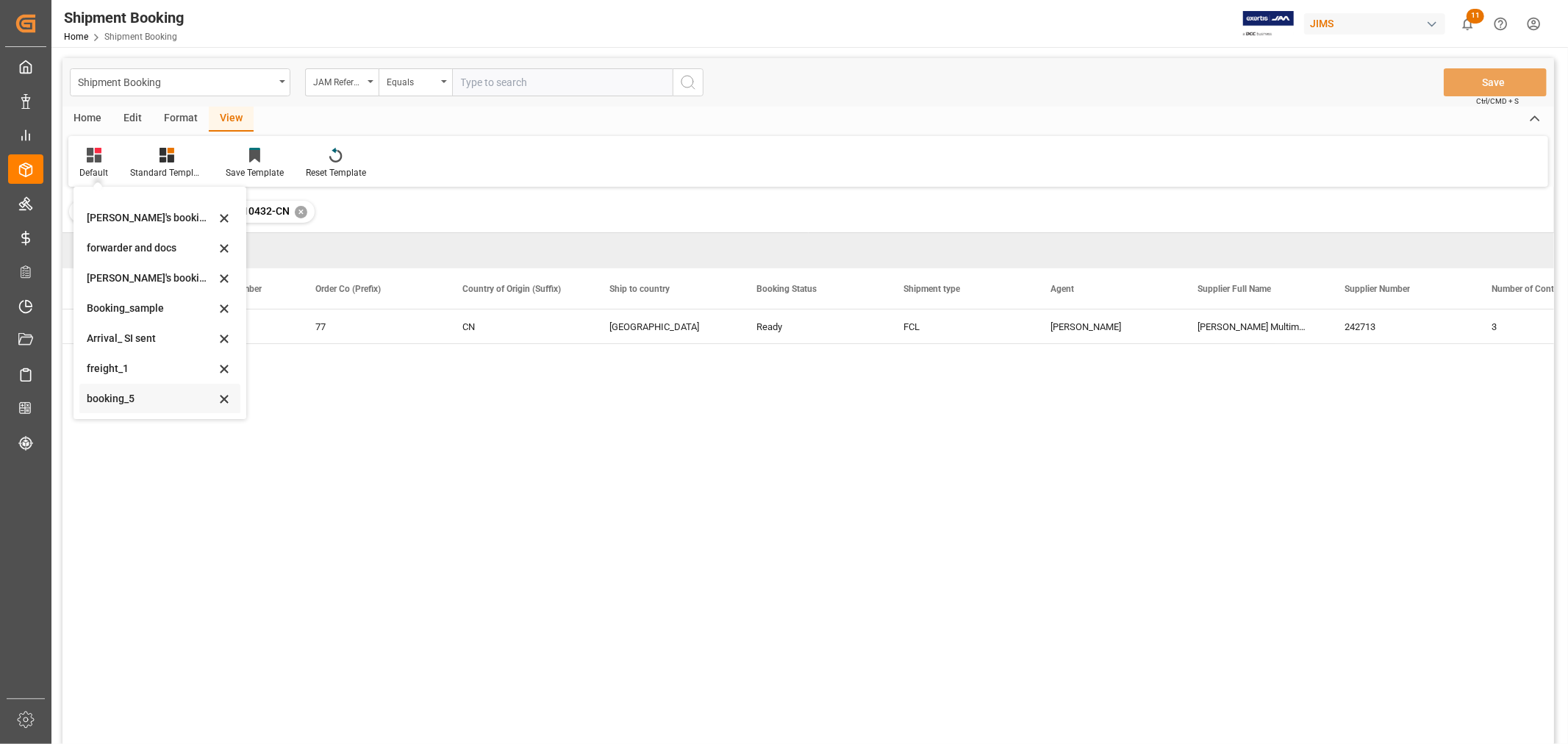
click at [135, 398] on div "booking_5" at bounding box center [151, 399] width 128 height 16
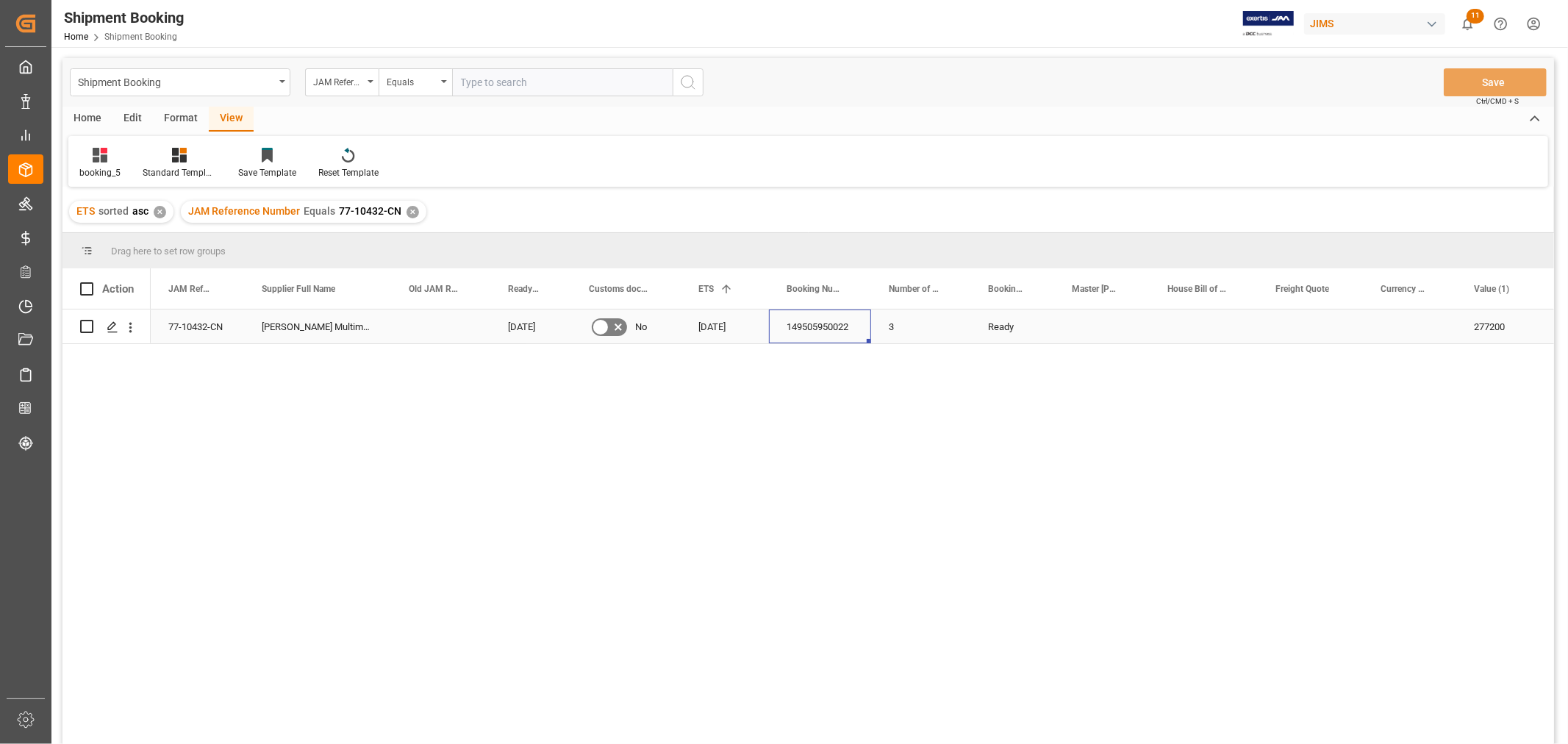
click at [829, 334] on div "149505950022" at bounding box center [820, 326] width 102 height 34
click at [829, 334] on input "149505950022" at bounding box center [820, 335] width 78 height 28
type input "149506022561"
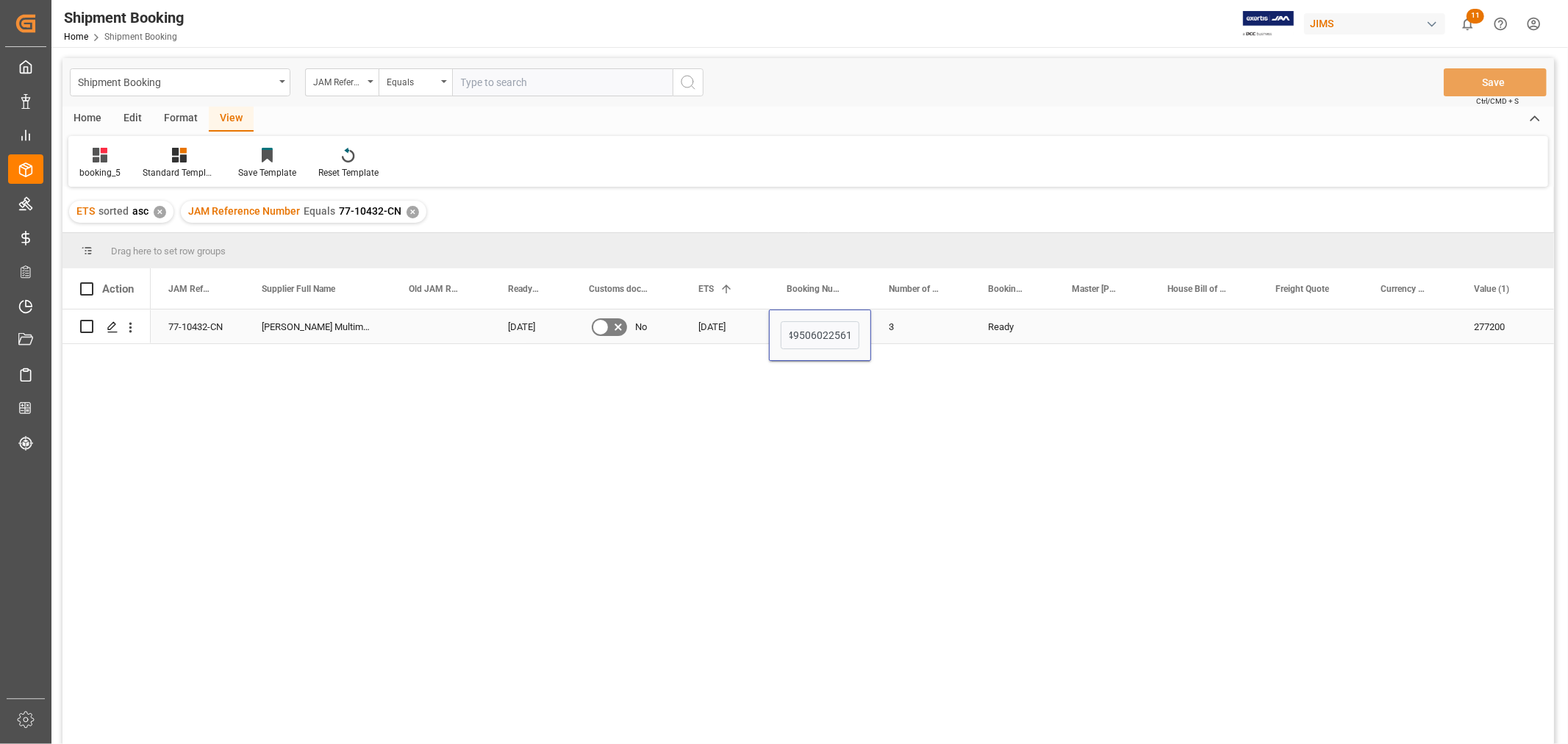
click at [925, 317] on div "3" at bounding box center [920, 326] width 99 height 34
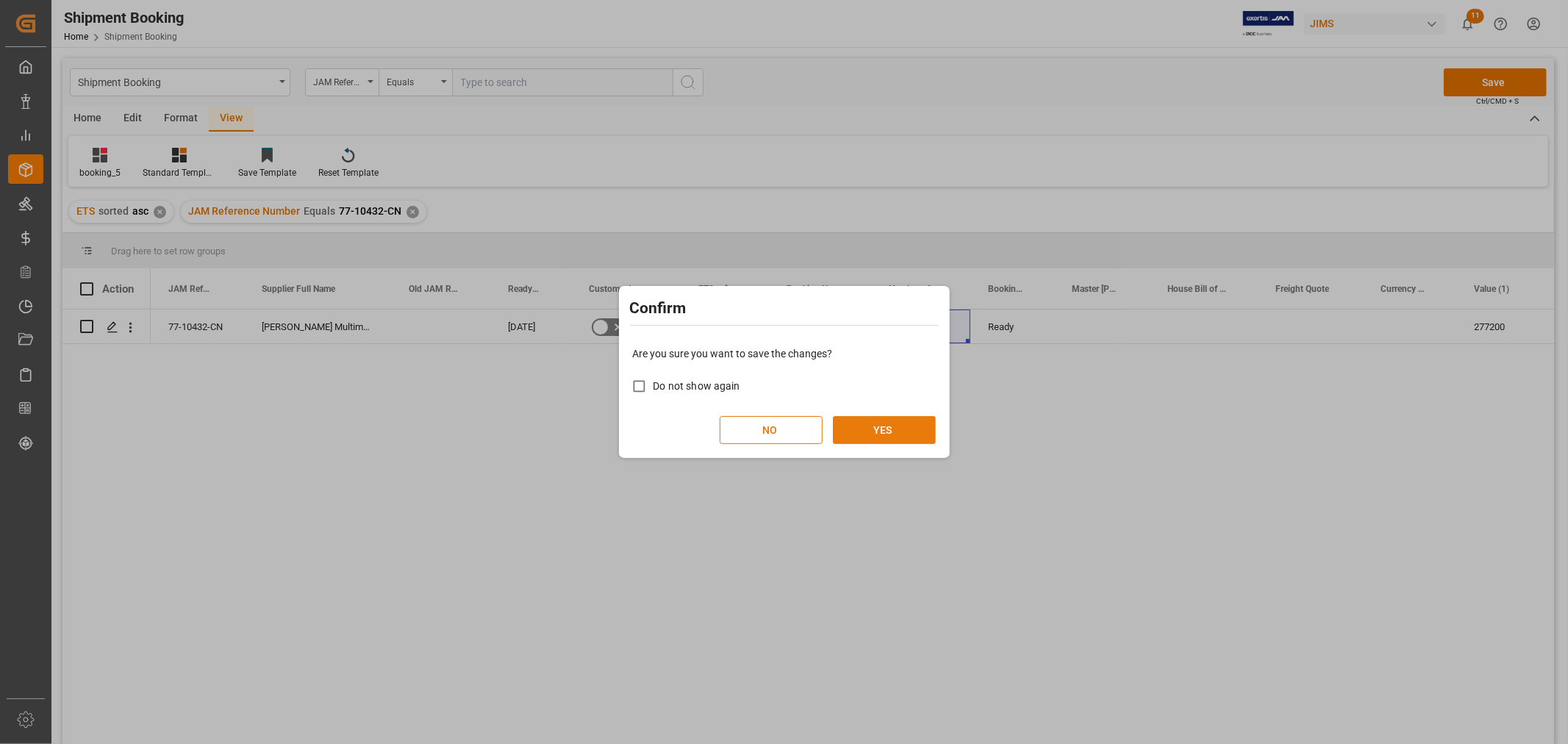
click at [879, 425] on button "YES" at bounding box center [884, 430] width 103 height 28
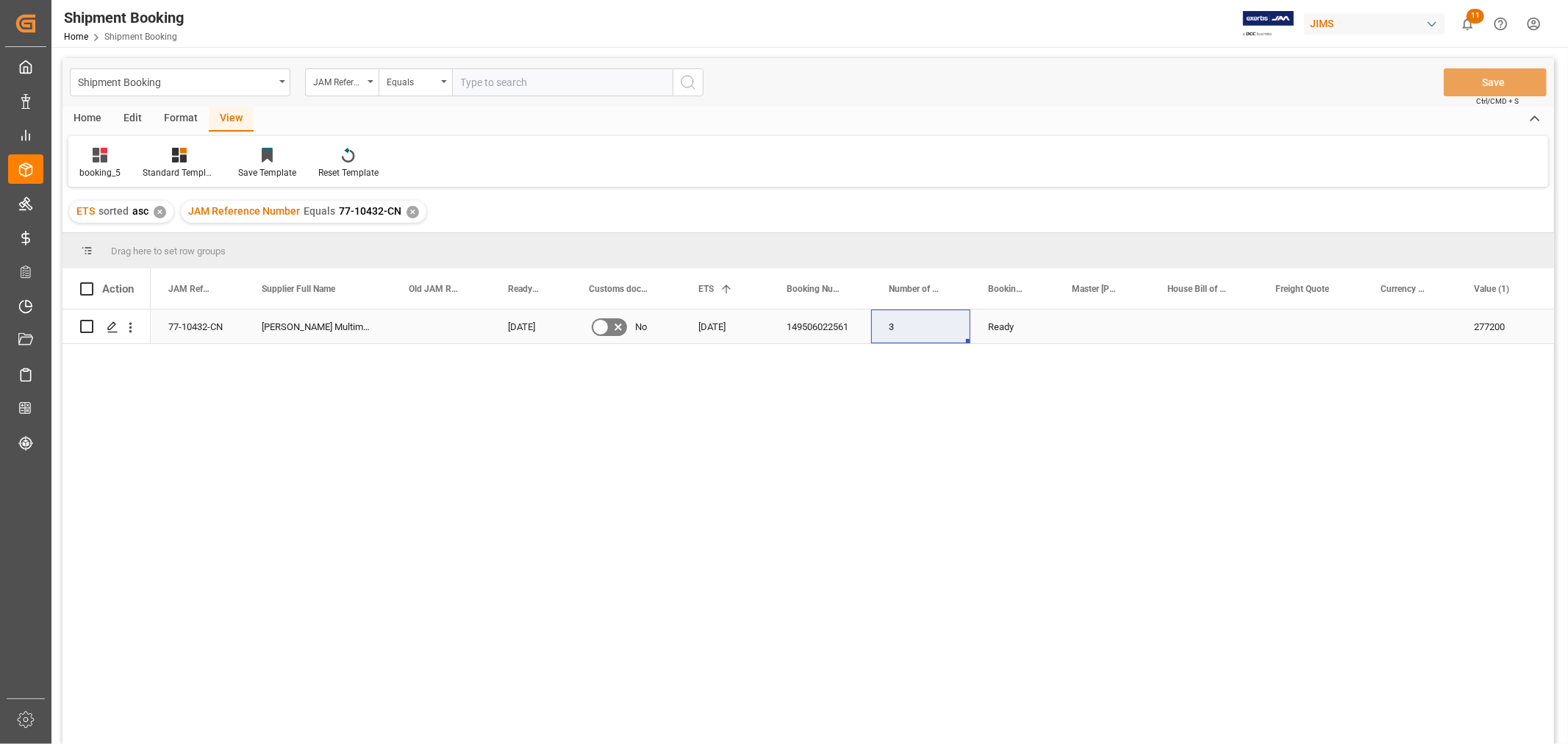
click at [716, 333] on div "[DATE]" at bounding box center [725, 326] width 88 height 34
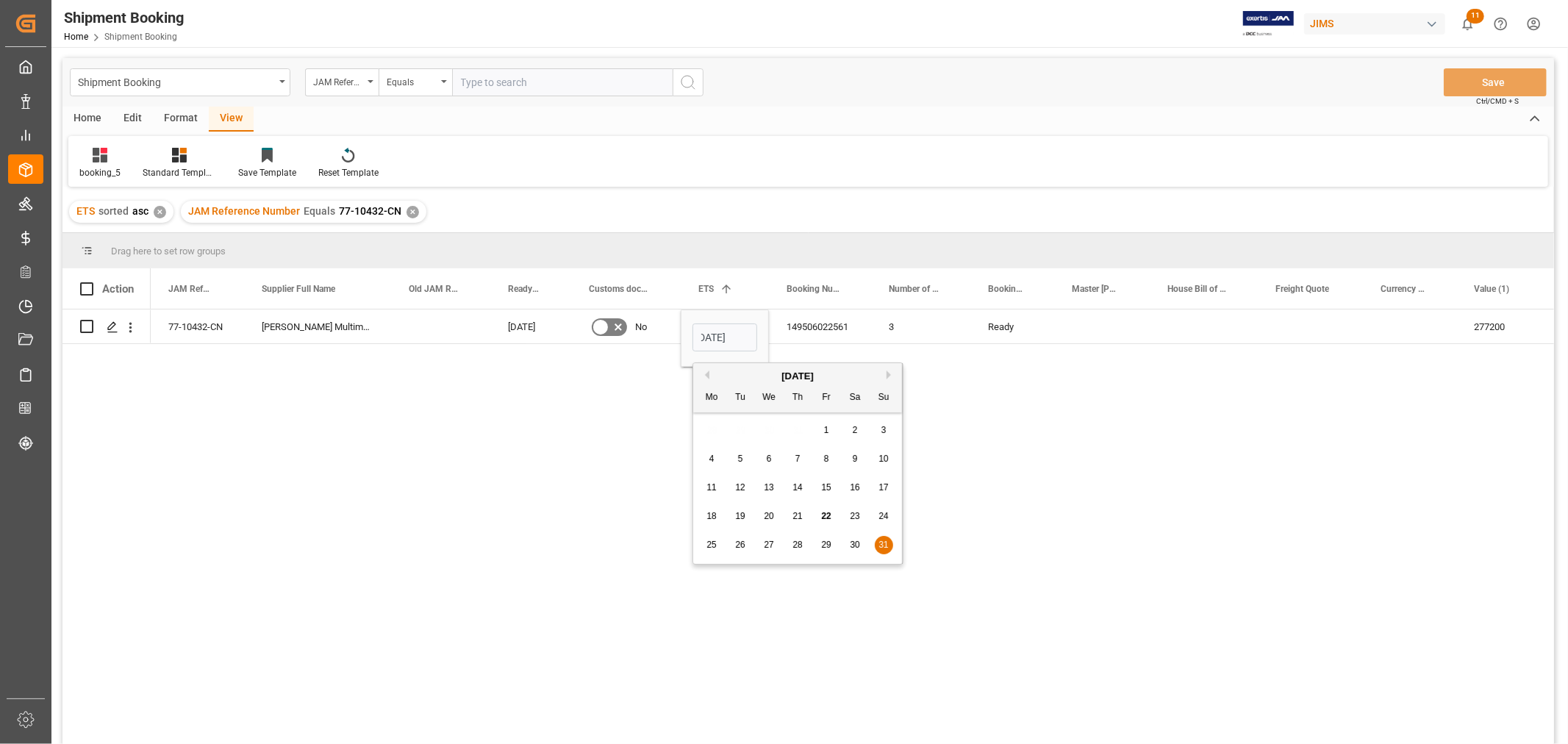
scroll to position [0, 0]
click at [818, 546] on div "29" at bounding box center [826, 545] width 19 height 18
type input "[DATE]"
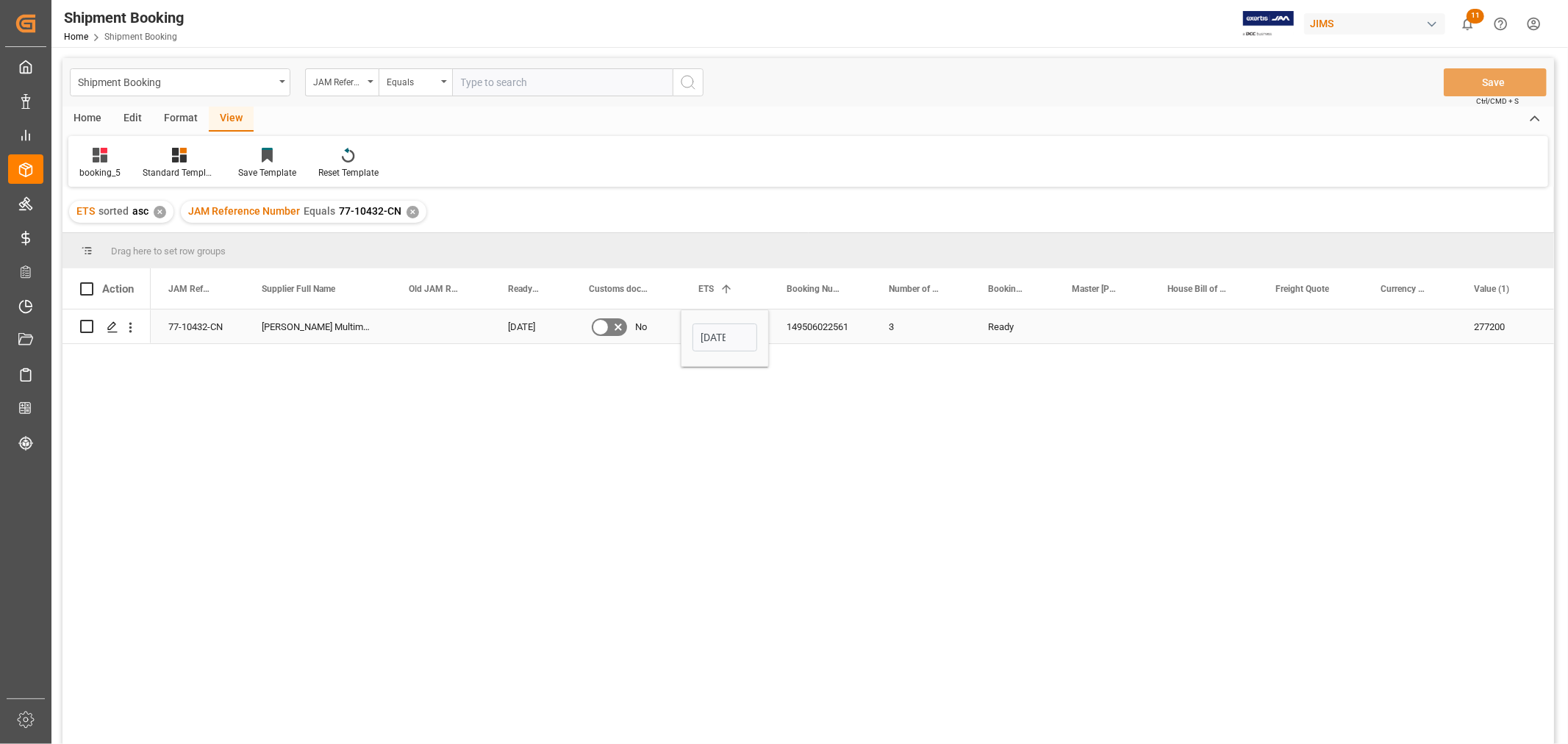
click at [925, 329] on div "3" at bounding box center [920, 326] width 99 height 34
click at [1473, 75] on button "Save" at bounding box center [1495, 82] width 103 height 28
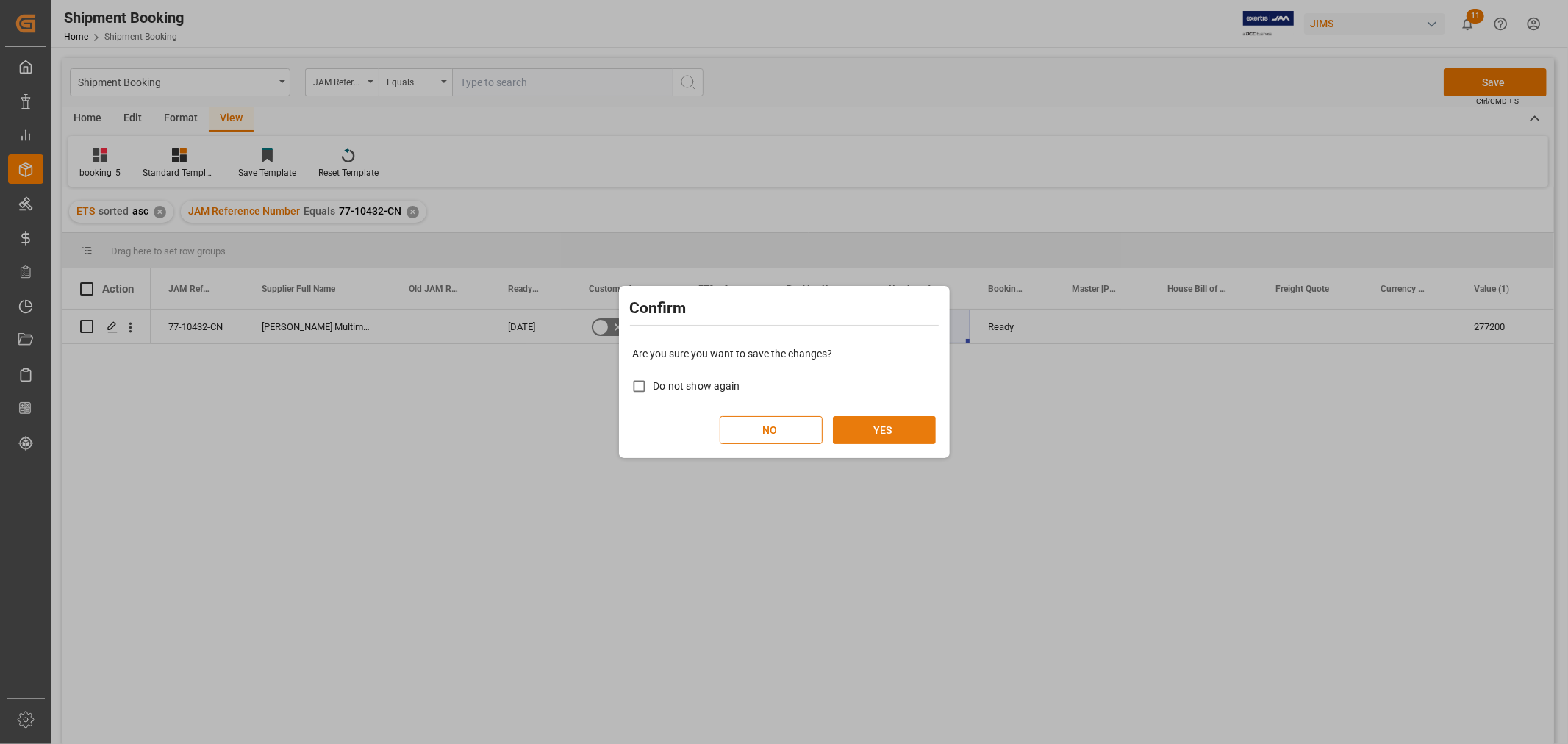
click at [849, 425] on button "YES" at bounding box center [884, 430] width 103 height 28
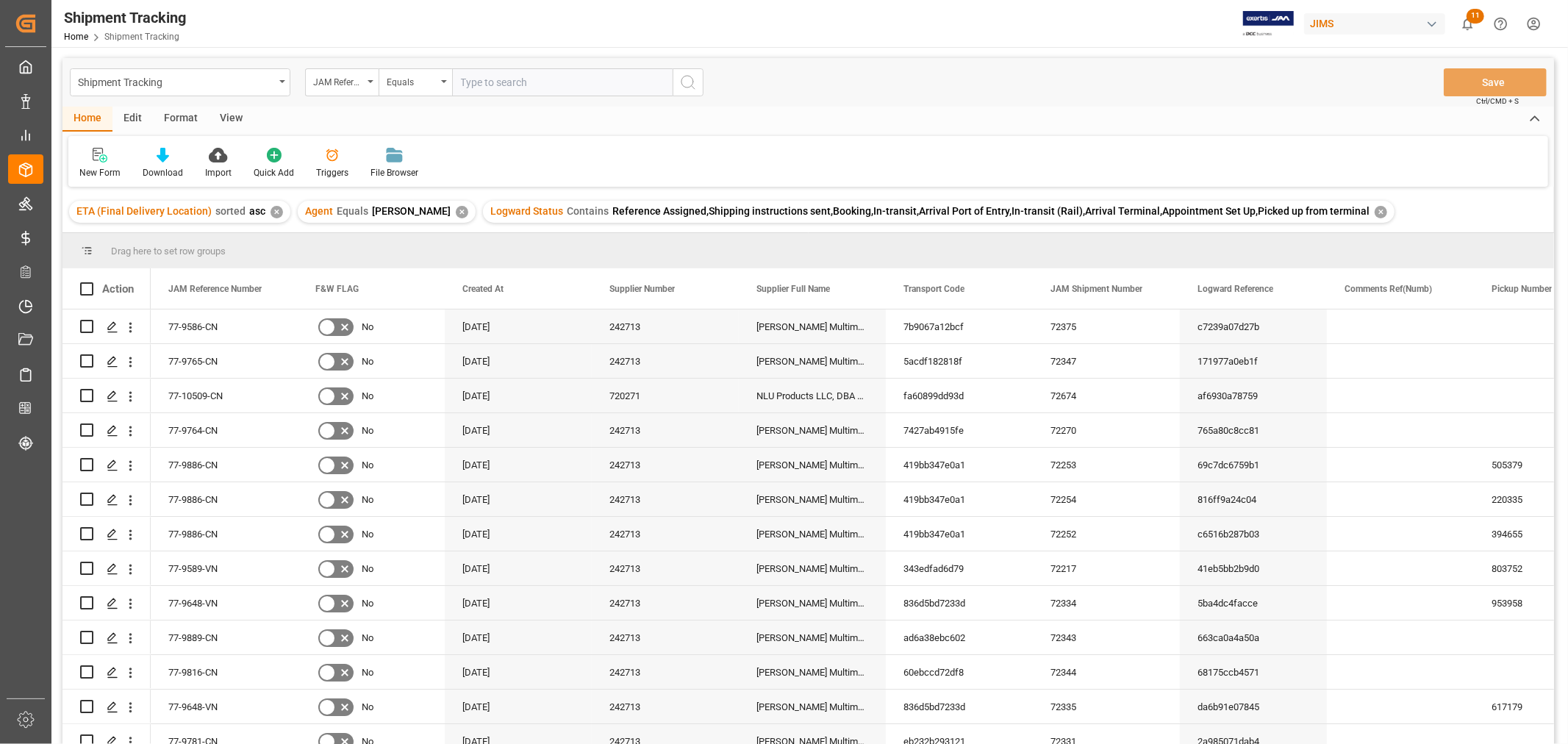
click at [231, 119] on div "View" at bounding box center [231, 119] width 45 height 25
click at [99, 163] on div "Default" at bounding box center [94, 163] width 51 height 32
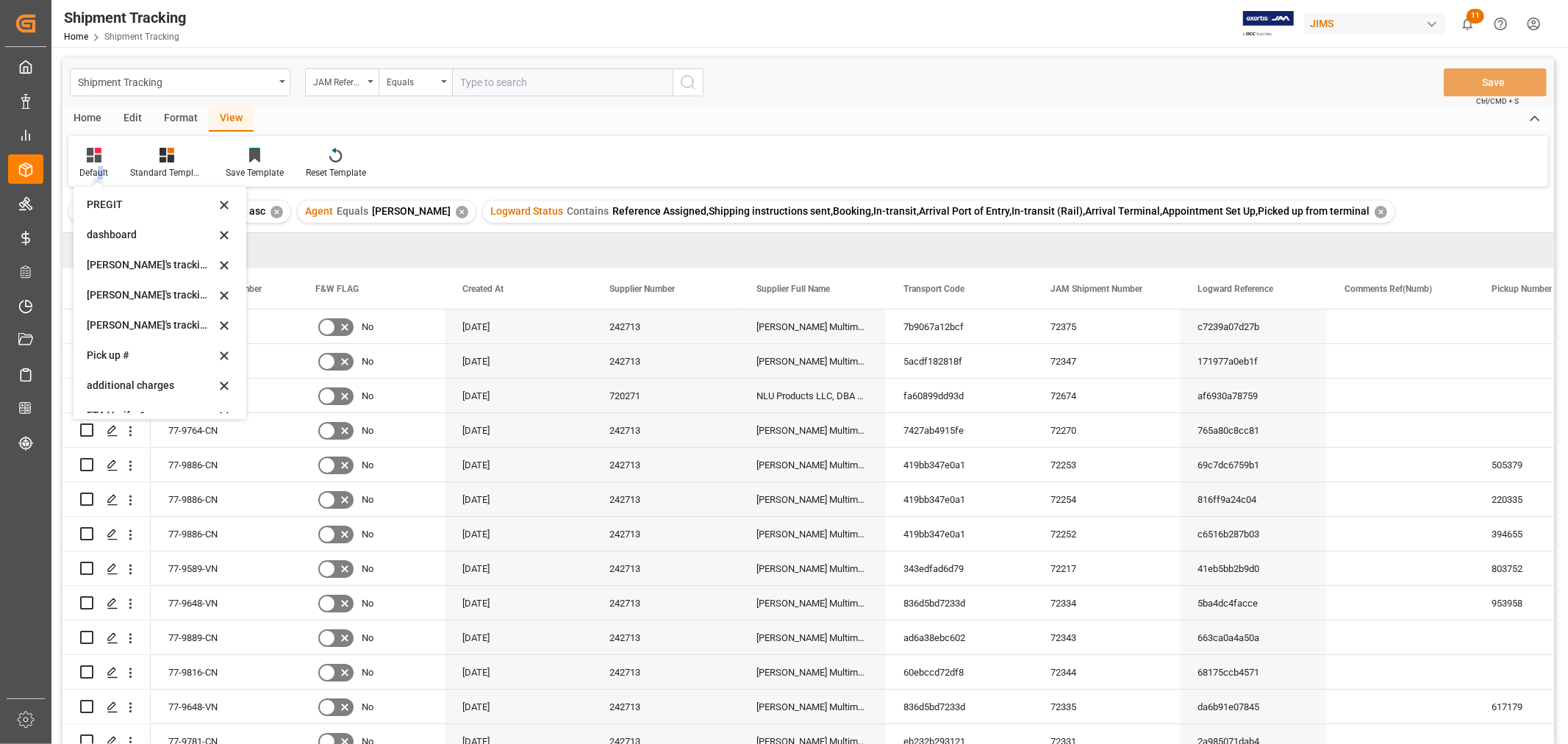
scroll to position [245, 0]
click at [134, 297] on div "[PERSON_NAME]'s tracking all # _5" at bounding box center [151, 295] width 128 height 16
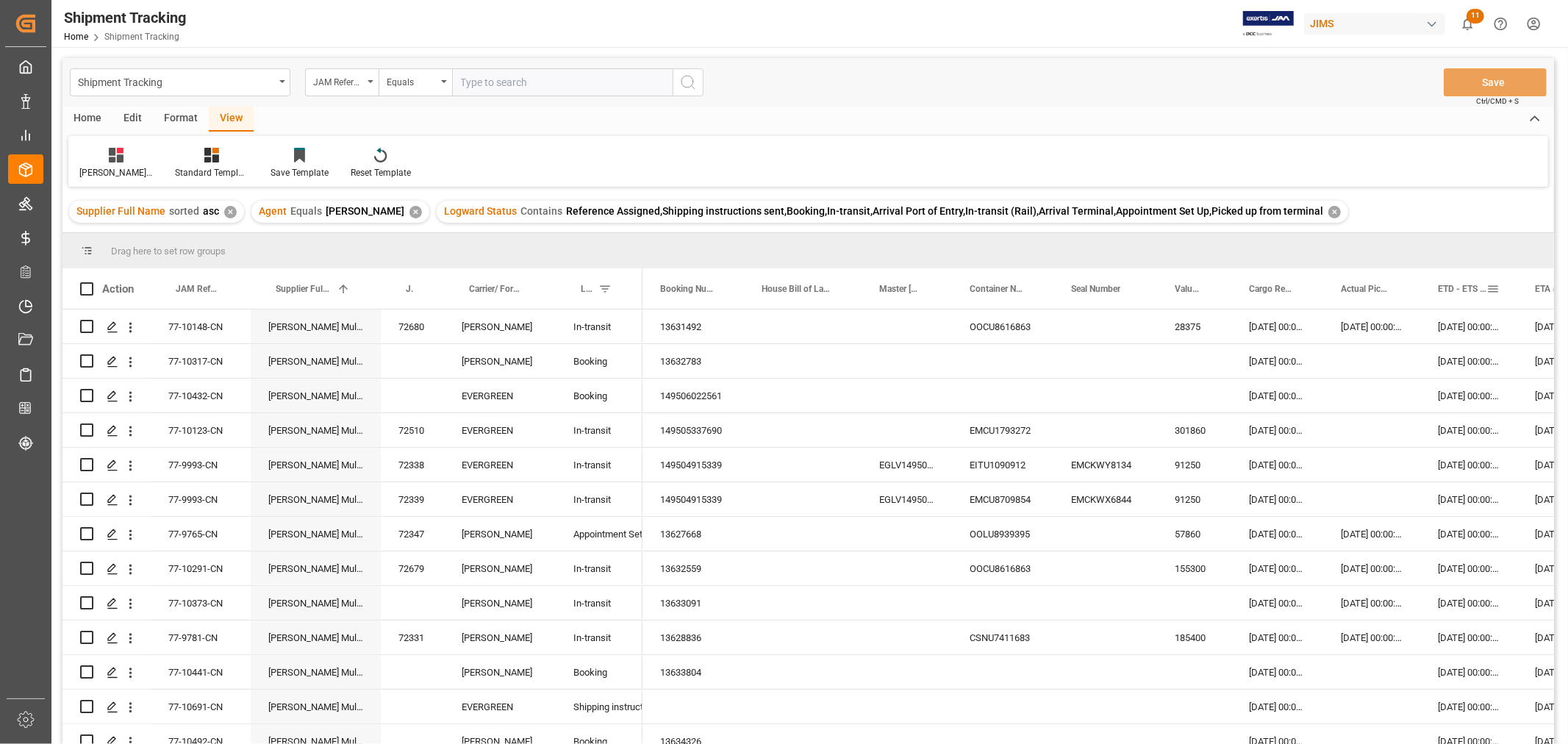
click at [1451, 292] on span "ETD - ETS (Origin)" at bounding box center [1462, 289] width 49 height 11
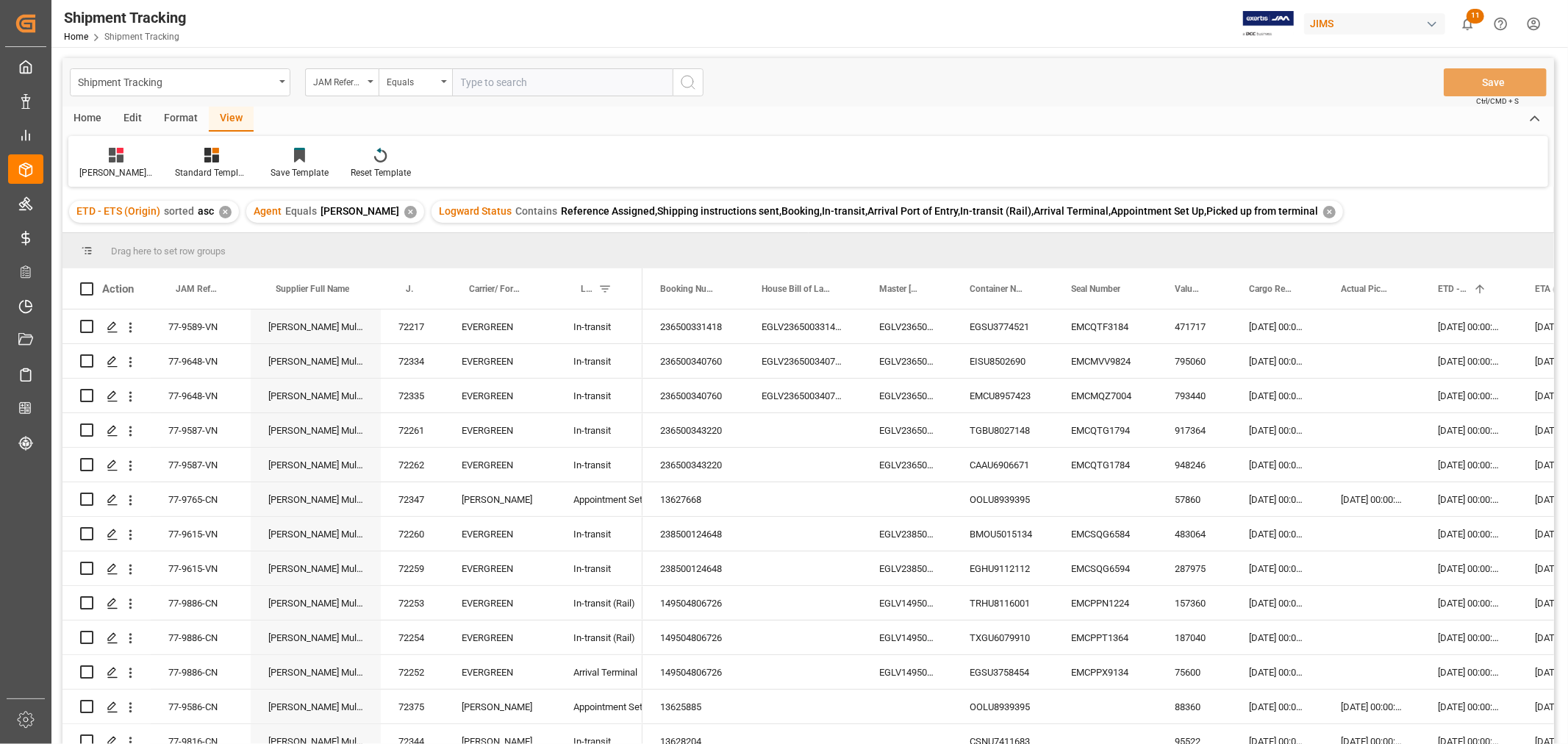
click at [1533, 290] on div "ETA (Final Delivery Location)" at bounding box center [1565, 288] width 96 height 40
click at [1535, 288] on span "ETA (Final Delivery Location)" at bounding box center [1558, 289] width 47 height 11
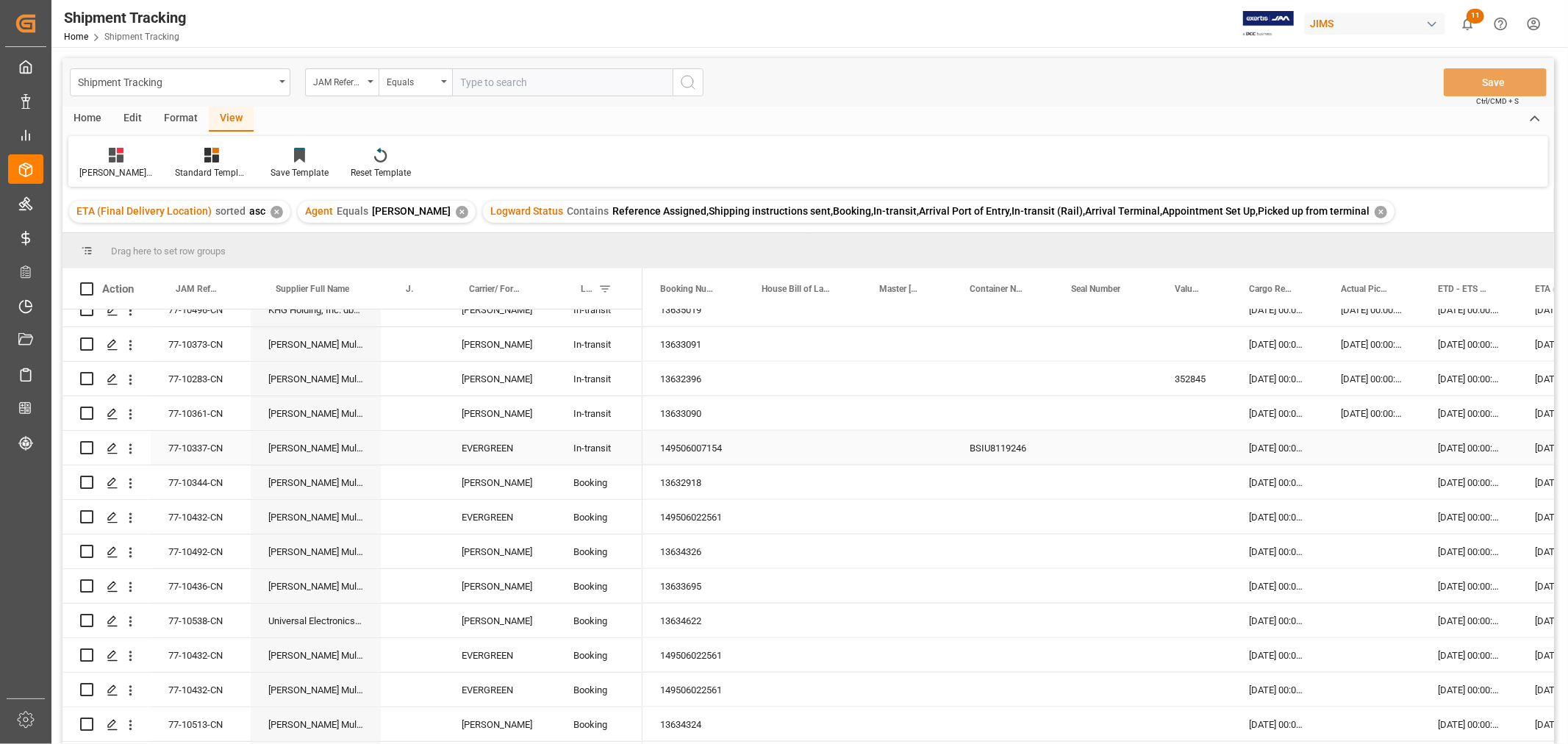
scroll to position [1634, 0]
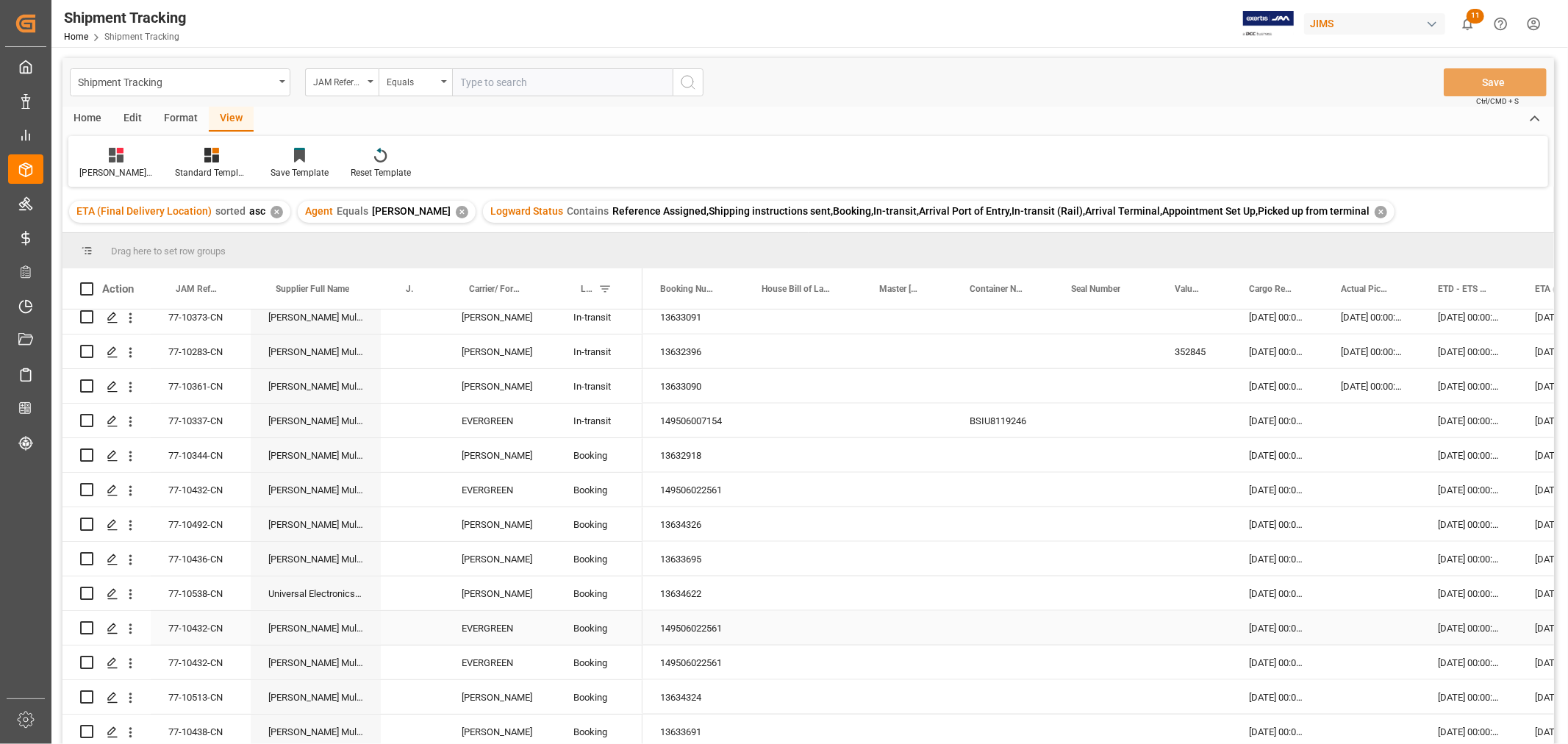
click at [1451, 630] on div "[DATE] 00:00:00" at bounding box center [1468, 628] width 97 height 34
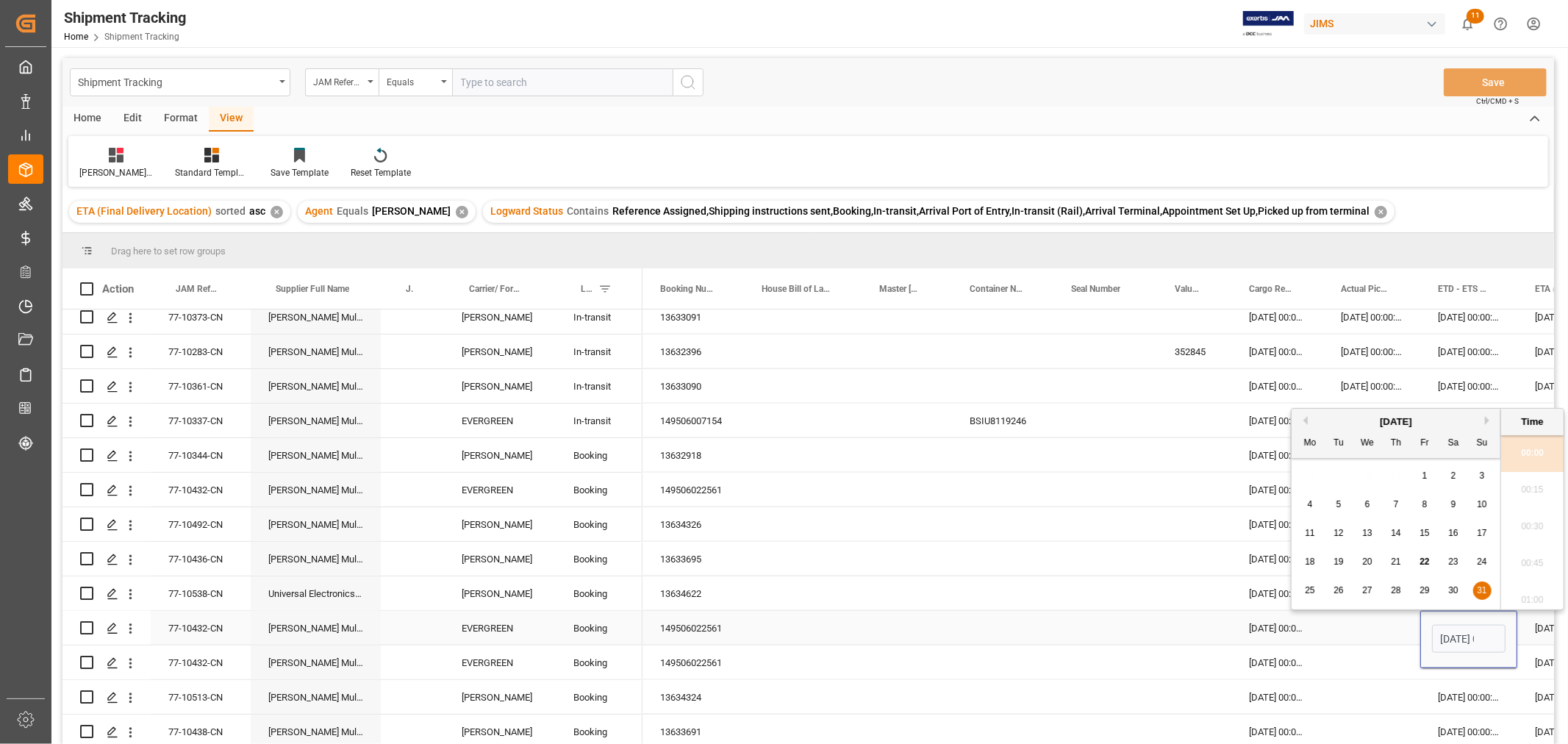
scroll to position [0, 46]
click at [1432, 589] on div "29" at bounding box center [1425, 591] width 19 height 18
type input "[DATE] 00:00"
click at [1326, 663] on div "Press SPACE to select this row." at bounding box center [1371, 663] width 97 height 34
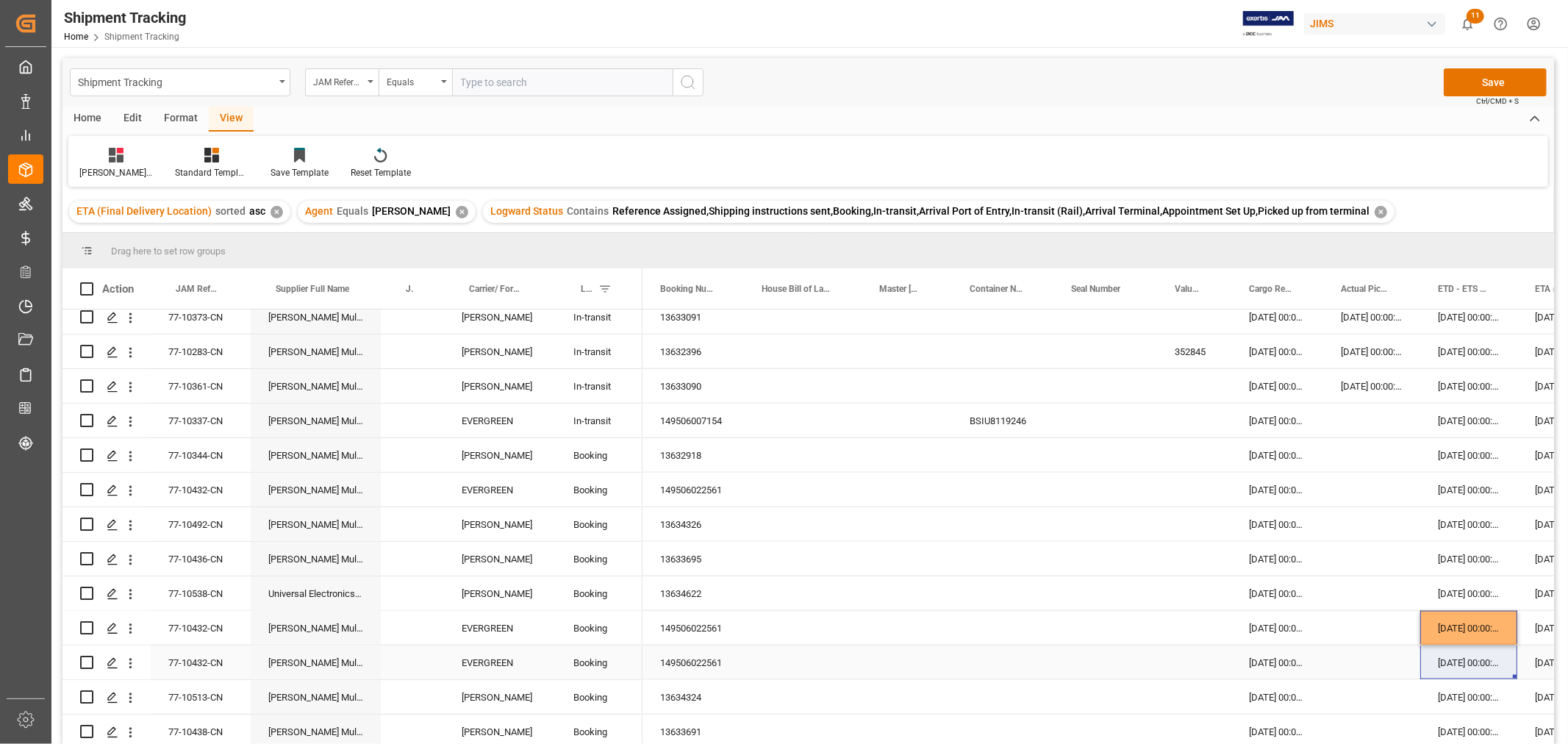
drag, startPoint x: 1459, startPoint y: 628, endPoint x: 1459, endPoint y: 648, distance: 20.0
click at [1469, 491] on div "31-08-2025 00:00:00" at bounding box center [1468, 489] width 97 height 34
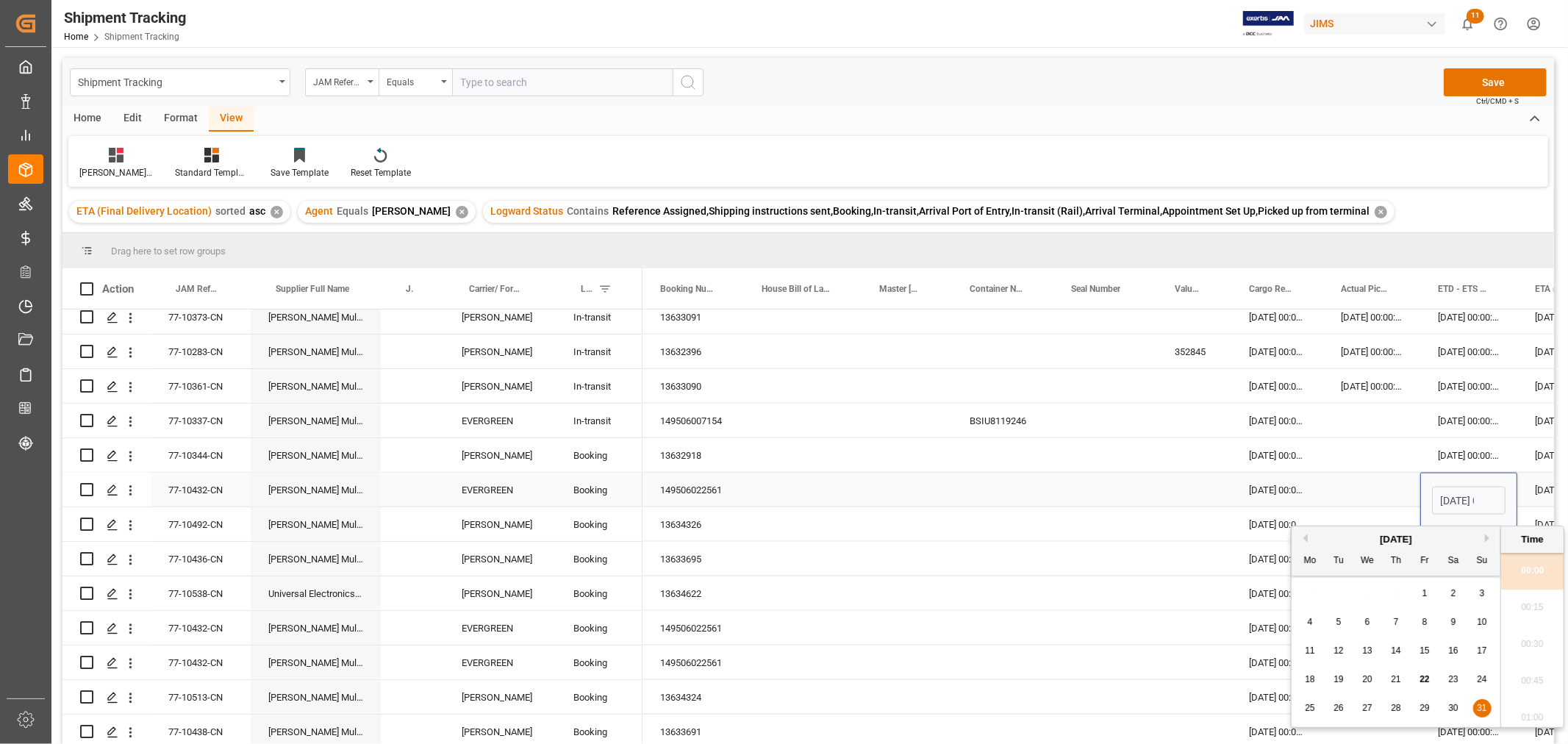
scroll to position [0, 46]
click at [1419, 707] on div "29" at bounding box center [1425, 709] width 19 height 18
type input "29-08-2025 00:00"
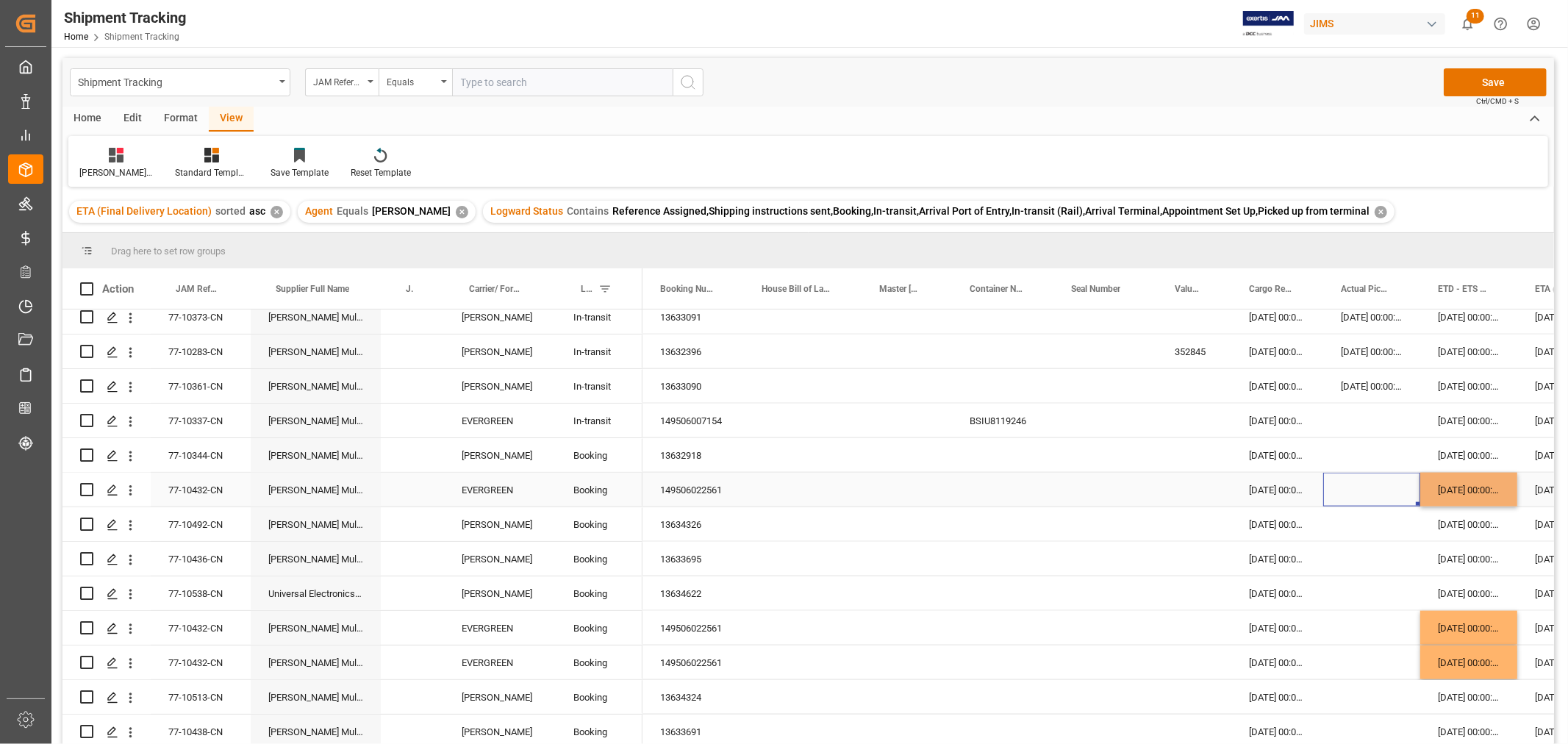
click at [1364, 488] on div "Press SPACE to select this row." at bounding box center [1371, 489] width 97 height 34
click at [1473, 84] on button "Save" at bounding box center [1495, 82] width 103 height 28
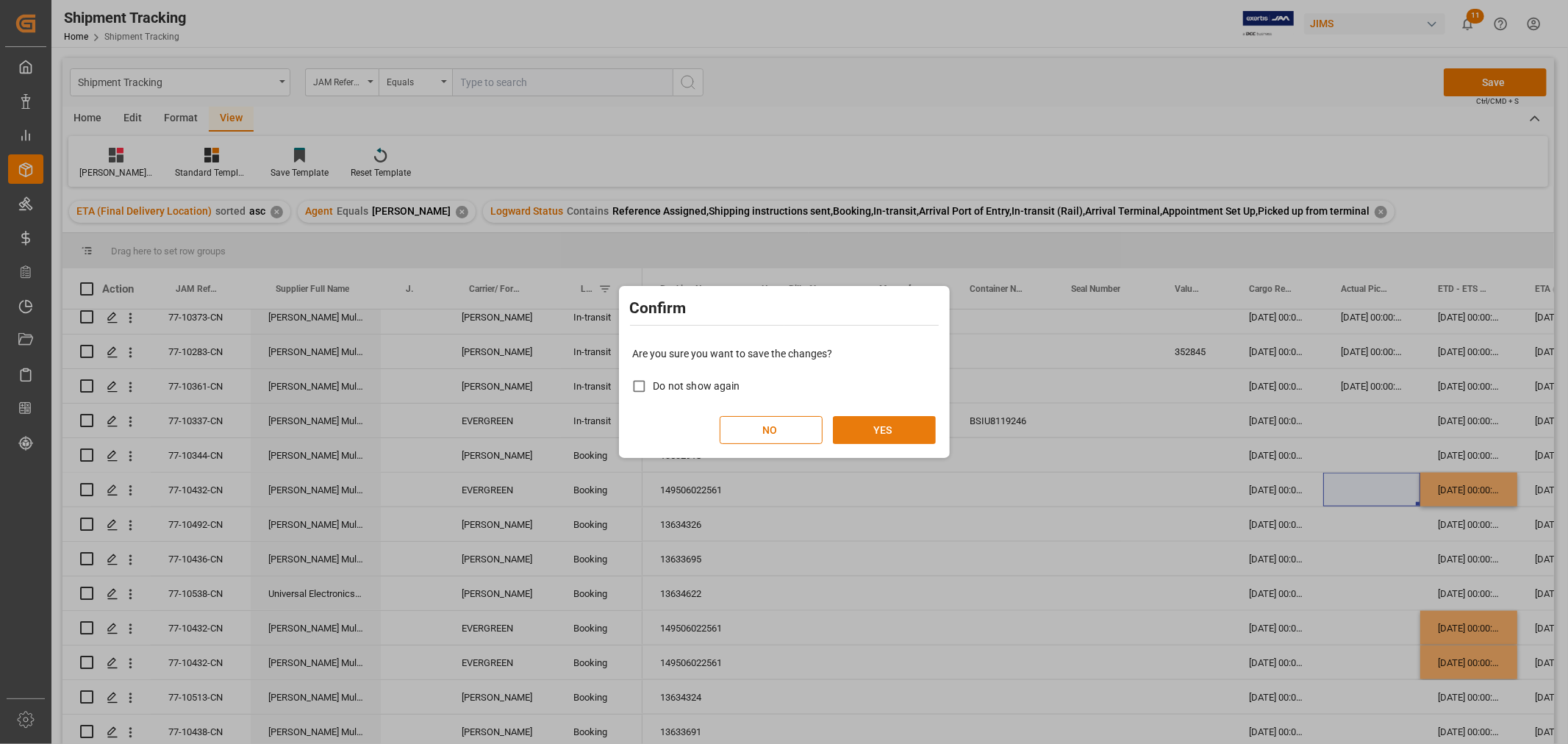
click at [881, 417] on button "YES" at bounding box center [884, 430] width 103 height 28
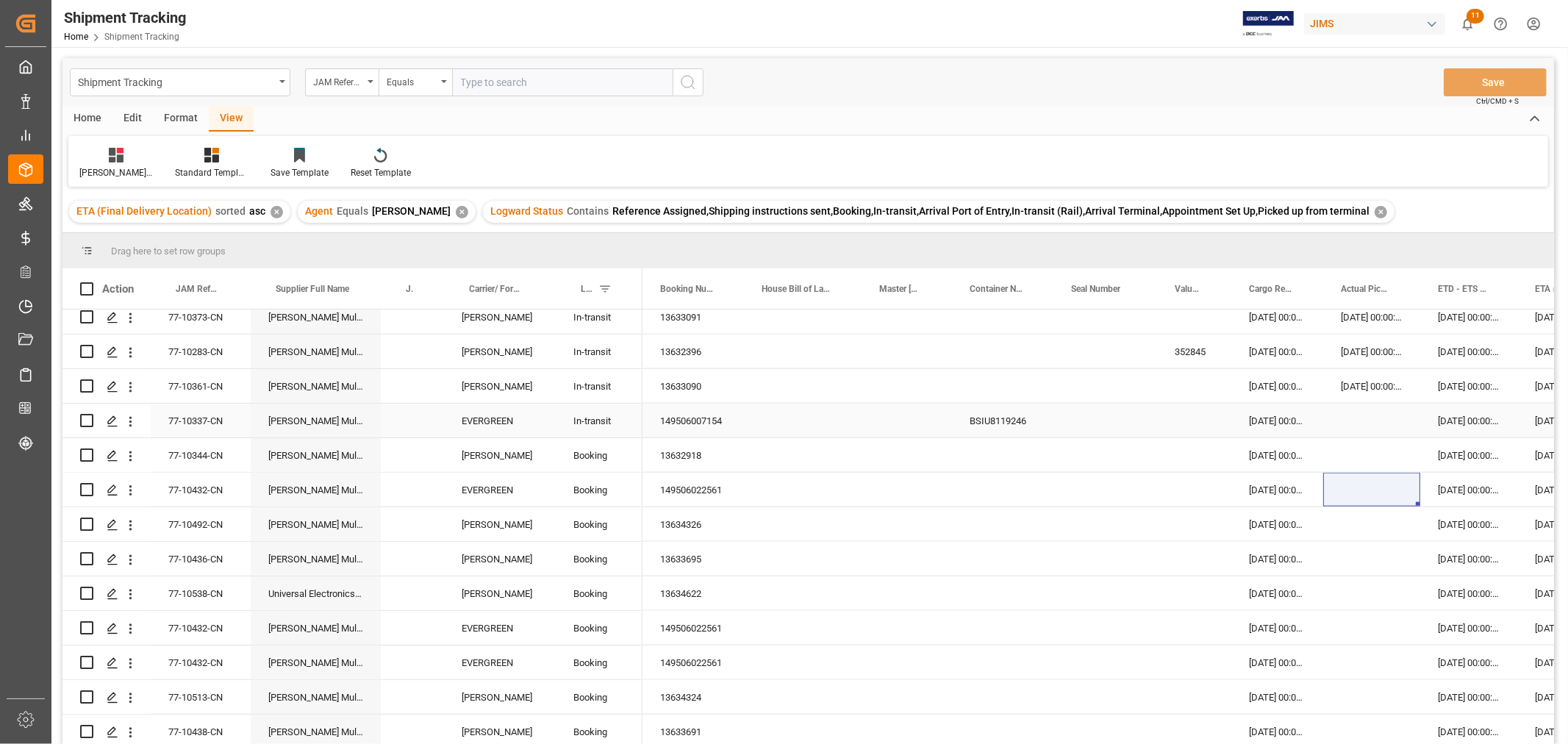
click at [190, 416] on div "77-10337-CN" at bounding box center [201, 420] width 100 height 34
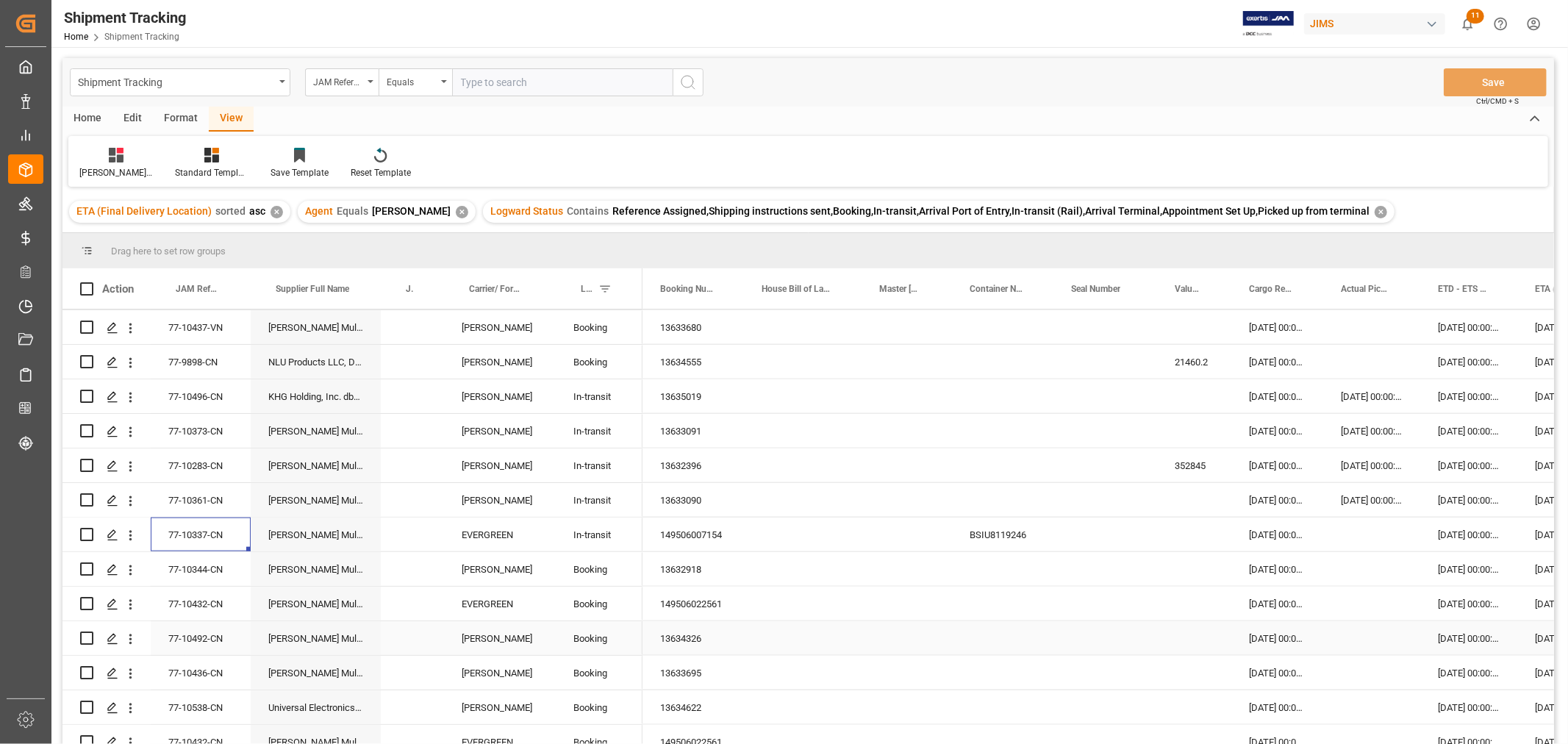
scroll to position [1470, 0]
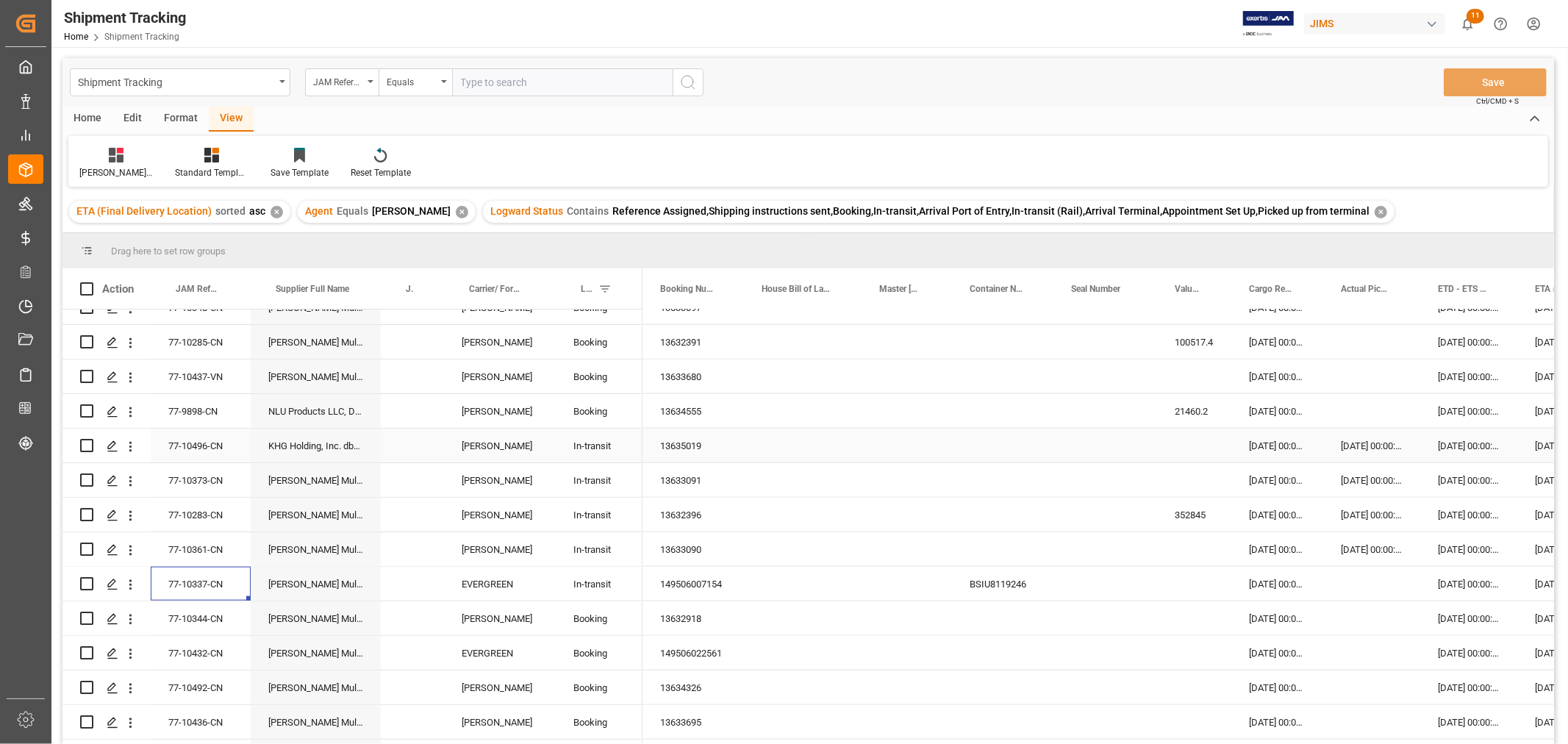
click at [416, 454] on div "Press SPACE to select this row." at bounding box center [412, 445] width 64 height 34
click at [415, 450] on div "Press SPACE to select this row." at bounding box center [412, 445] width 64 height 34
click at [415, 450] on input "Press SPACE to select this row." at bounding box center [412, 454] width 40 height 28
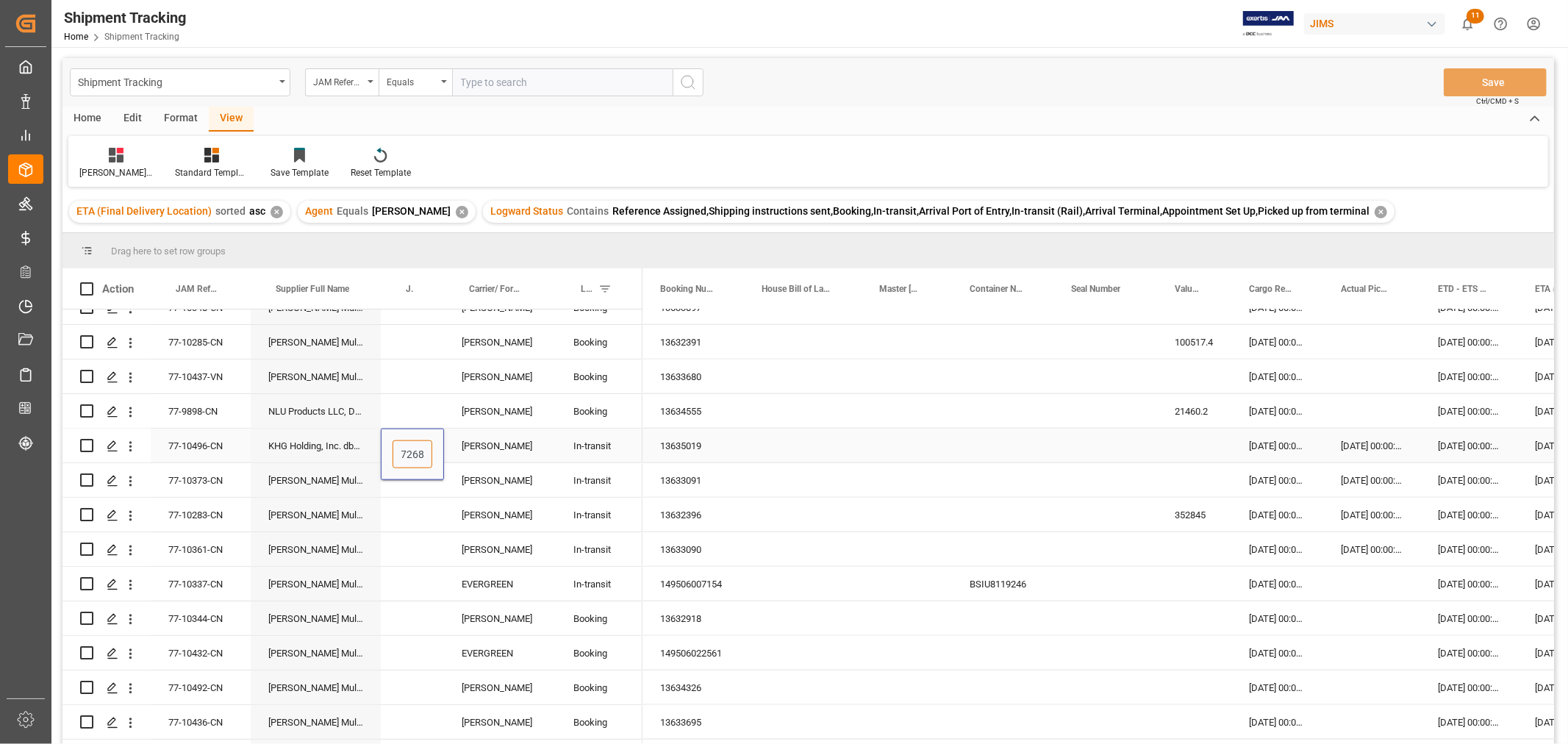
type input "72688"
click at [799, 463] on div "Press SPACE to select this row." at bounding box center [803, 480] width 117 height 34
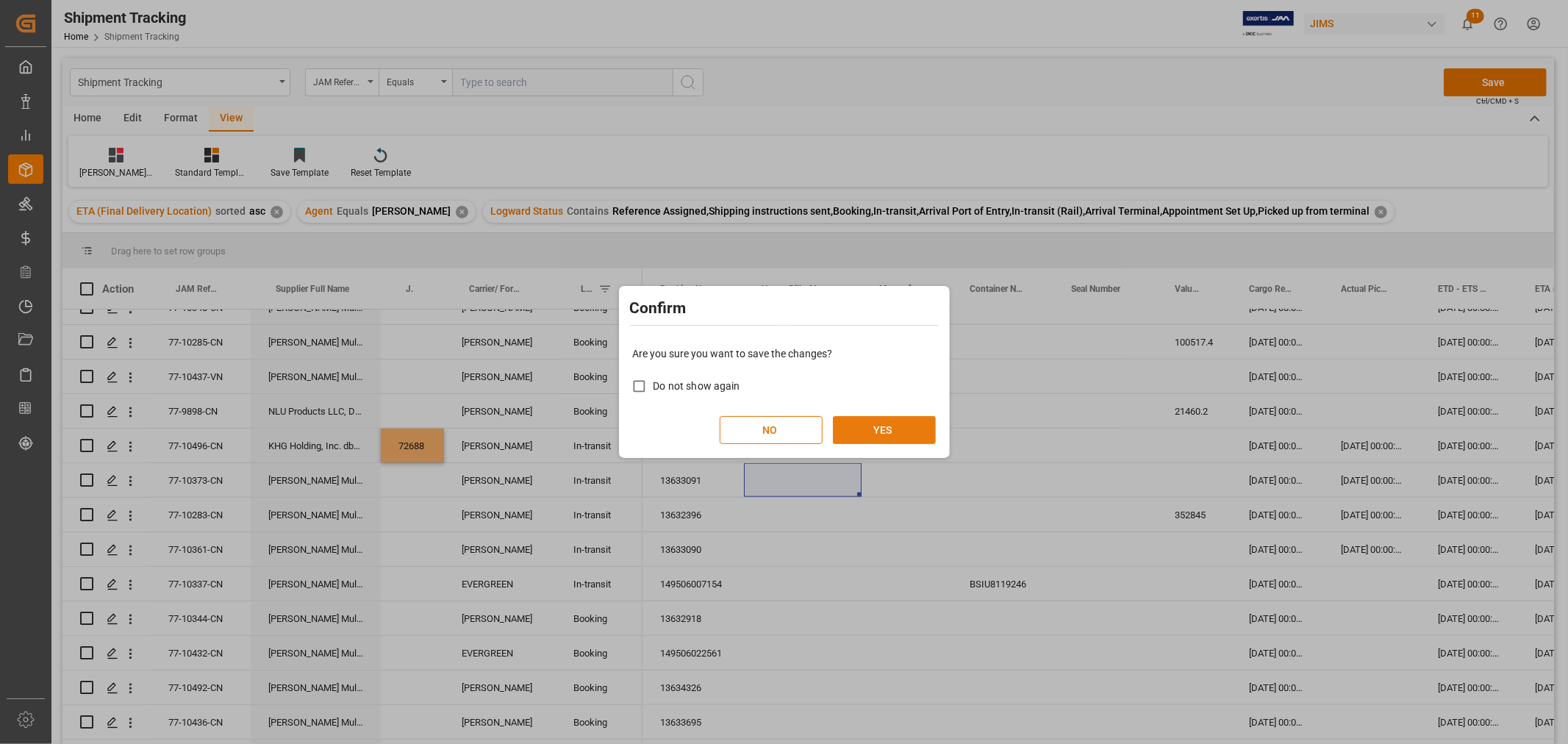
click at [852, 424] on button "YES" at bounding box center [884, 430] width 103 height 28
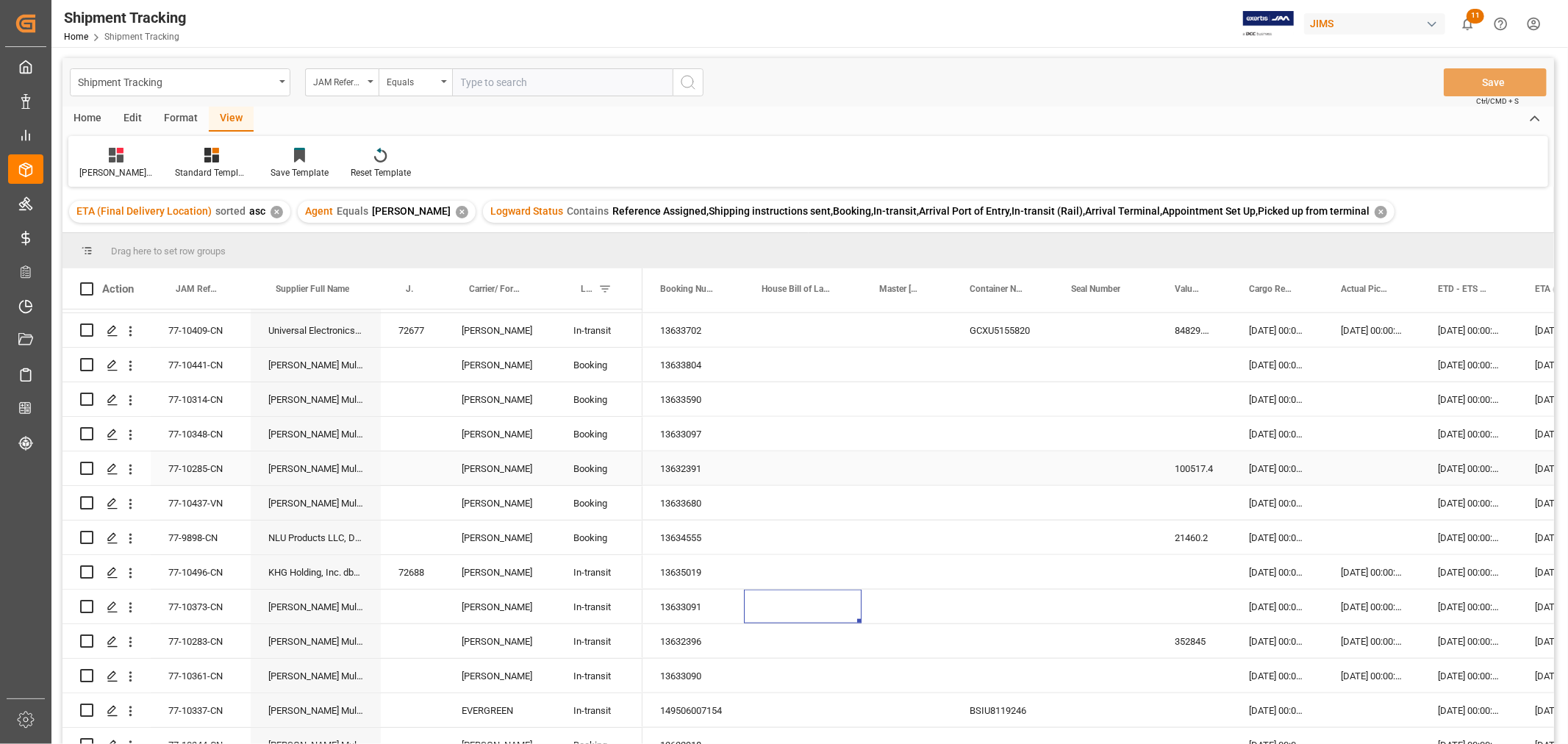
scroll to position [1307, 0]
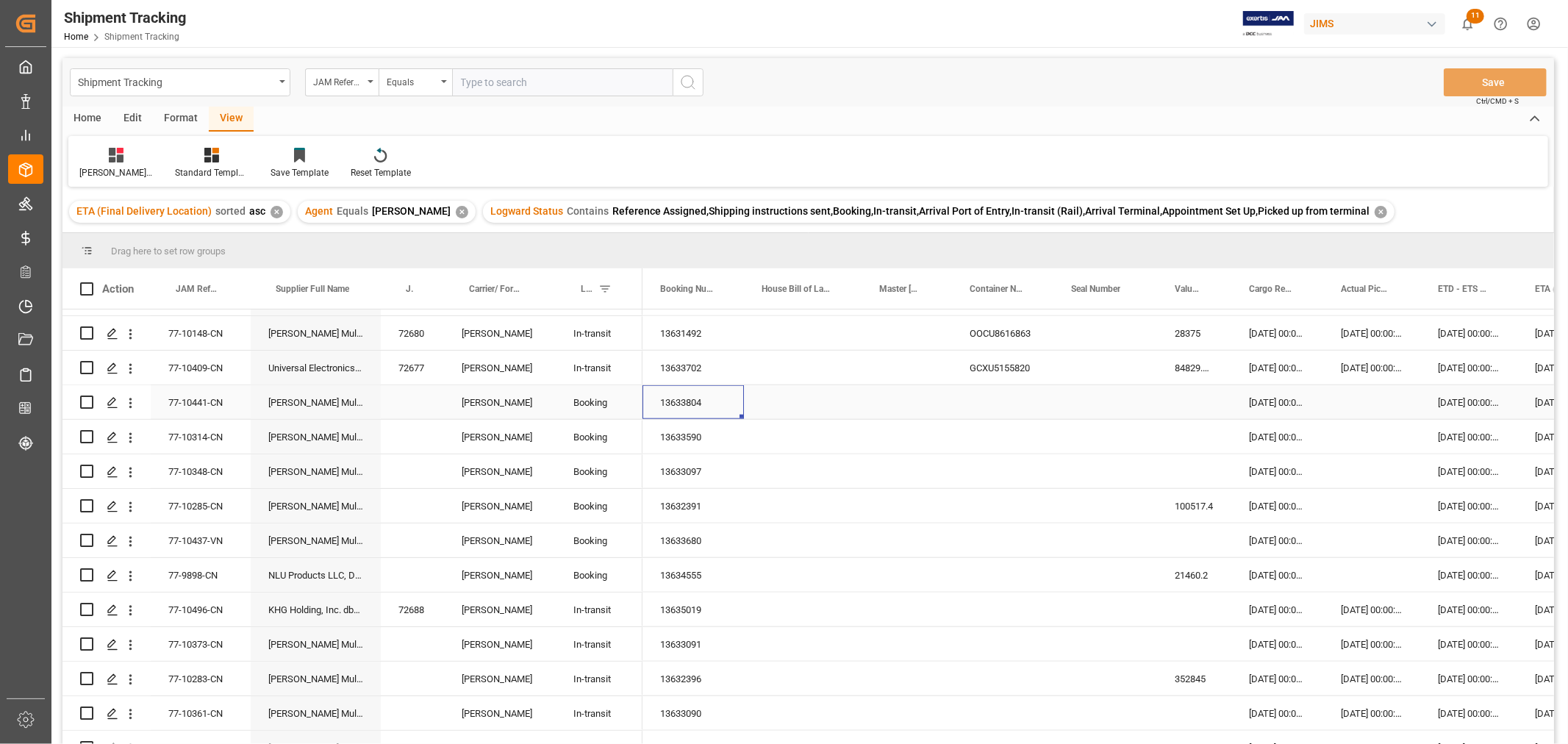
click at [695, 405] on div "13633804" at bounding box center [694, 402] width 102 height 34
click at [1381, 406] on div "Press SPACE to select this row." at bounding box center [1371, 402] width 97 height 34
click at [1355, 397] on div "Press SPACE to select this row." at bounding box center [1371, 402] width 97 height 34
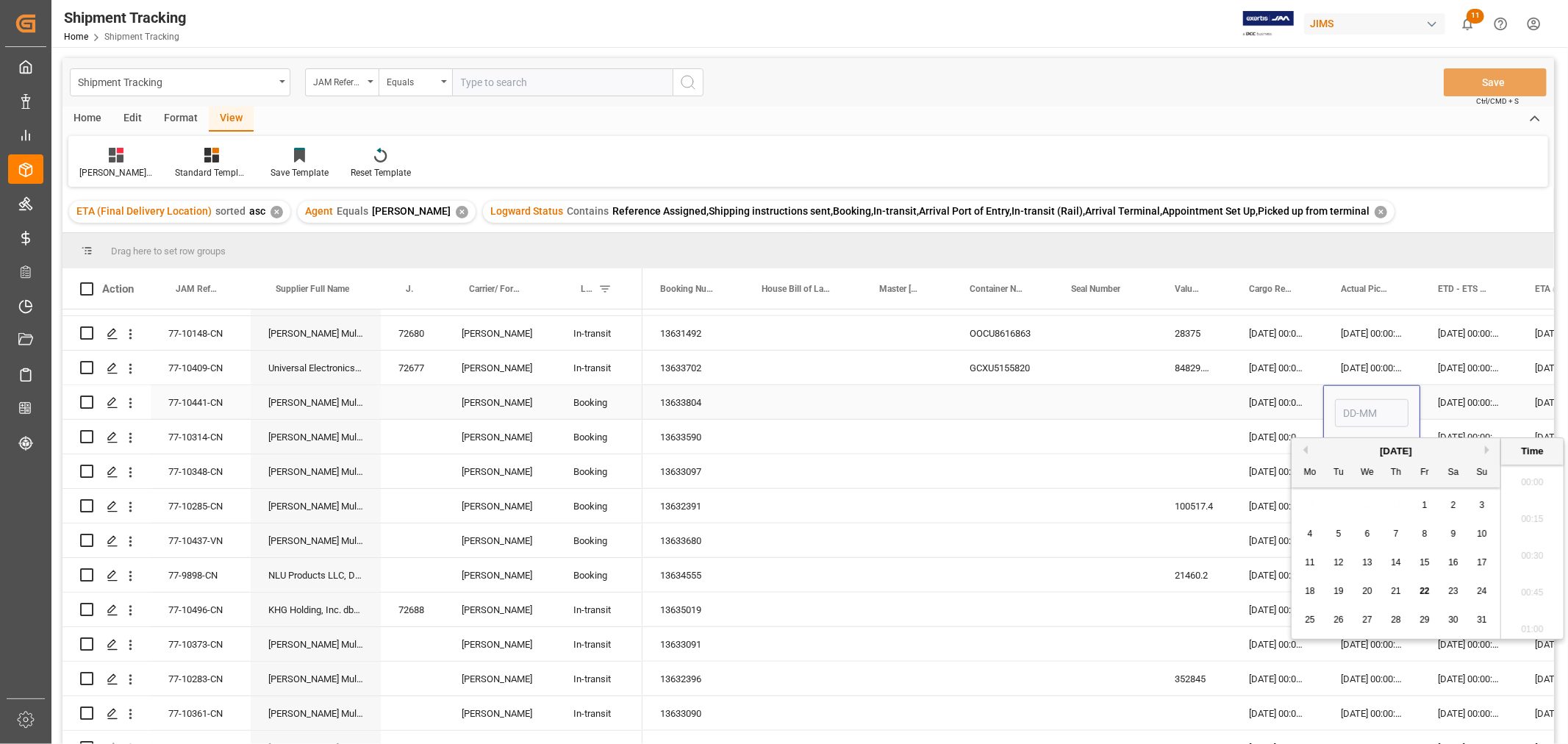
scroll to position [1659, 0]
click at [1341, 563] on span "12" at bounding box center [1339, 562] width 10 height 11
type input "12-08-2025 00:00"
click at [1263, 430] on div "12-08-2025 00:00:00" at bounding box center [1277, 437] width 92 height 34
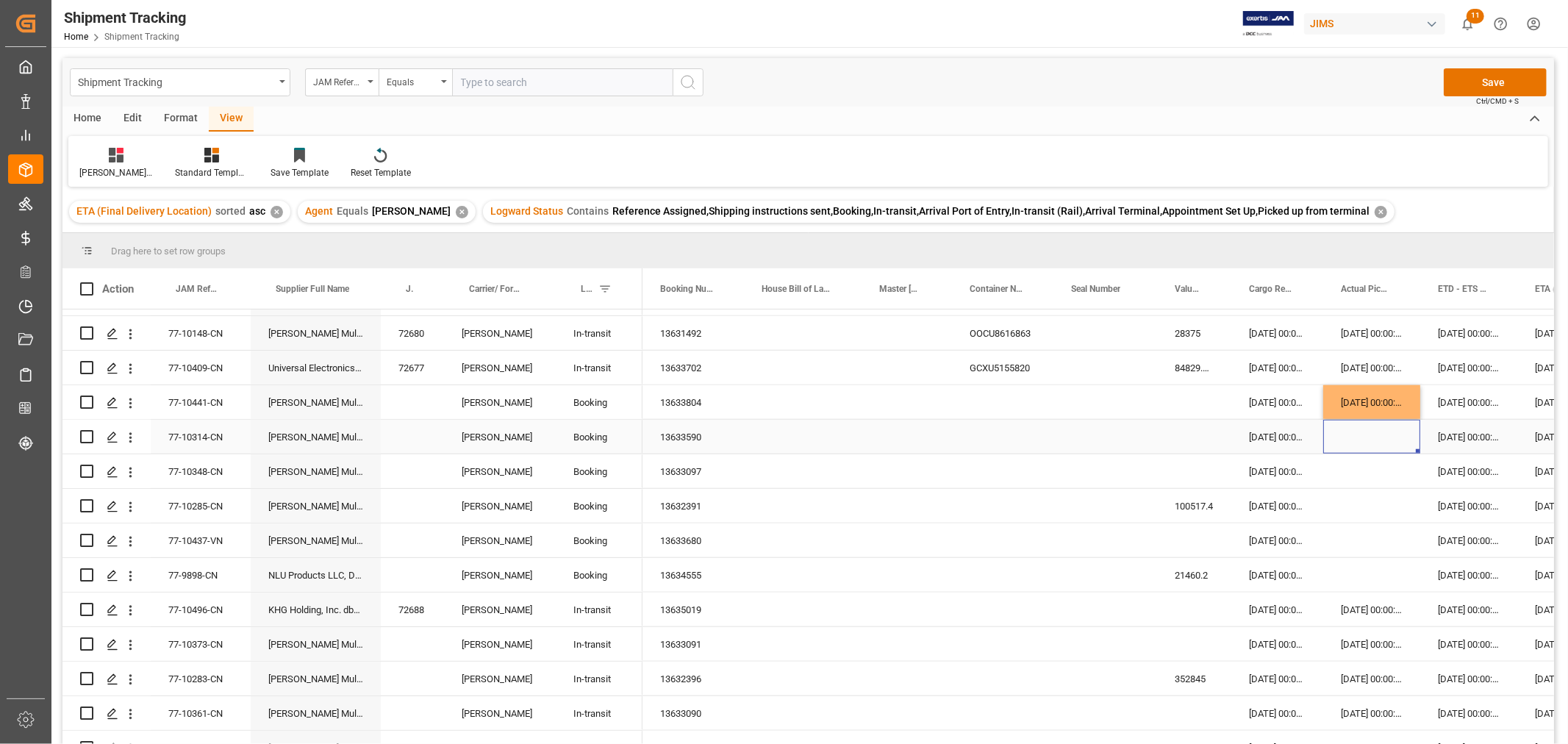
click at [1369, 442] on div "Press SPACE to select this row." at bounding box center [1371, 437] width 97 height 34
click at [1407, 472] on div "Press SPACE to select this row." at bounding box center [1371, 471] width 97 height 34
drag, startPoint x: 1375, startPoint y: 404, endPoint x: 1373, endPoint y: 421, distance: 17.1
click at [1372, 472] on div "Press SPACE to select this row." at bounding box center [1371, 471] width 97 height 34
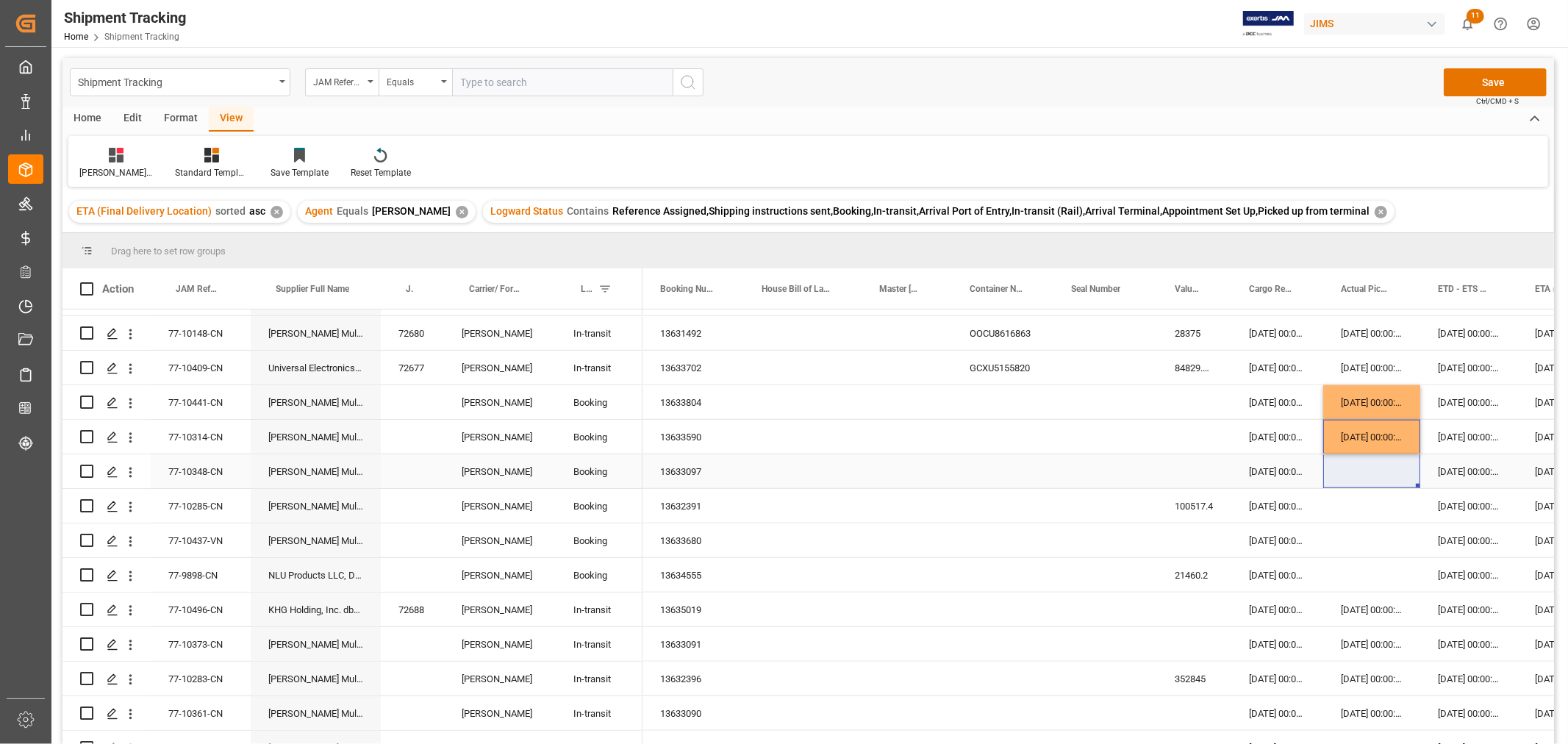
drag, startPoint x: 1360, startPoint y: 436, endPoint x: 1360, endPoint y: 453, distance: 17.0
click at [1358, 472] on div "12-08-2025 00:00:00" at bounding box center [1371, 471] width 97 height 34
click at [1354, 472] on div "12-08-2025 00:00:00" at bounding box center [1371, 471] width 97 height 34
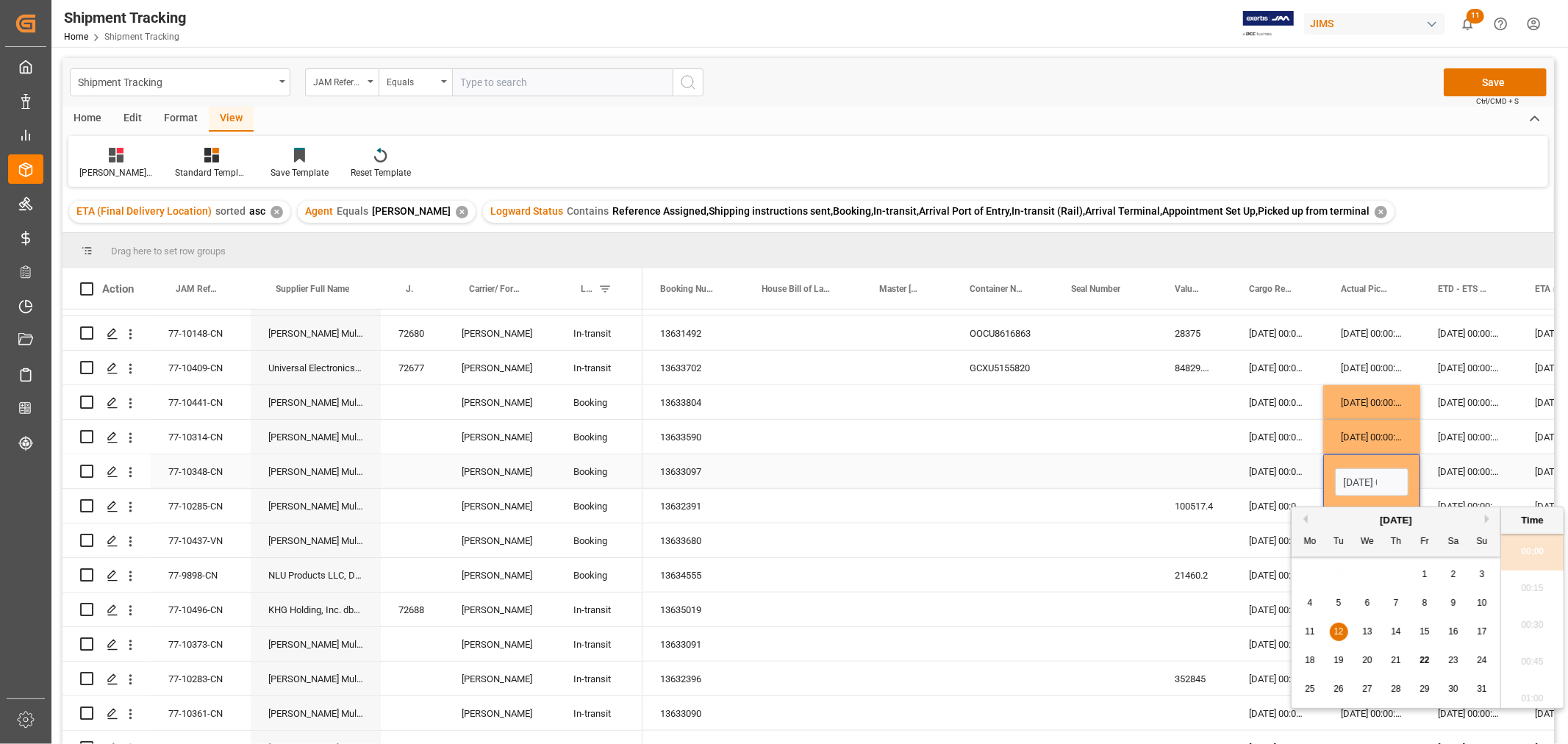
scroll to position [0, 46]
click at [1402, 634] on div "14" at bounding box center [1396, 632] width 19 height 18
type input "14-08-2025 00:00"
click at [1268, 481] on div "15-08-2025 00:00:00" at bounding box center [1277, 471] width 92 height 34
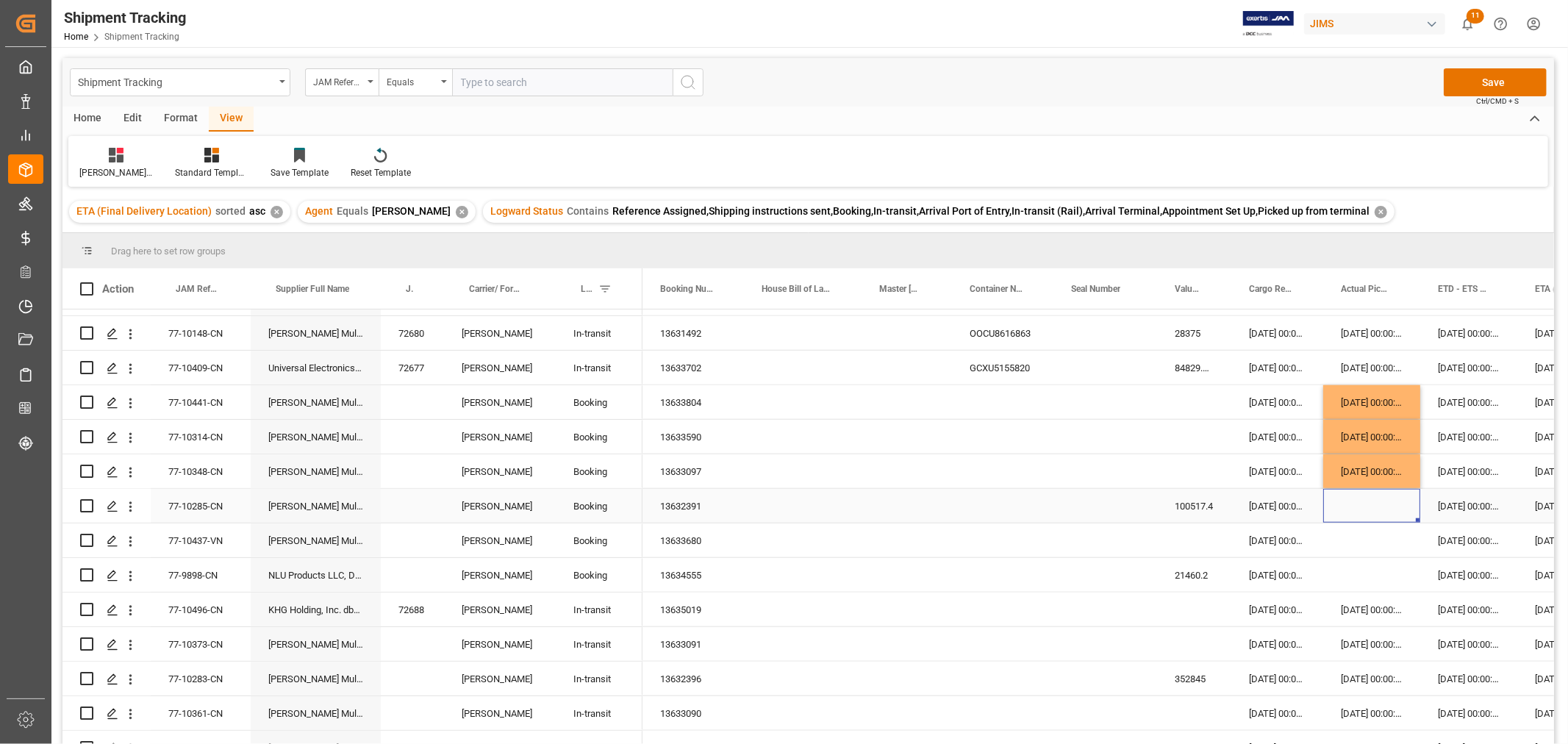
click at [1359, 501] on div "Press SPACE to select this row." at bounding box center [1371, 506] width 97 height 34
click at [1387, 510] on div "Press SPACE to select this row." at bounding box center [1371, 506] width 97 height 34
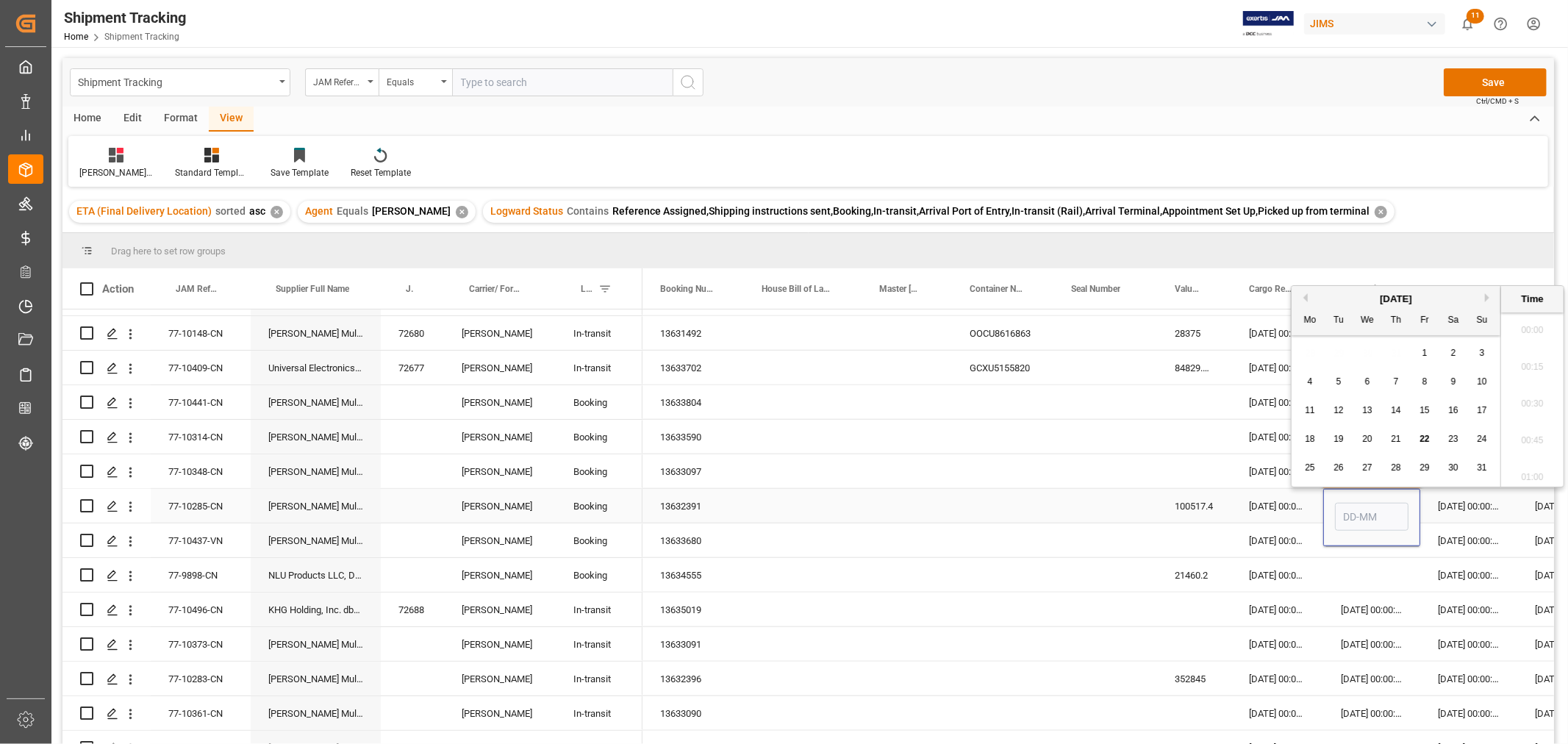
scroll to position [1659, 0]
click at [1427, 412] on span "15" at bounding box center [1425, 410] width 10 height 11
type input "15-08-2025 00:00"
click at [1370, 553] on div "Press SPACE to select this row." at bounding box center [1371, 540] width 97 height 34
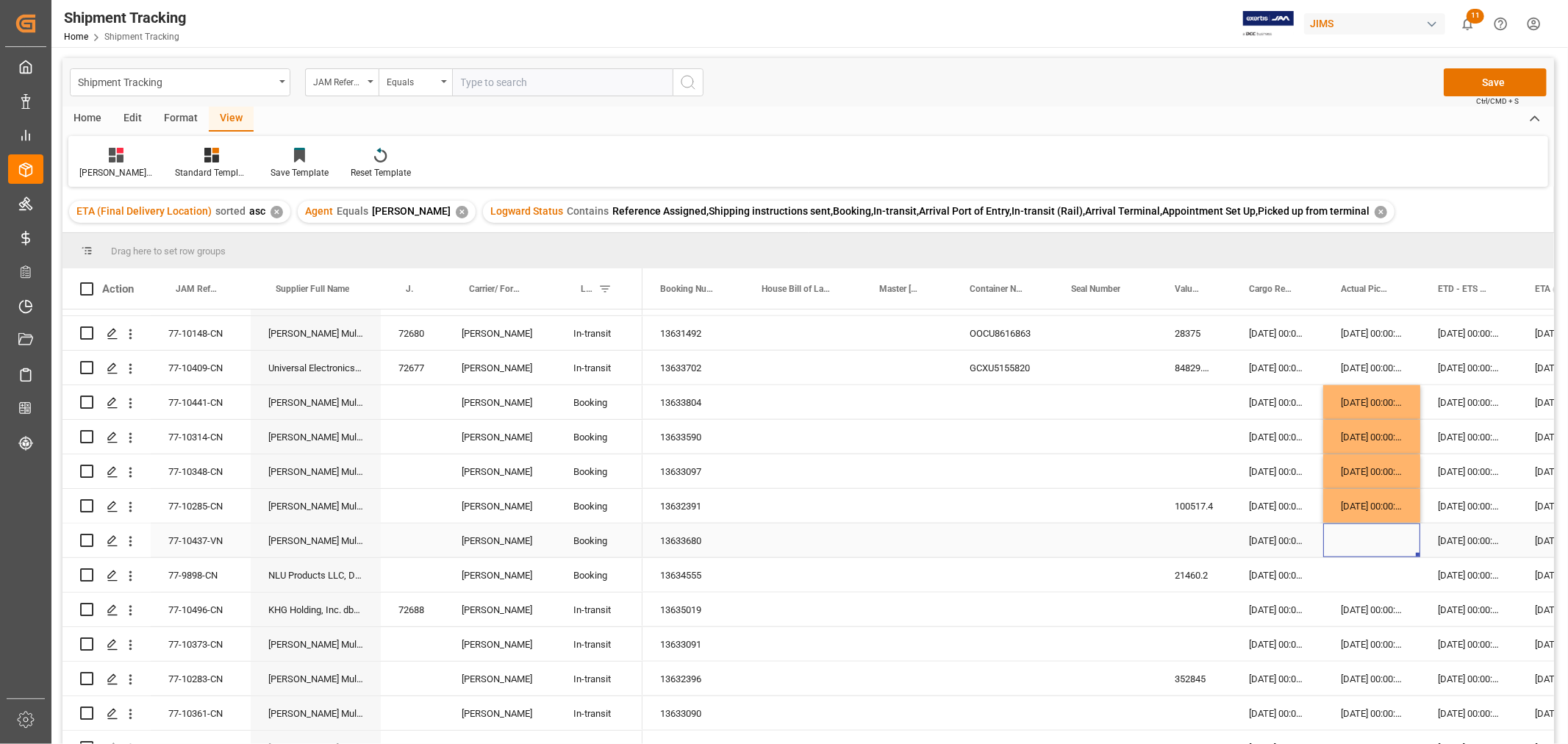
click at [1369, 531] on div "Press SPACE to select this row." at bounding box center [1371, 540] width 97 height 34
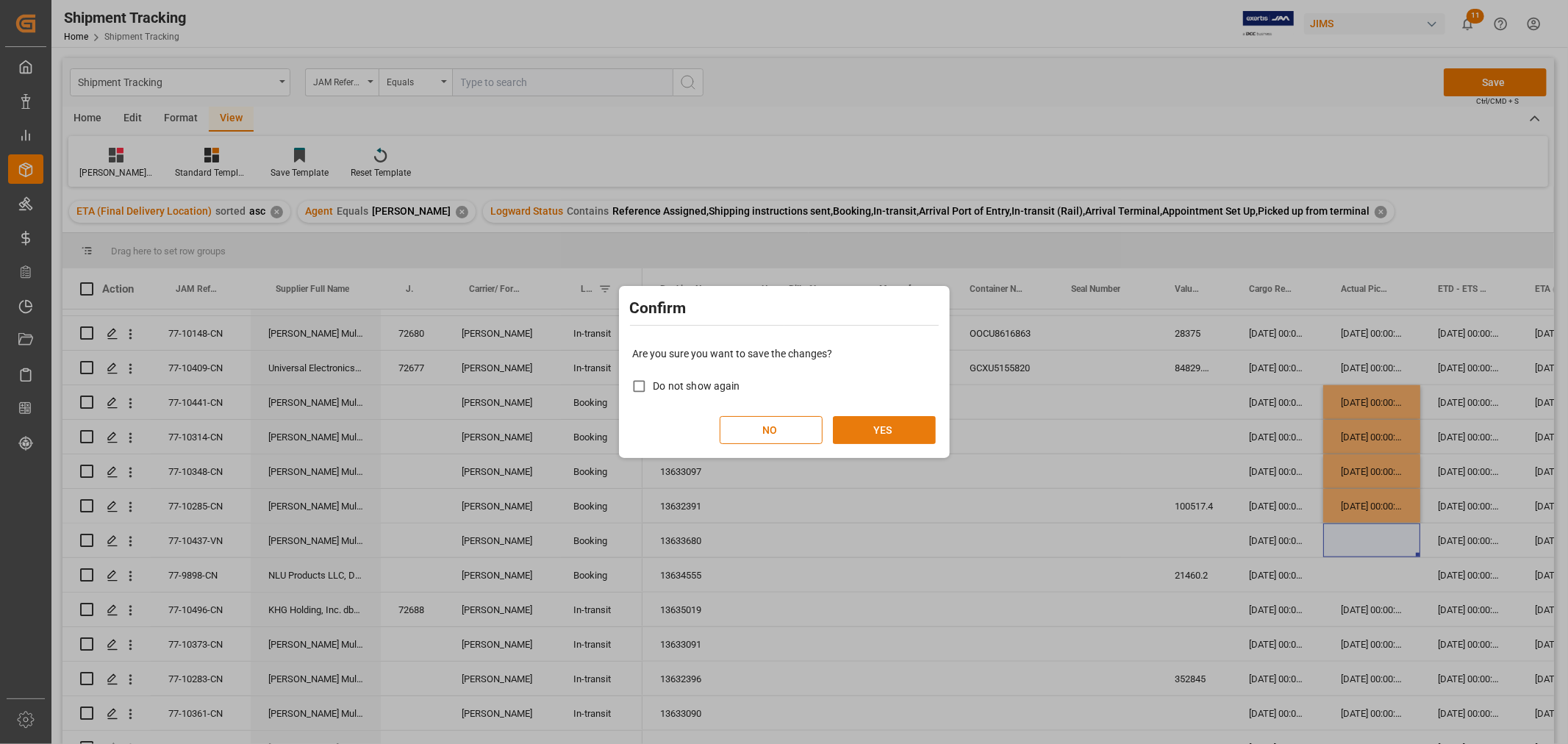
click at [864, 421] on button "YES" at bounding box center [884, 430] width 103 height 28
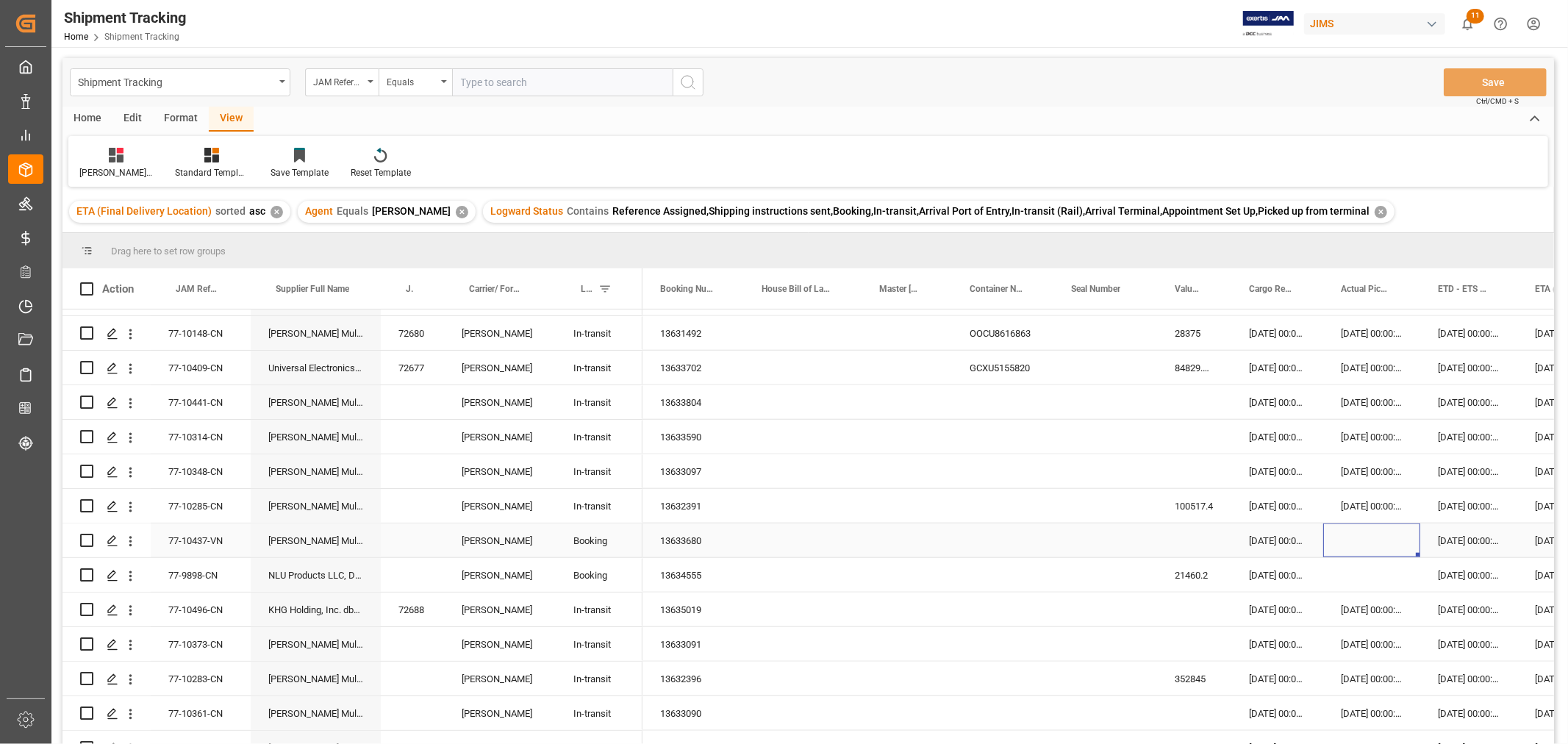
click at [687, 539] on div "13633680" at bounding box center [694, 540] width 102 height 34
click at [673, 578] on div "13634555" at bounding box center [694, 575] width 102 height 34
click at [1493, 572] on div "28-08-2025 00:00:00" at bounding box center [1468, 575] width 97 height 34
click at [1482, 572] on div "28-08-2025 00:00:00" at bounding box center [1468, 575] width 97 height 34
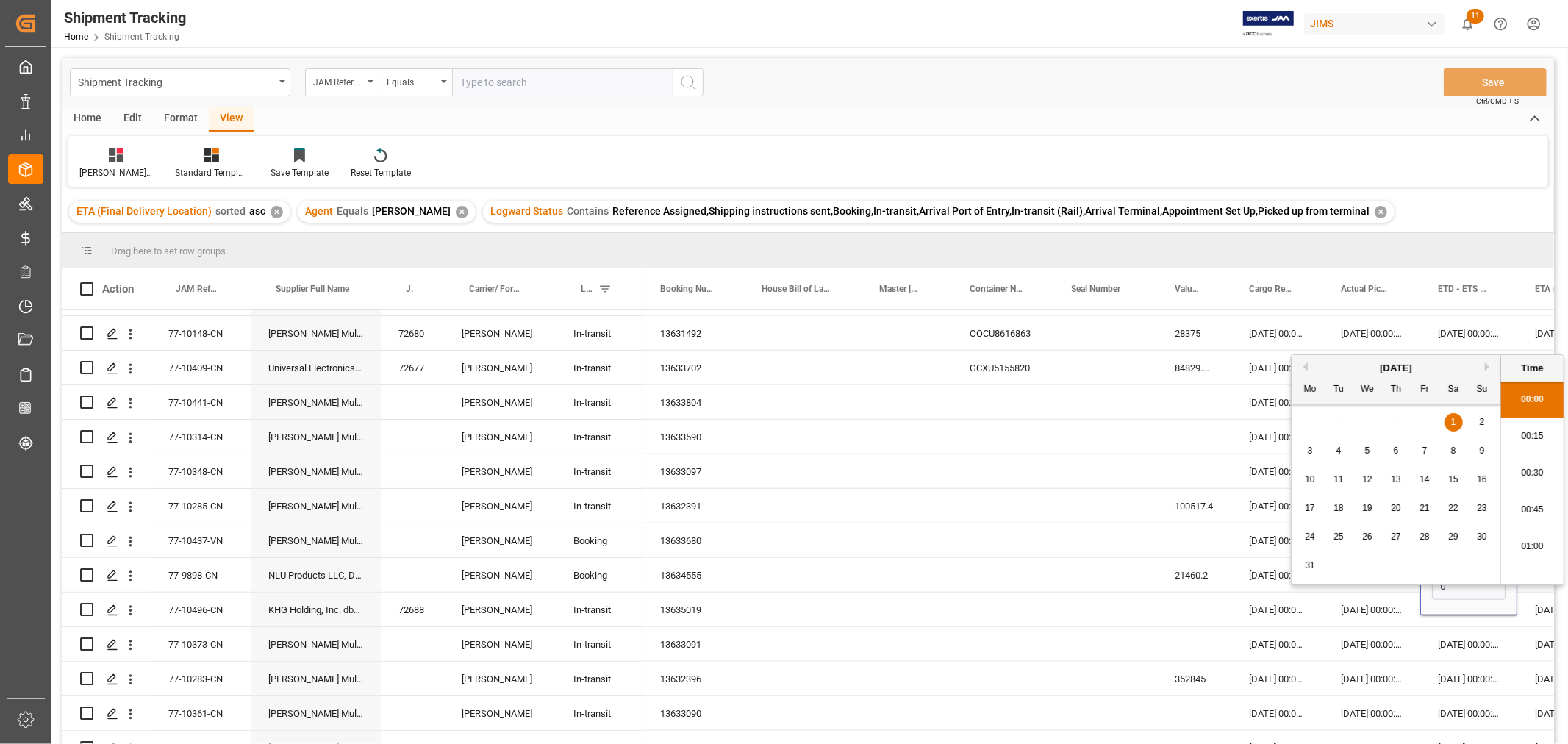
scroll to position [0, 0]
type input "04-09-2025 00:00"
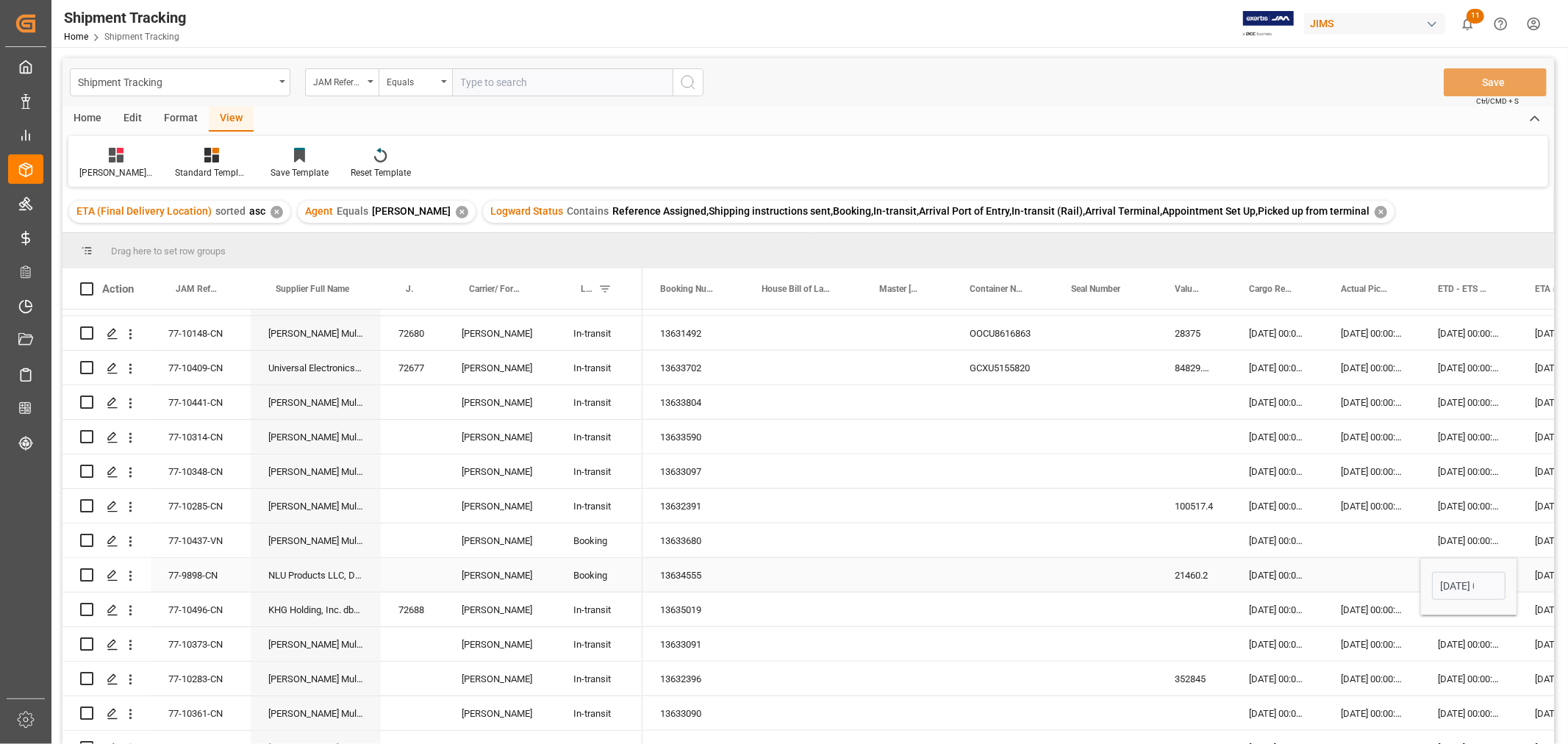
click at [1530, 578] on div "06-10-2025 00:00:00" at bounding box center [1565, 575] width 96 height 34
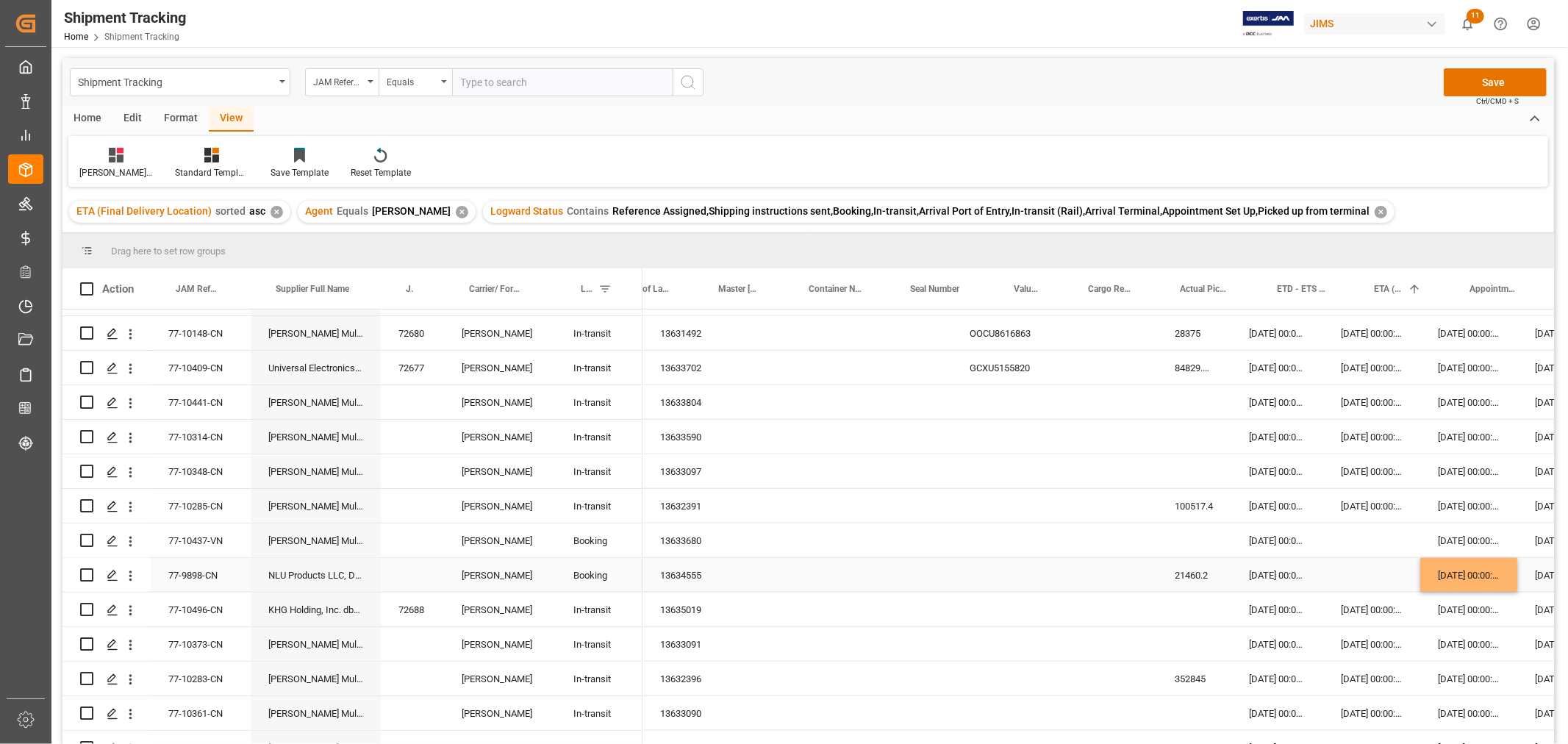
scroll to position [0, 161]
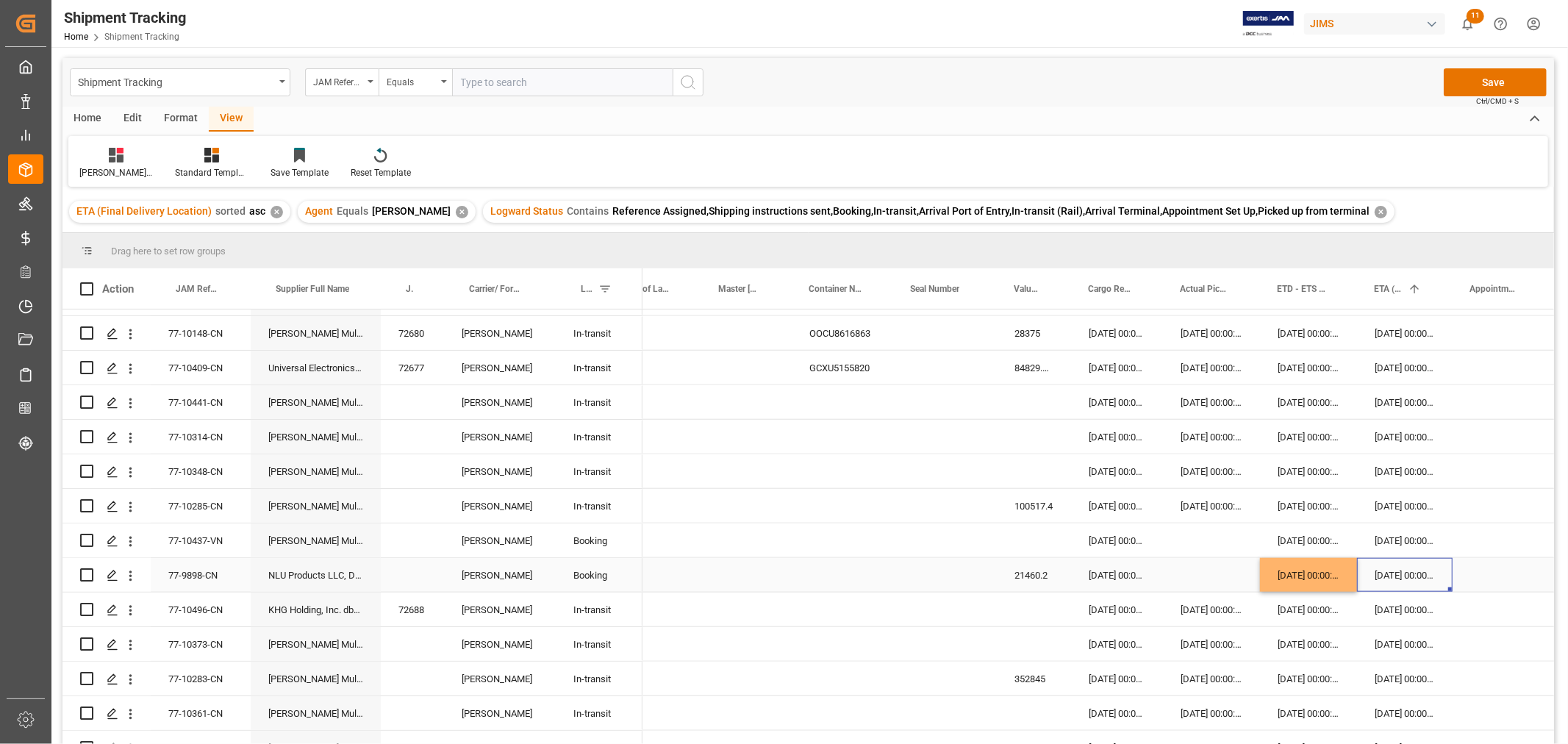
click at [1384, 579] on div "06-10-2025 00:00:00" at bounding box center [1406, 575] width 96 height 34
click at [1385, 579] on div "06-10-2025 00:00:00" at bounding box center [1406, 575] width 96 height 34
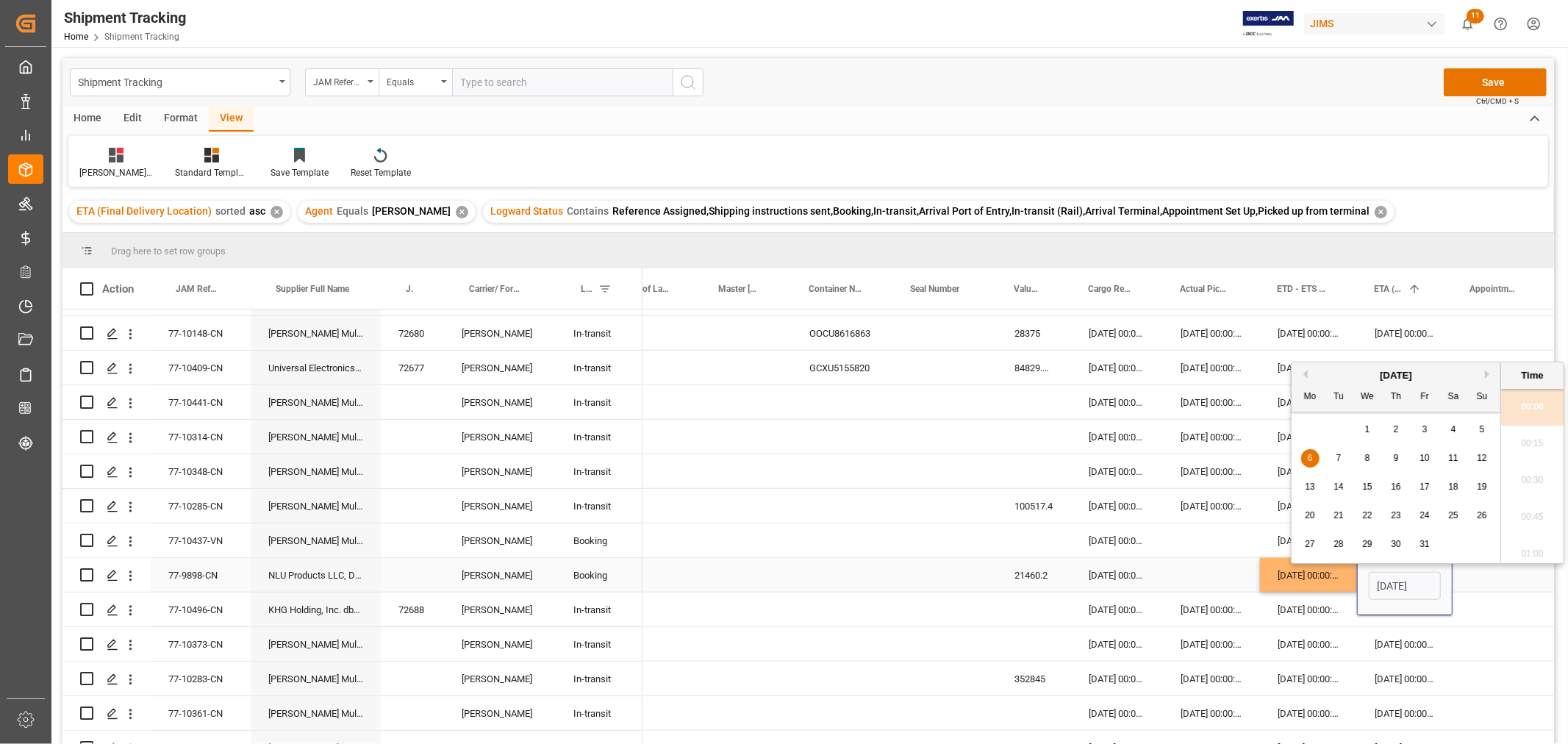
scroll to position [0, 48]
click at [1365, 486] on div "15" at bounding box center [1367, 481] width 19 height 18
type input "15-10-2025 00:00"
click at [1497, 577] on div "Press SPACE to select this row." at bounding box center [1501, 575] width 98 height 34
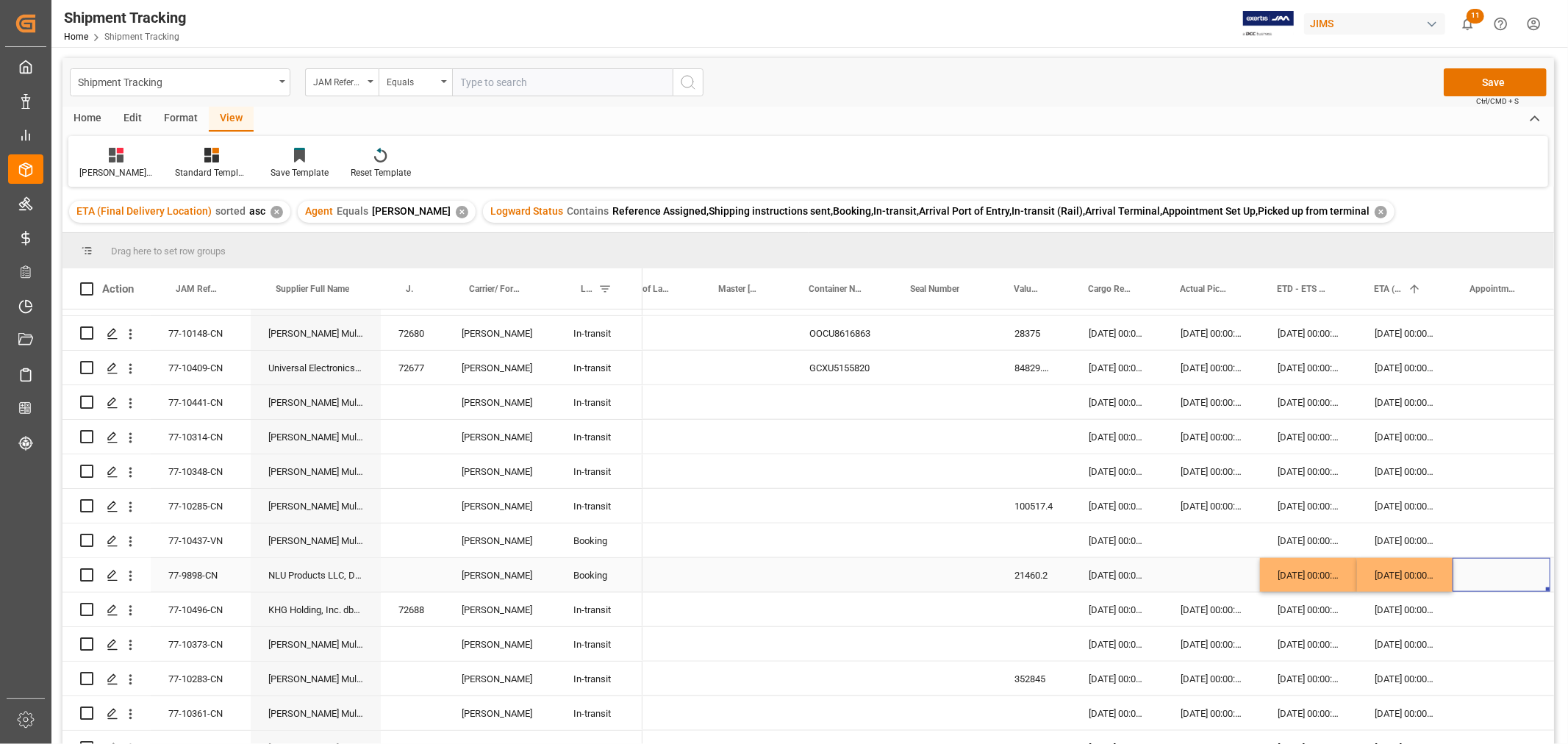
click at [1392, 578] on div "15-10-2025 00:00:00" at bounding box center [1406, 575] width 96 height 34
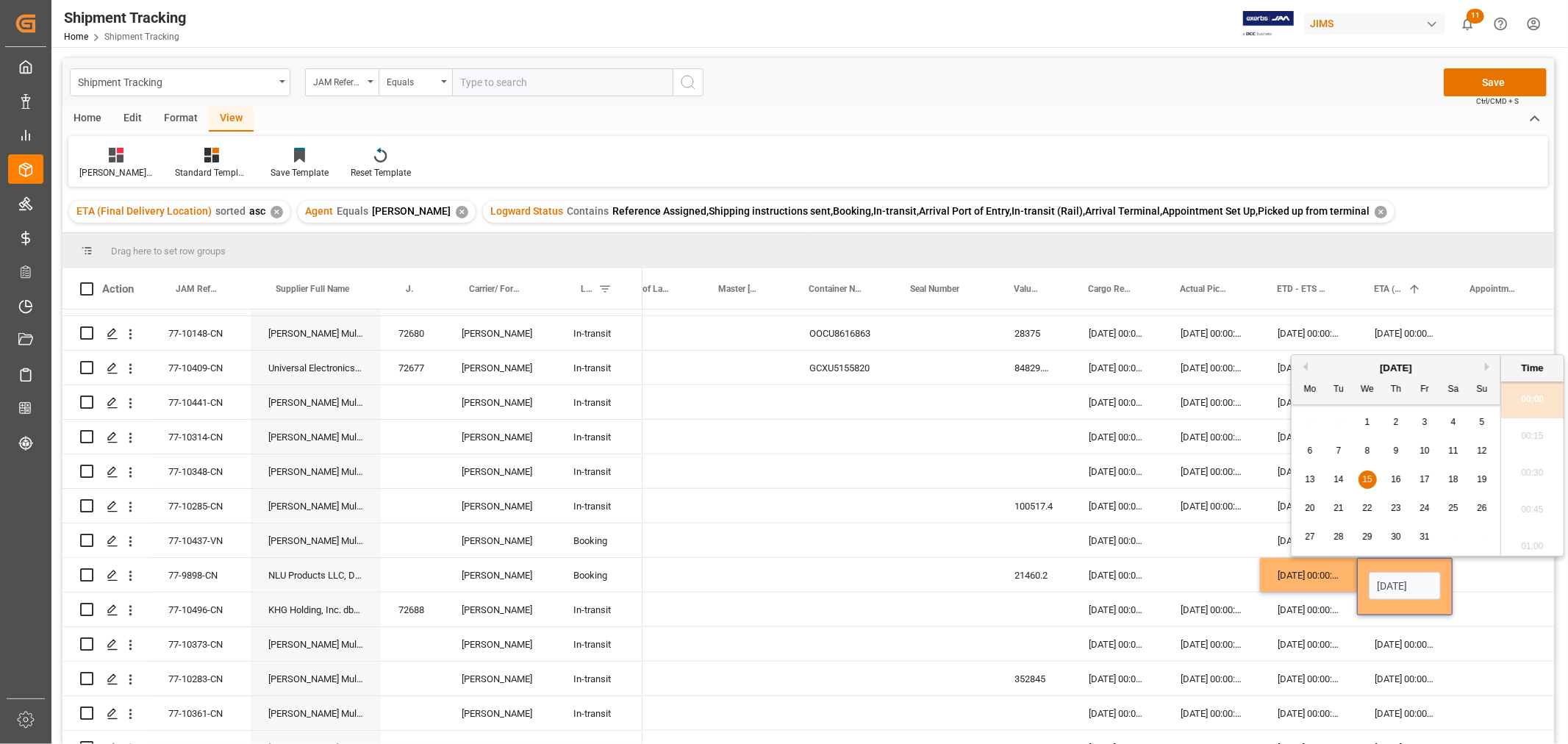
click at [1426, 451] on span "10" at bounding box center [1425, 450] width 10 height 11
type input "10-10-2025 00:00"
click at [1517, 578] on div "Press SPACE to select this row." at bounding box center [1501, 575] width 98 height 34
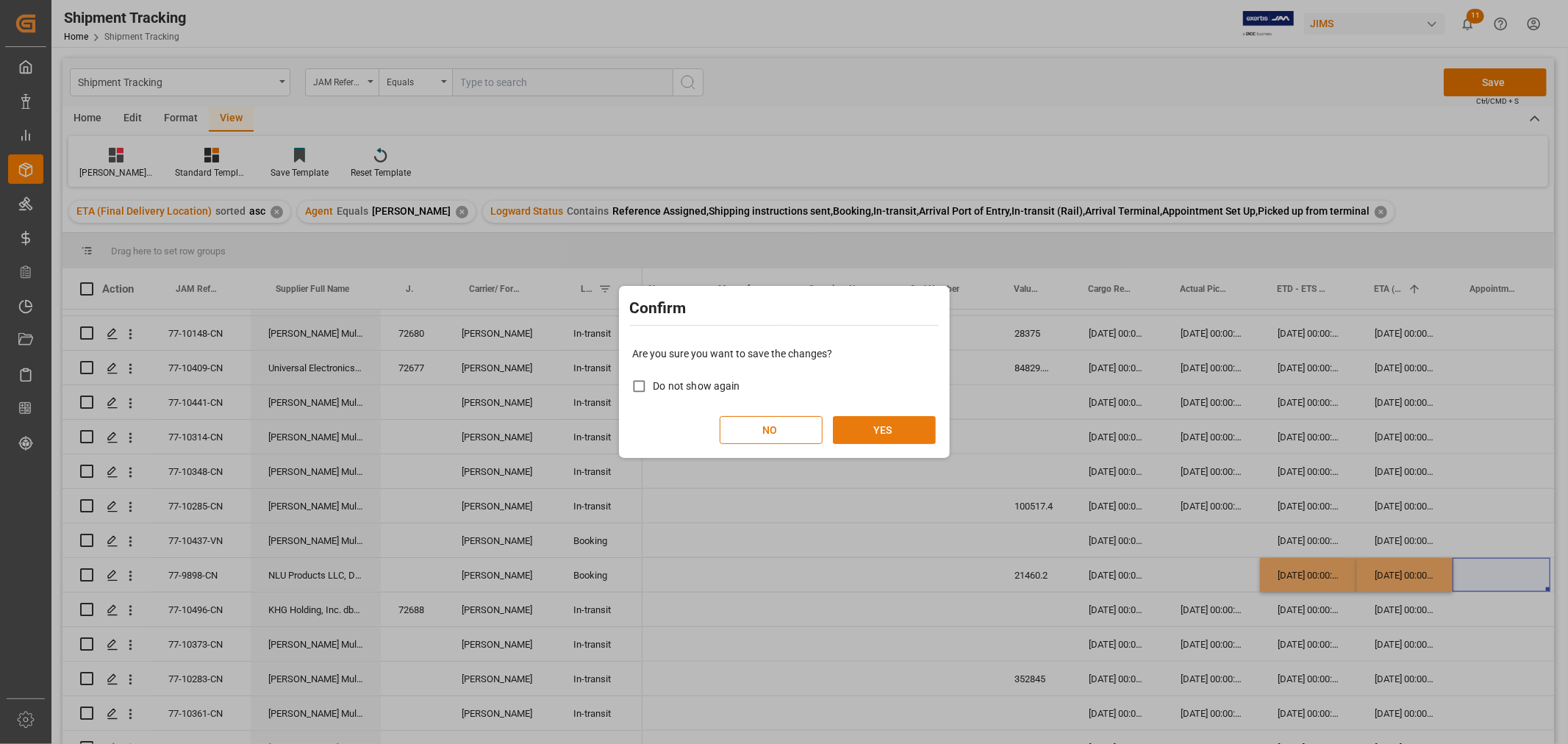
click at [890, 432] on button "YES" at bounding box center [884, 430] width 103 height 28
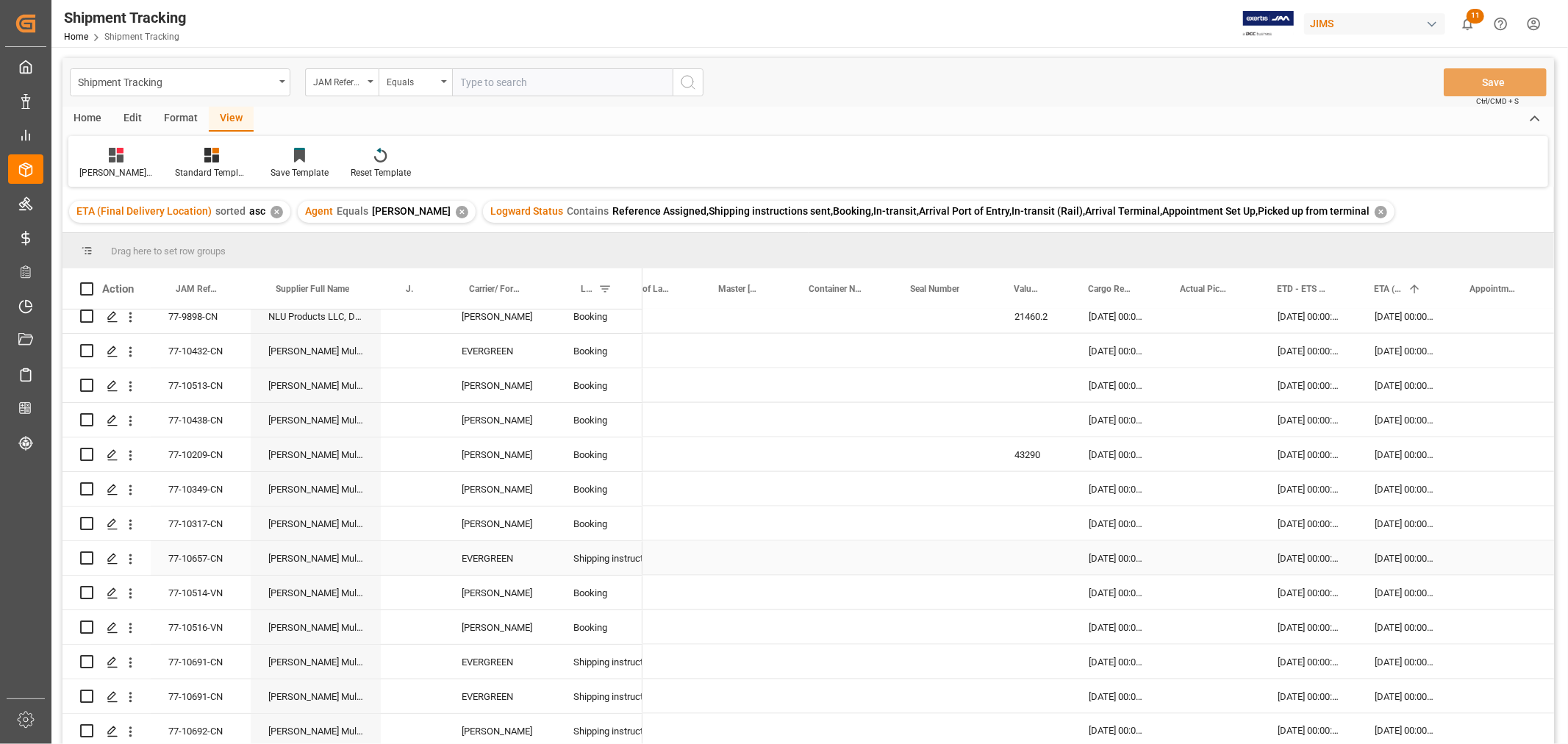
scroll to position [1624, 0]
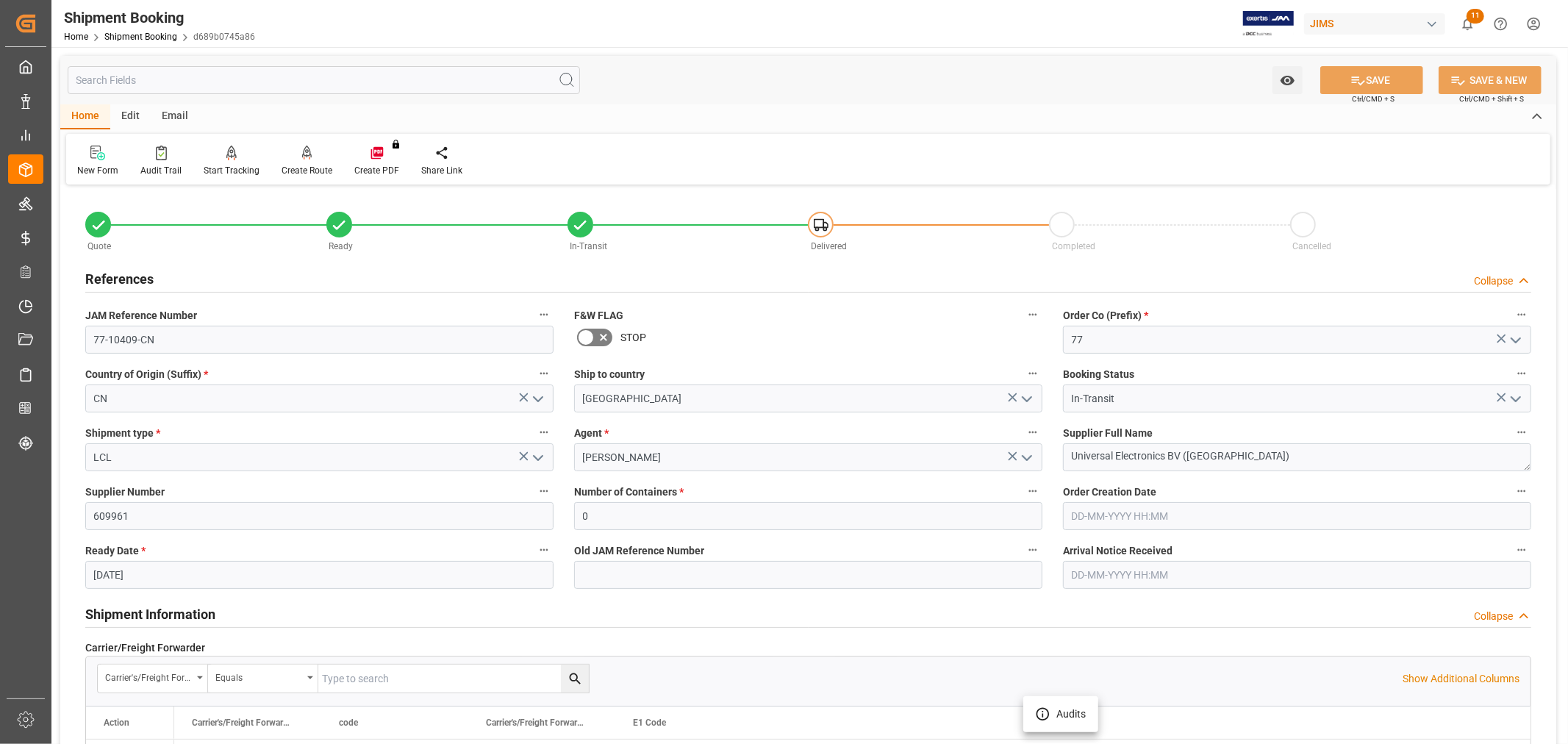
scroll to position [408, 0]
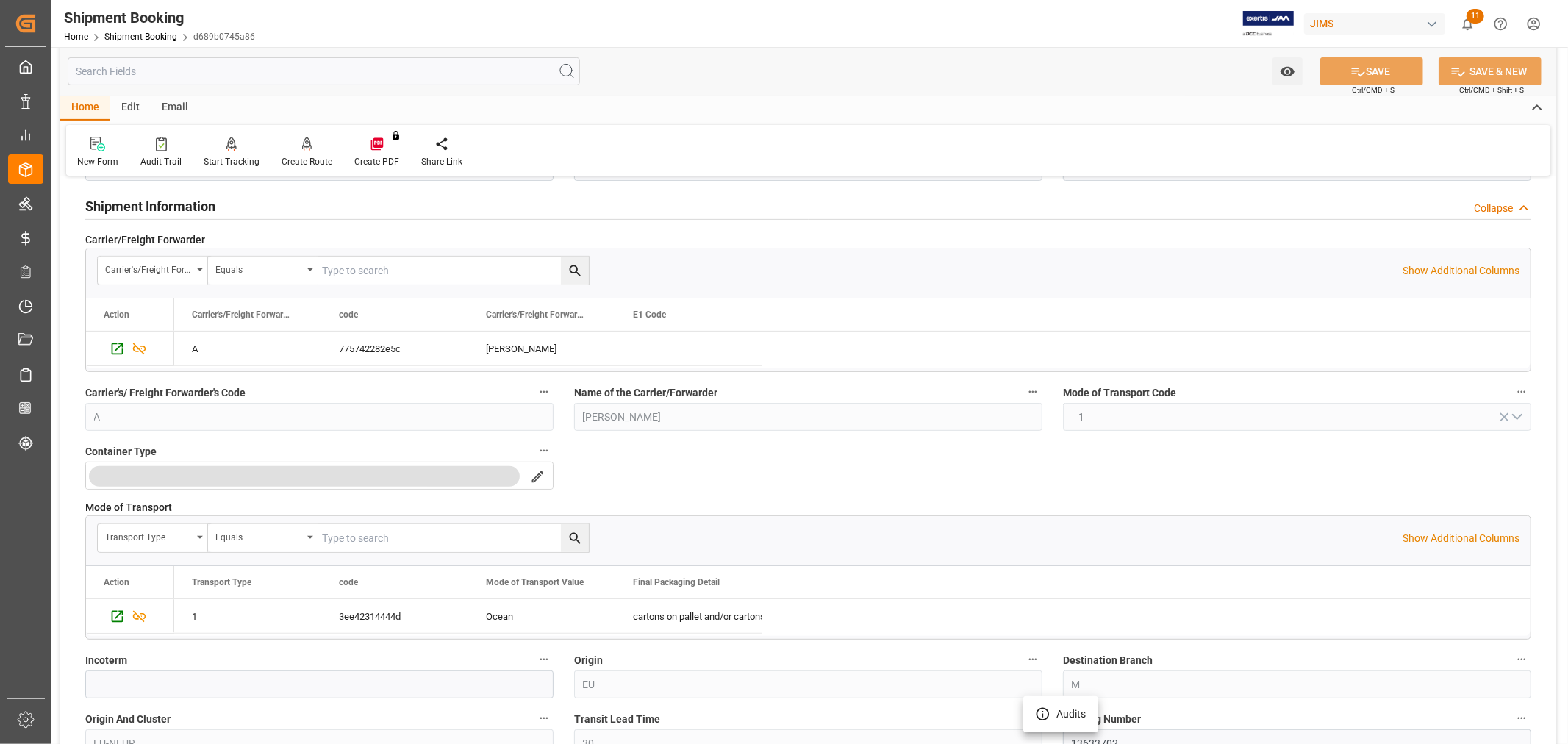
click at [146, 38] on div at bounding box center [784, 372] width 1568 height 744
click at [146, 34] on link "Shipment Booking" at bounding box center [141, 36] width 72 height 11
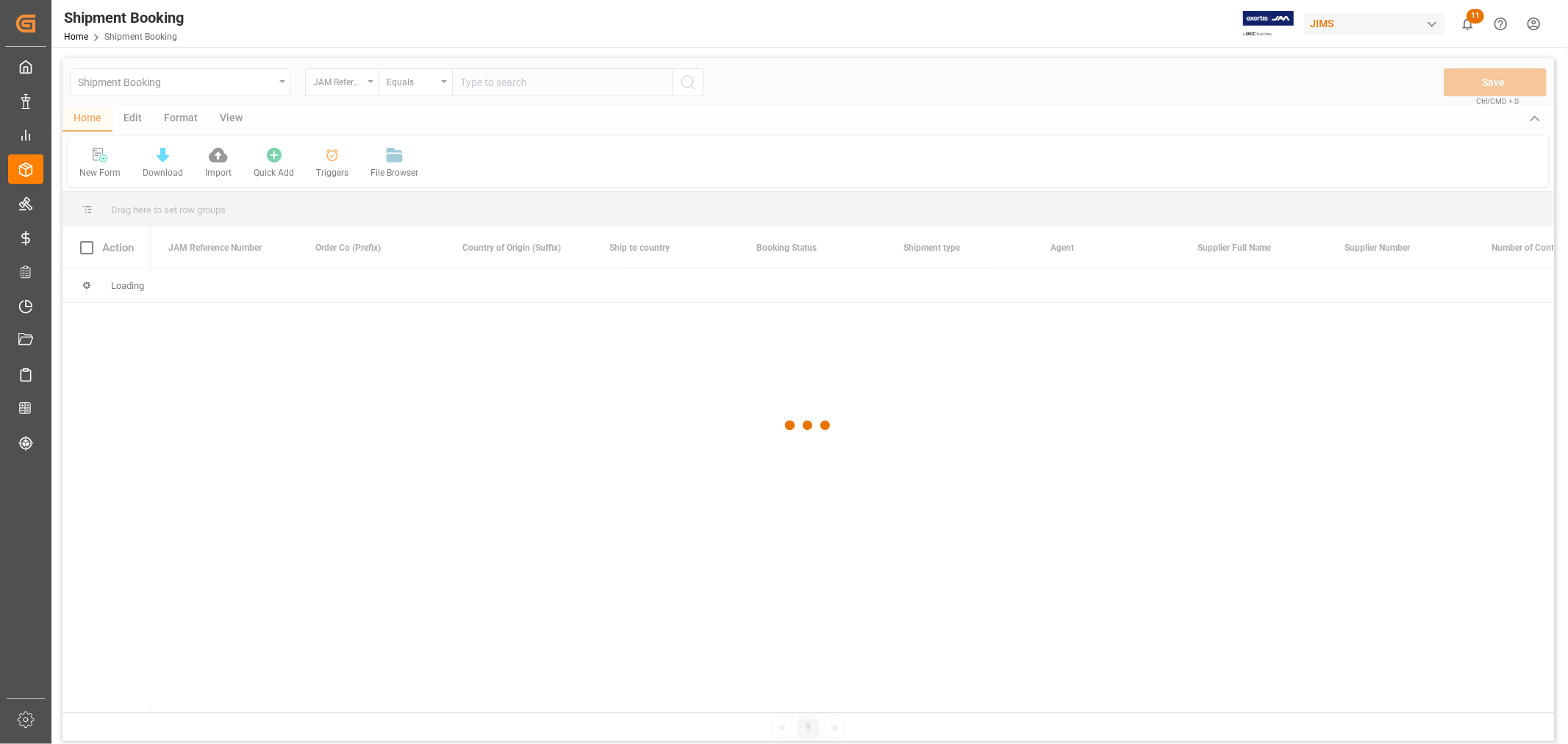
click at [487, 84] on div at bounding box center [808, 425] width 1492 height 735
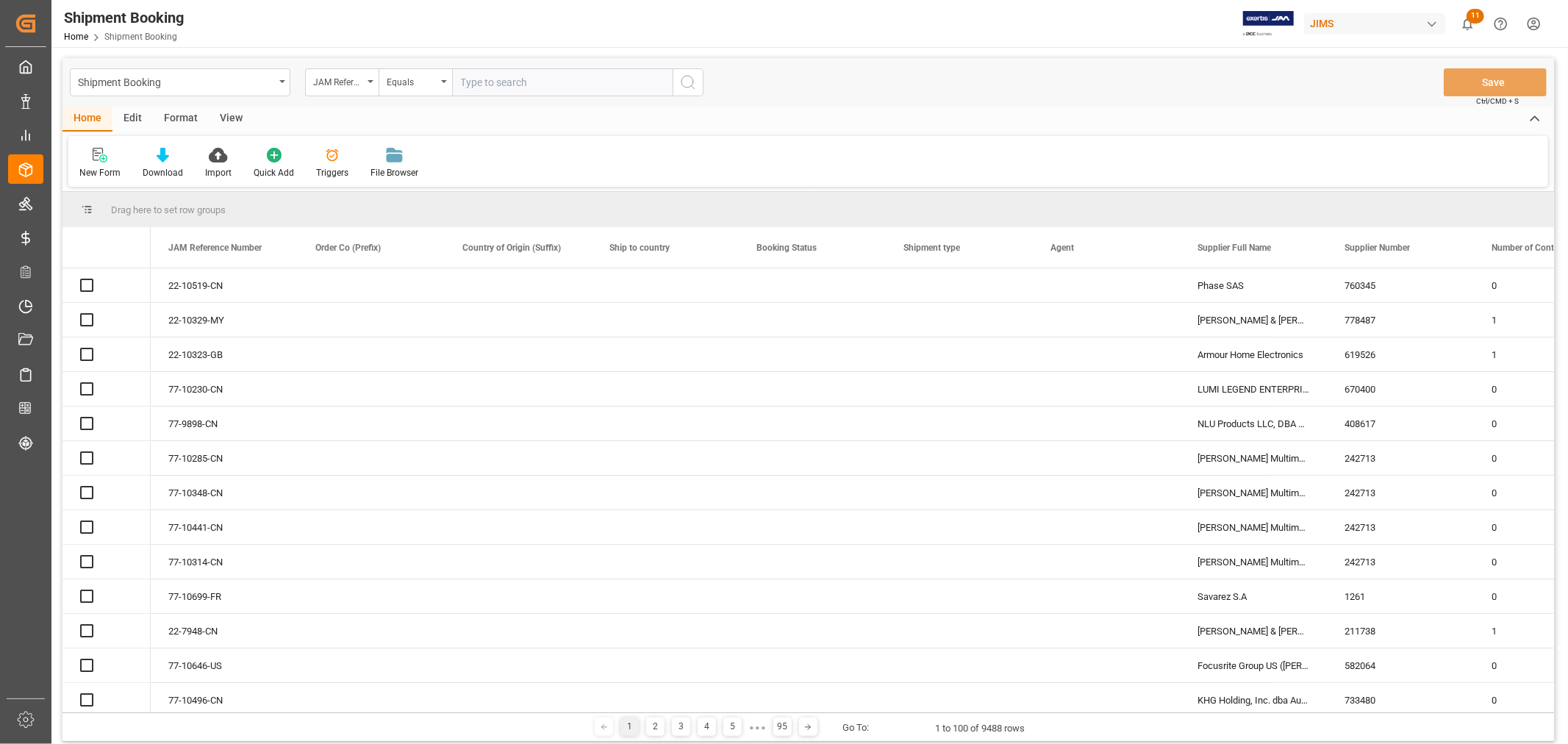
click at [482, 78] on input "text" at bounding box center [562, 82] width 220 height 28
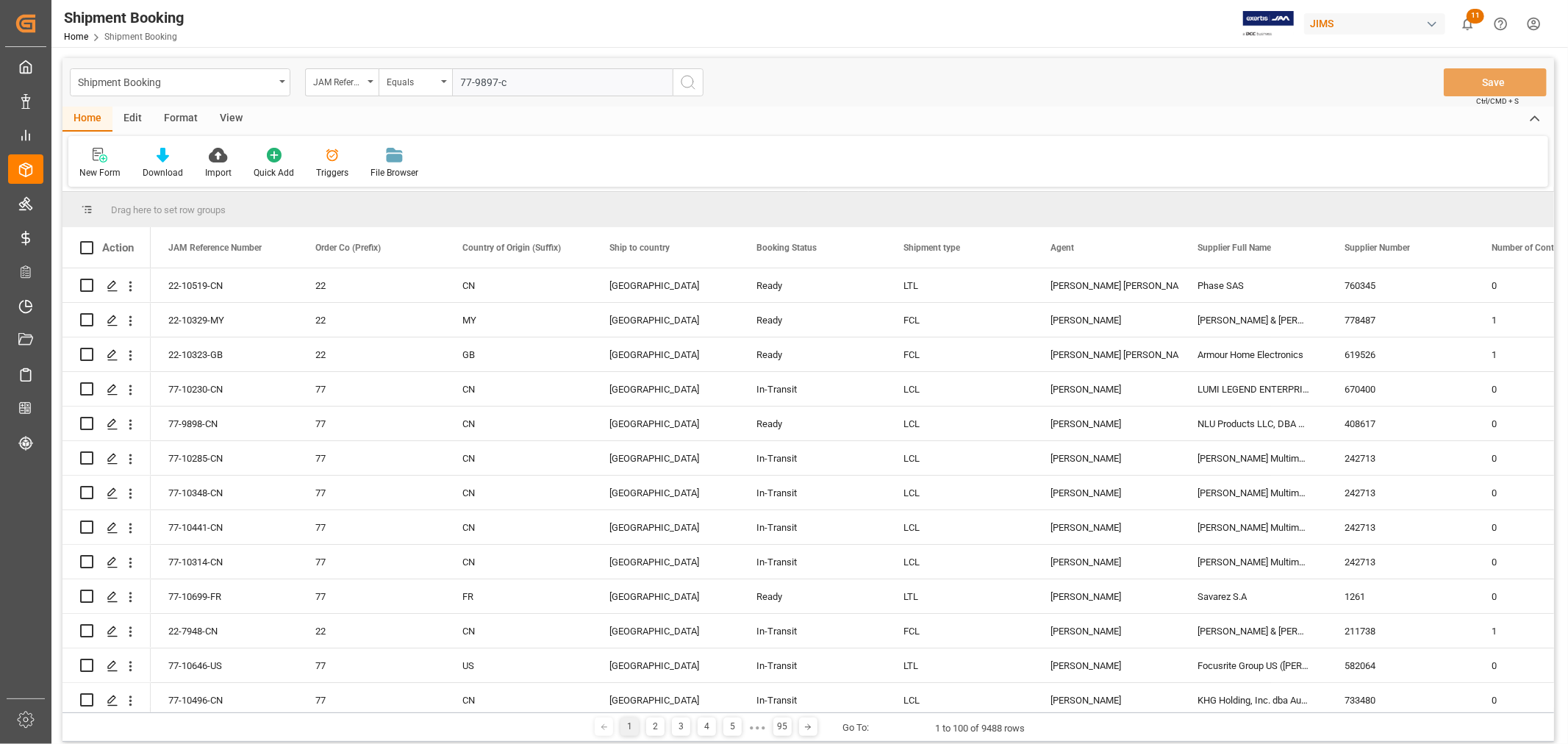
type input "77-9897-cn"
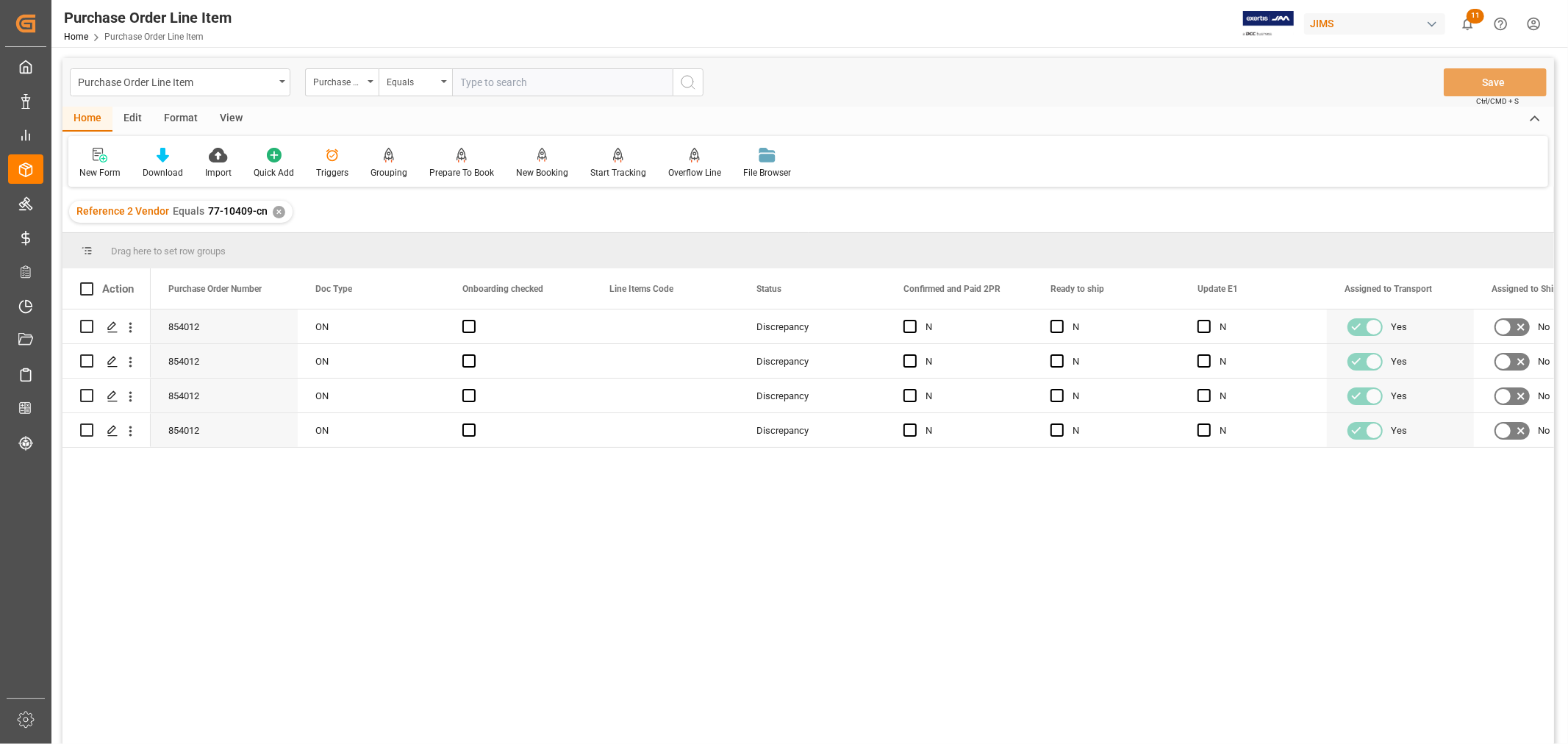
click at [273, 213] on div "✕" at bounding box center [279, 211] width 13 height 13
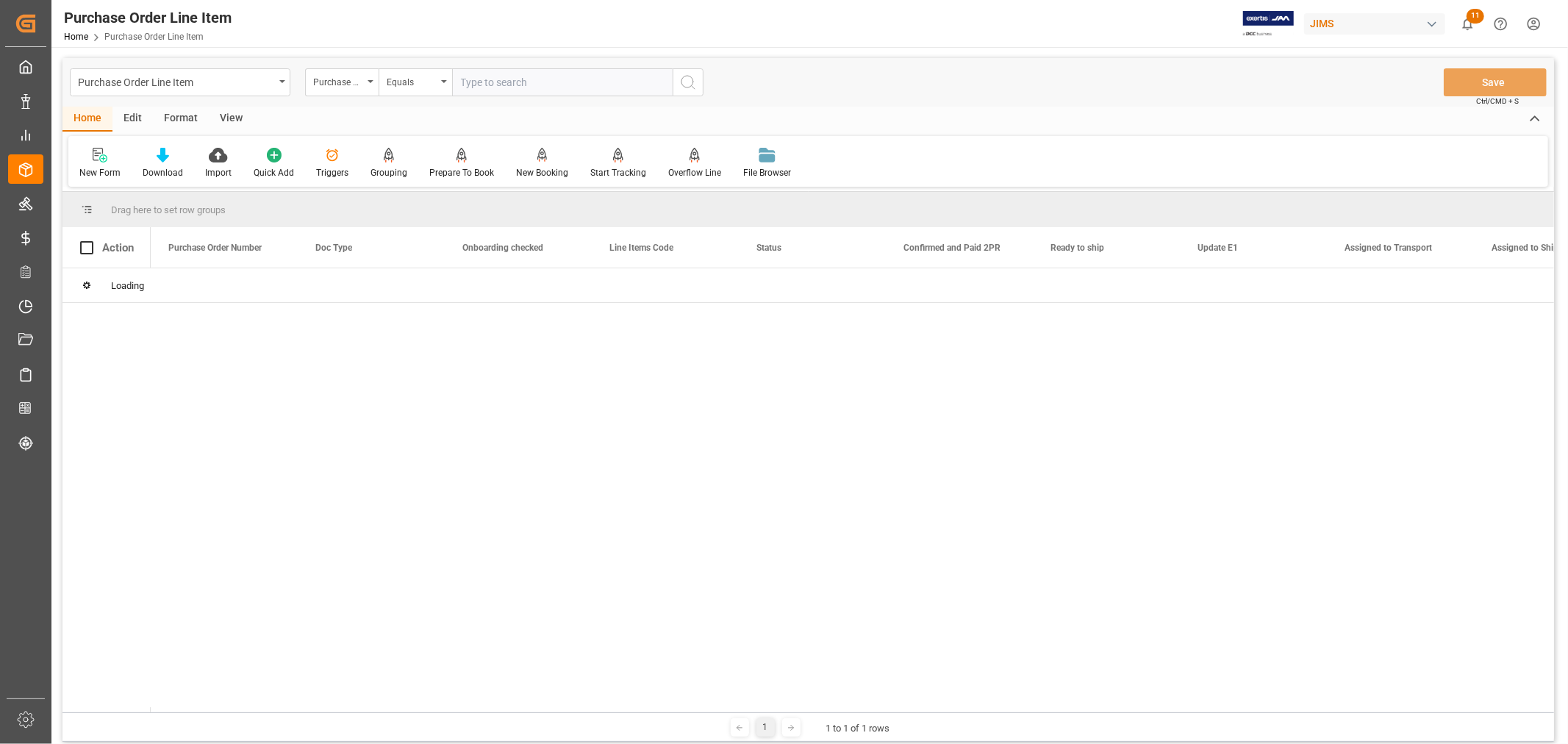
click at [519, 83] on input "text" at bounding box center [562, 82] width 220 height 28
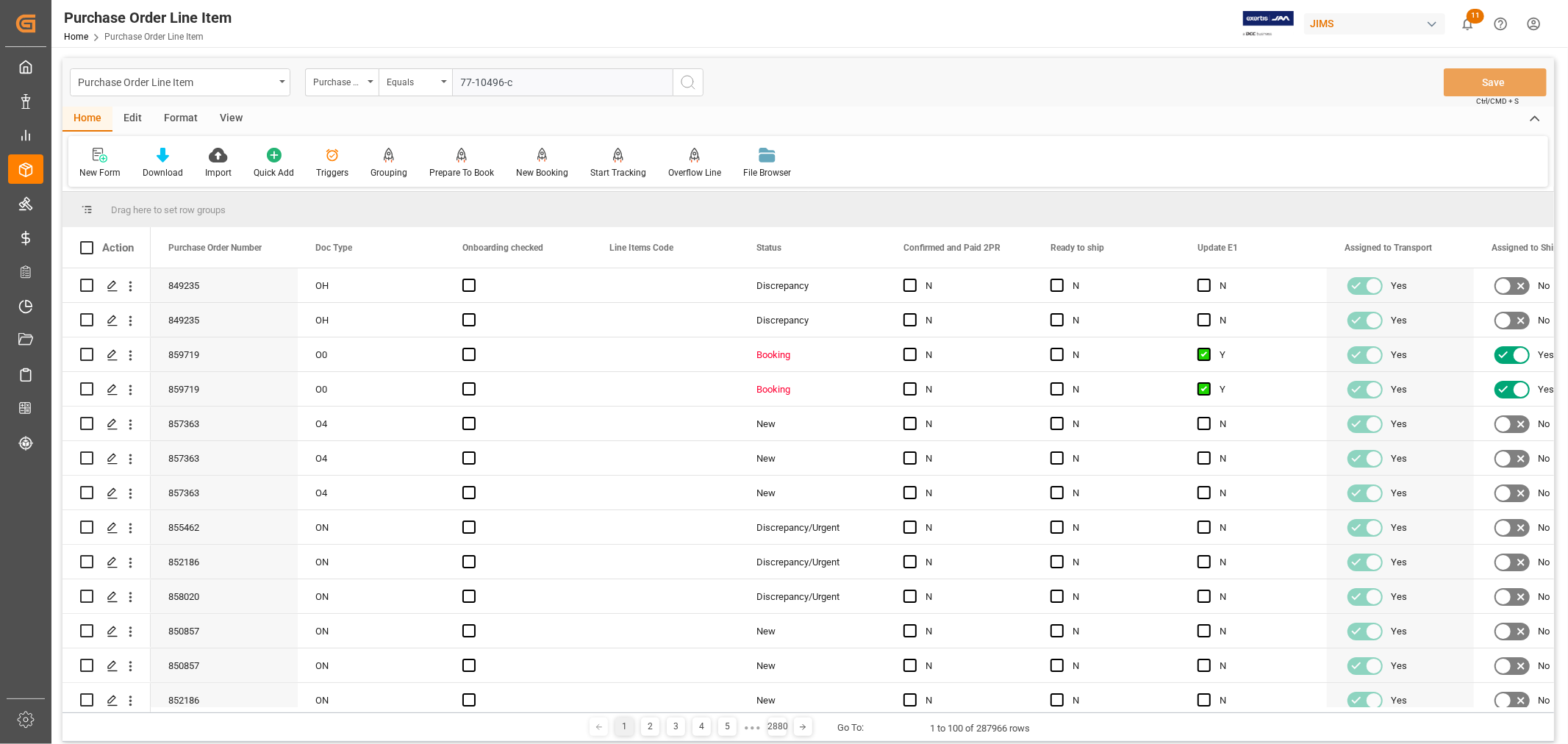
type input "77-10496-cn"
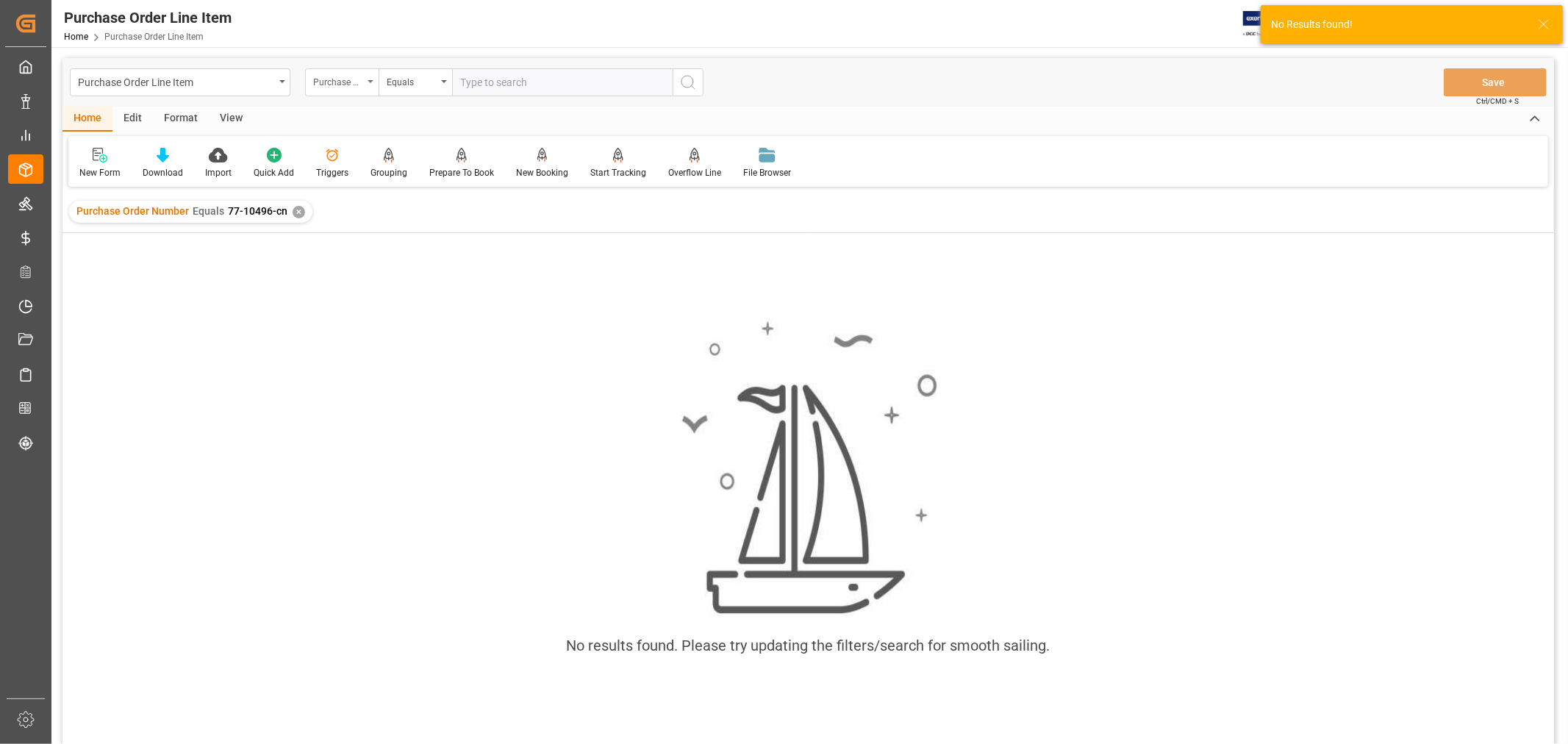
click at [356, 76] on div "Purchase Order Number" at bounding box center [338, 80] width 50 height 17
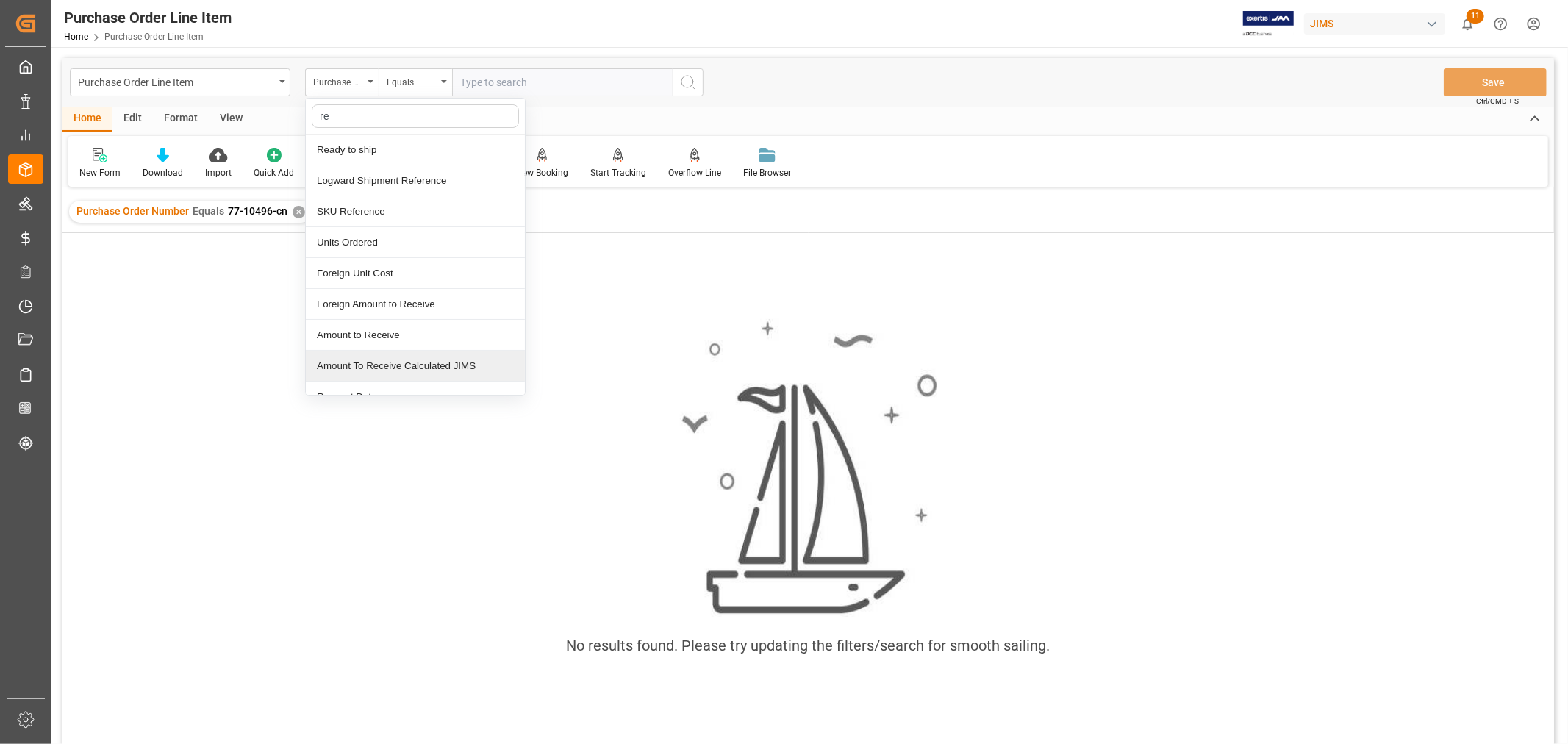
type input "ref"
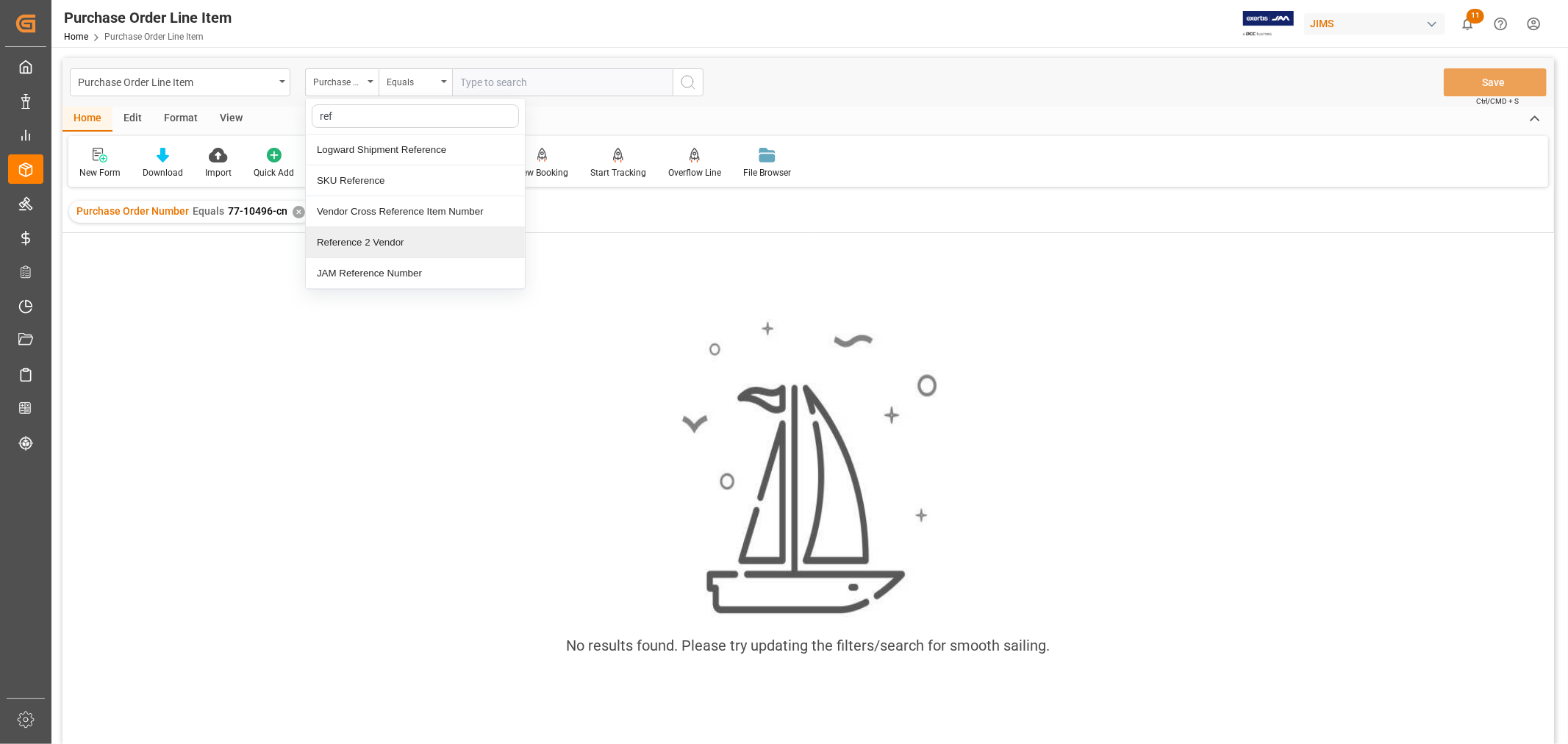
click at [386, 233] on div "Reference 2 Vendor" at bounding box center [415, 243] width 219 height 31
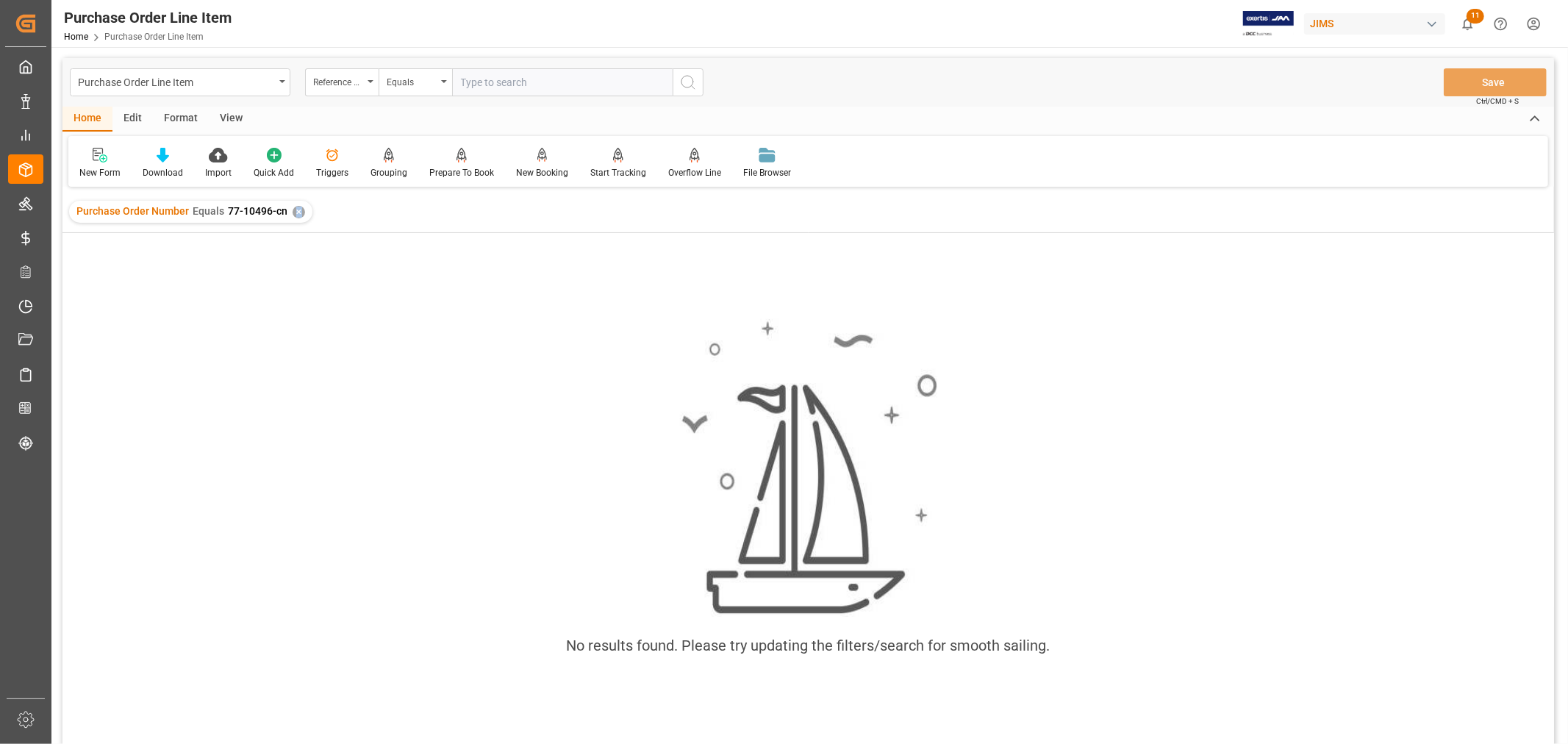
click at [296, 211] on div "✕" at bounding box center [299, 211] width 13 height 13
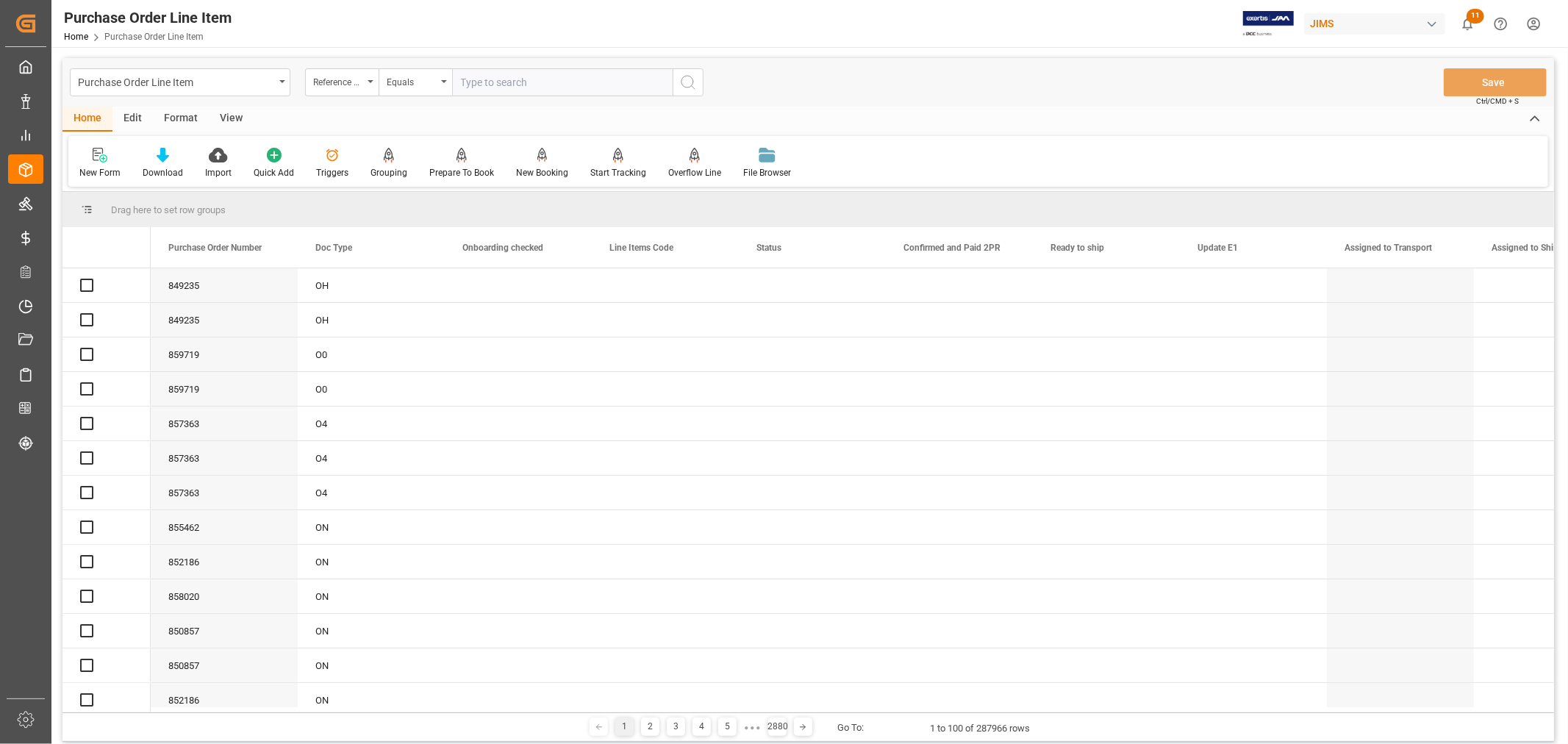
click at [479, 84] on input "text" at bounding box center [562, 82] width 220 height 28
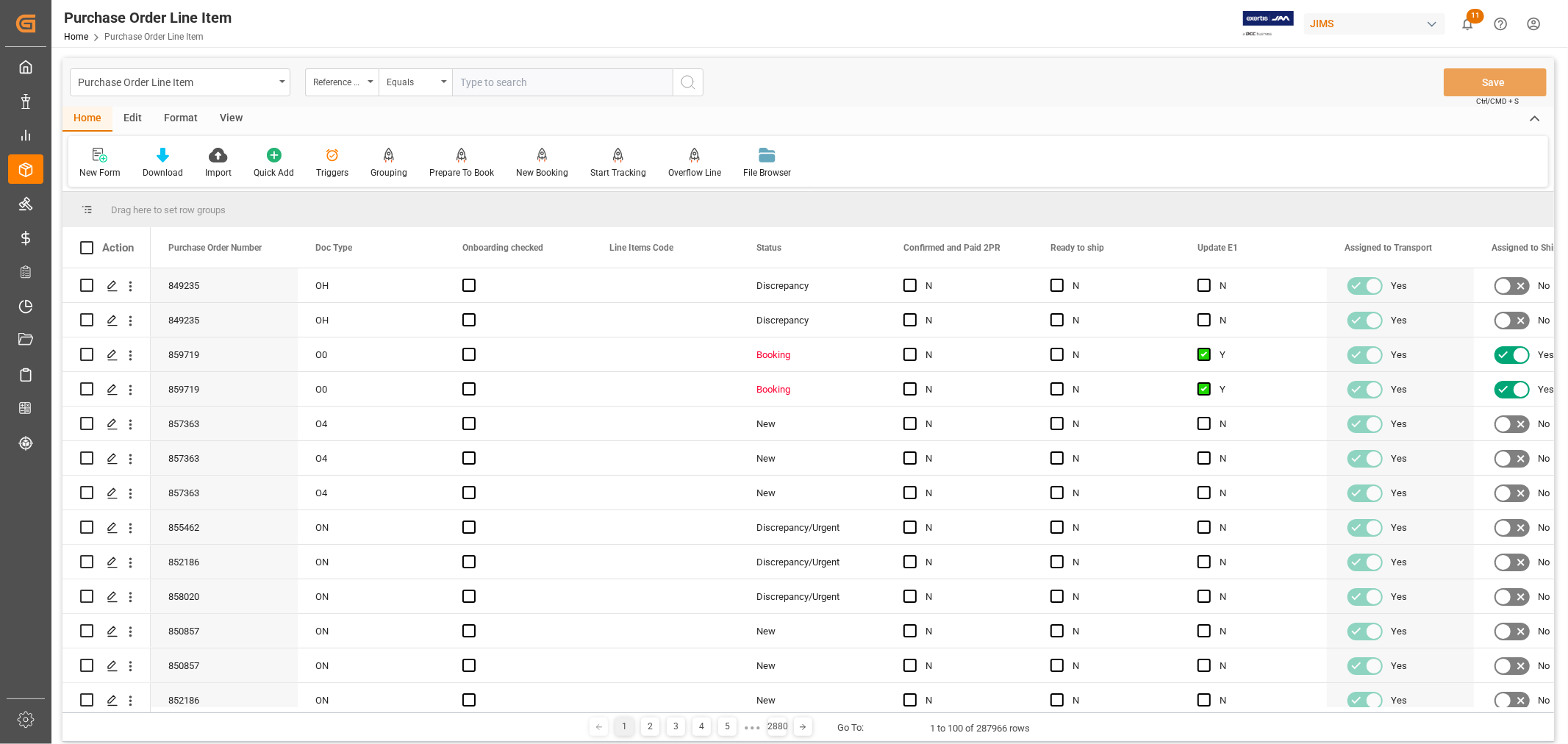
click at [479, 84] on input "text" at bounding box center [562, 82] width 220 height 28
type input "77-10496-cn"
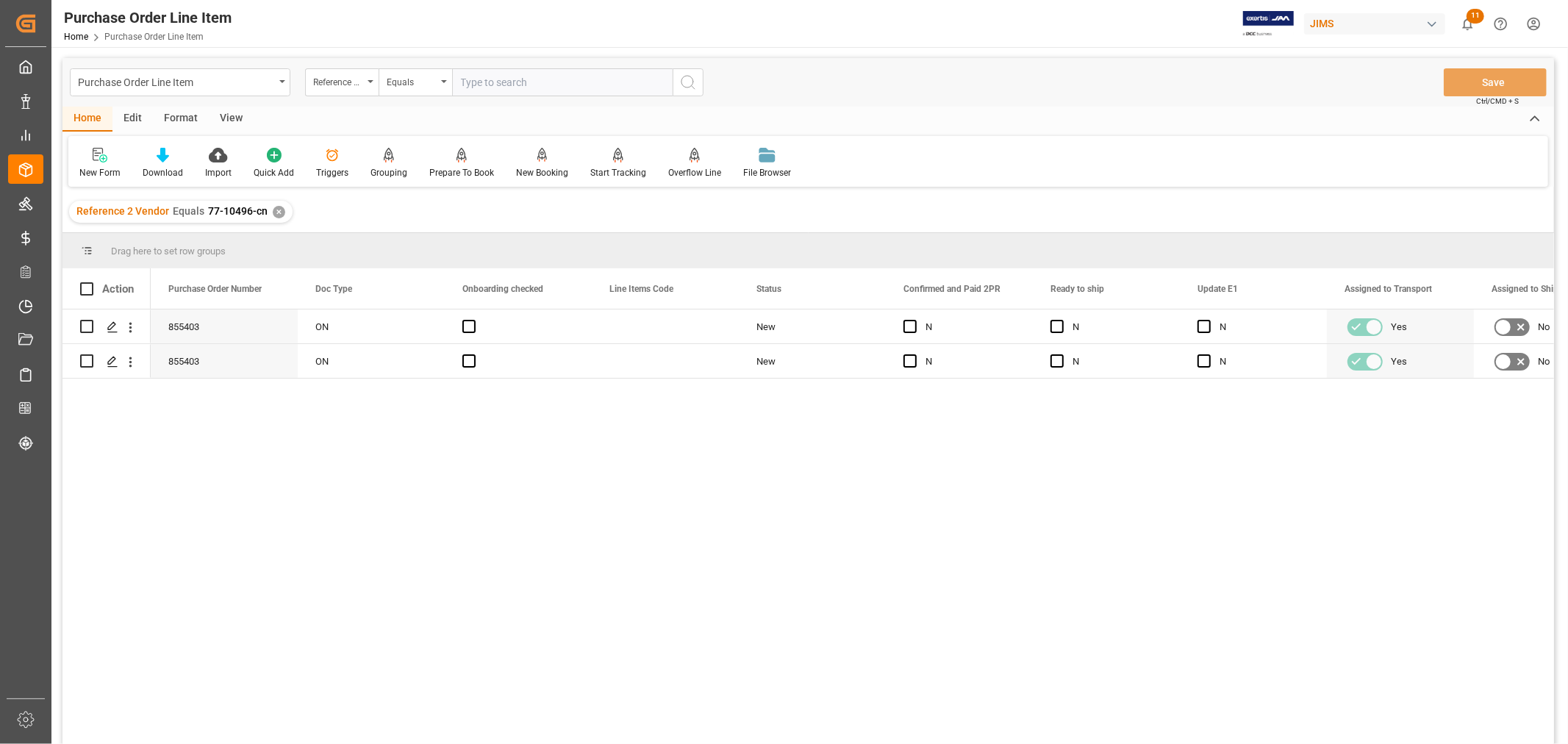
click at [226, 114] on div "View" at bounding box center [231, 119] width 45 height 25
click at [93, 167] on div "Default" at bounding box center [93, 173] width 28 height 14
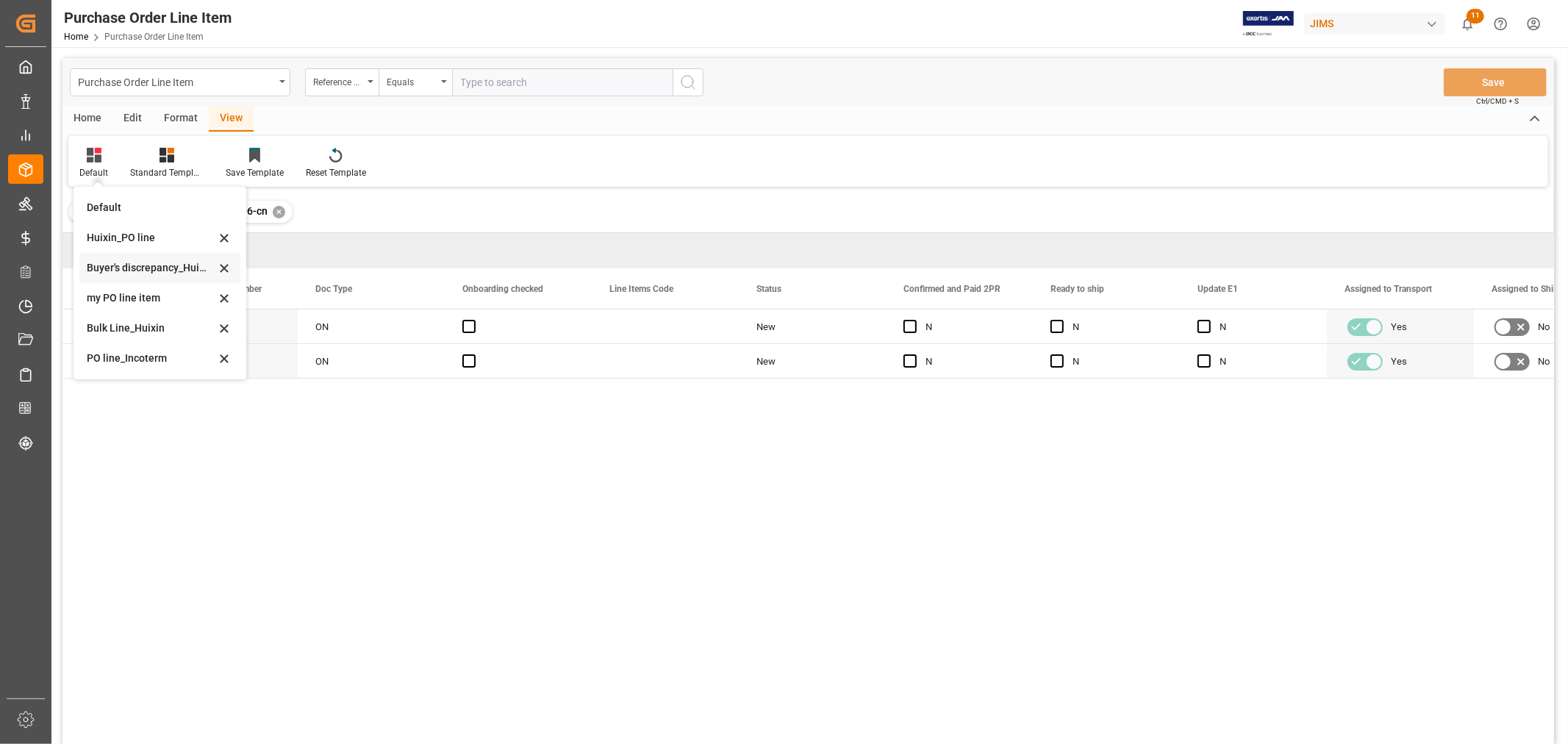
click at [135, 270] on div "Buyer's discrepancy_Huixin" at bounding box center [151, 268] width 128 height 16
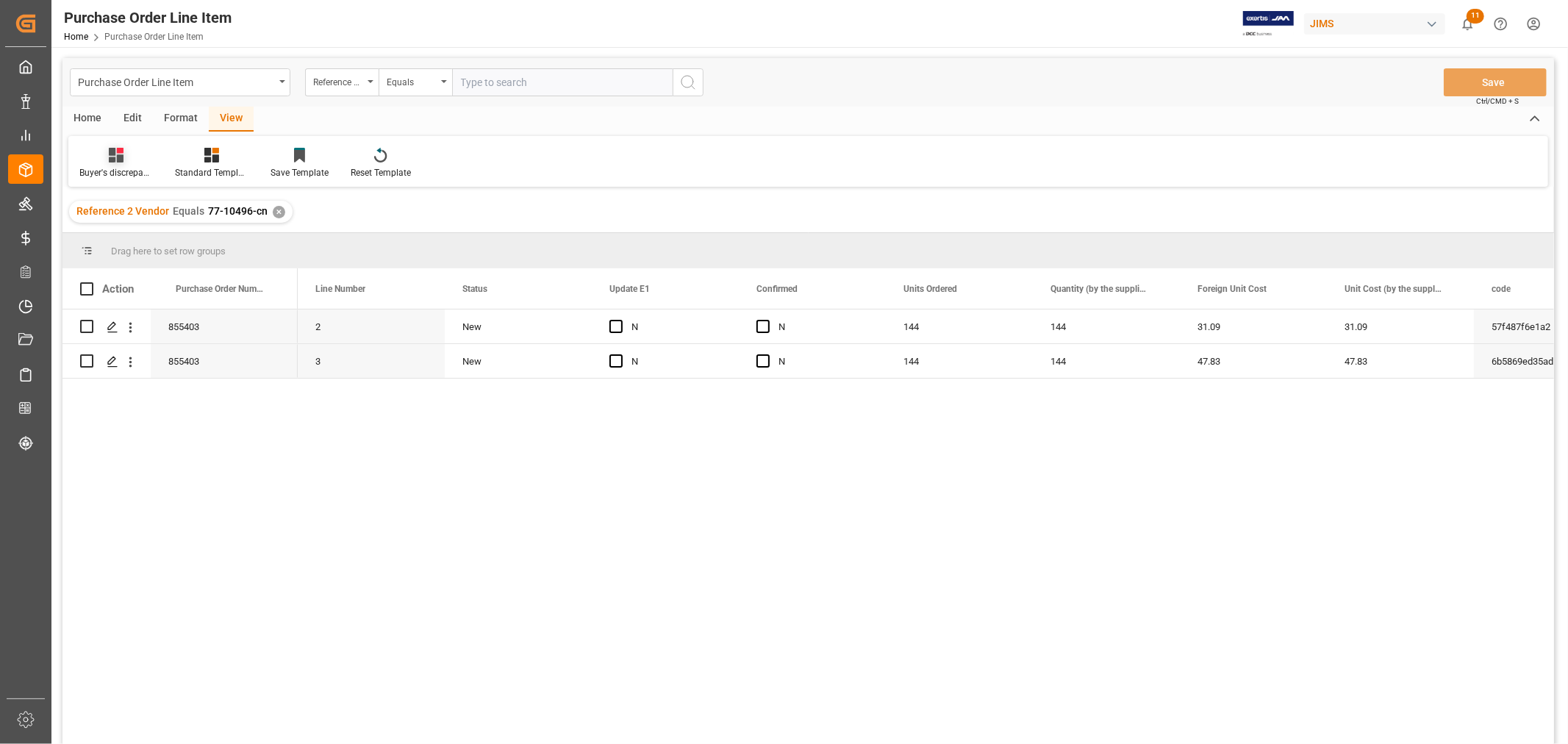
click at [108, 167] on div "Buyer's discrepancy_Huixin" at bounding box center [115, 173] width 73 height 14
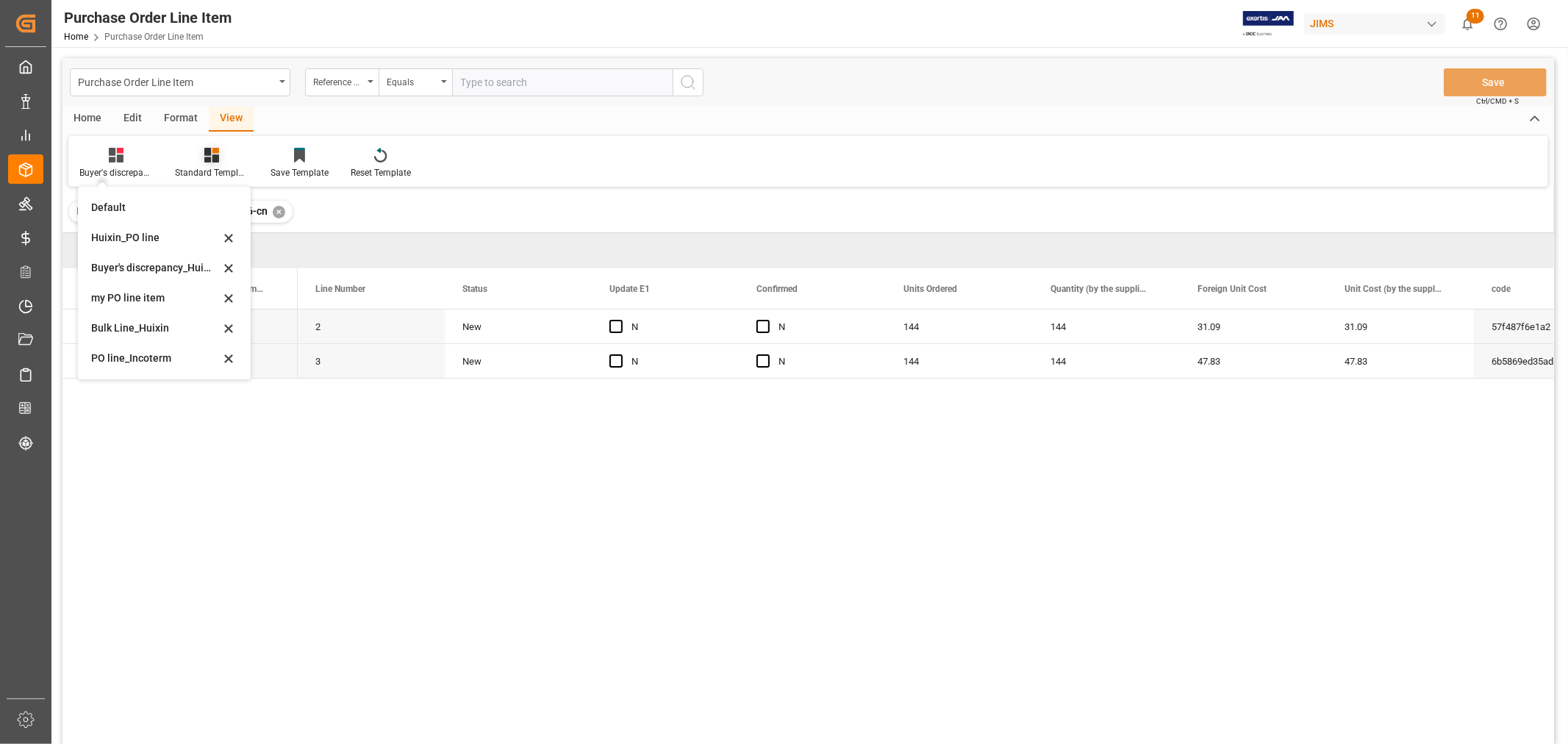
click at [203, 164] on div "Standard Templates" at bounding box center [212, 163] width 96 height 32
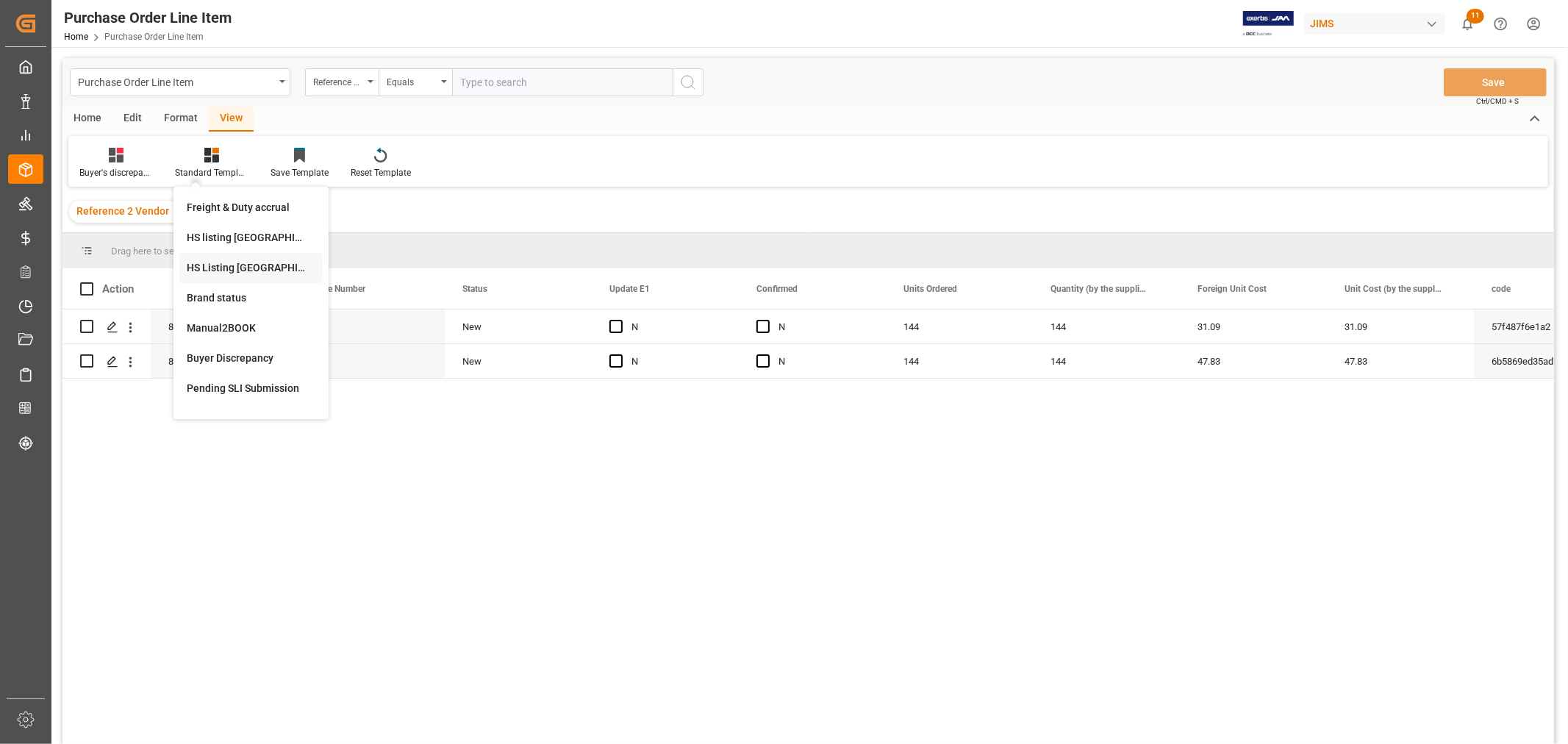
click at [232, 267] on div "HS Listing [GEOGRAPHIC_DATA]" at bounding box center [251, 268] width 128 height 16
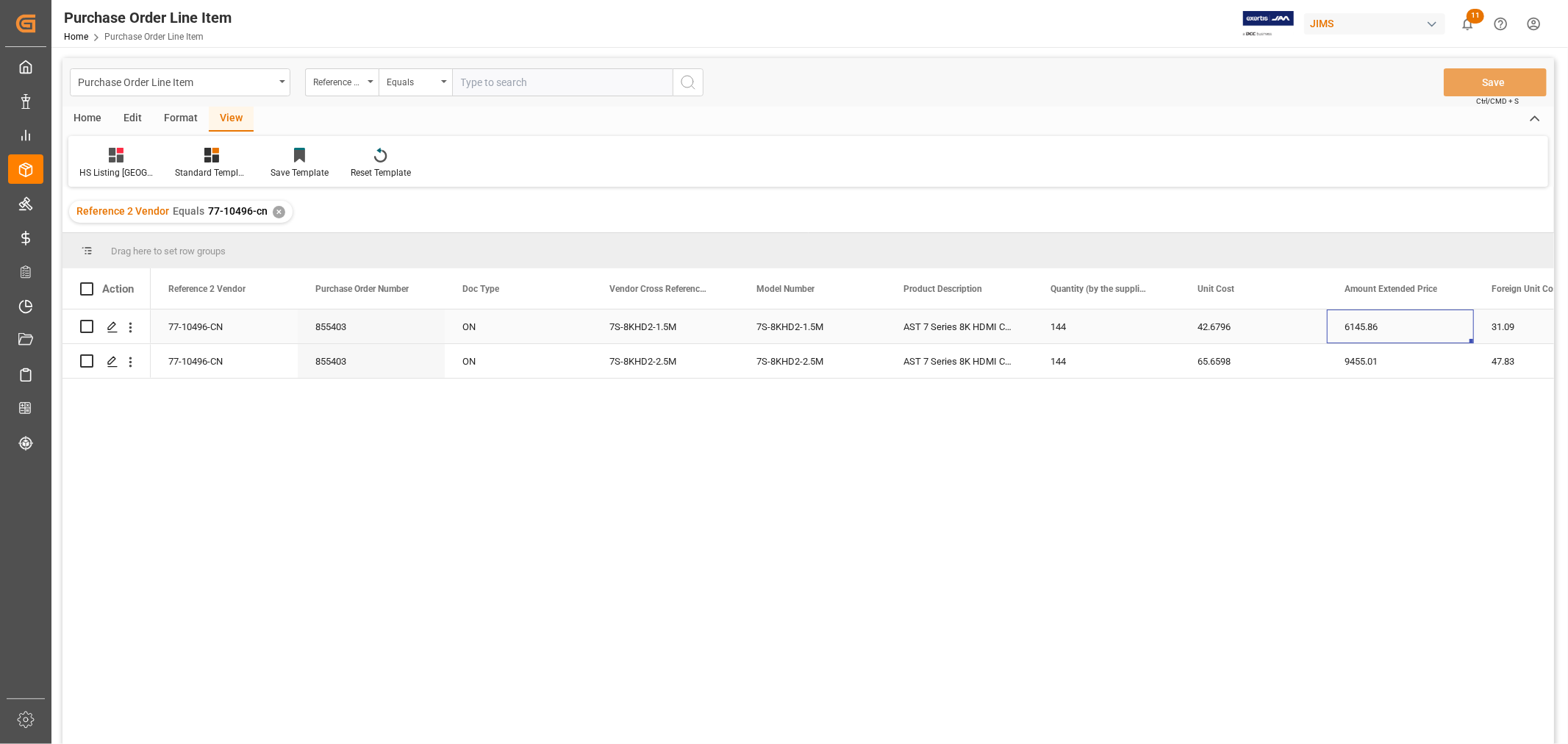
click at [1383, 333] on div "6145.86" at bounding box center [1401, 326] width 147 height 34
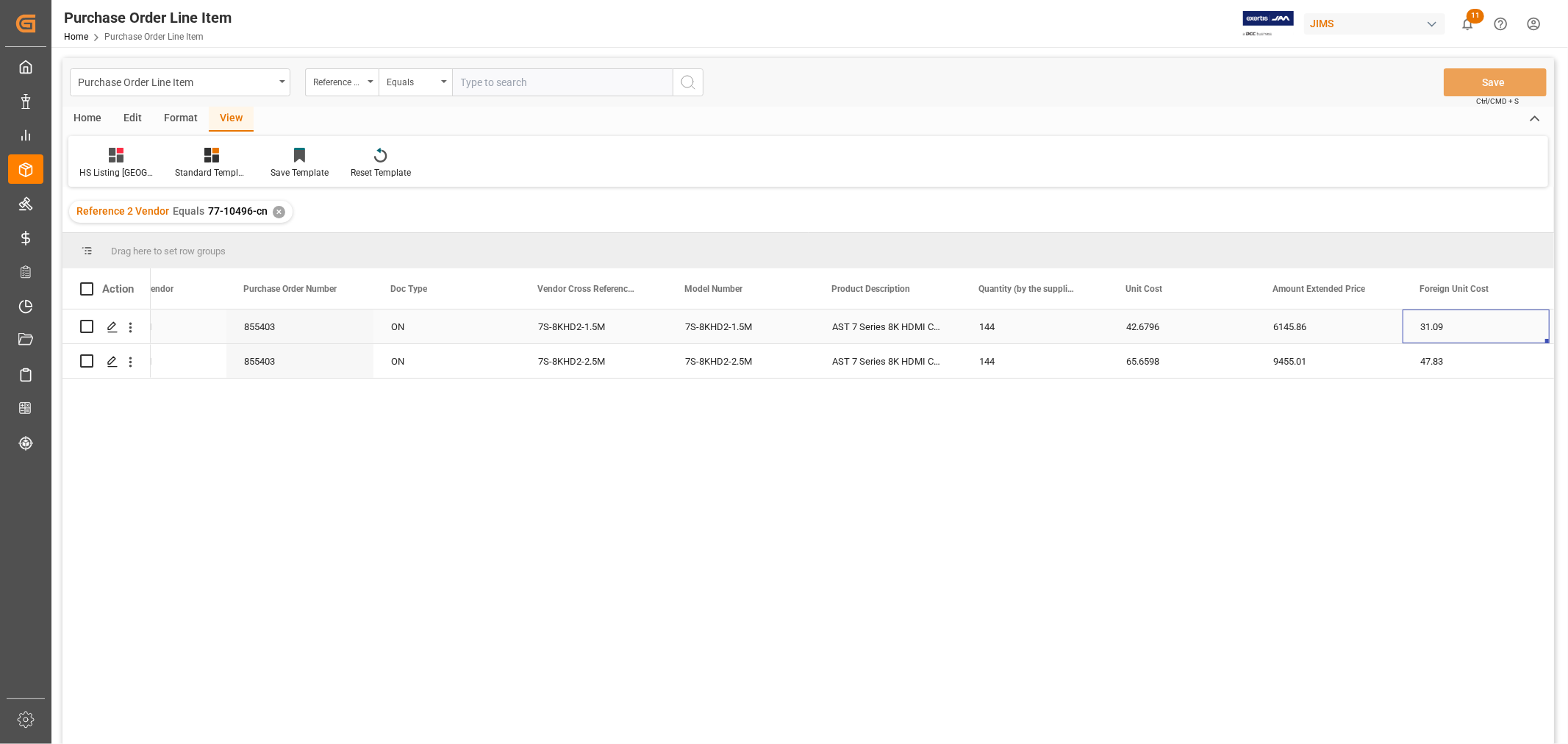
scroll to position [0, 853]
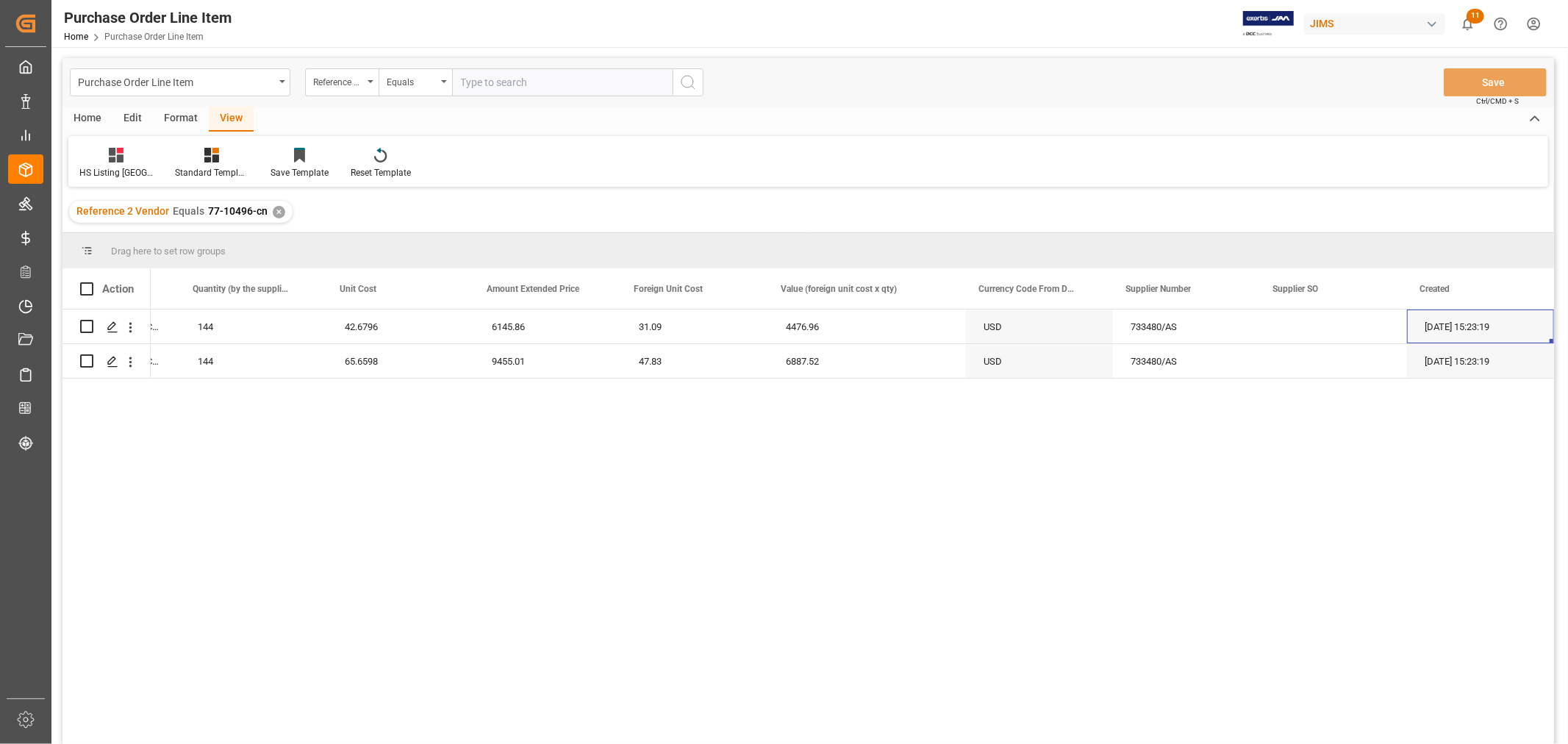
click at [917, 150] on div "HS Listing CANADA Standard Templates Save Template Reset Template" at bounding box center [808, 162] width 1480 height 51
